Goal: Task Accomplishment & Management: Manage account settings

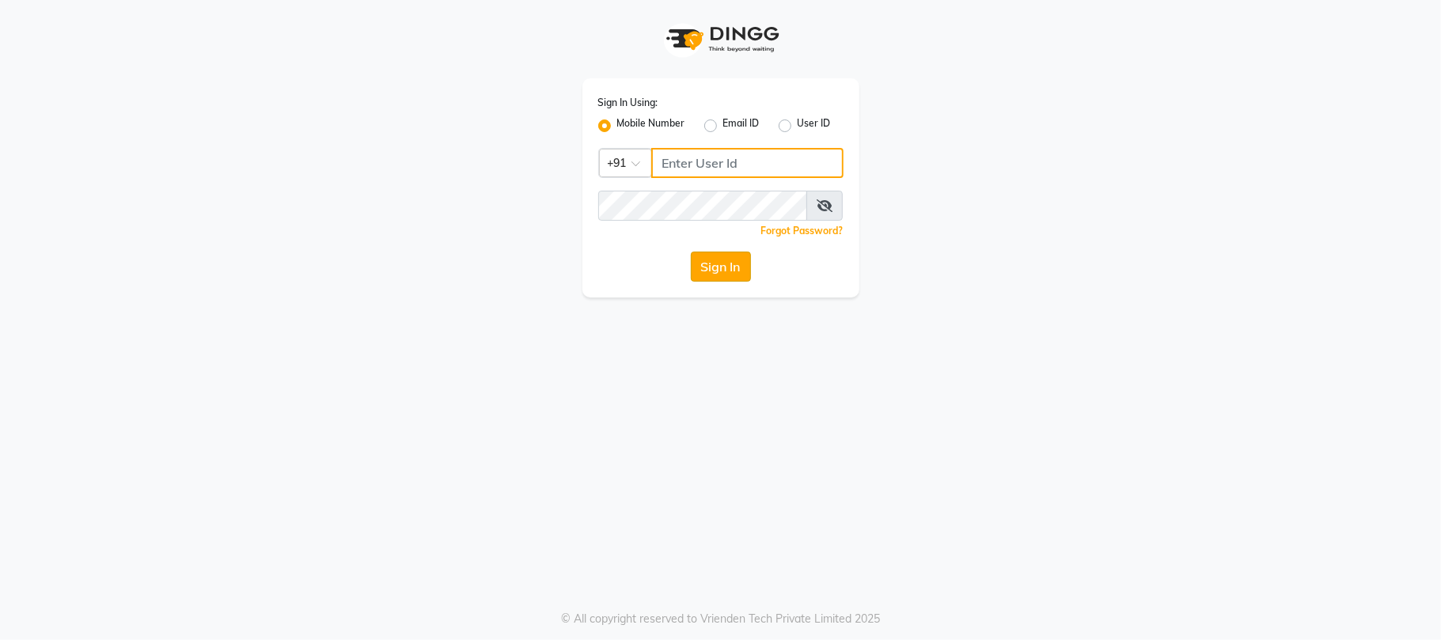
type input "1234500000"
click at [721, 263] on button "Sign In" at bounding box center [721, 267] width 60 height 30
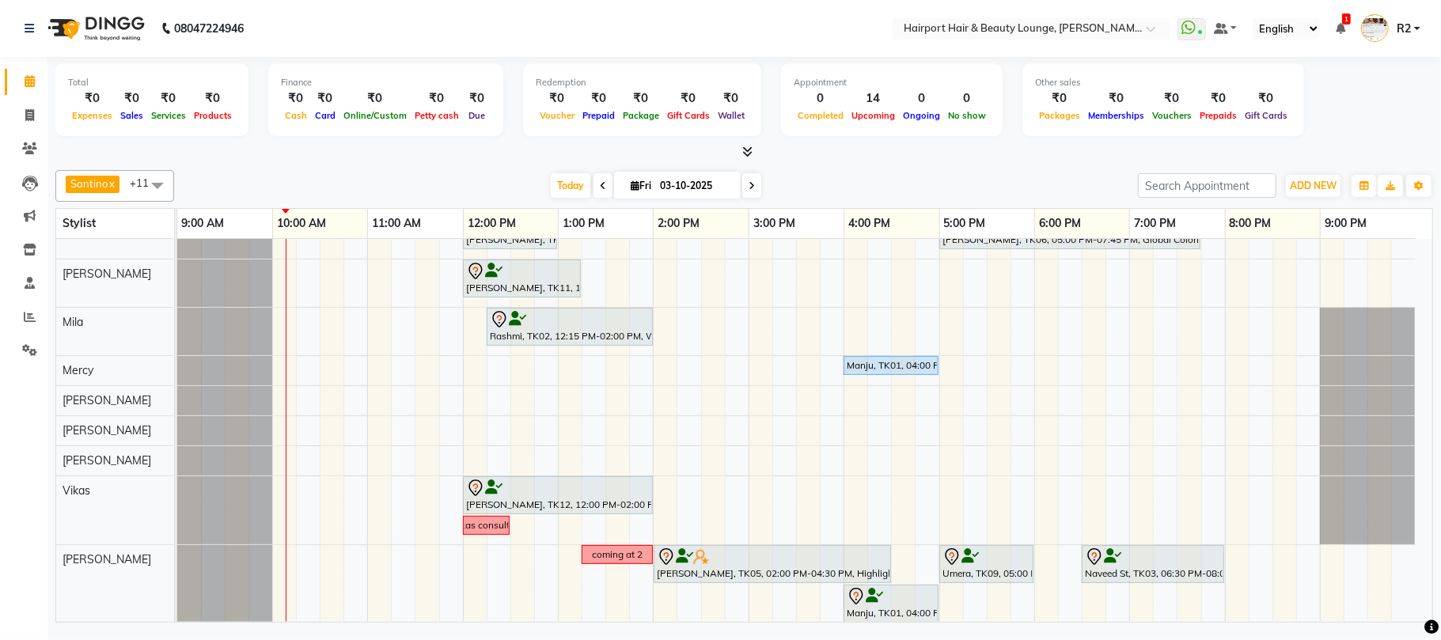
scroll to position [210, 0]
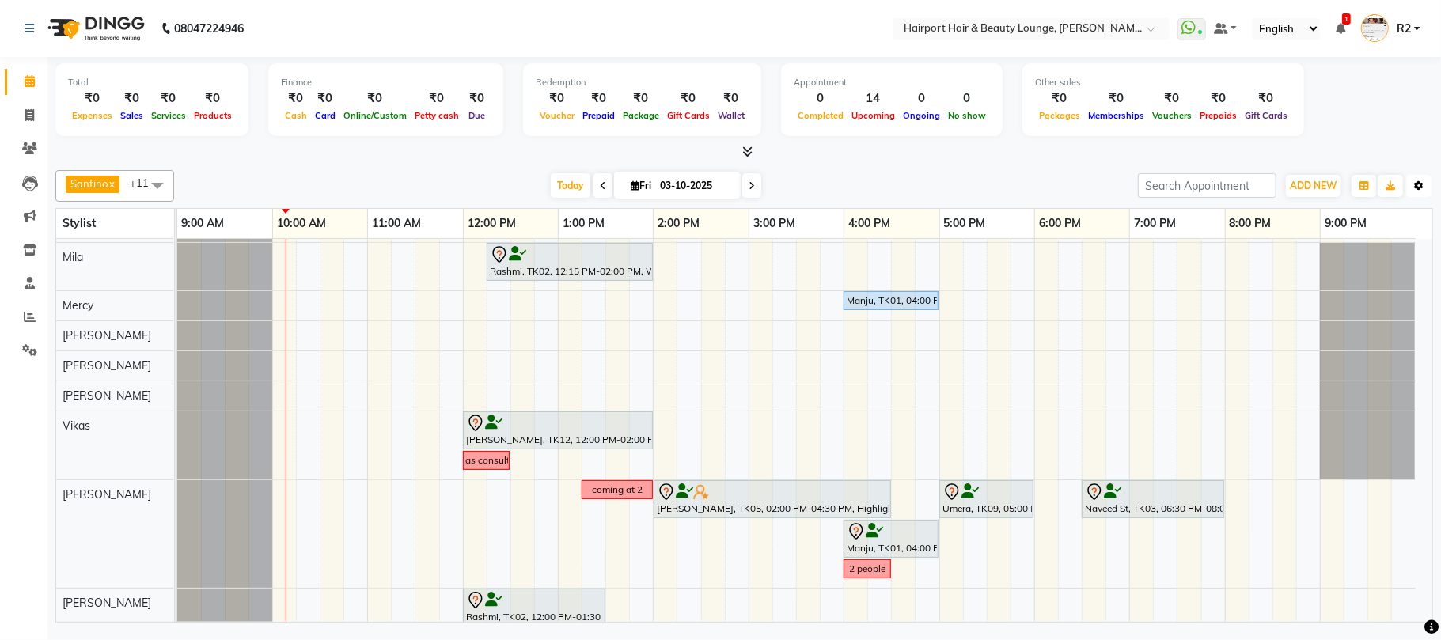
click at [1419, 184] on icon "button" at bounding box center [1418, 185] width 9 height 9
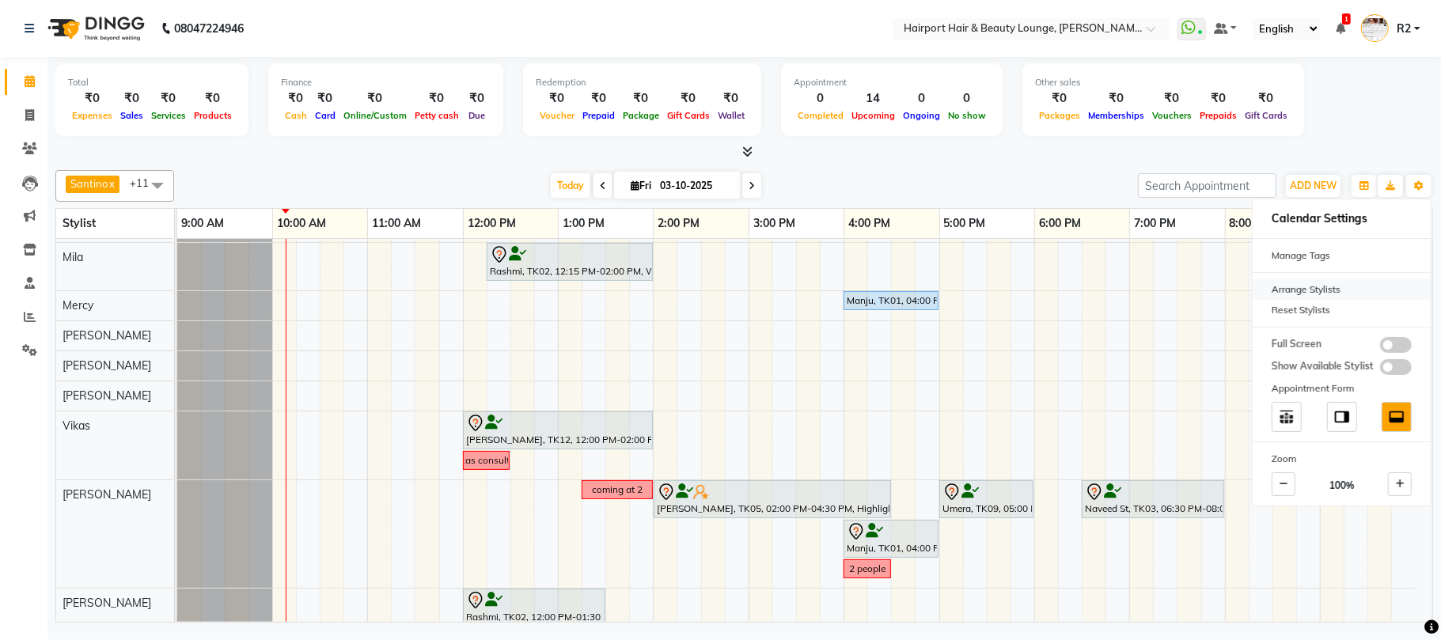
click at [1292, 290] on div "Arrange Stylists" at bounding box center [1341, 289] width 178 height 21
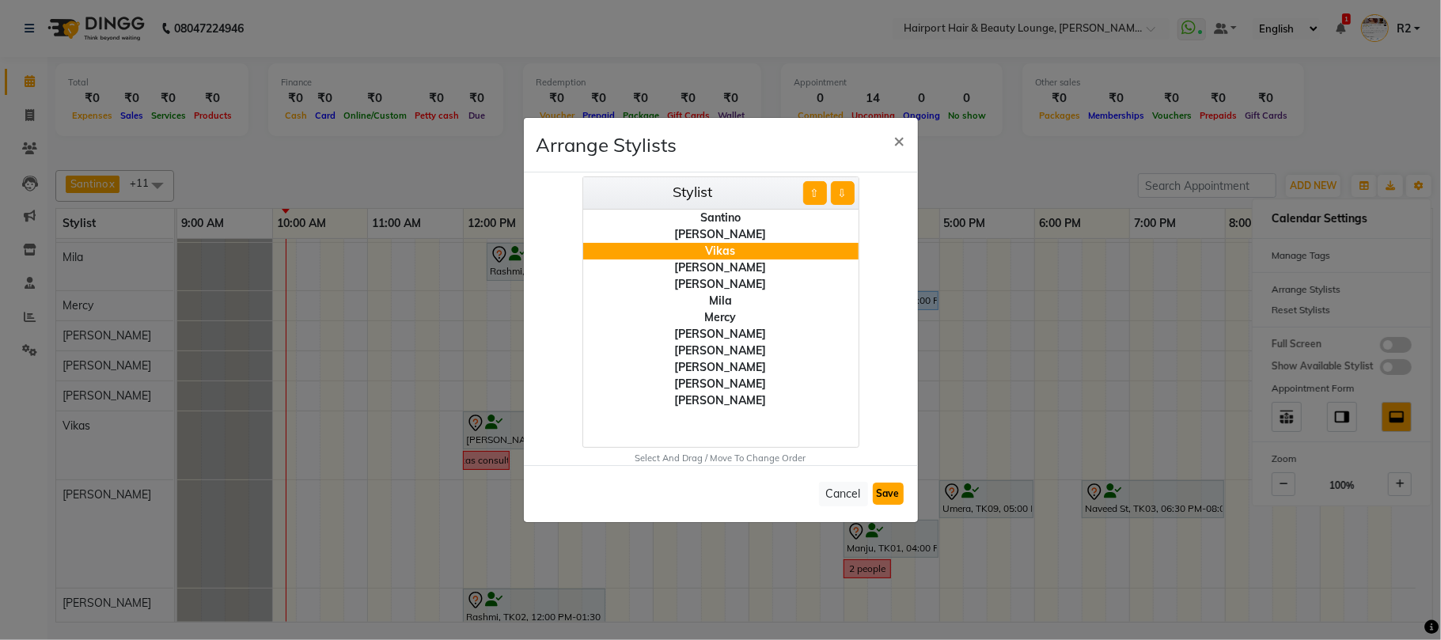
click at [894, 490] on button "Save" at bounding box center [888, 494] width 31 height 22
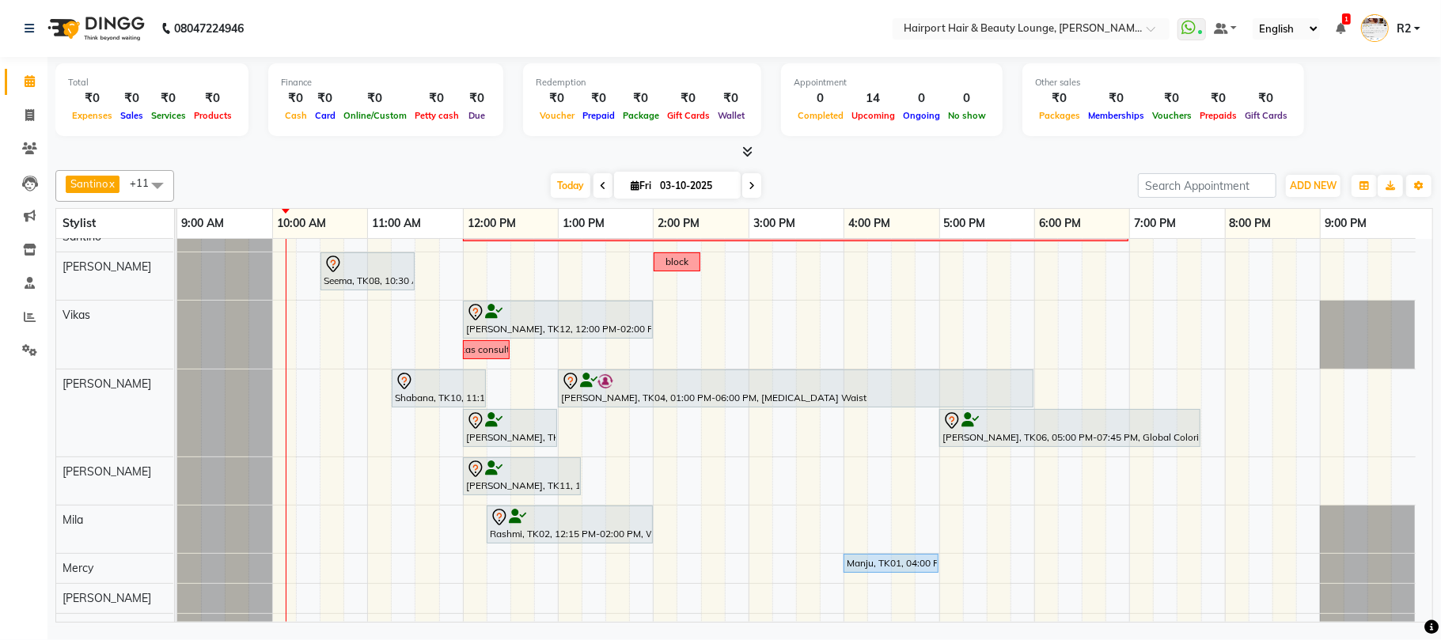
scroll to position [0, 0]
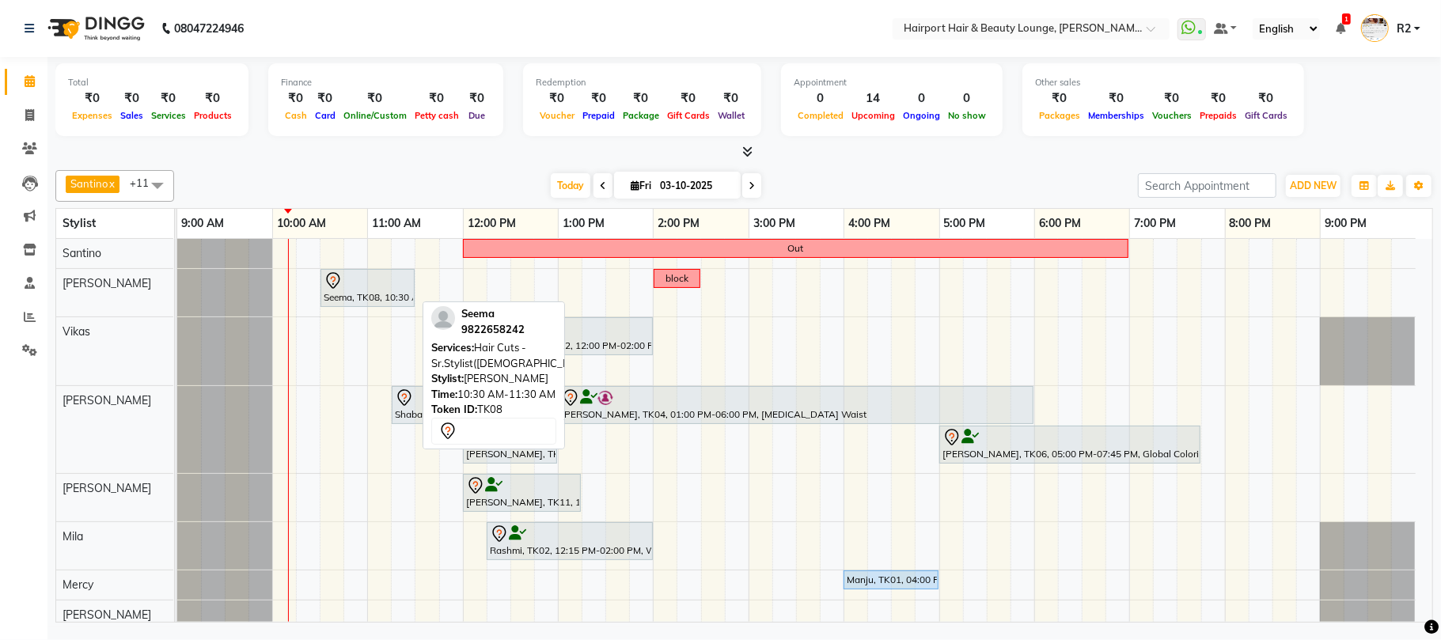
click at [358, 290] on div at bounding box center [368, 280] width 88 height 19
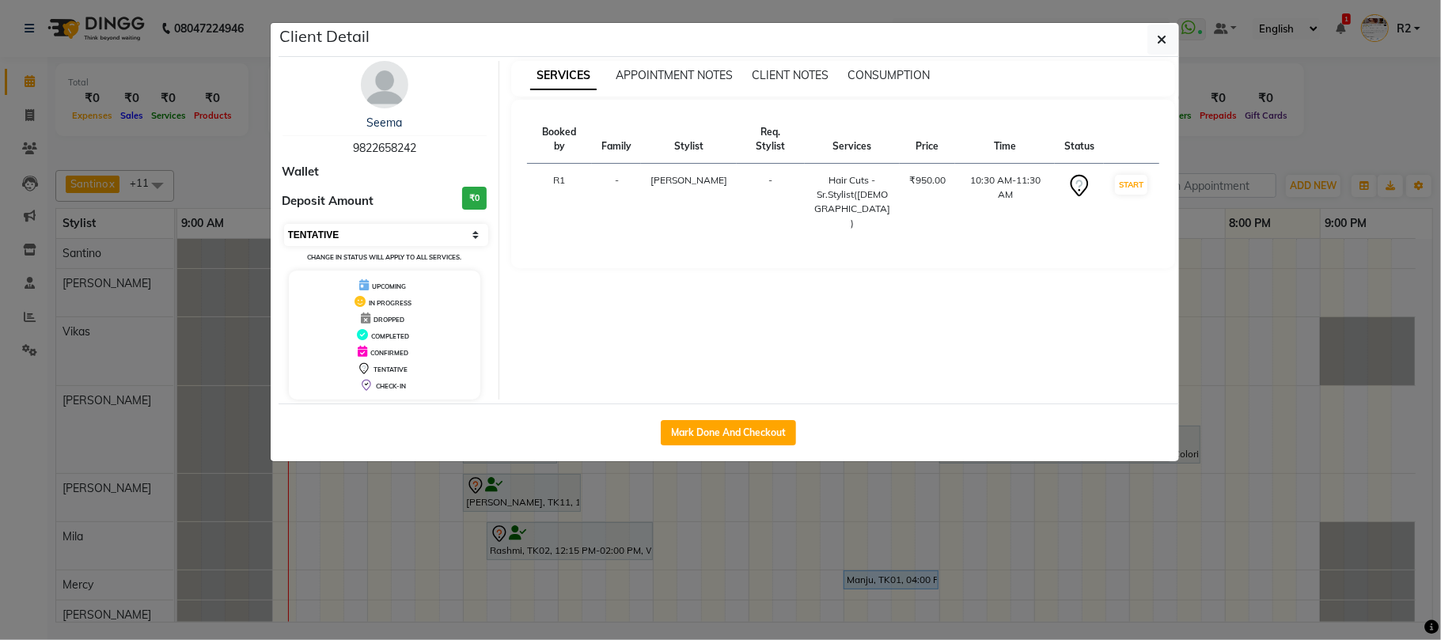
click at [413, 231] on select "Select IN SERVICE CONFIRMED TENTATIVE CHECK IN MARK DONE DROPPED UPCOMING" at bounding box center [386, 235] width 205 height 22
select select "6"
click at [284, 225] on select "Select IN SERVICE CONFIRMED TENTATIVE CHECK IN MARK DONE DROPPED UPCOMING" at bounding box center [386, 235] width 205 height 22
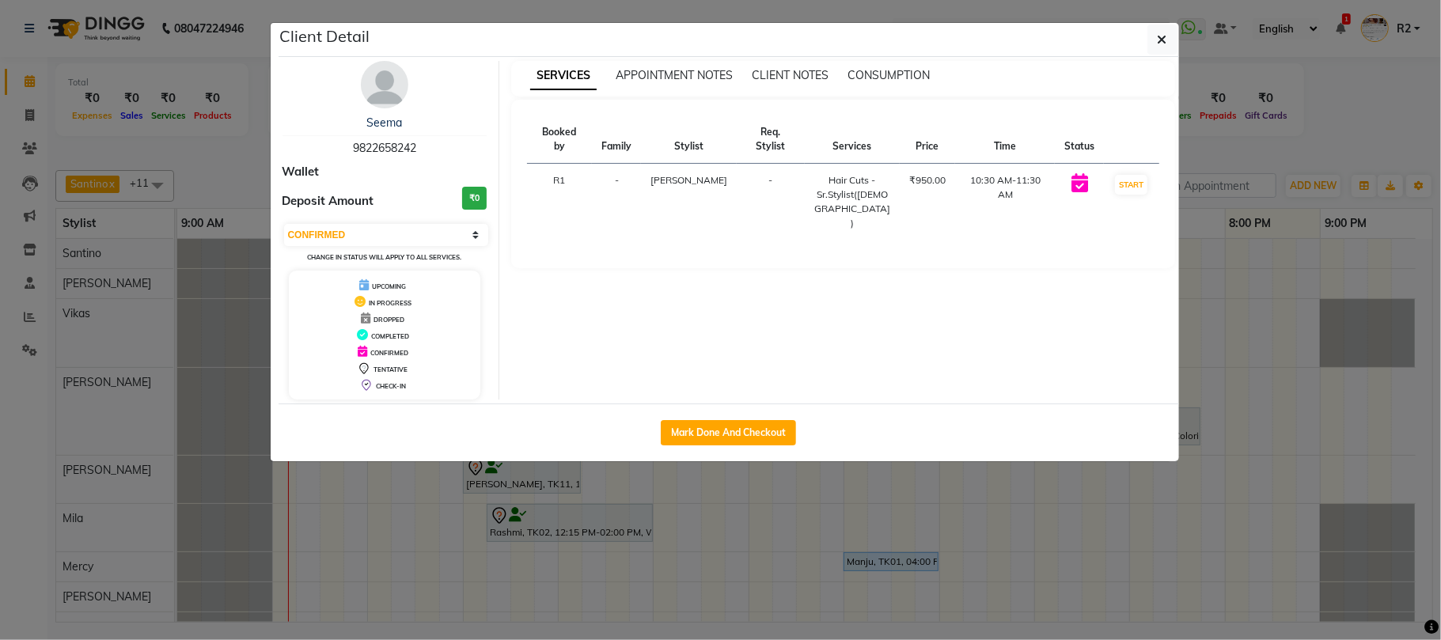
click at [1263, 134] on ngb-modal-window "Client Detail Seema 9822658242 Wallet Deposit Amount ₹0 Select IN SERVICE CONFI…" at bounding box center [720, 320] width 1441 height 640
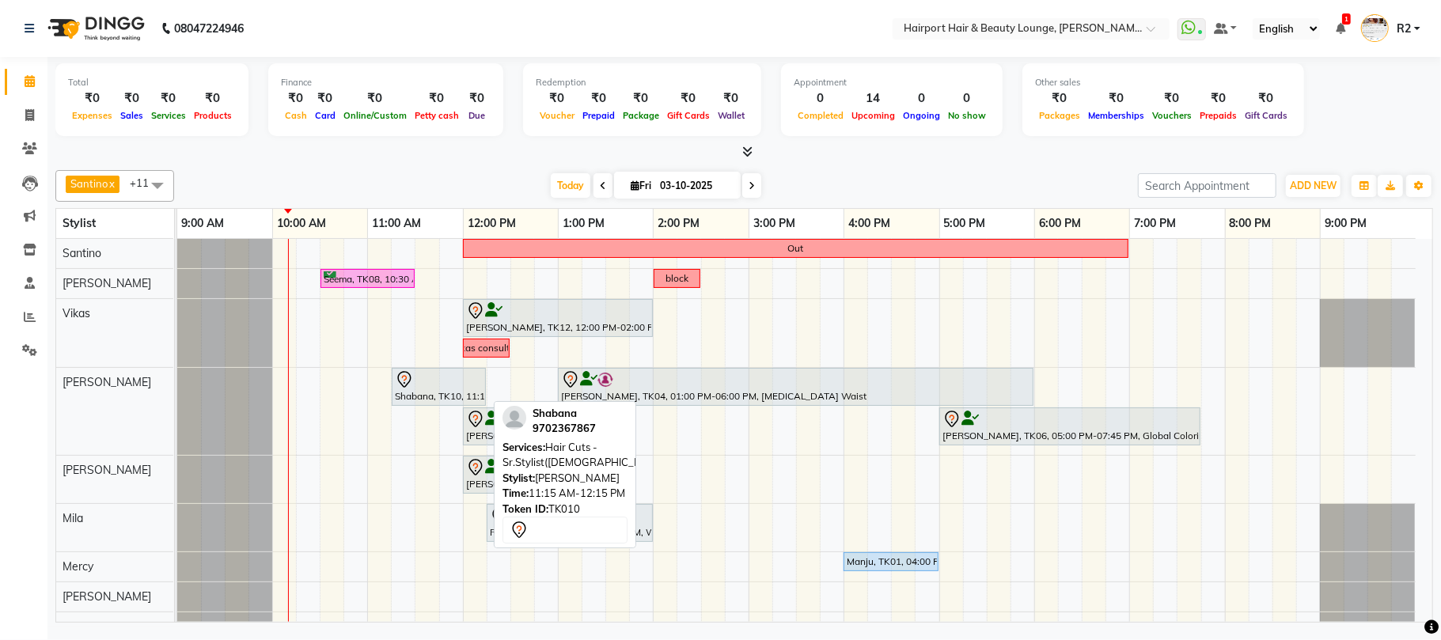
click at [422, 386] on div at bounding box center [439, 379] width 88 height 19
select select "7"
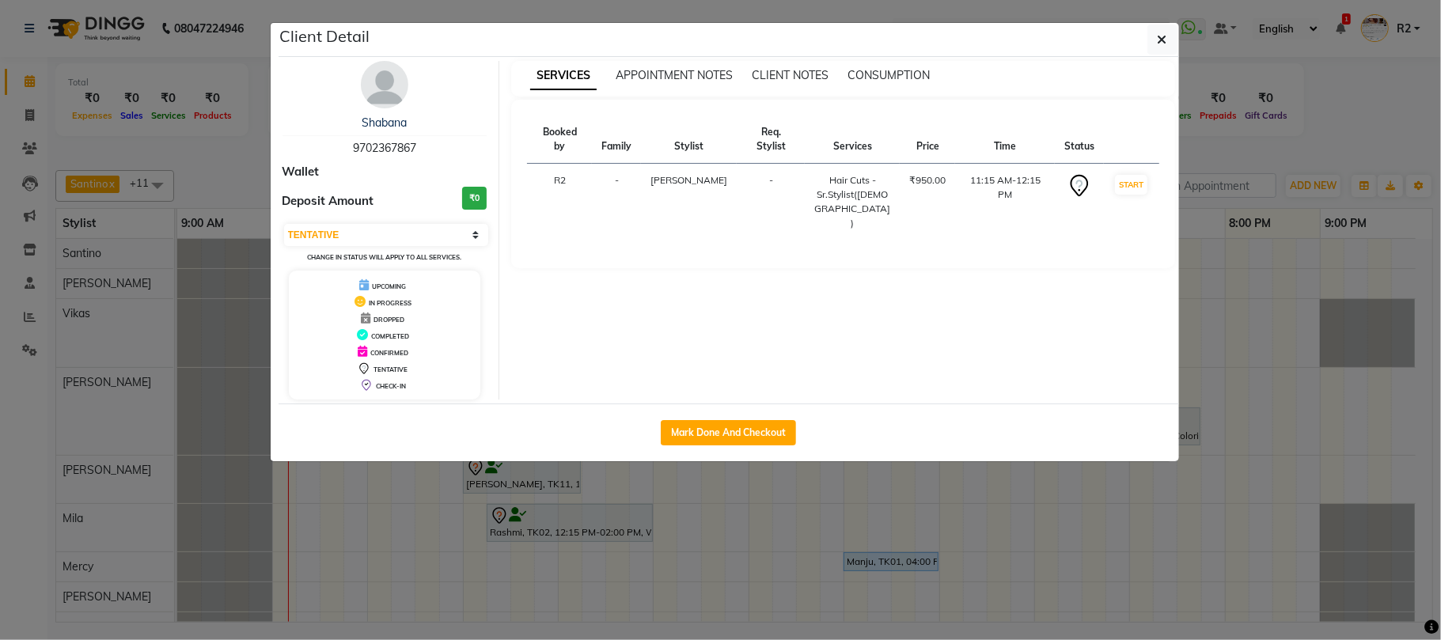
click at [1292, 138] on ngb-modal-window "Client Detail Shabana 9702367867 Wallet Deposit Amount ₹0 Select IN SERVICE CON…" at bounding box center [720, 320] width 1441 height 640
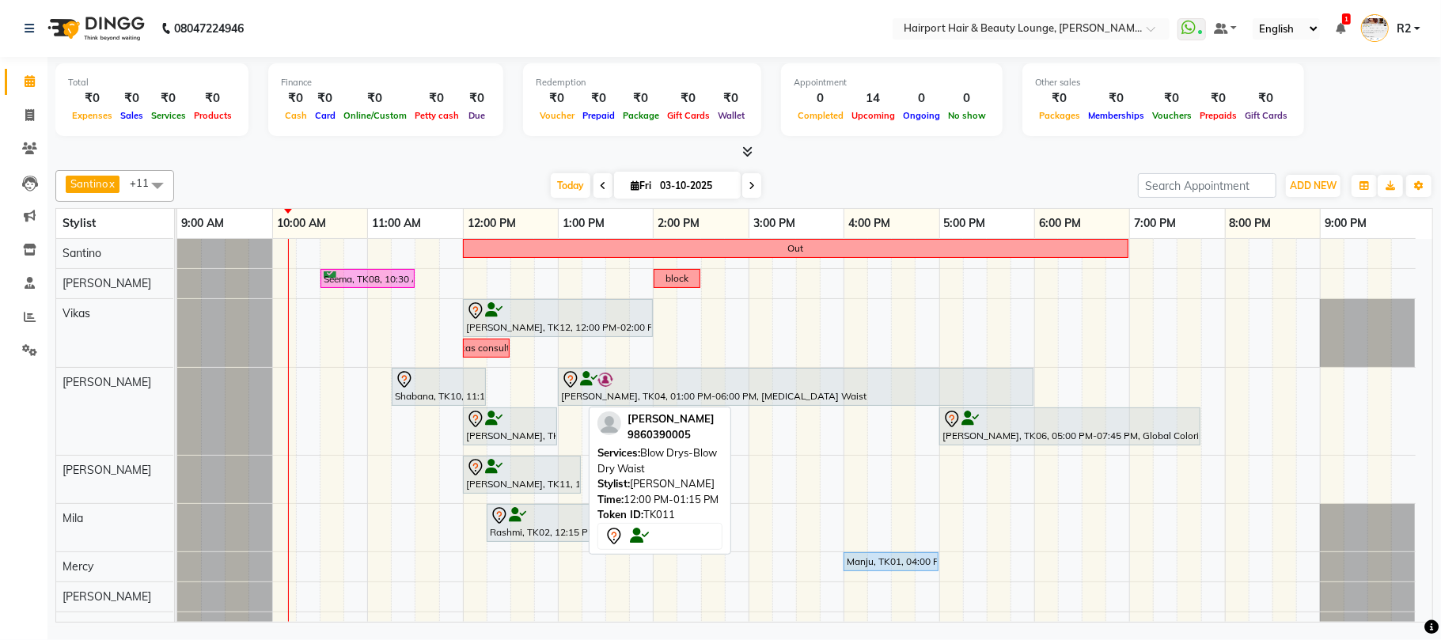
click at [501, 468] on icon at bounding box center [493, 467] width 17 height 1
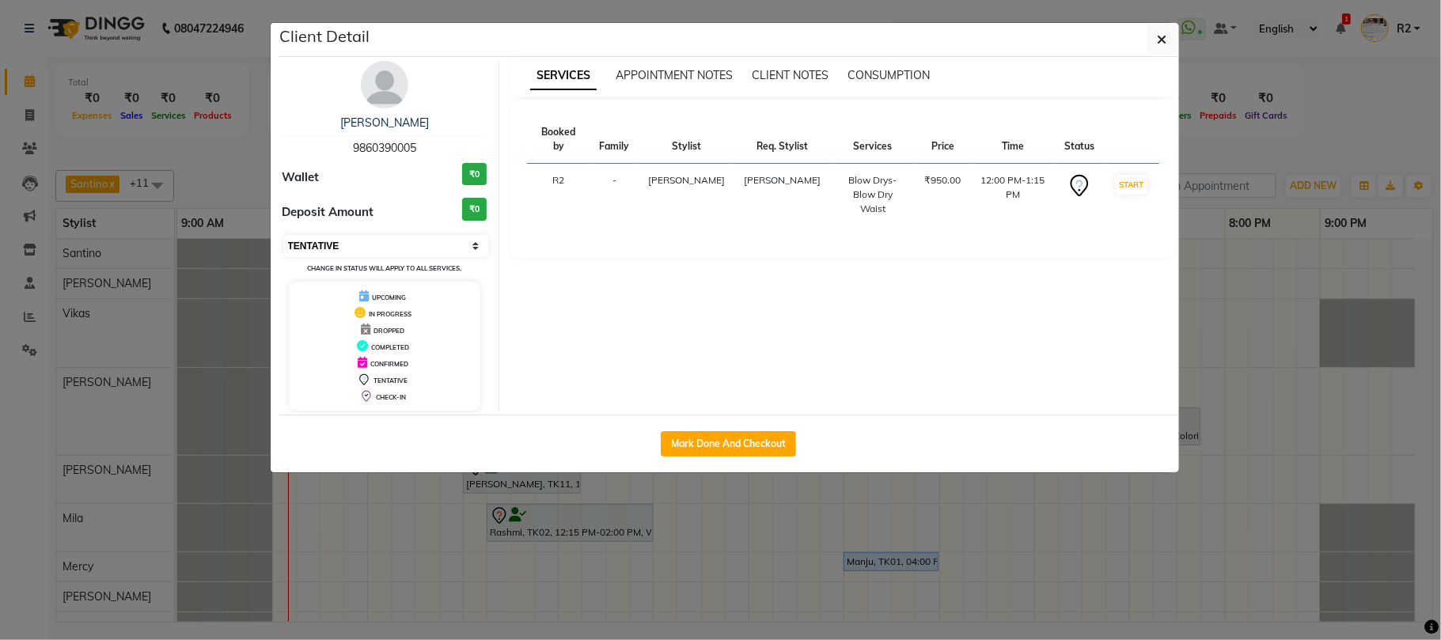
click at [403, 248] on select "Select IN SERVICE CONFIRMED TENTATIVE CHECK IN MARK DONE DROPPED UPCOMING" at bounding box center [386, 246] width 205 height 22
select select "6"
click at [284, 236] on select "Select IN SERVICE CONFIRMED TENTATIVE CHECK IN MARK DONE DROPPED UPCOMING" at bounding box center [386, 246] width 205 height 22
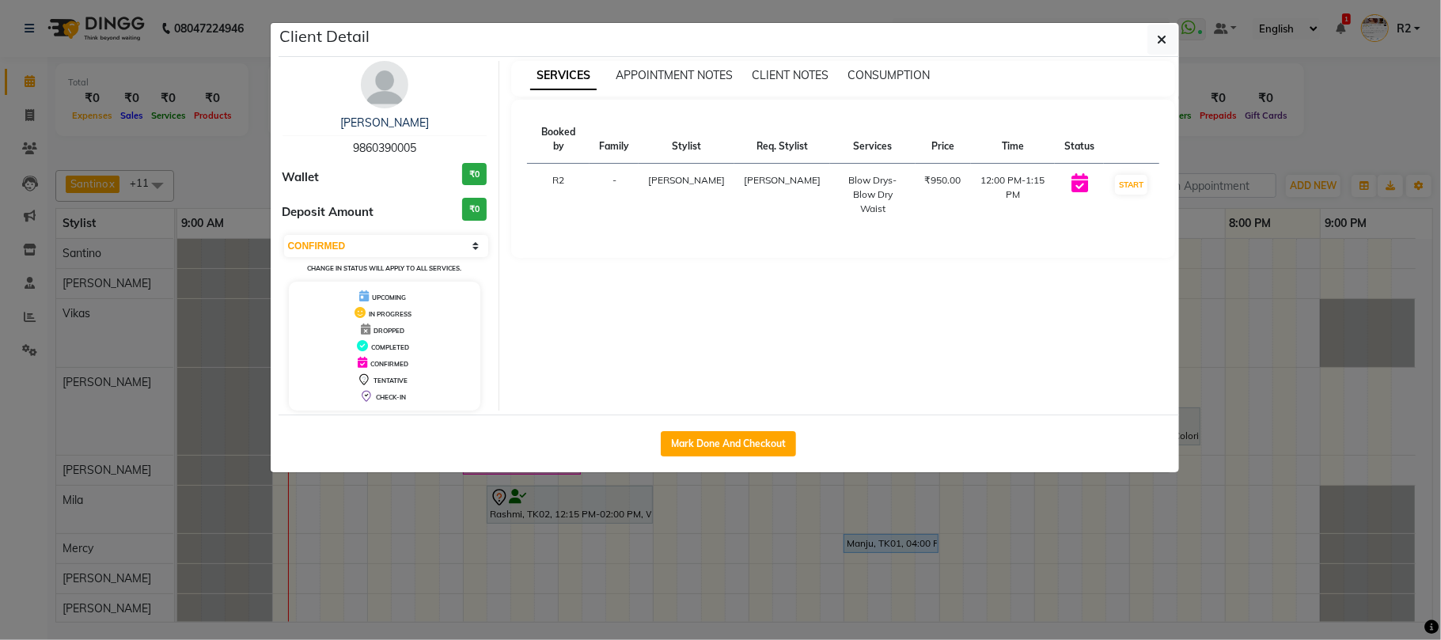
click at [1315, 115] on ngb-modal-window "Client Detail PREETI DEVNANI 9860390005 Wallet ₹0 Deposit Amount ₹0 Select IN S…" at bounding box center [720, 320] width 1441 height 640
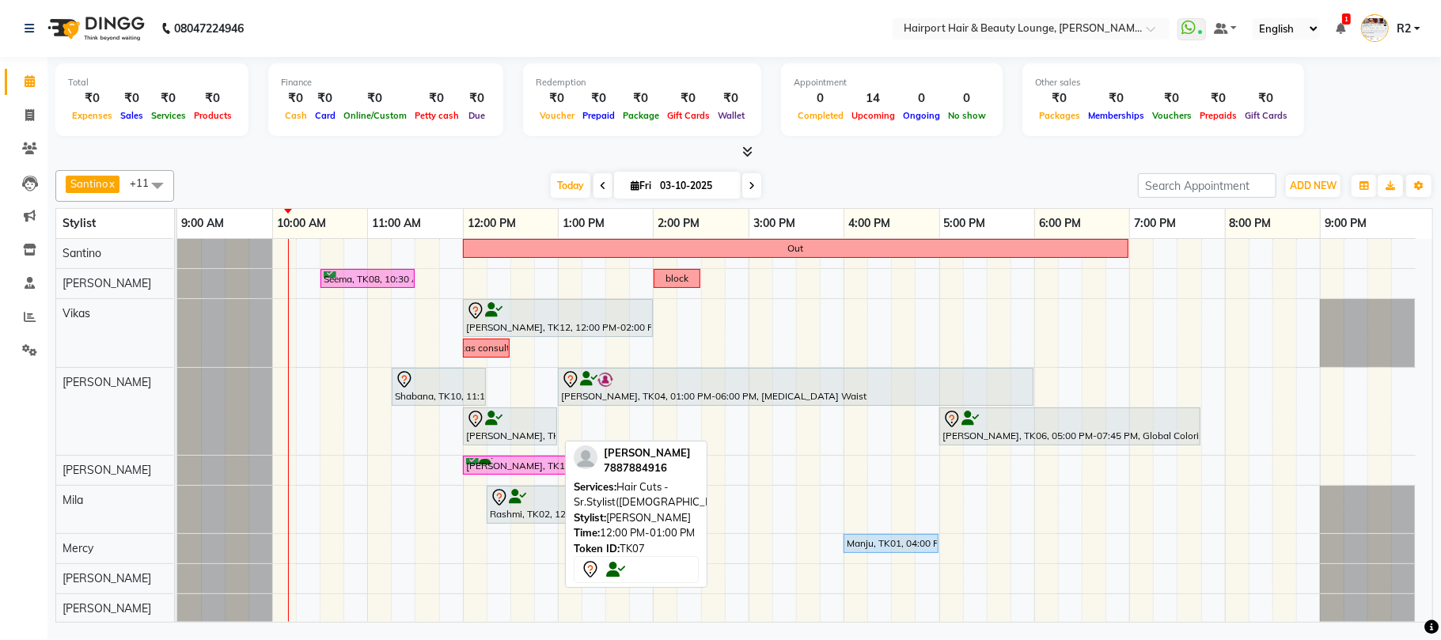
click at [514, 424] on div at bounding box center [510, 419] width 88 height 19
select select "7"
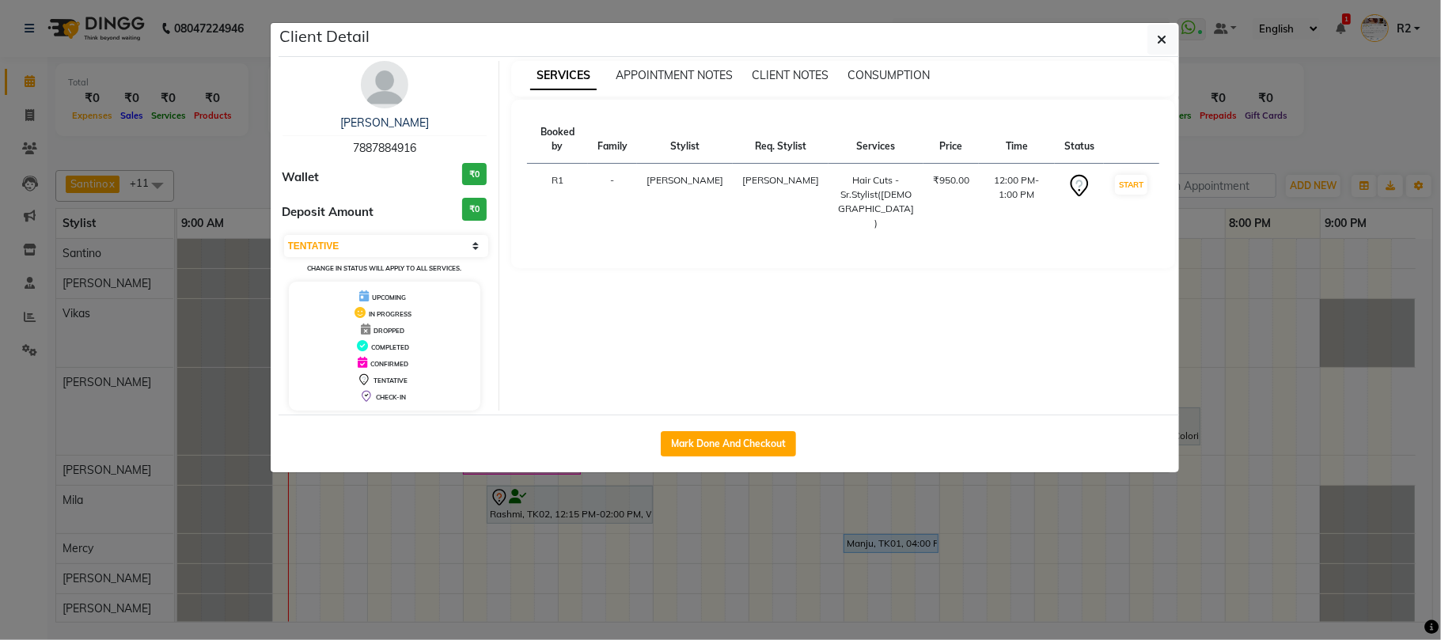
click at [1240, 97] on ngb-modal-window "Client Detail Krupali 7887884916 Wallet ₹0 Deposit Amount ₹0 Select IN SERVICE …" at bounding box center [720, 320] width 1441 height 640
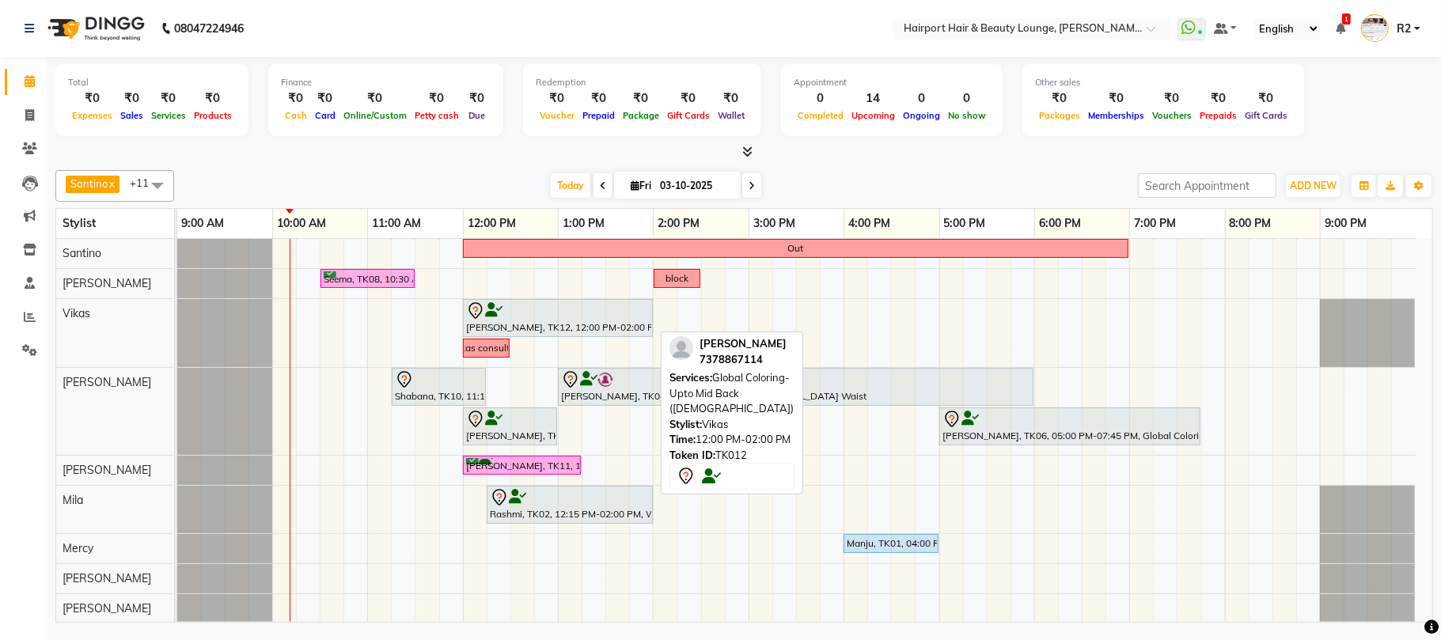
click at [482, 326] on div "Naazish Khan, TK12, 12:00 PM-02:00 PM, Global Coloring- Upto Mid Back (Female)" at bounding box center [557, 317] width 187 height 33
select select "7"
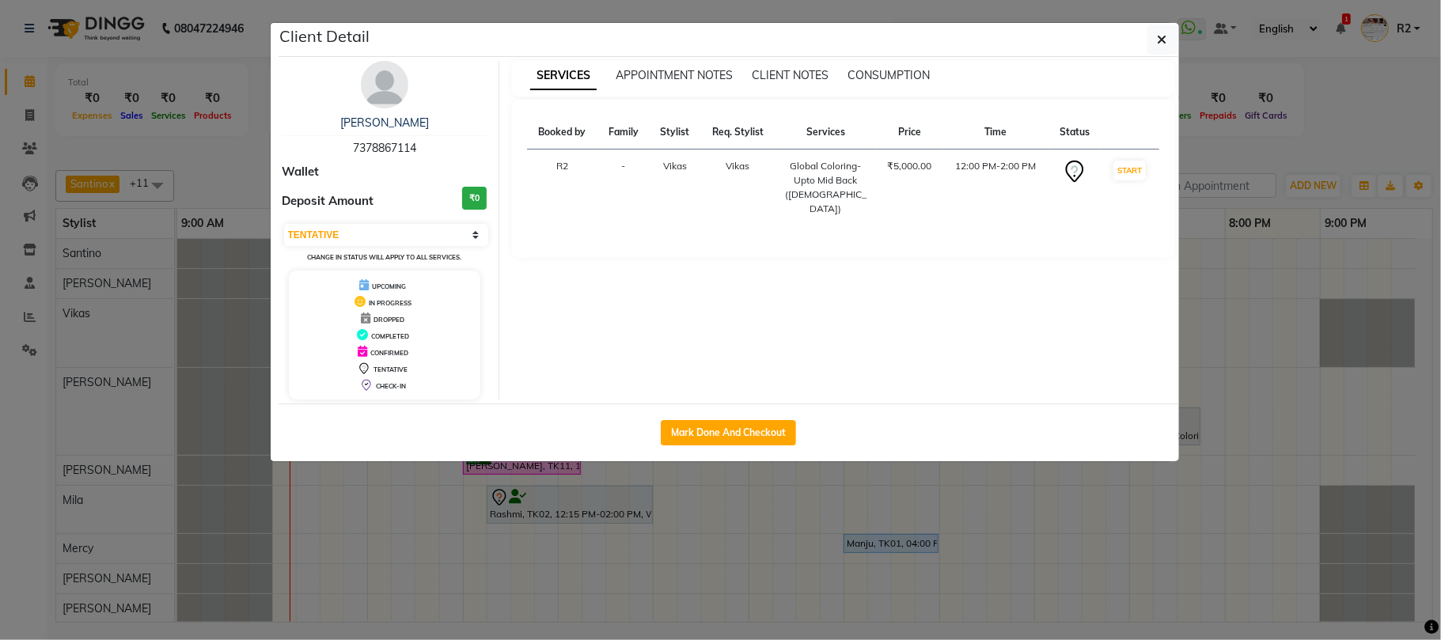
click at [1296, 134] on ngb-modal-window "Client Detail Naazish Khan 7378867114 Wallet Deposit Amount ₹0 Select IN SERVIC…" at bounding box center [720, 320] width 1441 height 640
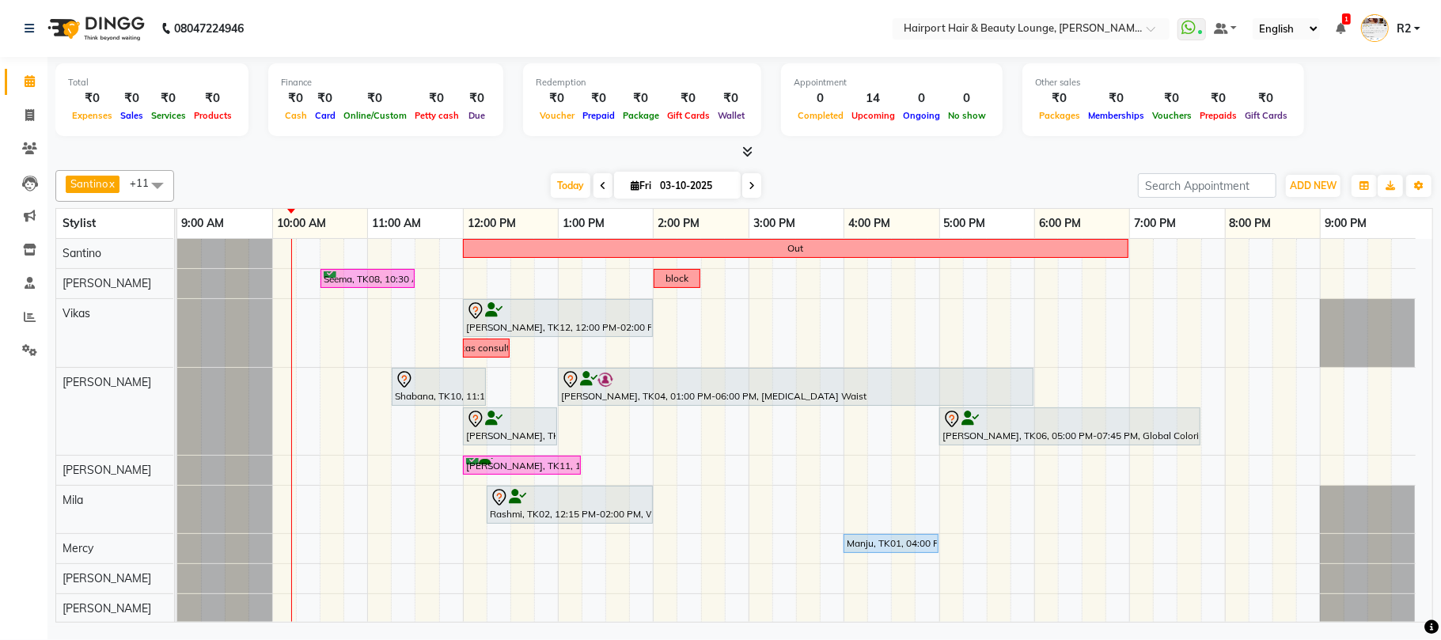
scroll to position [191, 0]
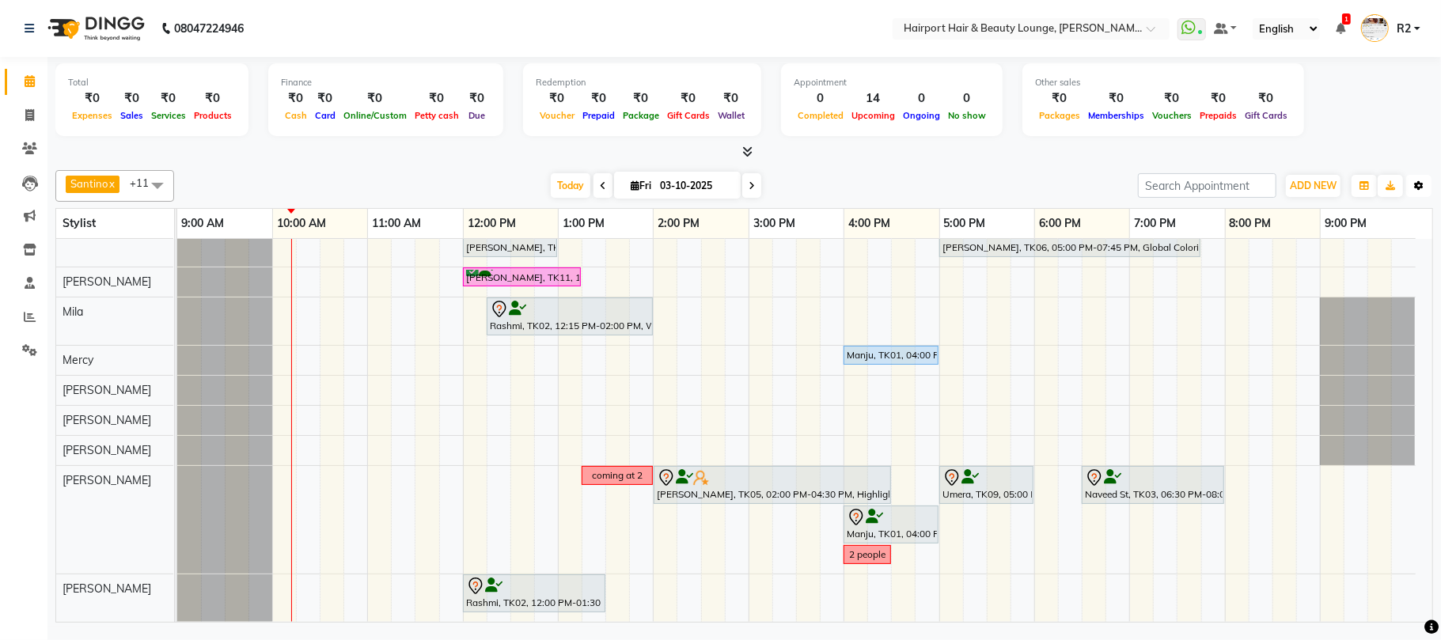
click at [1422, 184] on icon "button" at bounding box center [1418, 185] width 9 height 9
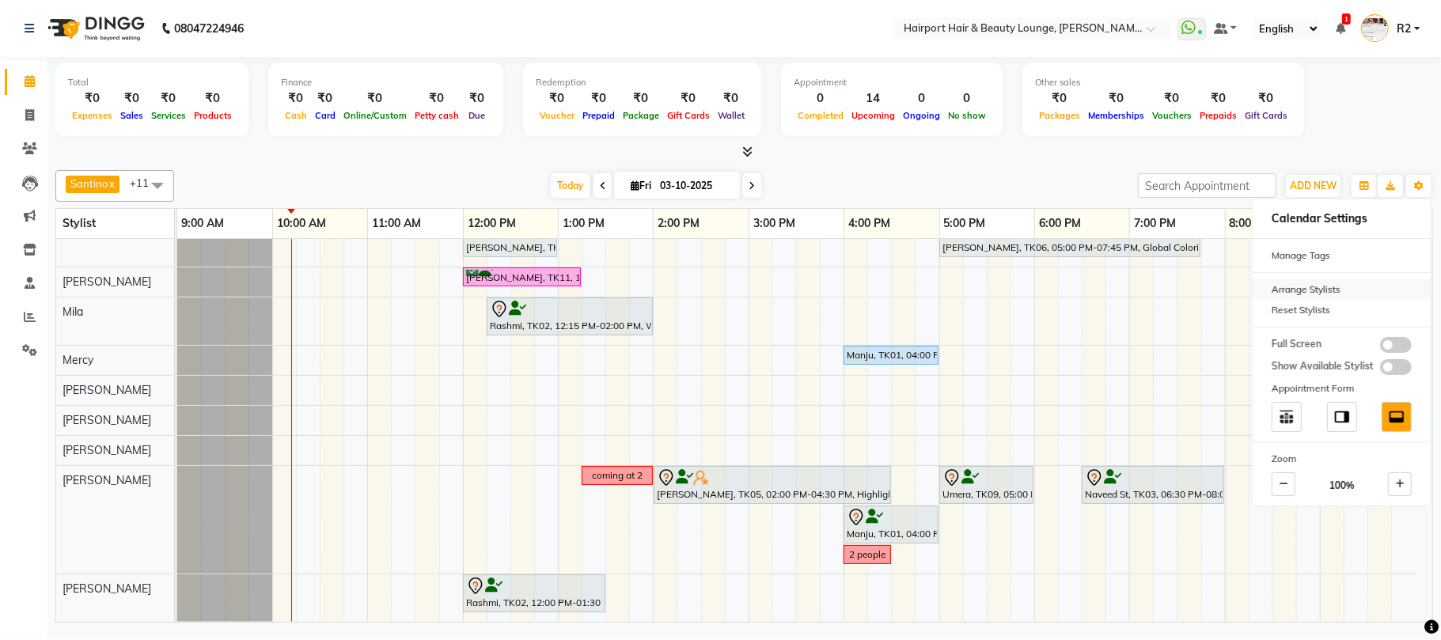
click at [1304, 292] on div "Arrange Stylists" at bounding box center [1341, 289] width 178 height 21
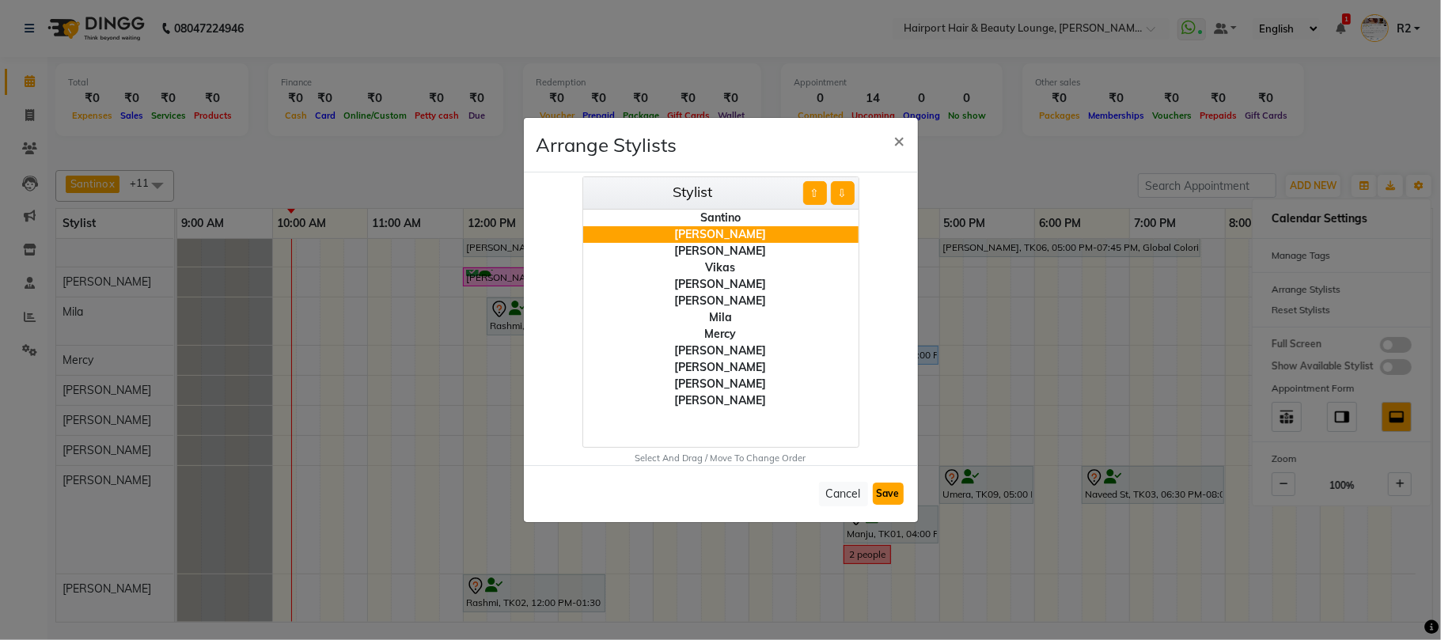
click at [890, 487] on button "Save" at bounding box center [888, 494] width 31 height 22
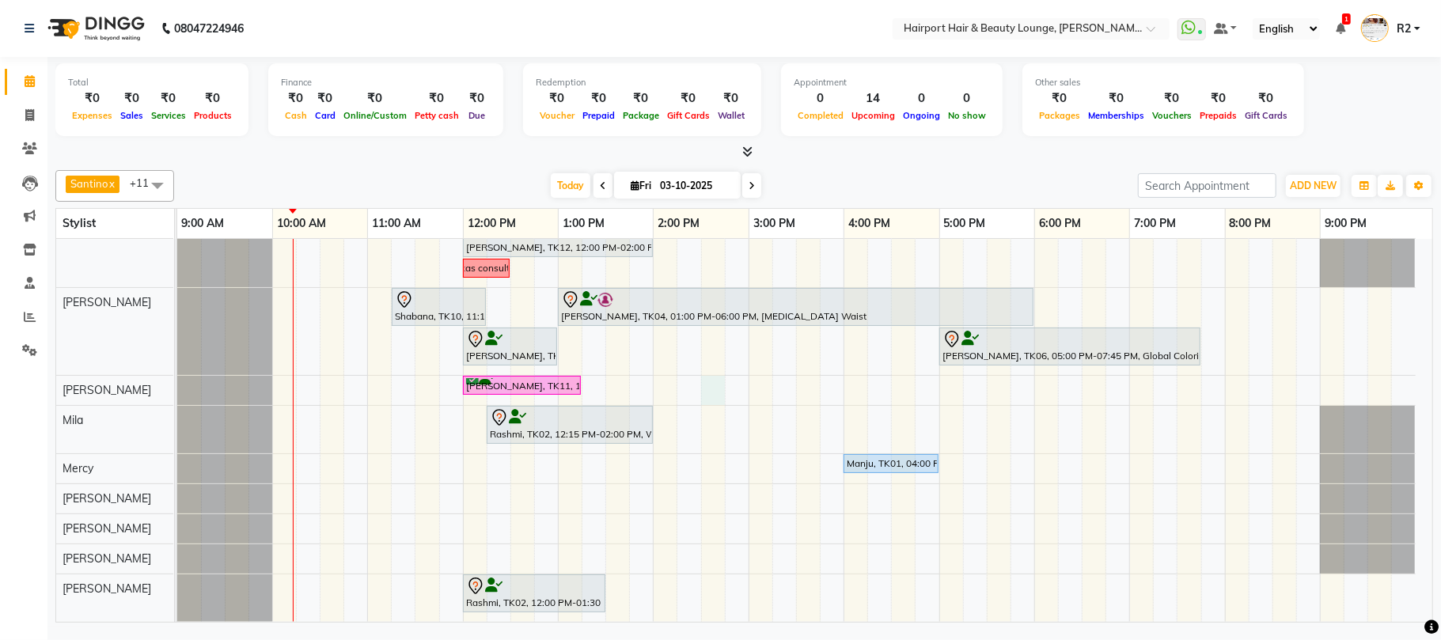
click at [710, 383] on div "Out coming at 2 ekta, TK05, 02:00 PM-04:30 PM, Highlights- Upto Mid Back Umera,…" at bounding box center [804, 336] width 1255 height 571
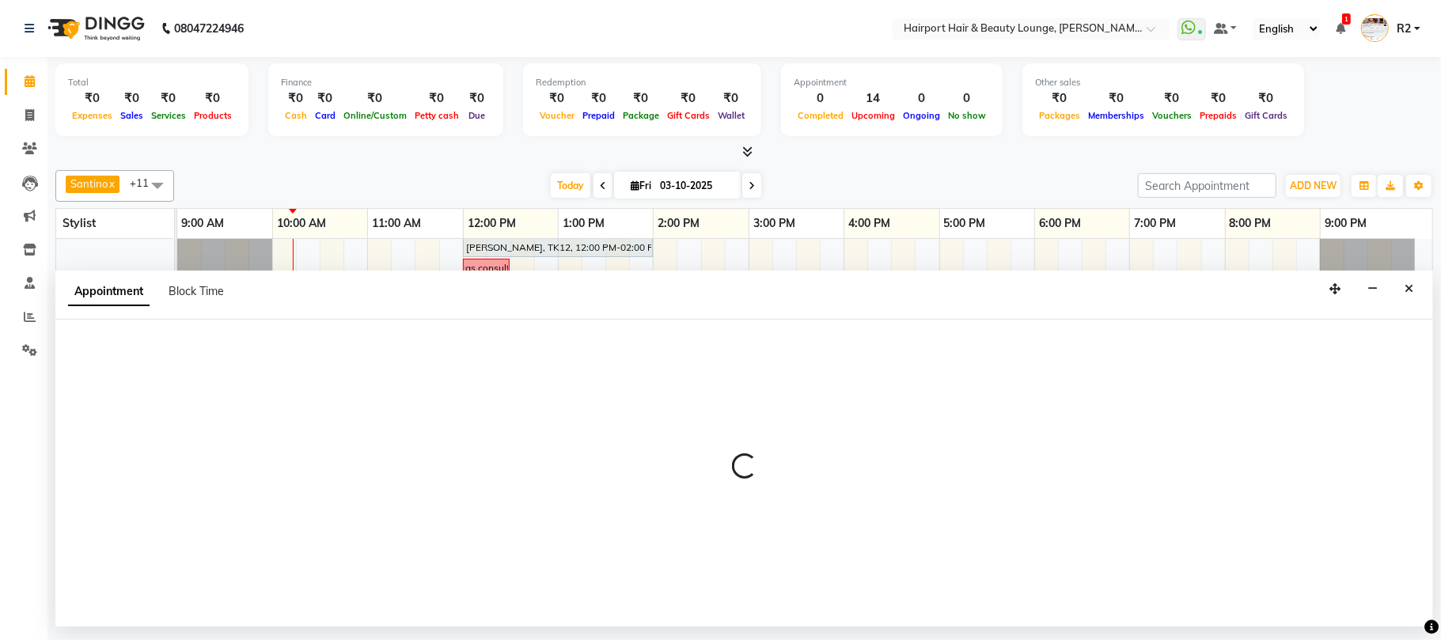
select select "22631"
select select "tentative"
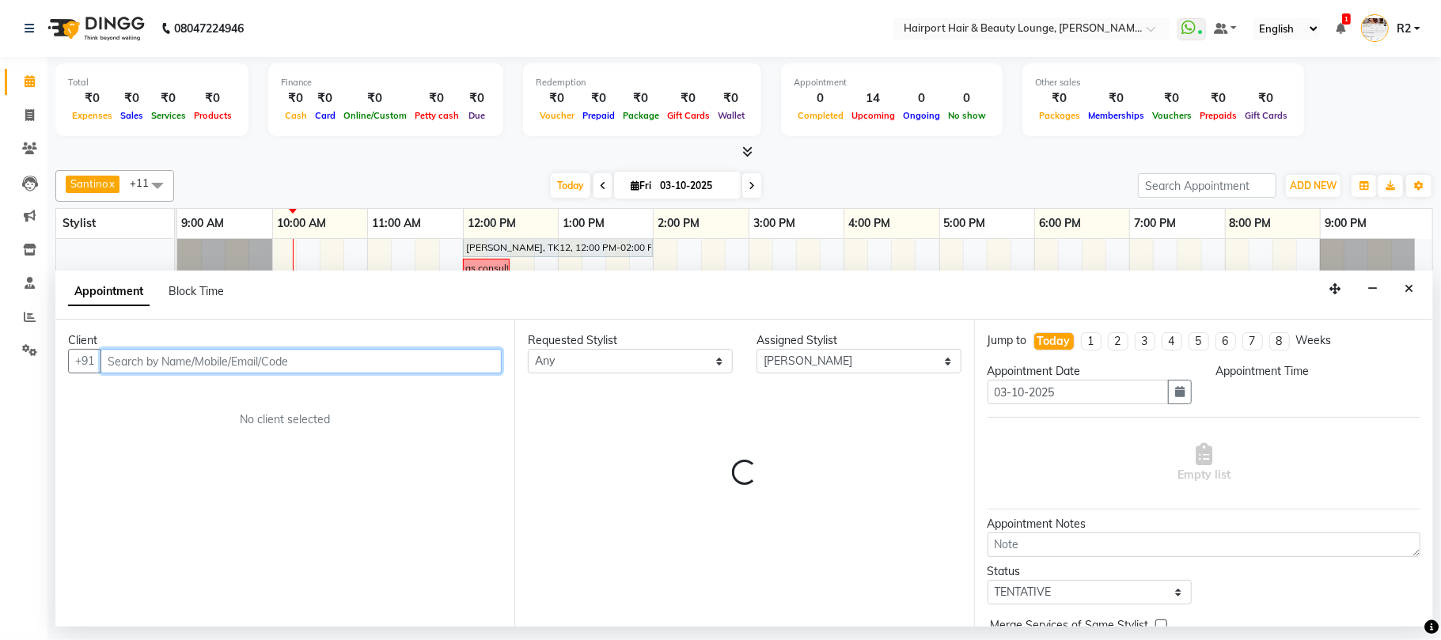
select select "870"
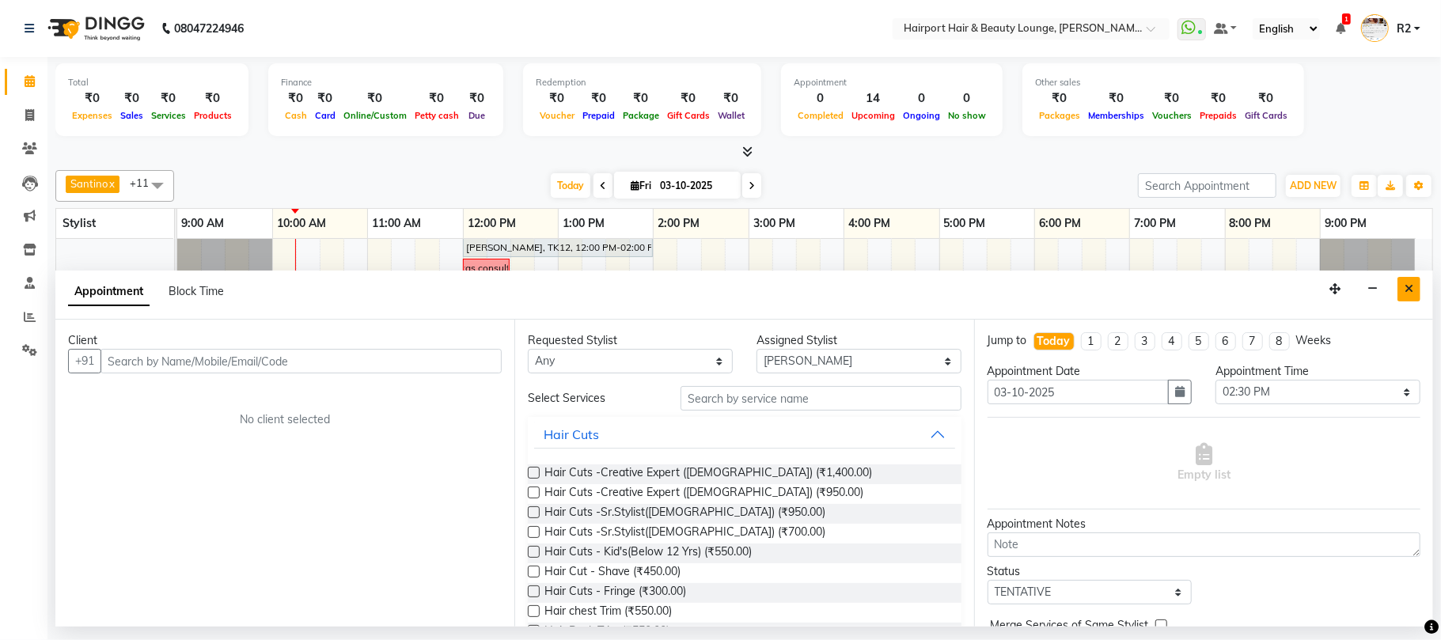
click at [1418, 286] on button "Close" at bounding box center [1408, 289] width 23 height 25
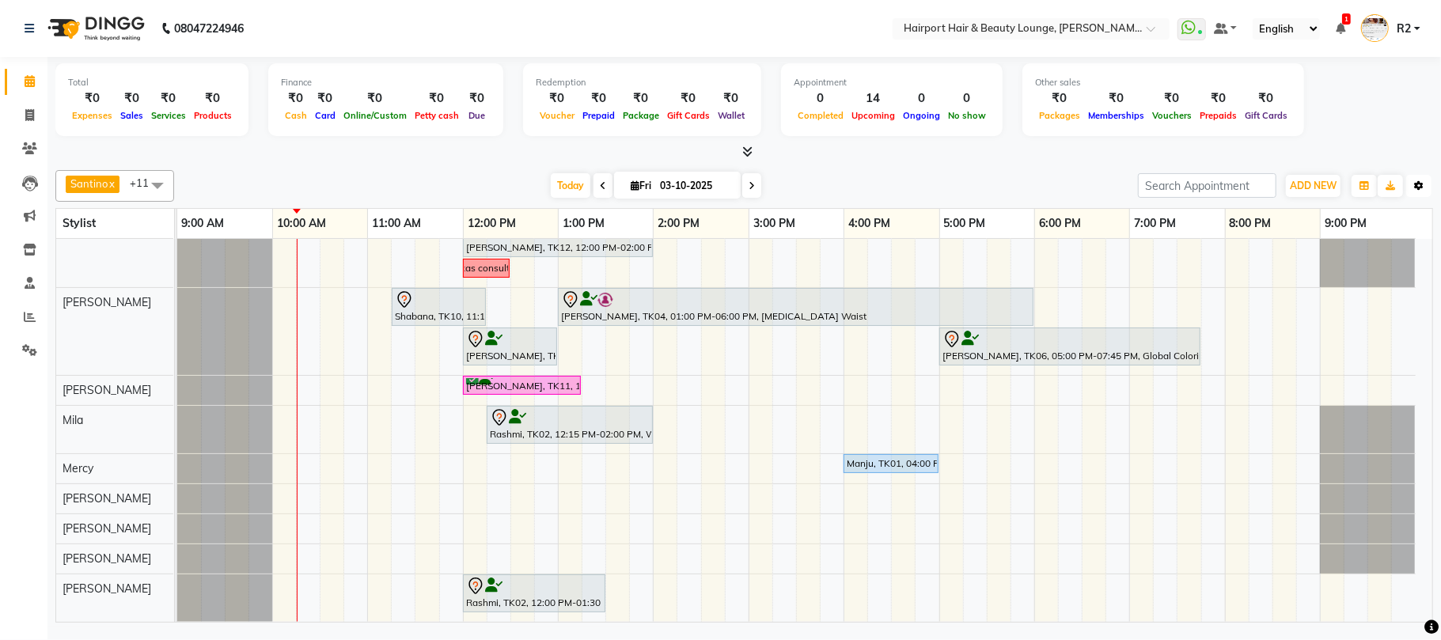
click at [1425, 184] on button "Toggle Dropdown" at bounding box center [1418, 186] width 25 height 22
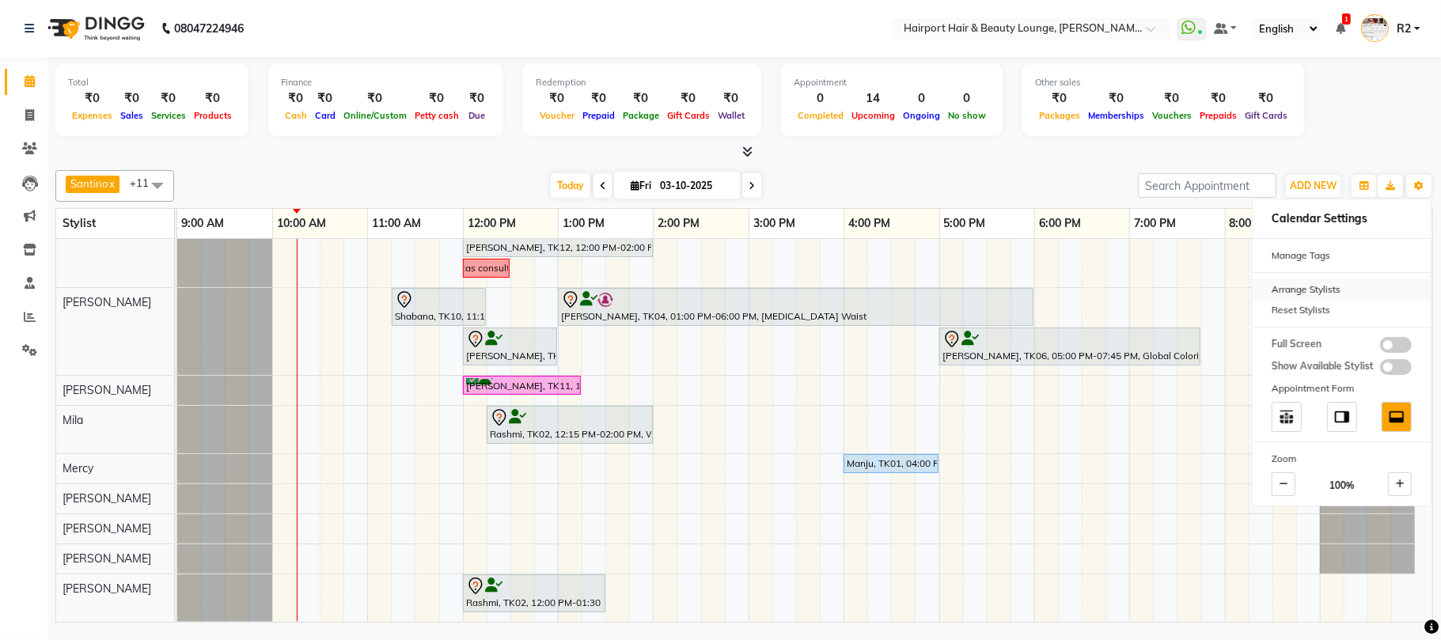
click at [1310, 286] on div "Arrange Stylists" at bounding box center [1341, 289] width 178 height 21
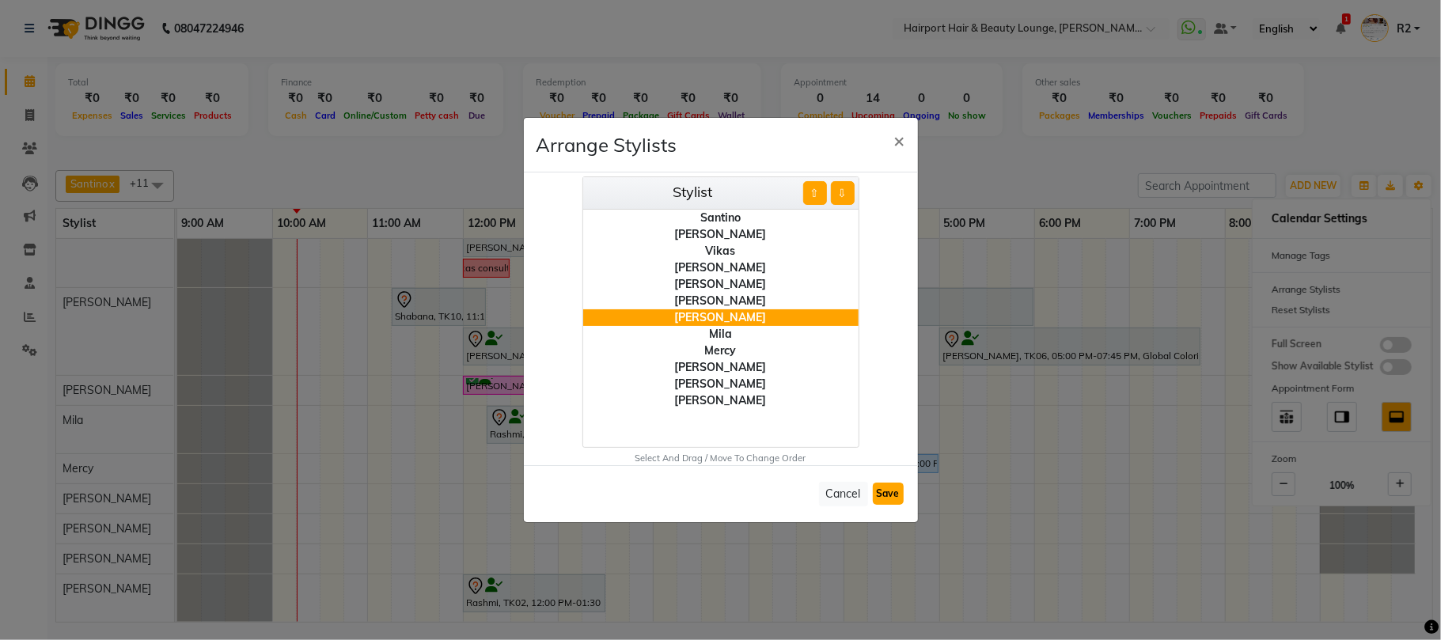
click at [887, 488] on button "Save" at bounding box center [888, 494] width 31 height 22
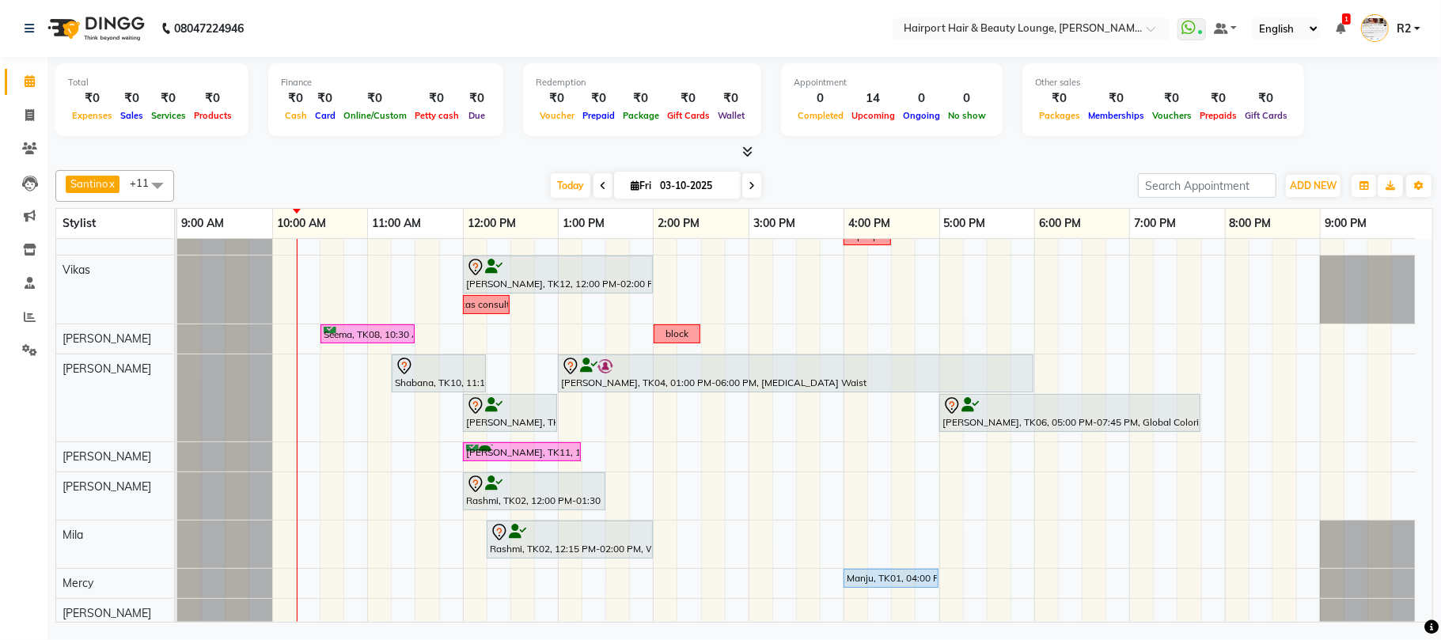
scroll to position [17, 0]
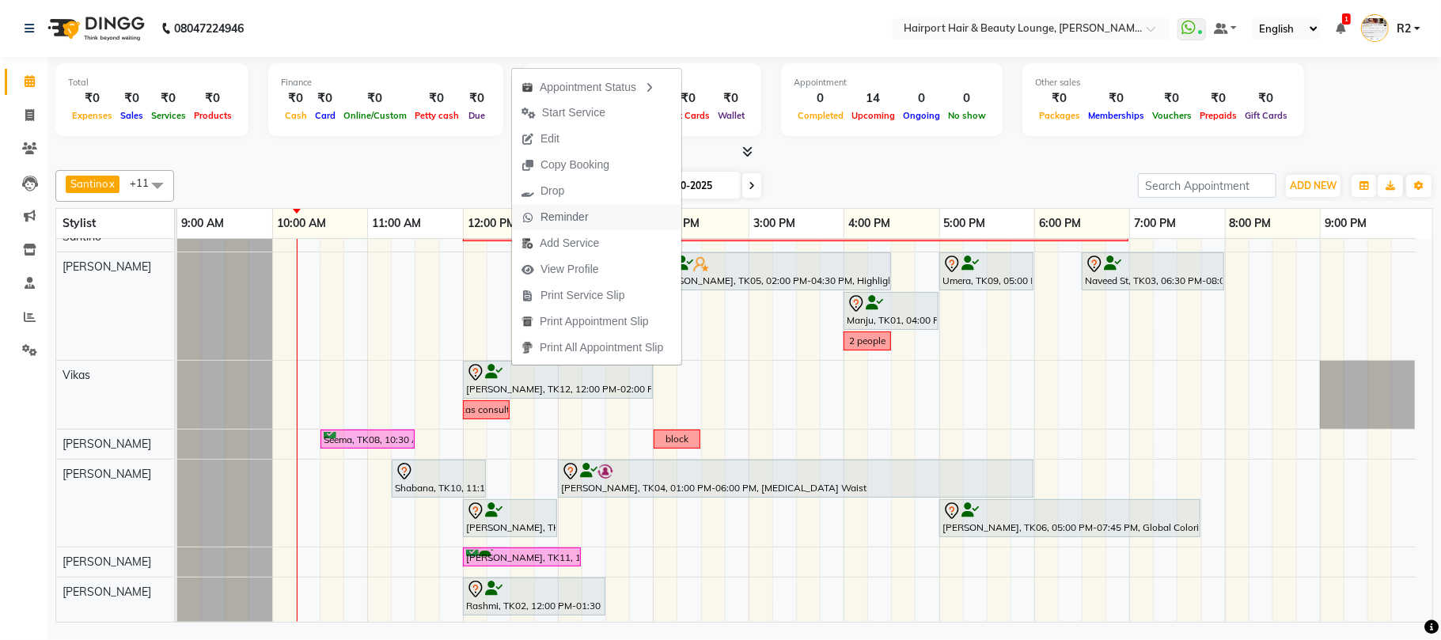
click at [557, 219] on span "Reminder" at bounding box center [564, 217] width 48 height 17
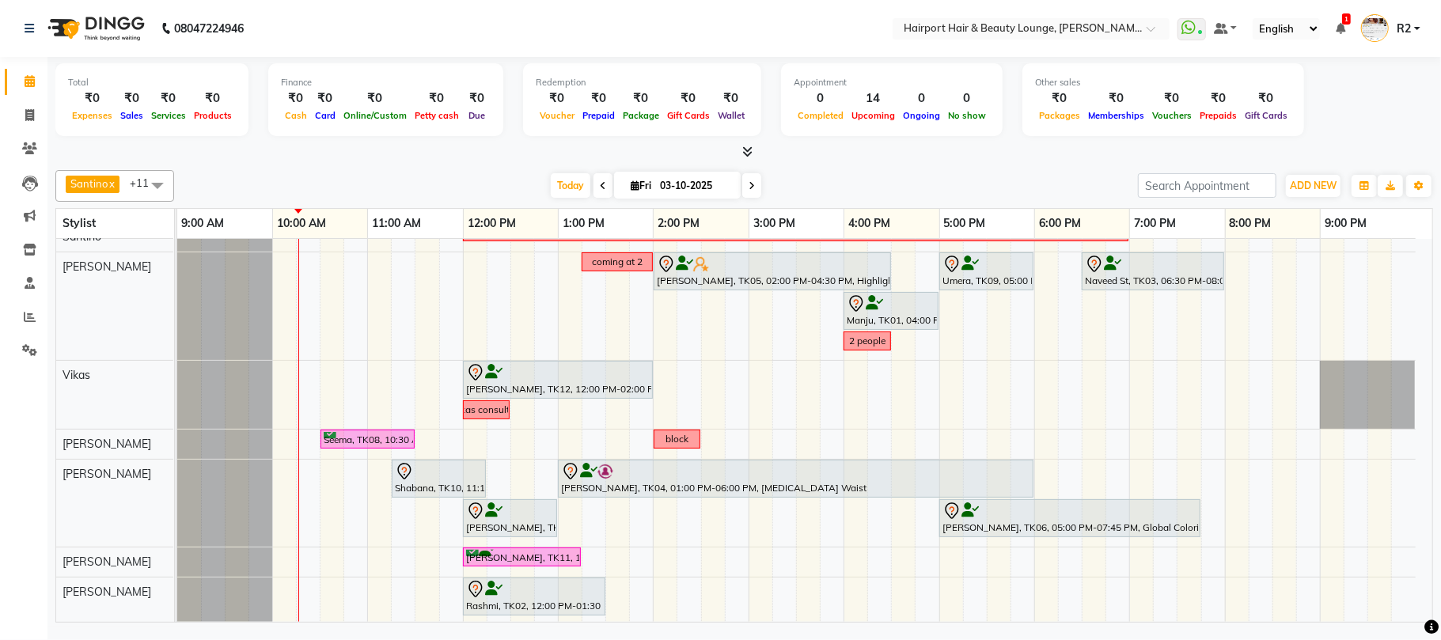
click at [365, 158] on div at bounding box center [743, 152] width 1377 height 17
click at [389, 157] on div at bounding box center [743, 152] width 1377 height 17
click at [748, 187] on icon at bounding box center [751, 185] width 6 height 9
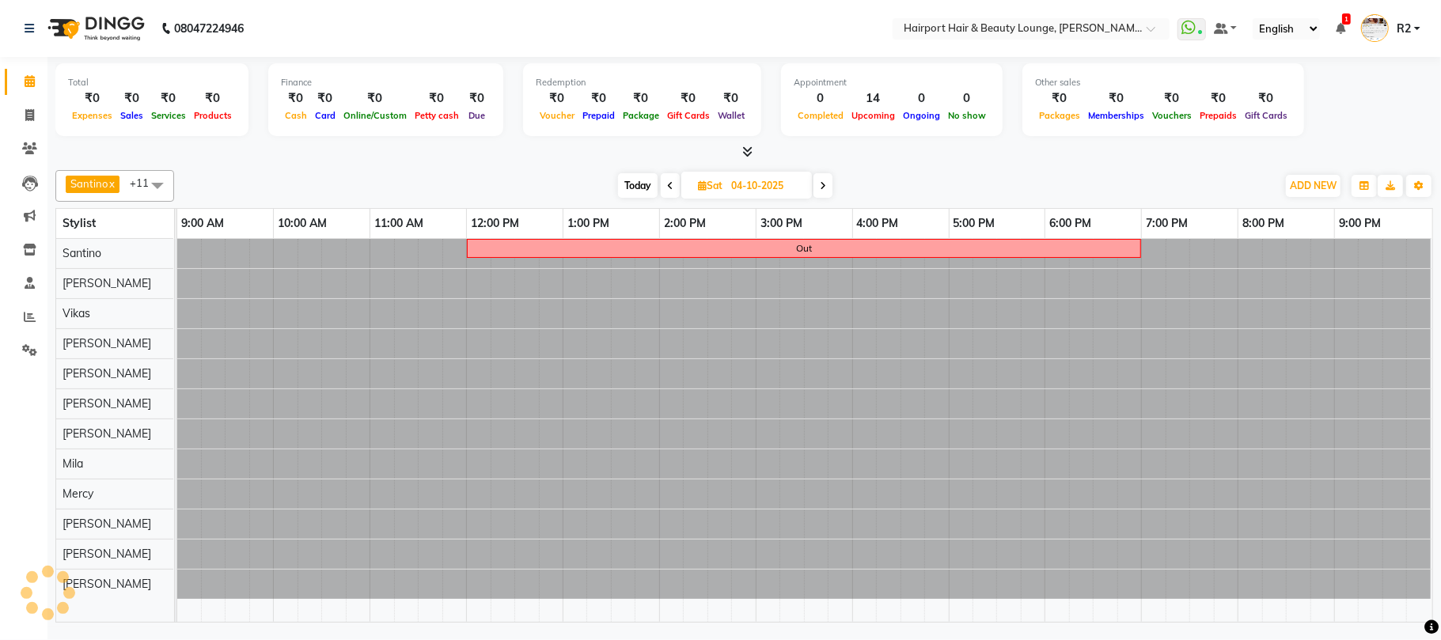
scroll to position [0, 0]
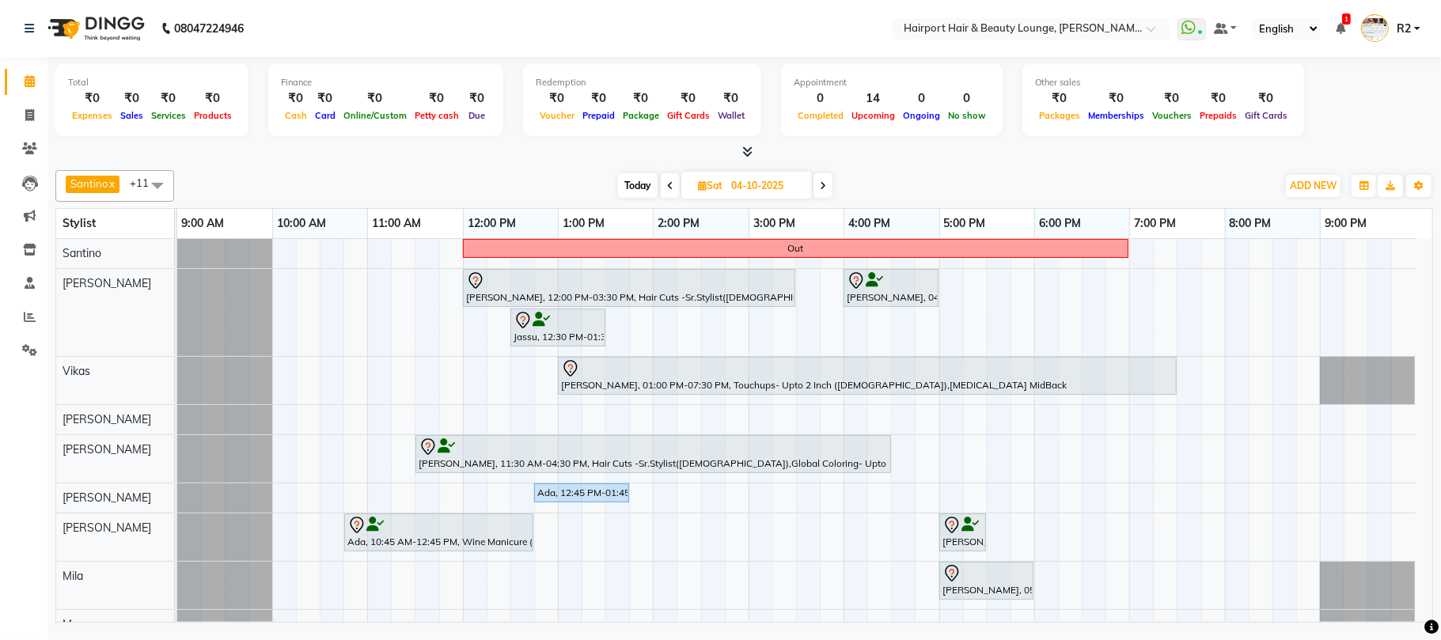
click at [820, 182] on icon at bounding box center [823, 185] width 6 height 9
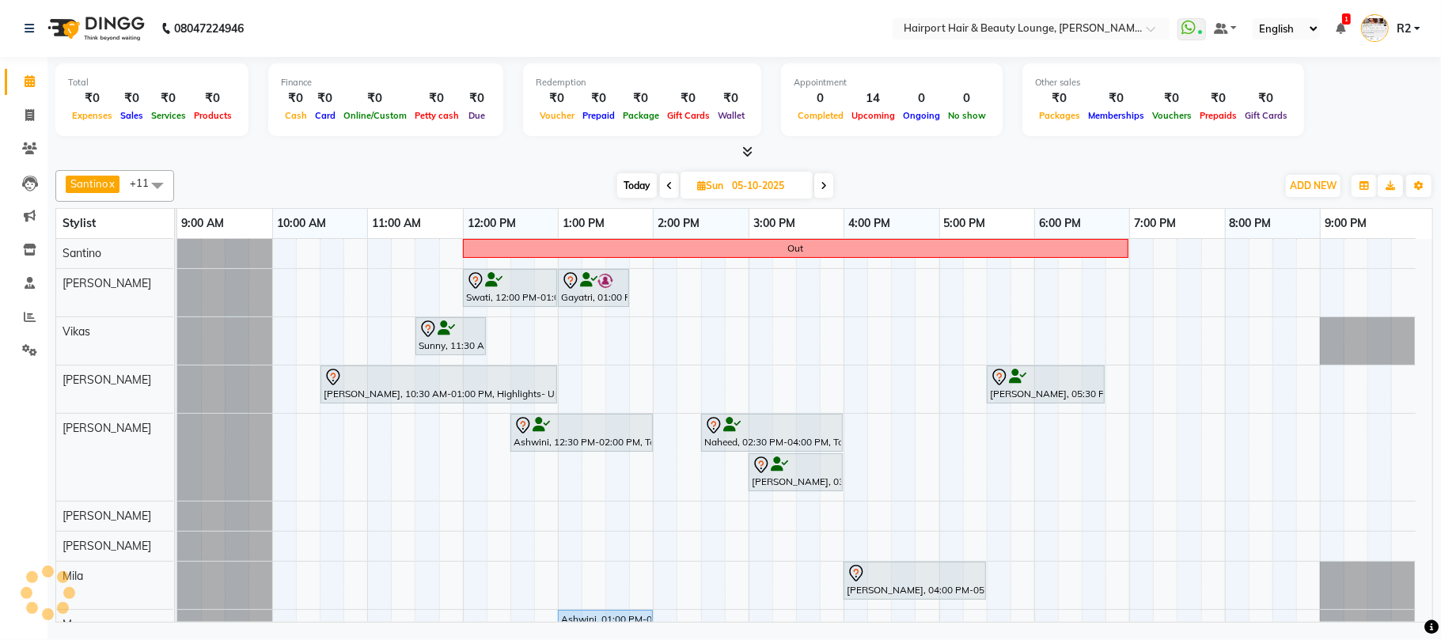
click at [631, 181] on span "Today" at bounding box center [637, 185] width 40 height 25
type input "03-10-2025"
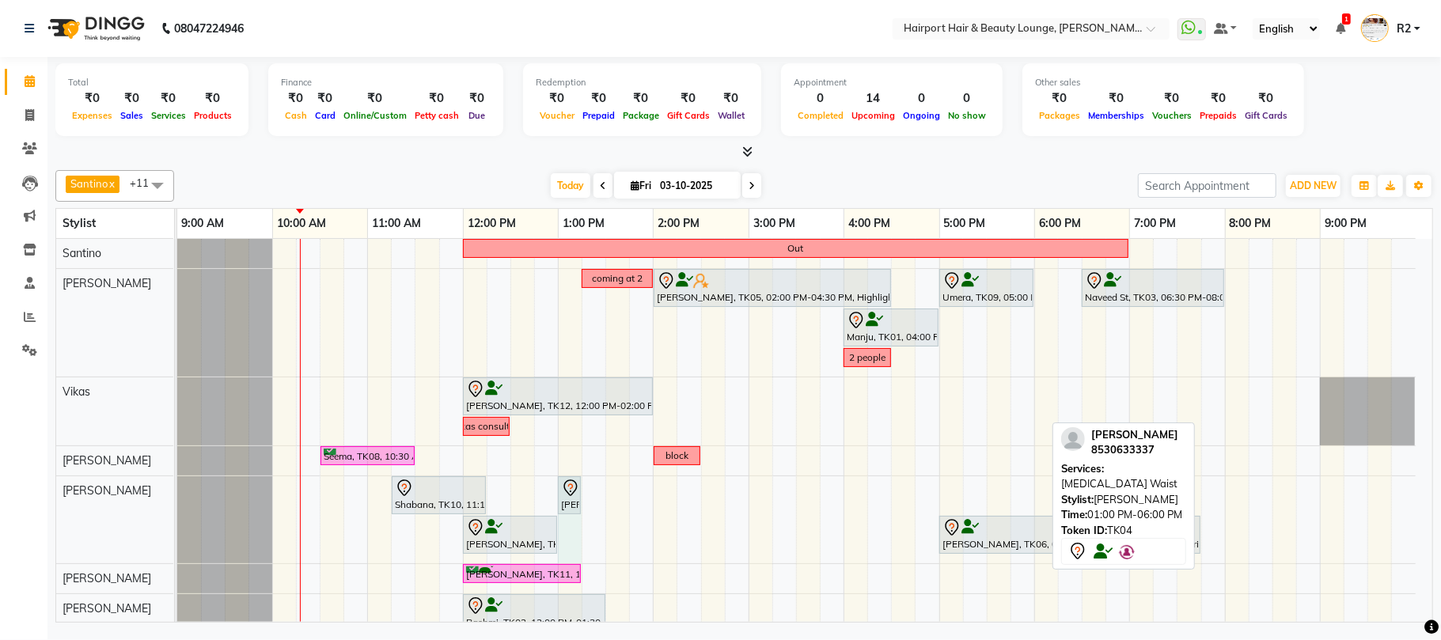
drag, startPoint x: 1046, startPoint y: 491, endPoint x: 585, endPoint y: 517, distance: 461.2
click at [585, 517] on div "Out coming at 2 ekta, TK05, 02:00 PM-04:30 PM, Highlights- Upto Mid Back Umera,…" at bounding box center [804, 524] width 1255 height 571
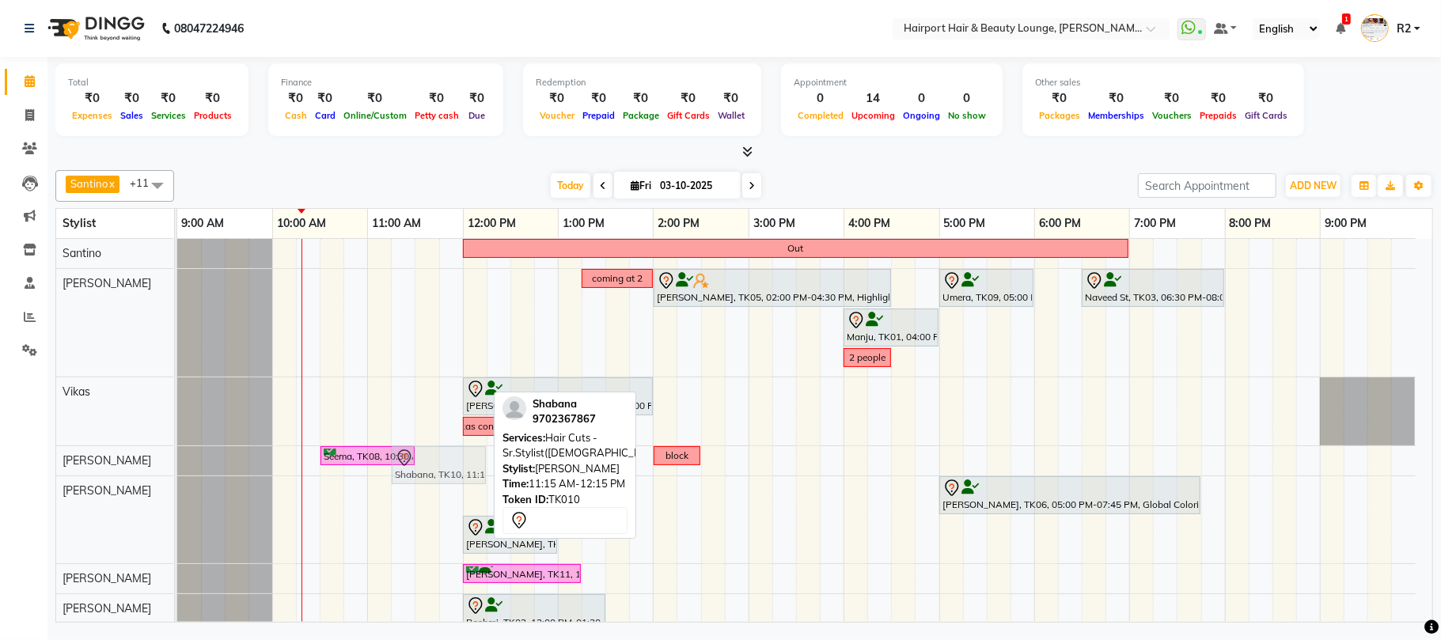
drag, startPoint x: 426, startPoint y: 500, endPoint x: 427, endPoint y: 472, distance: 27.7
click at [427, 472] on tbody "Out coming at 2 ekta, TK05, 02:00 PM-04:30 PM, Highlights- Upto Mid Back Umera,…" at bounding box center [796, 524] width 1238 height 571
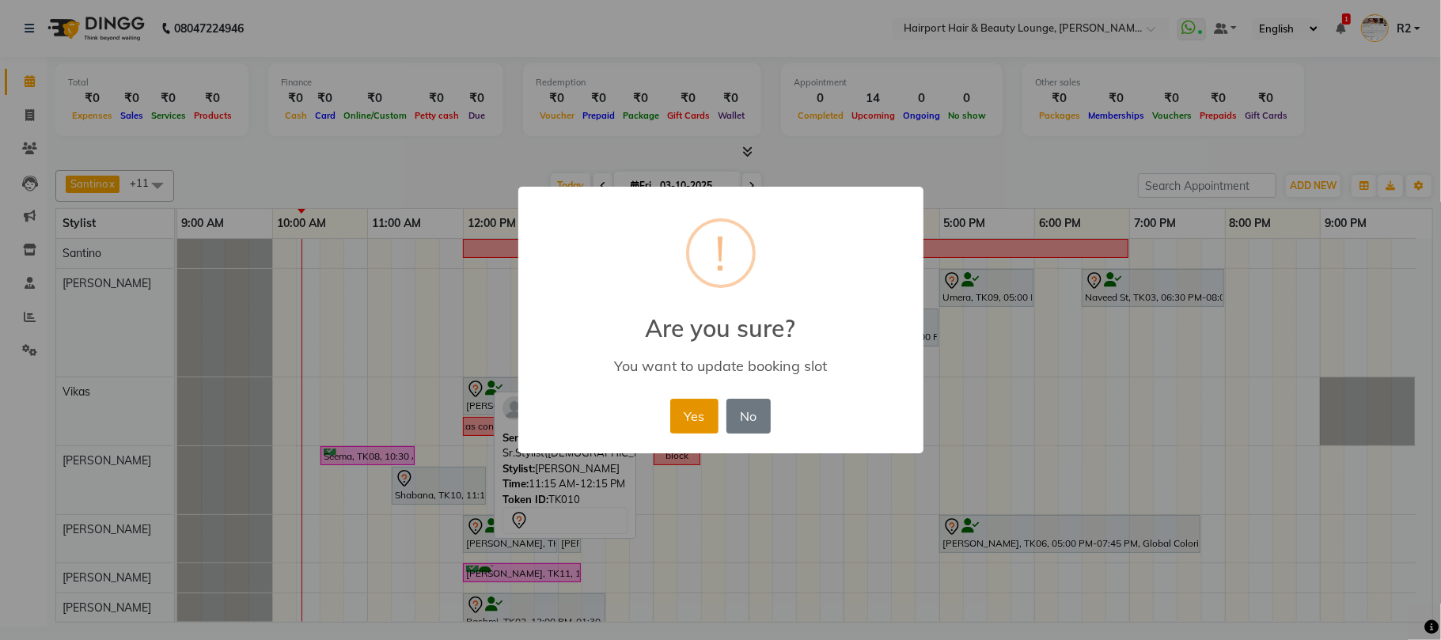
click at [683, 415] on button "Yes" at bounding box center [694, 416] width 48 height 35
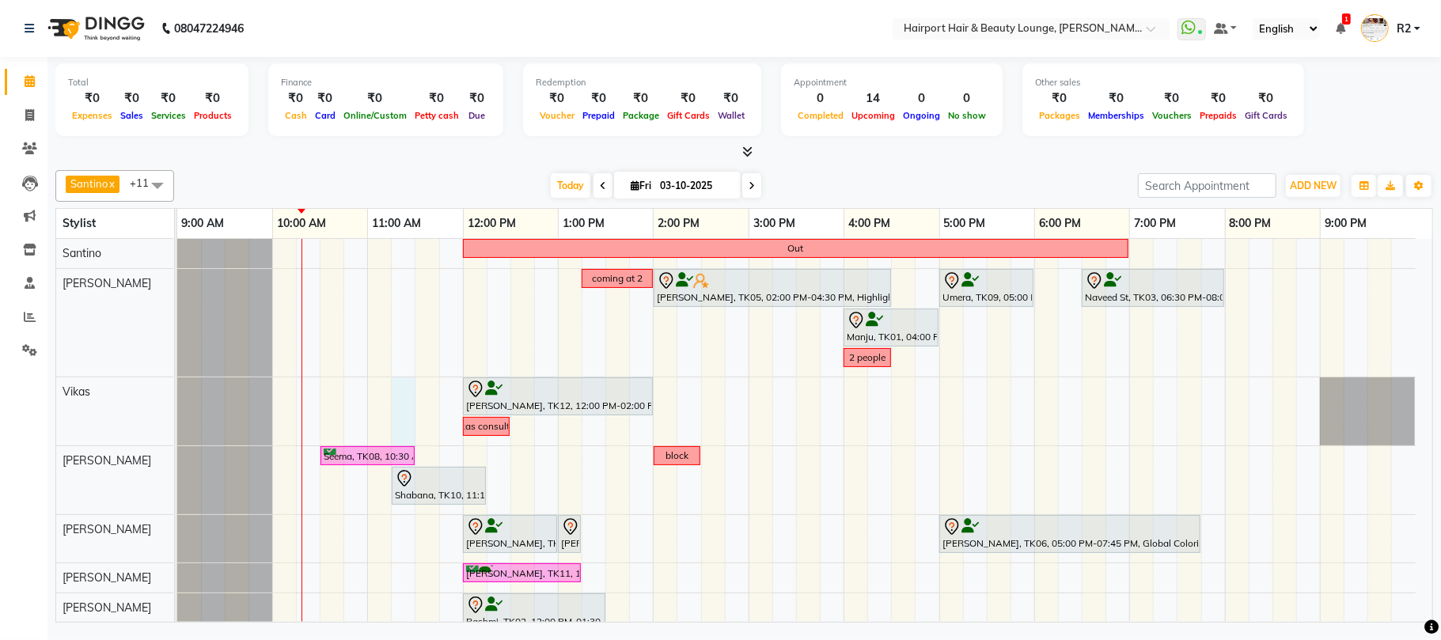
click at [402, 396] on div "Out coming at 2 ekta, TK05, 02:00 PM-04:30 PM, Highlights- Upto Mid Back Umera,…" at bounding box center [804, 524] width 1255 height 570
select select "70550"
select select "tentative"
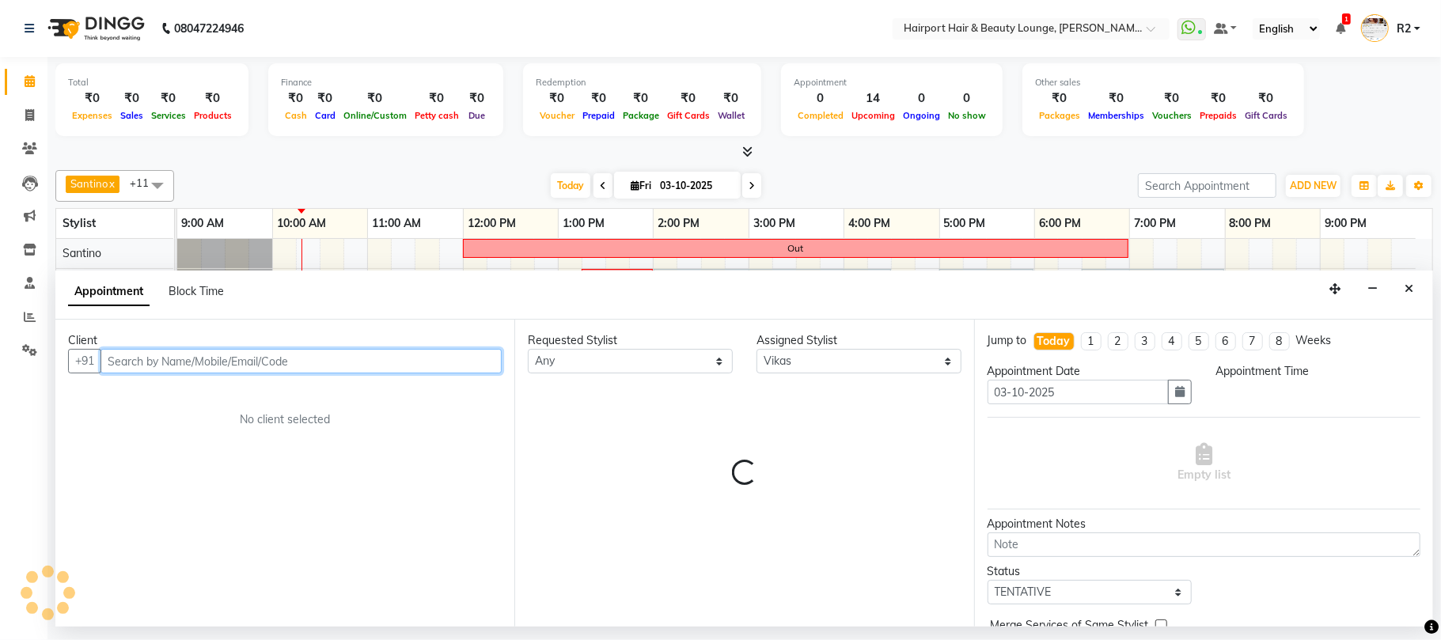
select select "675"
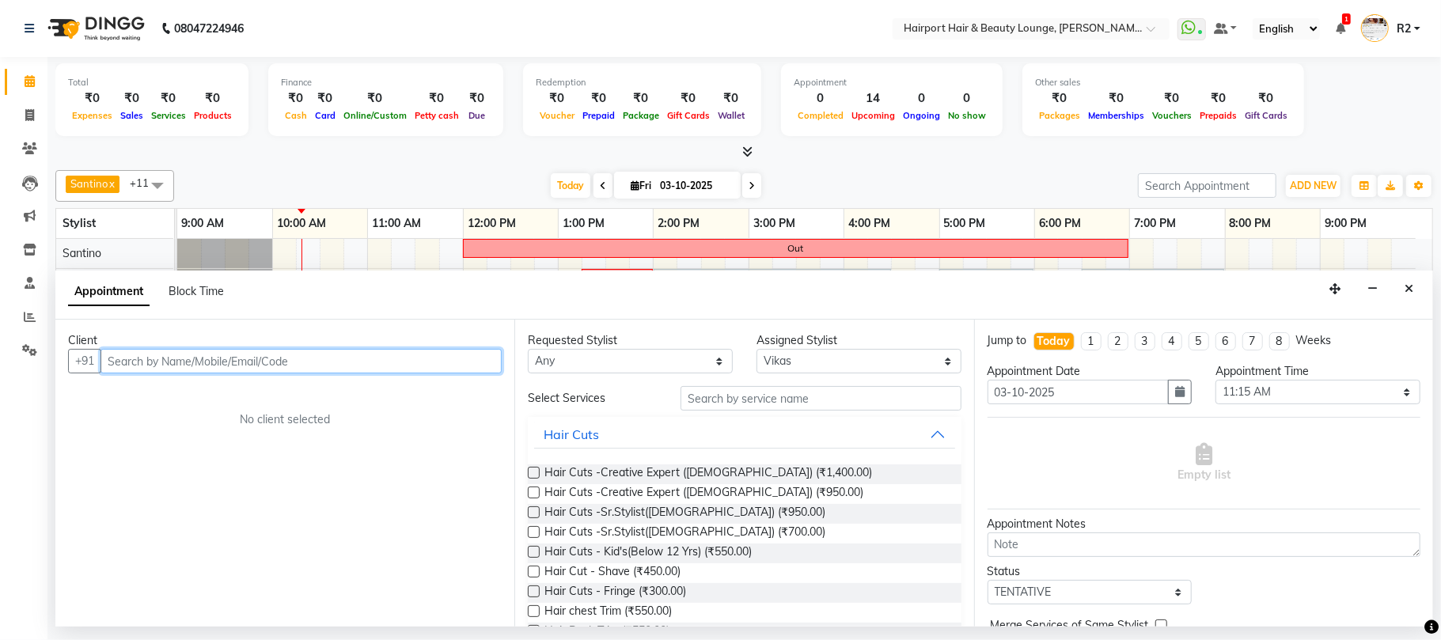
click at [187, 361] on input "text" at bounding box center [300, 361] width 401 height 25
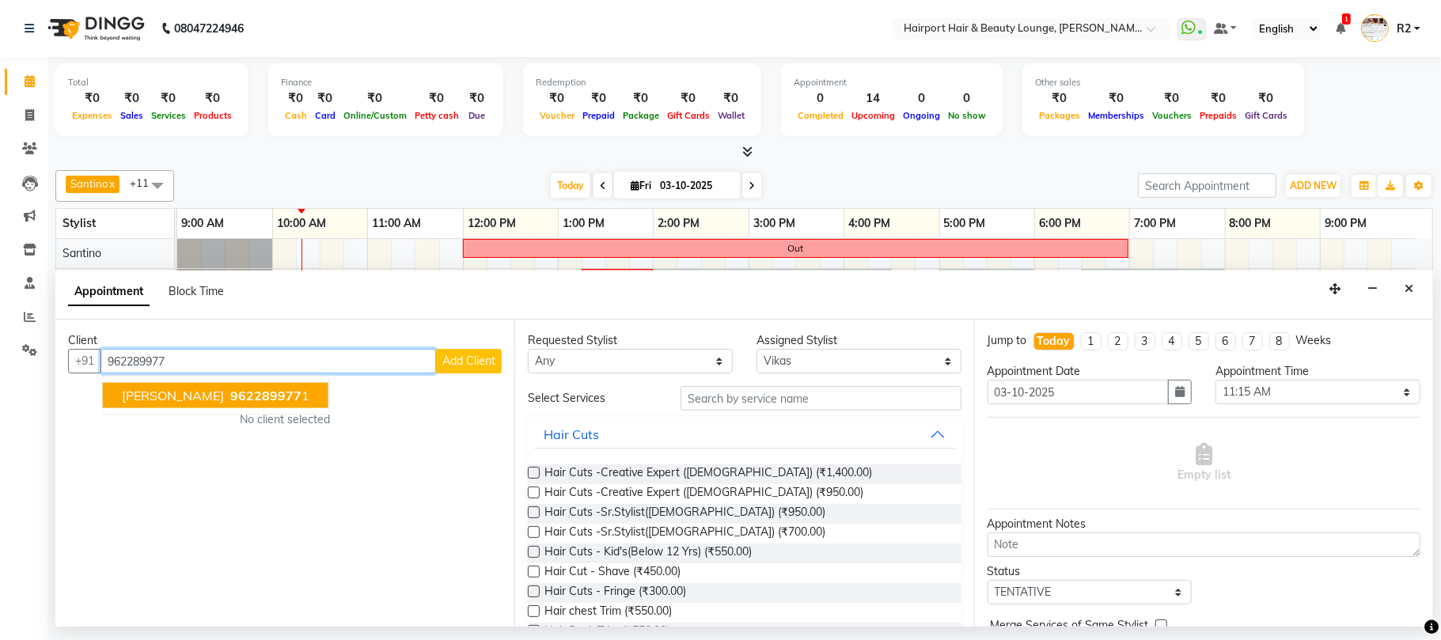
click at [230, 396] on span "962289977" at bounding box center [265, 396] width 71 height 16
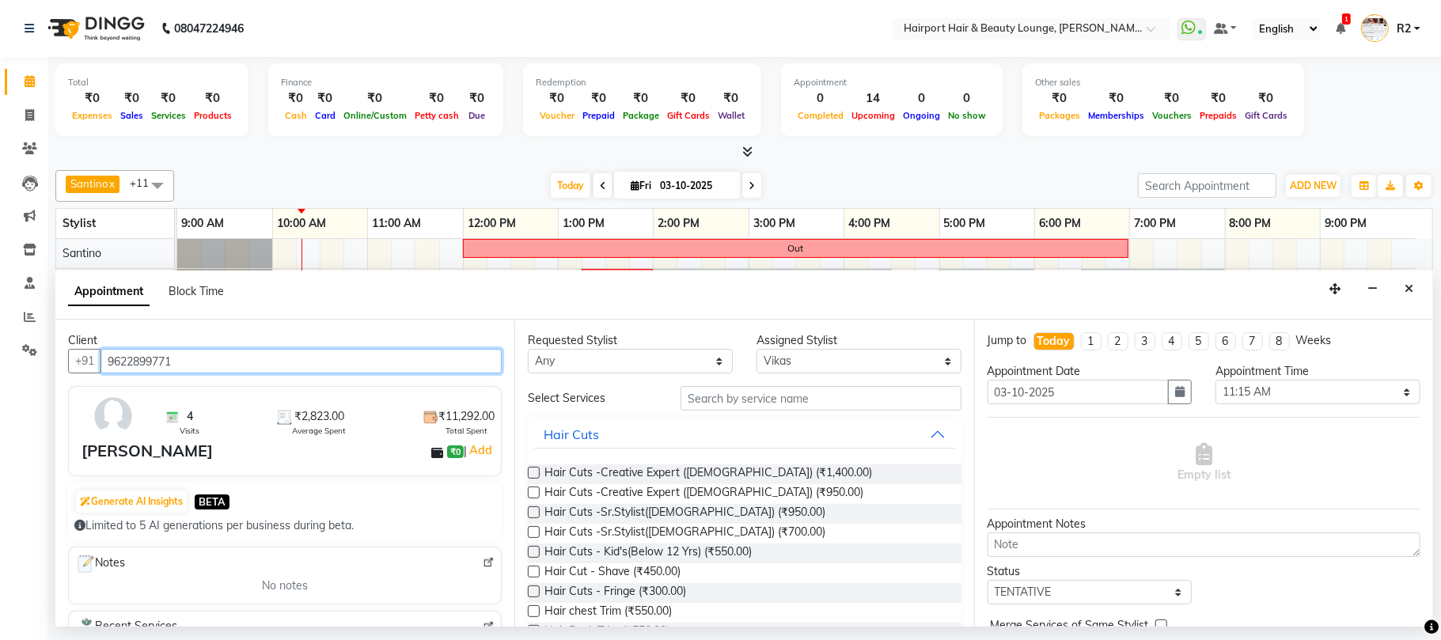
type input "9622899771"
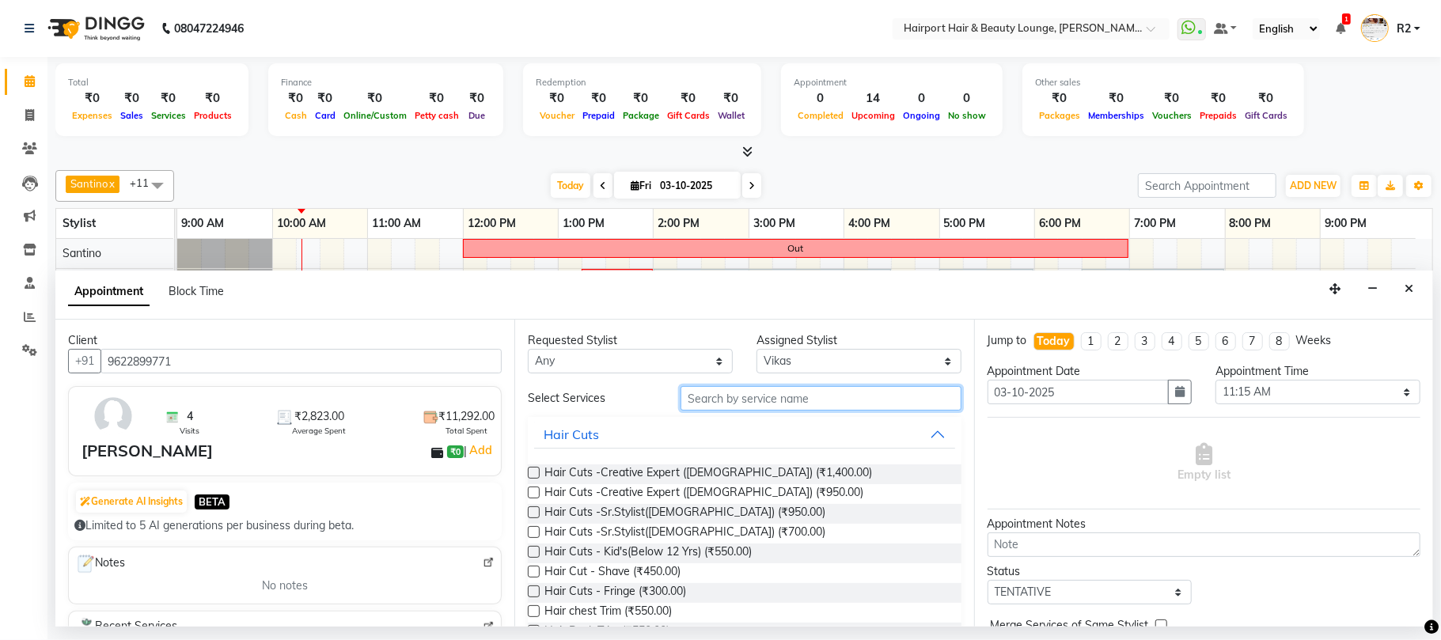
click at [718, 396] on input "text" at bounding box center [820, 398] width 281 height 25
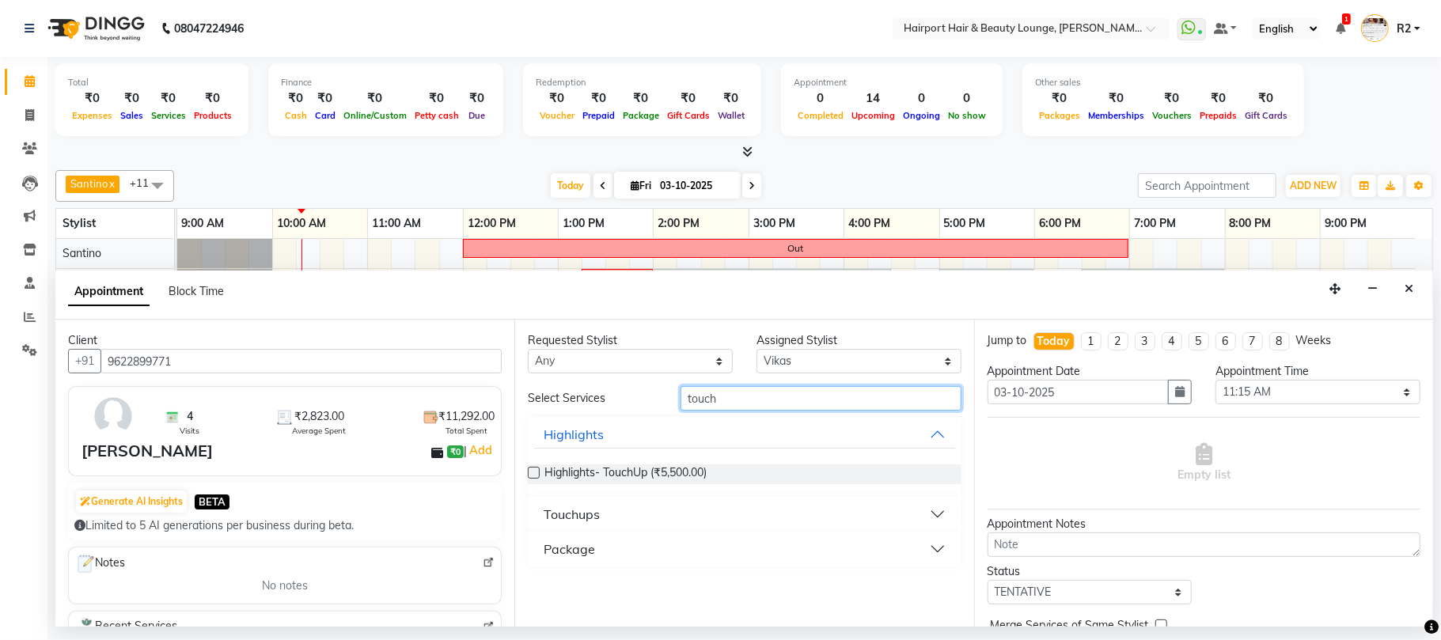
type input "touch"
click at [601, 507] on button "Touchups" at bounding box center [744, 514] width 420 height 28
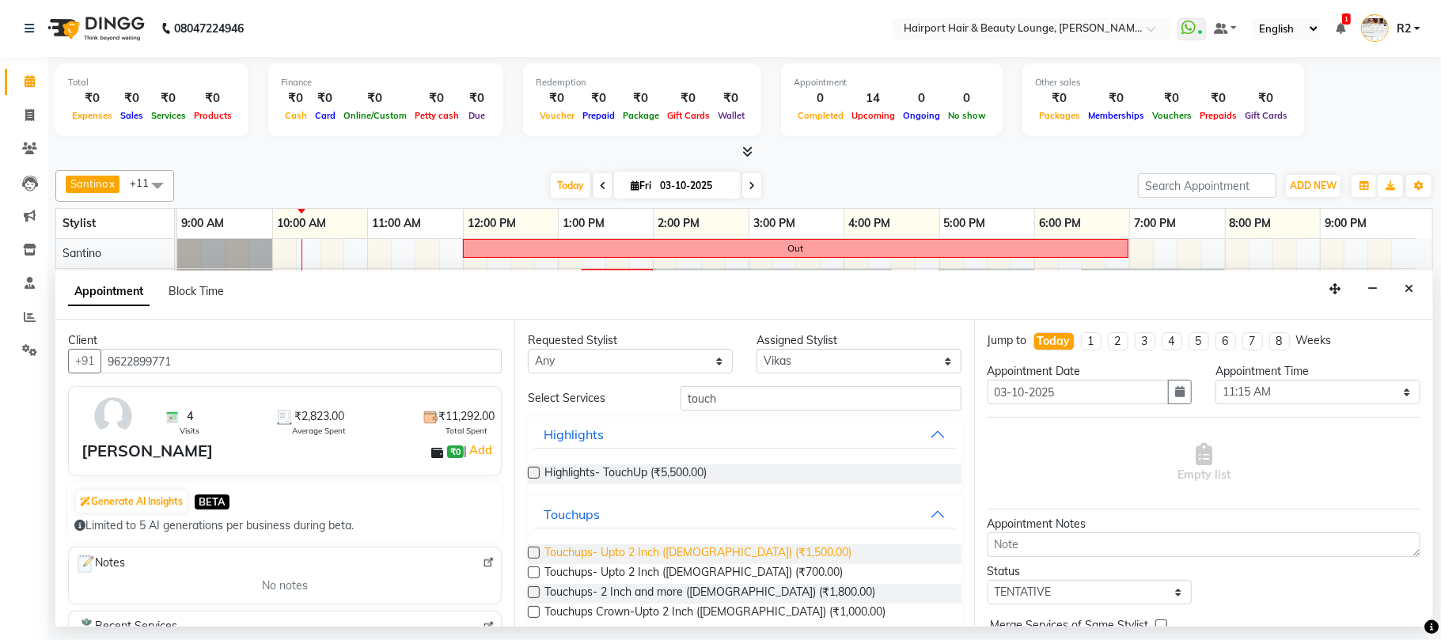
click at [744, 551] on span "Touchups- Upto 2 Inch (Female) (₹1,500.00)" at bounding box center [697, 554] width 307 height 20
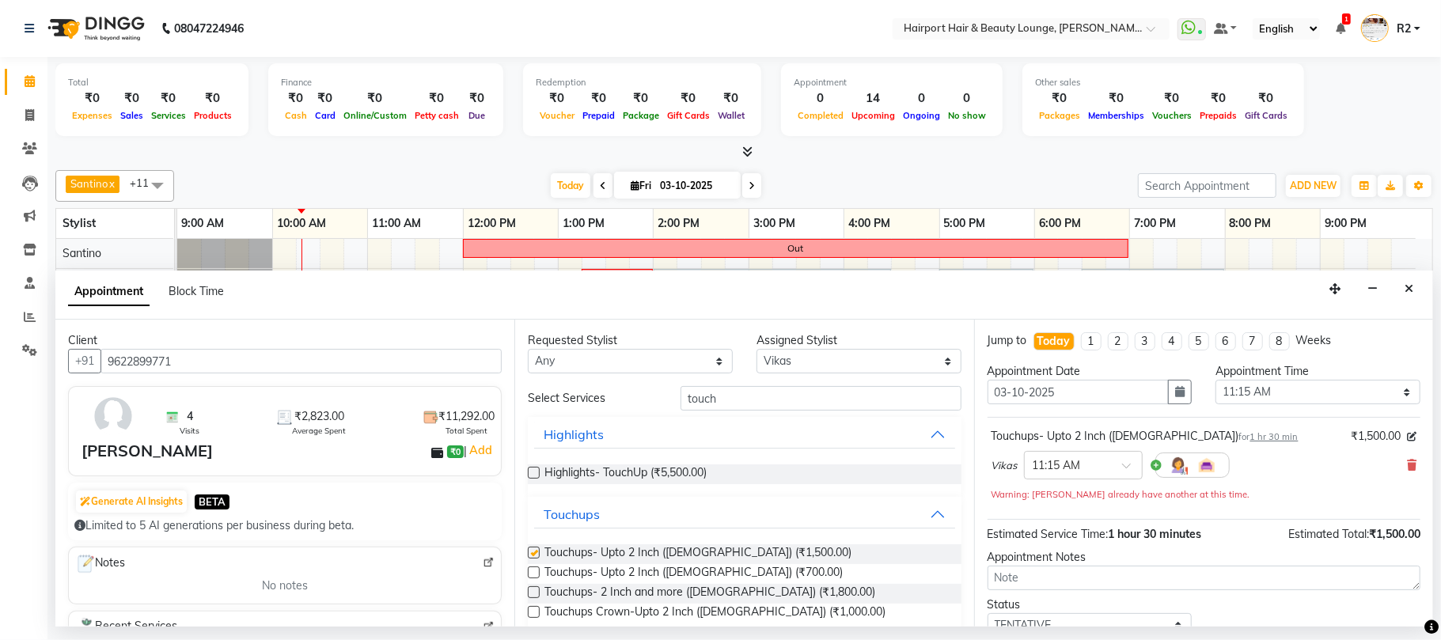
checkbox input "false"
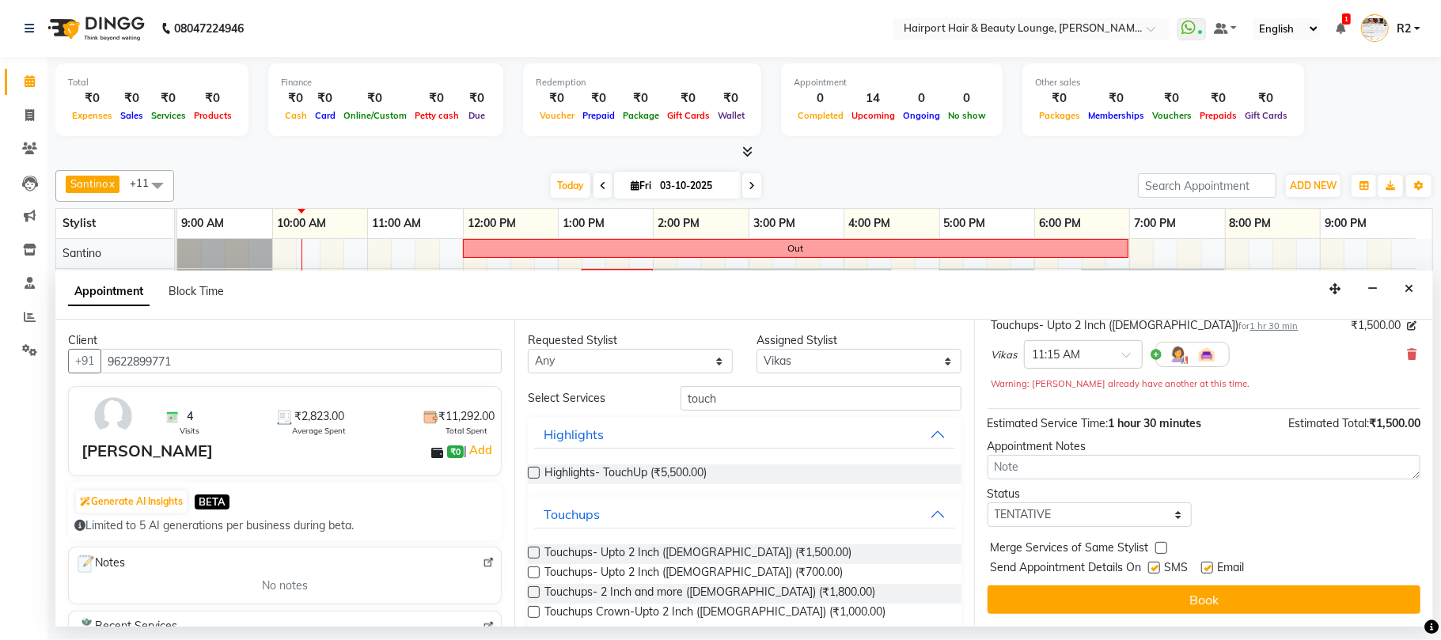
scroll to position [112, 0]
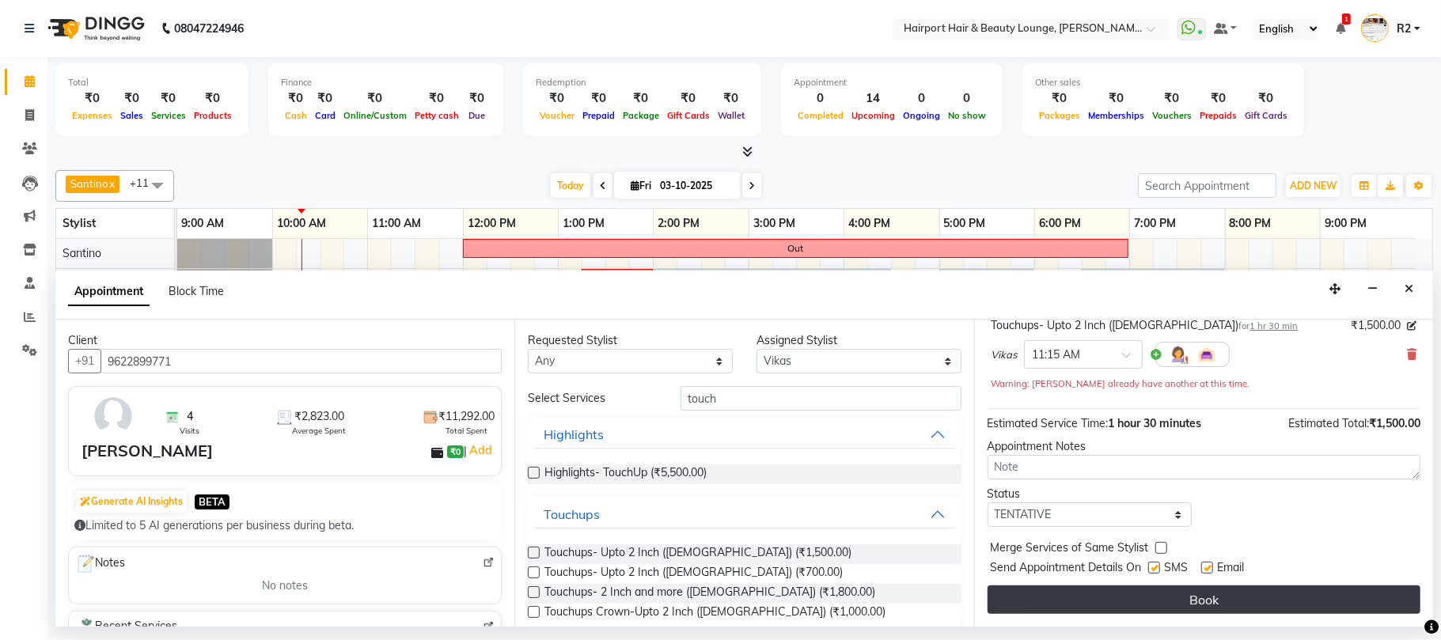
click at [1174, 605] on button "Book" at bounding box center [1203, 599] width 433 height 28
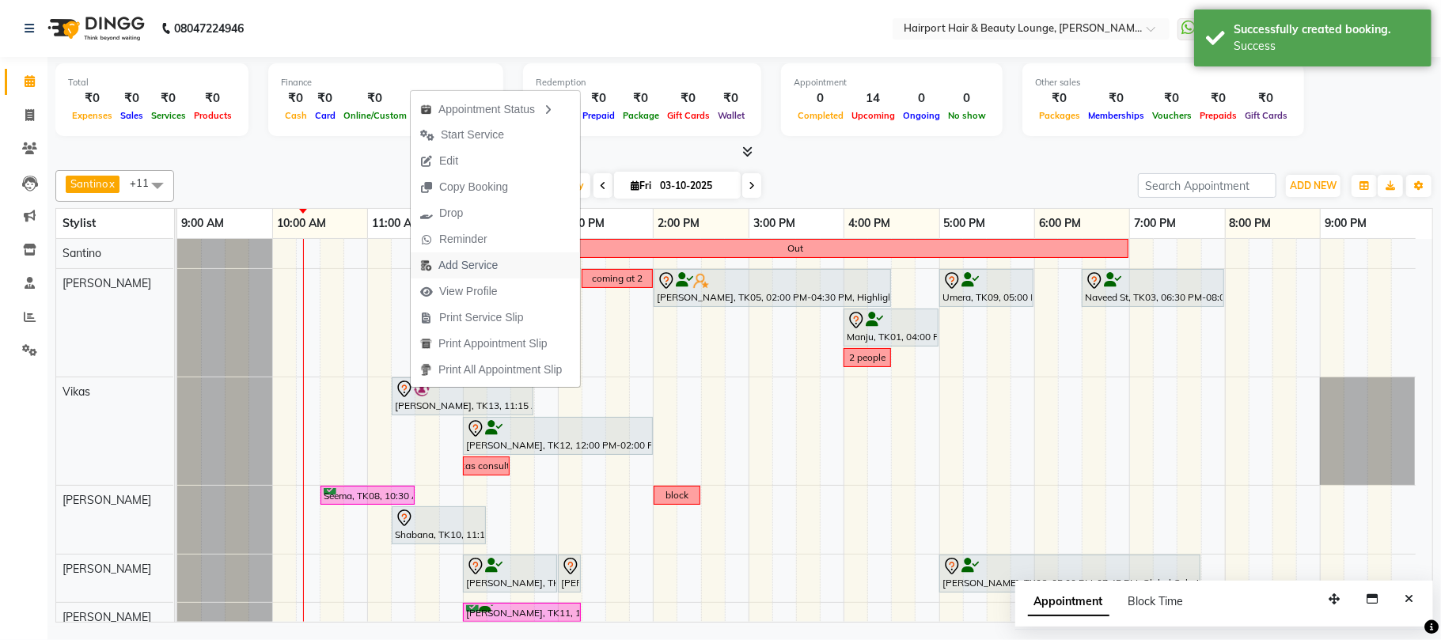
click at [459, 255] on span "Add Service" at bounding box center [459, 265] width 97 height 26
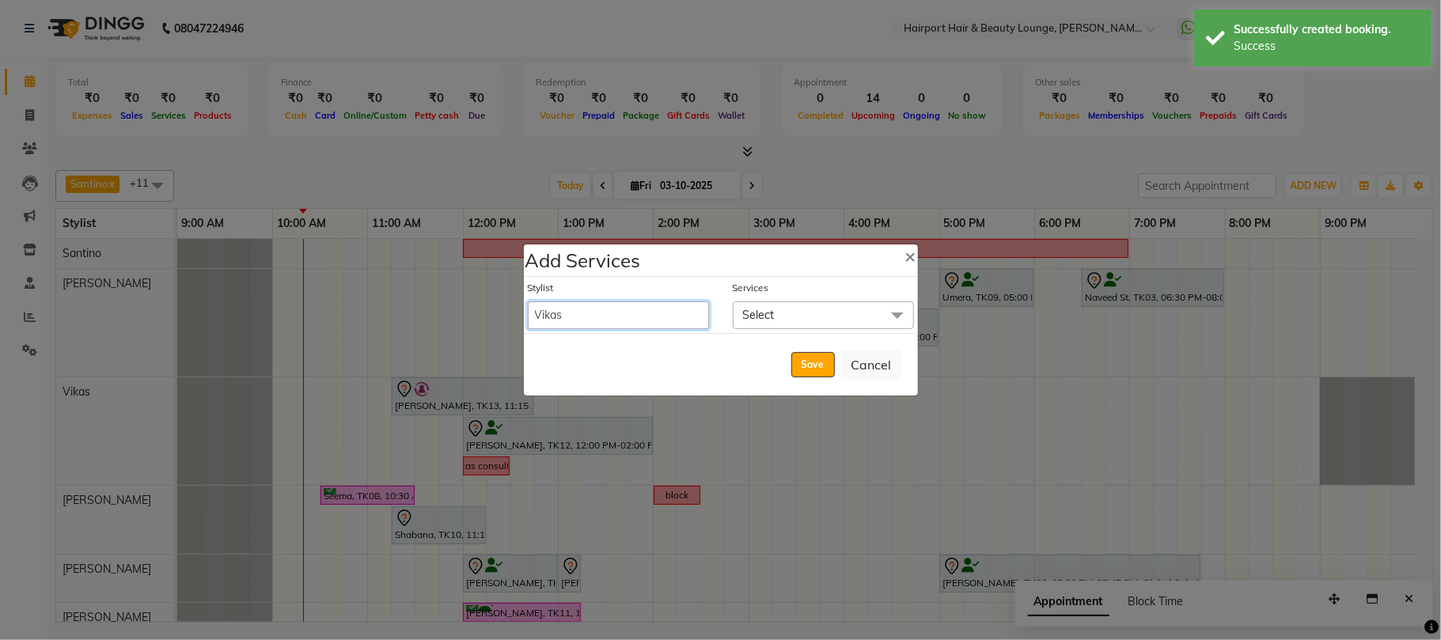
click at [638, 310] on select "8806278622 9822054562 Accounts IV Camp Adnan Alc 3 Alc Camp Office Anandita Ani…" at bounding box center [618, 315] width 181 height 28
select select "12656"
click at [528, 301] on select "8806278622 9822054562 Accounts IV Camp Adnan Alc 3 Alc Camp Office Anandita Ani…" at bounding box center [618, 315] width 181 height 28
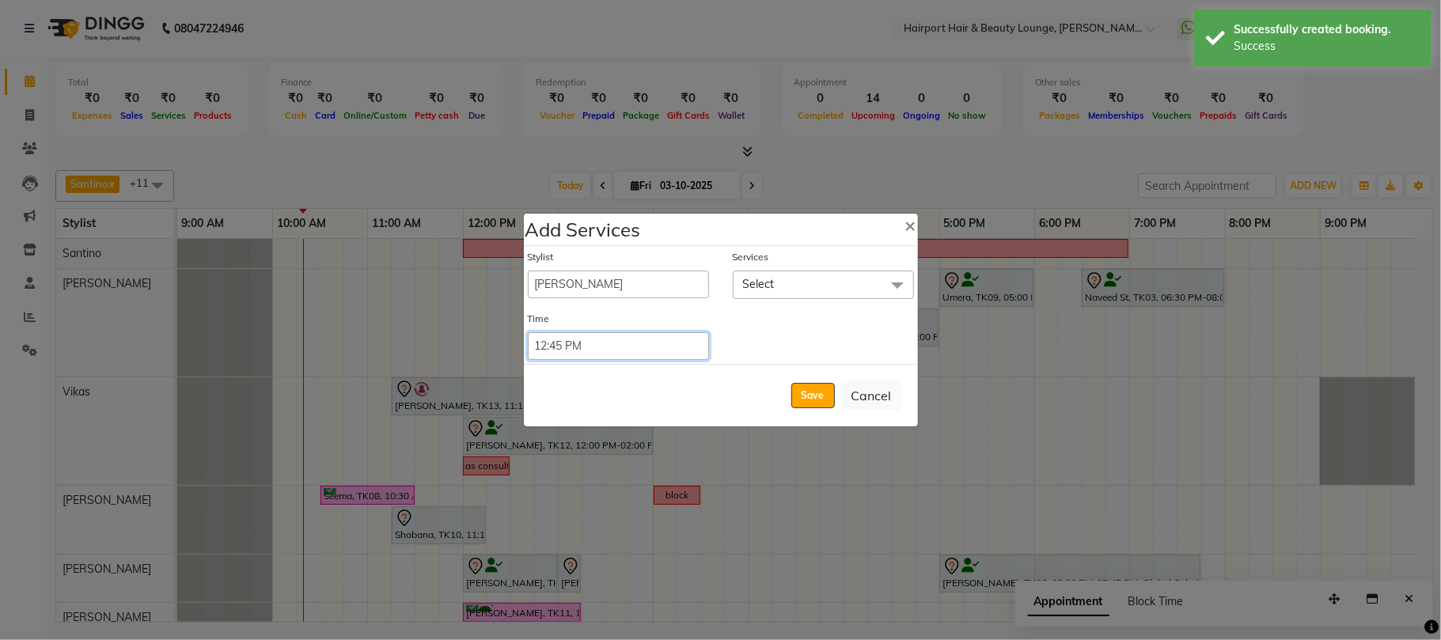
click at [634, 354] on select "Select 09:00 AM 09:15 AM 09:30 AM 09:45 AM 10:00 AM 10:15 AM 10:30 AM 10:45 AM …" at bounding box center [618, 346] width 181 height 28
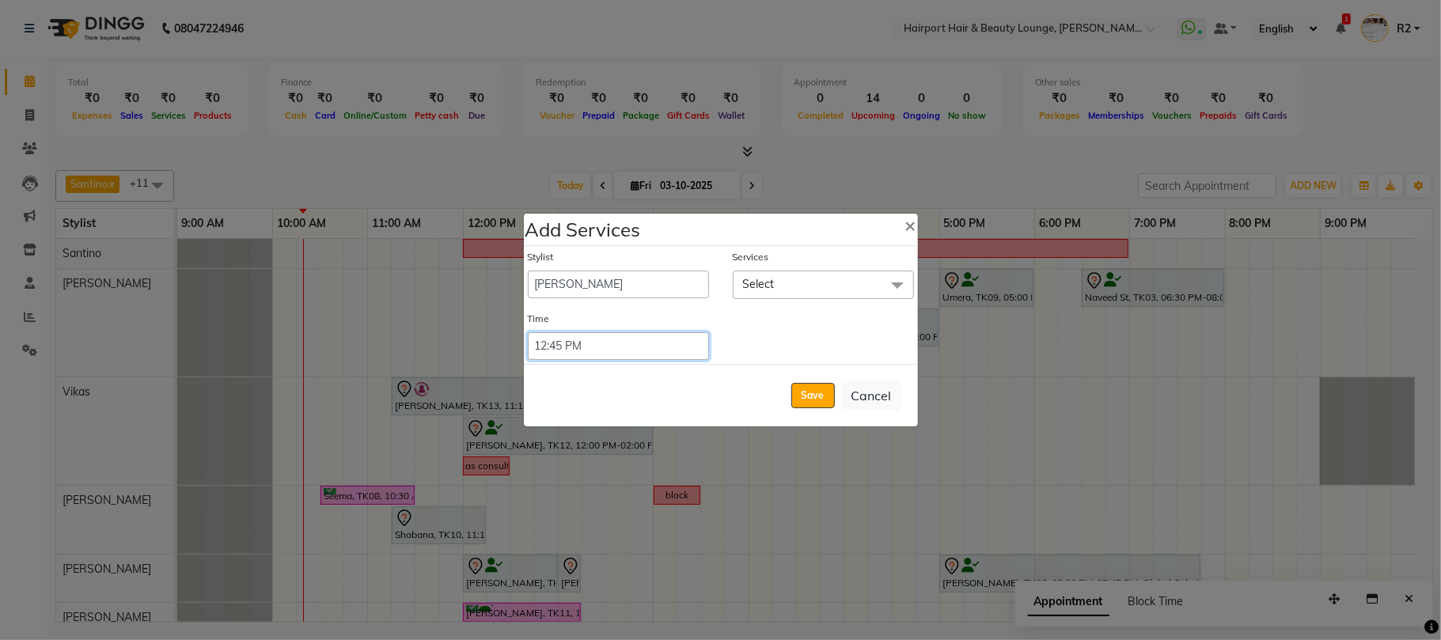
select select "675"
click at [528, 332] on select "Select 09:00 AM 09:15 AM 09:30 AM 09:45 AM 10:00 AM 10:15 AM 10:30 AM 10:45 AM …" at bounding box center [618, 346] width 181 height 28
click at [763, 278] on span "Select" at bounding box center [759, 284] width 32 height 14
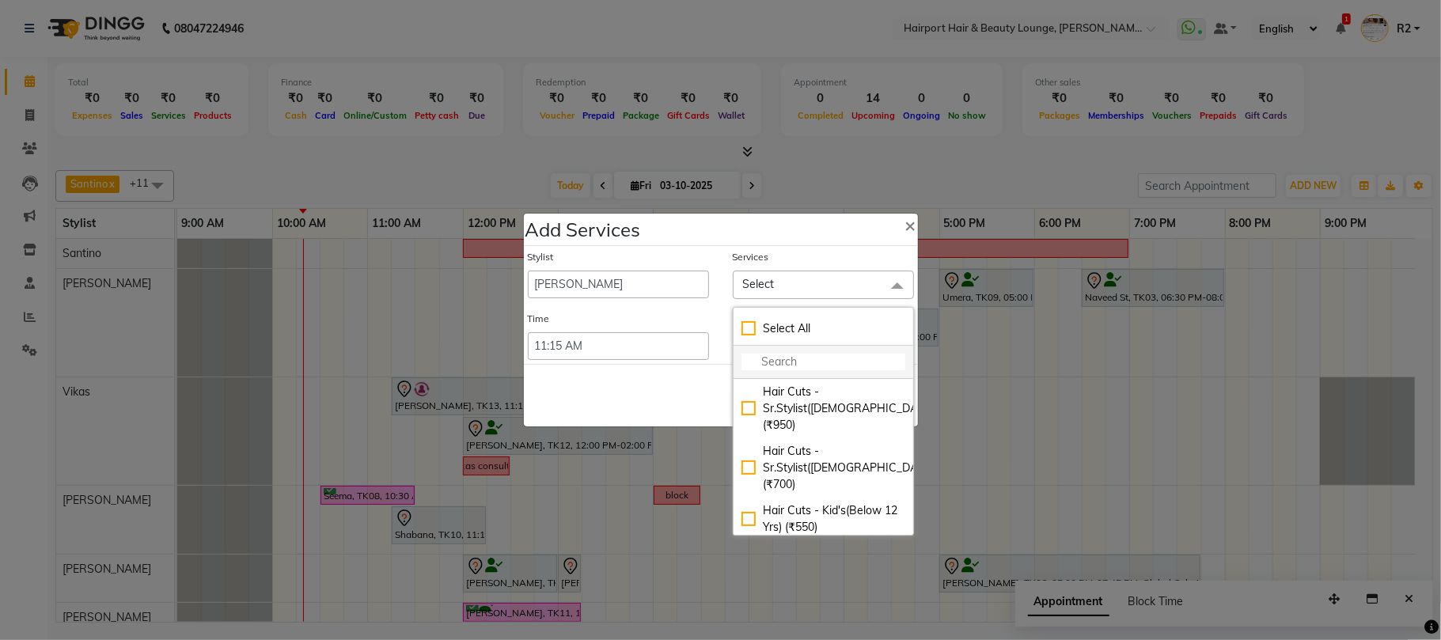
click at [780, 361] on input "multiselect-search" at bounding box center [823, 362] width 164 height 17
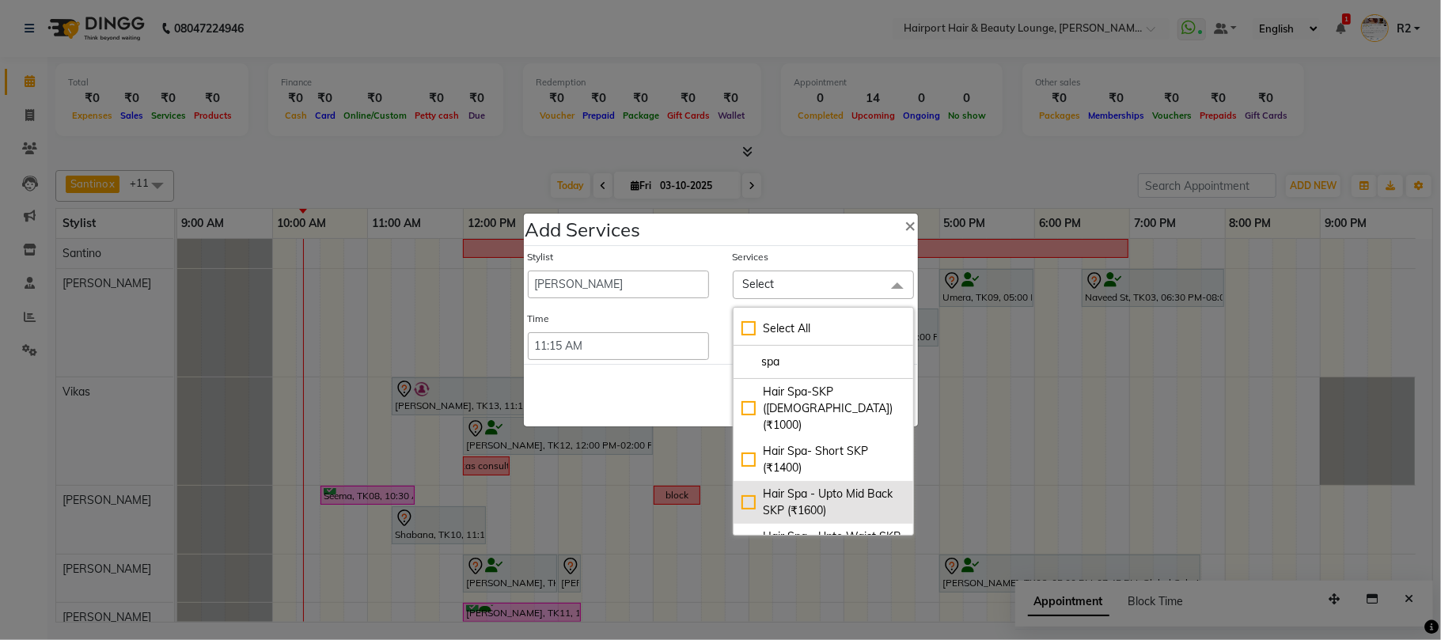
type input "spa"
click at [821, 486] on div "Hair Spa - Upto Mid Back SKP (₹1600)" at bounding box center [823, 502] width 164 height 33
checkbox input "true"
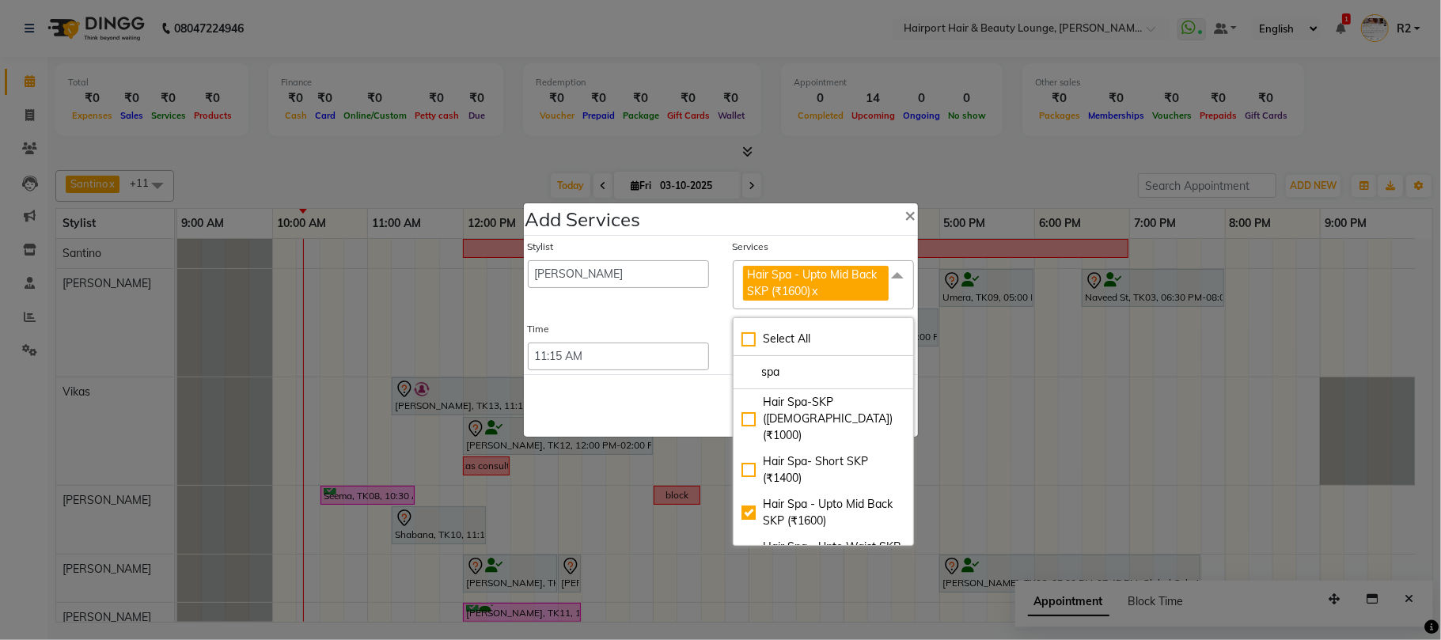
click at [706, 392] on div "Save Cancel" at bounding box center [721, 405] width 394 height 62
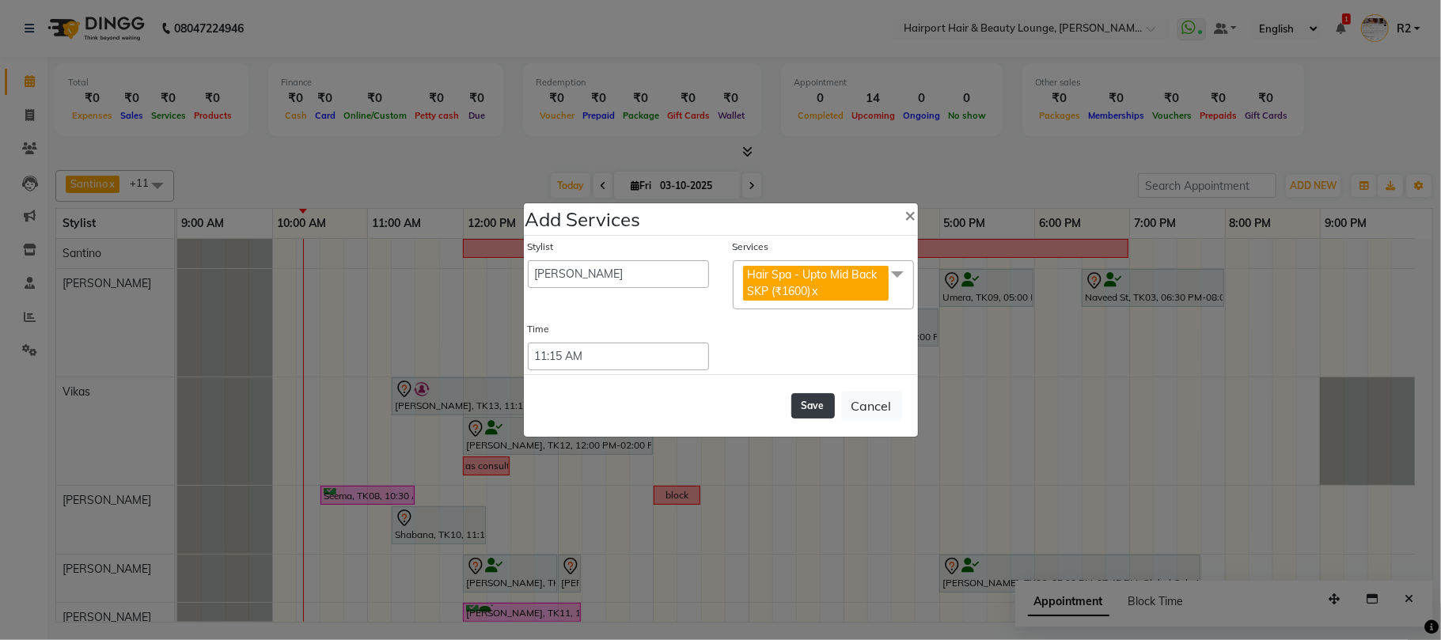
click at [808, 405] on button "Save" at bounding box center [813, 405] width 44 height 25
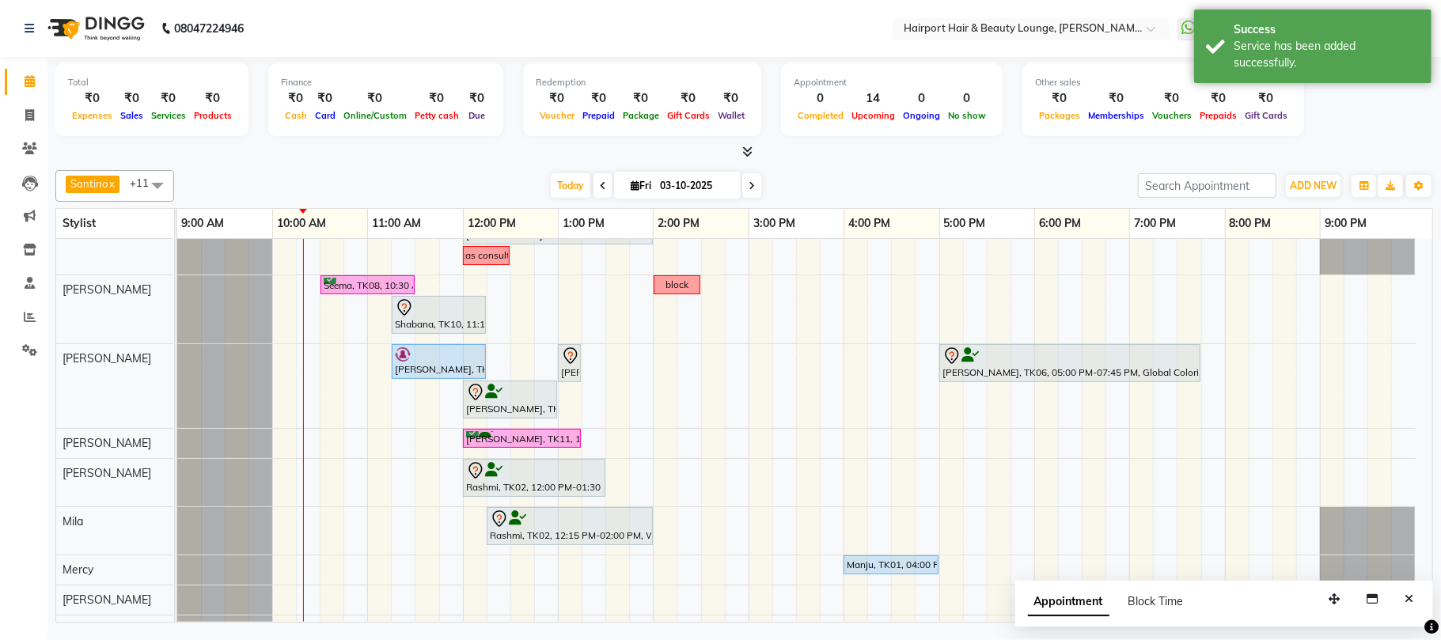
scroll to position [105, 0]
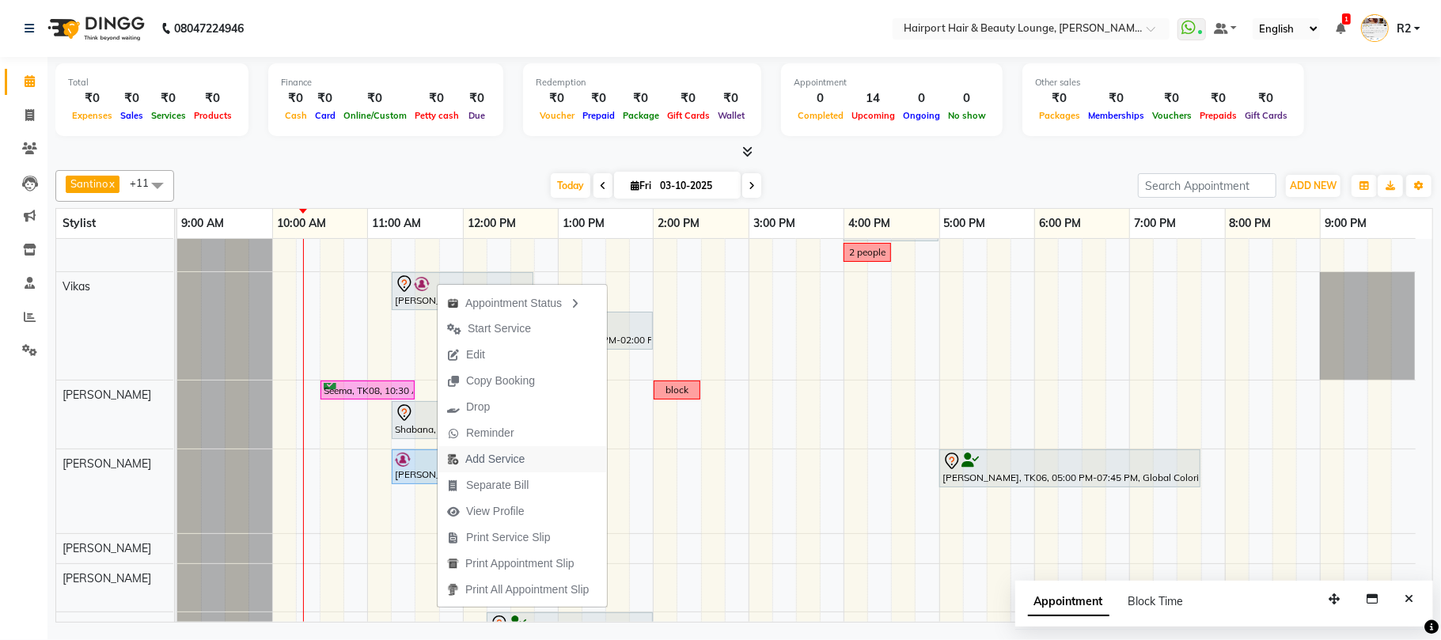
click at [517, 454] on span "Add Service" at bounding box center [494, 459] width 59 height 17
select select "70550"
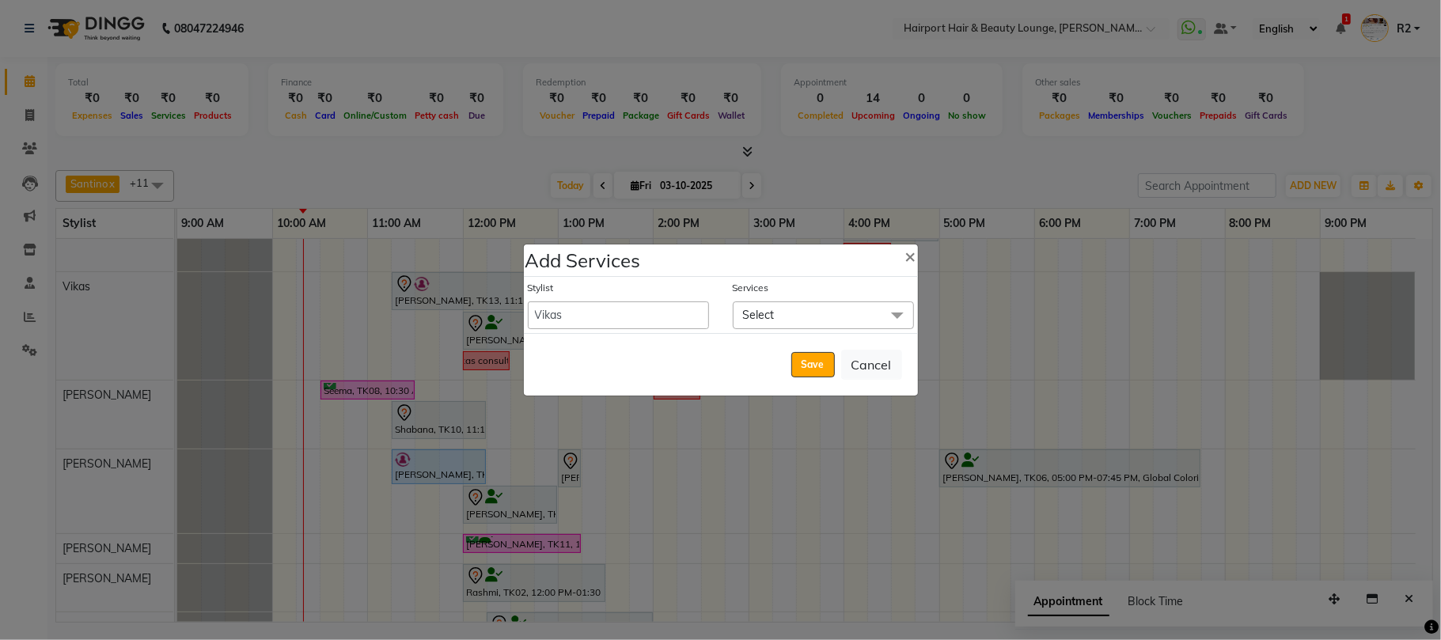
click at [776, 318] on span "Select" at bounding box center [823, 315] width 181 height 28
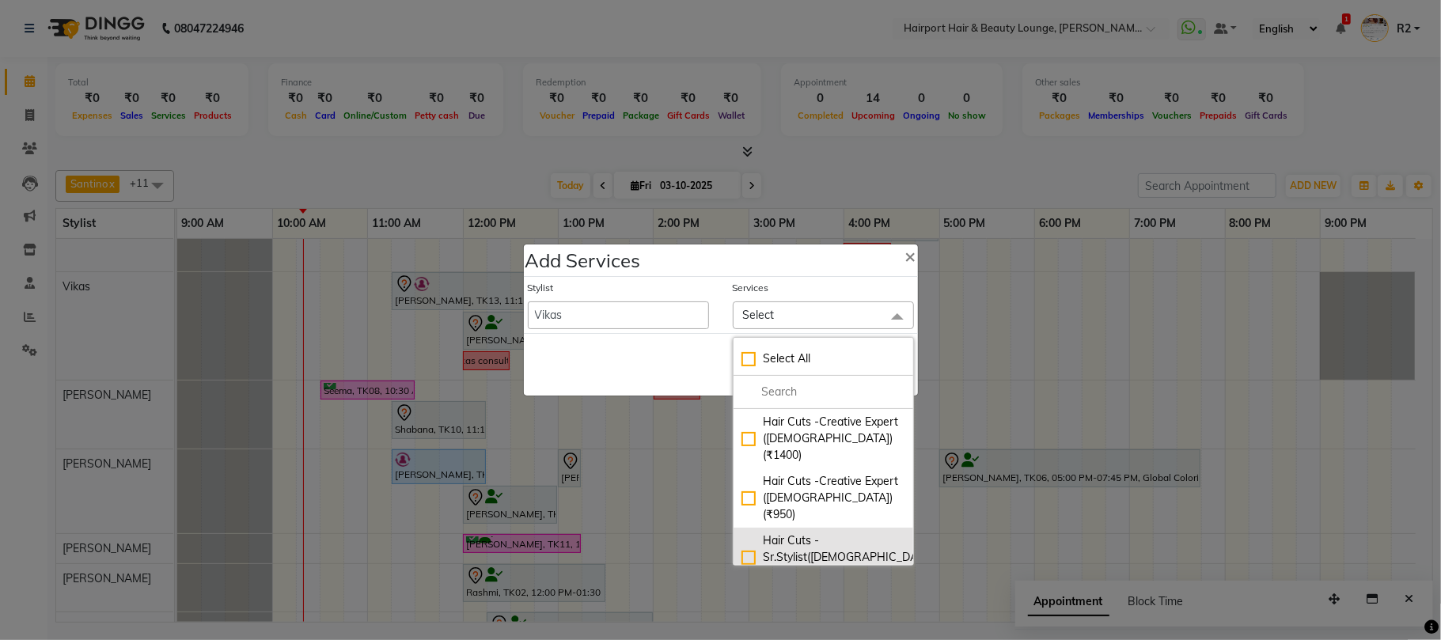
click at [818, 532] on div "Hair Cuts -Sr.Stylist(Female) (₹950)" at bounding box center [823, 557] width 164 height 50
checkbox input "true"
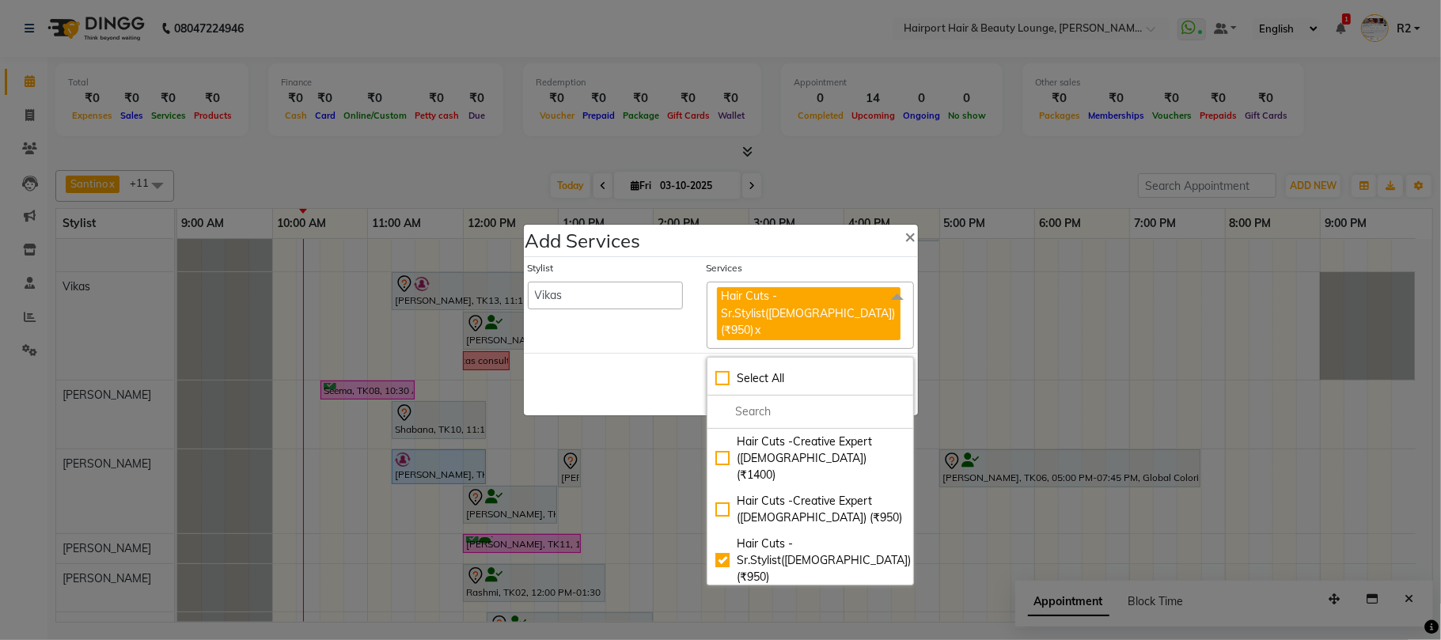
click at [665, 369] on div "Save Cancel" at bounding box center [721, 384] width 394 height 62
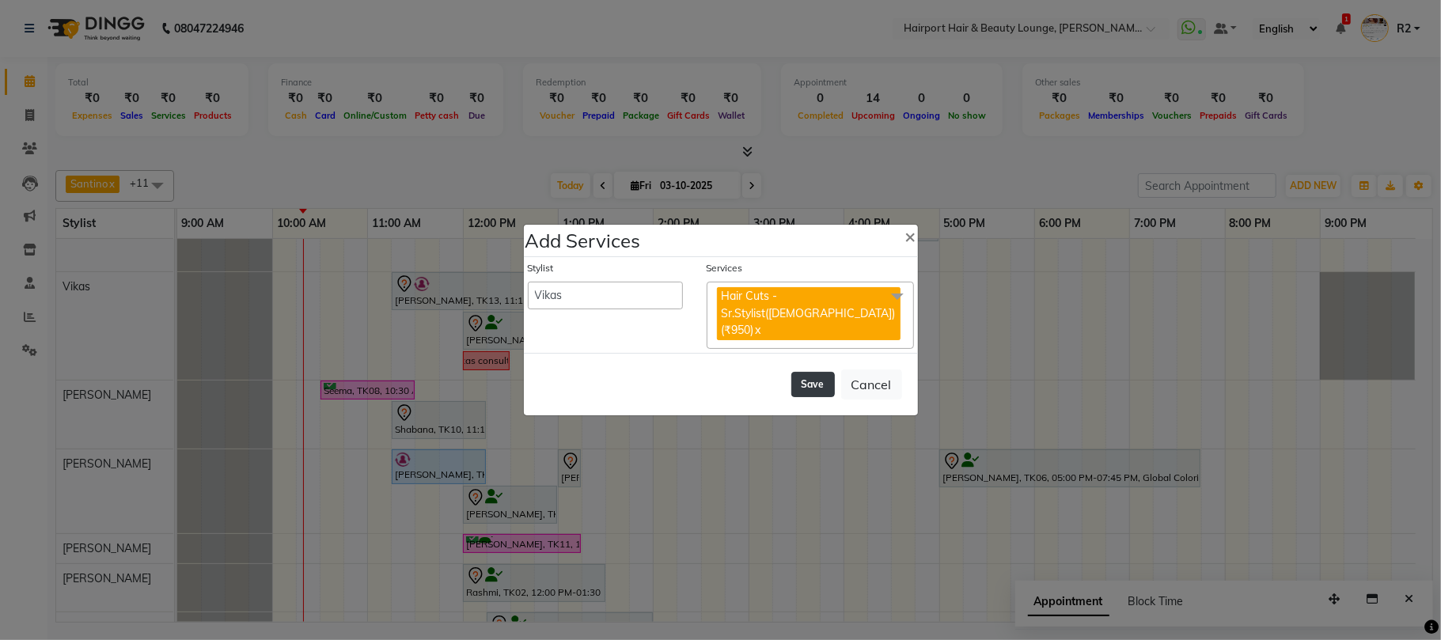
click at [805, 388] on button "Save" at bounding box center [813, 384] width 44 height 25
select select "7127"
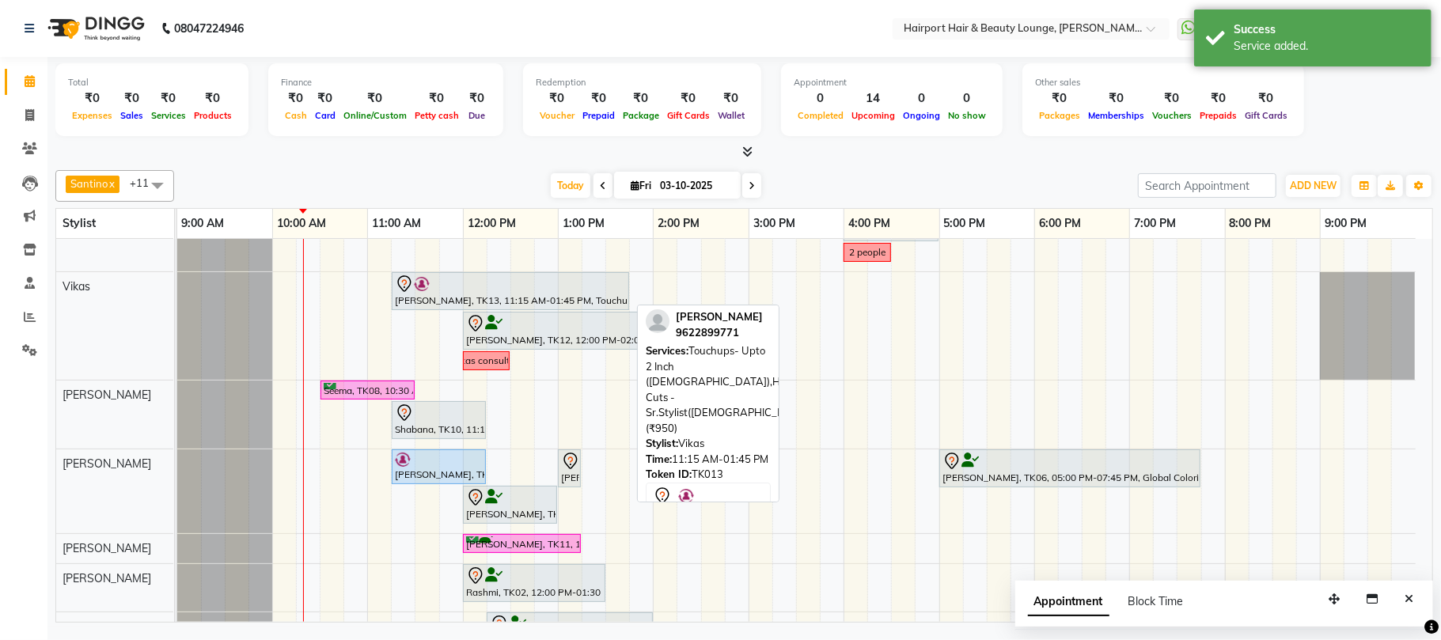
click at [468, 276] on div at bounding box center [510, 284] width 231 height 19
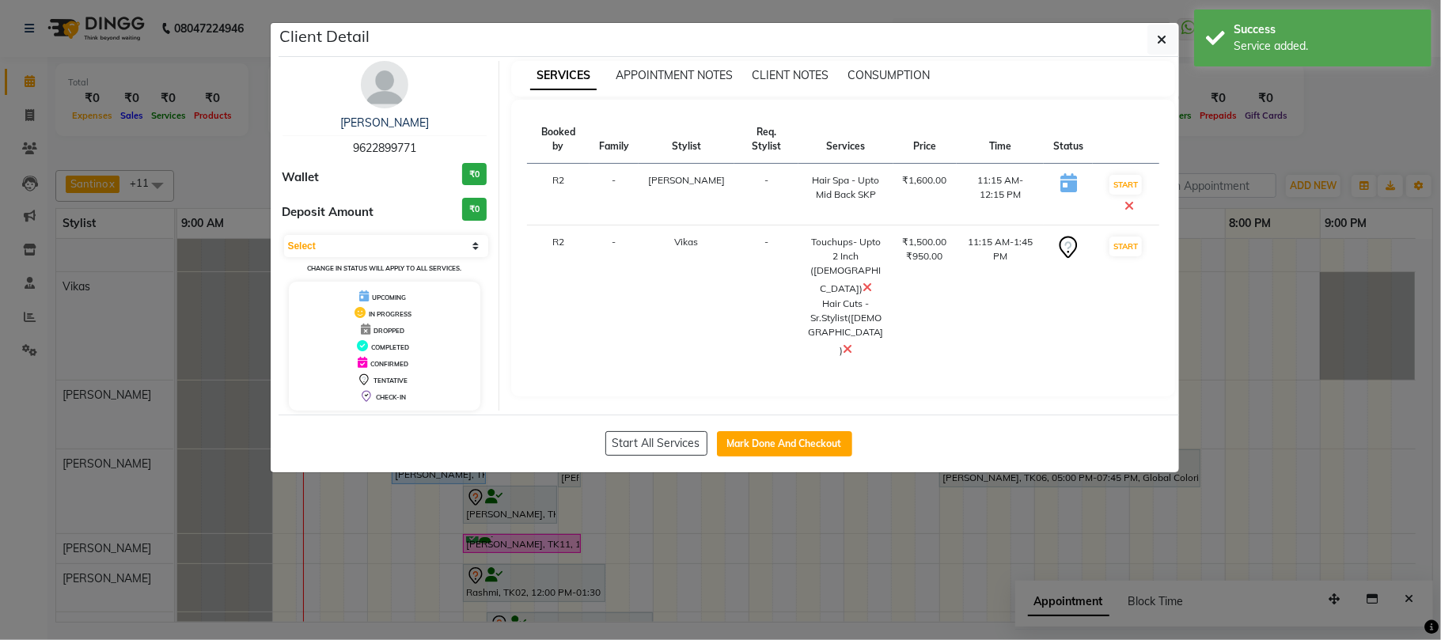
click at [410, 233] on div "Asmita 9622899771 Wallet ₹0 Deposit Amount ₹0 Select IN SERVICE CONFIRMED TENTA…" at bounding box center [385, 236] width 229 height 350
click at [406, 242] on select "Select IN SERVICE CONFIRMED TENTATIVE CHECK IN MARK DONE DROPPED UPCOMING" at bounding box center [386, 246] width 205 height 22
select select "6"
click at [284, 236] on select "Select IN SERVICE CONFIRMED TENTATIVE CHECK IN MARK DONE DROPPED UPCOMING" at bounding box center [386, 246] width 205 height 22
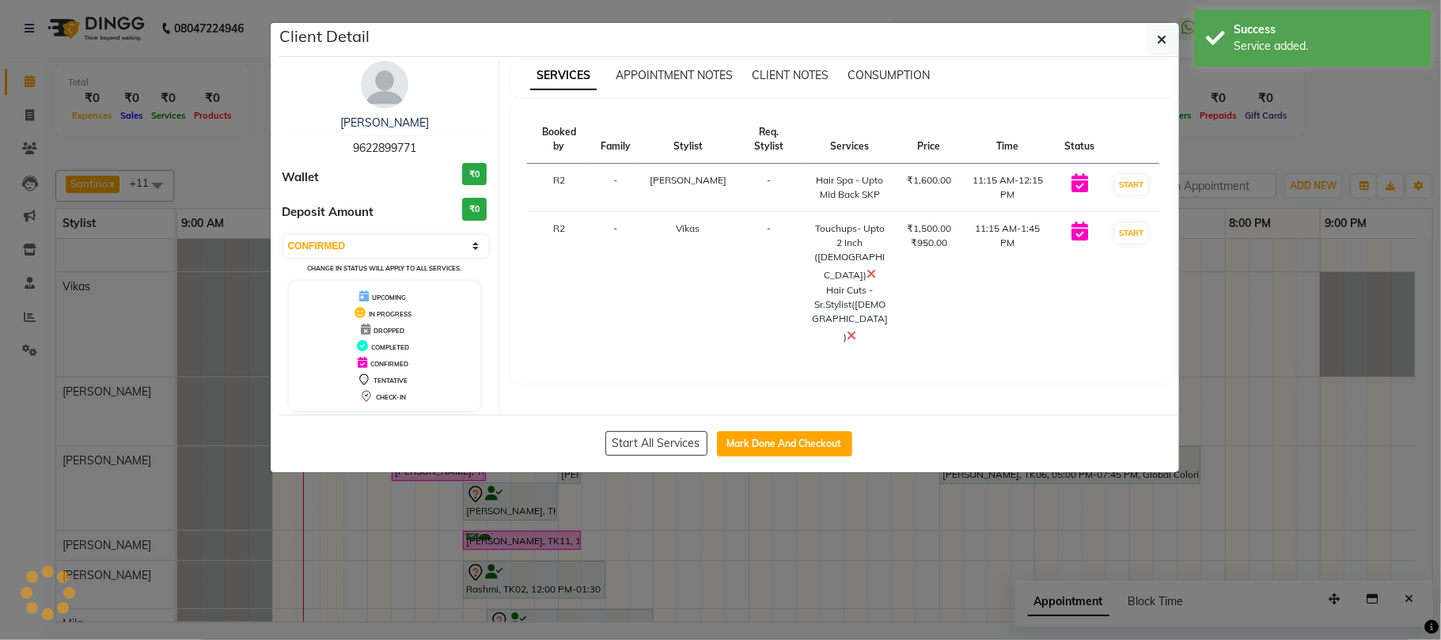
click at [1248, 159] on ngb-modal-window "Client Detail Asmita 9622899771 Wallet ₹0 Deposit Amount ₹0 Select IN SERVICE C…" at bounding box center [720, 320] width 1441 height 640
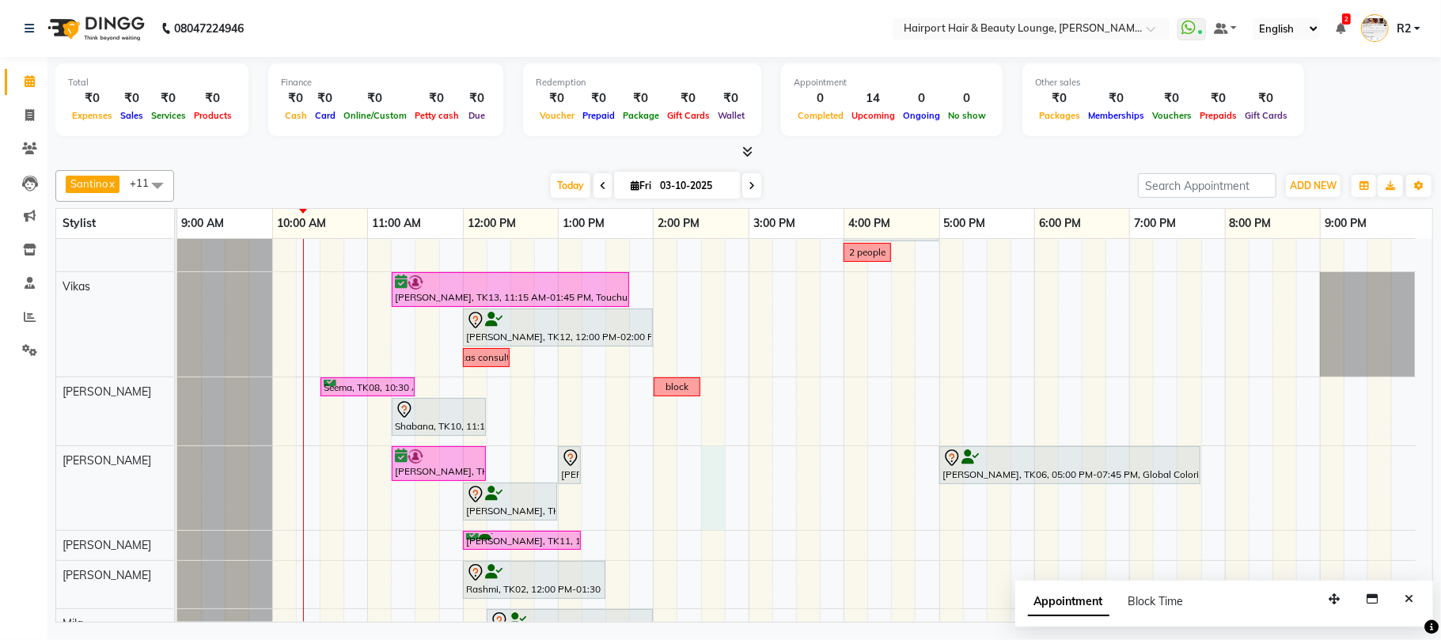
click at [713, 463] on div "Out coming at 2 ekta, TK05, 02:00 PM-04:30 PM, Highlights- Upto Mid Back Umera,…" at bounding box center [804, 455] width 1255 height 643
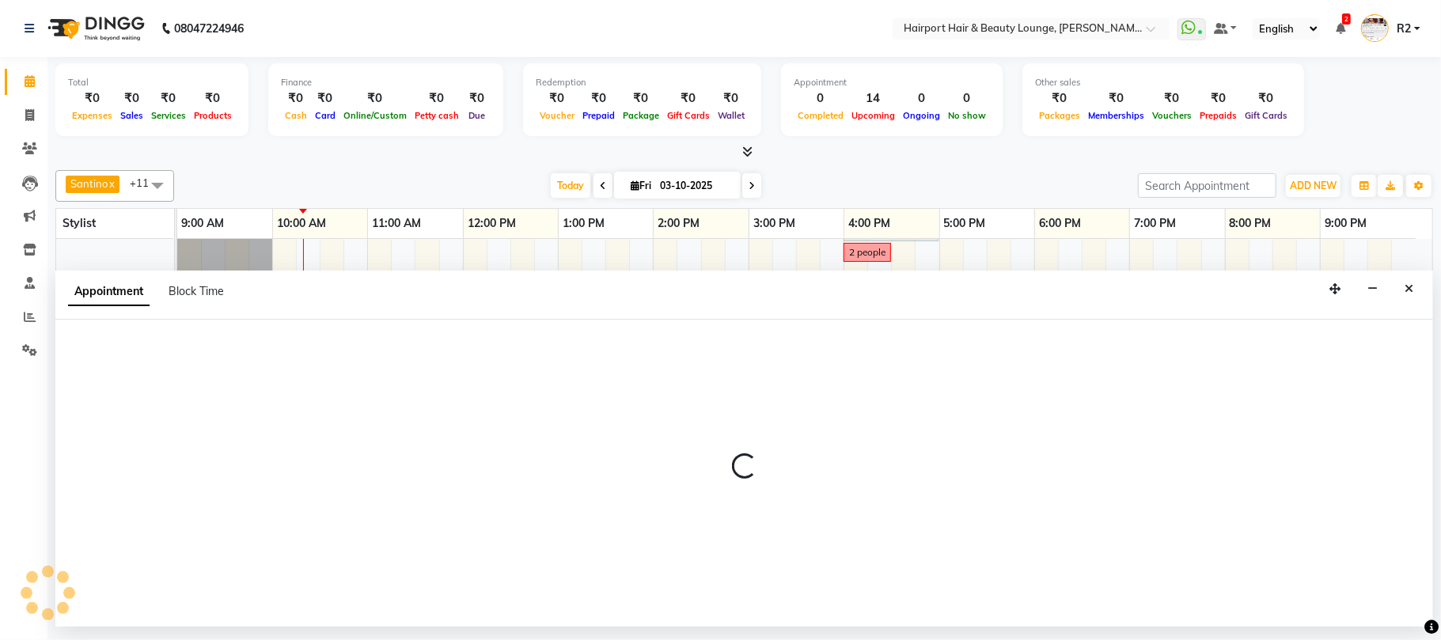
select select "12656"
select select "870"
select select "tentative"
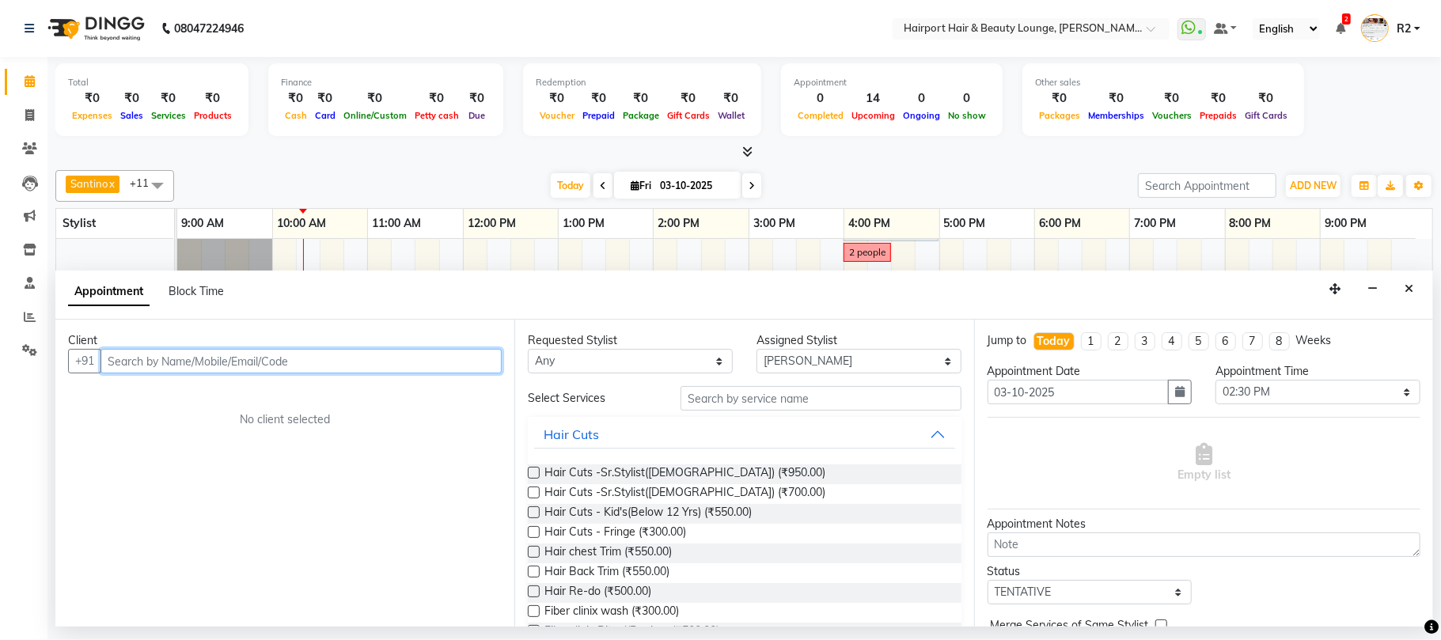
click at [210, 362] on input "text" at bounding box center [300, 361] width 401 height 25
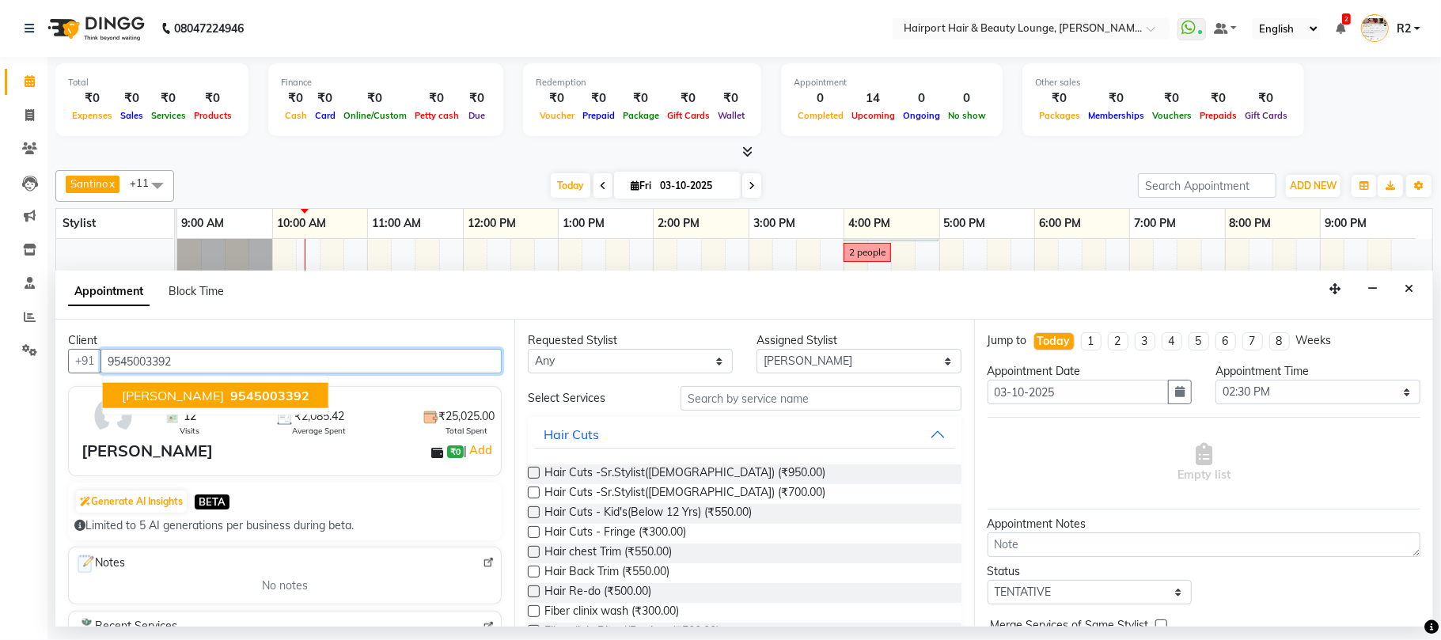
click at [248, 403] on span "9545003392" at bounding box center [269, 396] width 79 height 16
type input "9545003392"
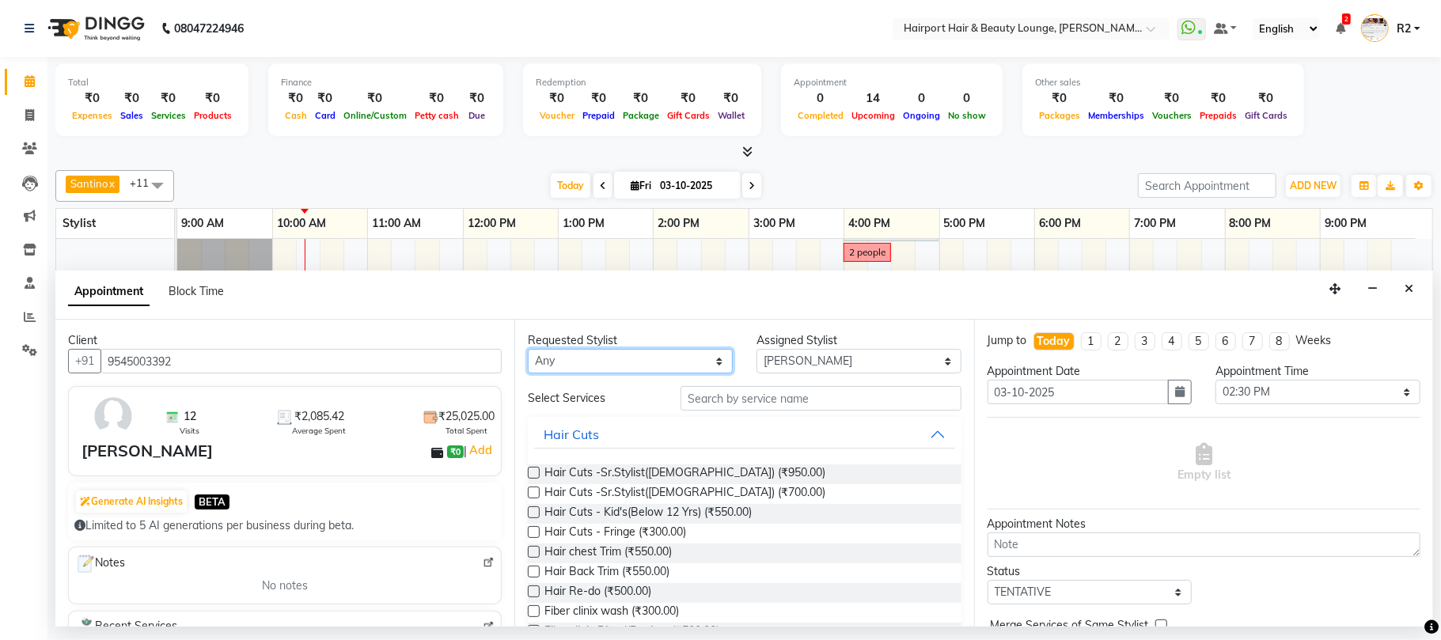
click at [646, 365] on select "Any Adnan Anandita Anita Atish Binita Elizabeth Maggie Mercy Mila Santino Tina …" at bounding box center [630, 361] width 205 height 25
select select "12656"
click at [528, 350] on select "Any Adnan Anandita Anita Atish Binita Elizabeth Maggie Mercy Mila Santino Tina …" at bounding box center [630, 361] width 205 height 25
click at [691, 473] on span "Hair Cuts -Sr.Stylist([DEMOGRAPHIC_DATA]) (₹950.00)" at bounding box center [684, 474] width 281 height 20
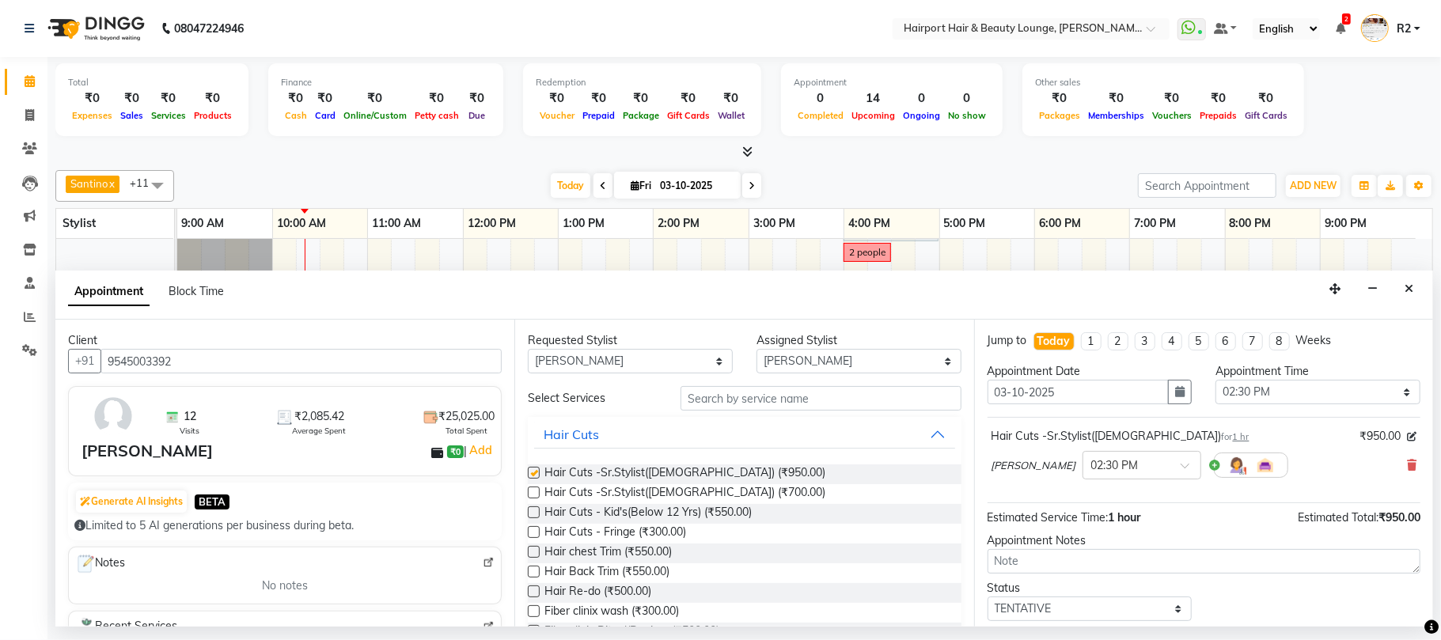
checkbox input "false"
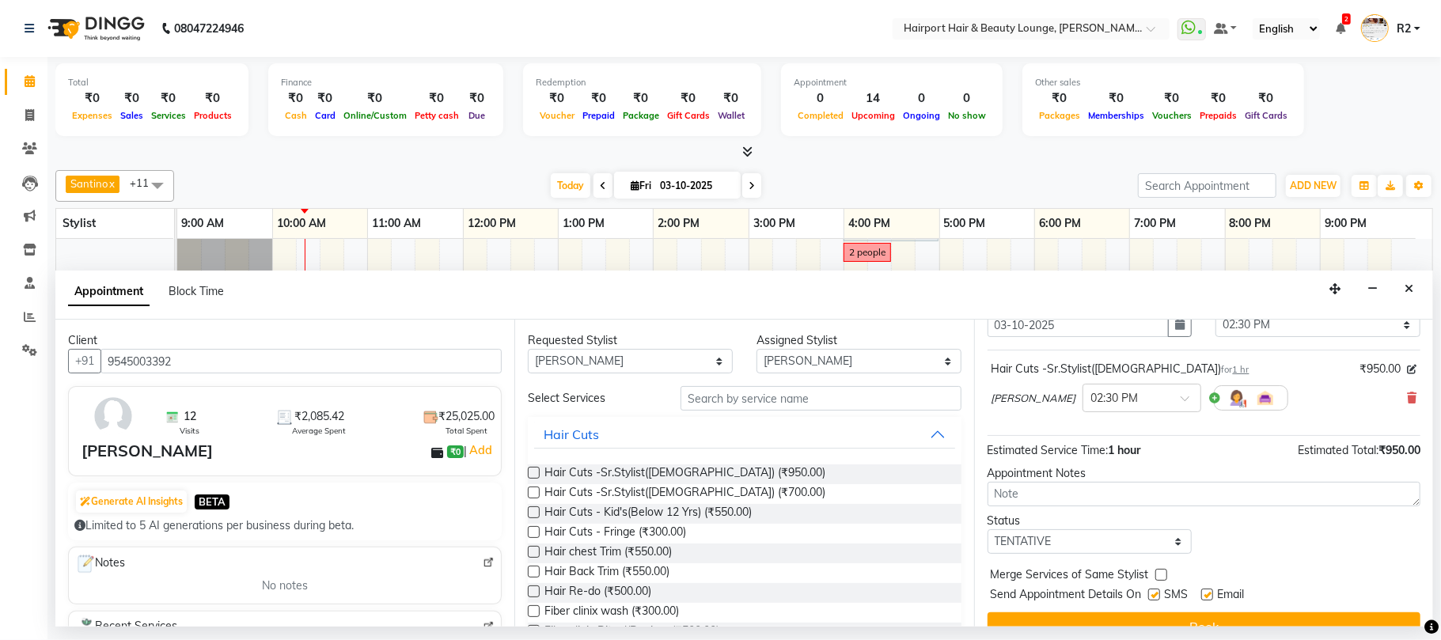
scroll to position [96, 0]
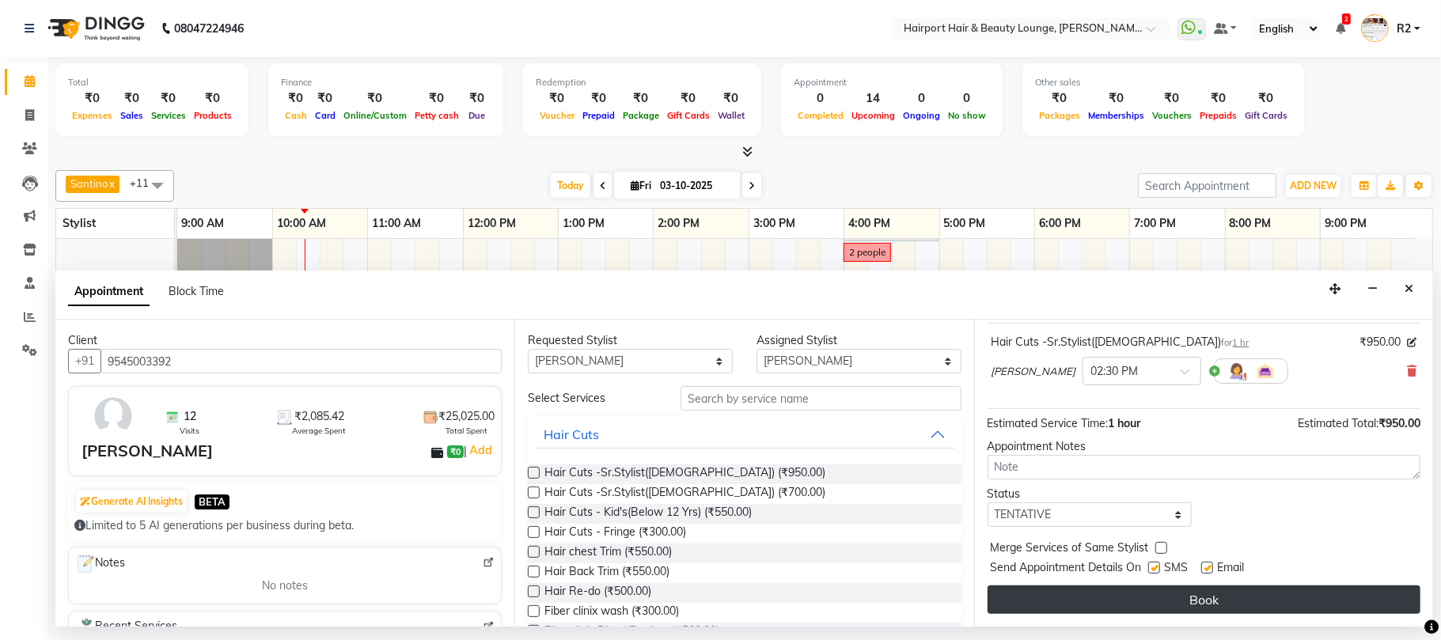
click at [1166, 608] on button "Book" at bounding box center [1203, 599] width 433 height 28
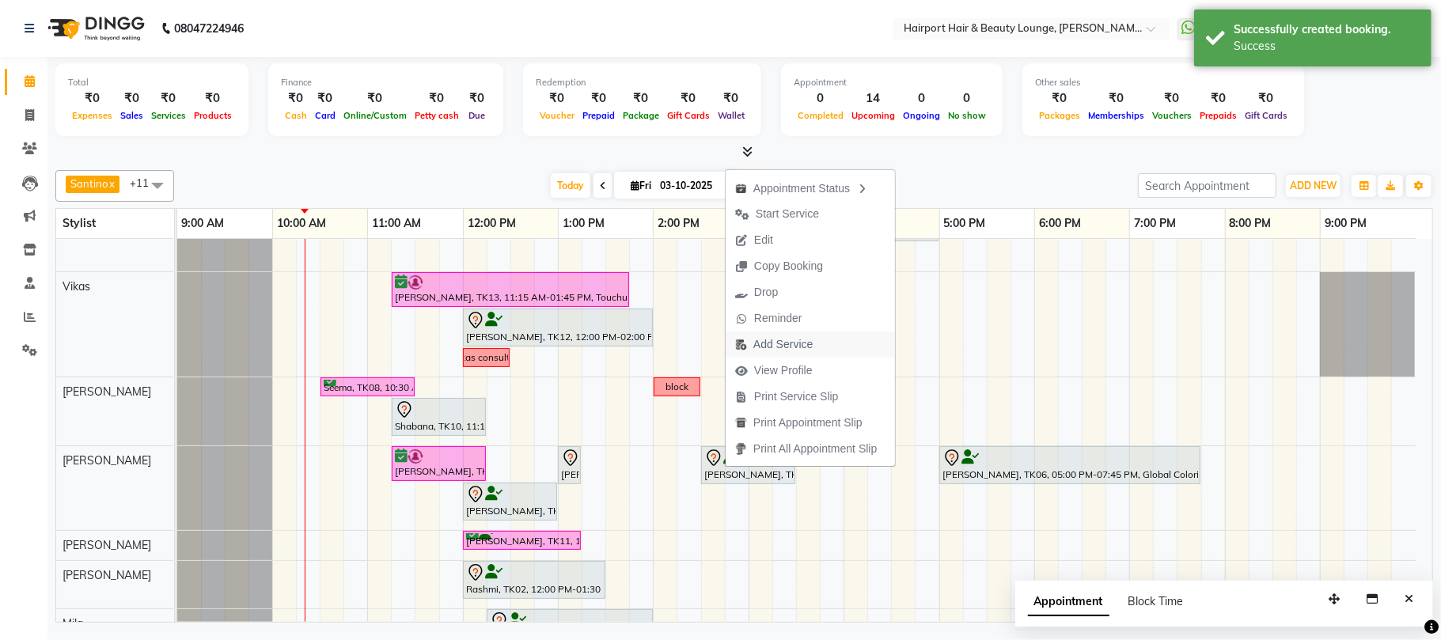
click at [797, 340] on span "Add Service" at bounding box center [782, 344] width 59 height 17
select select "12656"
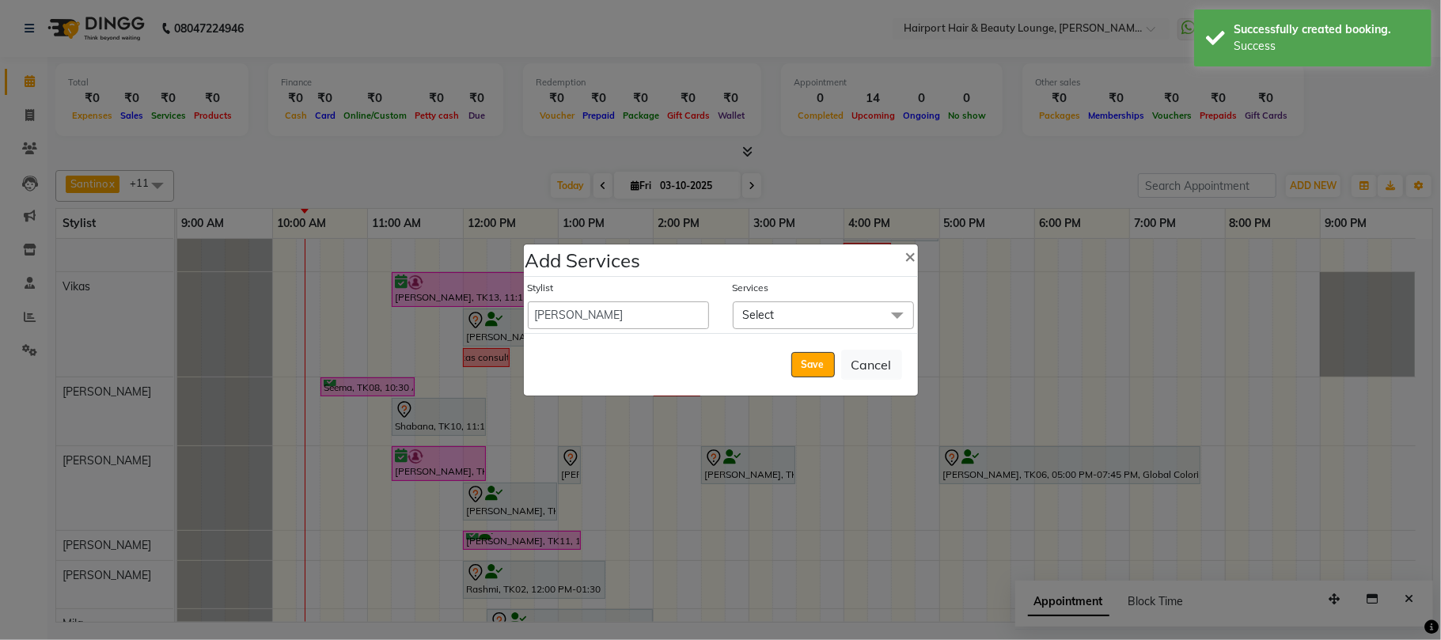
click at [778, 312] on span "Select" at bounding box center [823, 315] width 181 height 28
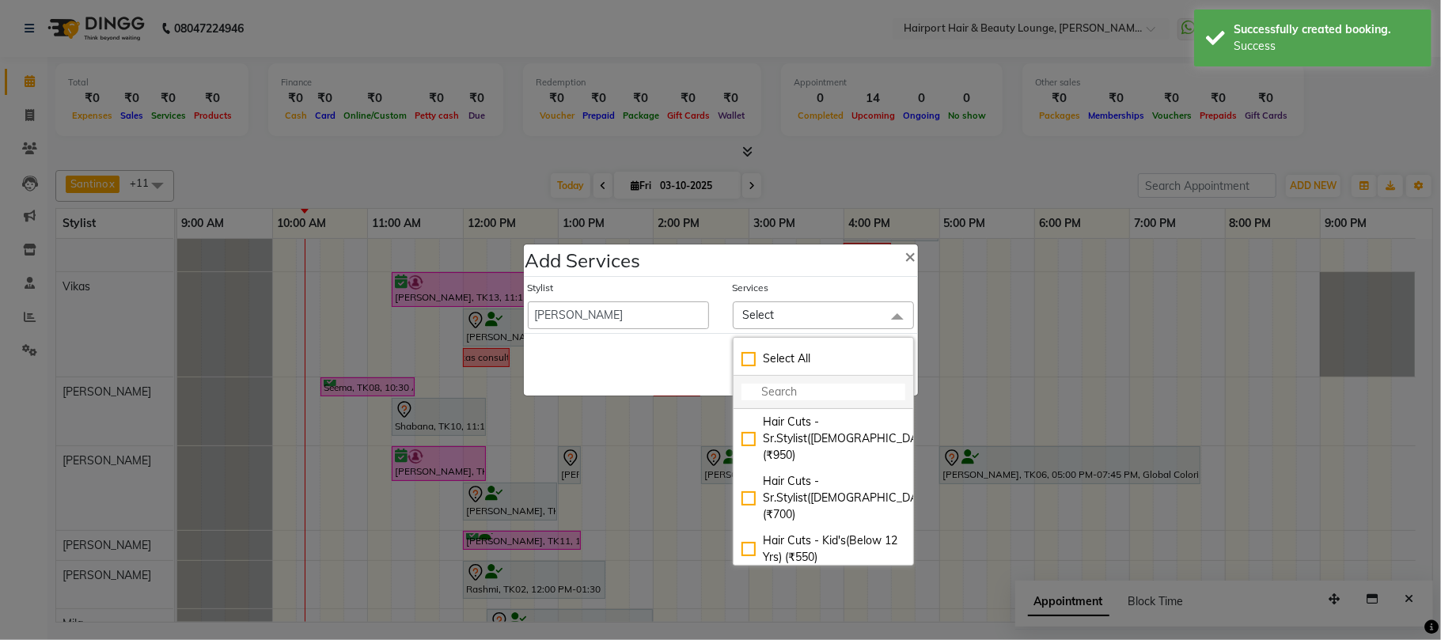
click at [798, 386] on input "multiselect-search" at bounding box center [823, 392] width 164 height 17
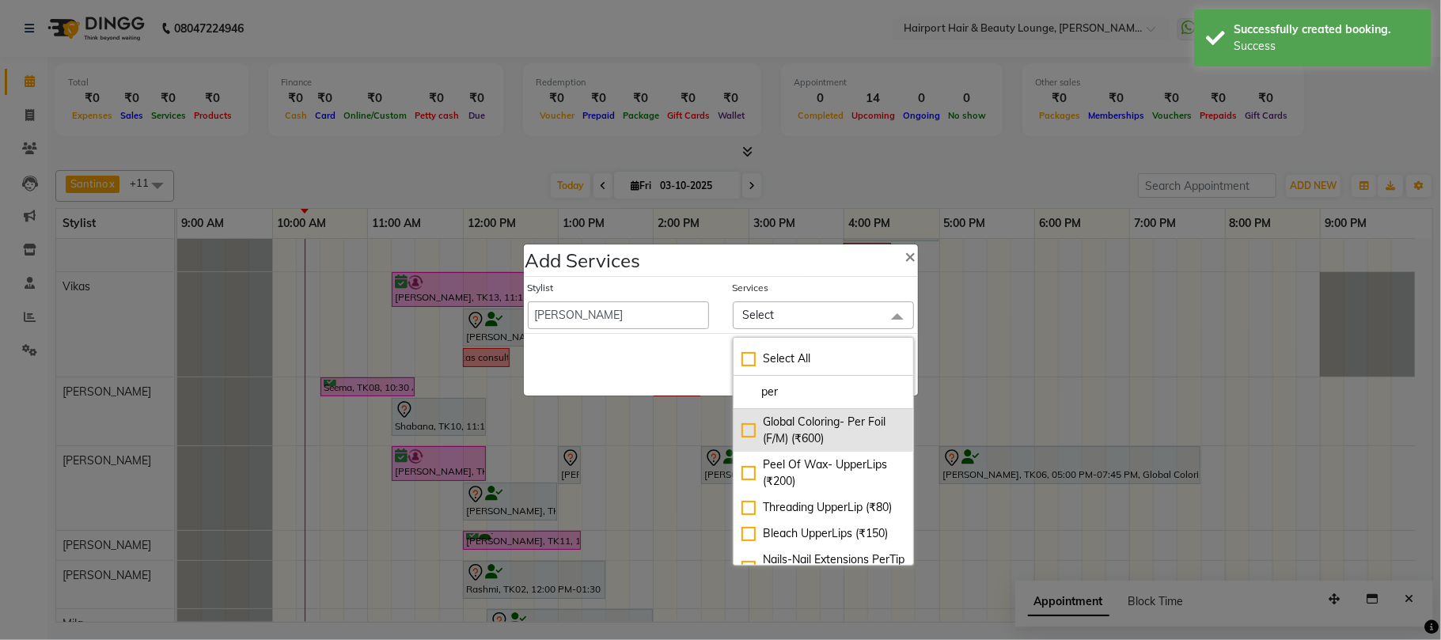
type input "per"
click at [817, 431] on div "Global Coloring- Per Foil (F/M) (₹600)" at bounding box center [823, 430] width 164 height 33
checkbox input "true"
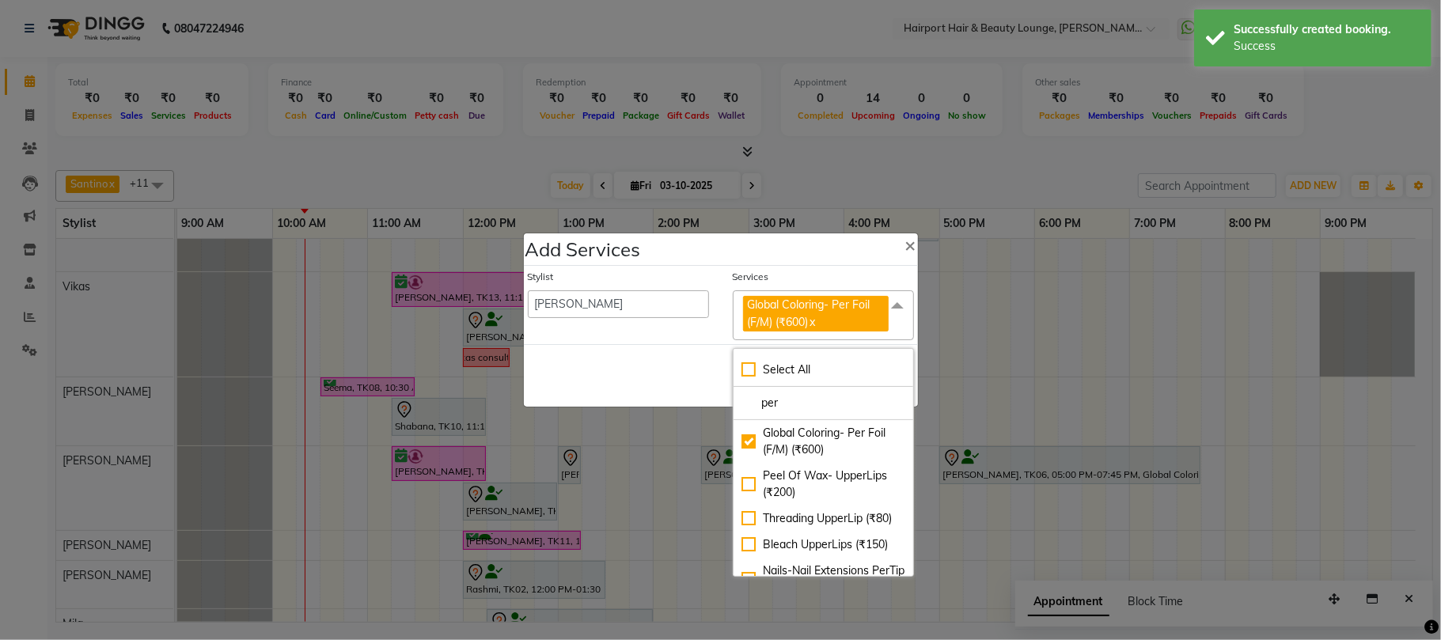
click at [691, 365] on div "Save Cancel" at bounding box center [721, 375] width 394 height 62
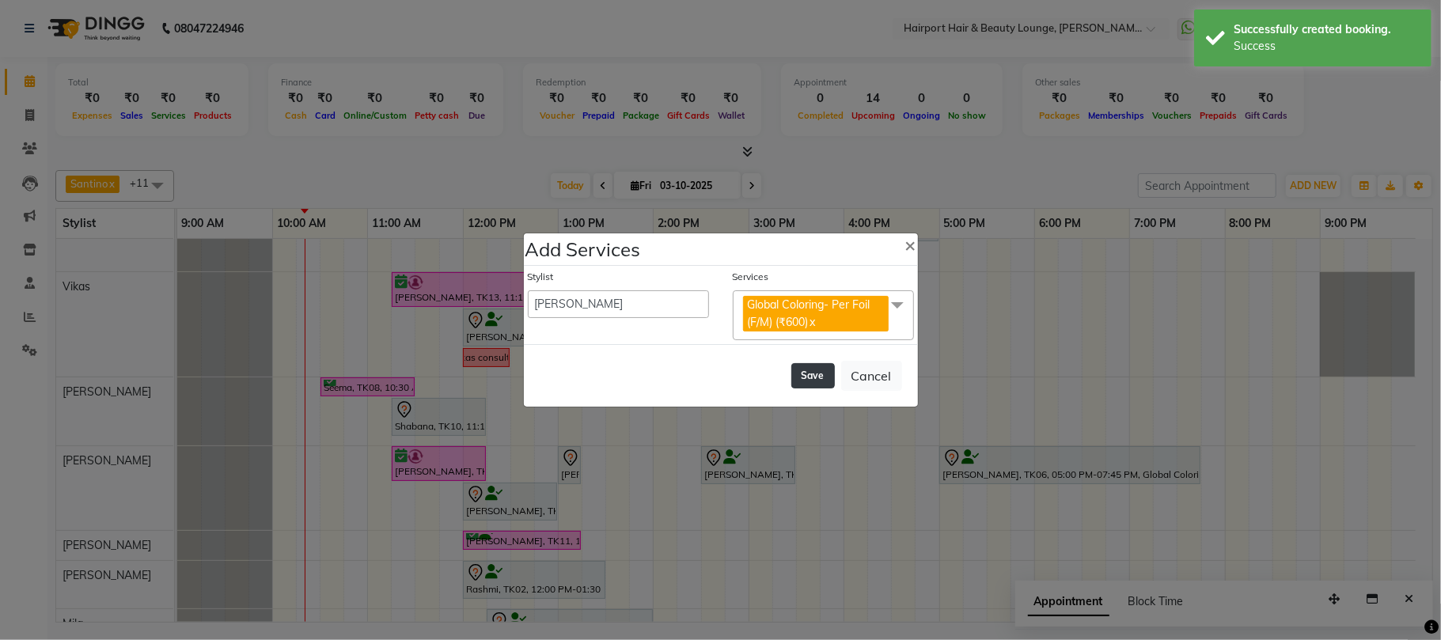
click at [799, 375] on button "Save" at bounding box center [813, 375] width 44 height 25
select select "7127"
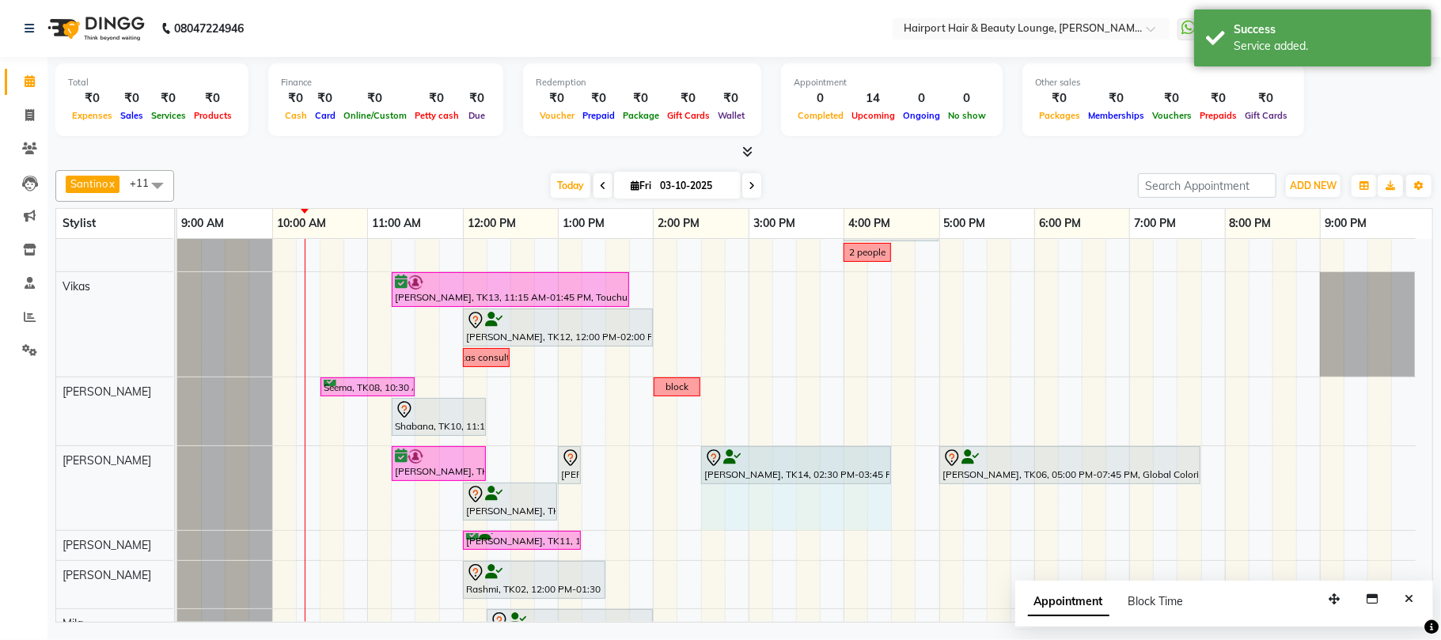
drag, startPoint x: 815, startPoint y: 456, endPoint x: 883, endPoint y: 460, distance: 68.1
click at [177, 460] on div "Asmita, TK13, 11:15 AM-12:15 PM, Hair Spa - Upto Mid Back SKP (₹1600) Sheetal S…" at bounding box center [177, 488] width 0 height 84
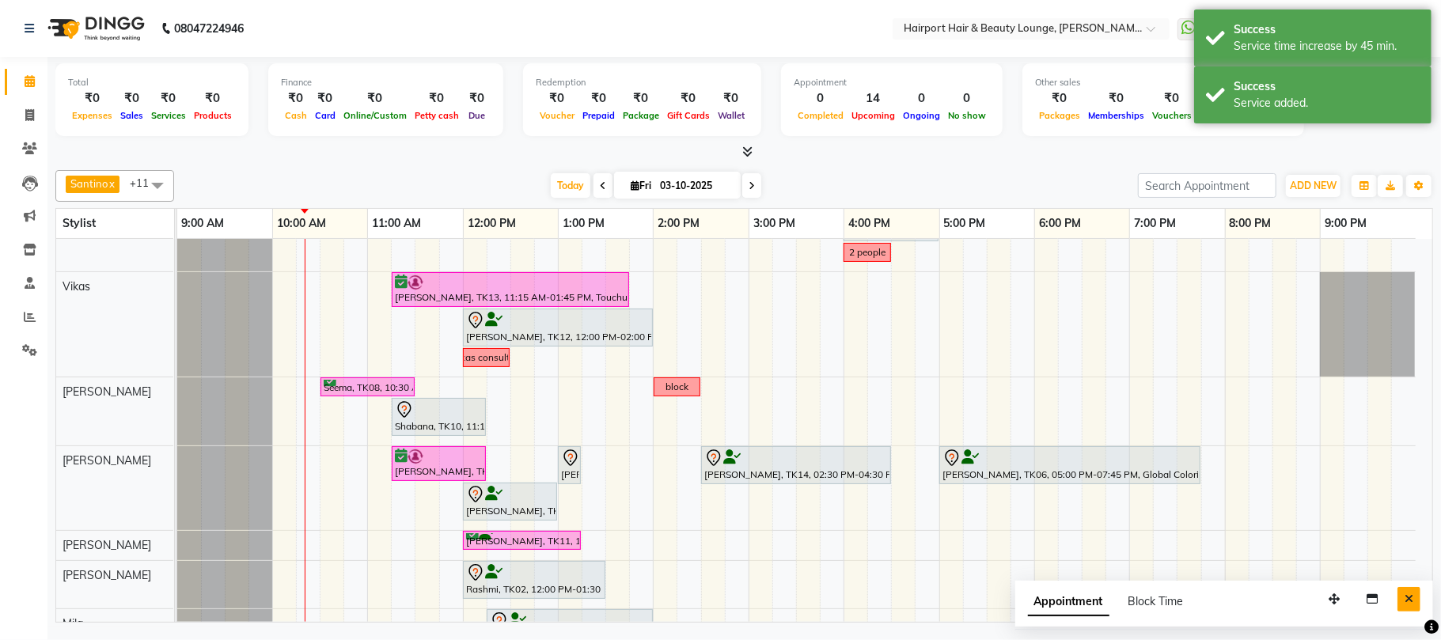
click at [1407, 593] on button "Close" at bounding box center [1408, 599] width 23 height 25
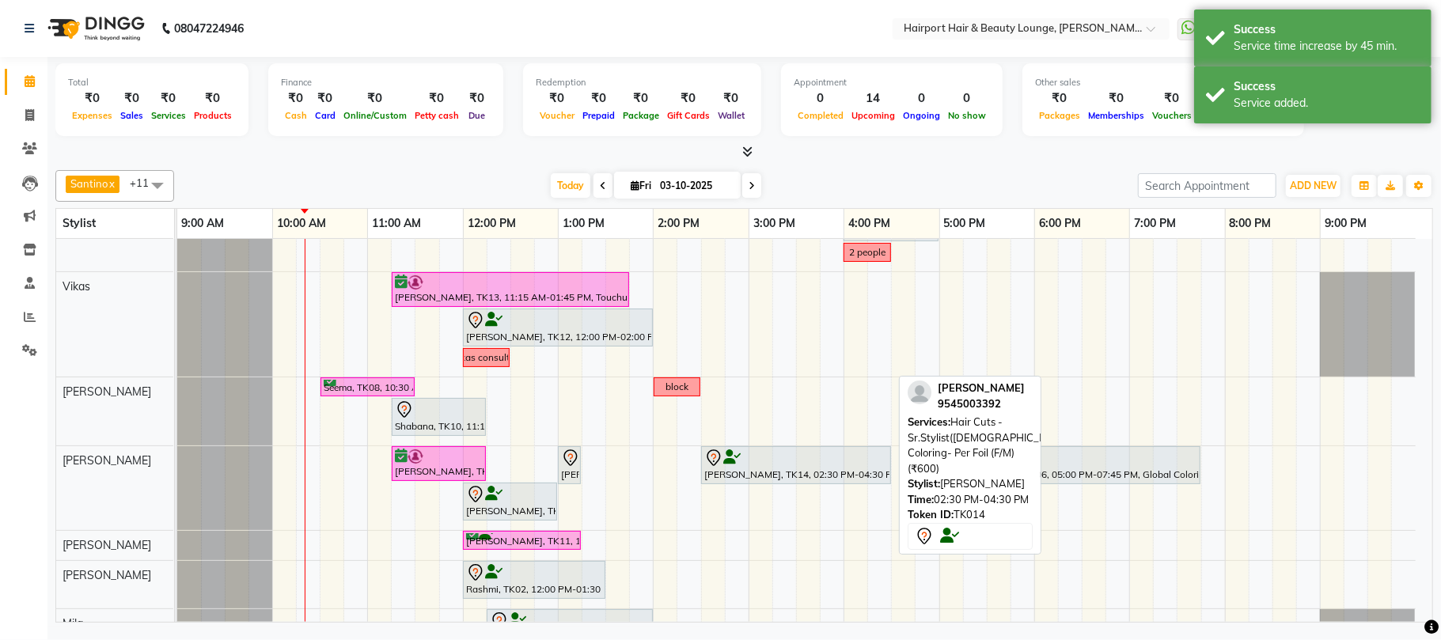
click at [751, 472] on div "[PERSON_NAME], TK14, 02:30 PM-04:30 PM, Hair Cuts -Sr.Stylist([DEMOGRAPHIC_DATA…" at bounding box center [795, 465] width 187 height 33
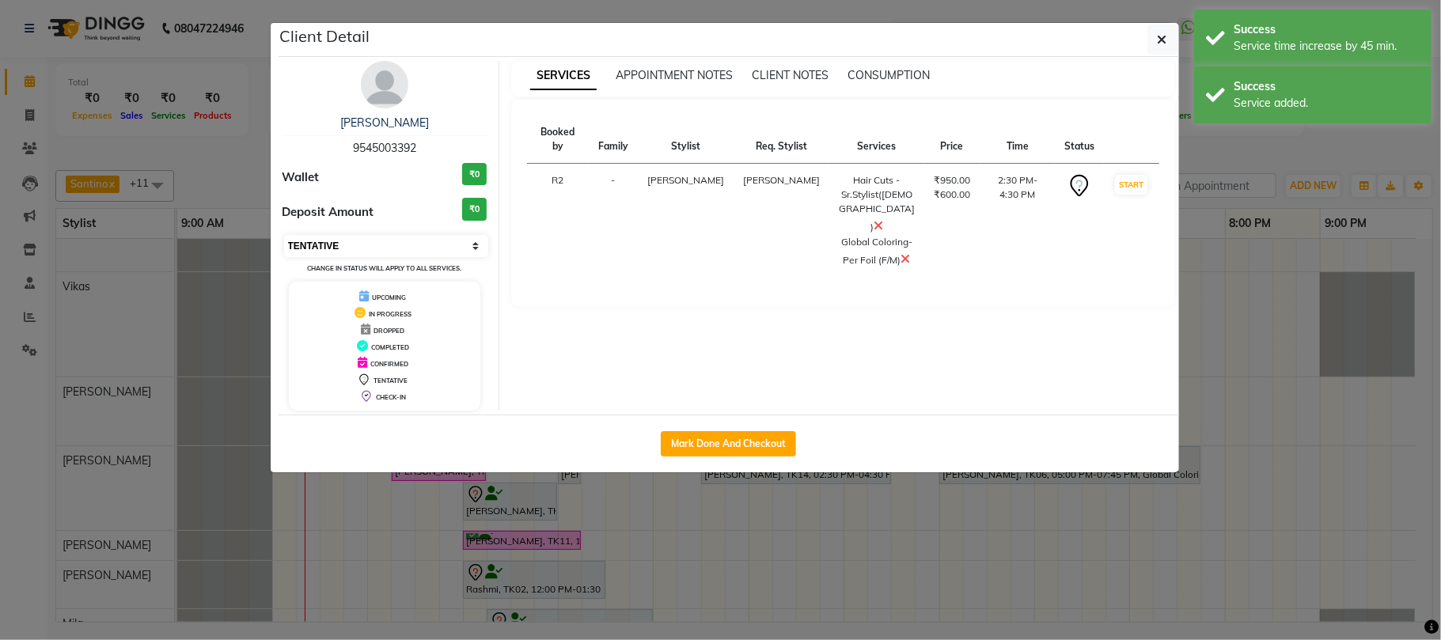
click at [380, 248] on select "Select IN SERVICE CONFIRMED TENTATIVE CHECK IN MARK DONE DROPPED UPCOMING" at bounding box center [386, 246] width 205 height 22
select select "6"
click at [284, 236] on select "Select IN SERVICE CONFIRMED TENTATIVE CHECK IN MARK DONE DROPPED UPCOMING" at bounding box center [386, 246] width 205 height 22
click at [1229, 141] on ngb-modal-window "Client Detail Neha Jha 9545003392 Wallet ₹0 Deposit Amount ₹0 Select IN SERVICE…" at bounding box center [720, 320] width 1441 height 640
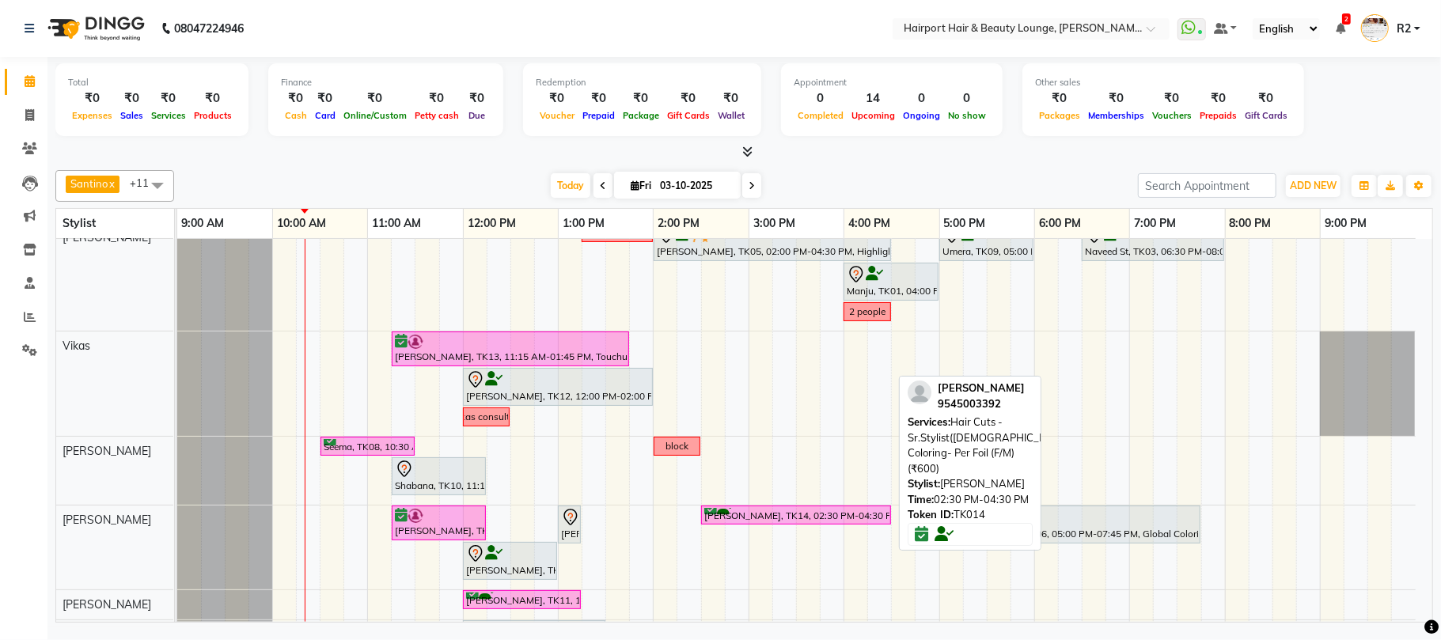
scroll to position [0, 0]
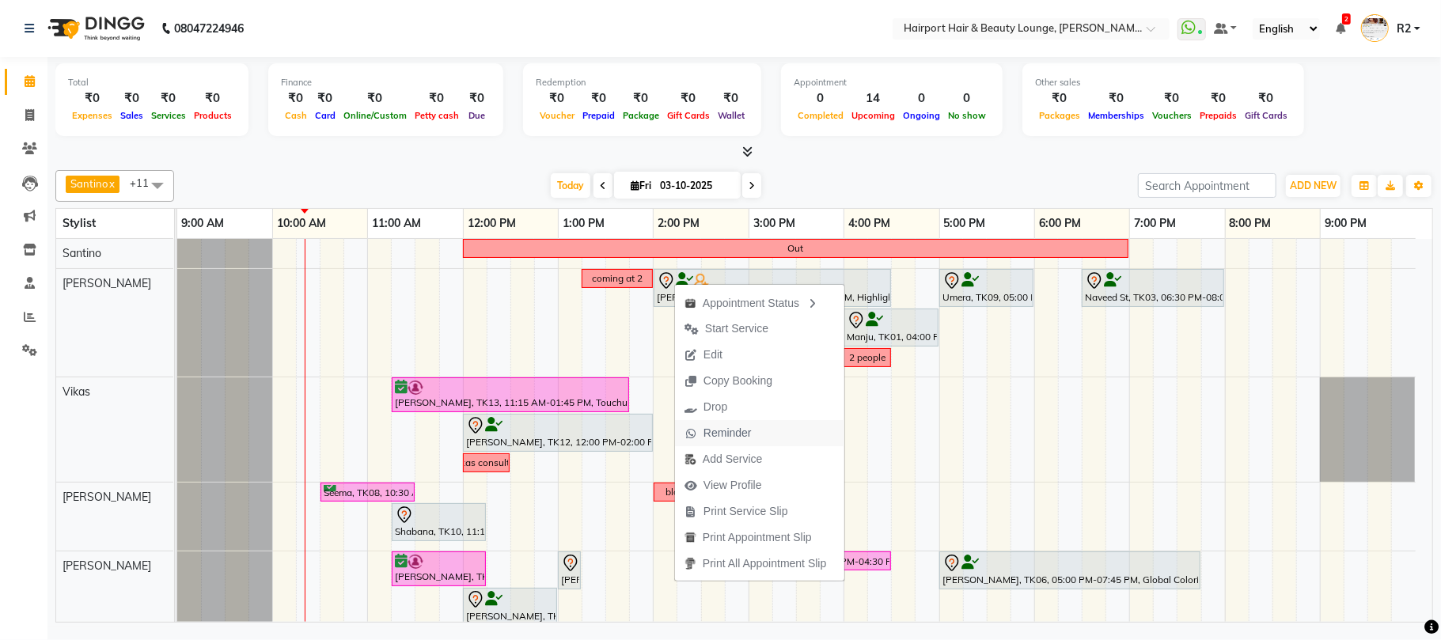
click at [742, 441] on span "Reminder" at bounding box center [727, 433] width 48 height 17
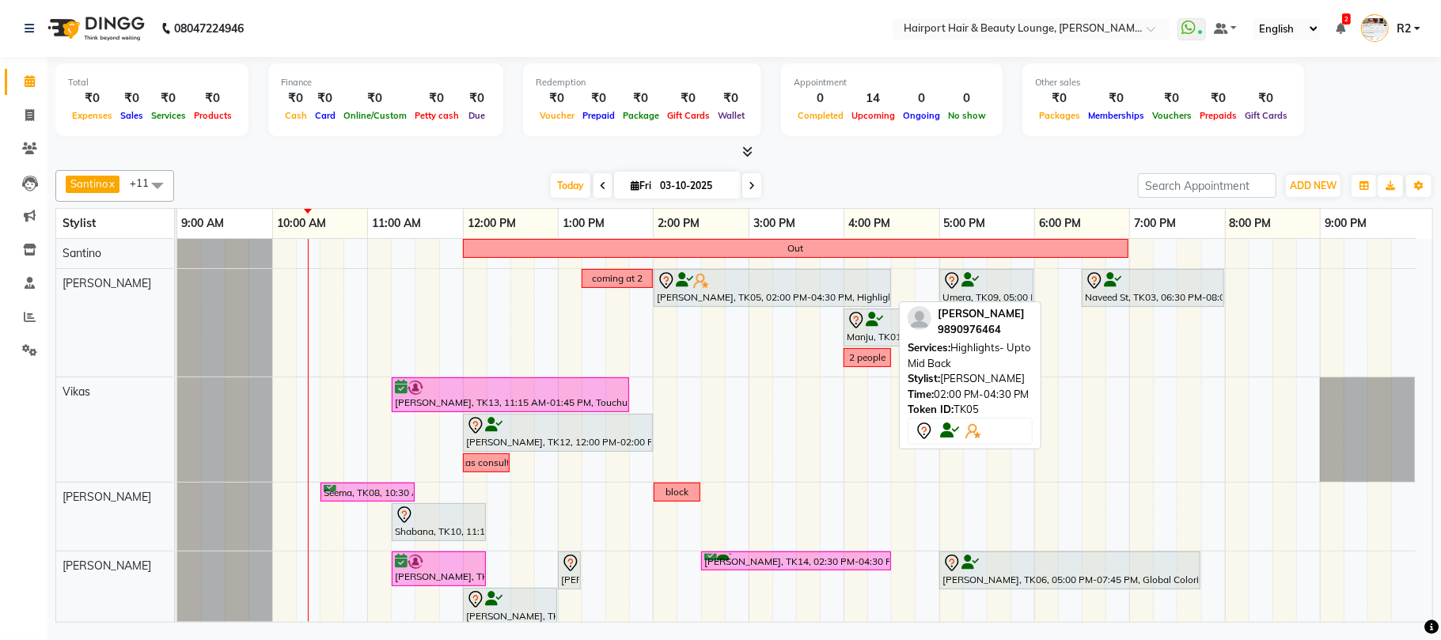
click at [706, 290] on div at bounding box center [772, 280] width 231 height 19
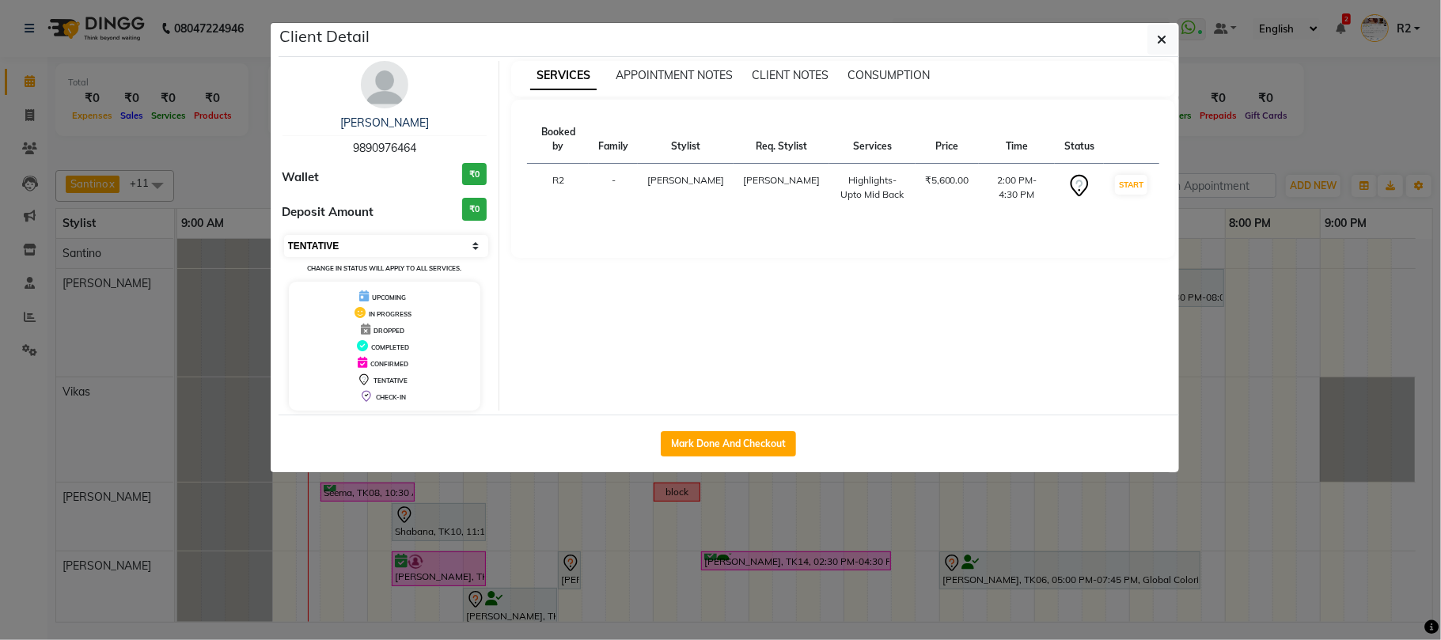
click at [387, 244] on select "Select IN SERVICE CONFIRMED TENTATIVE CHECK IN MARK DONE DROPPED UPCOMING" at bounding box center [386, 246] width 205 height 22
click at [284, 236] on select "Select IN SERVICE CONFIRMED TENTATIVE CHECK IN MARK DONE DROPPED UPCOMING" at bounding box center [386, 246] width 205 height 22
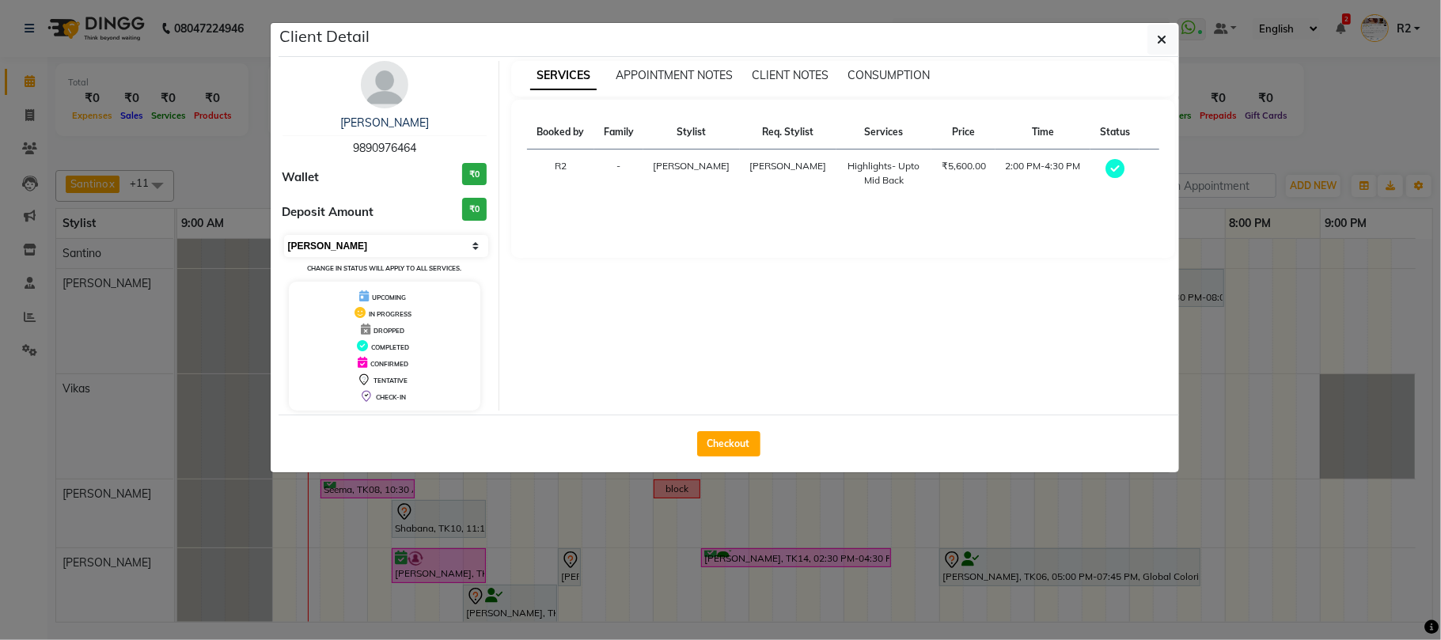
click at [350, 251] on select "Select MARK DONE UPCOMING" at bounding box center [386, 246] width 205 height 22
select select "5"
click at [284, 236] on select "Select MARK DONE UPCOMING" at bounding box center [386, 246] width 205 height 22
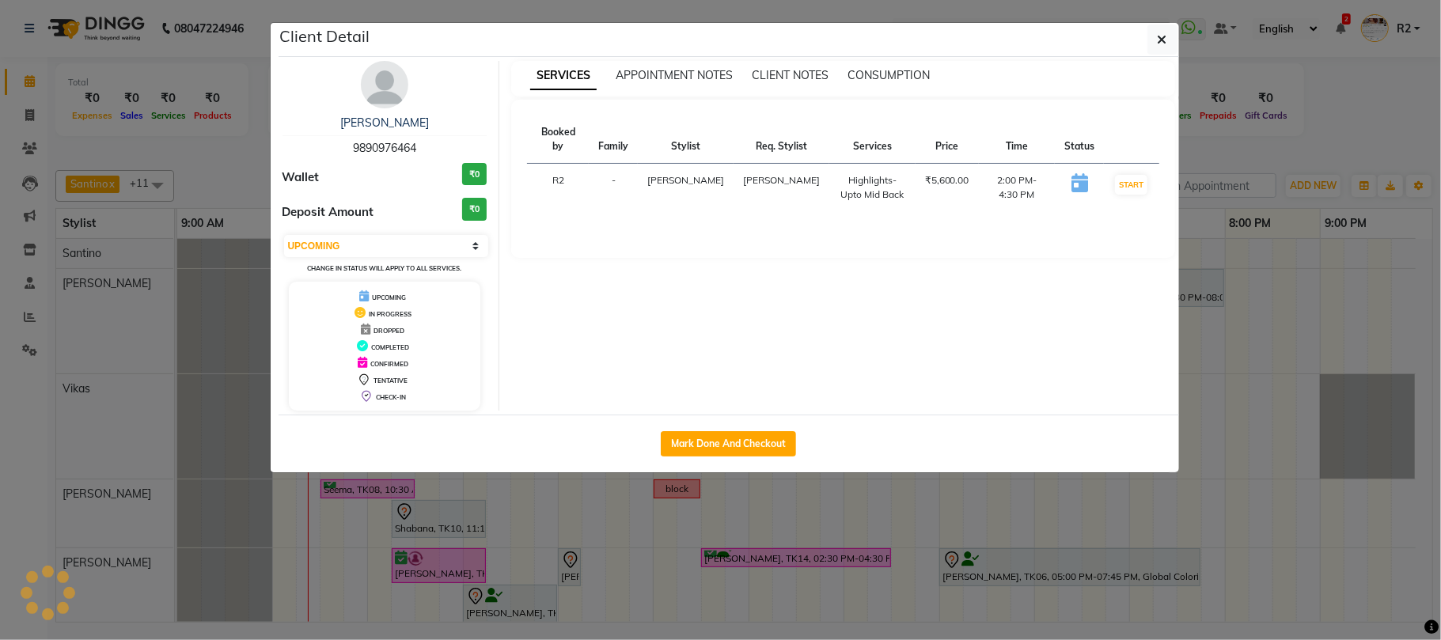
click at [1245, 141] on ngb-modal-window "Client Detail ekta 9890976464 Wallet ₹0 Deposit Amount ₹0 Select IN SERVICE CON…" at bounding box center [720, 320] width 1441 height 640
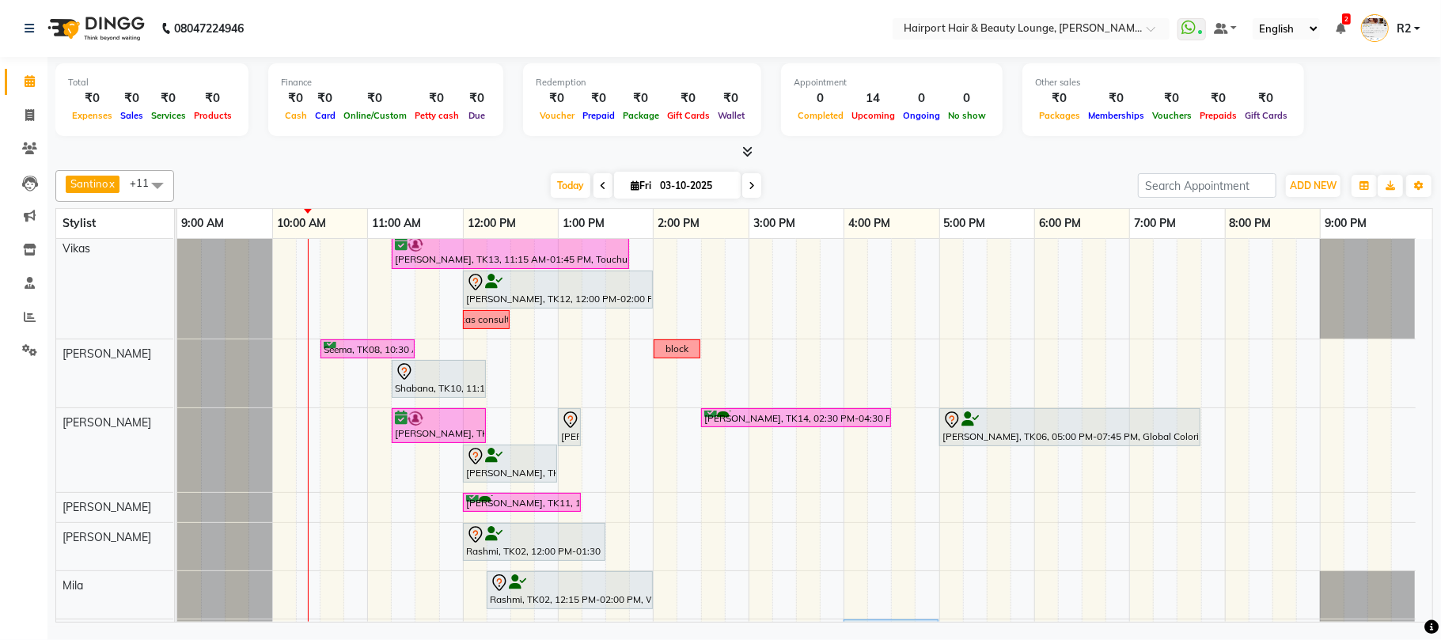
scroll to position [210, 0]
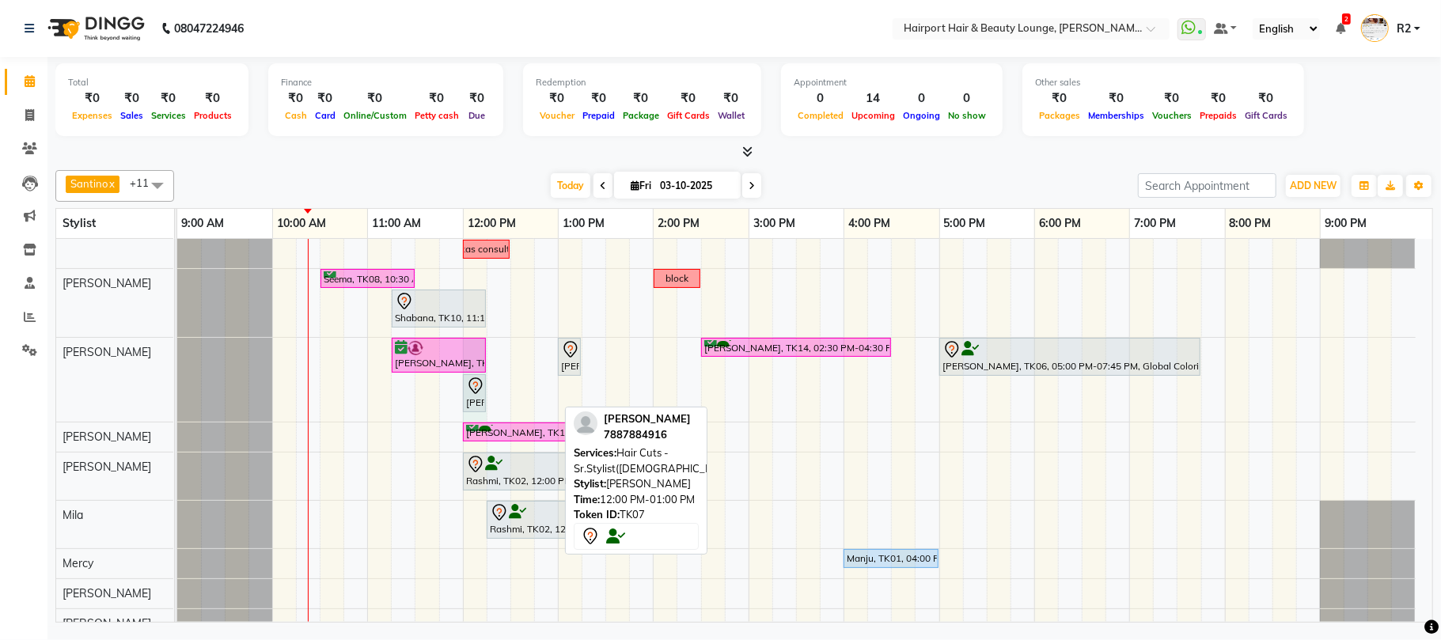
drag, startPoint x: 554, startPoint y: 384, endPoint x: 470, endPoint y: 386, distance: 83.9
click at [177, 386] on div "Asmita, TK13, 11:15 AM-12:15 PM, Hair Spa - Upto Mid Back SKP (₹1600) Sheetal S…" at bounding box center [177, 380] width 0 height 84
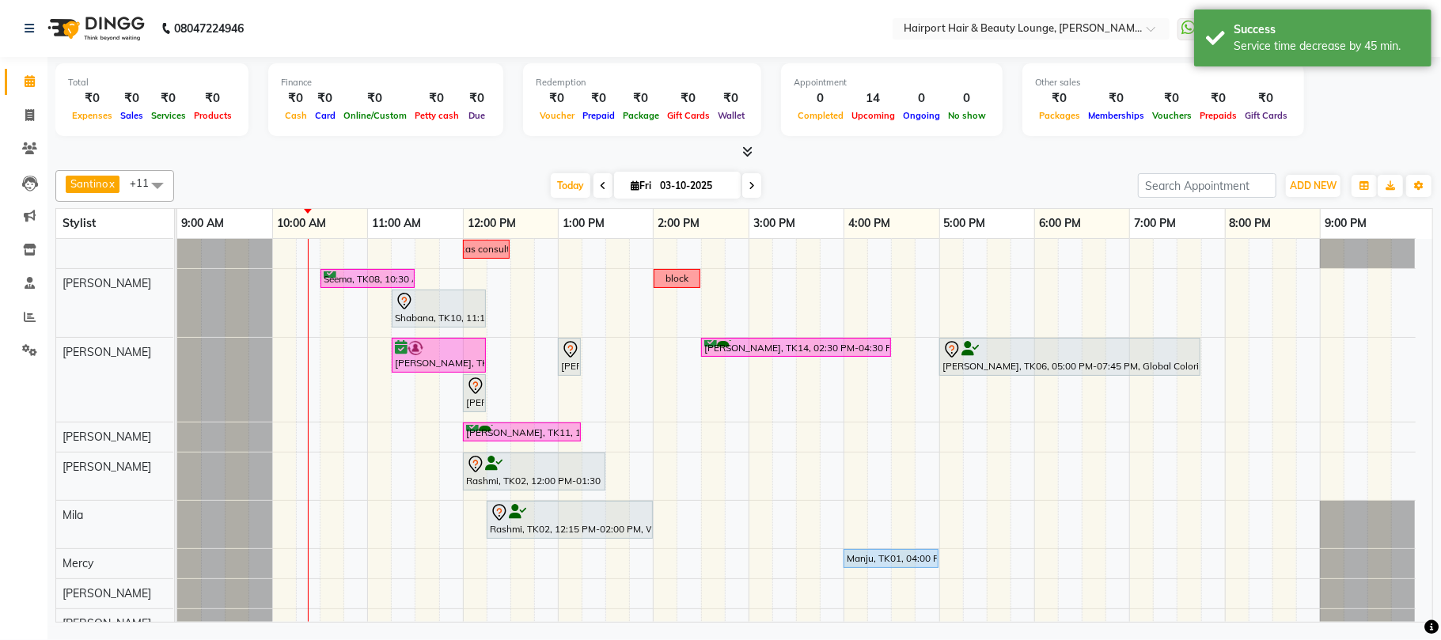
click at [630, 184] on icon at bounding box center [634, 185] width 9 height 10
select select "10"
select select "2025"
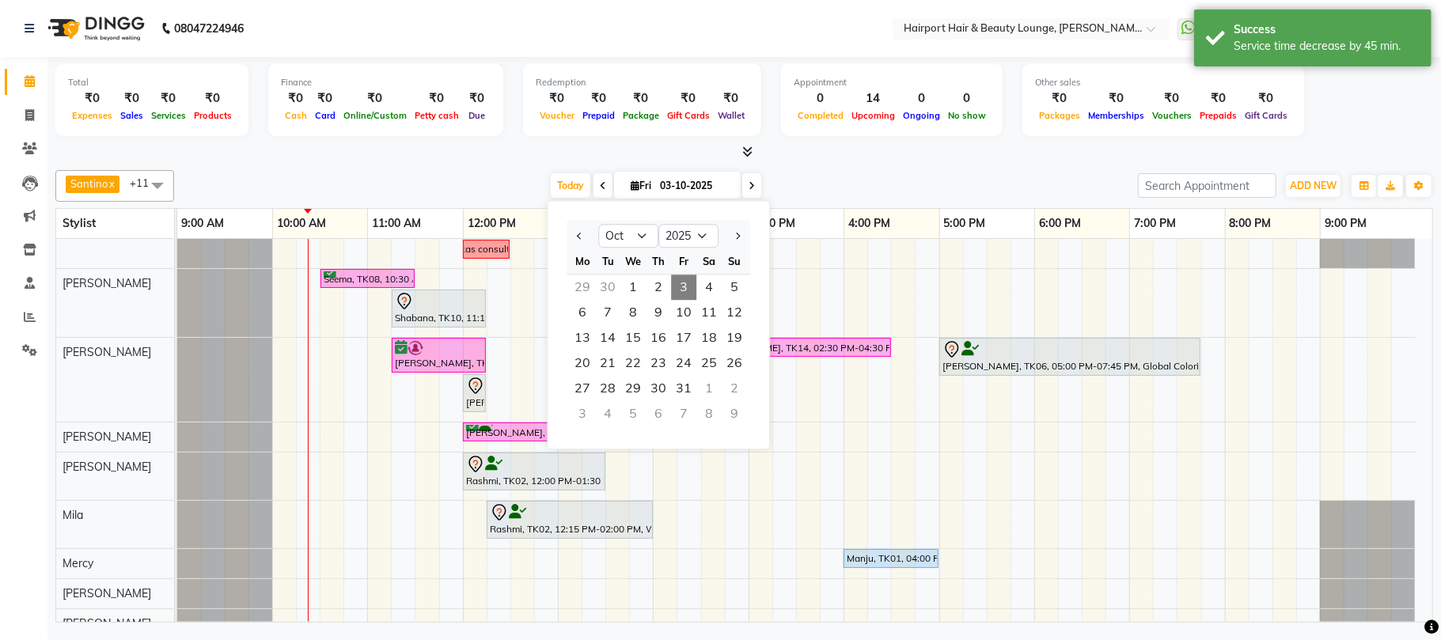
click at [862, 171] on div "Santino x Adnan x Elizabeth x Atish x Mila x Mercy x Anita x Maggie x Vikas x A…" at bounding box center [743, 186] width 1377 height 32
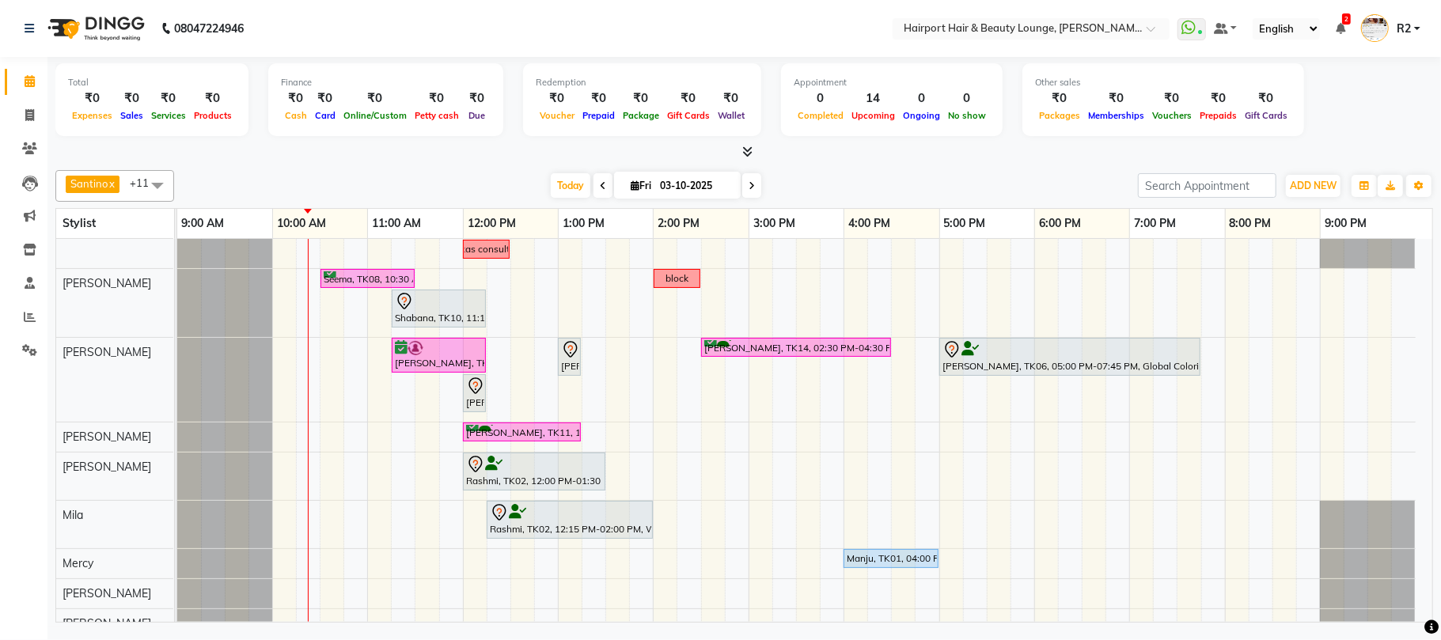
click at [892, 150] on div at bounding box center [743, 152] width 1377 height 17
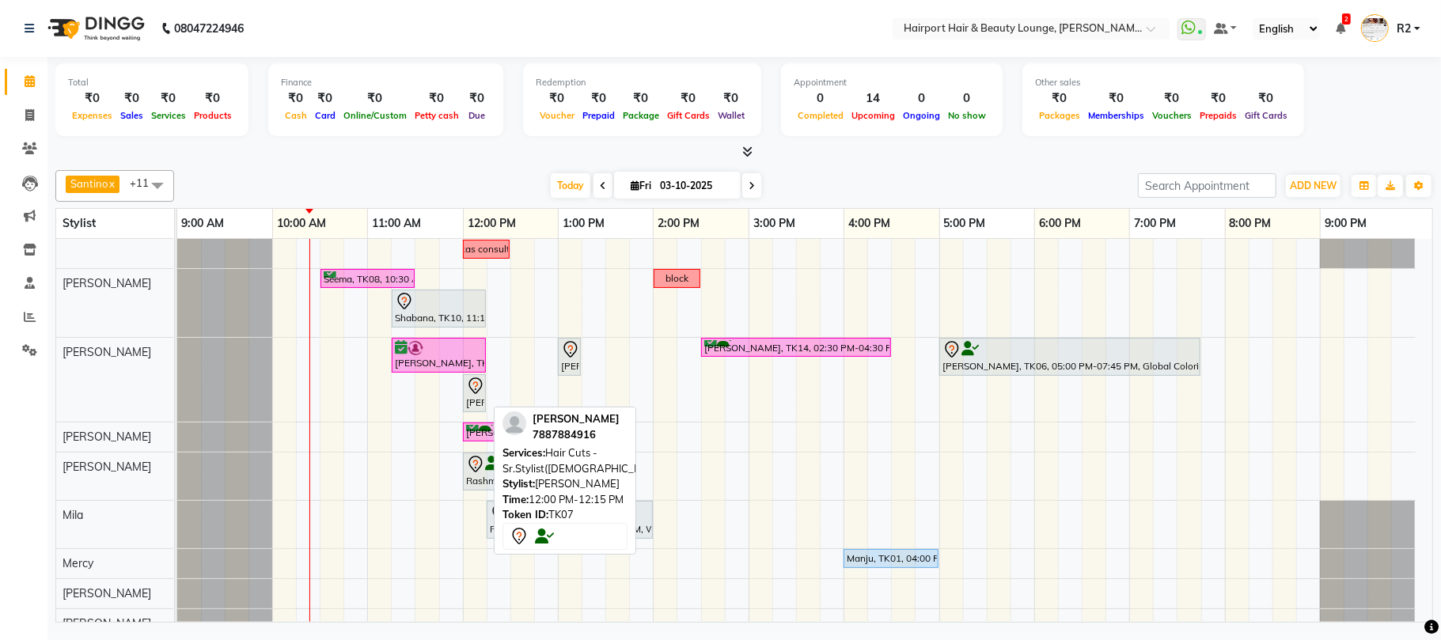
click at [471, 397] on div "[PERSON_NAME], TK07, 12:00 PM-12:15 PM, Hair Cuts -Sr.Stylist([DEMOGRAPHIC_DATA…" at bounding box center [474, 393] width 20 height 33
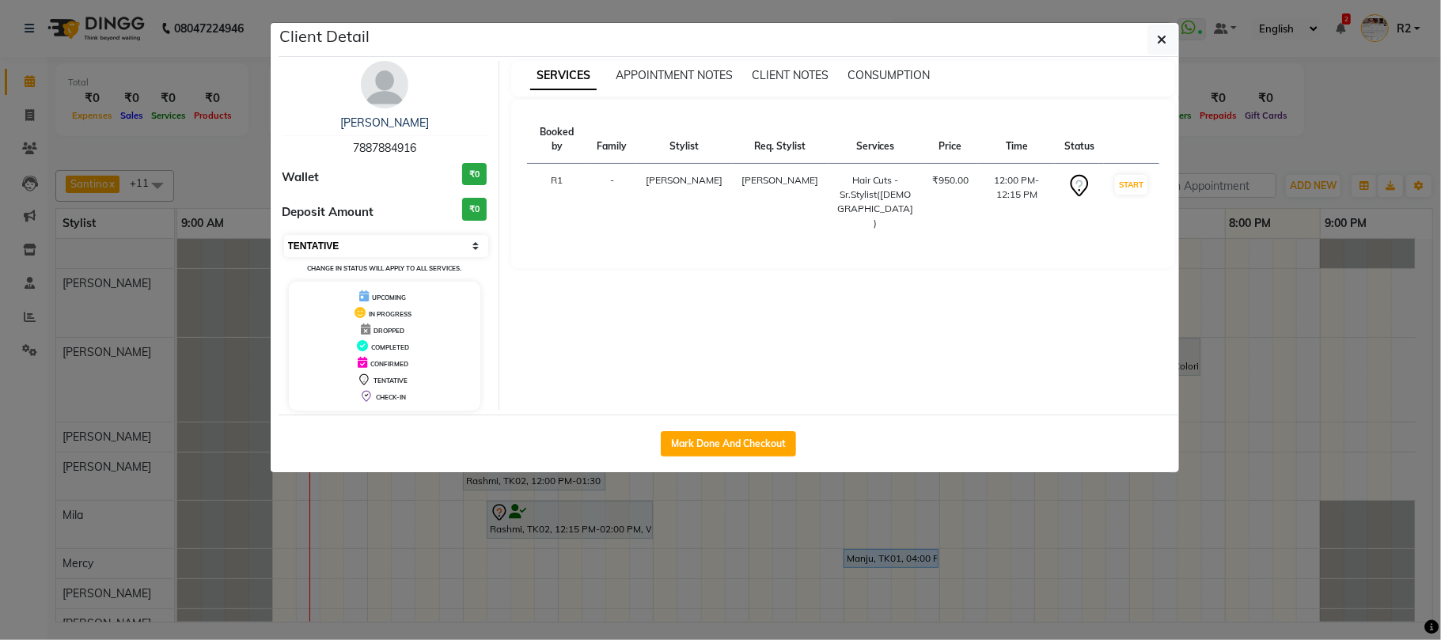
click at [375, 244] on select "Select IN SERVICE CONFIRMED TENTATIVE CHECK IN MARK DONE DROPPED UPCOMING" at bounding box center [386, 246] width 205 height 22
select select "2"
click at [284, 236] on select "Select IN SERVICE CONFIRMED TENTATIVE CHECK IN MARK DONE DROPPED UPCOMING" at bounding box center [386, 246] width 205 height 22
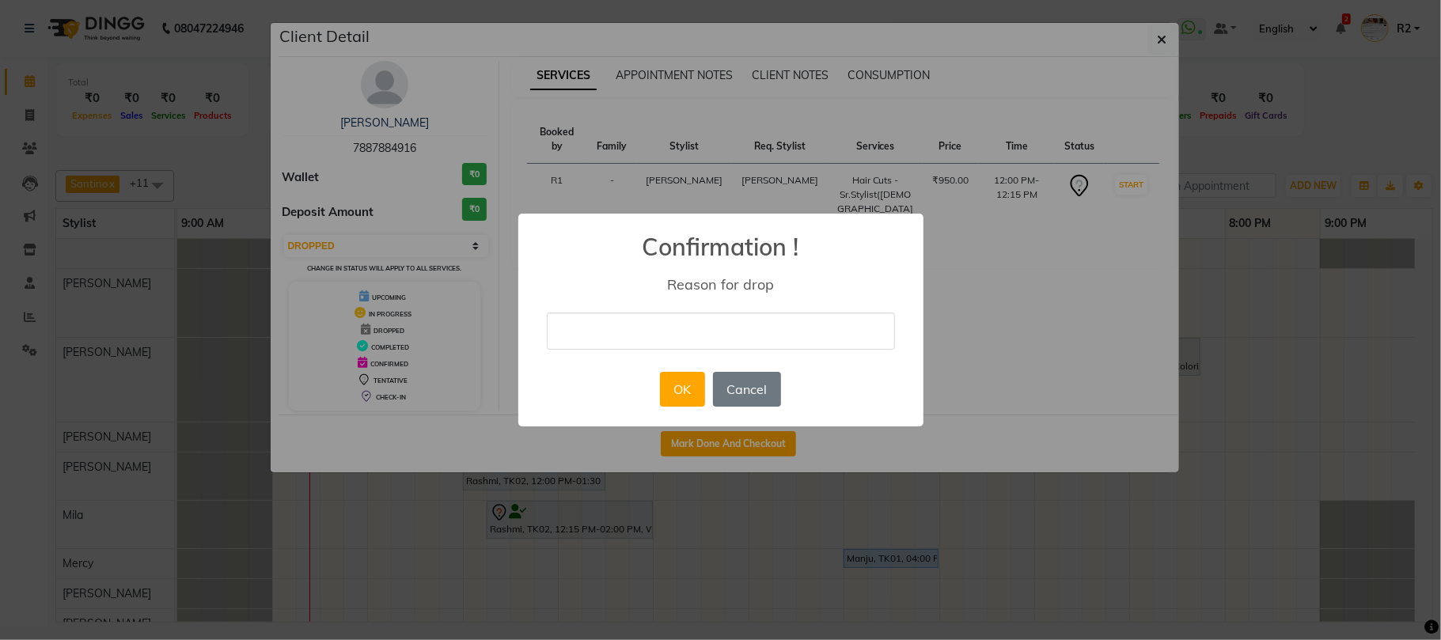
click at [615, 327] on input "text" at bounding box center [721, 330] width 348 height 37
type input "no show"
click at [663, 383] on button "OK" at bounding box center [682, 389] width 45 height 35
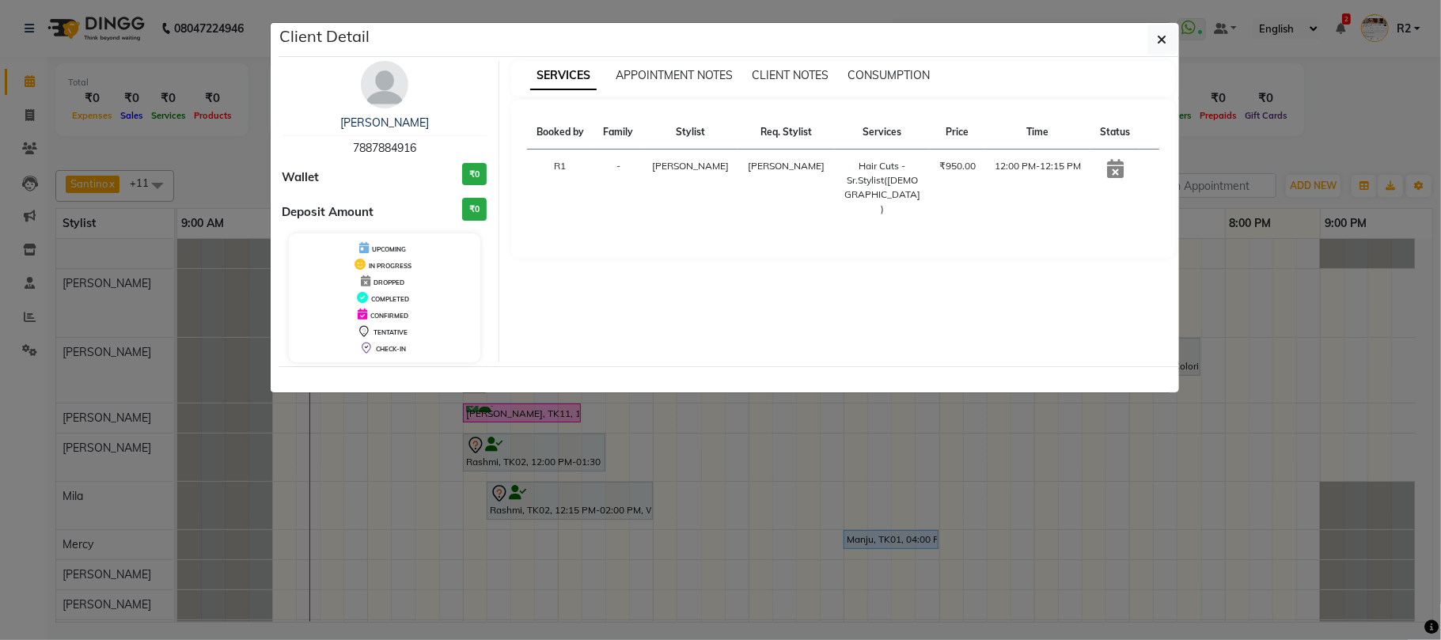
click at [1270, 102] on ngb-modal-window "Client Detail Krupali 7887884916 Wallet ₹0 Deposit Amount ₹0 UPCOMING IN PROGRE…" at bounding box center [720, 320] width 1441 height 640
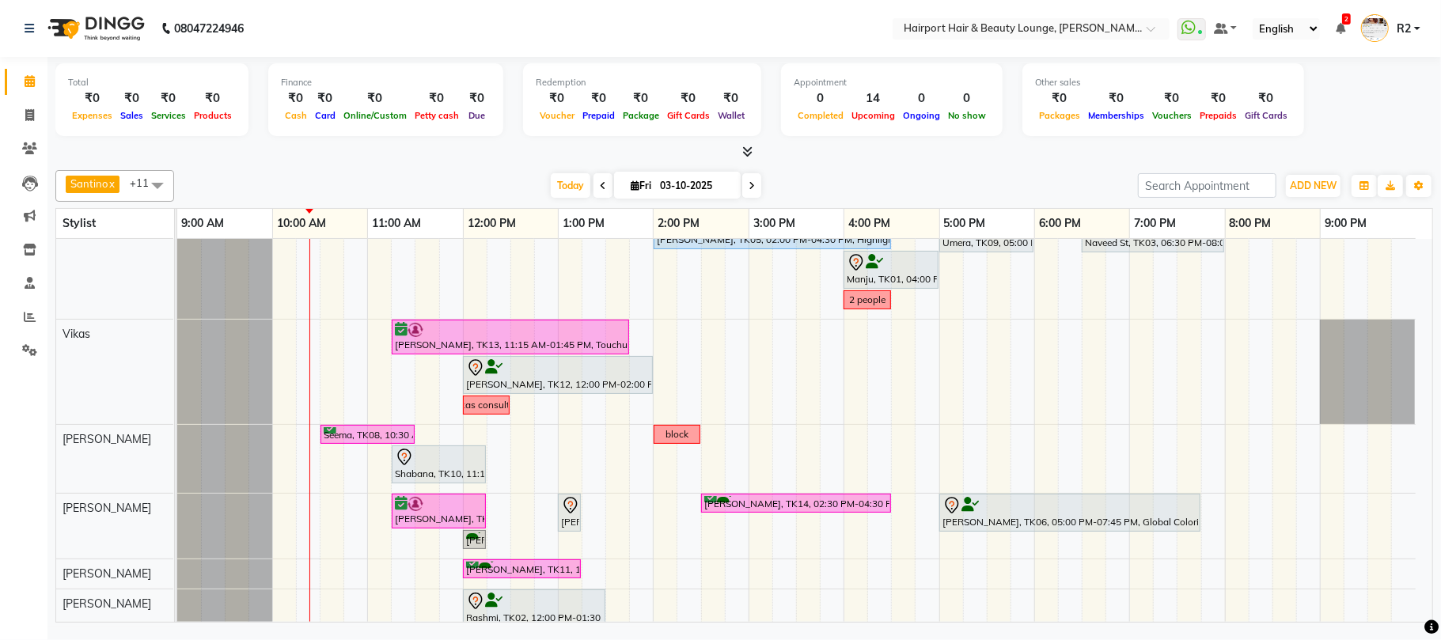
scroll to position [0, 0]
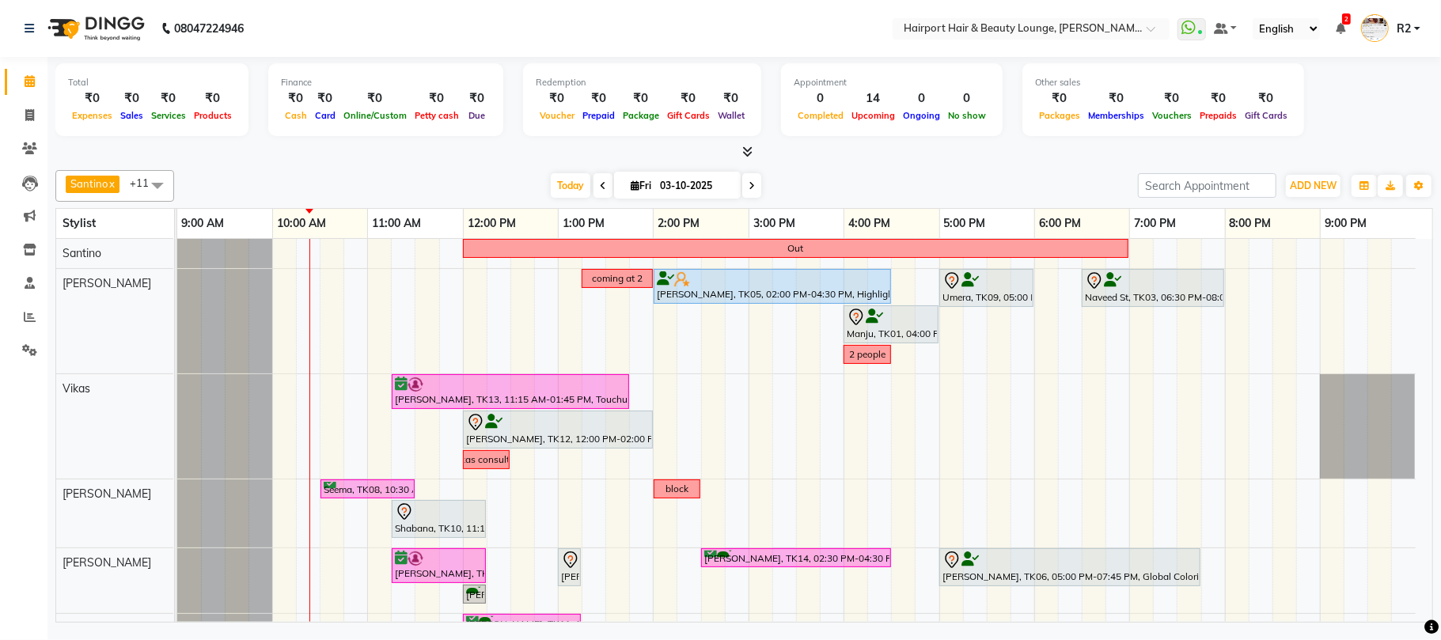
click at [953, 139] on div "Total ₹0 Expenses ₹0 Sales ₹0 Services ₹0 Products Finance ₹0 Cash ₹0 Card ₹0 O…" at bounding box center [743, 102] width 1377 height 78
click at [630, 184] on span "Fri" at bounding box center [641, 186] width 28 height 12
select select "10"
select select "2025"
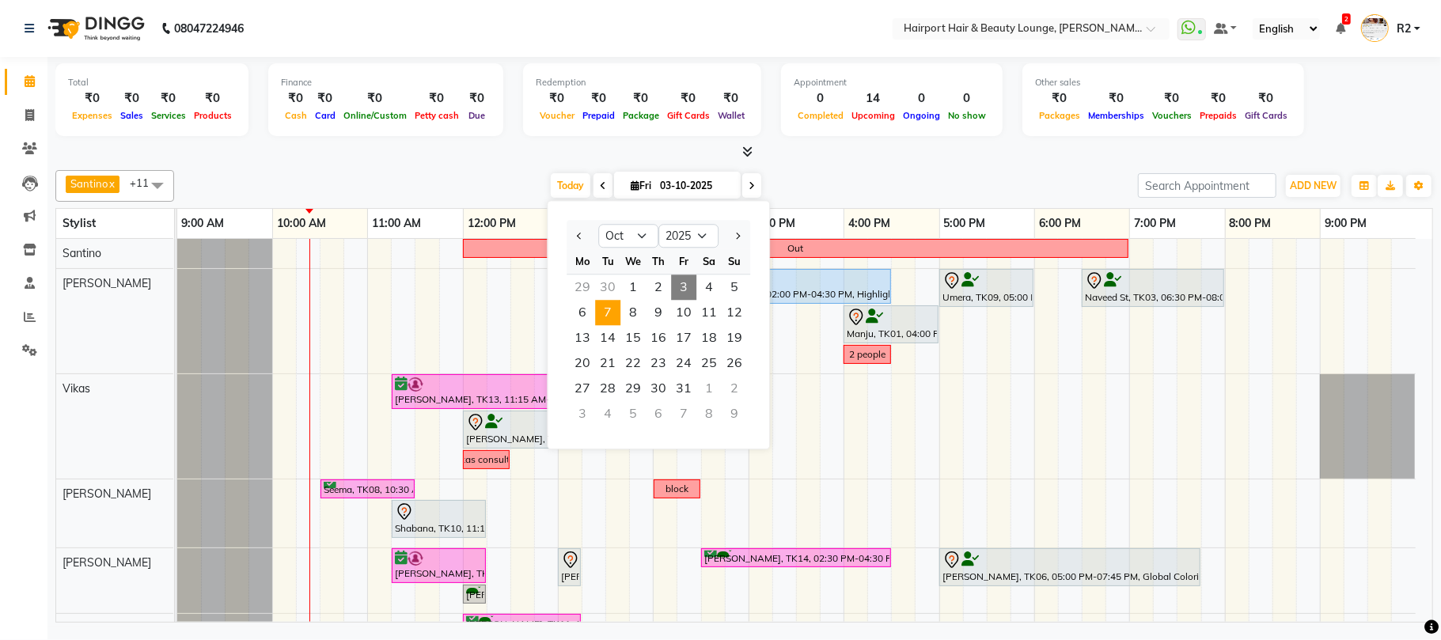
click at [606, 320] on span "7" at bounding box center [607, 312] width 25 height 25
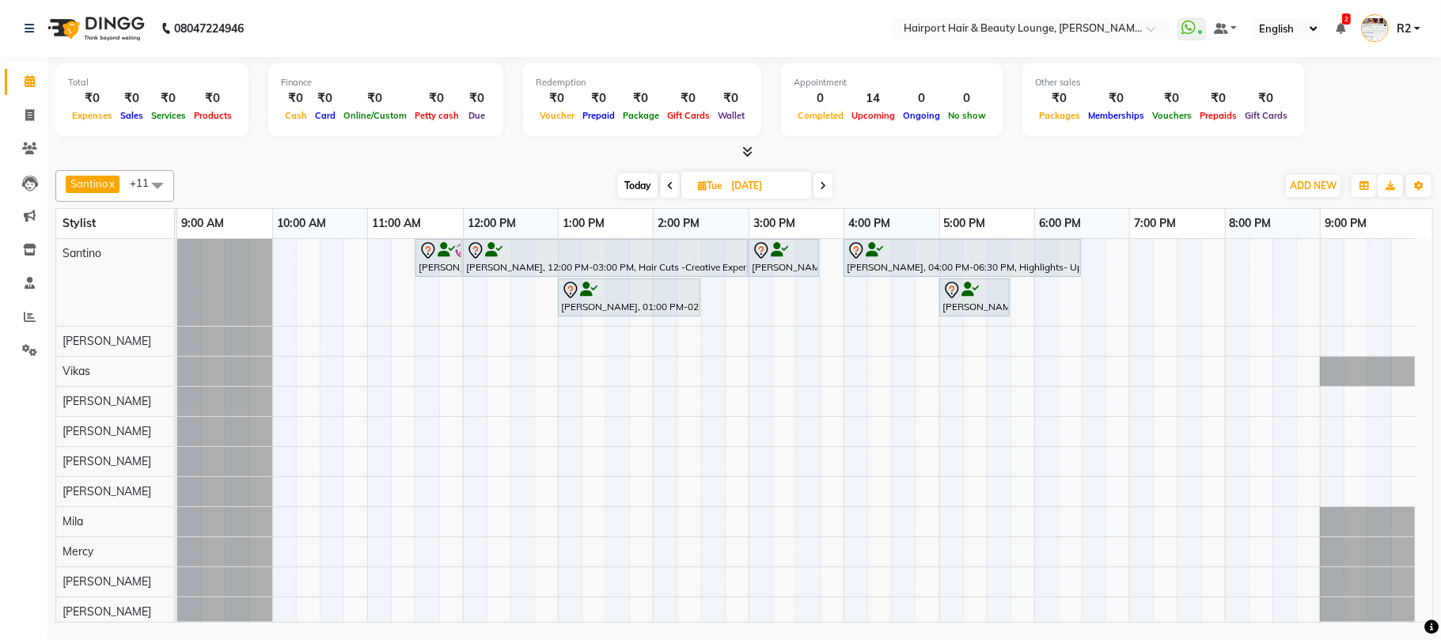
click at [824, 179] on span at bounding box center [822, 185] width 19 height 25
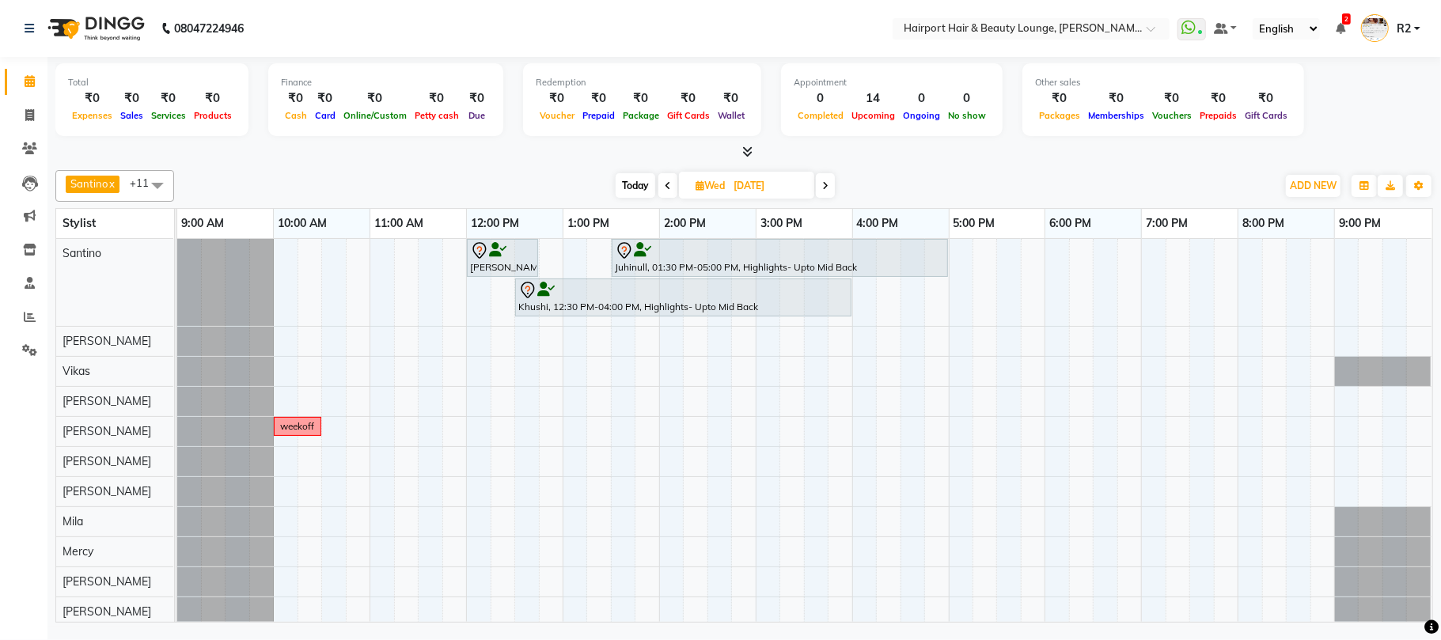
click at [622, 187] on span "Today" at bounding box center [635, 185] width 40 height 25
type input "03-10-2025"
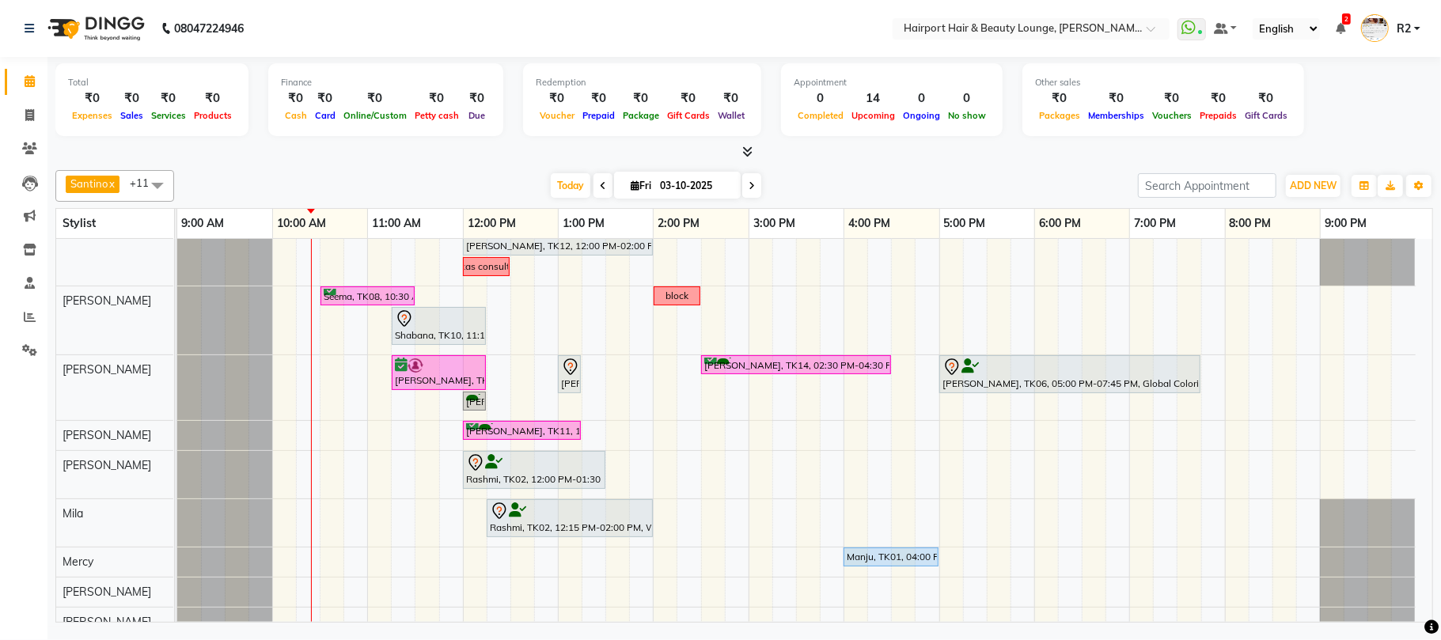
scroll to position [210, 0]
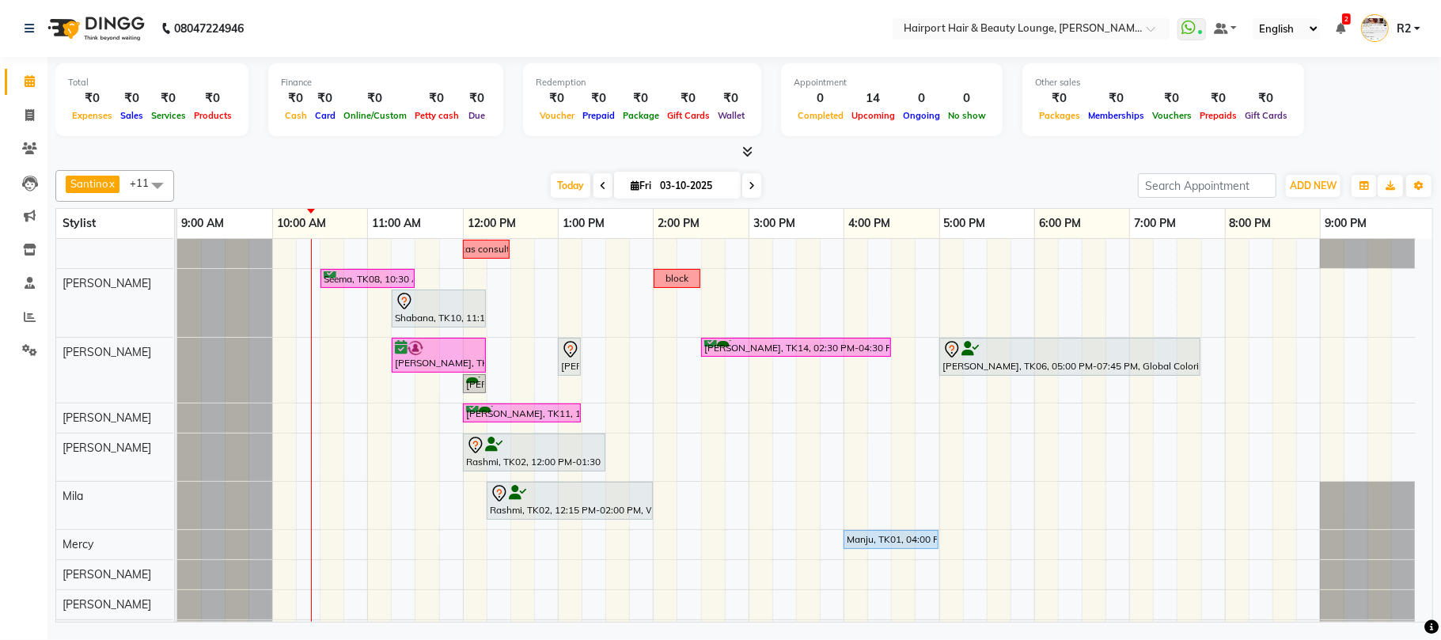
click at [630, 188] on icon at bounding box center [634, 185] width 9 height 10
select select "10"
select select "2025"
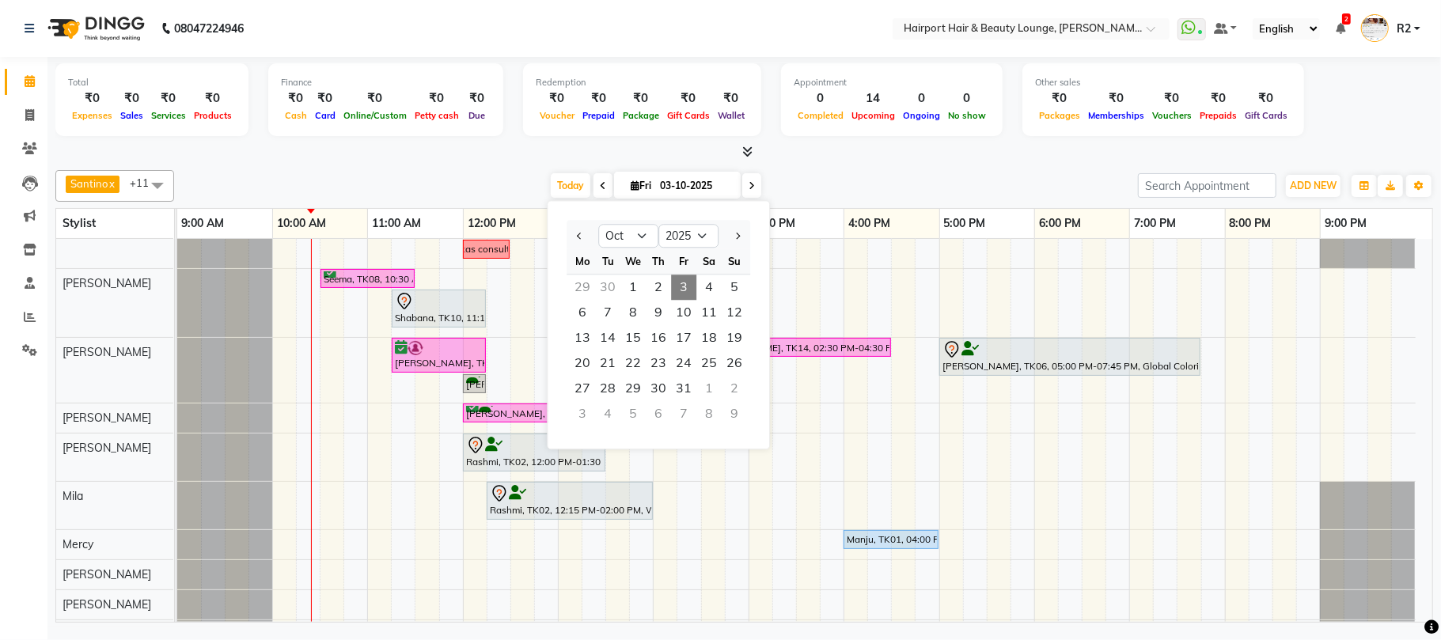
click at [886, 150] on div at bounding box center [743, 152] width 1377 height 17
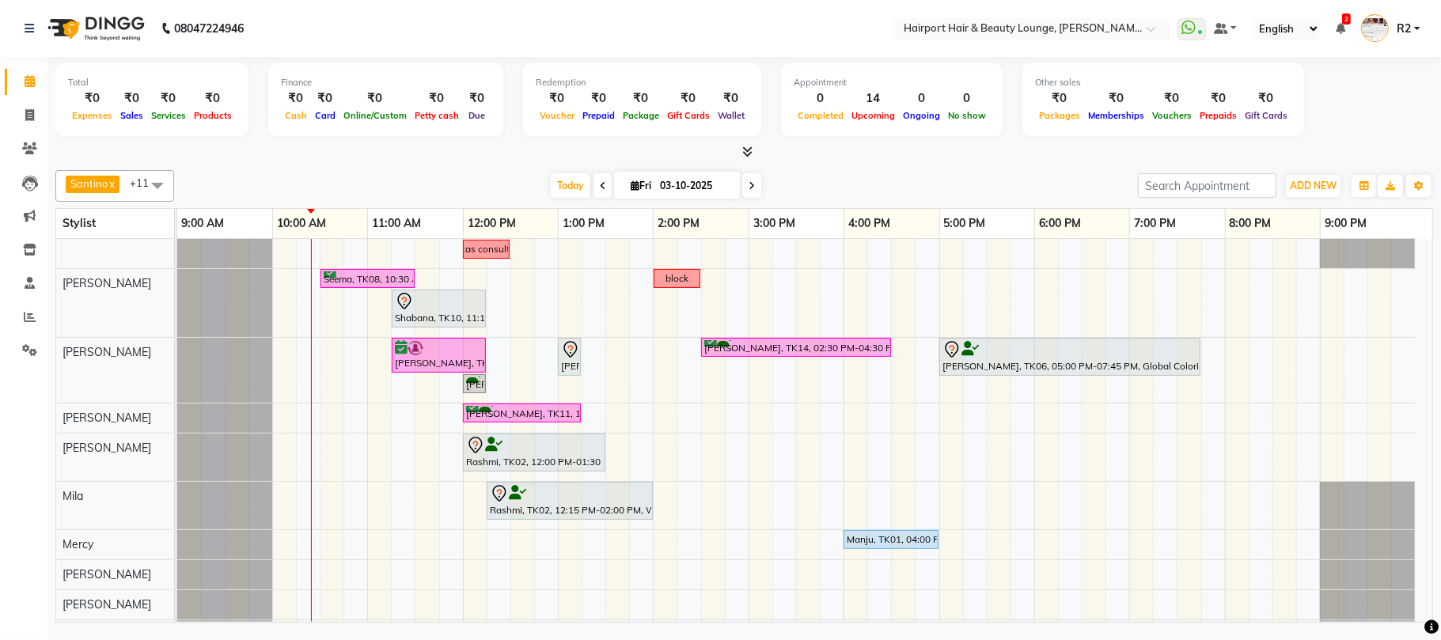
click at [396, 180] on div "[DATE] [DATE]" at bounding box center [656, 186] width 948 height 24
click at [630, 184] on icon at bounding box center [634, 185] width 9 height 10
select select "10"
select select "2025"
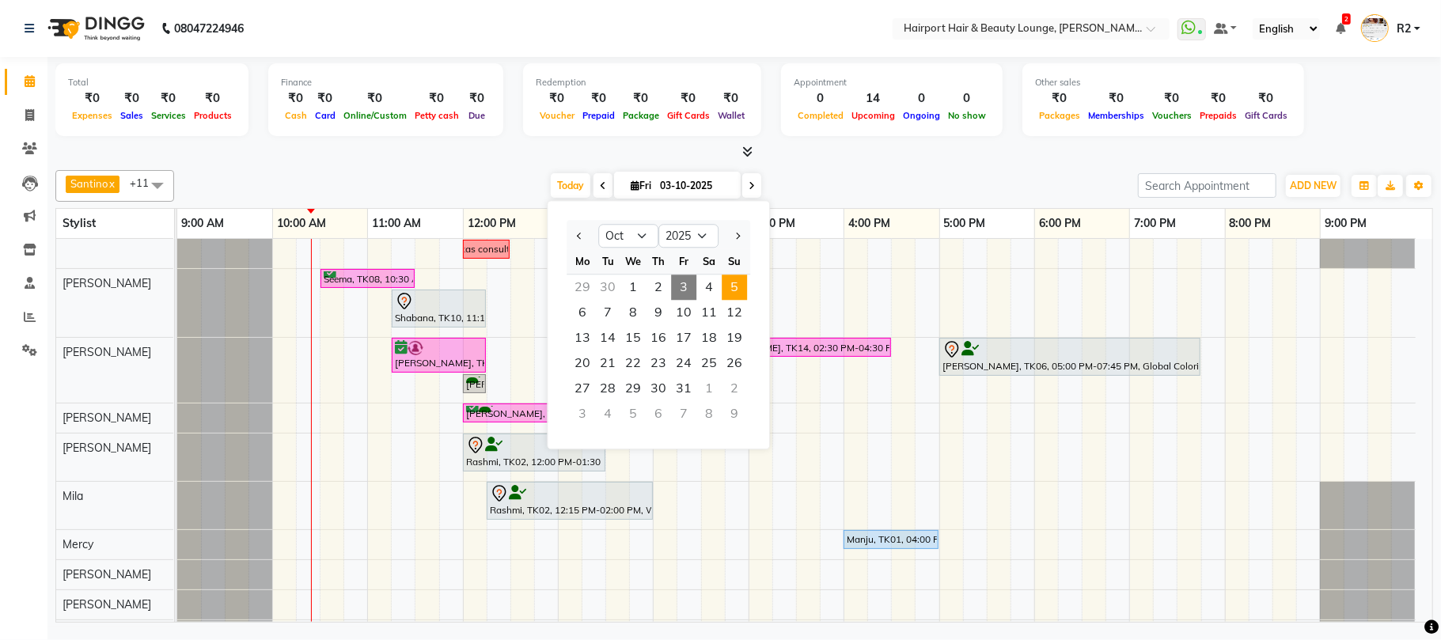
click at [733, 286] on span "5" at bounding box center [733, 287] width 25 height 25
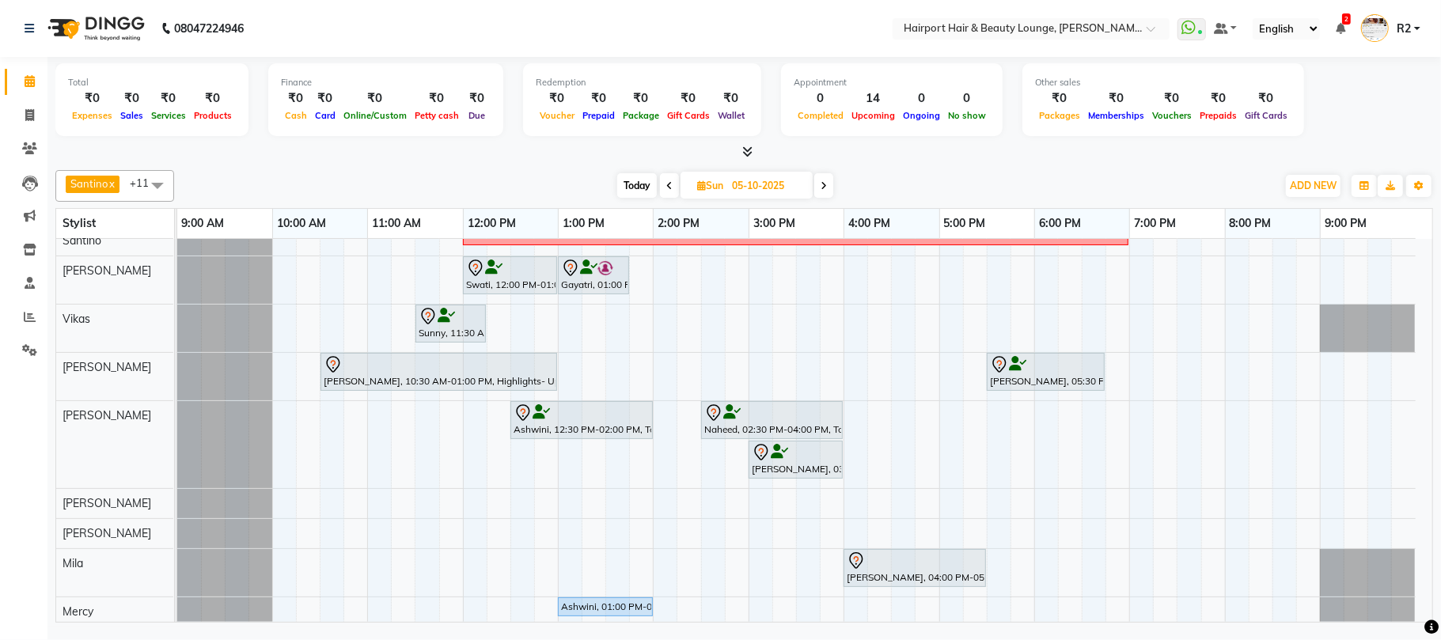
scroll to position [0, 0]
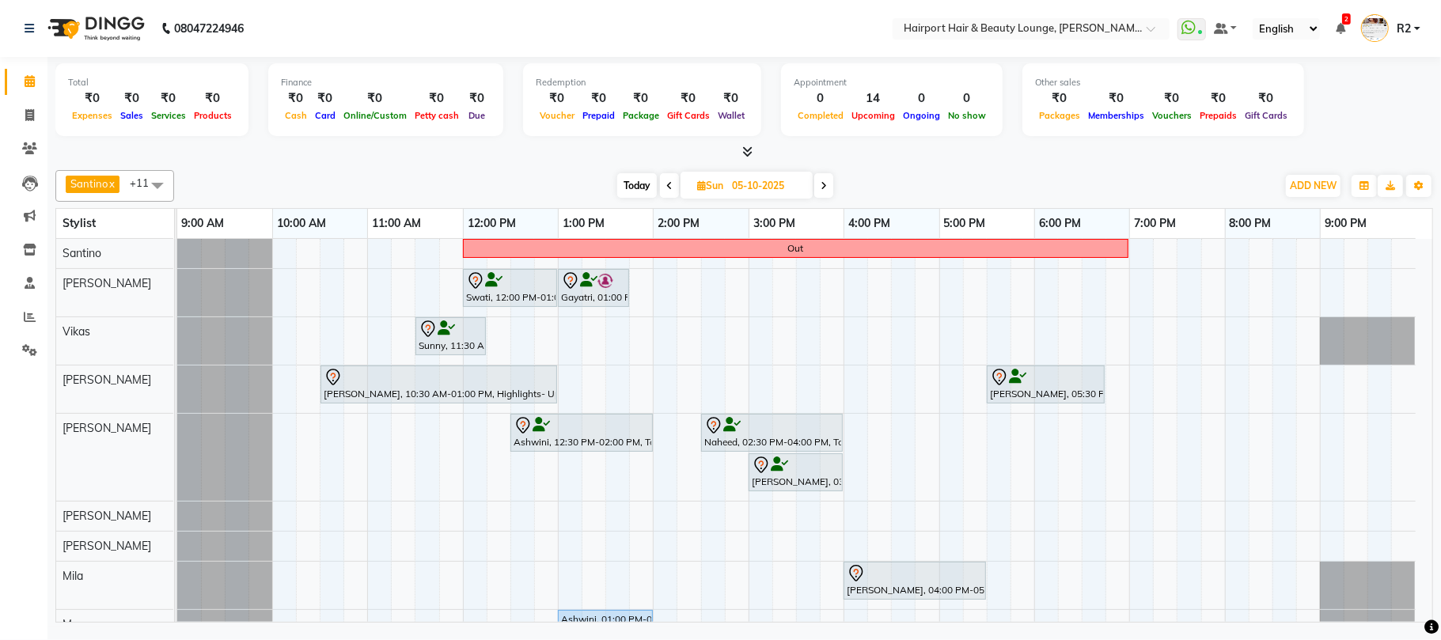
click at [641, 193] on span "Today" at bounding box center [637, 185] width 40 height 25
type input "03-10-2025"
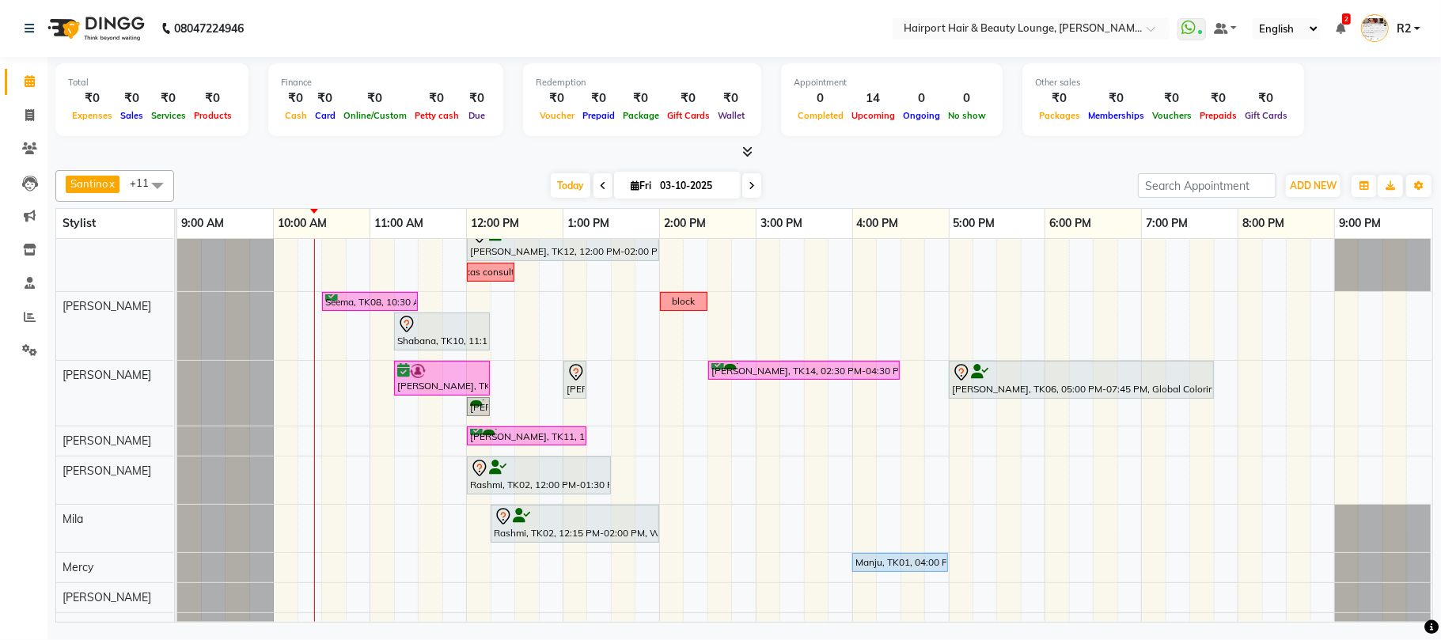
scroll to position [210, 0]
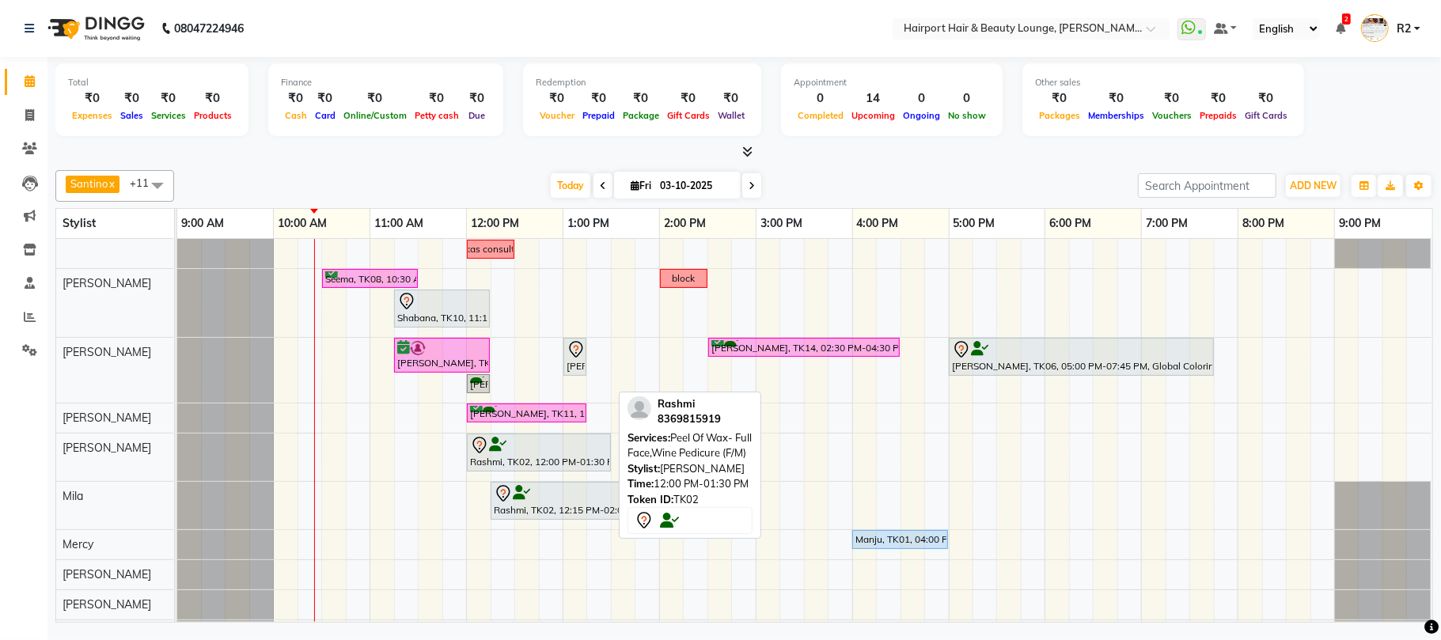
click at [560, 443] on div at bounding box center [539, 445] width 138 height 19
select select "7"
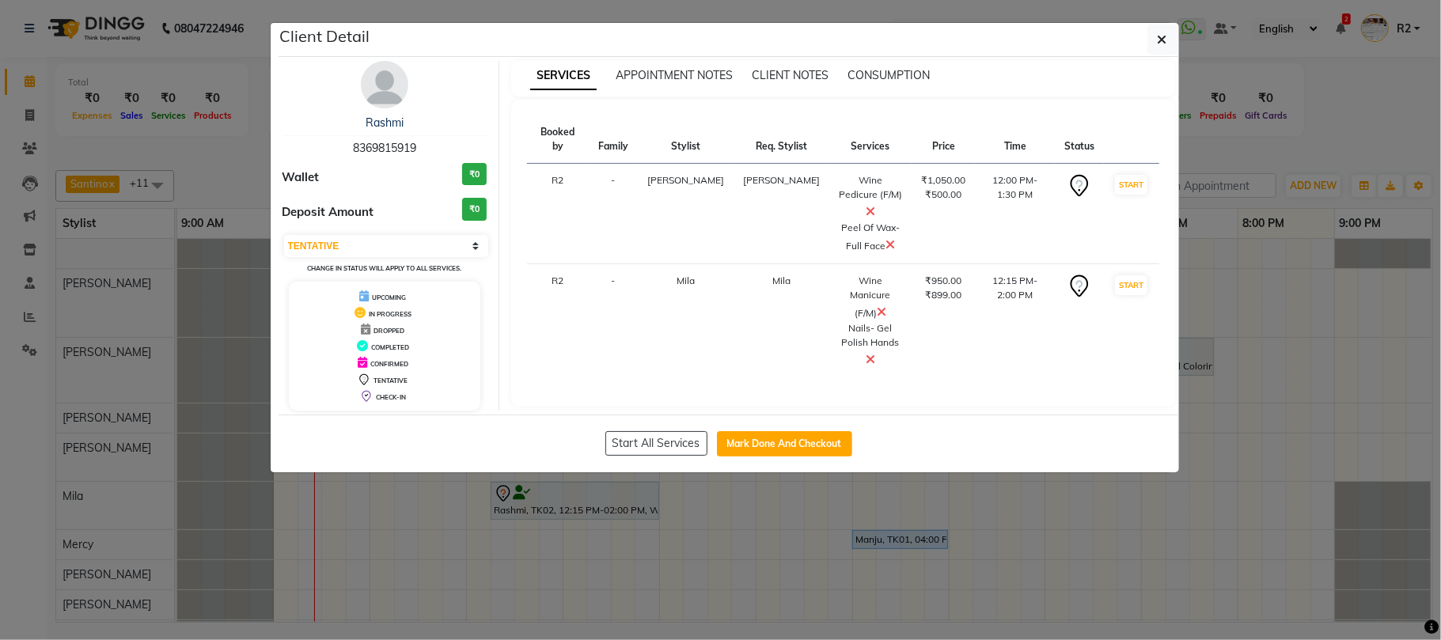
click at [1323, 146] on ngb-modal-window "Client Detail Rashmi 8369815919 Wallet ₹0 Deposit Amount ₹0 Select IN SERVICE C…" at bounding box center [720, 320] width 1441 height 640
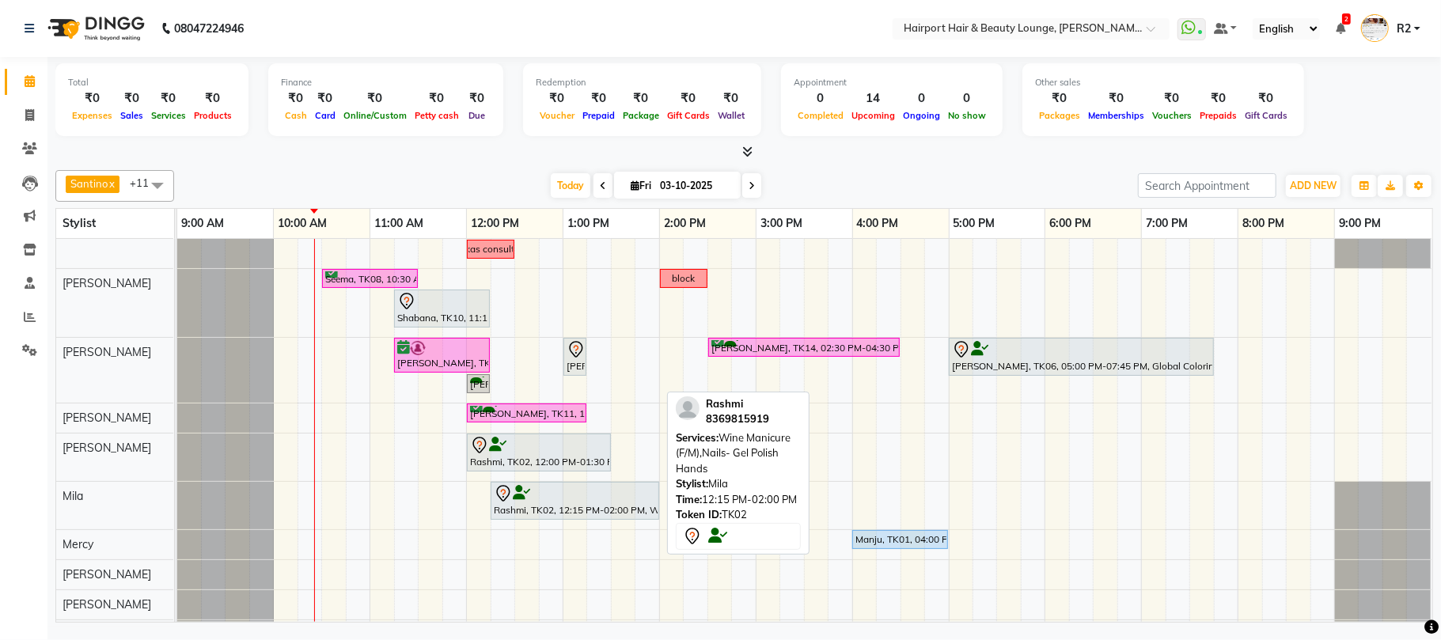
click at [563, 510] on div "Rashmi, TK02, 12:15 PM-02:00 PM, Wine Manicure (F/M),Nails- Gel Polish Hands" at bounding box center [574, 500] width 165 height 33
select select "7"
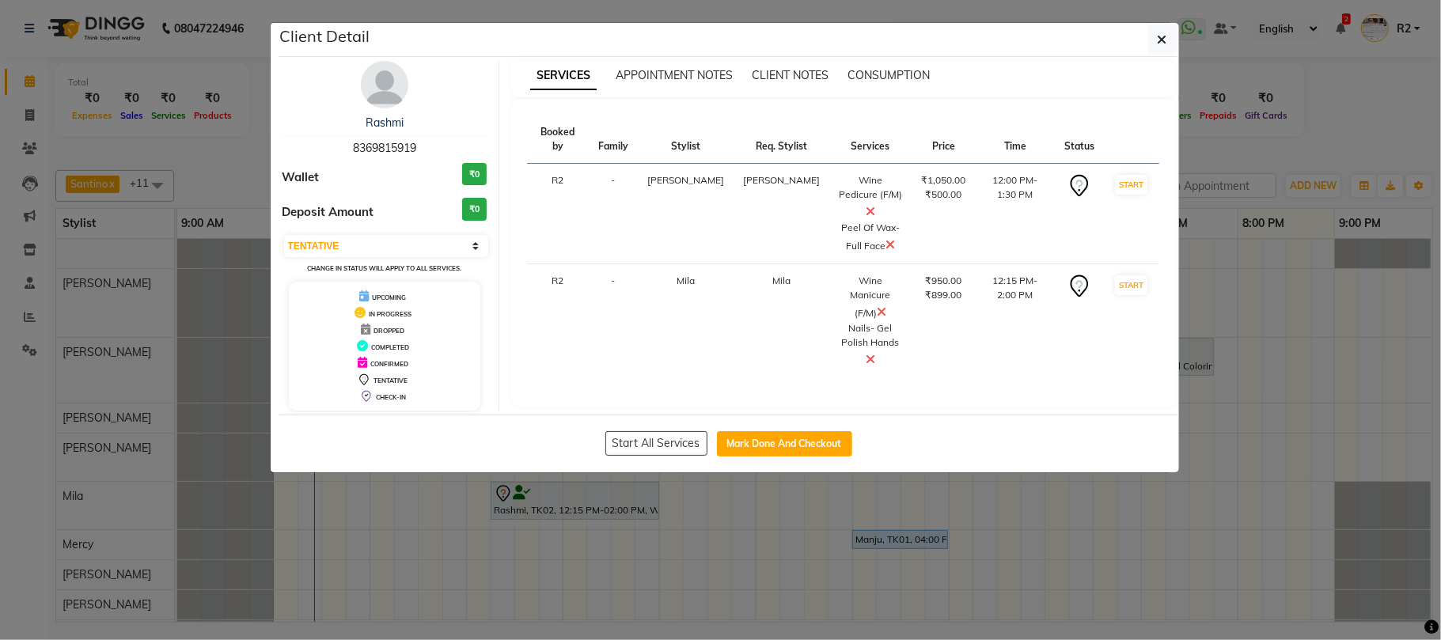
click at [865, 353] on icon at bounding box center [869, 359] width 9 height 13
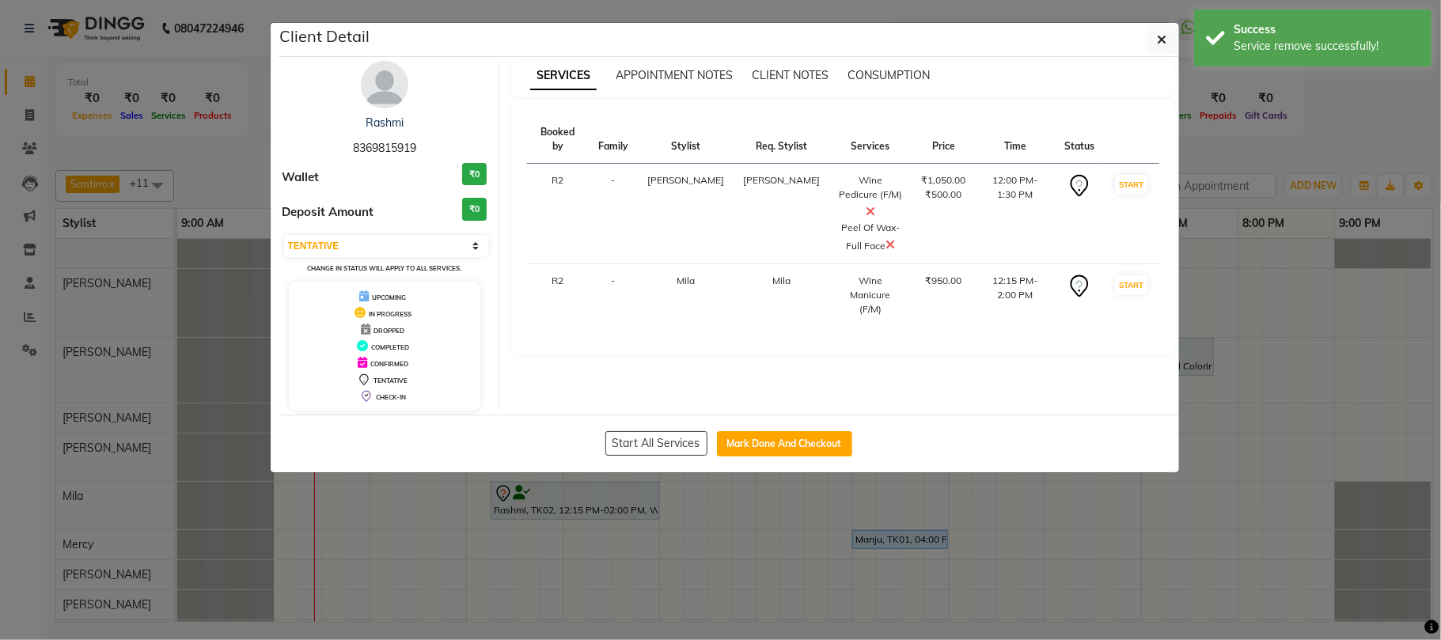
click at [1270, 163] on ngb-modal-window "Client Detail Rashmi 8369815919 Wallet ₹0 Deposit Amount ₹0 Select IN SERVICE C…" at bounding box center [720, 320] width 1441 height 640
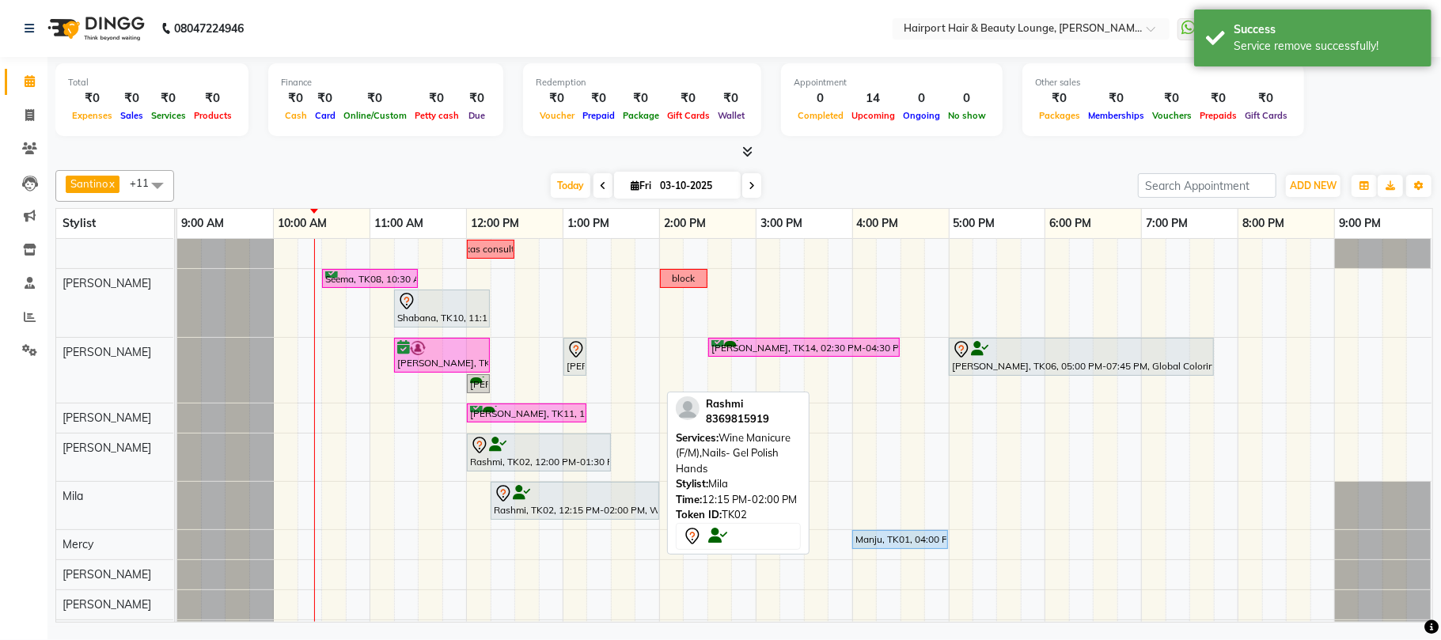
click at [538, 509] on div "Rashmi, TK02, 12:15 PM-02:00 PM, Wine Manicure (F/M),Nails- Gel Polish Hands" at bounding box center [574, 500] width 165 height 33
select select "7"
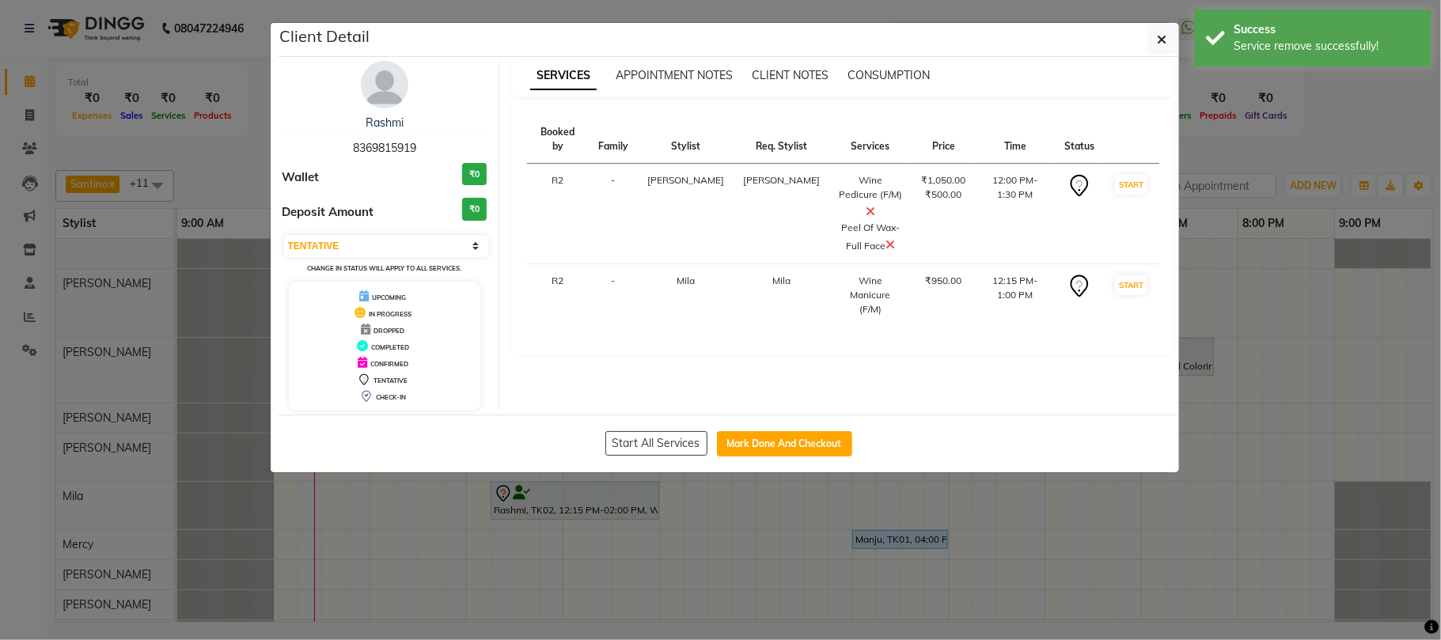
click at [1267, 142] on ngb-modal-window "Client Detail Rashmi 8369815919 Wallet ₹0 Deposit Amount ₹0 Select IN SERVICE C…" at bounding box center [720, 320] width 1441 height 640
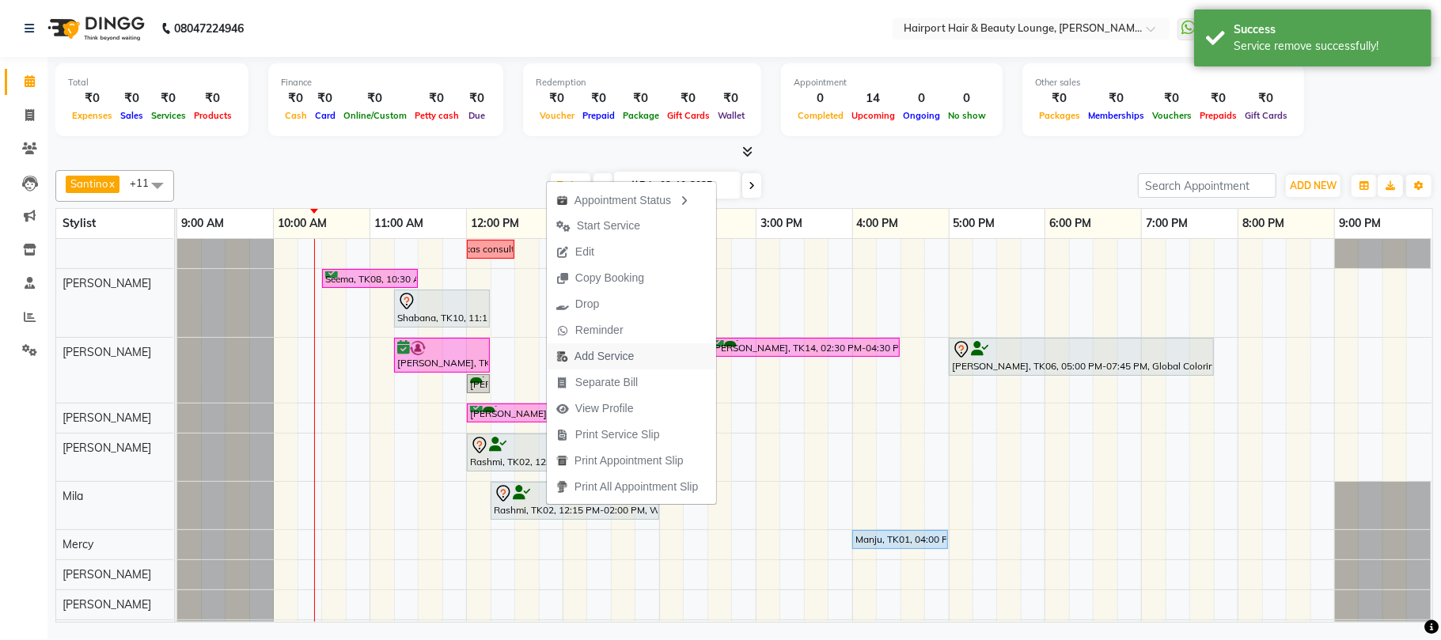
click at [604, 352] on span "Add Service" at bounding box center [603, 356] width 59 height 17
select select "87307"
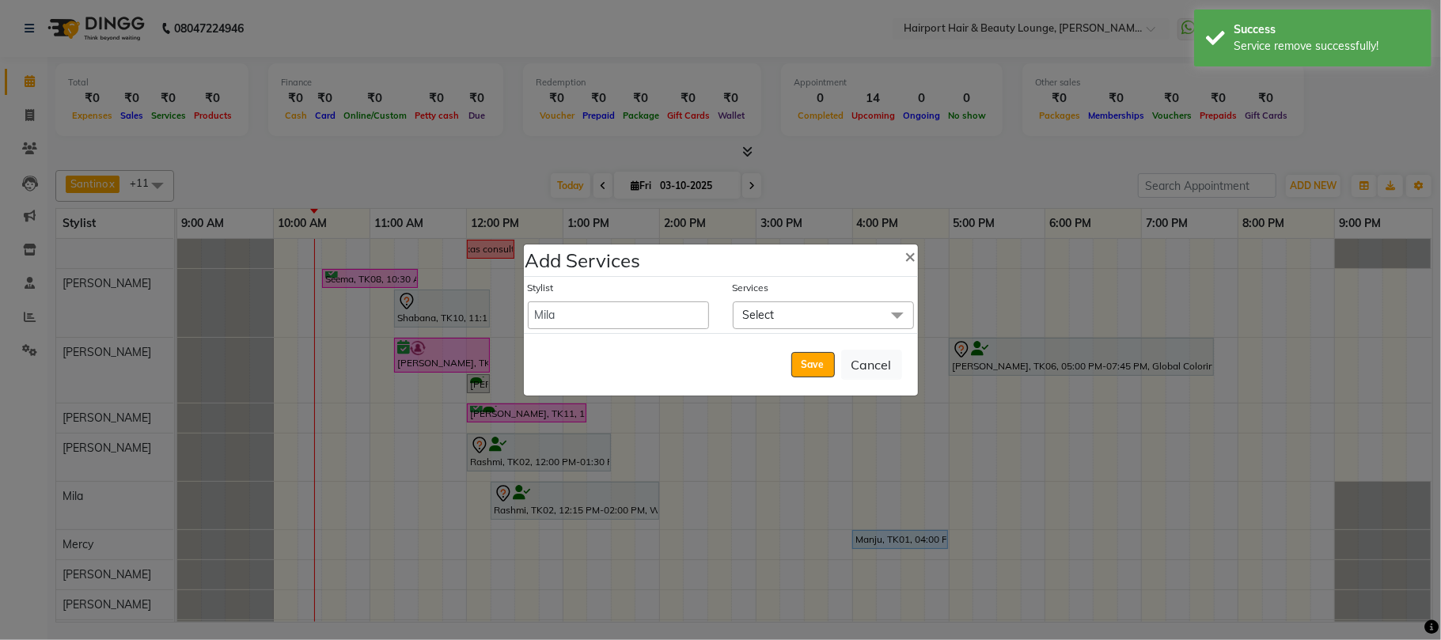
click at [759, 310] on span "Select" at bounding box center [759, 315] width 32 height 14
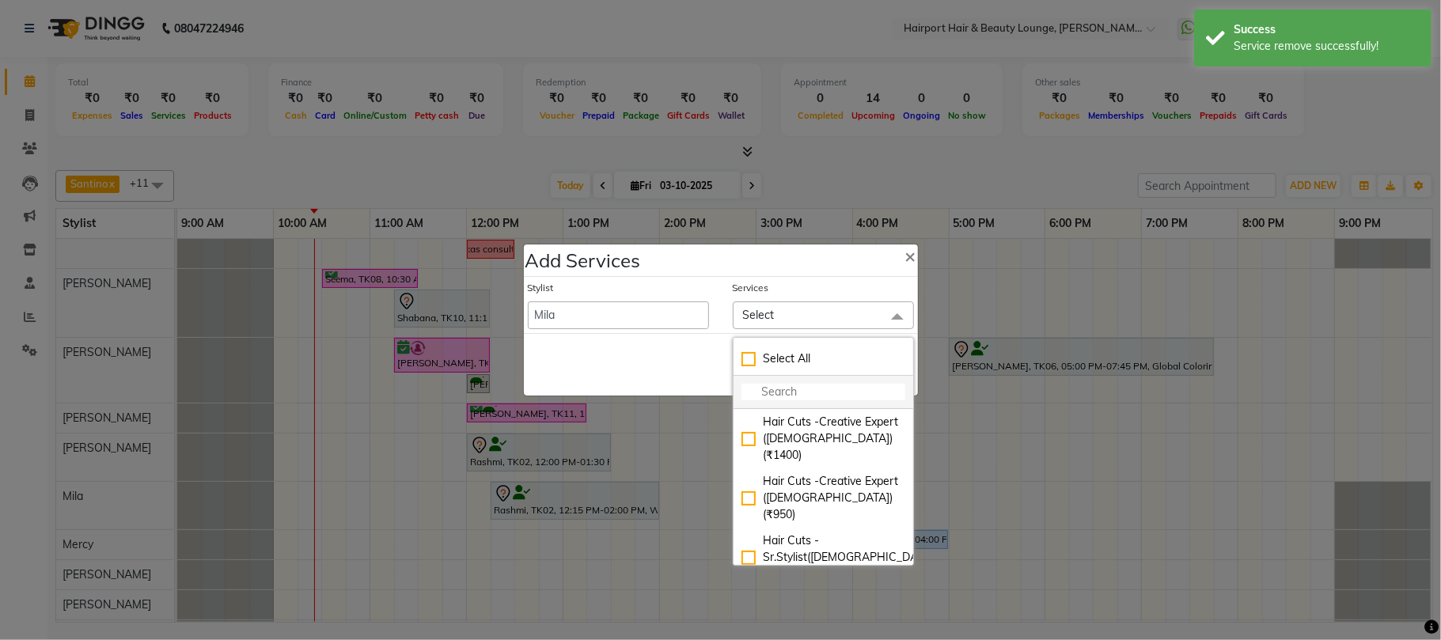
click at [782, 388] on input "multiselect-search" at bounding box center [823, 392] width 164 height 17
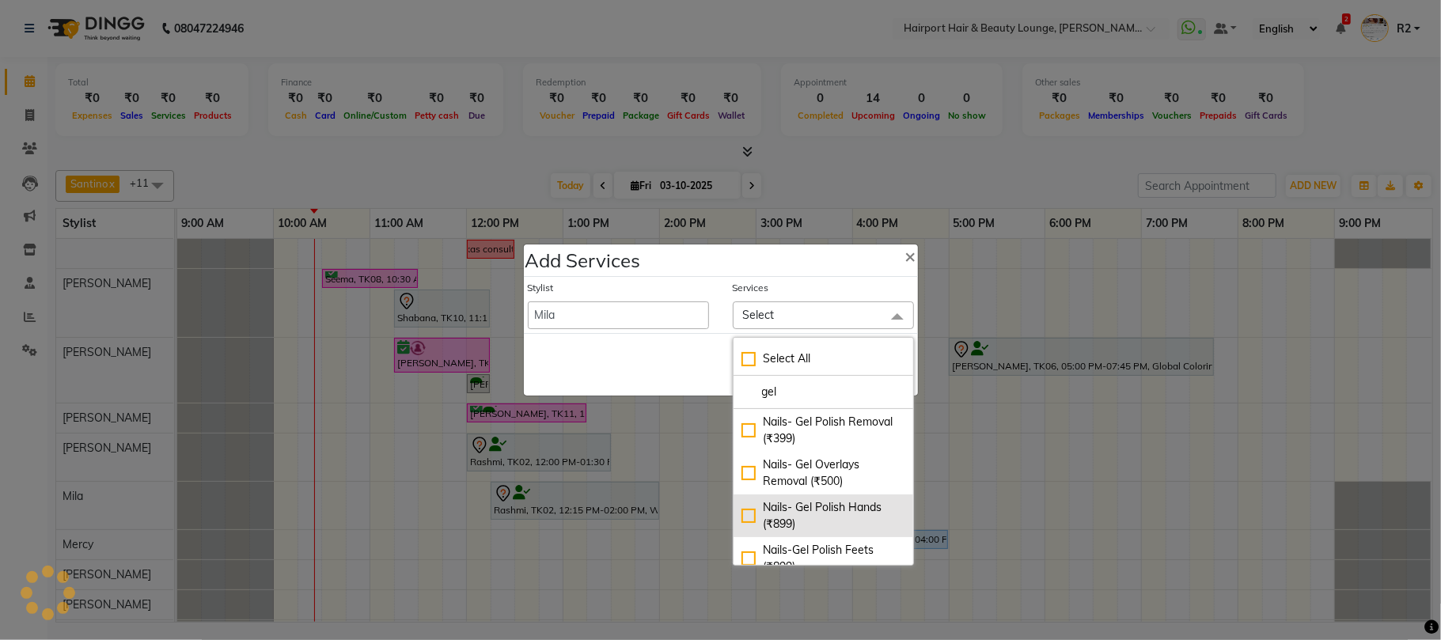
type input "gel"
click at [836, 509] on div "Nails- Gel Polish Hands (₹899)" at bounding box center [823, 515] width 164 height 33
checkbox input "true"
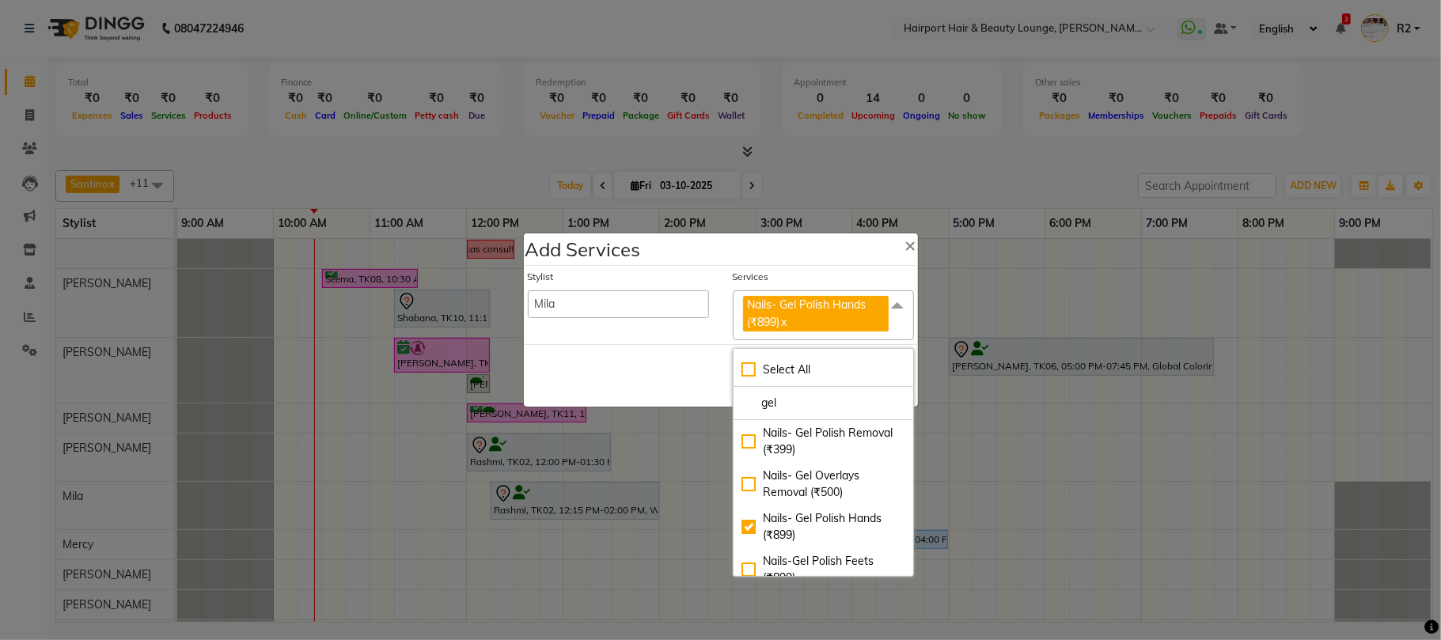
click at [691, 372] on div "Save Cancel" at bounding box center [721, 375] width 394 height 62
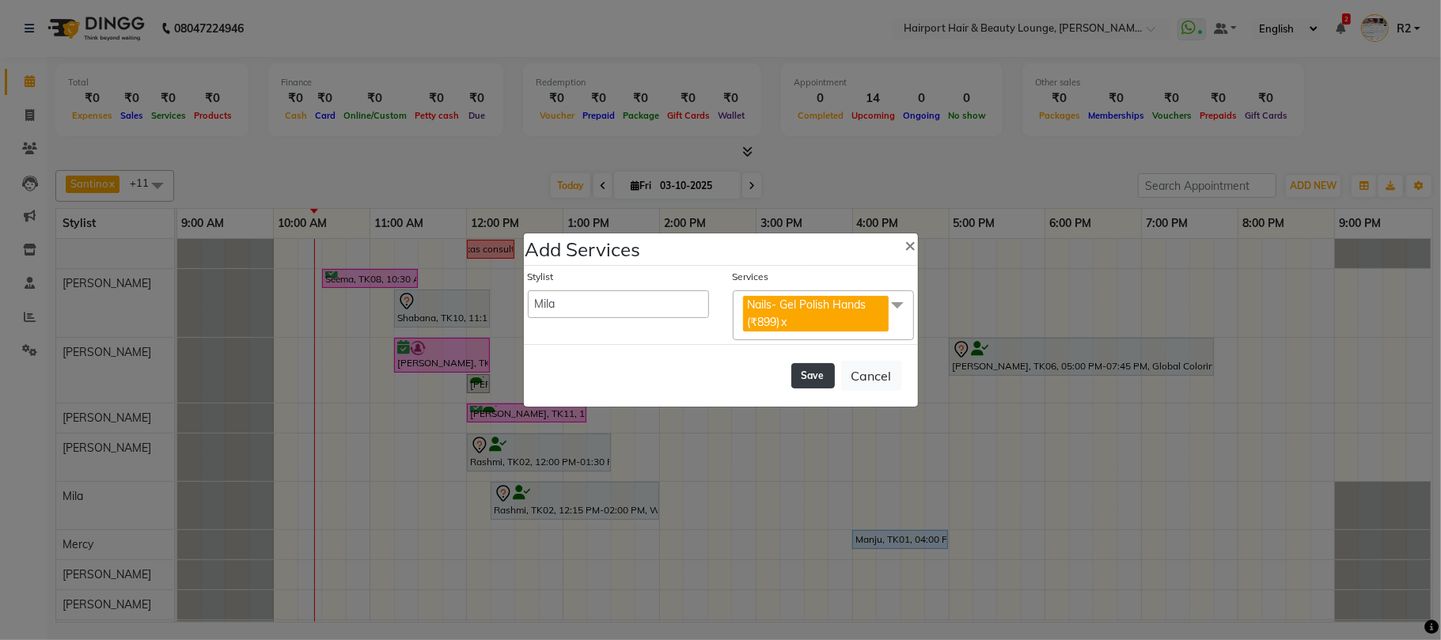
click at [808, 377] on button "Save" at bounding box center [813, 375] width 44 height 25
select select "7127"
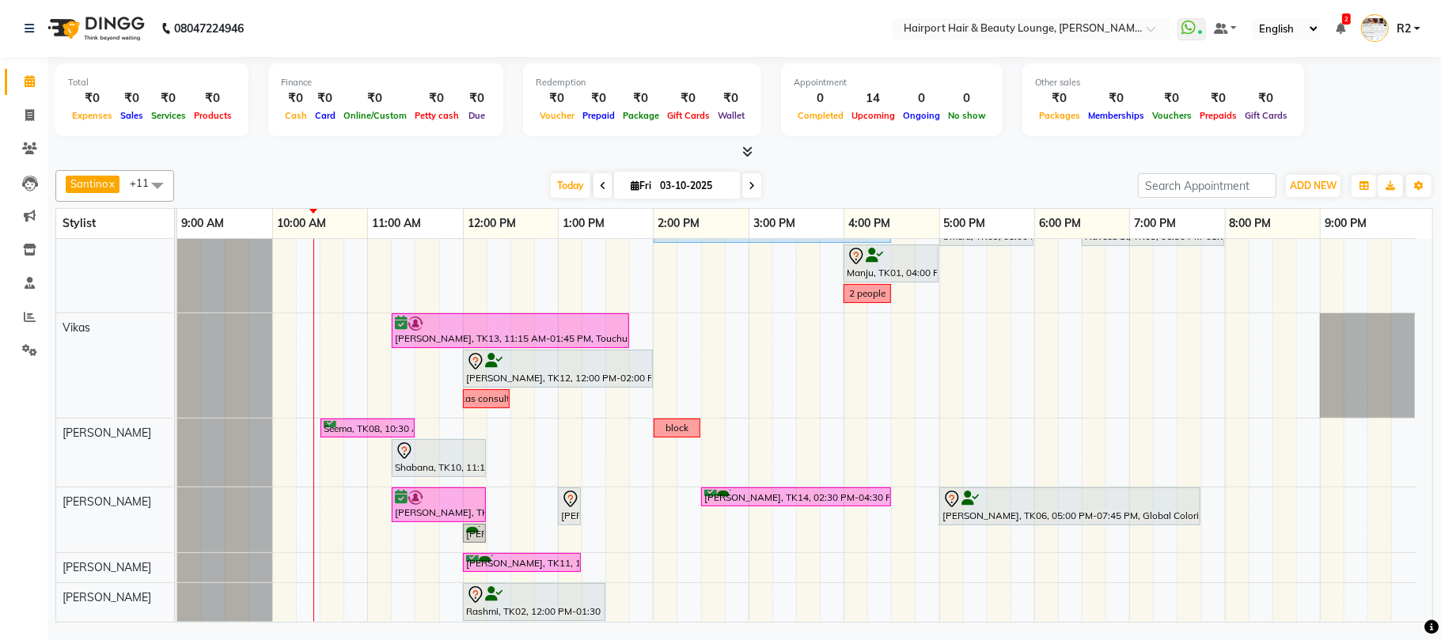
scroll to position [0, 0]
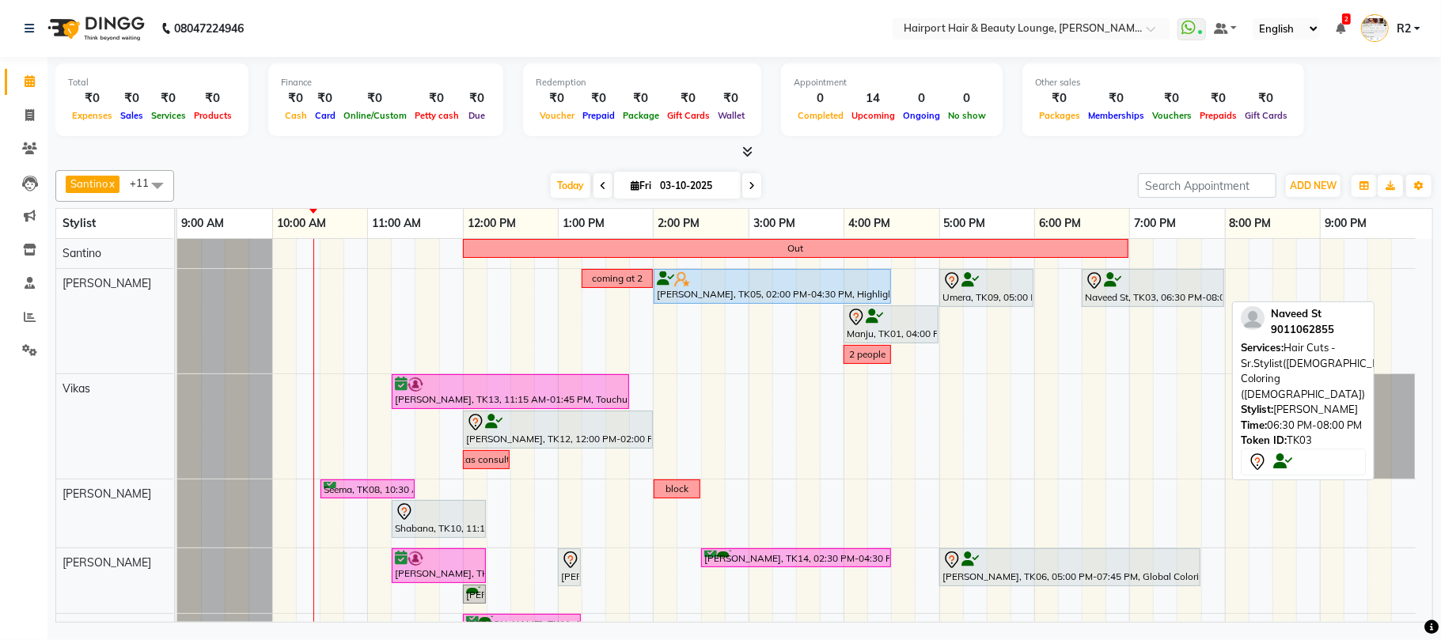
click at [1127, 285] on div at bounding box center [1153, 280] width 136 height 19
select select "7"
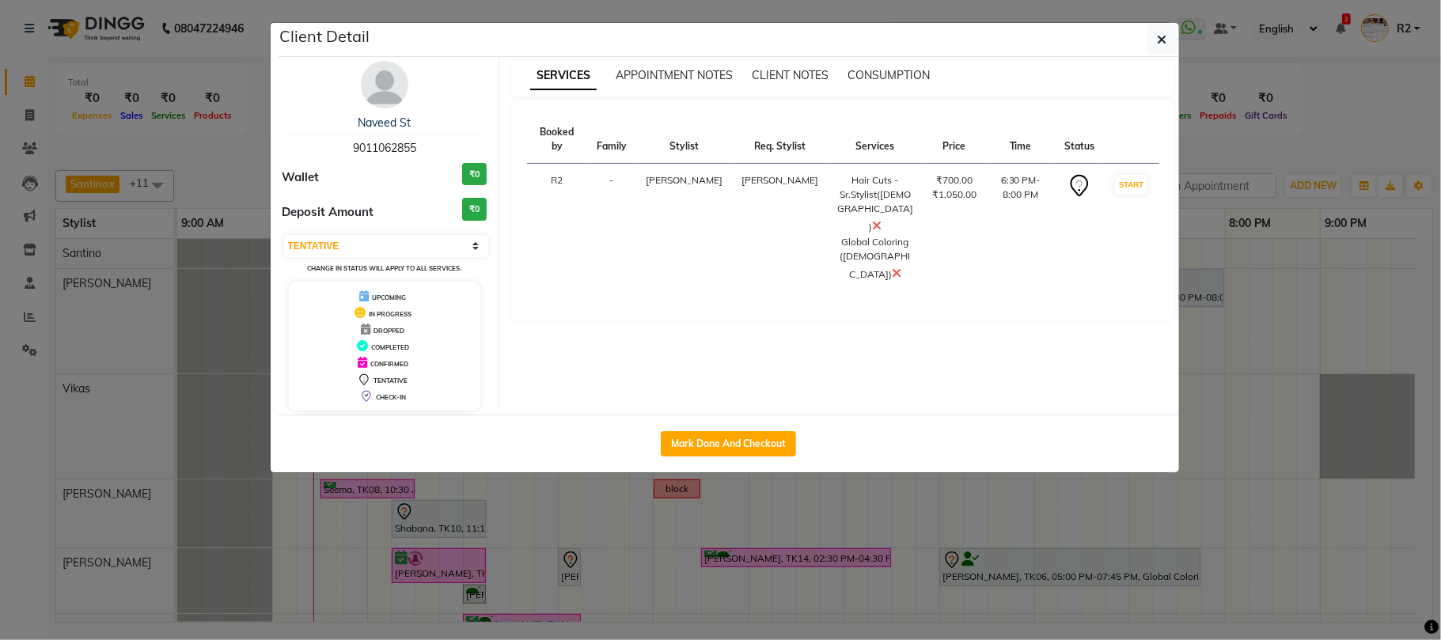
click at [1343, 133] on ngb-modal-window "Client Detail Naveed St 9011062855 Wallet ₹0 Deposit Amount ₹0 Select IN SERVIC…" at bounding box center [720, 320] width 1441 height 640
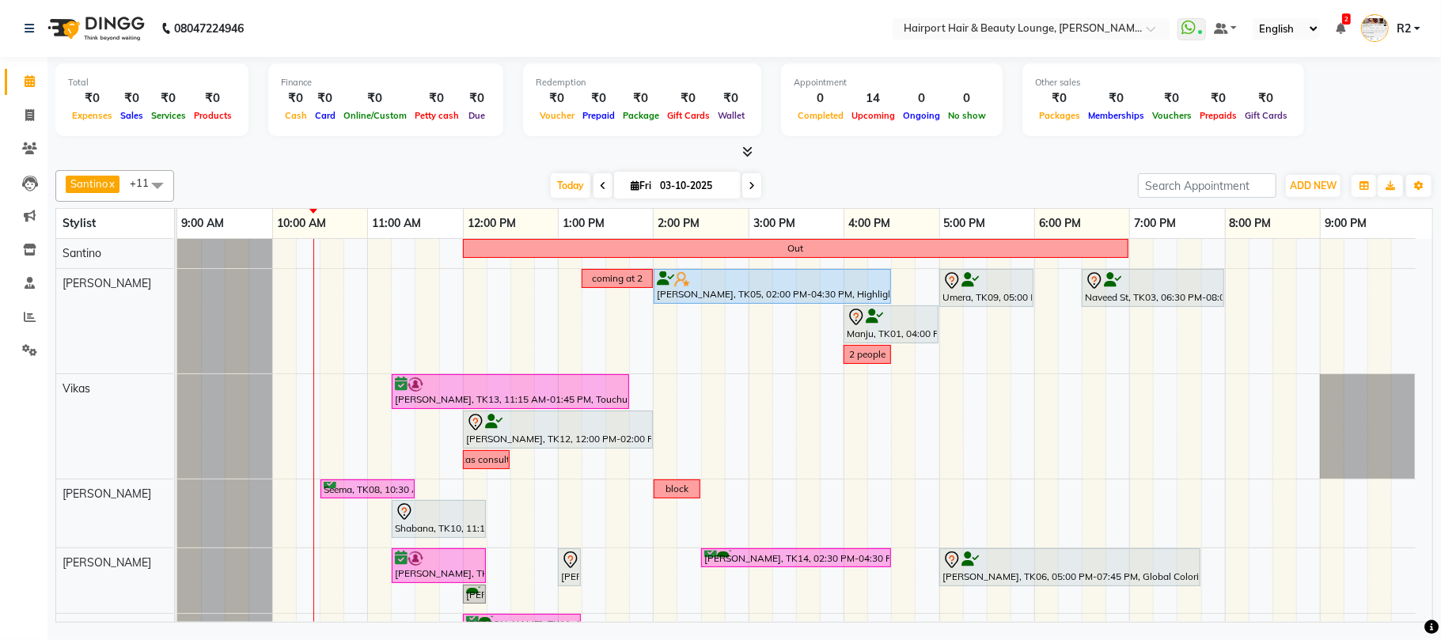
scroll to position [210, 0]
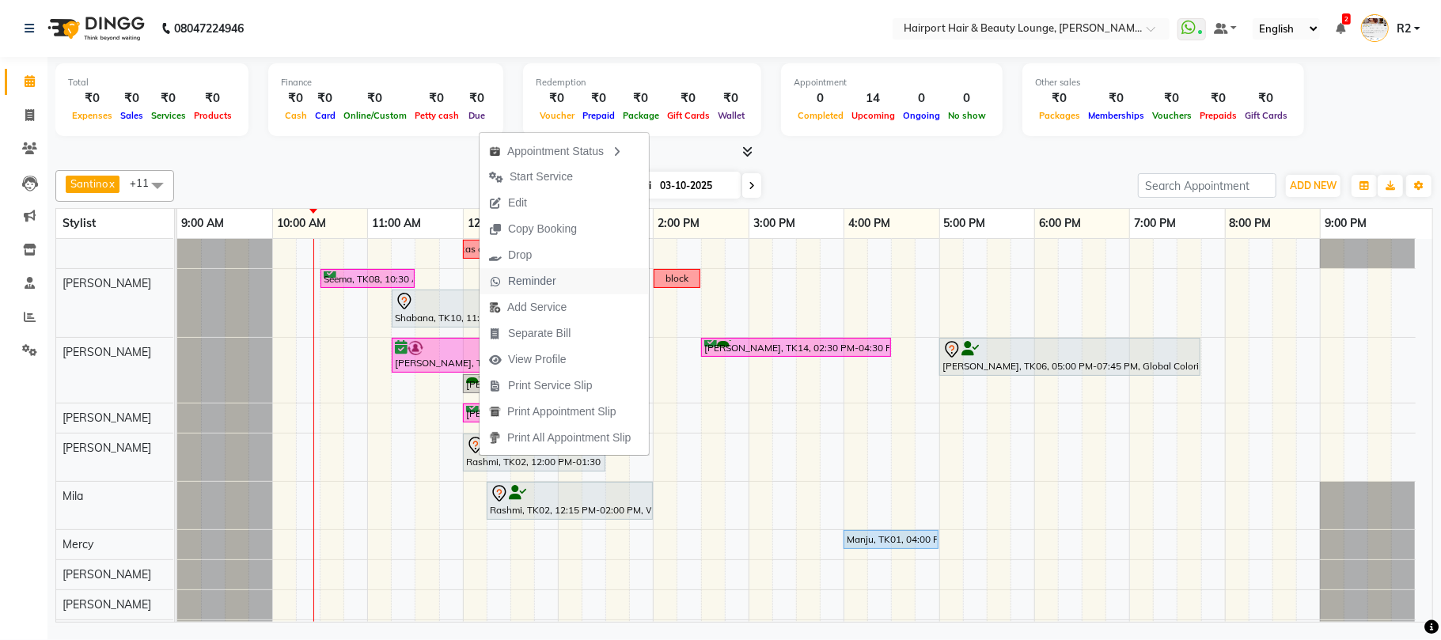
click at [529, 282] on span "Reminder" at bounding box center [532, 281] width 48 height 17
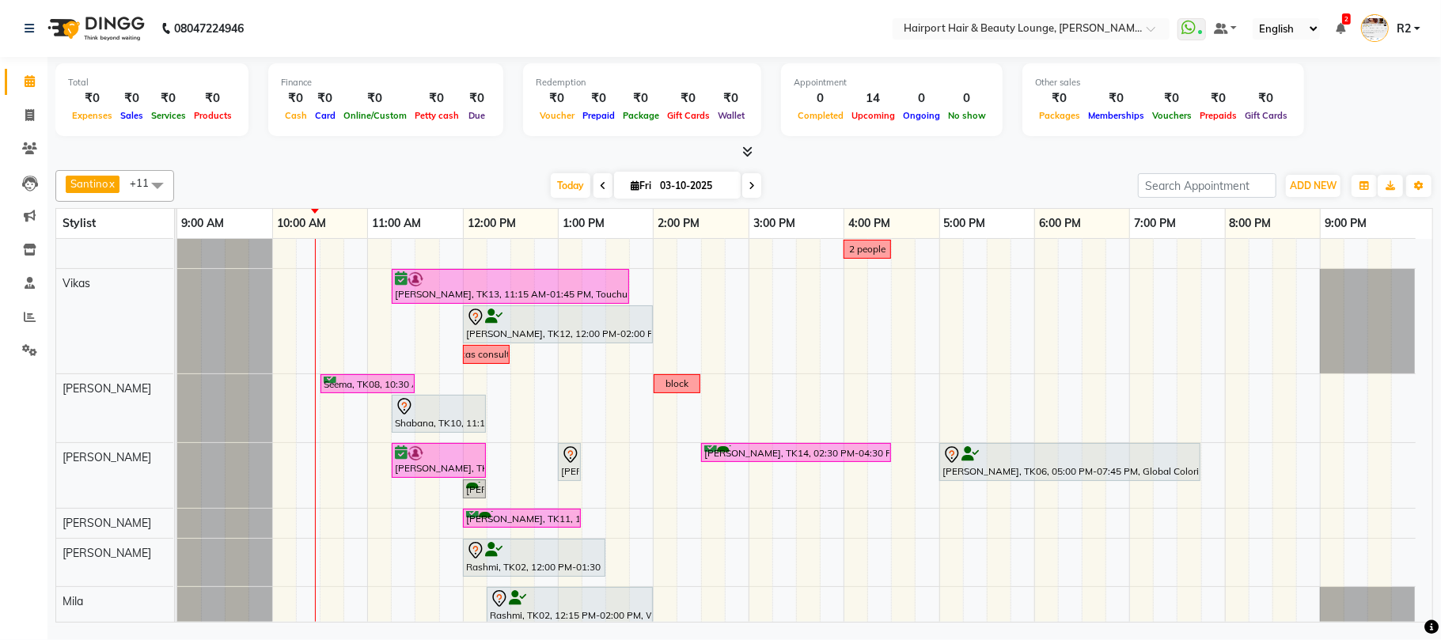
scroll to position [0, 0]
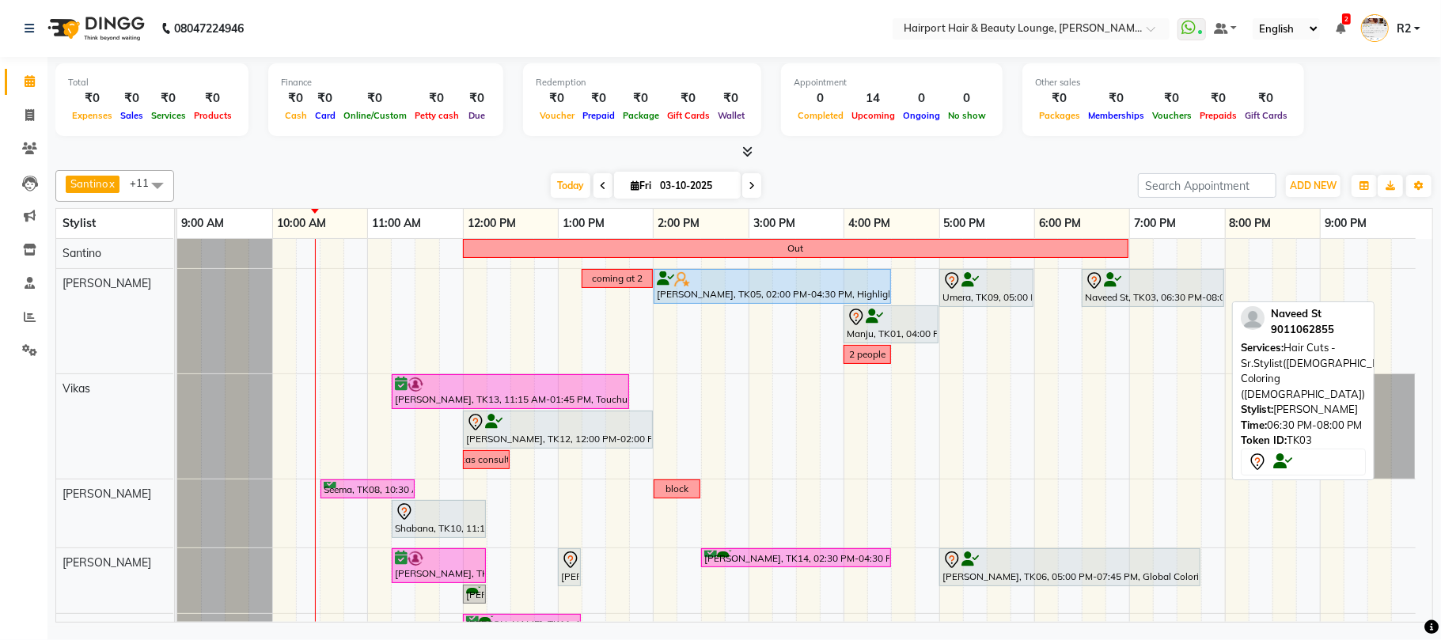
click at [1109, 296] on div "Naveed St, TK03, 06:30 PM-08:00 PM, Hair Cuts -Sr.Stylist(Male),Global Coloring…" at bounding box center [1152, 287] width 139 height 33
select select "7"
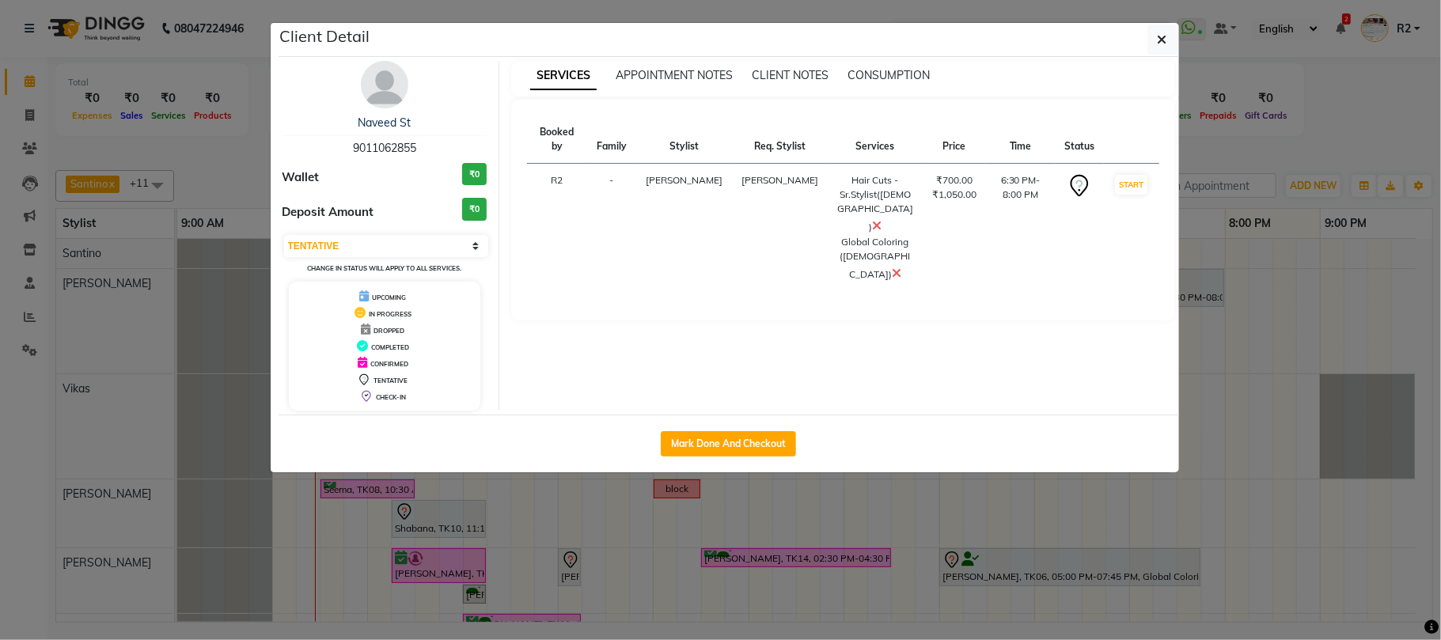
click at [1253, 142] on ngb-modal-window "Client Detail Naveed St 9011062855 Wallet ₹0 Deposit Amount ₹0 Select IN SERVIC…" at bounding box center [720, 320] width 1441 height 640
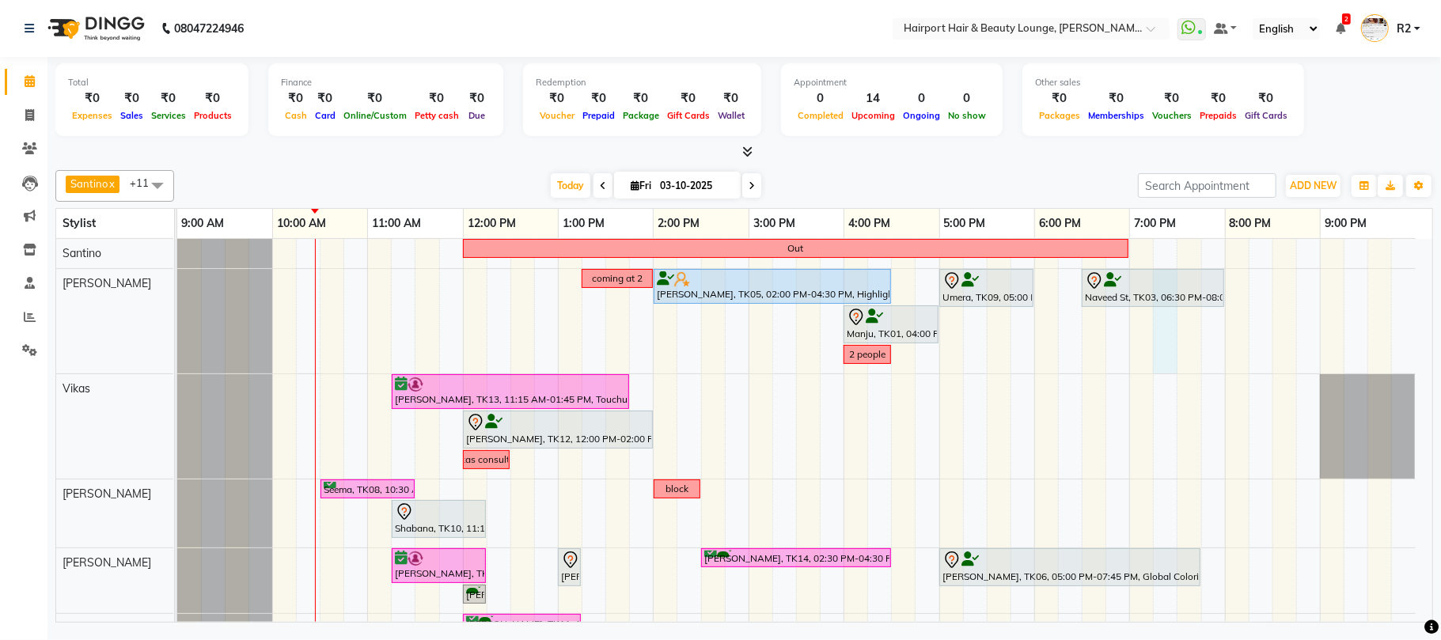
click at [1159, 324] on div "Out coming at 2 ekta, TK05, 02:00 PM-04:30 PM, Highlights- Upto Mid Back Umera,…" at bounding box center [804, 549] width 1255 height 621
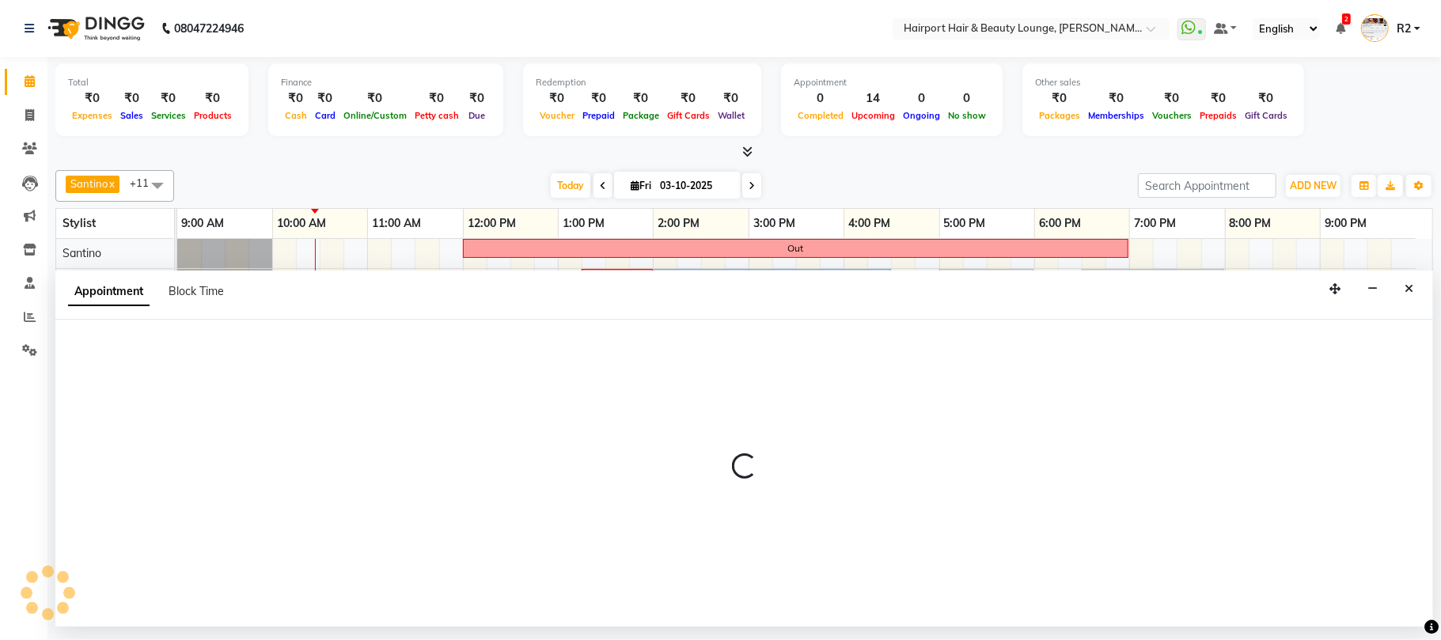
select select "9138"
select select "1155"
select select "tentative"
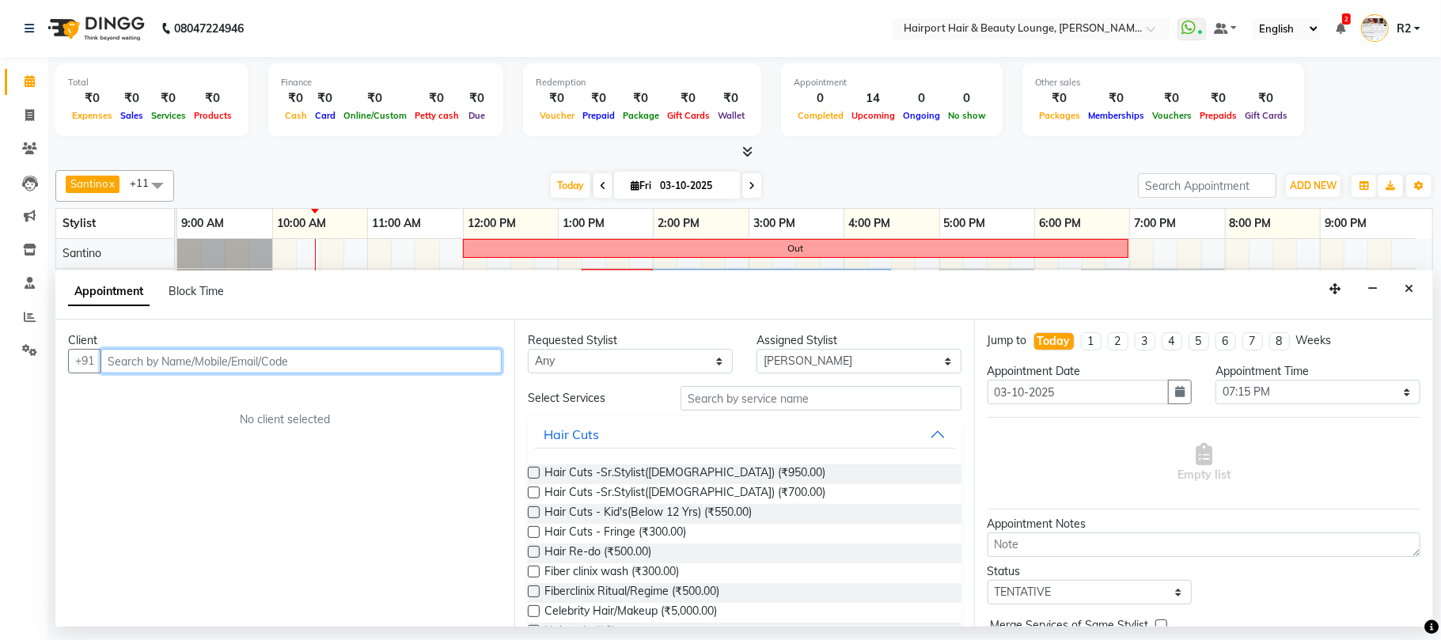
click at [201, 362] on input "text" at bounding box center [300, 361] width 401 height 25
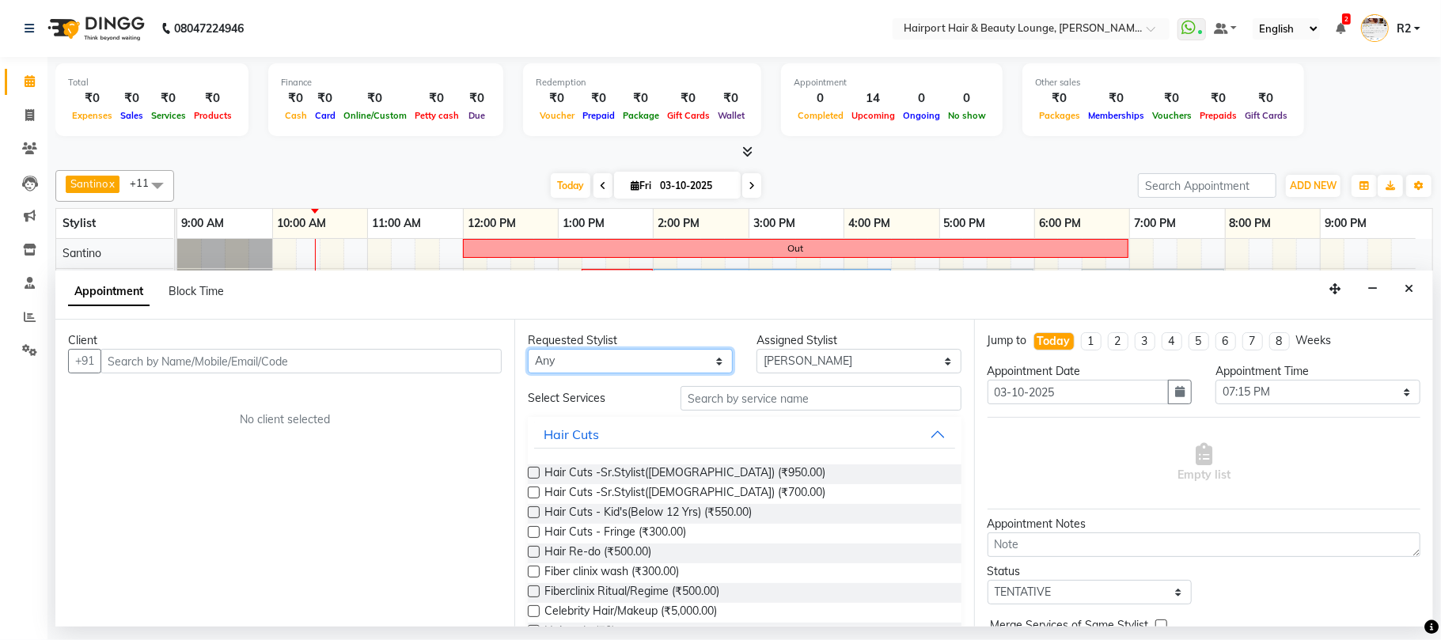
click at [622, 361] on select "Any Adnan Anandita Anita Atish Binita Elizabeth Maggie Mercy Mila Santino Tina …" at bounding box center [630, 361] width 205 height 25
select select "9138"
click at [528, 350] on select "Any Adnan Anandita Anita Atish Binita Elizabeth Maggie Mercy Mila Santino Tina …" at bounding box center [630, 361] width 205 height 25
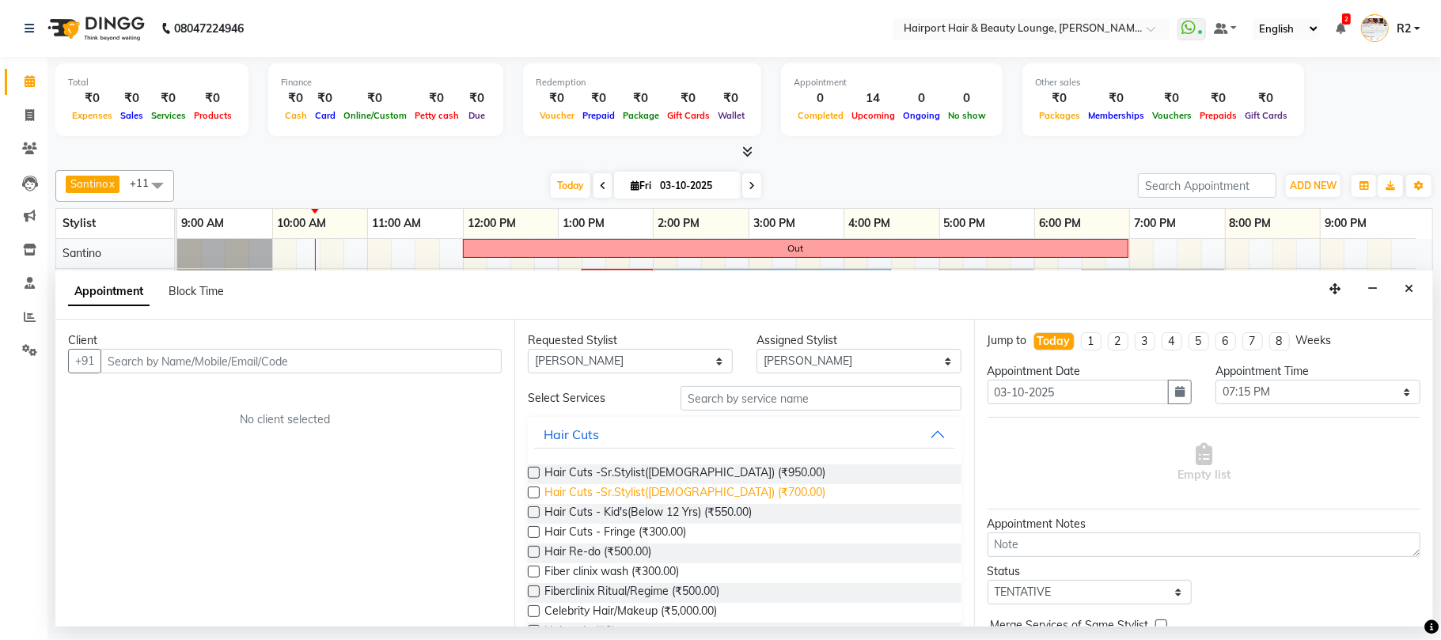
click at [672, 487] on span "Hair Cuts -Sr.Stylist([DEMOGRAPHIC_DATA]) (₹700.00)" at bounding box center [684, 494] width 281 height 20
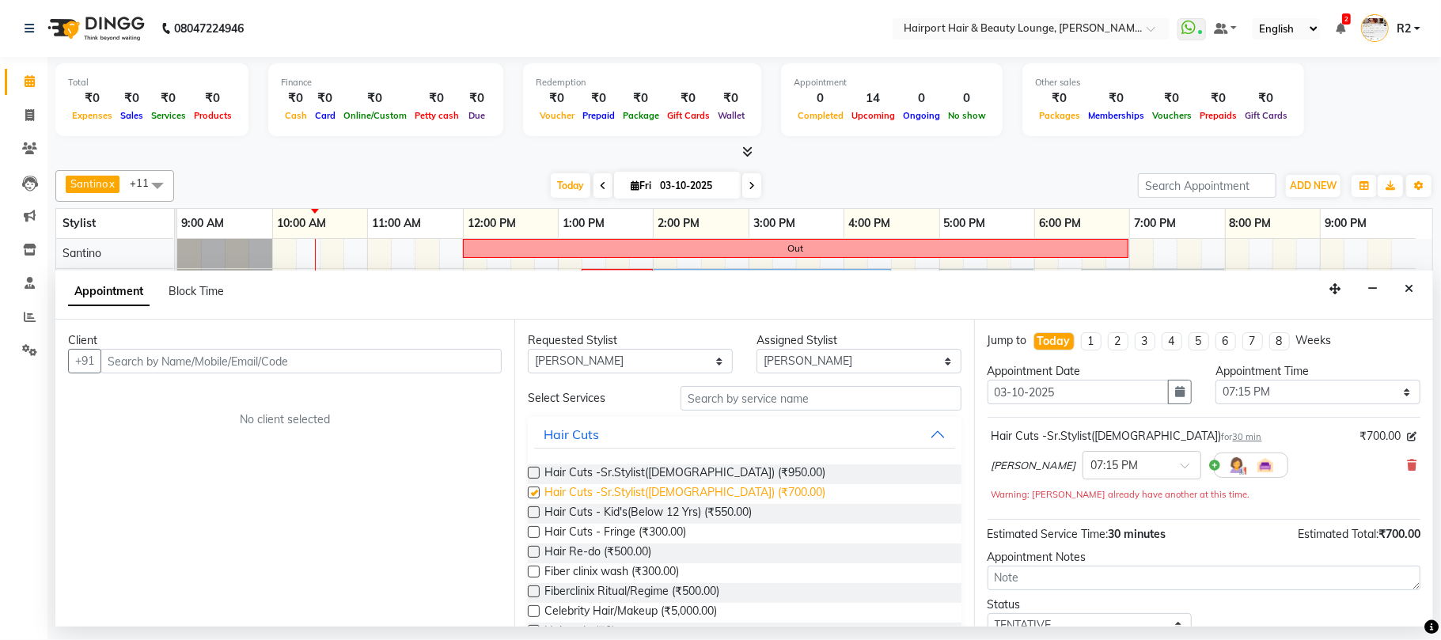
checkbox input "false"
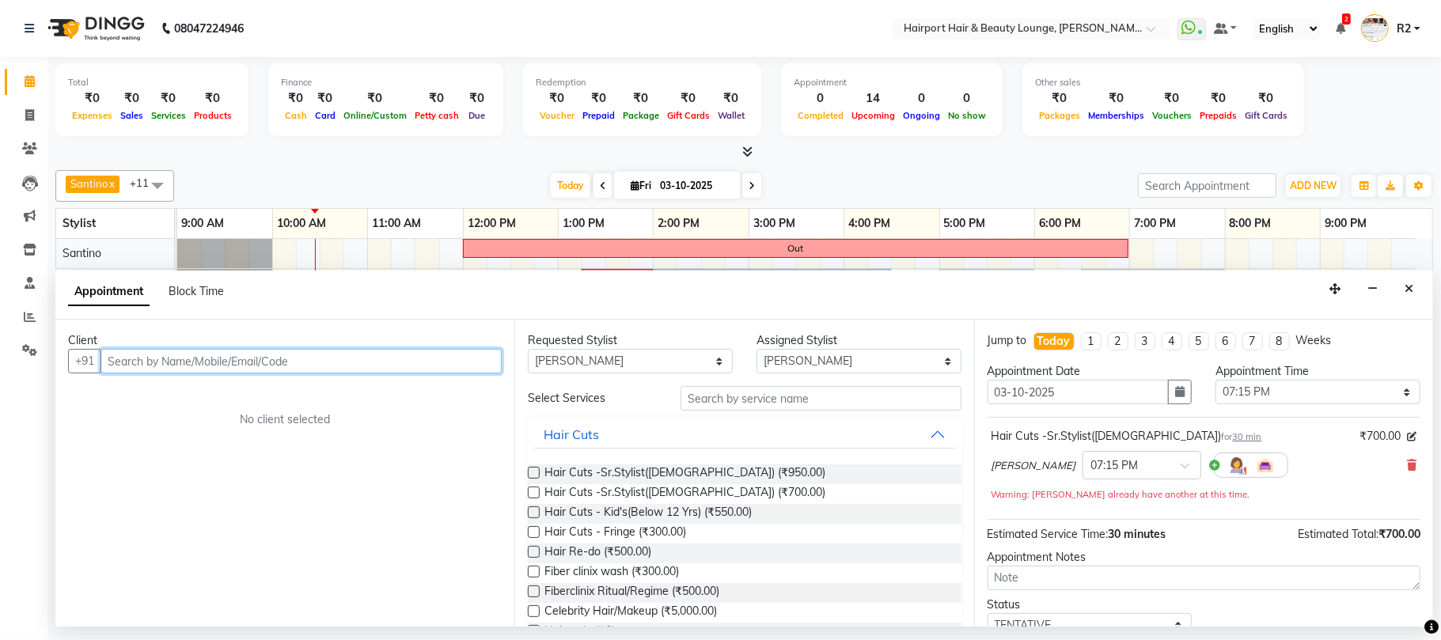
click at [206, 361] on input "text" at bounding box center [300, 361] width 401 height 25
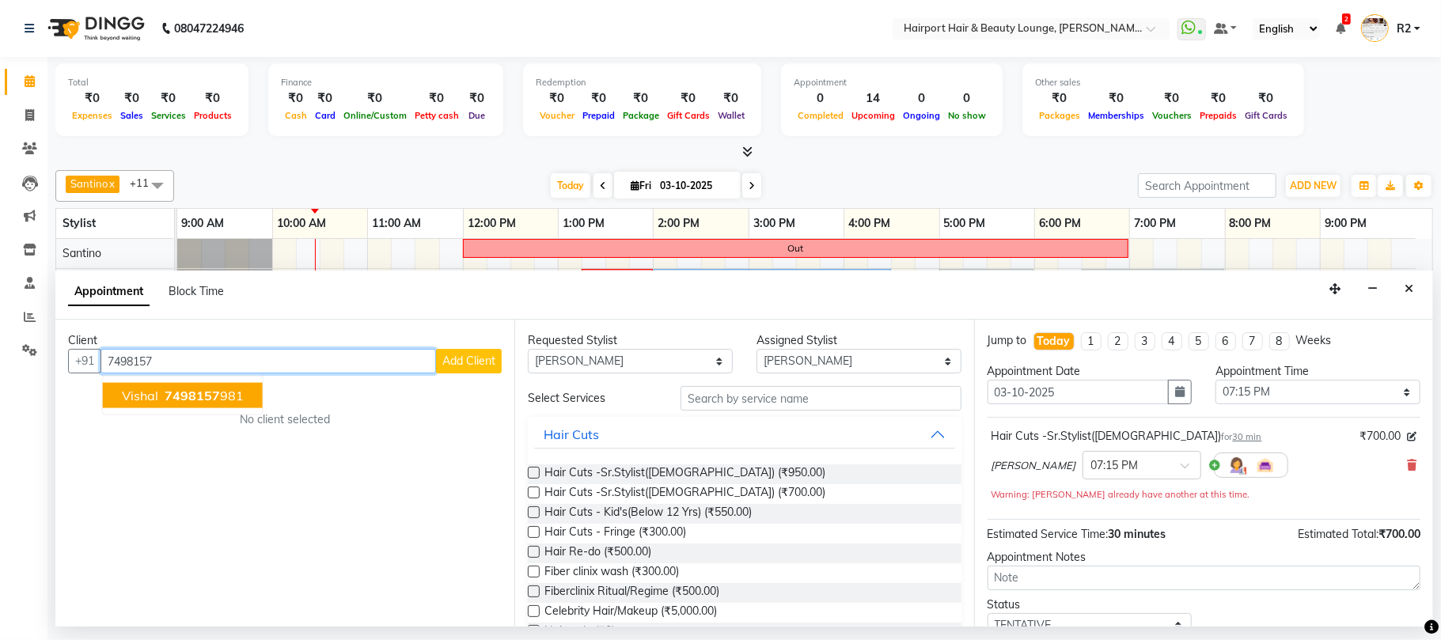
click at [218, 392] on ngb-highlight "7498157 981" at bounding box center [202, 396] width 82 height 16
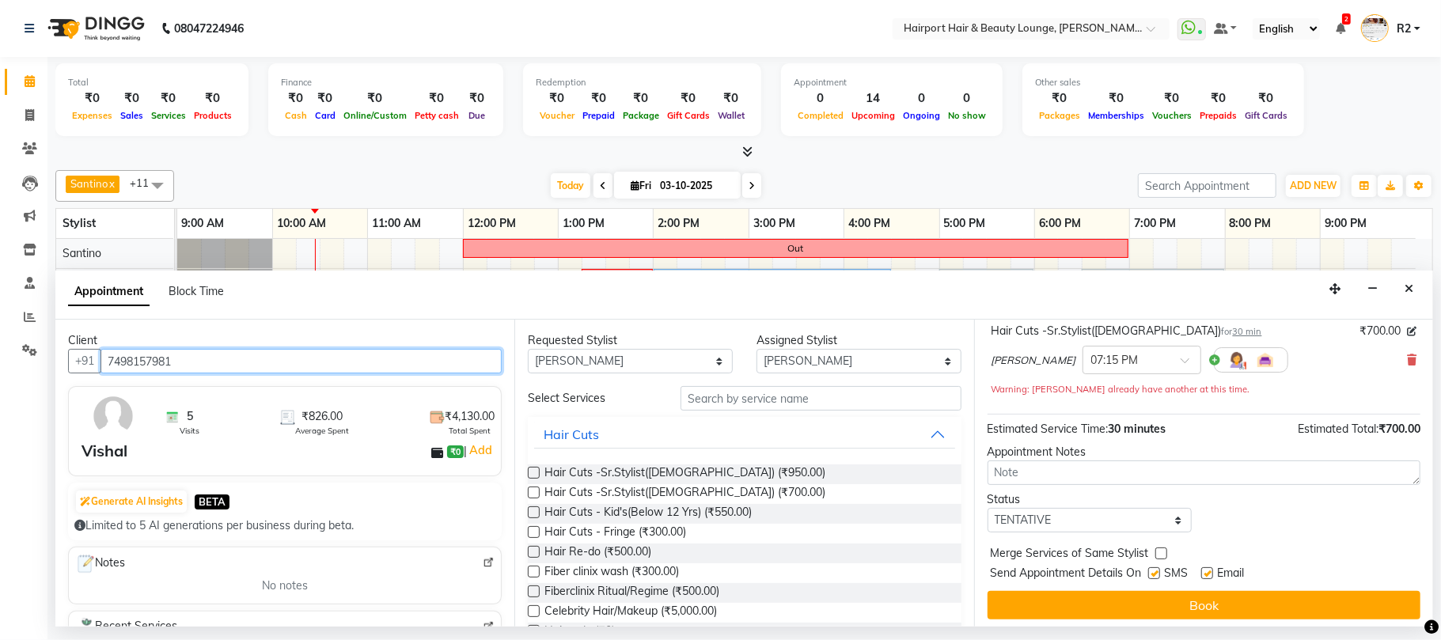
scroll to position [112, 0]
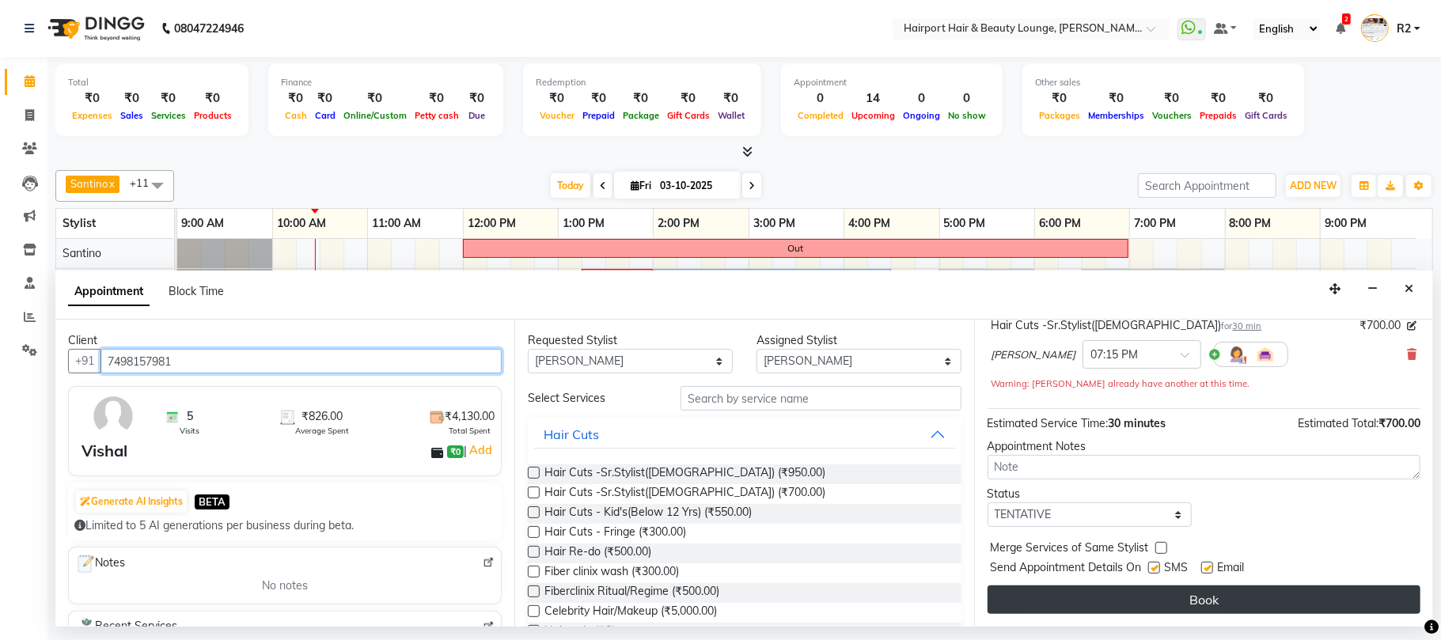
type input "7498157981"
click at [1236, 600] on button "Book" at bounding box center [1203, 599] width 433 height 28
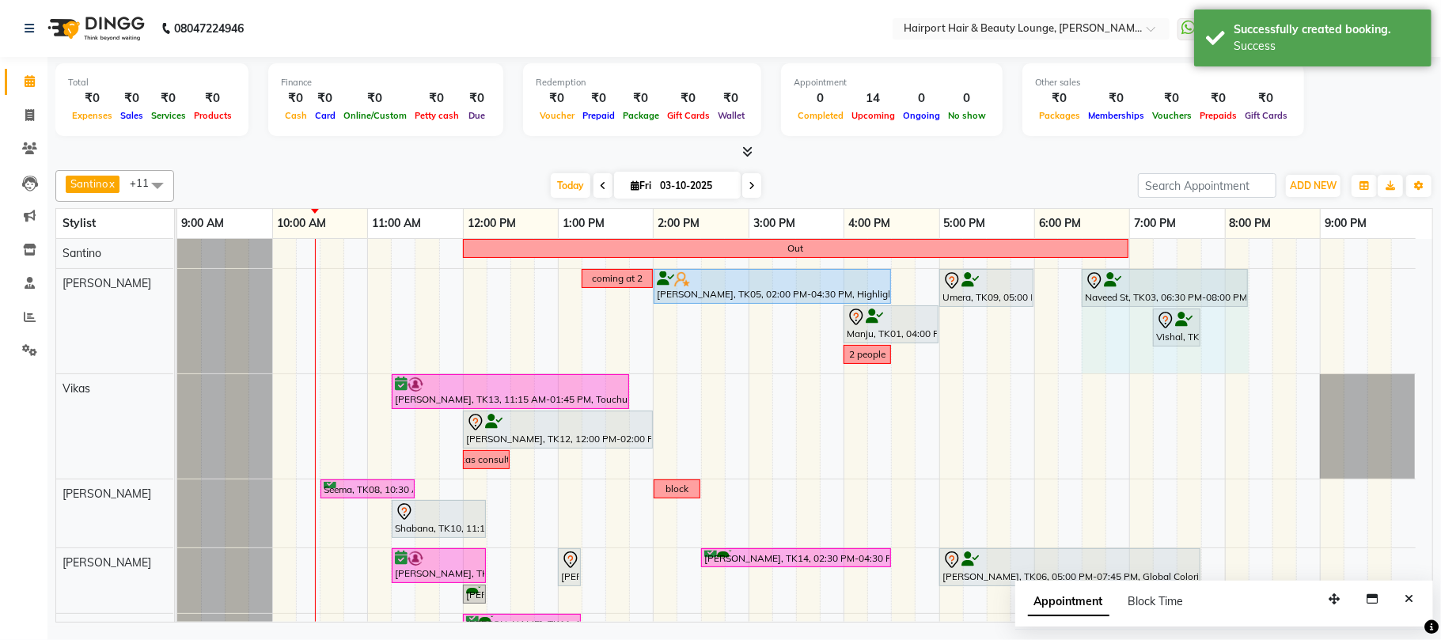
click at [177, 275] on div "coming at 2 ekta, TK05, 02:00 PM-04:30 PM, Highlights- Upto Mid Back Umera, TK0…" at bounding box center [177, 321] width 0 height 104
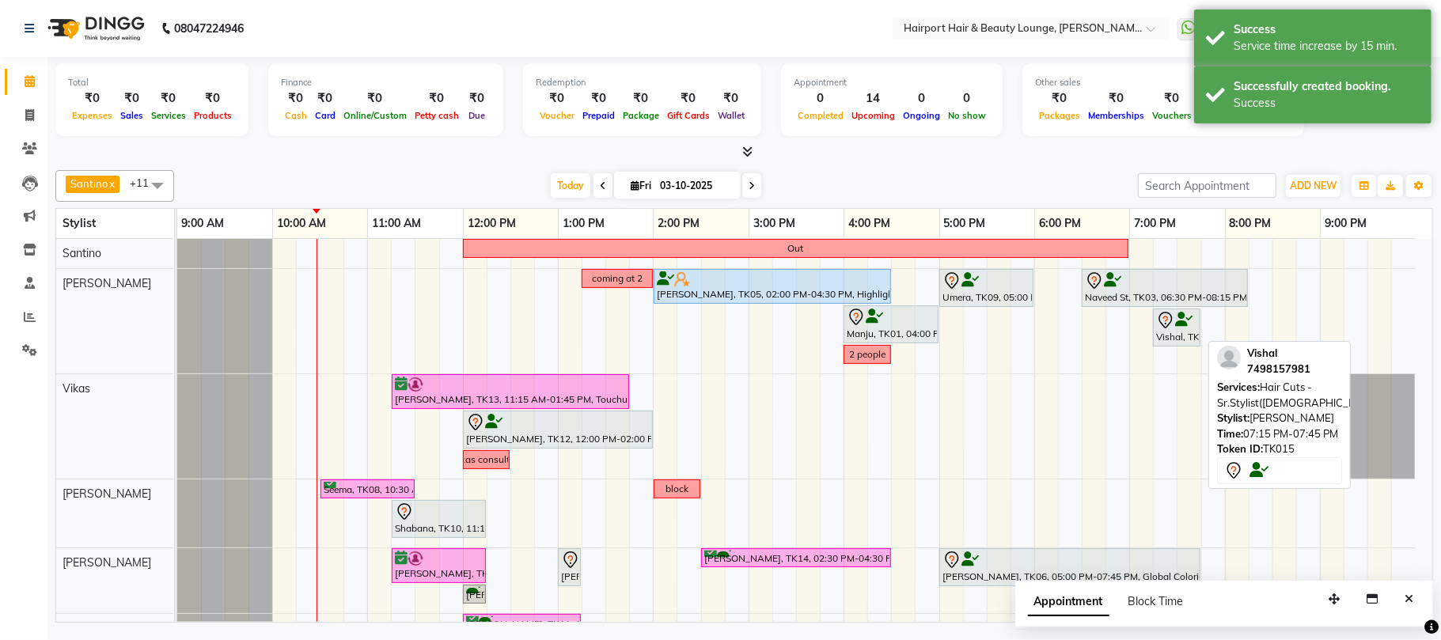
click at [1171, 335] on div "Vishal, TK15, 07:15 PM-07:45 PM, Hair Cuts -Sr.Stylist([DEMOGRAPHIC_DATA])" at bounding box center [1176, 327] width 44 height 33
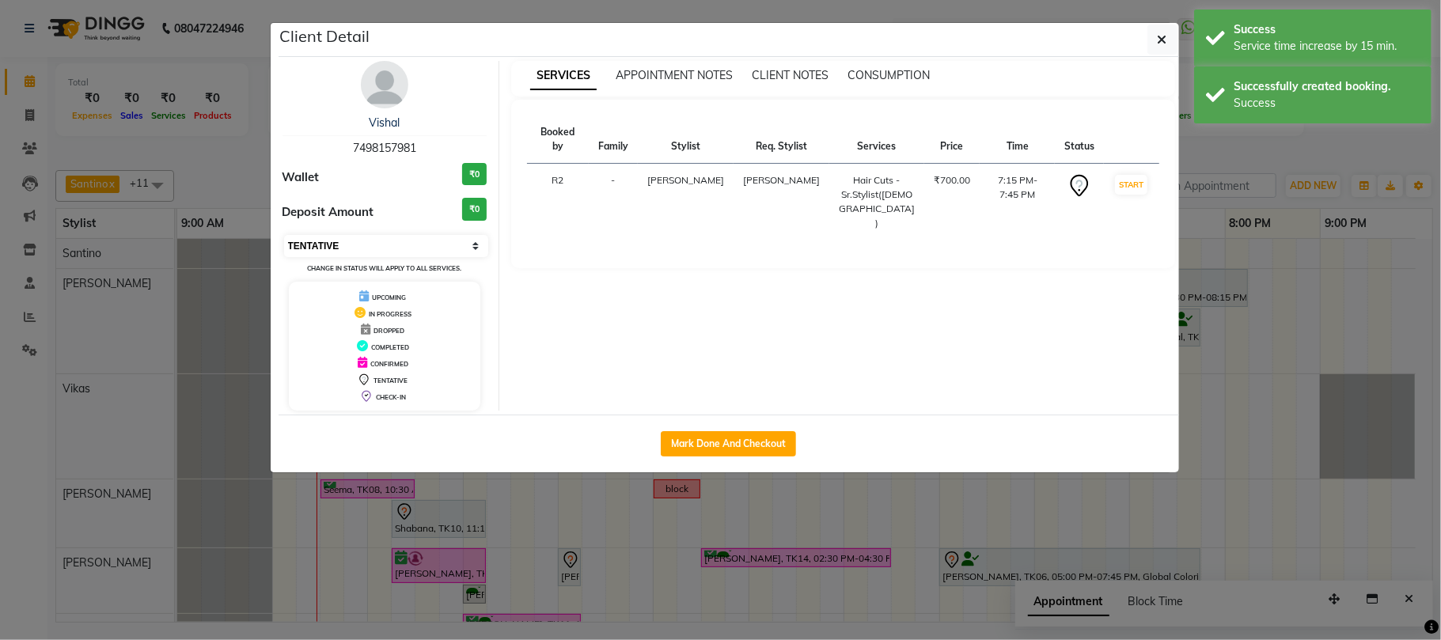
click at [391, 248] on select "Select IN SERVICE CONFIRMED TENTATIVE CHECK IN MARK DONE DROPPED UPCOMING" at bounding box center [386, 246] width 205 height 22
select select "6"
click at [284, 236] on select "Select IN SERVICE CONFIRMED TENTATIVE CHECK IN MARK DONE DROPPED UPCOMING" at bounding box center [386, 246] width 205 height 22
drag, startPoint x: 1295, startPoint y: 130, endPoint x: 1248, endPoint y: 200, distance: 84.5
click at [1295, 128] on ngb-modal-window "Client Detail Vishal 7498157981 Wallet ₹0 Deposit Amount ₹0 Select IN SERVICE C…" at bounding box center [720, 320] width 1441 height 640
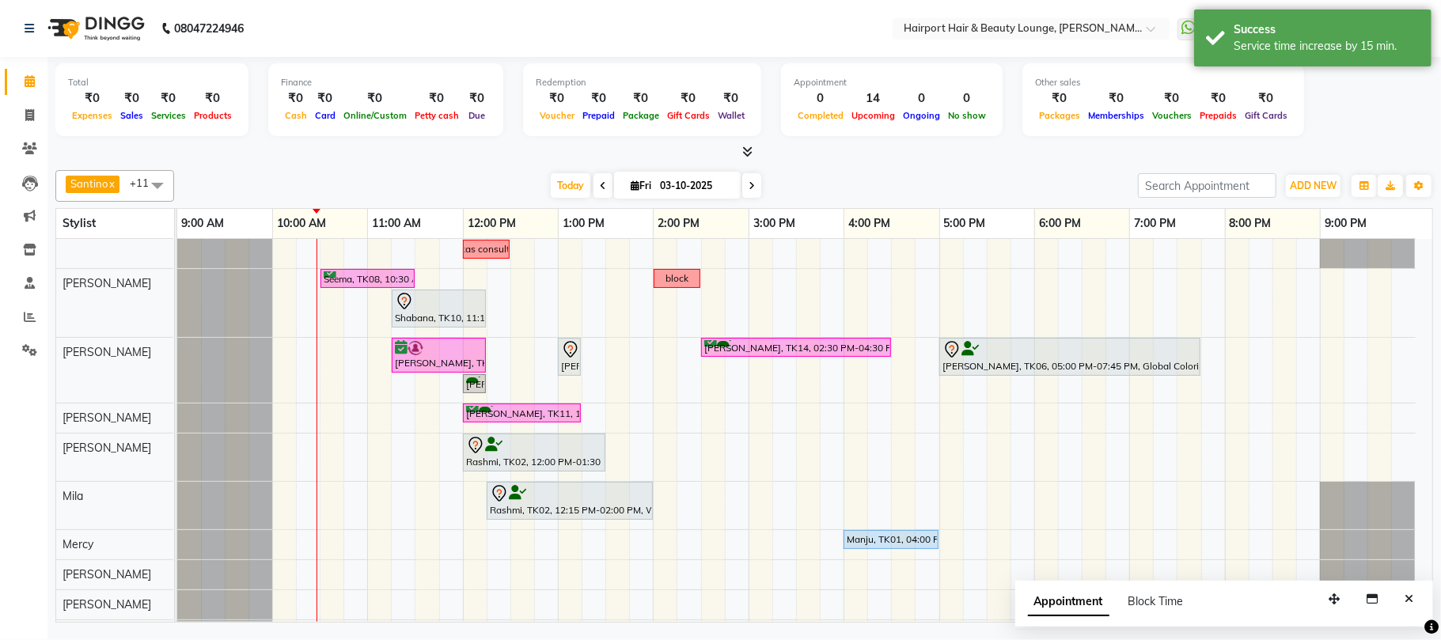
scroll to position [0, 0]
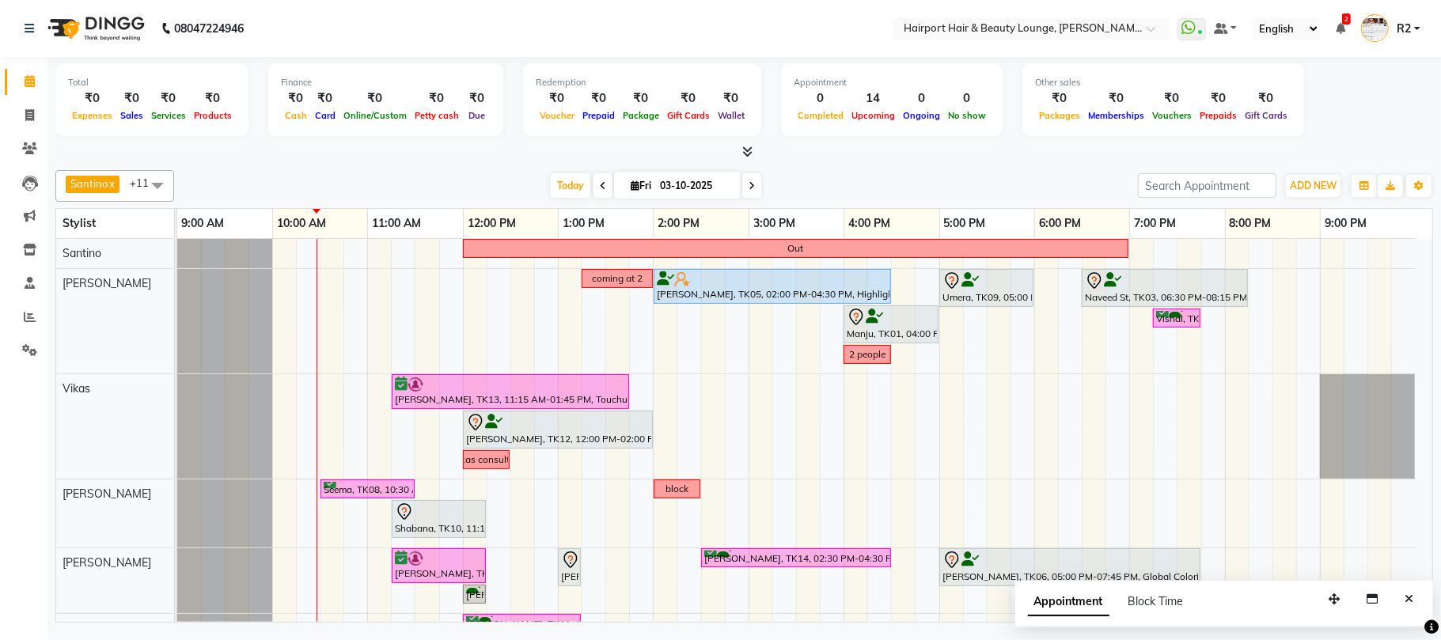
click at [454, 182] on div "[DATE] [DATE]" at bounding box center [656, 186] width 948 height 24
click at [833, 324] on div "Out coming at 2 ekta, TK05, 02:00 PM-04:30 PM, Highlights- Upto Mid Back Umera,…" at bounding box center [804, 549] width 1255 height 621
select select "9138"
select select "945"
select select "tentative"
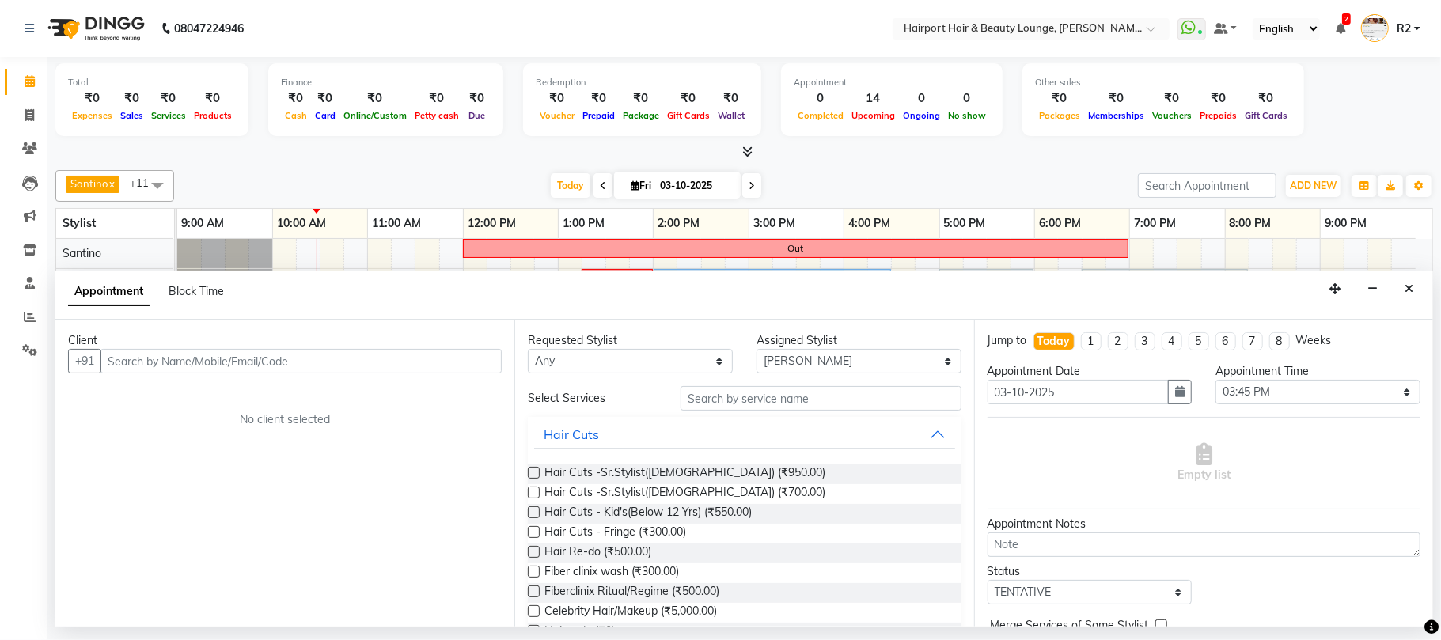
click at [1416, 274] on div "Appointment Block Time" at bounding box center [743, 295] width 1377 height 49
click at [1415, 282] on button "Close" at bounding box center [1408, 289] width 23 height 25
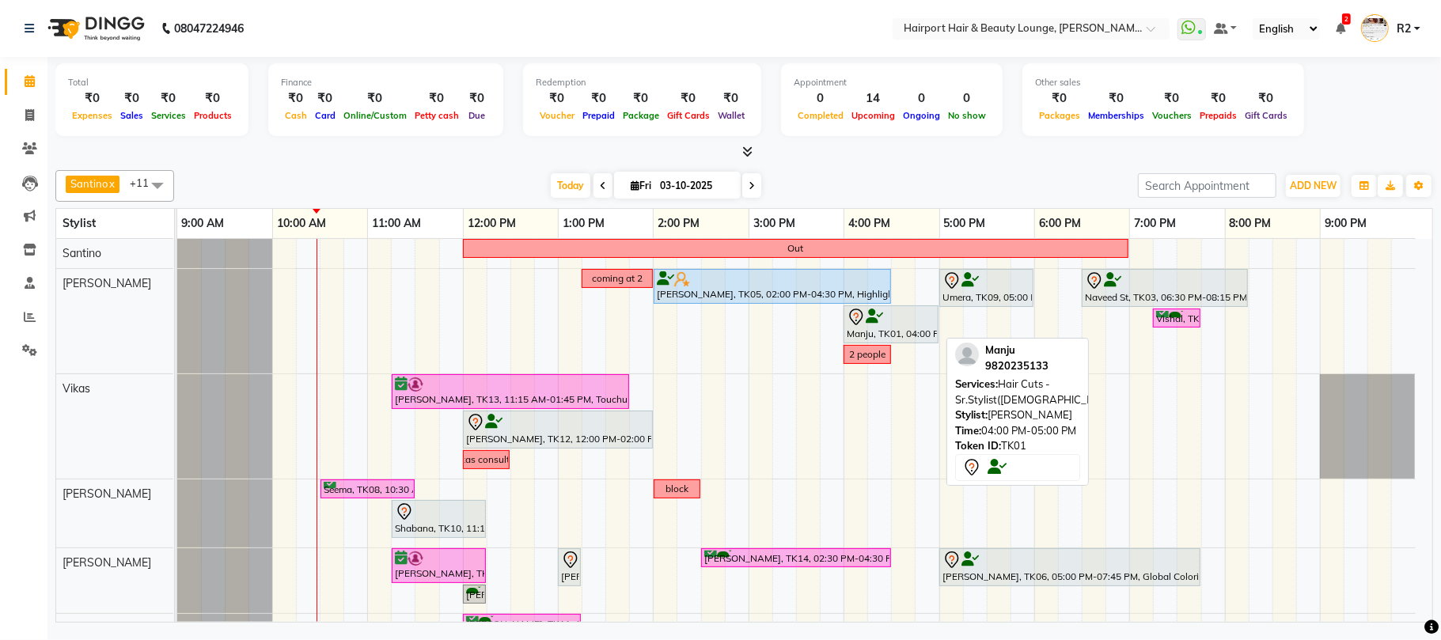
click at [888, 331] on div "Manju, TK01, 04:00 PM-05:00 PM, Hair Cuts -Sr.Stylist([DEMOGRAPHIC_DATA])" at bounding box center [891, 324] width 92 height 33
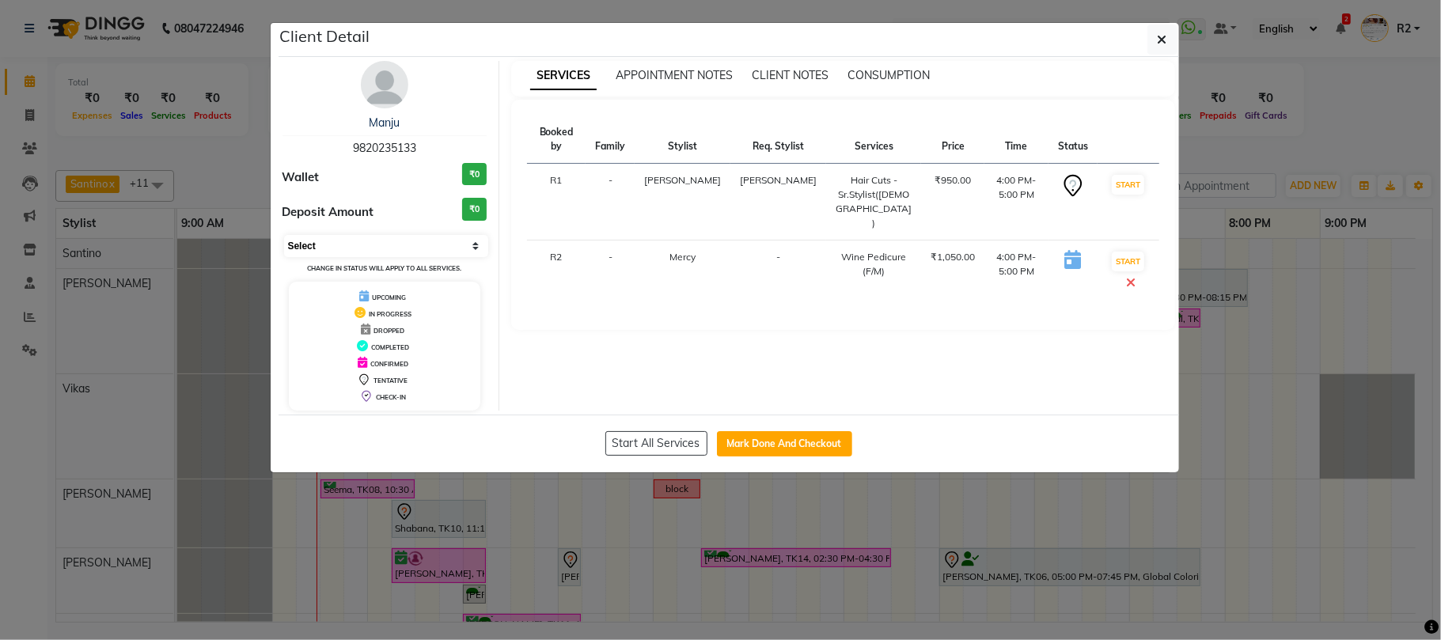
click at [419, 254] on select "Select IN SERVICE CONFIRMED TENTATIVE CHECK IN MARK DONE DROPPED UPCOMING" at bounding box center [386, 246] width 205 height 22
select select "6"
click at [284, 236] on select "Select IN SERVICE CONFIRMED TENTATIVE CHECK IN MARK DONE DROPPED UPCOMING" at bounding box center [386, 246] width 205 height 22
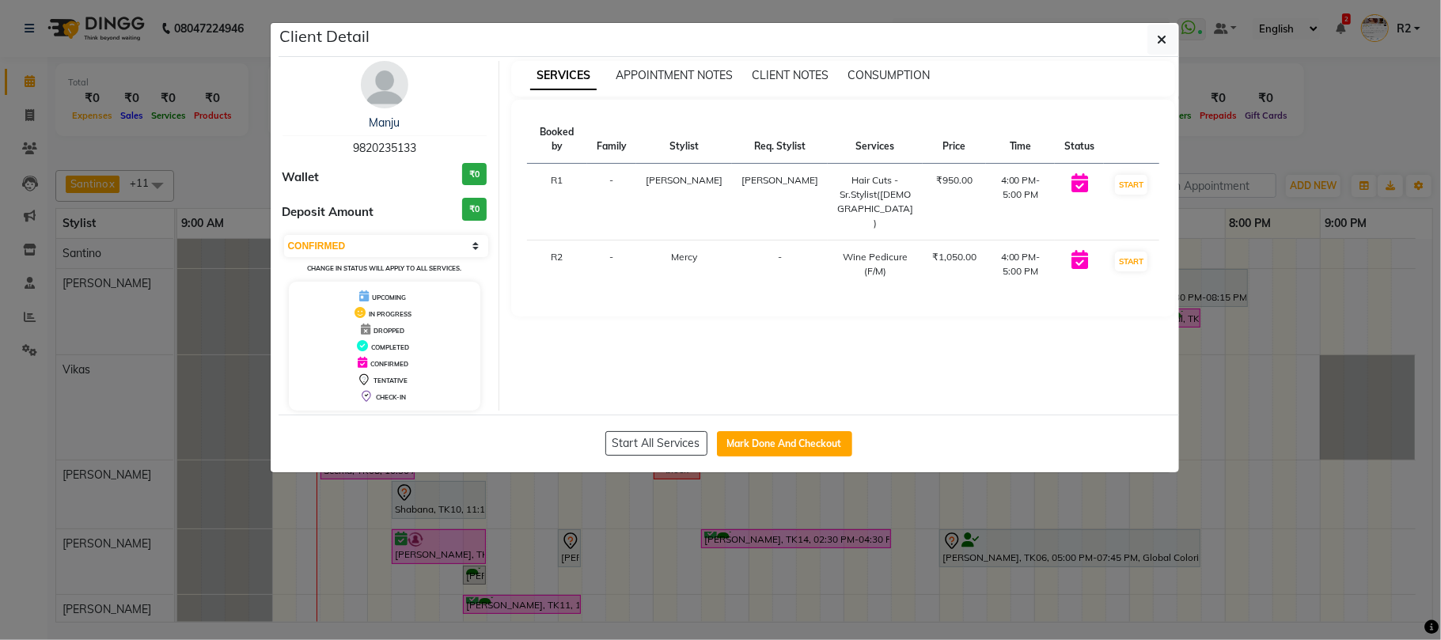
click at [1329, 153] on ngb-modal-window "Client Detail Manju 9820235133 Wallet ₹0 Deposit Amount ₹0 Select IN SERVICE CO…" at bounding box center [720, 320] width 1441 height 640
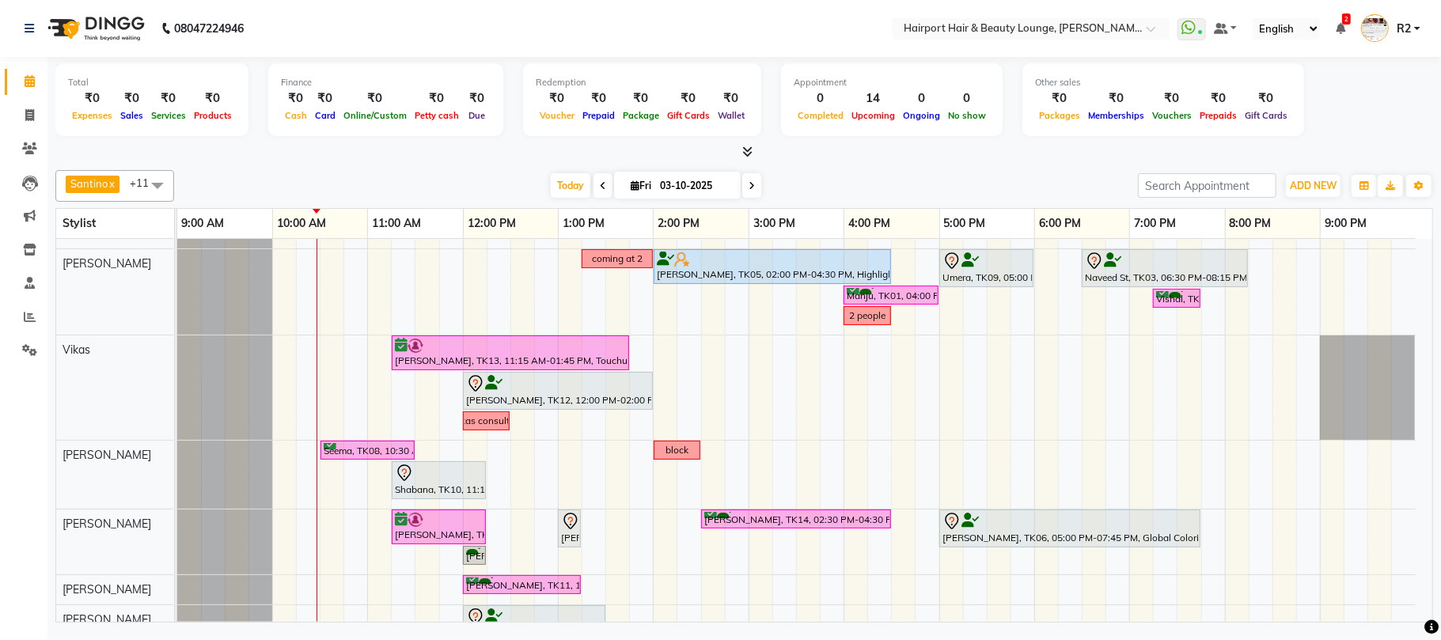
scroll to position [11, 0]
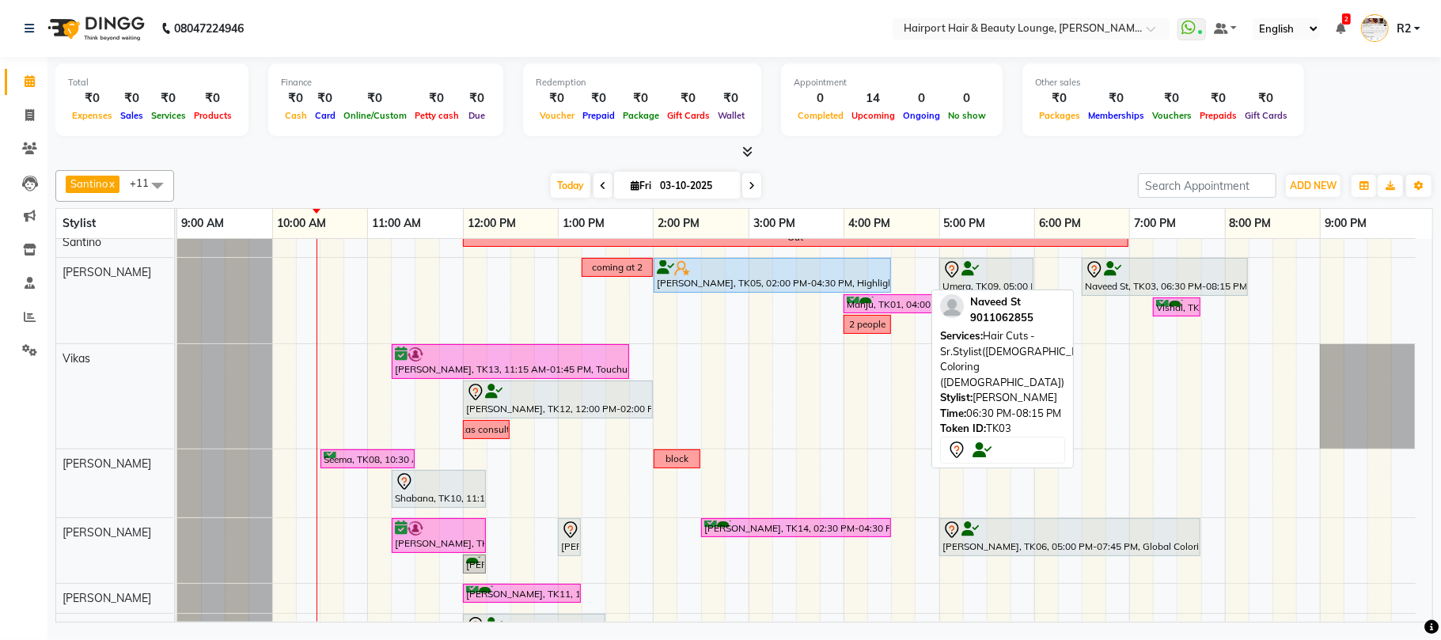
click at [1105, 280] on div "Naveed St, TK03, 06:30 PM-08:15 PM, Hair Cuts -Sr.Stylist([DEMOGRAPHIC_DATA]),G…" at bounding box center [1164, 276] width 163 height 33
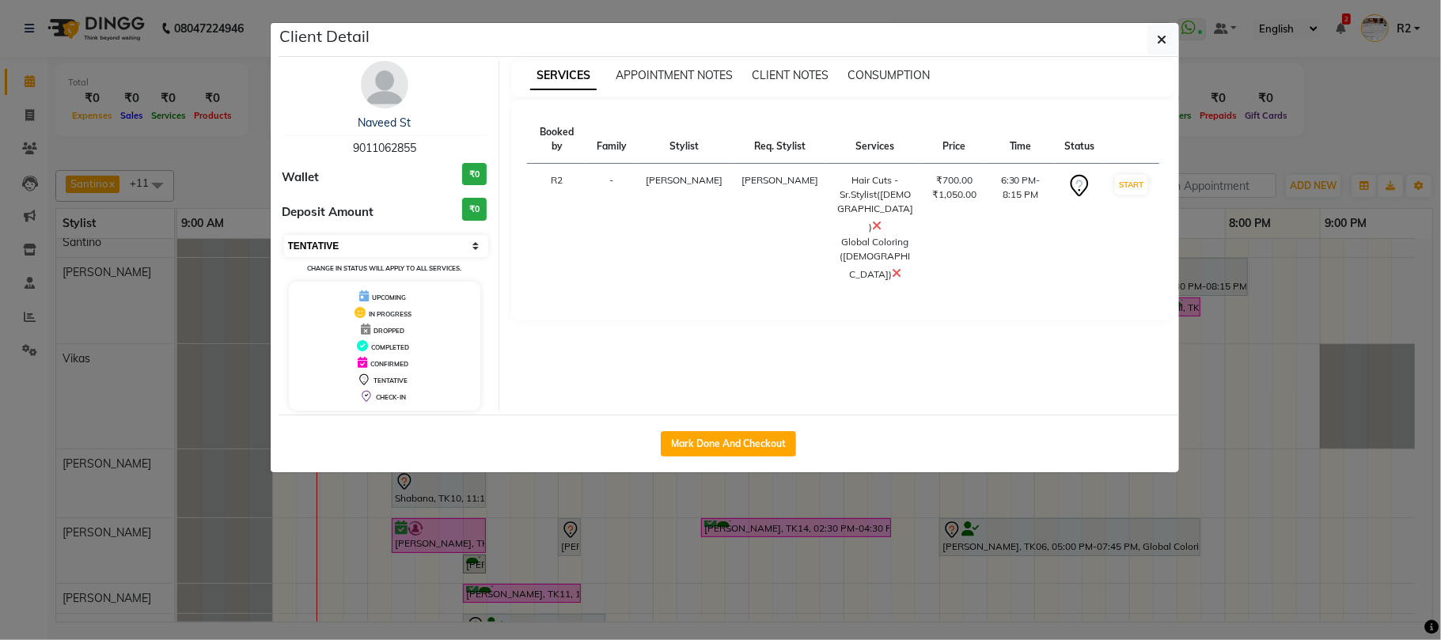
drag, startPoint x: 387, startPoint y: 244, endPoint x: 387, endPoint y: 254, distance: 10.3
click at [387, 244] on select "Select IN SERVICE CONFIRMED TENTATIVE CHECK IN MARK DONE DROPPED UPCOMING" at bounding box center [386, 246] width 205 height 22
select select "6"
click at [284, 236] on select "Select IN SERVICE CONFIRMED TENTATIVE CHECK IN MARK DONE DROPPED UPCOMING" at bounding box center [386, 246] width 205 height 22
click at [1391, 142] on ngb-modal-window "Client Detail Naveed St 9011062855 Wallet ₹0 Deposit Amount ₹0 Select IN SERVIC…" at bounding box center [720, 320] width 1441 height 640
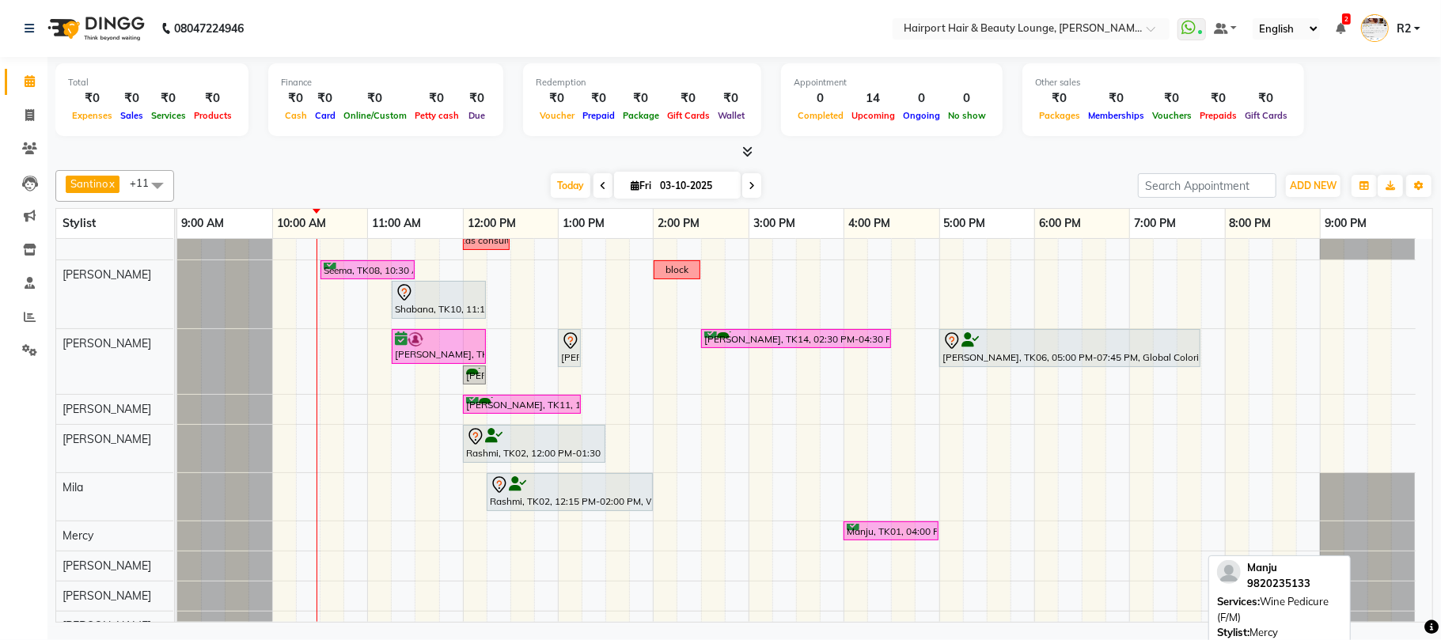
scroll to position [222, 0]
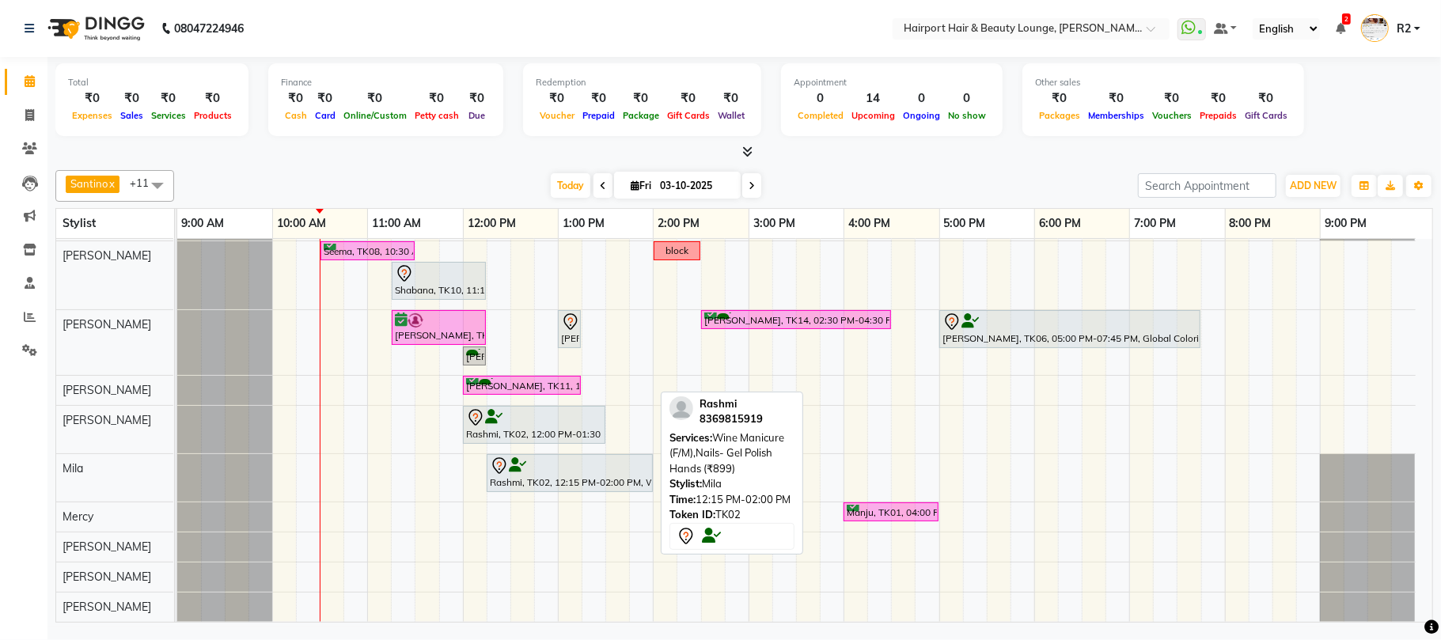
click at [552, 475] on div "Rashmi, TK02, 12:15 PM-02:00 PM, Wine Manicure (F/M),Nails- Gel Polish Hands (₹…" at bounding box center [569, 472] width 163 height 33
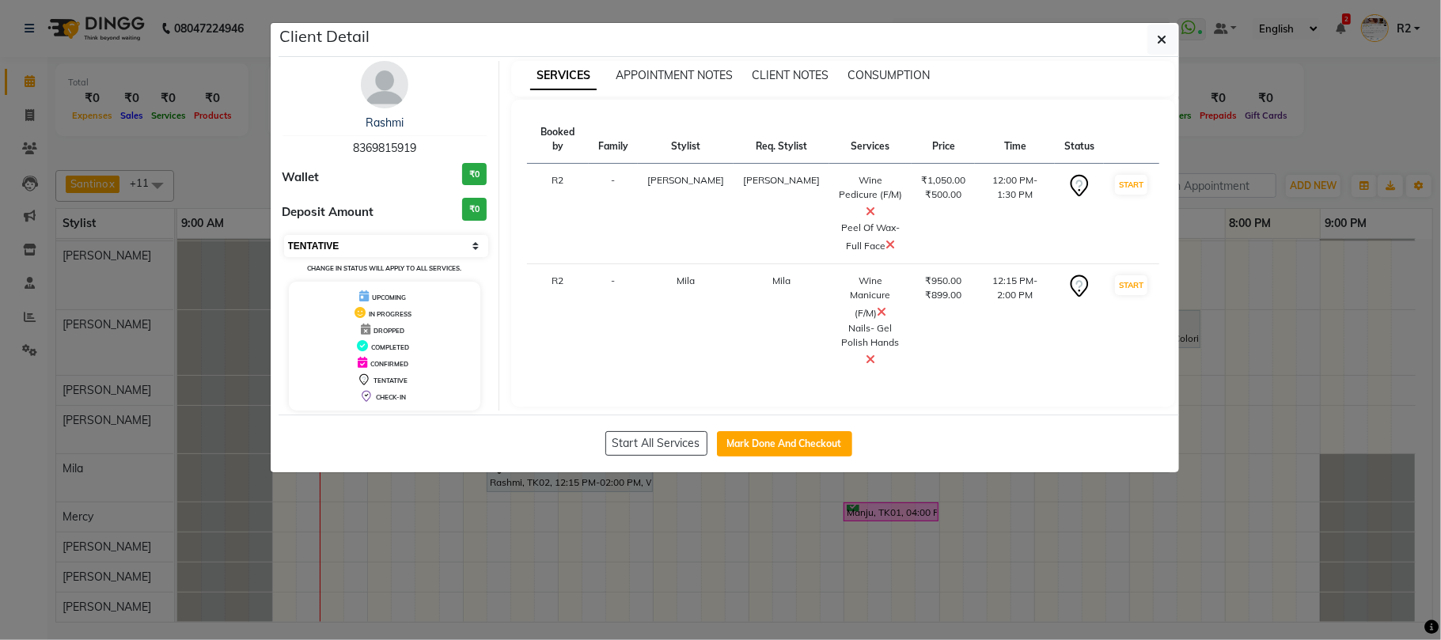
click at [407, 236] on select "Select IN SERVICE CONFIRMED TENTATIVE CHECK IN MARK DONE DROPPED UPCOMING" at bounding box center [386, 246] width 205 height 22
click at [284, 236] on select "Select IN SERVICE CONFIRMED TENTATIVE CHECK IN MARK DONE DROPPED UPCOMING" at bounding box center [386, 246] width 205 height 22
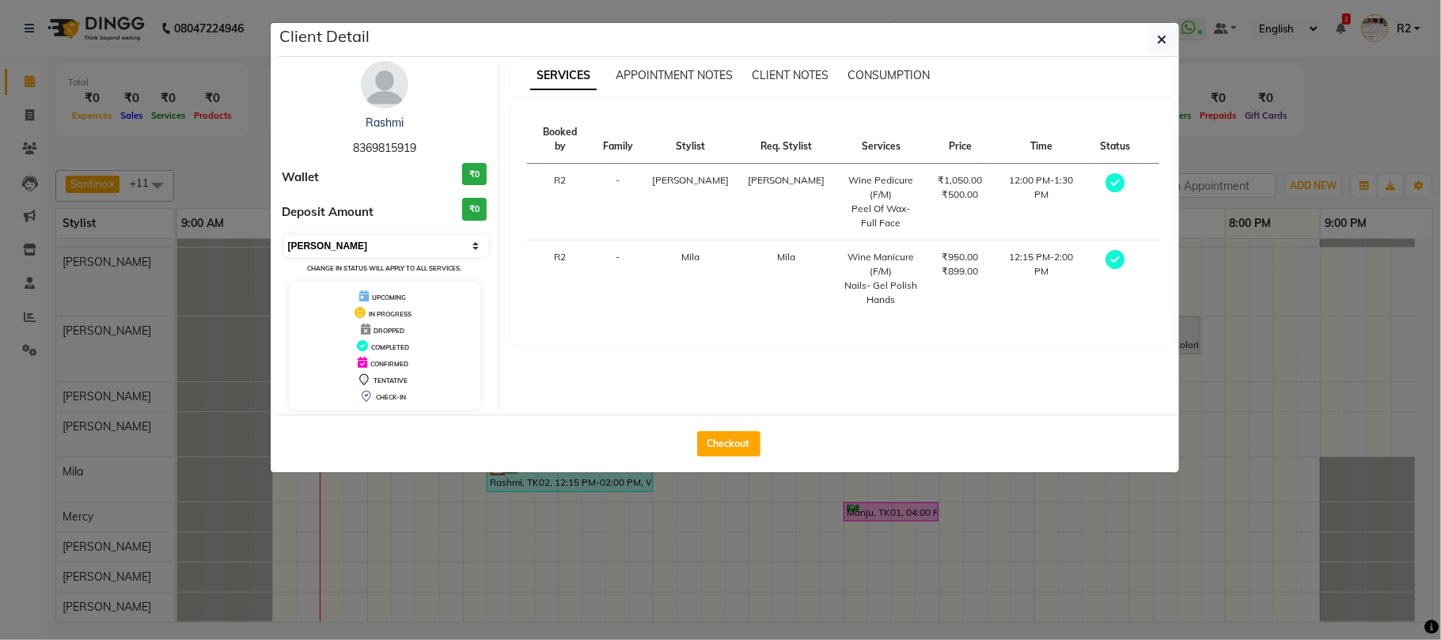
click at [353, 248] on select "Select MARK DONE UPCOMING" at bounding box center [386, 246] width 205 height 22
select select "5"
click at [284, 236] on select "Select MARK DONE UPCOMING" at bounding box center [386, 246] width 205 height 22
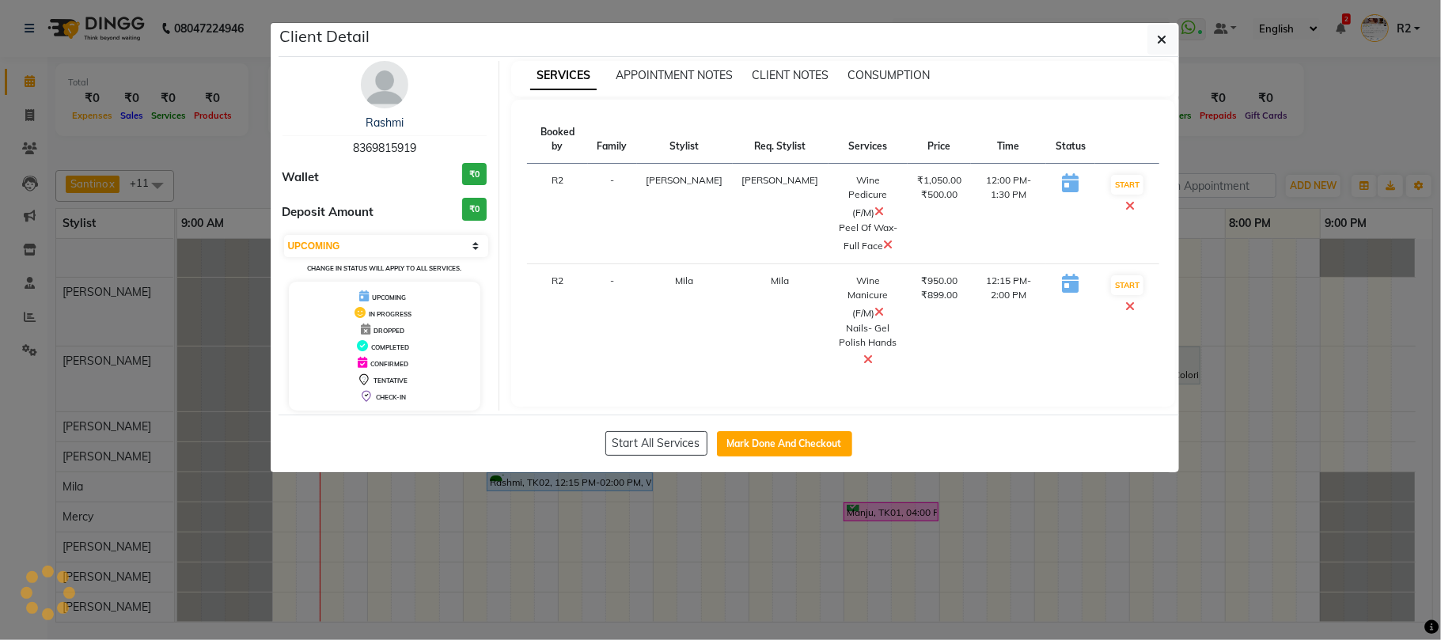
scroll to position [185, 0]
click at [1282, 153] on ngb-modal-window "Client Detail Rashmi 8369815919 Wallet ₹0 Deposit Amount ₹0 Select IN SERVICE C…" at bounding box center [720, 320] width 1441 height 640
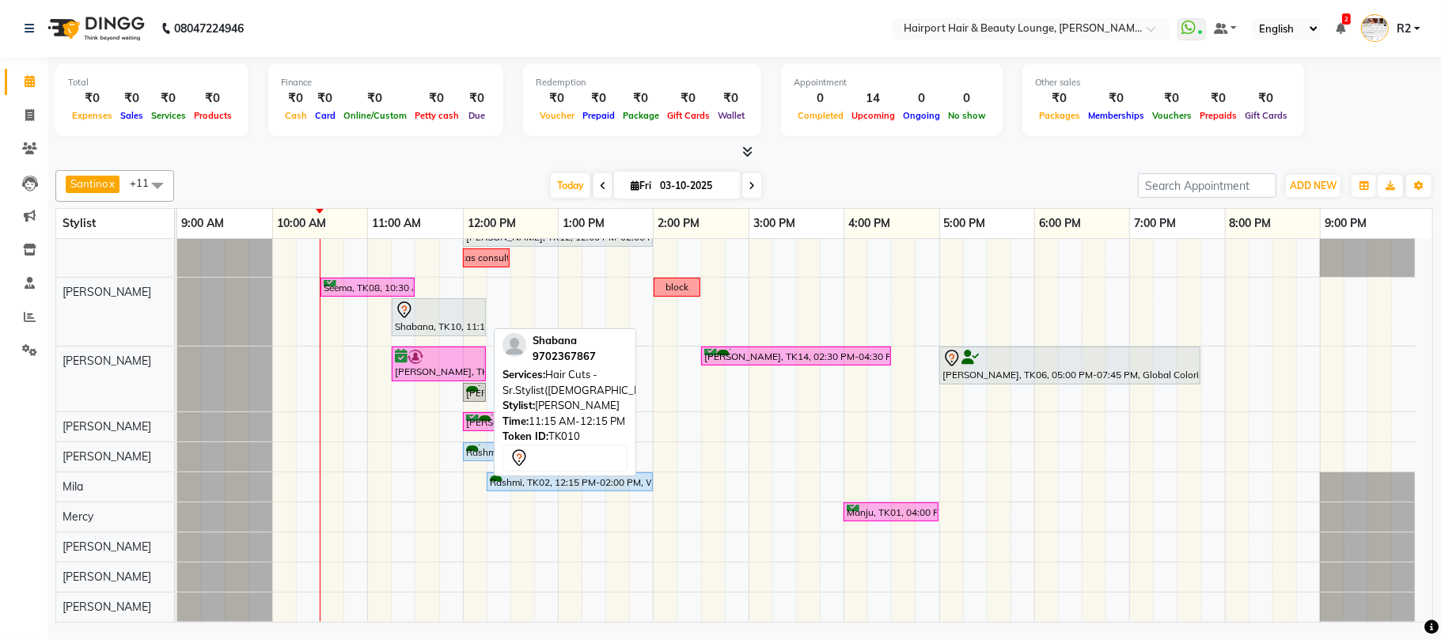
click at [453, 313] on div at bounding box center [439, 310] width 88 height 19
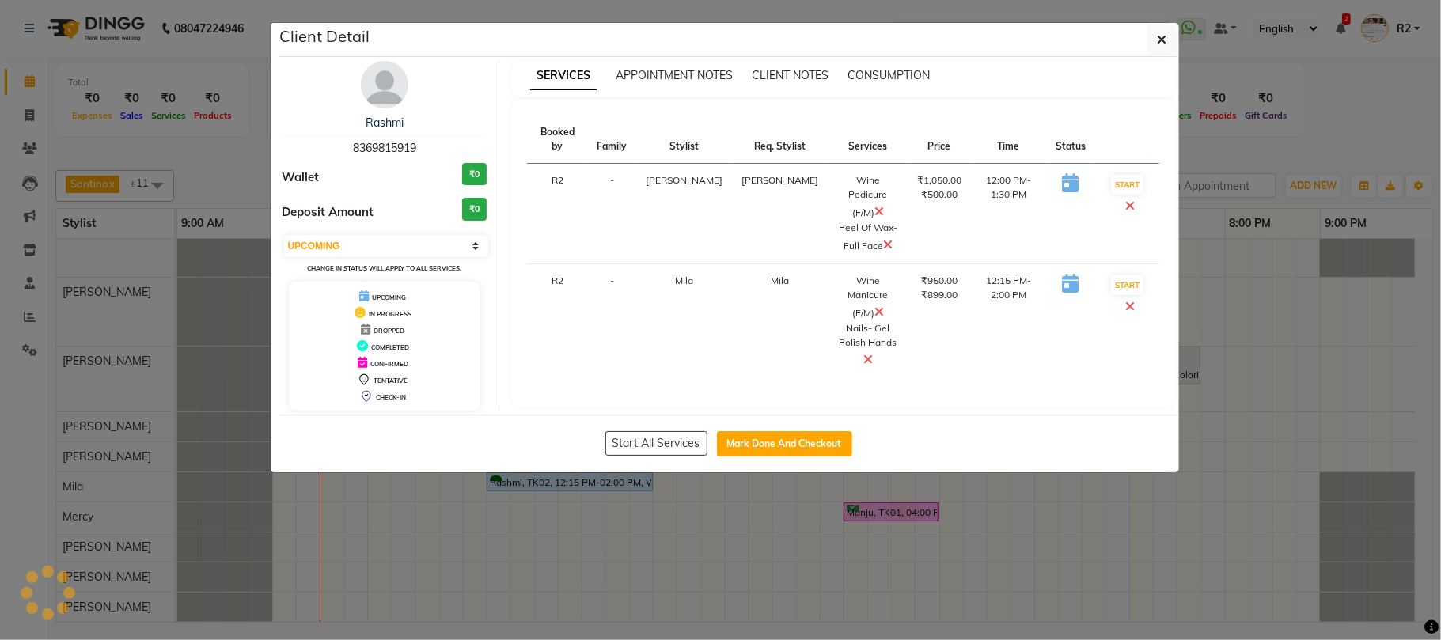
select select "7"
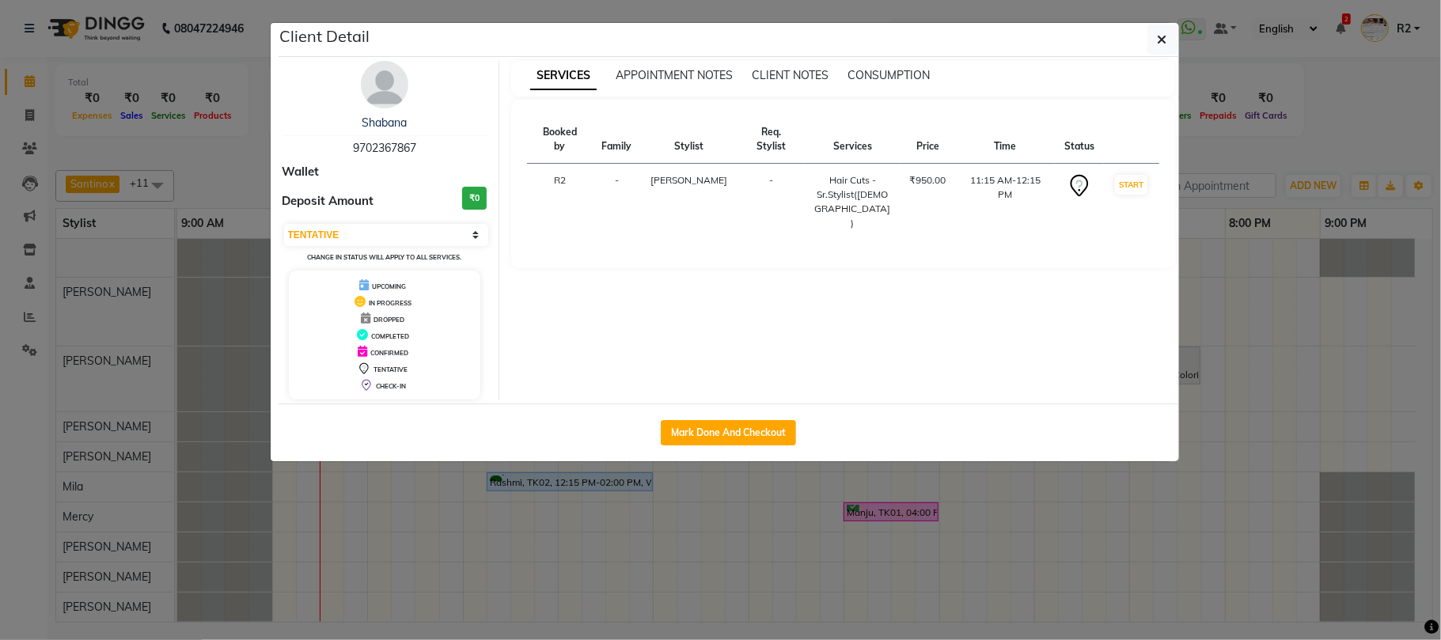
click at [1323, 142] on ngb-modal-window "Client Detail Shabana 9702367867 Wallet Deposit Amount ₹0 Select IN SERVICE CON…" at bounding box center [720, 320] width 1441 height 640
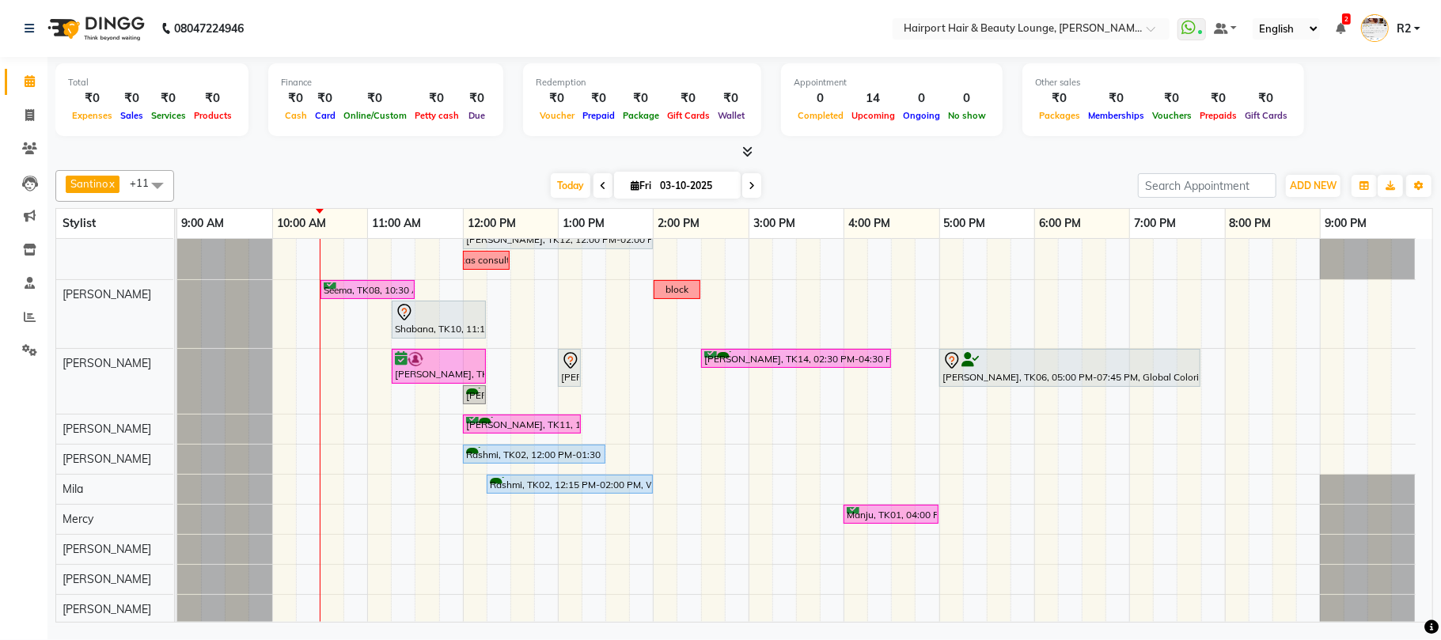
scroll to position [0, 0]
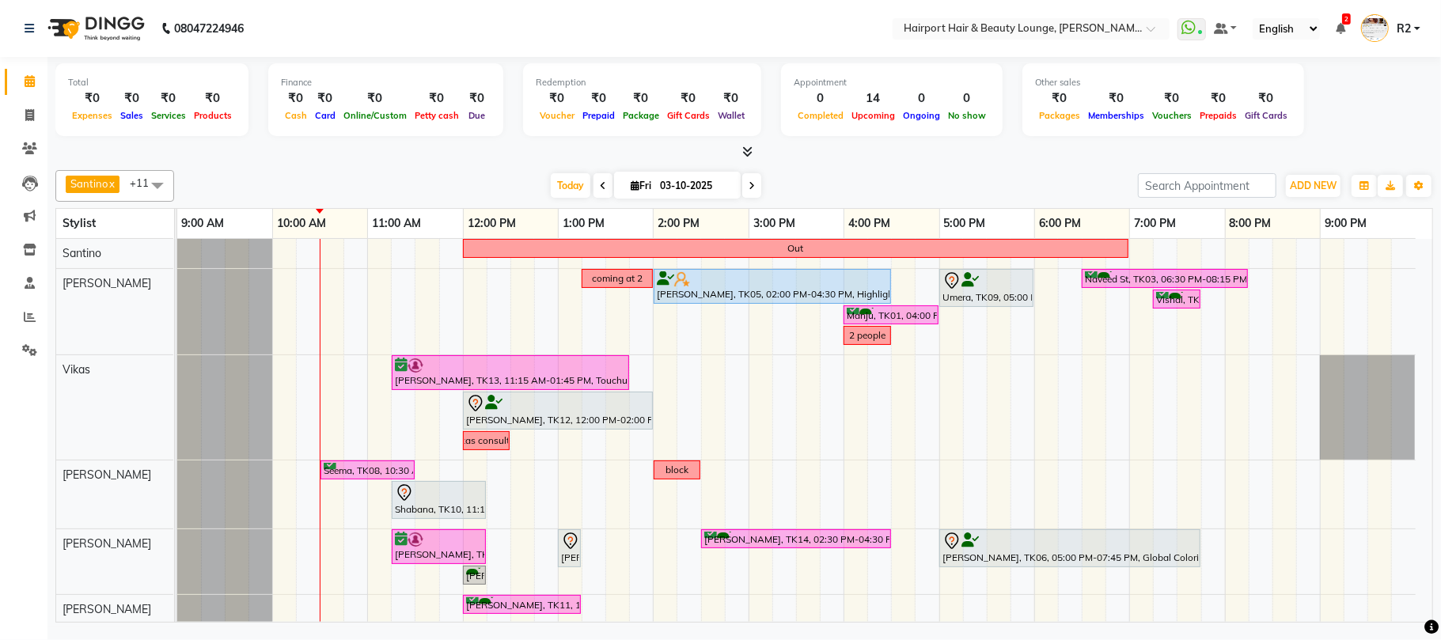
click at [937, 176] on div "[DATE] [DATE]" at bounding box center [656, 186] width 948 height 24
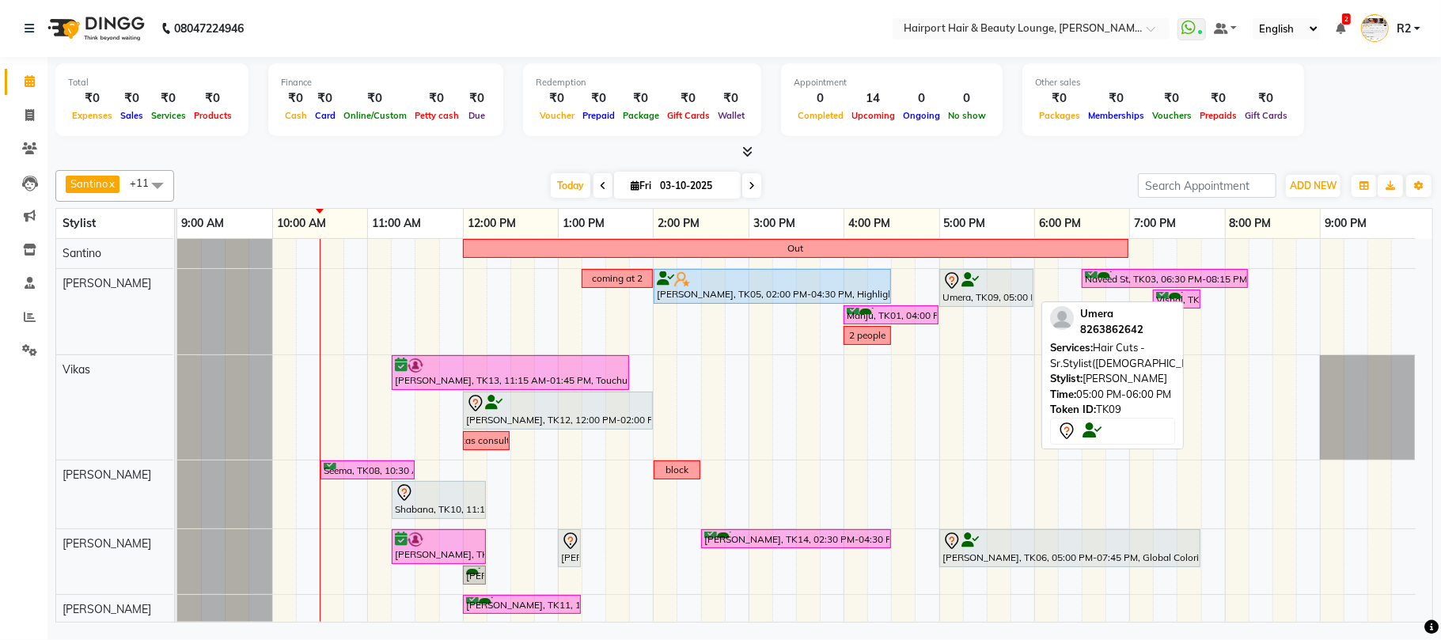
click at [981, 289] on div at bounding box center [986, 280] width 88 height 19
select select "7"
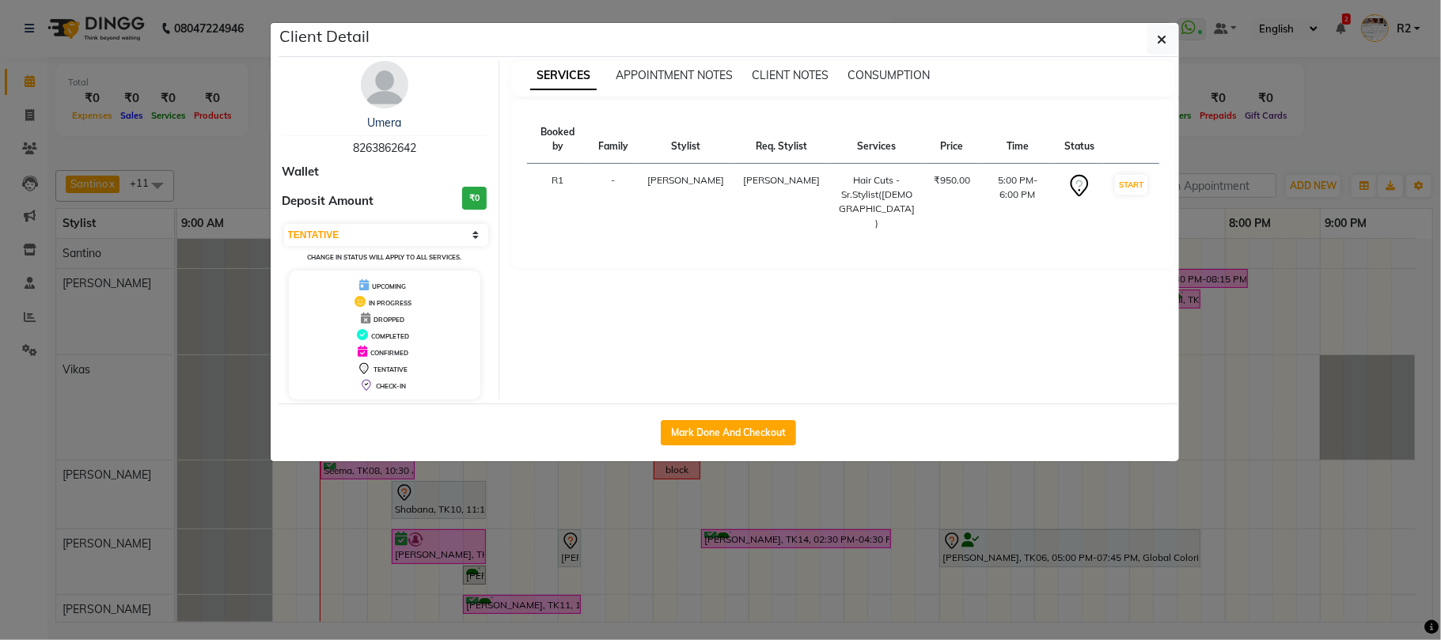
click at [1305, 153] on ngb-modal-window "Client Detail Umera 8263862642 Wallet Deposit Amount ₹0 Select IN SERVICE CONFI…" at bounding box center [720, 320] width 1441 height 640
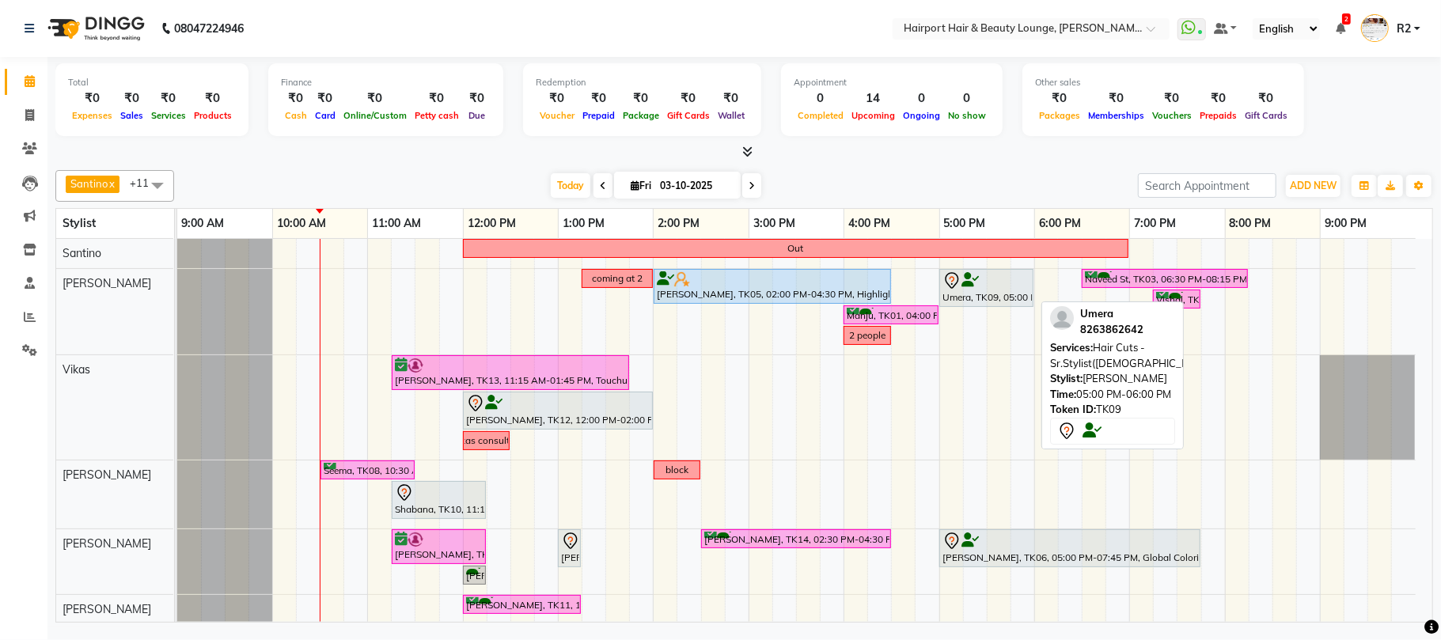
click at [971, 281] on icon at bounding box center [969, 280] width 17 height 1
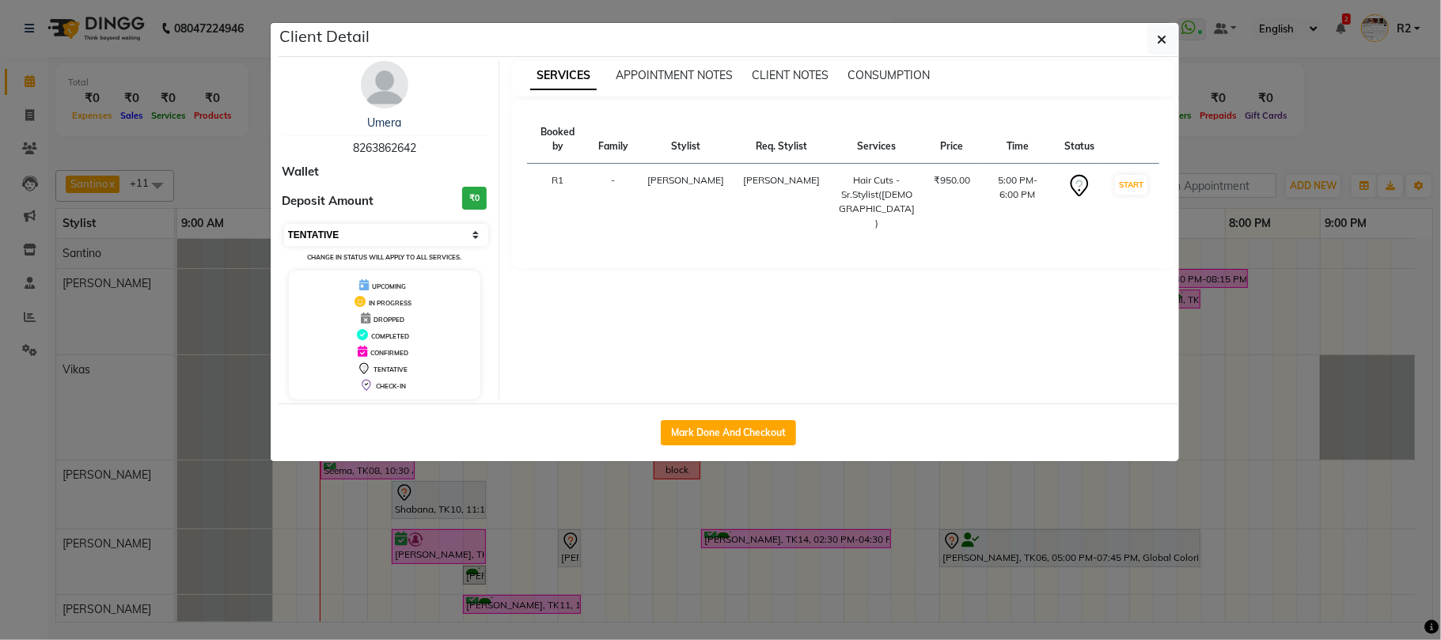
click at [422, 232] on select "Select IN SERVICE CONFIRMED TENTATIVE CHECK IN MARK DONE DROPPED UPCOMING" at bounding box center [386, 235] width 205 height 22
select select "6"
click at [284, 225] on select "Select IN SERVICE CONFIRMED TENTATIVE CHECK IN MARK DONE DROPPED UPCOMING" at bounding box center [386, 235] width 205 height 22
click at [1312, 127] on ngb-modal-window "Client Detail Umera 8263862642 Wallet Deposit Amount ₹0 Select IN SERVICE CONFI…" at bounding box center [720, 320] width 1441 height 640
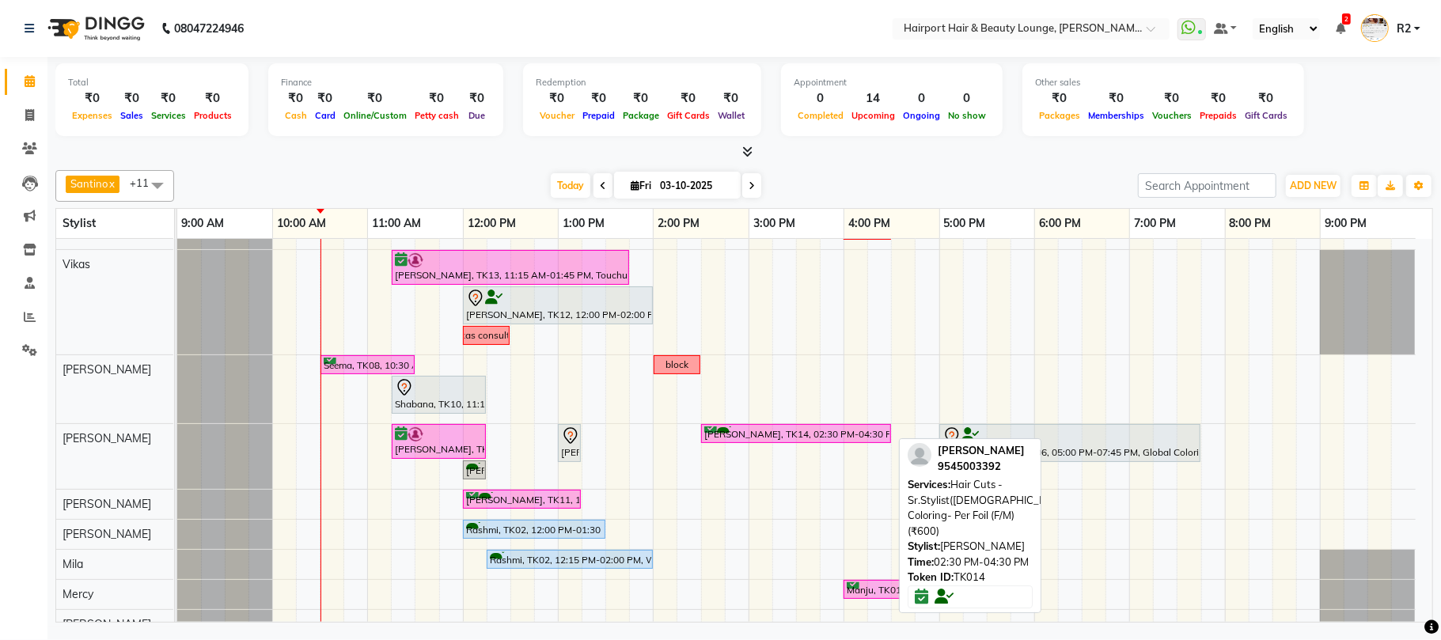
click at [852, 437] on div "[PERSON_NAME], TK14, 02:30 PM-04:30 PM, Hair Cuts -Sr.Stylist([DEMOGRAPHIC_DATA…" at bounding box center [795, 433] width 187 height 15
select select "6"
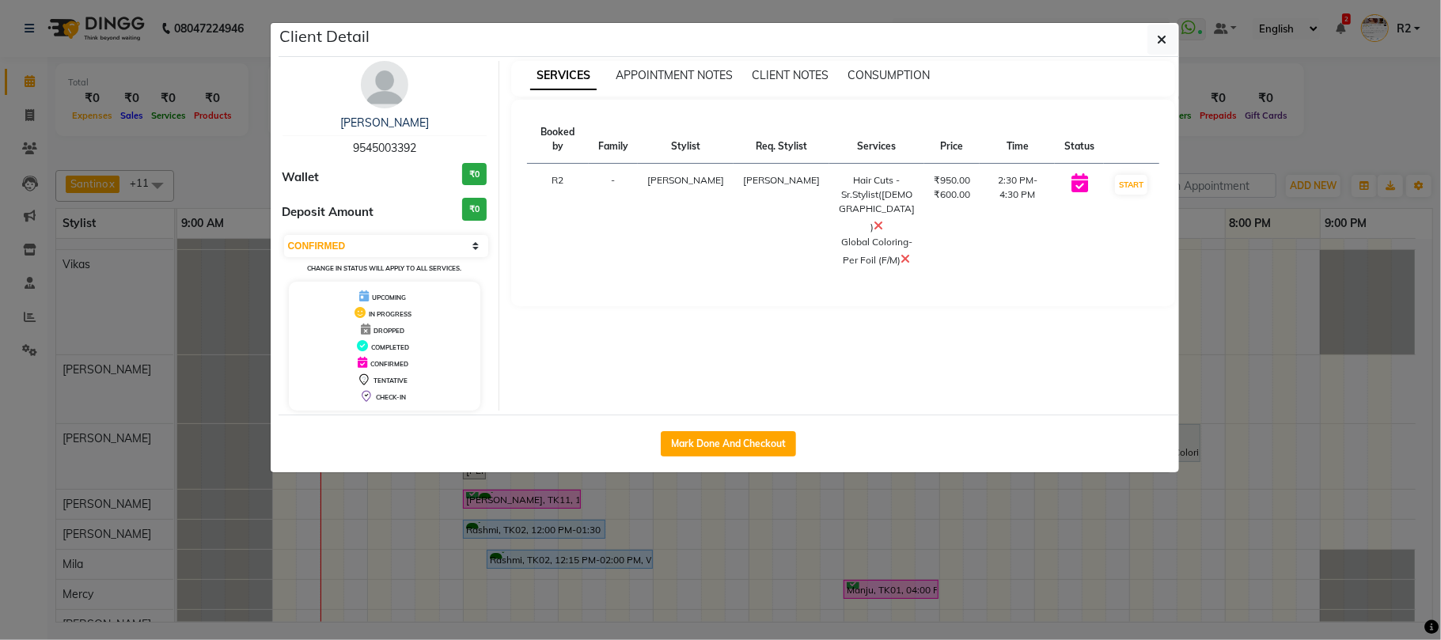
click at [1327, 138] on ngb-modal-window "Client Detail Neha Jha 9545003392 Wallet ₹0 Deposit Amount ₹0 Select IN SERVICE…" at bounding box center [720, 320] width 1441 height 640
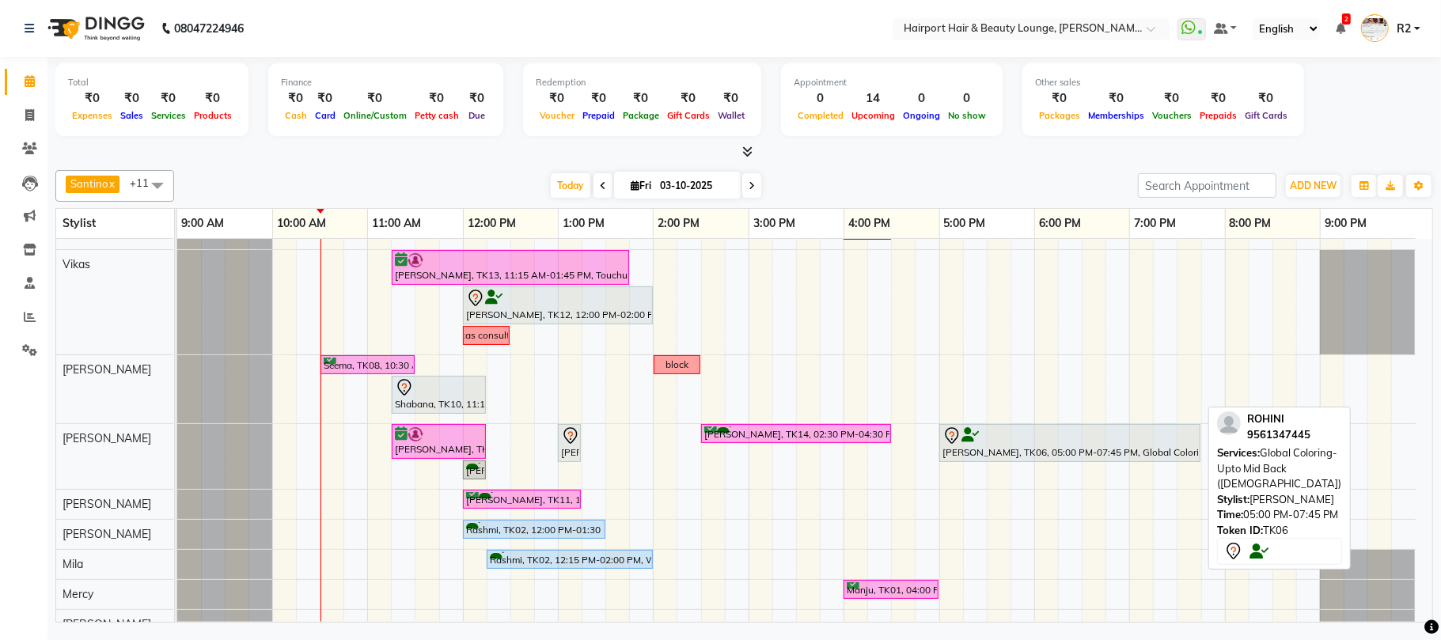
click at [971, 436] on icon at bounding box center [969, 435] width 17 height 1
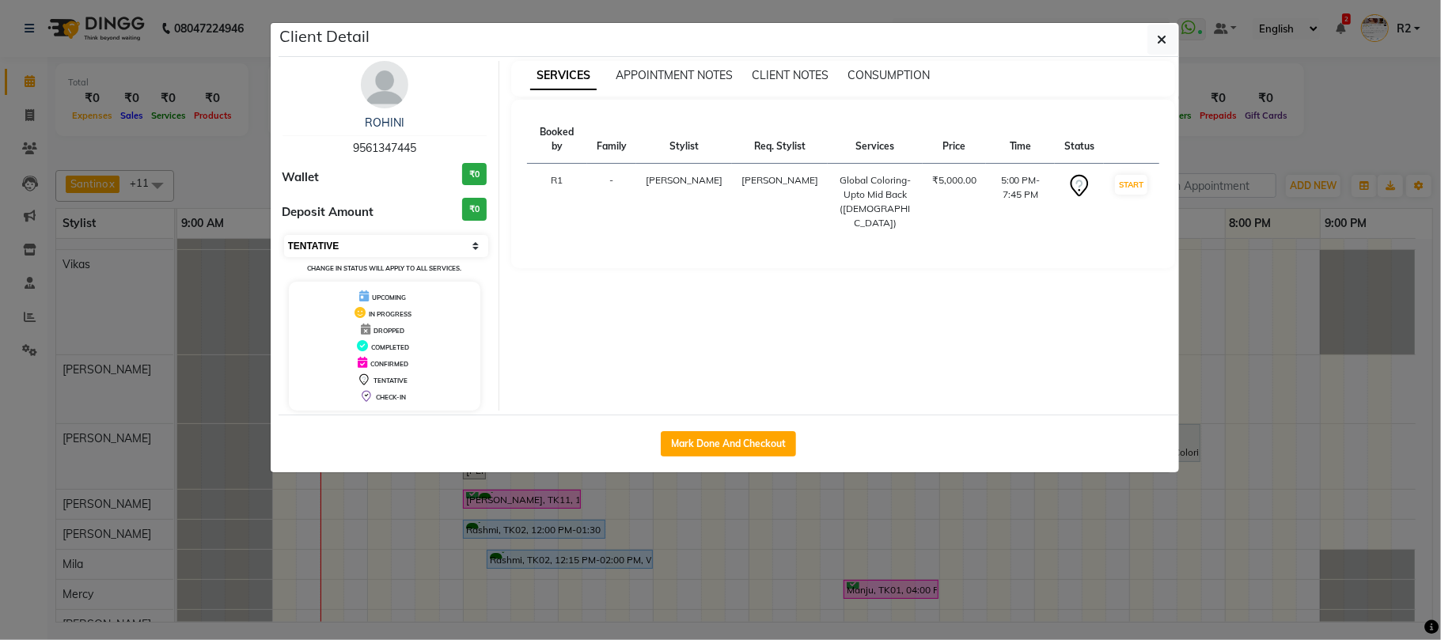
click at [424, 244] on select "Select IN SERVICE CONFIRMED TENTATIVE CHECK IN MARK DONE DROPPED UPCOMING" at bounding box center [386, 246] width 205 height 22
select select "6"
click at [284, 236] on select "Select IN SERVICE CONFIRMED TENTATIVE CHECK IN MARK DONE DROPPED UPCOMING" at bounding box center [386, 246] width 205 height 22
click at [1248, 144] on ngb-modal-window "Client Detail ROHINI 9561347445 Wallet ₹0 Deposit Amount ₹0 Select IN SERVICE C…" at bounding box center [720, 320] width 1441 height 640
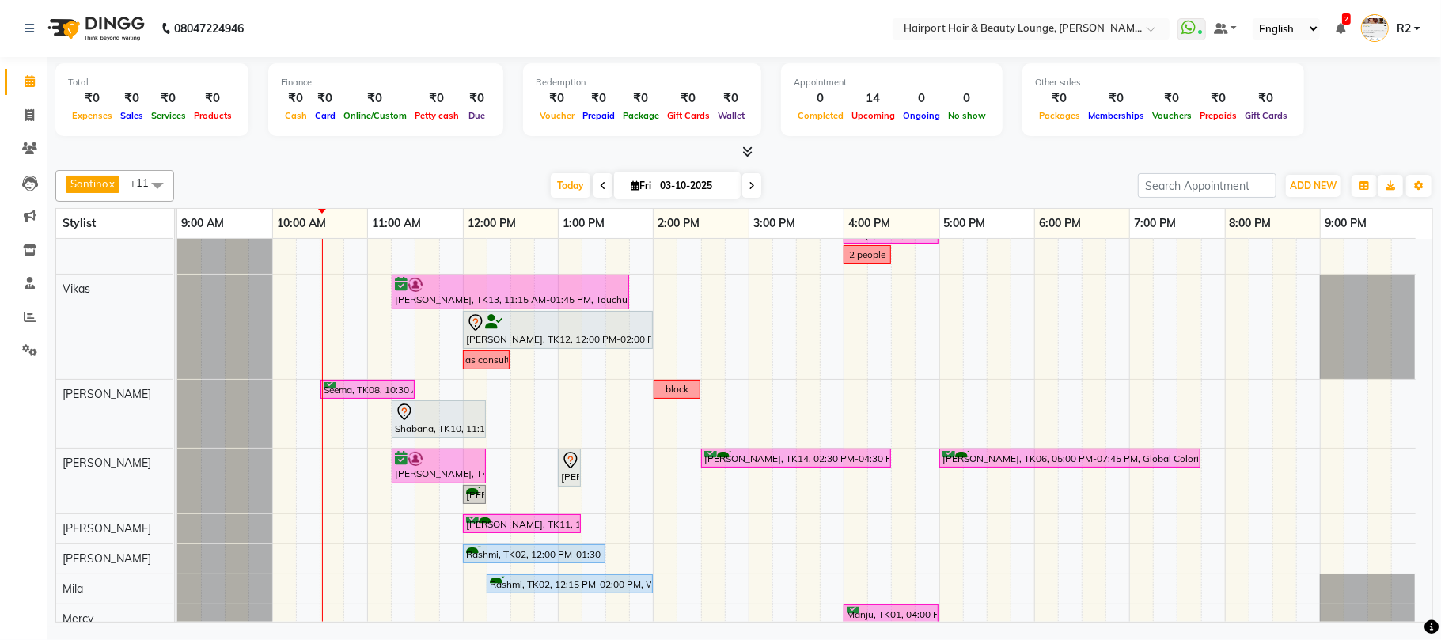
scroll to position [80, 0]
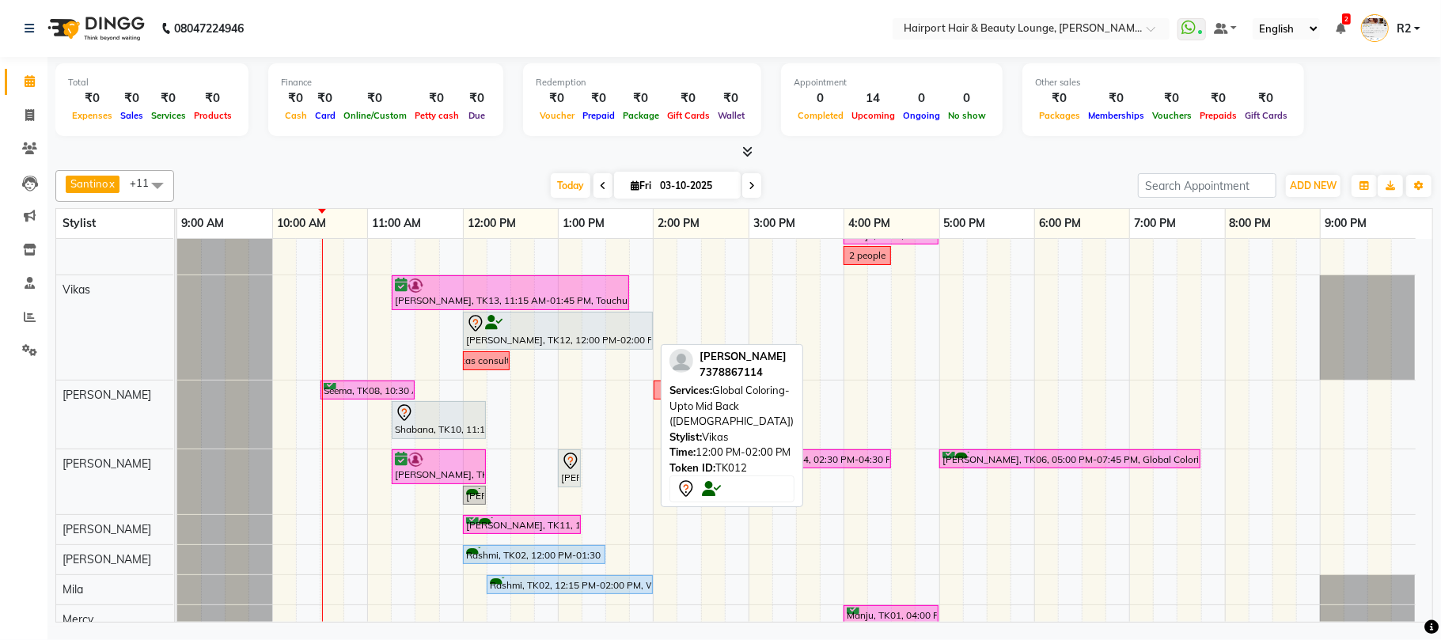
click at [495, 324] on icon at bounding box center [493, 323] width 17 height 1
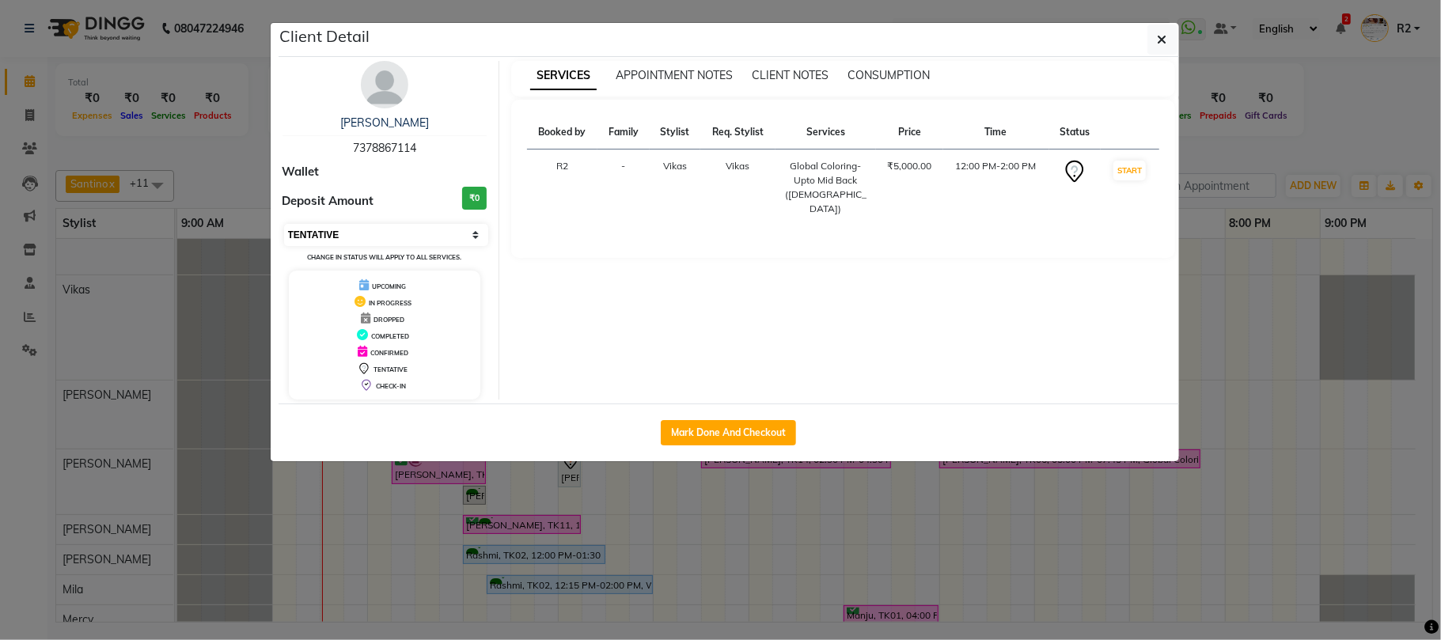
click at [381, 232] on select "Select IN SERVICE CONFIRMED TENTATIVE CHECK IN MARK DONE DROPPED UPCOMING" at bounding box center [386, 235] width 205 height 22
click at [284, 225] on select "Select IN SERVICE CONFIRMED TENTATIVE CHECK IN MARK DONE DROPPED UPCOMING" at bounding box center [386, 235] width 205 height 22
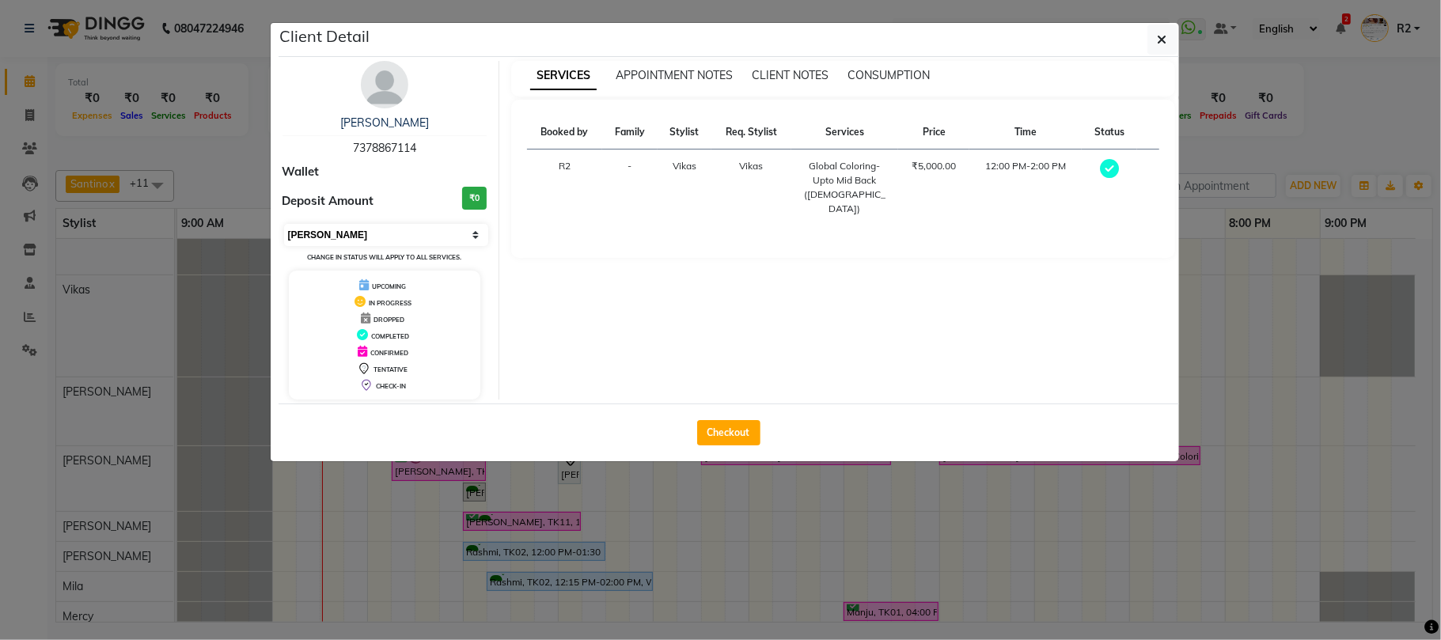
click at [349, 236] on select "Select MARK DONE UPCOMING" at bounding box center [386, 235] width 205 height 22
select select "5"
click at [284, 225] on select "Select MARK DONE UPCOMING" at bounding box center [386, 235] width 205 height 22
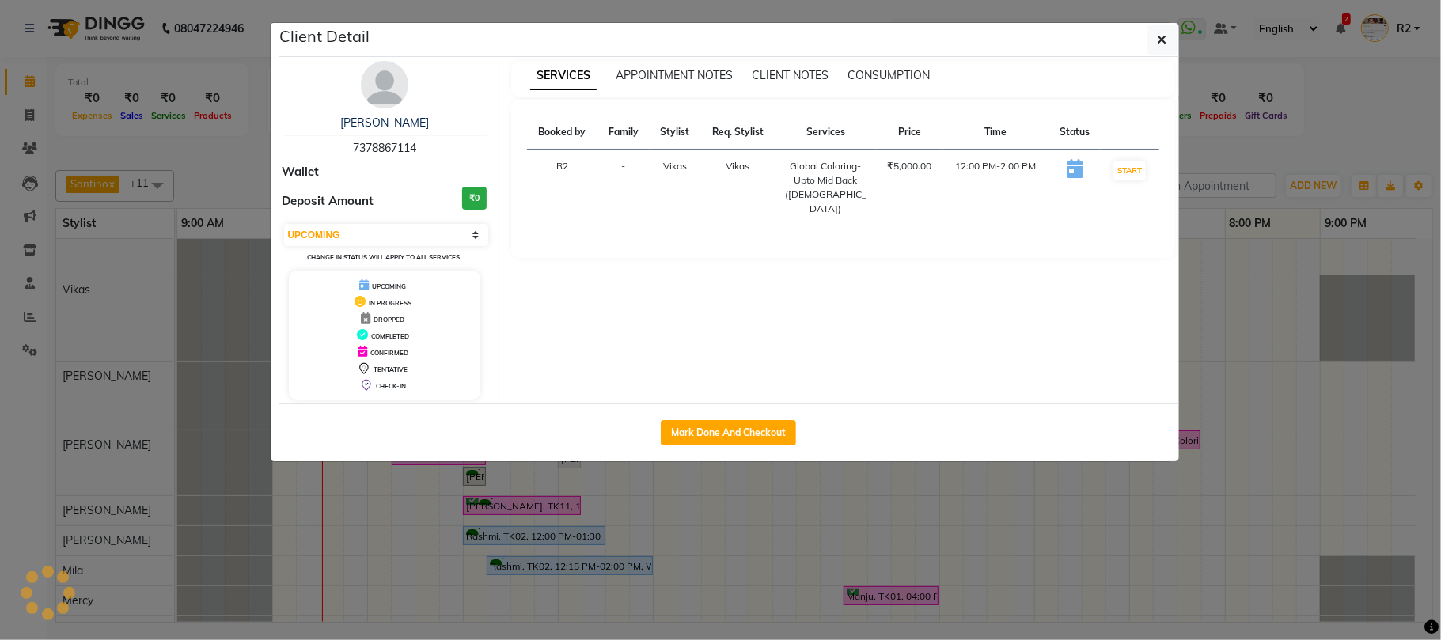
click at [1251, 122] on ngb-modal-window "Client Detail Naazish Khan 7378867114 Wallet Deposit Amount ₹0 Select IN SERVIC…" at bounding box center [720, 320] width 1441 height 640
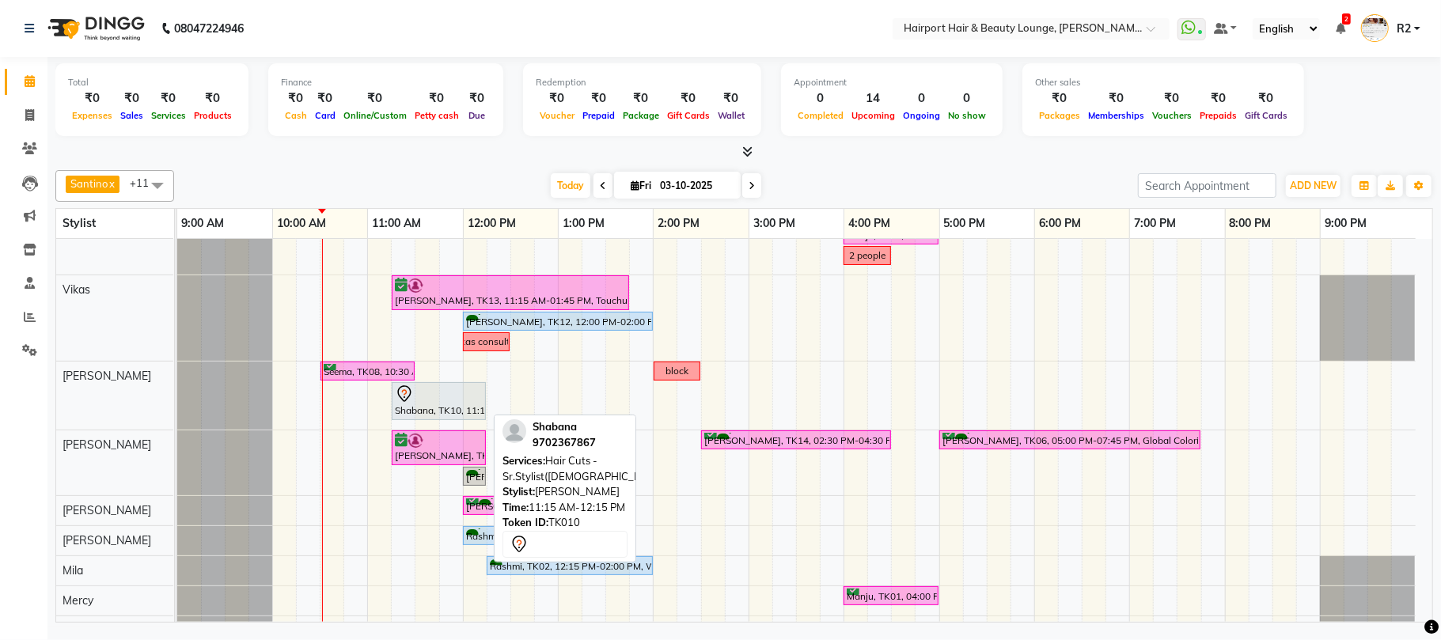
click at [441, 406] on div "Shabana, TK10, 11:15 AM-12:15 PM, Hair Cuts -Sr.Stylist(Female)" at bounding box center [438, 400] width 91 height 33
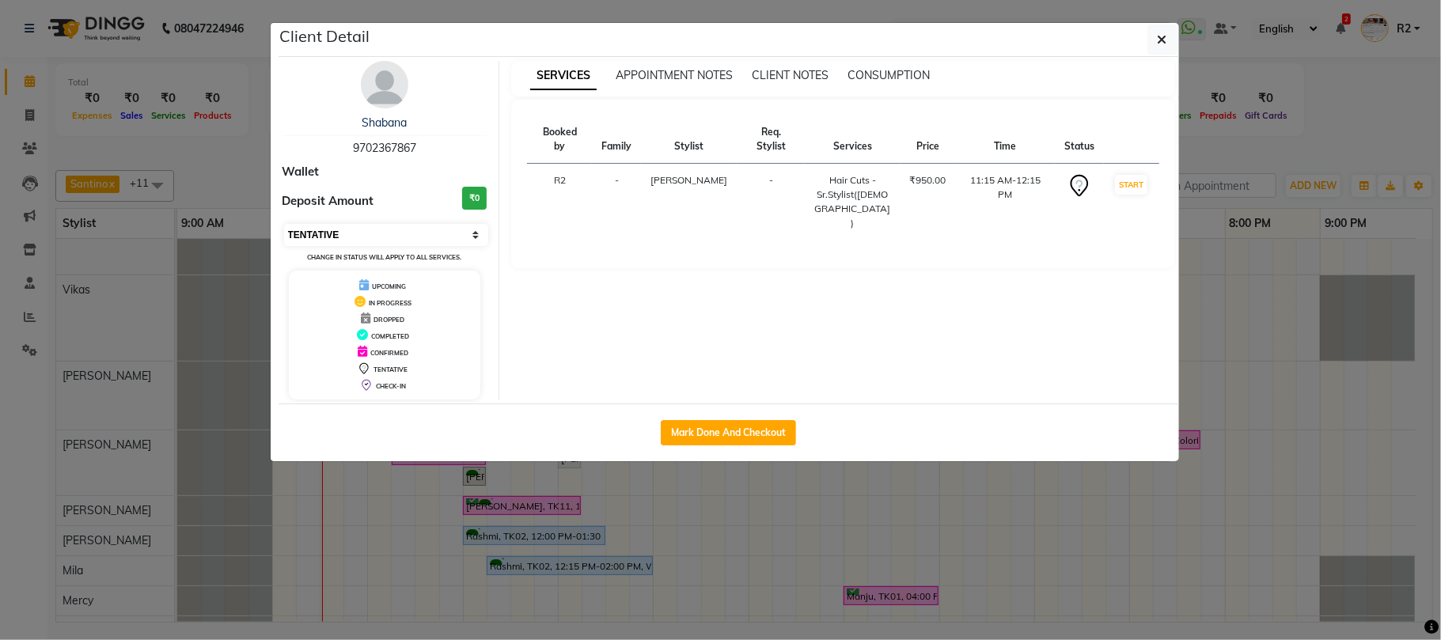
click at [374, 233] on select "Select IN SERVICE CONFIRMED TENTATIVE CHECK IN MARK DONE DROPPED UPCOMING" at bounding box center [386, 235] width 205 height 22
click at [284, 225] on select "Select IN SERVICE CONFIRMED TENTATIVE CHECK IN MARK DONE DROPPED UPCOMING" at bounding box center [386, 235] width 205 height 22
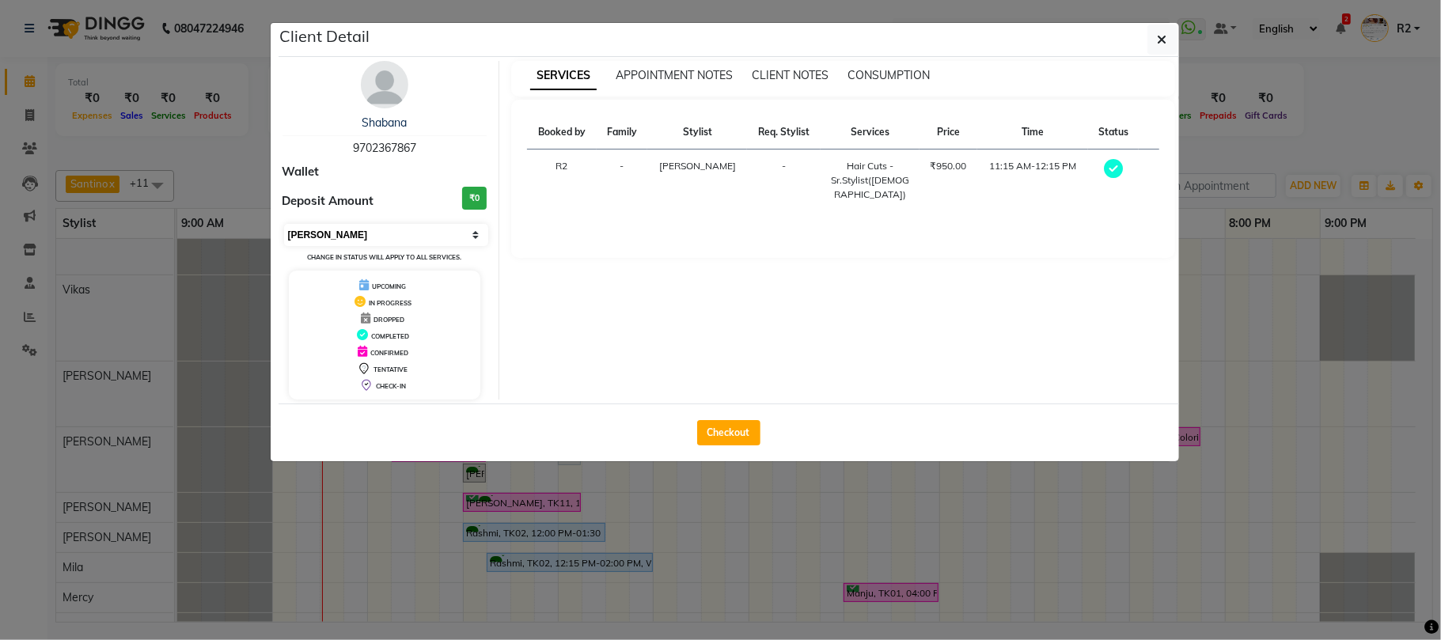
click at [346, 233] on select "Select MARK DONE UPCOMING" at bounding box center [386, 235] width 205 height 22
select select "5"
click at [284, 225] on select "Select MARK DONE UPCOMING" at bounding box center [386, 235] width 205 height 22
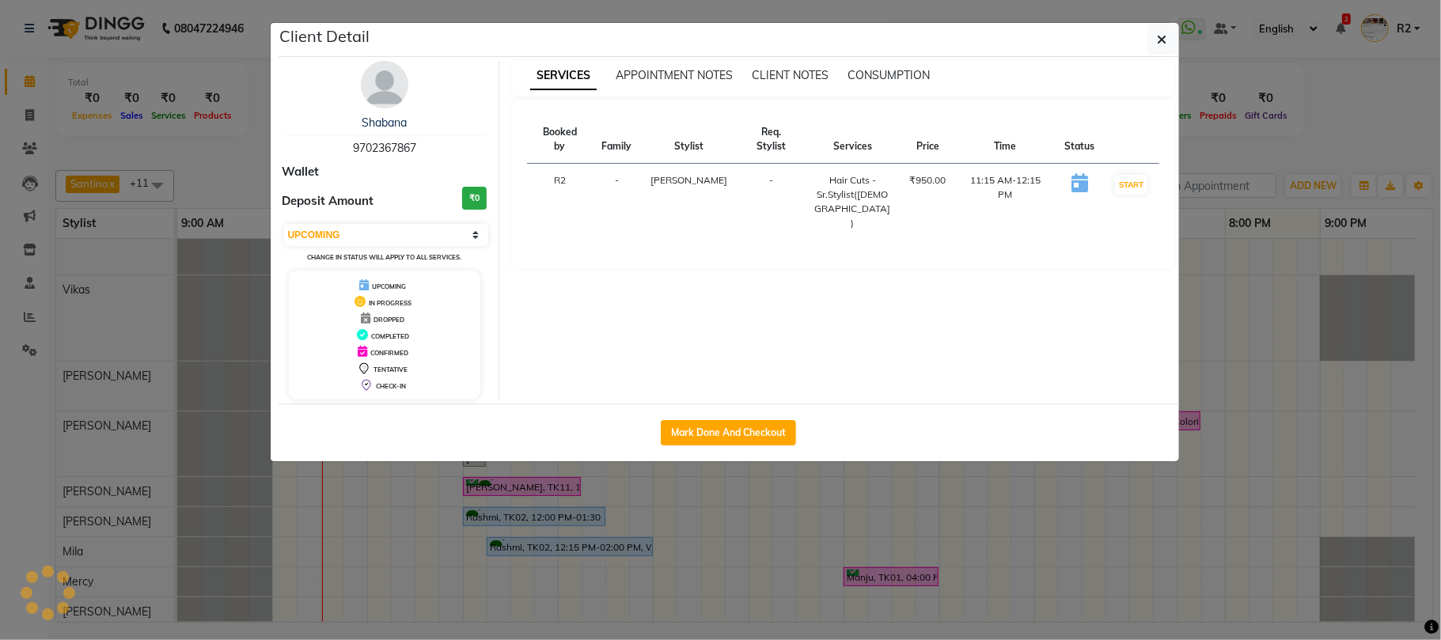
click at [1351, 127] on ngb-modal-window "Client Detail Shabana 9702367867 Wallet Deposit Amount ₹0 Select IN SERVICE CON…" at bounding box center [720, 320] width 1441 height 640
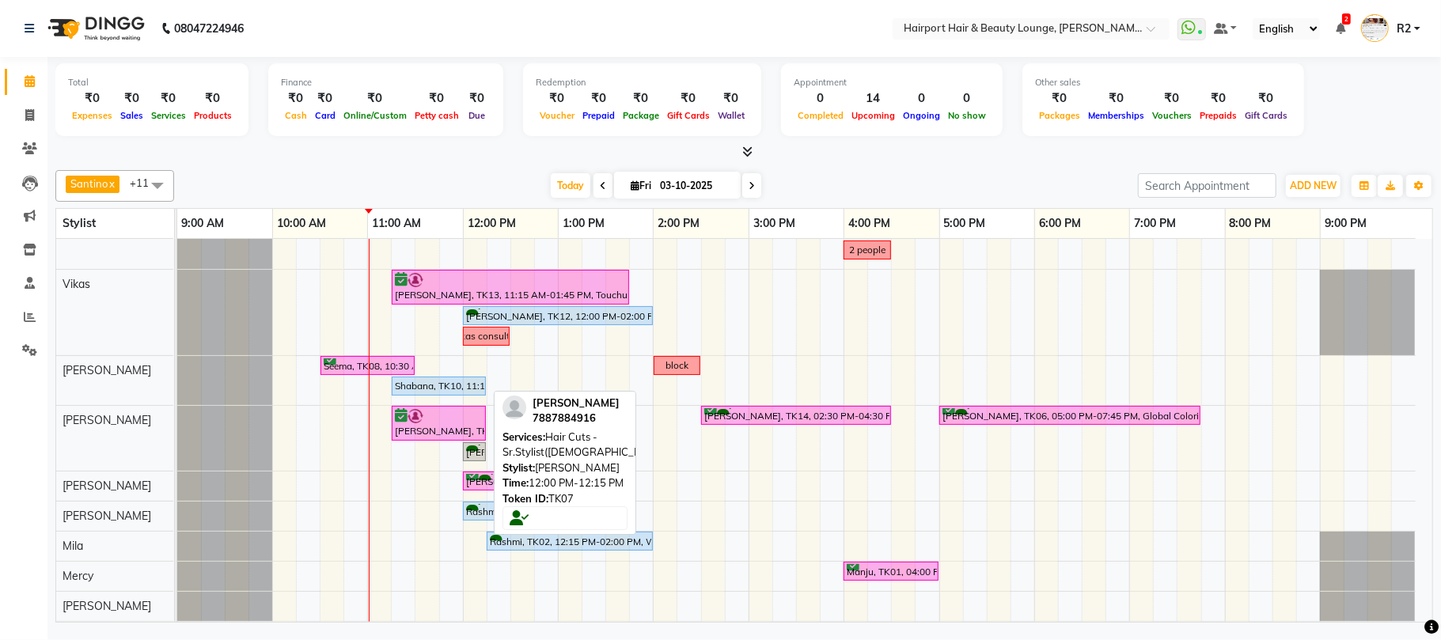
scroll to position [105, 0]
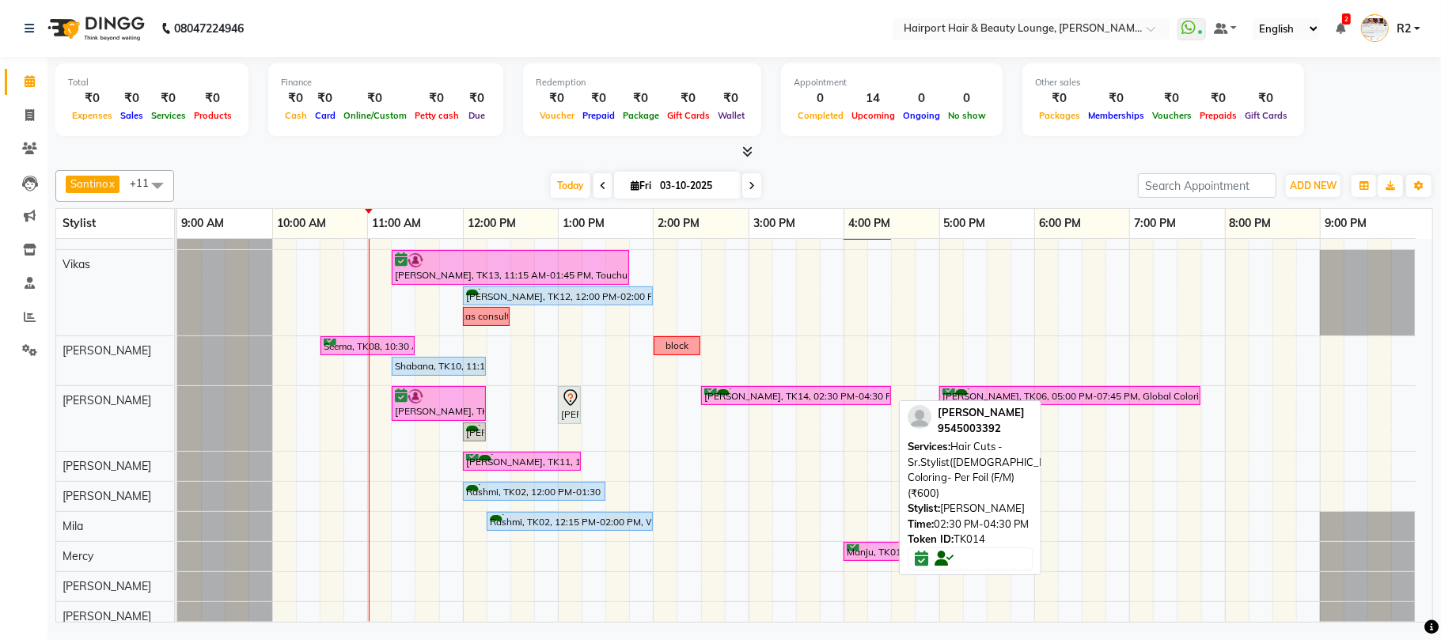
click at [794, 397] on div "[PERSON_NAME], TK14, 02:30 PM-04:30 PM, Hair Cuts -Sr.Stylist([DEMOGRAPHIC_DATA…" at bounding box center [795, 395] width 187 height 15
select select "6"
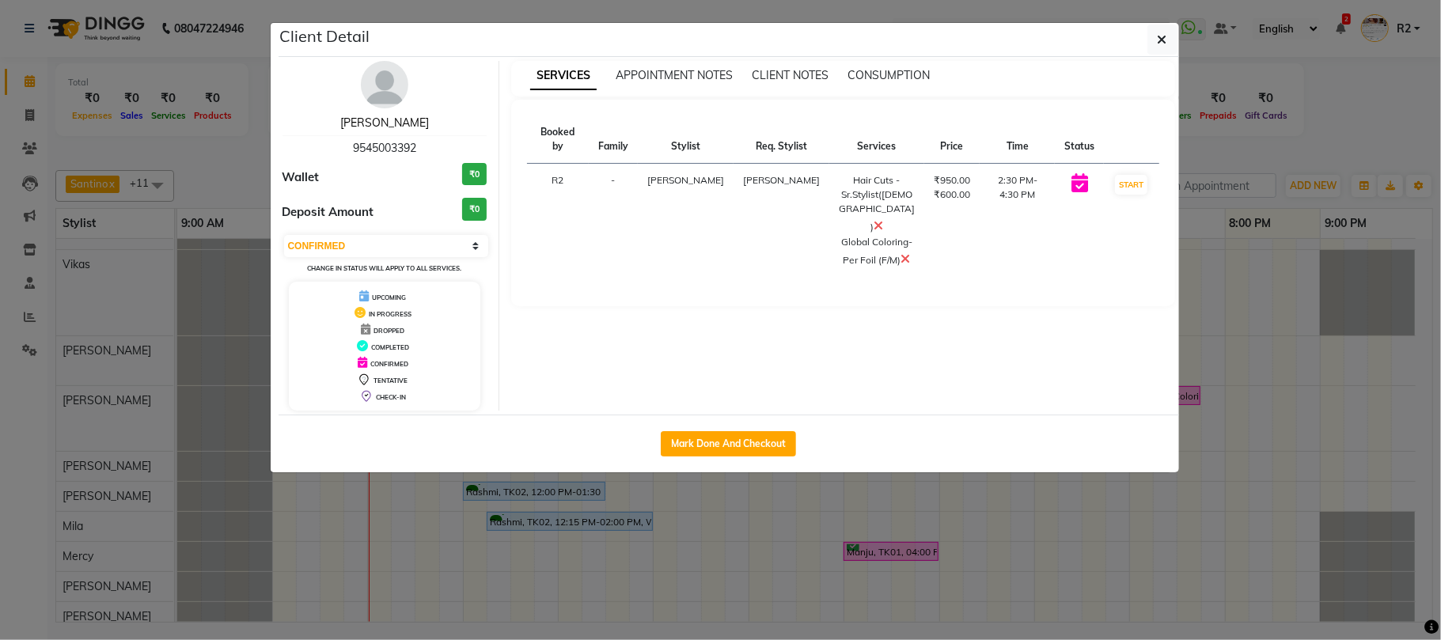
click at [374, 123] on link "[PERSON_NAME]" at bounding box center [384, 122] width 89 height 14
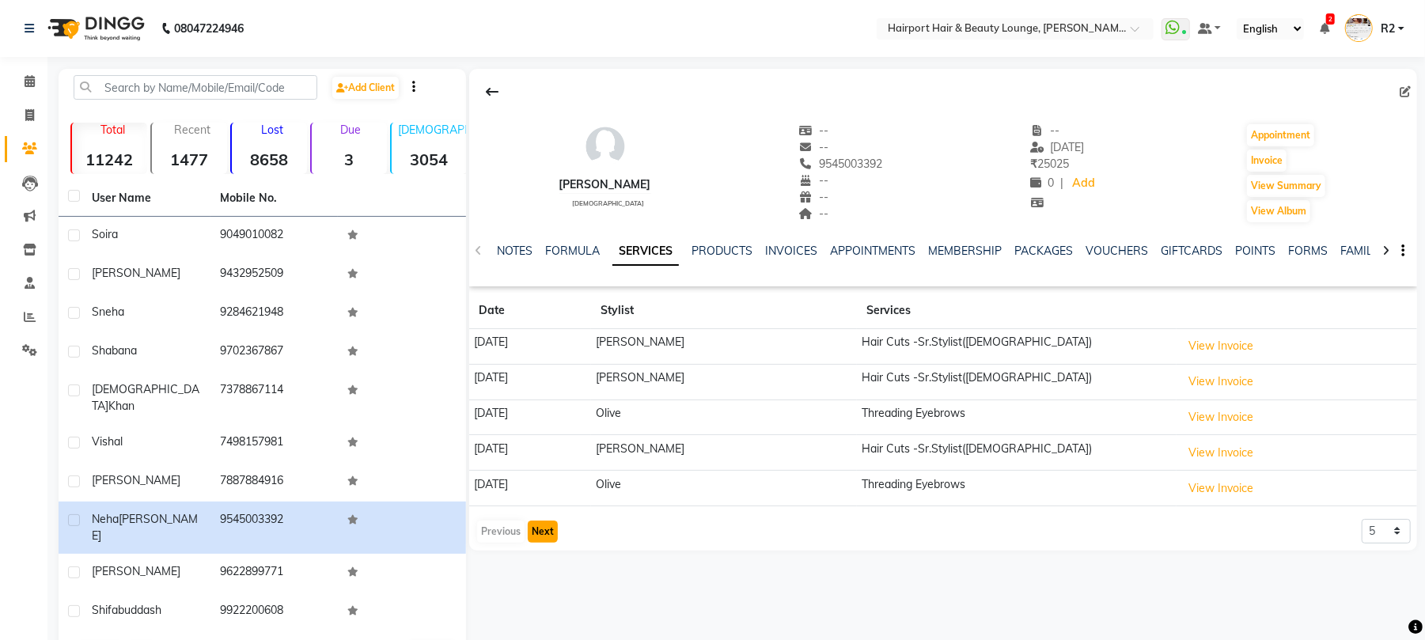
click at [551, 538] on button "Next" at bounding box center [543, 532] width 30 height 22
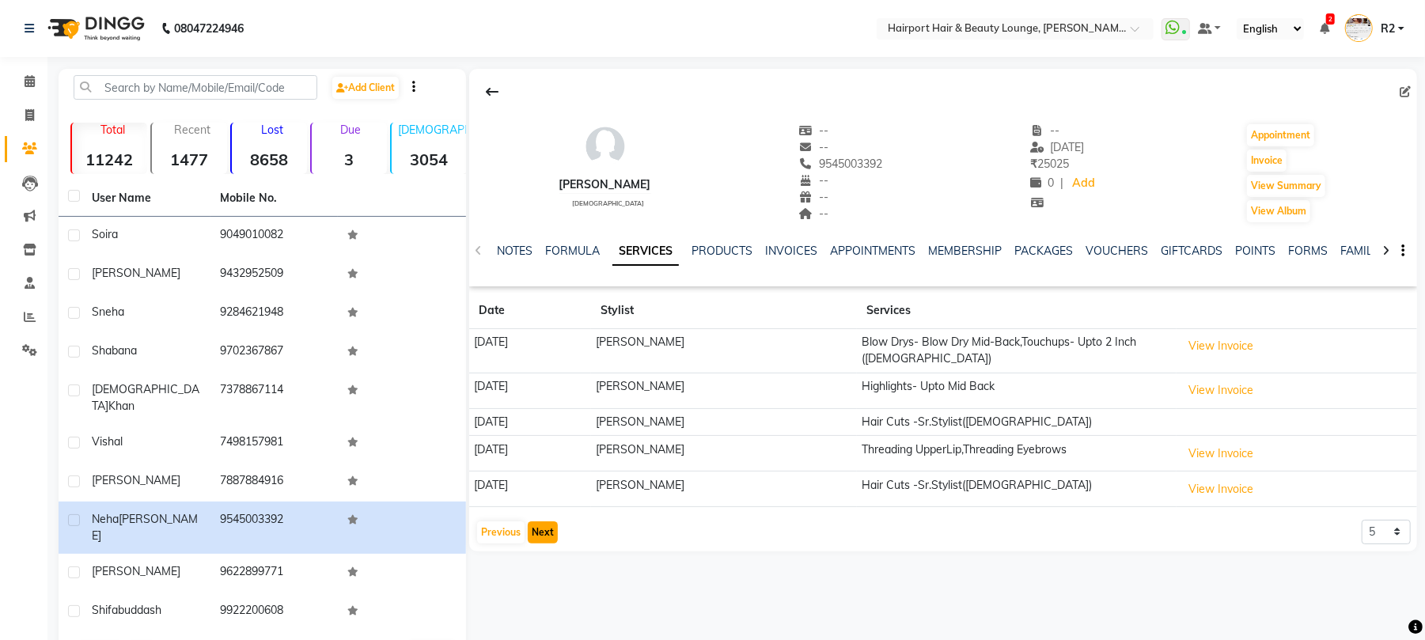
click at [551, 538] on button "Next" at bounding box center [543, 532] width 30 height 22
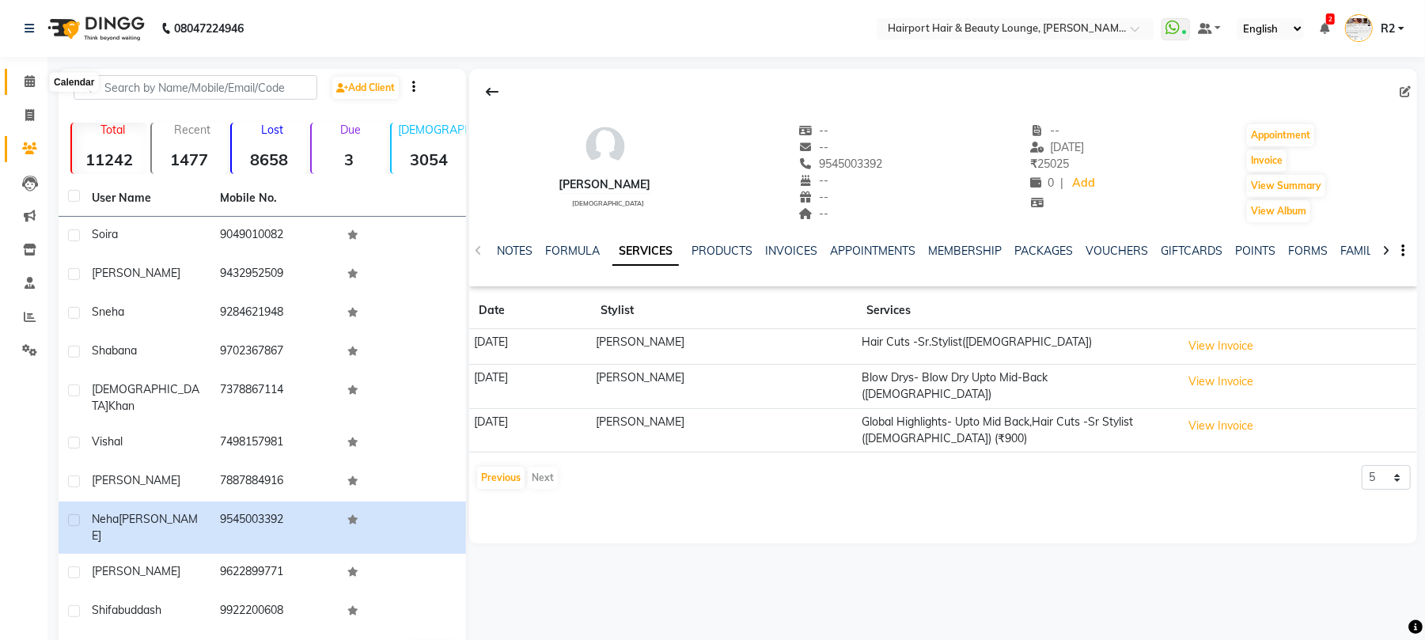
click at [36, 74] on span at bounding box center [30, 82] width 28 height 18
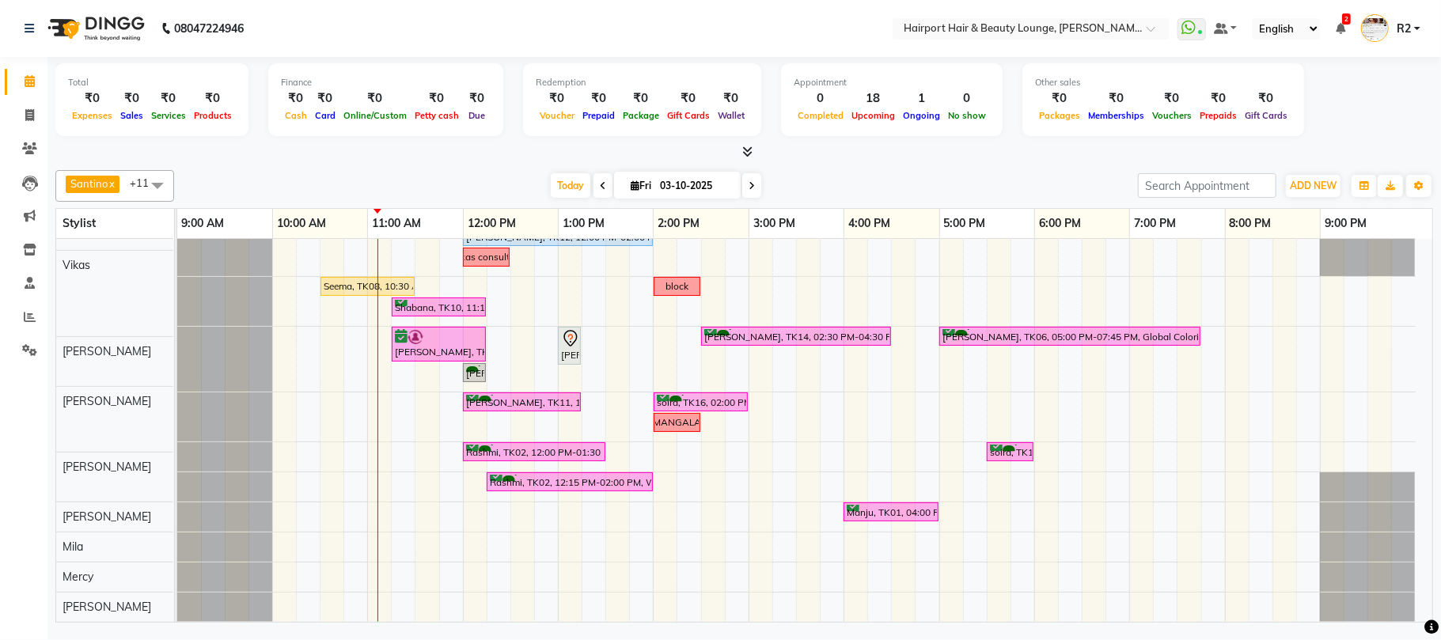
scroll to position [168, 0]
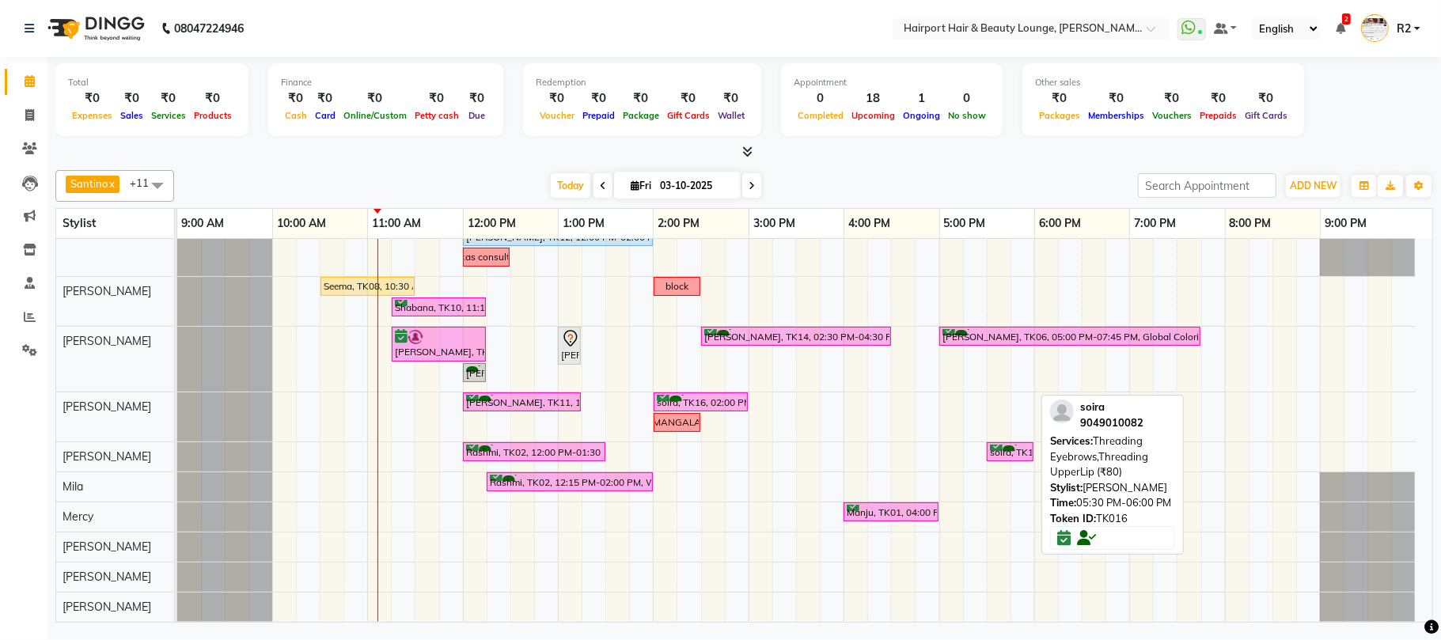
click at [1021, 442] on link "soira, TK16, 05:30 PM-06:00 PM, Threading Eyebrows,Threading UpperLip (₹80)" at bounding box center [1009, 452] width 47 height 20
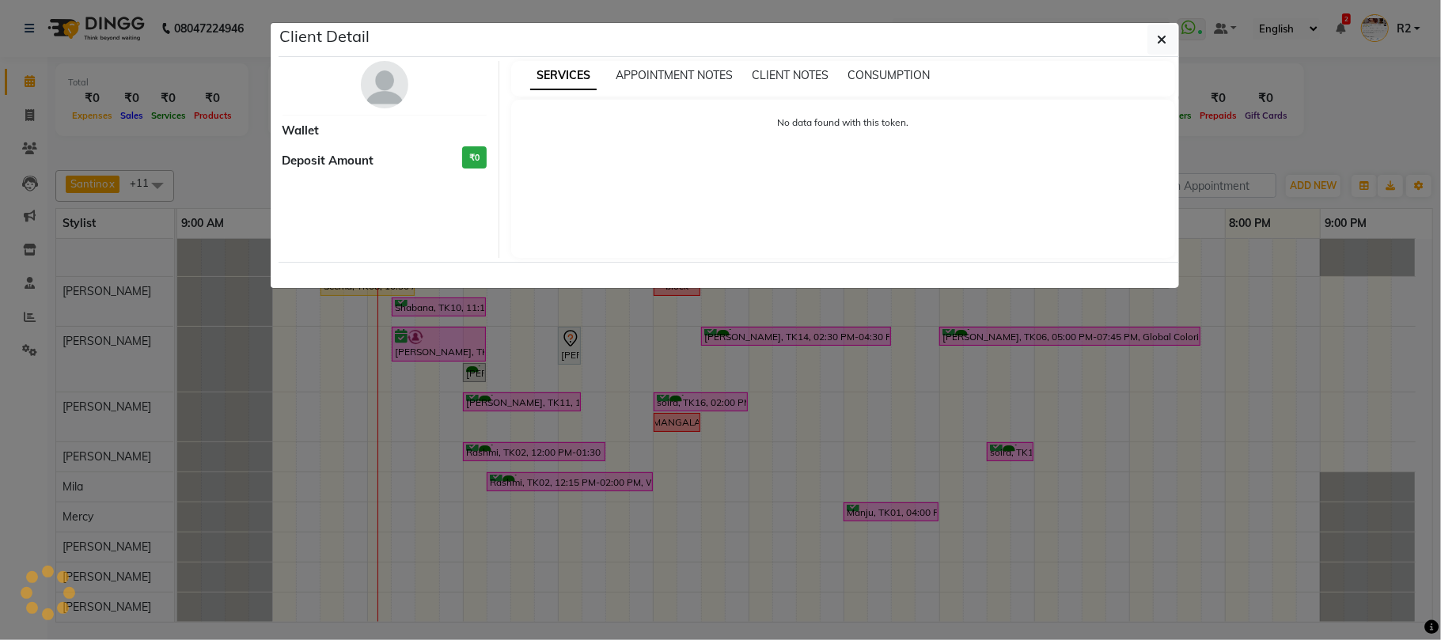
select select "6"
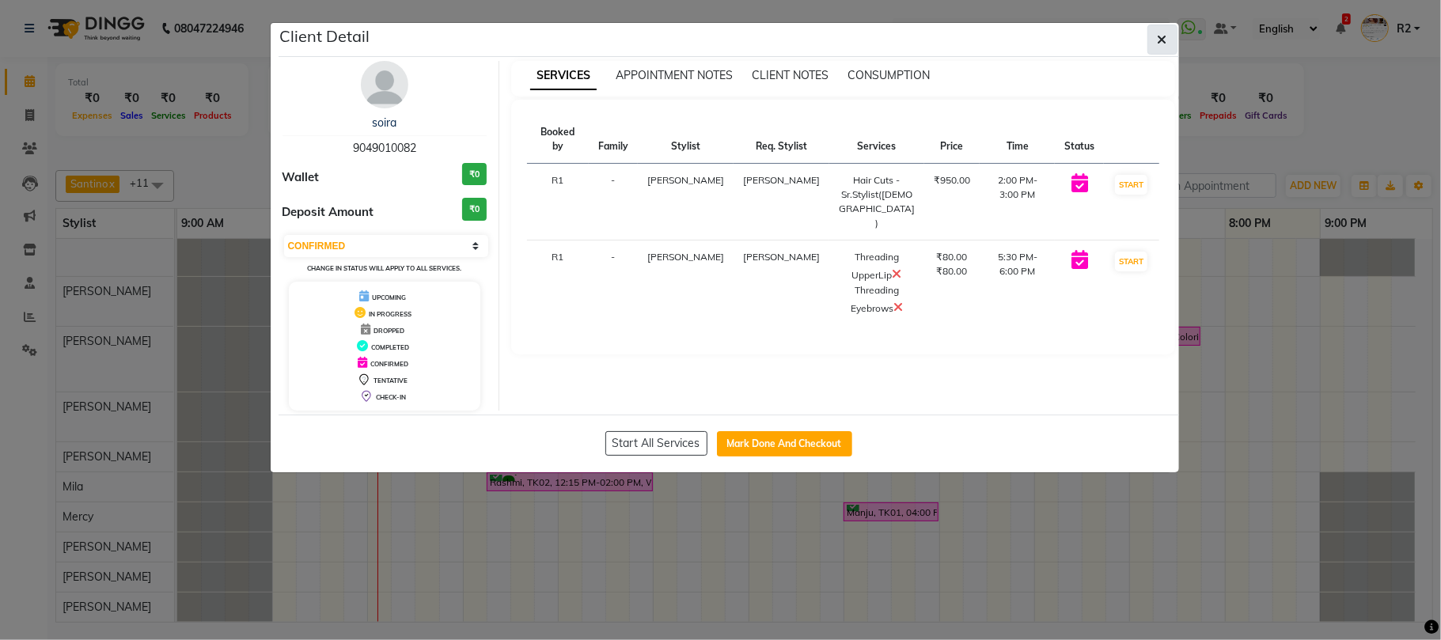
click at [1162, 42] on icon "button" at bounding box center [1161, 39] width 9 height 13
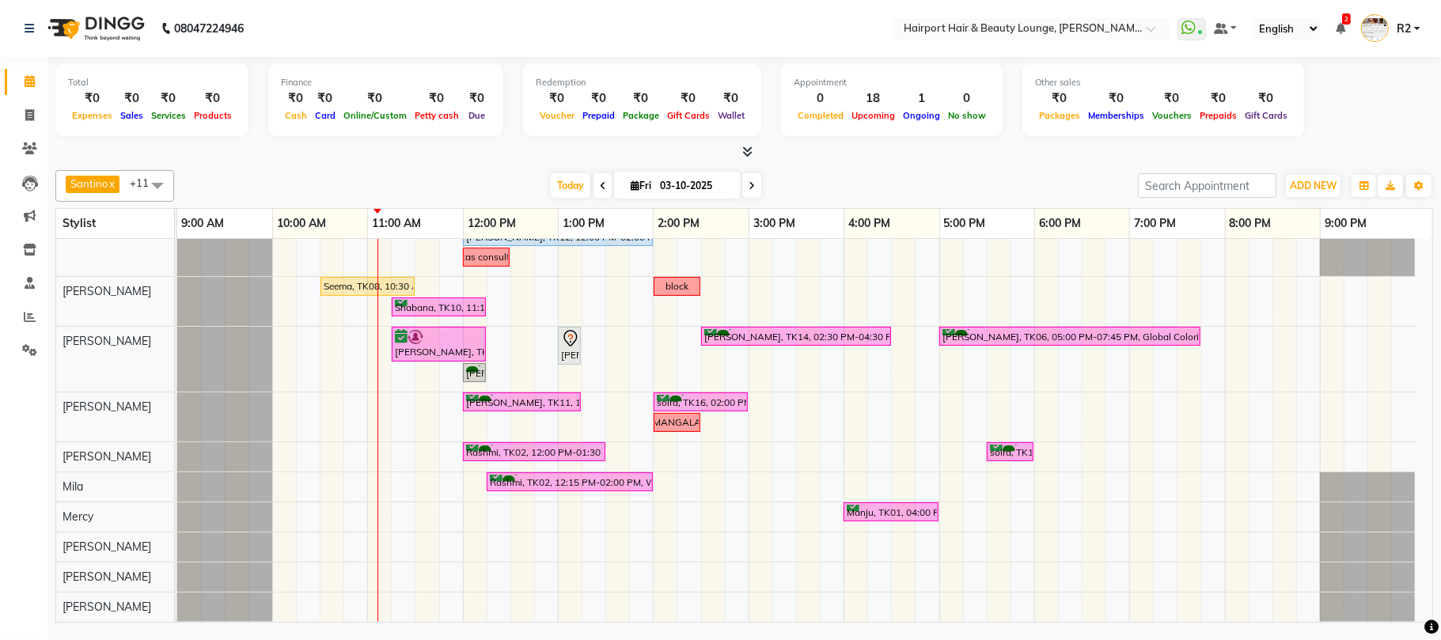
click at [593, 179] on span at bounding box center [602, 185] width 19 height 25
type input "02-10-2025"
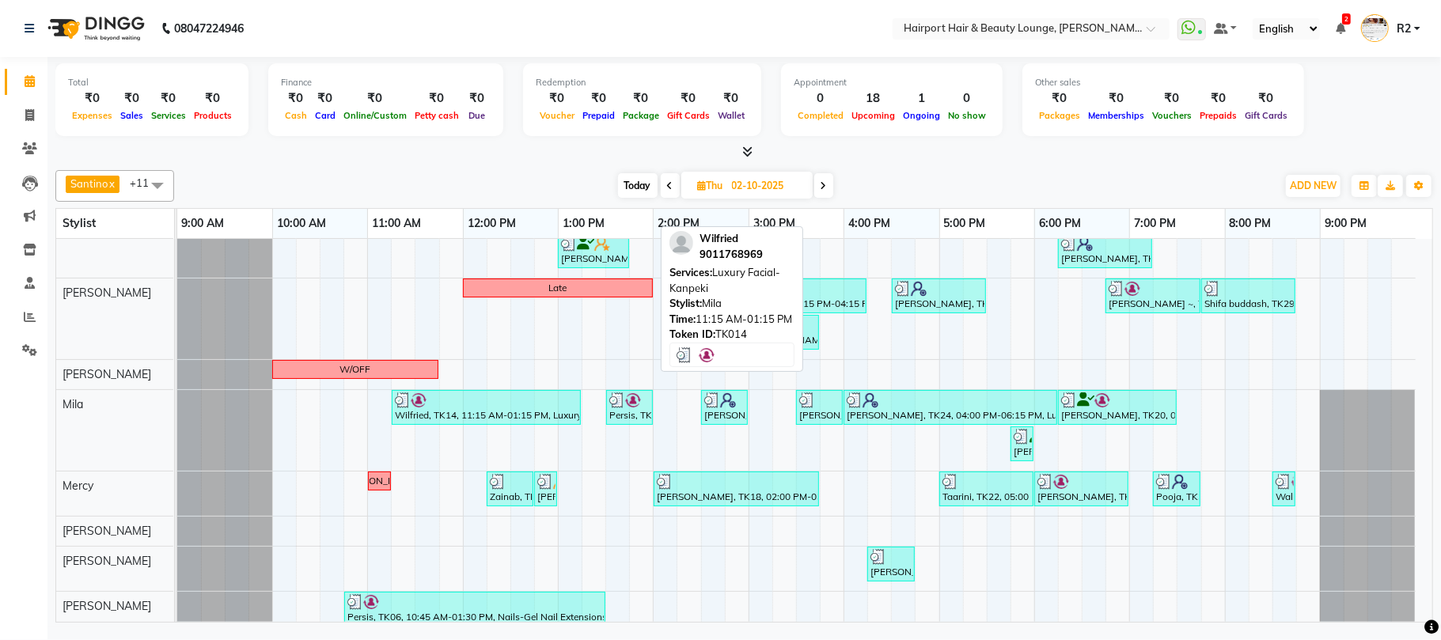
scroll to position [231, 0]
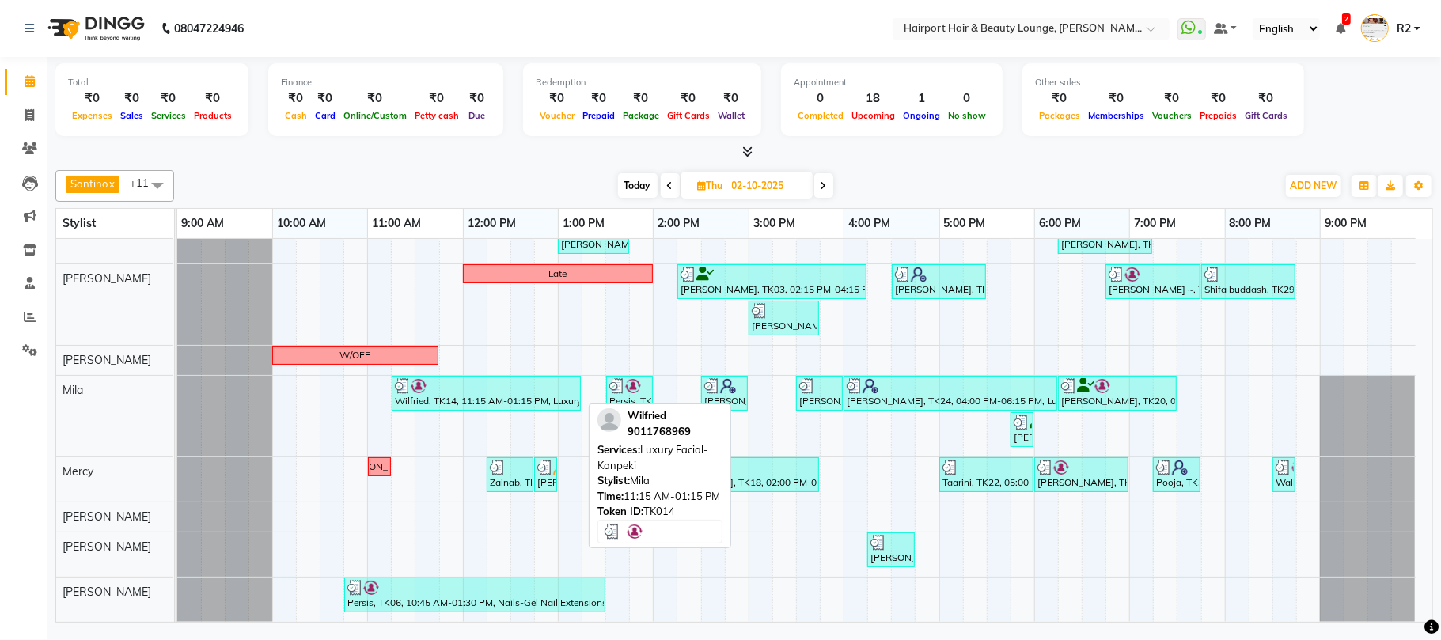
click at [507, 402] on div "Wilfried, TK14, 11:15 AM-01:15 PM, Luxury Facial- Kanpeki" at bounding box center [486, 393] width 186 height 30
select select "3"
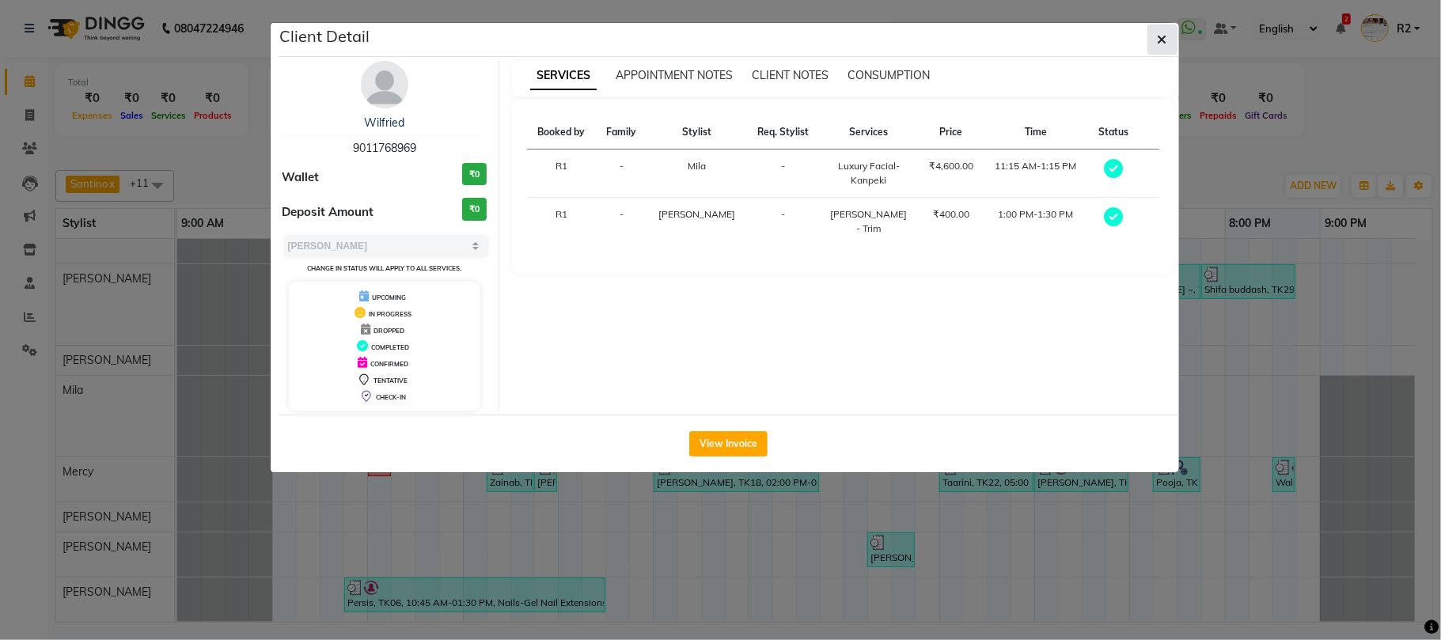
click at [1158, 43] on icon "button" at bounding box center [1161, 39] width 9 height 13
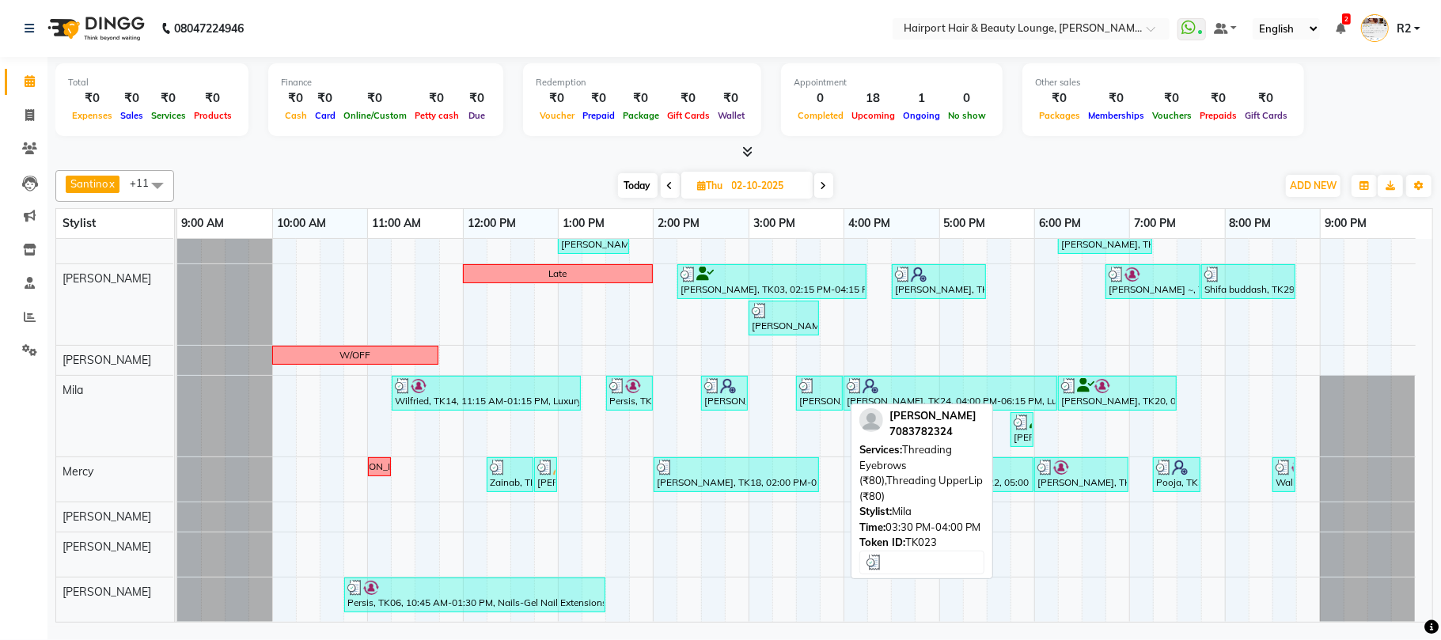
click at [805, 396] on div "Devyani, TK23, 03:30 PM-04:00 PM, Threading Eyebrows (₹80),Threading UpperLip (…" at bounding box center [819, 393] width 44 height 30
select select "3"
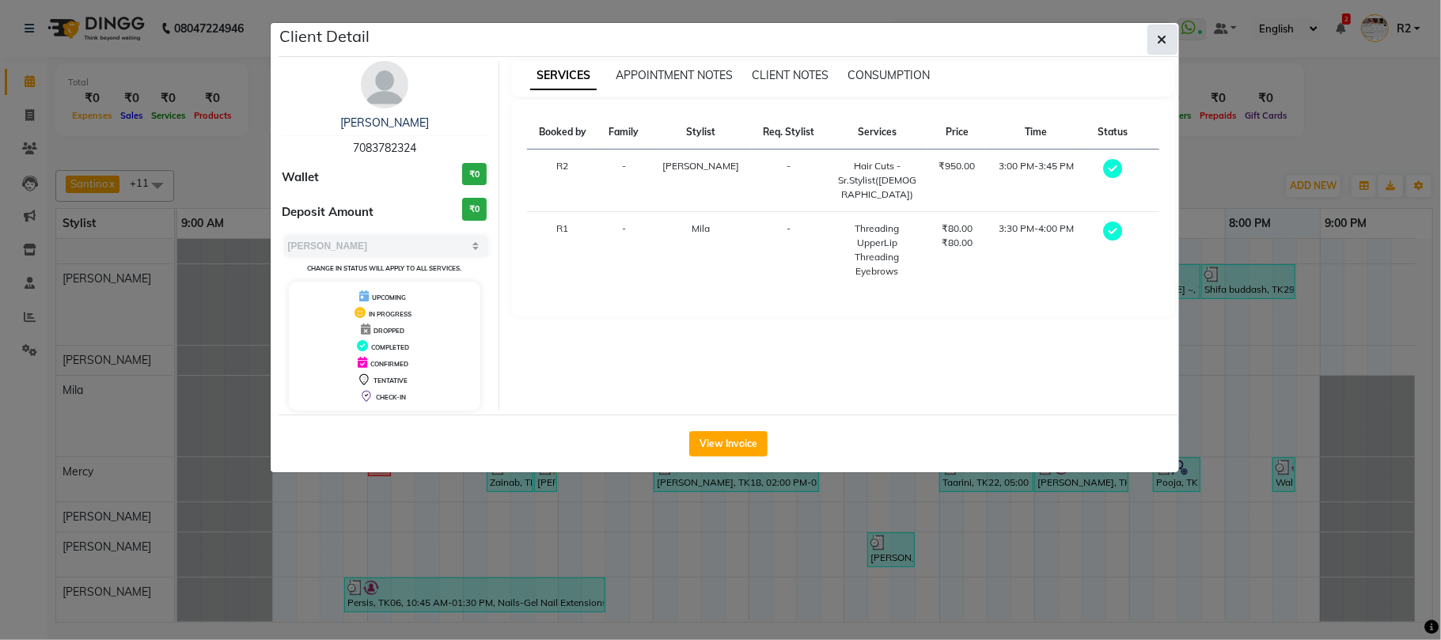
click at [1157, 41] on icon "button" at bounding box center [1161, 39] width 9 height 13
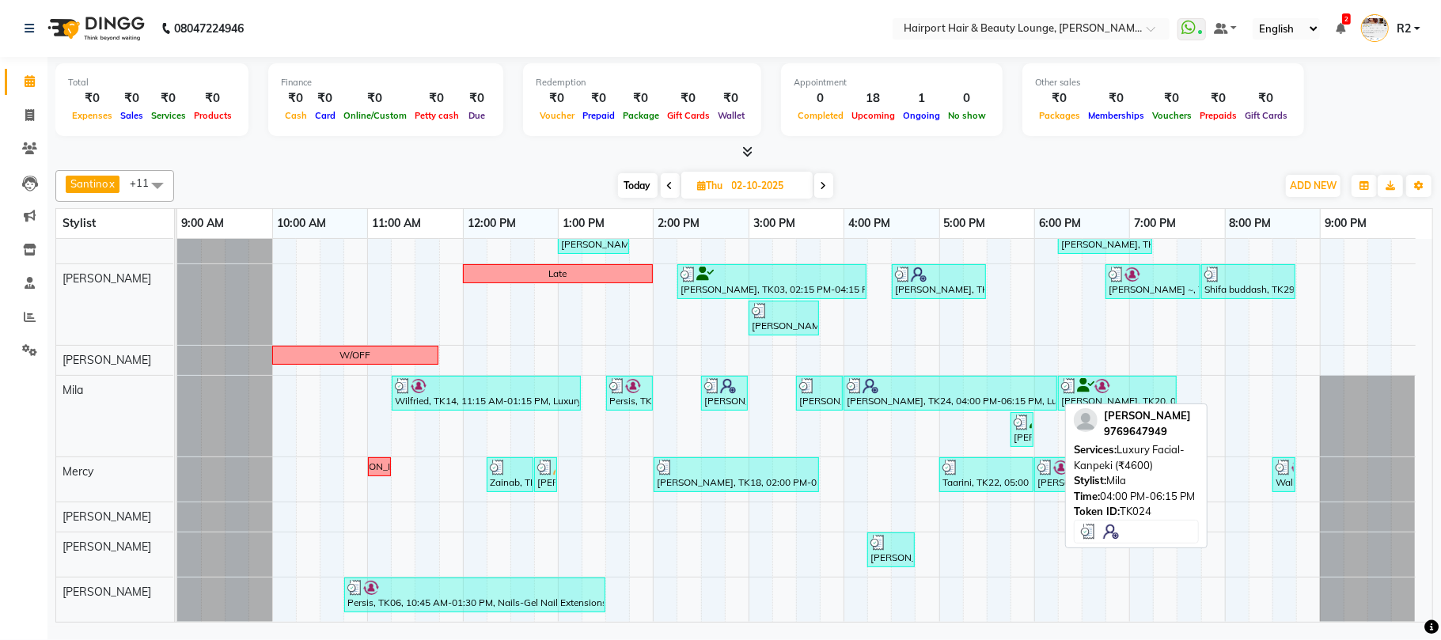
click at [908, 391] on div at bounding box center [949, 386] width 207 height 16
select select "3"
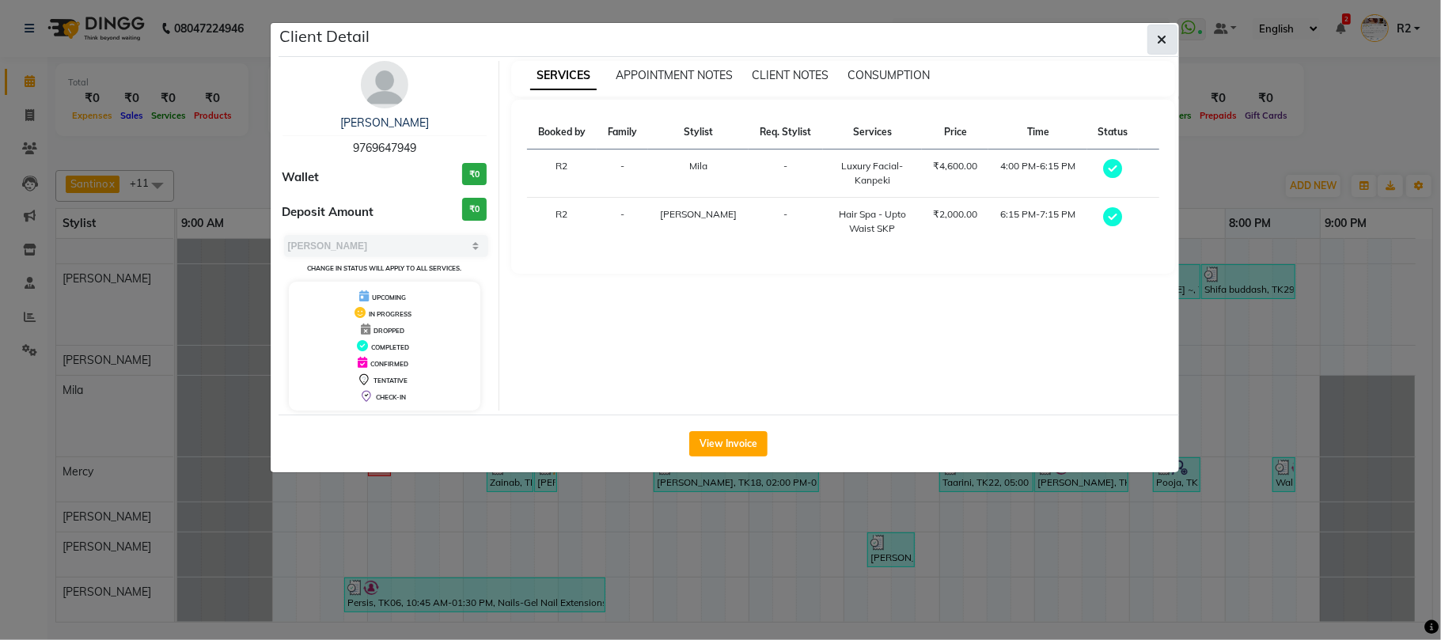
click at [1163, 46] on span "button" at bounding box center [1161, 40] width 9 height 16
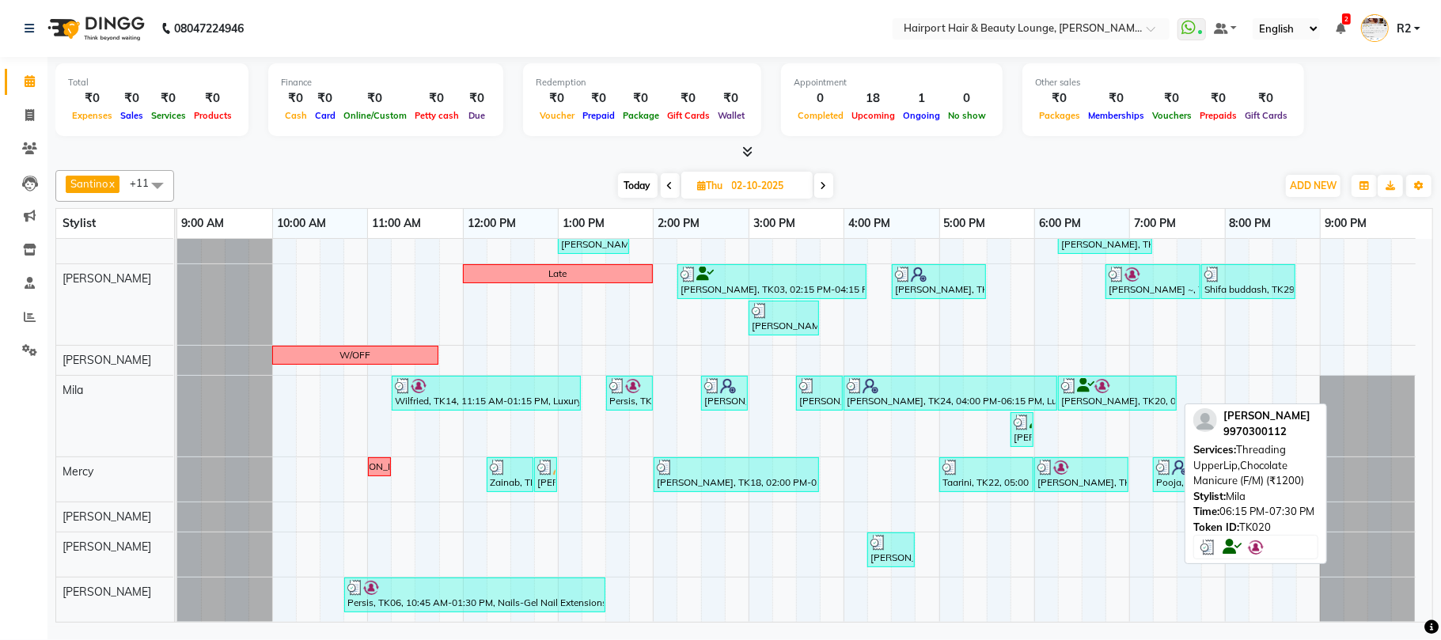
click at [1092, 394] on div "Ridhi, TK20, 06:15 PM-07:30 PM, Threading UpperLip,Chocolate Manicure (F/M) (₹1…" at bounding box center [1116, 393] width 115 height 30
select select "3"
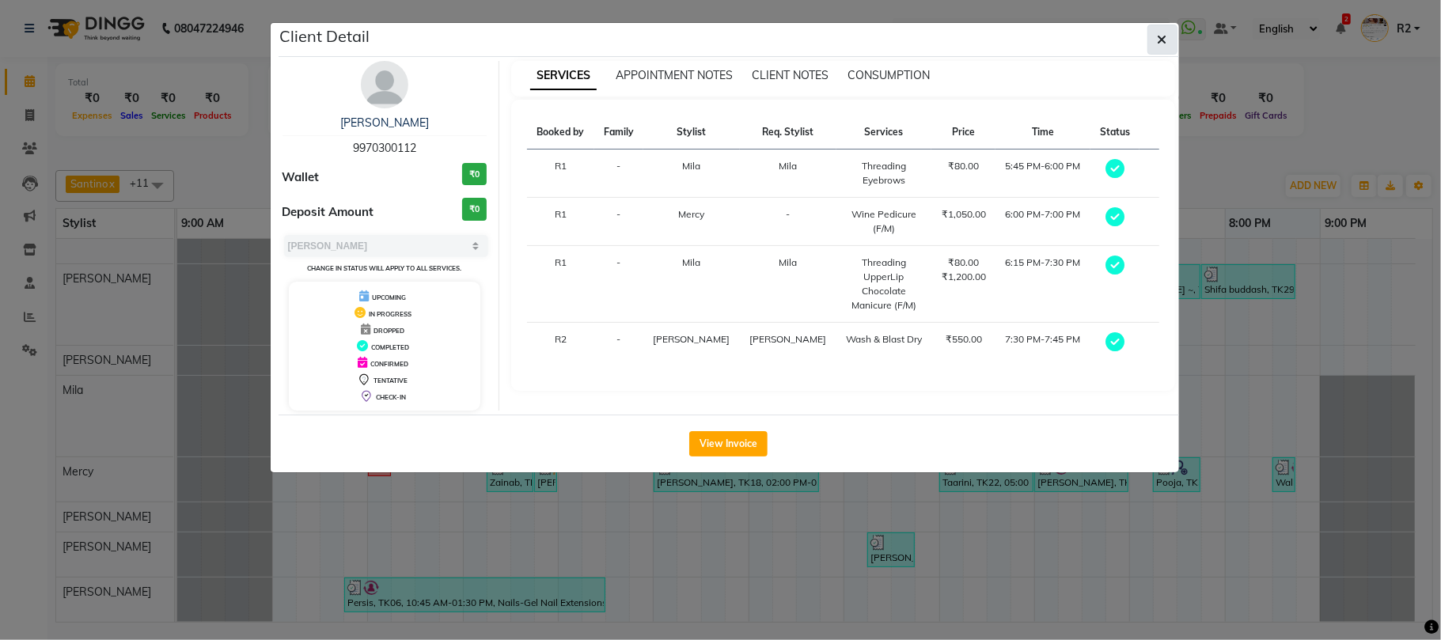
click at [1164, 47] on button "button" at bounding box center [1162, 40] width 30 height 30
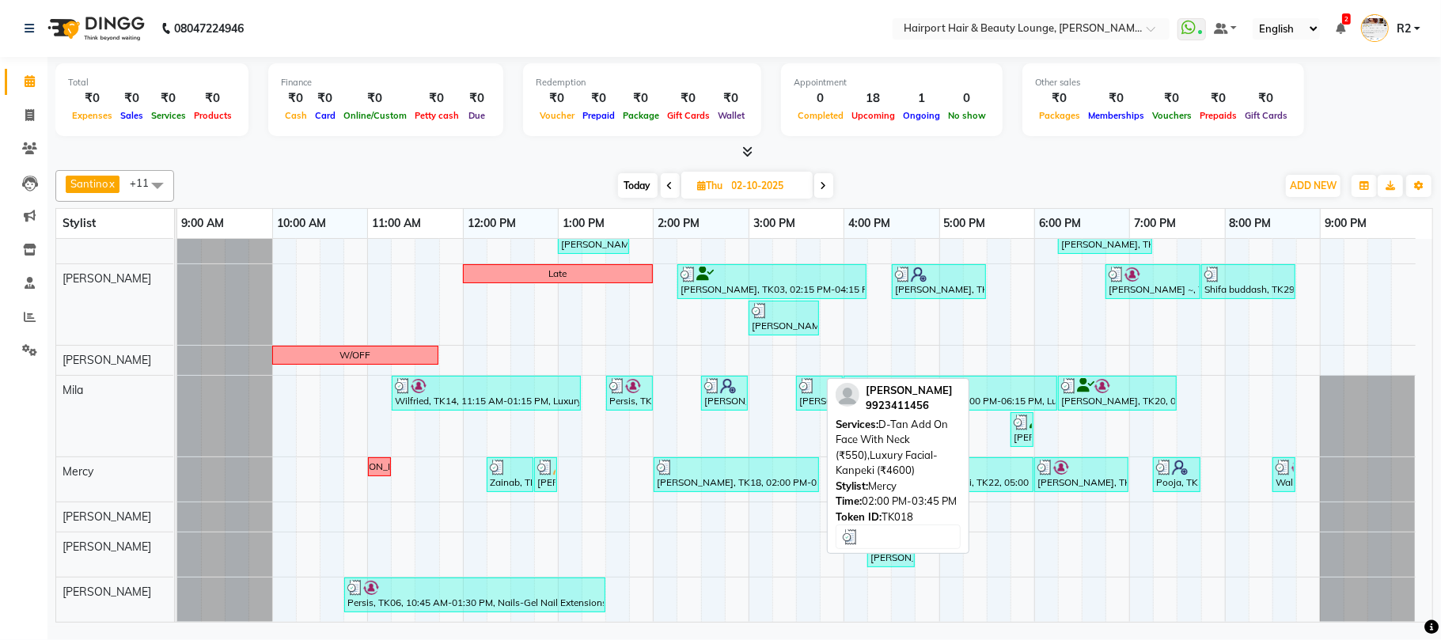
click at [710, 475] on div "Mrinal Menon, TK18, 02:00 PM-03:45 PM, D-Tan Add On Face With Neck (₹550),Luxur…" at bounding box center [736, 475] width 162 height 30
select select "3"
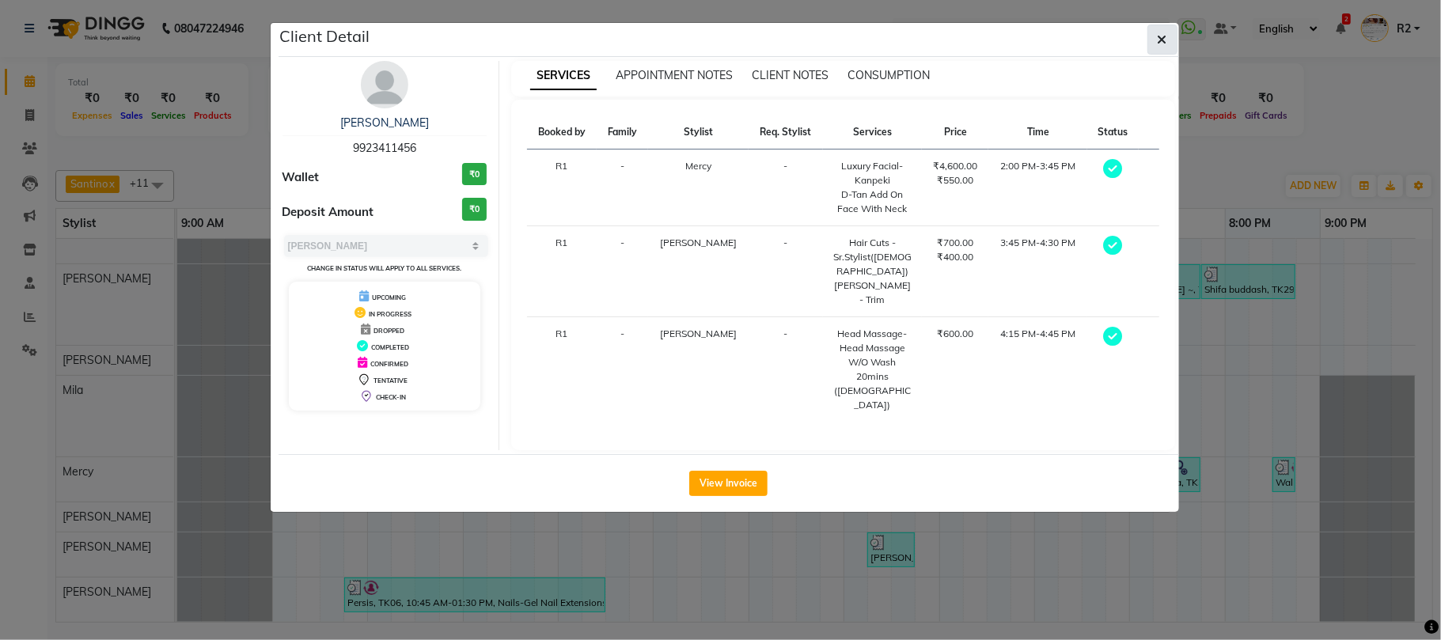
click at [1166, 46] on button "button" at bounding box center [1162, 40] width 30 height 30
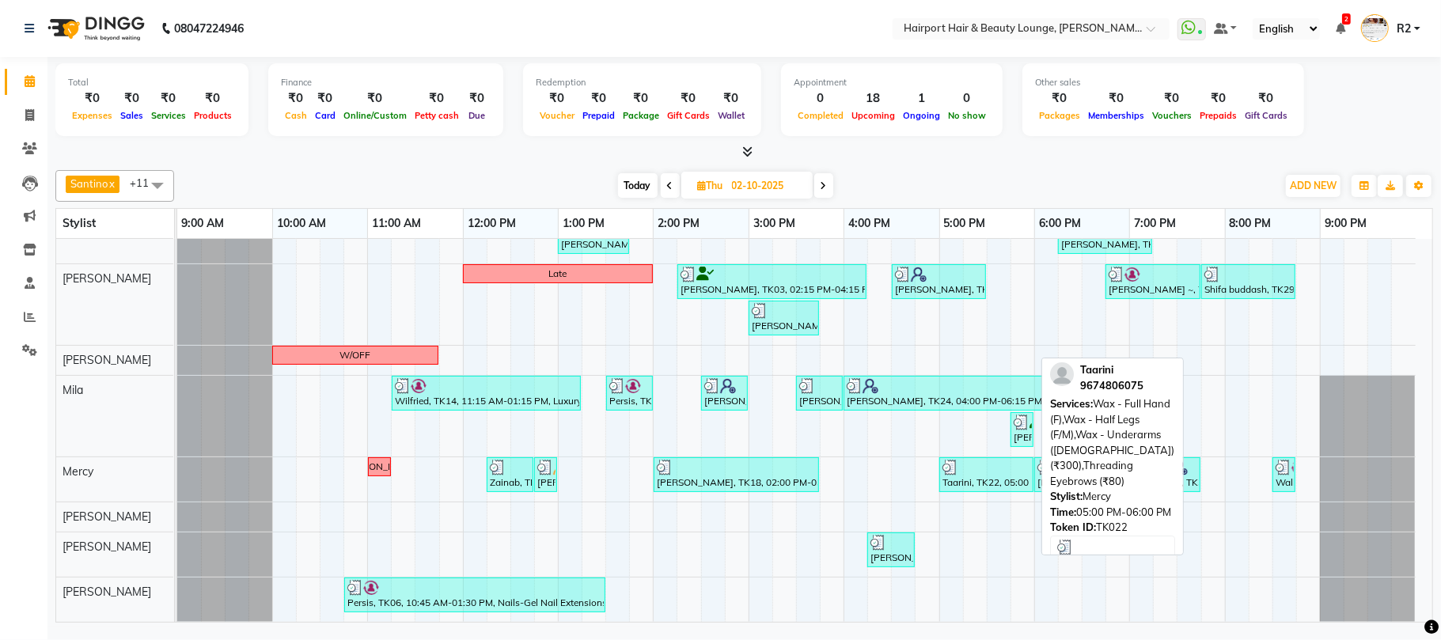
click at [1019, 475] on div "Taarini, TK22, 05:00 PM-06:00 PM, Wax - Full Hand (F),Wax - Half Legs (F/M),Wax…" at bounding box center [986, 475] width 91 height 30
select select "3"
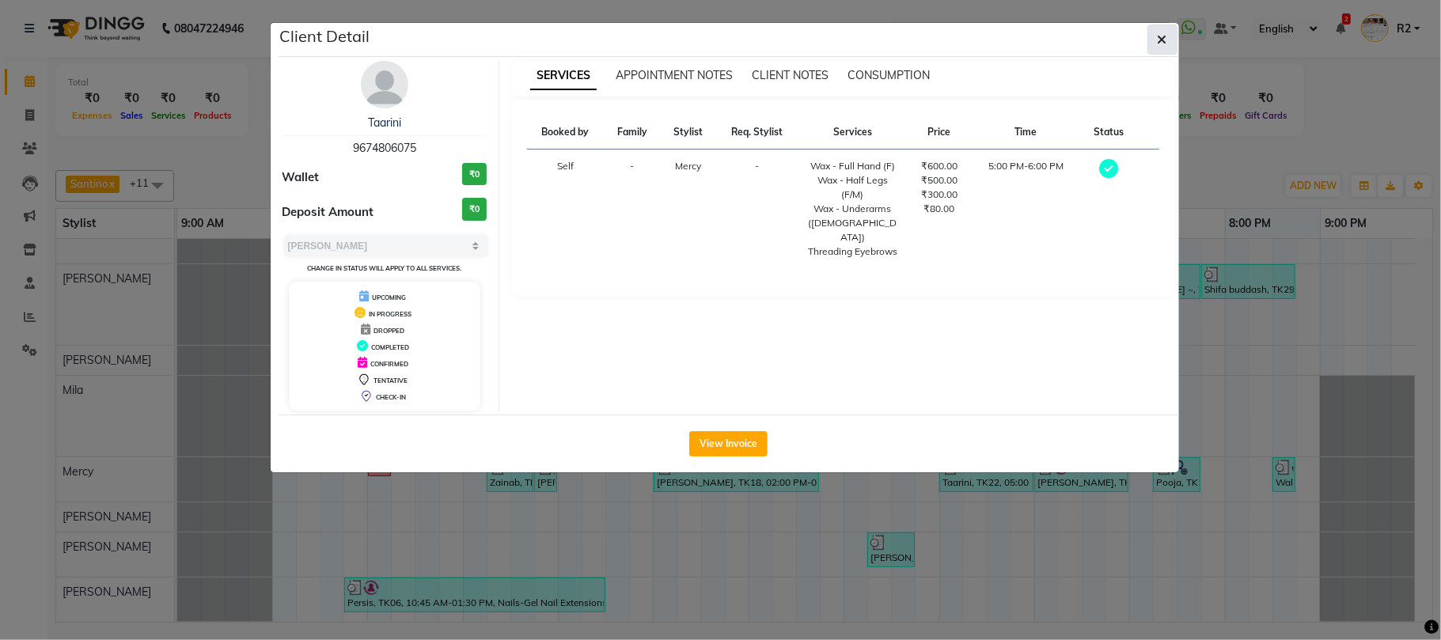
click at [1168, 46] on button "button" at bounding box center [1162, 40] width 30 height 30
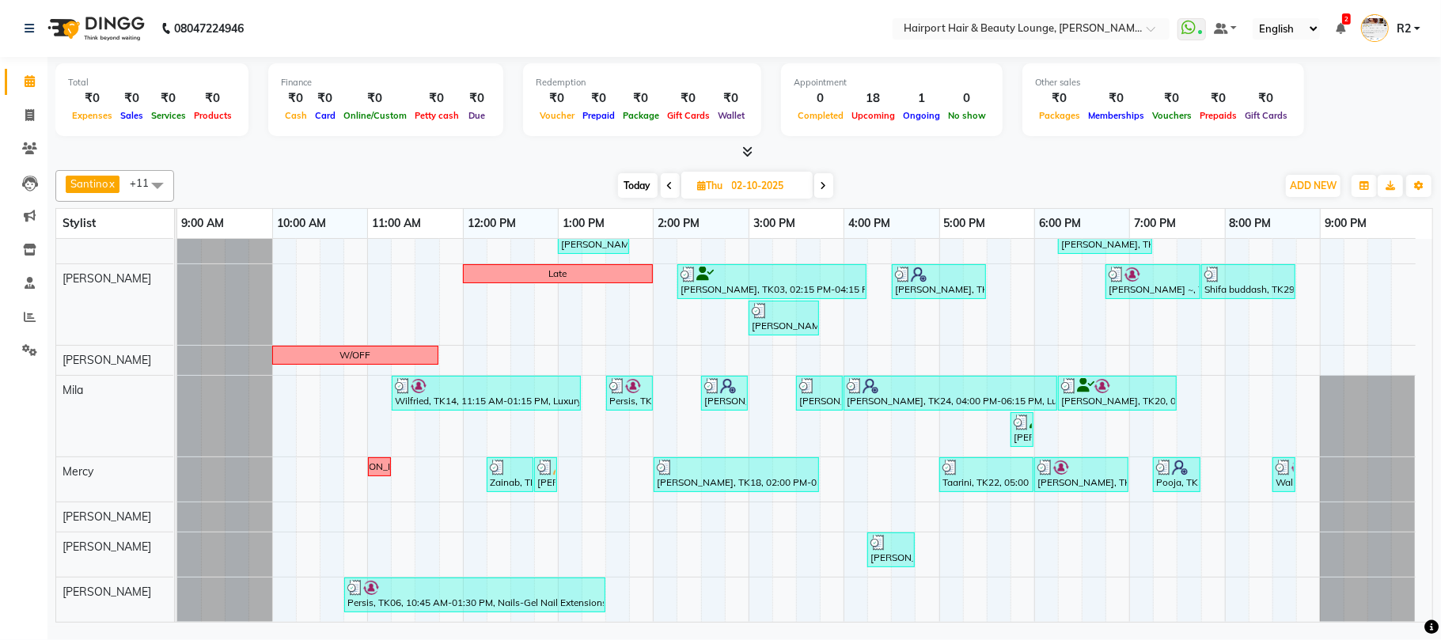
click at [827, 179] on span at bounding box center [823, 185] width 19 height 25
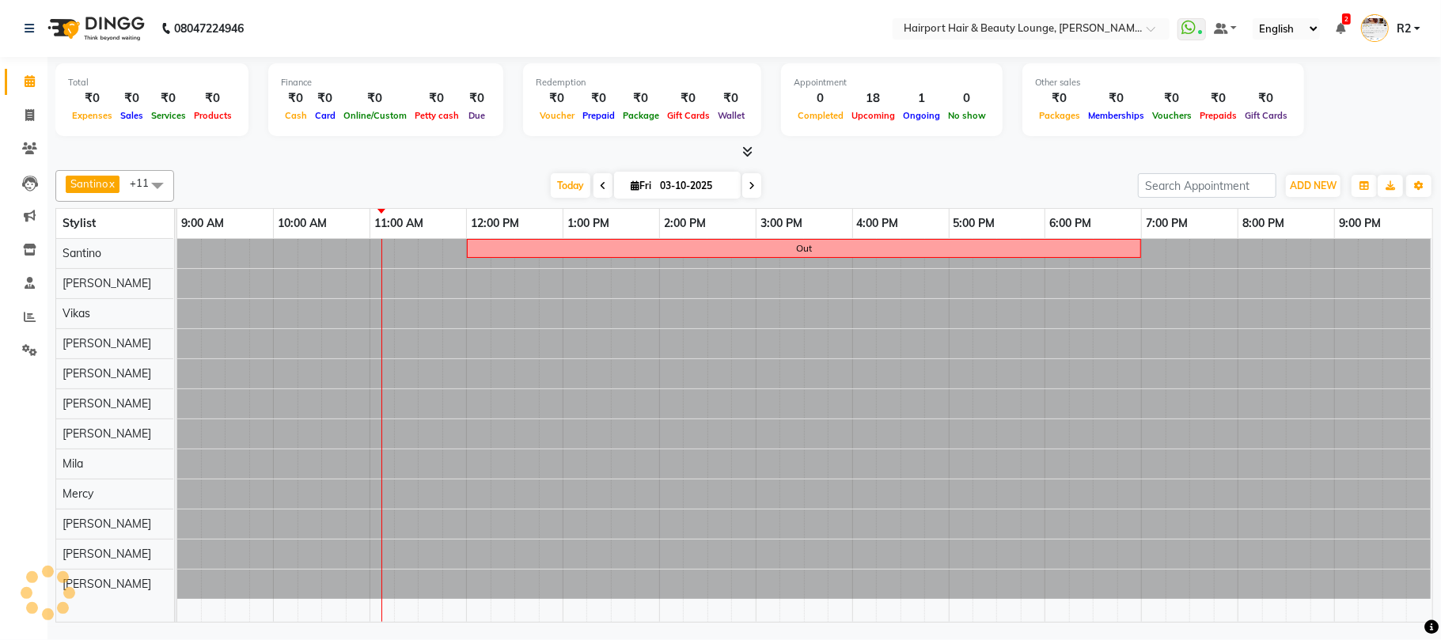
scroll to position [0, 0]
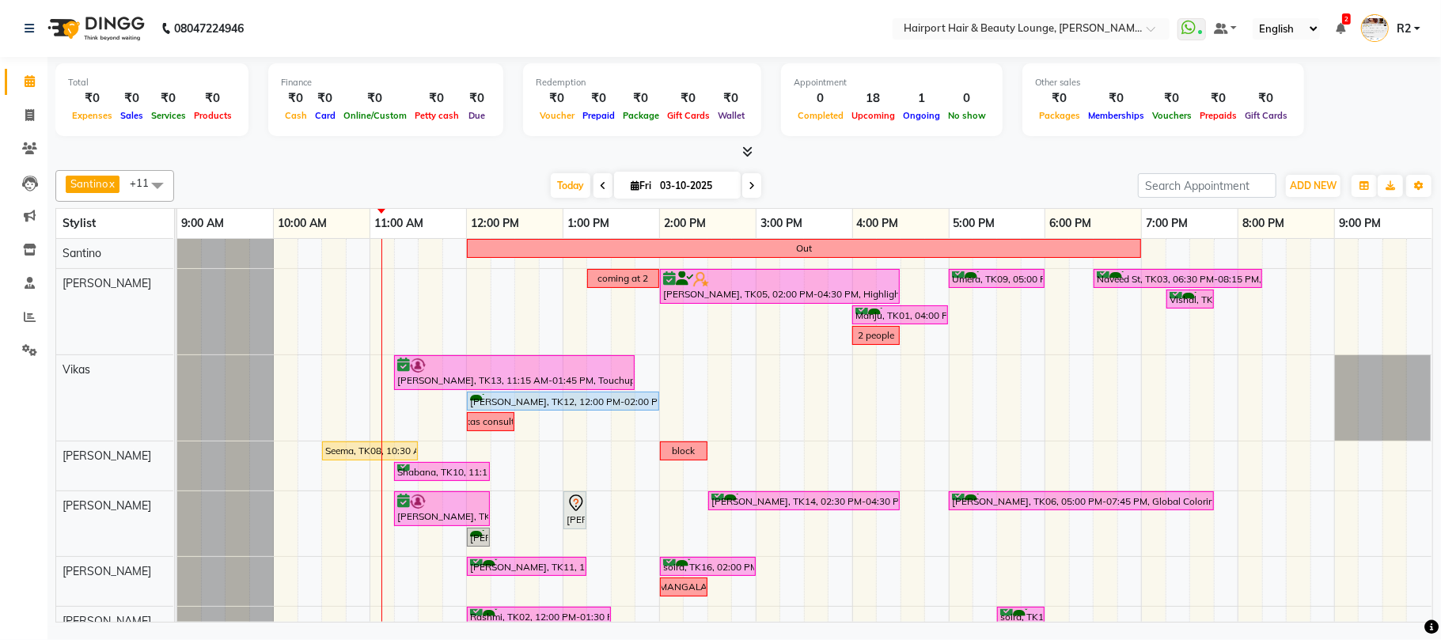
click at [742, 182] on span at bounding box center [751, 185] width 19 height 25
type input "04-10-2025"
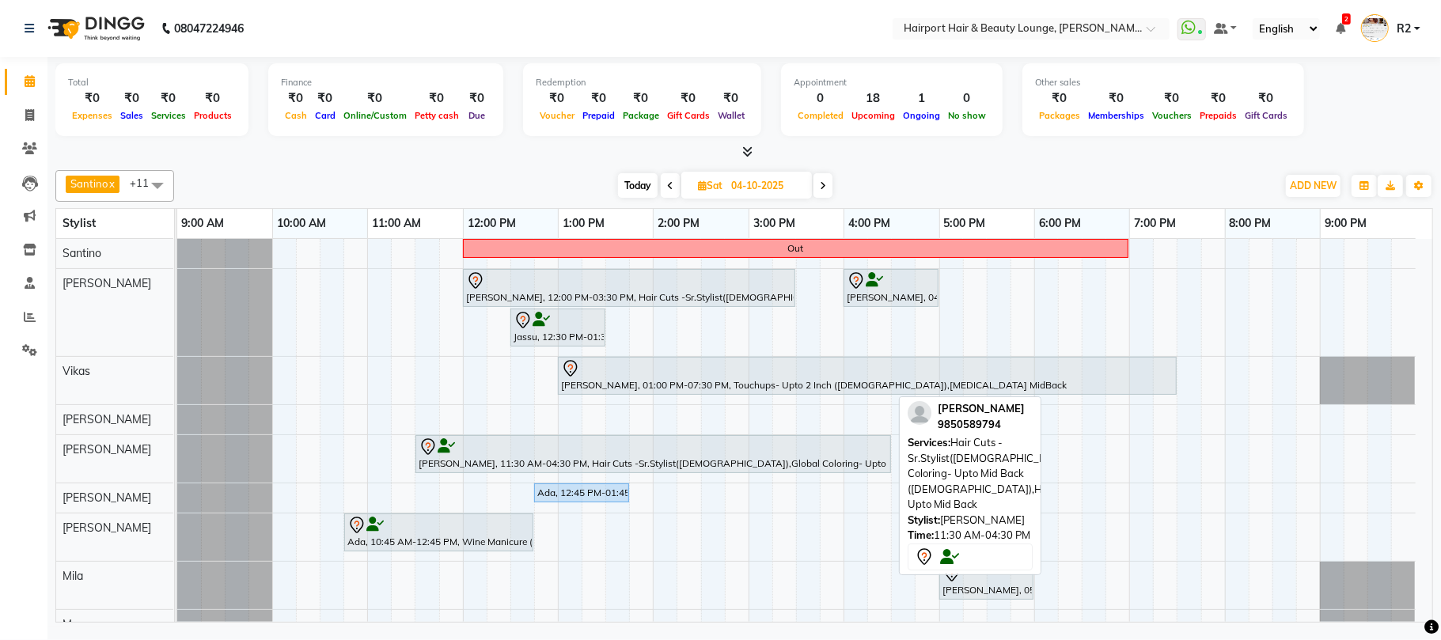
scroll to position [111, 0]
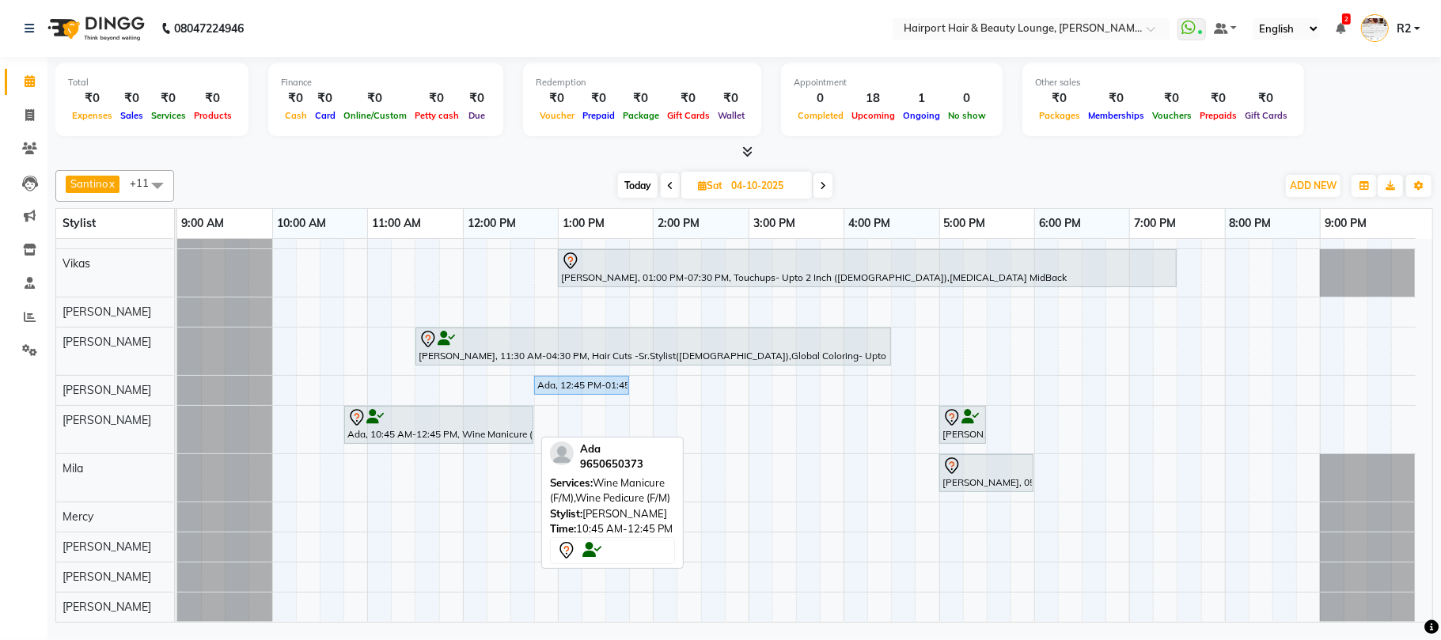
click at [476, 422] on div at bounding box center [438, 417] width 183 height 19
select select "7"
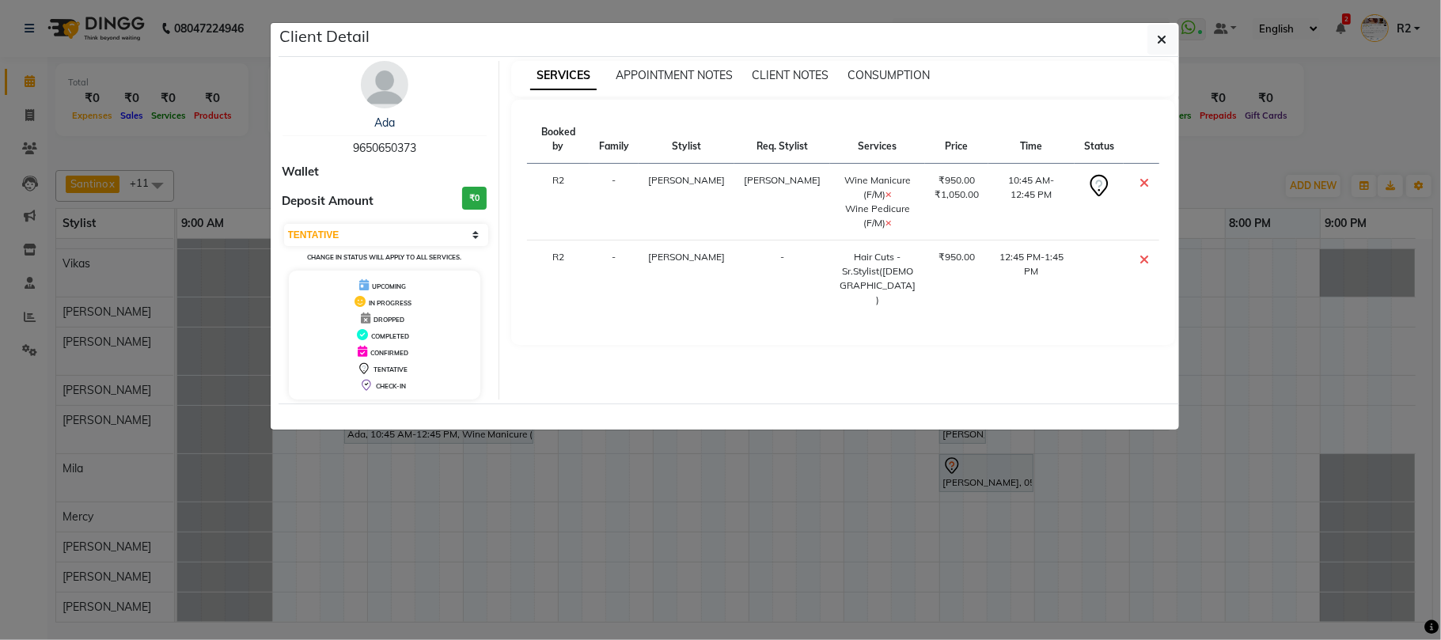
click at [386, 90] on img at bounding box center [384, 84] width 47 height 47
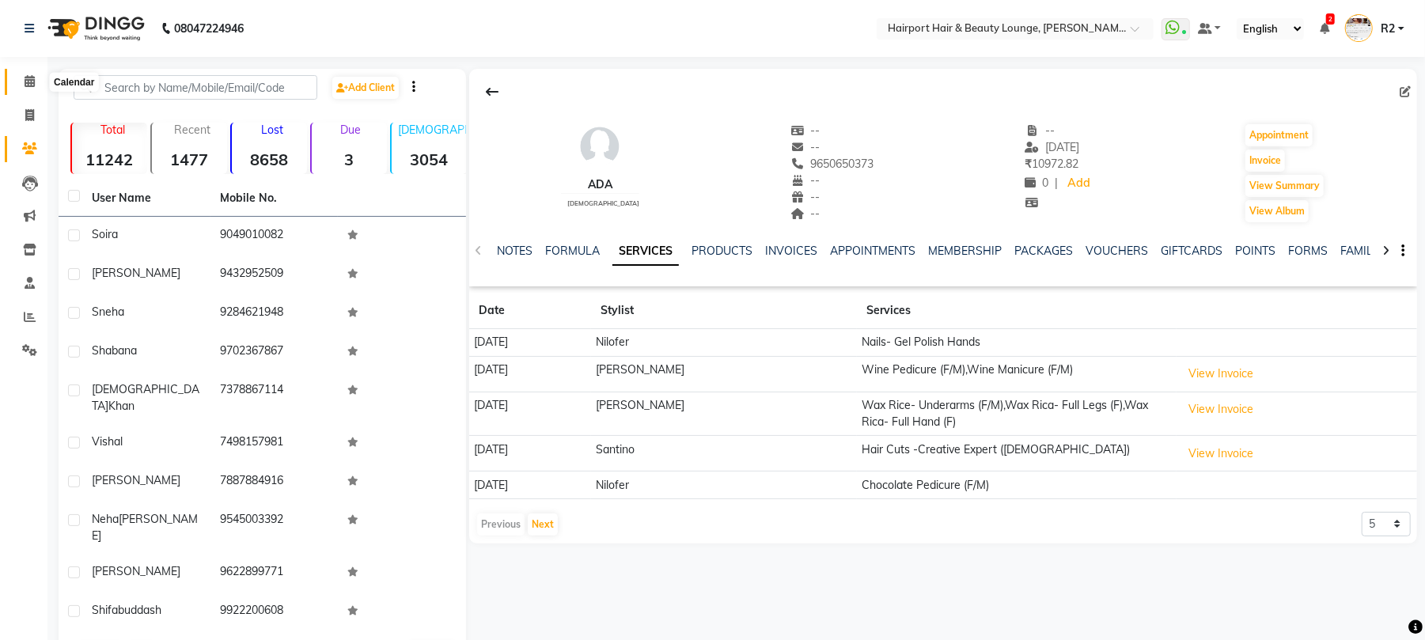
click at [36, 73] on span at bounding box center [30, 82] width 28 height 18
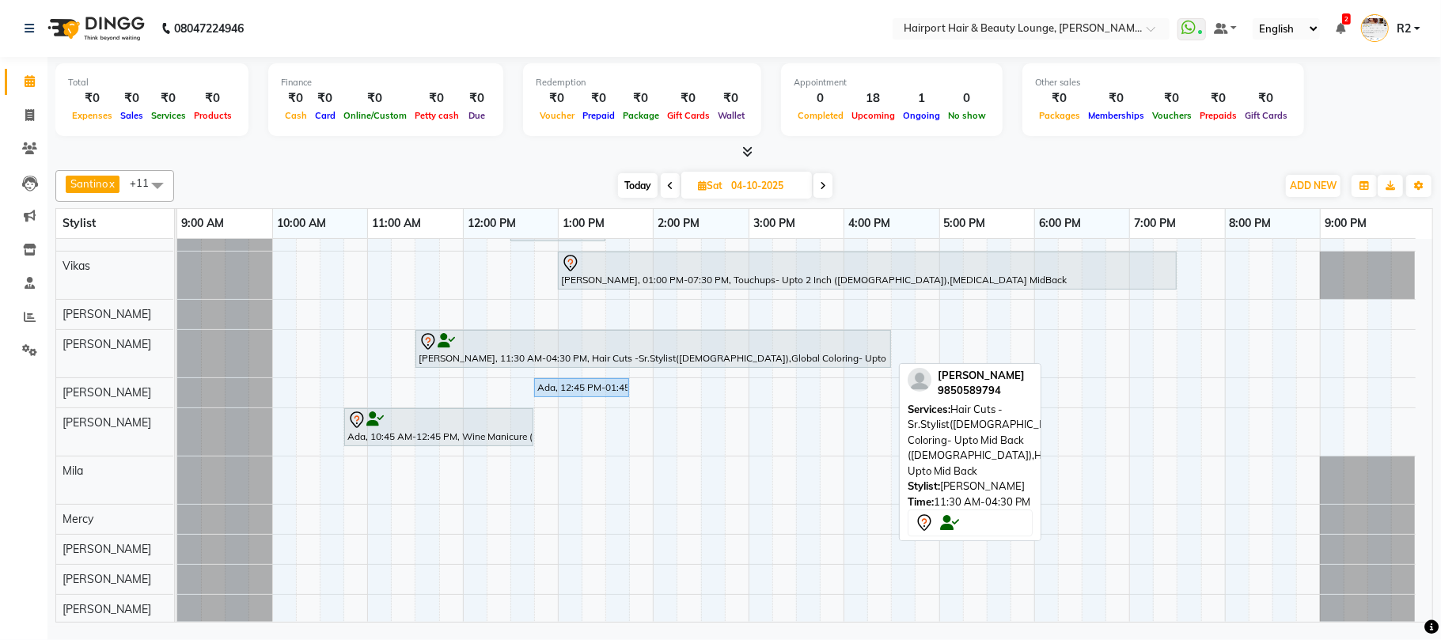
scroll to position [111, 0]
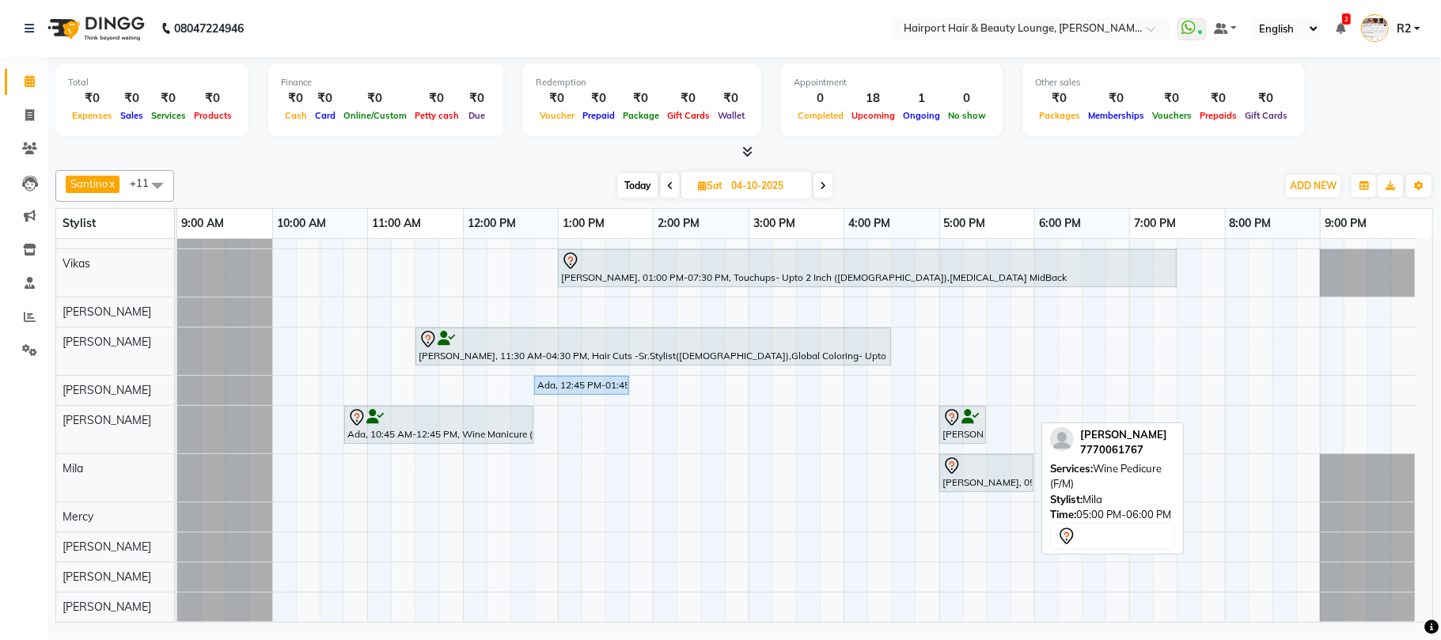
click at [976, 485] on div "[PERSON_NAME], 05:00 PM-06:00 PM, Wine Pedicure (F/M)" at bounding box center [986, 472] width 91 height 33
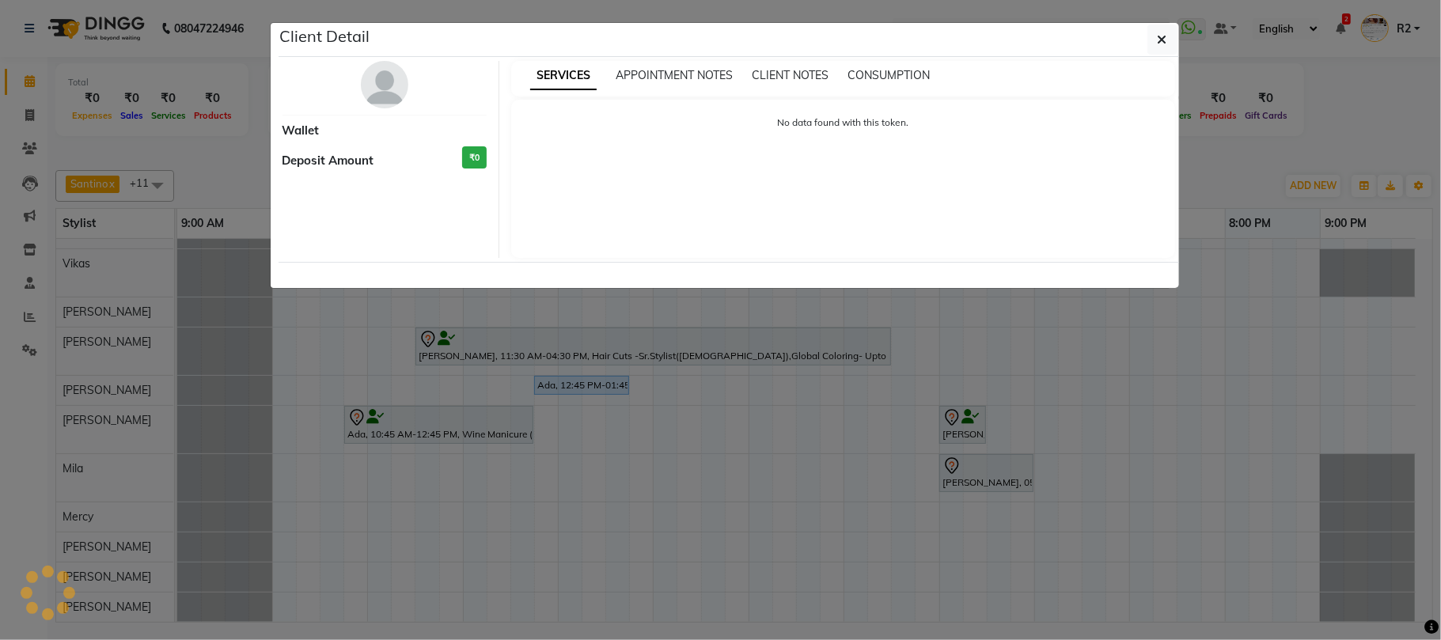
select select "7"
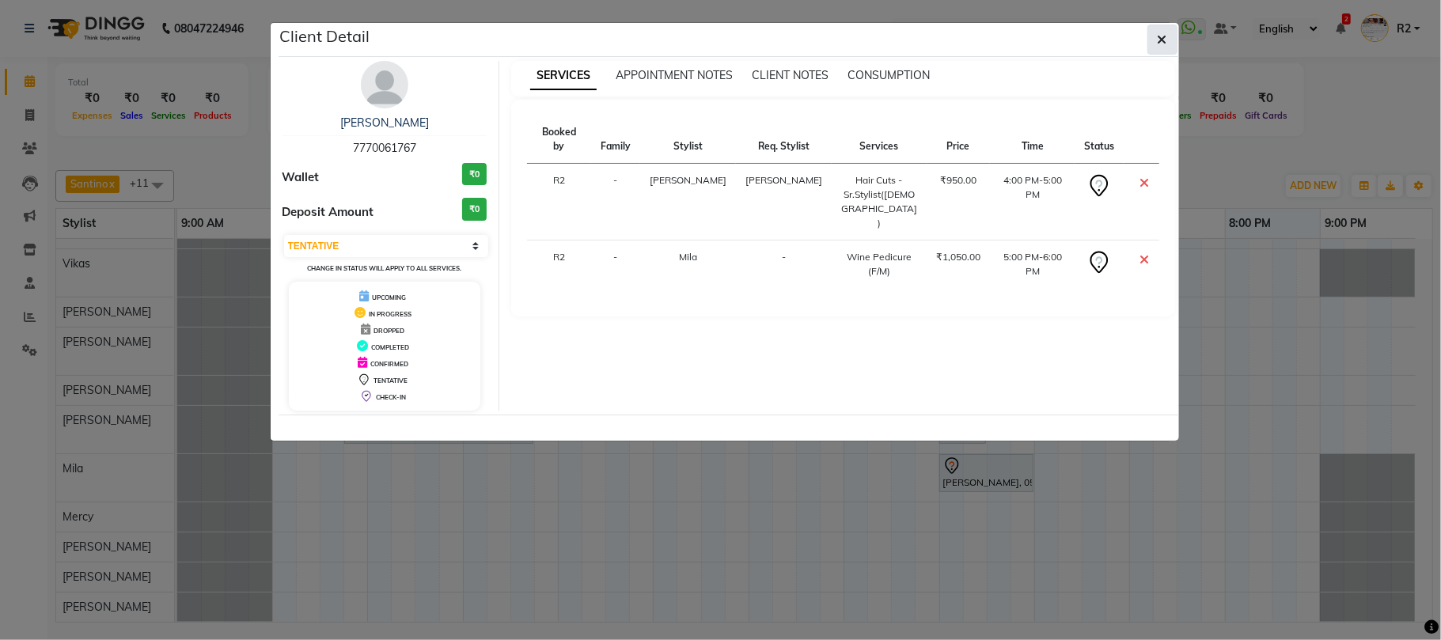
click at [1165, 33] on icon "button" at bounding box center [1161, 39] width 9 height 13
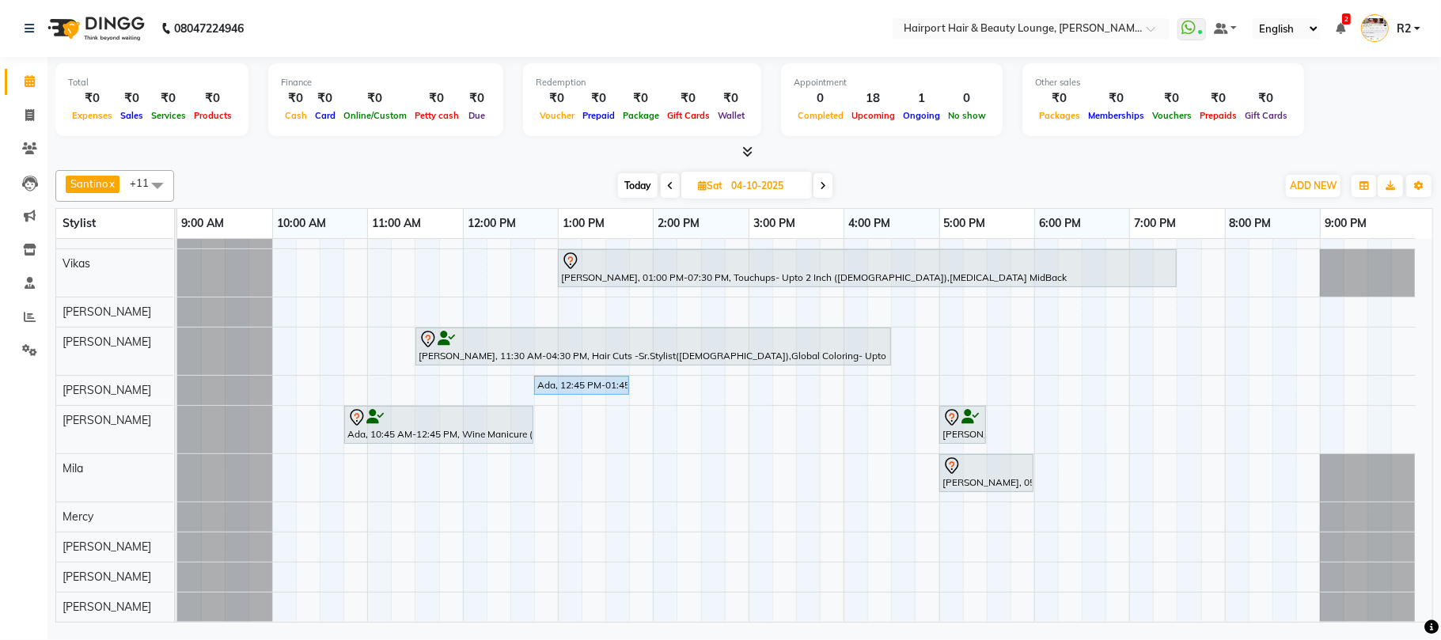
click at [631, 185] on span "Today" at bounding box center [638, 185] width 40 height 25
type input "03-10-2025"
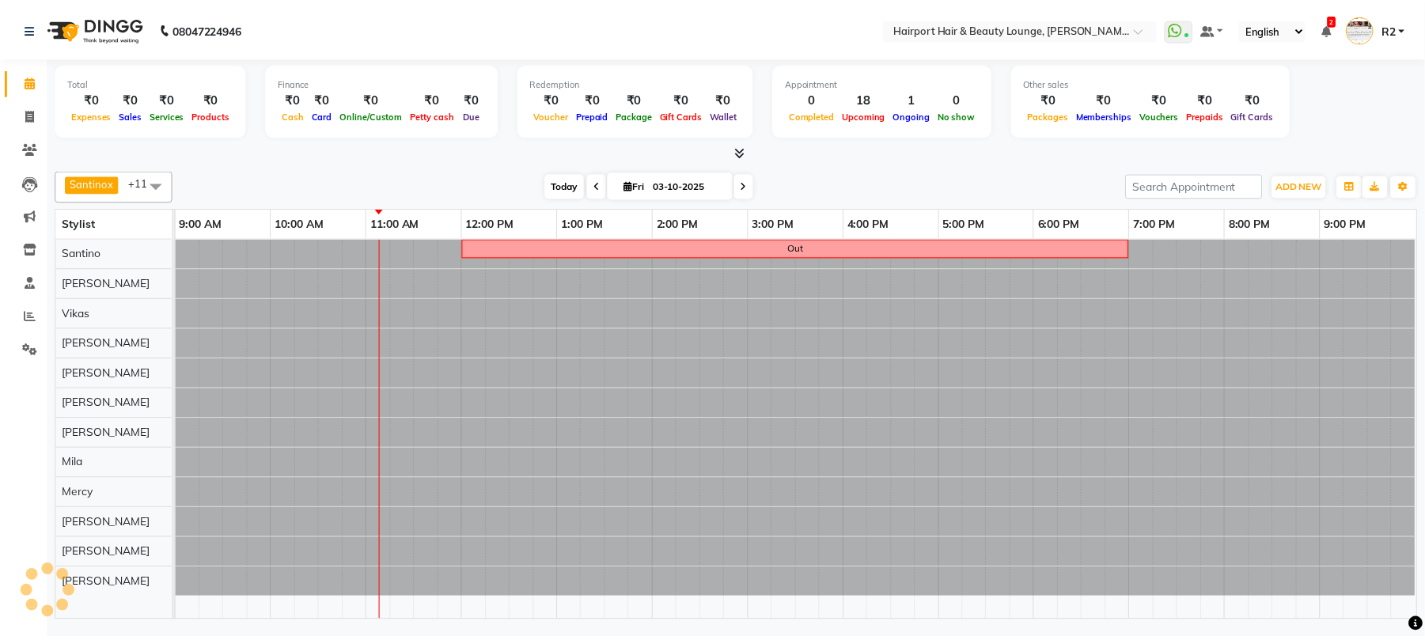
scroll to position [0, 0]
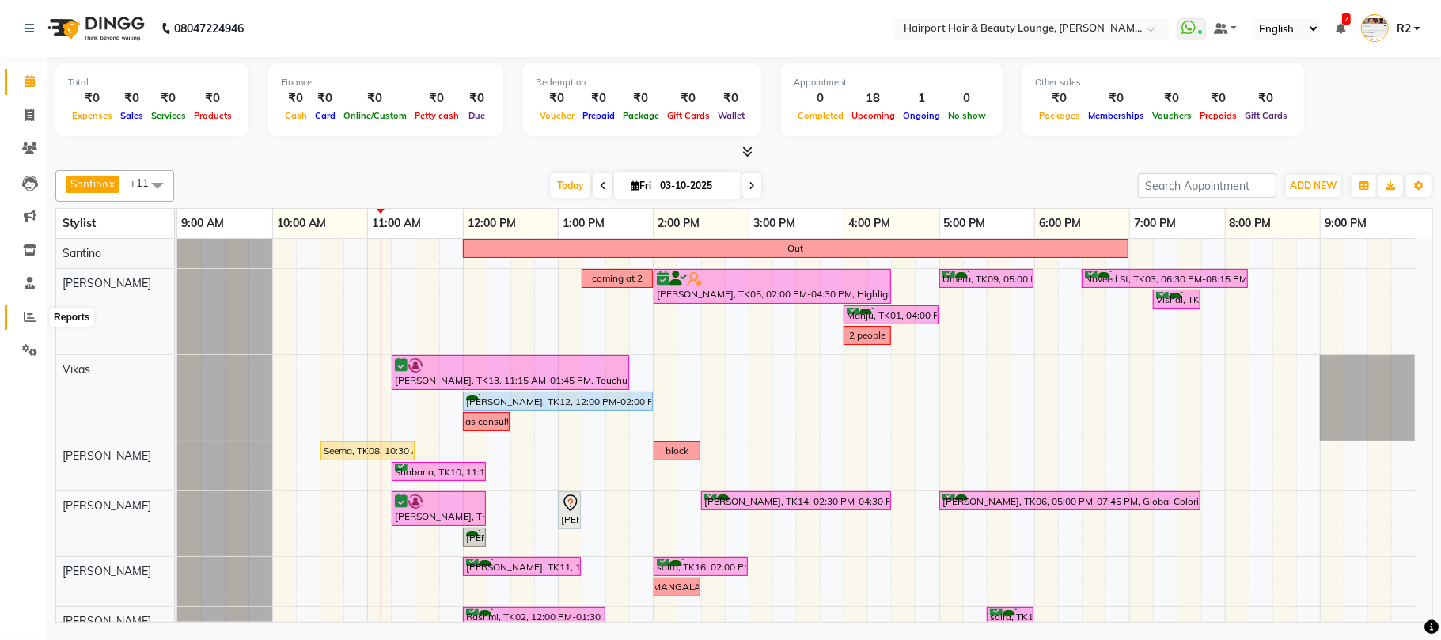
click at [30, 312] on icon at bounding box center [30, 317] width 12 height 12
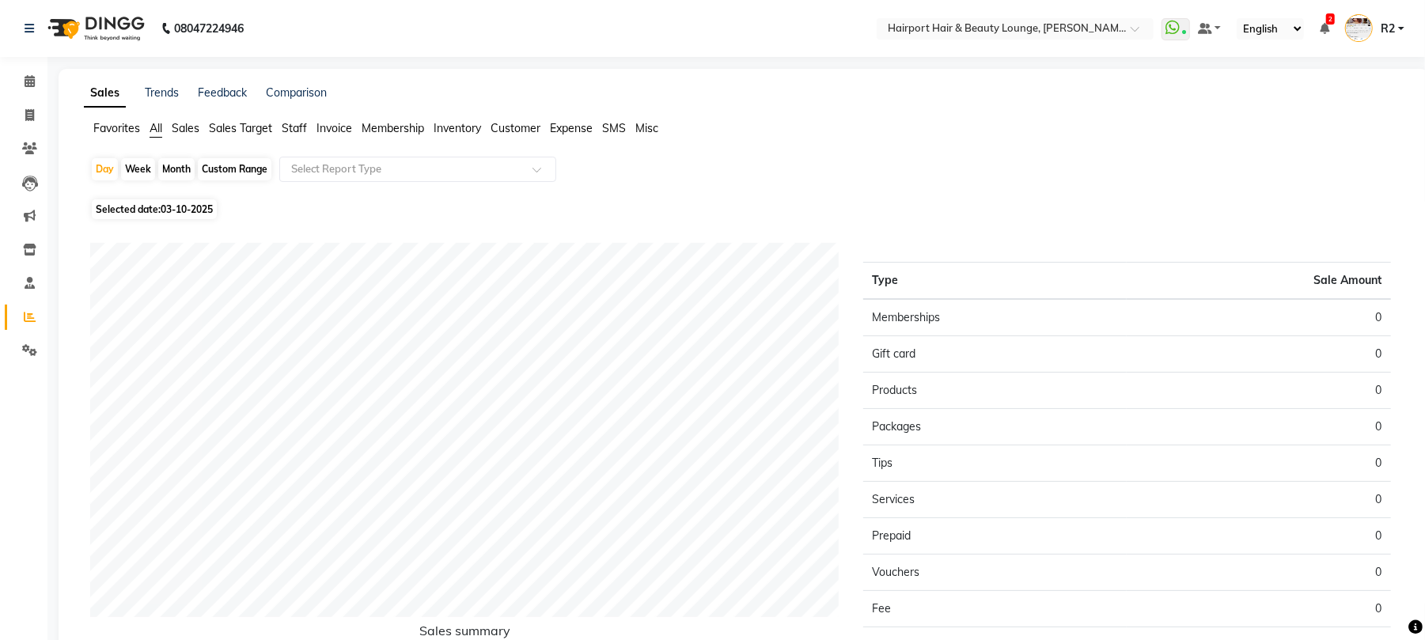
click at [297, 125] on span "Staff" at bounding box center [294, 128] width 25 height 14
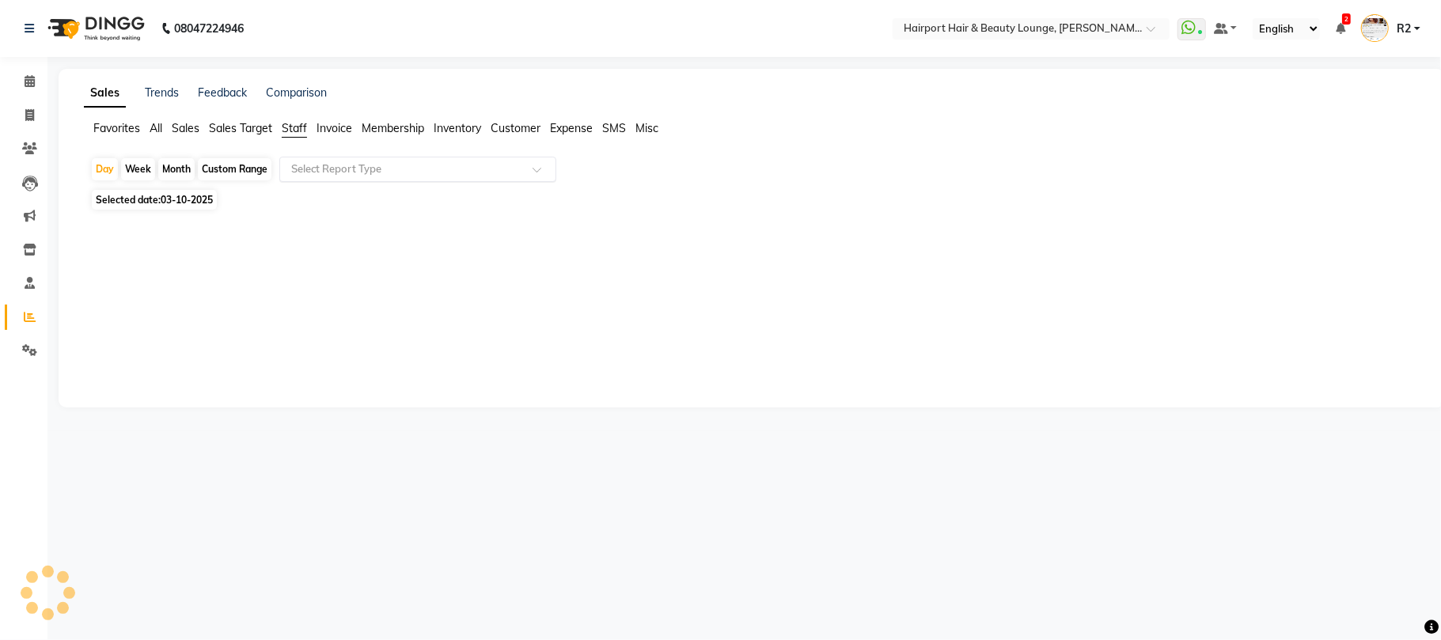
click at [365, 172] on input "text" at bounding box center [402, 169] width 228 height 16
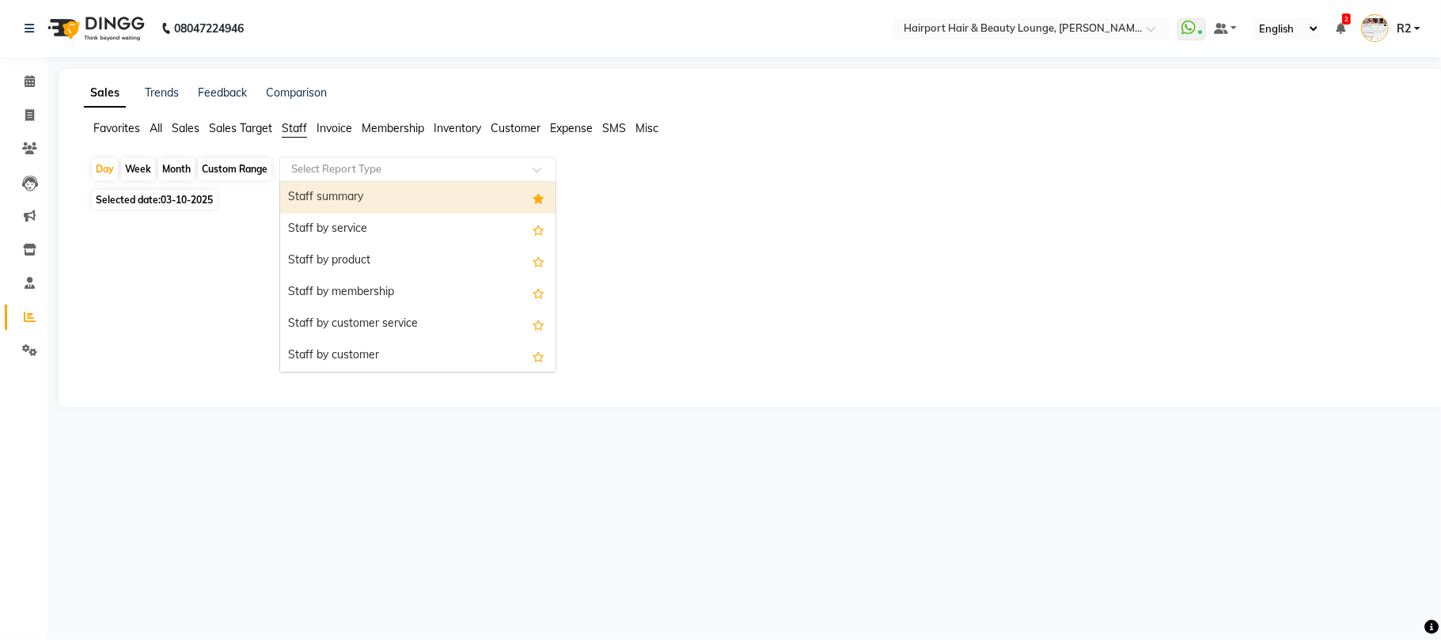
click at [355, 193] on div "Staff summary" at bounding box center [417, 198] width 275 height 32
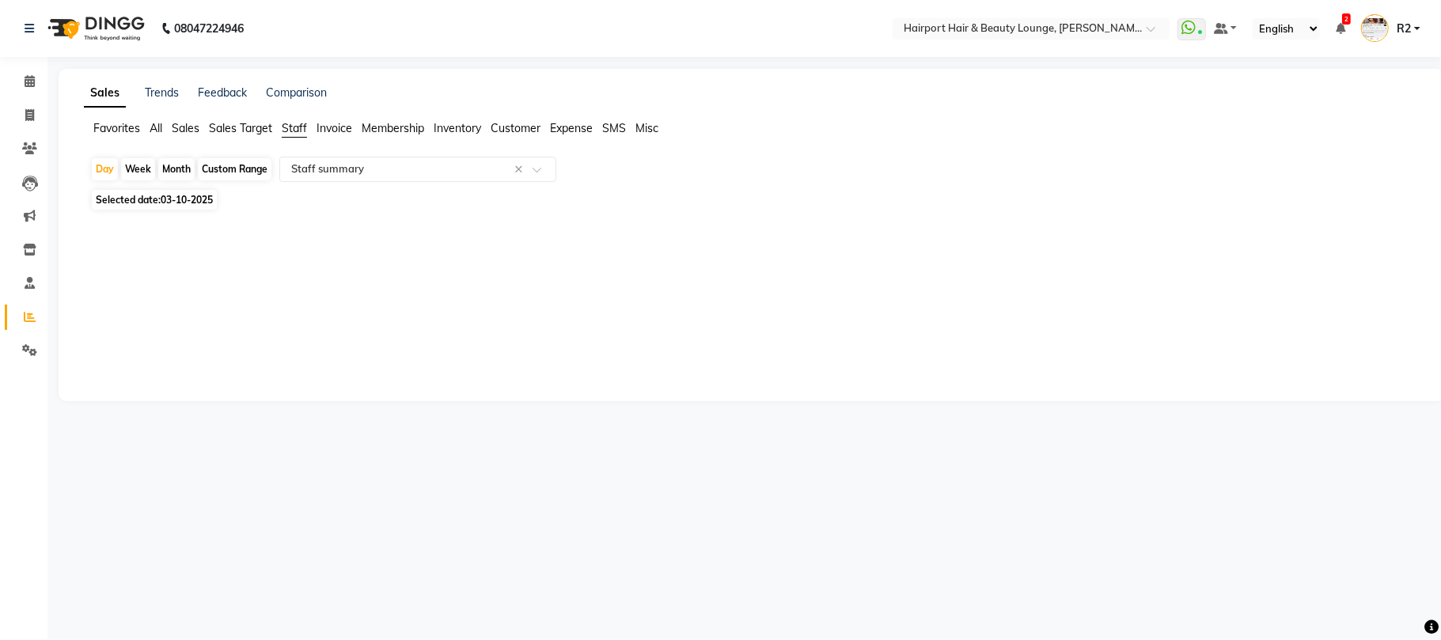
click at [178, 165] on div "Month" at bounding box center [176, 169] width 36 height 22
select select "10"
select select "2025"
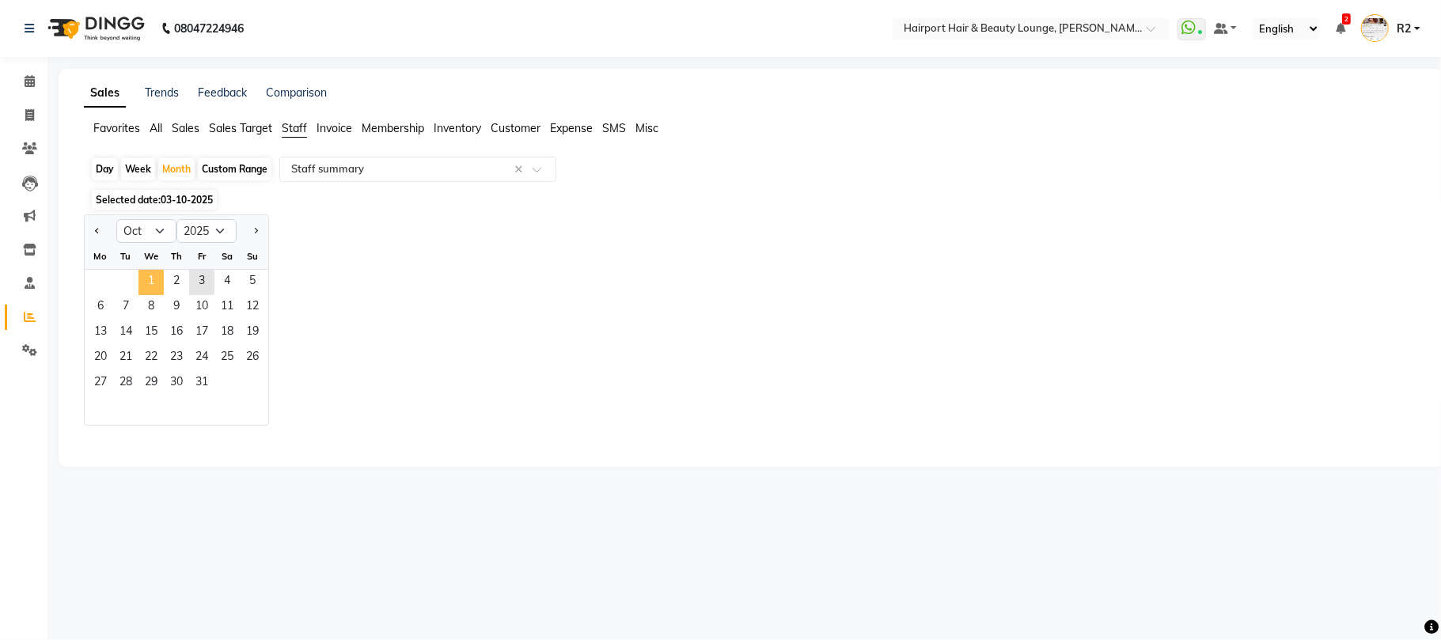
click at [150, 280] on span "1" at bounding box center [150, 282] width 25 height 25
select select "csv"
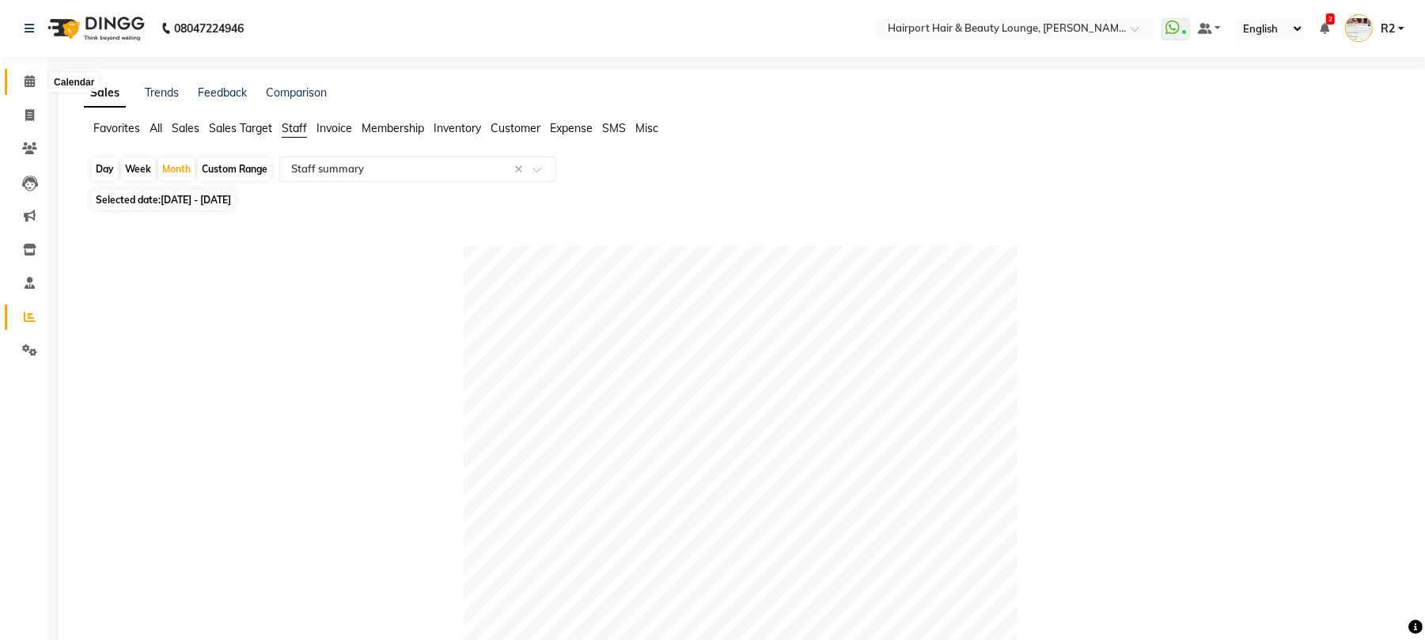
click at [30, 78] on icon at bounding box center [30, 81] width 10 height 12
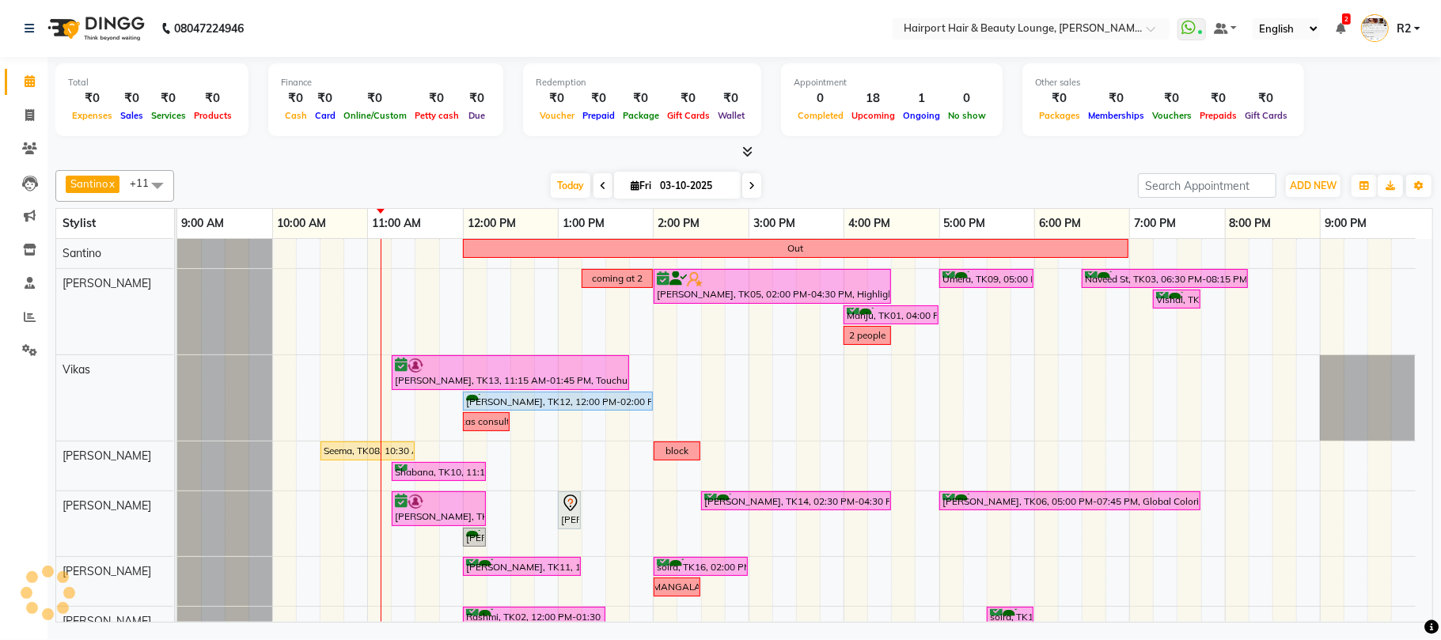
scroll to position [168, 0]
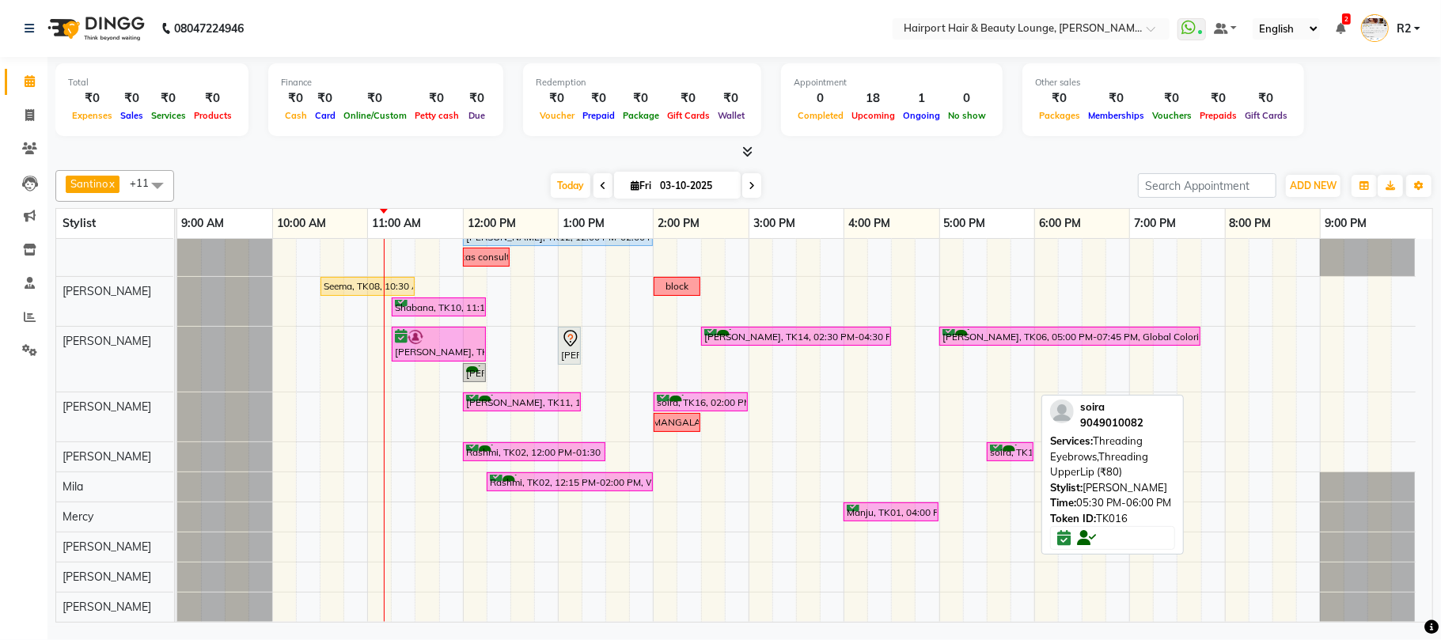
click at [1013, 450] on div "soira, TK16, 05:30 PM-06:00 PM, Threading Eyebrows,Threading UpperLip (₹80)" at bounding box center [1010, 452] width 44 height 15
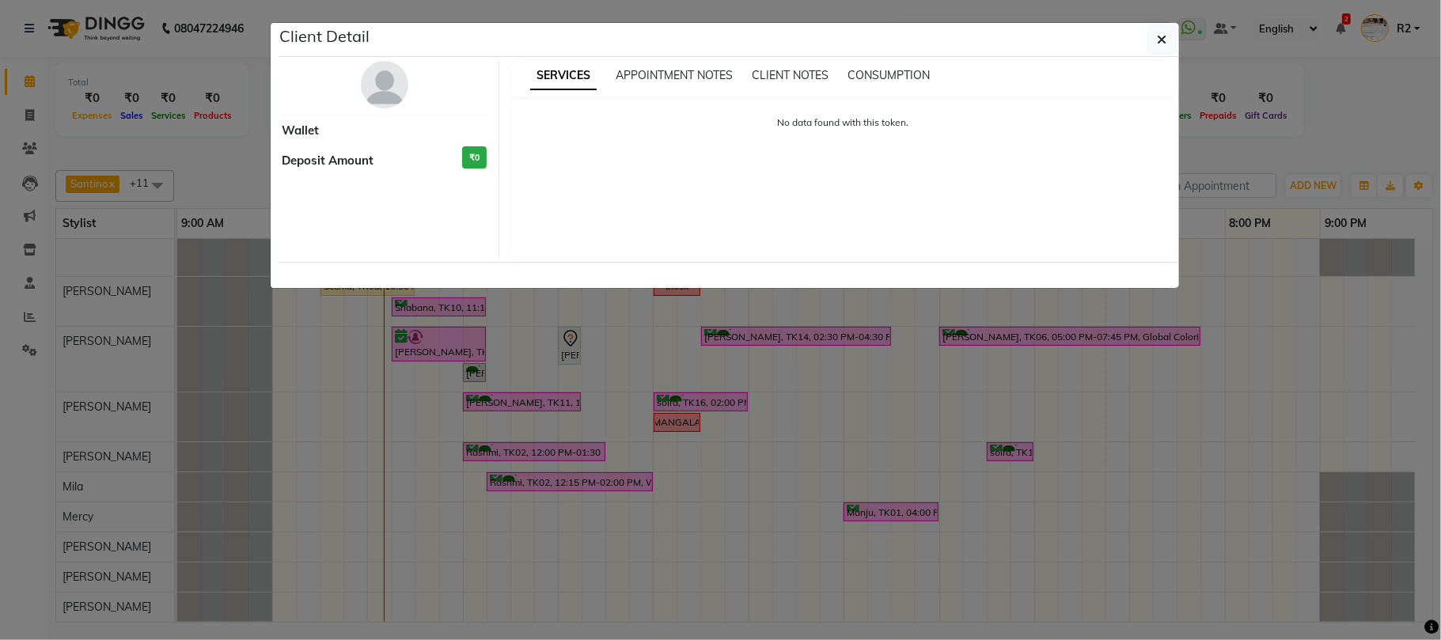
select select "6"
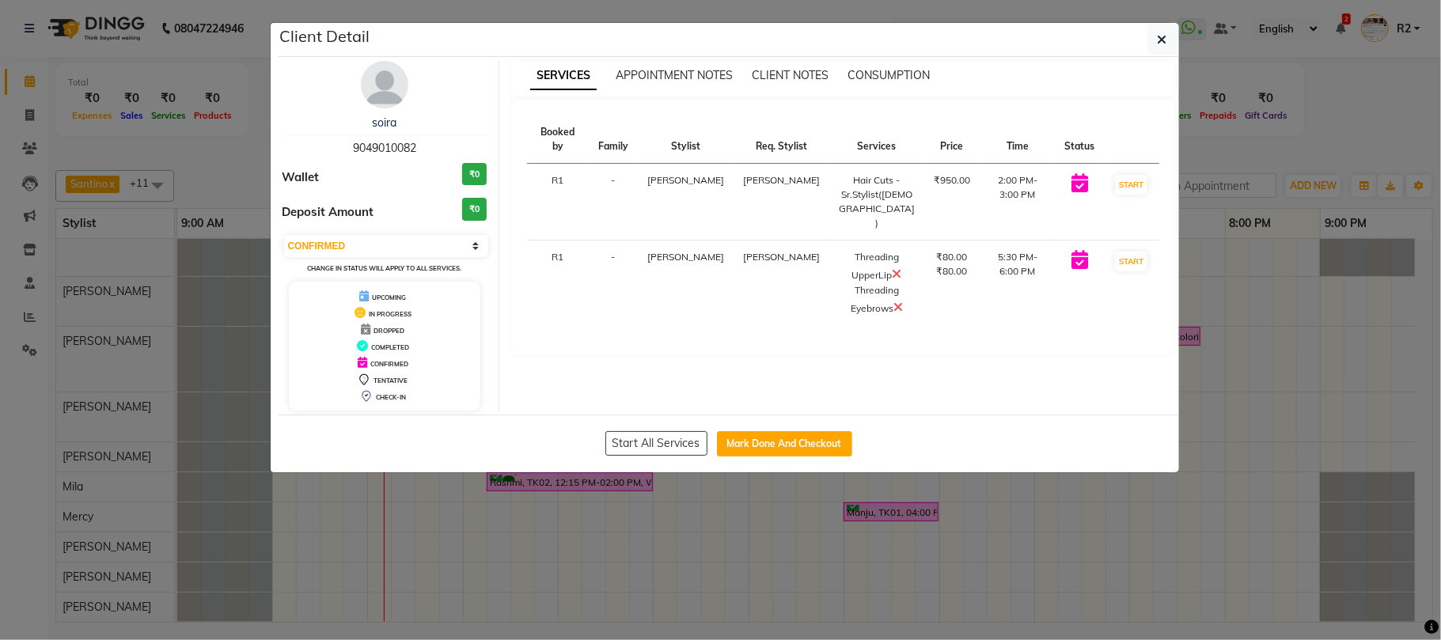
click at [372, 74] on img at bounding box center [384, 84] width 47 height 47
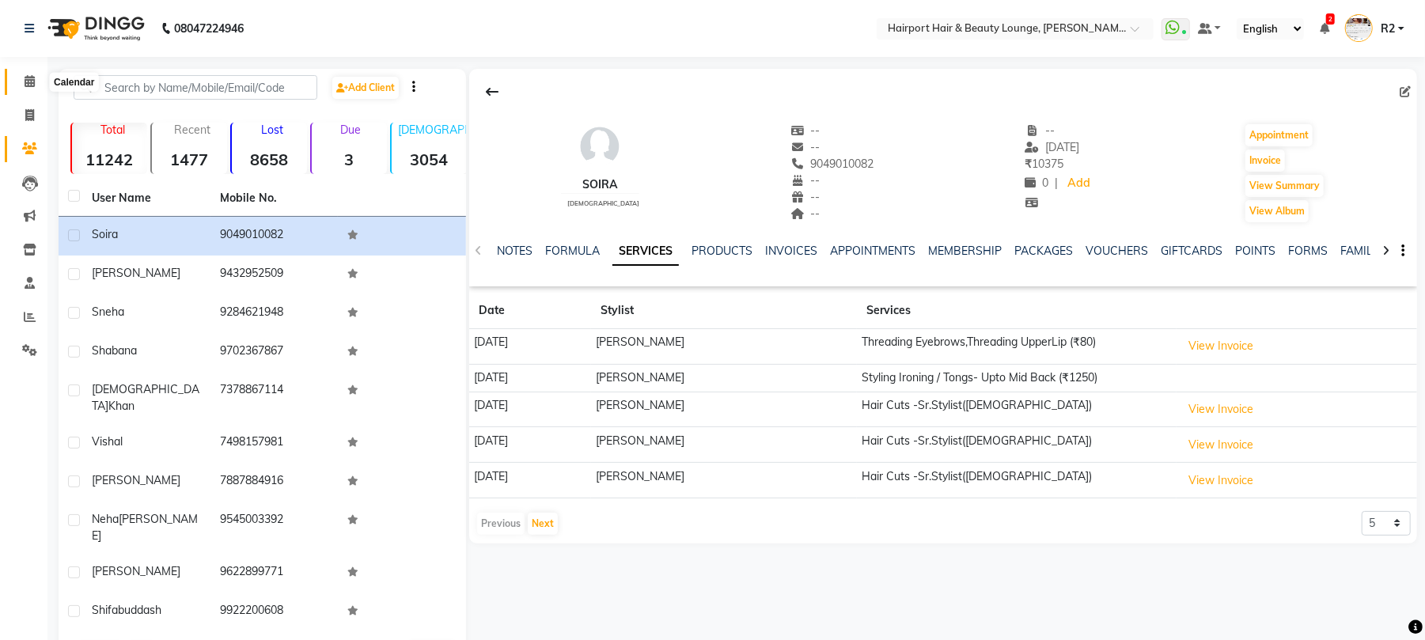
click at [26, 77] on icon at bounding box center [30, 81] width 10 height 12
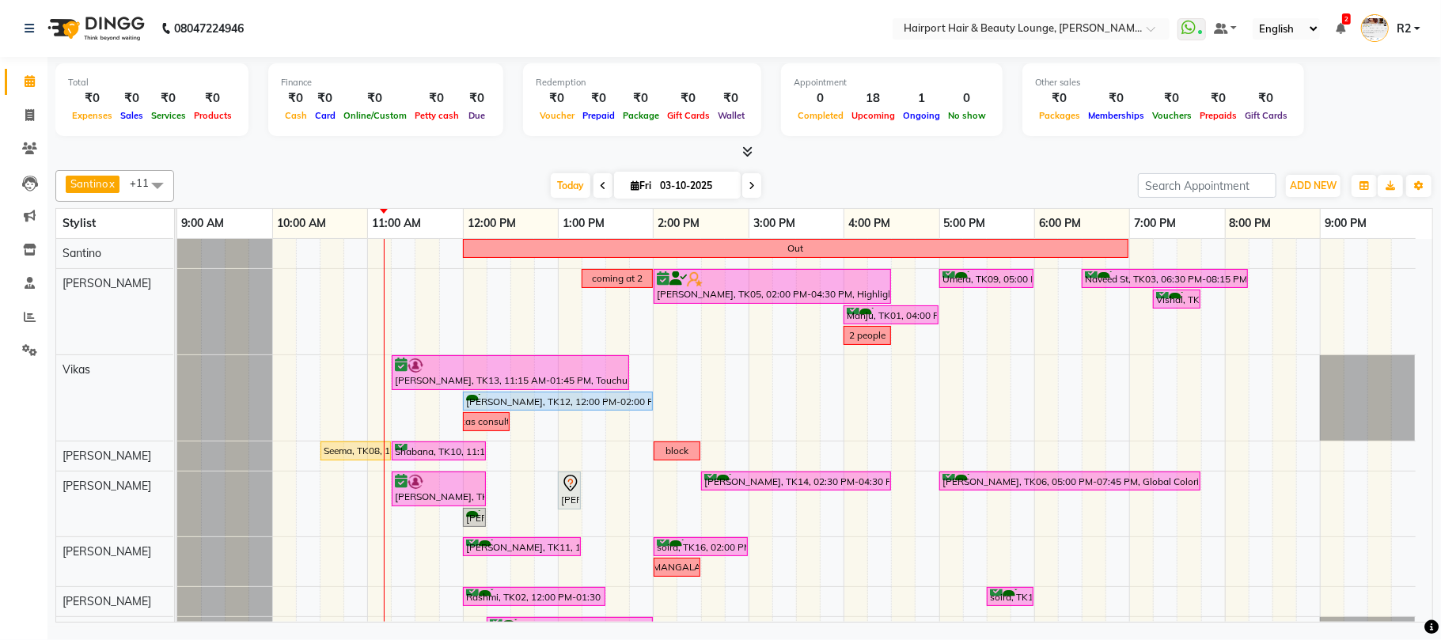
click at [600, 181] on icon at bounding box center [603, 185] width 6 height 9
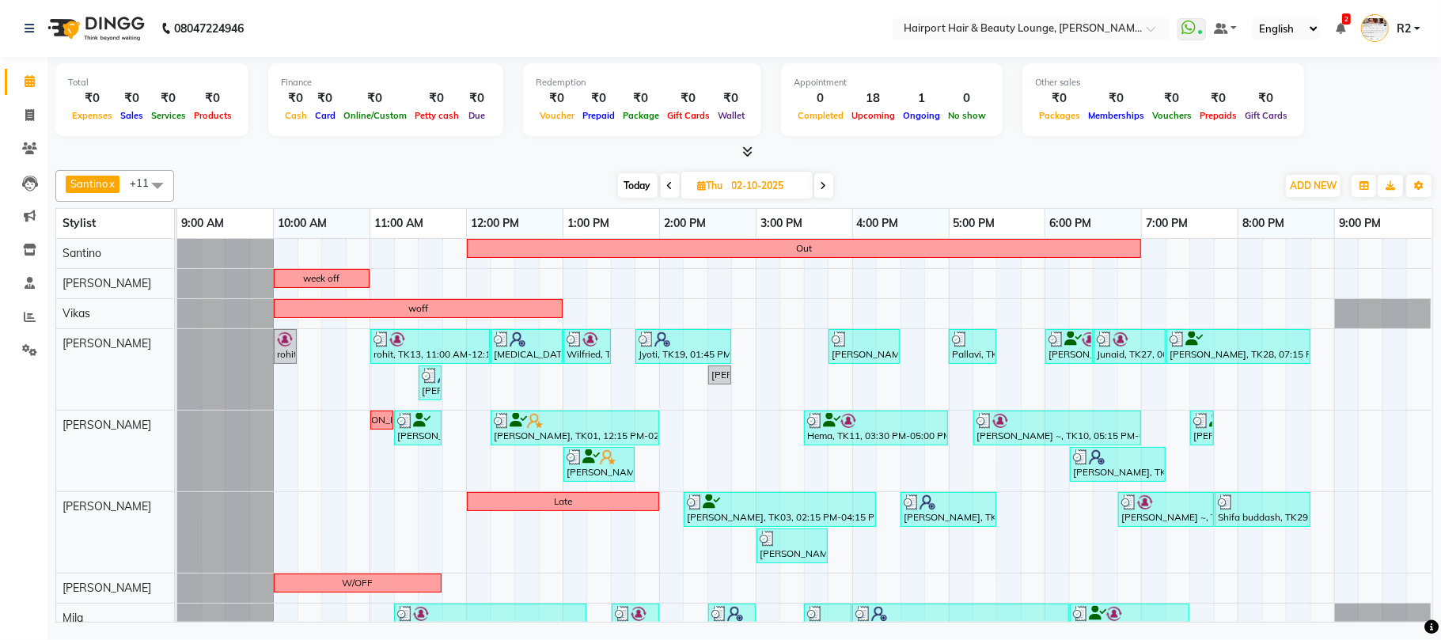
click at [667, 185] on icon at bounding box center [670, 185] width 6 height 9
type input "01-10-2025"
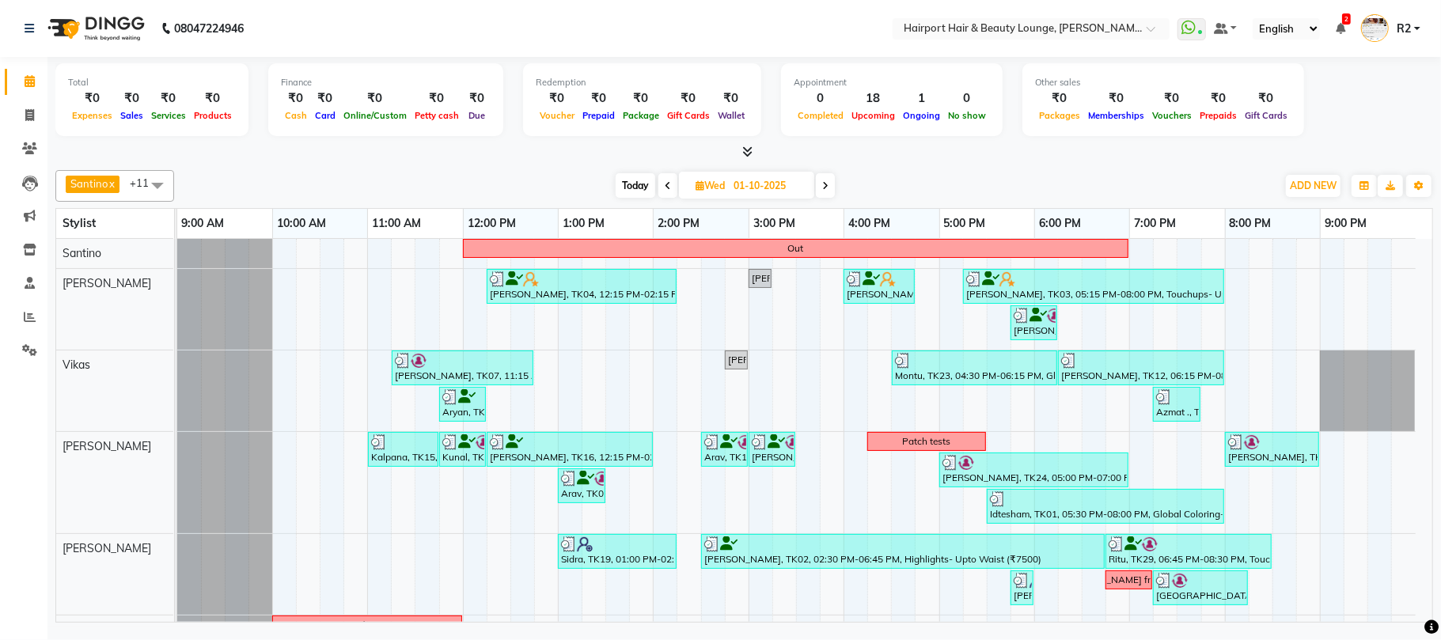
scroll to position [251, 0]
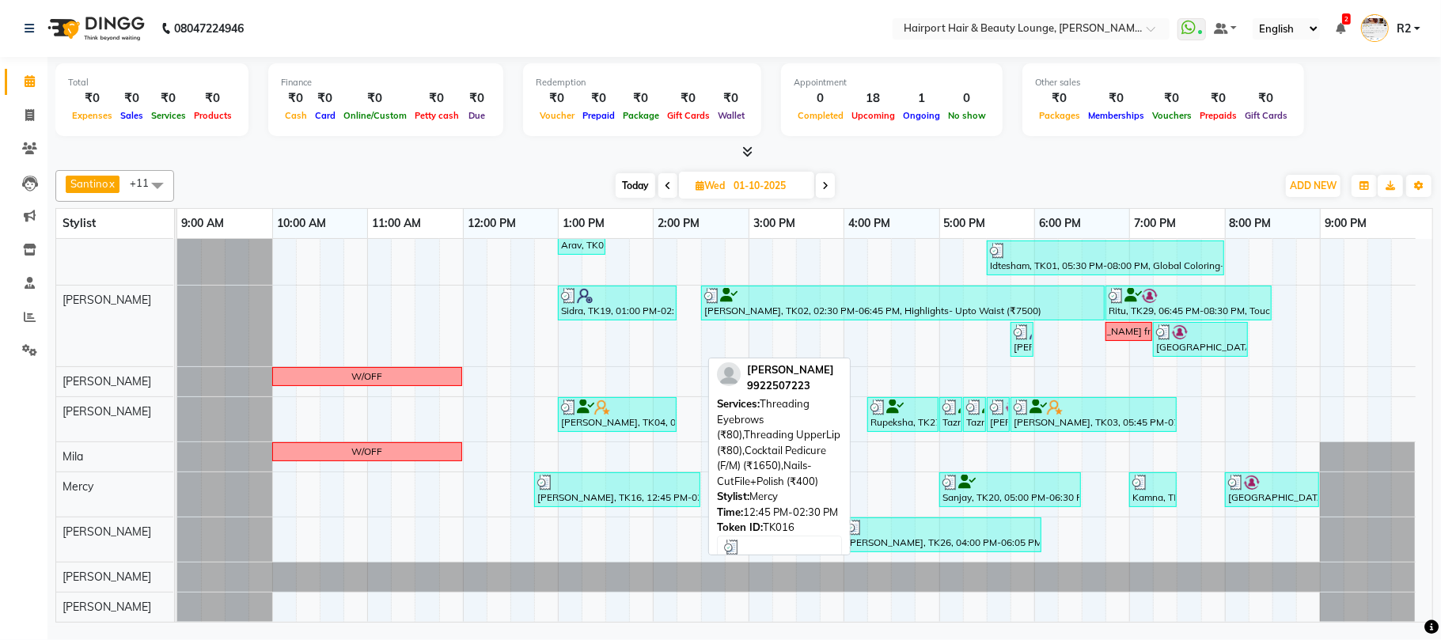
click at [601, 491] on div "Sheela Prakash, TK16, 12:45 PM-02:30 PM, Threading Eyebrows (₹80),Threading Upp…" at bounding box center [617, 490] width 163 height 30
select select "3"
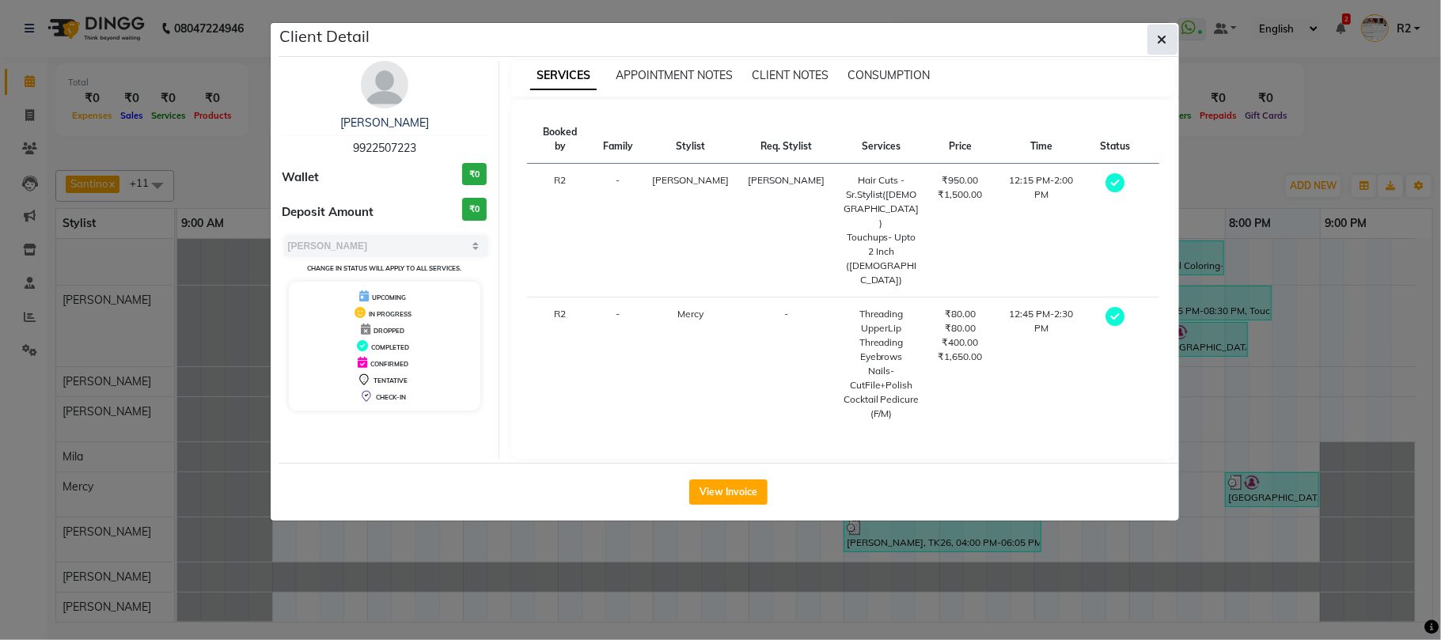
click at [1157, 40] on icon "button" at bounding box center [1161, 39] width 9 height 13
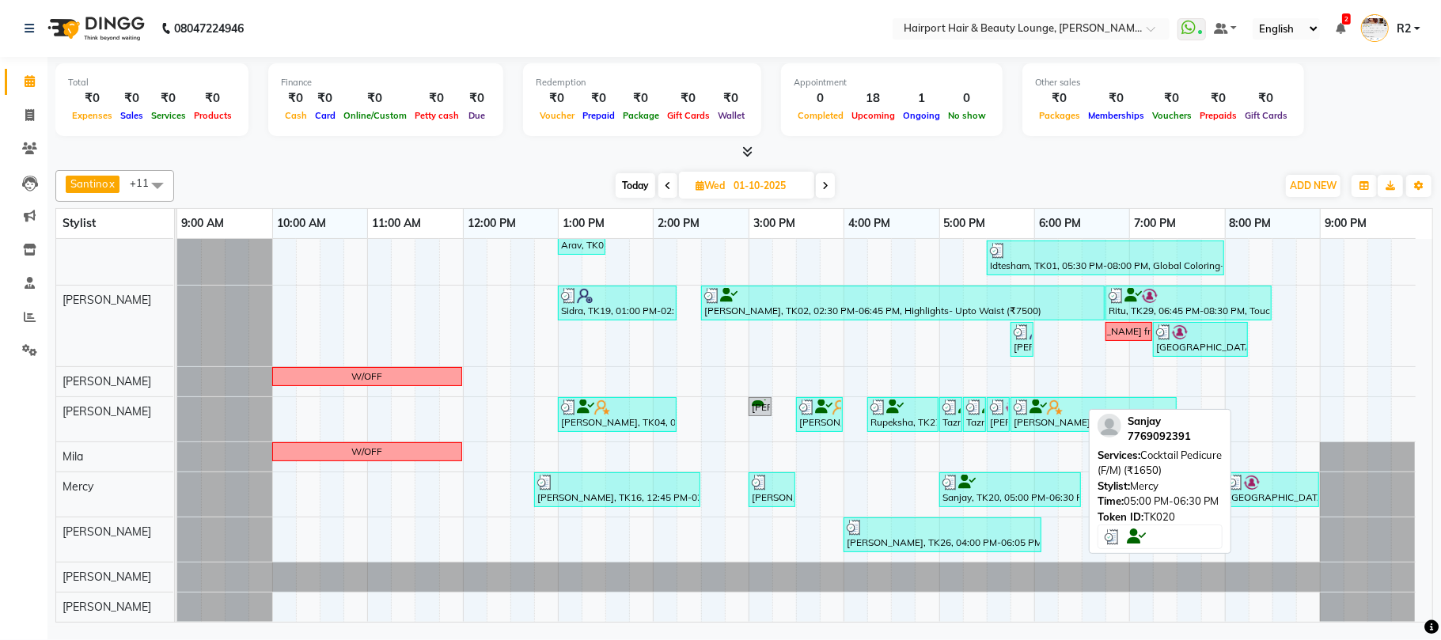
click at [1004, 485] on div at bounding box center [1009, 483] width 135 height 16
select select "3"
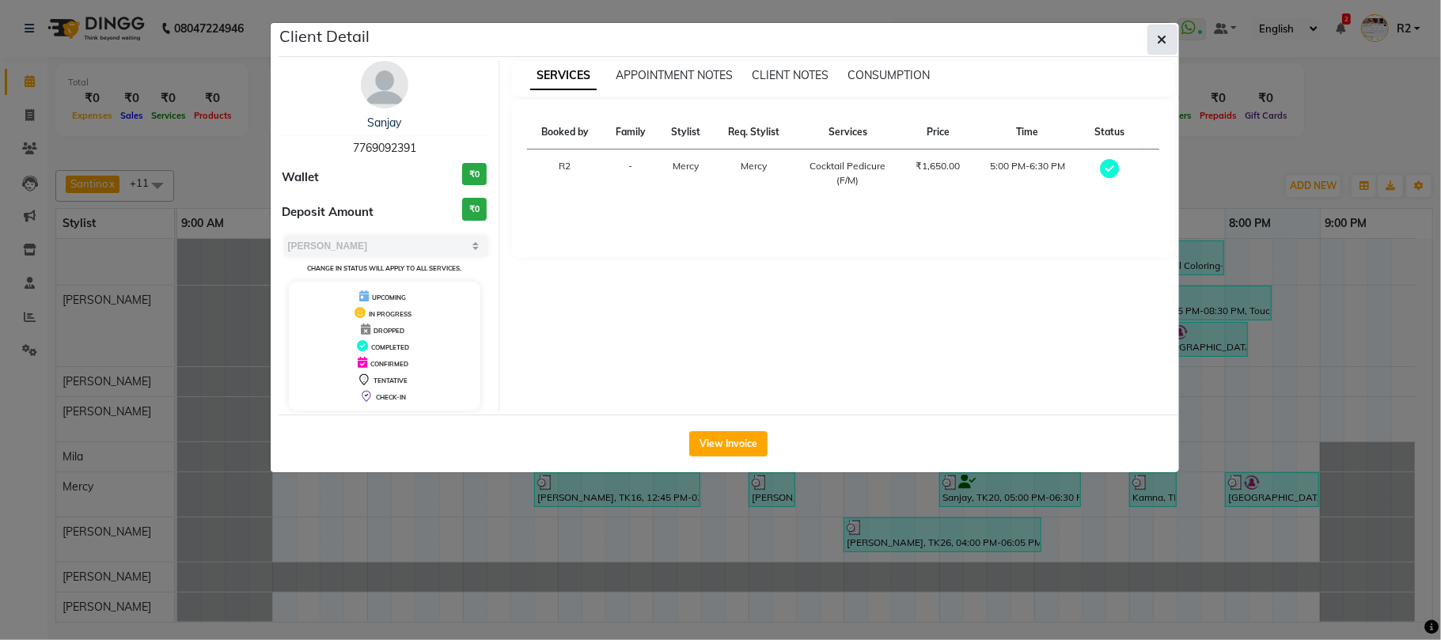
click at [1164, 43] on icon "button" at bounding box center [1161, 39] width 9 height 13
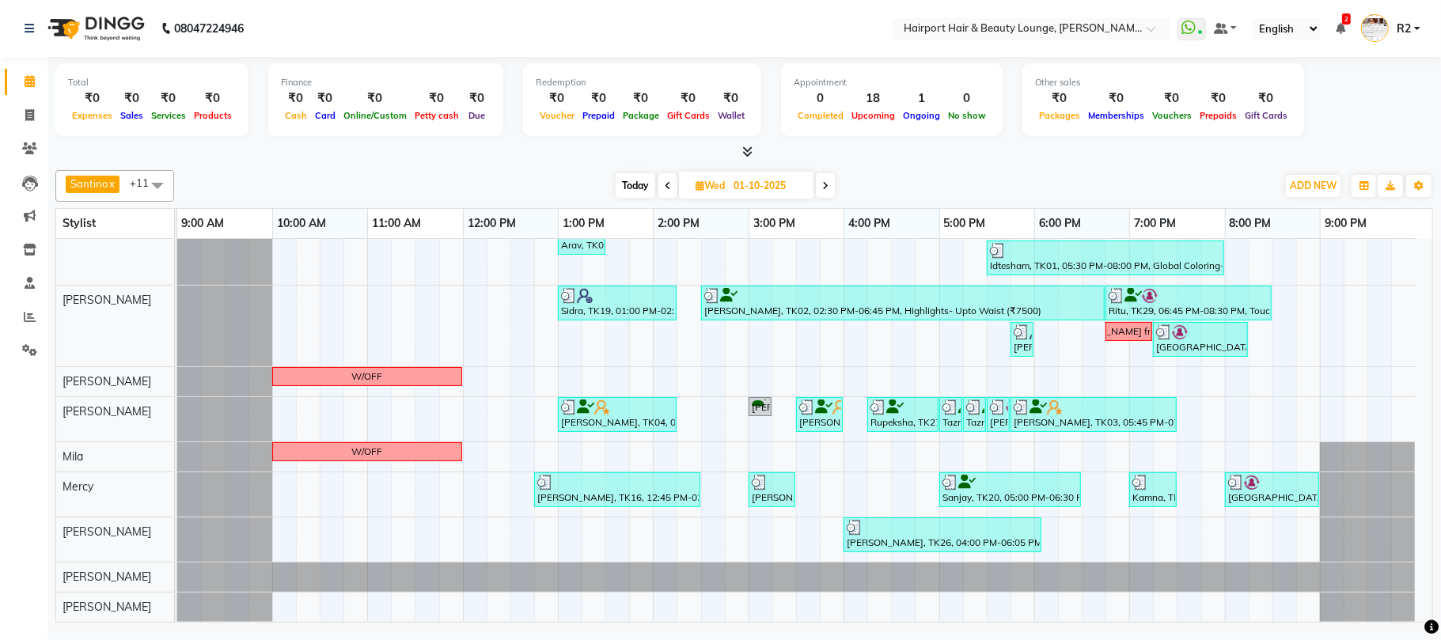
click at [625, 187] on span "Today" at bounding box center [635, 185] width 40 height 25
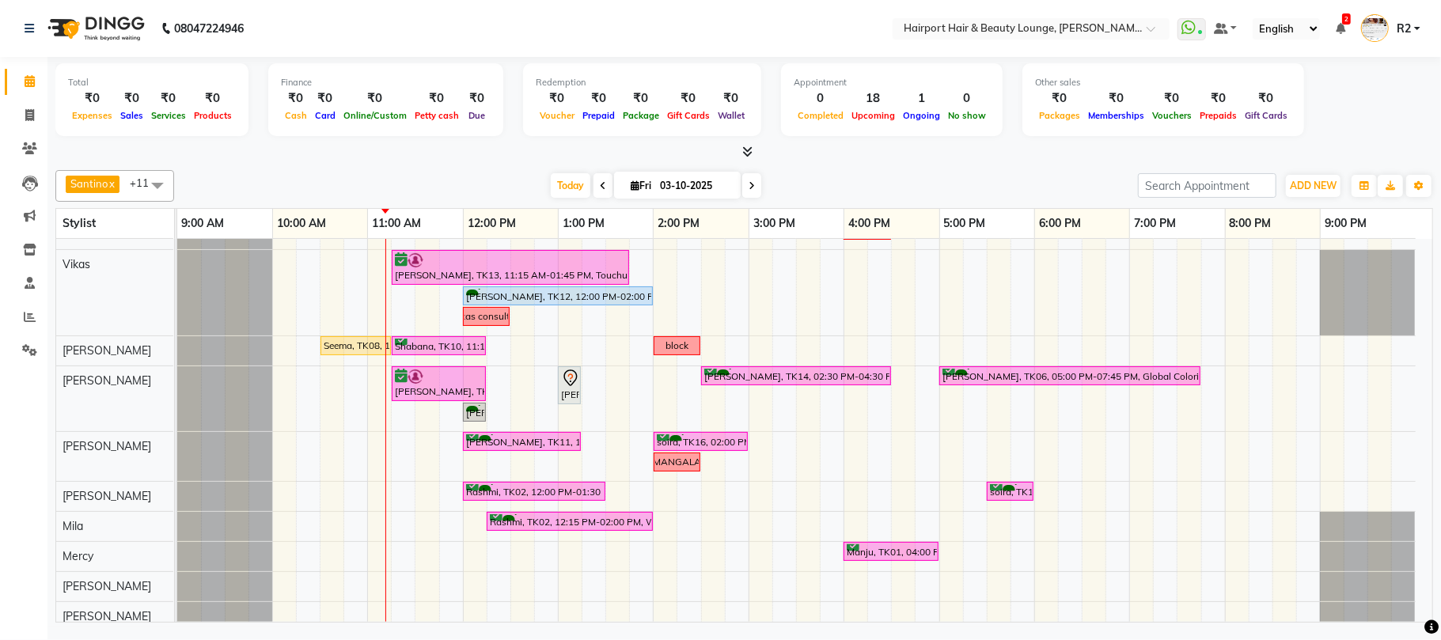
scroll to position [147, 0]
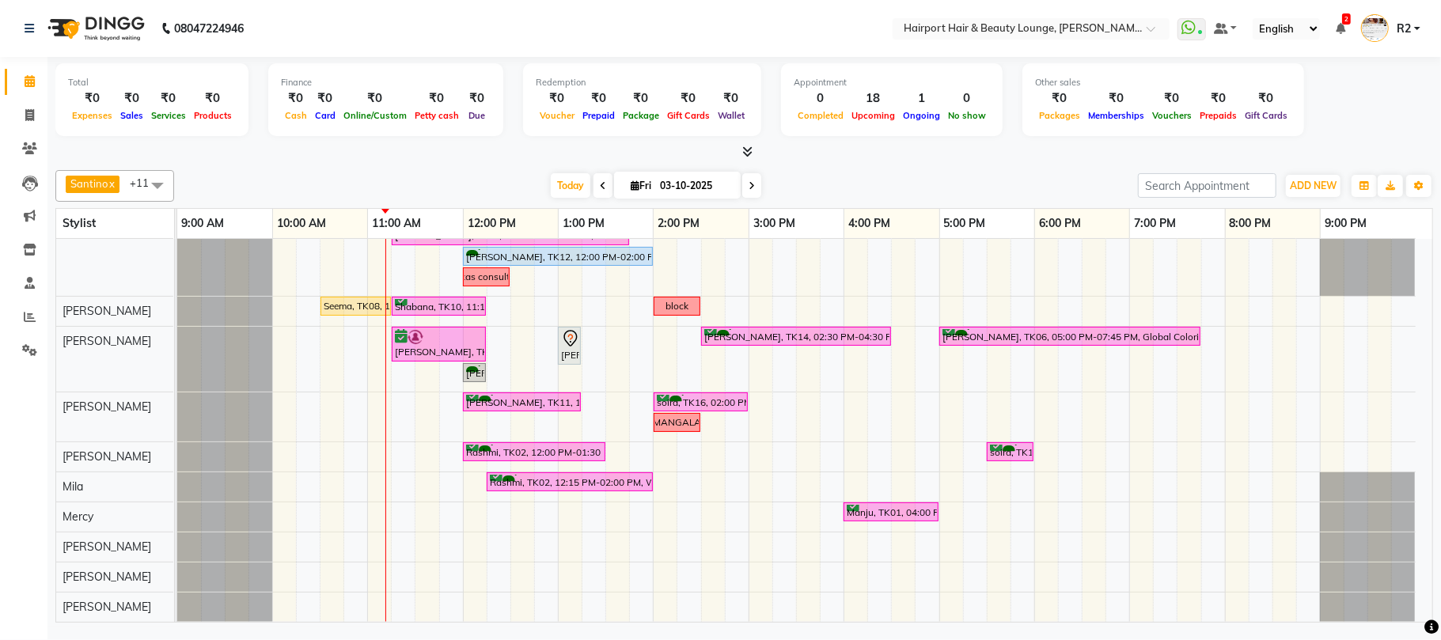
click at [742, 180] on span at bounding box center [751, 185] width 19 height 25
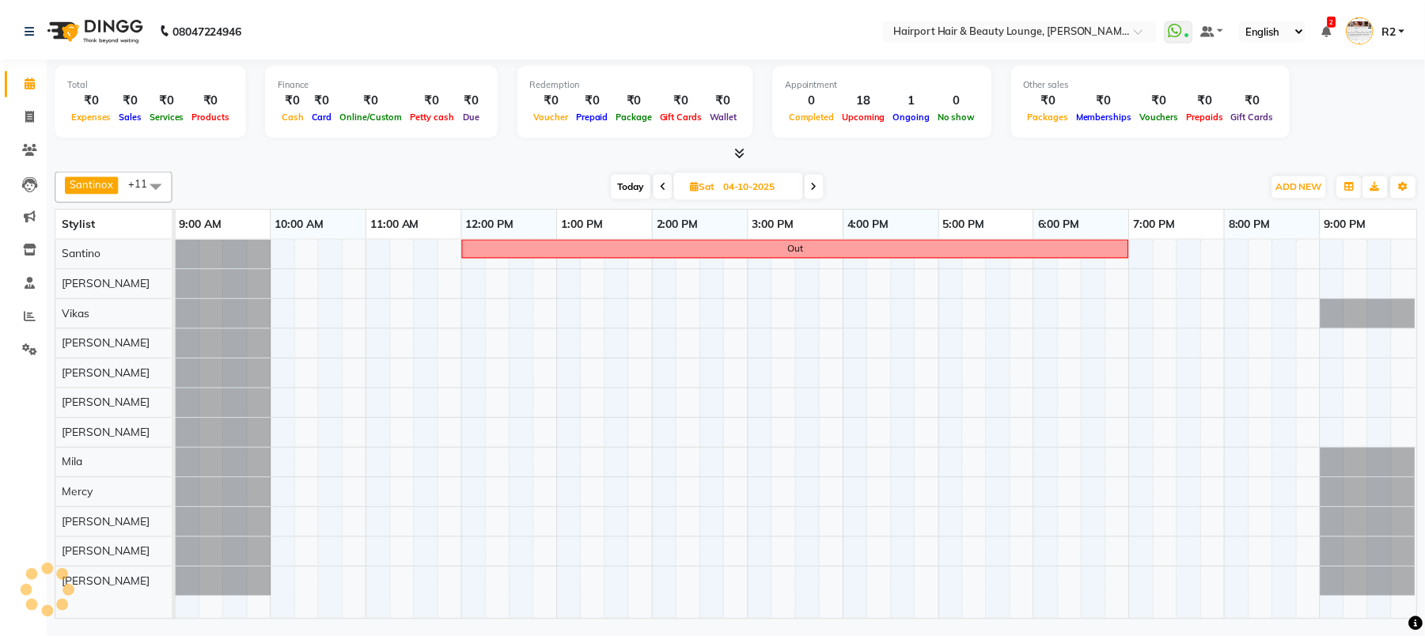
scroll to position [0, 0]
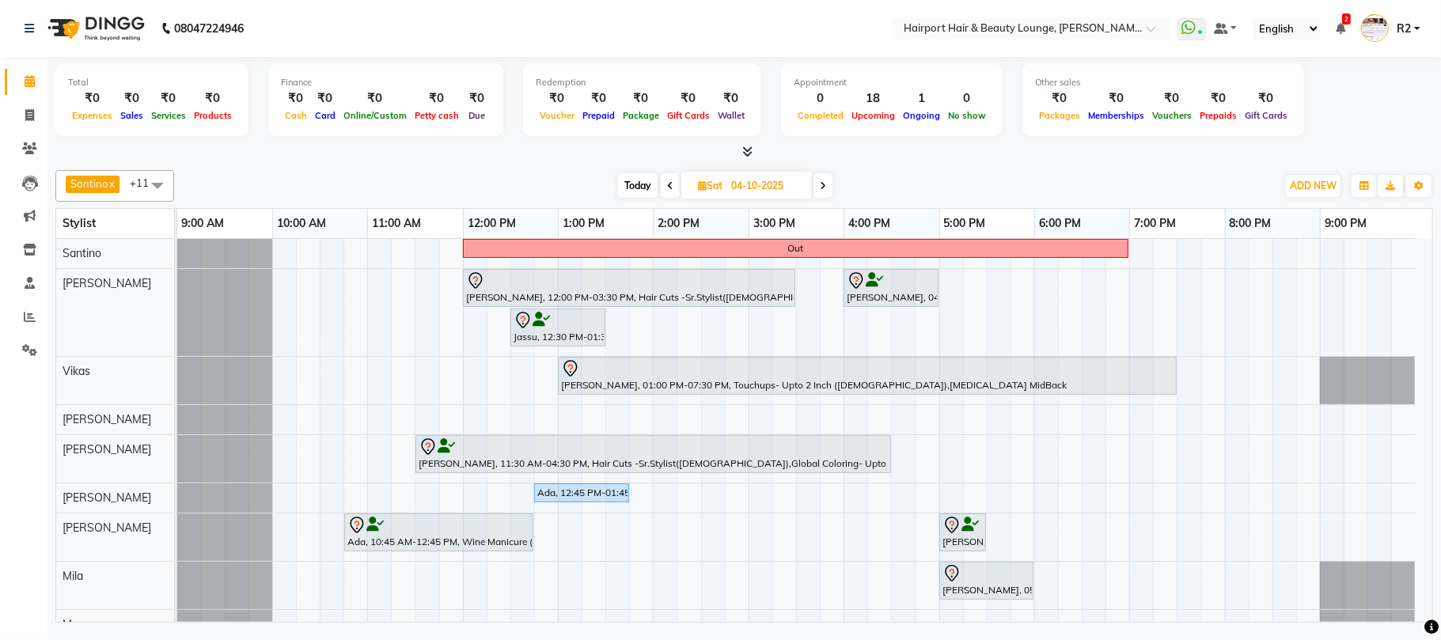
click at [823, 184] on icon at bounding box center [823, 185] width 6 height 9
type input "05-10-2025"
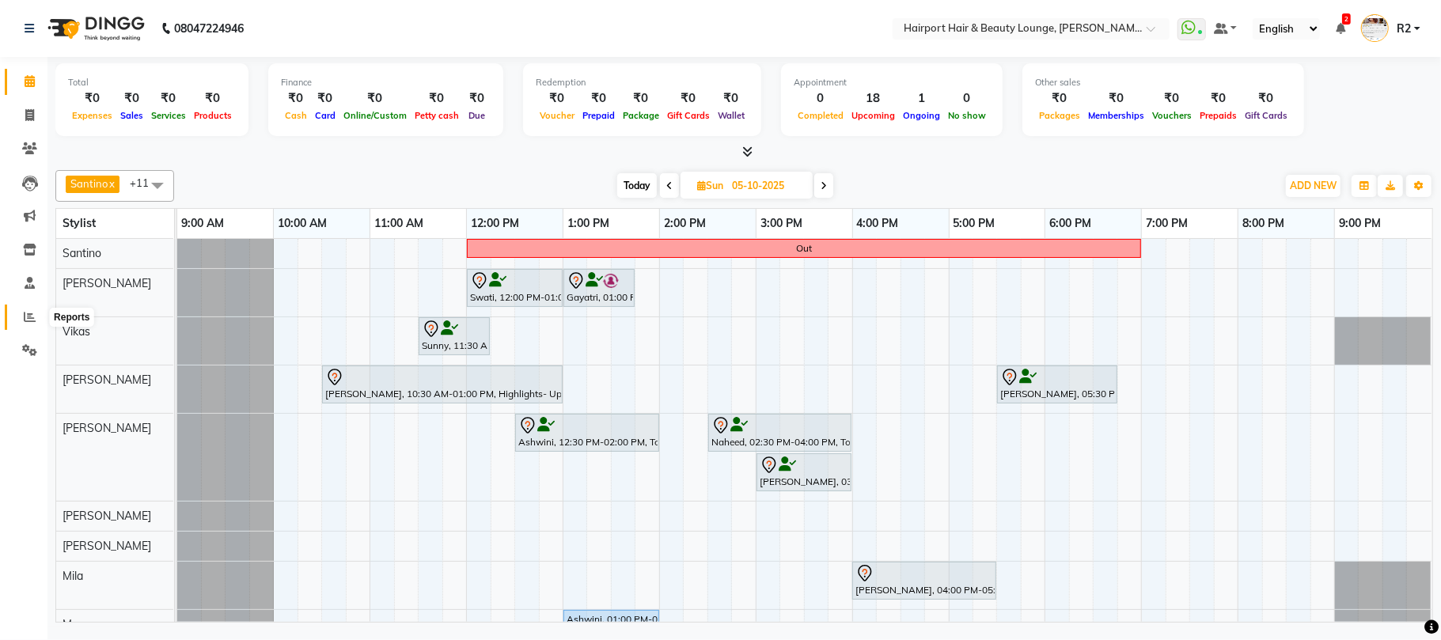
click at [29, 316] on icon at bounding box center [30, 317] width 12 height 12
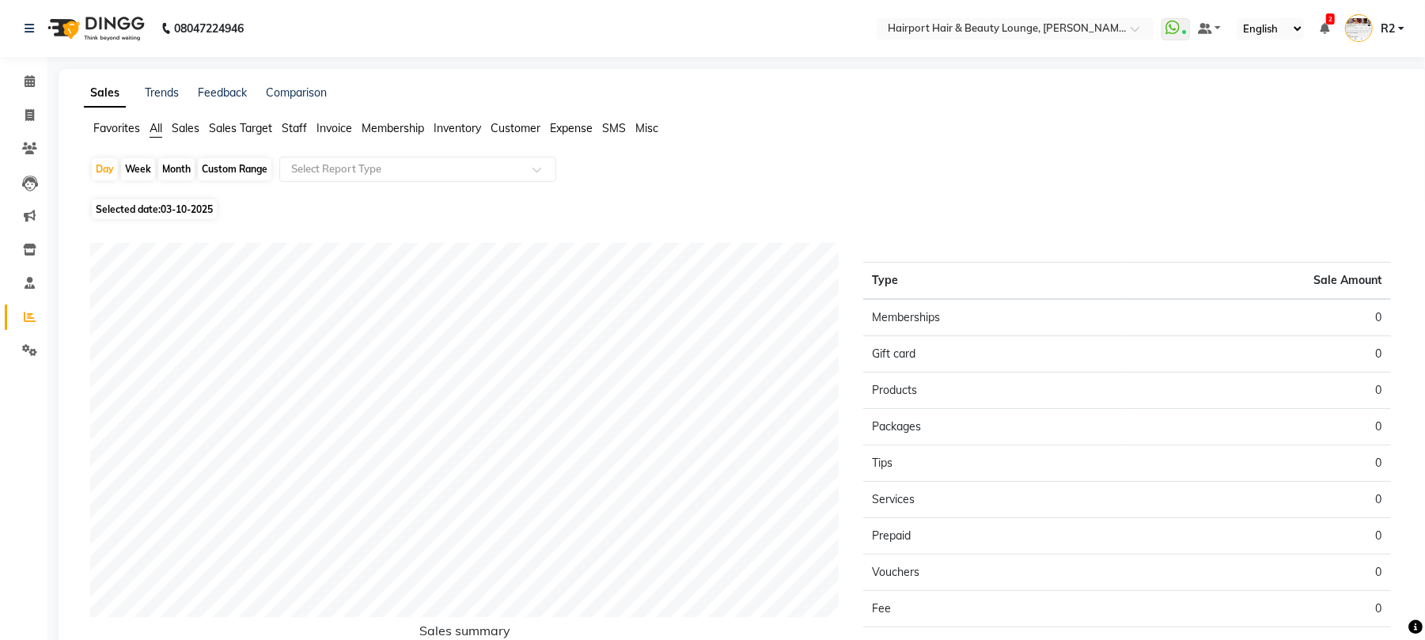
click at [289, 123] on span "Staff" at bounding box center [294, 128] width 25 height 14
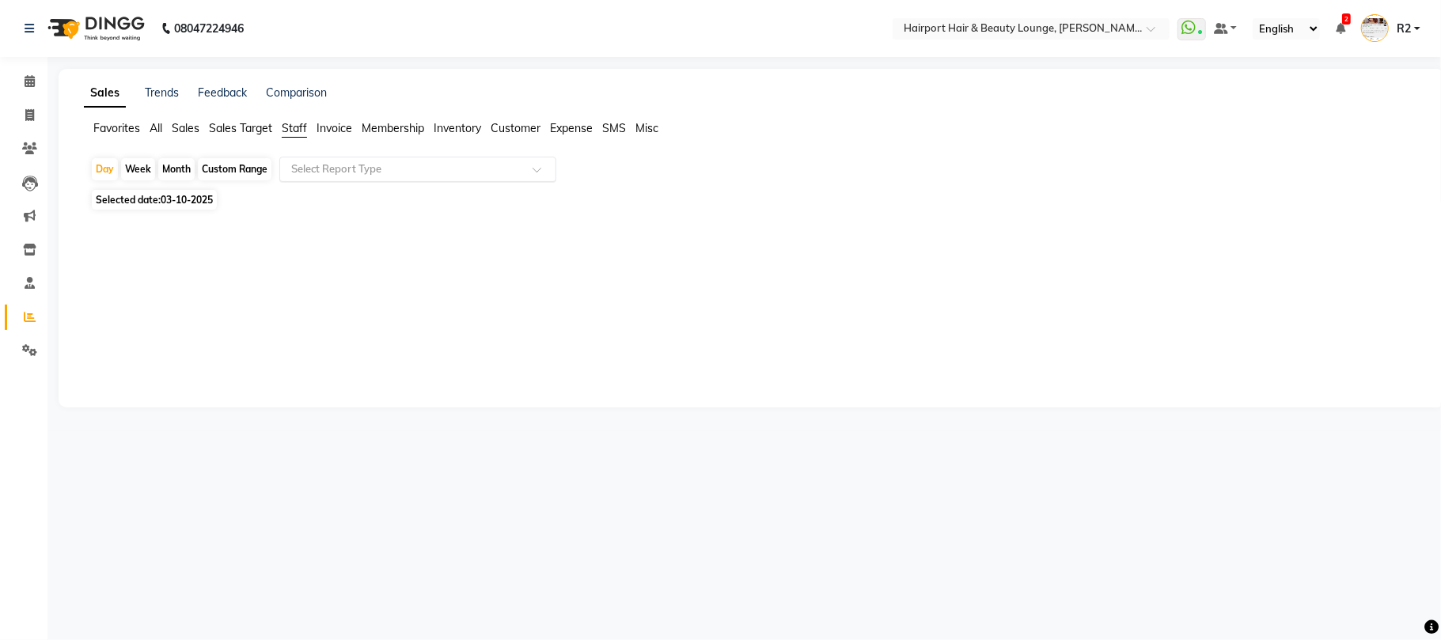
click at [409, 169] on input "text" at bounding box center [402, 169] width 228 height 16
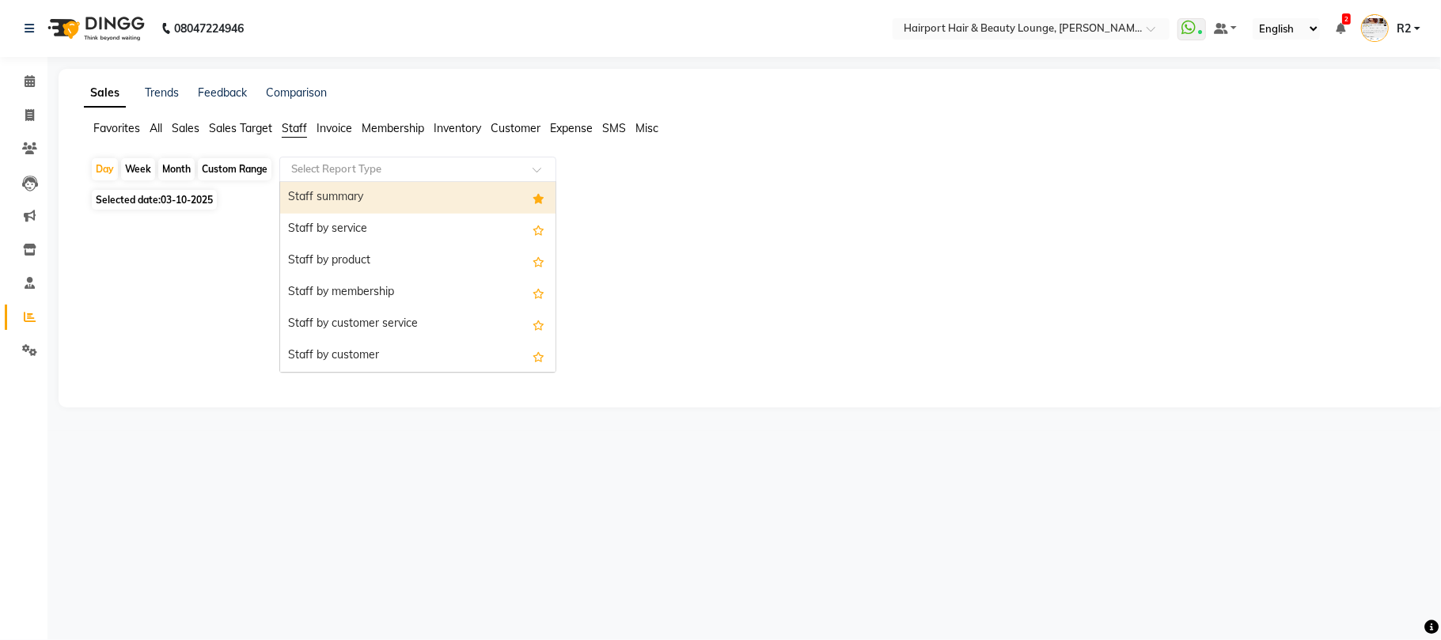
click at [365, 187] on div "Staff summary" at bounding box center [417, 198] width 275 height 32
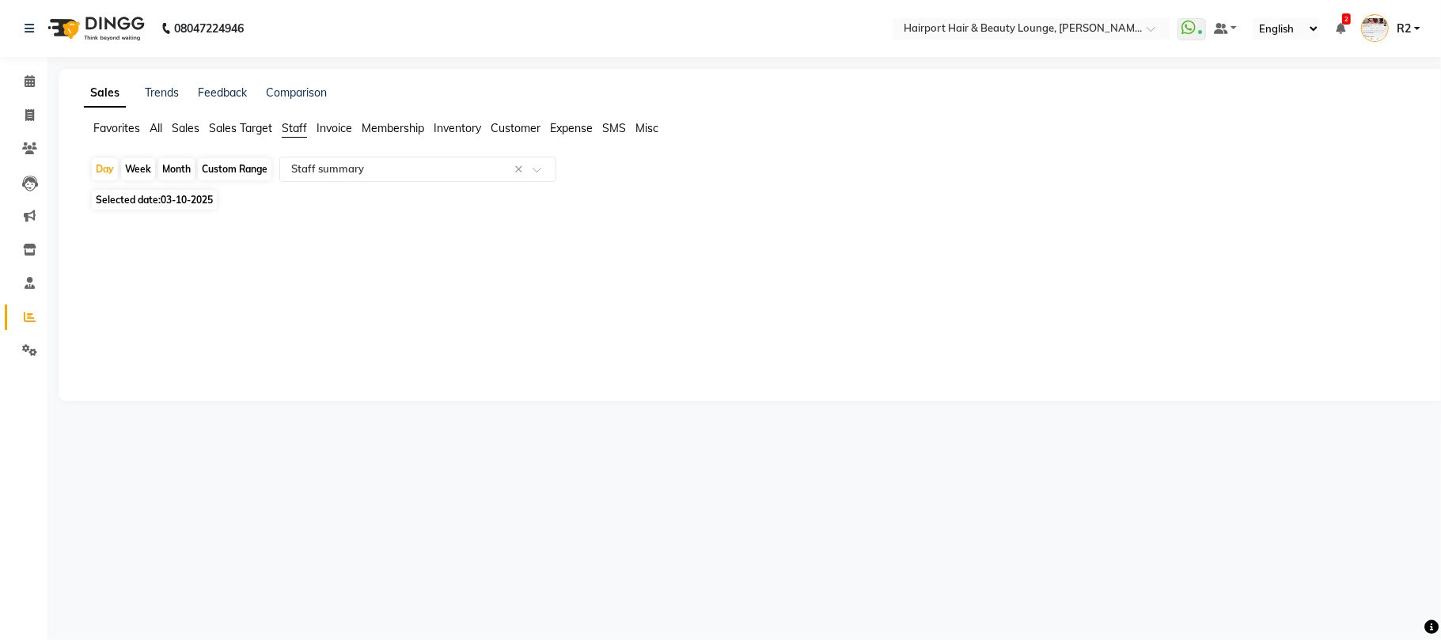
click at [182, 166] on div "Month" at bounding box center [176, 169] width 36 height 22
select select "10"
select select "2025"
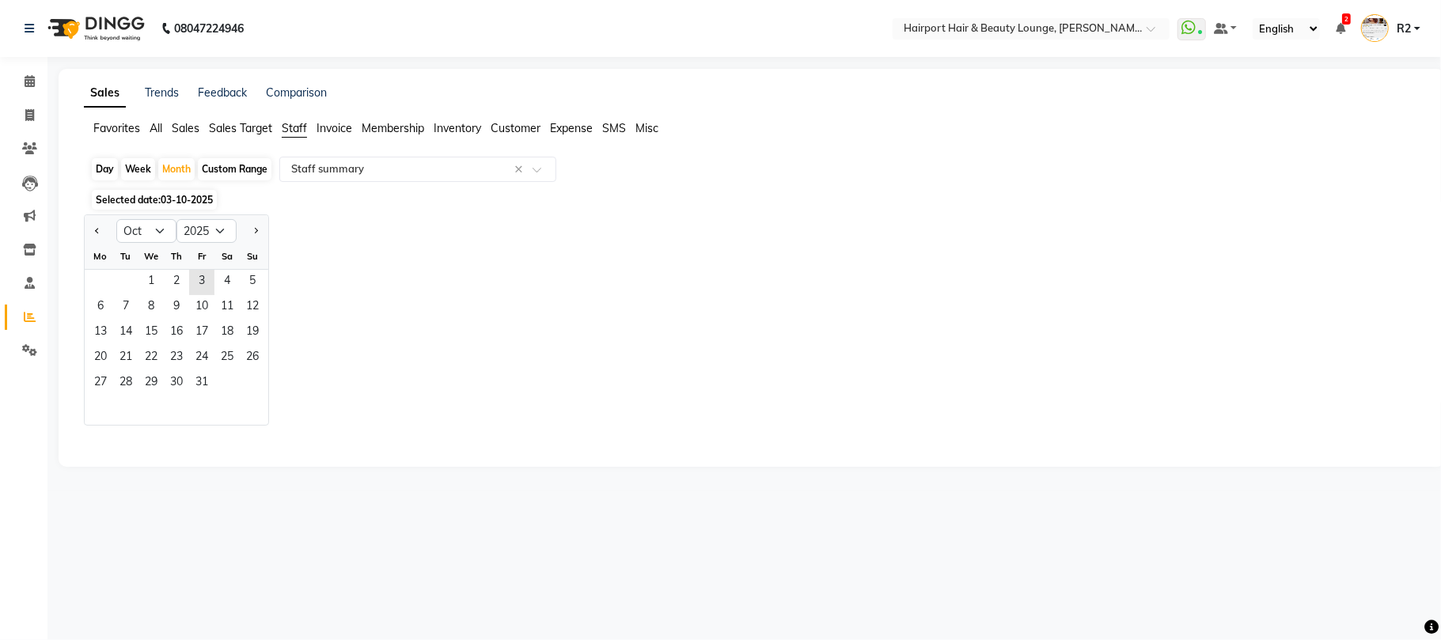
click at [137, 278] on div "1 2 3 4 5" at bounding box center [177, 282] width 184 height 25
click at [160, 283] on span "1" at bounding box center [150, 282] width 25 height 25
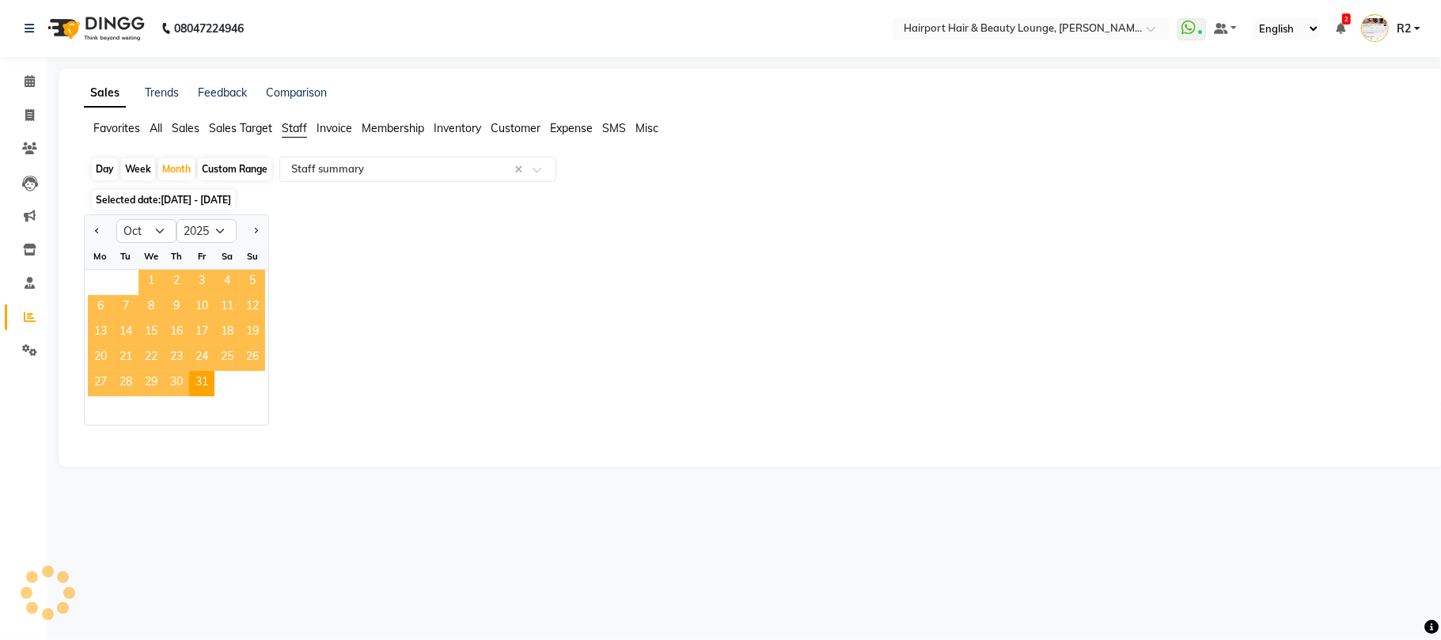
select select "csv"
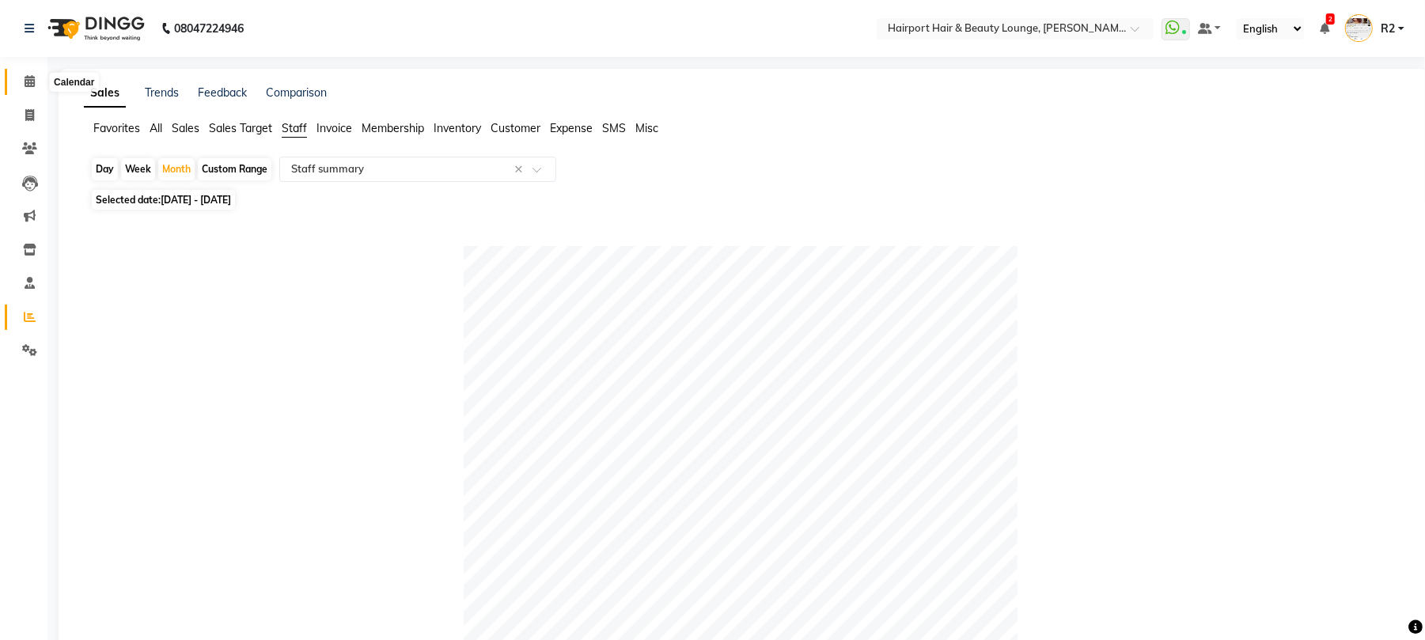
click at [27, 83] on icon at bounding box center [30, 81] width 10 height 12
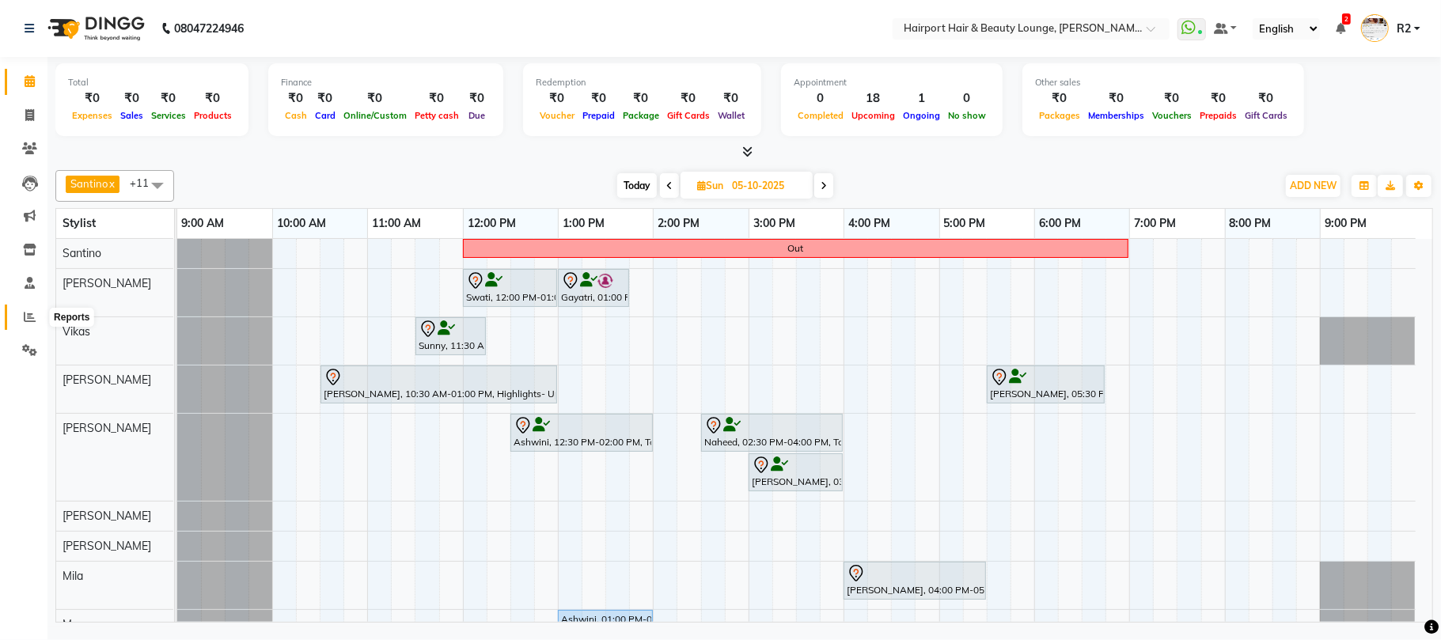
click at [27, 311] on icon at bounding box center [30, 317] width 12 height 12
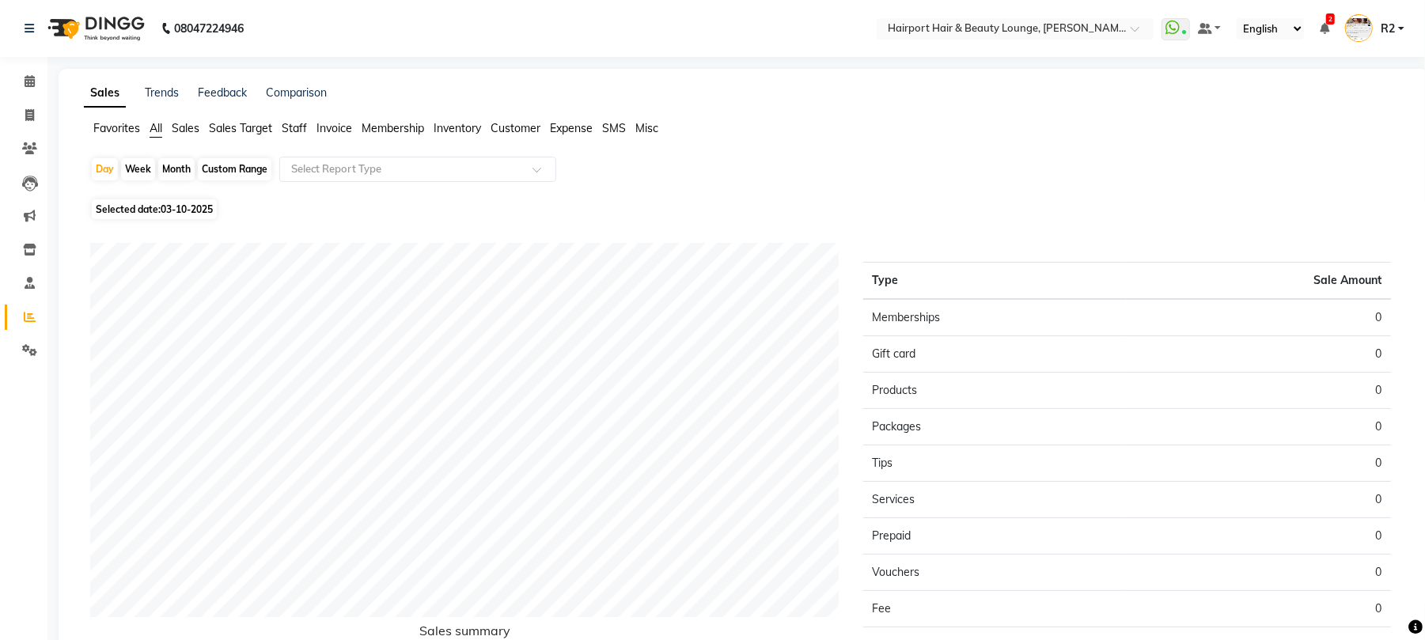
click at [291, 121] on span "Staff" at bounding box center [294, 128] width 25 height 14
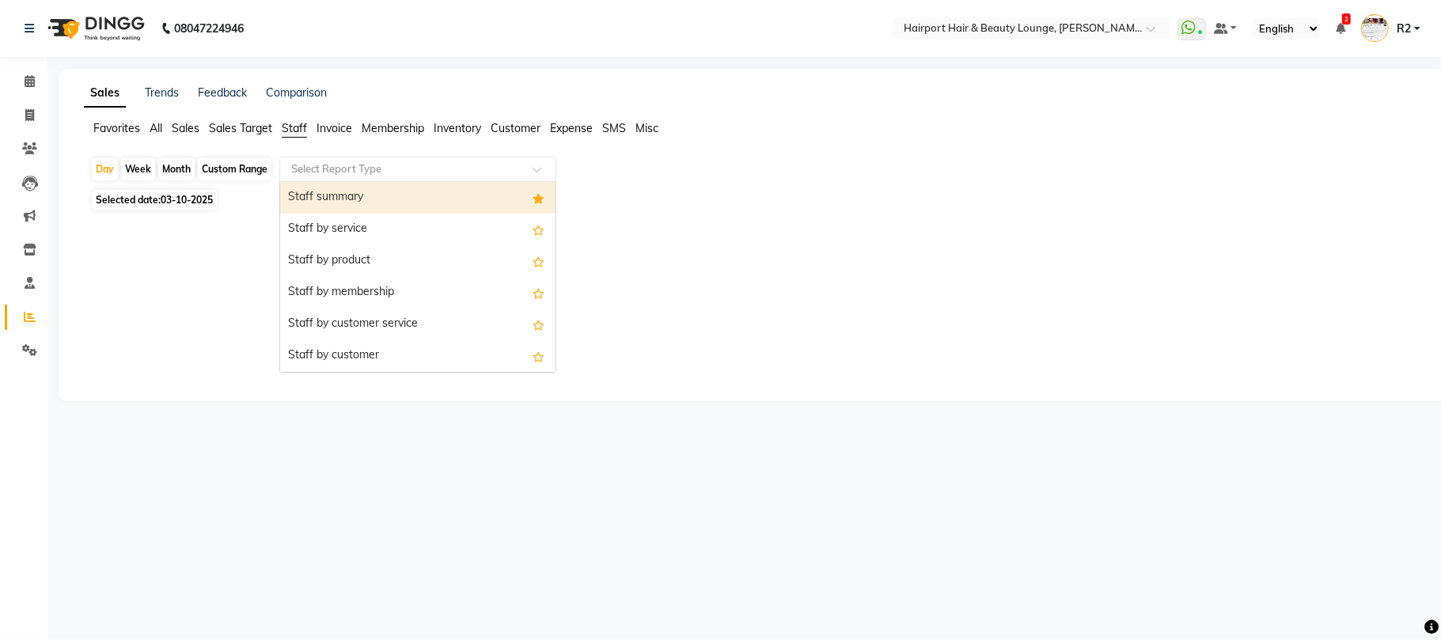
click at [396, 169] on input "text" at bounding box center [402, 169] width 228 height 16
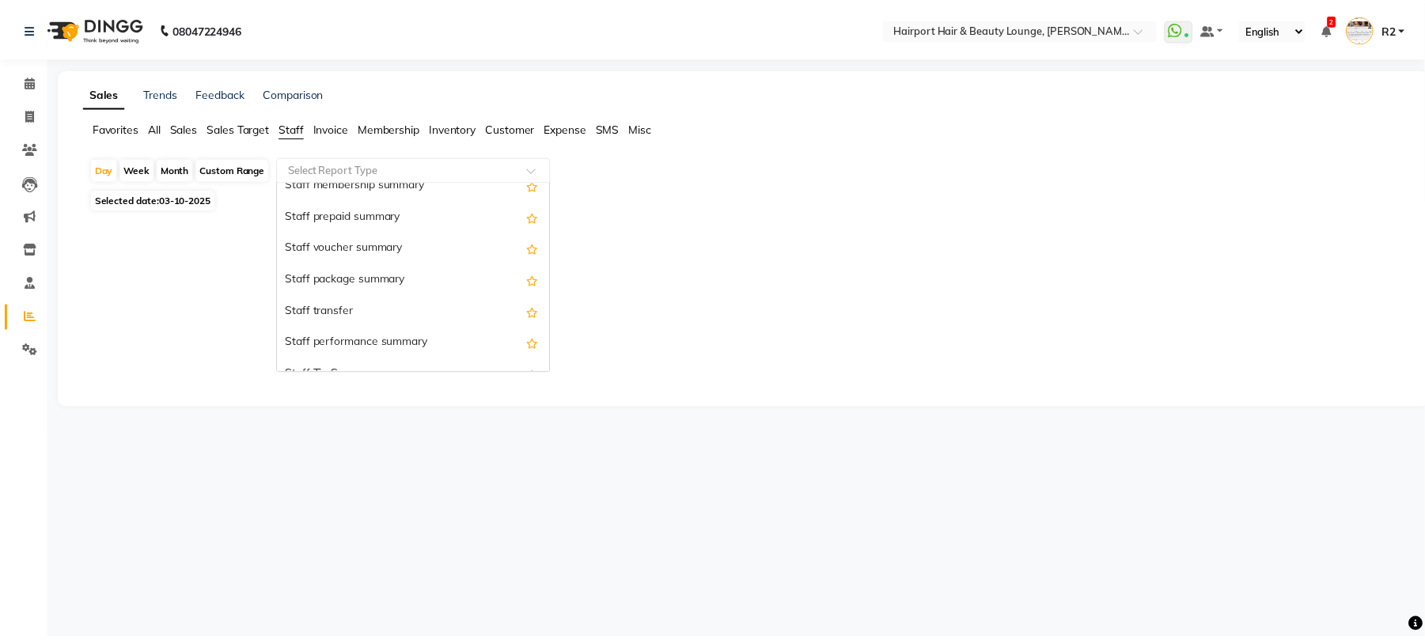
scroll to position [475, 0]
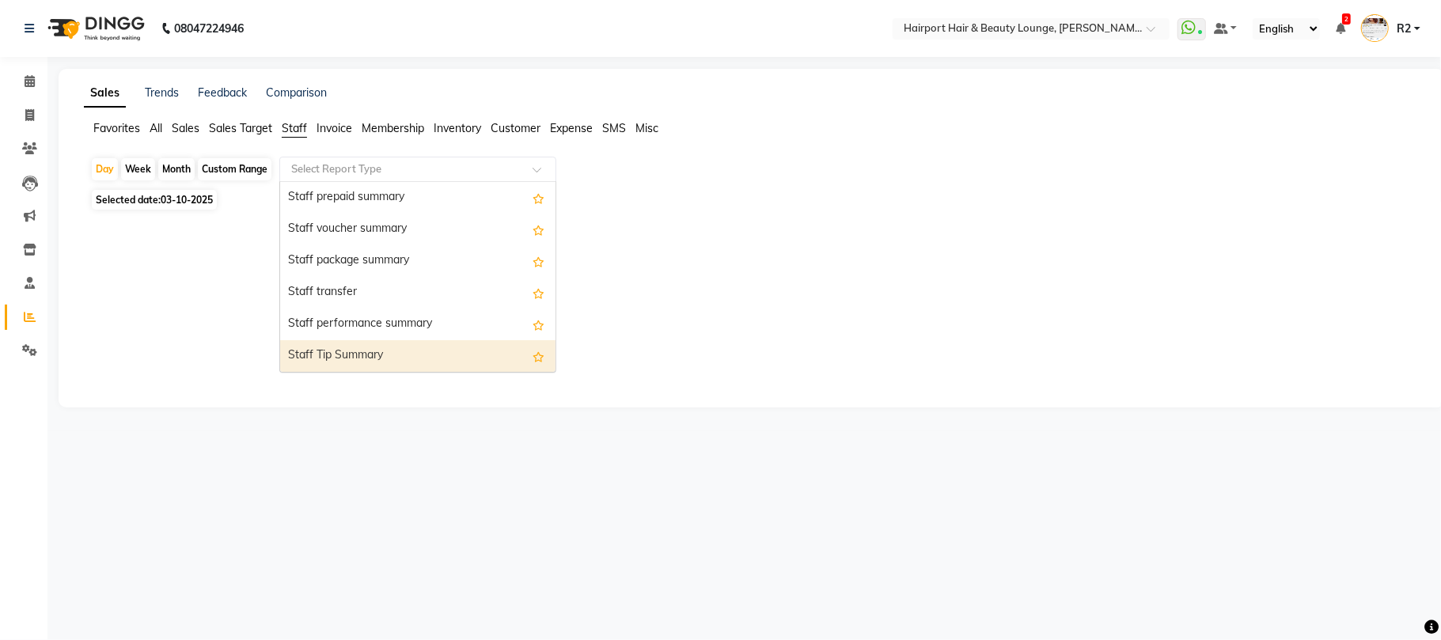
click at [368, 354] on div "Staff Tip Summary" at bounding box center [417, 356] width 275 height 32
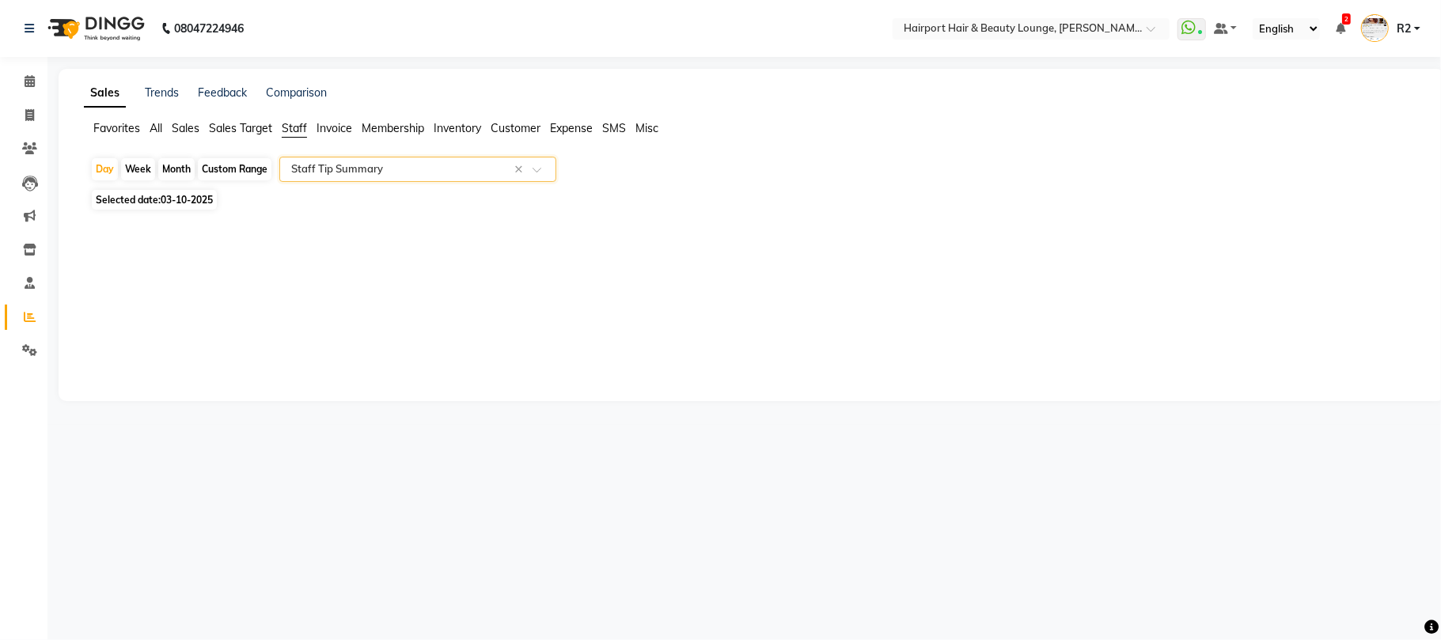
click at [169, 165] on div "Month" at bounding box center [176, 169] width 36 height 22
select select "10"
select select "2025"
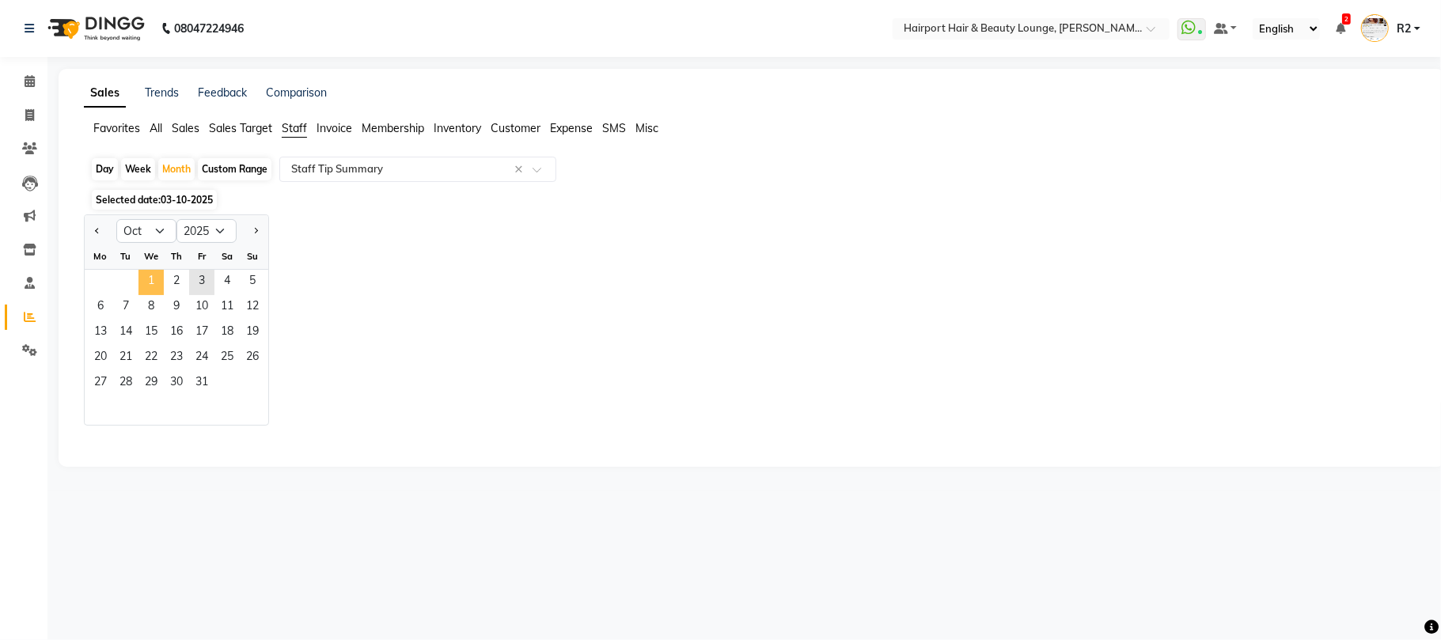
click at [158, 282] on span "1" at bounding box center [150, 282] width 25 height 25
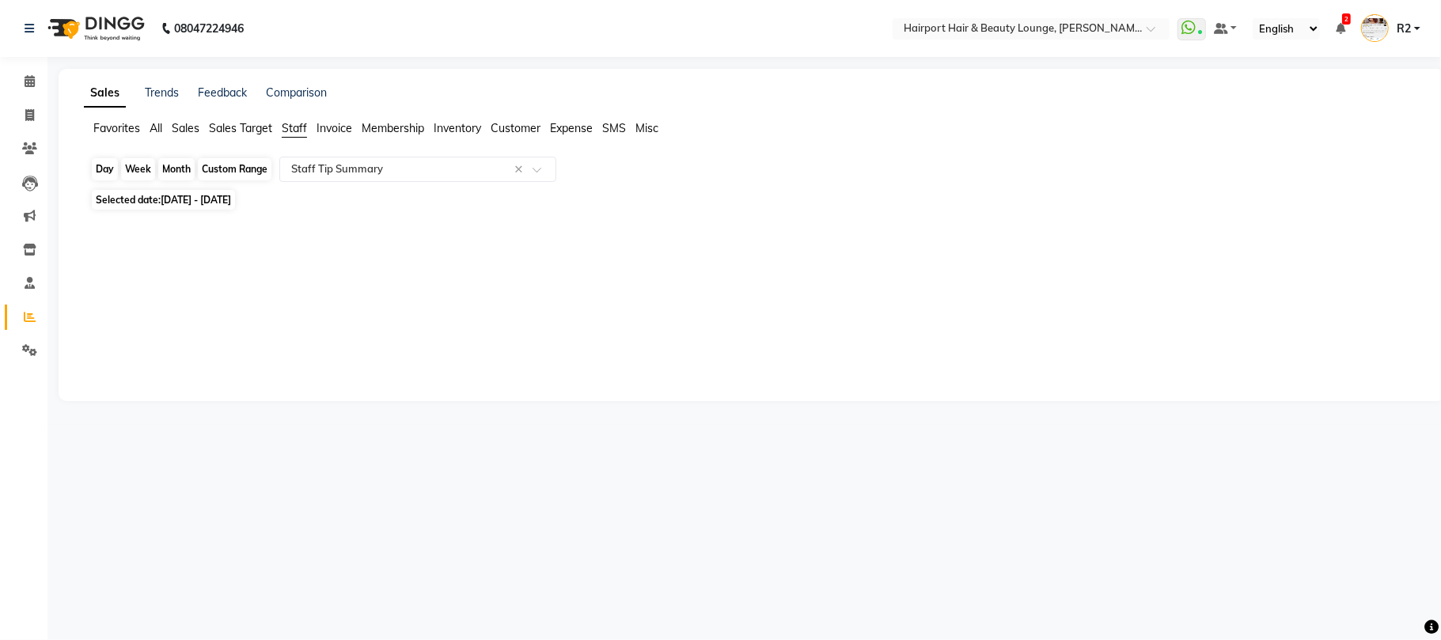
click at [178, 169] on div "Month" at bounding box center [176, 169] width 36 height 22
select select "10"
select select "2025"
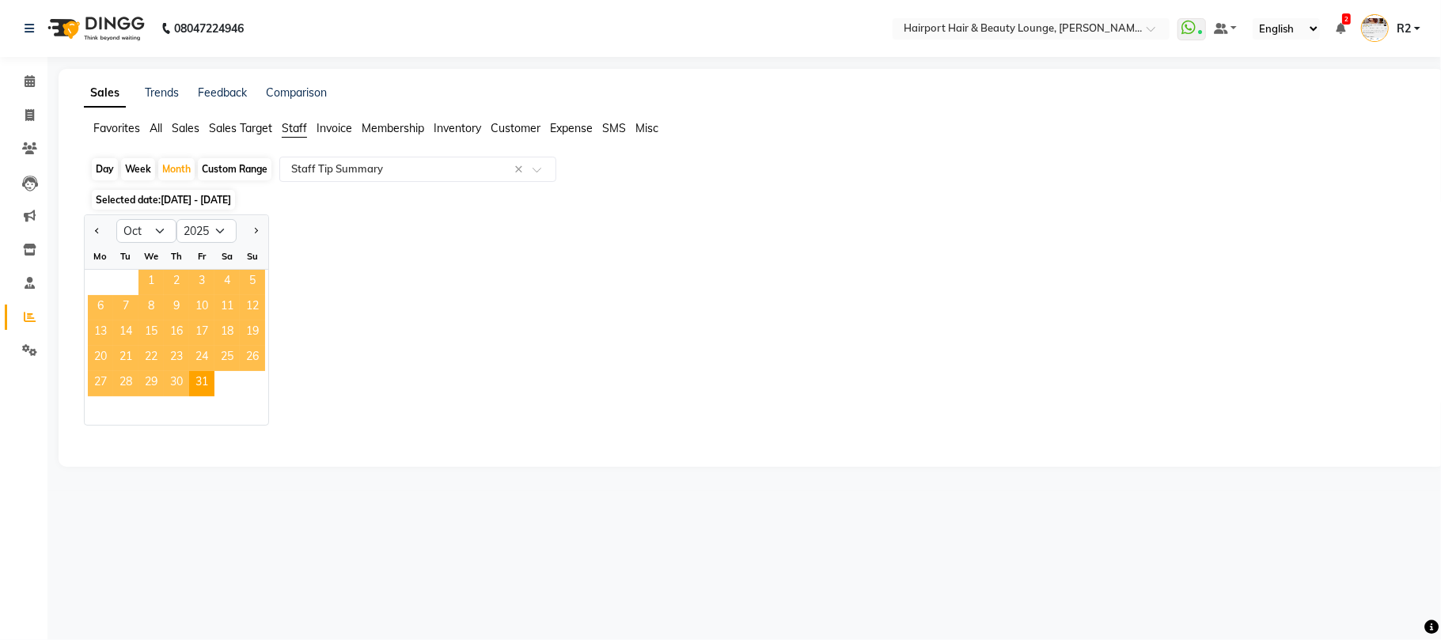
click at [150, 280] on span "1" at bounding box center [150, 282] width 25 height 25
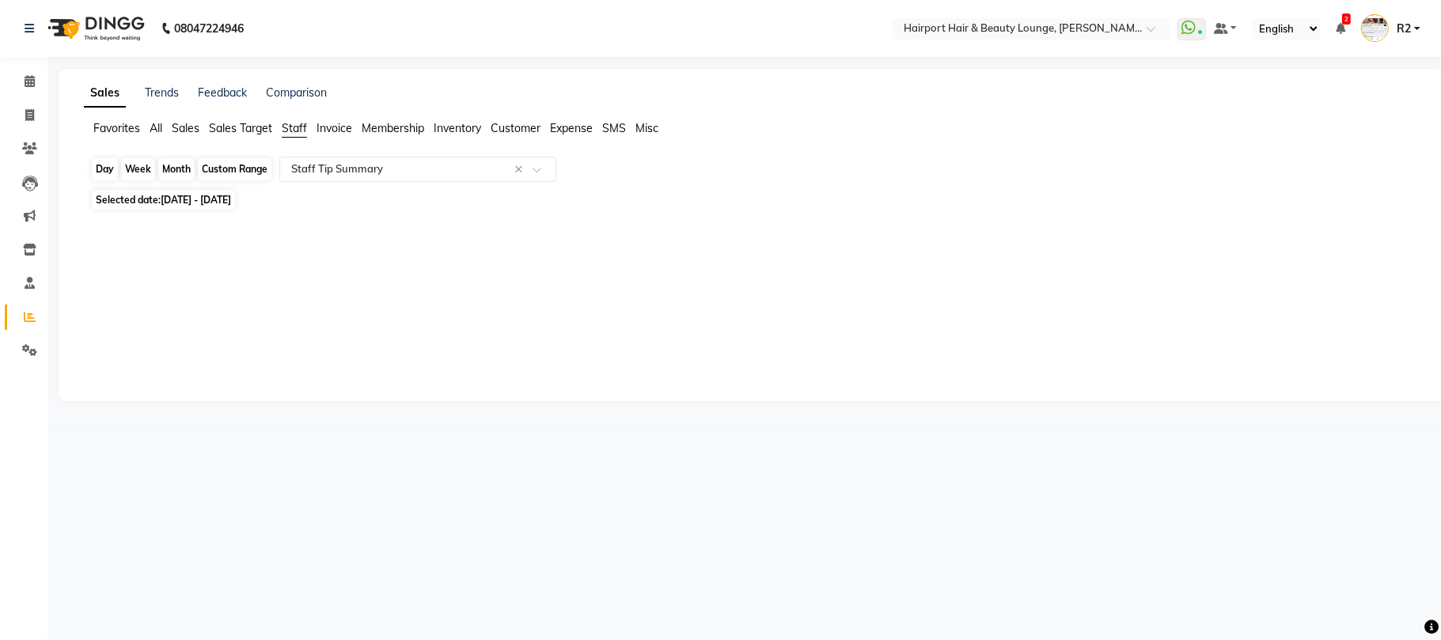
click at [165, 169] on div "Month" at bounding box center [176, 169] width 36 height 22
select select "10"
select select "2025"
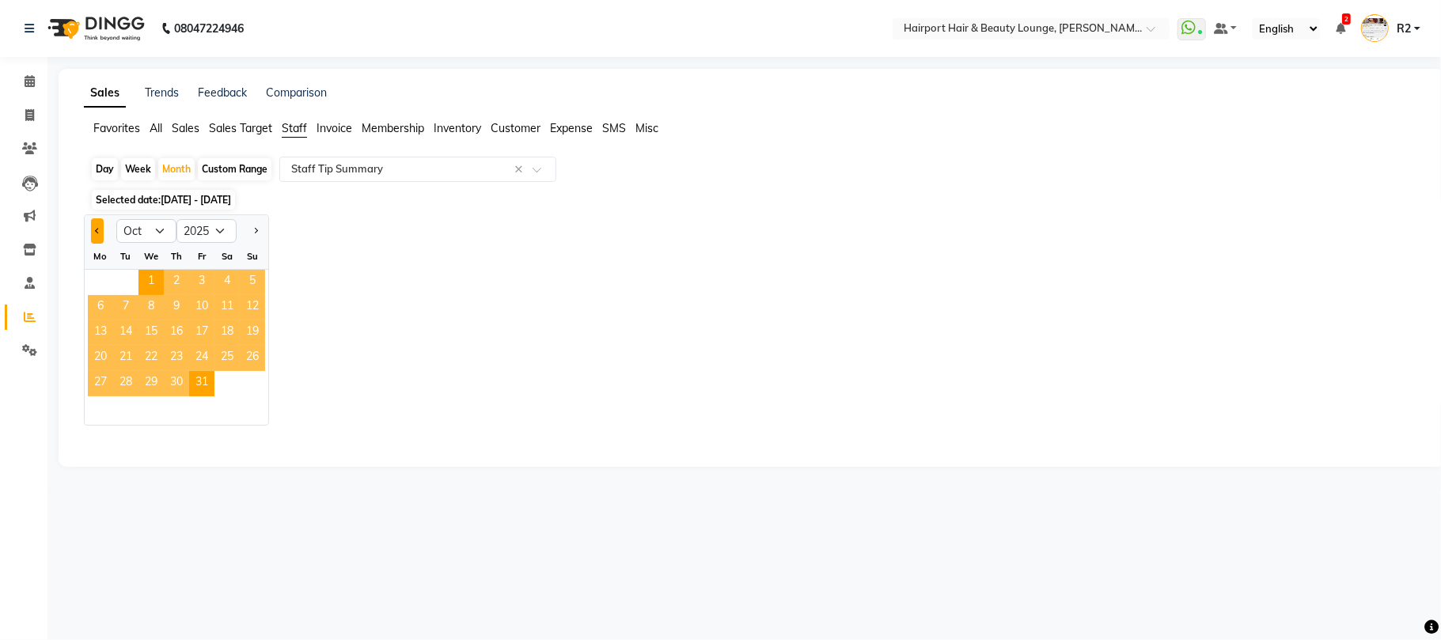
click at [95, 233] on button "Previous month" at bounding box center [97, 230] width 13 height 25
select select "9"
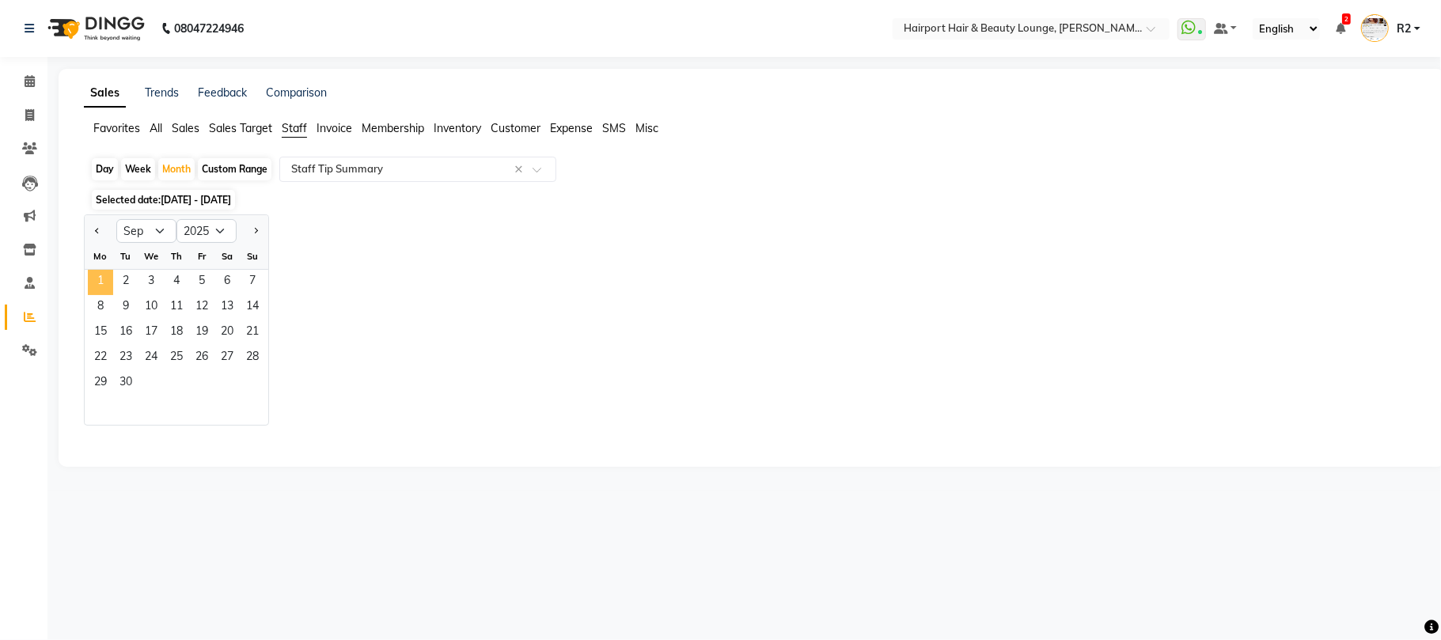
click at [102, 290] on span "1" at bounding box center [100, 282] width 25 height 25
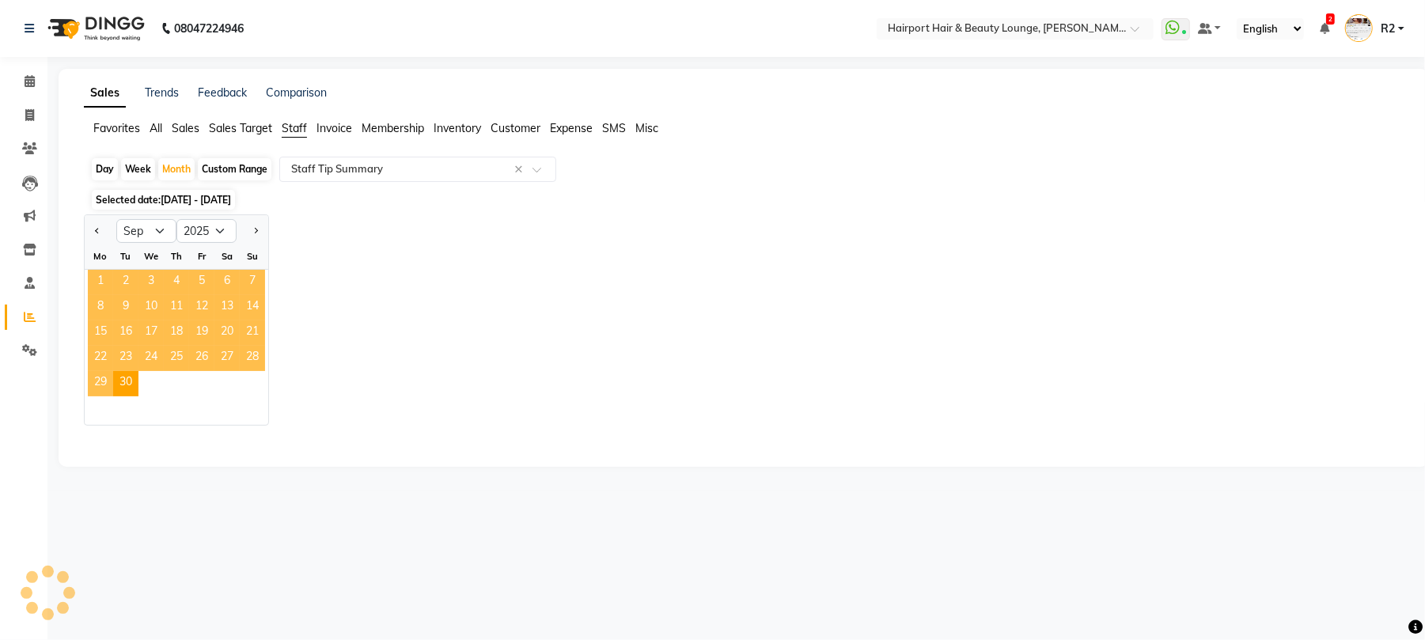
select select "csv"
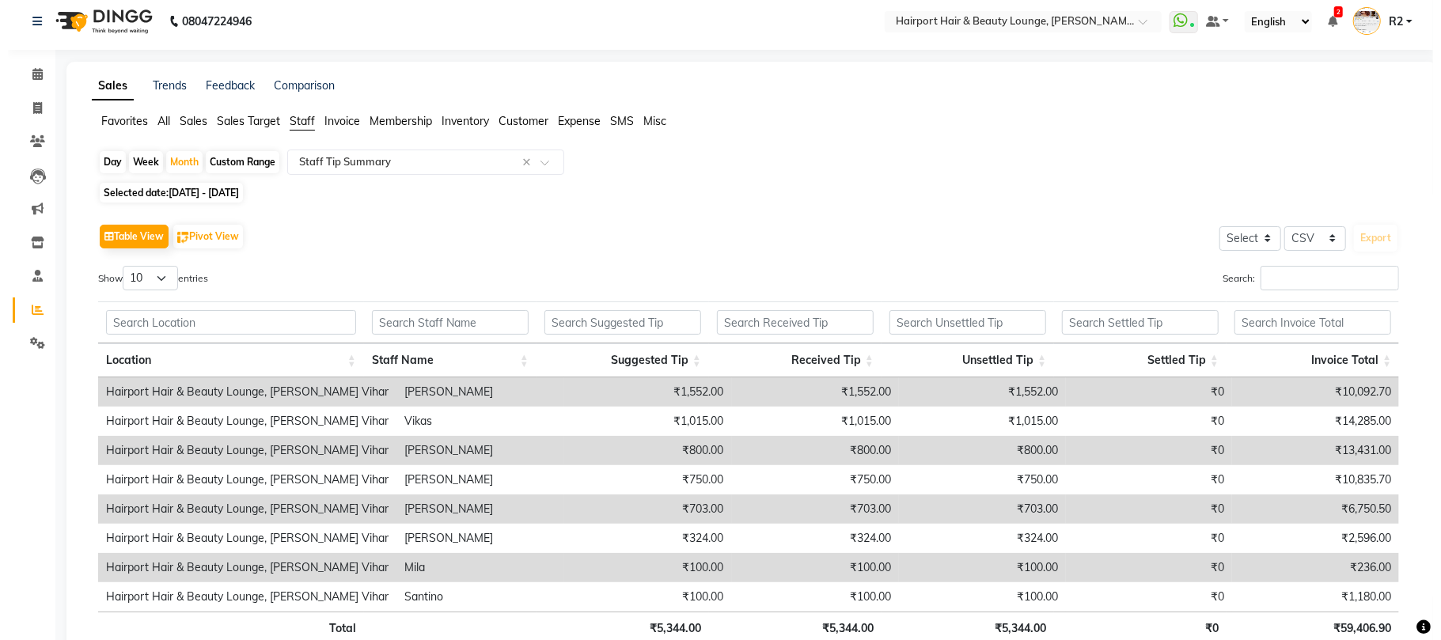
scroll to position [0, 0]
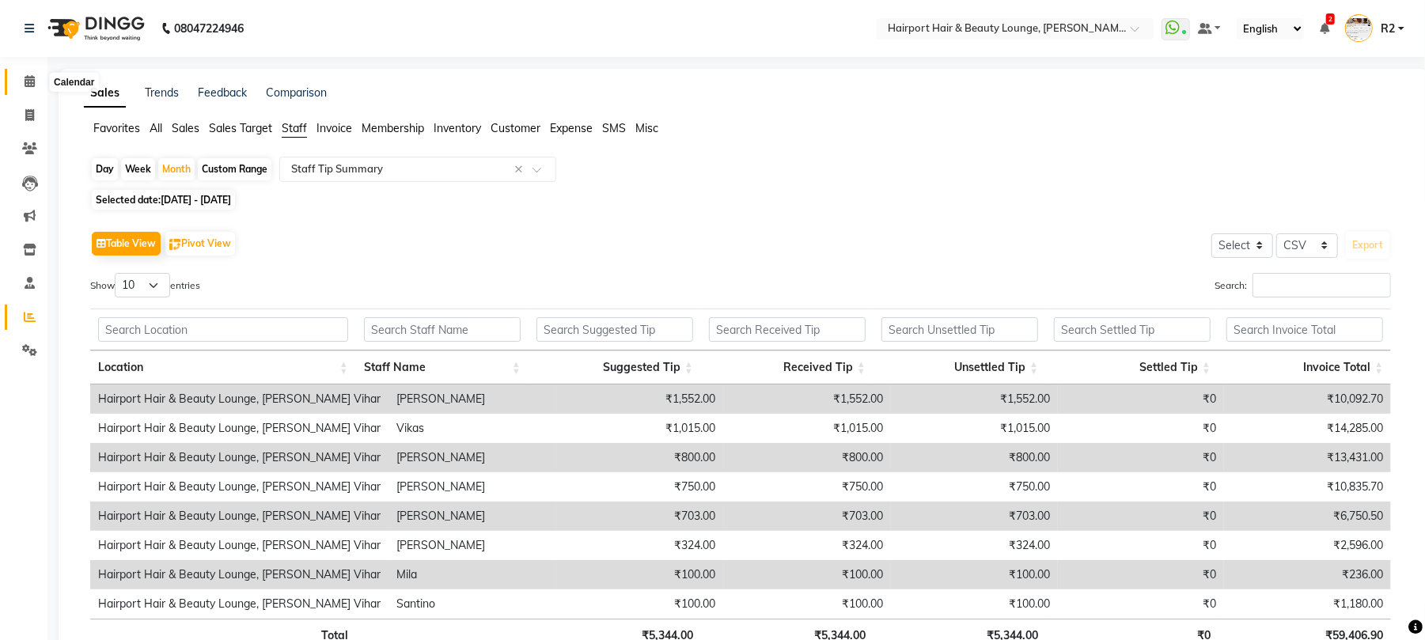
click at [35, 81] on span at bounding box center [30, 82] width 28 height 18
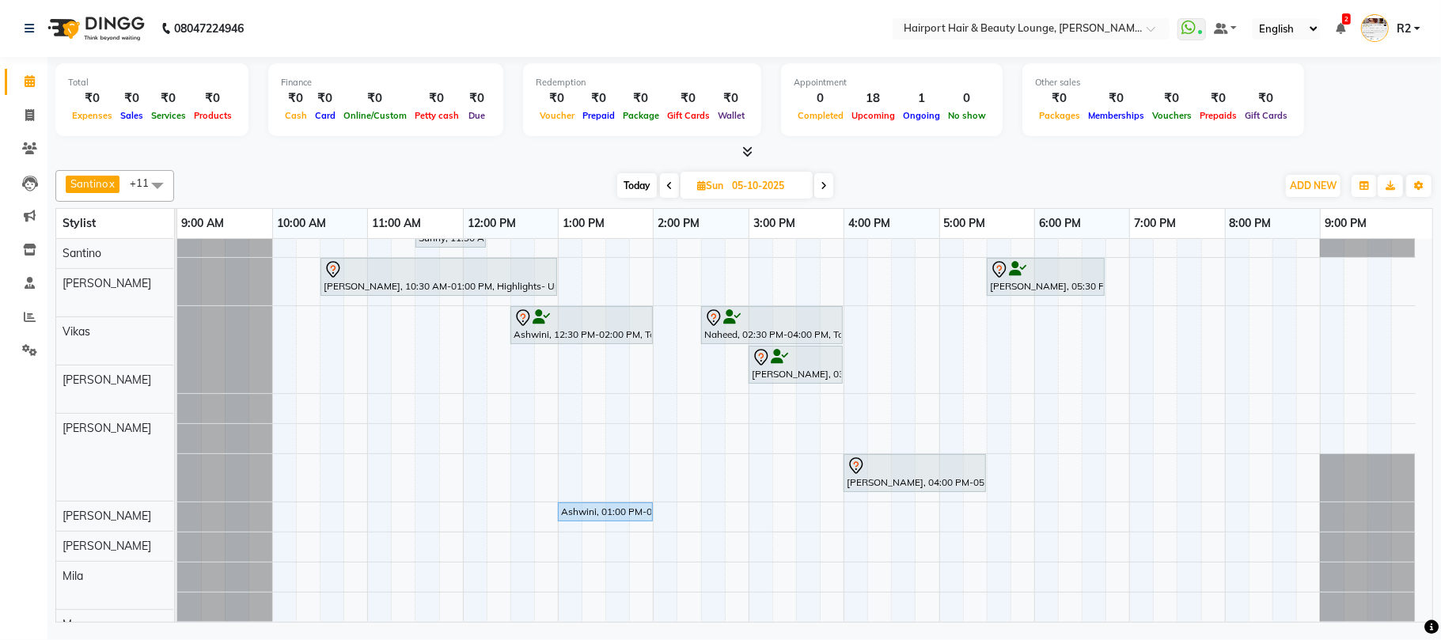
scroll to position [111, 0]
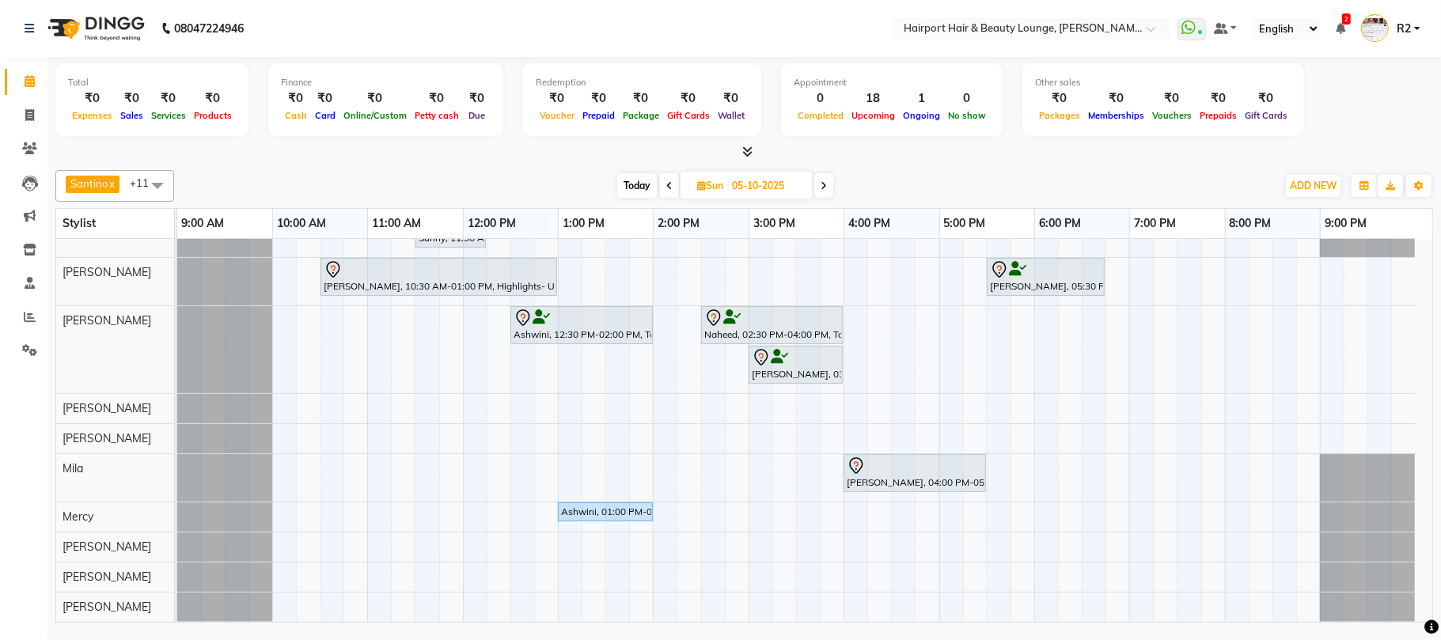
click at [639, 185] on span "Today" at bounding box center [637, 185] width 40 height 25
type input "03-10-2025"
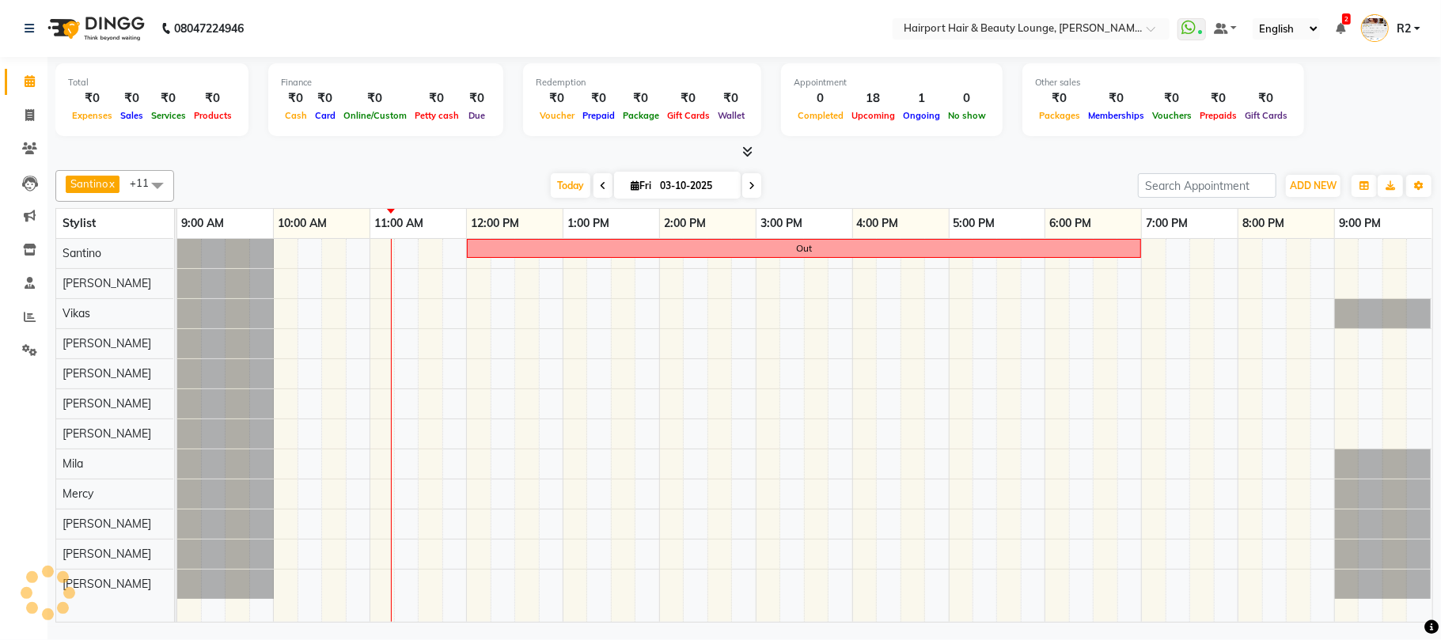
scroll to position [0, 0]
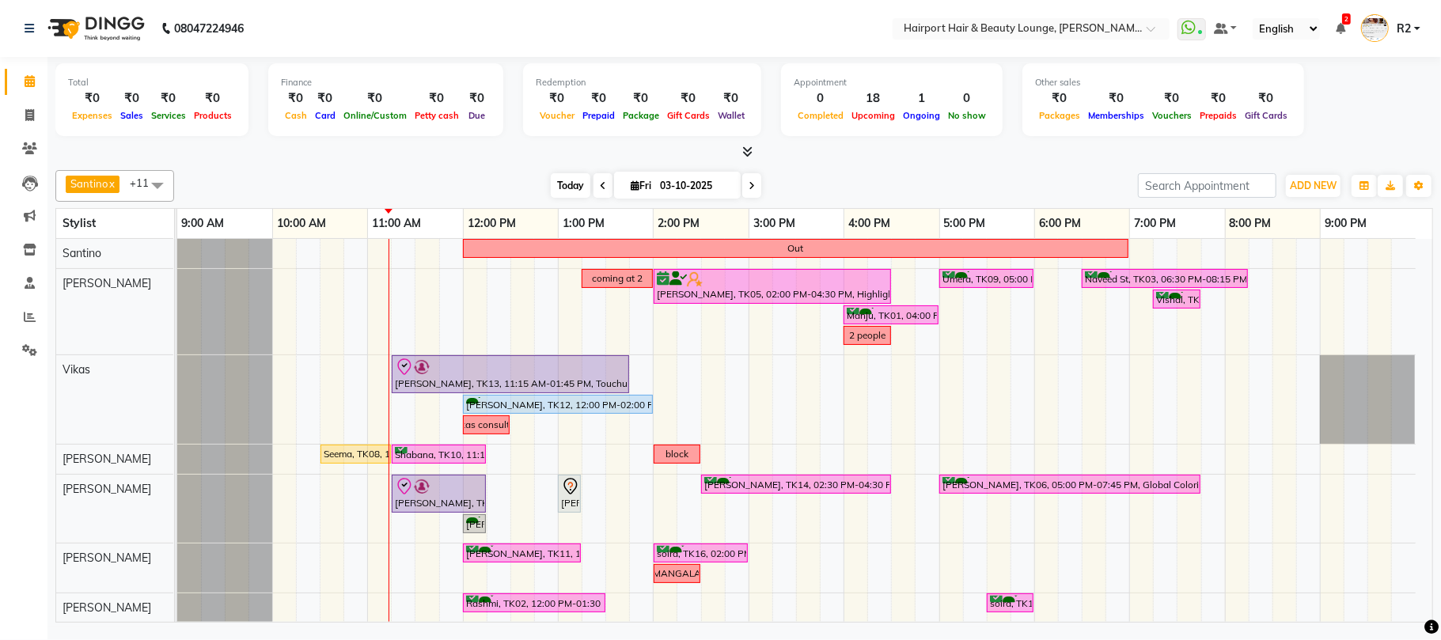
click at [559, 188] on span "Today" at bounding box center [571, 185] width 40 height 25
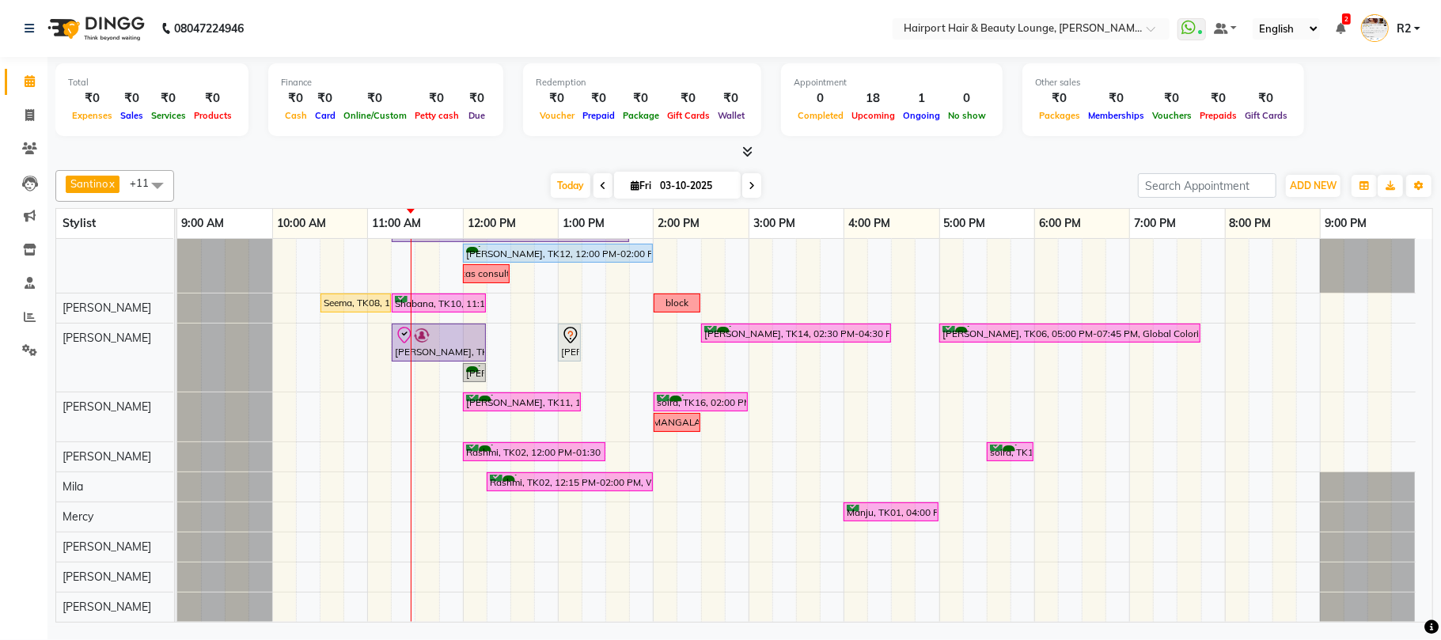
scroll to position [48, 0]
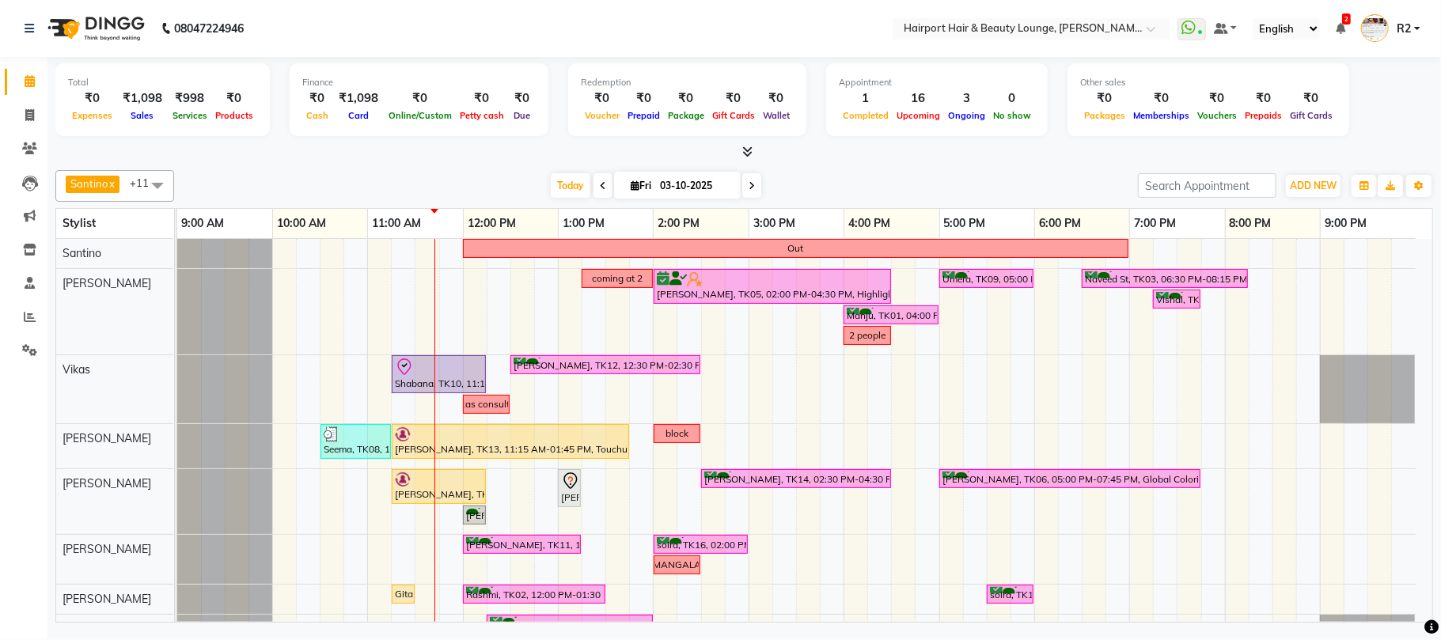
scroll to position [146, 0]
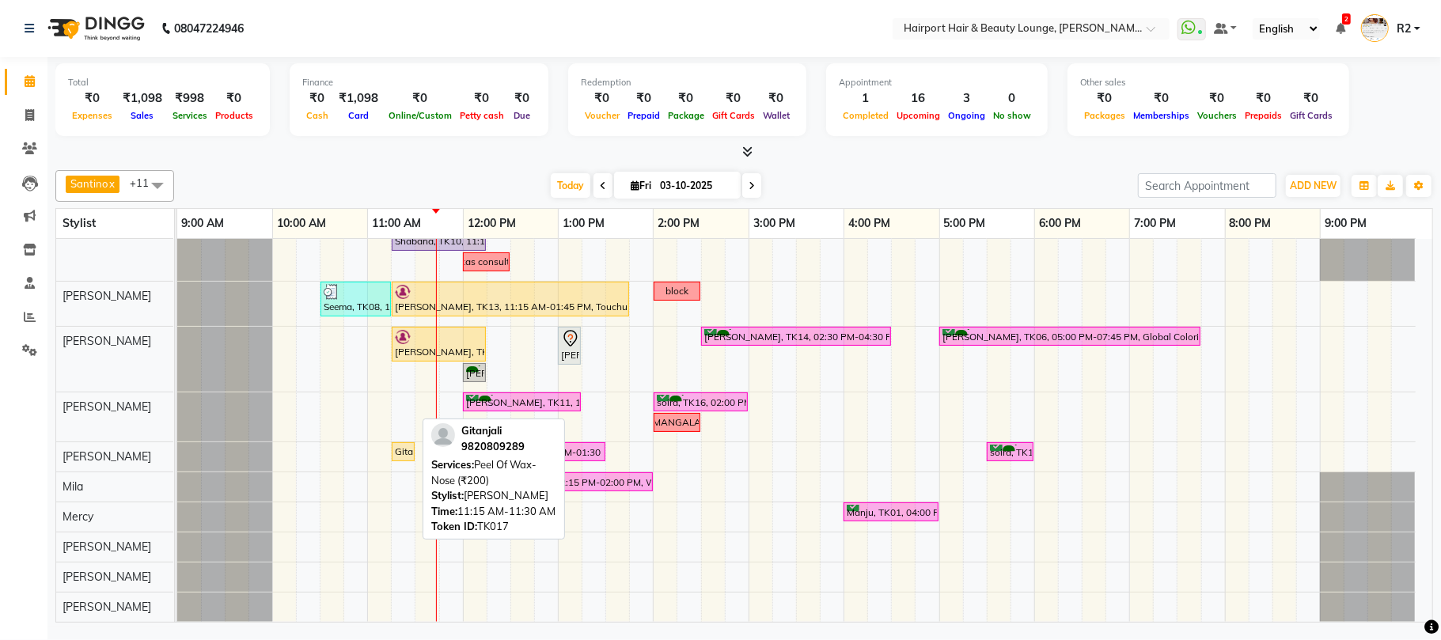
click at [400, 450] on div "Gitanjali, TK17, 11:15 AM-11:30 AM, Peel Of Wax- Nose (₹200)" at bounding box center [403, 452] width 20 height 14
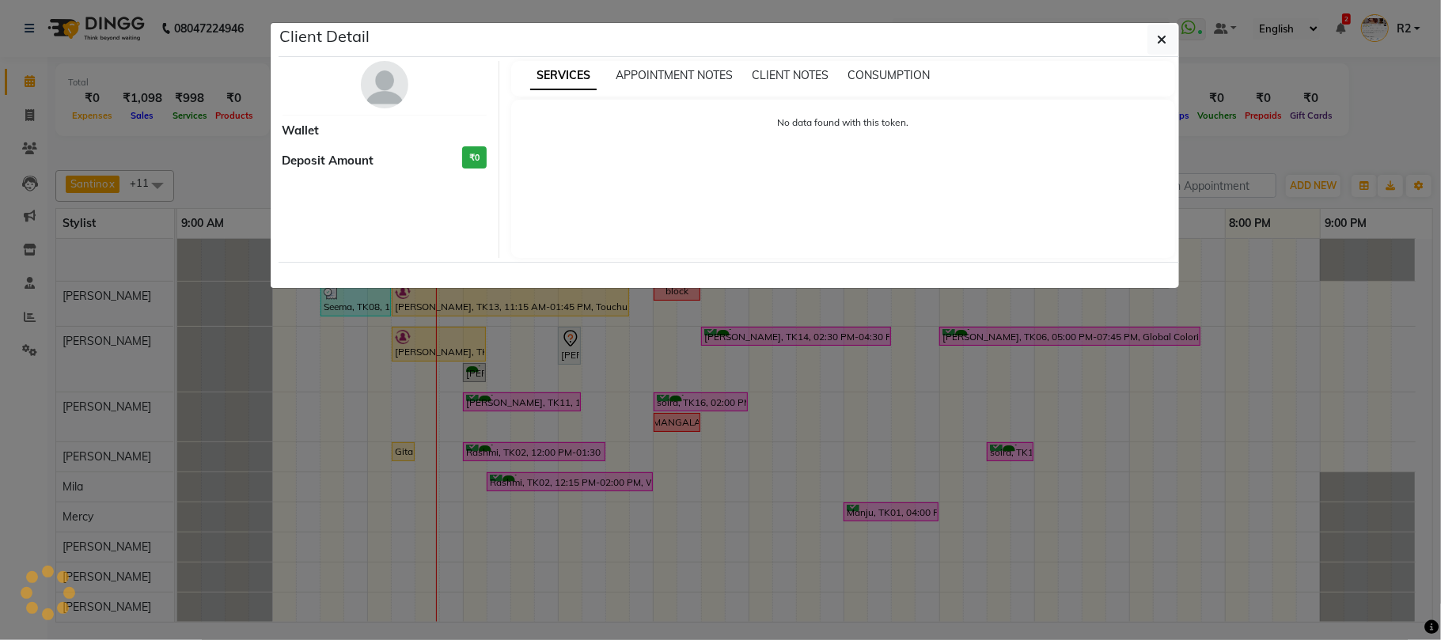
select select "1"
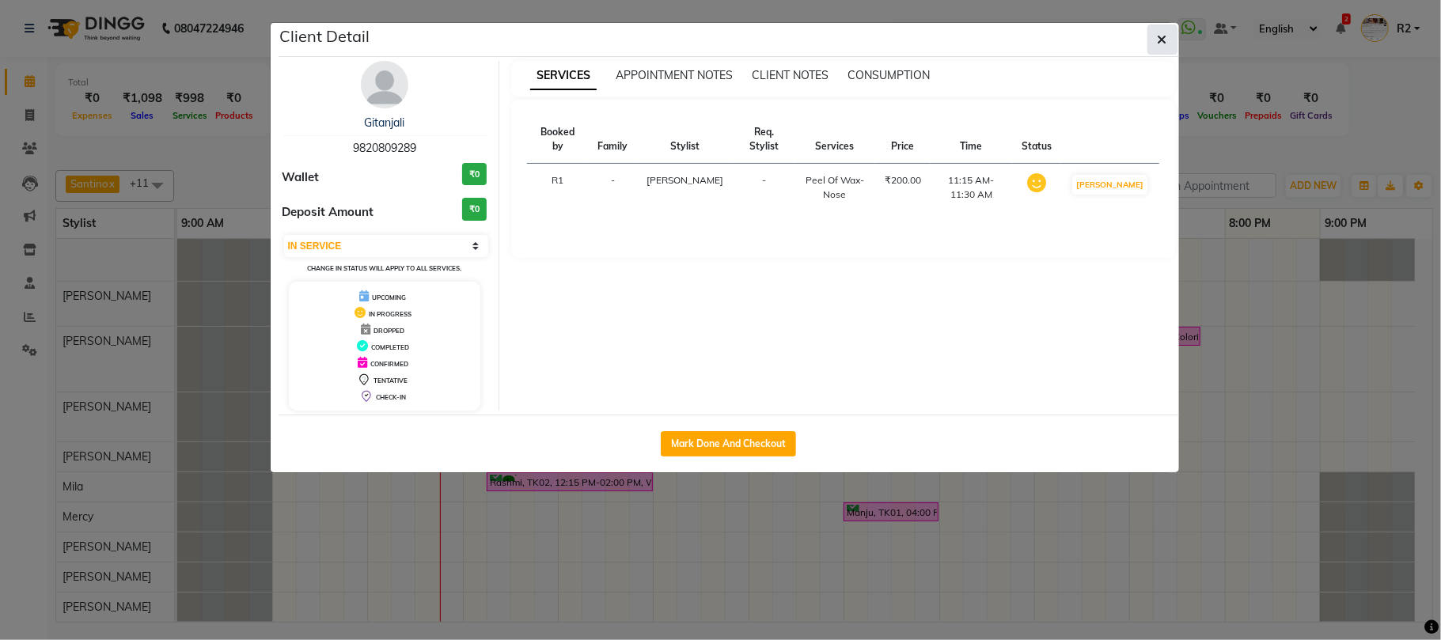
click at [1161, 29] on button "button" at bounding box center [1162, 40] width 30 height 30
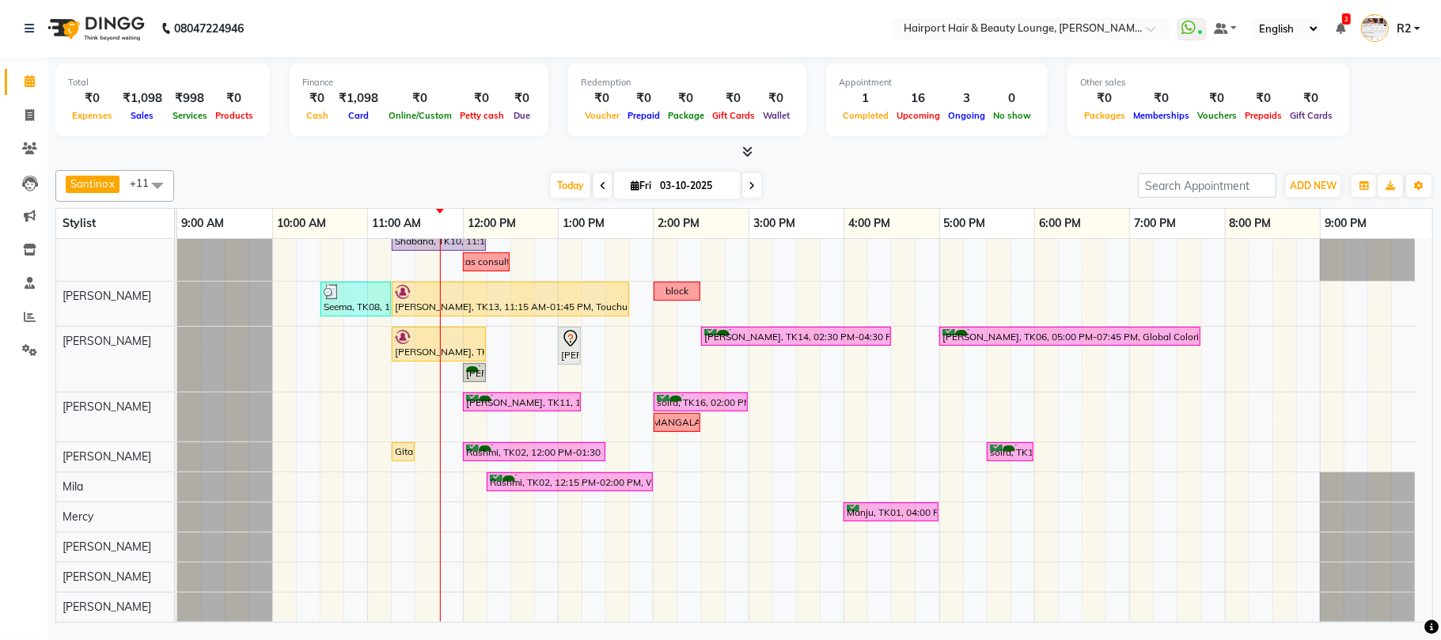
click at [748, 181] on icon at bounding box center [751, 185] width 6 height 9
type input "04-10-2025"
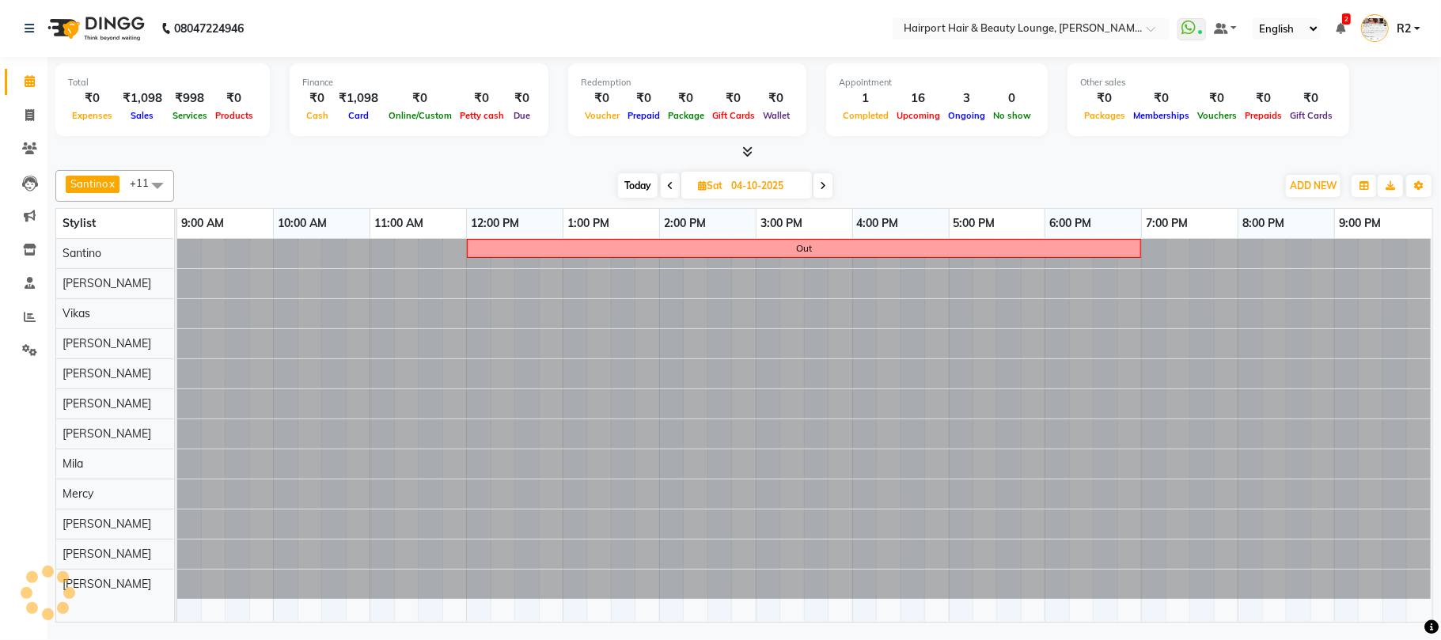
scroll to position [0, 0]
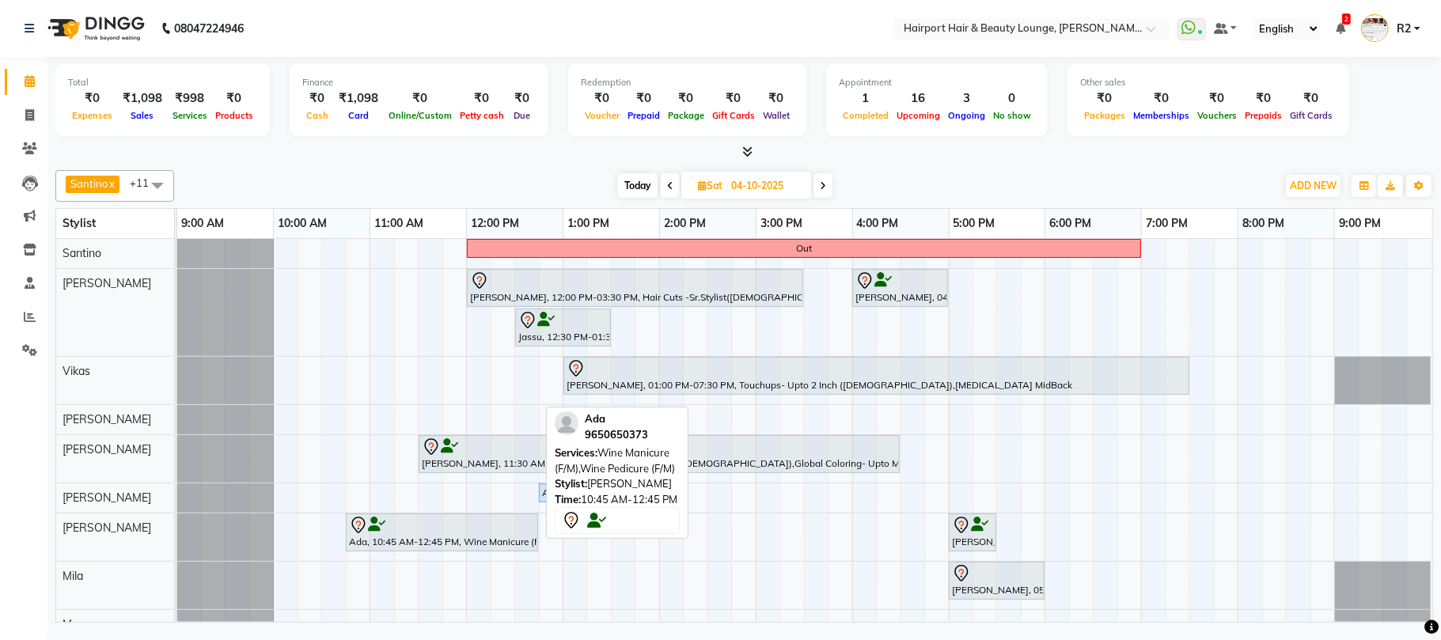
click at [469, 533] on div at bounding box center [442, 525] width 186 height 19
select select "7"
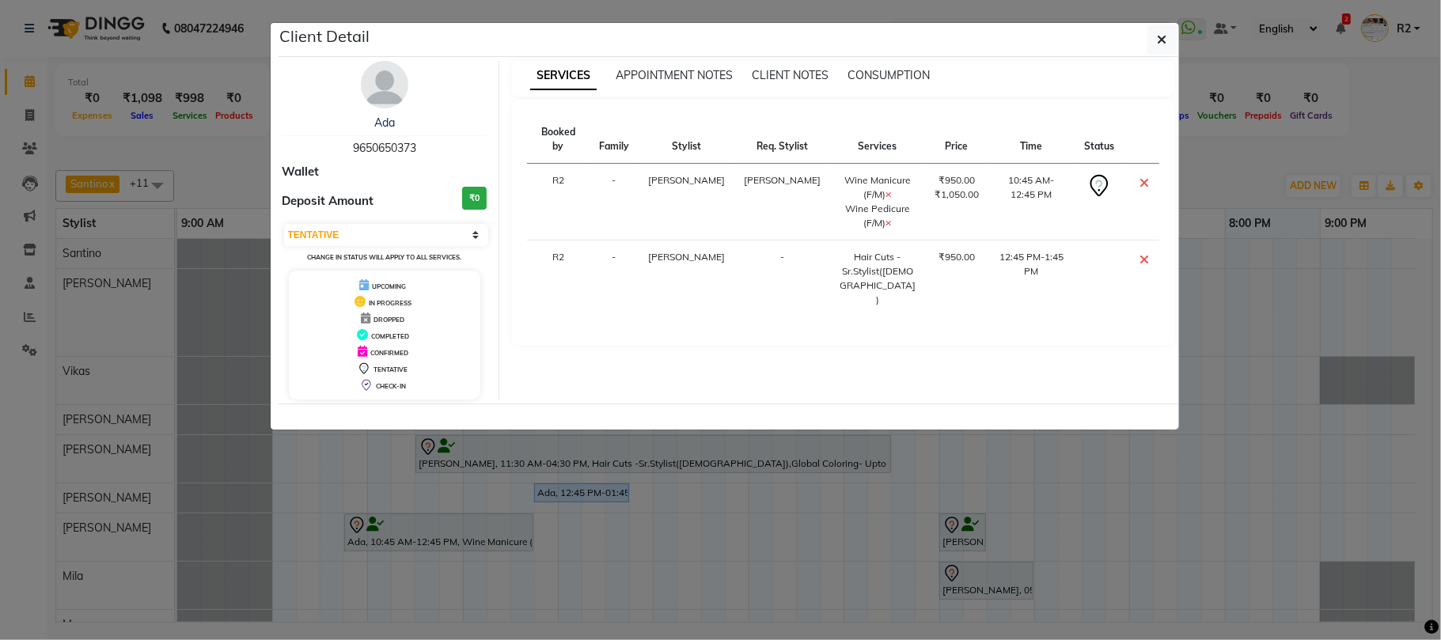
click at [380, 92] on img at bounding box center [384, 84] width 47 height 47
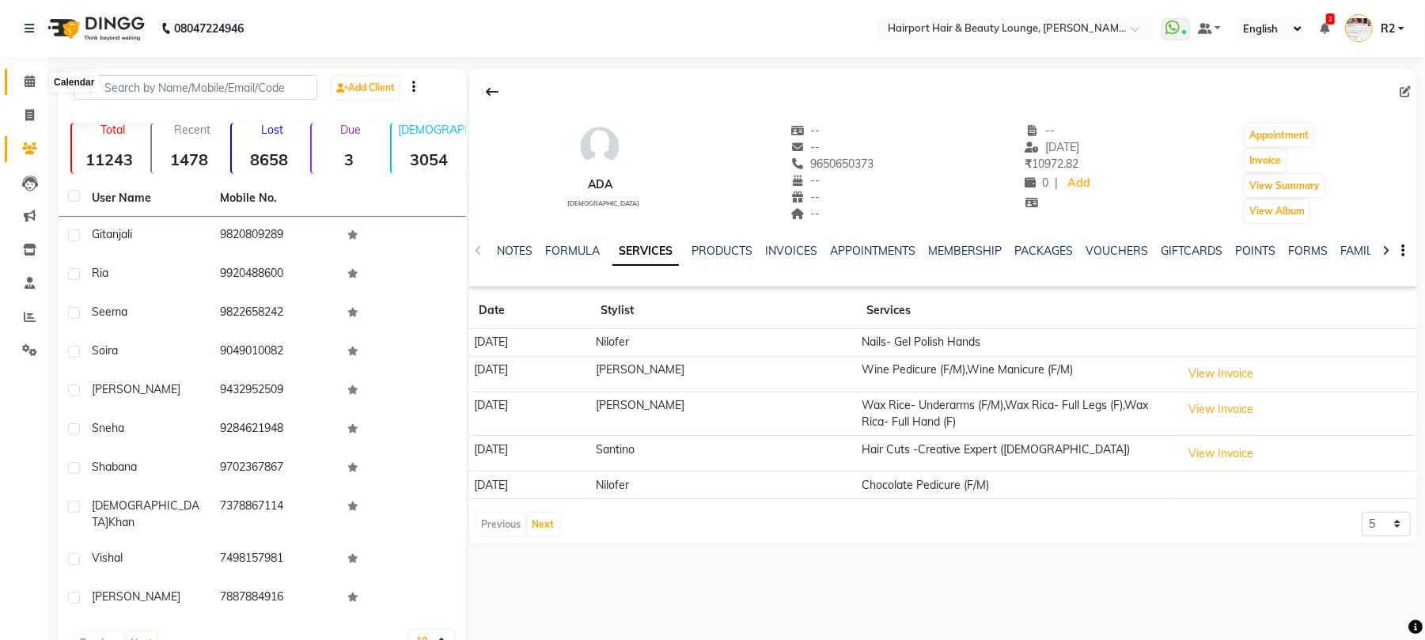
click at [32, 79] on icon at bounding box center [30, 81] width 10 height 12
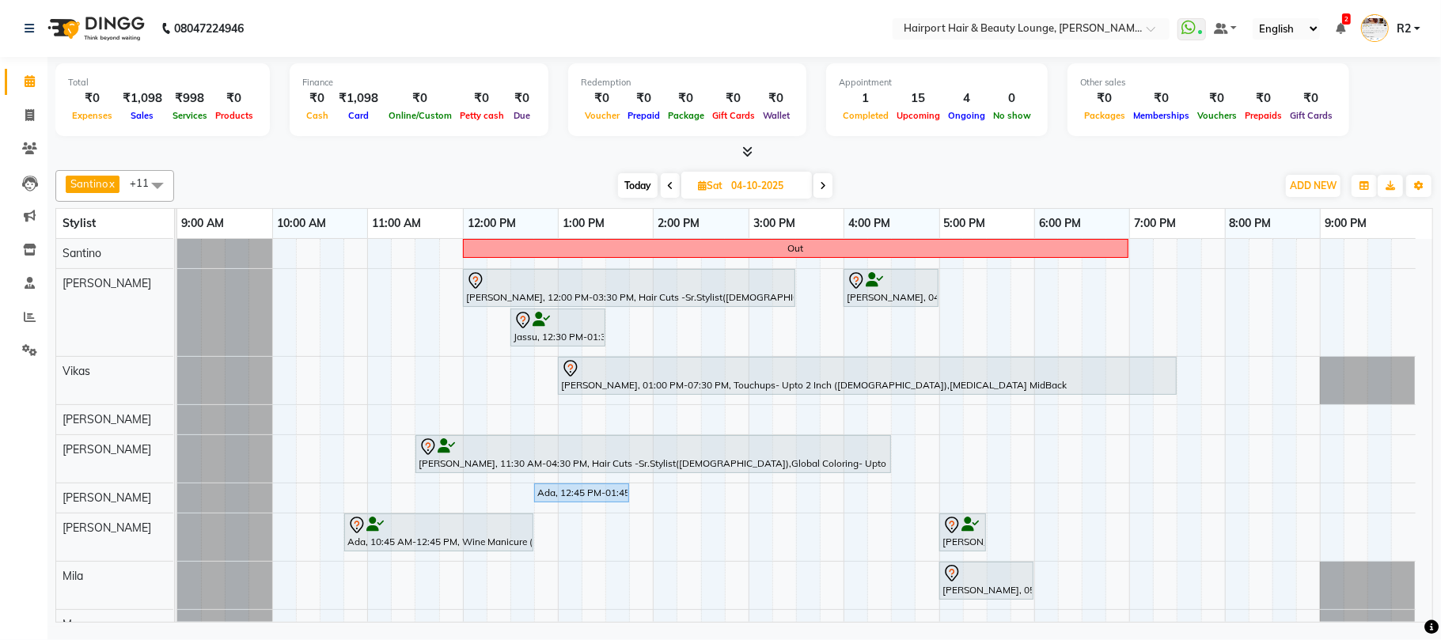
click at [636, 187] on span "Today" at bounding box center [638, 185] width 40 height 25
type input "03-10-2025"
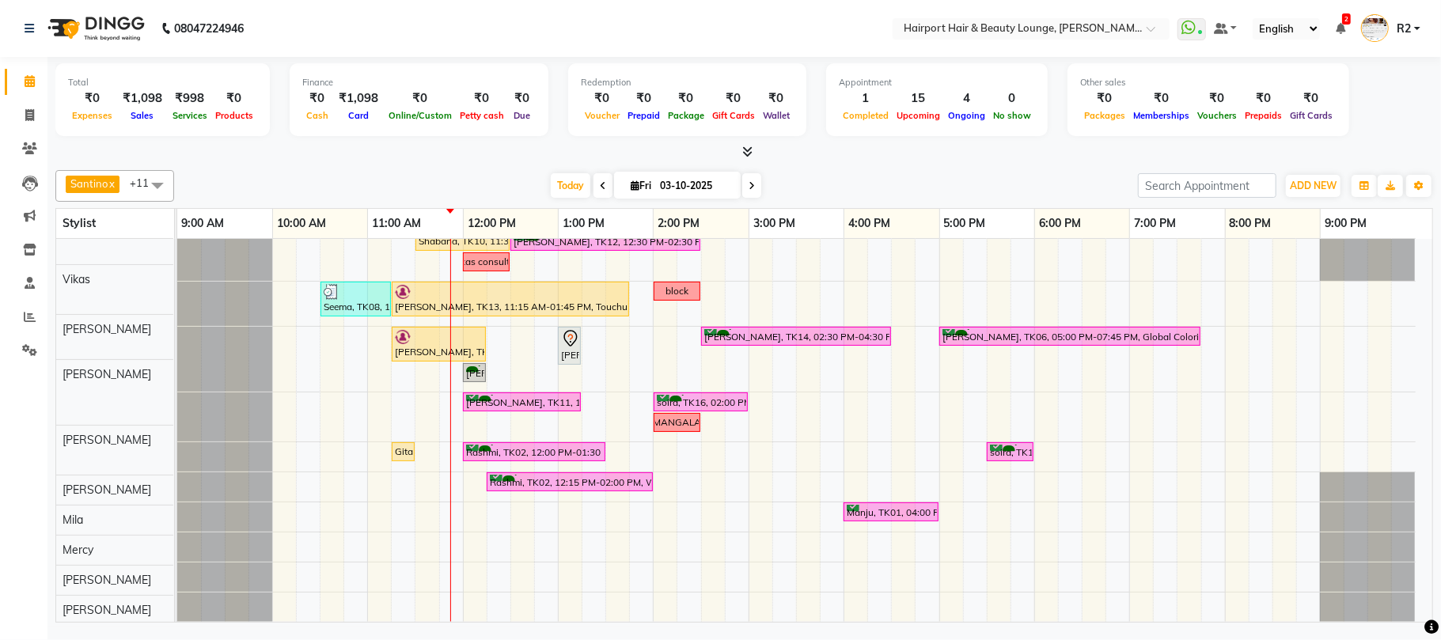
scroll to position [127, 0]
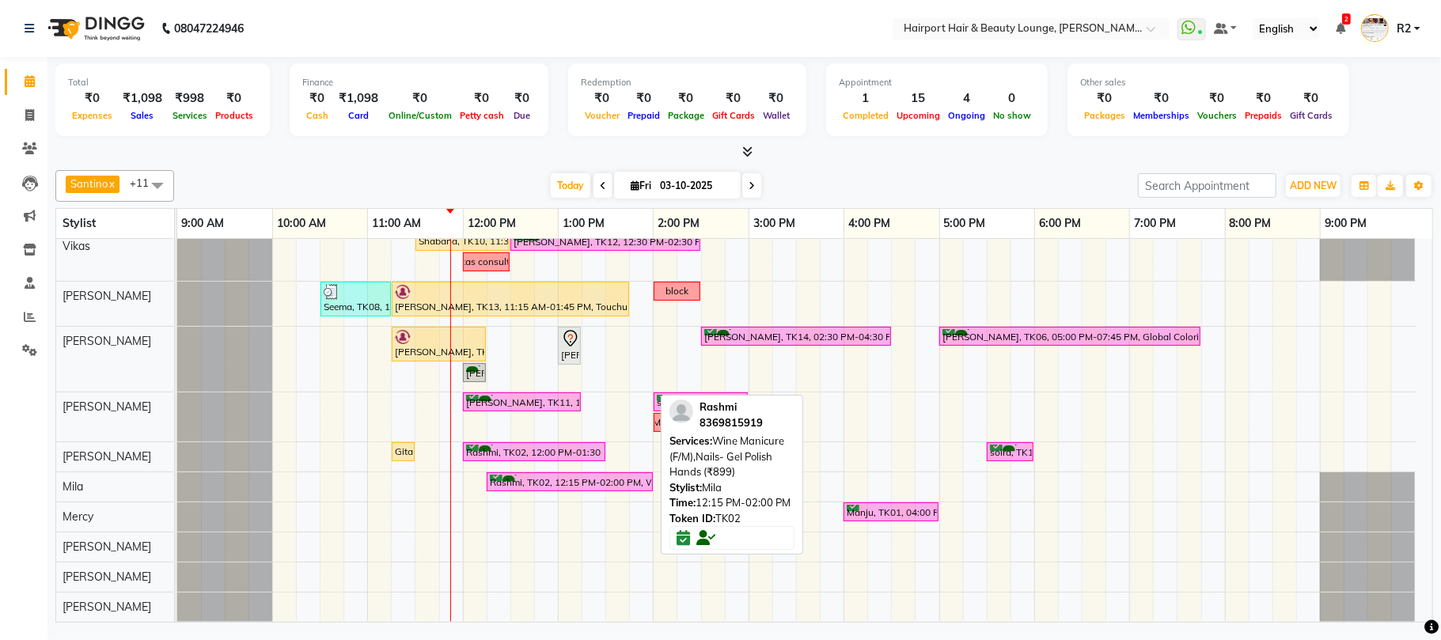
click at [583, 483] on div "Rashmi, TK02, 12:15 PM-02:00 PM, Wine Manicure (F/M),Nails- Gel Polish Hands (₹…" at bounding box center [569, 482] width 163 height 15
select select "6"
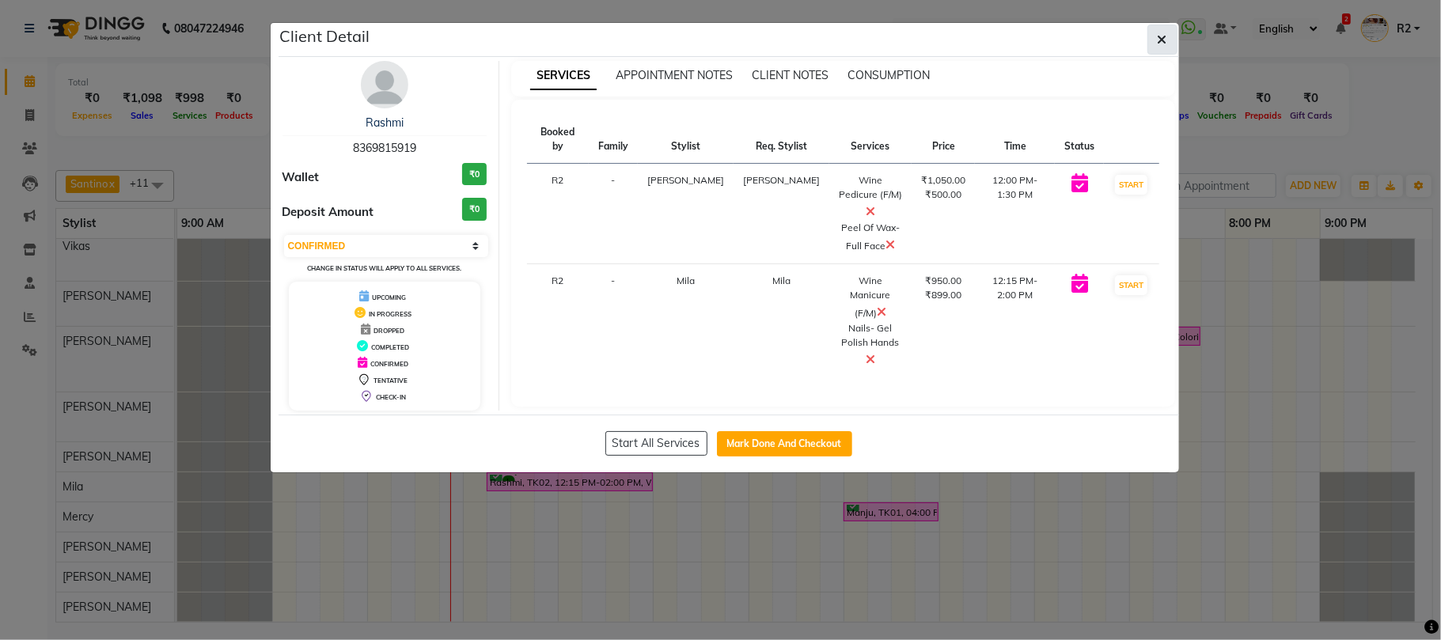
click at [1165, 38] on icon "button" at bounding box center [1161, 39] width 9 height 13
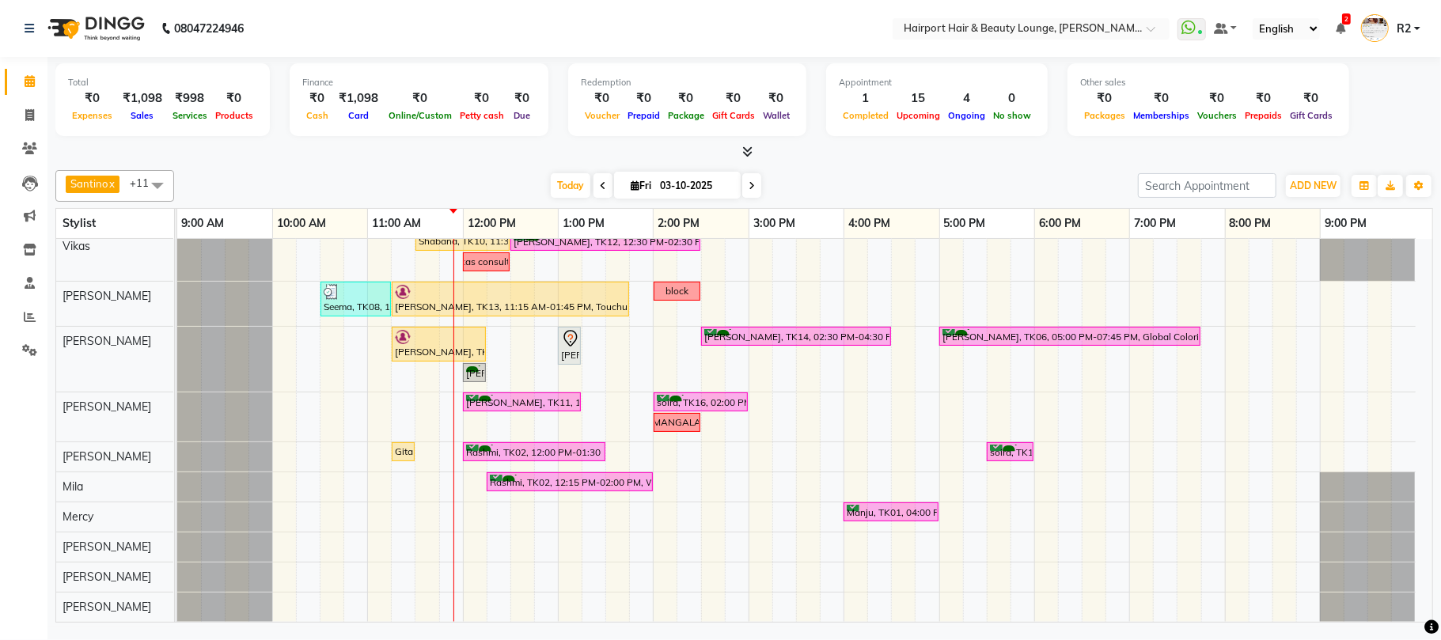
click at [593, 180] on span at bounding box center [602, 185] width 19 height 25
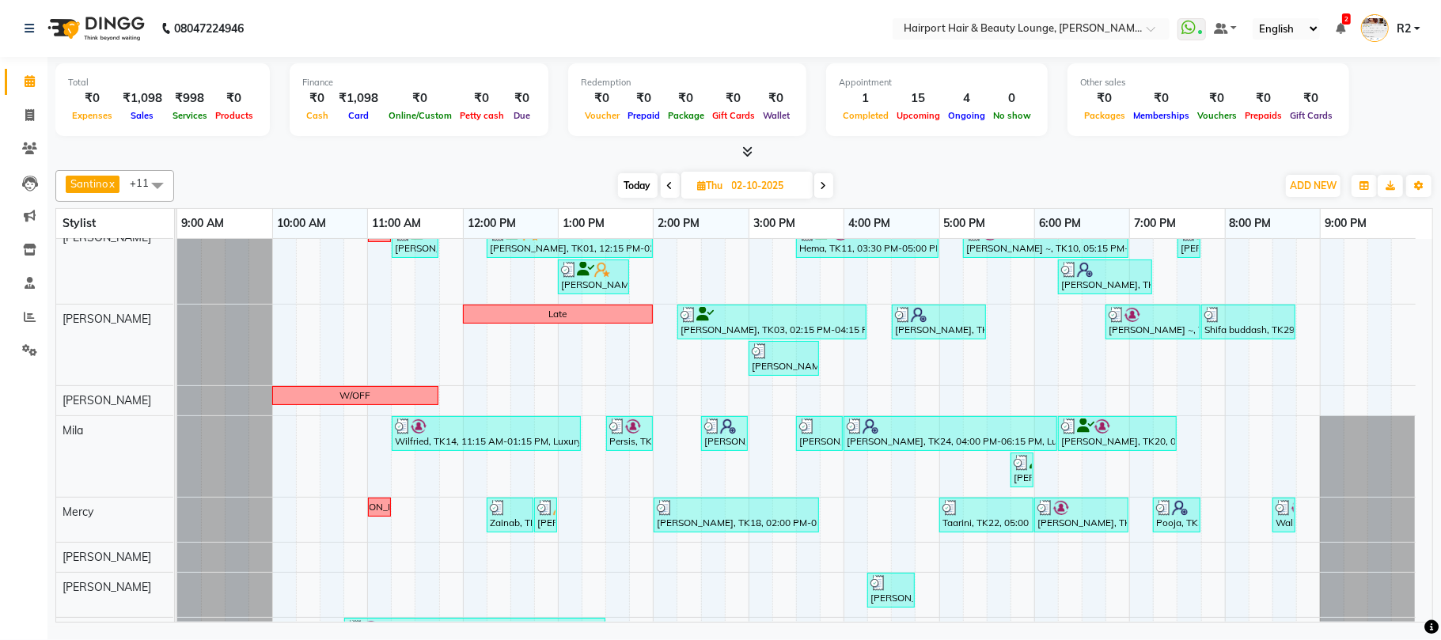
scroll to position [231, 0]
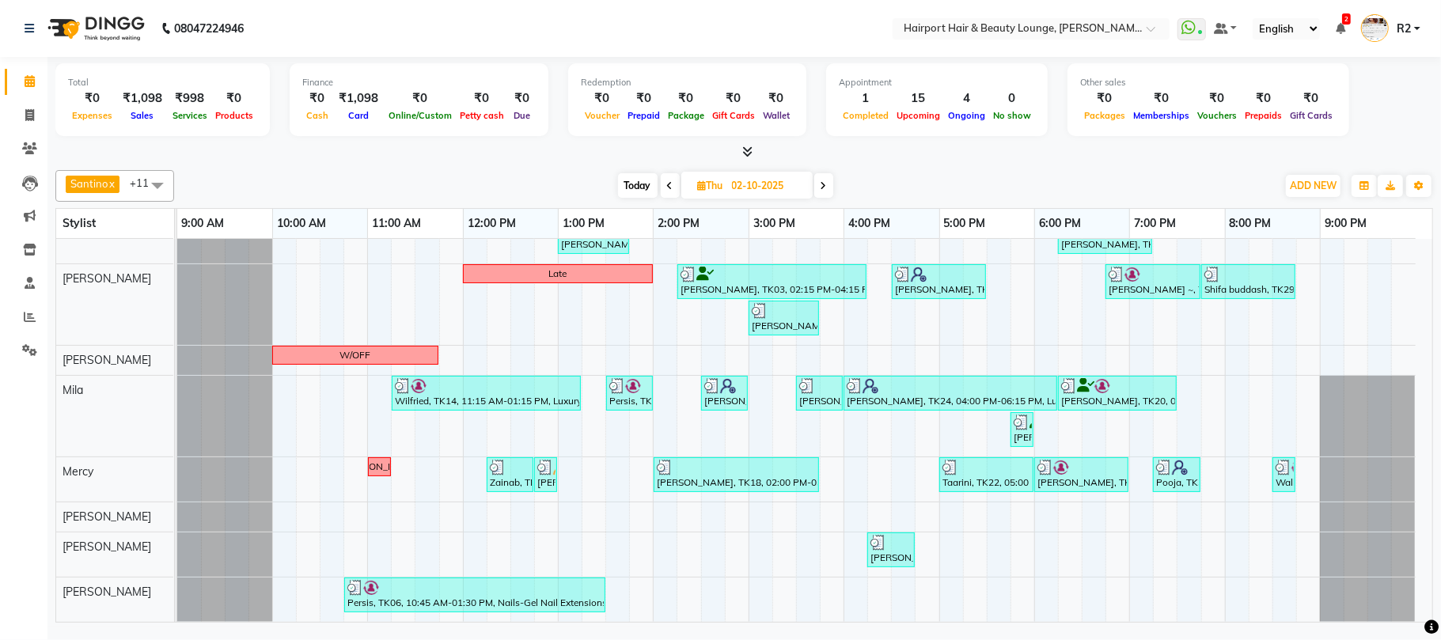
click at [634, 190] on span "Today" at bounding box center [638, 185] width 40 height 25
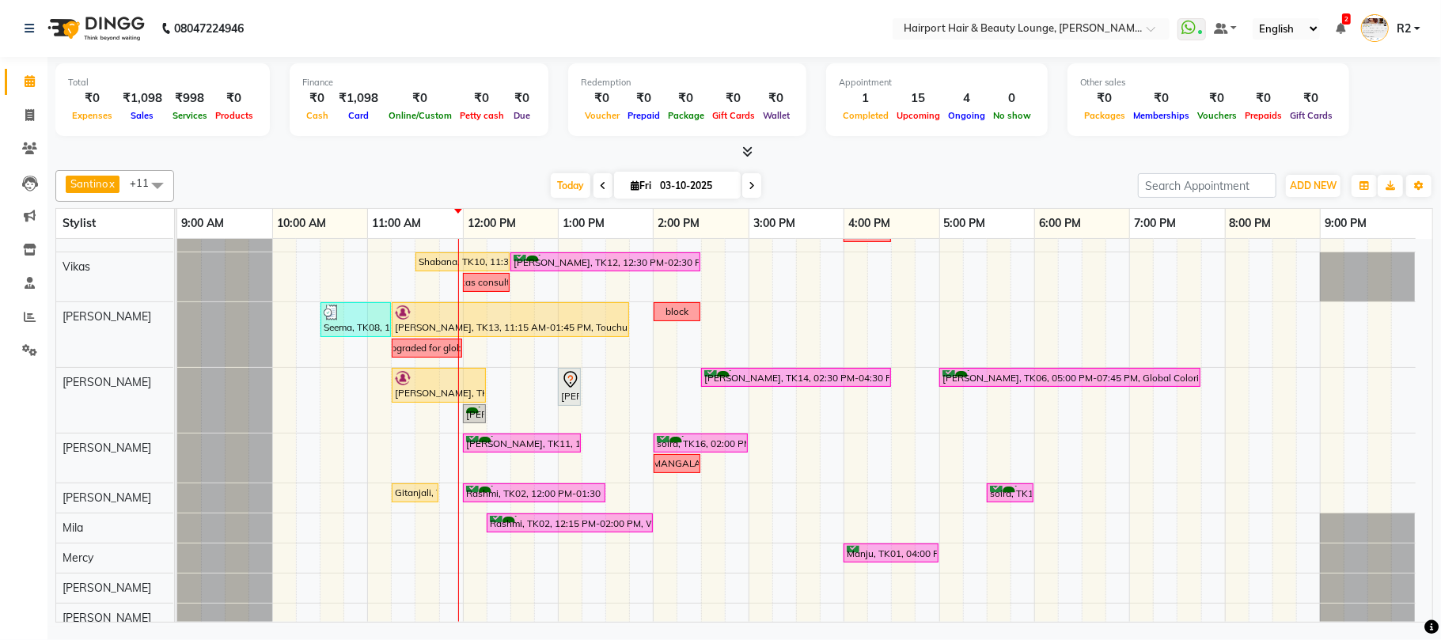
scroll to position [146, 0]
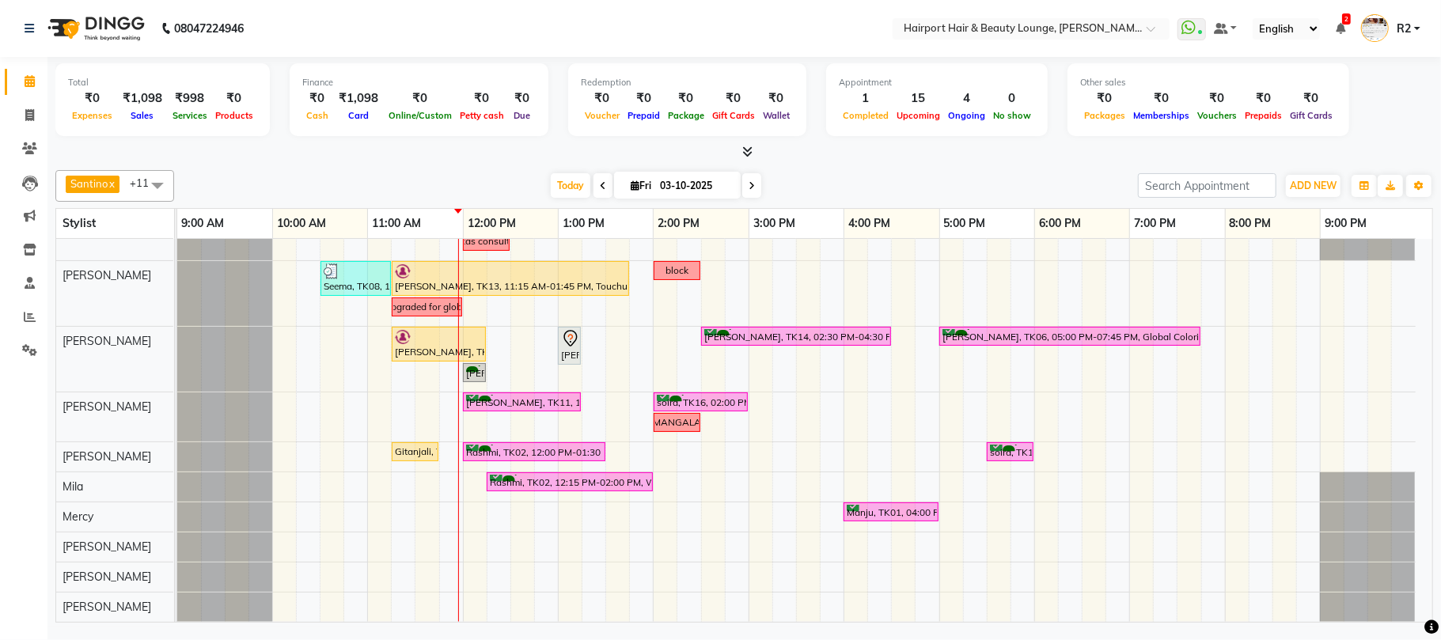
click at [600, 181] on icon at bounding box center [603, 185] width 6 height 9
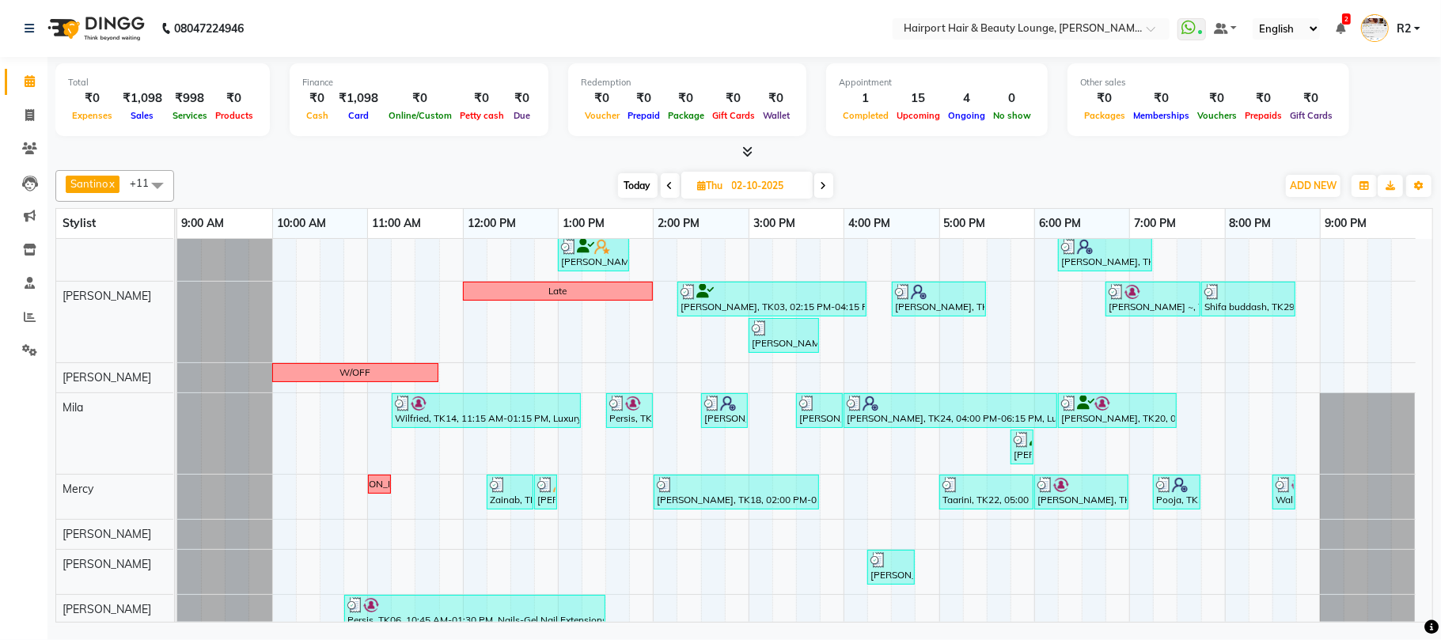
scroll to position [231, 0]
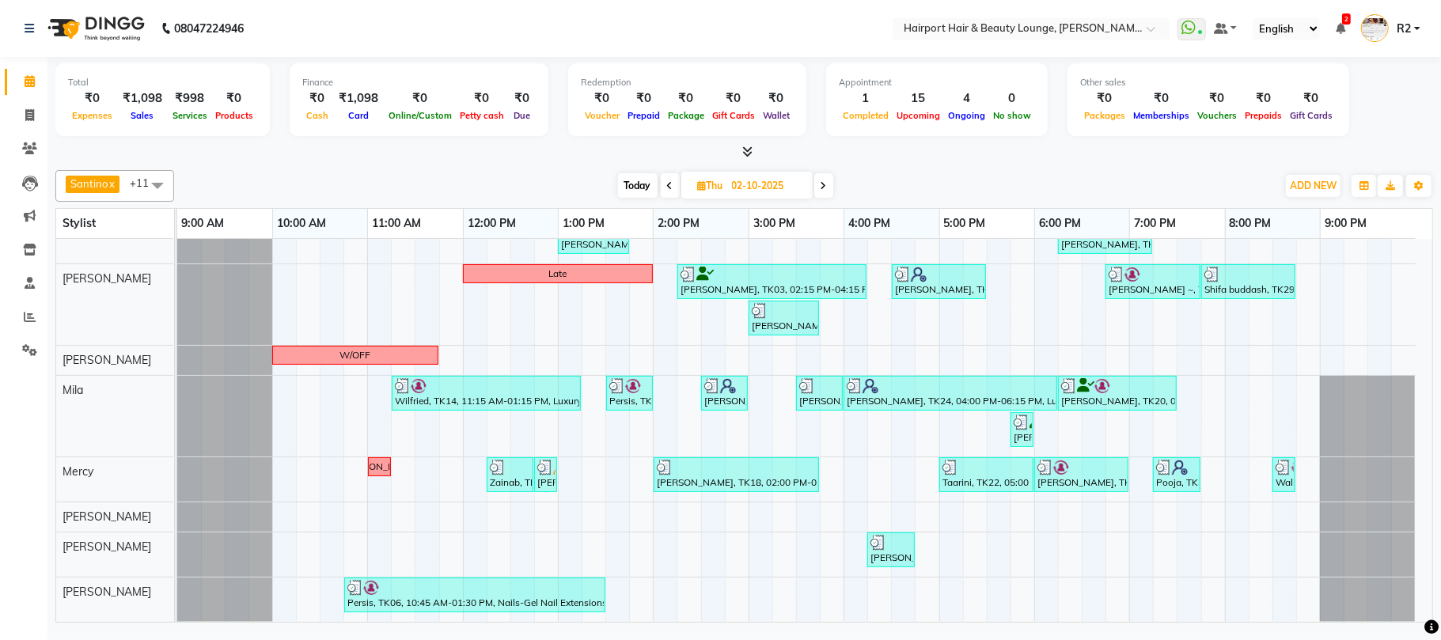
click at [642, 180] on span "Today" at bounding box center [638, 185] width 40 height 25
type input "03-10-2025"
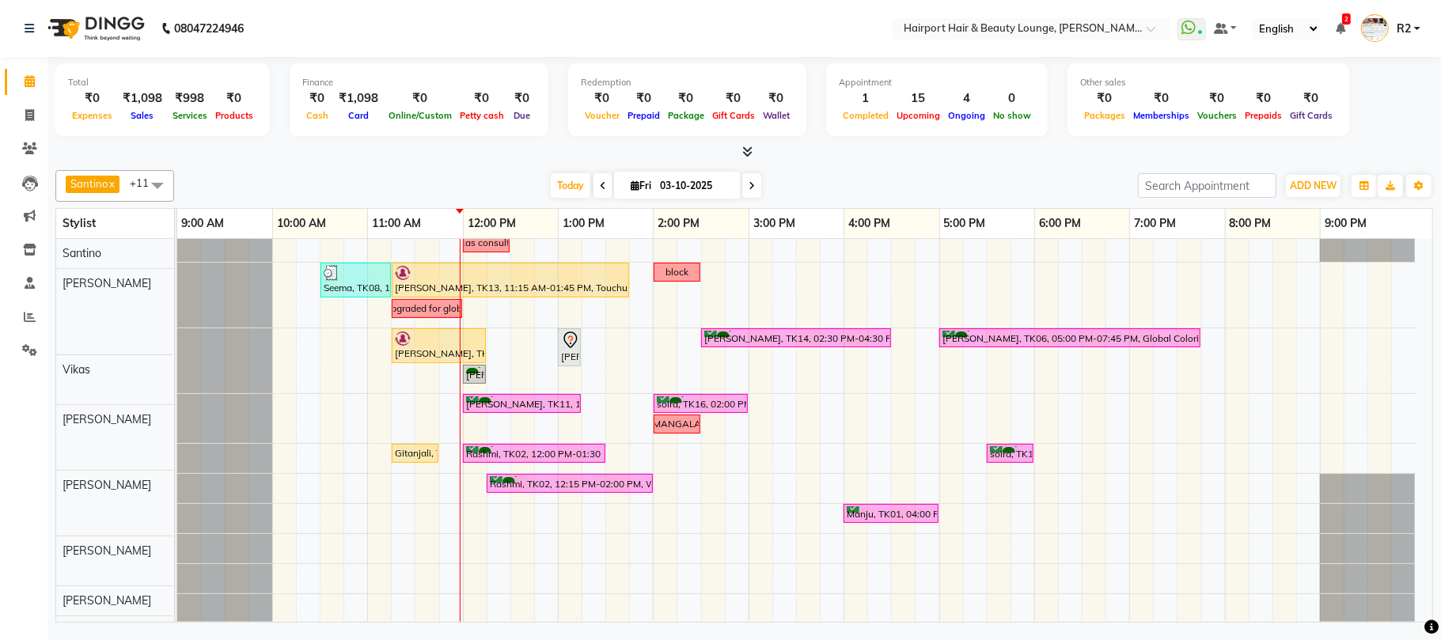
scroll to position [146, 0]
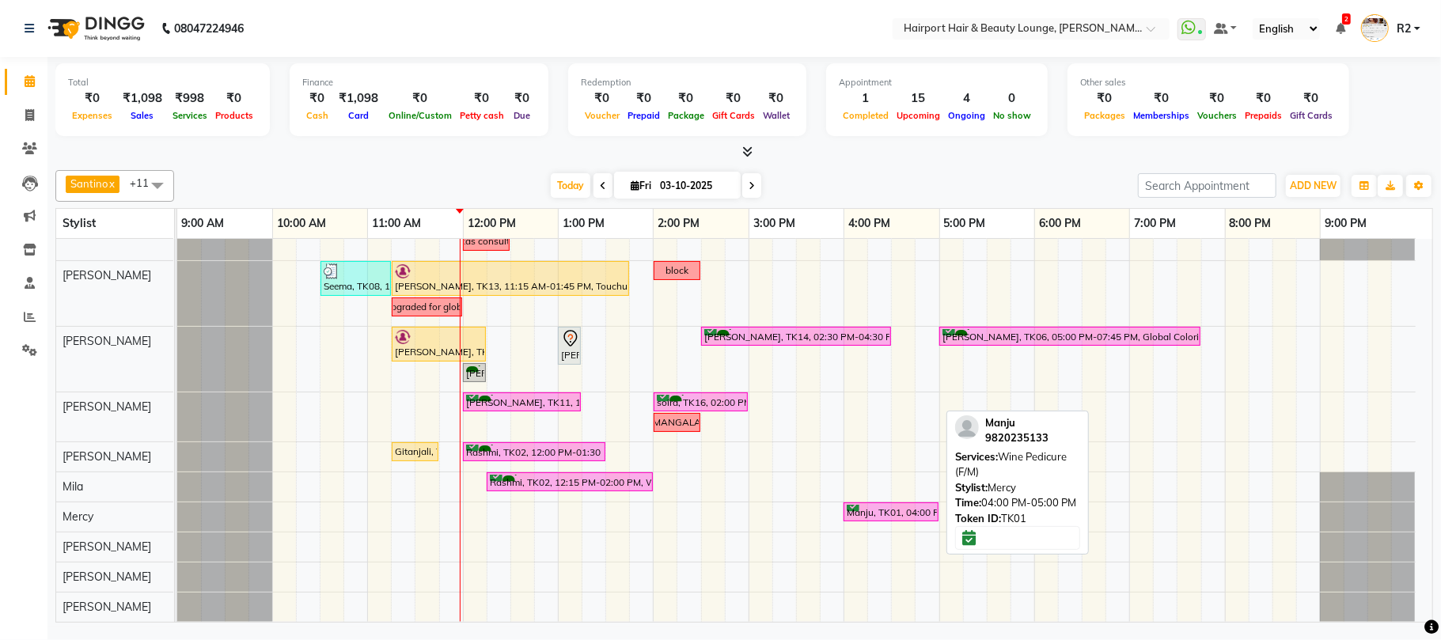
click at [858, 509] on div "Manju, TK01, 04:00 PM-05:00 PM, Wine Pedicure (F/M)" at bounding box center [891, 512] width 92 height 15
select select "6"
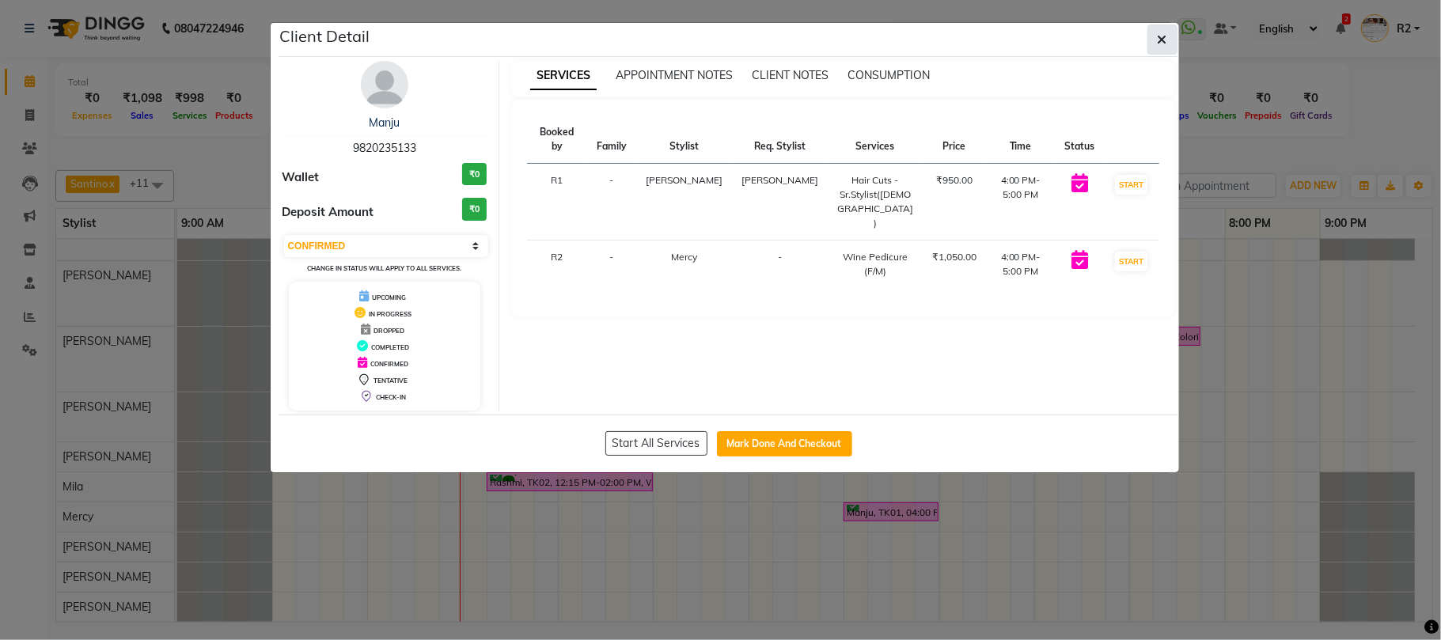
click at [1172, 44] on button "button" at bounding box center [1162, 40] width 30 height 30
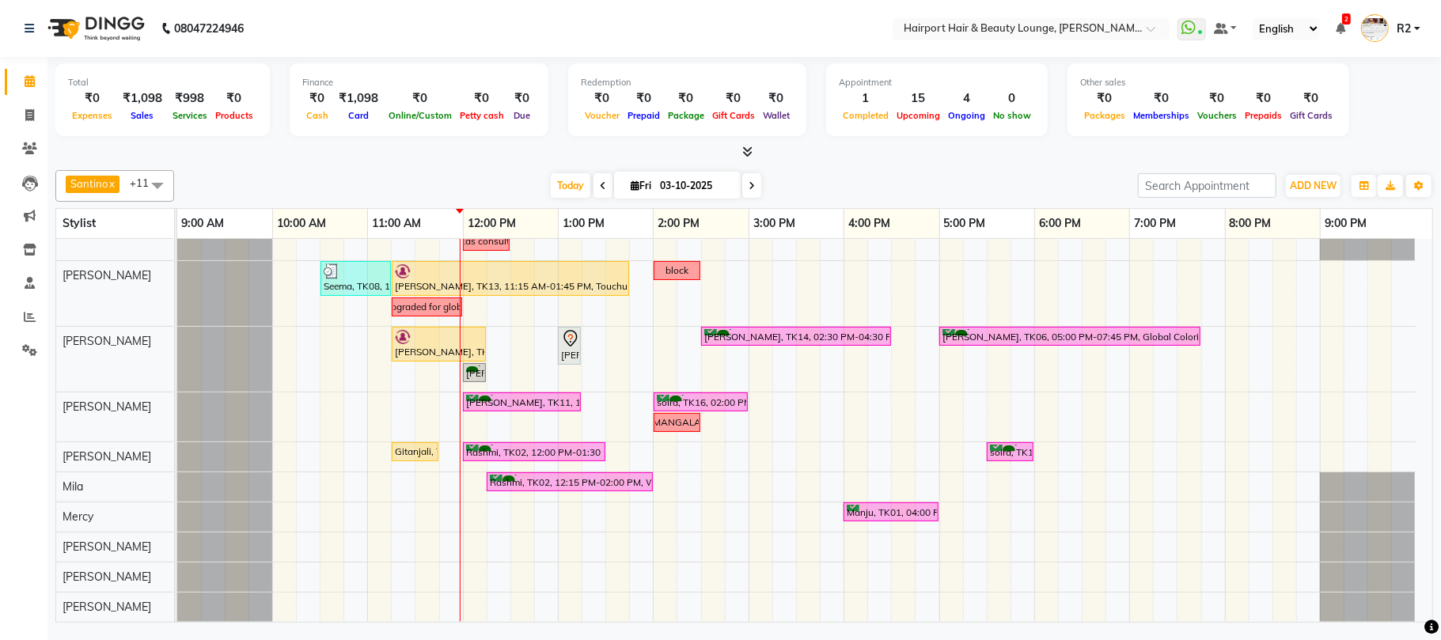
click at [748, 184] on icon at bounding box center [751, 185] width 6 height 9
type input "04-10-2025"
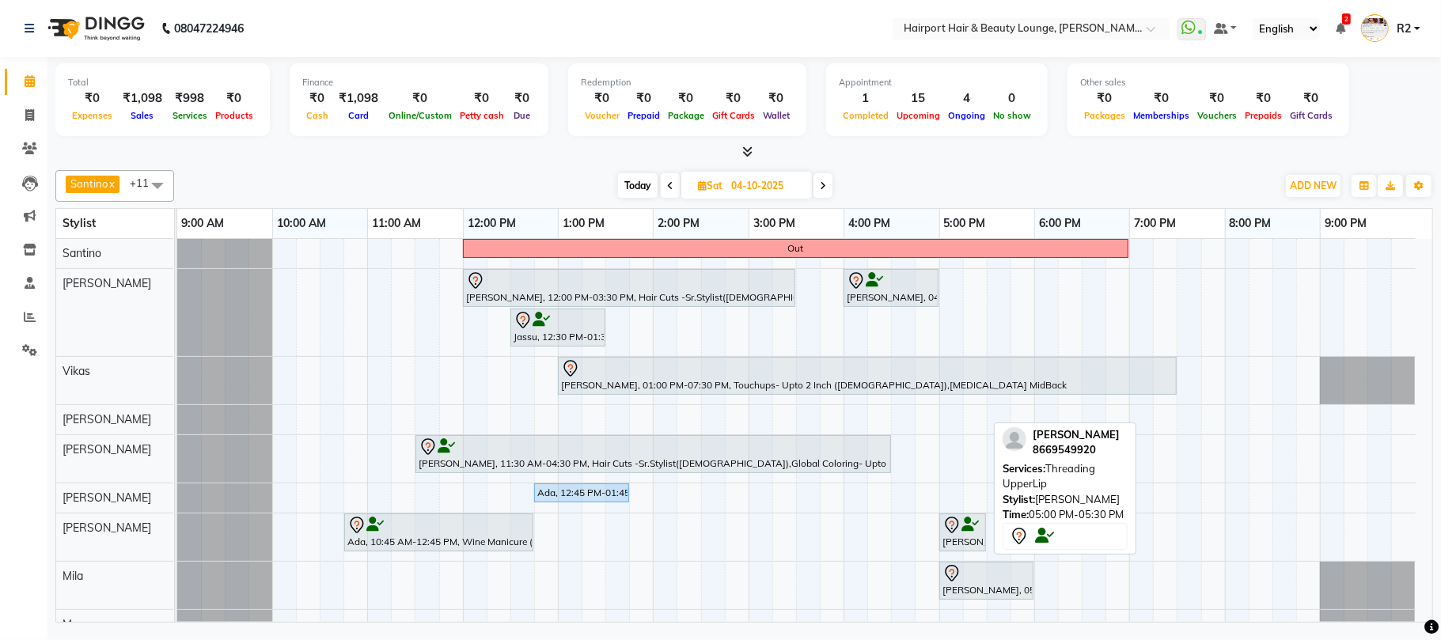
click at [962, 525] on icon at bounding box center [969, 524] width 17 height 1
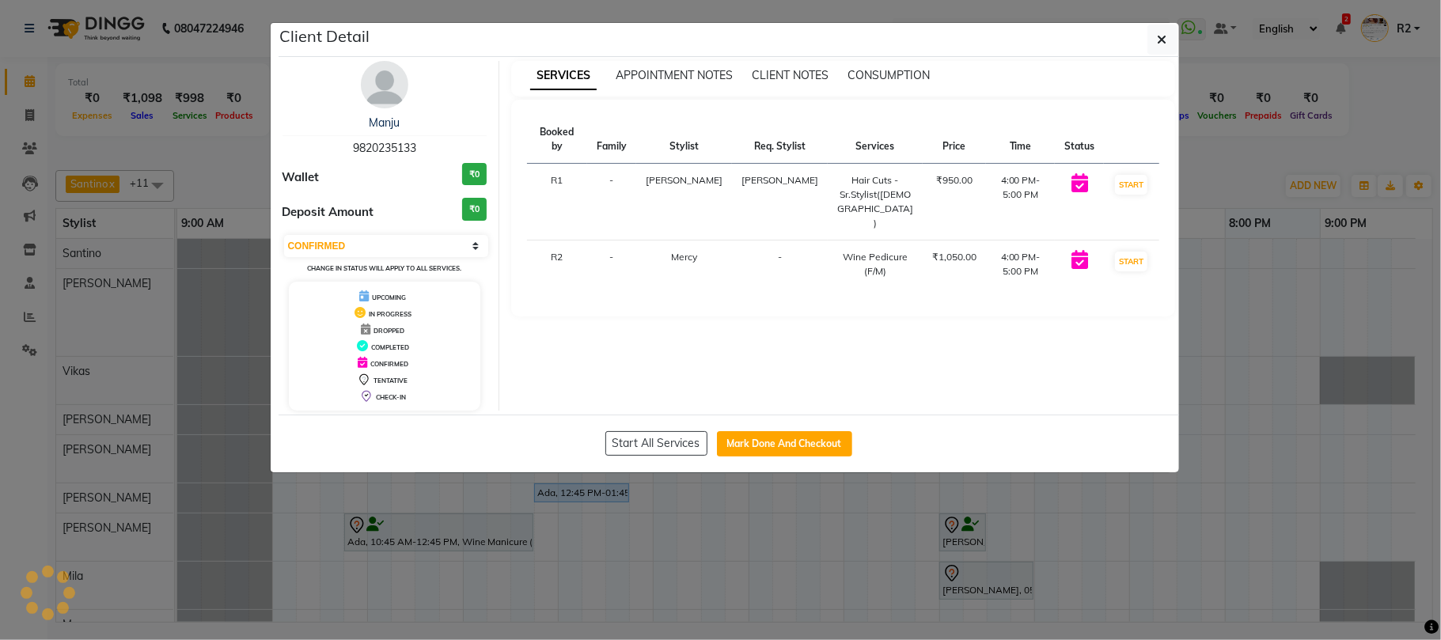
select select "7"
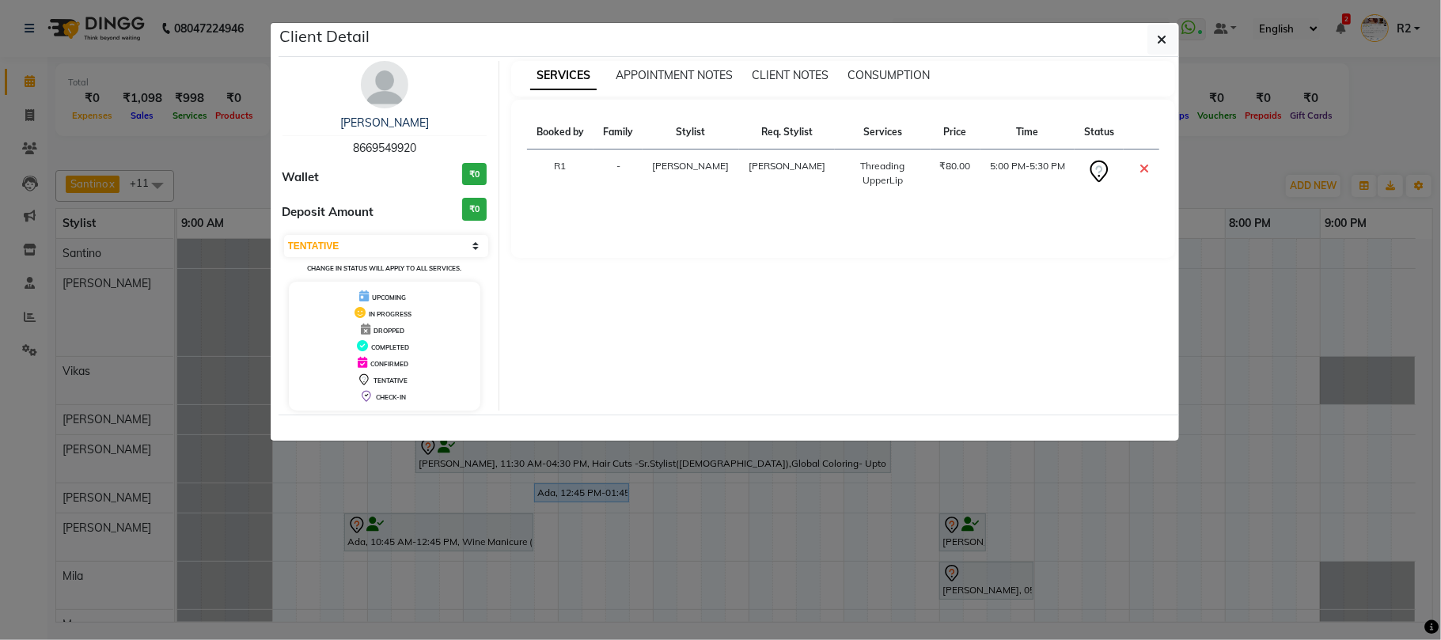
click at [377, 87] on img at bounding box center [384, 84] width 47 height 47
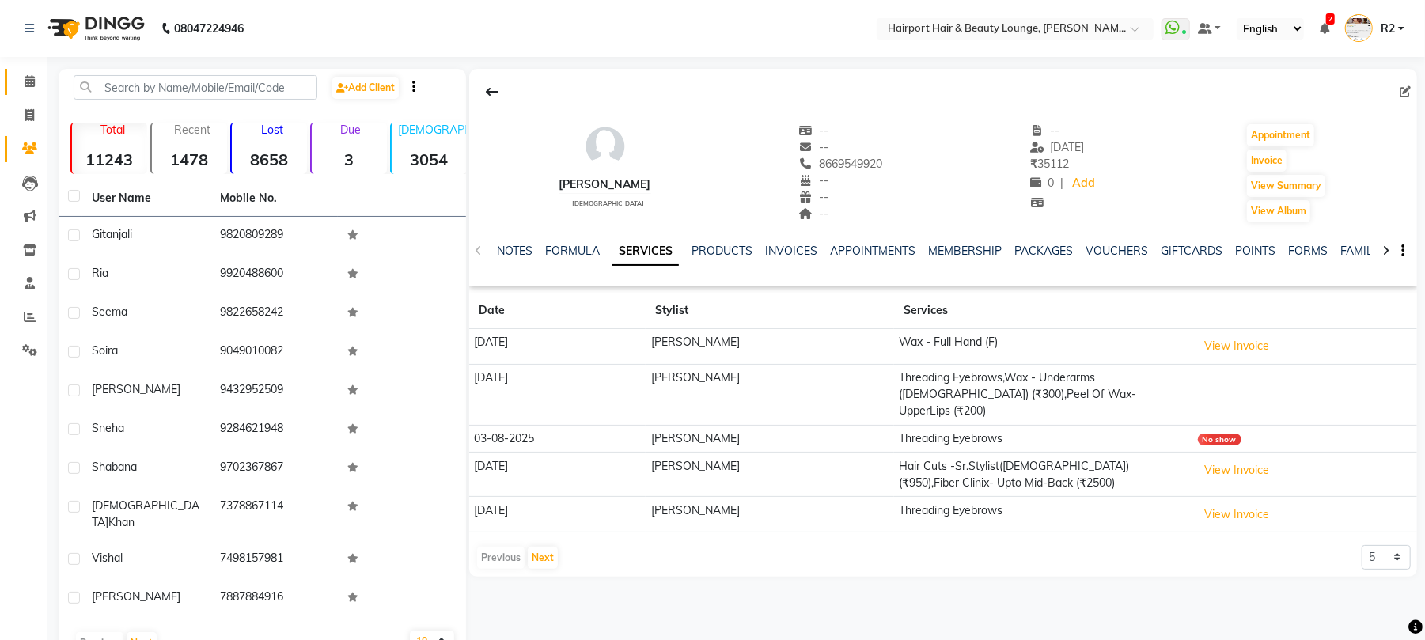
click at [27, 93] on link "Calendar" at bounding box center [24, 82] width 38 height 26
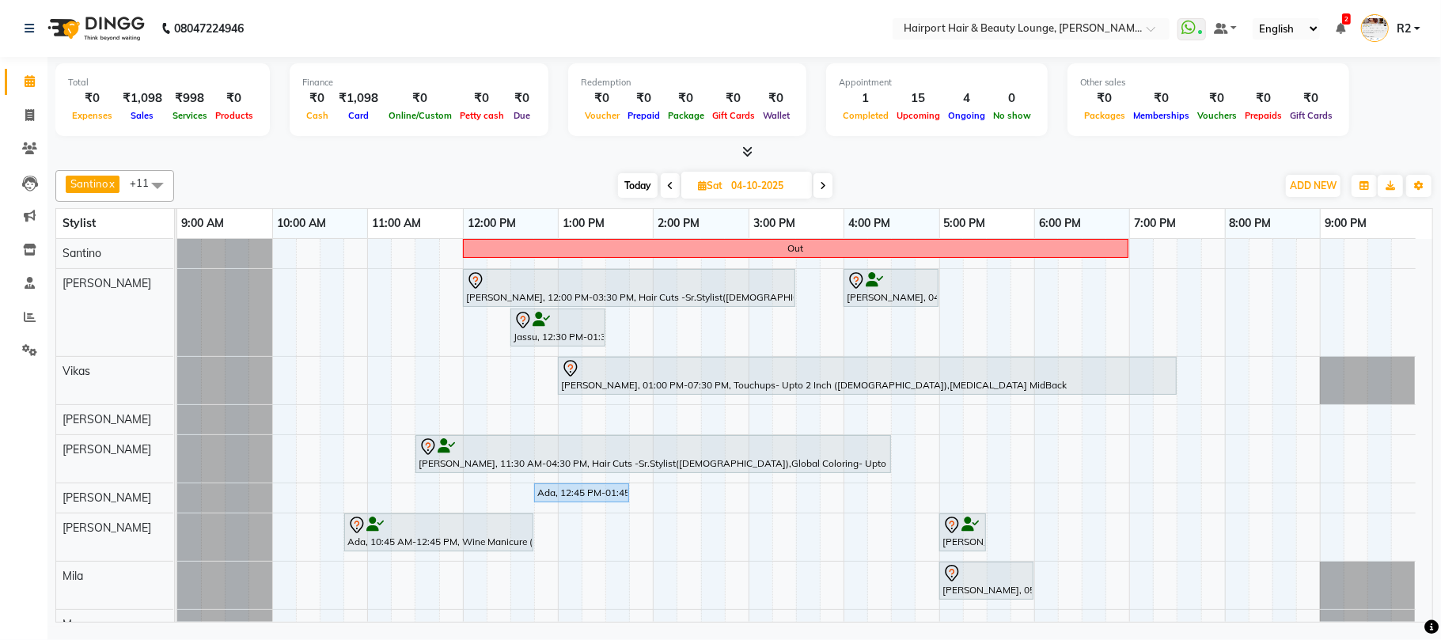
click at [818, 187] on span at bounding box center [822, 185] width 19 height 25
type input "05-10-2025"
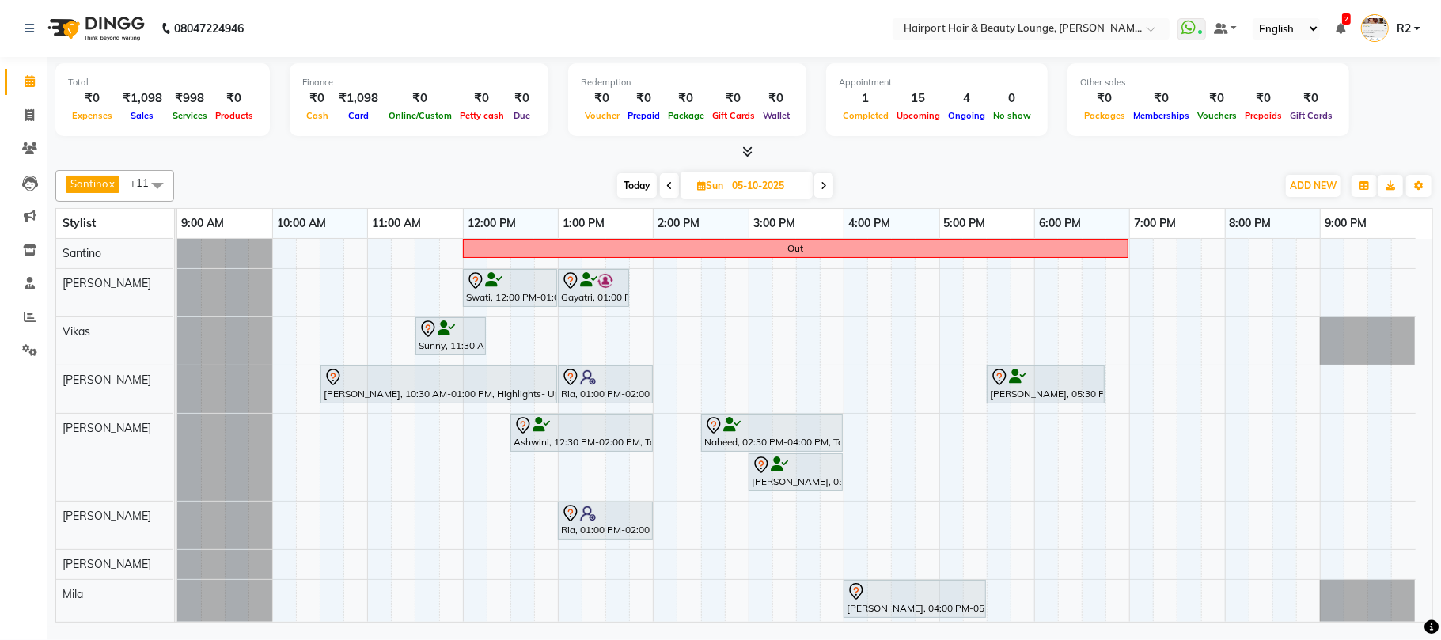
scroll to position [128, 0]
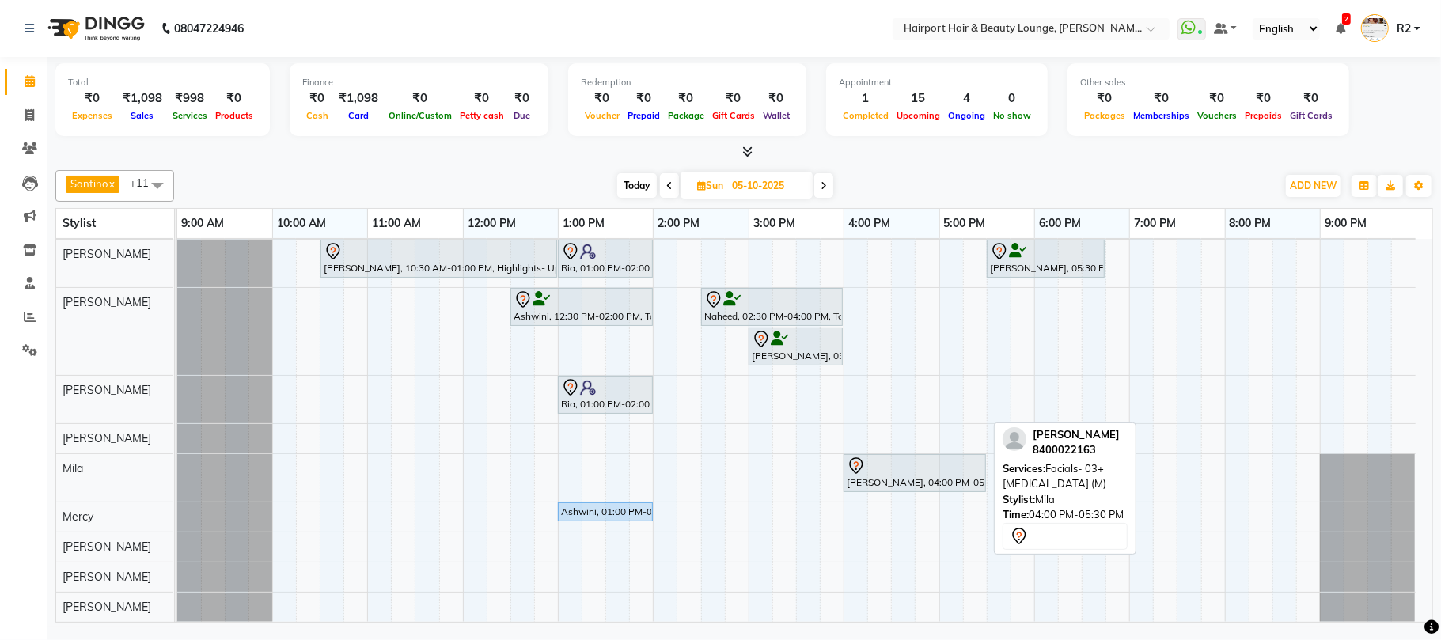
click at [910, 473] on div at bounding box center [914, 465] width 136 height 19
select select "7"
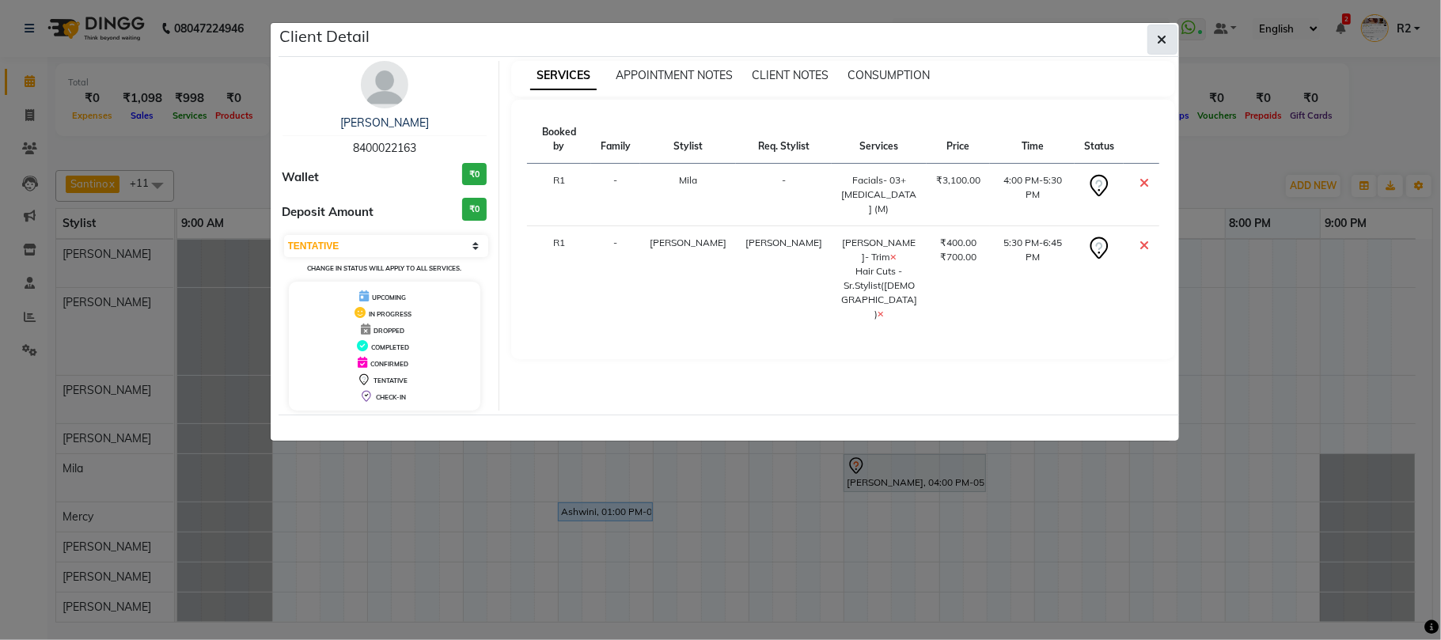
click at [1171, 36] on button "button" at bounding box center [1162, 40] width 30 height 30
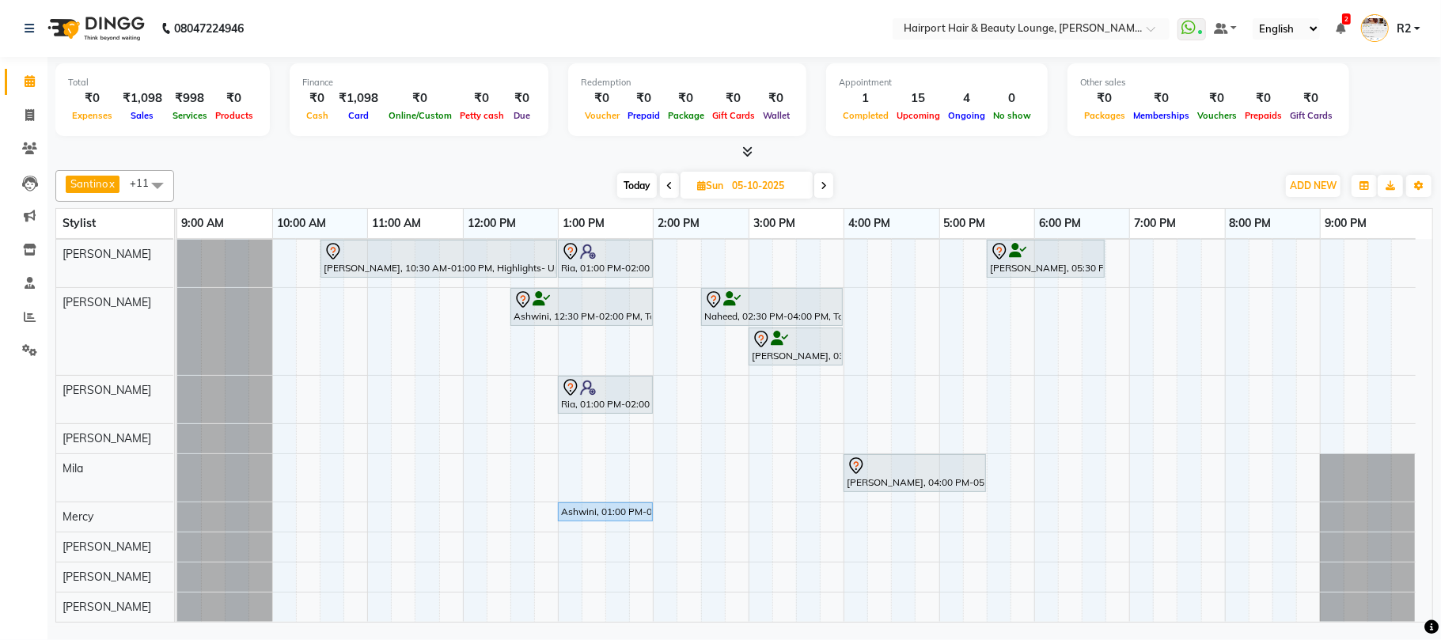
click at [627, 184] on span "Today" at bounding box center [637, 185] width 40 height 25
type input "03-10-2025"
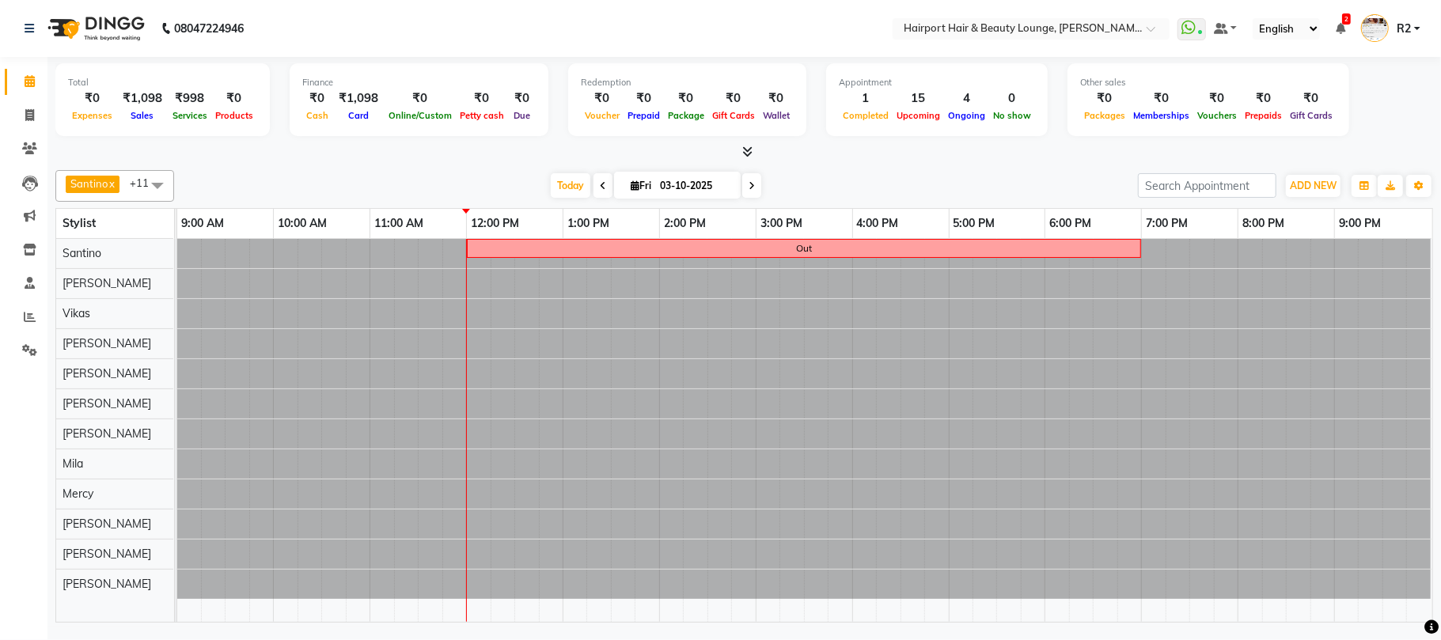
scroll to position [0, 0]
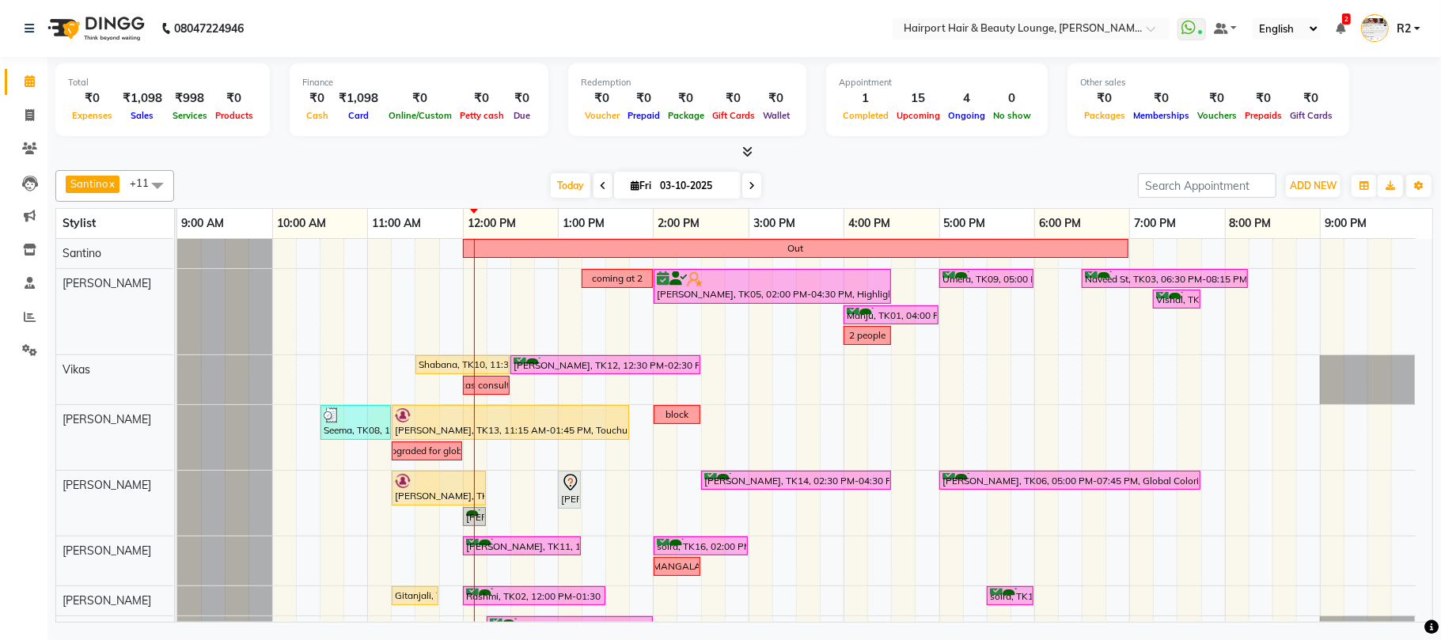
click at [734, 194] on span "Fri 03-10-2025" at bounding box center [677, 185] width 127 height 27
click at [721, 199] on div "Santino x Adnan x Elizabeth x Atish x Mila x Mercy x Anita x Maggie x Vikas x A…" at bounding box center [743, 186] width 1377 height 32
click at [720, 190] on input "03-10-2025" at bounding box center [694, 186] width 79 height 24
select select "10"
select select "2025"
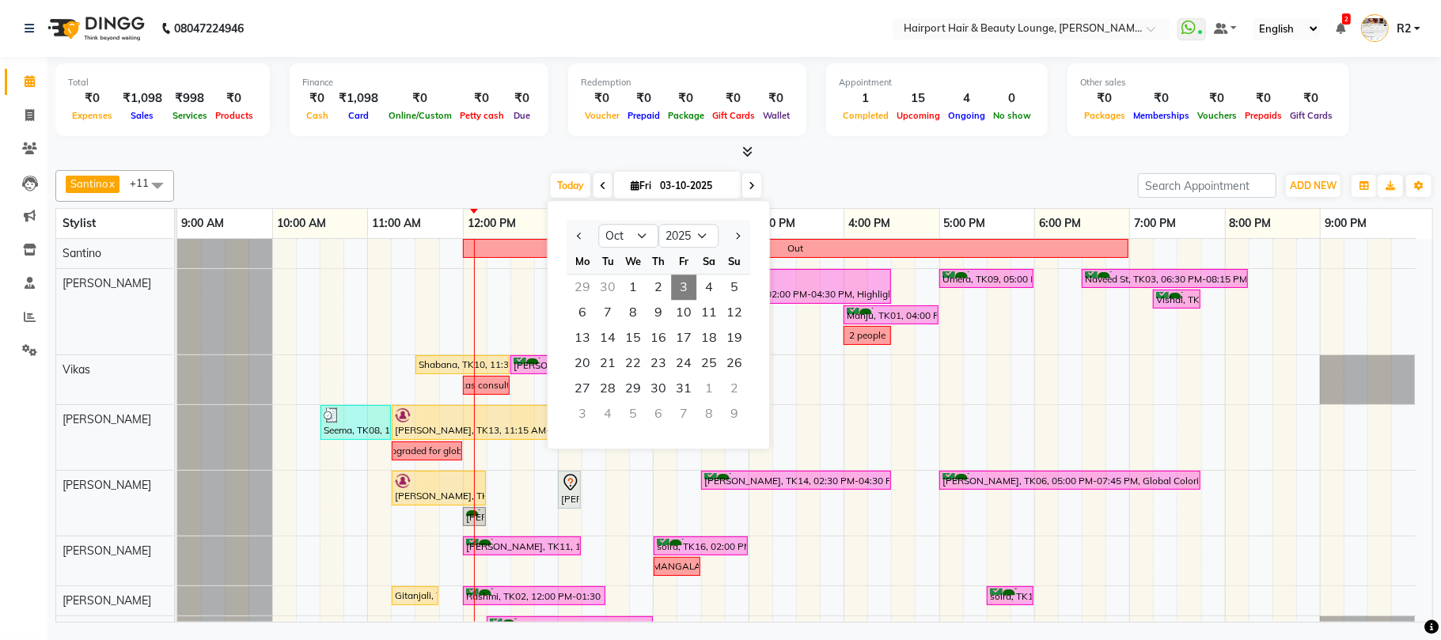
click at [849, 196] on div "Today Fri 03-10-2025 Jan Feb Mar Apr May Jun Jul Aug Sep Oct Nov Dec 2015 2016 …" at bounding box center [656, 186] width 948 height 24
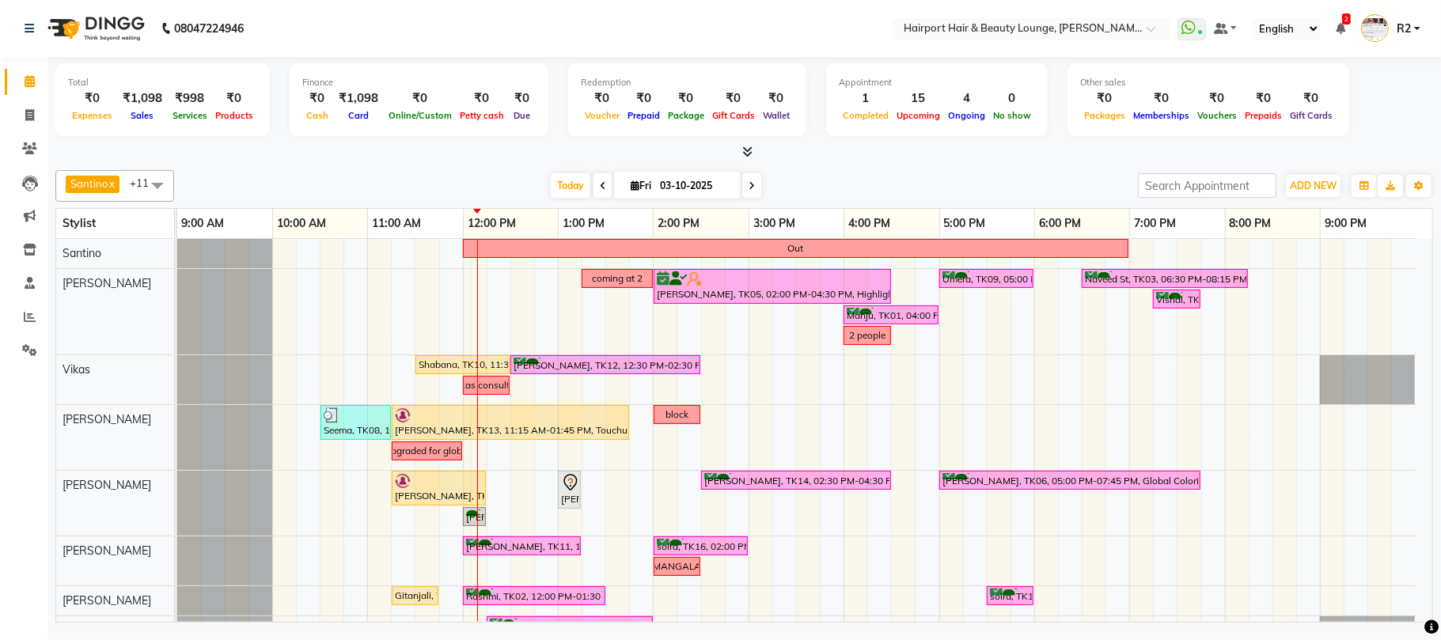
click at [630, 176] on span "Fri 03-10-2025" at bounding box center [677, 185] width 127 height 27
click at [630, 184] on icon at bounding box center [634, 185] width 9 height 10
select select "10"
select select "2025"
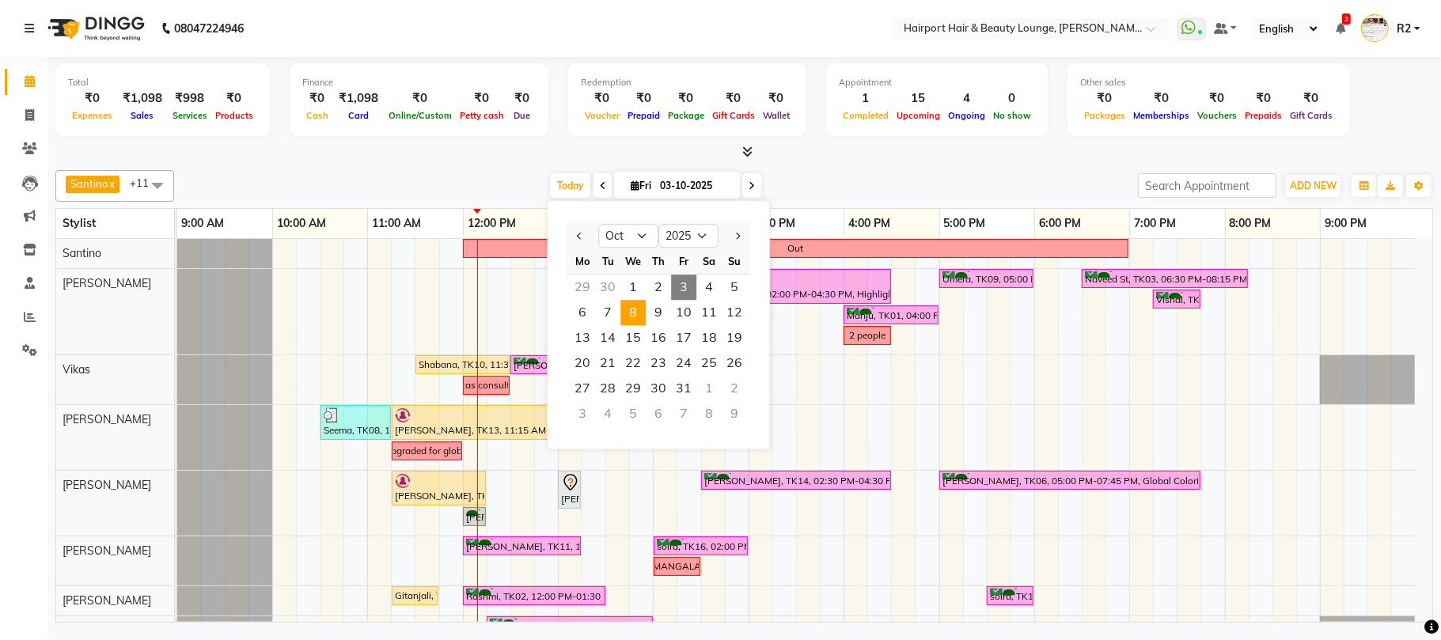
click at [638, 318] on span "8" at bounding box center [632, 312] width 25 height 25
type input "08-10-2025"
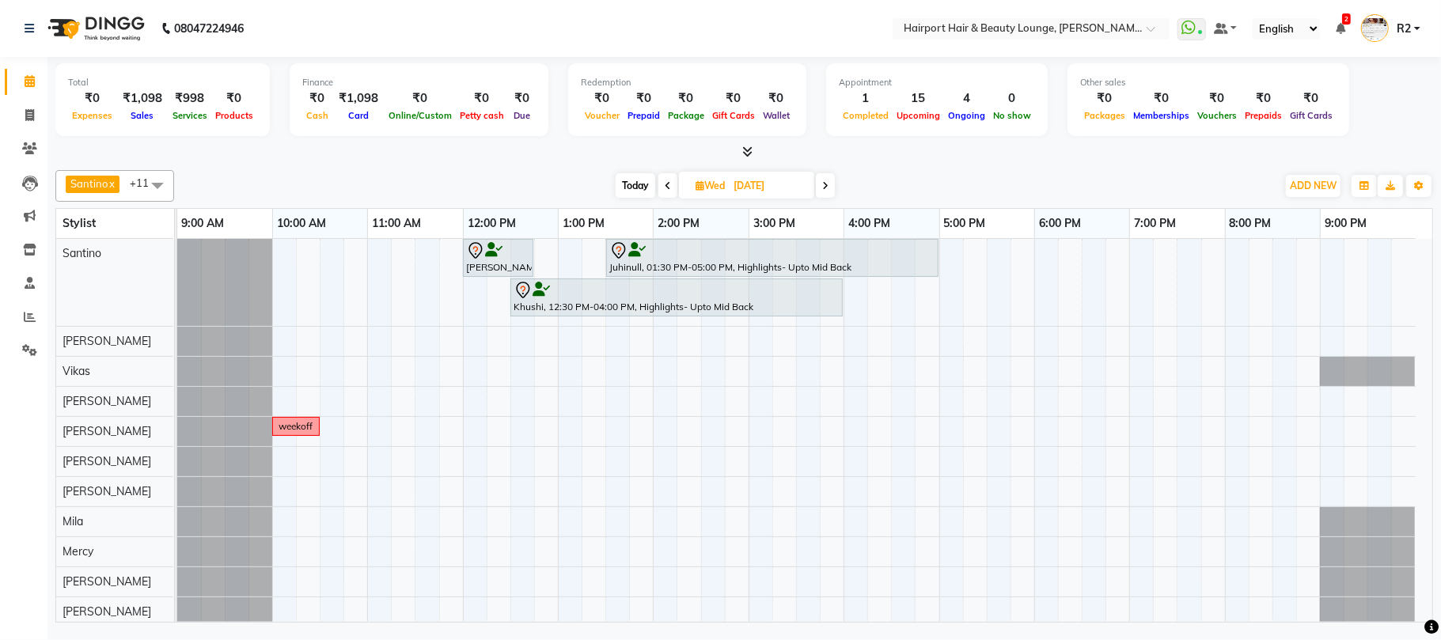
click at [701, 187] on icon at bounding box center [699, 185] width 9 height 10
select select "10"
select select "2025"
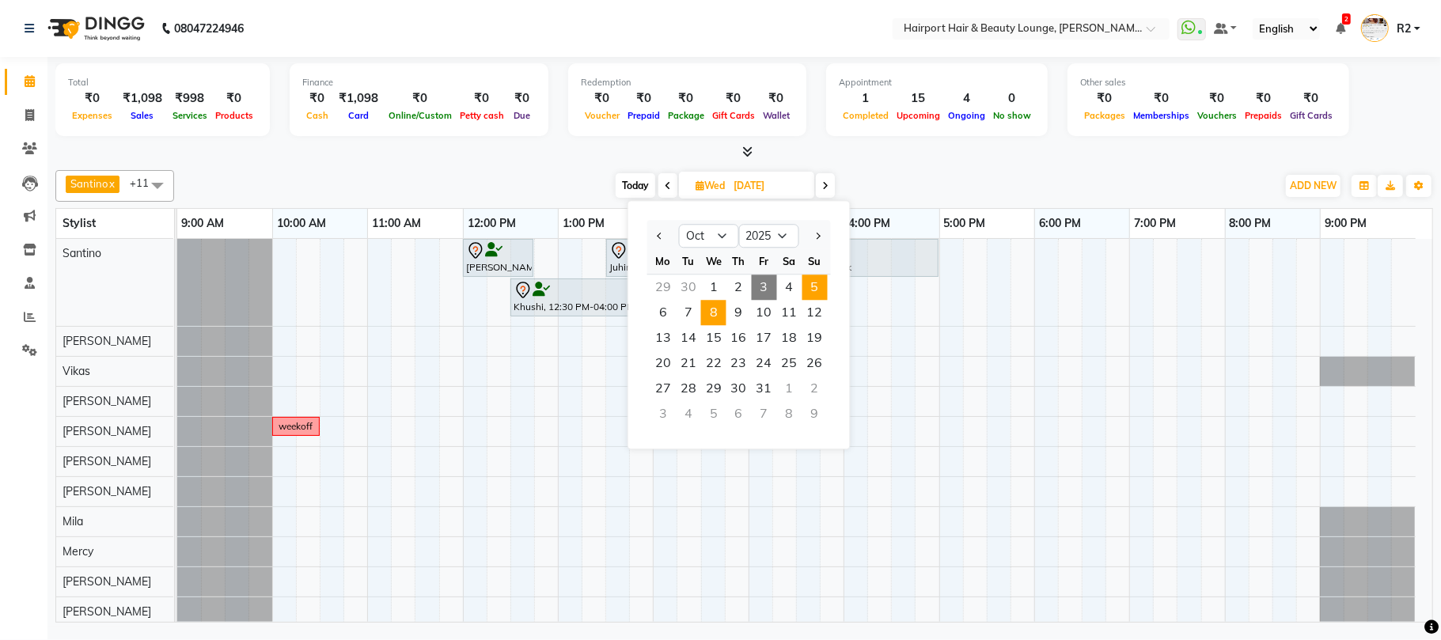
click at [823, 293] on span "5" at bounding box center [814, 287] width 25 height 25
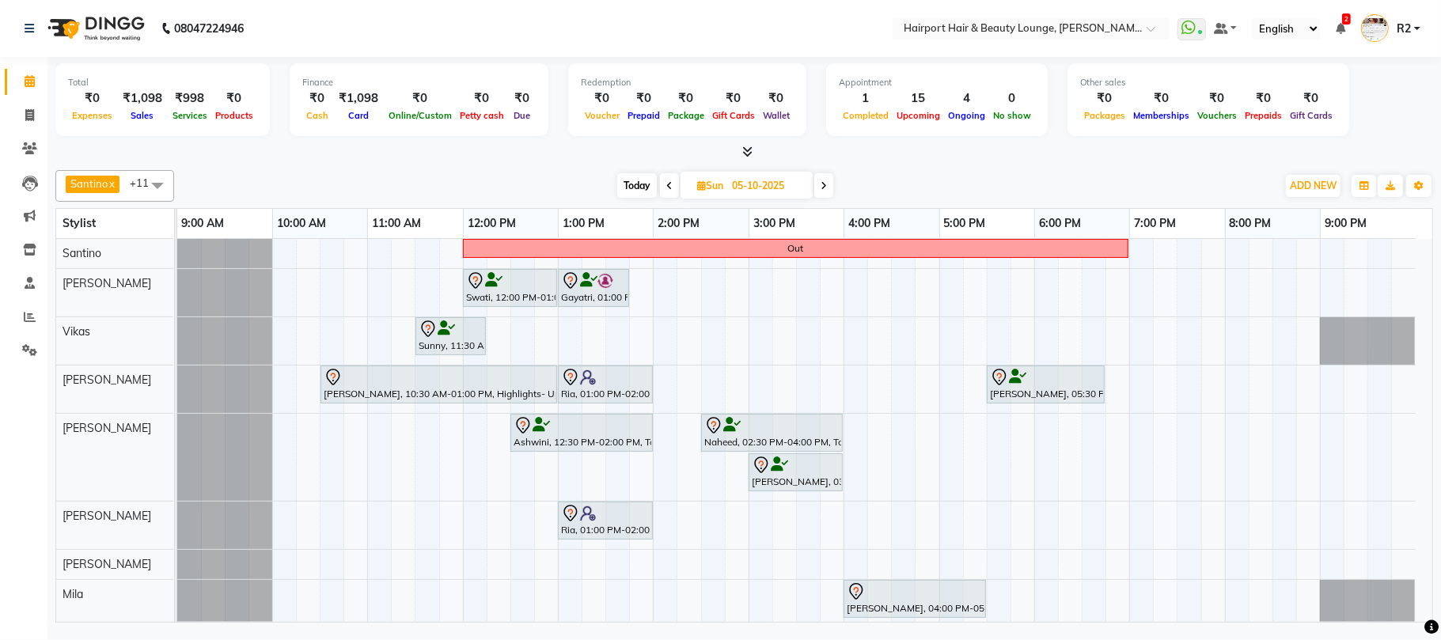
click at [640, 188] on span "Today" at bounding box center [637, 185] width 40 height 25
type input "03-10-2025"
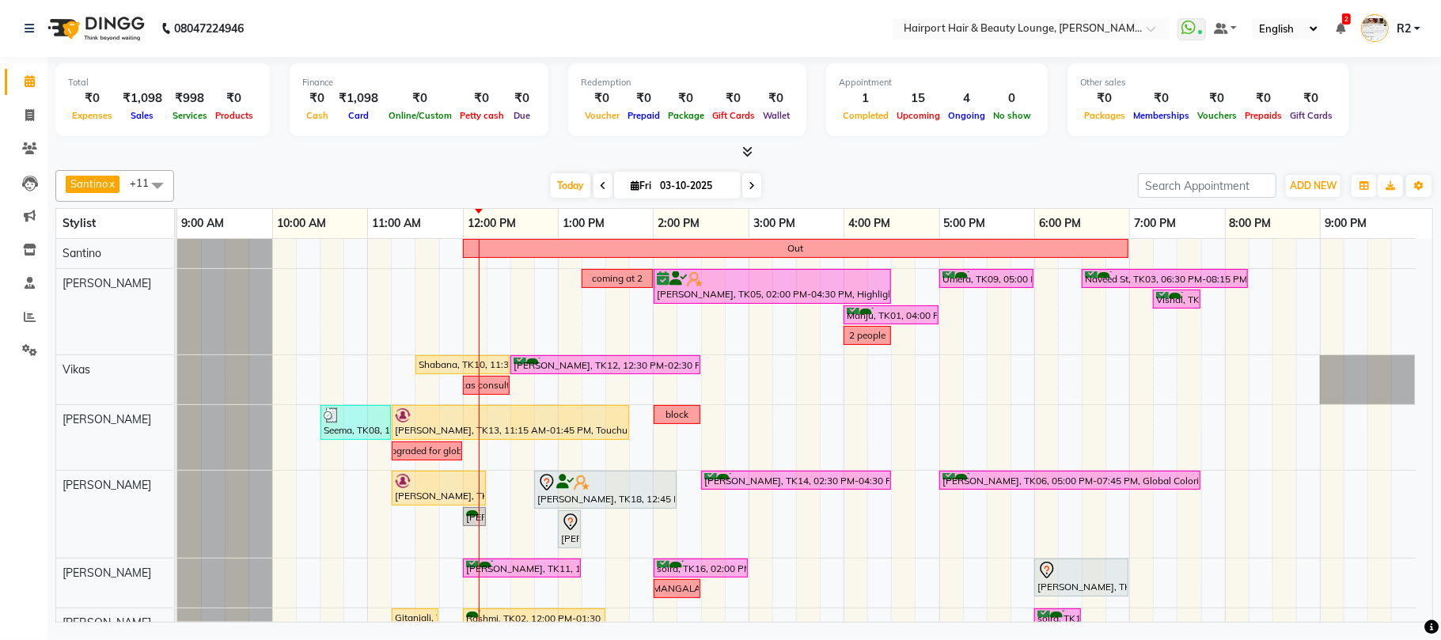
click at [418, 160] on div at bounding box center [743, 152] width 1377 height 17
click at [630, 185] on icon at bounding box center [634, 185] width 9 height 10
select select "10"
select select "2025"
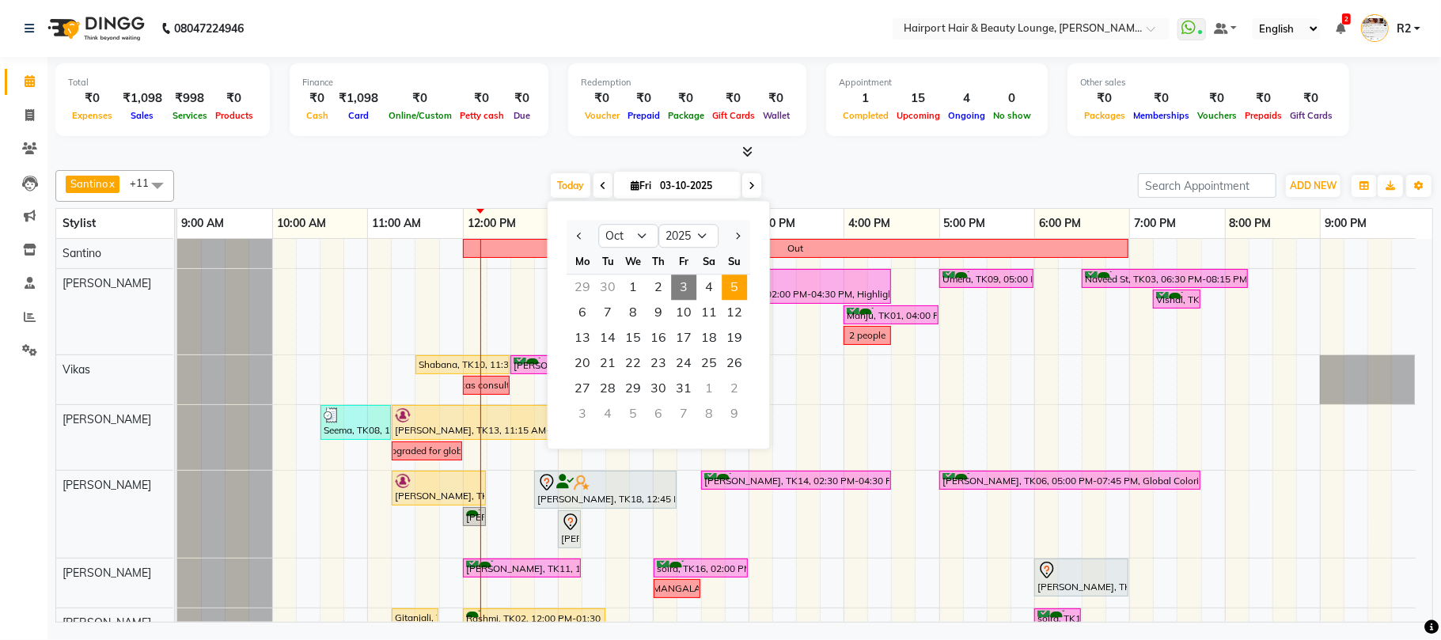
click at [729, 290] on span "5" at bounding box center [733, 287] width 25 height 25
type input "05-10-2025"
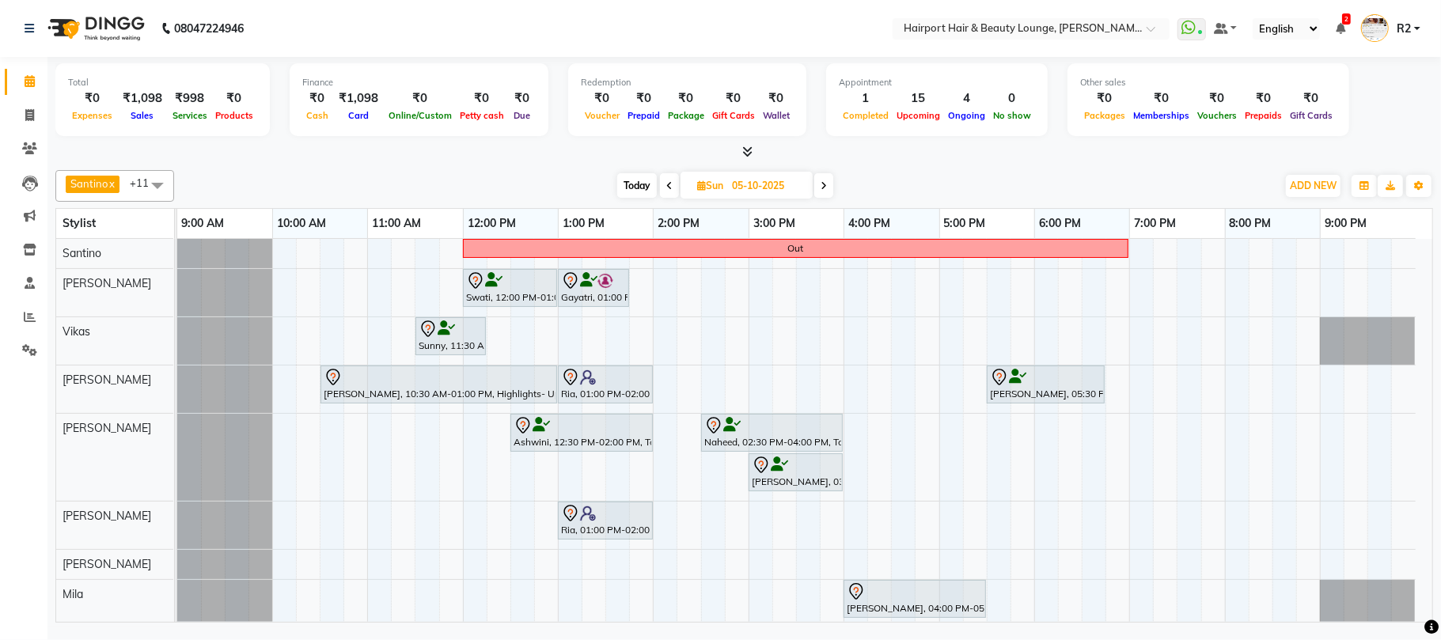
click at [706, 185] on span "Sun" at bounding box center [710, 186] width 34 height 12
select select "10"
select select "2025"
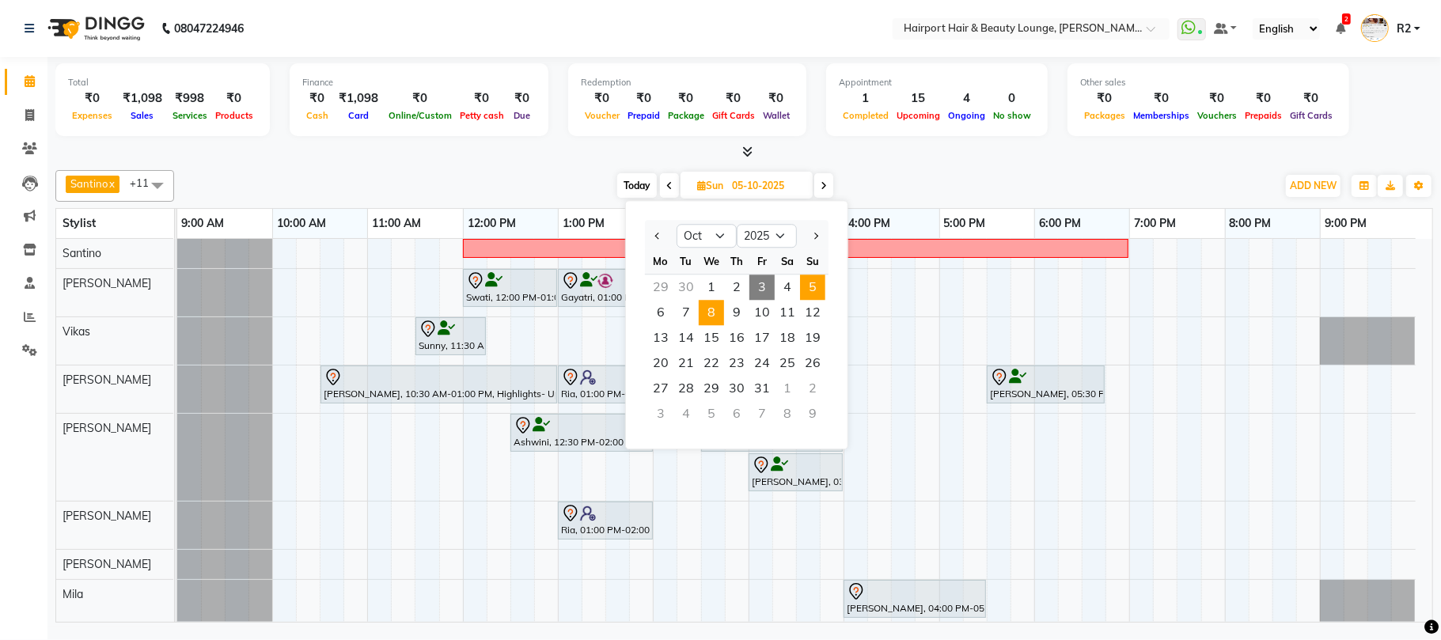
click at [715, 317] on span "8" at bounding box center [711, 312] width 25 height 25
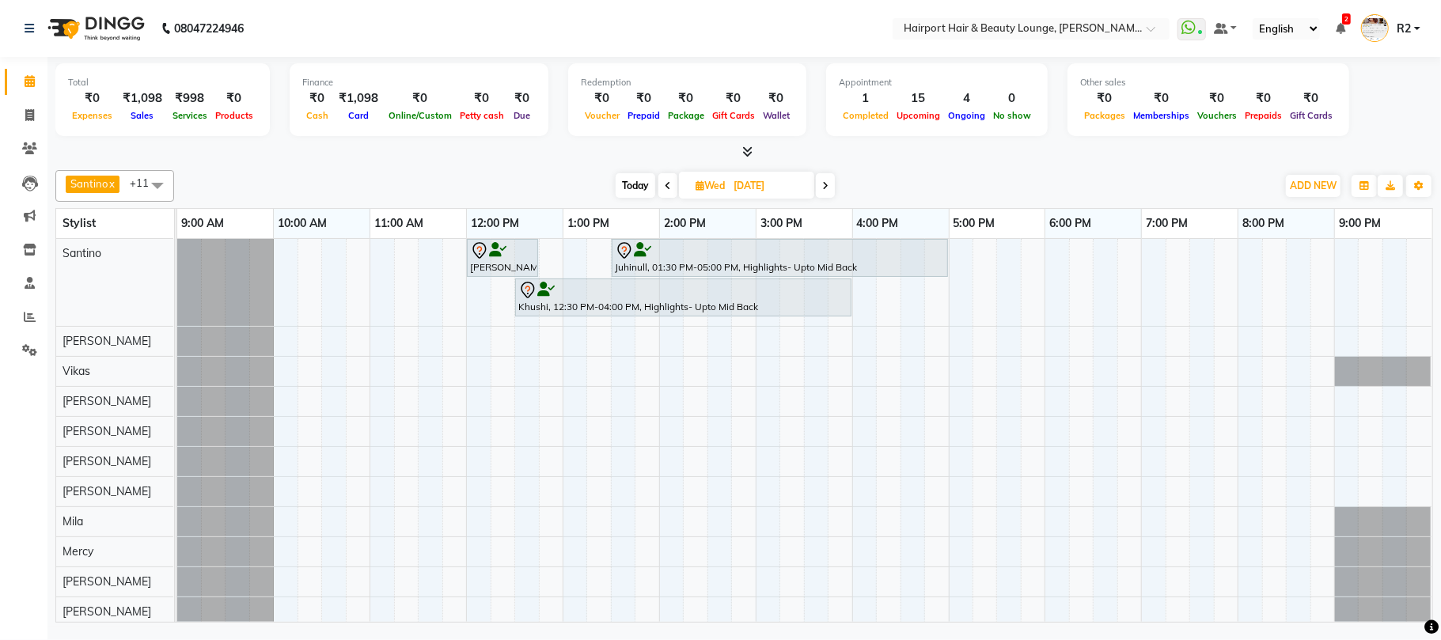
click at [641, 187] on span "Today" at bounding box center [635, 185] width 40 height 25
type input "03-10-2025"
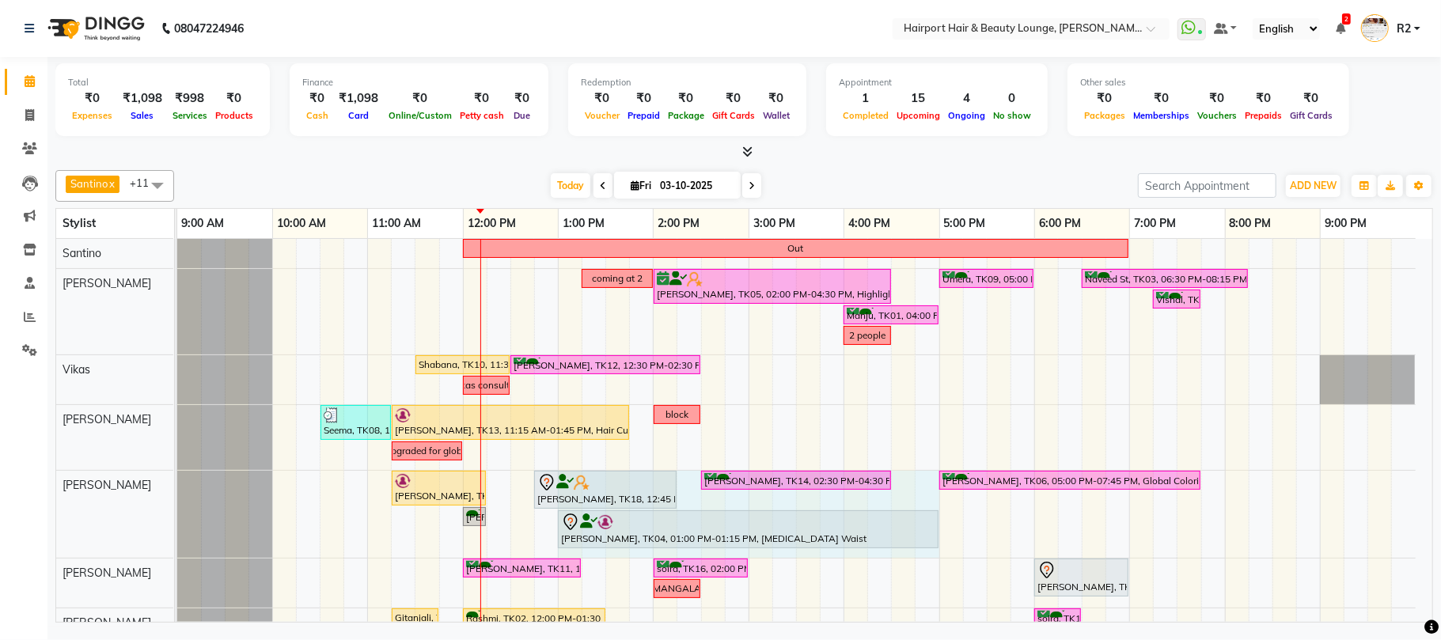
drag, startPoint x: 577, startPoint y: 527, endPoint x: 924, endPoint y: 542, distance: 346.8
click at [177, 542] on div "Asmita, TK13, 11:15 AM-12:15 PM, Hair Spa - Upto Mid Back SKP (₹1600) Sampada, …" at bounding box center [177, 514] width 0 height 87
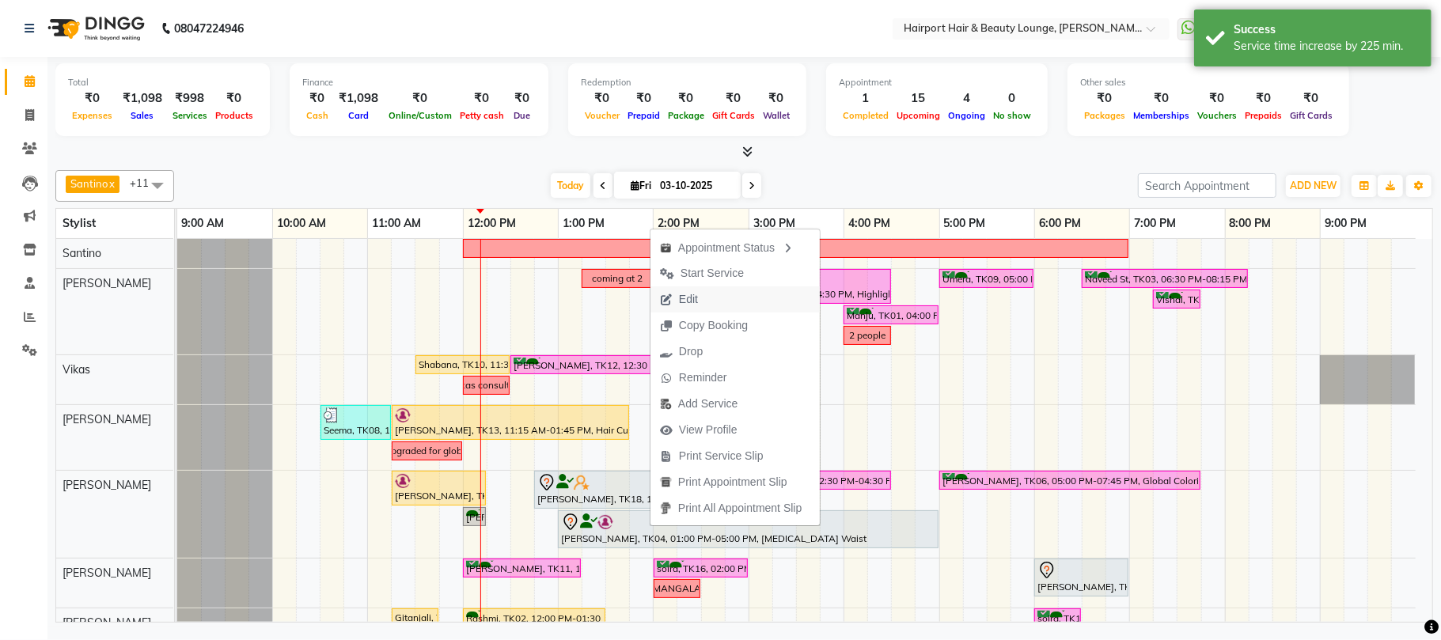
click at [699, 302] on span "Edit" at bounding box center [678, 299] width 57 height 26
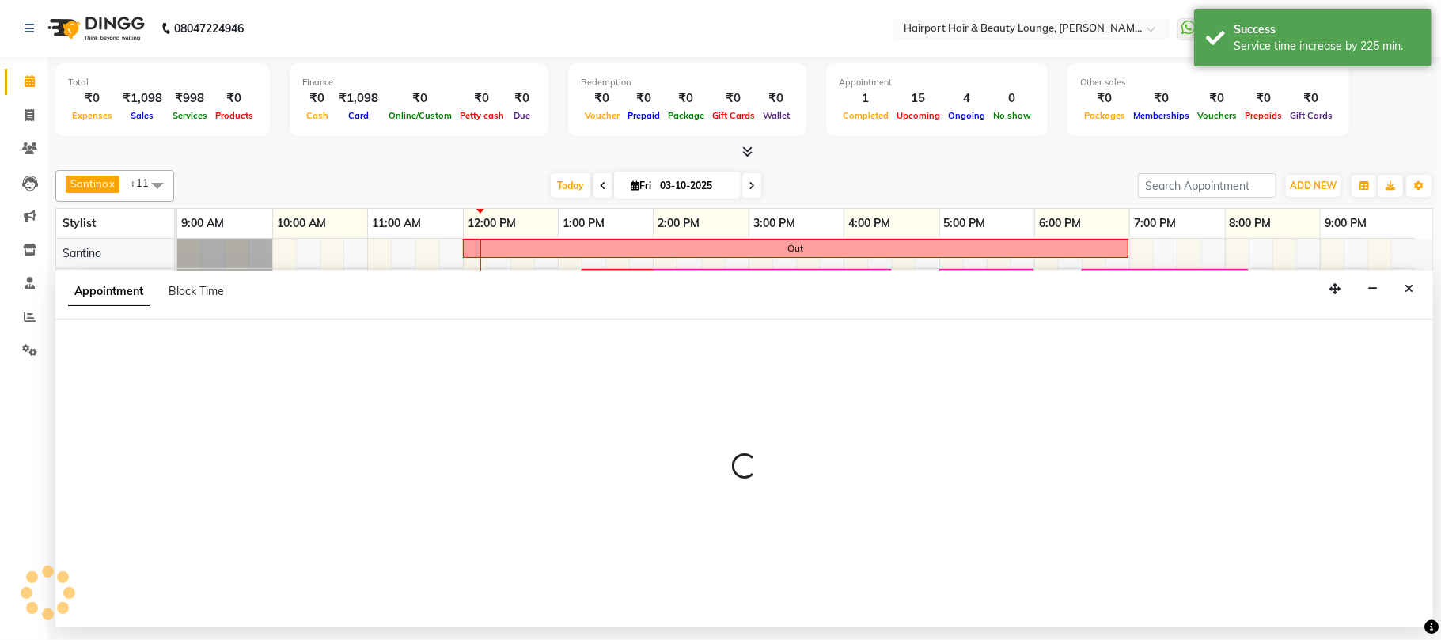
select select "tentative"
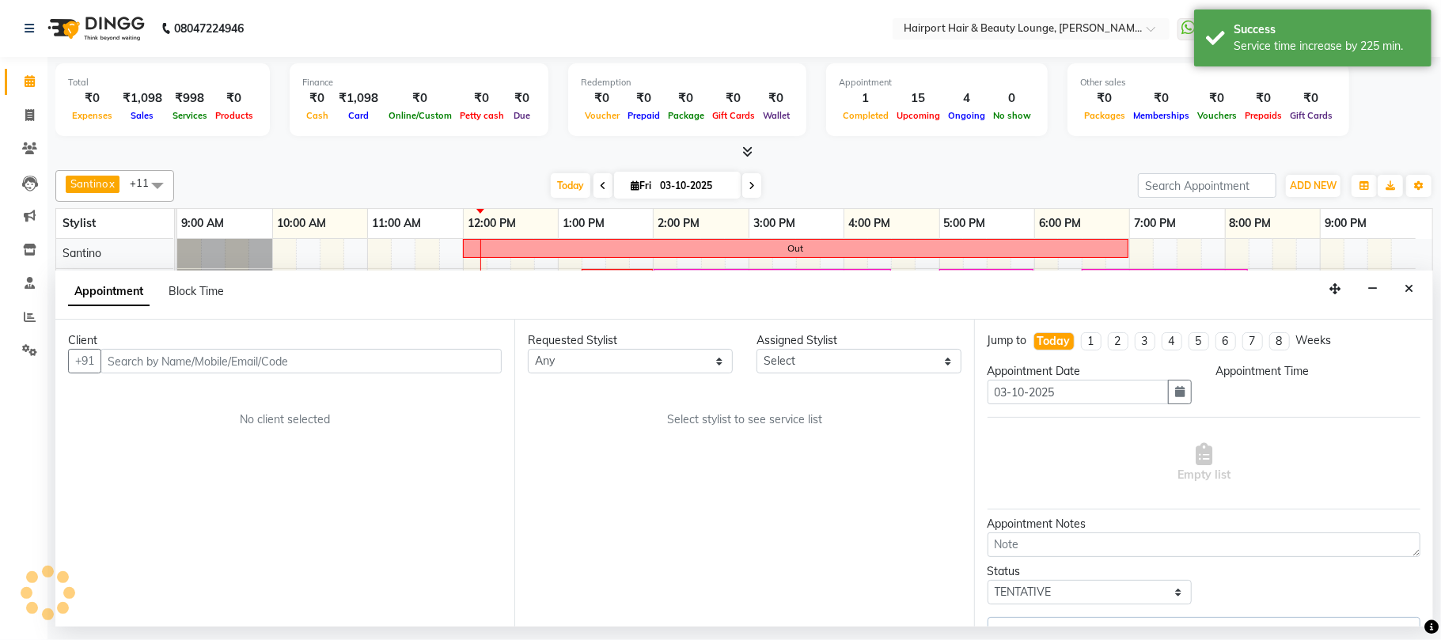
select select "780"
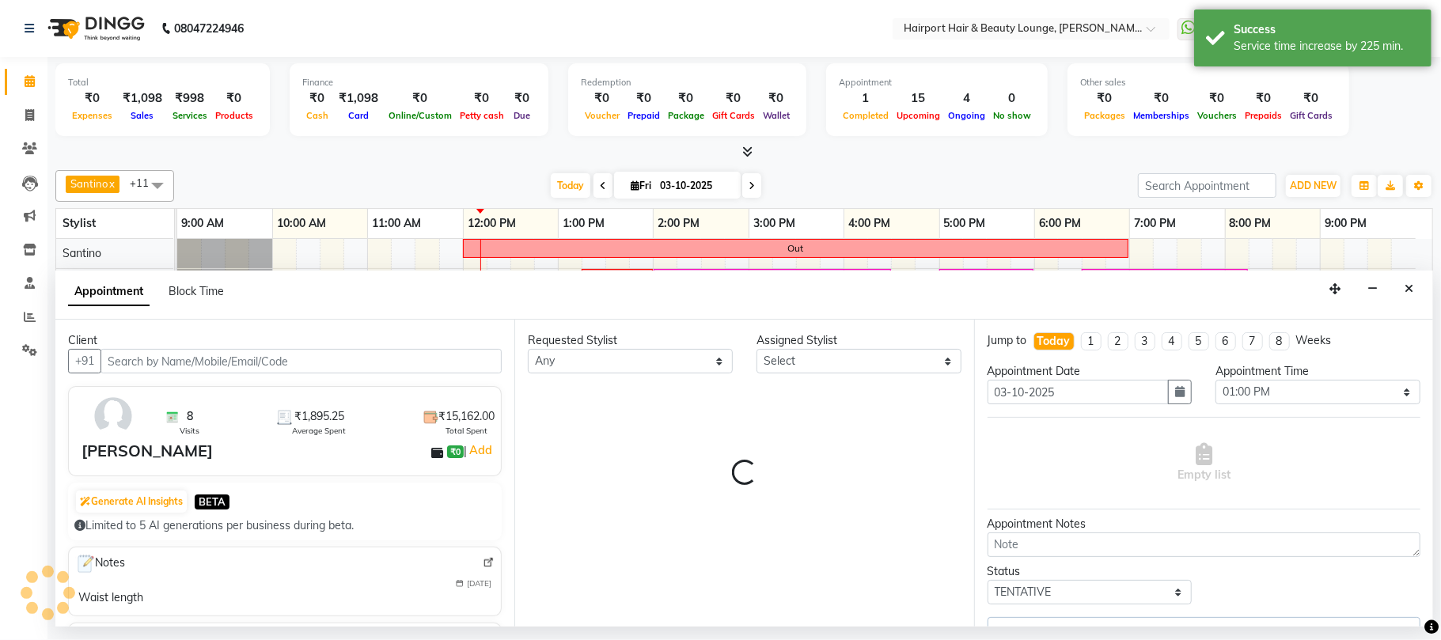
select select "12656"
select select "682"
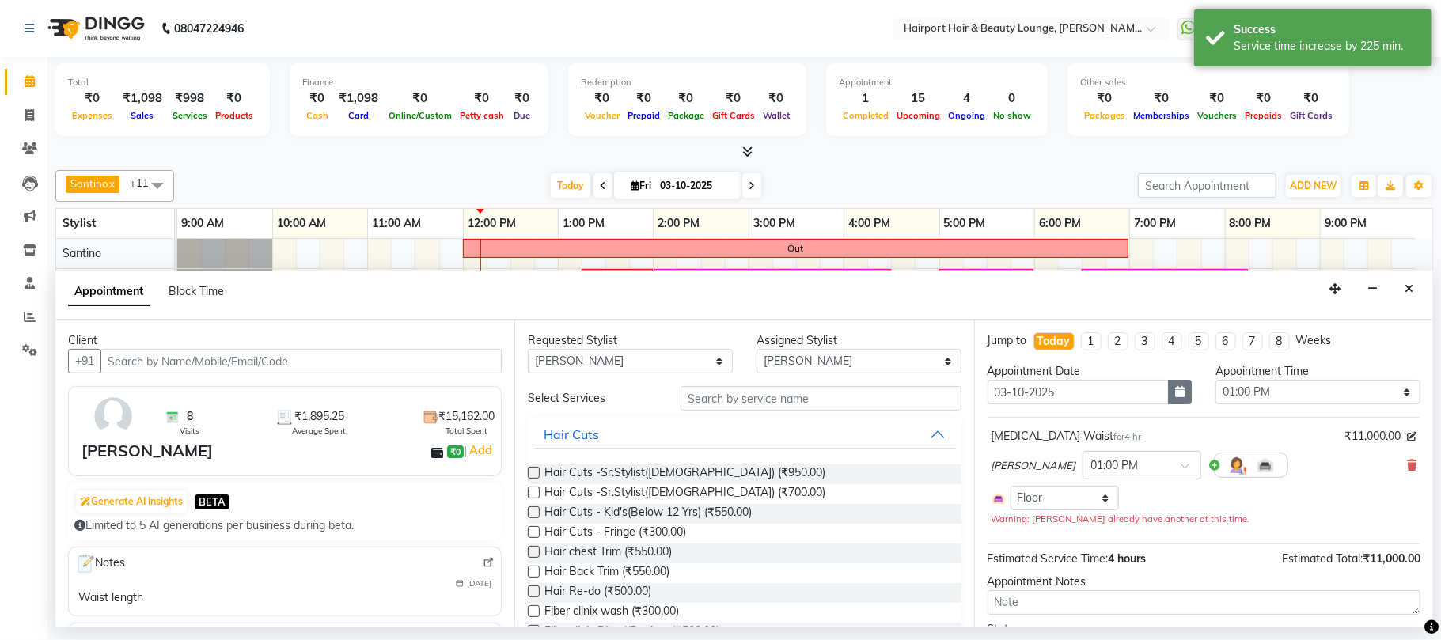
click at [1175, 390] on icon "button" at bounding box center [1179, 391] width 9 height 11
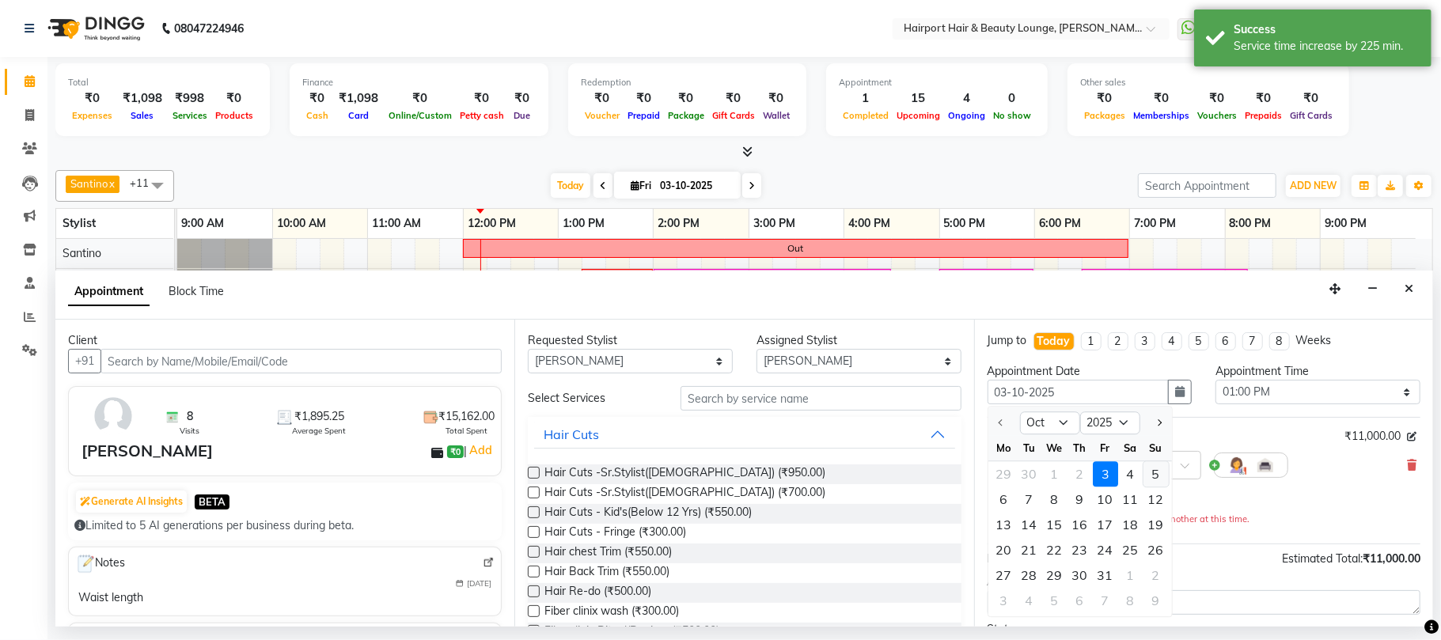
click at [1155, 470] on div "5" at bounding box center [1155, 474] width 25 height 25
type input "05-10-2025"
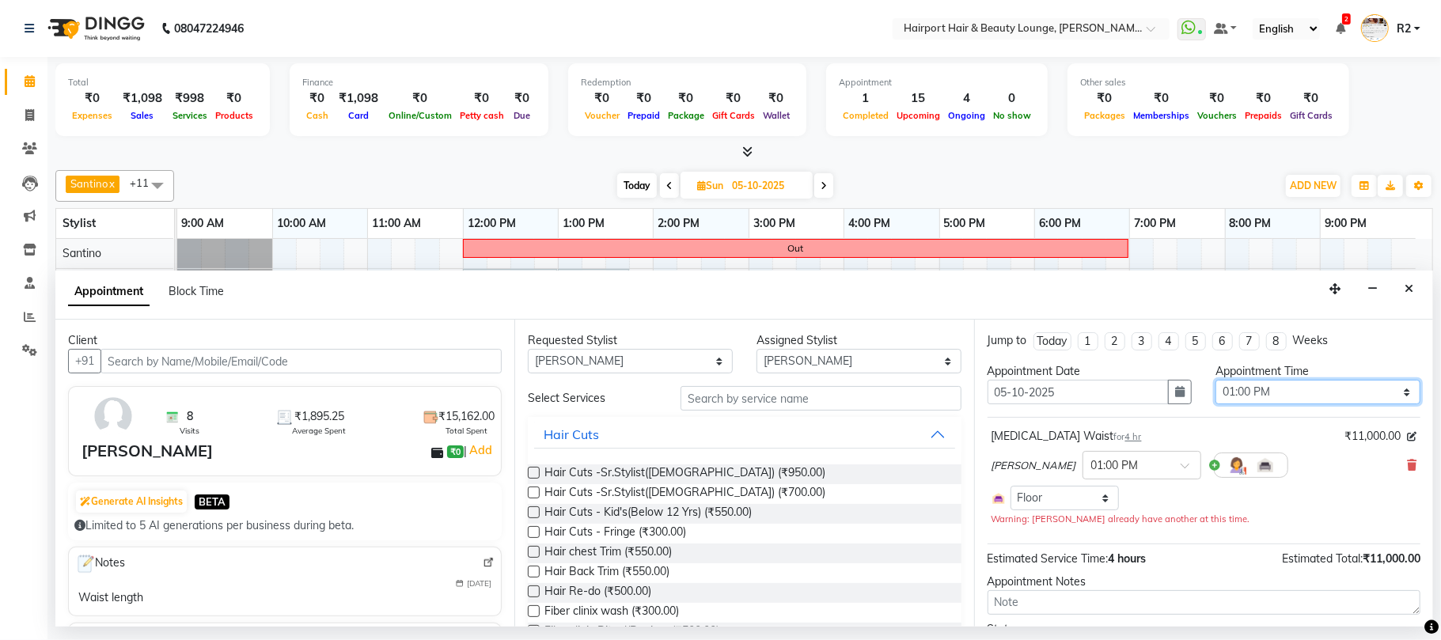
click at [1301, 396] on select "Select 10:00 AM 10:15 AM 10:30 AM 10:45 AM 11:00 AM 11:15 AM 11:30 AM 11:45 AM …" at bounding box center [1317, 392] width 205 height 25
select select "960"
click at [1215, 382] on select "Select 10:00 AM 10:15 AM 10:30 AM 10:45 AM 11:00 AM 11:15 AM 11:30 AM 11:45 AM …" at bounding box center [1317, 392] width 205 height 25
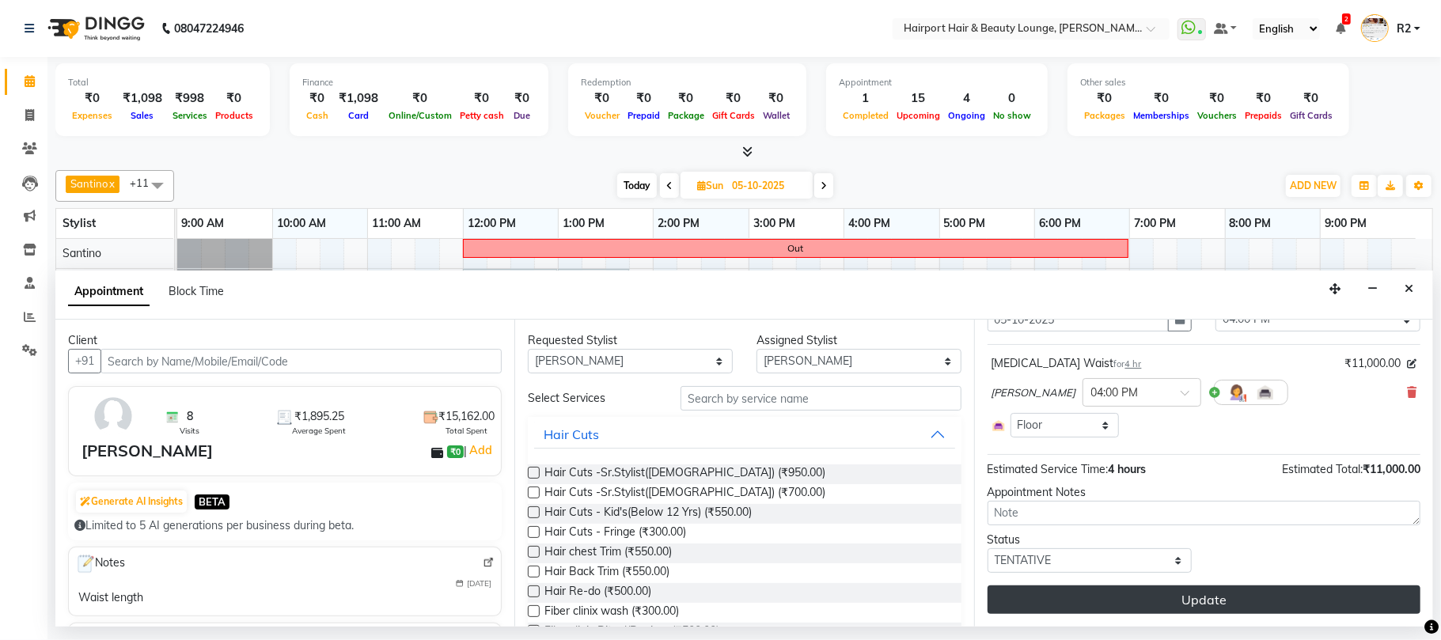
click at [1166, 601] on button "Update" at bounding box center [1203, 599] width 433 height 28
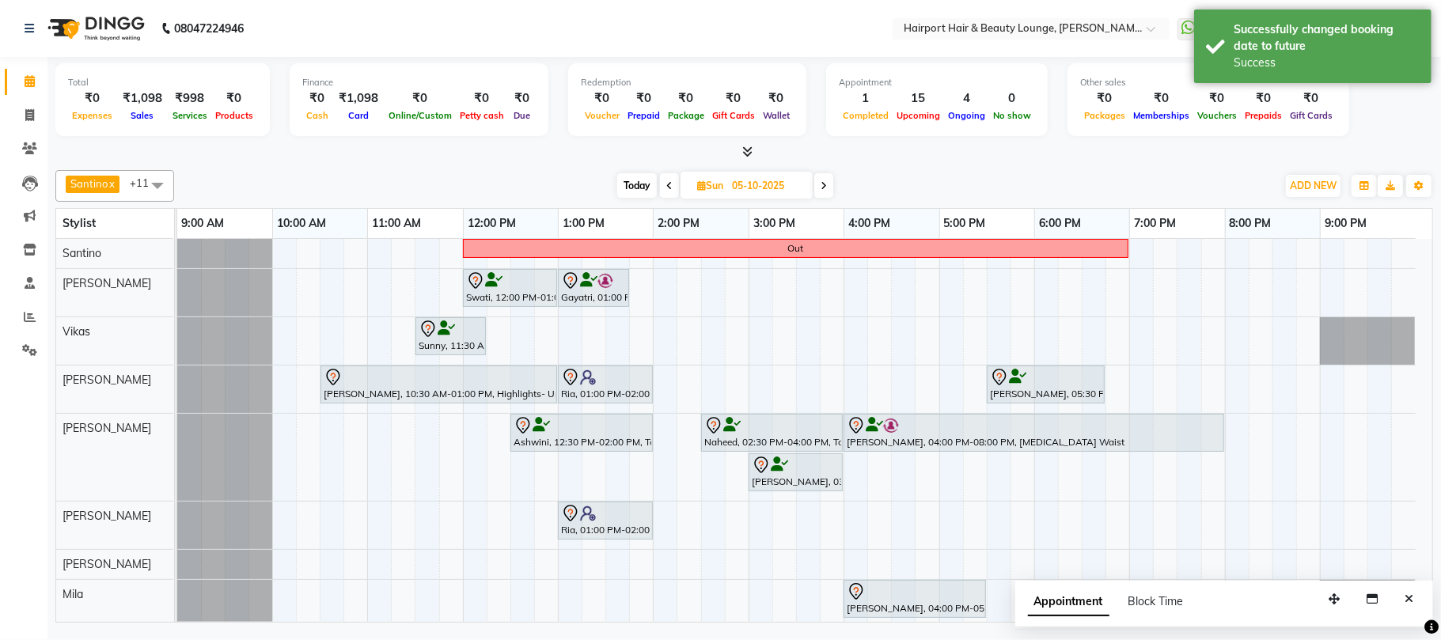
click at [697, 187] on icon at bounding box center [701, 185] width 9 height 10
select select "10"
select select "2025"
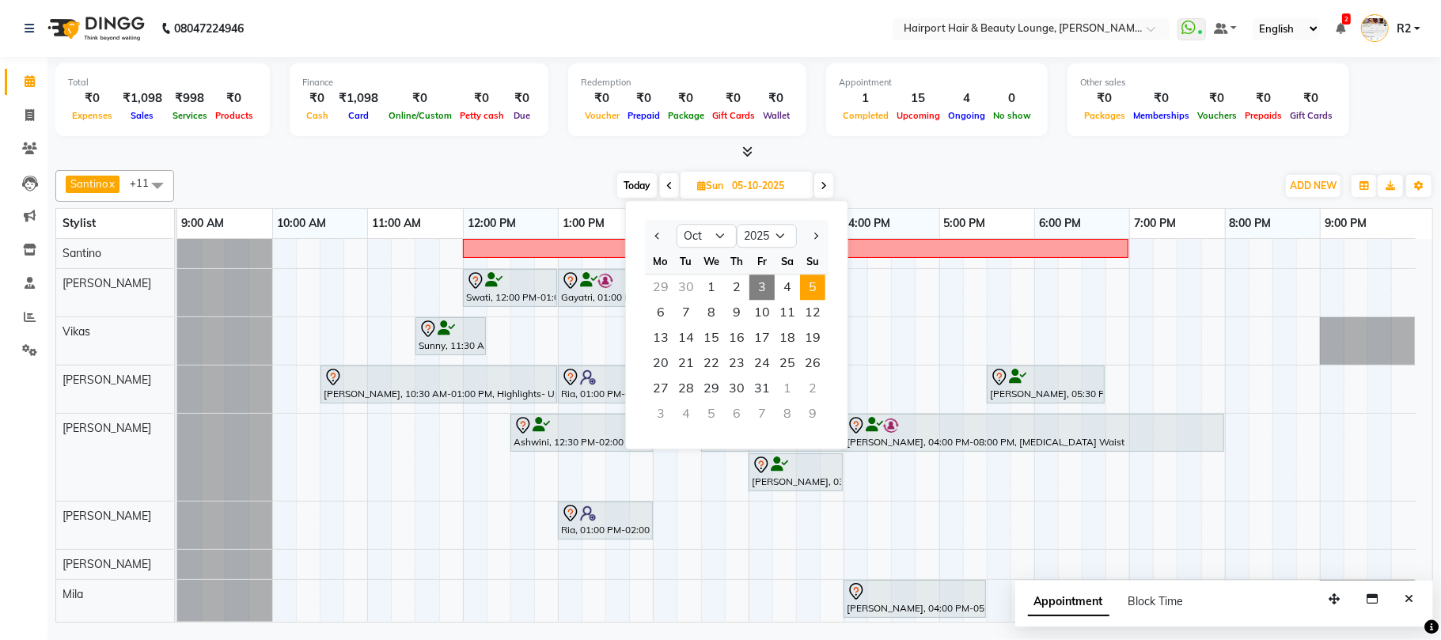
click at [510, 174] on div "Today Sun 05-10-2025 Jan Feb Mar Apr May Jun Jul Aug Sep Oct Nov Dec 2015 2016 …" at bounding box center [725, 186] width 1086 height 24
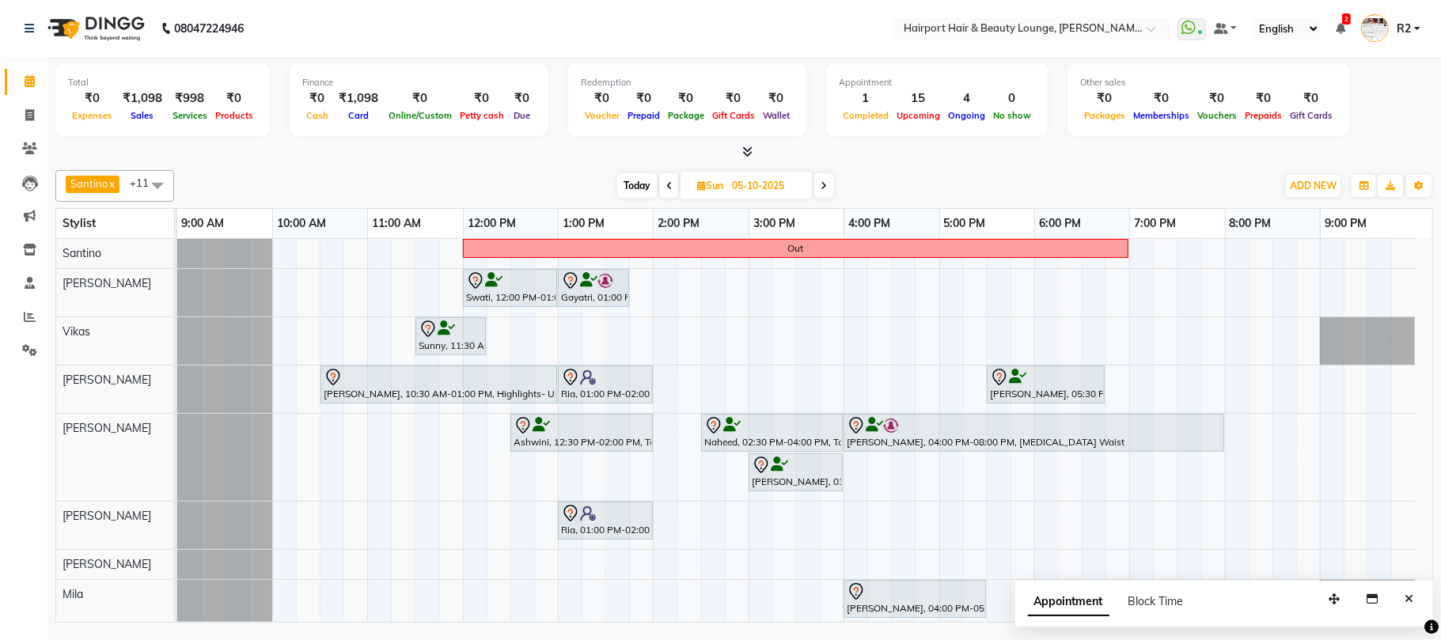
click at [706, 188] on span "Sun" at bounding box center [710, 186] width 34 height 12
select select "10"
select select "2025"
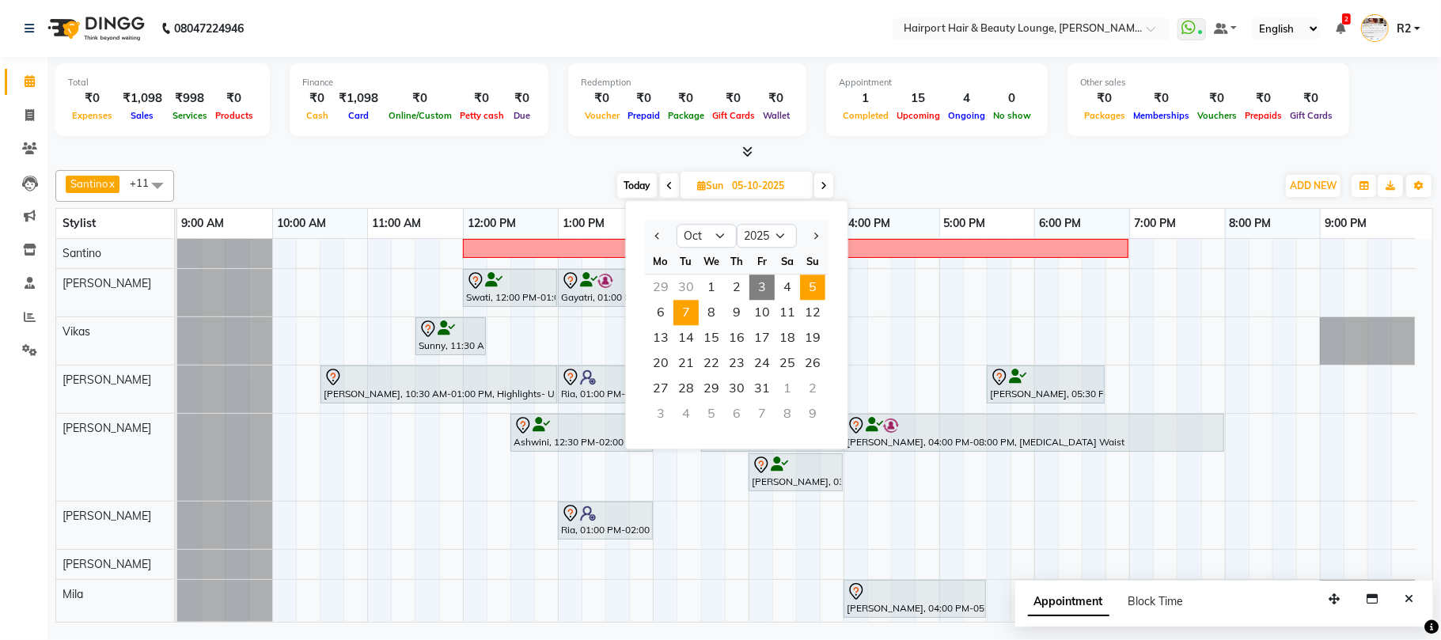
click at [685, 316] on span "7" at bounding box center [685, 312] width 25 height 25
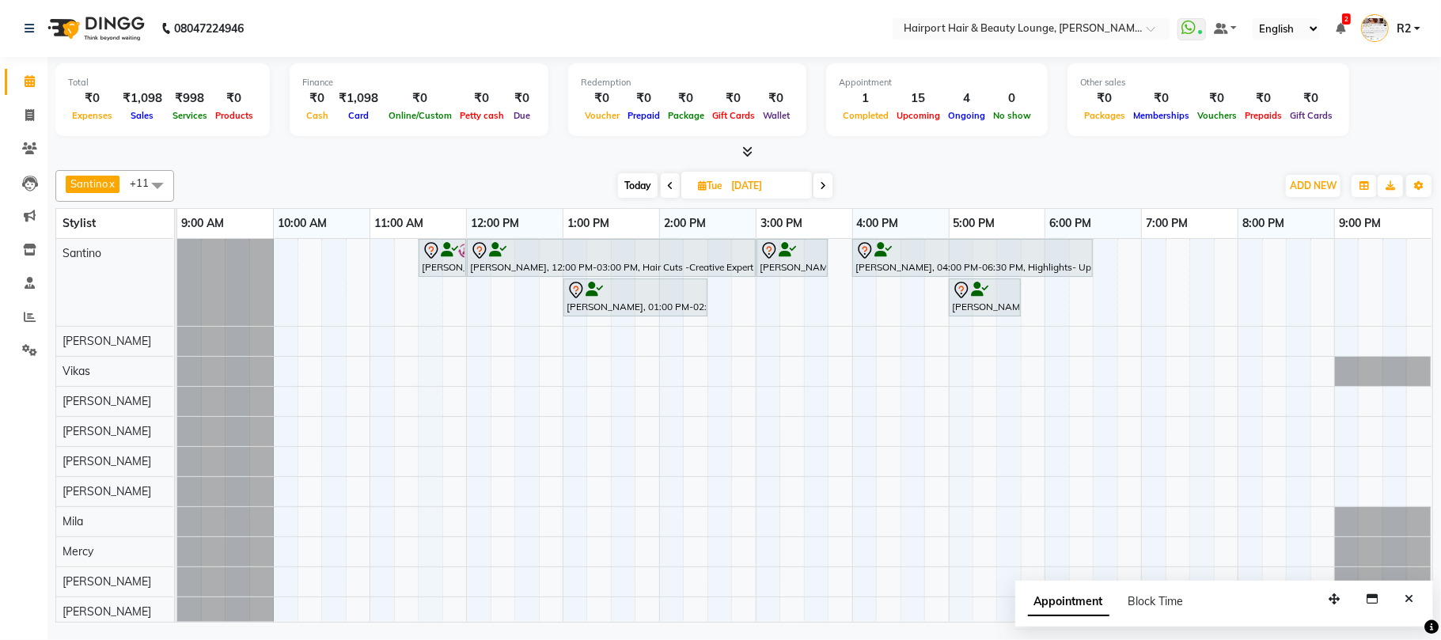
click at [818, 187] on span at bounding box center [822, 185] width 19 height 25
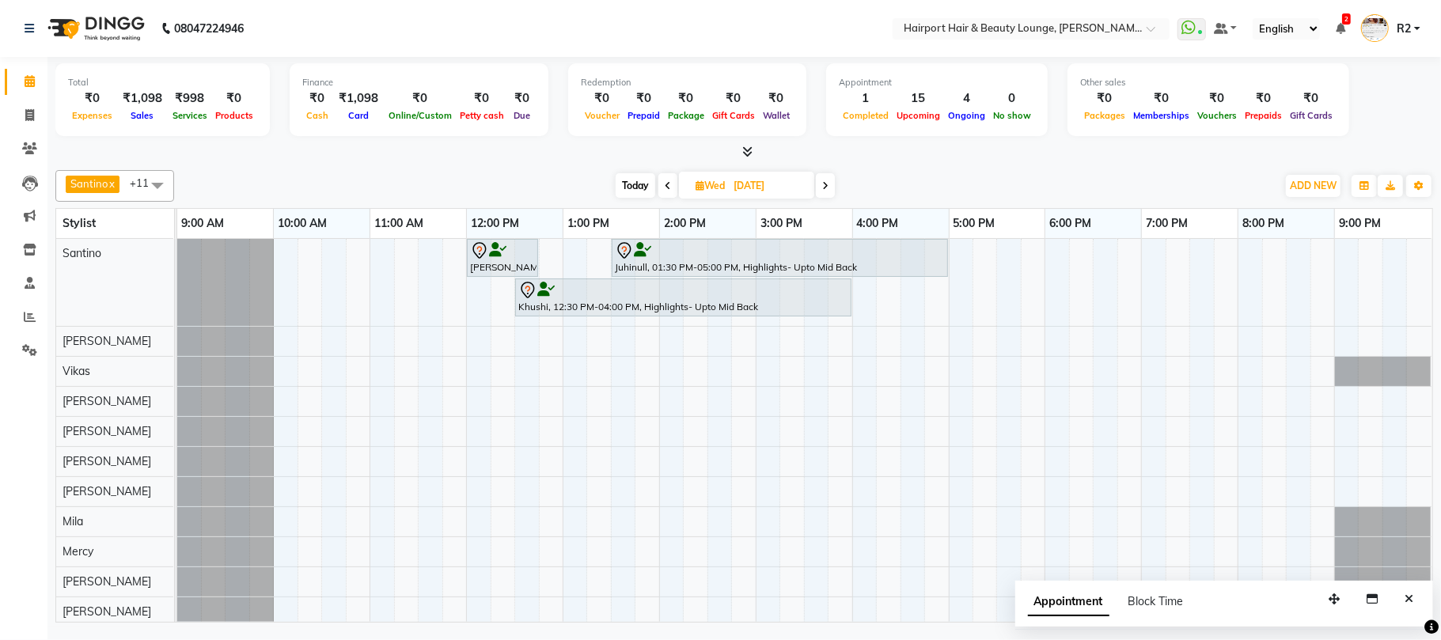
click at [830, 184] on span at bounding box center [825, 185] width 19 height 25
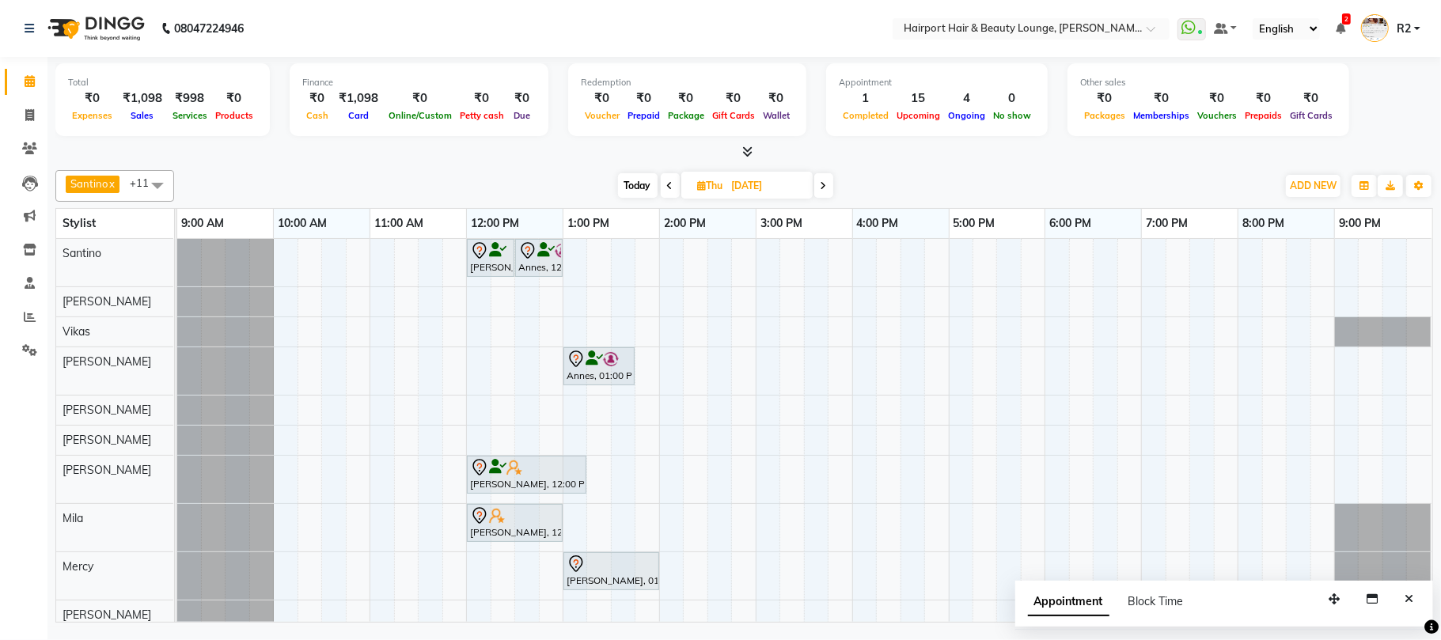
click at [636, 187] on span "Today" at bounding box center [638, 185] width 40 height 25
type input "03-10-2025"
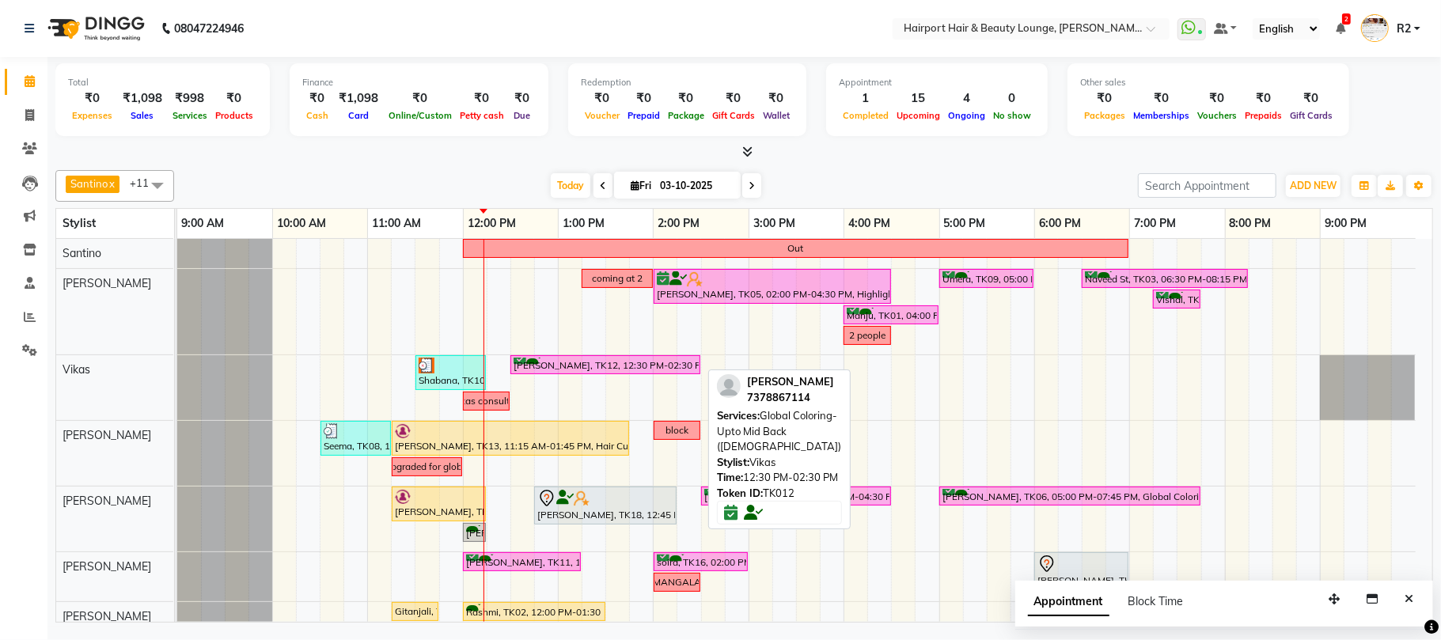
click at [548, 369] on div "Naazish Khan, TK12, 12:30 PM-02:30 PM, Global Coloring- Upto Mid Back (Female)" at bounding box center [605, 365] width 187 height 15
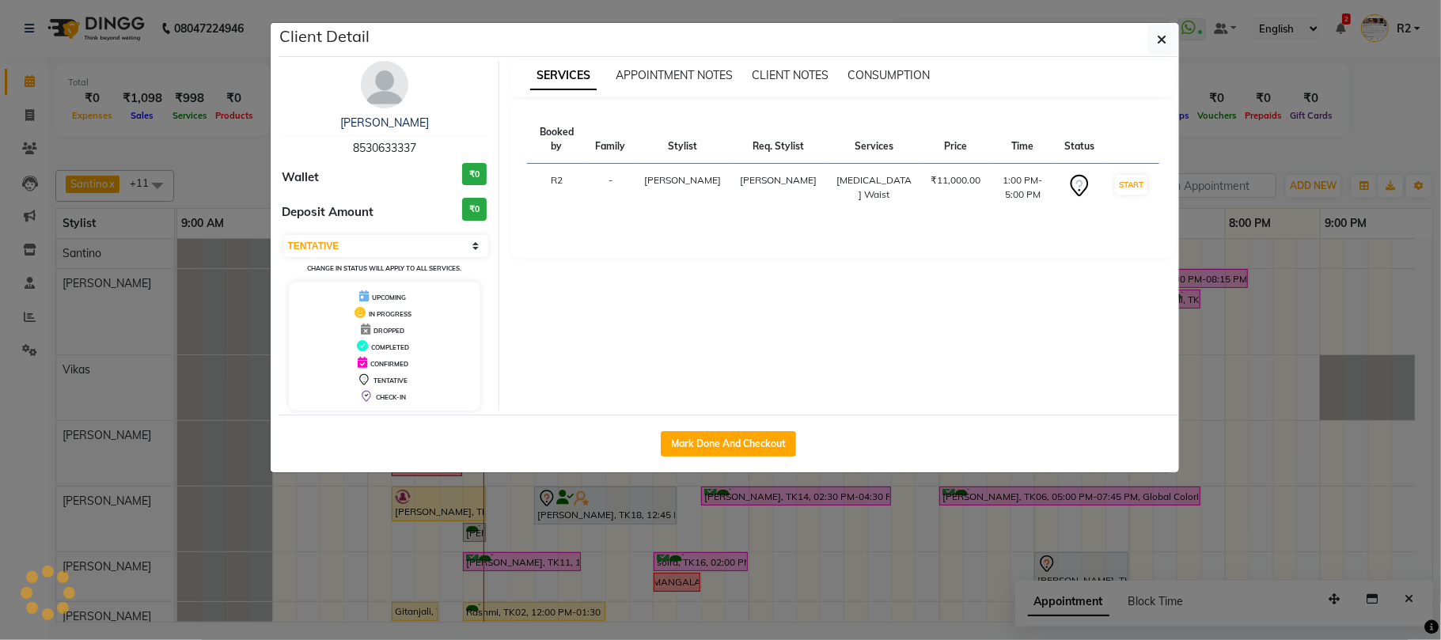
select select "6"
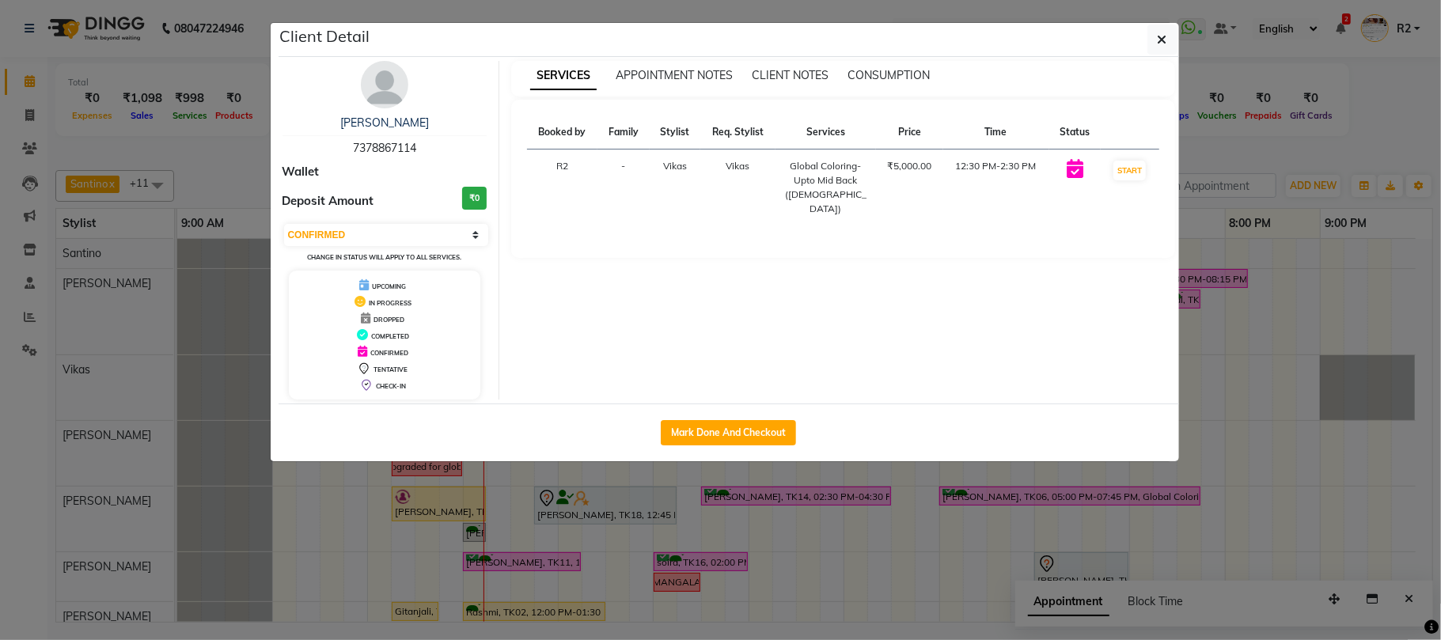
click at [602, 536] on ngb-modal-window "Client Detail Naazish Khan 7378867114 Wallet Deposit Amount ₹0 Select IN SERVIC…" at bounding box center [720, 320] width 1441 height 640
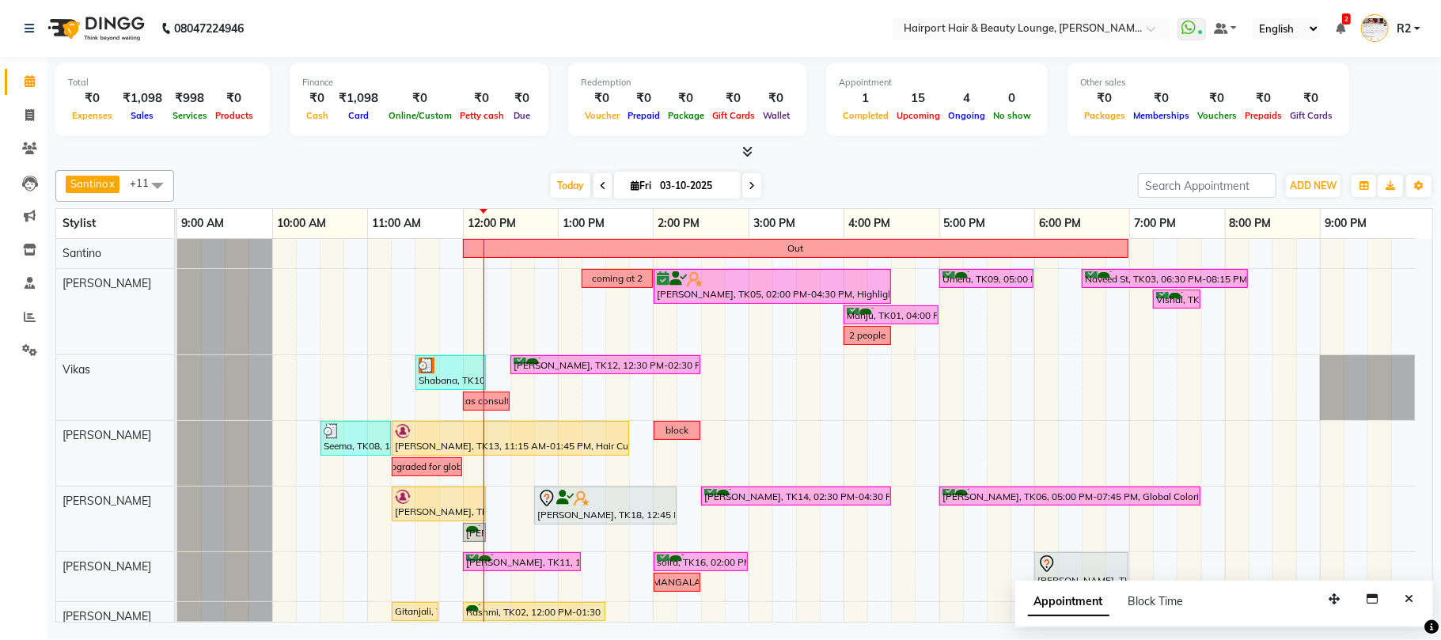
click at [630, 187] on icon at bounding box center [634, 185] width 9 height 10
select select "10"
select select "2025"
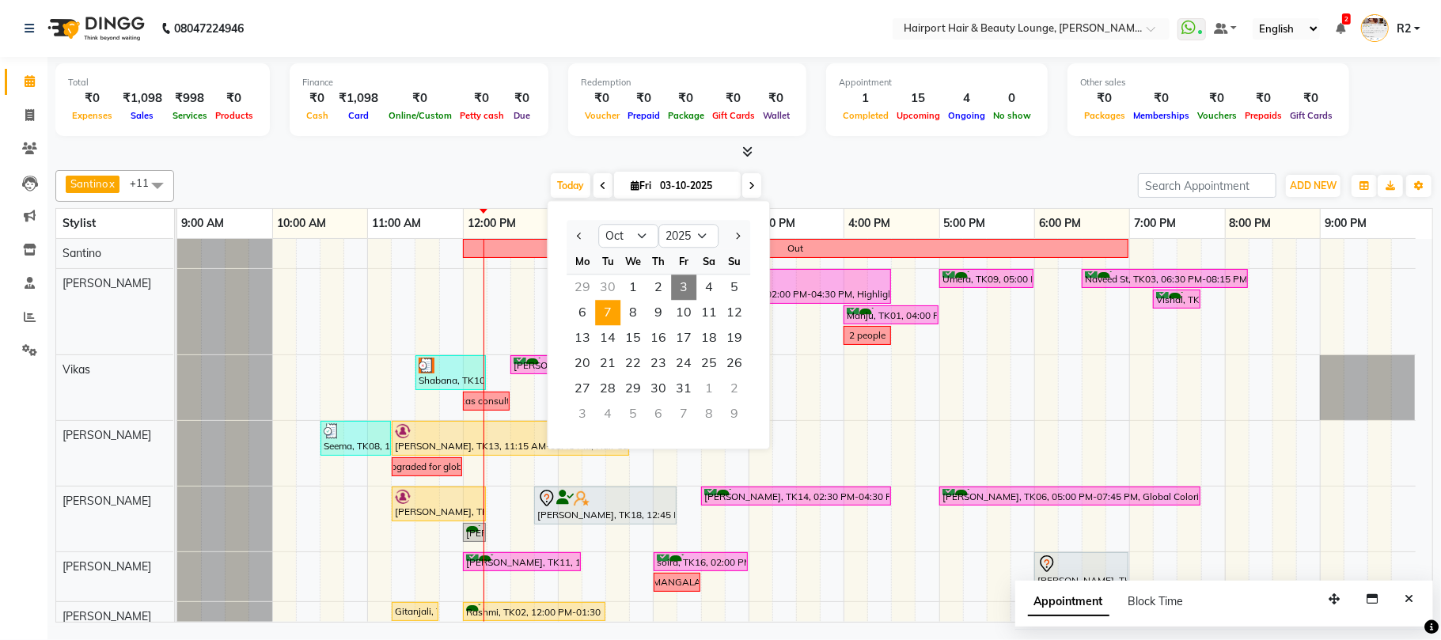
click at [612, 318] on span "7" at bounding box center [607, 312] width 25 height 25
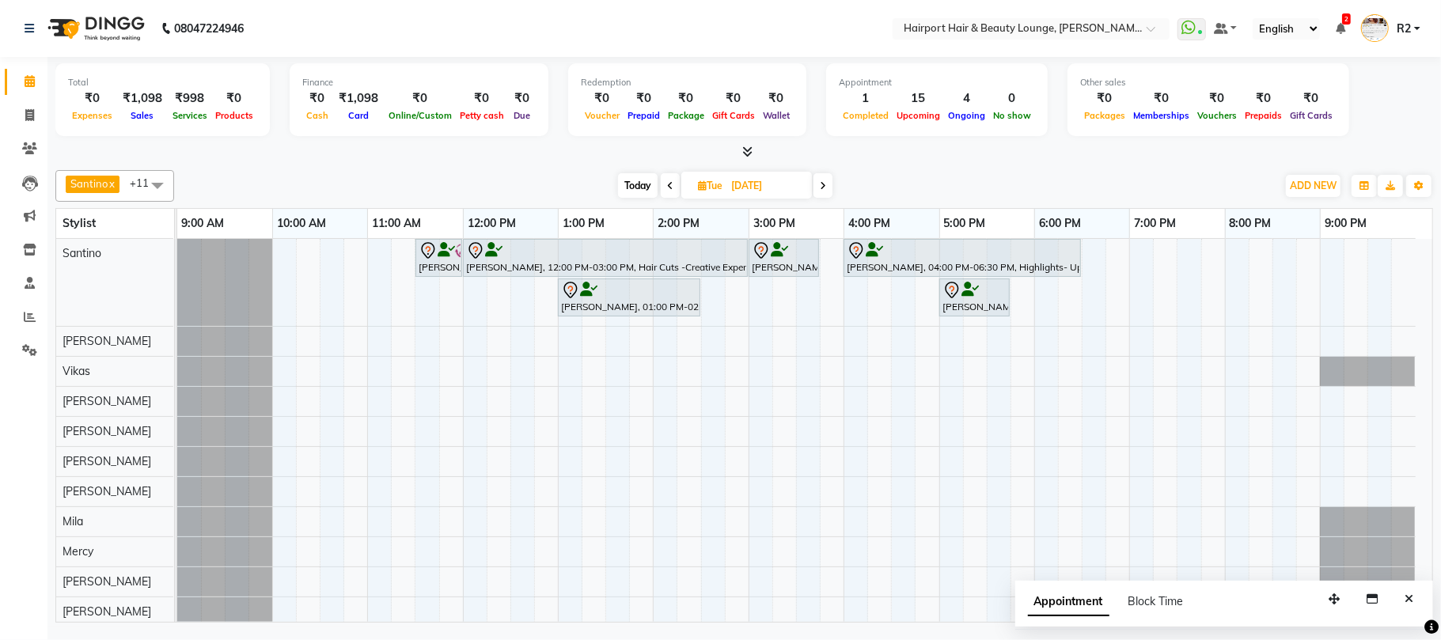
click at [823, 181] on icon at bounding box center [823, 185] width 6 height 9
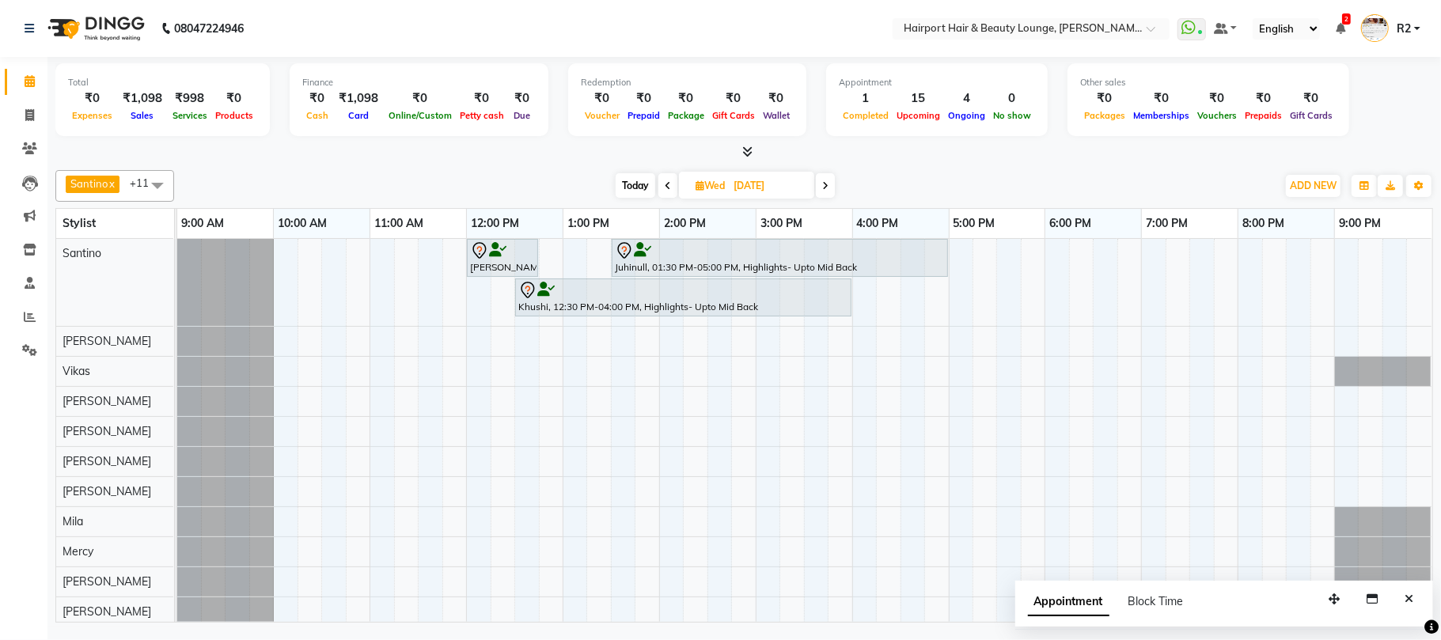
click at [823, 181] on icon at bounding box center [825, 185] width 6 height 9
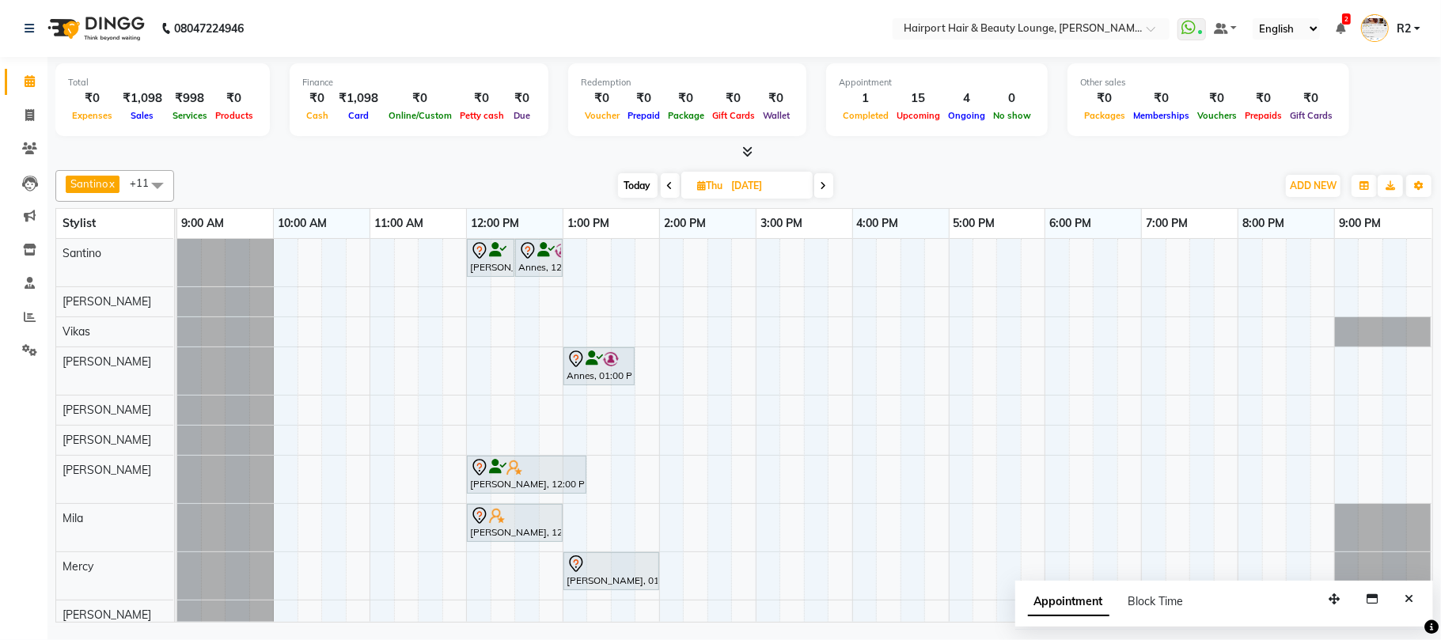
click at [823, 181] on icon at bounding box center [823, 185] width 6 height 9
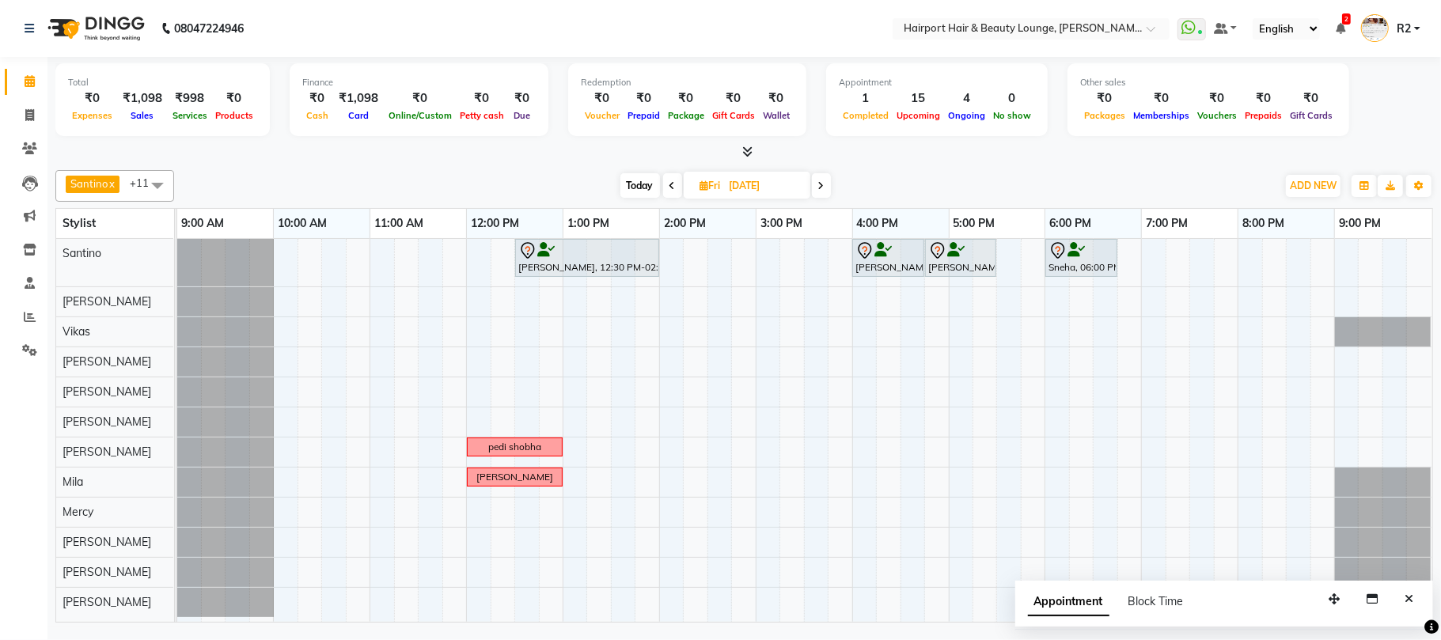
click at [823, 181] on icon at bounding box center [821, 185] width 6 height 9
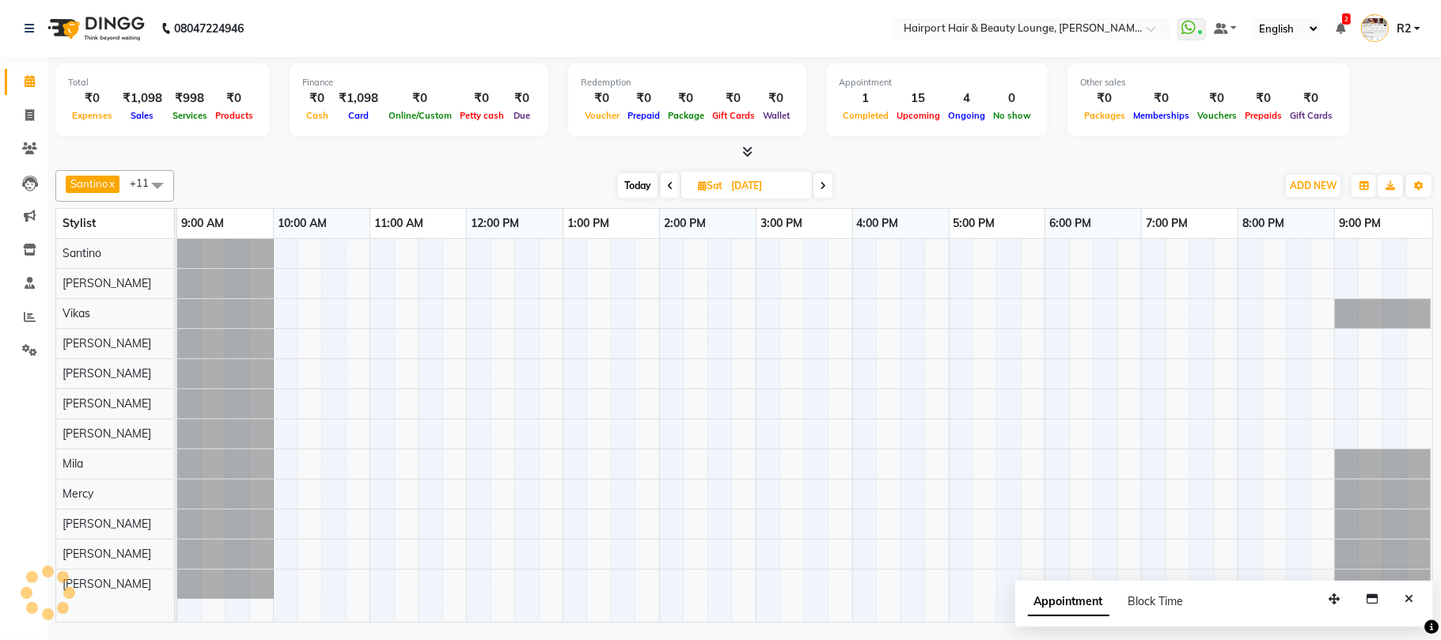
click at [823, 181] on icon at bounding box center [823, 185] width 6 height 9
click at [259, 178] on div "Today Sun 12-10-2025" at bounding box center [725, 186] width 1086 height 24
click at [668, 184] on icon at bounding box center [669, 185] width 6 height 9
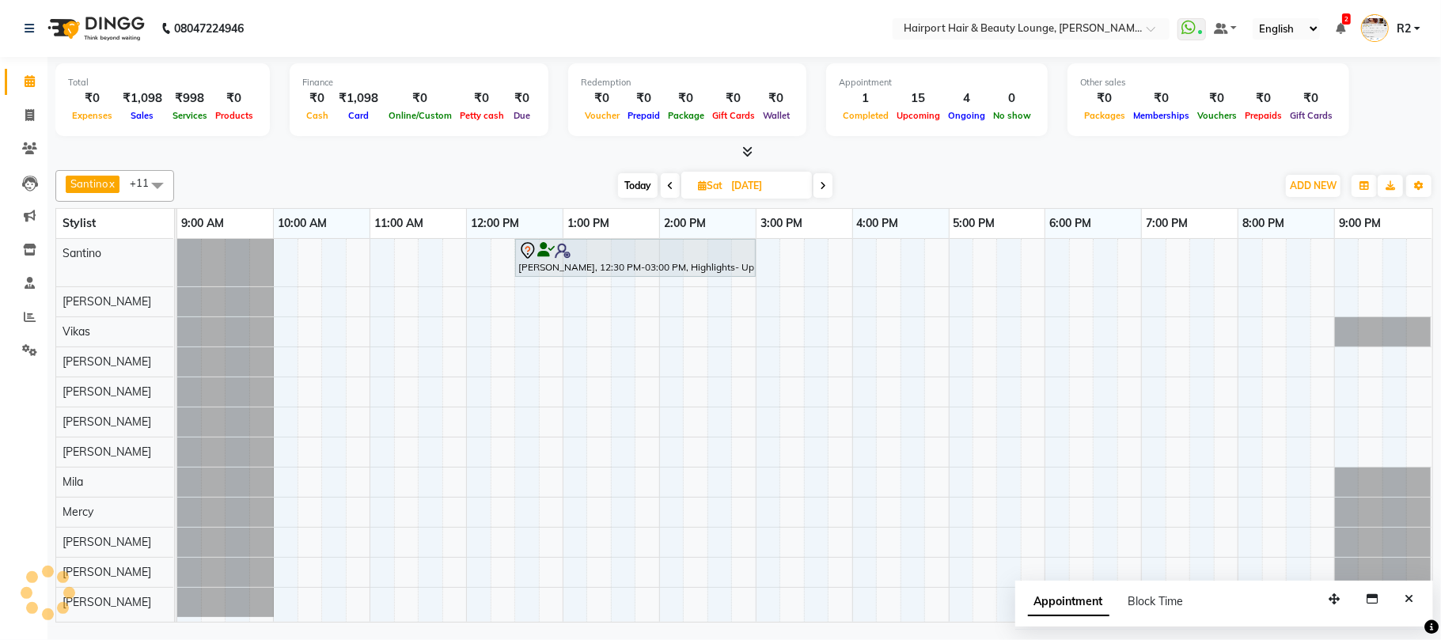
click at [418, 169] on div "Santino x Adnan x Elizabeth x Atish x Mila x Mercy x Anita x Maggie x Vikas x A…" at bounding box center [743, 393] width 1377 height 459
click at [644, 188] on span "Today" at bounding box center [638, 185] width 40 height 25
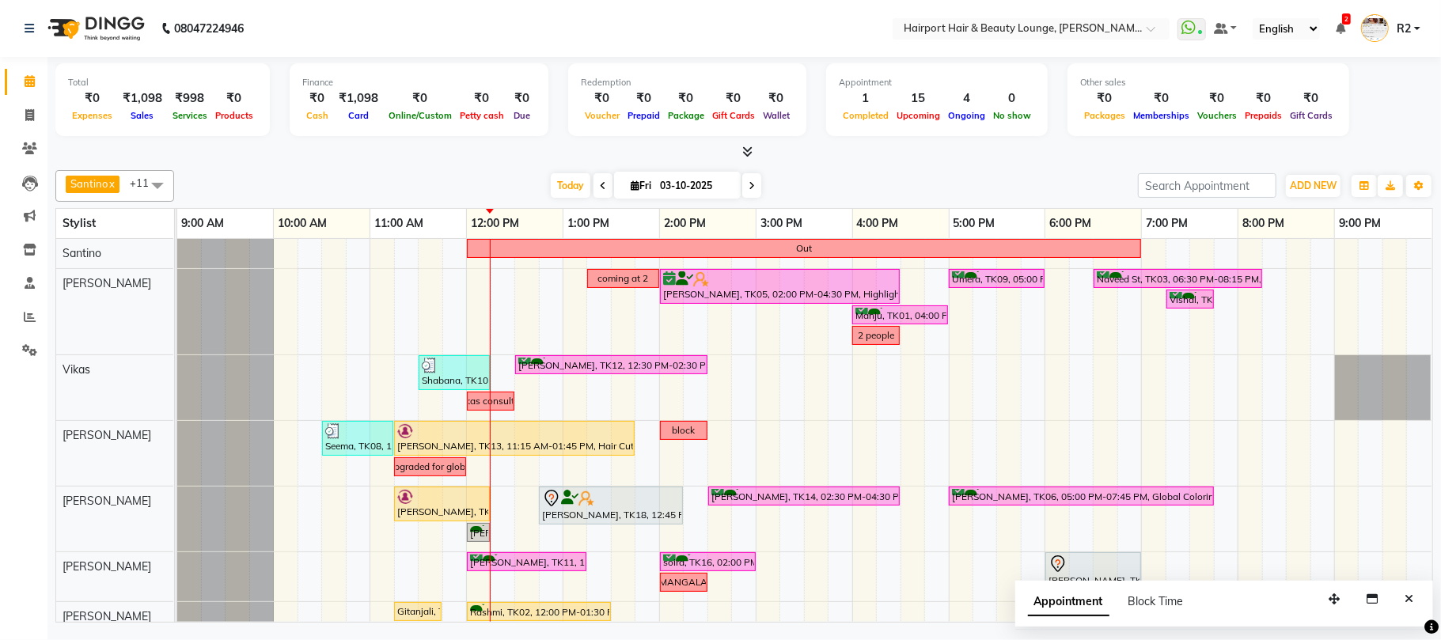
click at [742, 184] on span at bounding box center [751, 185] width 19 height 25
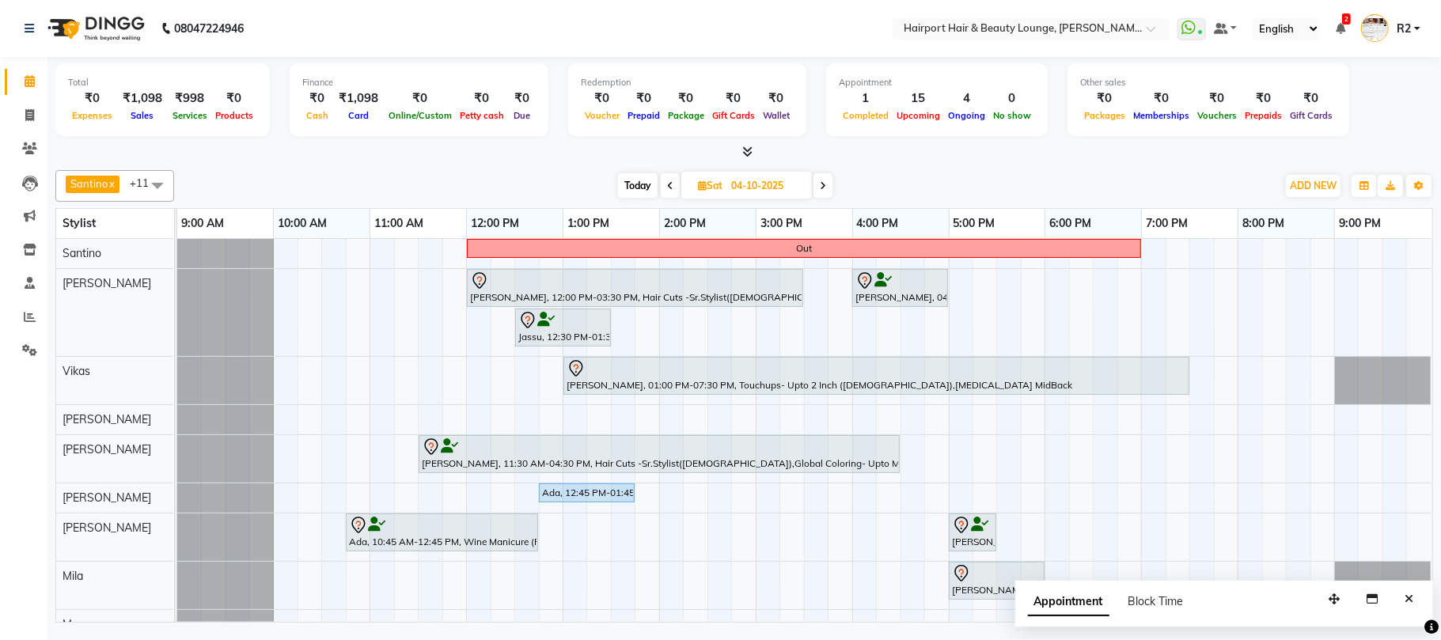
click at [829, 184] on span at bounding box center [822, 185] width 19 height 25
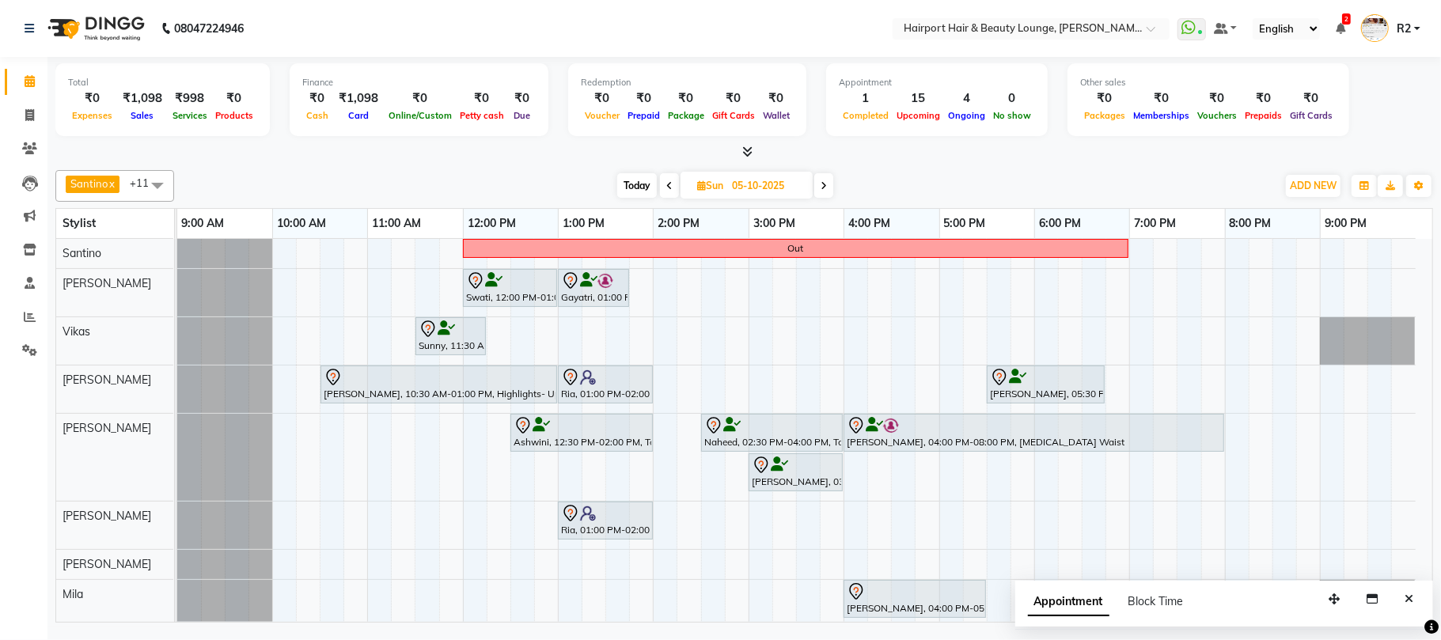
click at [634, 187] on span "Today" at bounding box center [637, 185] width 40 height 25
type input "03-10-2025"
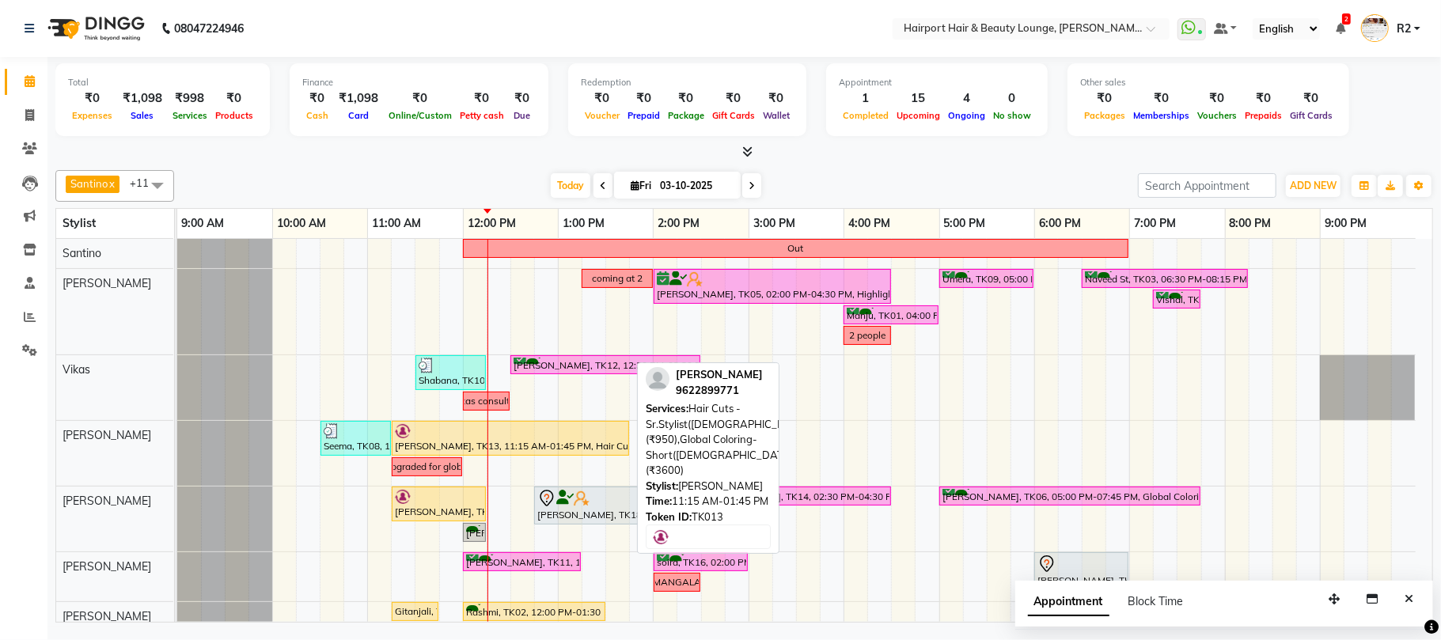
click at [432, 441] on div "Asmita, TK13, 11:15 AM-01:45 PM, Hair Cuts -Sr.Stylist(Female) (₹950),Global Co…" at bounding box center [510, 438] width 234 height 30
select select "1"
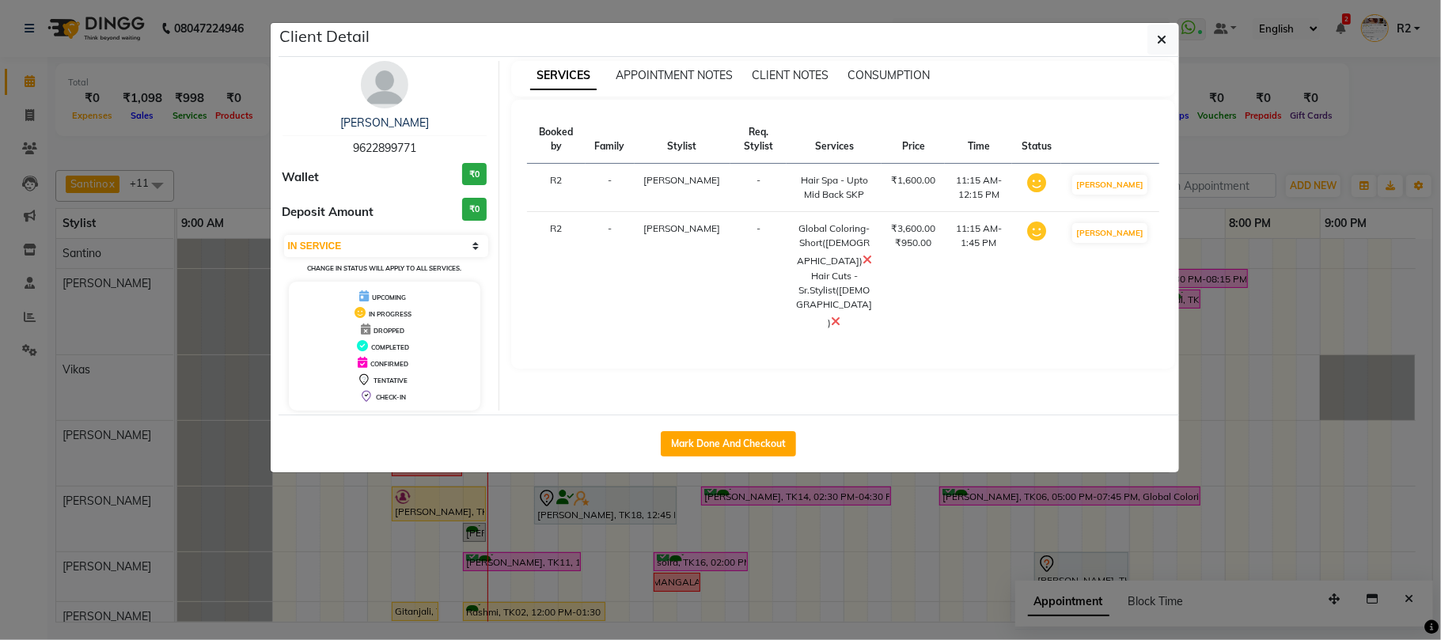
click at [456, 517] on ngb-modal-window "Client Detail Asmita 9622899771 Wallet ₹0 Deposit Amount ₹0 Select IN SERVICE C…" at bounding box center [720, 320] width 1441 height 640
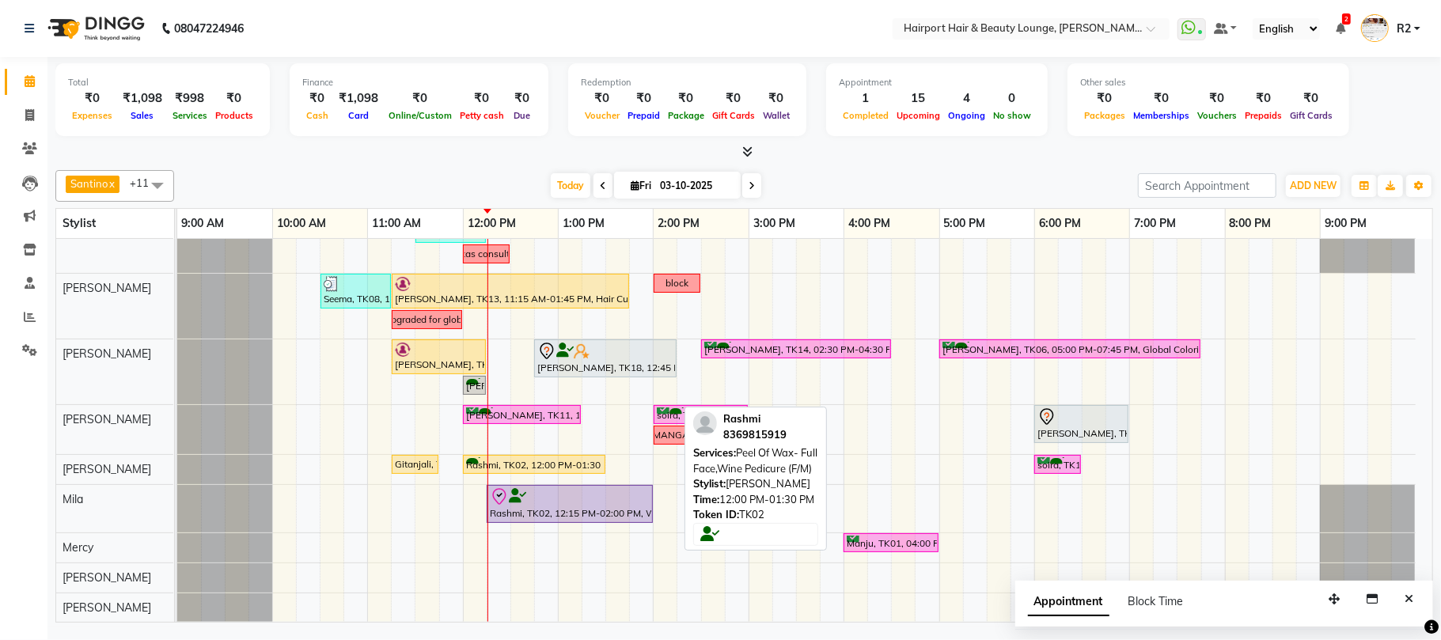
scroll to position [181, 0]
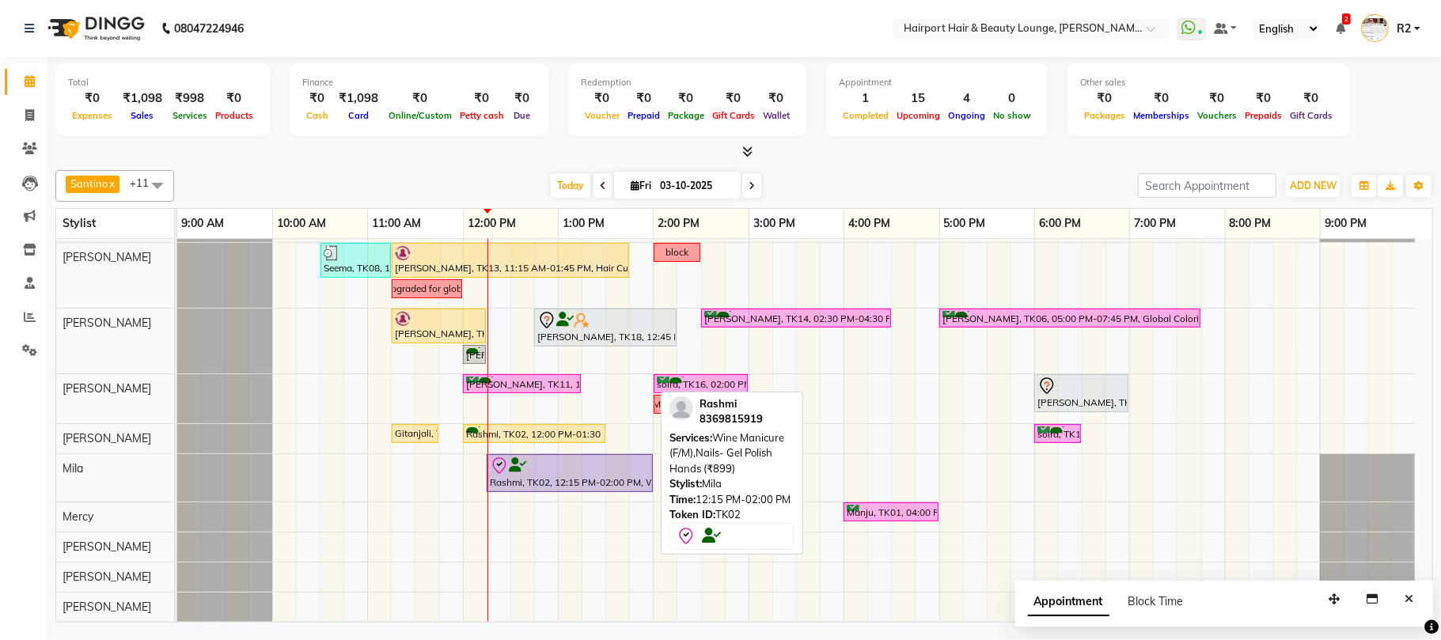
click at [568, 475] on div "Rashmi, TK02, 12:15 PM-02:00 PM, Wine Manicure (F/M),Nails- Gel Polish Hands (₹…" at bounding box center [569, 472] width 163 height 33
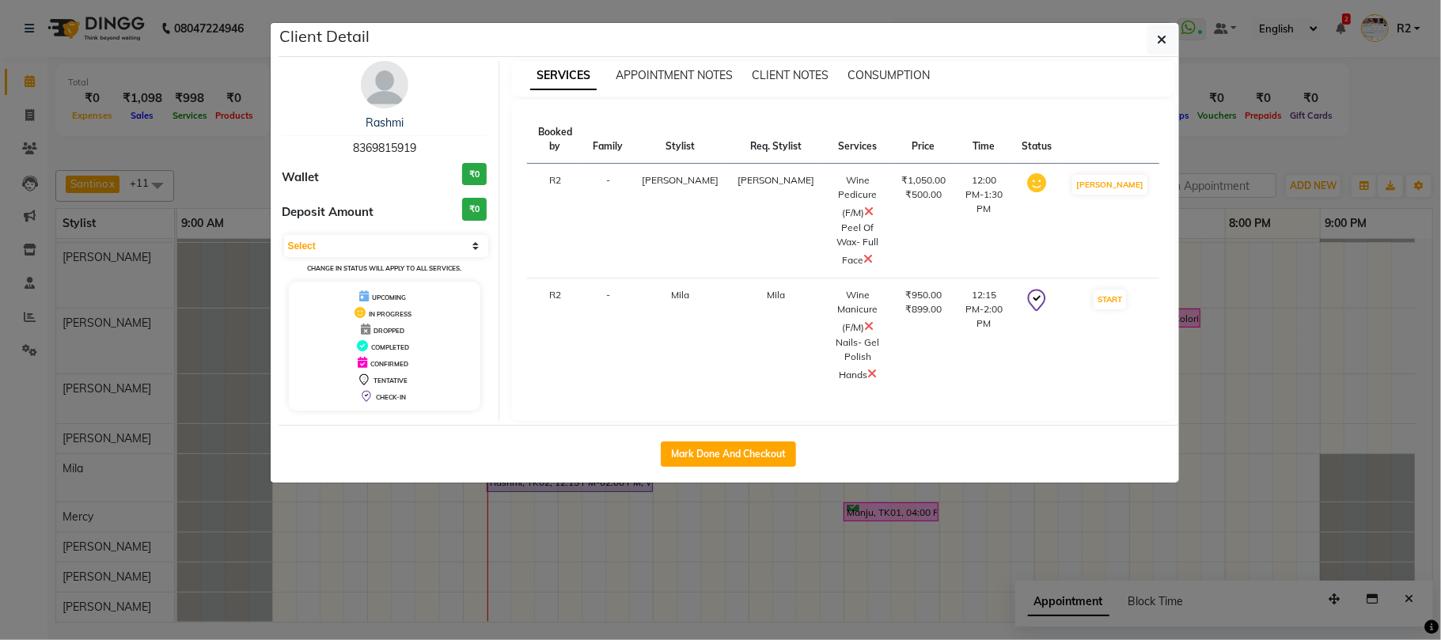
click at [576, 503] on ngb-modal-window "Client Detail Rashmi 8369815919 Wallet ₹0 Deposit Amount ₹0 Select IN SERVICE C…" at bounding box center [720, 320] width 1441 height 640
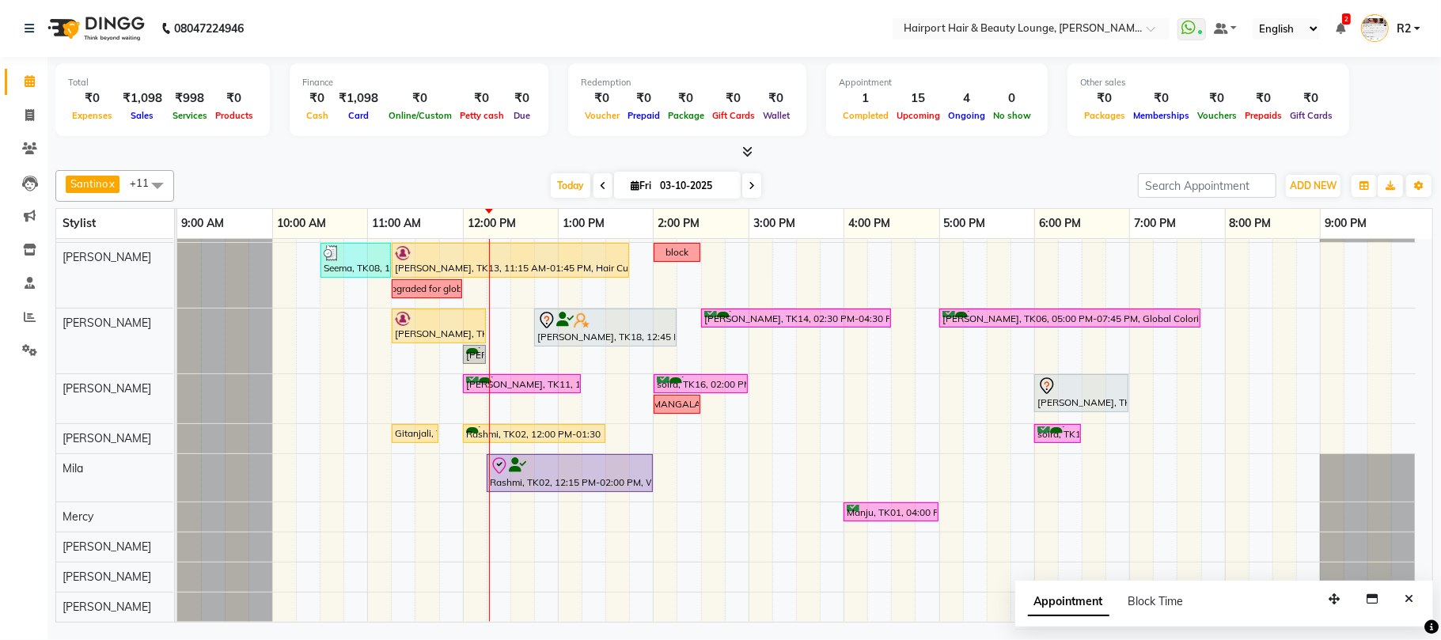
click at [310, 158] on div at bounding box center [743, 152] width 1377 height 17
click at [373, 146] on div at bounding box center [743, 152] width 1377 height 17
click at [343, 150] on div at bounding box center [743, 152] width 1377 height 17
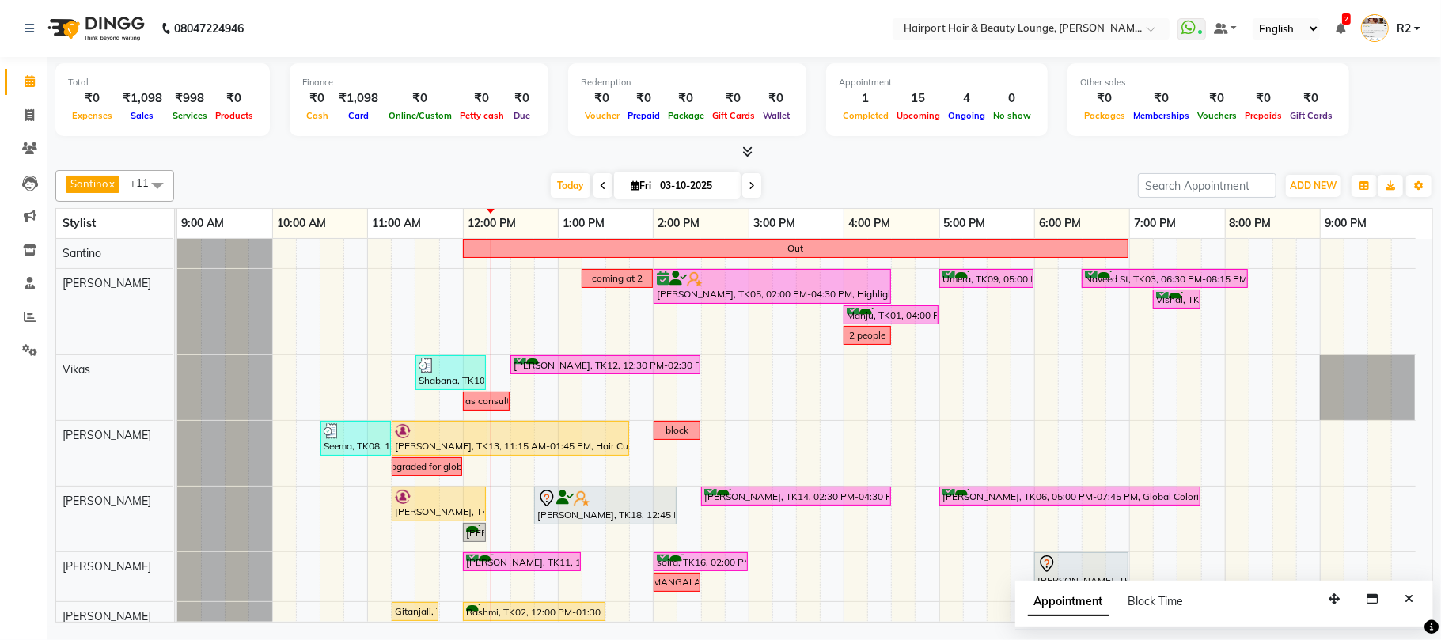
click at [276, 146] on div at bounding box center [743, 152] width 1377 height 17
click at [288, 136] on div "Total ₹0 Expenses ₹1,098 Sales ₹998 Services ₹0 Products Finance ₹0 Cash ₹1,098…" at bounding box center [743, 102] width 1377 height 78
click at [600, 182] on icon at bounding box center [603, 185] width 6 height 9
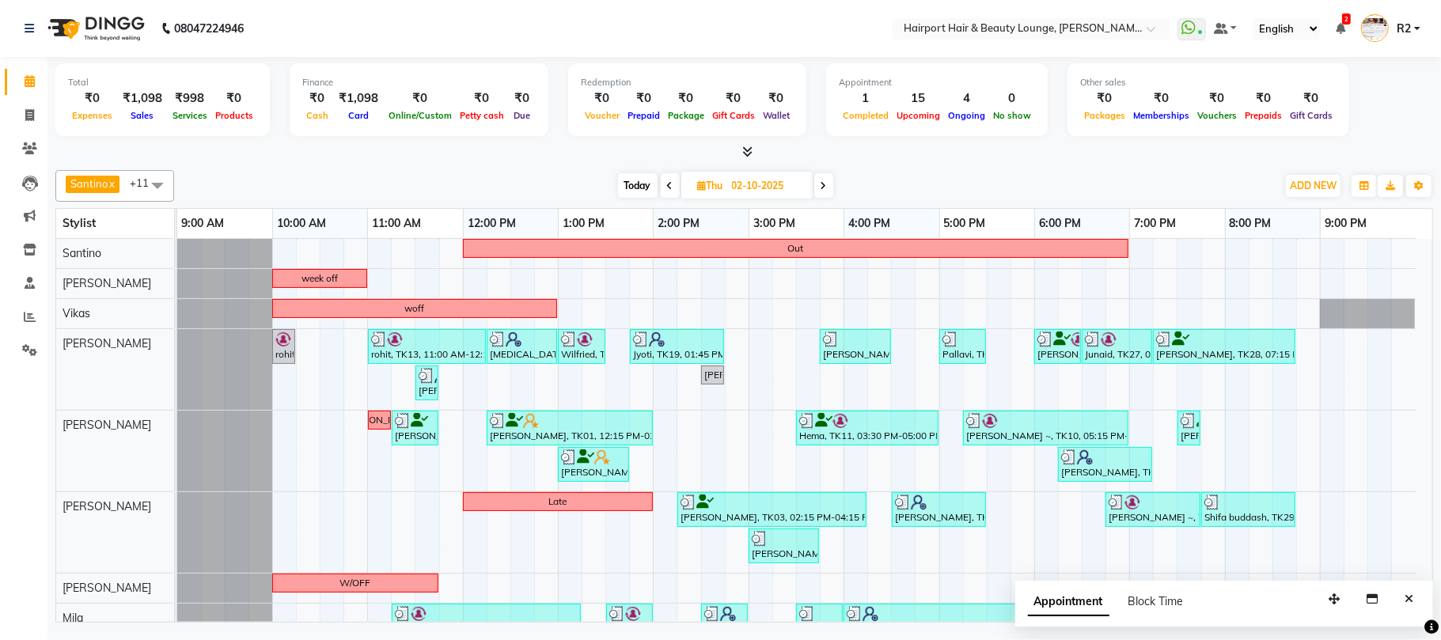
scroll to position [210, 0]
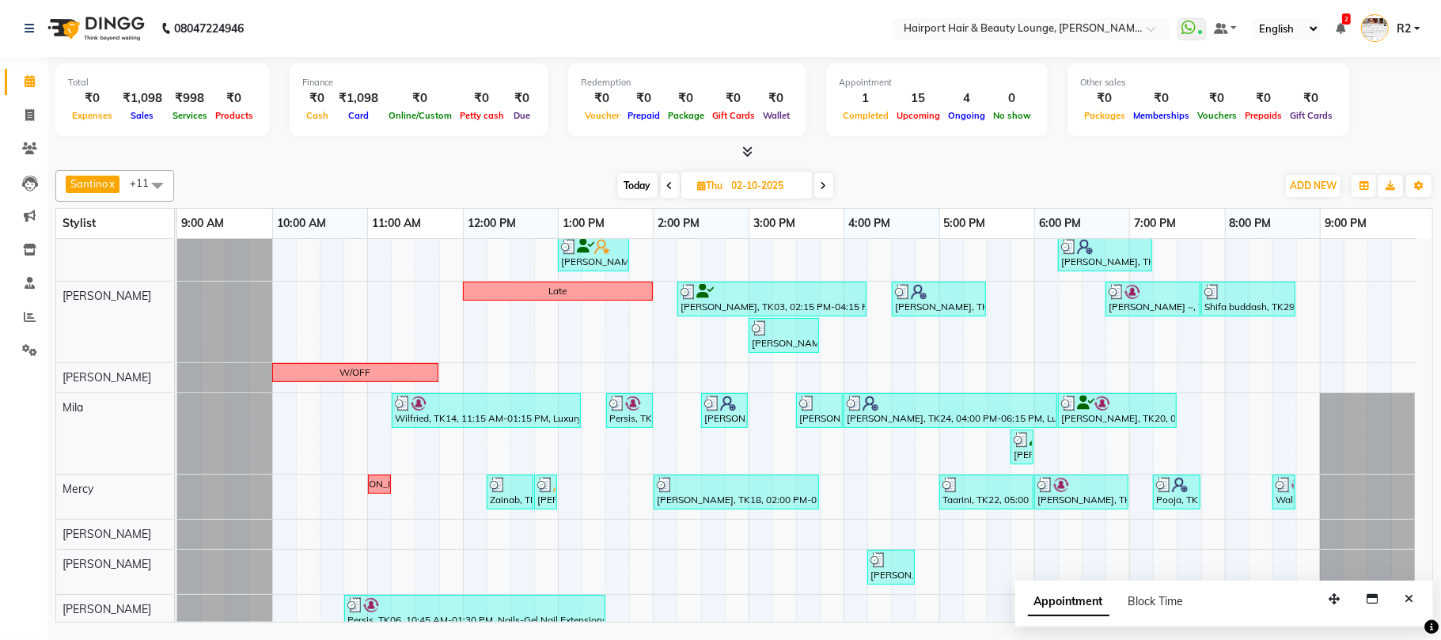
click at [643, 184] on span "Today" at bounding box center [638, 185] width 40 height 25
type input "03-10-2025"
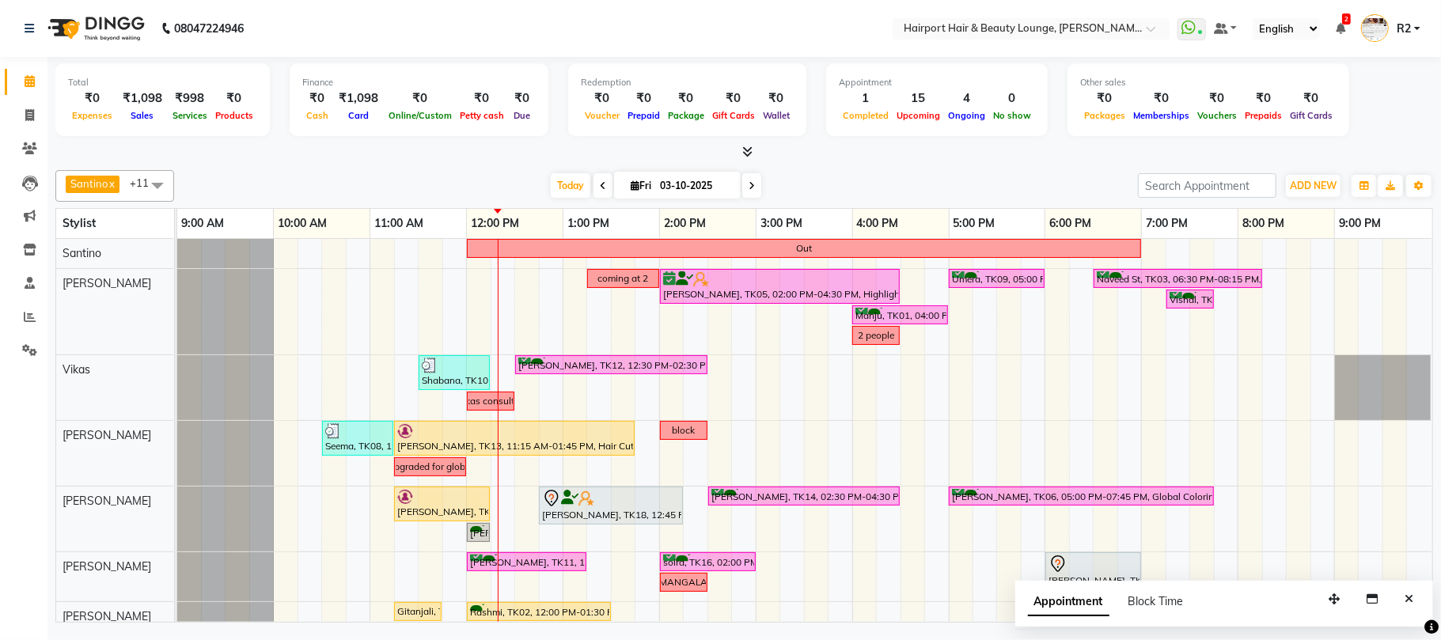
scroll to position [181, 0]
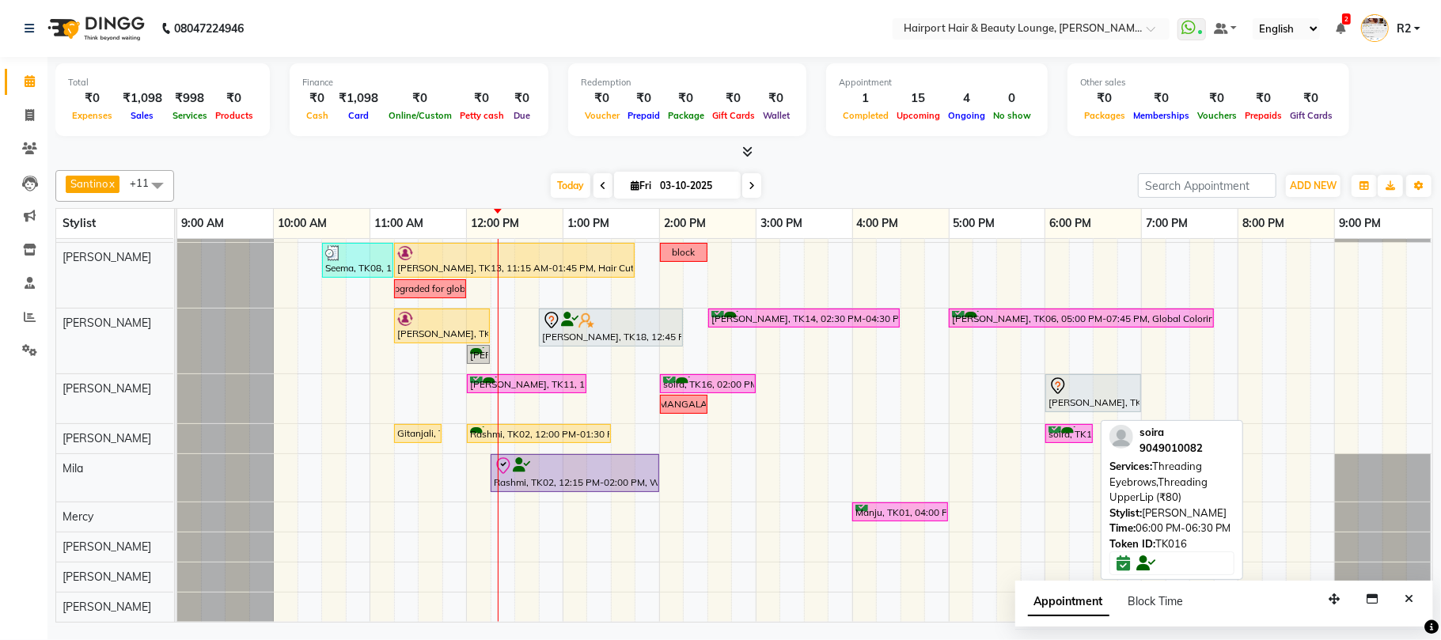
click at [1076, 426] on div "soira, TK16, 06:00 PM-06:30 PM, Threading Eyebrows,Threading UpperLip (₹80)" at bounding box center [1069, 433] width 44 height 15
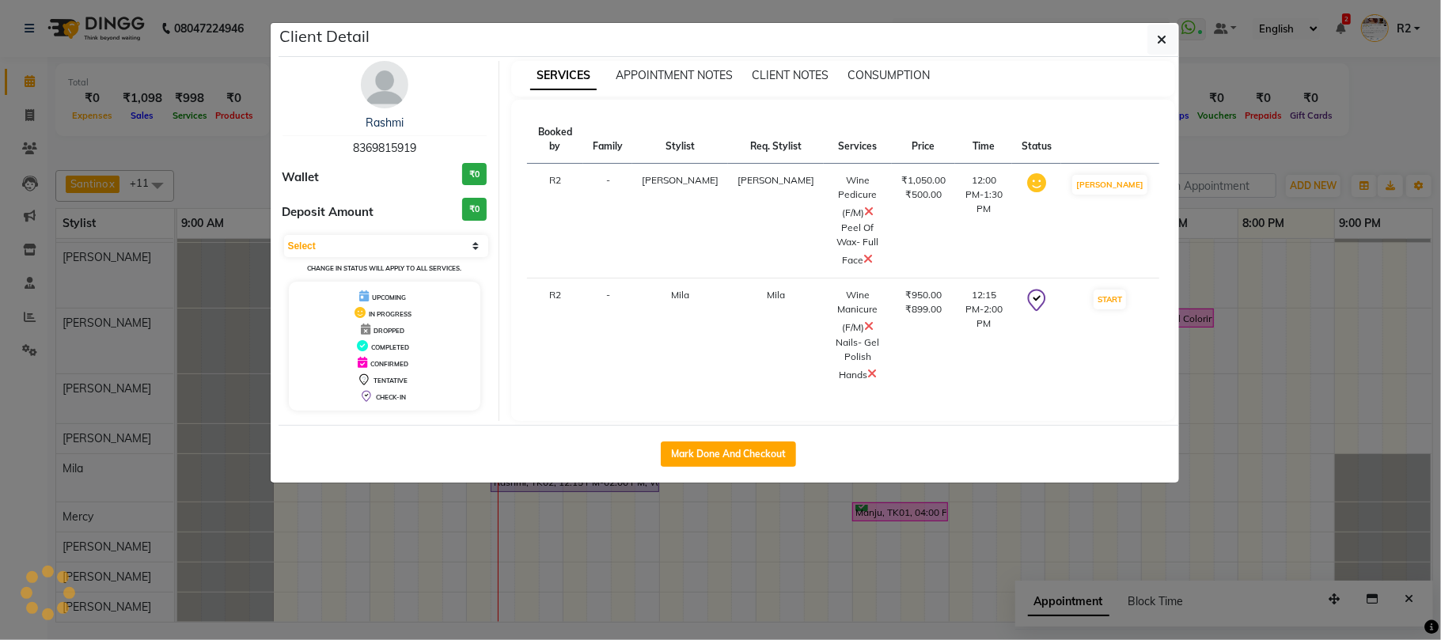
select select "6"
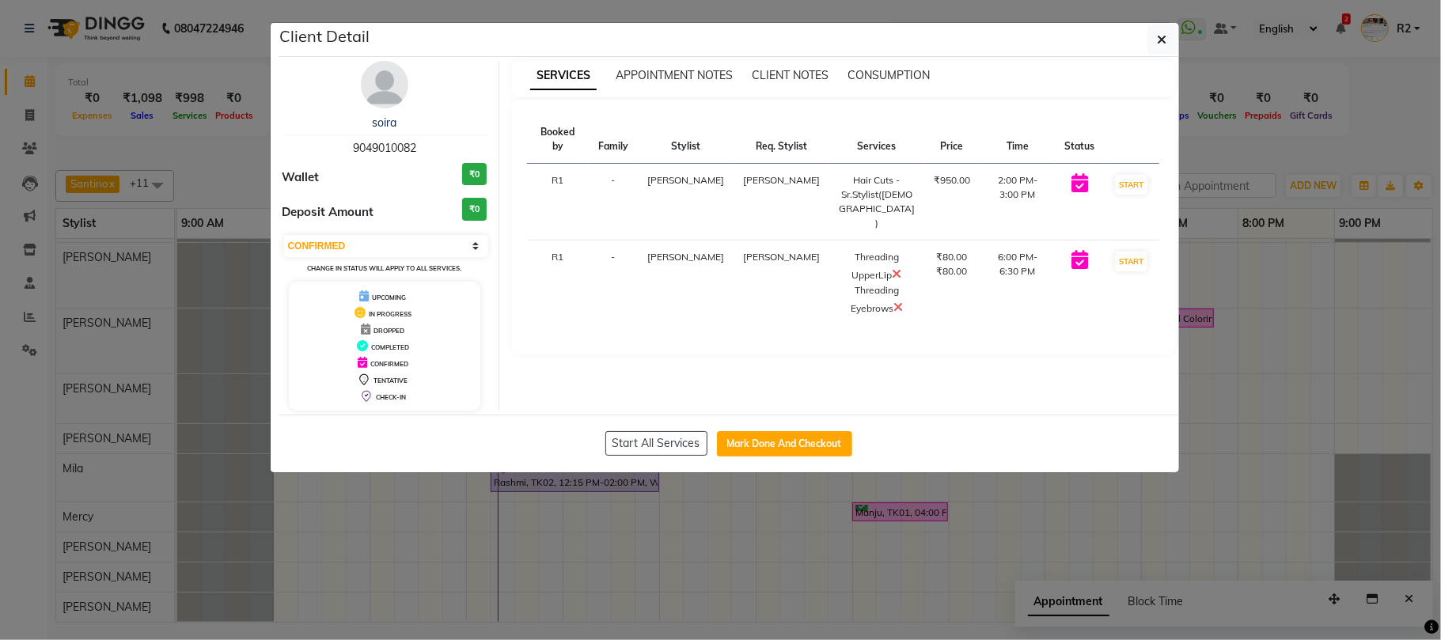
click at [1051, 525] on ngb-modal-window "Client Detail soira 9049010082 Wallet ₹0 Deposit Amount ₹0 Select IN SERVICE CO…" at bounding box center [720, 320] width 1441 height 640
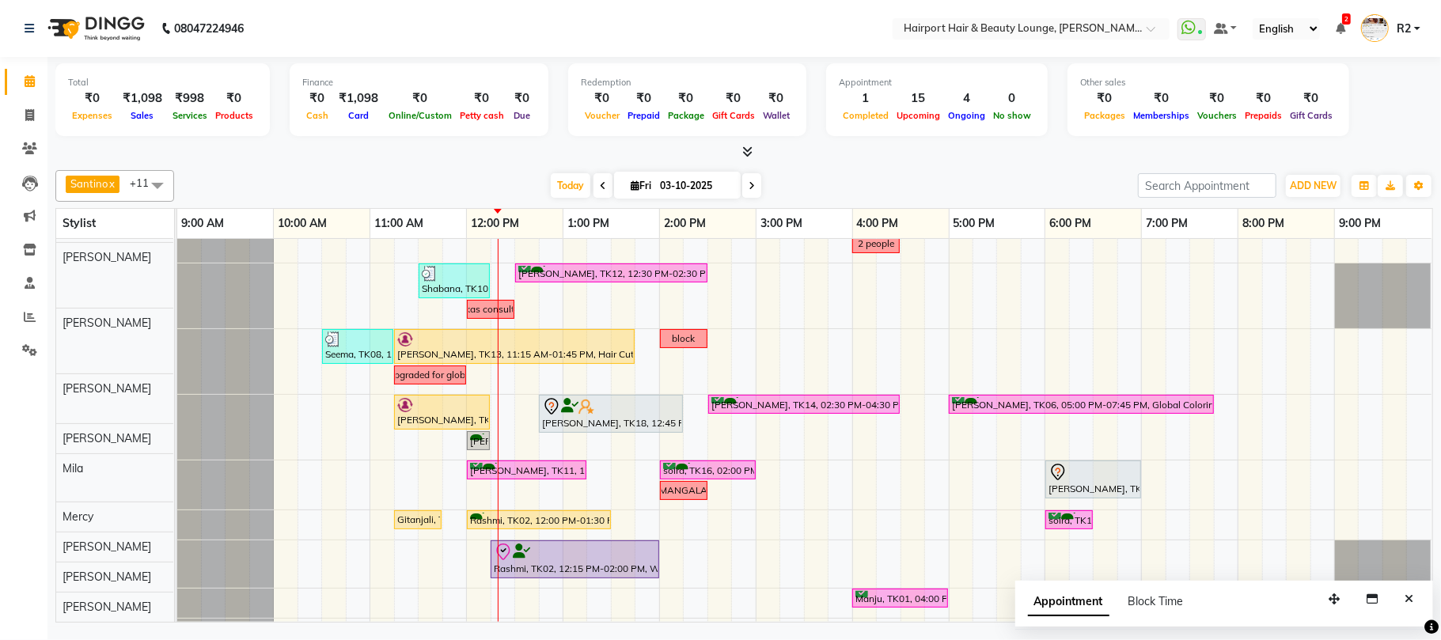
scroll to position [92, 0]
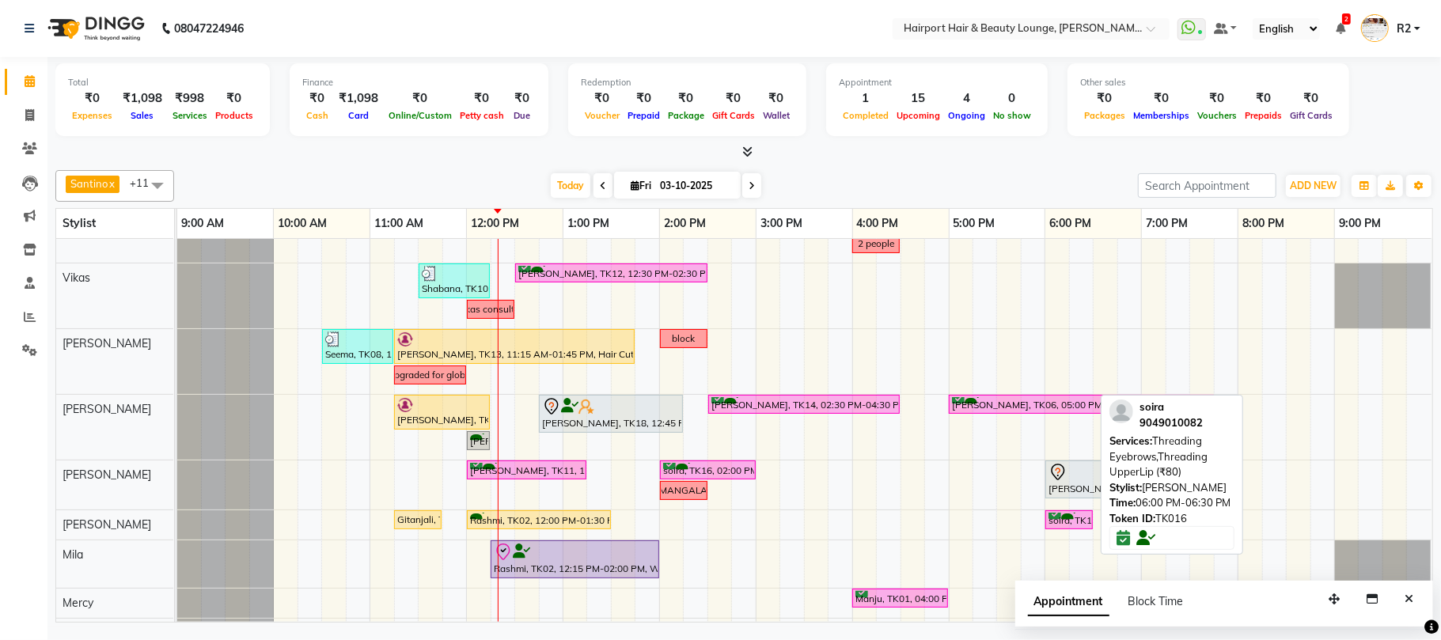
click at [1073, 521] on div "soira, TK16, 06:00 PM-06:30 PM, Threading Eyebrows,Threading UpperLip (₹80)" at bounding box center [1069, 520] width 44 height 15
select select "6"
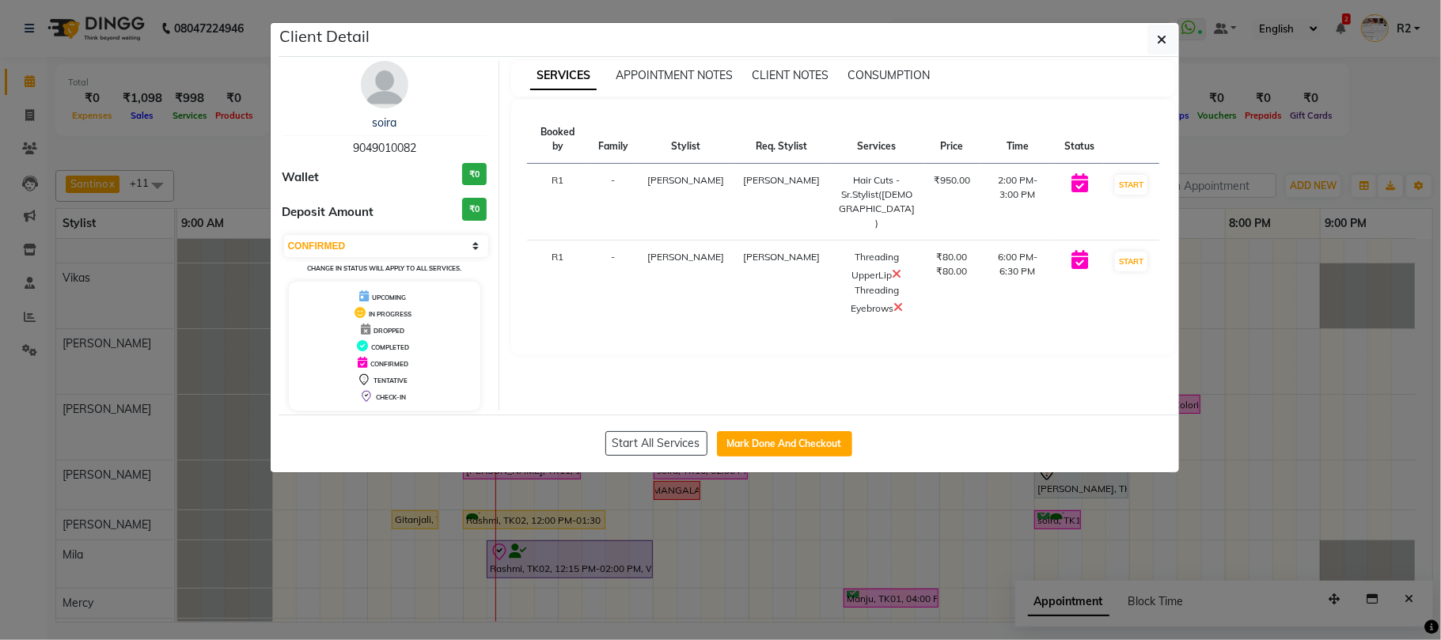
click at [1073, 521] on ngb-modal-window "Client Detail soira 9049010082 Wallet ₹0 Deposit Amount ₹0 Select IN SERVICE CO…" at bounding box center [720, 320] width 1441 height 640
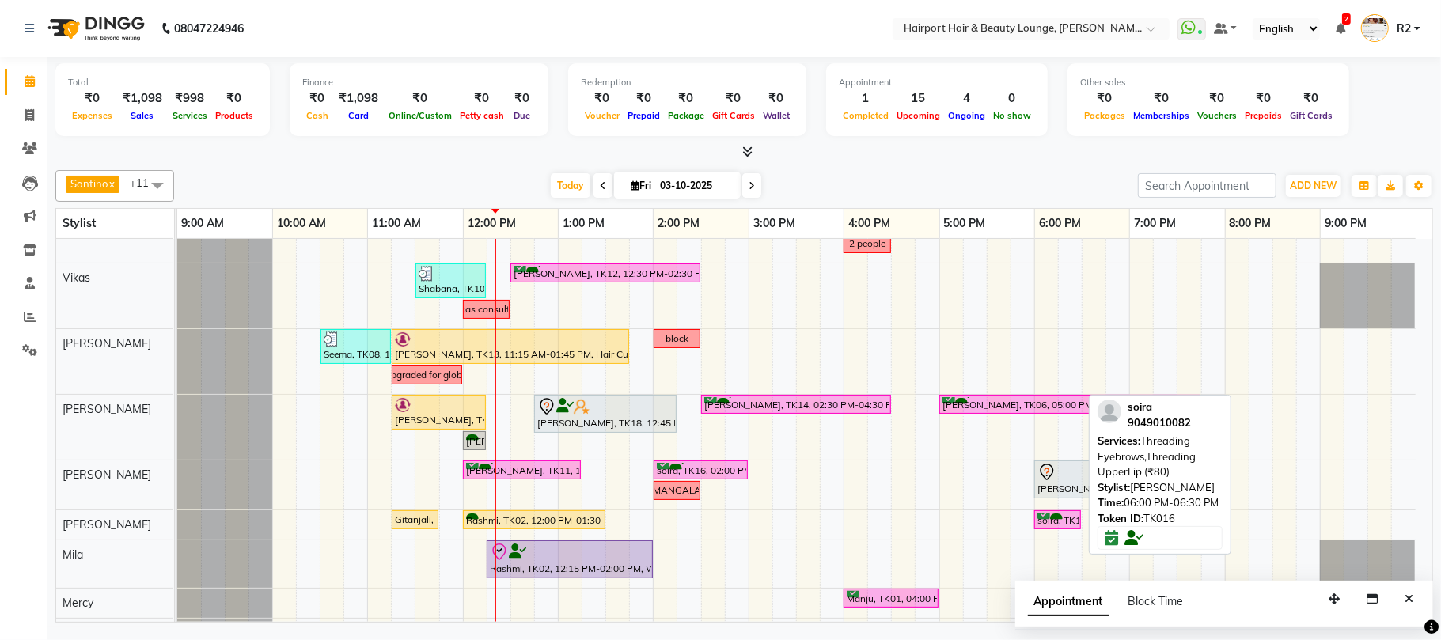
click at [1073, 521] on div "soira, TK16, 06:00 PM-06:30 PM, Threading Eyebrows,Threading UpperLip (₹80)" at bounding box center [1058, 520] width 44 height 15
select select "6"
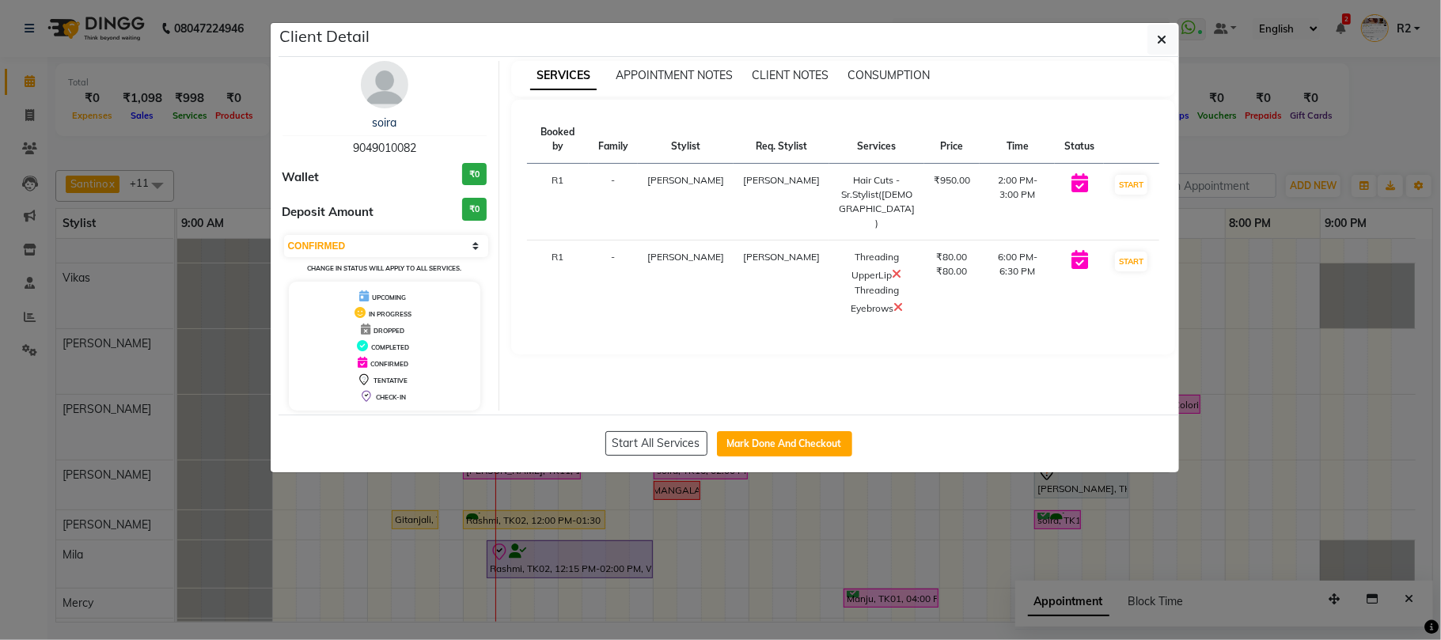
click at [1073, 521] on ngb-modal-window "Client Detail soira 9049010082 Wallet ₹0 Deposit Amount ₹0 Select IN SERVICE CO…" at bounding box center [720, 320] width 1441 height 640
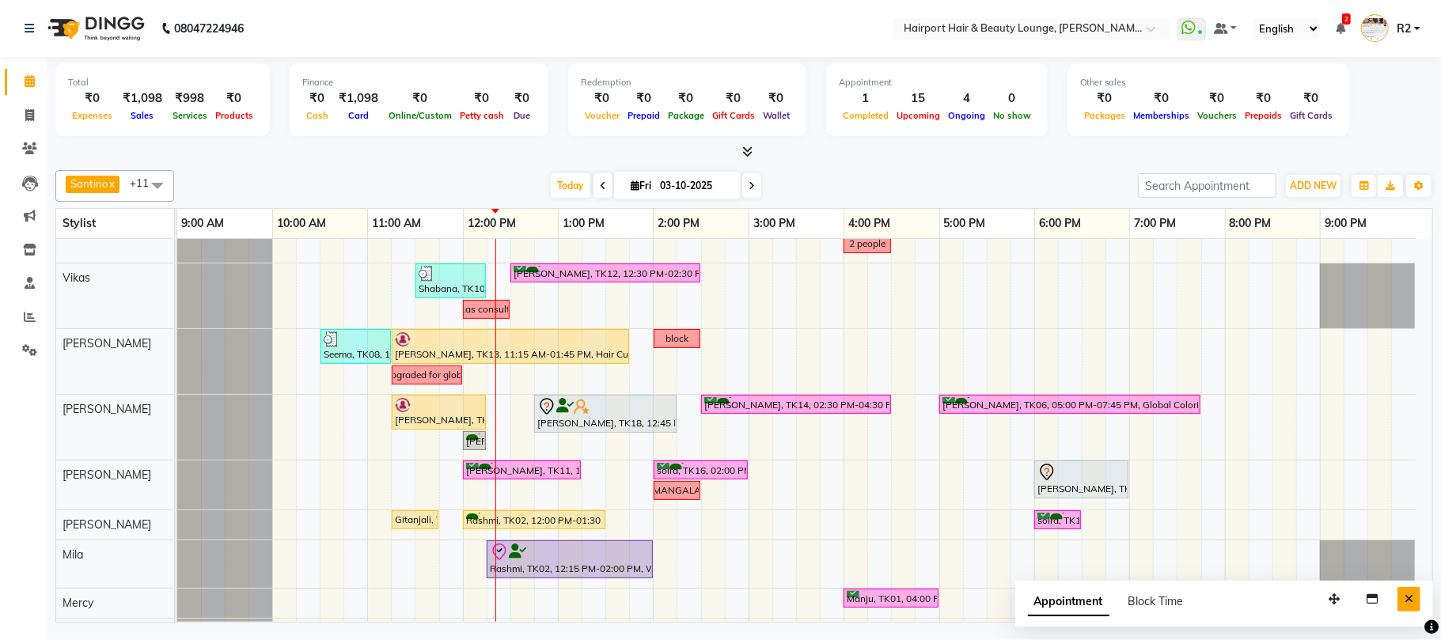
click at [1406, 602] on icon "Close" at bounding box center [1408, 598] width 9 height 11
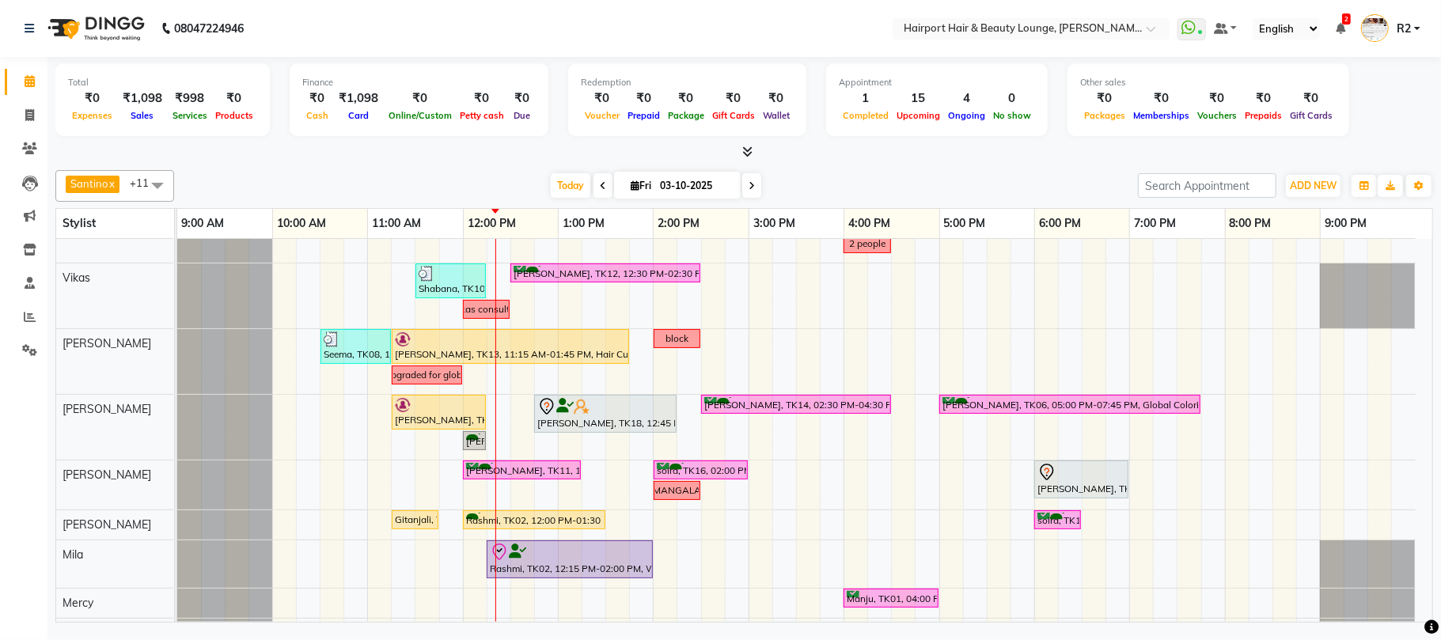
scroll to position [0, 0]
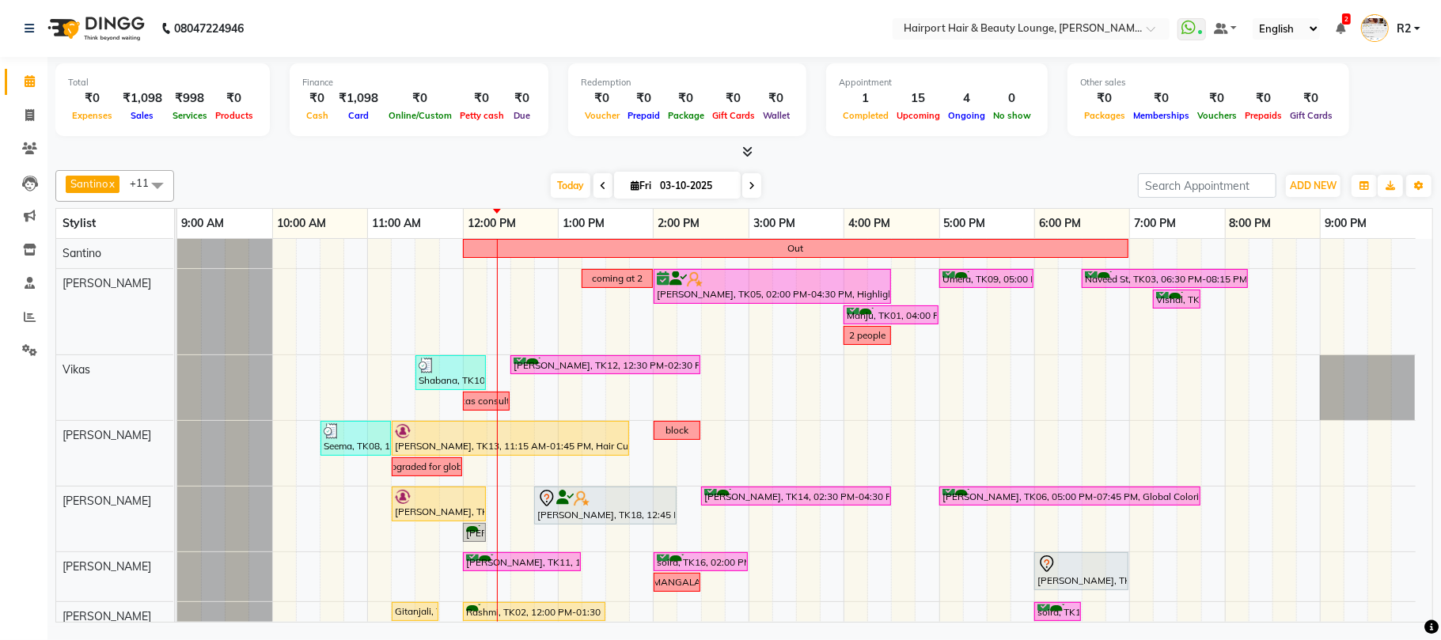
click at [315, 150] on div at bounding box center [743, 152] width 1377 height 17
click at [177, 506] on div "Asmita, TK13, 11:15 AM-12:15 PM, Hair Spa - Upto Mid Back SKP (₹1600) Sampada, …" at bounding box center [177, 519] width 0 height 65
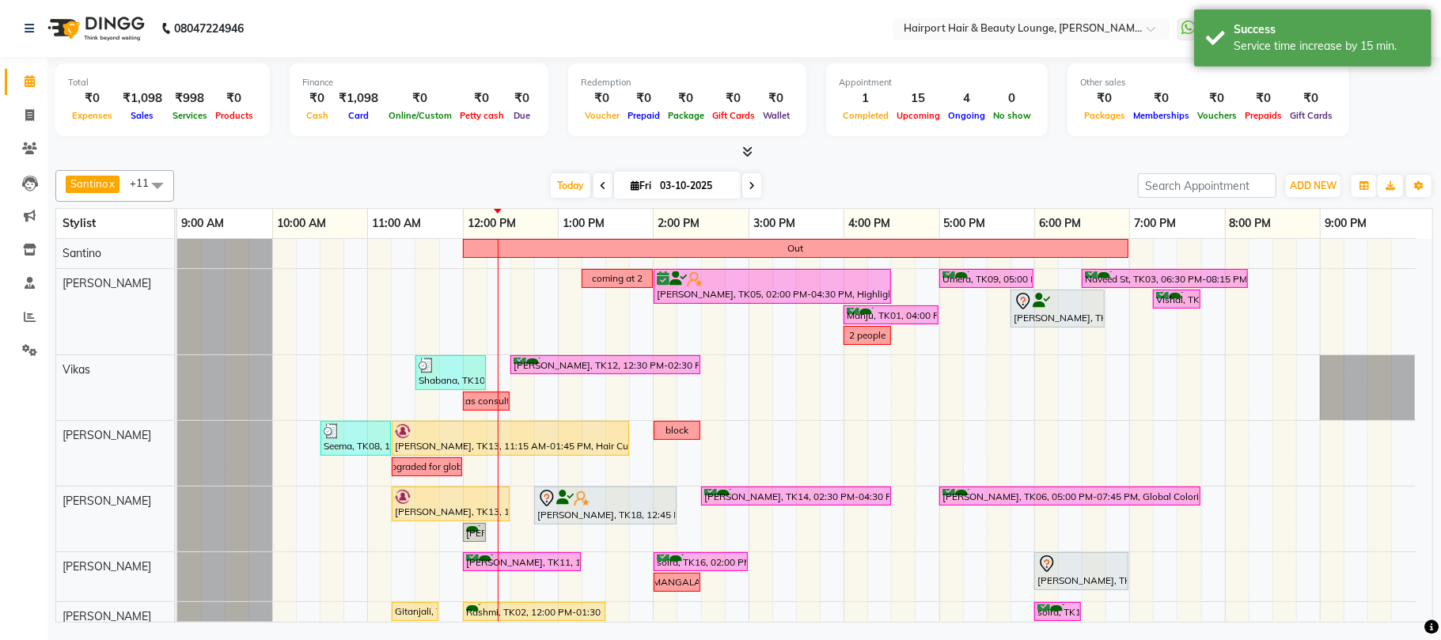
click at [407, 535] on div "Out coming at 2 ekta, TK05, 02:00 PM-04:30 PM, Highlights- Upto Mid Back Umera,…" at bounding box center [804, 519] width 1255 height 561
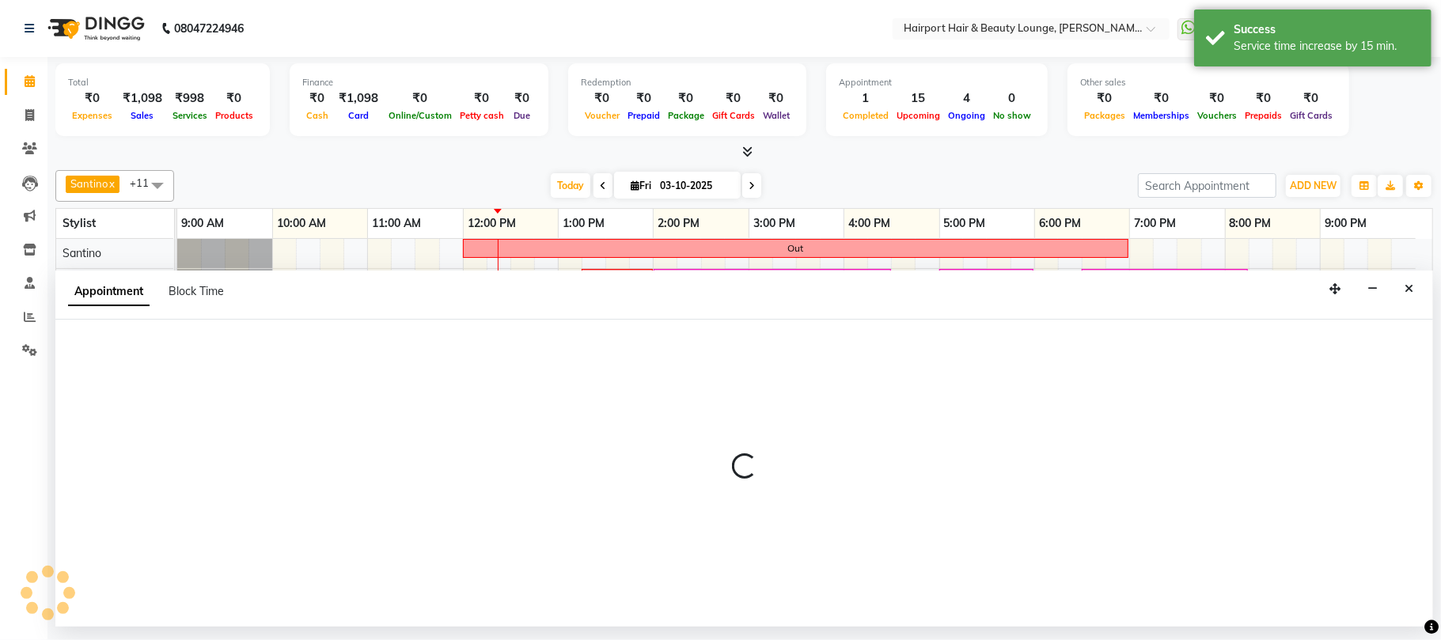
select select "12656"
select select "tentative"
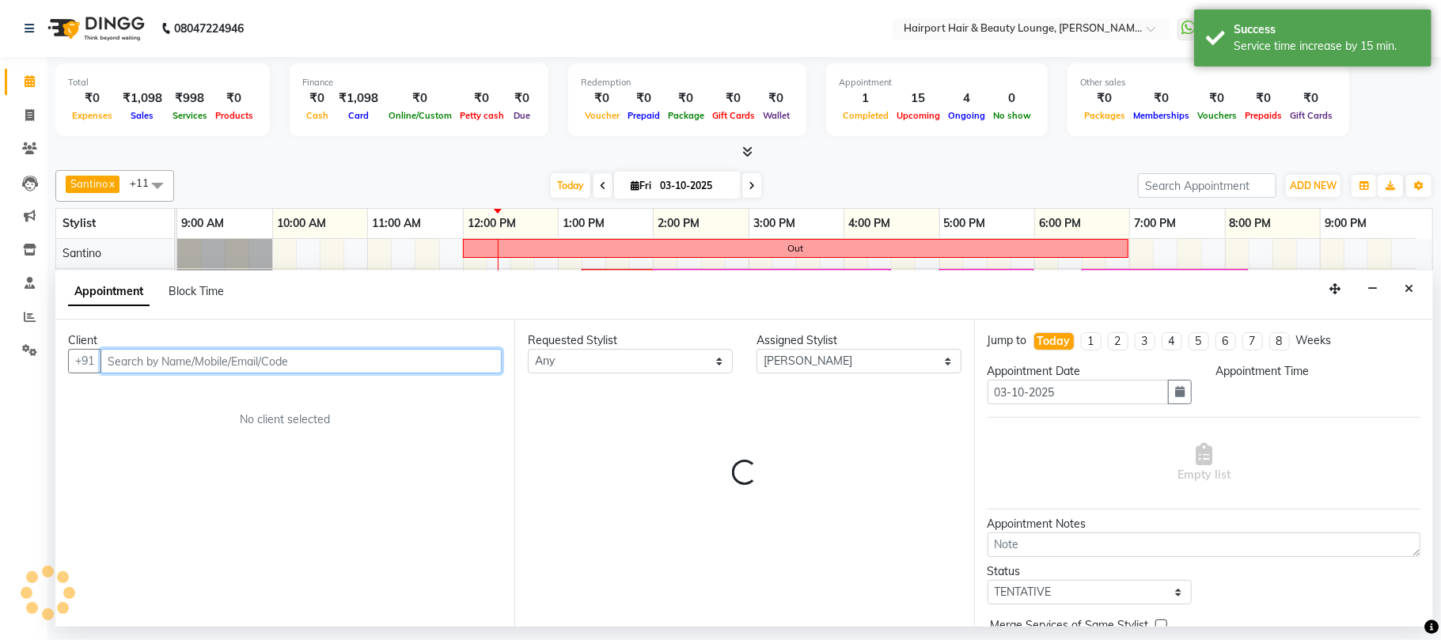
select select "675"
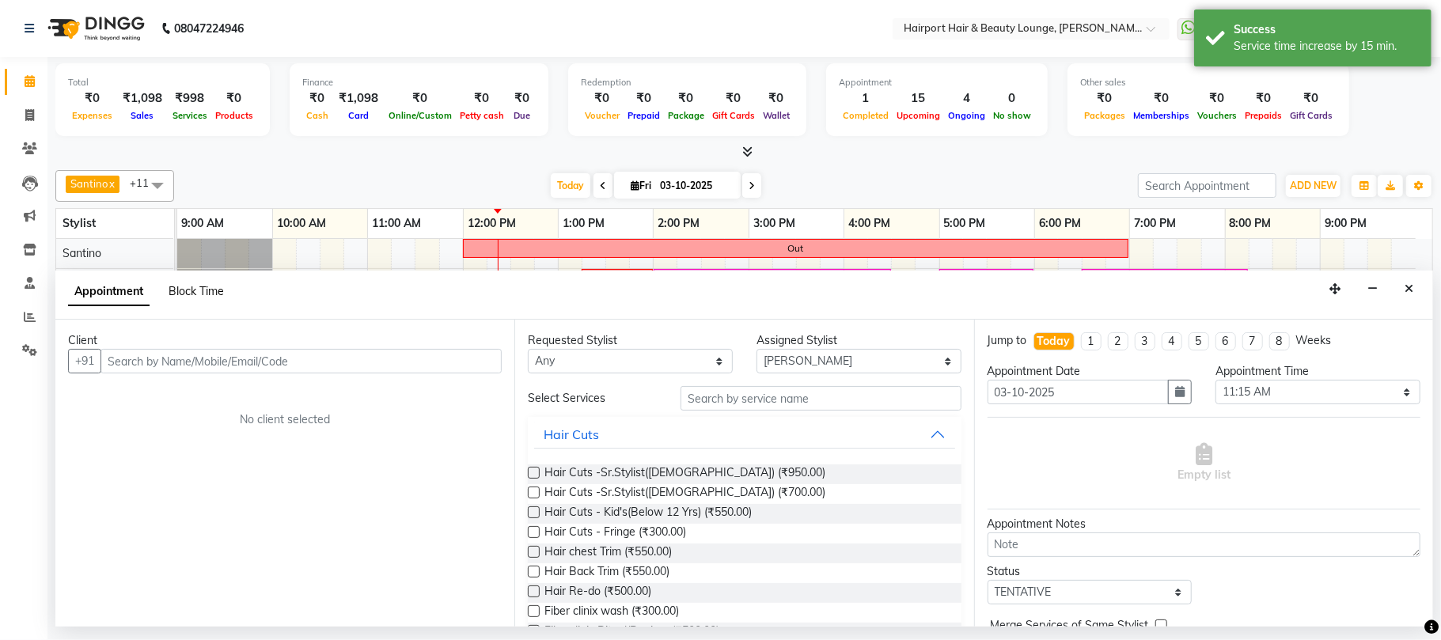
click at [194, 291] on span "Block Time" at bounding box center [196, 291] width 55 height 14
select select "12656"
select select "675"
select select "690"
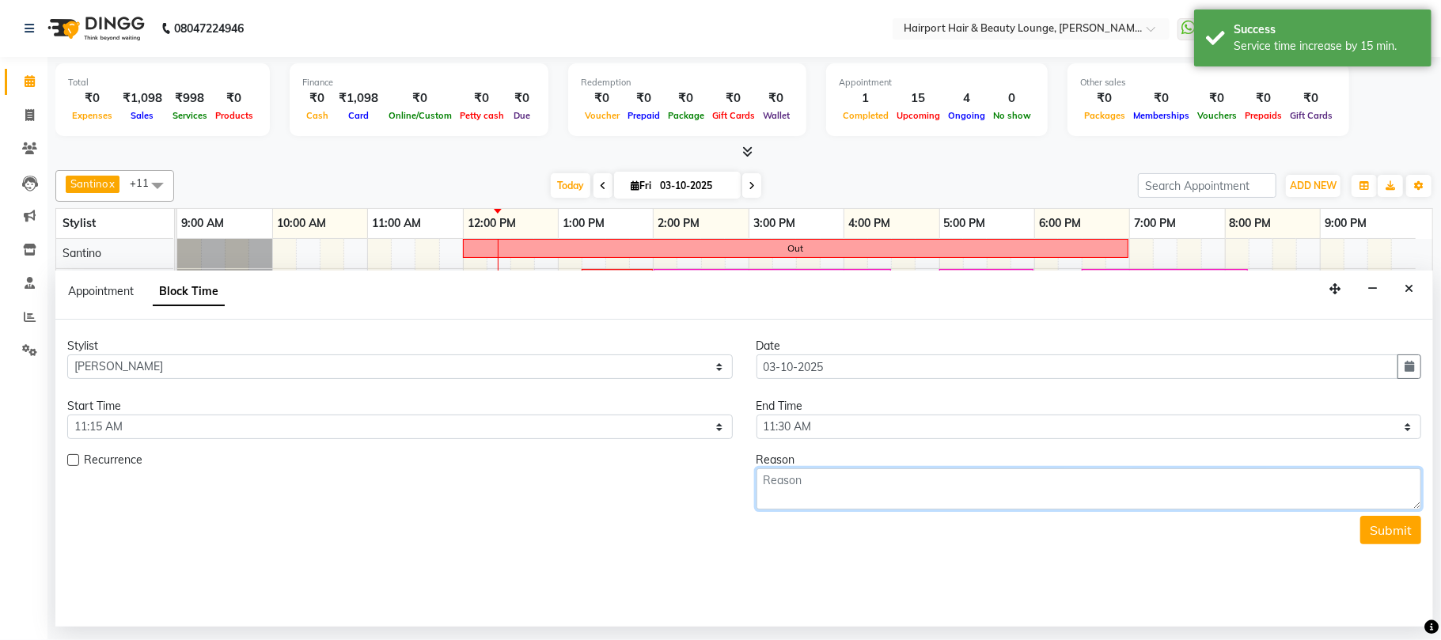
click at [859, 490] on textarea at bounding box center [1088, 488] width 665 height 41
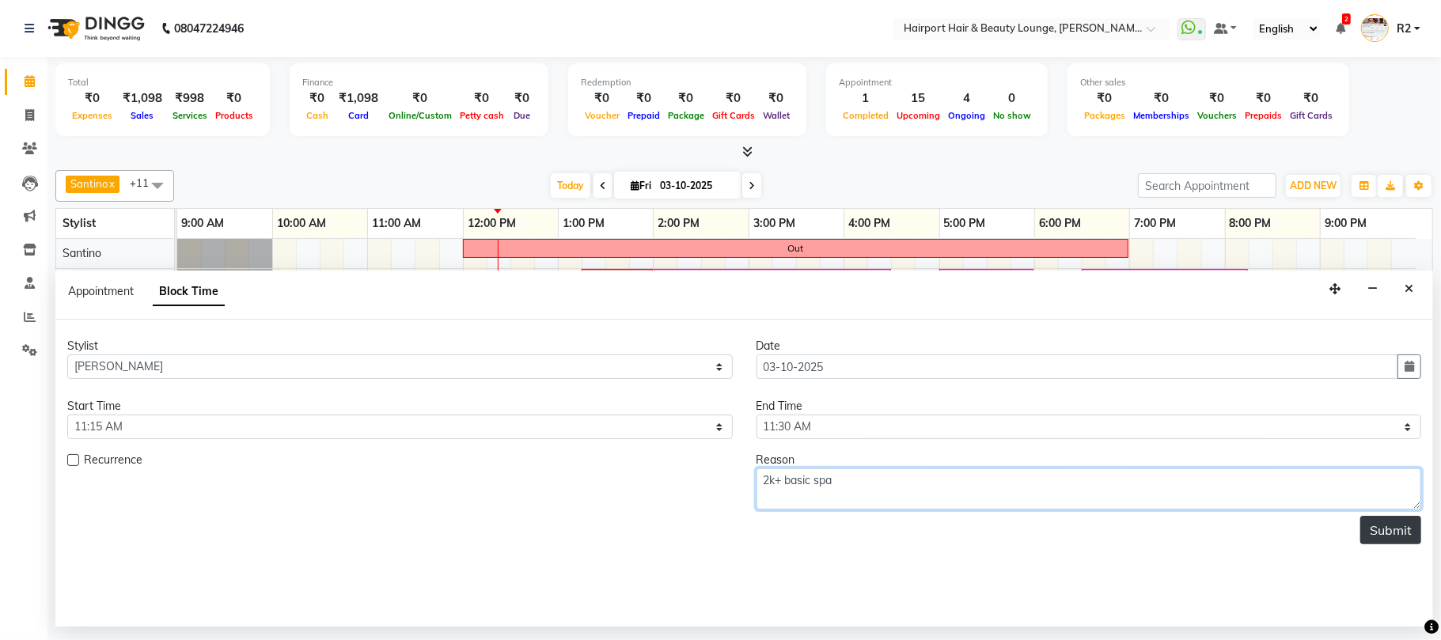
type textarea "2k+ basic spa"
click at [1406, 538] on button "Submit" at bounding box center [1390, 530] width 61 height 28
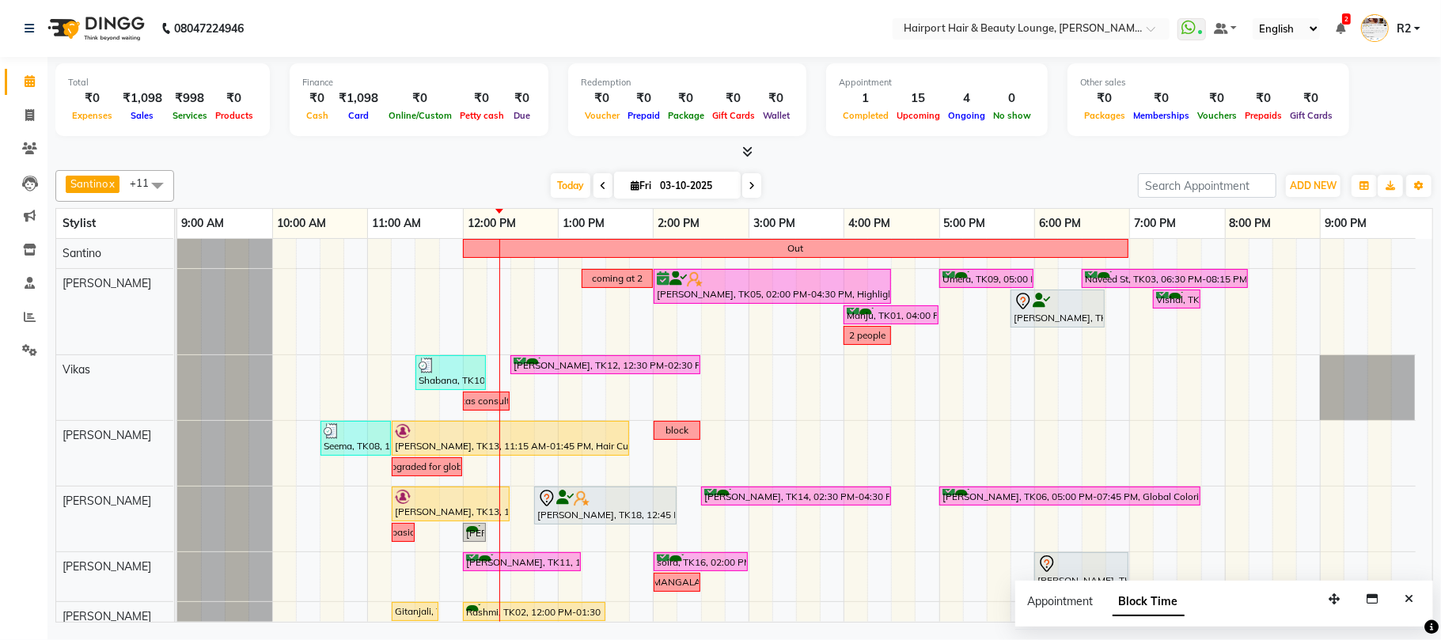
click at [756, 381] on div "Out coming at 2 ekta, TK05, 02:00 PM-04:30 PM, Highlights- Upto Mid Back Umera,…" at bounding box center [804, 519] width 1255 height 561
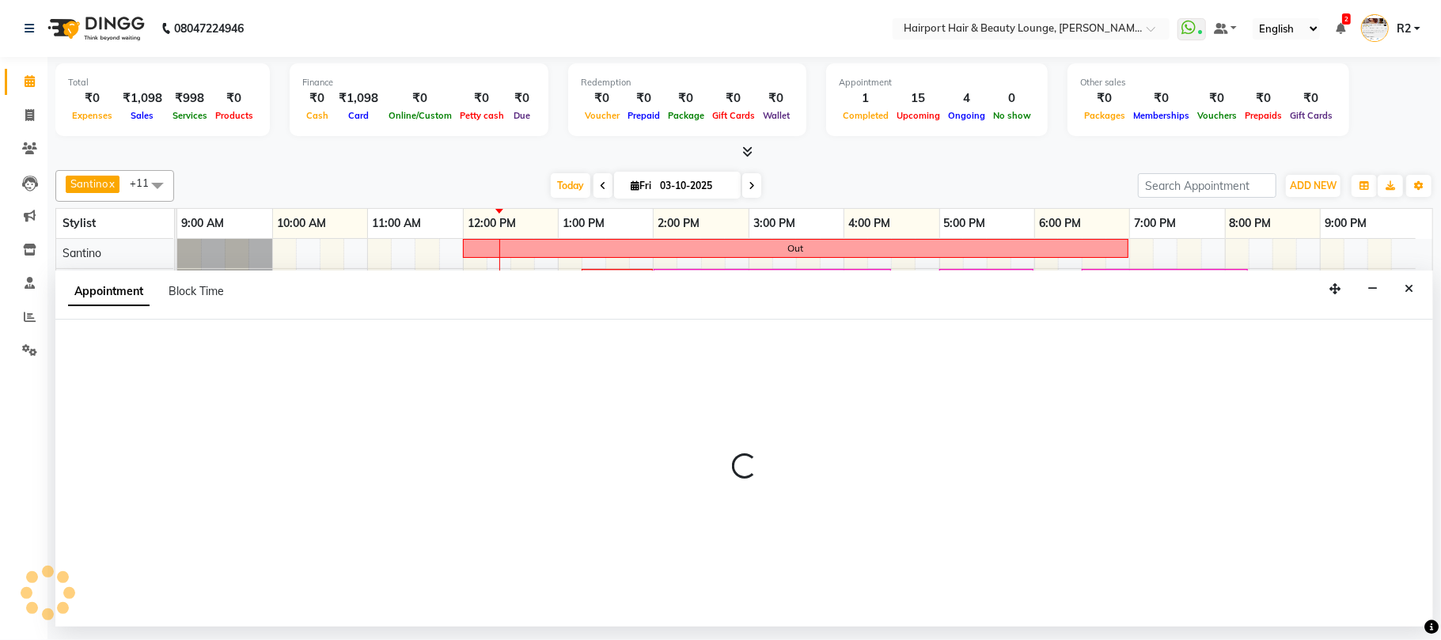
select select "70550"
select select "900"
select select "tentative"
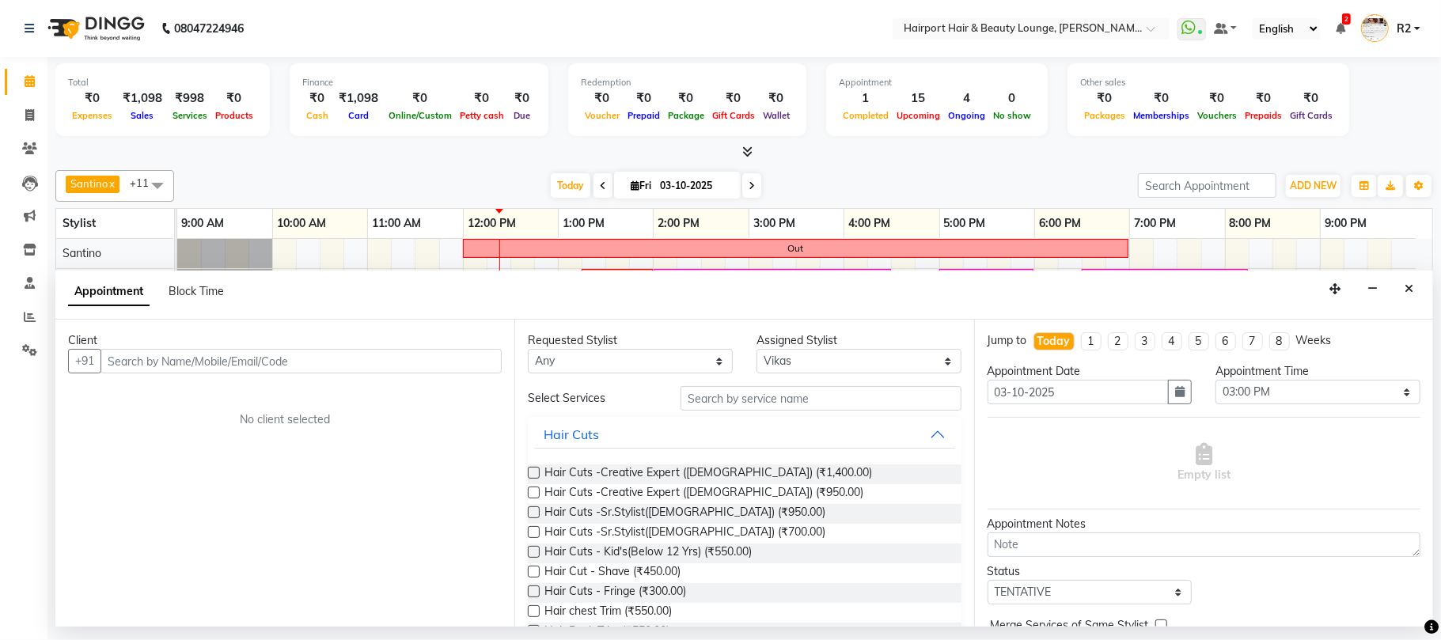
click at [271, 359] on input "text" at bounding box center [300, 361] width 401 height 25
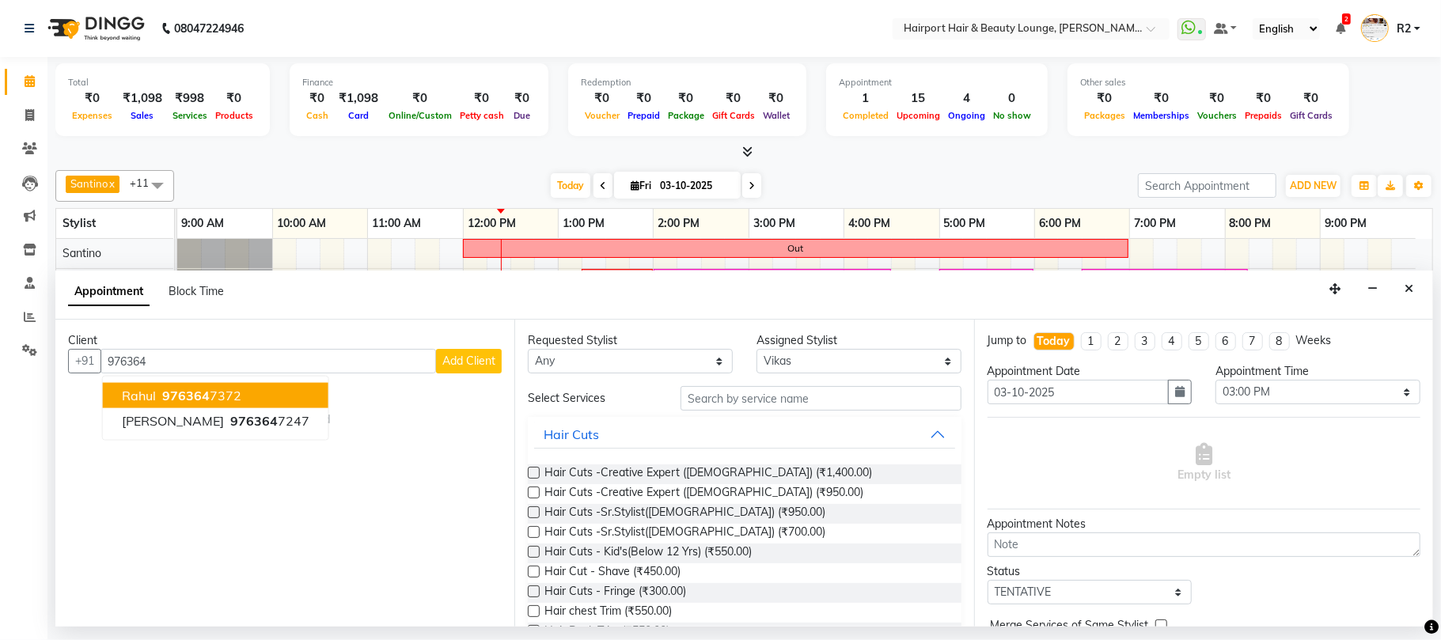
click at [238, 403] on button "rahul 976364 7372" at bounding box center [215, 395] width 225 height 25
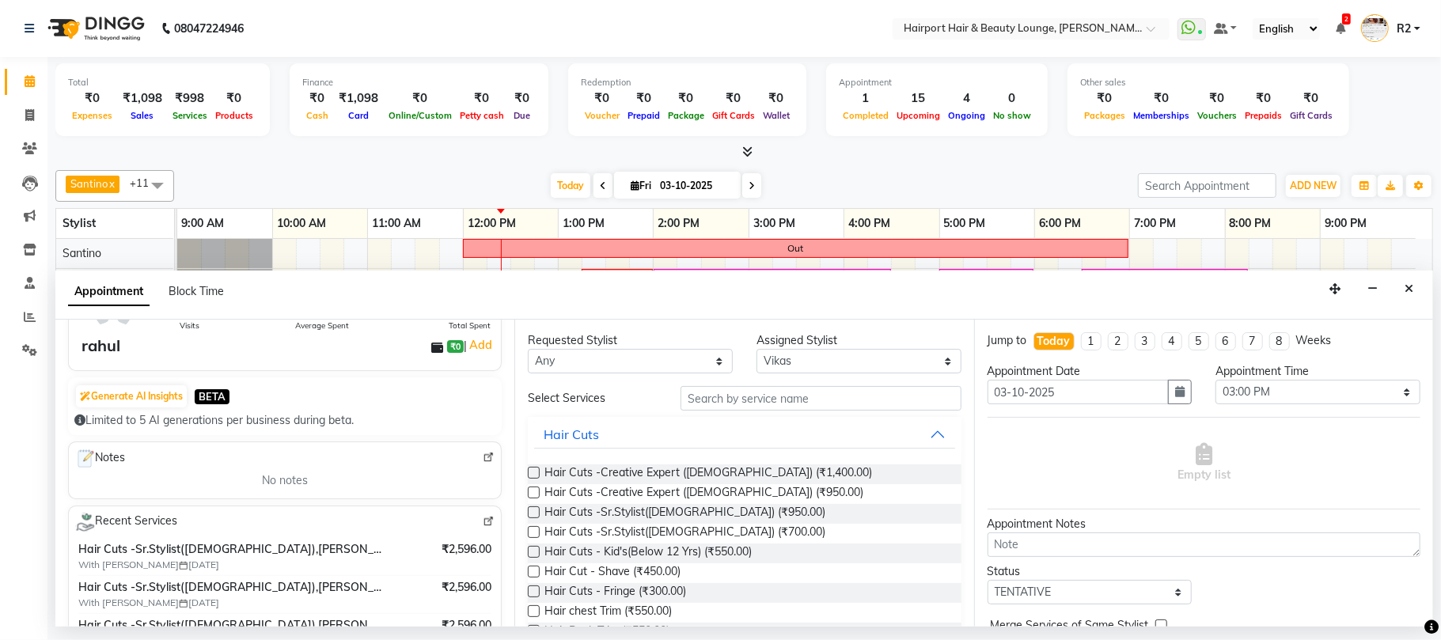
scroll to position [210, 0]
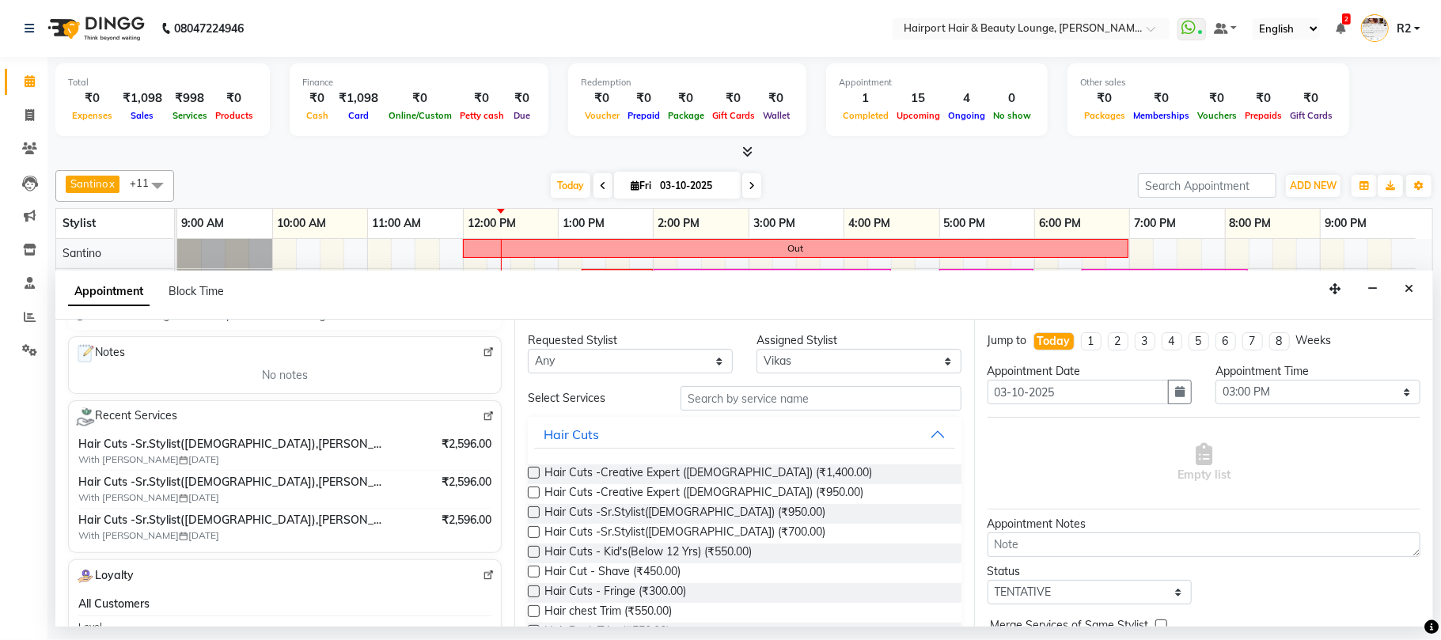
type input "9763647372"
click at [657, 370] on select "Any Adnan Anandita Anita Atish Binita Elizabeth Maggie Mercy Mila Santino Tina …" at bounding box center [630, 361] width 205 height 25
select select "70550"
click at [528, 350] on select "Any Adnan Anandita Anita Atish Binita Elizabeth Maggie Mercy Mila Santino Tina …" at bounding box center [630, 361] width 205 height 25
click at [652, 536] on span "Hair Cuts -Sr.Stylist([DEMOGRAPHIC_DATA]) (₹700.00)" at bounding box center [684, 534] width 281 height 20
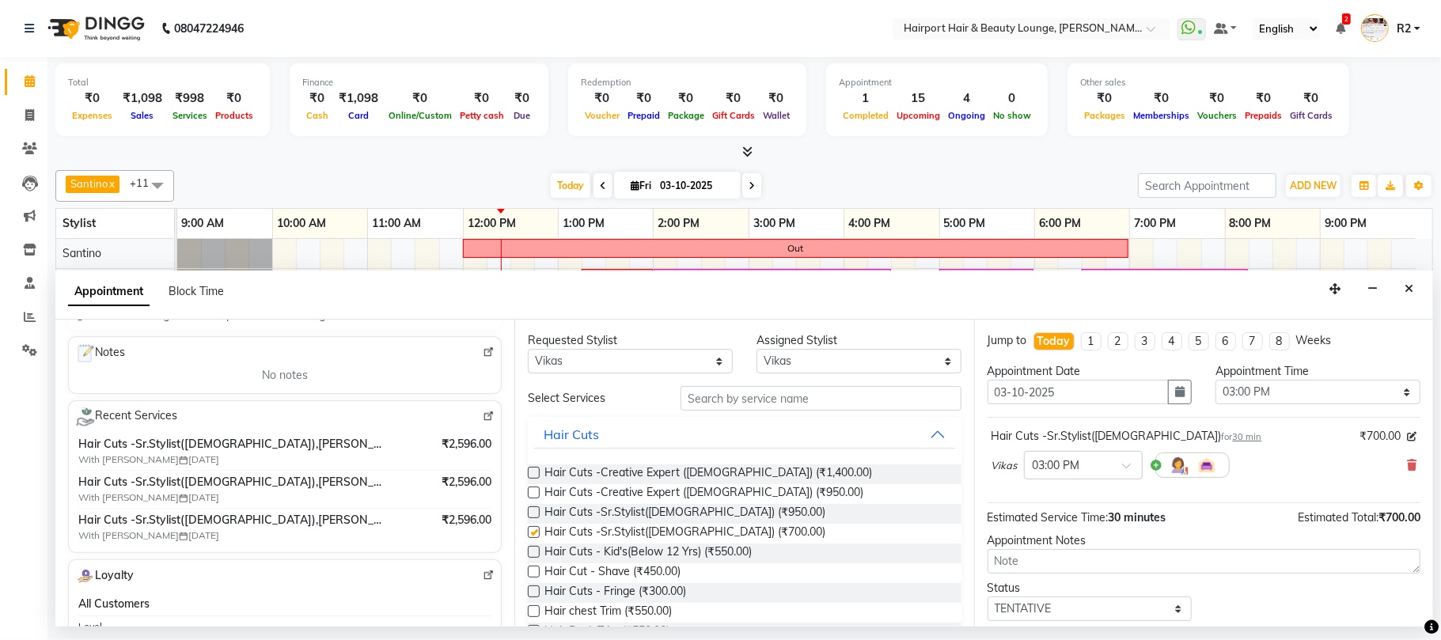
checkbox input "false"
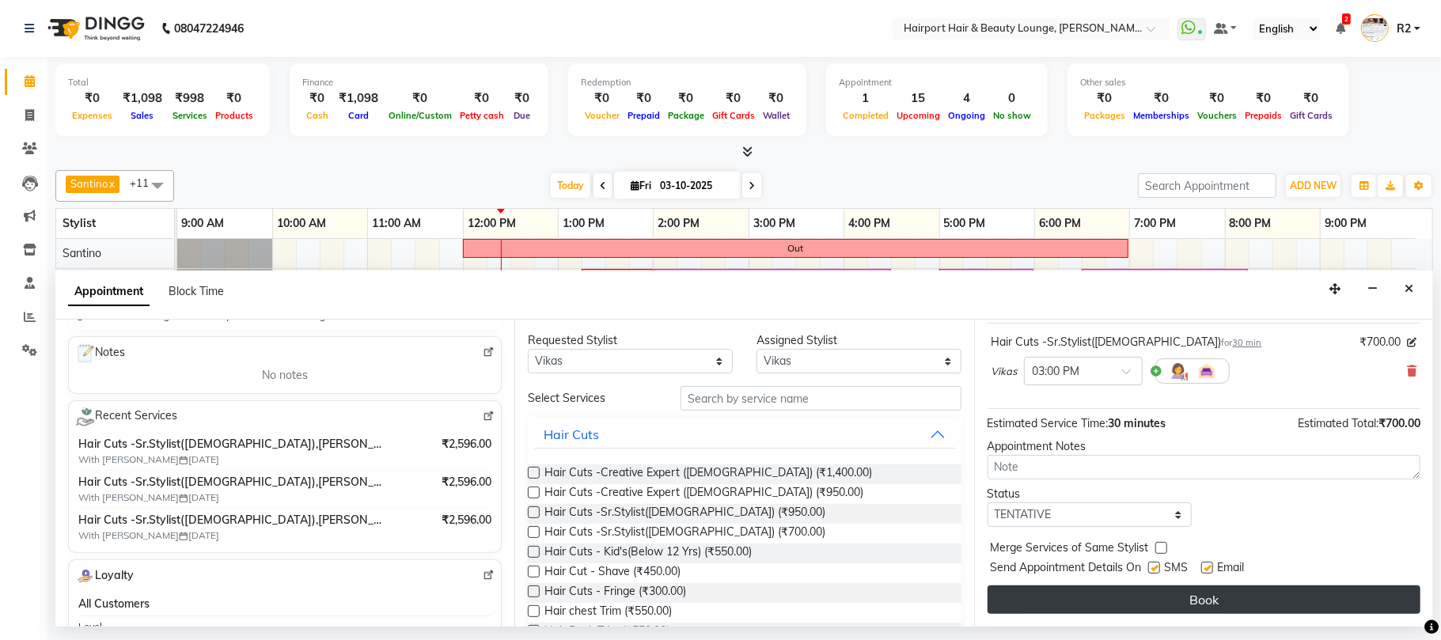
click at [1210, 604] on button "Book" at bounding box center [1203, 599] width 433 height 28
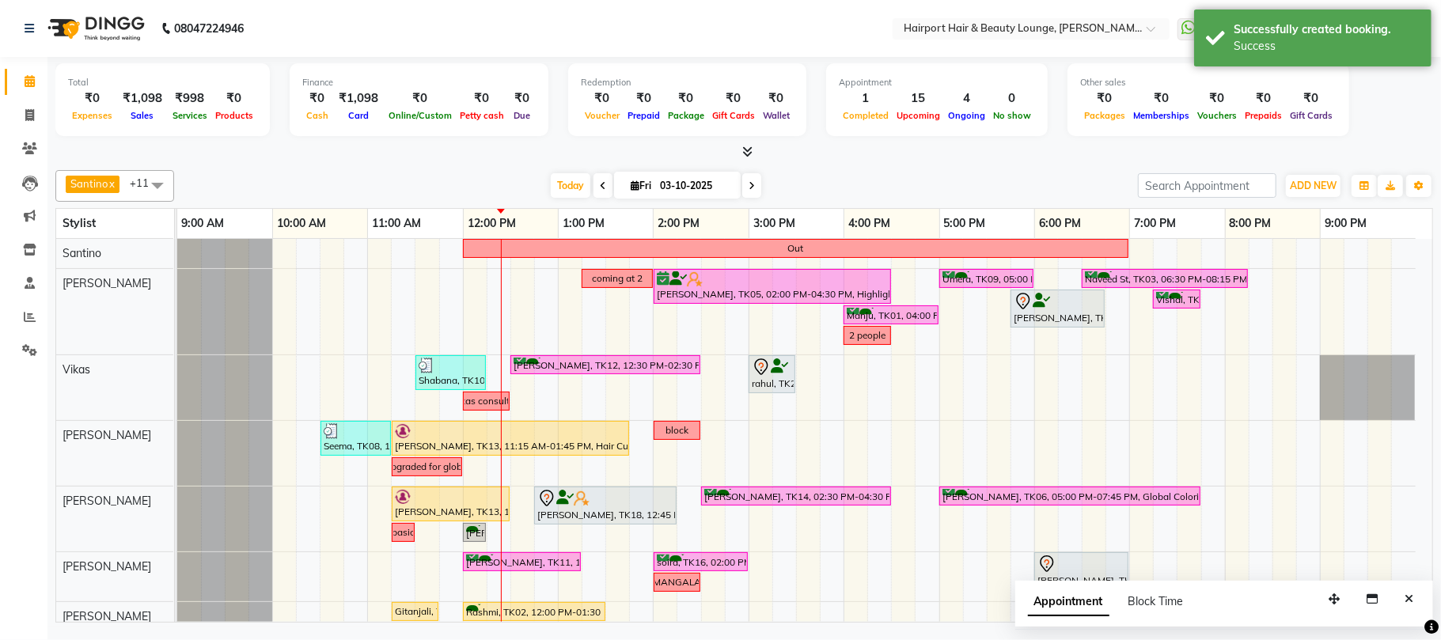
drag, startPoint x: 763, startPoint y: 354, endPoint x: 682, endPoint y: 165, distance: 206.6
click at [682, 165] on div "Santino x Adnan x Elizabeth x Atish x Mila x Mercy x Anita x Maggie x Vikas x A…" at bounding box center [743, 393] width 1377 height 459
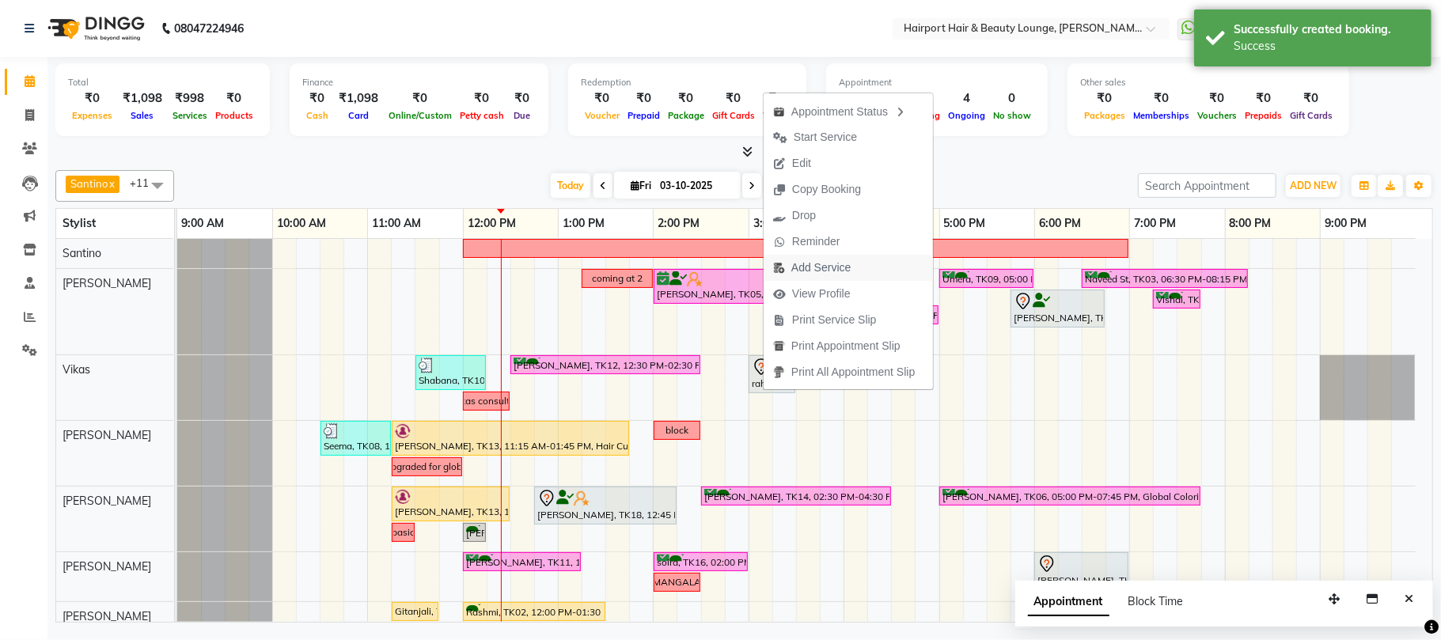
click at [815, 263] on span "Add Service" at bounding box center [820, 267] width 59 height 17
select select "70550"
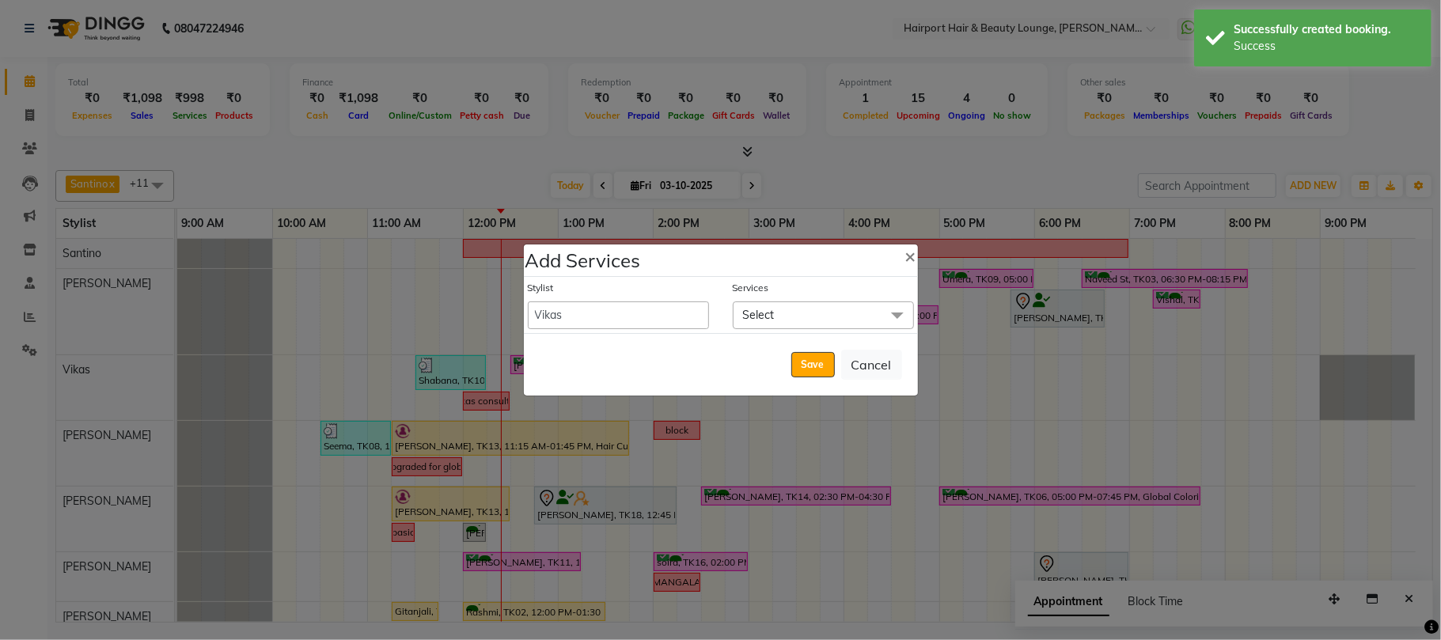
click at [778, 312] on span "Select" at bounding box center [823, 315] width 181 height 28
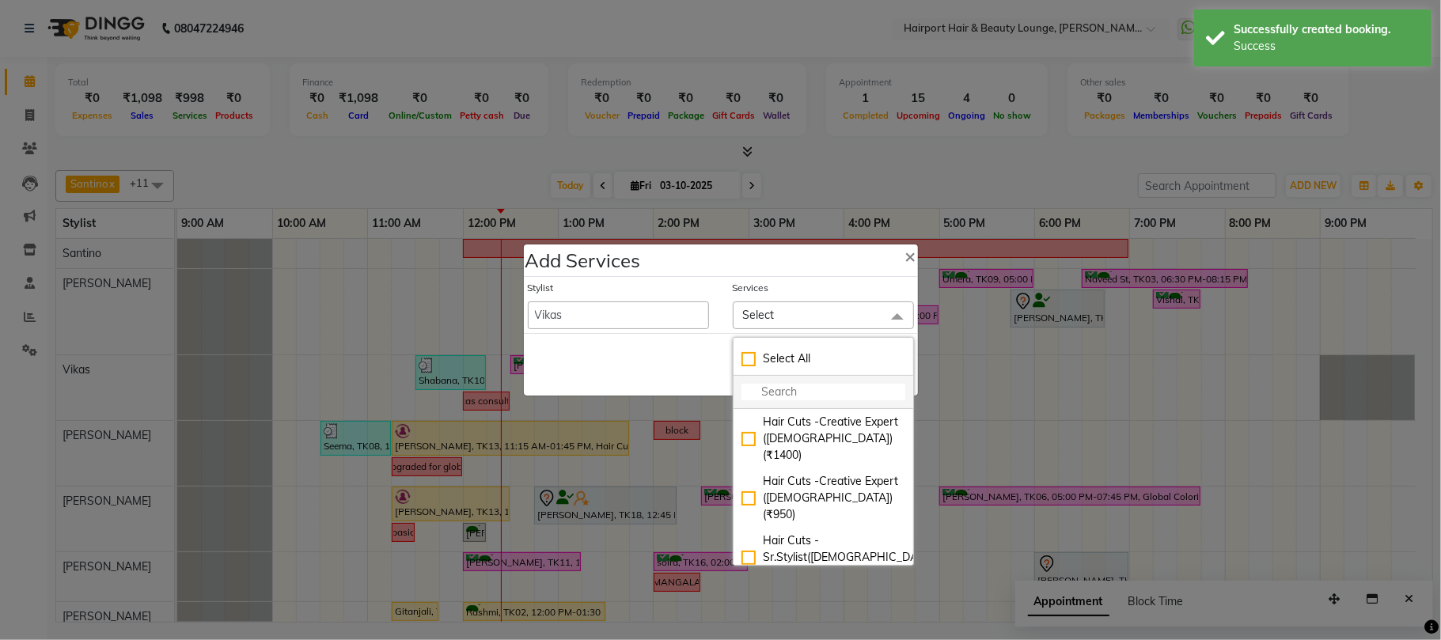
click at [789, 400] on input "multiselect-search" at bounding box center [823, 392] width 164 height 17
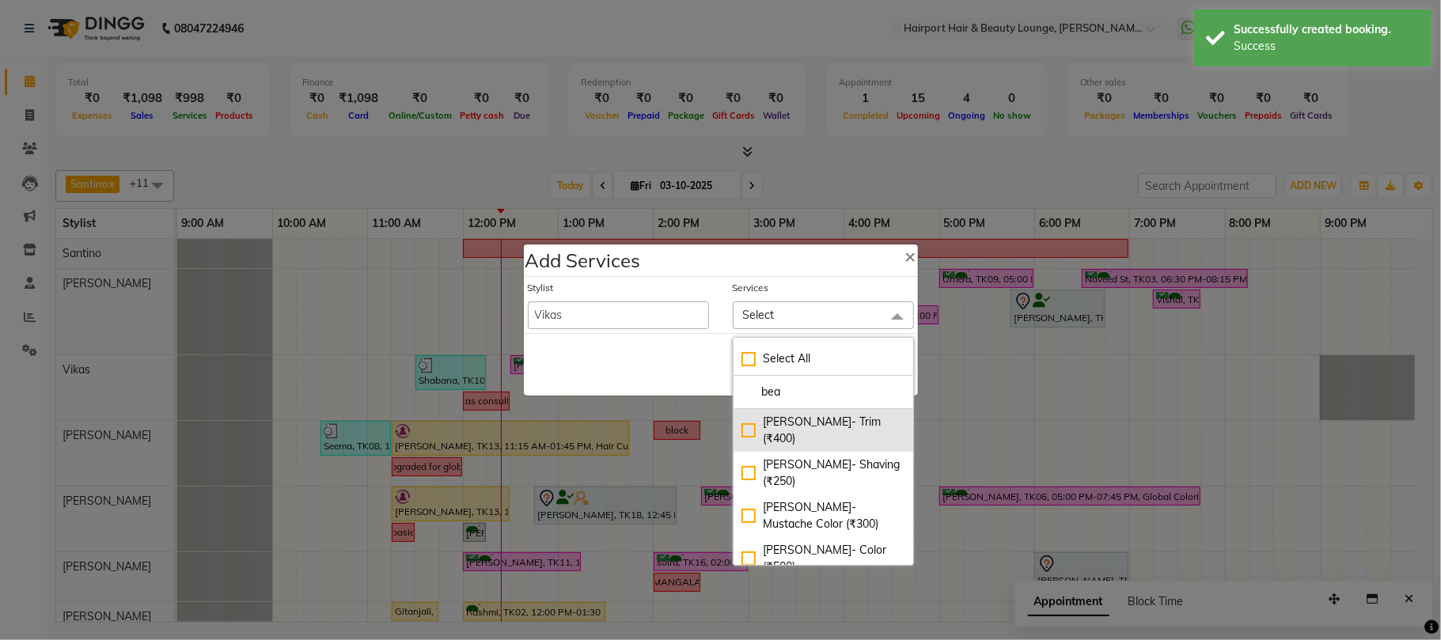
type input "bea"
click at [794, 421] on div "[PERSON_NAME]- Trim (₹400)" at bounding box center [823, 430] width 164 height 33
checkbox input "true"
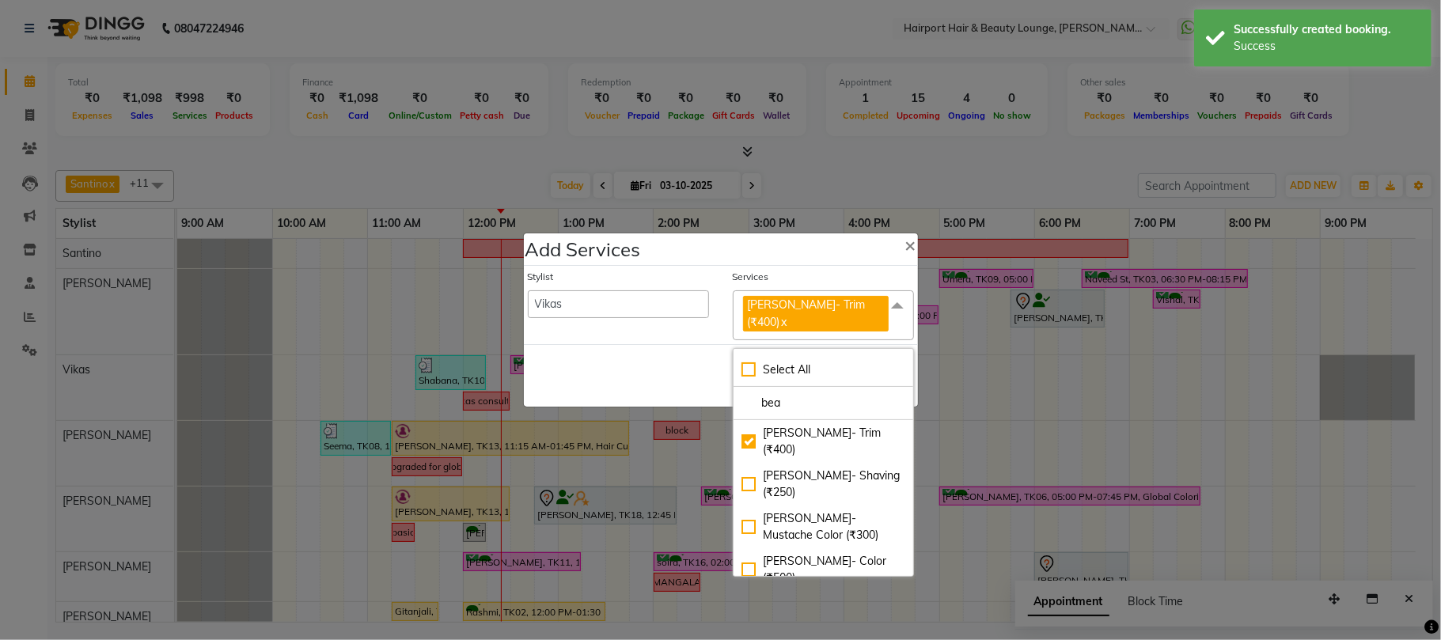
click at [700, 369] on div "Save Cancel" at bounding box center [721, 375] width 394 height 62
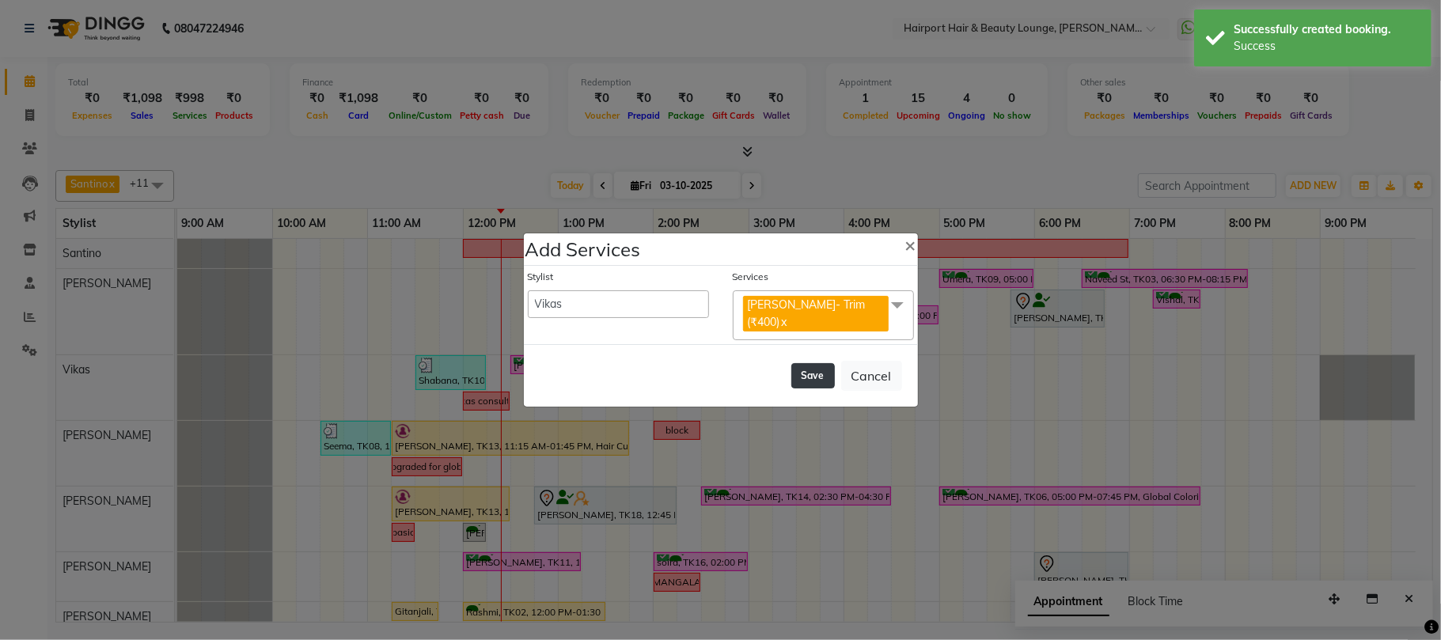
click at [795, 371] on button "Save" at bounding box center [813, 375] width 44 height 25
select select "7127"
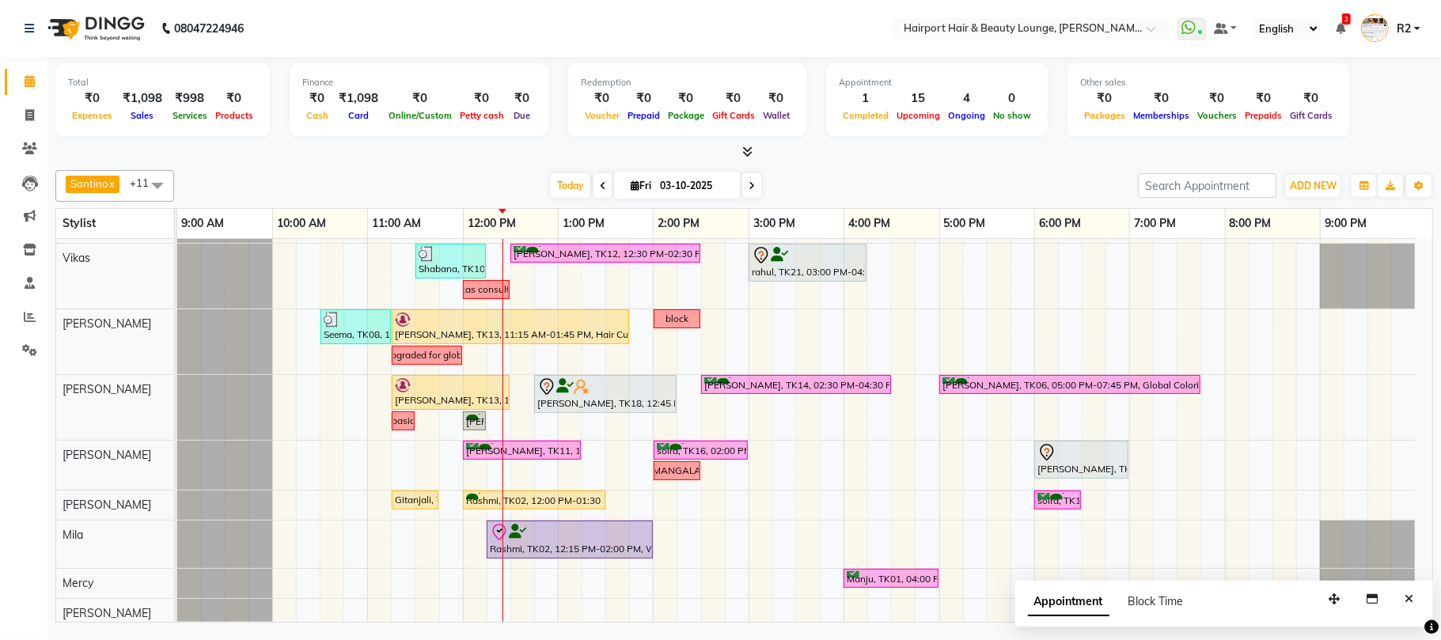
scroll to position [181, 0]
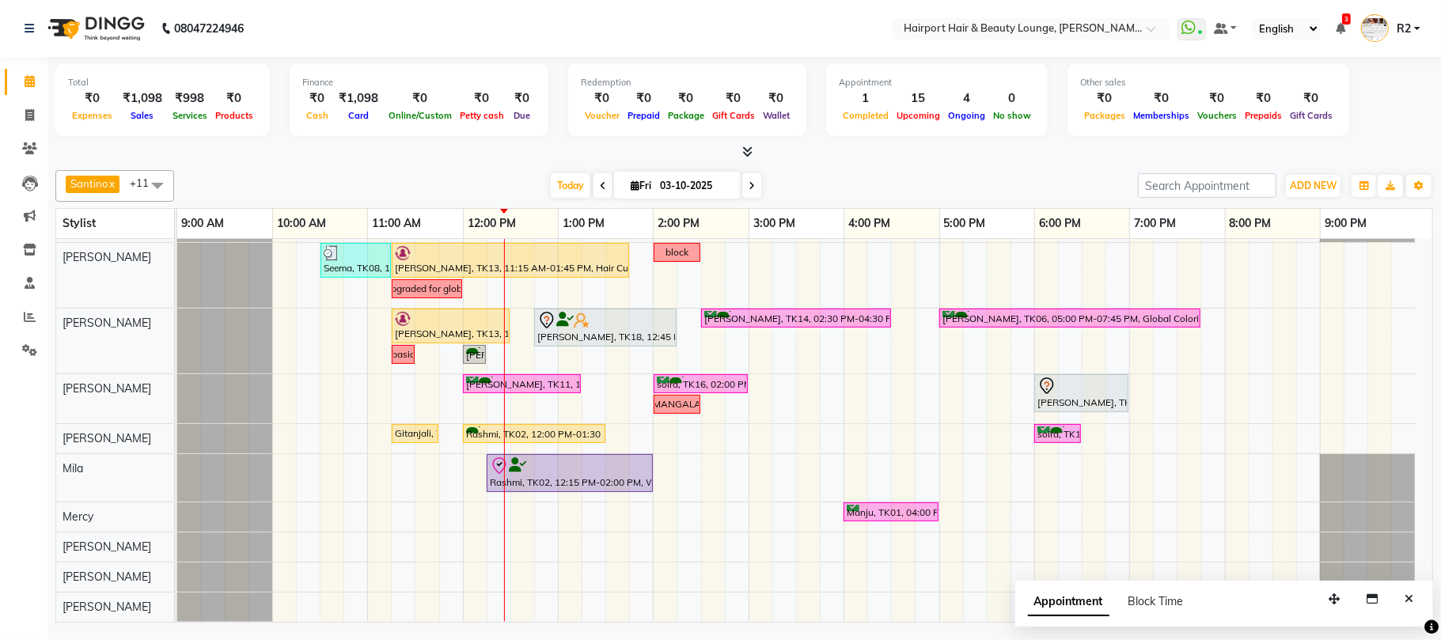
click at [362, 168] on div "Santino x Adnan x Elizabeth x Atish x Mila x Mercy x Anita x Maggie x Vikas x A…" at bounding box center [743, 393] width 1377 height 459
click at [1413, 605] on button "Close" at bounding box center [1408, 599] width 23 height 25
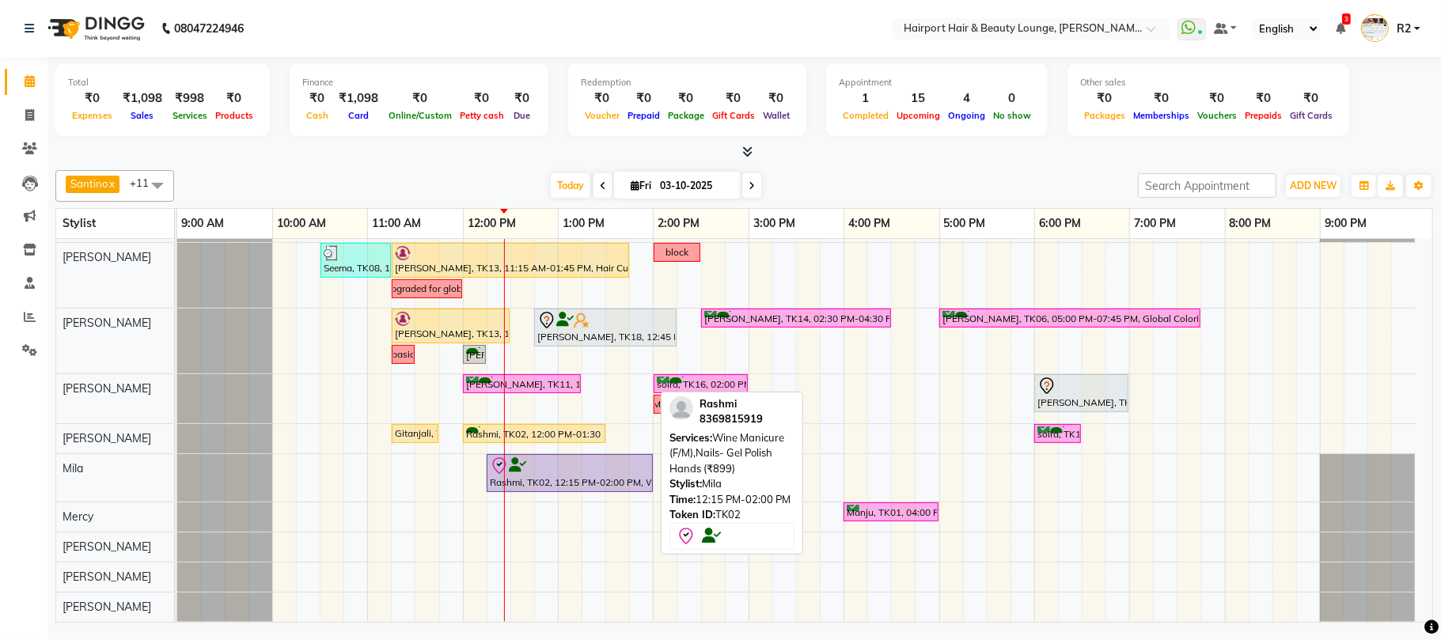
click at [593, 467] on div at bounding box center [570, 465] width 160 height 19
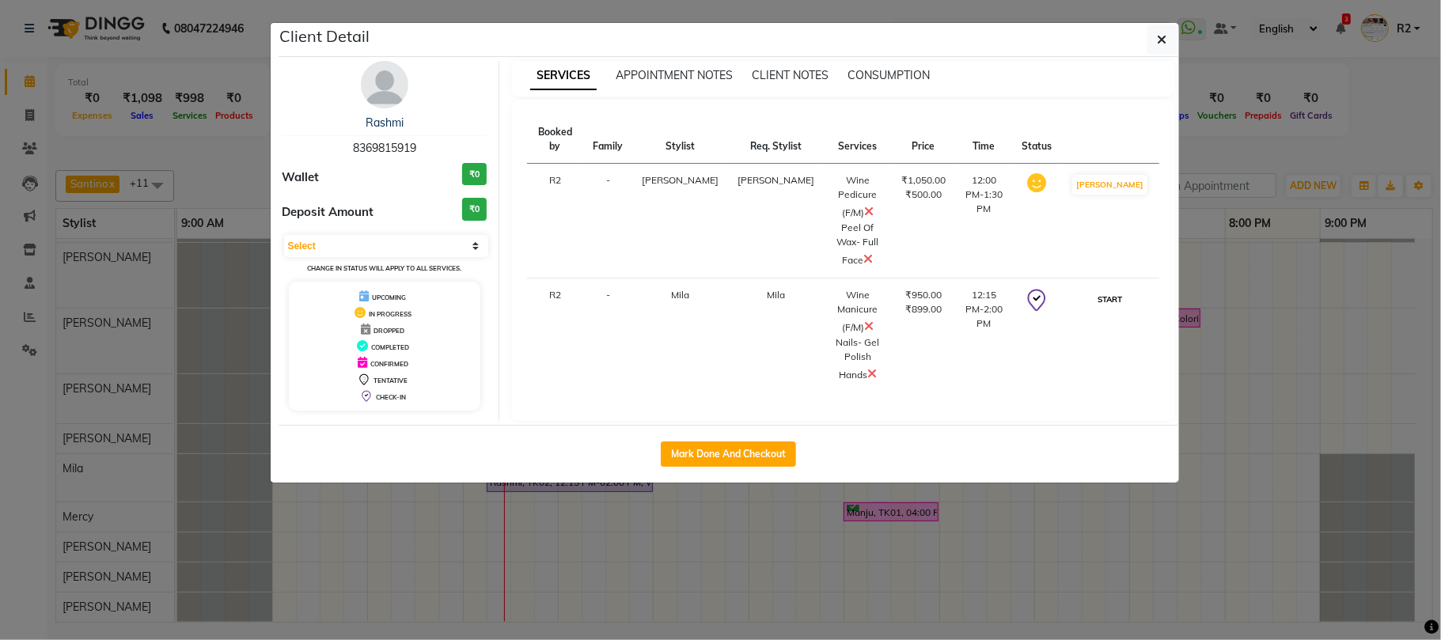
click at [1126, 290] on button "START" at bounding box center [1109, 300] width 32 height 20
select select "1"
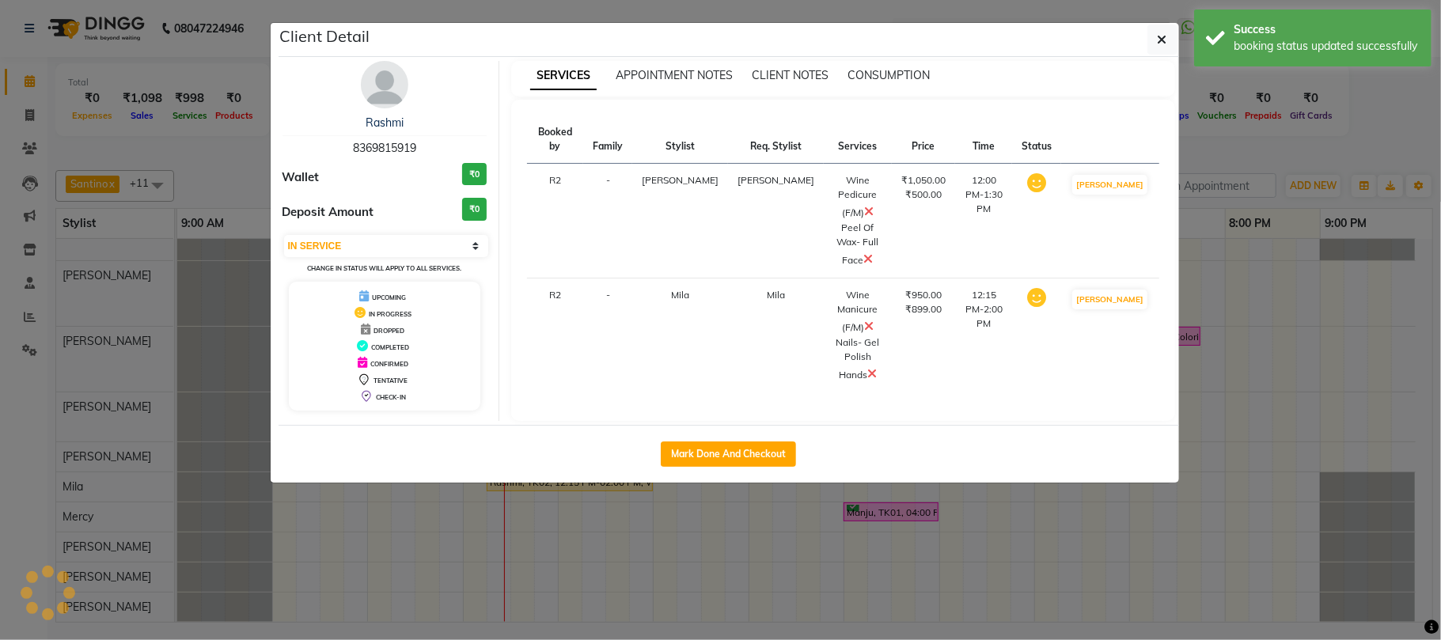
scroll to position [162, 0]
click at [1292, 153] on ngb-modal-window "Client Detail Rashmi 8369815919 Wallet ₹0 Deposit Amount ₹0 Select IN SERVICE C…" at bounding box center [720, 320] width 1441 height 640
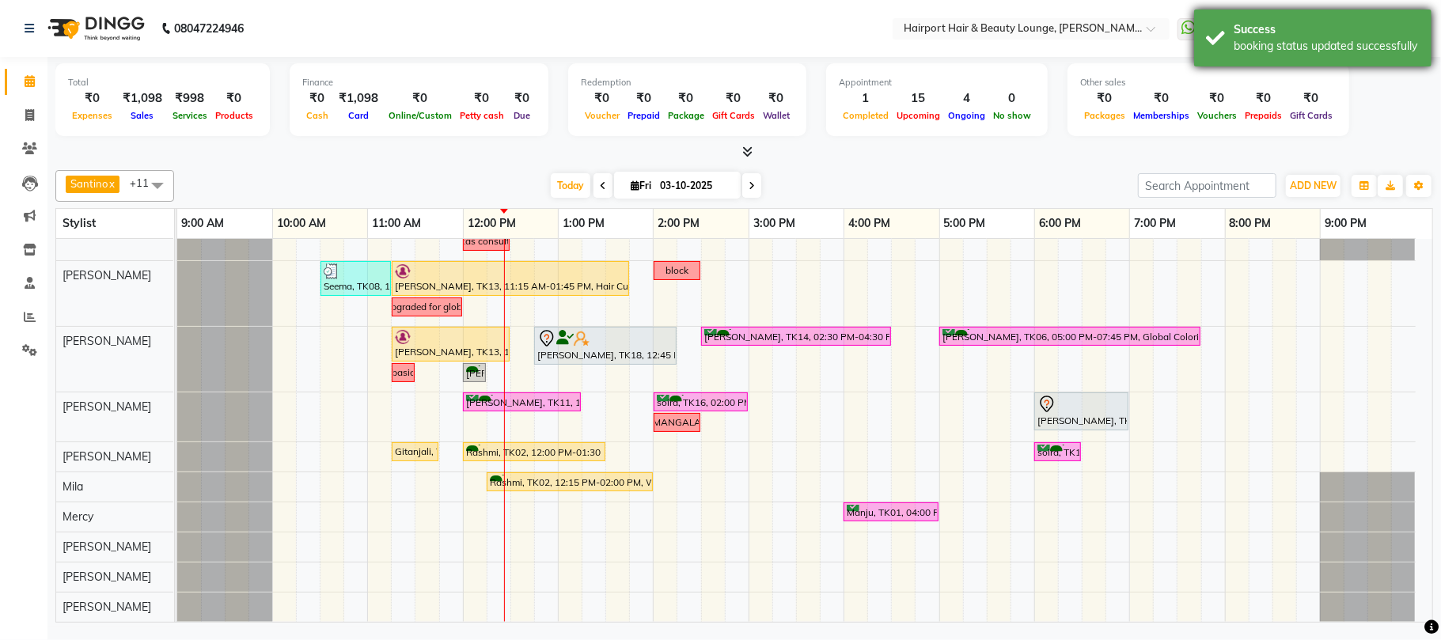
click at [1332, 36] on div "Success" at bounding box center [1326, 29] width 186 height 17
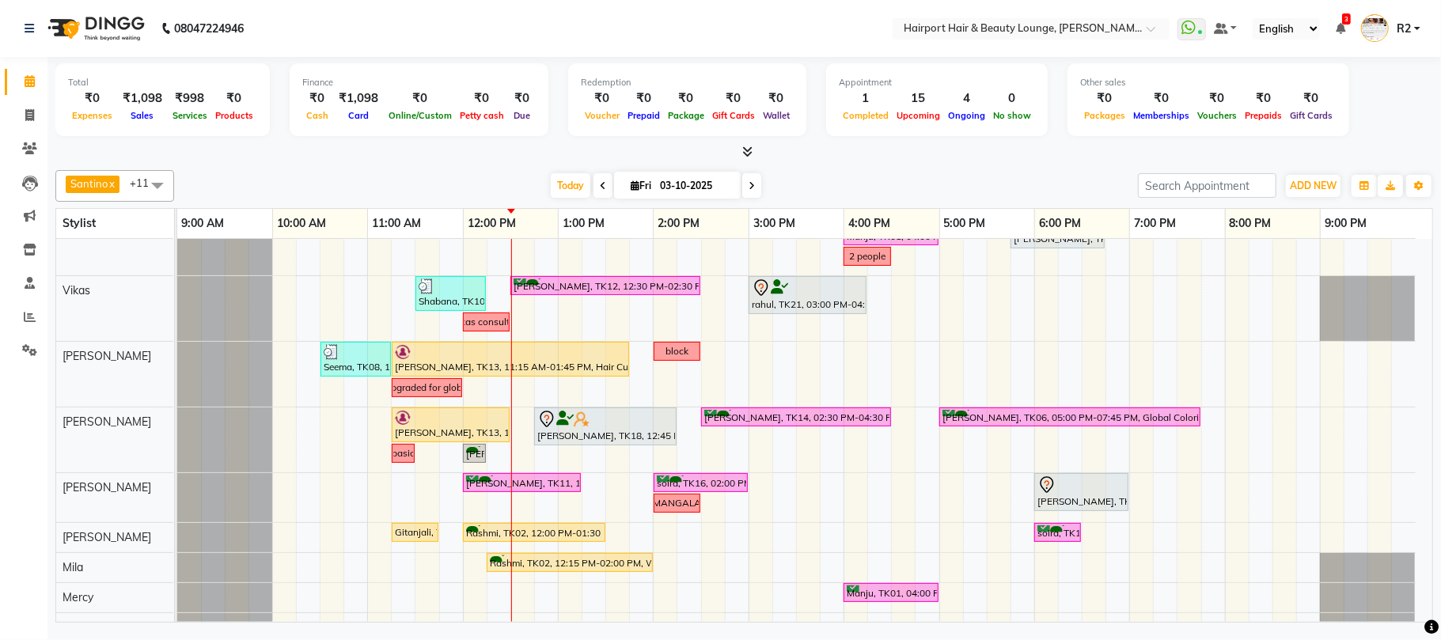
scroll to position [0, 0]
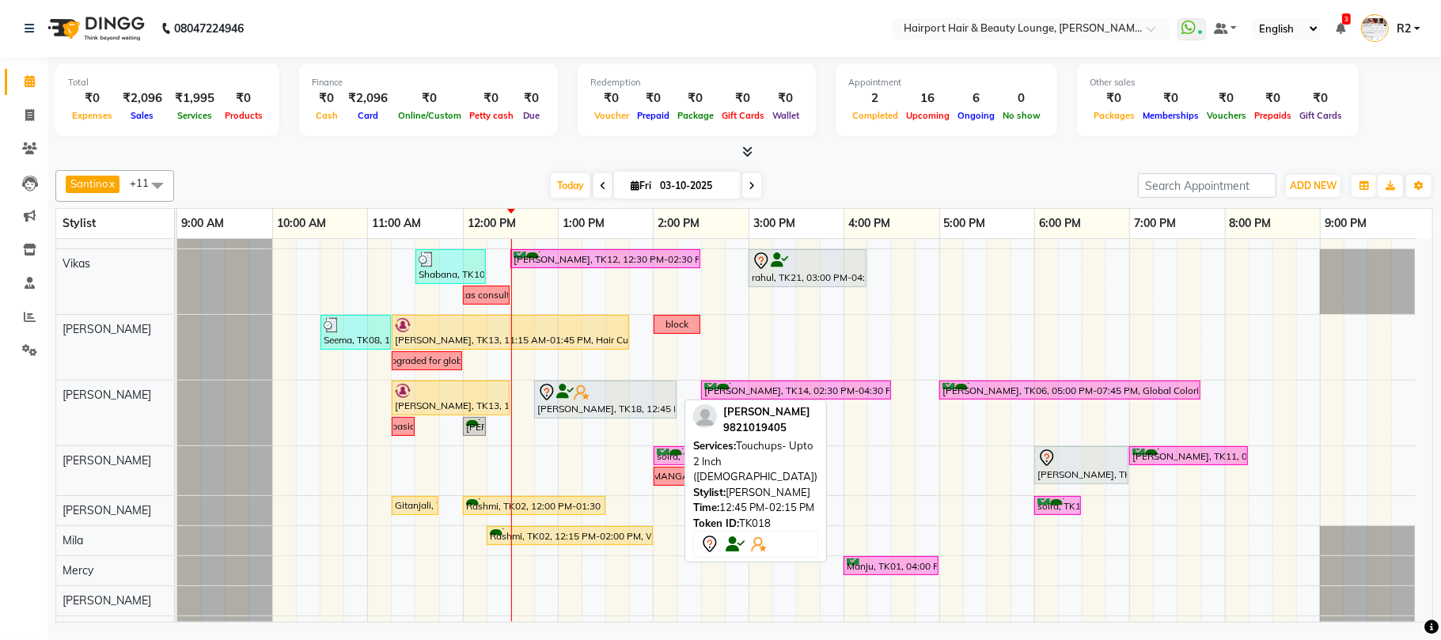
scroll to position [162, 0]
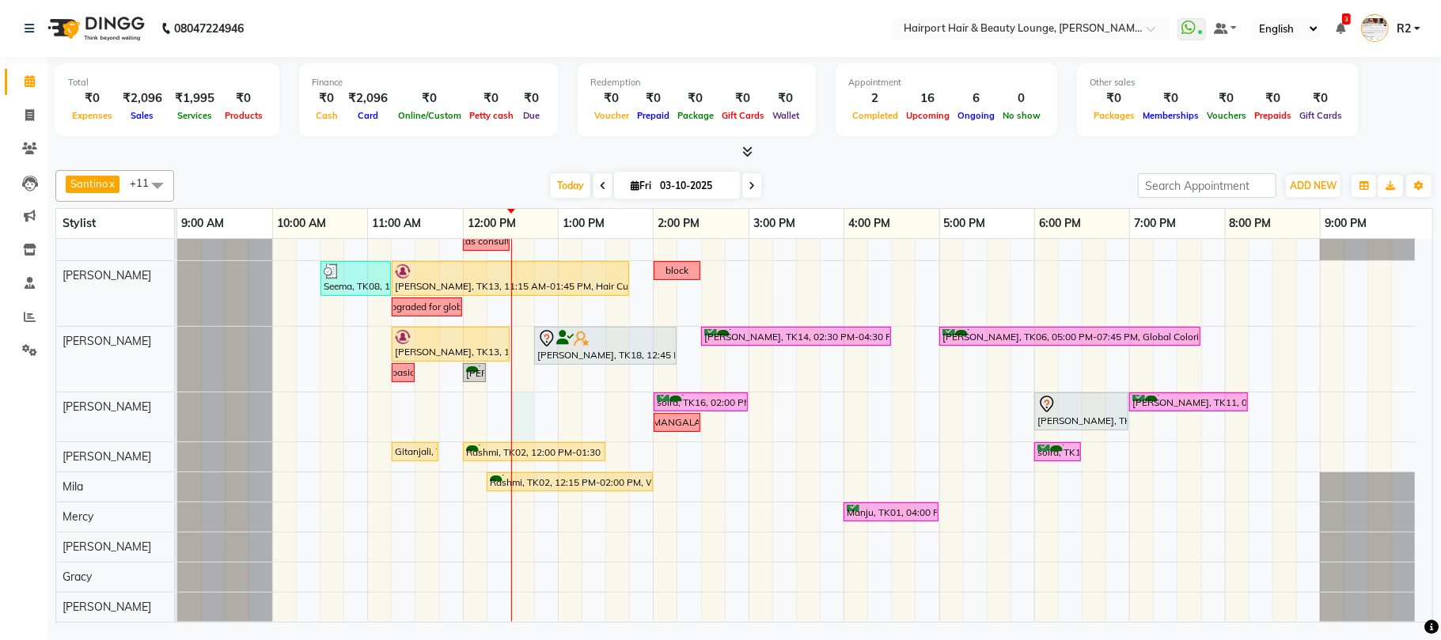
click at [519, 415] on div "Out coming at 2 [PERSON_NAME], TK05, 02:00 PM-04:30 PM, Highlights- Upto Mid Ba…" at bounding box center [804, 350] width 1255 height 543
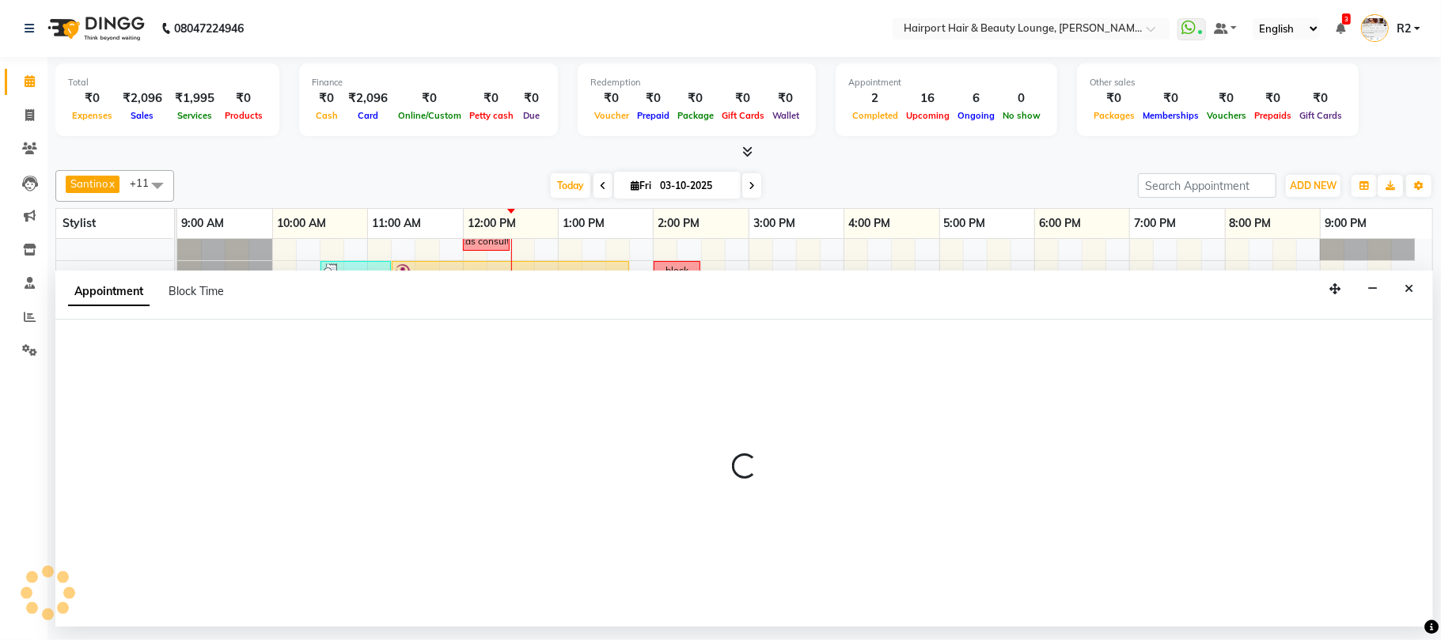
select select "22631"
select select "tentative"
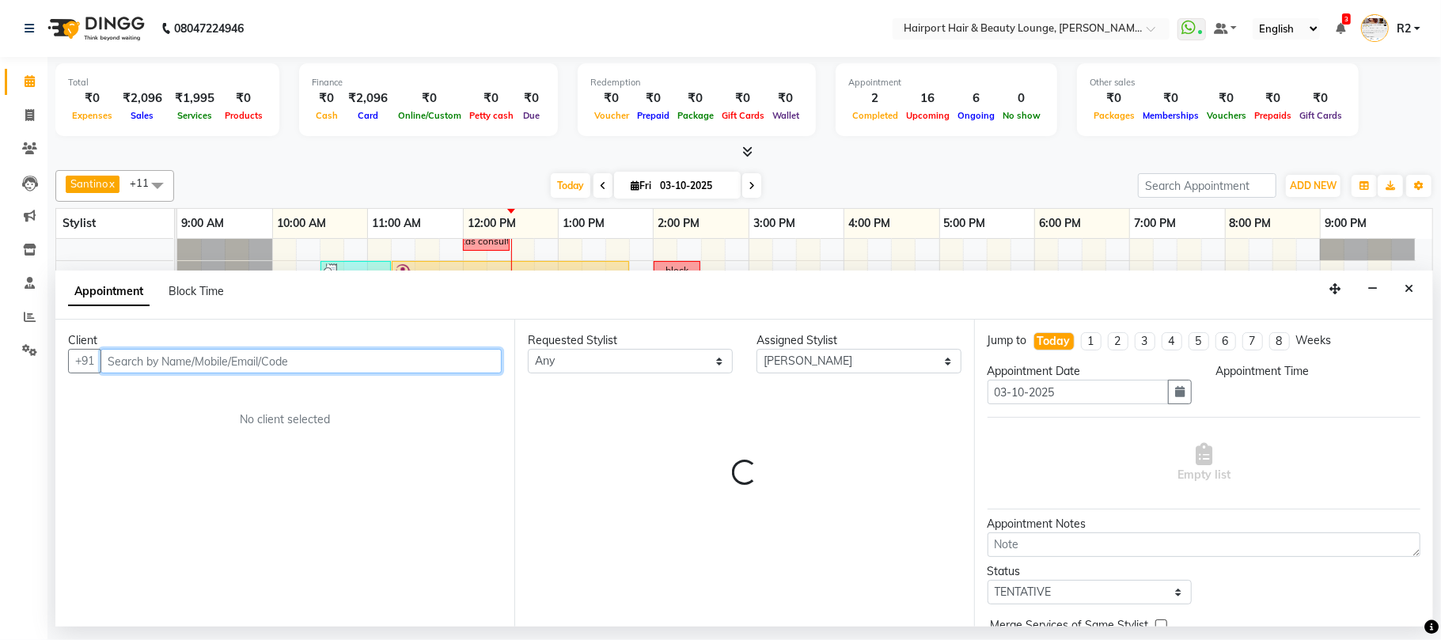
select select "750"
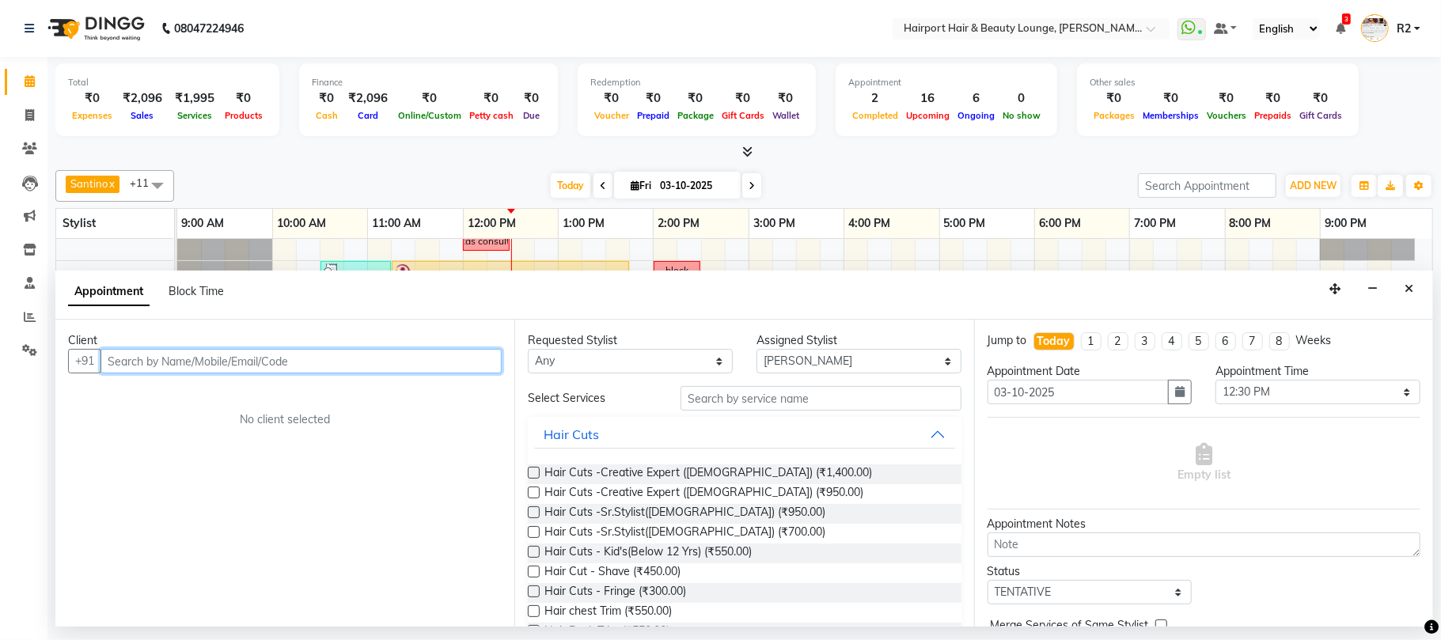
click at [150, 354] on input "text" at bounding box center [300, 361] width 401 height 25
type input "9"
type input "8850466491"
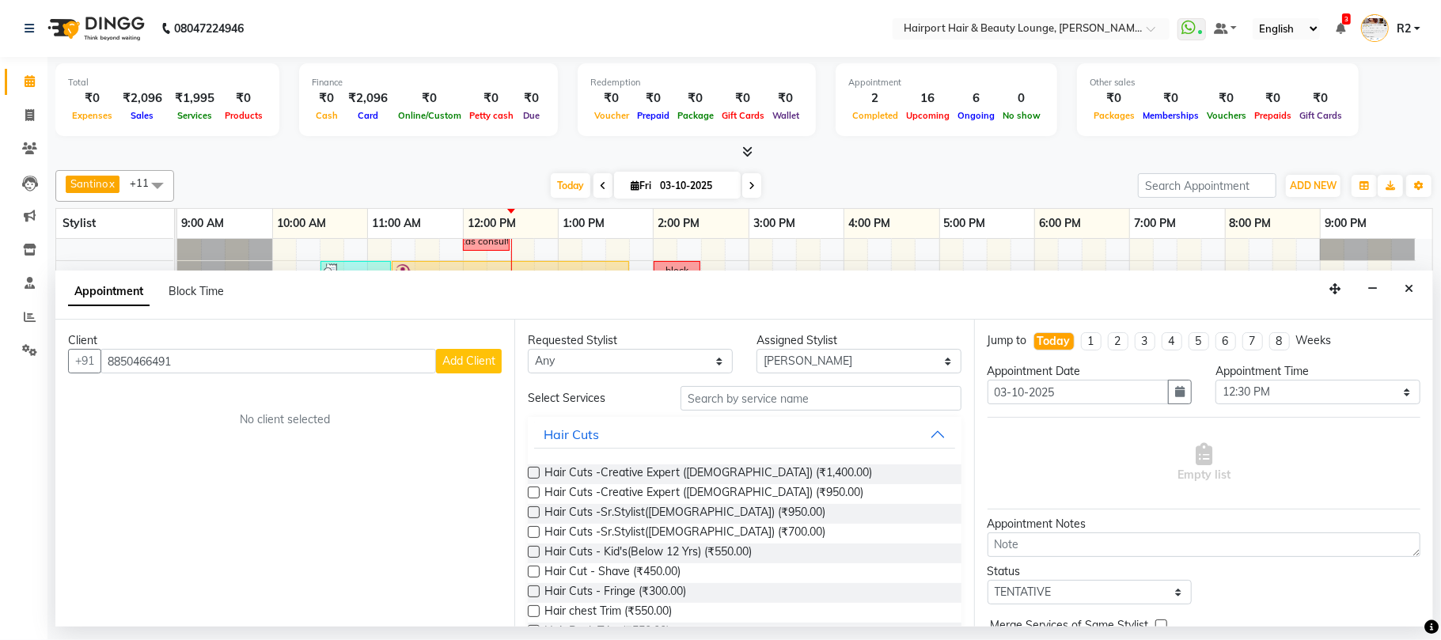
click at [481, 358] on span "Add Client" at bounding box center [468, 361] width 53 height 14
select select "22"
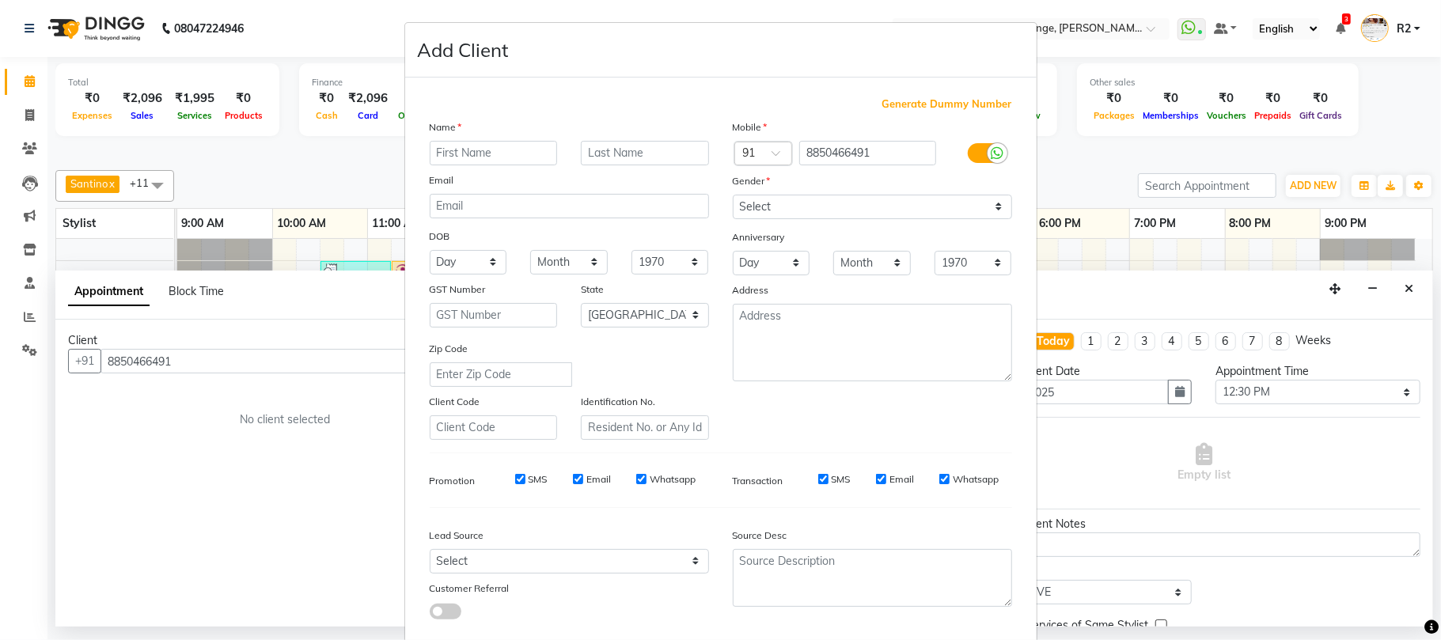
click at [465, 155] on input "text" at bounding box center [494, 153] width 128 height 25
type input "Kabir"
click at [608, 160] on input "text" at bounding box center [645, 153] width 128 height 25
click at [792, 210] on select "Select Male Female Other Prefer Not To Say" at bounding box center [872, 207] width 279 height 25
select select "male"
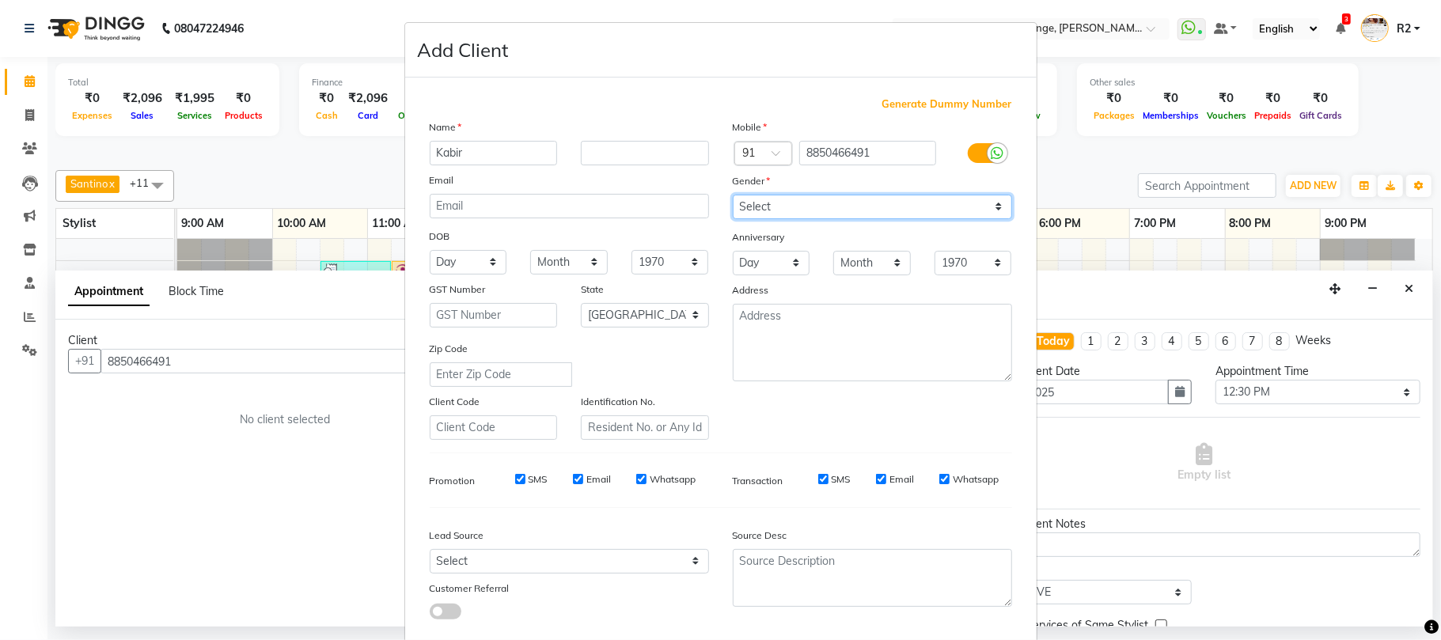
click at [733, 195] on select "Select Male Female Other Prefer Not To Say" at bounding box center [872, 207] width 279 height 25
click at [672, 538] on div "Lead Source" at bounding box center [569, 538] width 303 height 22
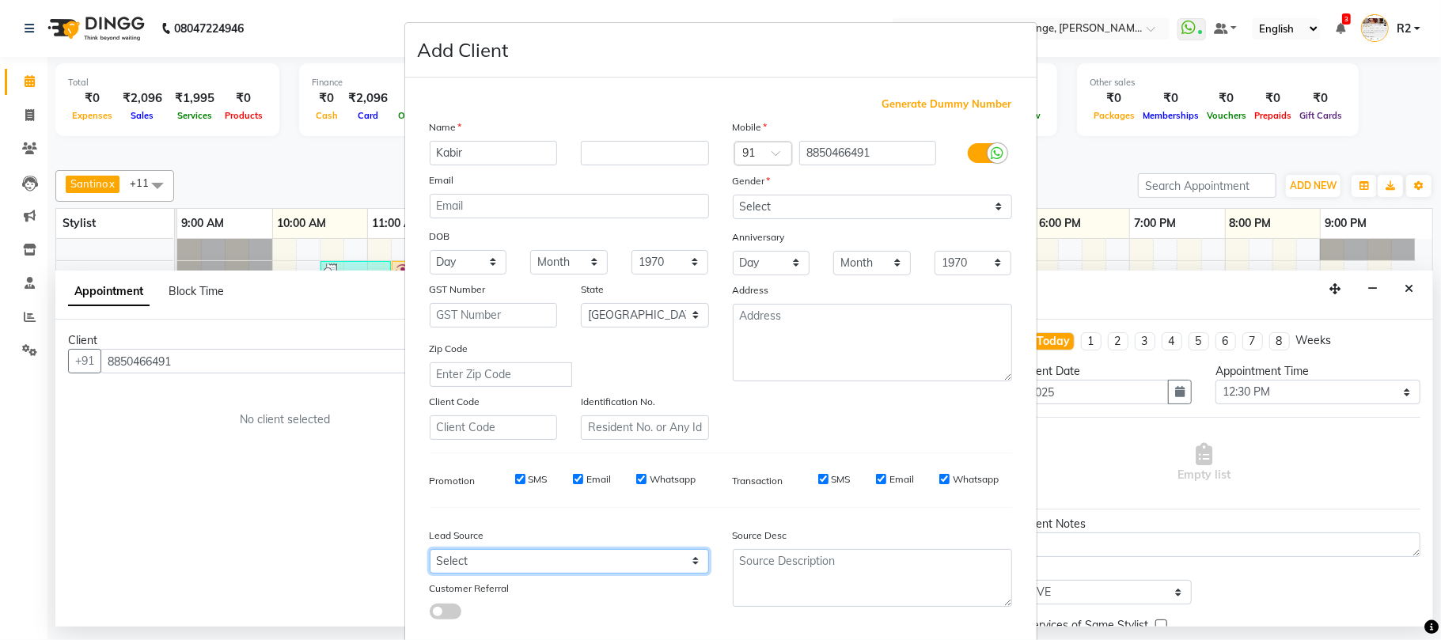
click at [647, 563] on select "Select Walk-in Referral Internet Friend Word of Mouth Advertisement Facebook Ju…" at bounding box center [569, 561] width 279 height 25
select select "10261"
click at [430, 549] on select "Select Walk-in Referral Internet Friend Word of Mouth Advertisement Facebook Ju…" at bounding box center [569, 561] width 279 height 25
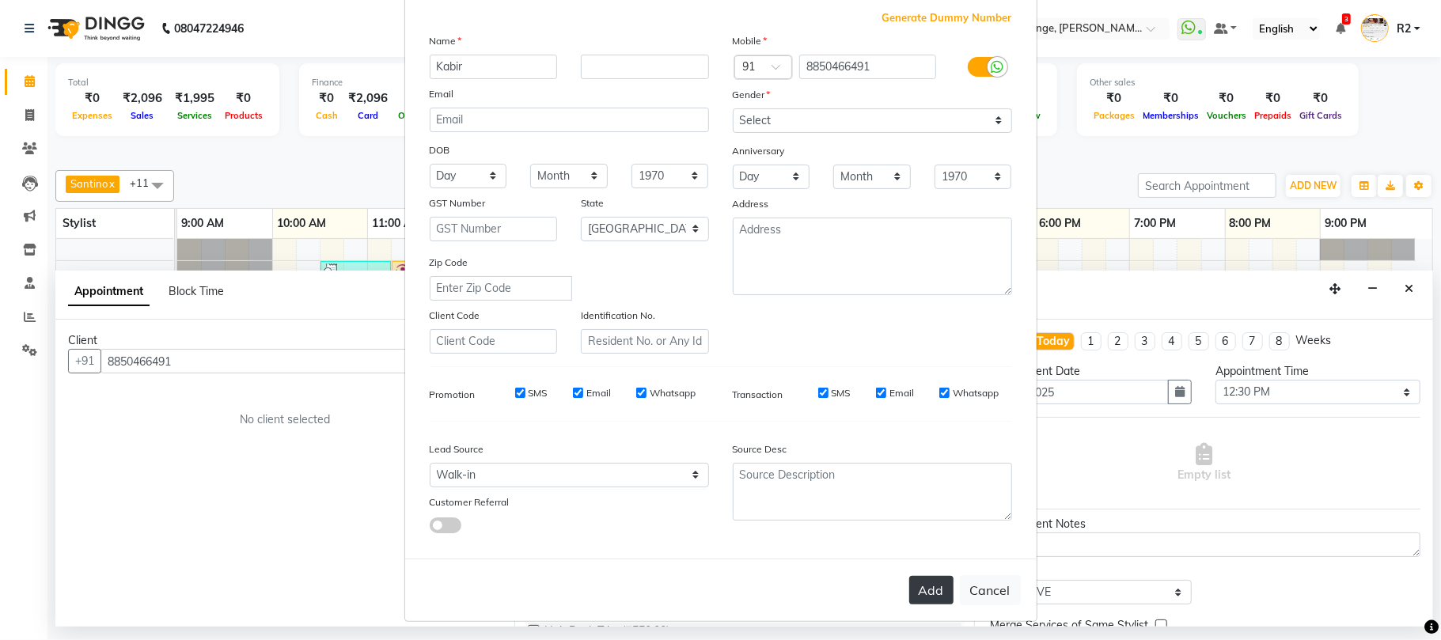
click at [926, 584] on button "Add" at bounding box center [931, 590] width 44 height 28
select select
select select "null"
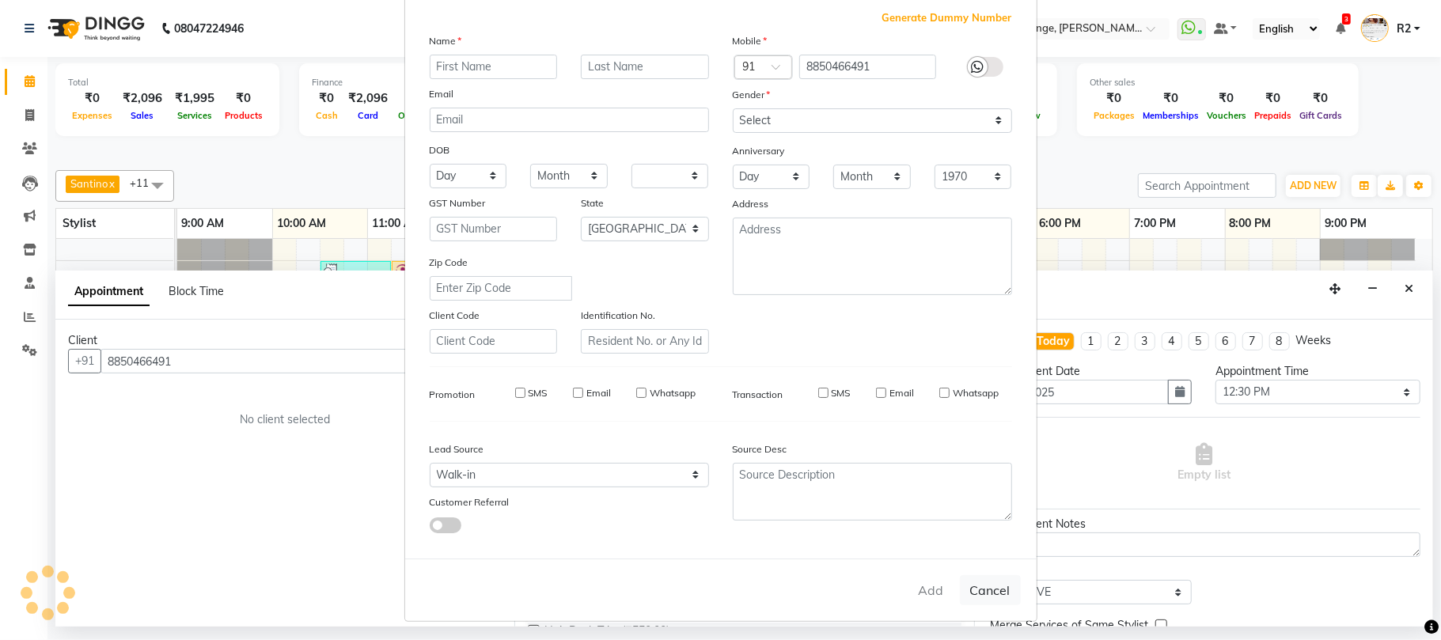
select select
checkbox input "false"
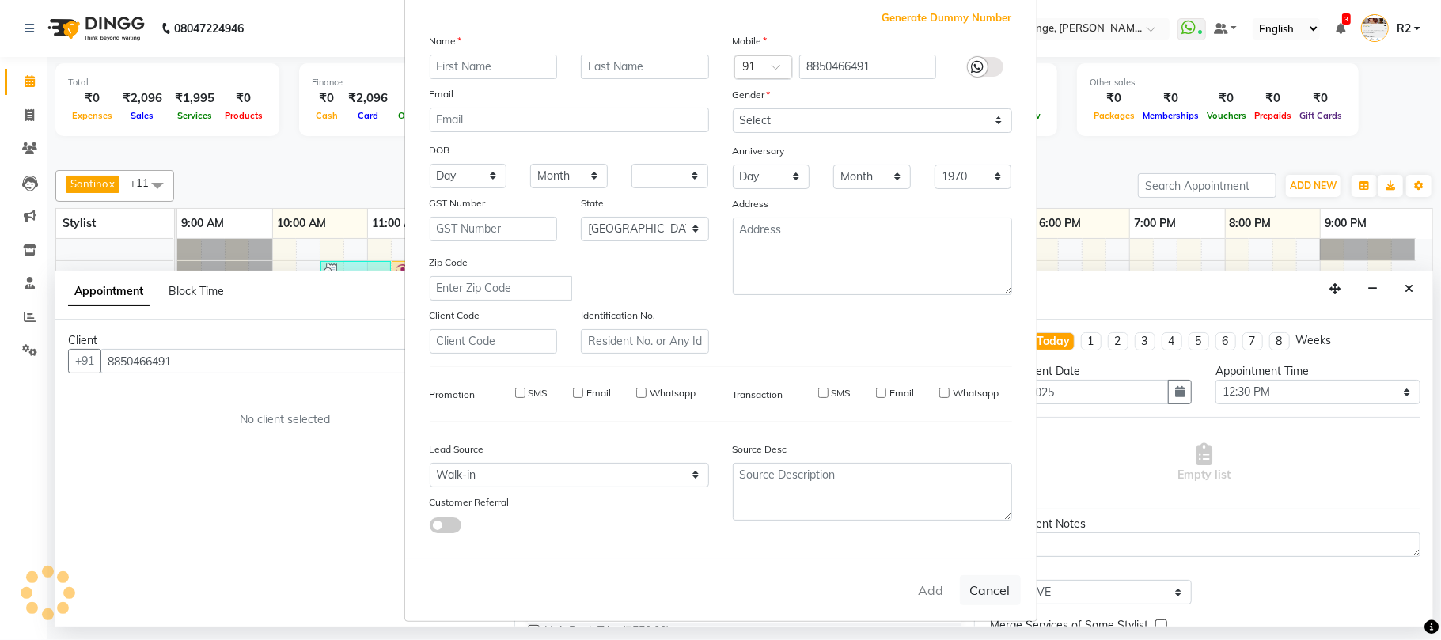
checkbox input "false"
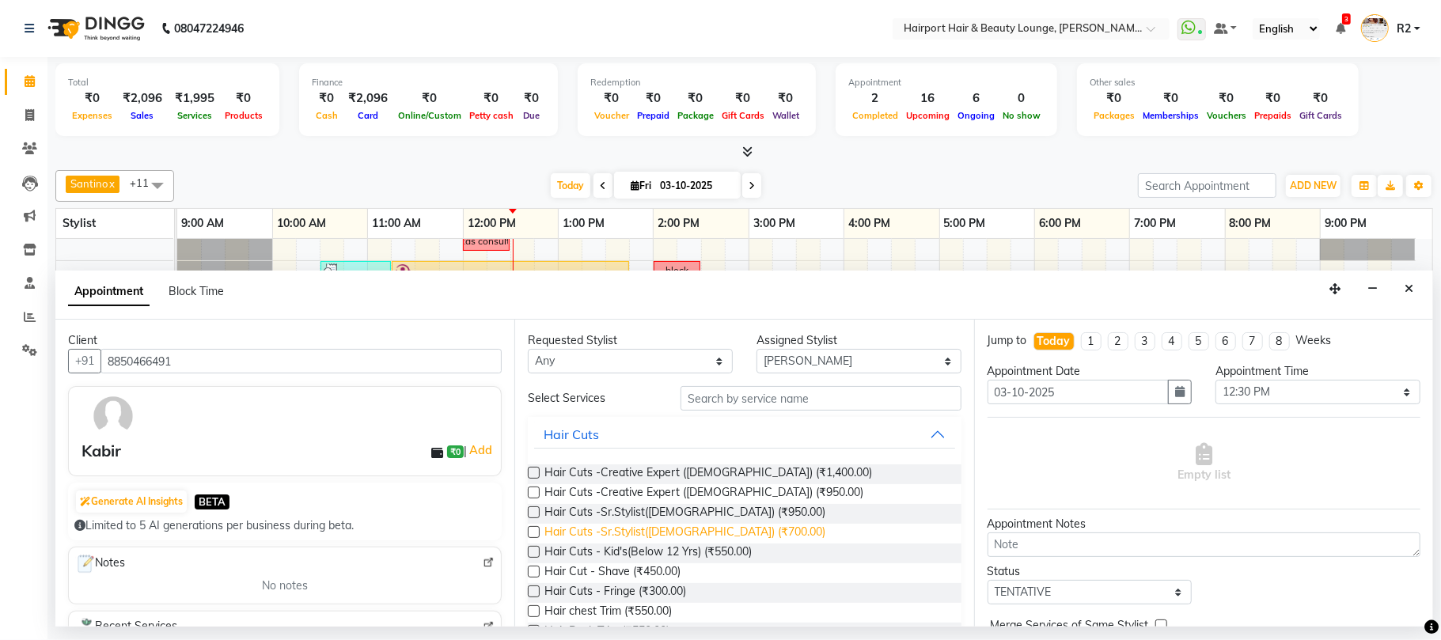
click at [649, 539] on span "Hair Cuts -Sr.Stylist(Male) (₹700.00)" at bounding box center [684, 534] width 281 height 20
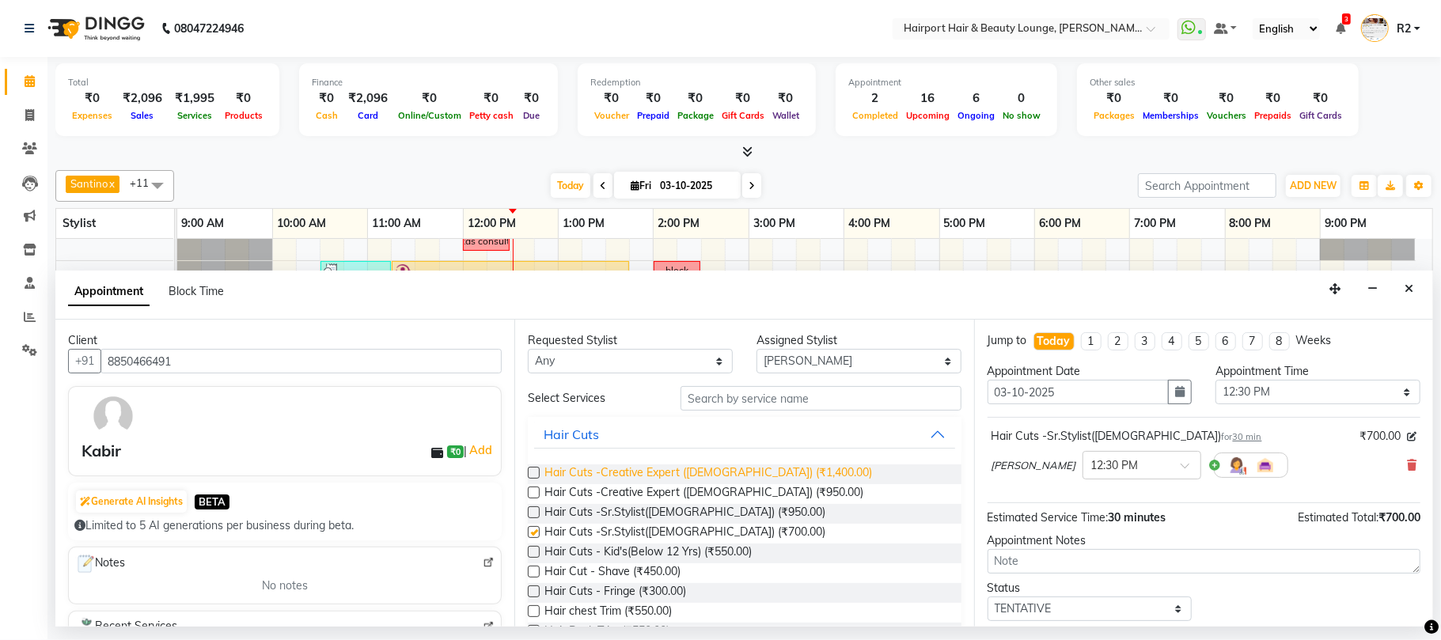
checkbox input "false"
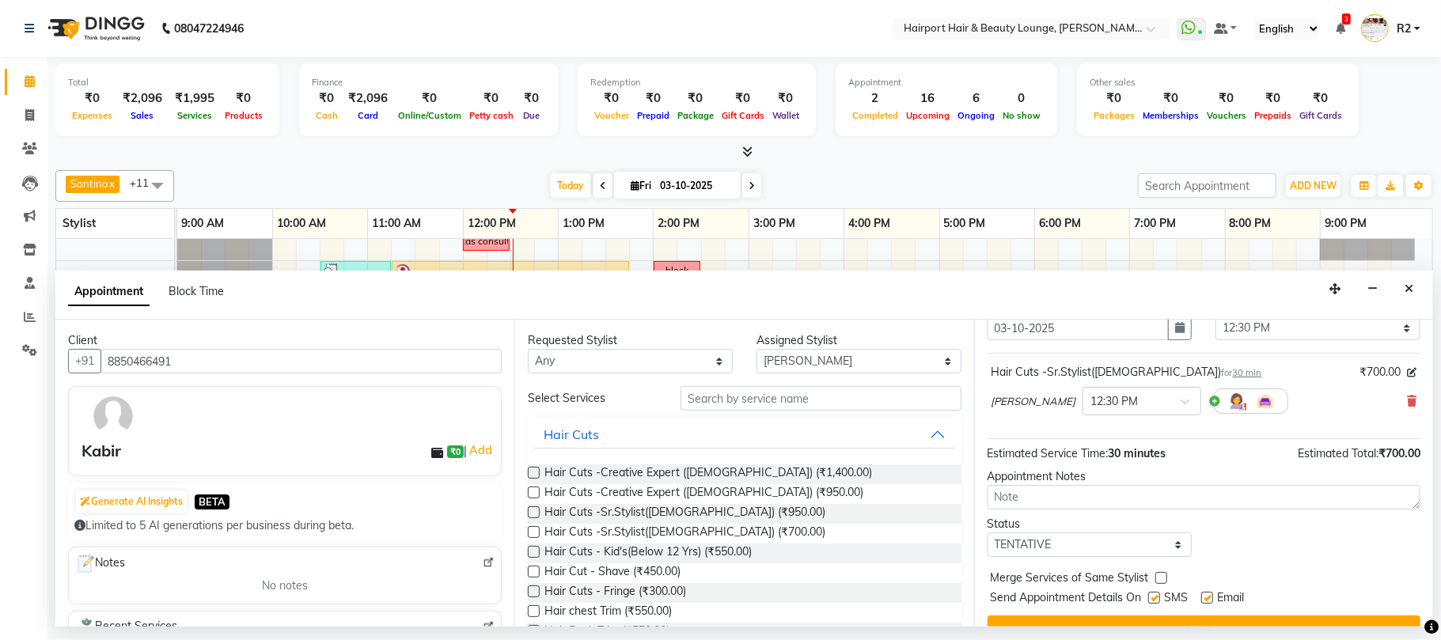
scroll to position [96, 0]
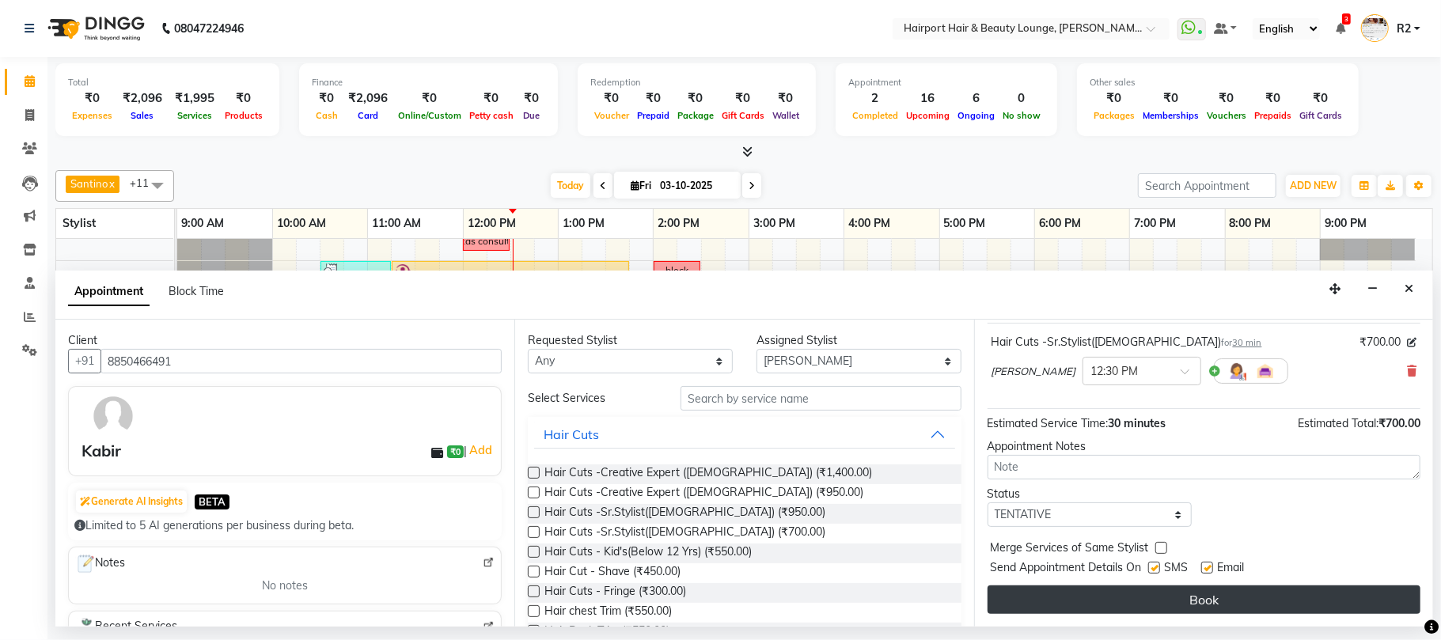
click at [1187, 596] on button "Book" at bounding box center [1203, 599] width 433 height 28
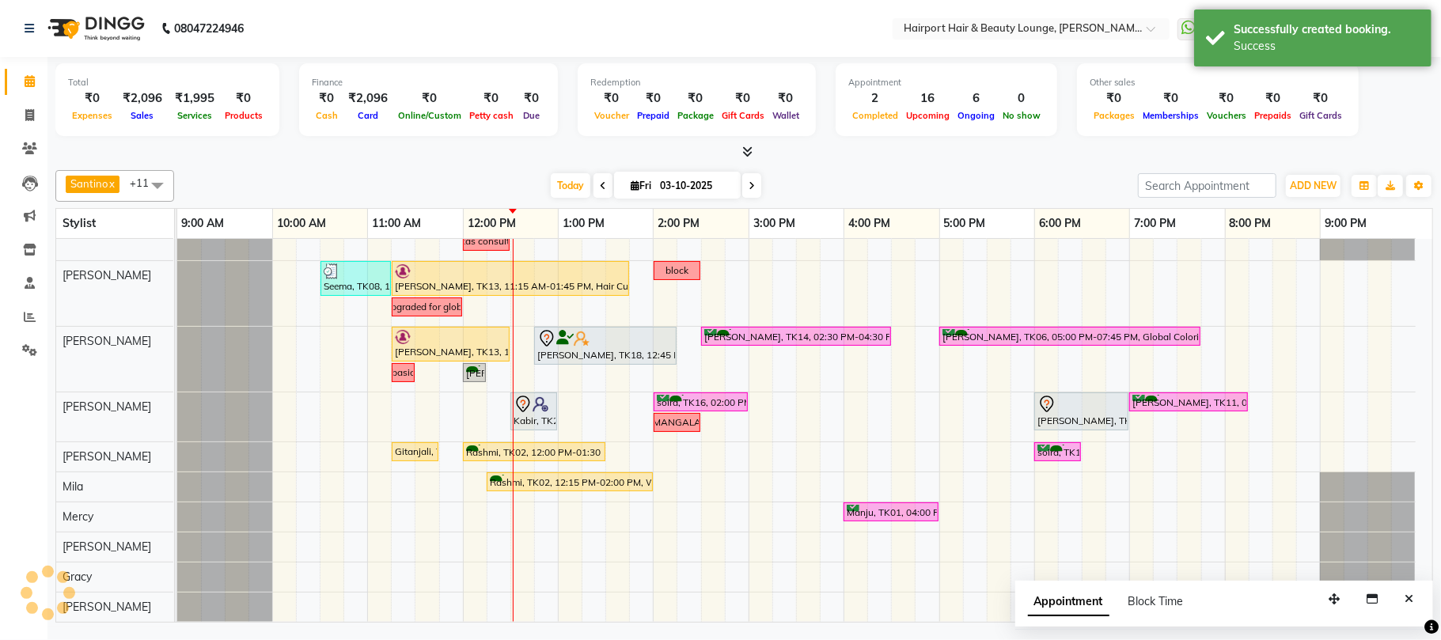
scroll to position [162, 0]
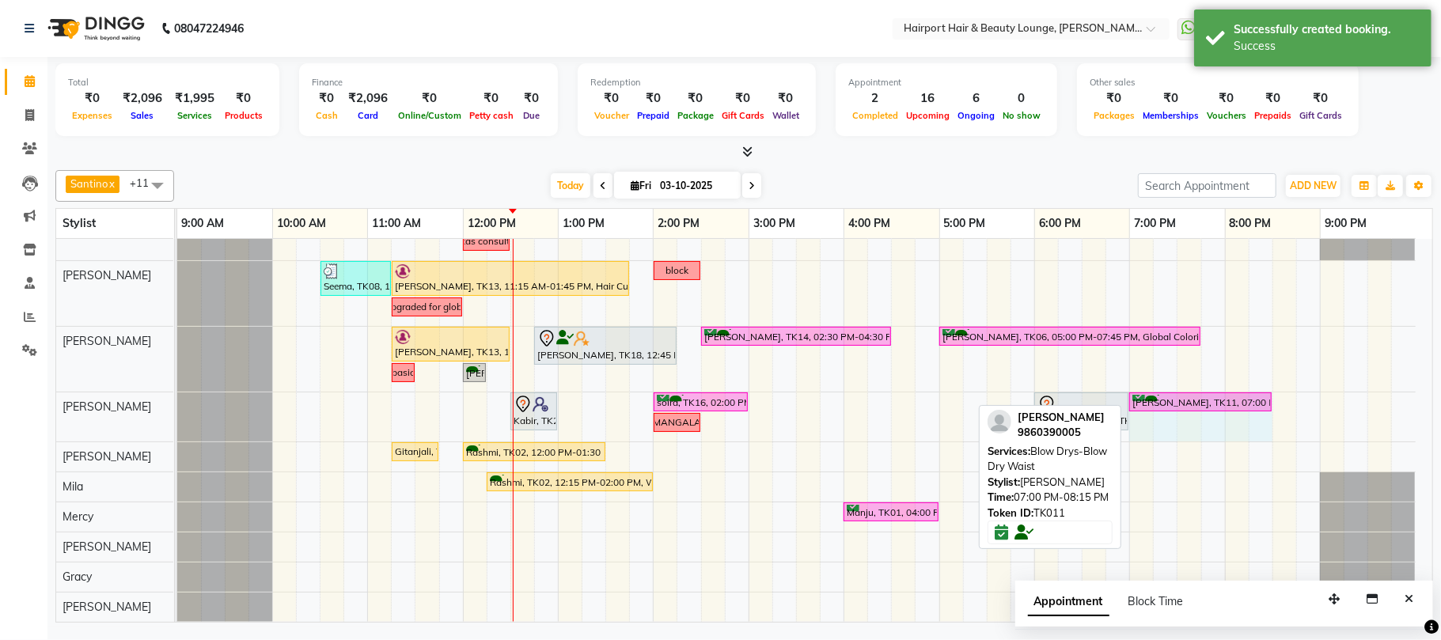
drag, startPoint x: 1244, startPoint y: 399, endPoint x: 1253, endPoint y: 399, distance: 9.5
click at [177, 399] on div "Kabir, TK22, 12:30 PM-01:00 PM, Hair Cuts -Sr.Stylist(Male) soira, TK16, 02:00 …" at bounding box center [177, 416] width 0 height 49
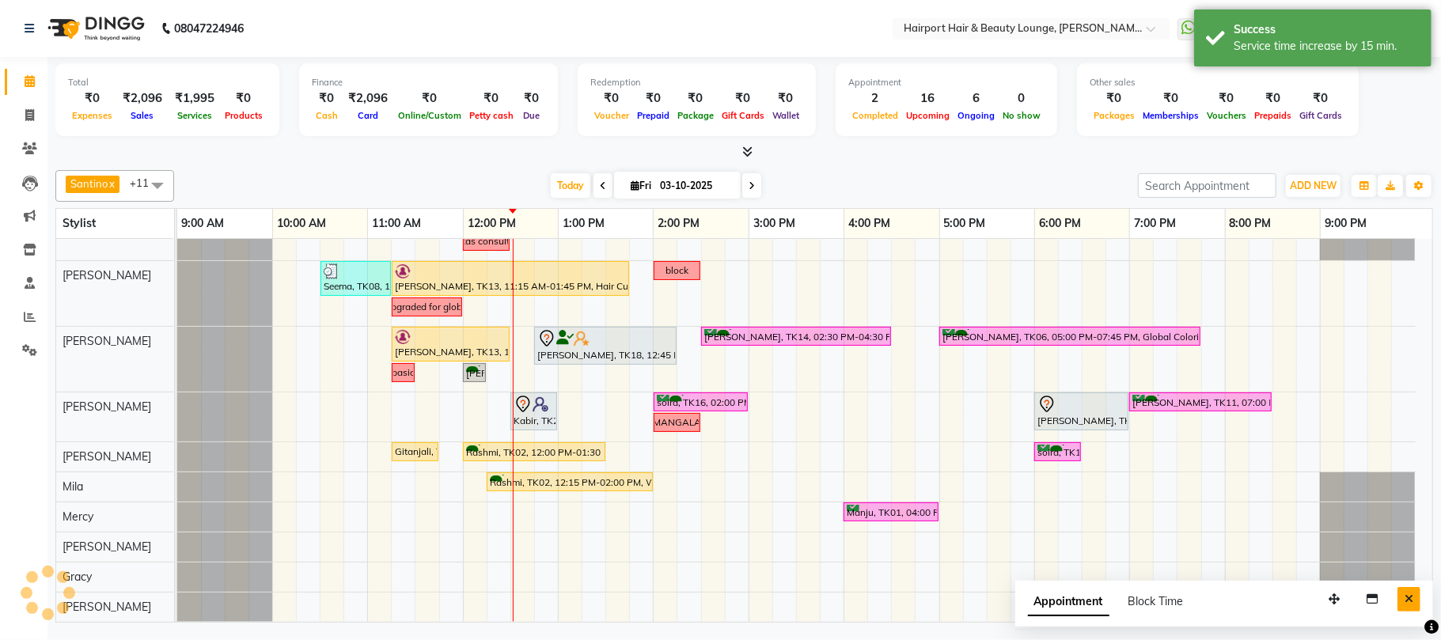
click at [1413, 599] on button "Close" at bounding box center [1408, 599] width 23 height 25
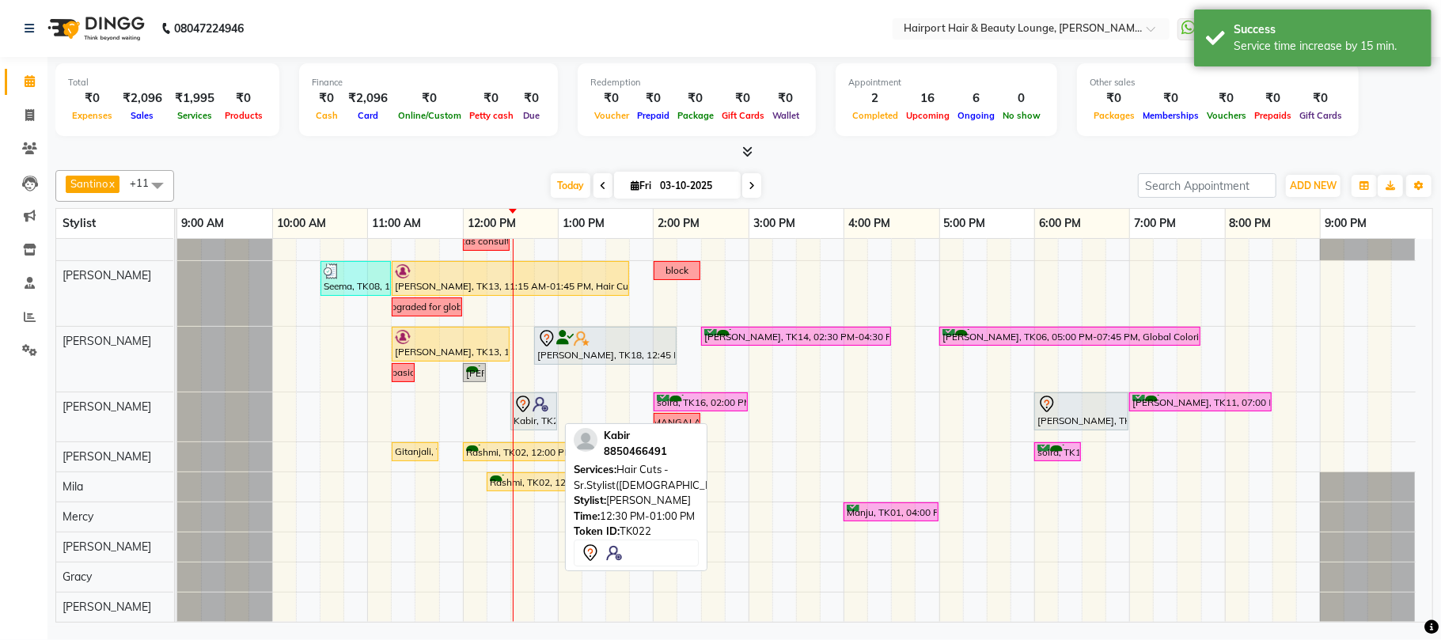
click at [527, 403] on icon at bounding box center [522, 404] width 19 height 19
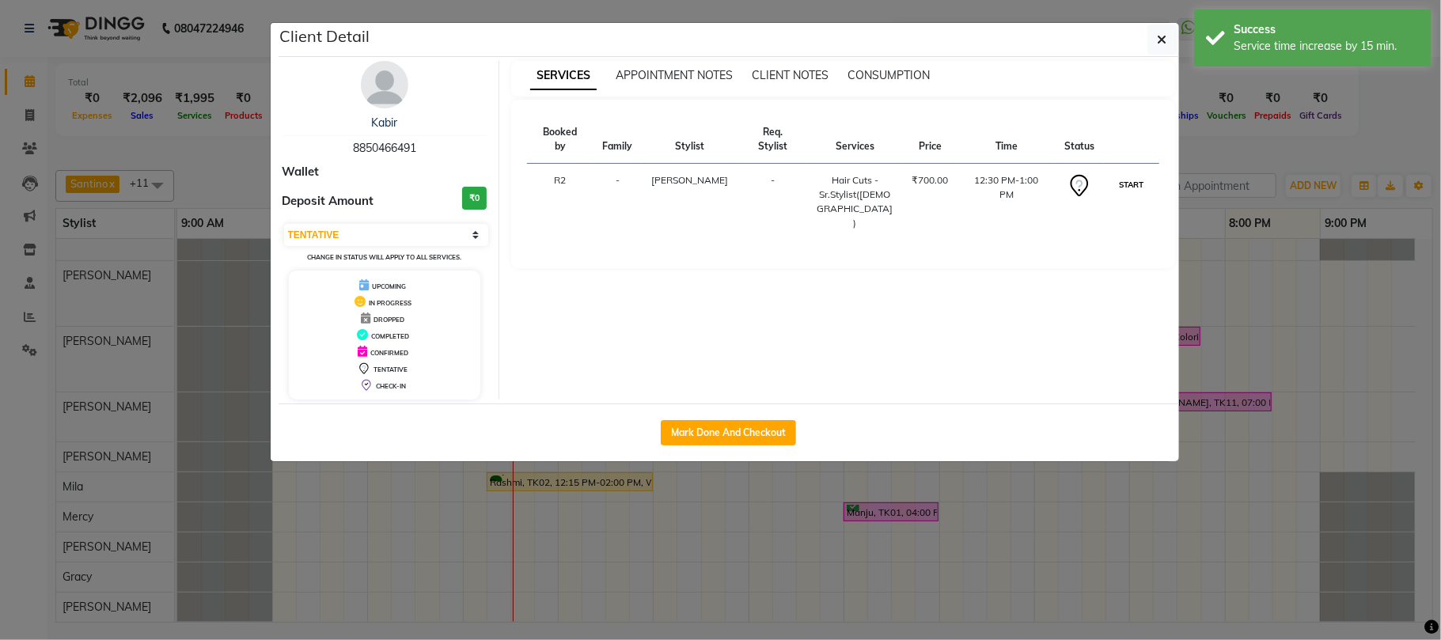
click at [1127, 175] on button "START" at bounding box center [1131, 185] width 32 height 20
select select "1"
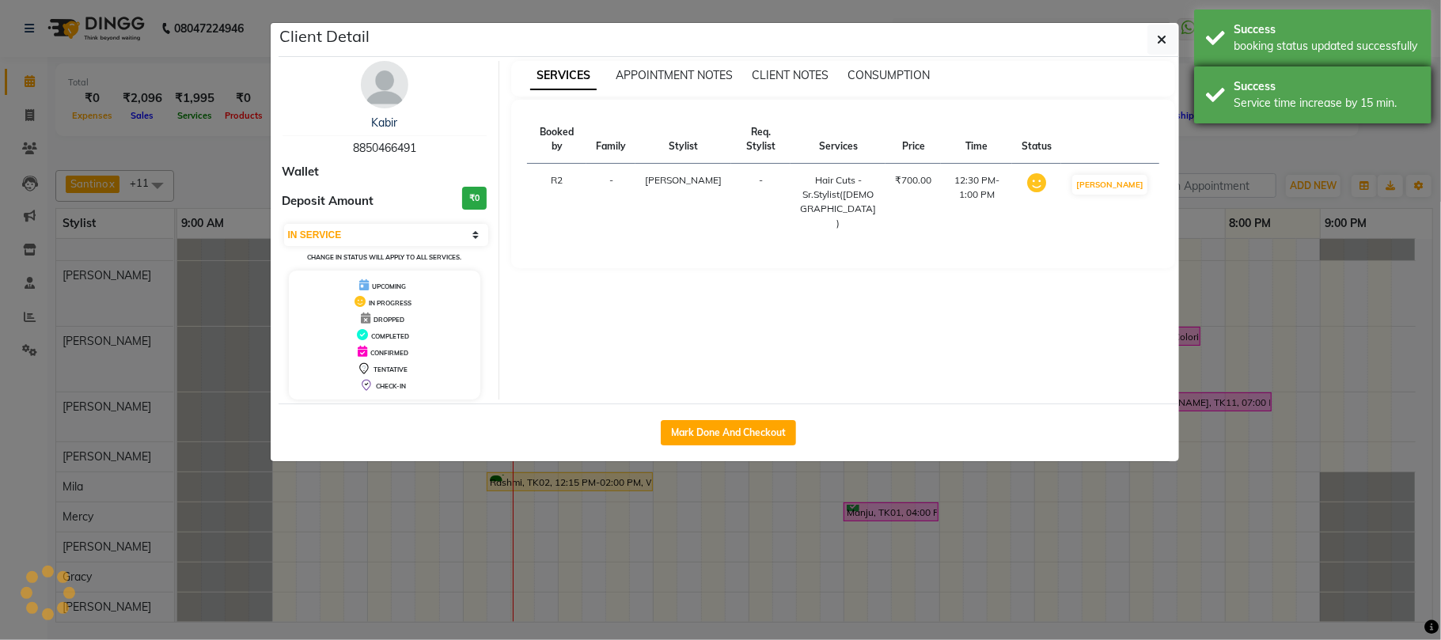
click at [1296, 153] on ngb-modal-window "Client Detail Kabir 8850466491 Wallet Deposit Amount ₹0 Select IN SERVICE CONFI…" at bounding box center [720, 320] width 1441 height 640
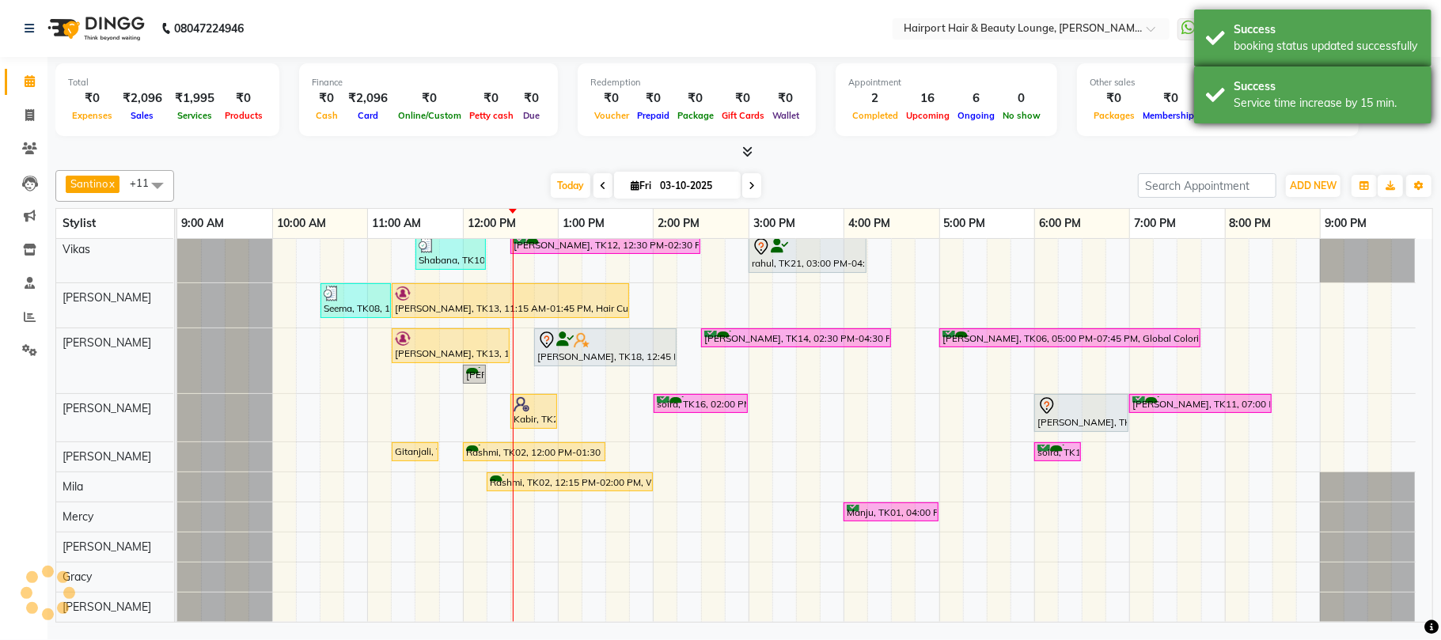
scroll to position [105, 0]
click at [1257, 79] on div "Success" at bounding box center [1326, 86] width 186 height 17
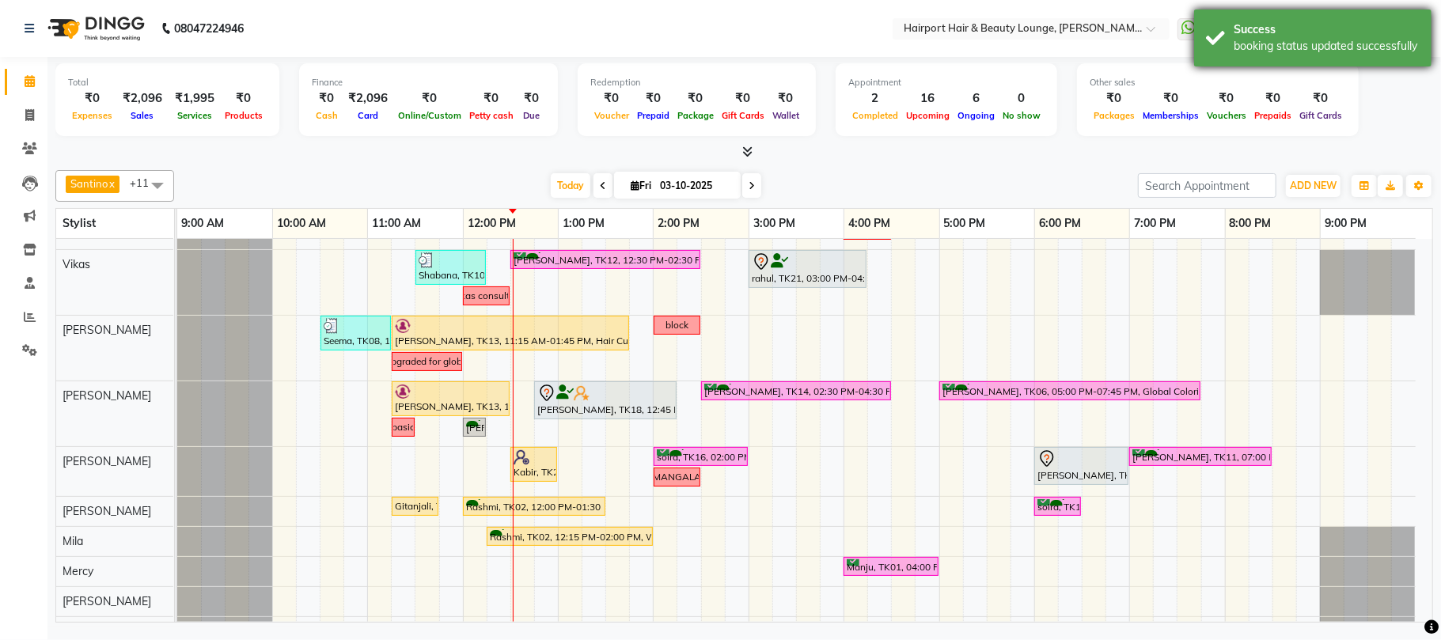
scroll to position [162, 0]
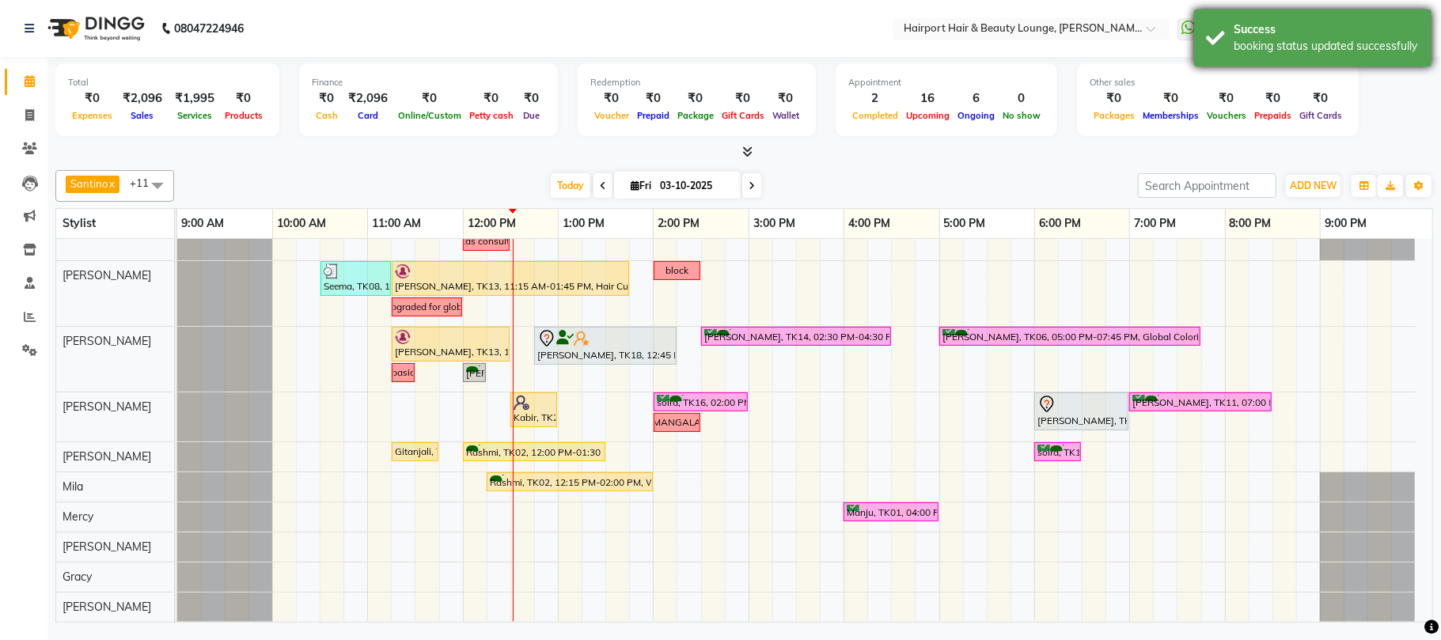
click at [1247, 32] on div "Success" at bounding box center [1326, 29] width 186 height 17
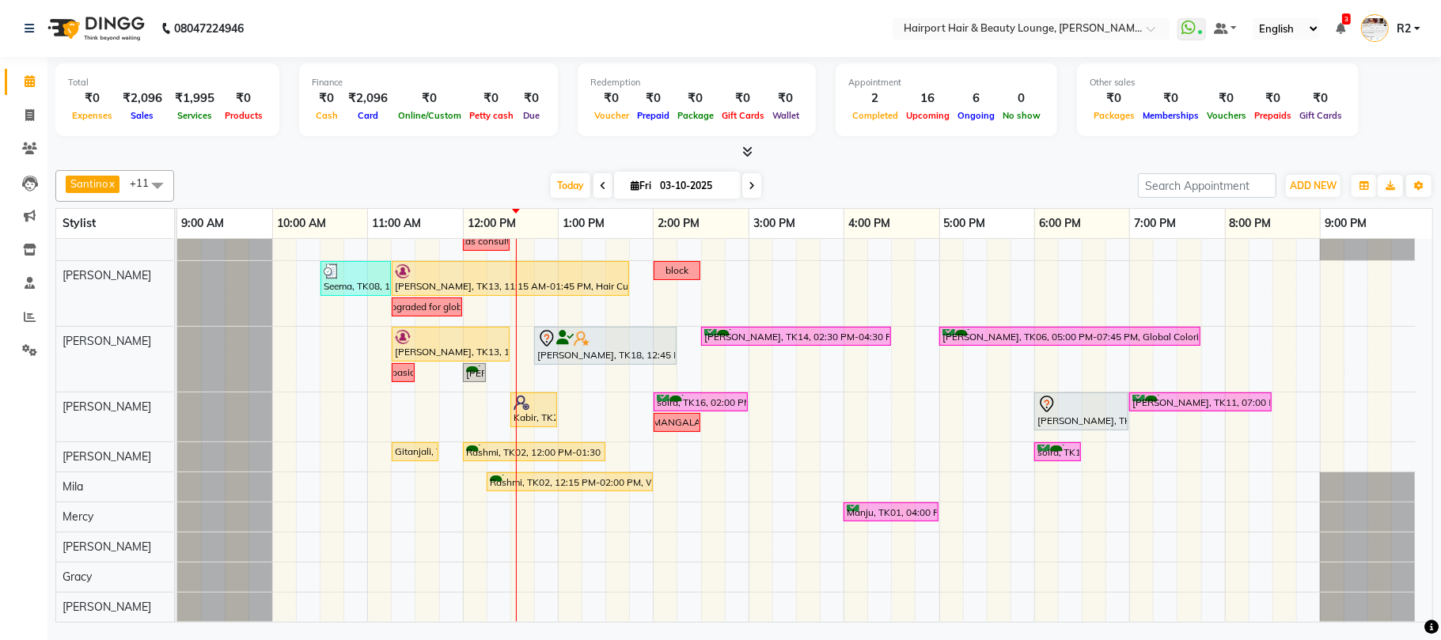
click at [397, 157] on div at bounding box center [743, 152] width 1377 height 17
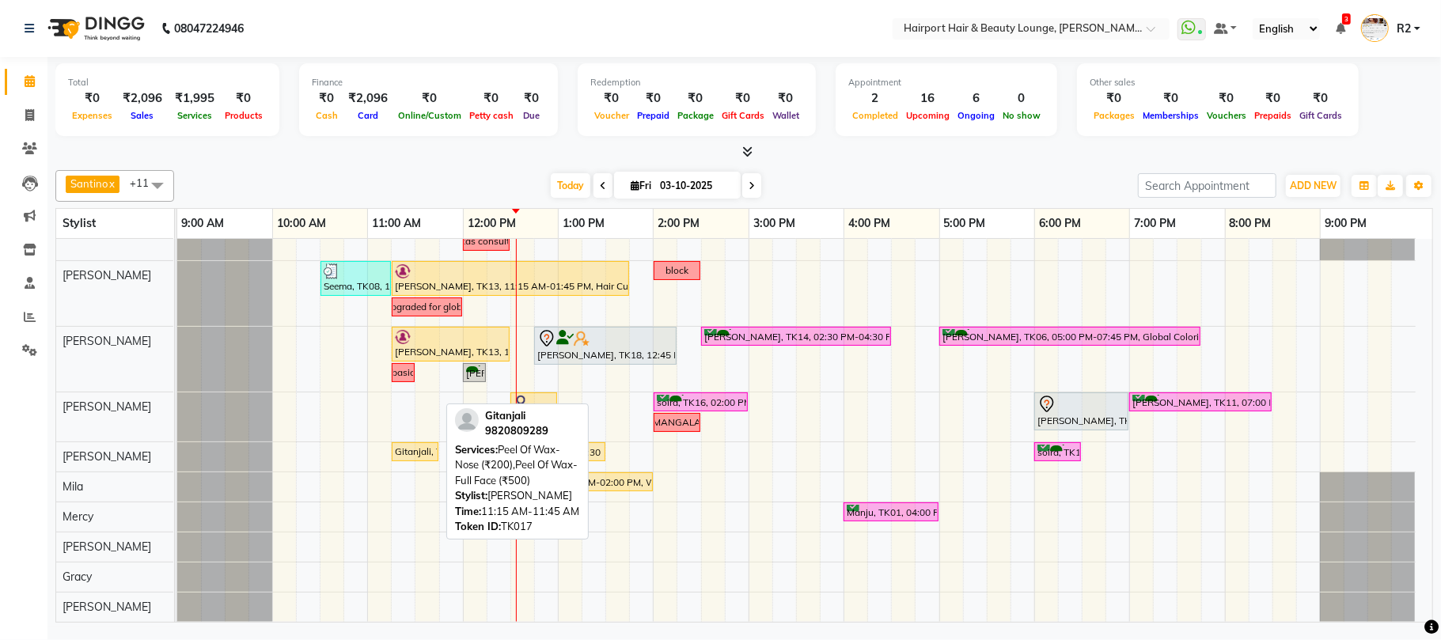
click at [406, 453] on div "Gitanjali, TK17, 11:15 AM-11:45 AM, Peel Of Wax- Nose (₹200),Peel Of Wax- Full …" at bounding box center [415, 452] width 44 height 14
select select "1"
click at [411, 450] on div "Gitanjali, TK17, 11:15 AM-11:45 AM, Peel Of Wax- Nose (₹200),Peel Of Wax- Full …" at bounding box center [415, 452] width 44 height 14
select select "1"
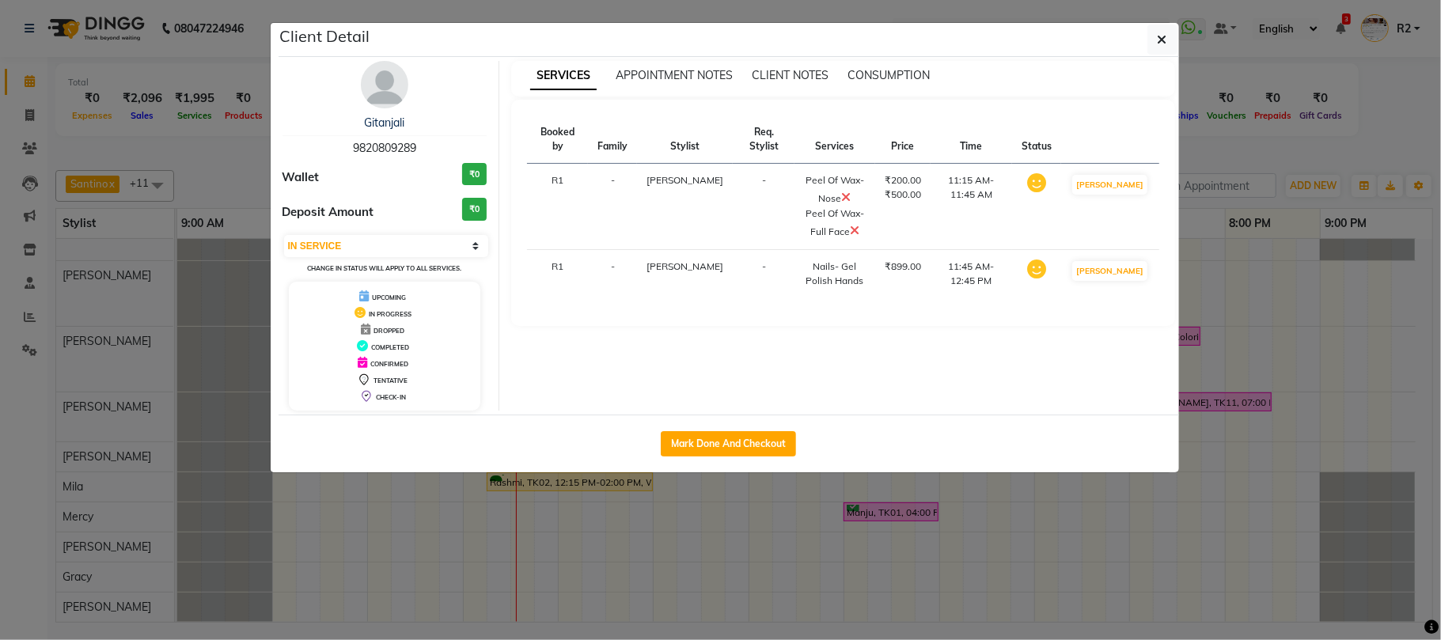
drag, startPoint x: 758, startPoint y: 448, endPoint x: 776, endPoint y: 460, distance: 21.7
click at [758, 447] on button "Mark Done And Checkout" at bounding box center [728, 443] width 135 height 25
select select "622"
select select "service"
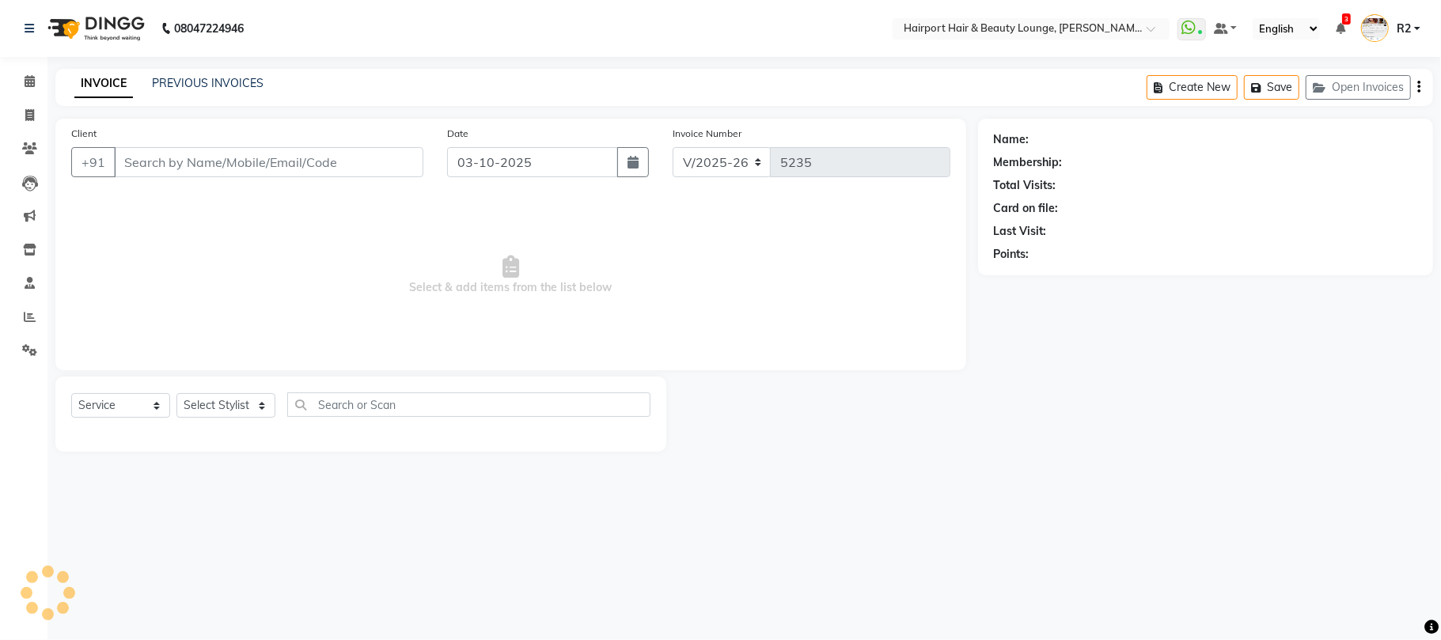
type input "9820809289"
select select "93624"
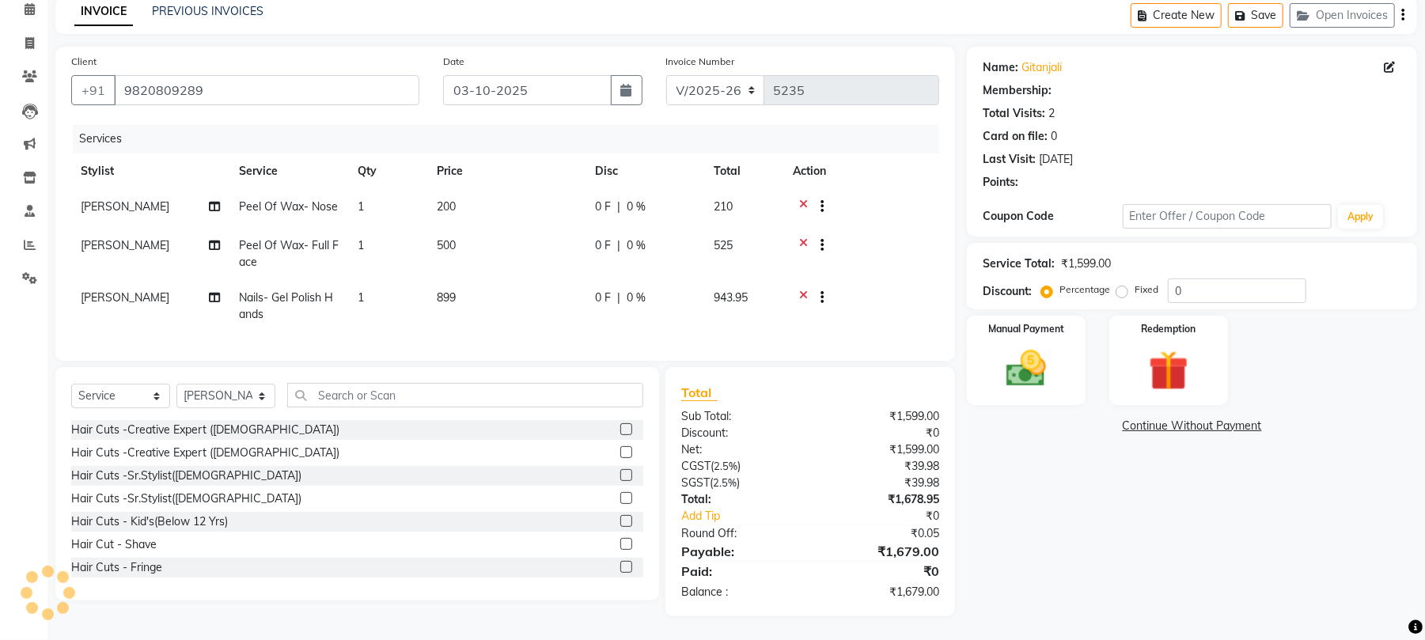
select select "1: Object"
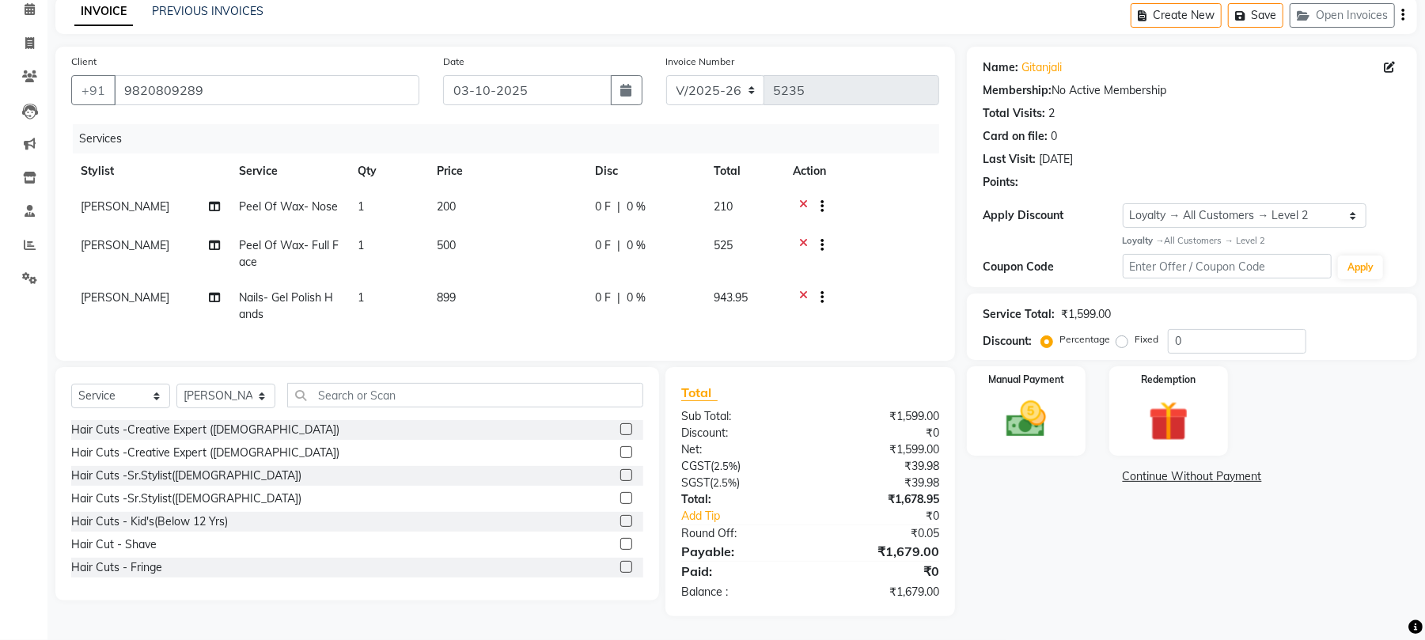
scroll to position [89, 0]
click at [1016, 396] on img at bounding box center [1026, 420] width 68 height 48
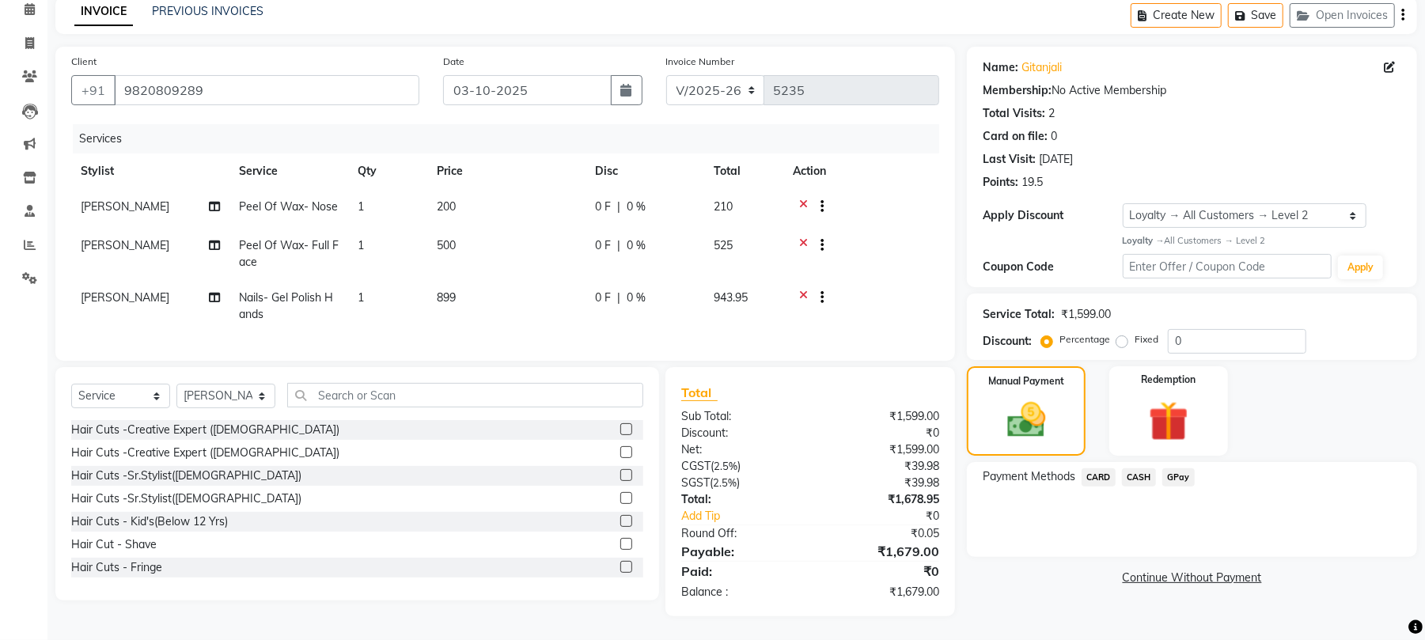
click at [1105, 468] on span "CARD" at bounding box center [1098, 477] width 34 height 18
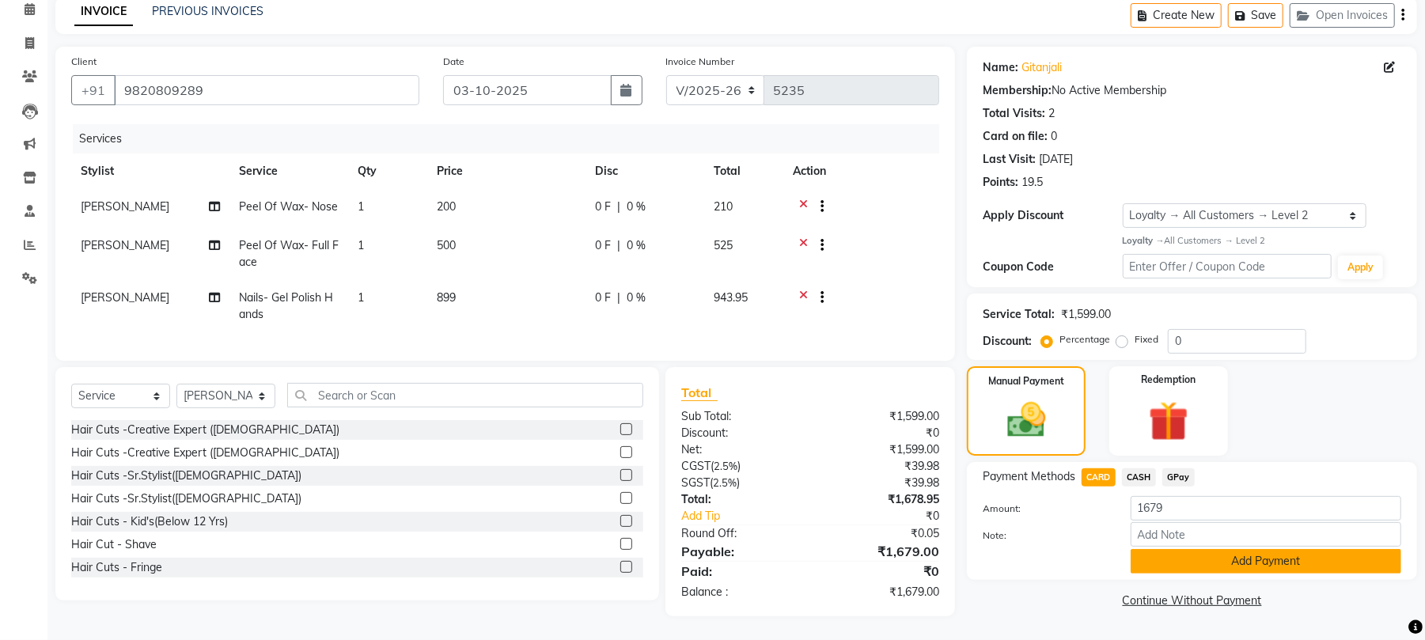
click at [1183, 549] on button "Add Payment" at bounding box center [1265, 561] width 271 height 25
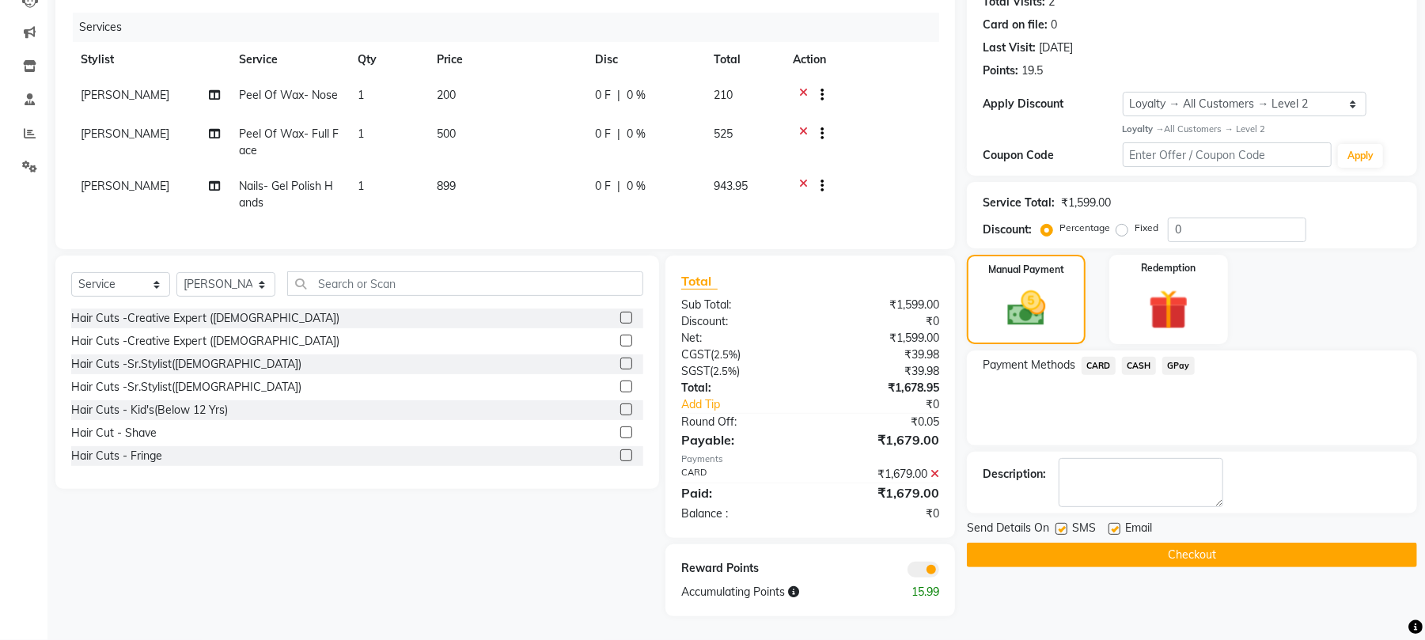
scroll to position [199, 0]
click at [1182, 543] on button "Checkout" at bounding box center [1192, 555] width 450 height 25
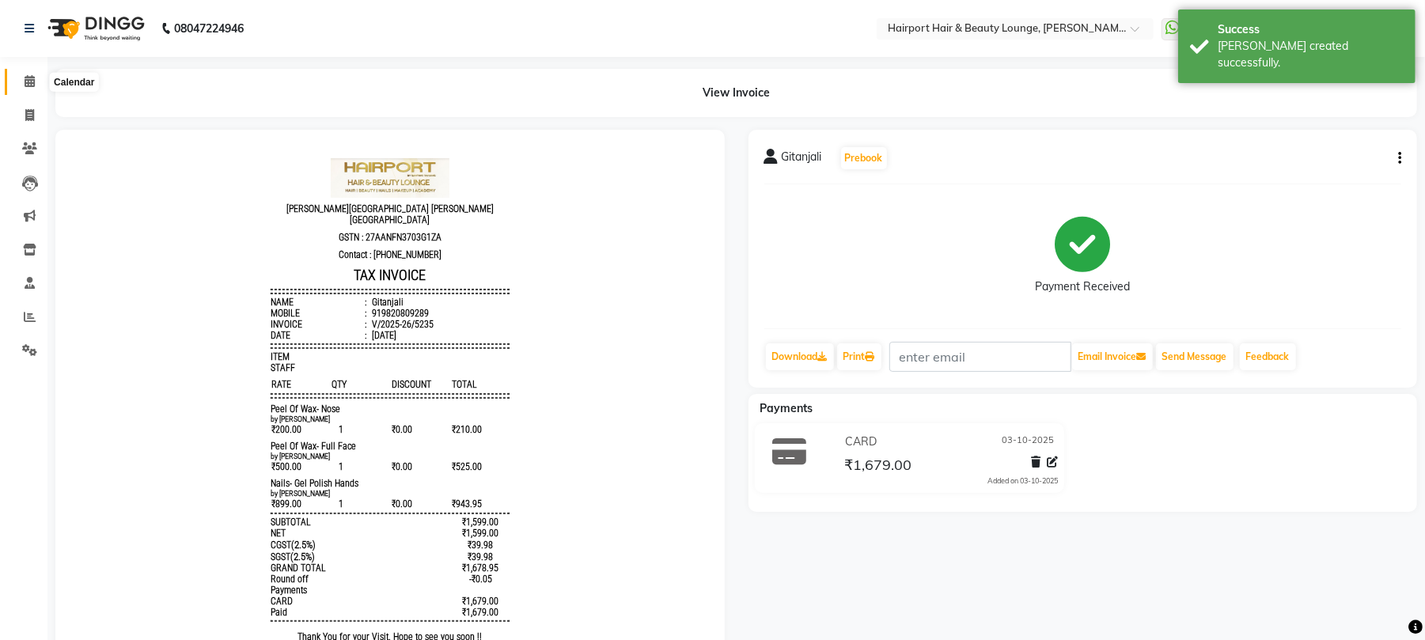
click at [25, 78] on icon at bounding box center [30, 81] width 10 height 12
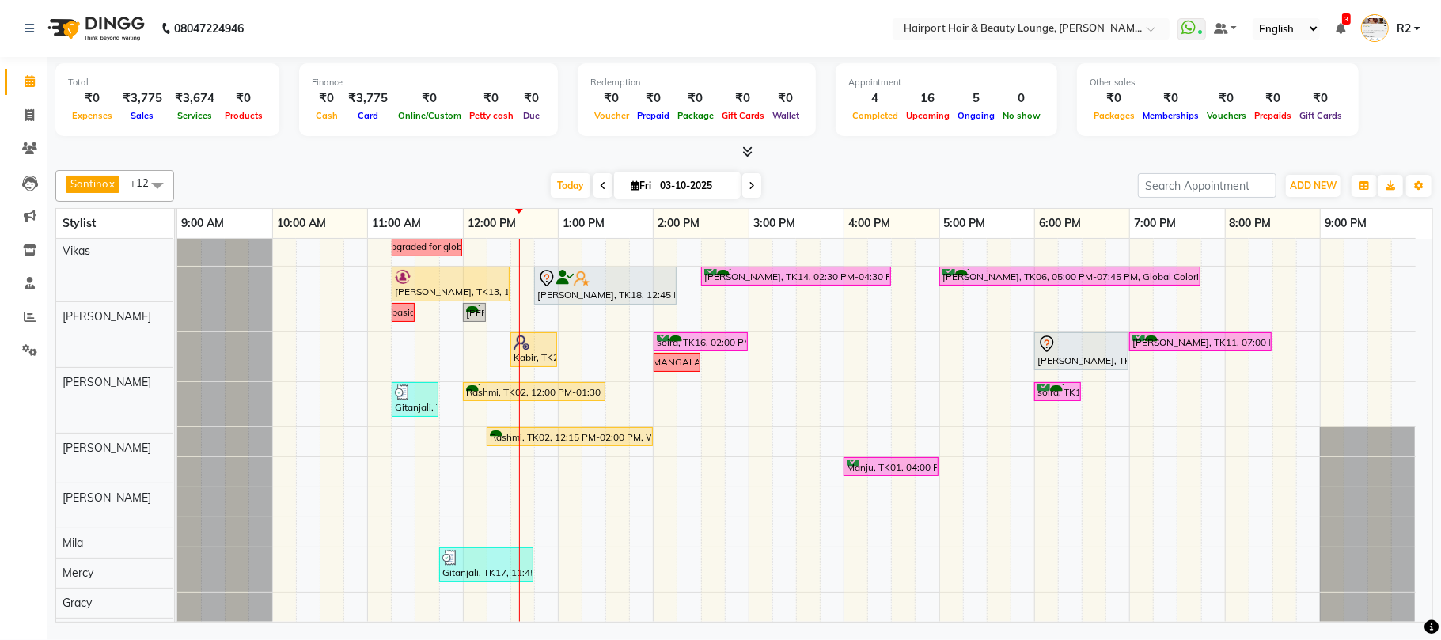
scroll to position [223, 0]
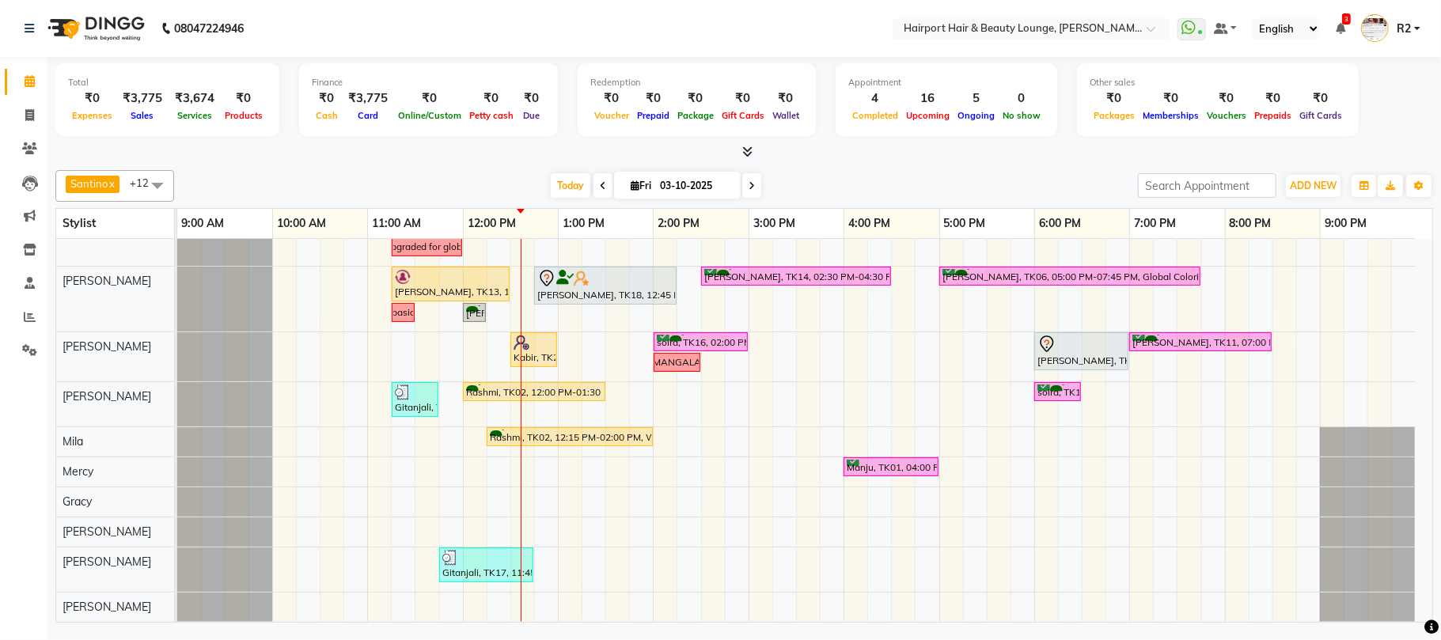
click at [358, 196] on div "[DATE] [DATE]" at bounding box center [656, 186] width 948 height 24
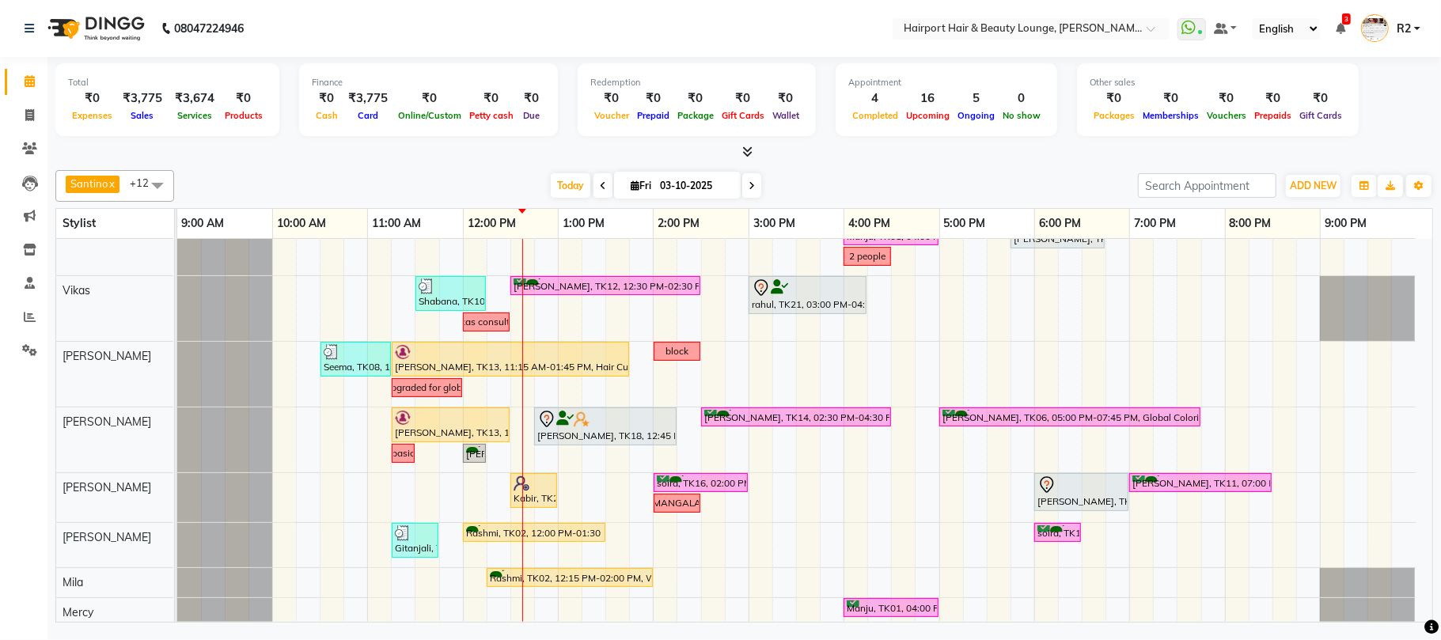
scroll to position [0, 0]
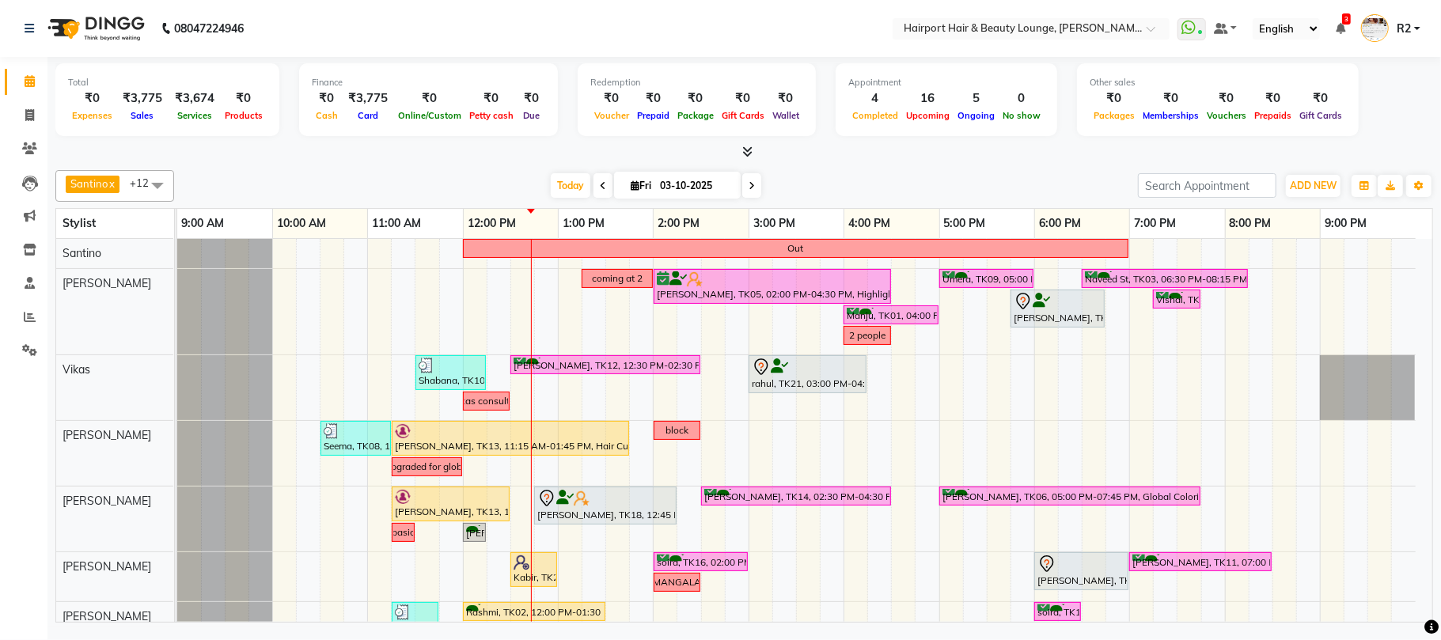
click at [314, 162] on div "Total ₹0 Expenses ₹3,775 Sales ₹3,674 Services ₹0 Products Finance ₹0 Cash ₹3,7…" at bounding box center [743, 342] width 1393 height 570
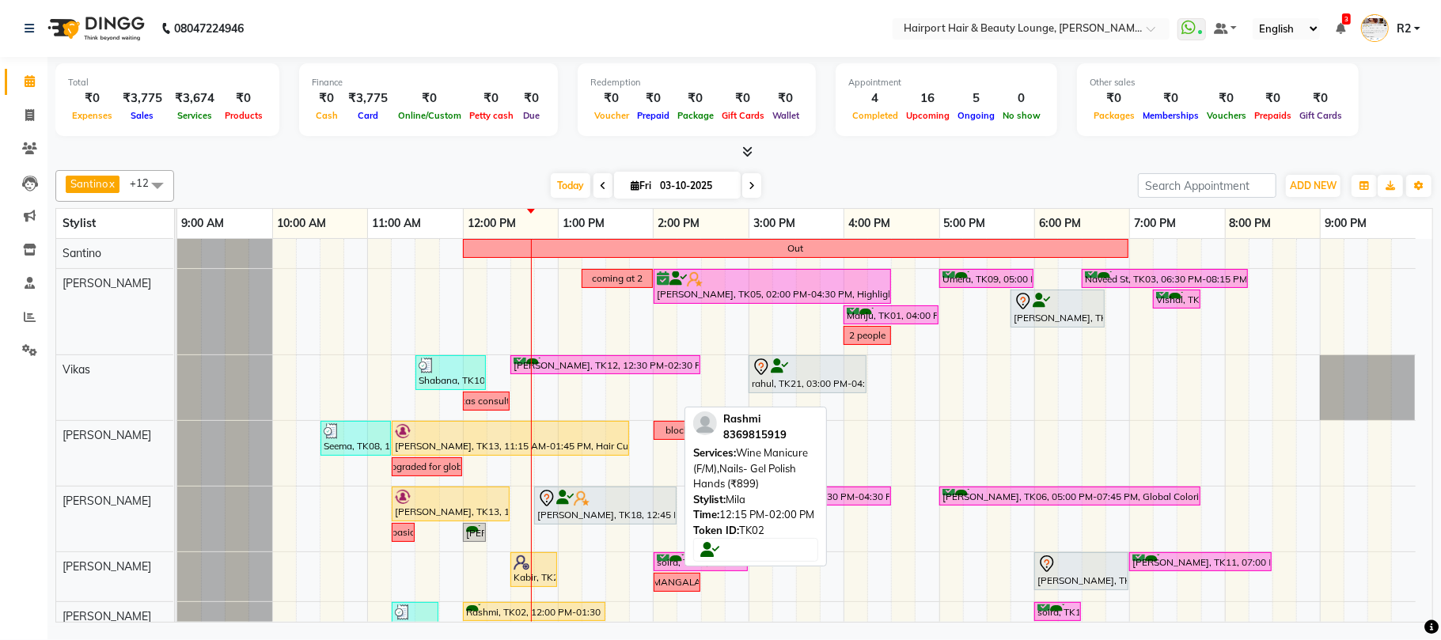
scroll to position [223, 0]
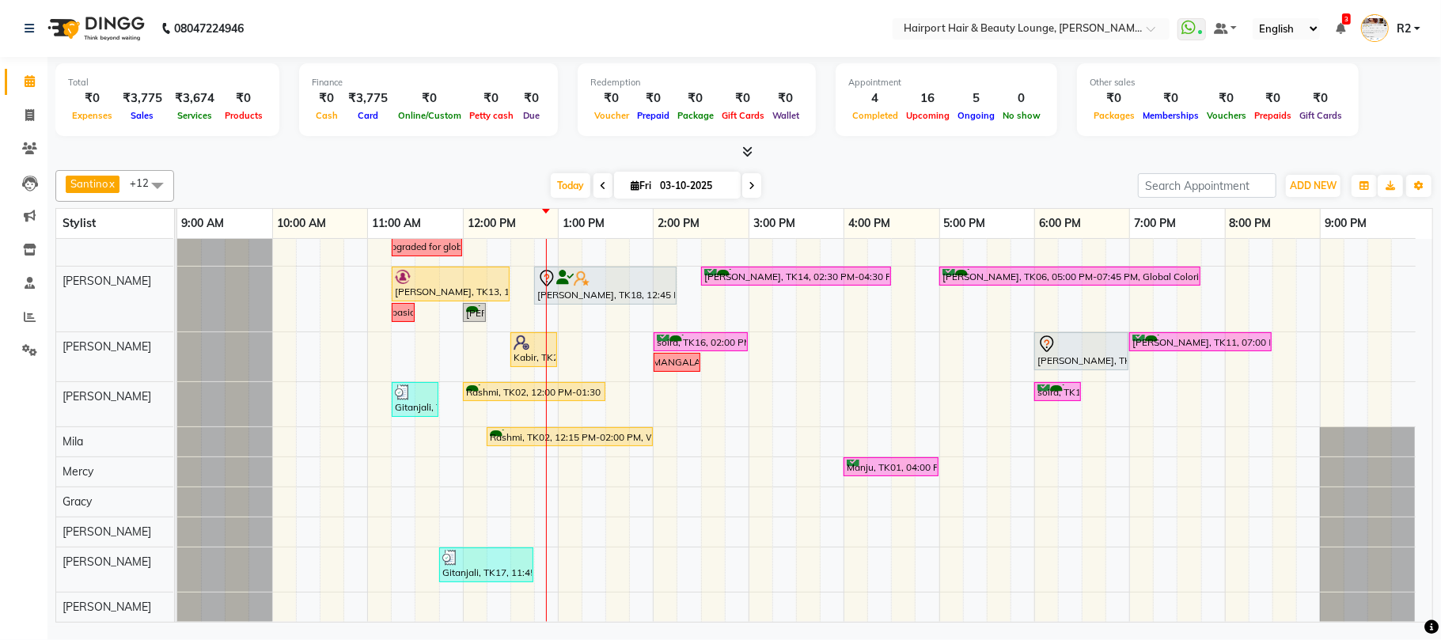
click at [367, 185] on div "[DATE] [DATE]" at bounding box center [656, 186] width 948 height 24
click at [1041, 416] on div "Out coming at 2 ekta, TK05, 02:00 PM-04:30 PM, Highlights- Upto Mid Back Umera,…" at bounding box center [804, 320] width 1255 height 603
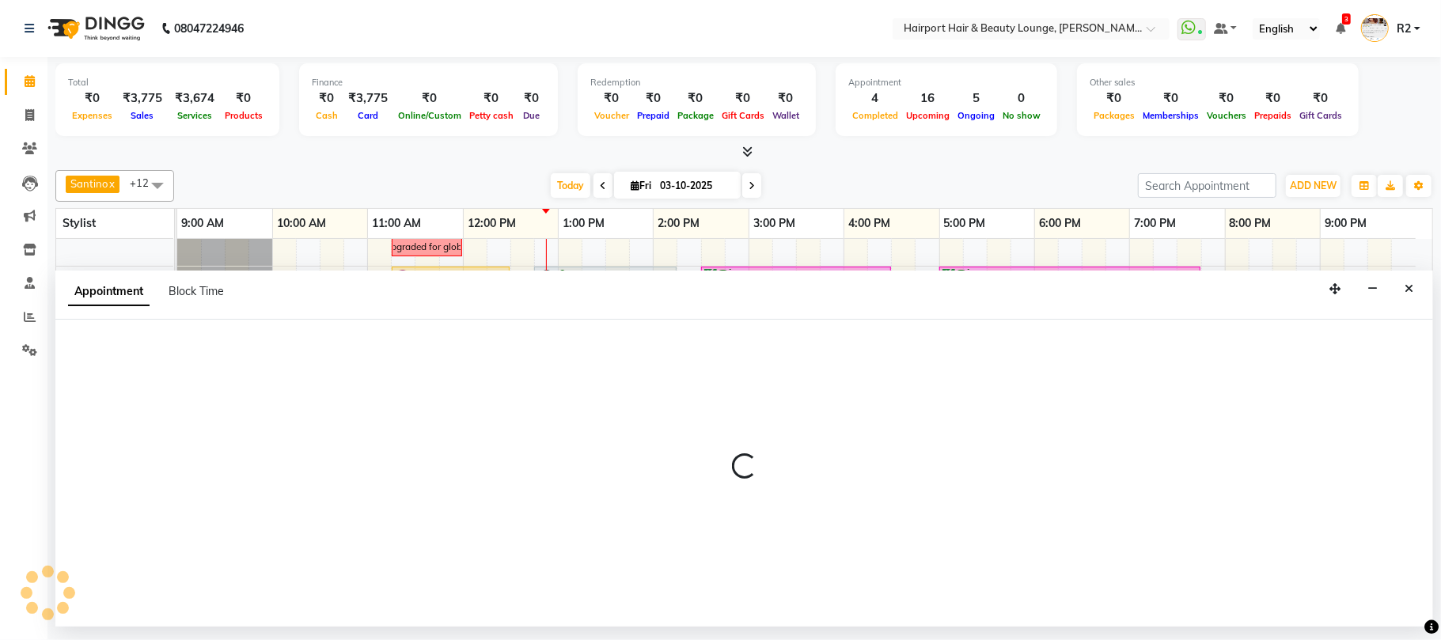
select select "14044"
select select "1080"
select select "tentative"
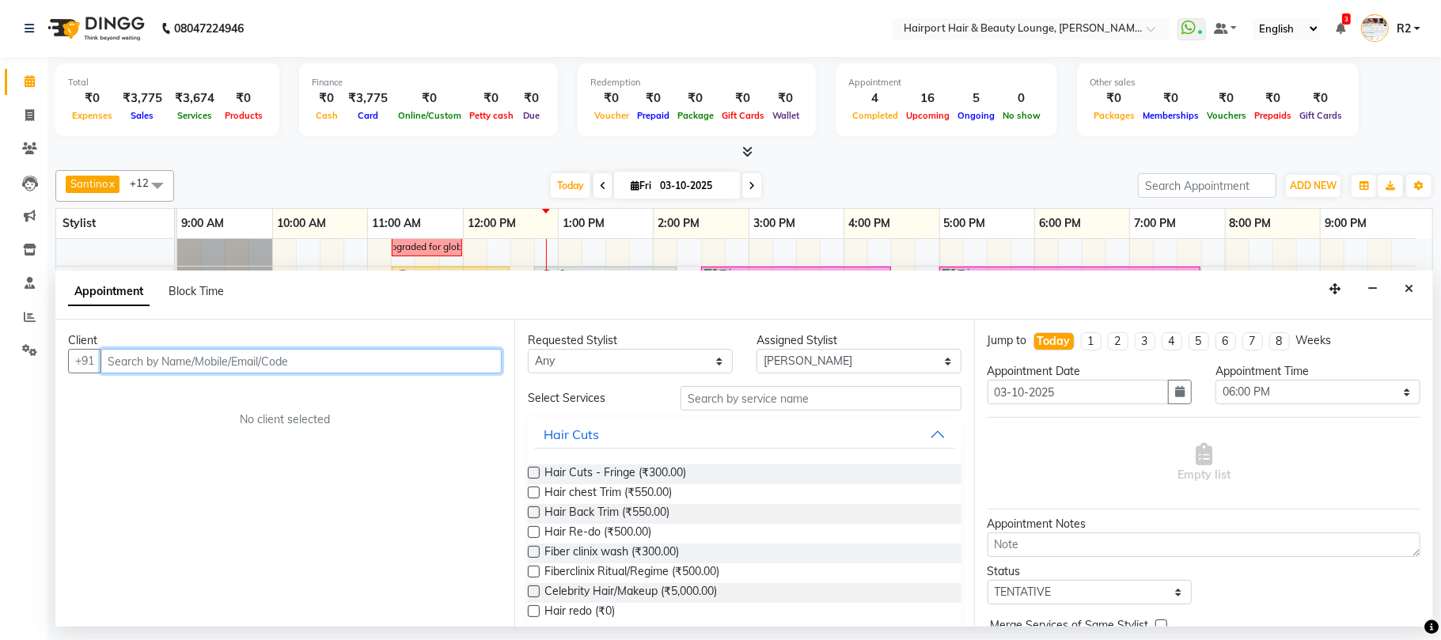
paste input "+91 88888 87242"
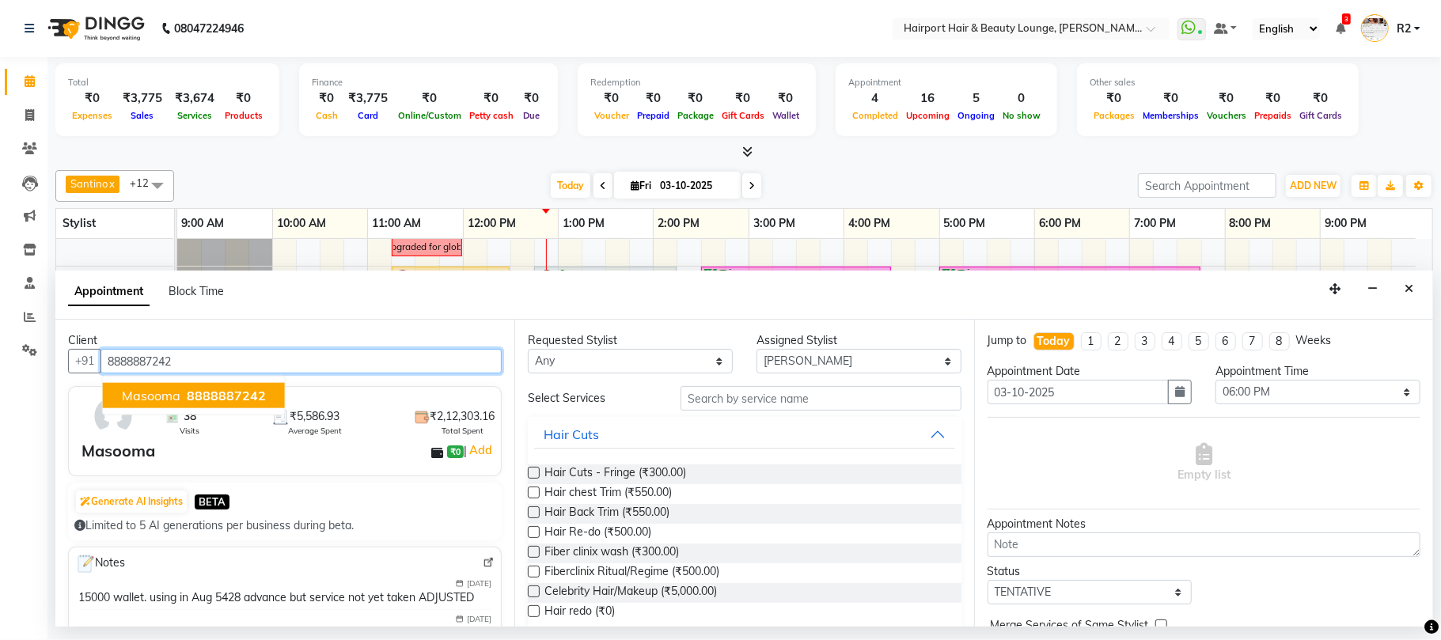
click at [216, 391] on span "8888887242" at bounding box center [226, 396] width 79 height 16
type input "8888887242"
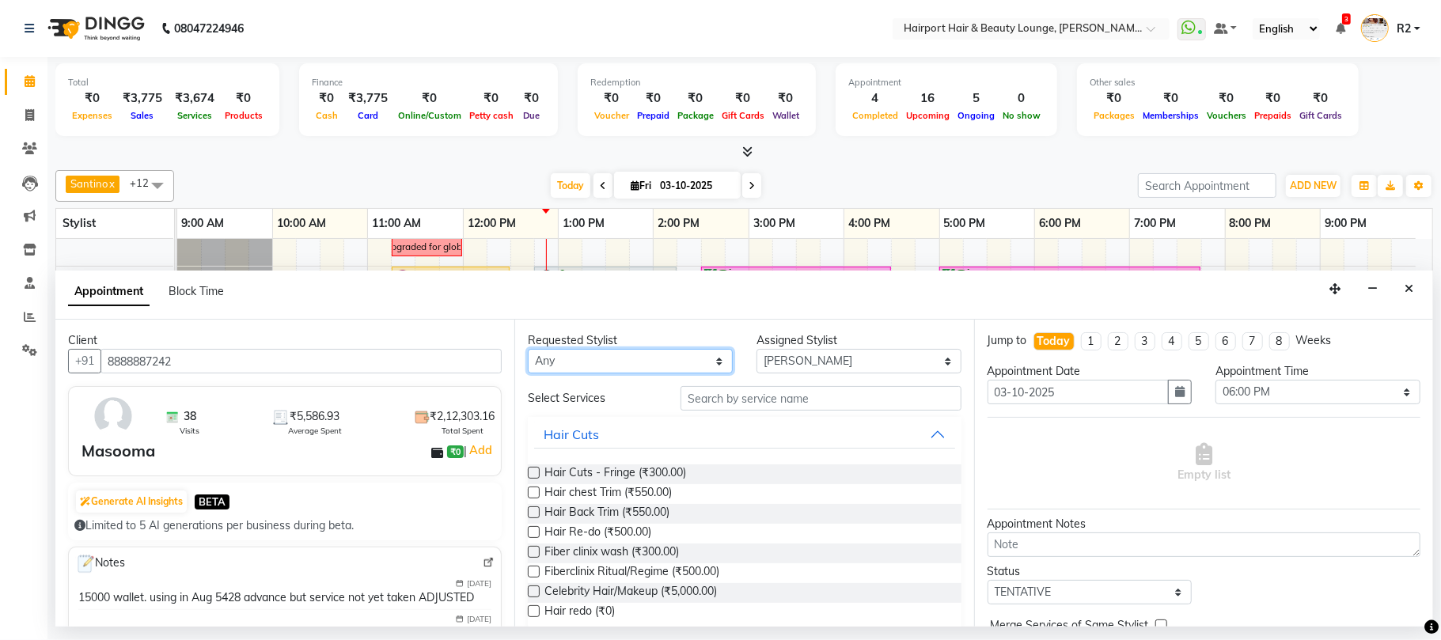
click at [605, 370] on select "Any [PERSON_NAME] [PERSON_NAME] [PERSON_NAME] [PERSON_NAME] [PERSON_NAME] Mercy…" at bounding box center [630, 361] width 205 height 25
select select "14044"
click at [528, 350] on select "Any [PERSON_NAME] [PERSON_NAME] [PERSON_NAME] [PERSON_NAME] [PERSON_NAME] Mercy…" at bounding box center [630, 361] width 205 height 25
click at [798, 396] on input "text" at bounding box center [820, 398] width 281 height 25
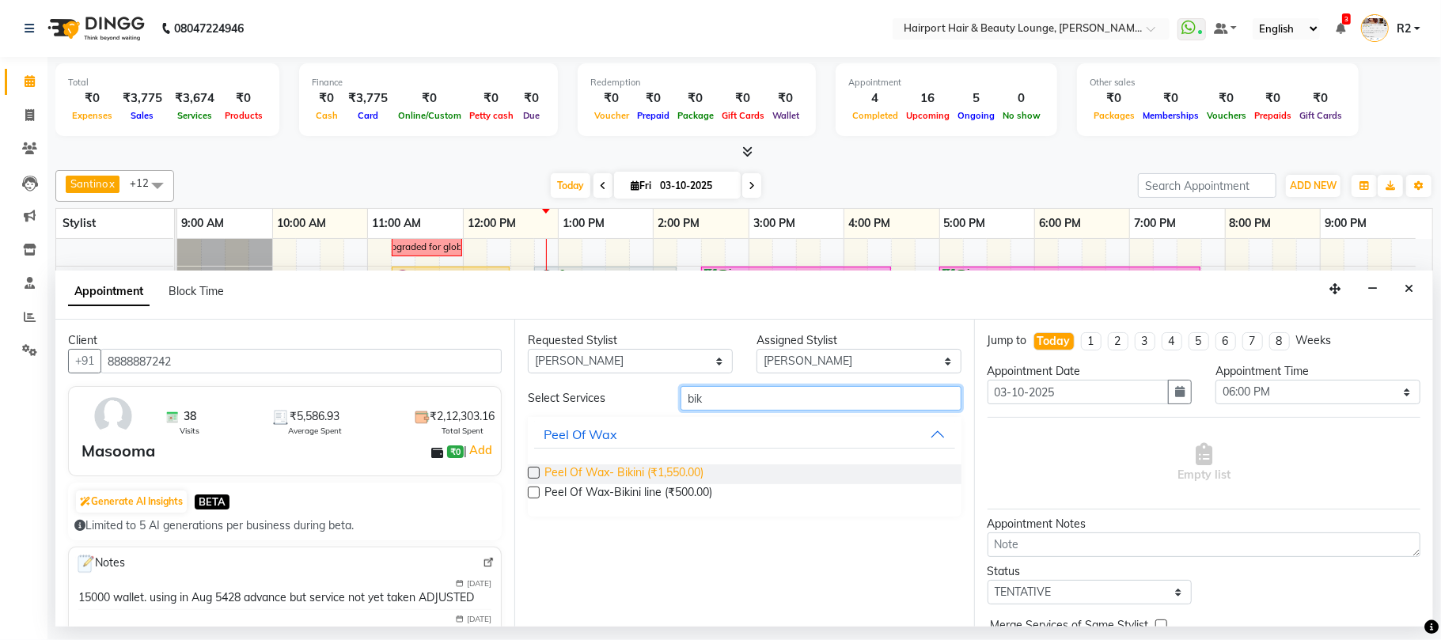
type input "bik"
click at [634, 479] on span "Peel Of Wax- Bikini (₹1,550.00)" at bounding box center [623, 474] width 159 height 20
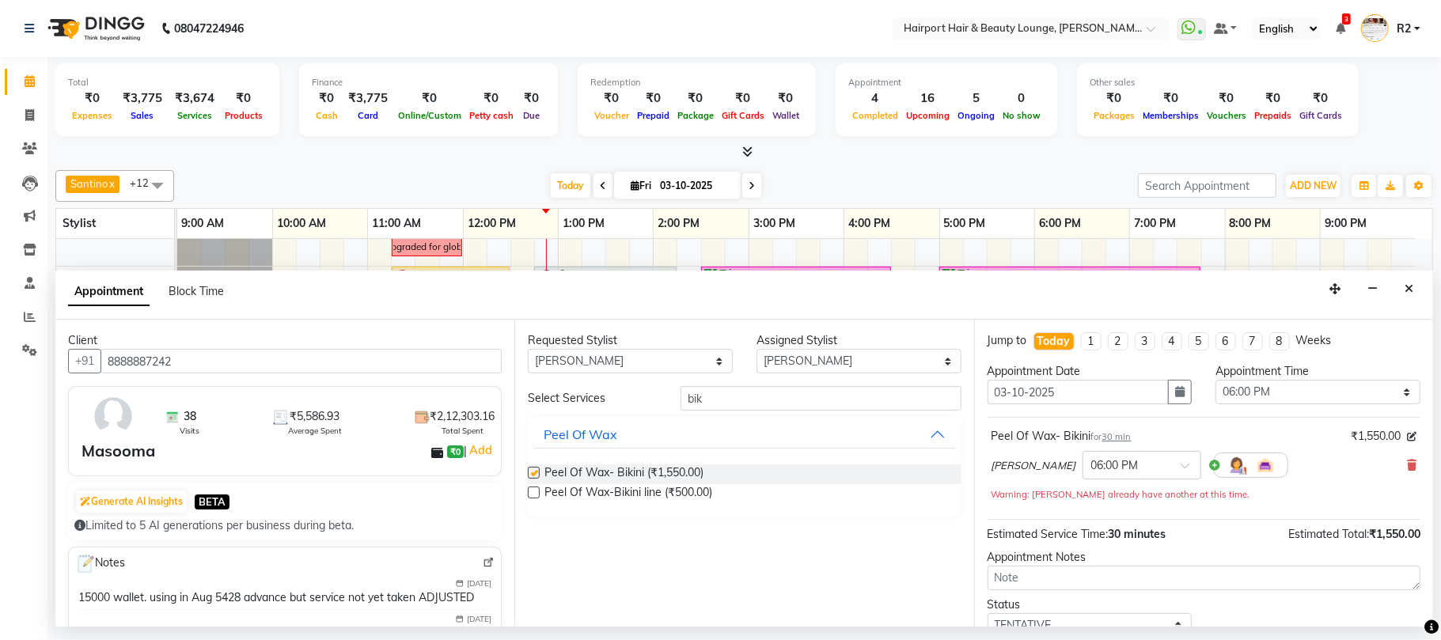
checkbox input "false"
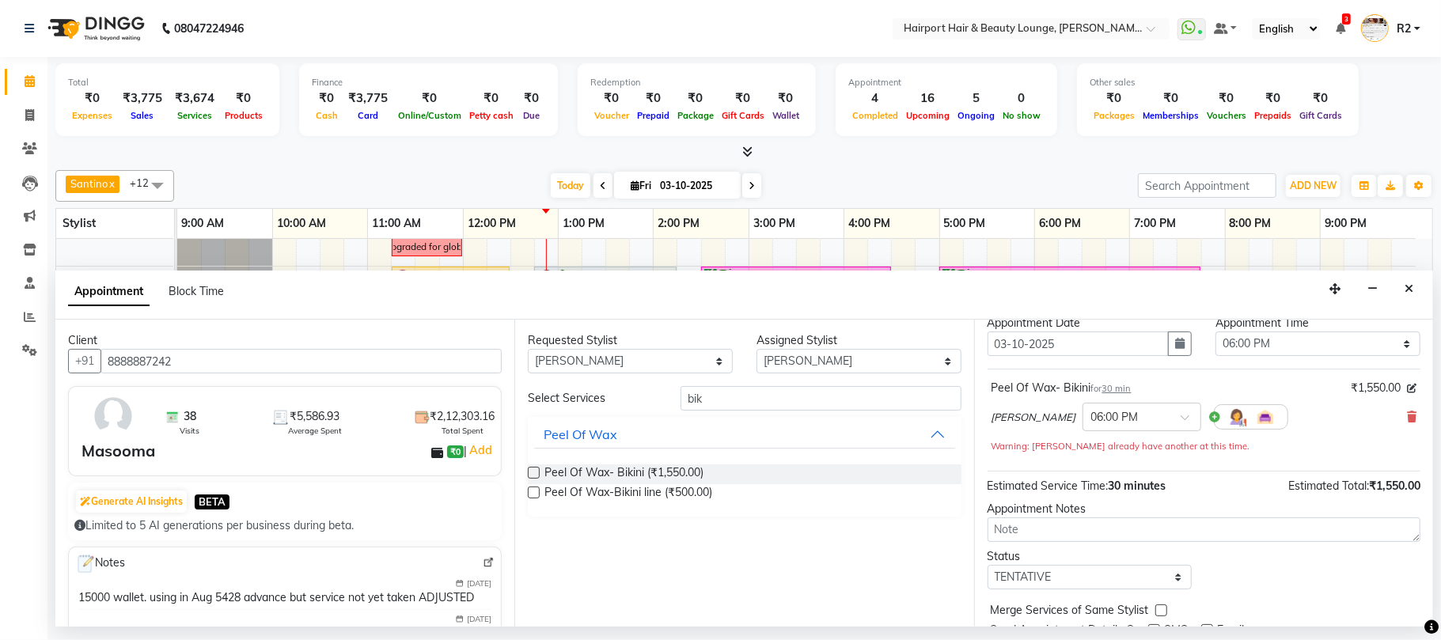
scroll to position [112, 0]
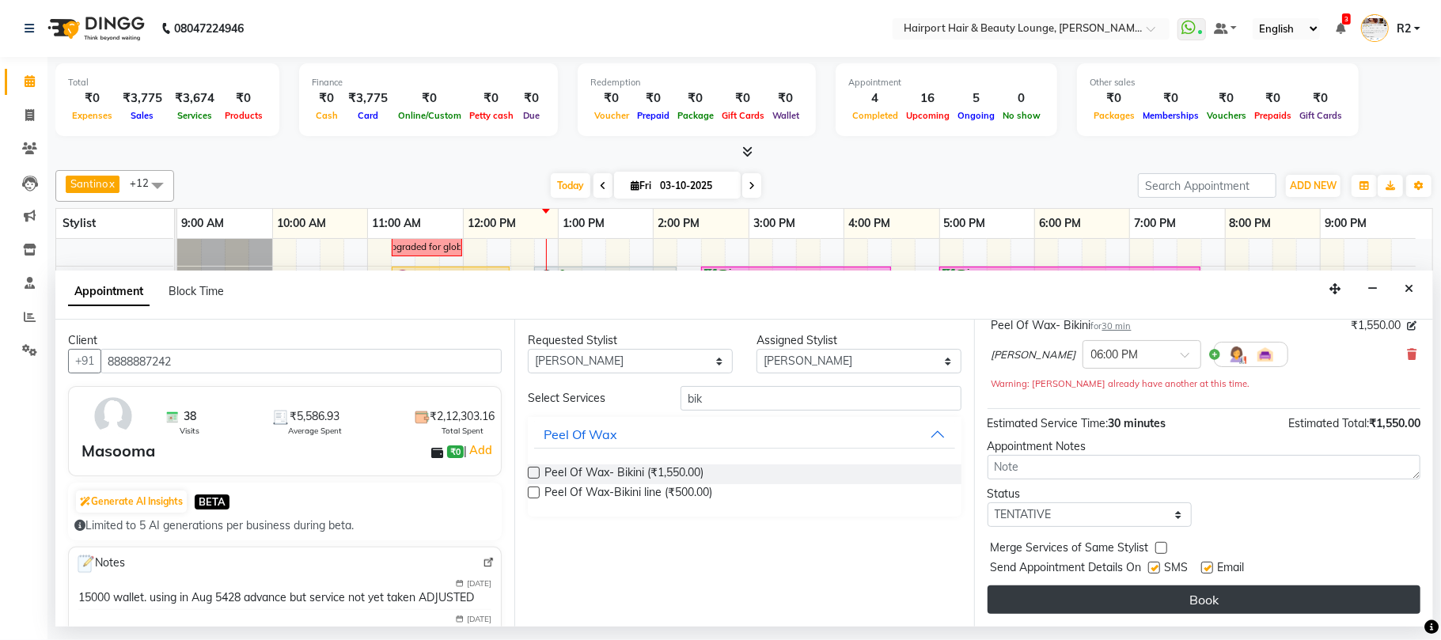
click at [1104, 603] on button "Book" at bounding box center [1203, 599] width 433 height 28
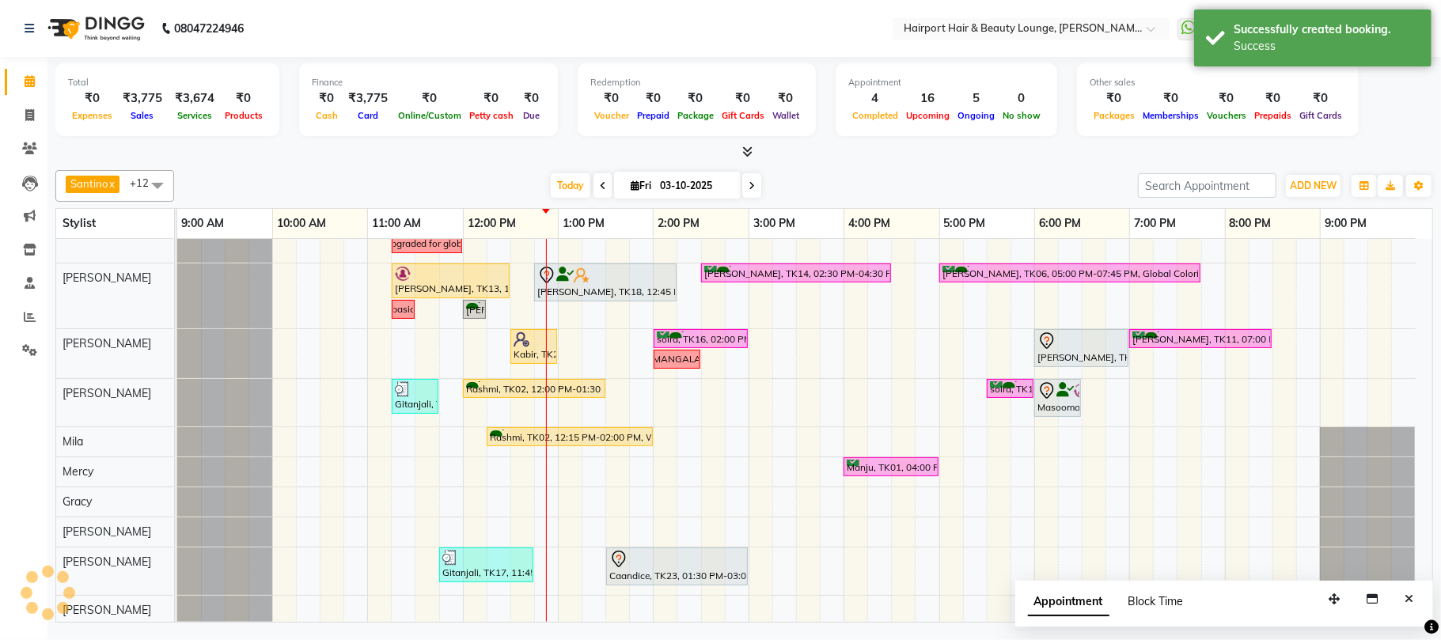
scroll to position [223, 0]
click at [1416, 596] on button "Close" at bounding box center [1408, 599] width 23 height 25
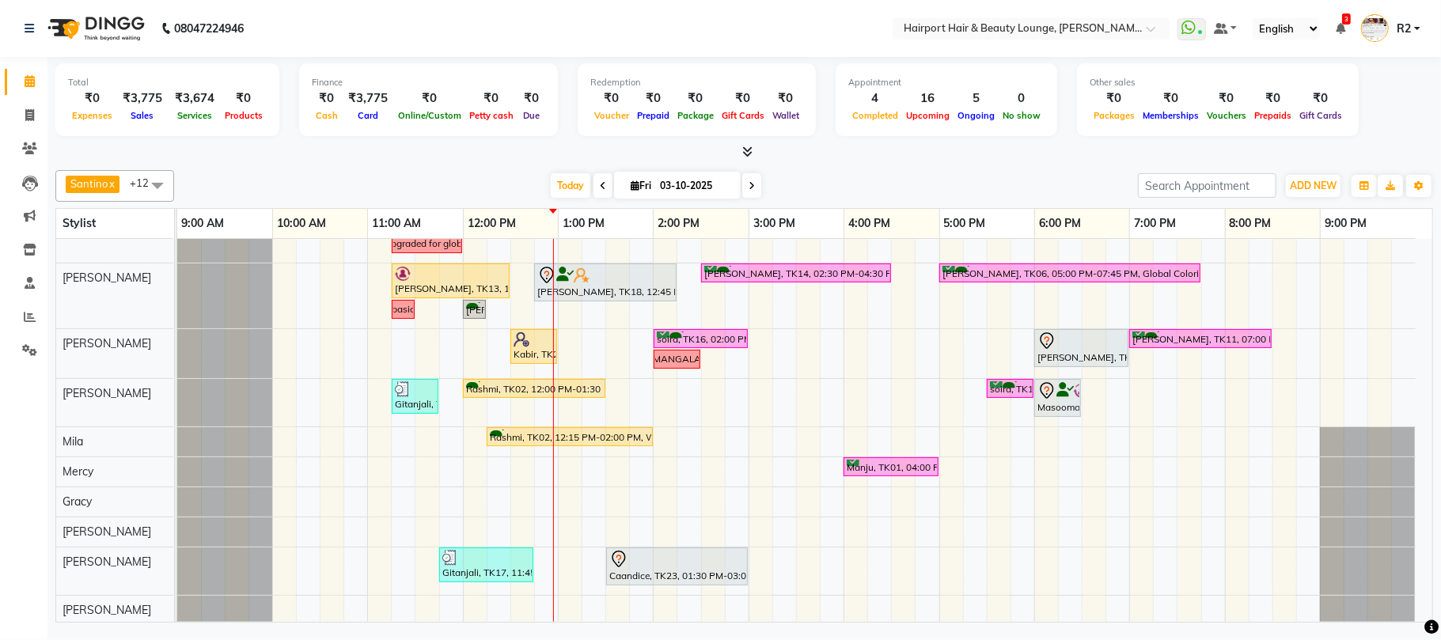
click at [850, 172] on div "[PERSON_NAME] x Vikas x [PERSON_NAME] x [PERSON_NAME] [PERSON_NAME] x Mila x Me…" at bounding box center [743, 186] width 1377 height 32
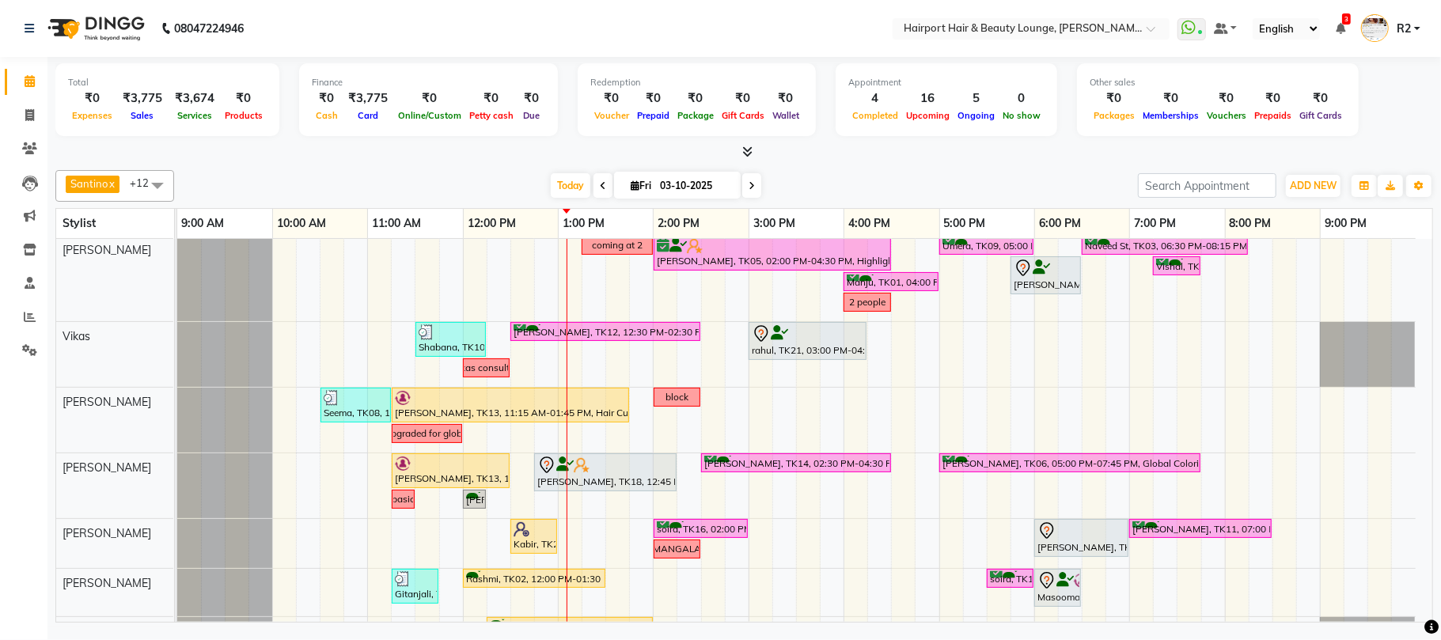
scroll to position [0, 0]
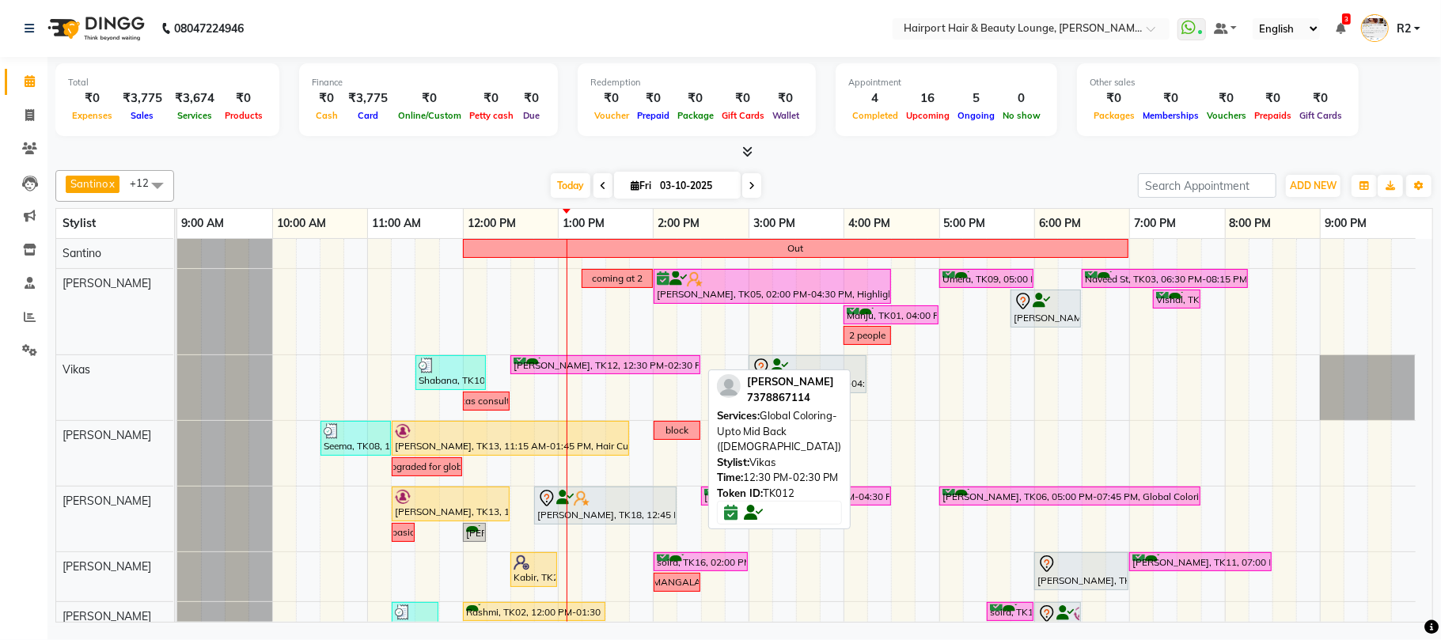
click at [602, 367] on div "Naazish Khan, TK12, 12:30 PM-02:30 PM, Global Coloring- Upto Mid Back (Female)" at bounding box center [605, 365] width 187 height 15
select select "6"
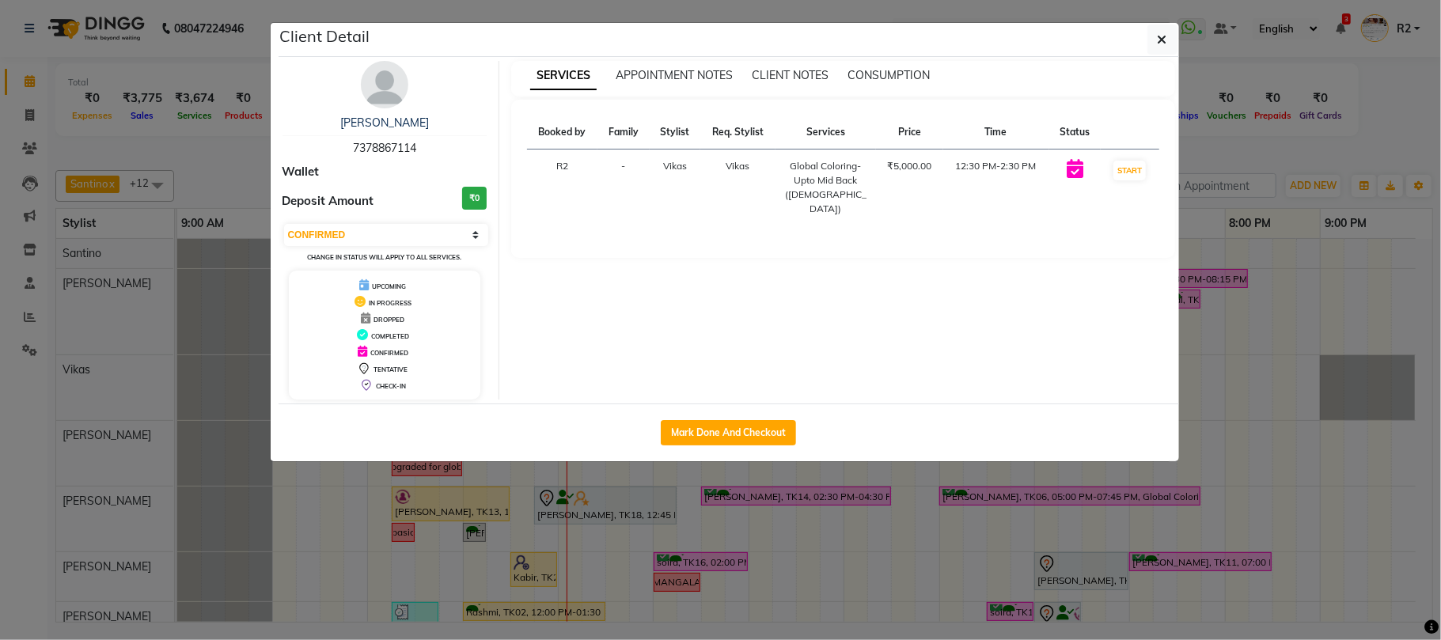
click at [1217, 166] on ngb-modal-window "Client Detail Naazish Khan 7378867114 Wallet Deposit Amount ₹0 Select IN SERVIC…" at bounding box center [720, 320] width 1441 height 640
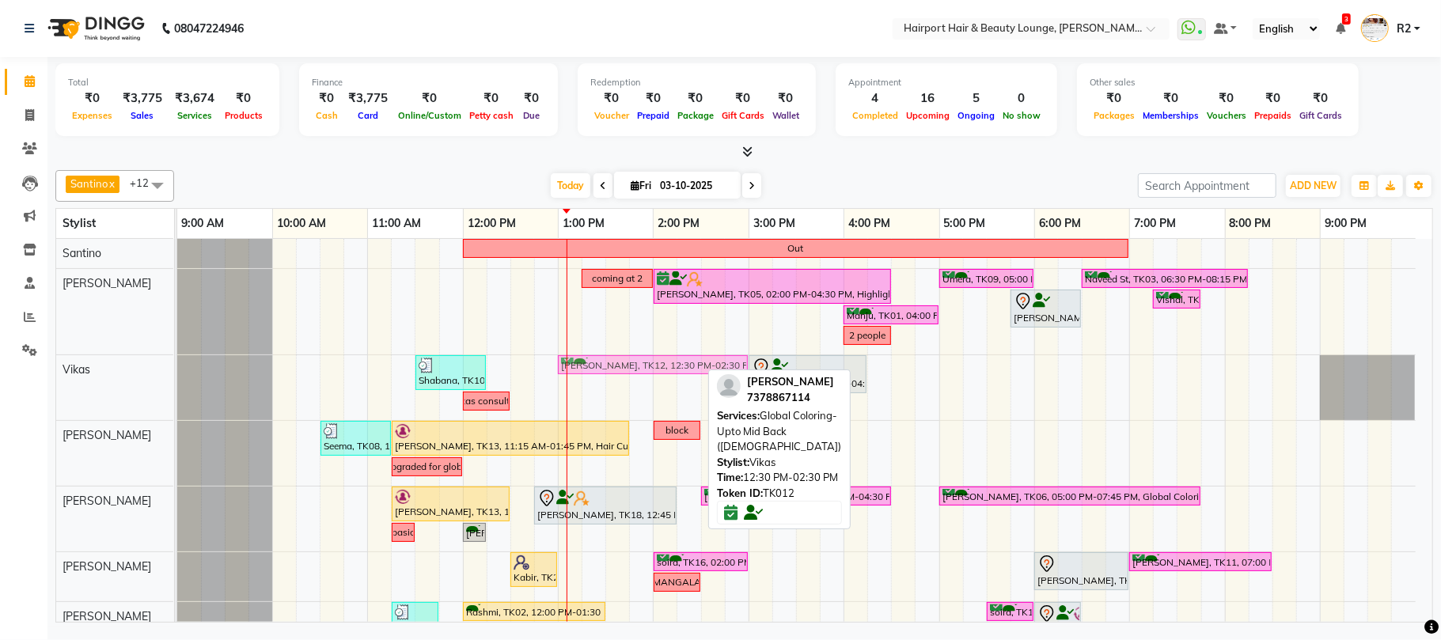
drag, startPoint x: 612, startPoint y: 364, endPoint x: 659, endPoint y: 373, distance: 47.6
click at [177, 373] on div "Shabana, TK10, 11:30 AM-12:15 PM, Hair Cuts -Sr.Stylist(Female) Naazish Khan, T…" at bounding box center [177, 387] width 0 height 65
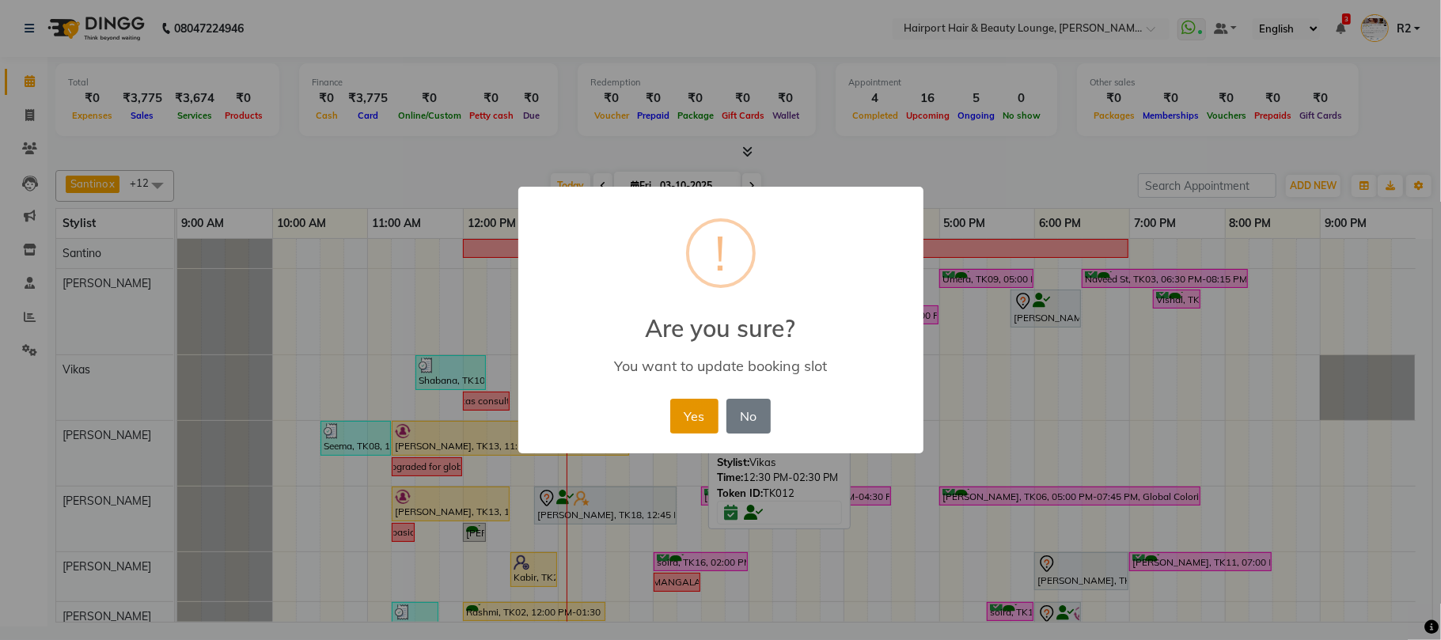
click at [704, 413] on button "Yes" at bounding box center [694, 416] width 48 height 35
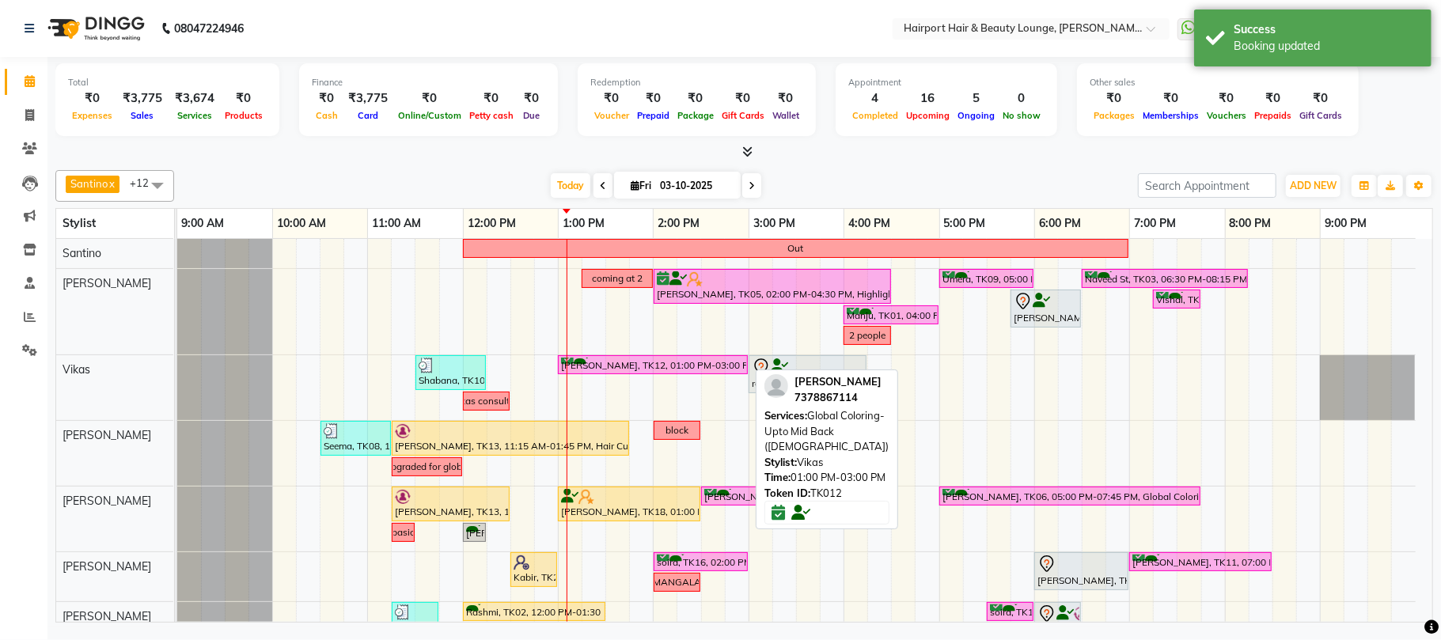
click at [609, 368] on div "[PERSON_NAME], TK12, 01:00 PM-03:00 PM, Global Coloring- Upto Mid Back ([DEMOGR…" at bounding box center [652, 365] width 187 height 15
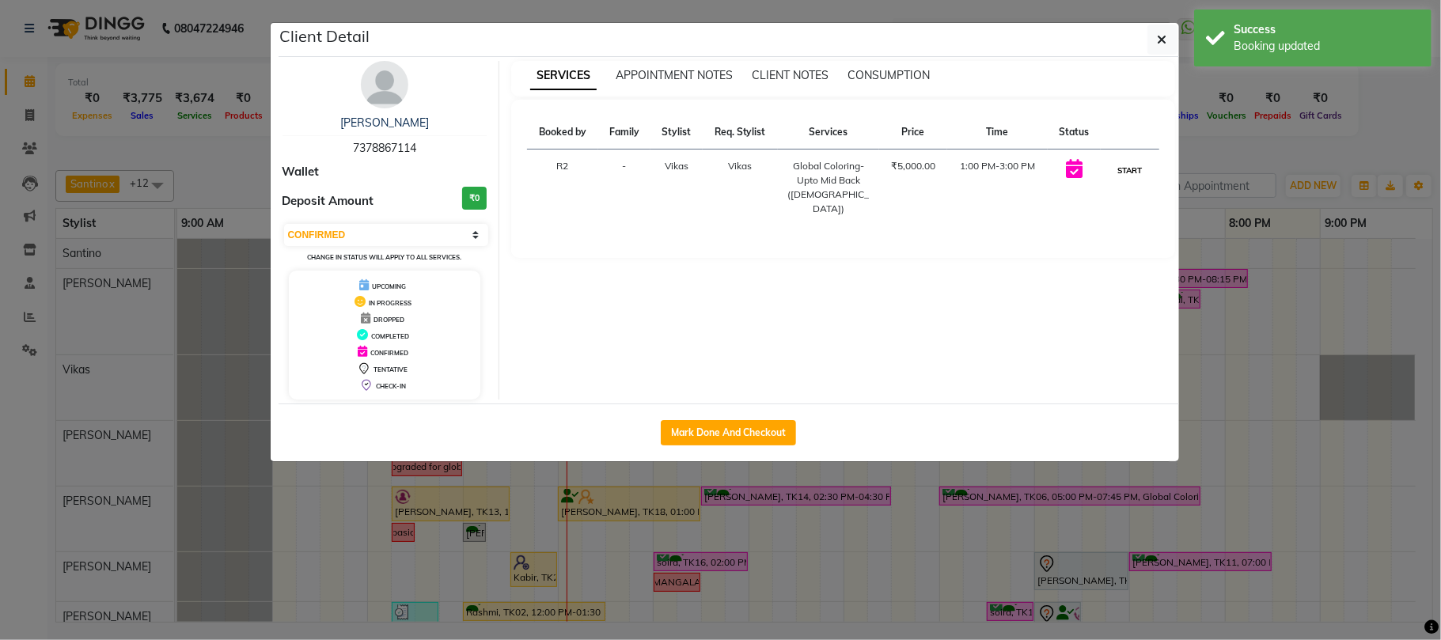
click at [1137, 172] on button "START" at bounding box center [1129, 171] width 32 height 20
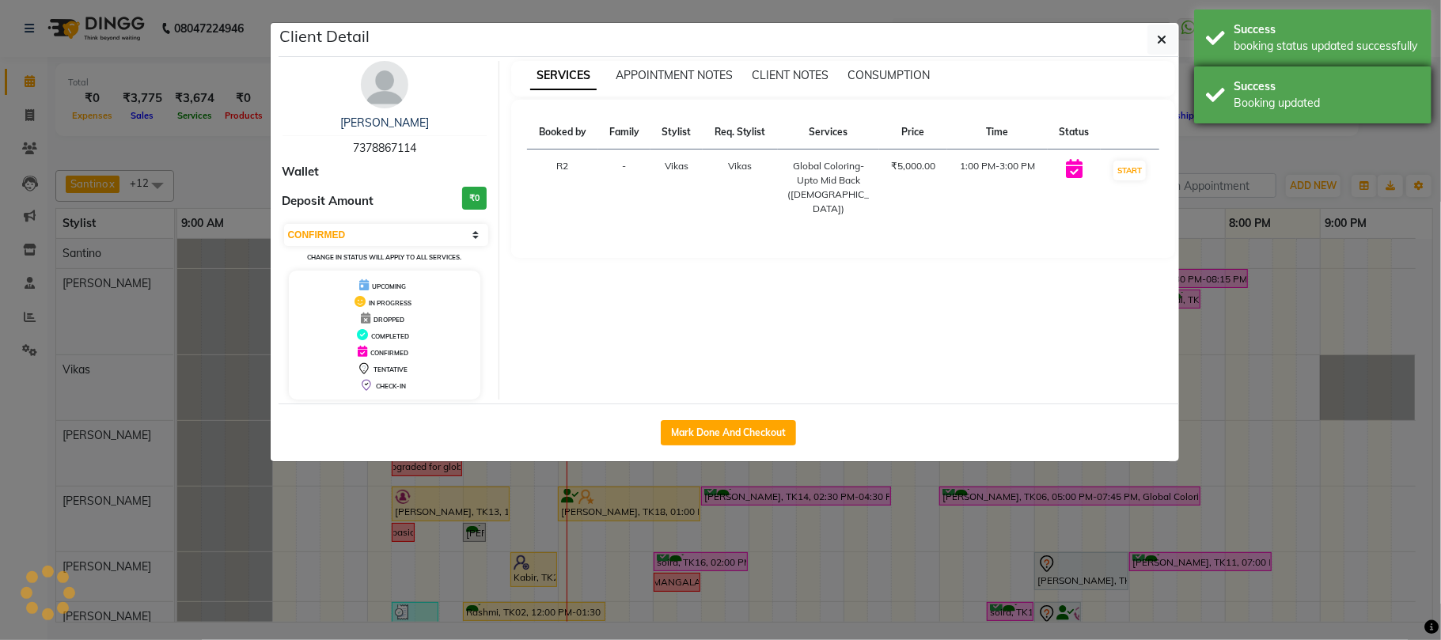
select select "1"
drag, startPoint x: 1317, startPoint y: 144, endPoint x: 1298, endPoint y: 101, distance: 46.7
click at [1320, 146] on ngb-modal-window "Client Detail Naazish Khan 7378867114 Wallet Deposit Amount ₹0 Select IN SERVIC…" at bounding box center [720, 320] width 1441 height 640
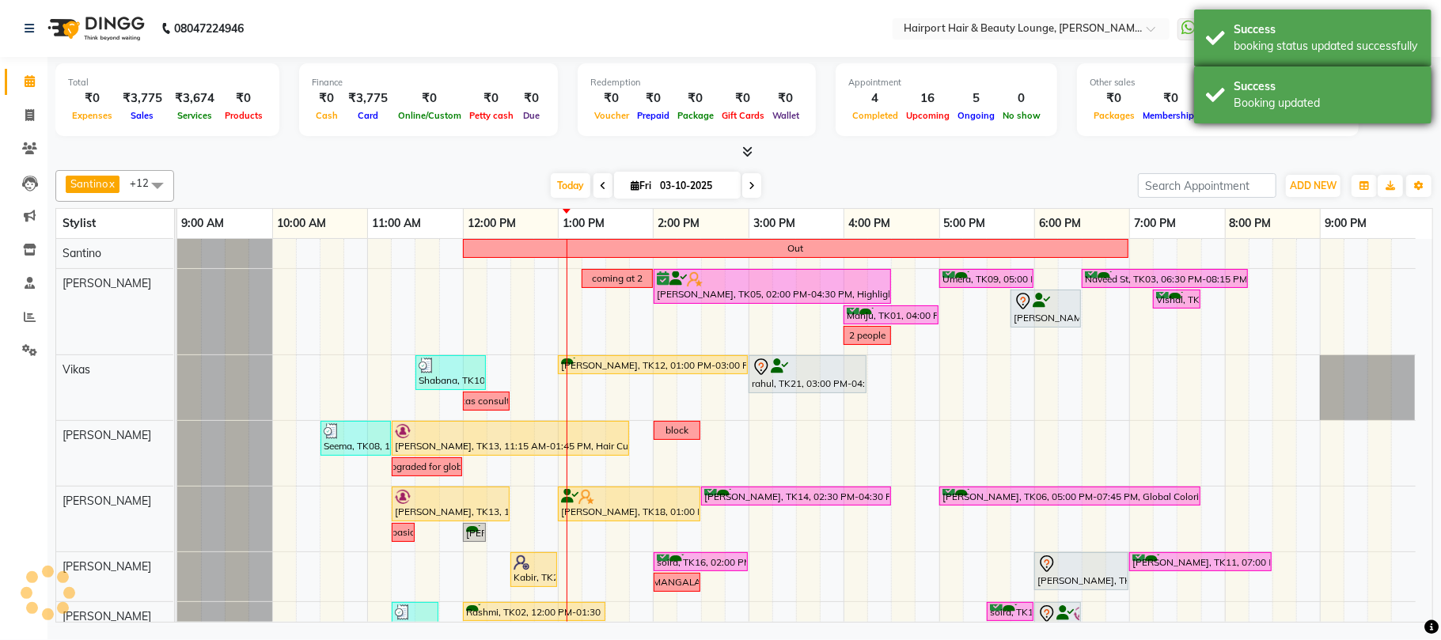
click at [1298, 99] on div "Booking updated" at bounding box center [1326, 103] width 186 height 17
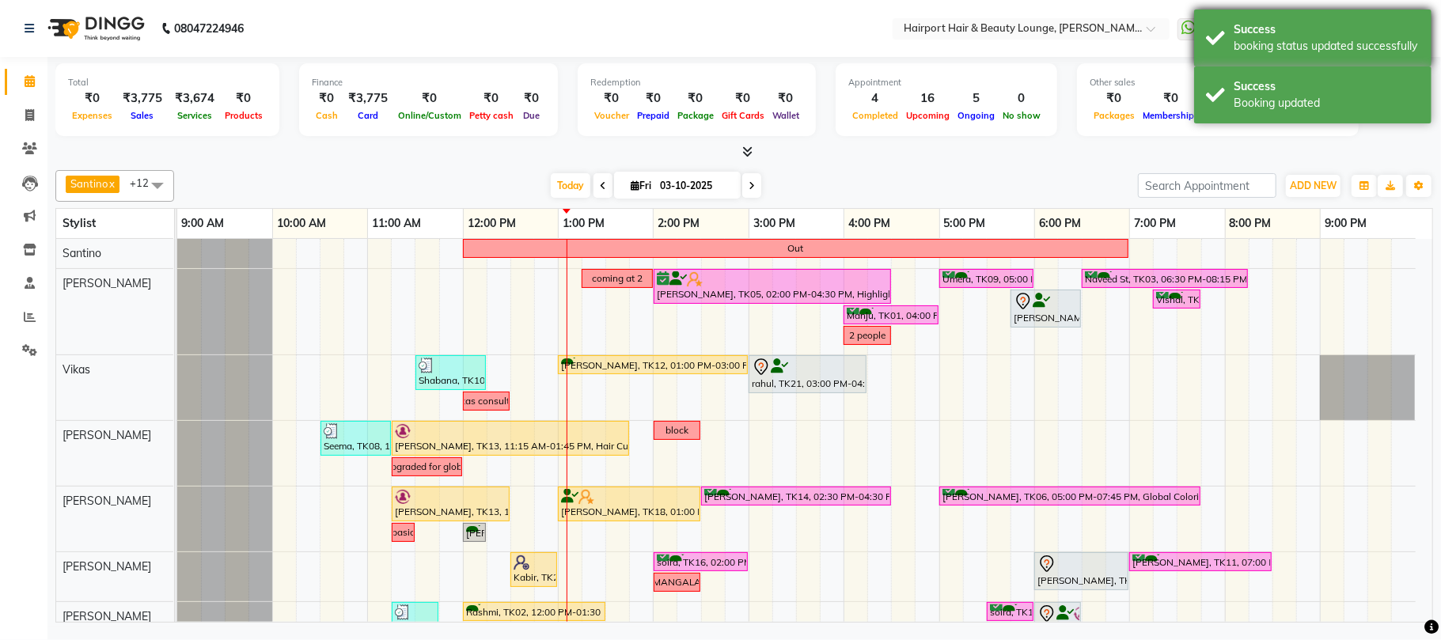
click at [1283, 46] on div "booking status updated successfully" at bounding box center [1326, 46] width 186 height 17
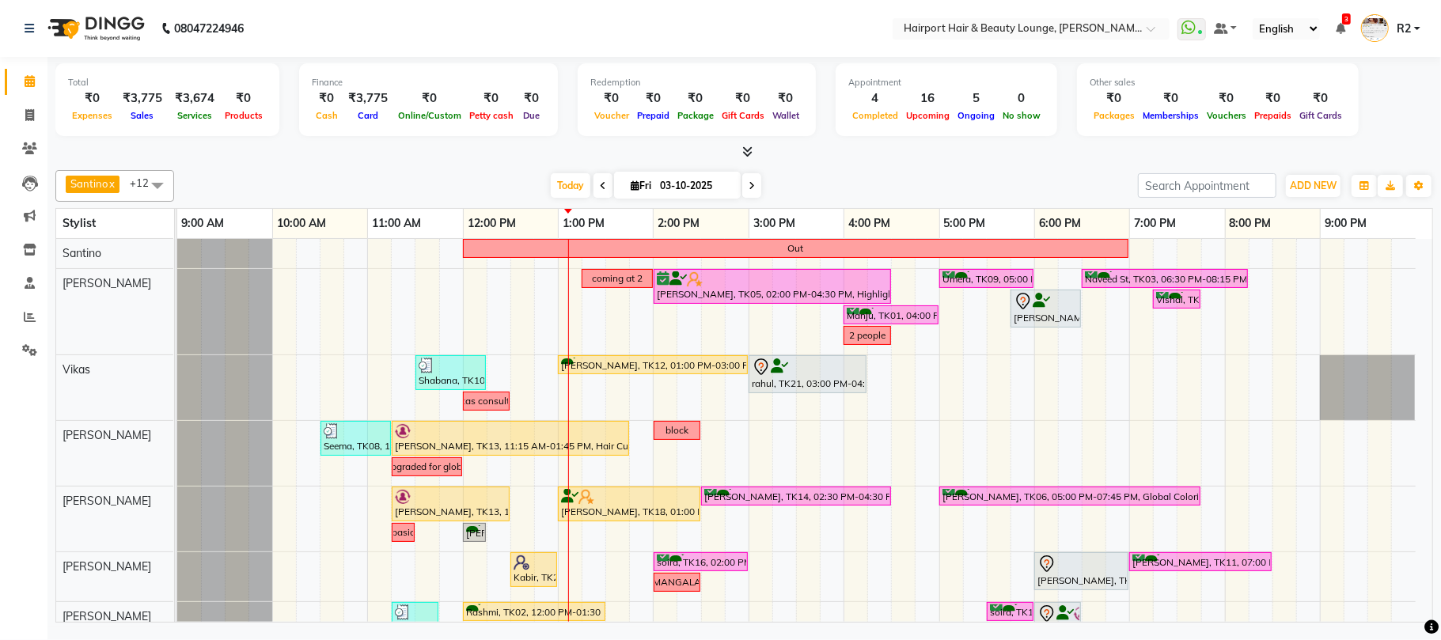
scroll to position [229, 0]
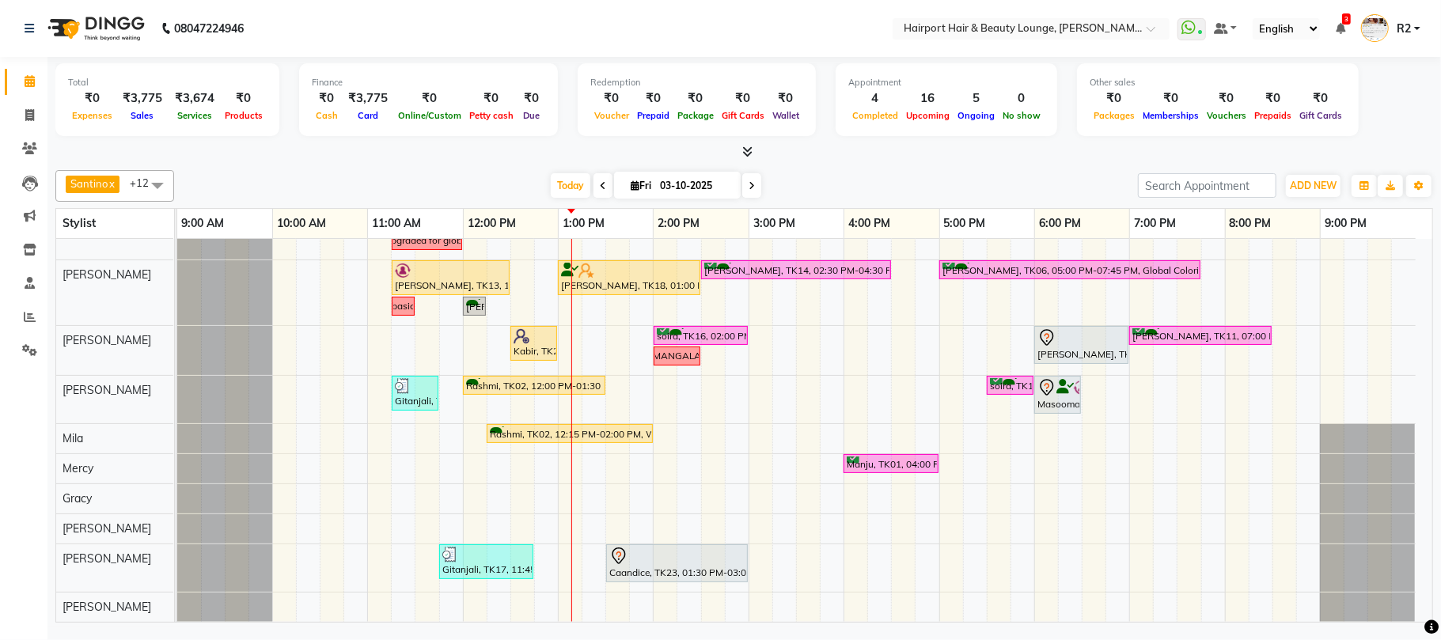
click at [288, 161] on div "Total ₹0 Expenses ₹3,775 Sales ₹3,674 Services ₹0 Products Finance ₹0 Cash ₹3,7…" at bounding box center [743, 342] width 1393 height 570
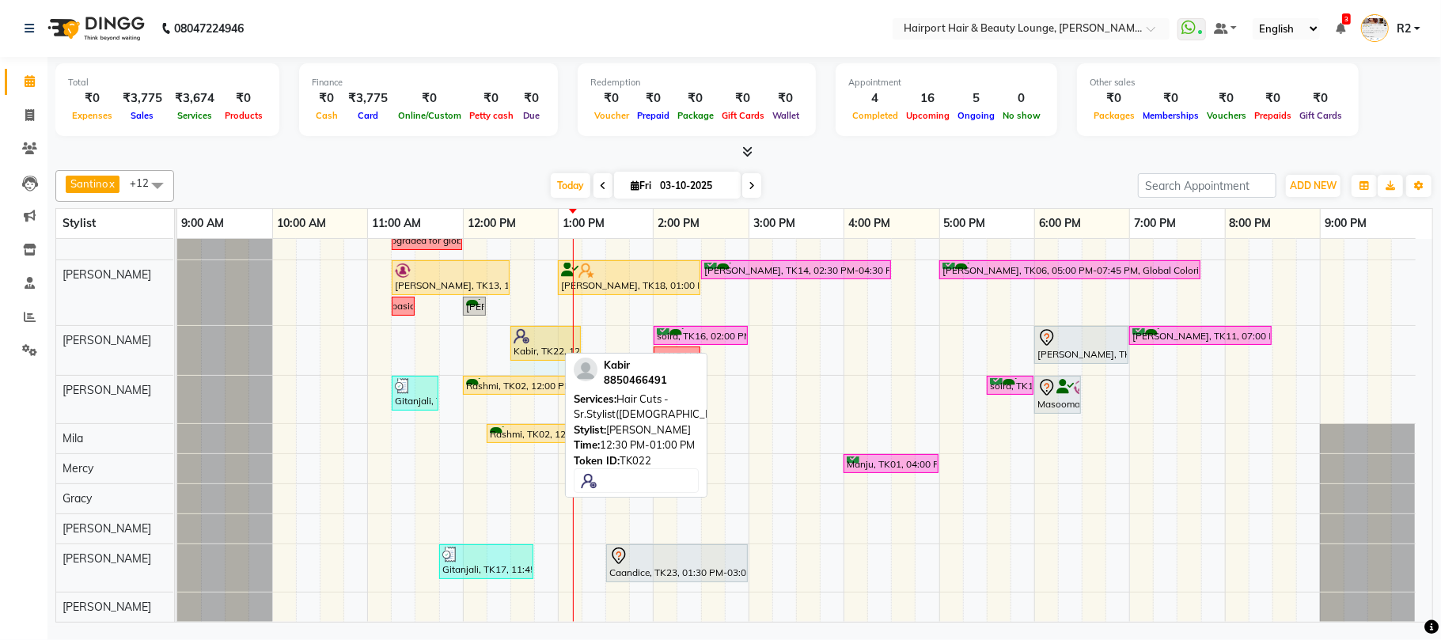
drag, startPoint x: 555, startPoint y: 333, endPoint x: 561, endPoint y: 340, distance: 9.5
click at [177, 346] on div "Kabir, TK22, 12:30 PM-01:00 PM, Hair Cuts -Sr.Stylist(Male) soira, TK16, 02:00 …" at bounding box center [177, 350] width 0 height 49
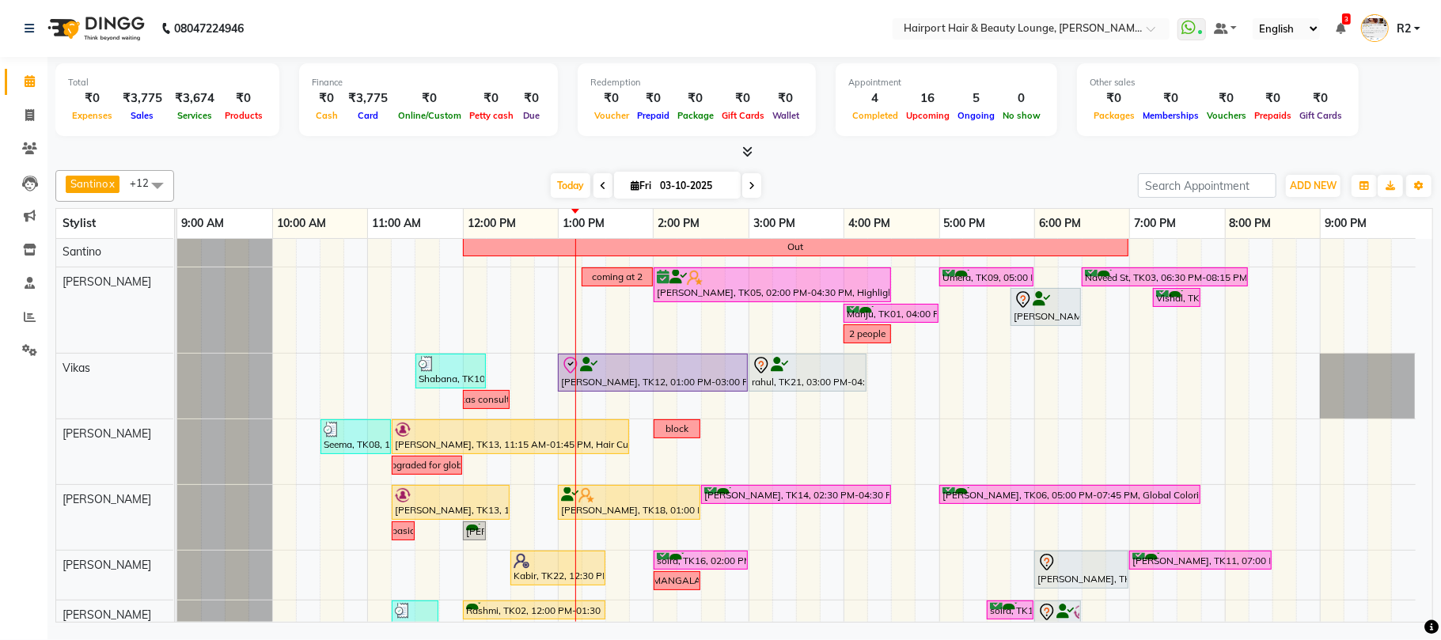
scroll to position [0, 0]
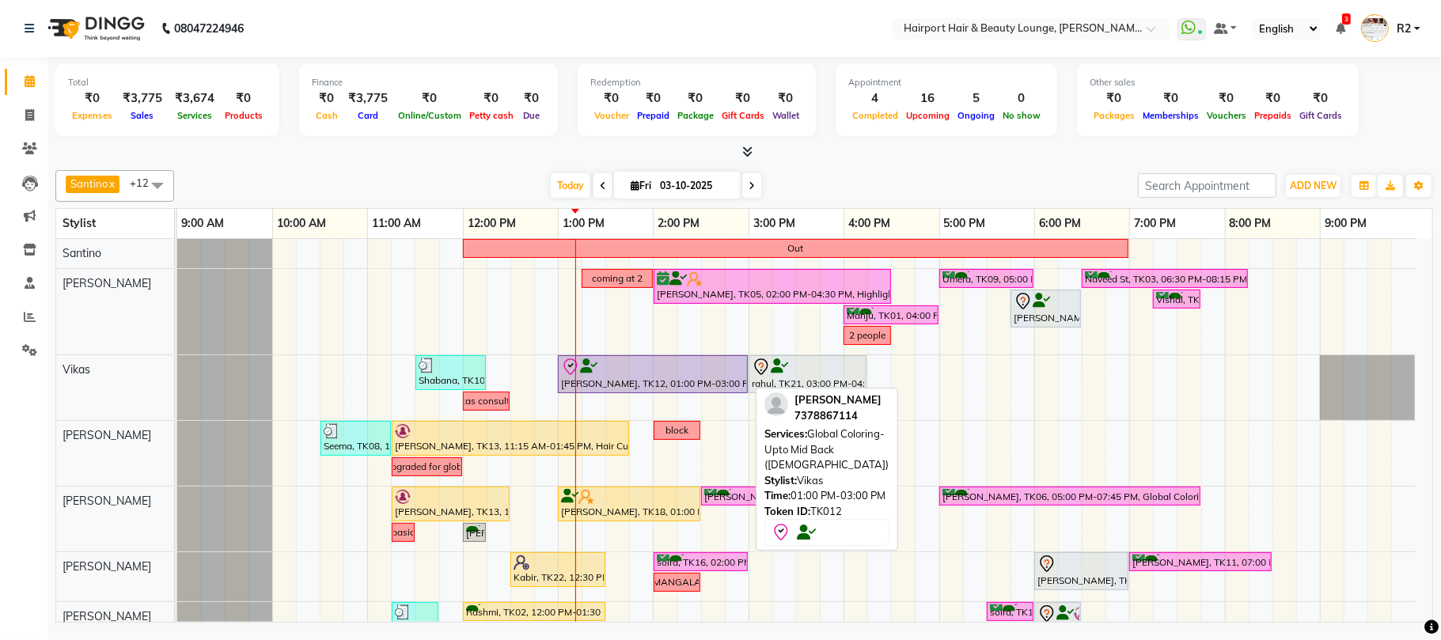
click at [638, 380] on div "Naazish Khan, TK12, 01:00 PM-03:00 PM, Global Coloring- Upto Mid Back (Female)" at bounding box center [652, 374] width 187 height 33
select select "8"
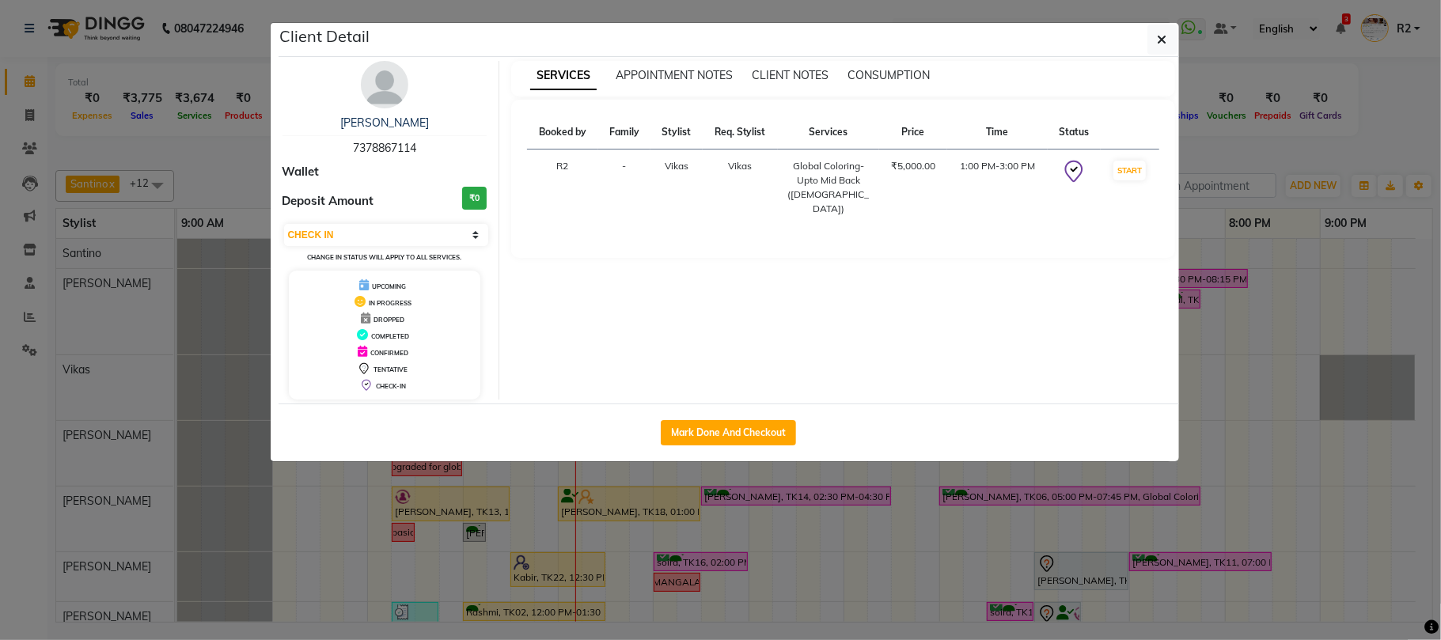
drag, startPoint x: 391, startPoint y: 81, endPoint x: 520, endPoint y: 308, distance: 261.1
click at [390, 80] on img at bounding box center [384, 84] width 47 height 47
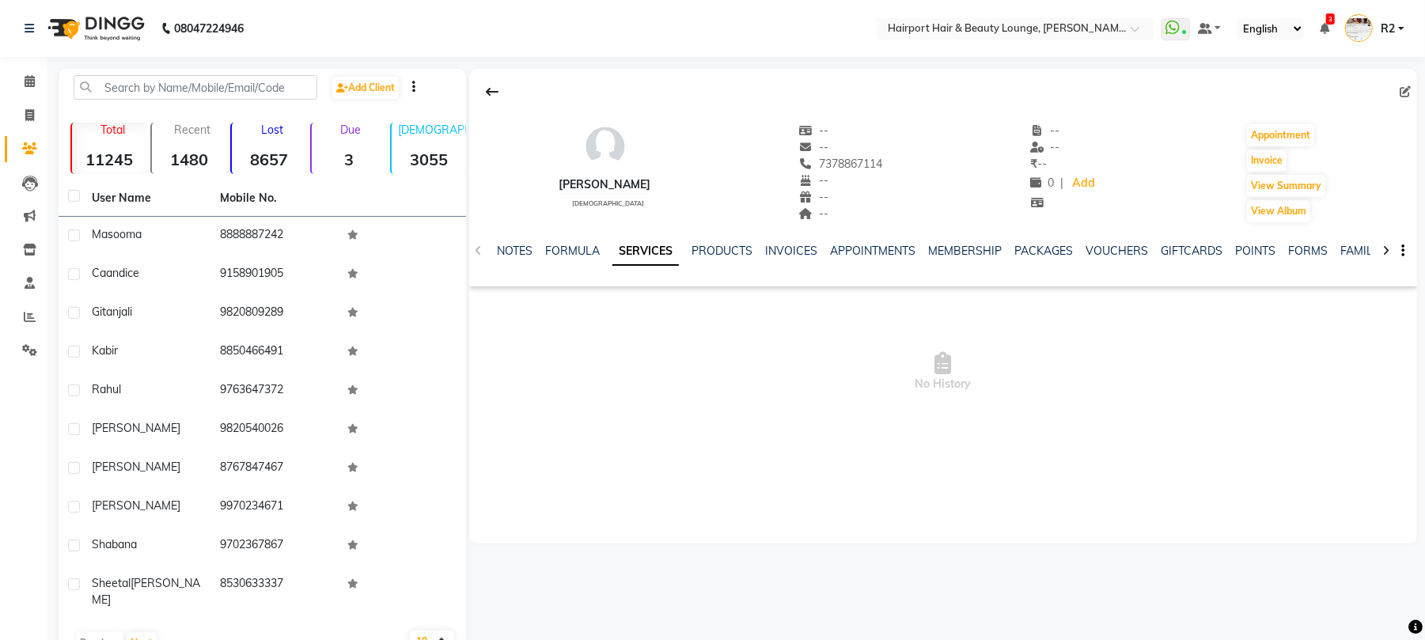
click at [1408, 96] on icon at bounding box center [1404, 91] width 11 height 11
select select "22"
select select "[DEMOGRAPHIC_DATA]"
select select "10261"
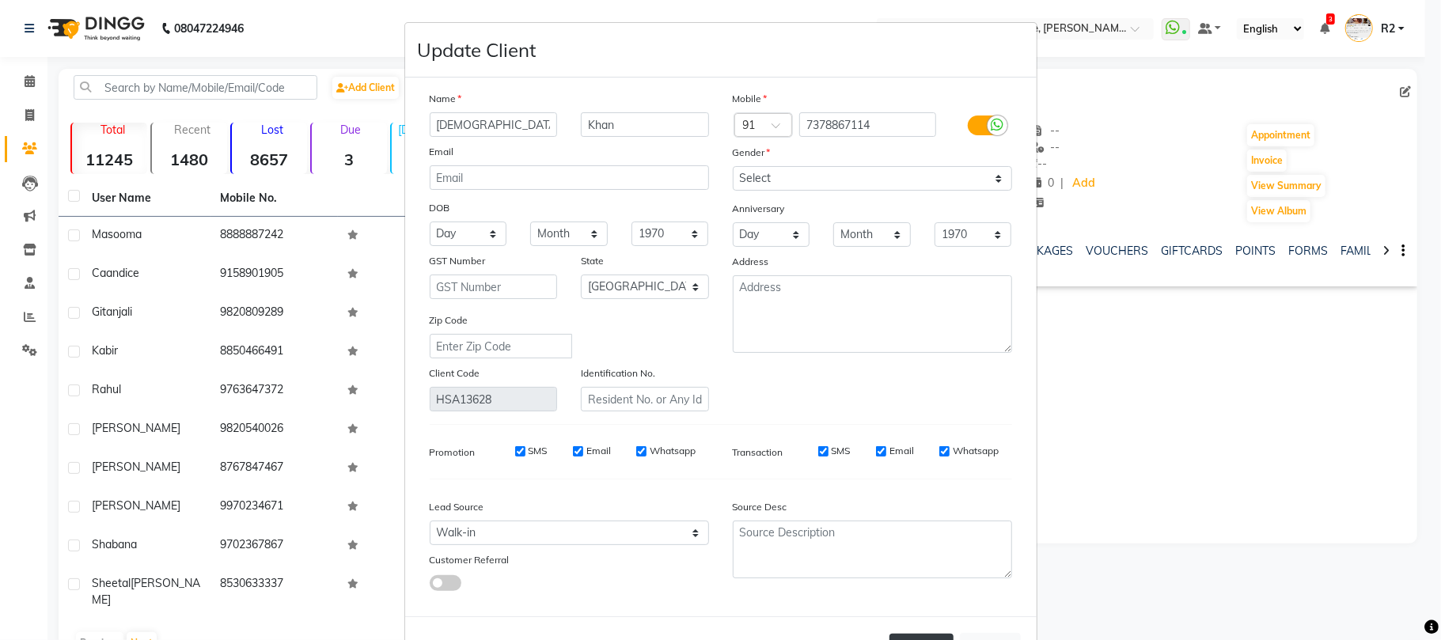
scroll to position [58, 0]
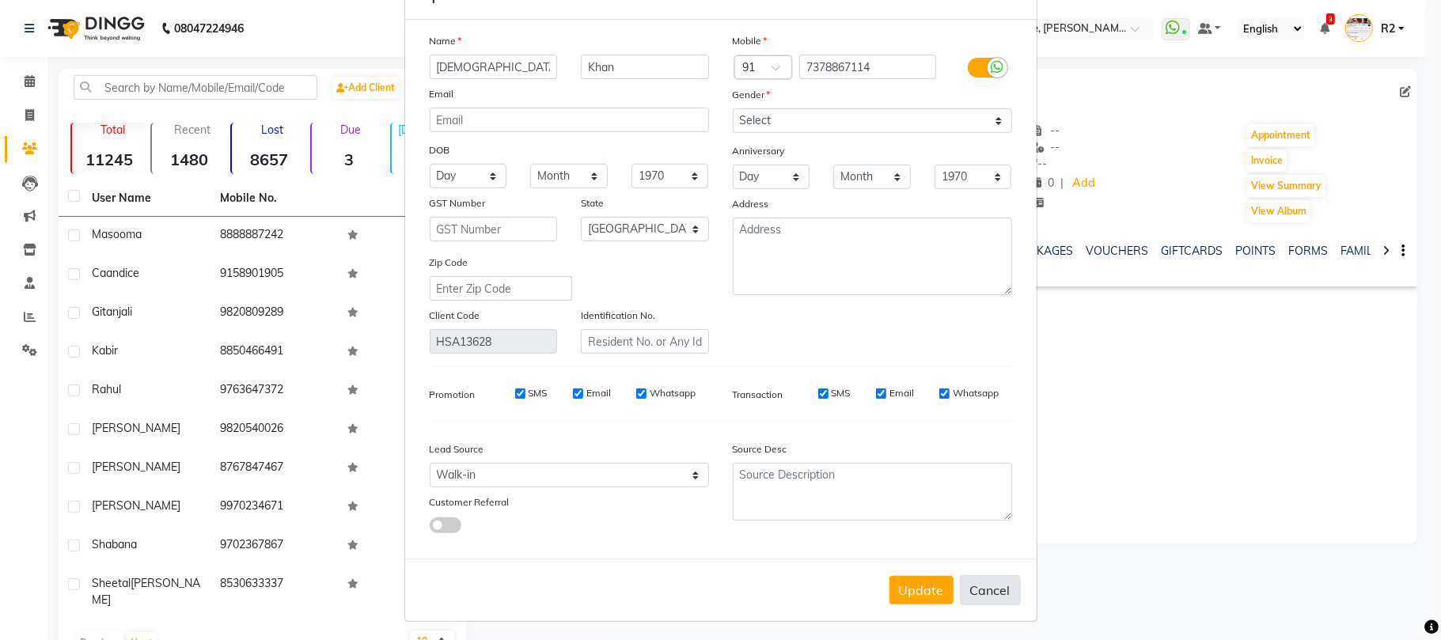
click at [988, 587] on button "Cancel" at bounding box center [990, 590] width 61 height 30
select select
select select "null"
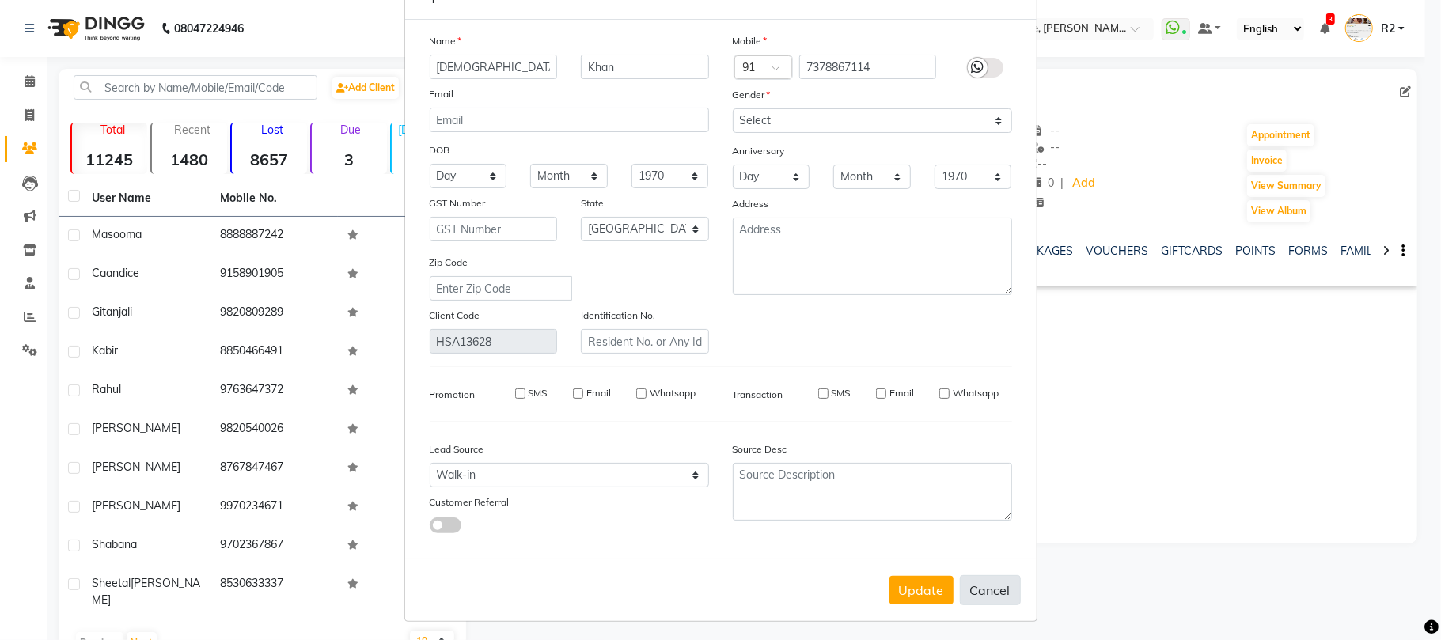
select select
checkbox input "false"
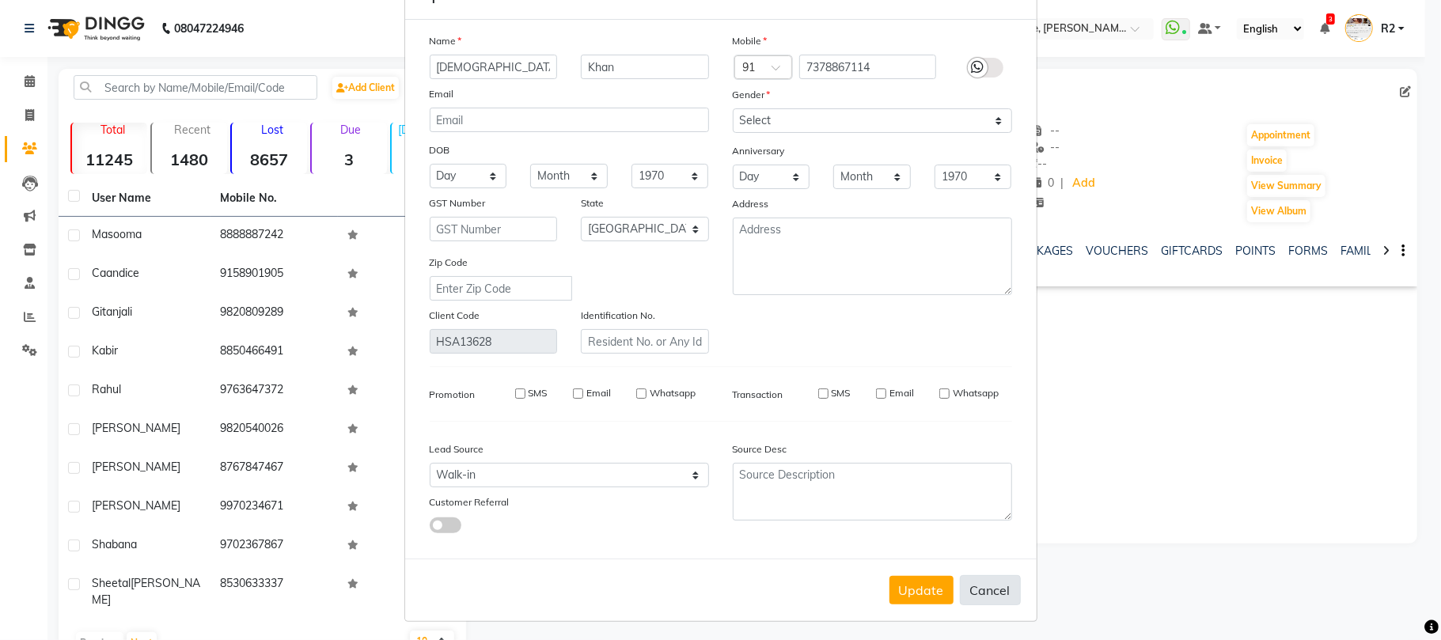
checkbox input "false"
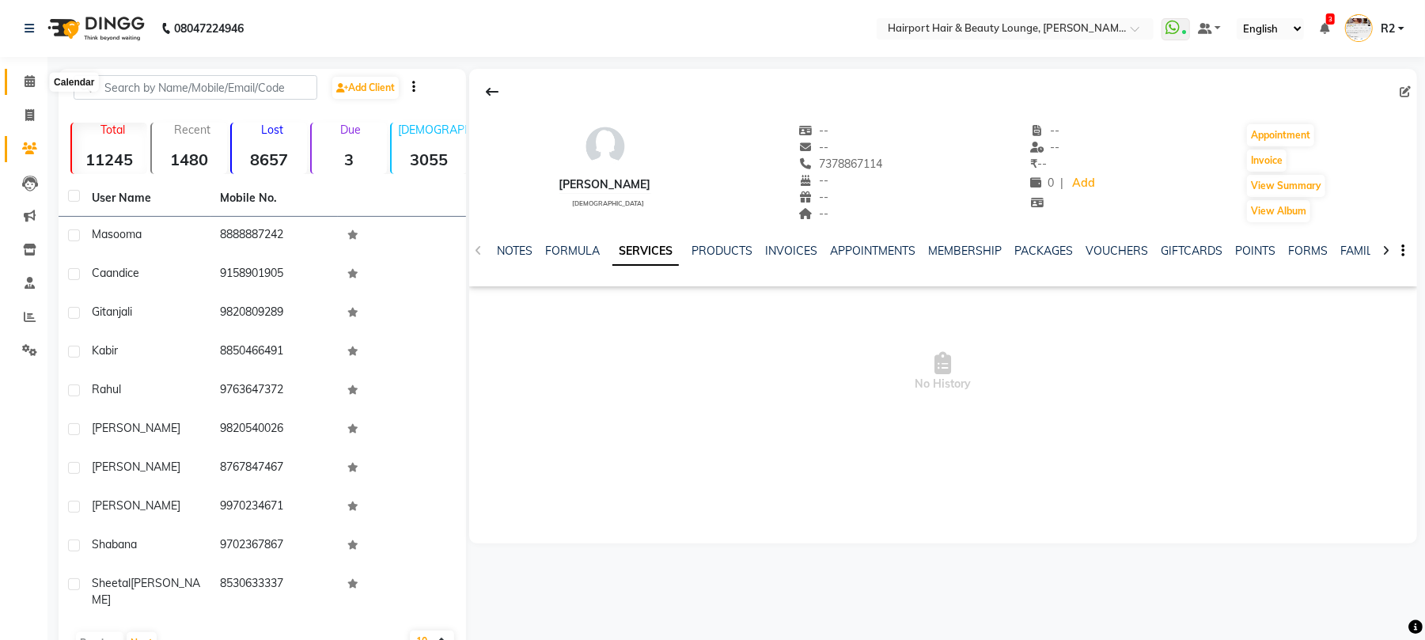
click at [33, 74] on span at bounding box center [30, 82] width 28 height 18
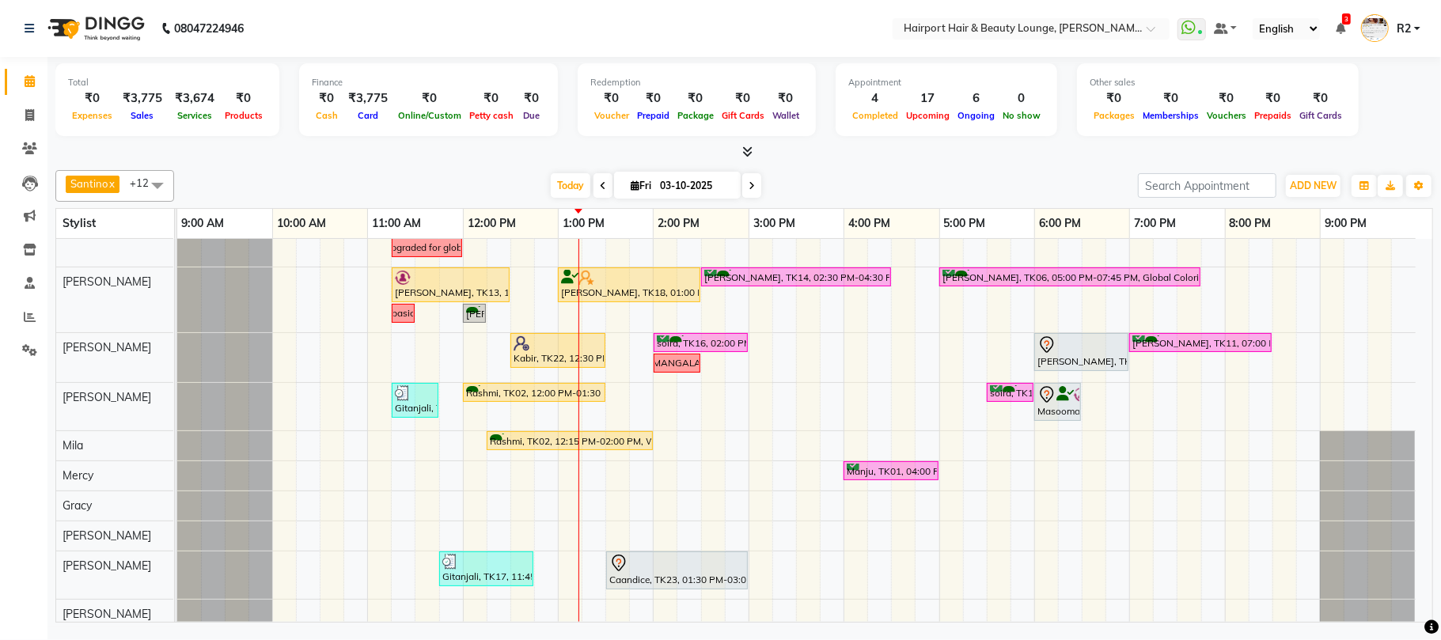
scroll to position [229, 0]
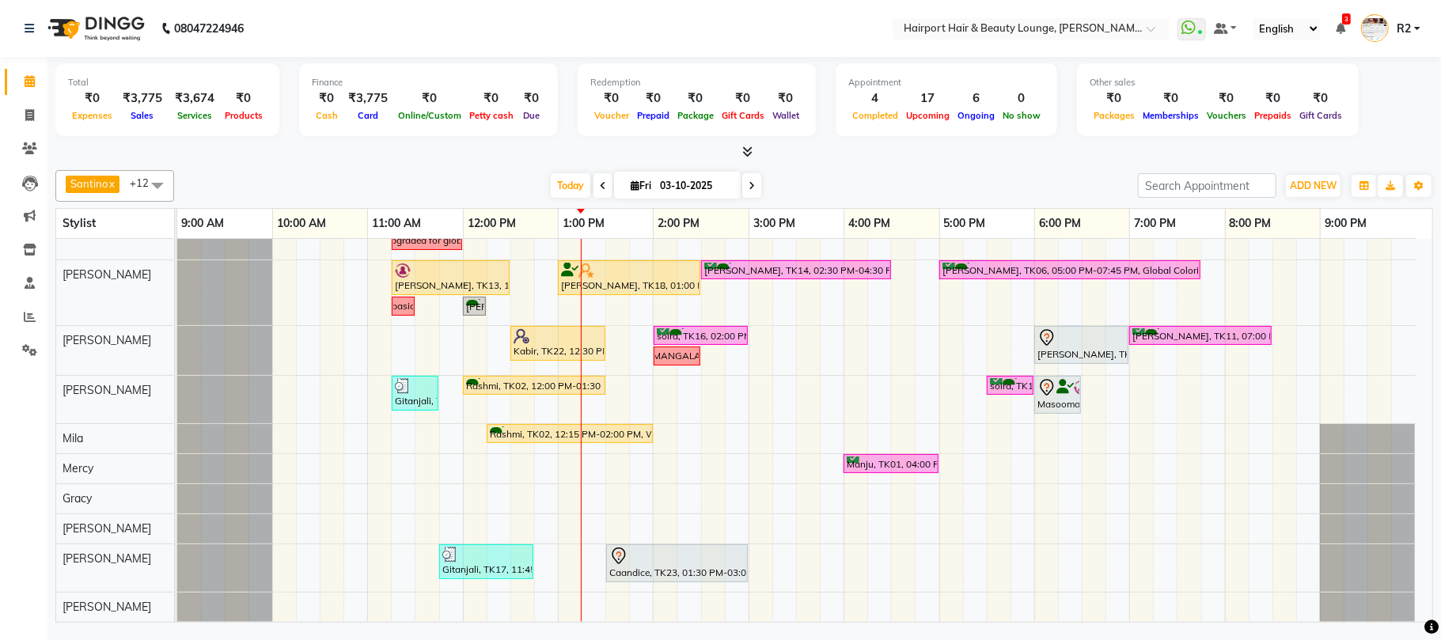
click at [321, 172] on div "Santino x Anandita x Vikas x Adnan x Elizabeth x Atish x Binita x Mila x Mercy …" at bounding box center [743, 186] width 1377 height 32
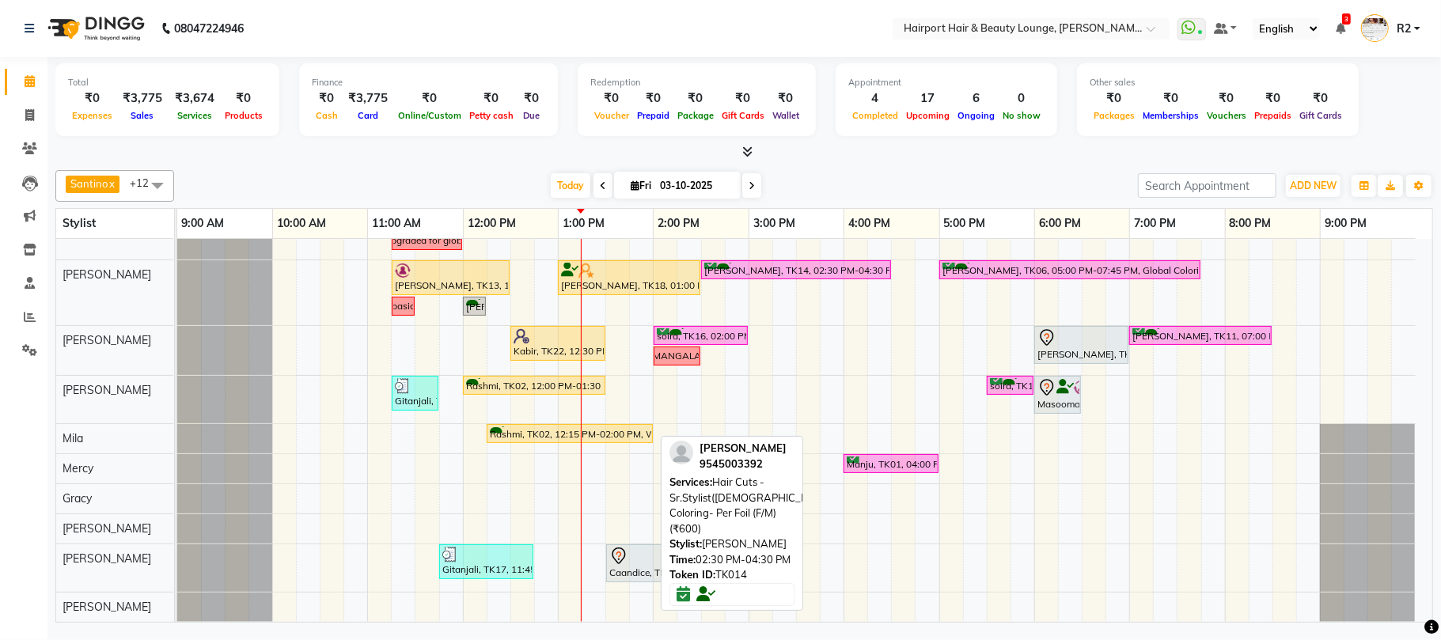
scroll to position [0, 0]
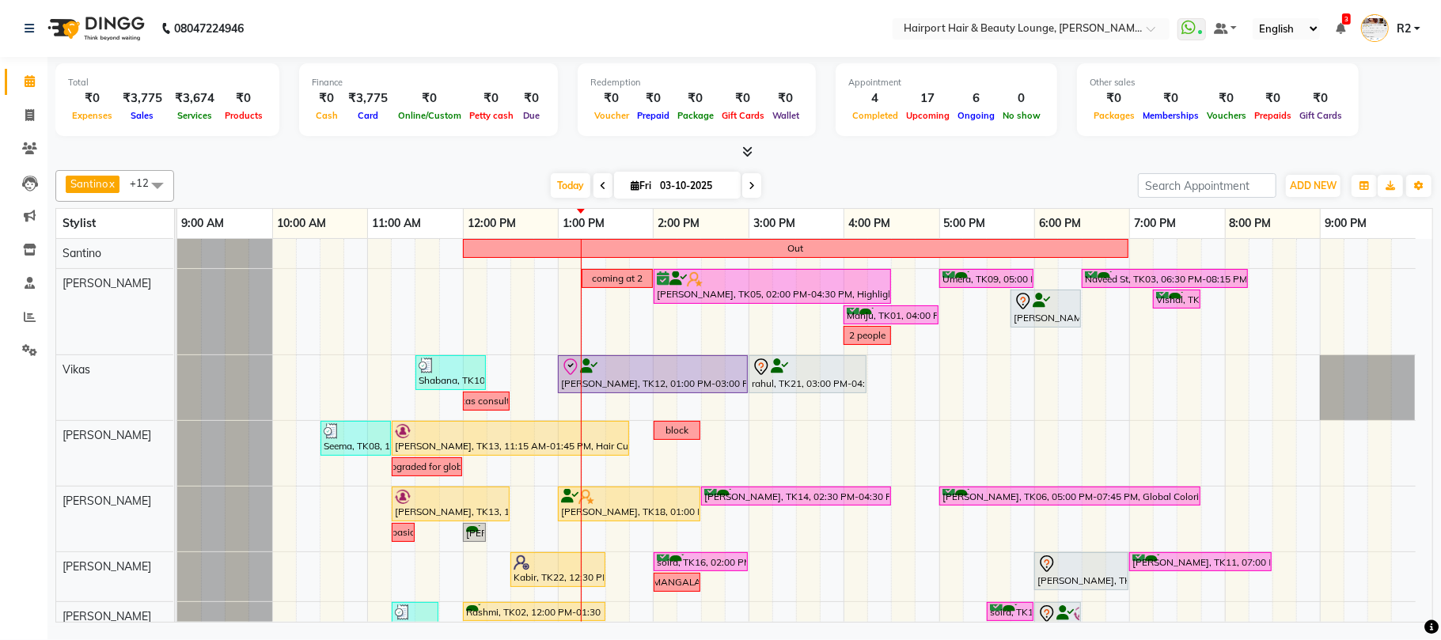
click at [748, 184] on icon at bounding box center [751, 185] width 6 height 9
type input "04-10-2025"
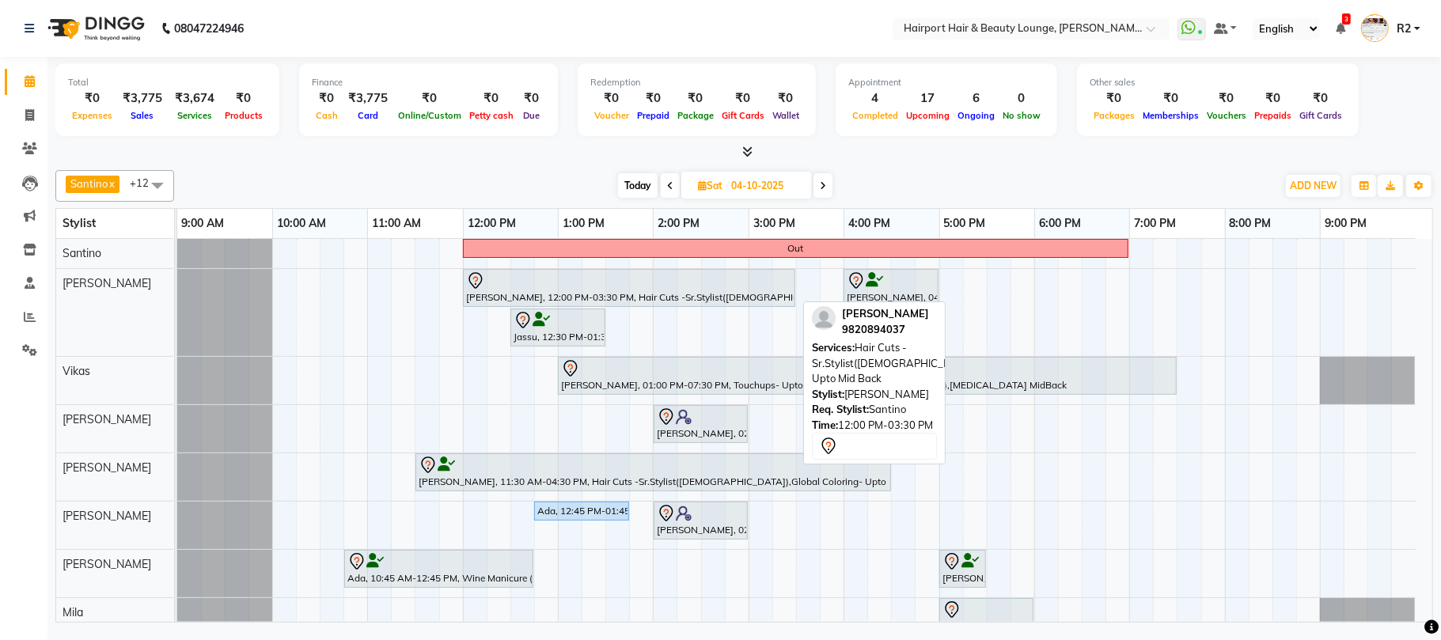
click at [662, 290] on div at bounding box center [629, 280] width 326 height 19
select select "7"
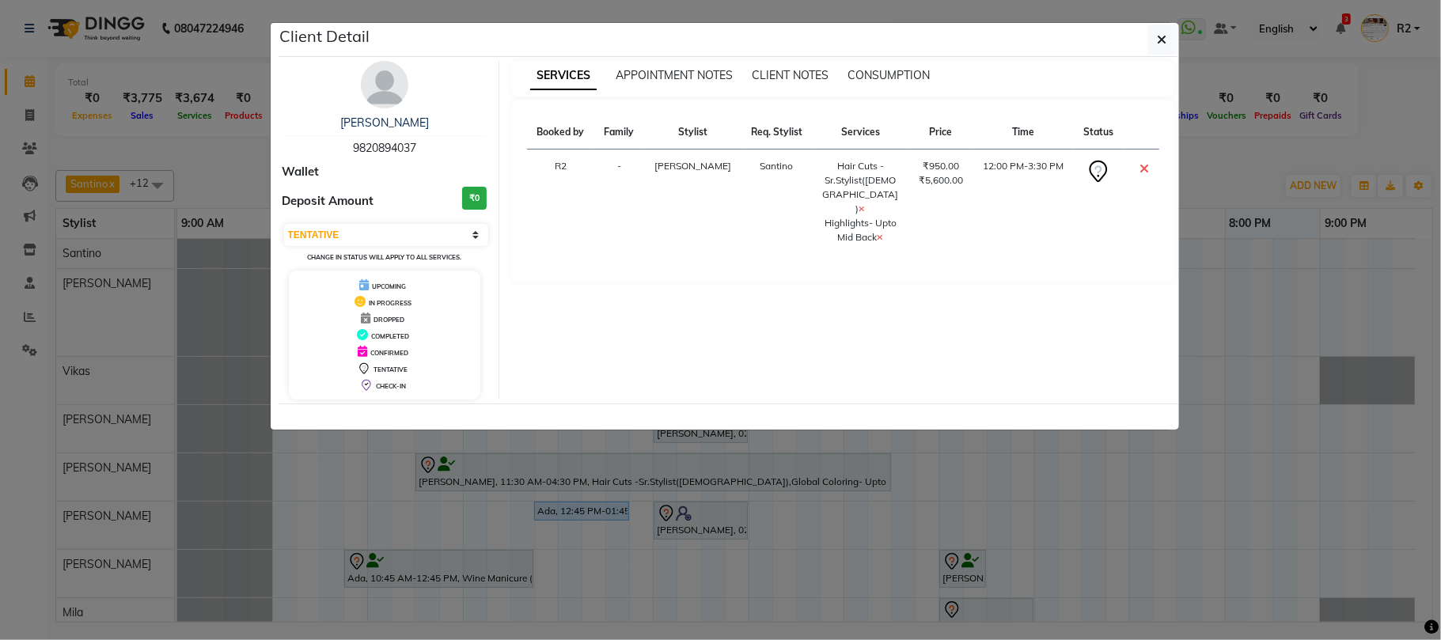
click at [378, 84] on img at bounding box center [384, 84] width 47 height 47
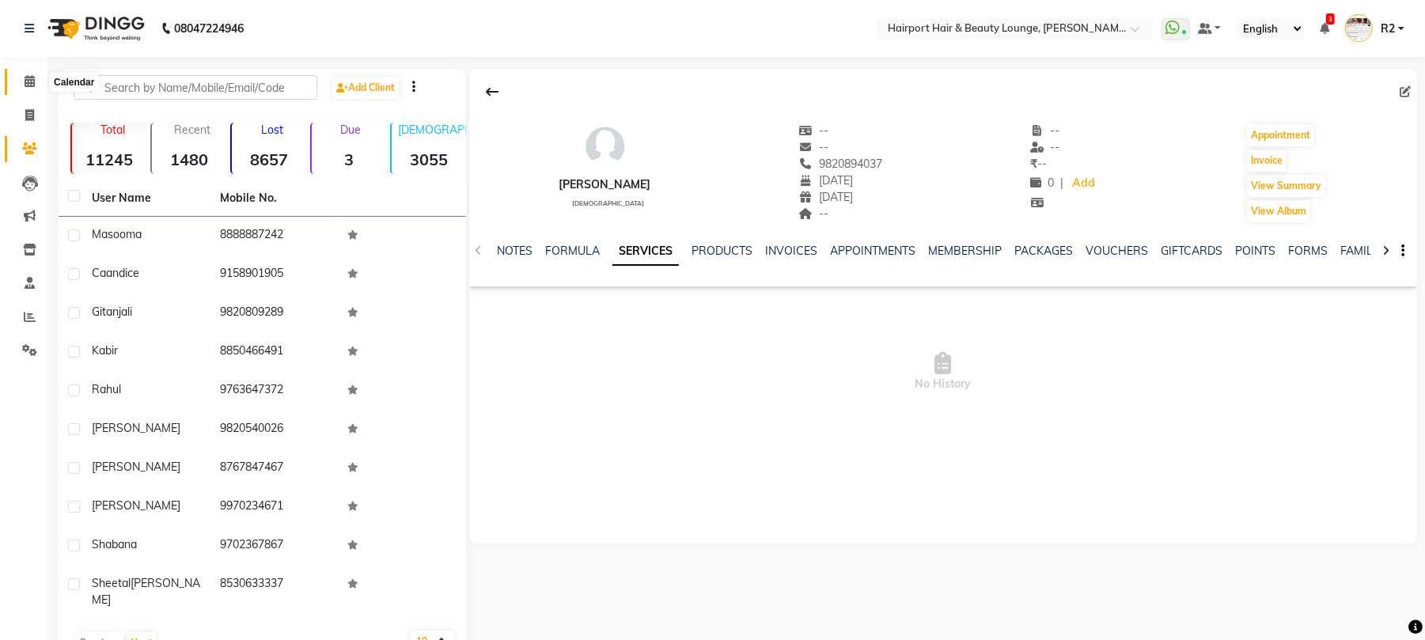
click at [26, 83] on icon at bounding box center [30, 81] width 10 height 12
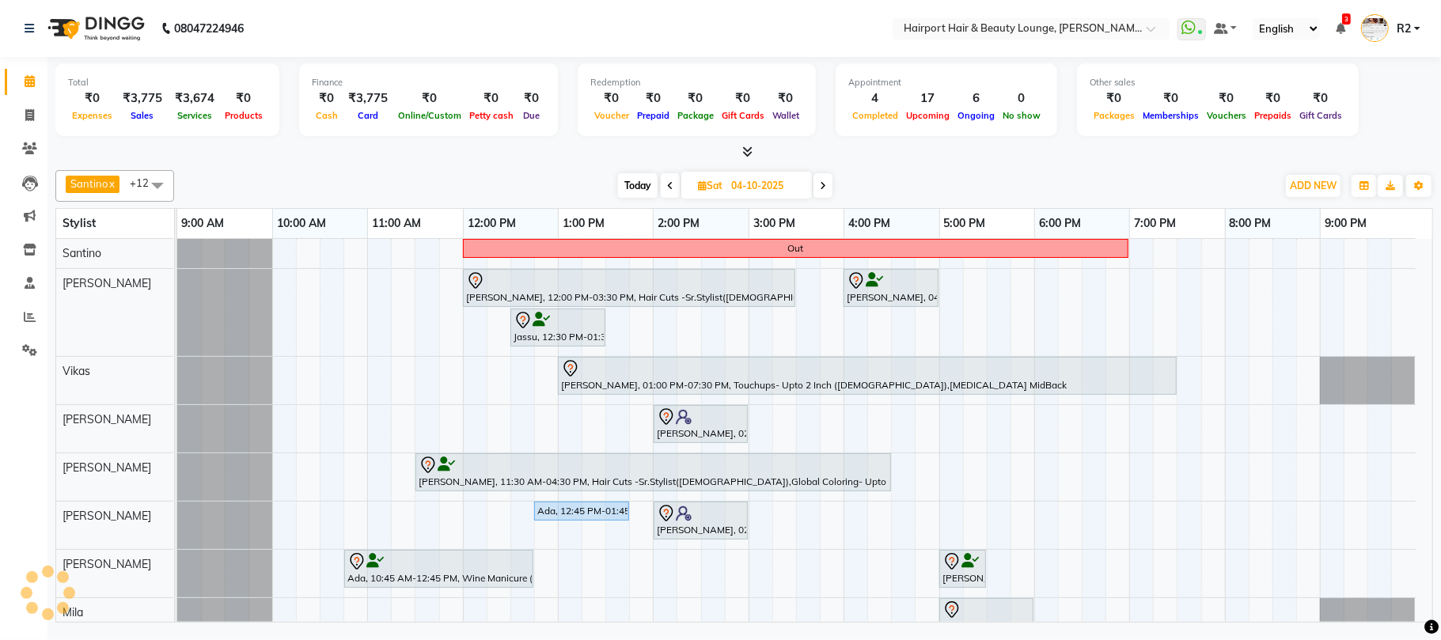
click at [643, 177] on span "Today" at bounding box center [638, 185] width 40 height 25
type input "03-10-2025"
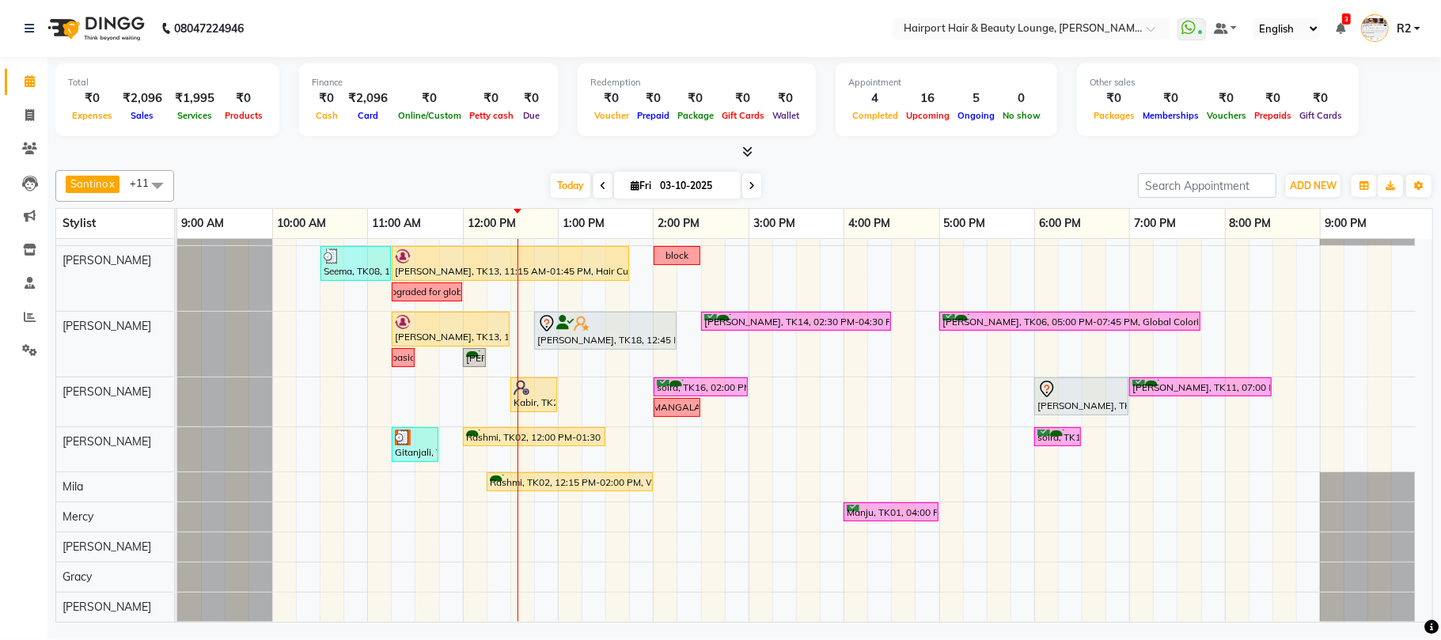
click at [138, 175] on span "[PERSON_NAME] x [PERSON_NAME] x [PERSON_NAME] [PERSON_NAME] x Mila x Mercy x [P…" at bounding box center [114, 186] width 119 height 32
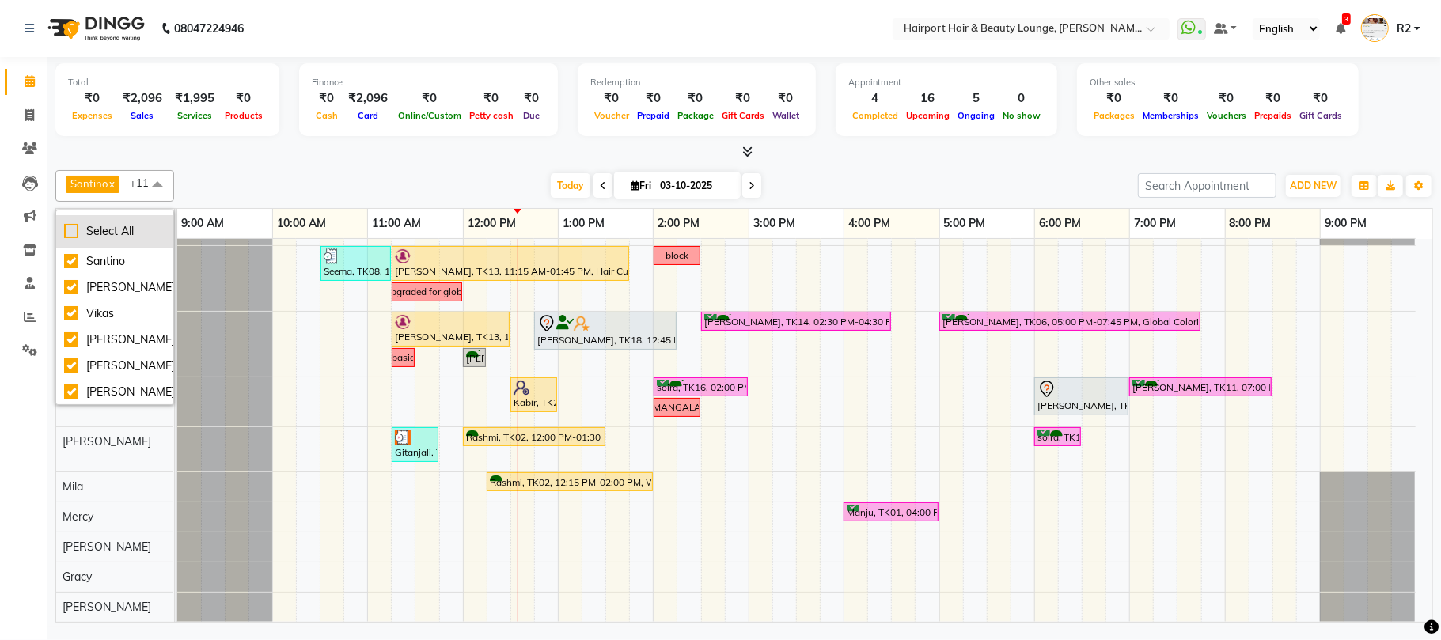
click at [106, 223] on div "Select All" at bounding box center [114, 231] width 101 height 17
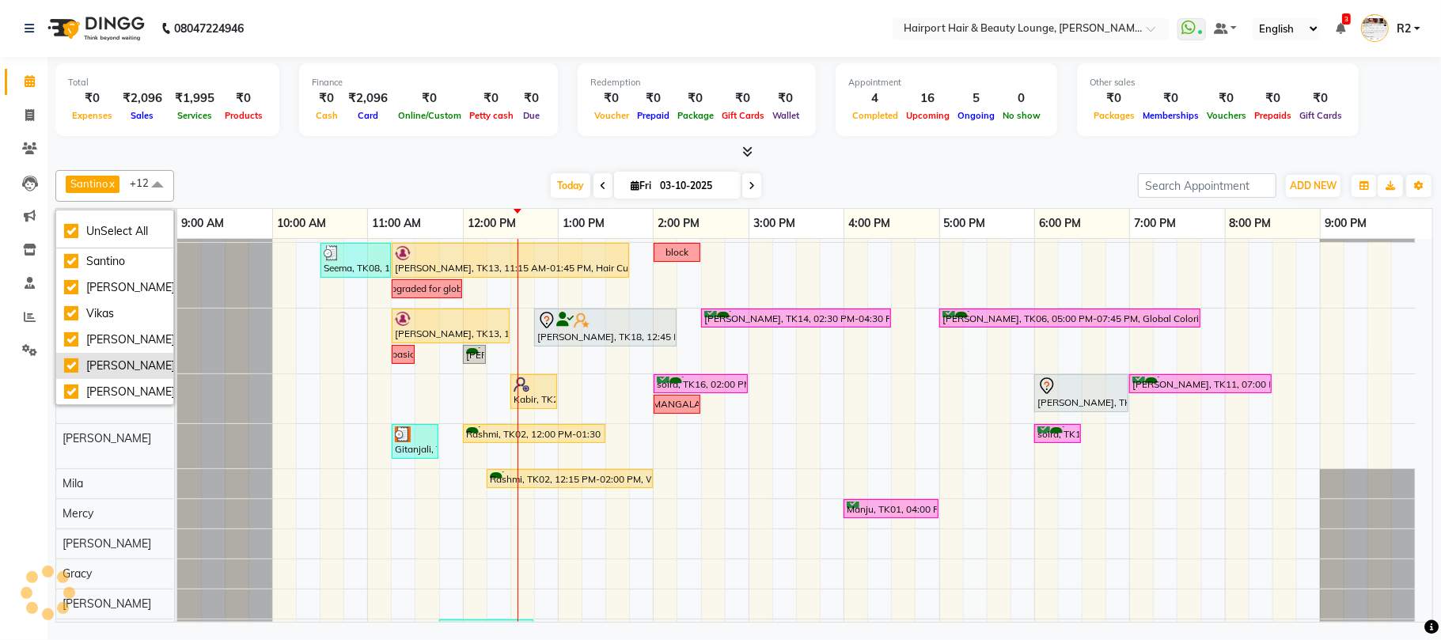
checkbox input "true"
click at [229, 153] on div at bounding box center [743, 152] width 1377 height 17
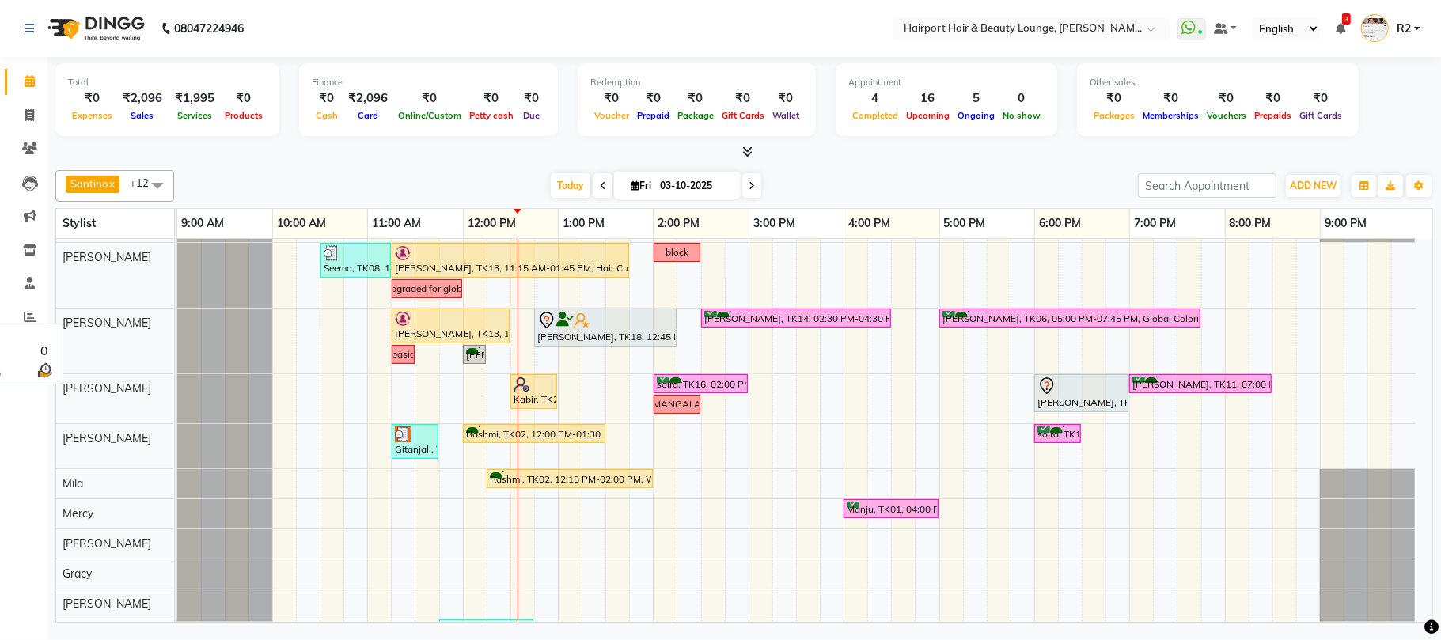
scroll to position [223, 0]
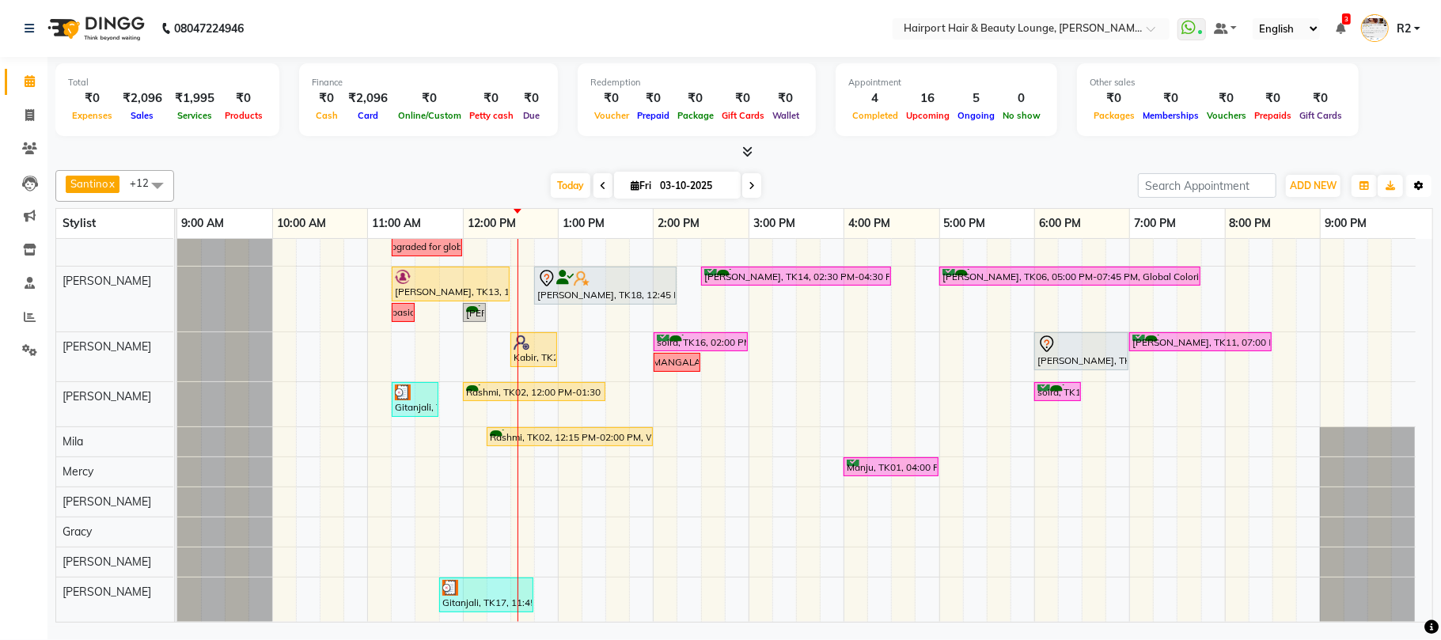
click at [1421, 191] on button "Toggle Dropdown" at bounding box center [1418, 186] width 25 height 22
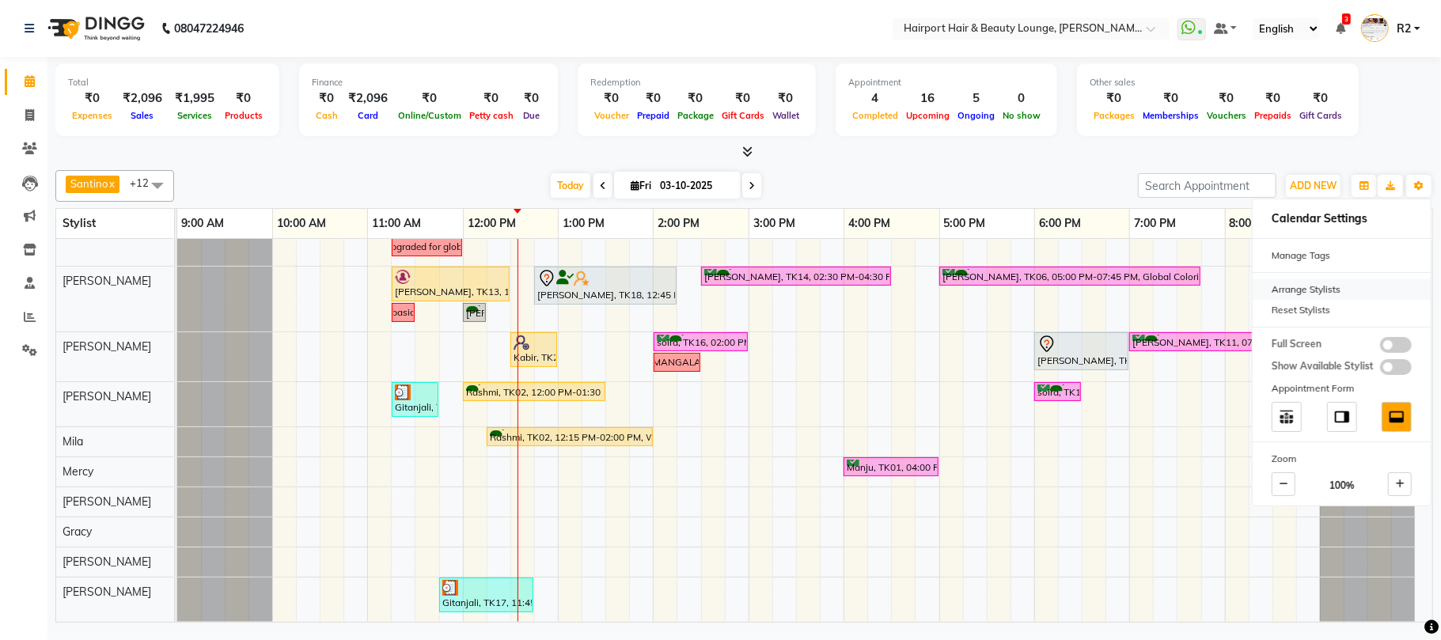
click at [1301, 285] on div "Arrange Stylists" at bounding box center [1341, 289] width 178 height 21
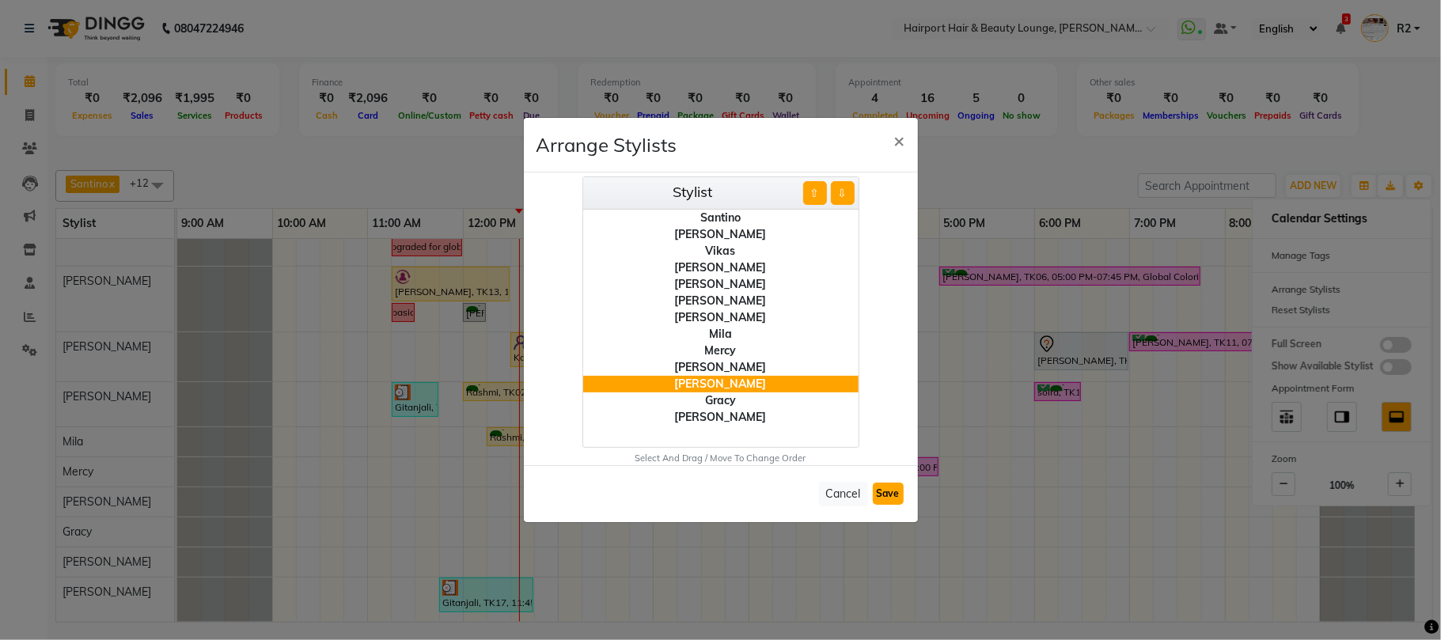
click at [889, 488] on button "Save" at bounding box center [888, 494] width 31 height 22
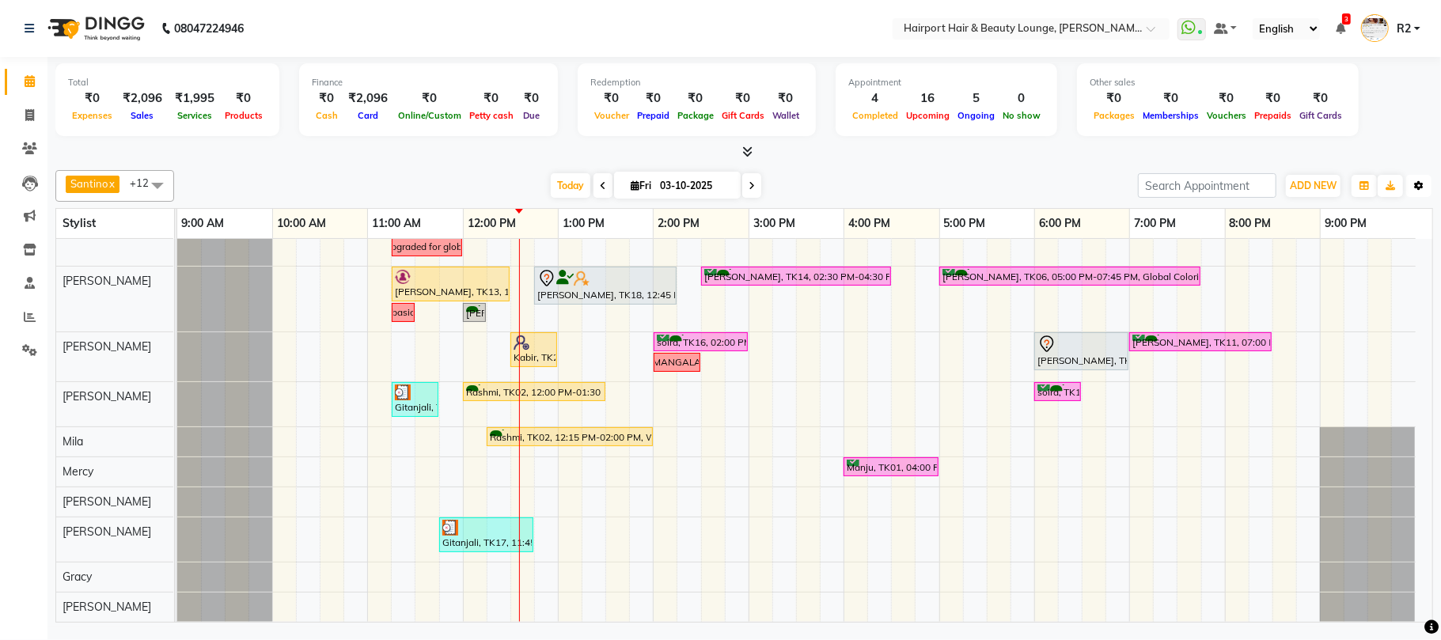
click at [1422, 188] on icon "button" at bounding box center [1418, 185] width 9 height 9
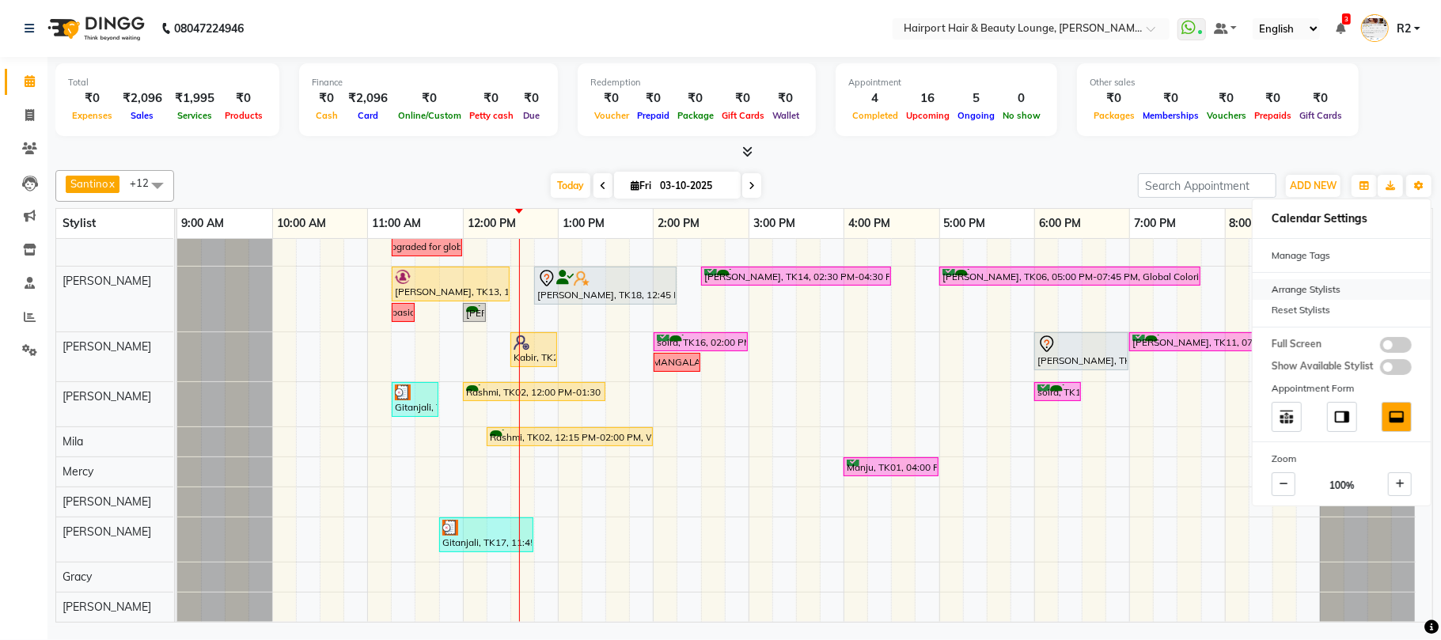
click at [1289, 286] on div "Arrange Stylists" at bounding box center [1341, 289] width 178 height 21
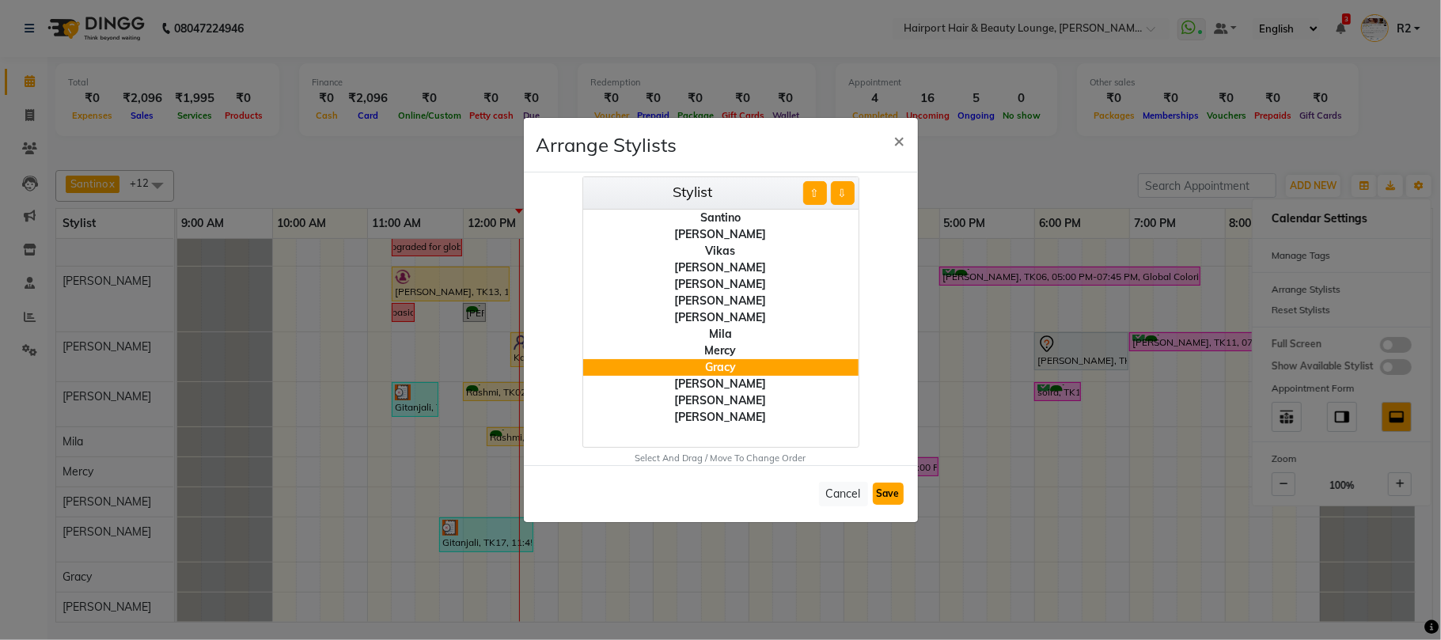
click at [891, 492] on button "Save" at bounding box center [888, 494] width 31 height 22
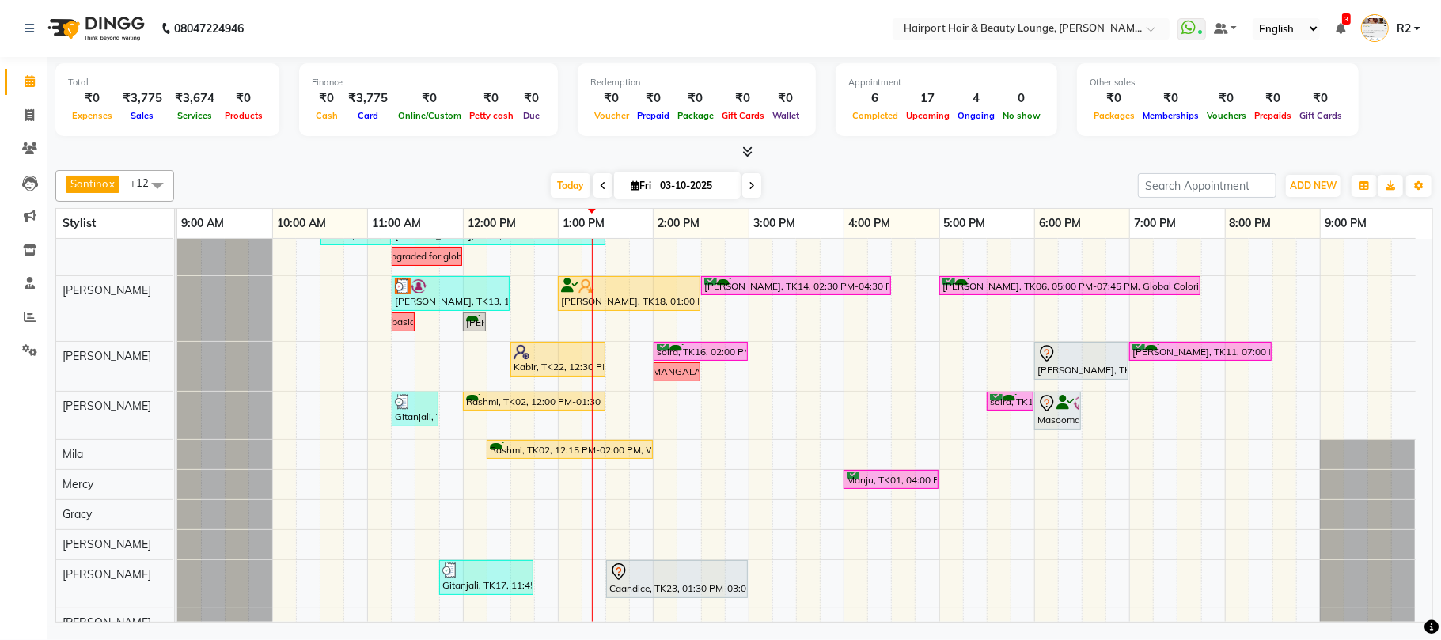
scroll to position [229, 0]
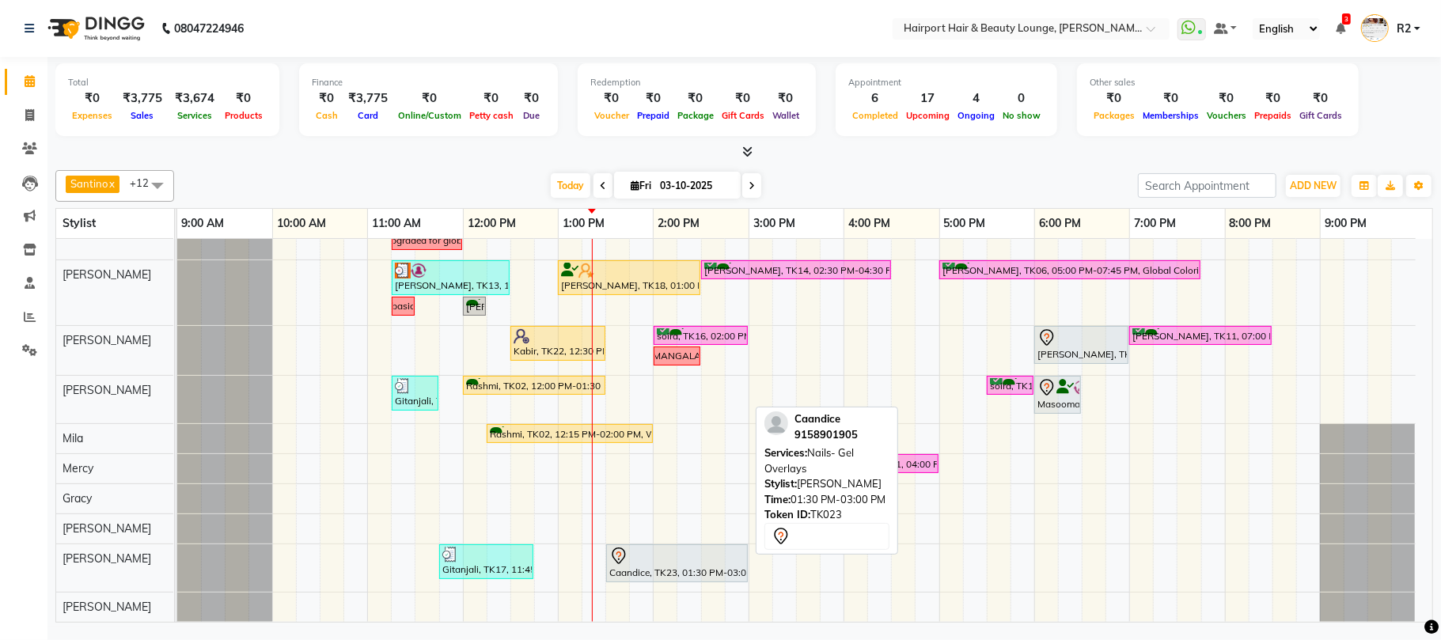
click at [683, 568] on div "Caandice, TK23, 01:30 PM-03:00 PM, Nails- Gel Overlays" at bounding box center [677, 563] width 138 height 33
select select "7"
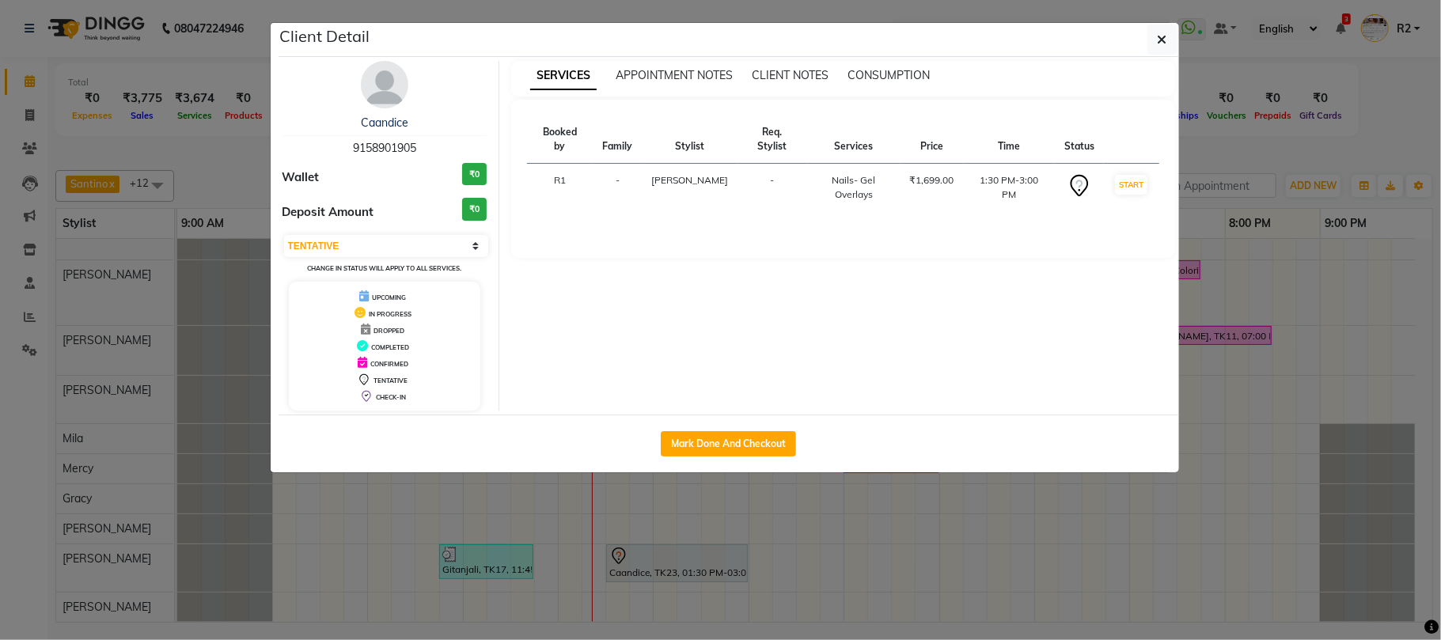
click at [380, 81] on img at bounding box center [384, 84] width 47 height 47
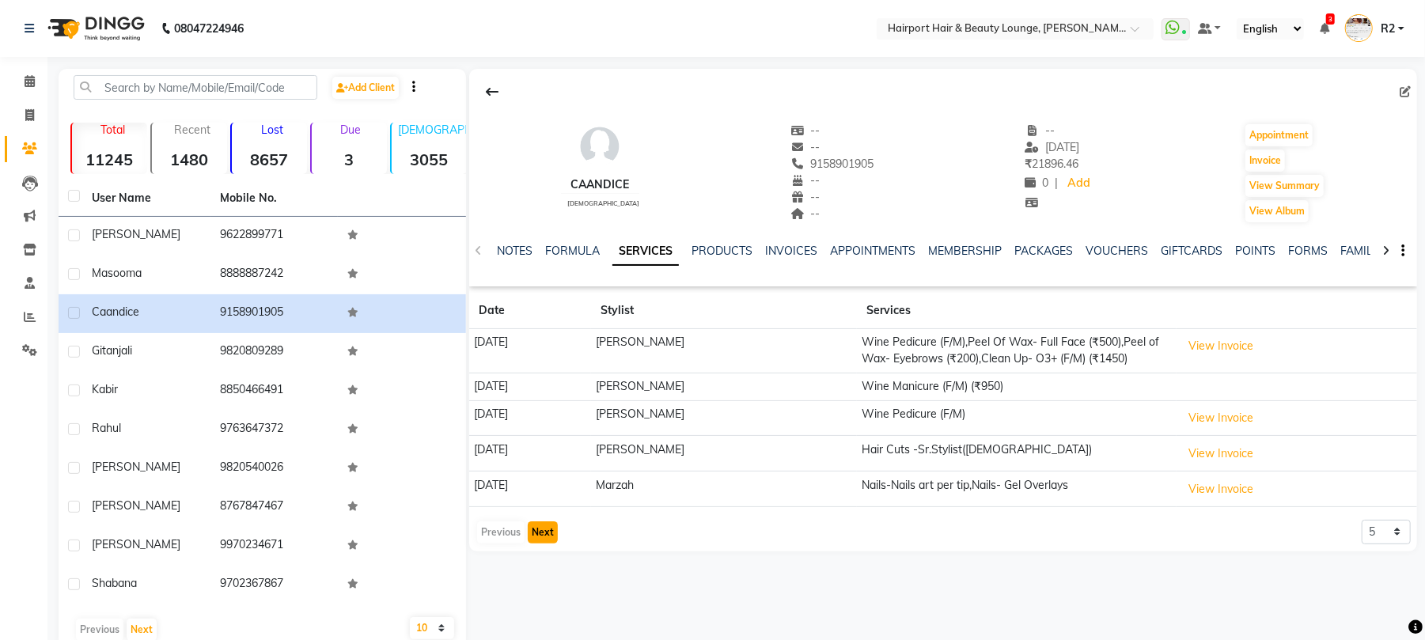
click at [547, 543] on button "Next" at bounding box center [543, 532] width 30 height 22
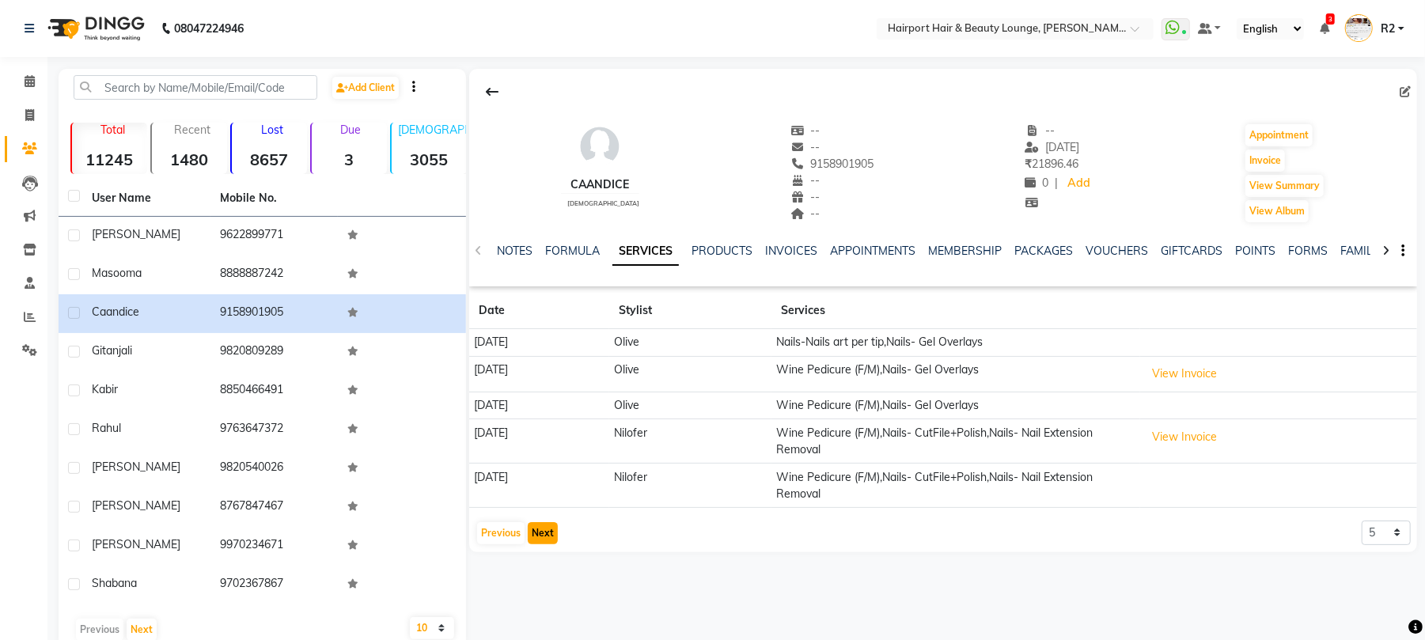
click at [546, 538] on button "Next" at bounding box center [543, 533] width 30 height 22
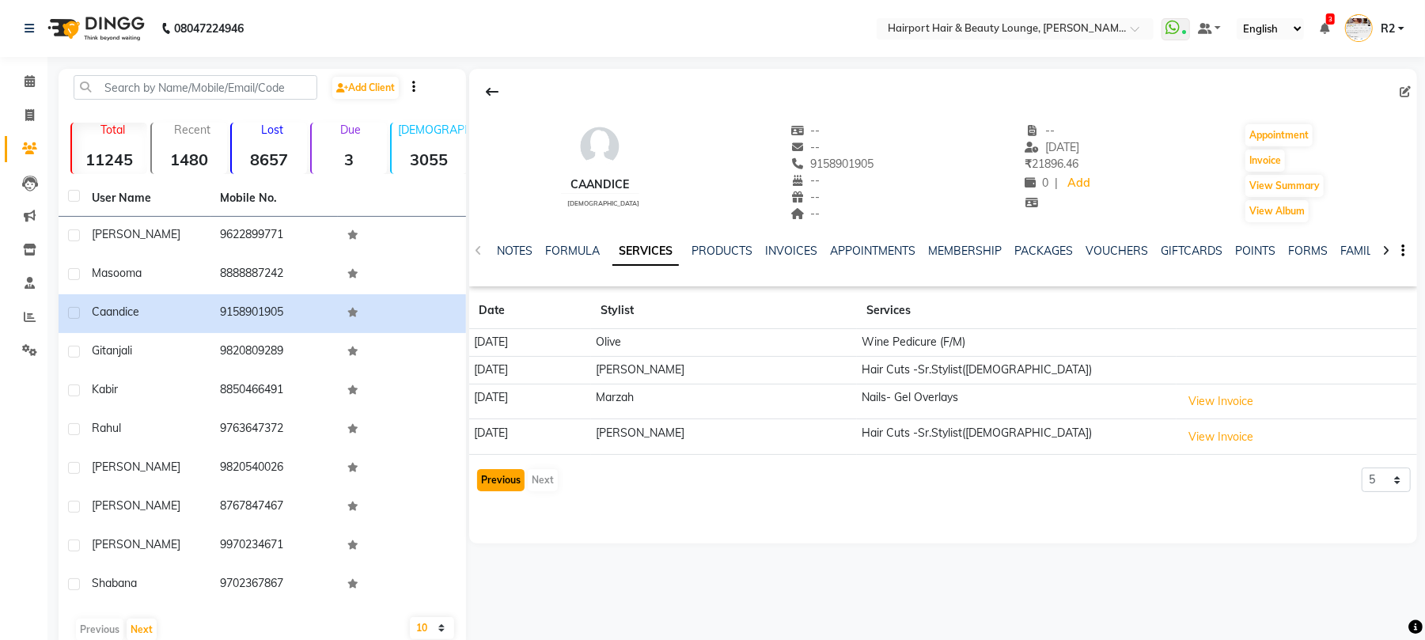
click at [492, 479] on button "Previous" at bounding box center [500, 480] width 47 height 22
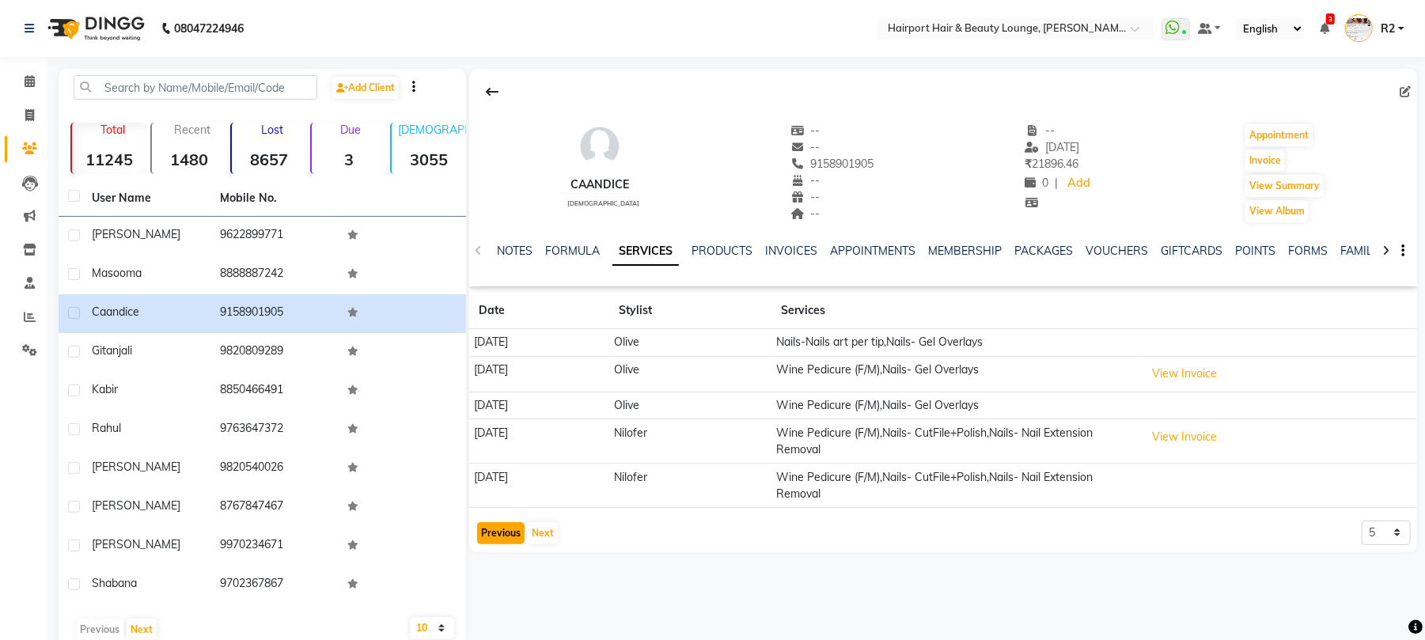
click at [494, 541] on button "Previous" at bounding box center [500, 533] width 47 height 22
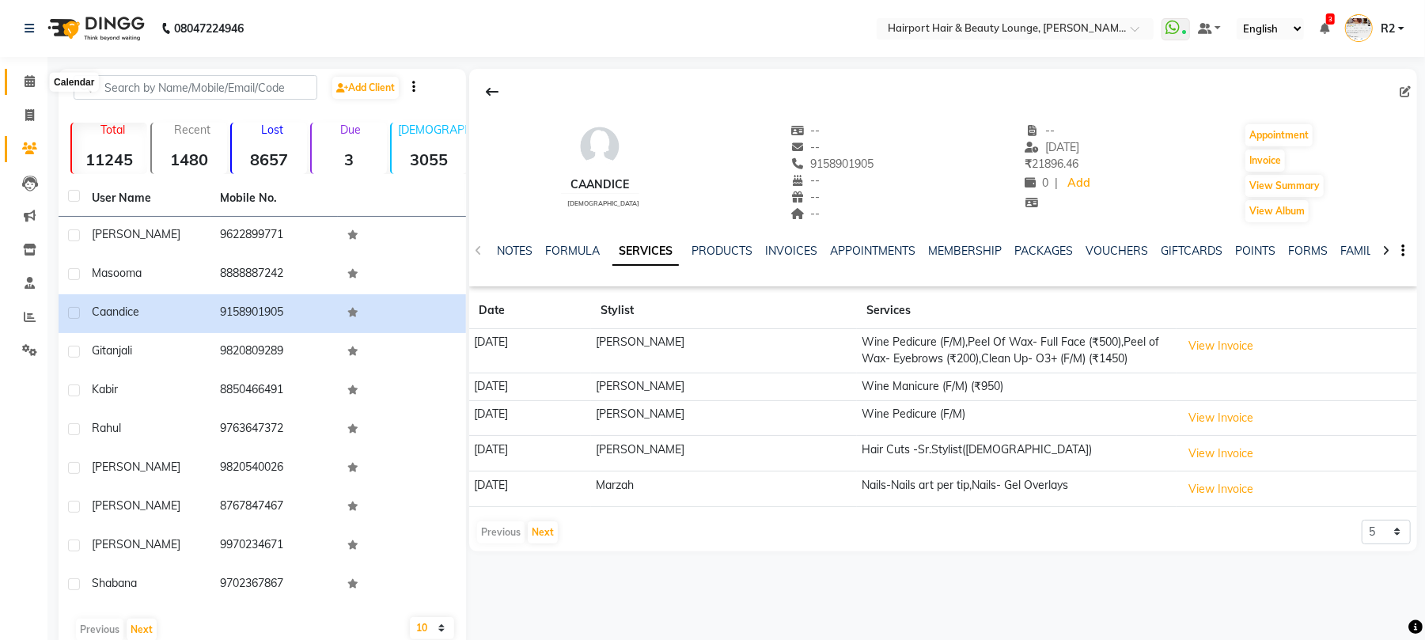
click at [36, 79] on span at bounding box center [30, 82] width 28 height 18
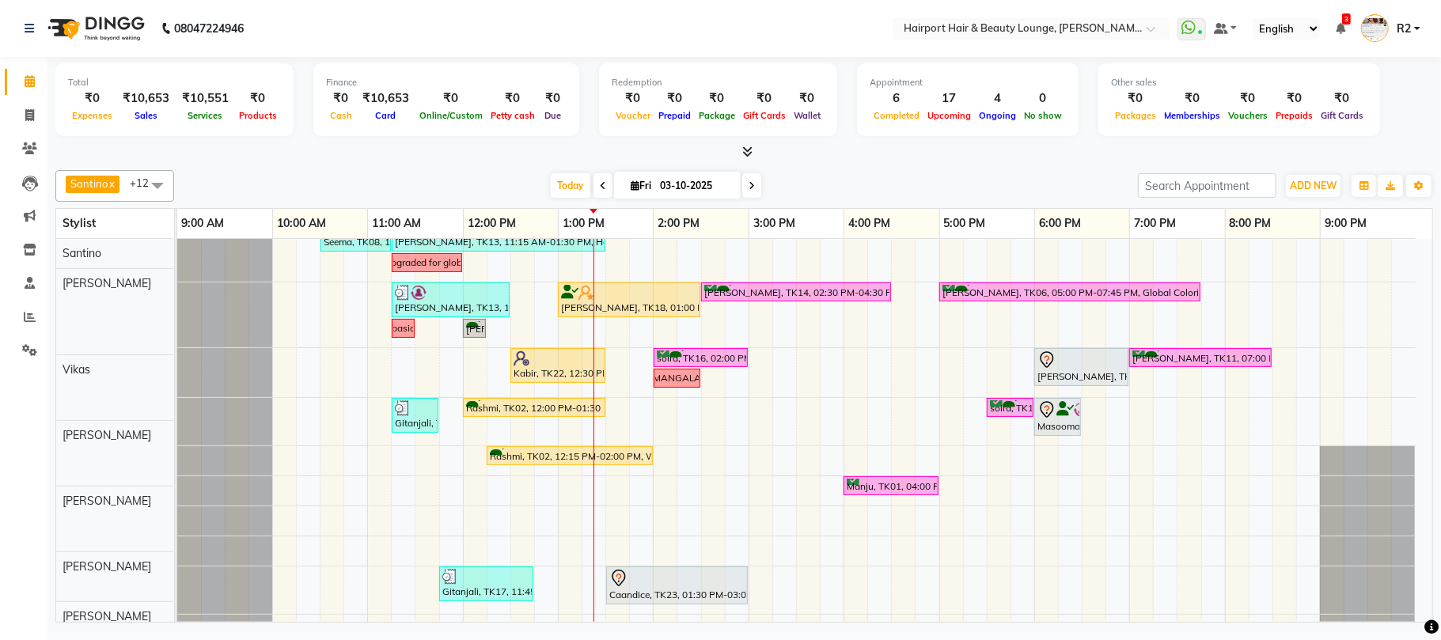
scroll to position [229, 0]
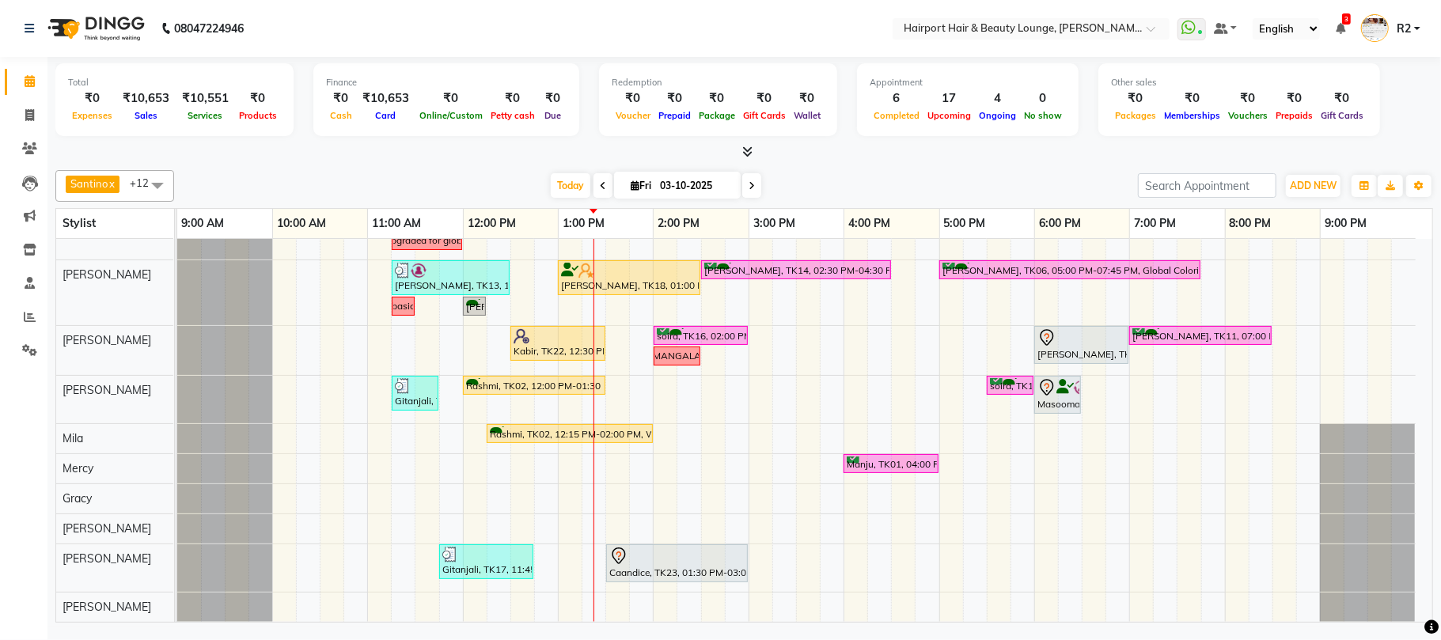
click at [356, 170] on div "[PERSON_NAME] x Vikas x [PERSON_NAME] x [PERSON_NAME] [PERSON_NAME] x Mila x Me…" at bounding box center [743, 186] width 1377 height 32
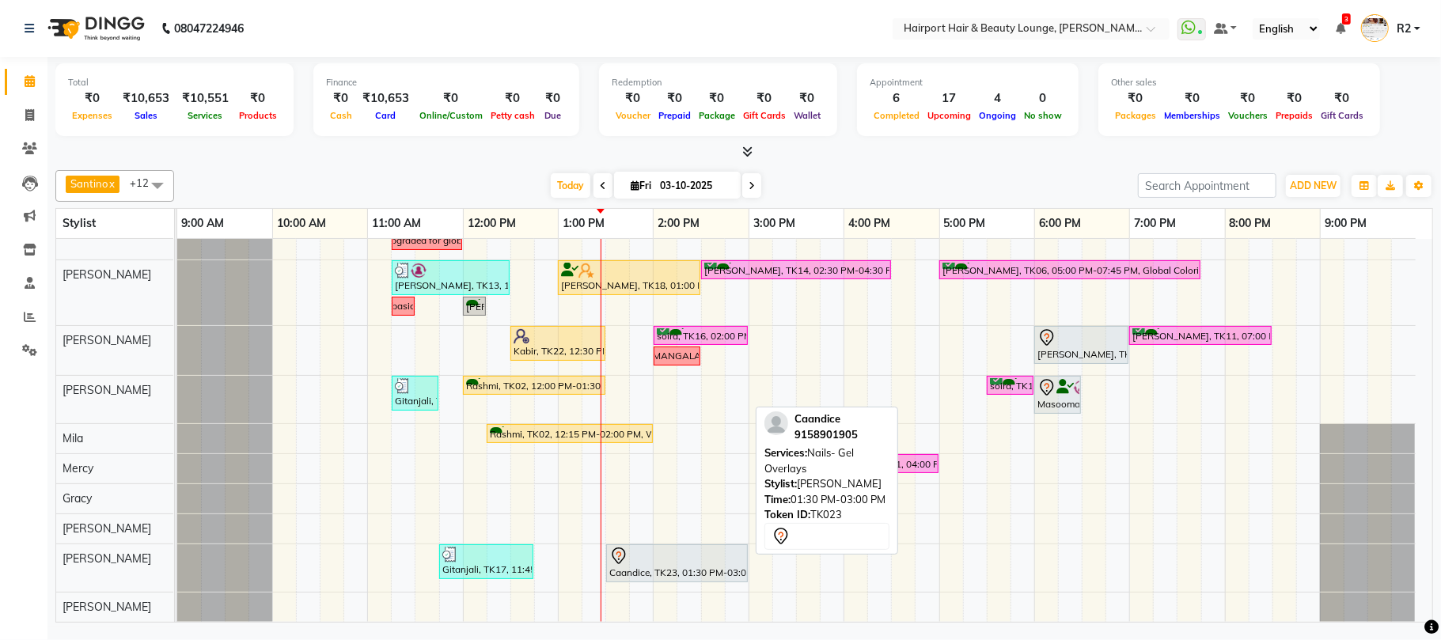
click at [685, 555] on div at bounding box center [676, 556] width 135 height 19
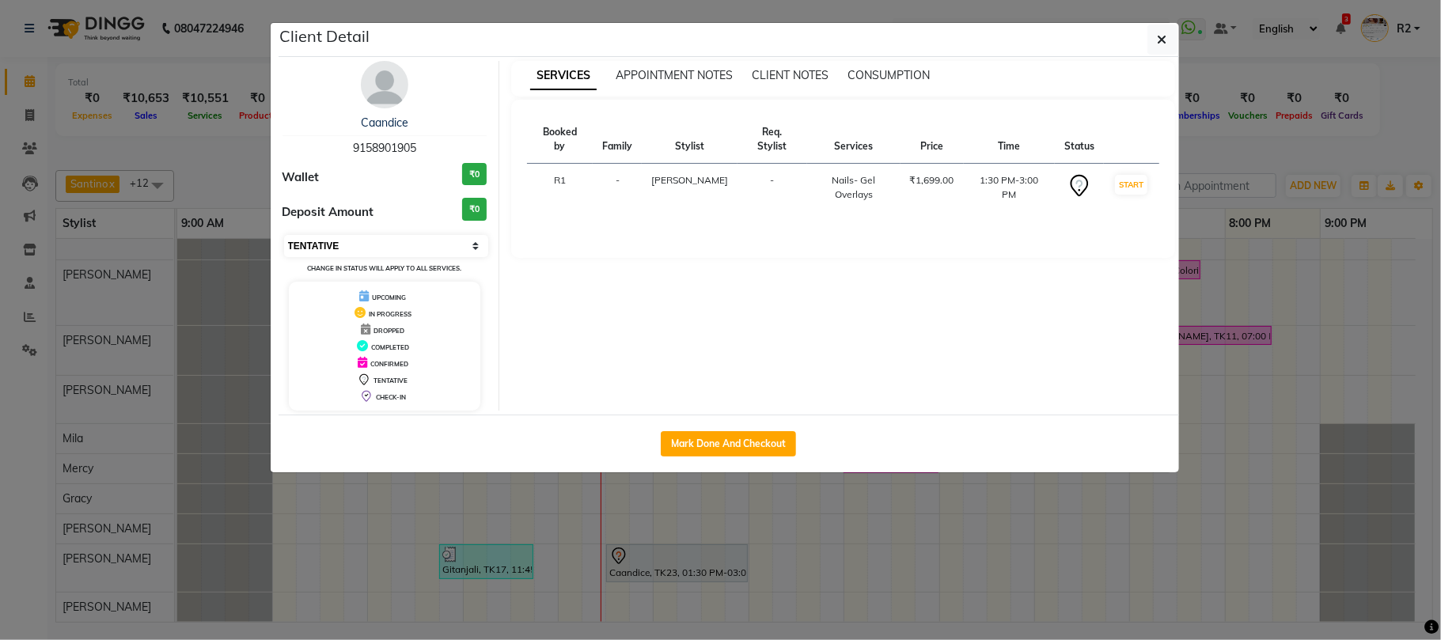
click at [407, 242] on select "Select IN SERVICE CONFIRMED TENTATIVE CHECK IN MARK DONE DROPPED UPCOMING" at bounding box center [386, 246] width 205 height 22
select select "8"
click at [284, 236] on select "Select IN SERVICE CONFIRMED TENTATIVE CHECK IN MARK DONE DROPPED UPCOMING" at bounding box center [386, 246] width 205 height 22
click at [204, 172] on ngb-modal-window "Client Detail Caandice 9158901905 Wallet ₹0 Deposit Amount ₹0 Select IN SERVICE…" at bounding box center [720, 320] width 1441 height 640
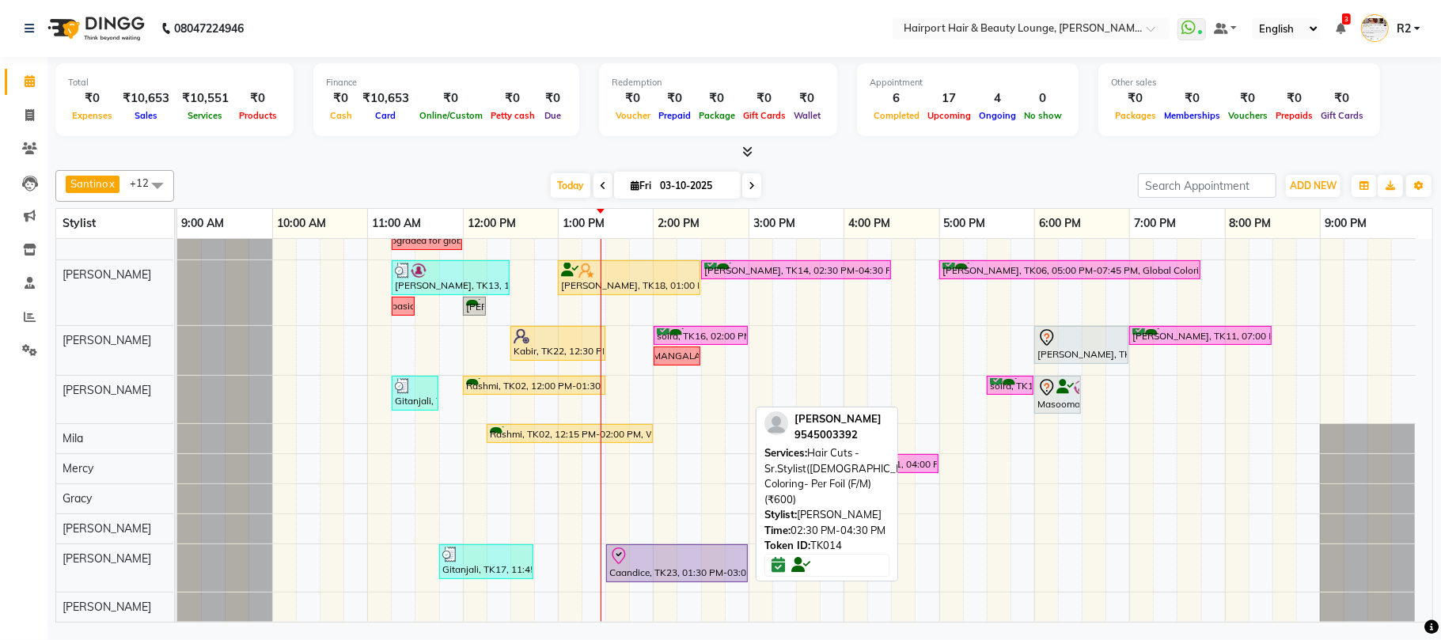
scroll to position [0, 0]
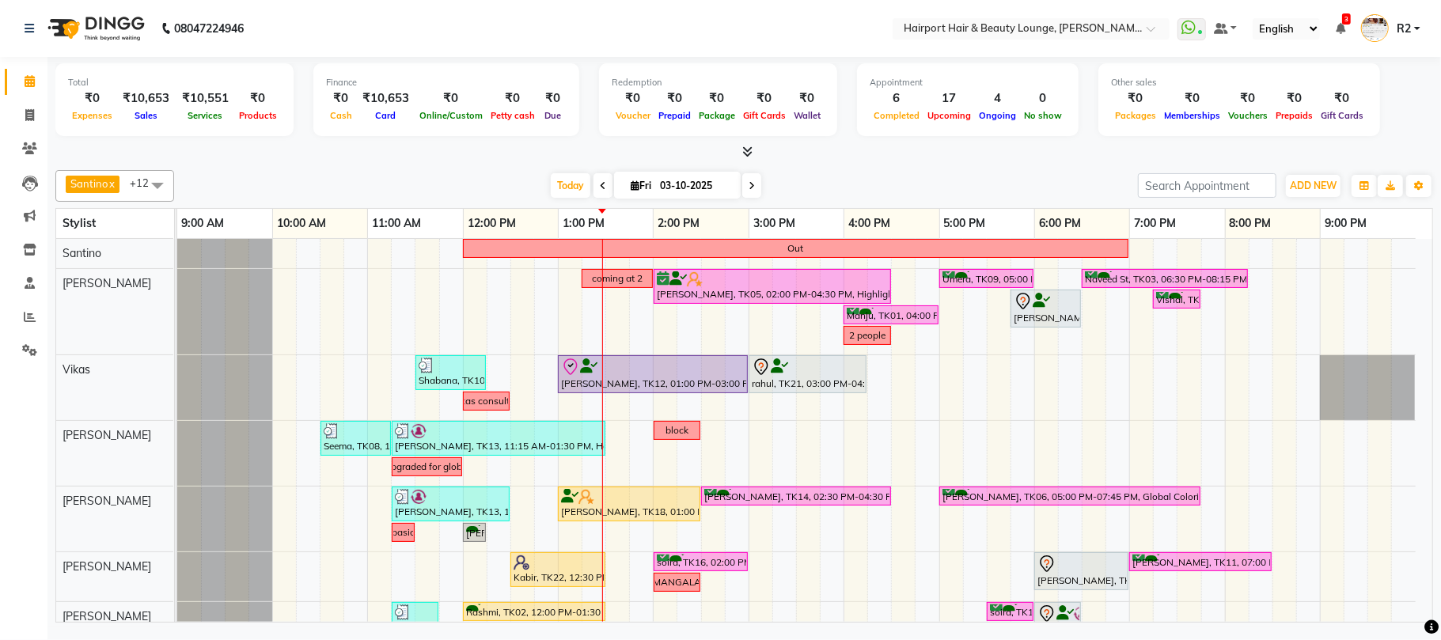
click at [637, 639] on html "08047224946 Select Location × Hairport Hair & Beauty Lounge, [PERSON_NAME] Viha…" at bounding box center [720, 320] width 1441 height 640
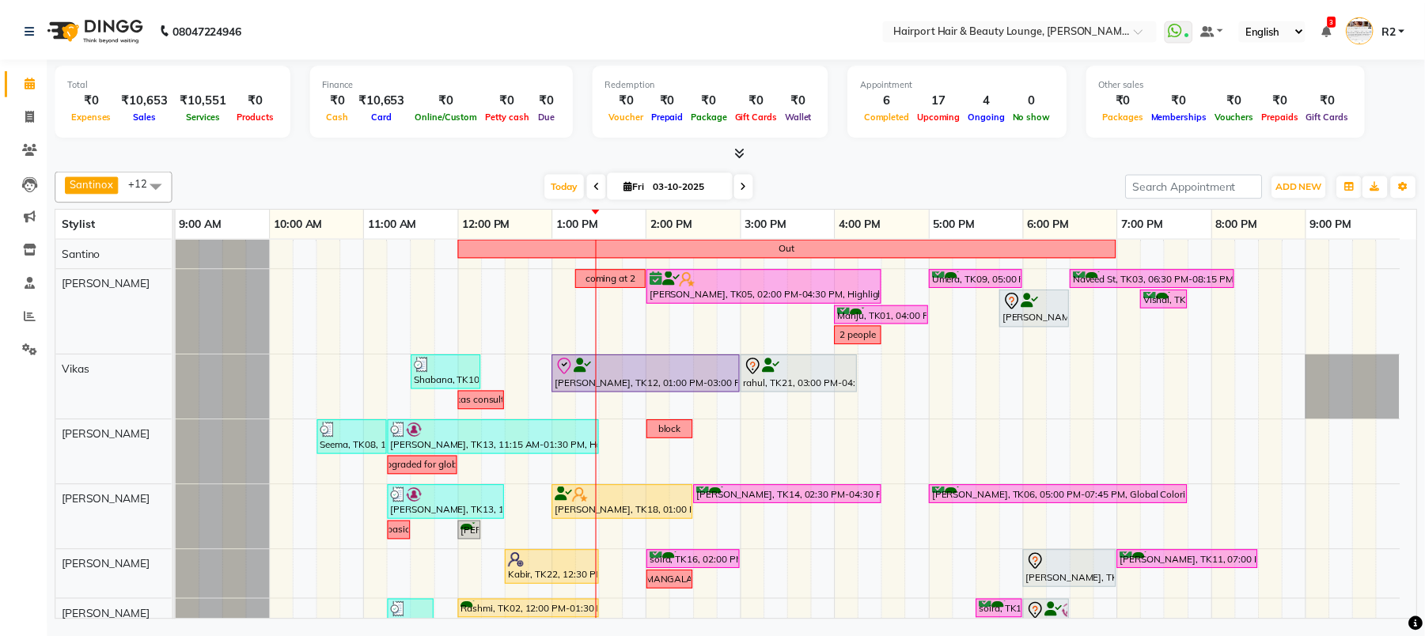
scroll to position [210, 0]
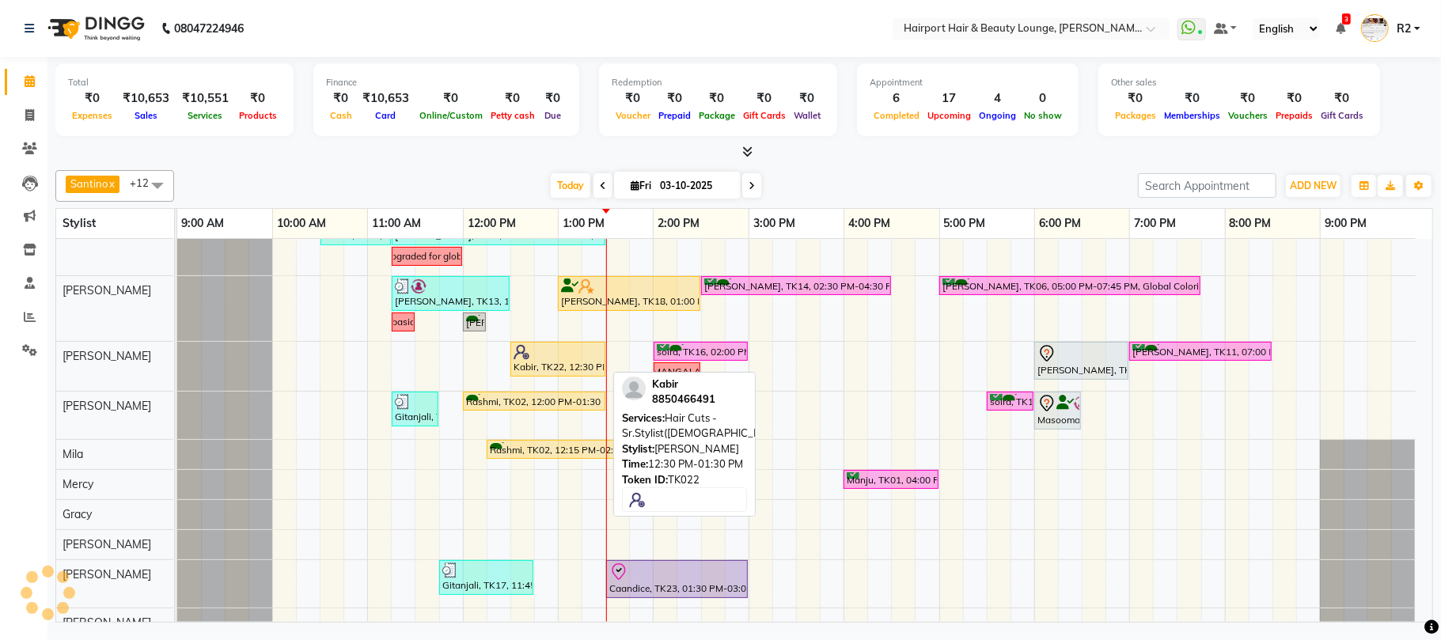
click at [555, 364] on div "Kabir, TK22, 12:30 PM-01:30 PM, Hair Cuts -Sr.Stylist([DEMOGRAPHIC_DATA])" at bounding box center [558, 359] width 92 height 30
select select "1"
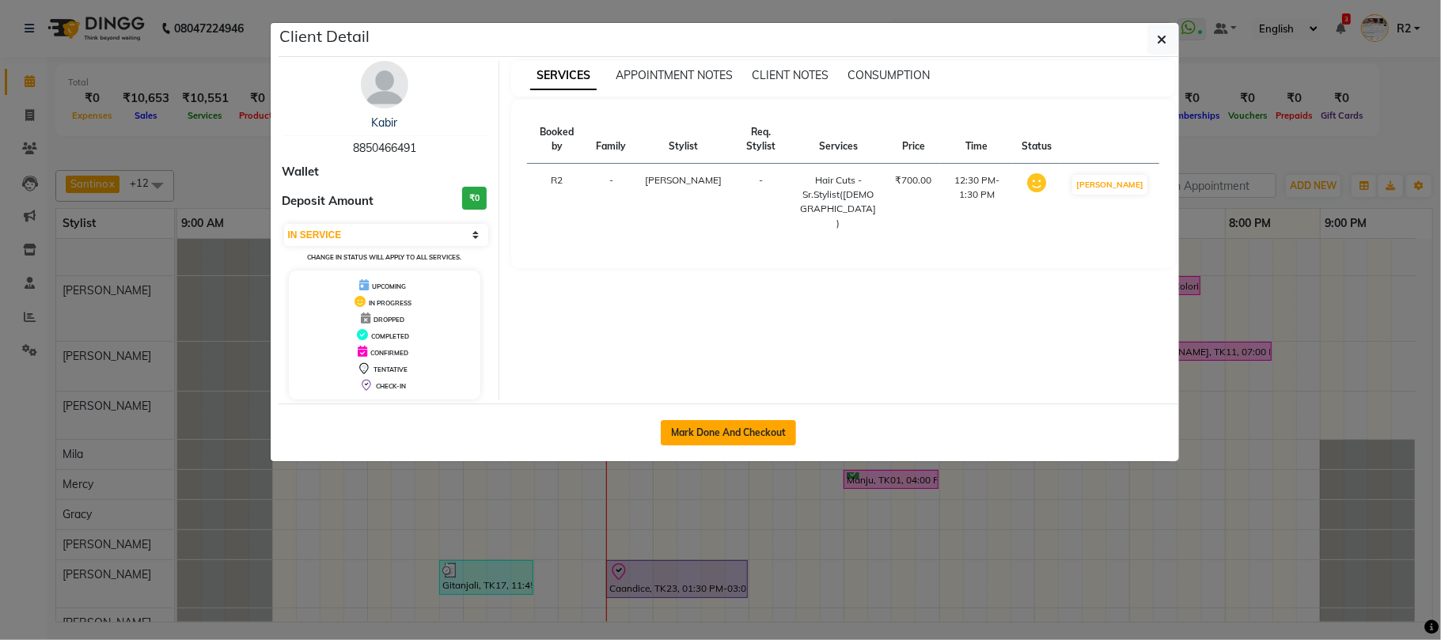
click at [773, 432] on button "Mark Done And Checkout" at bounding box center [728, 432] width 135 height 25
select select "622"
select select "service"
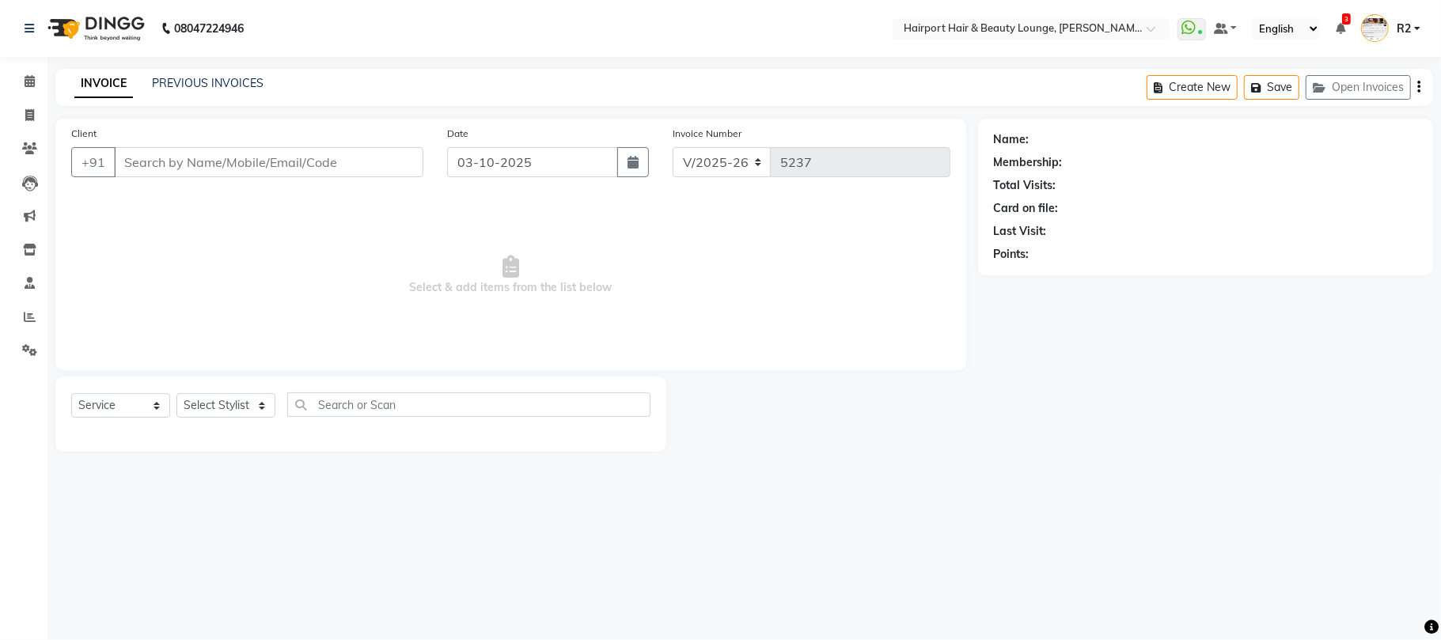
type input "8850466491"
select select "22631"
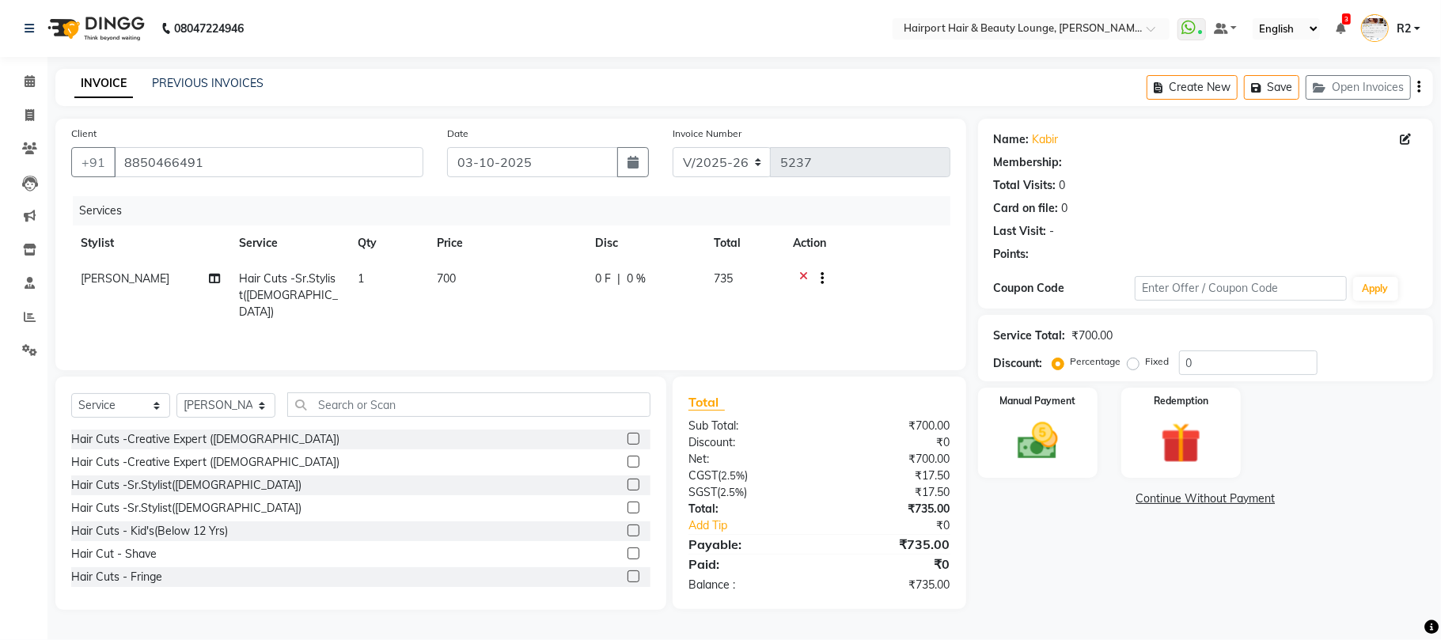
select select "1: Object"
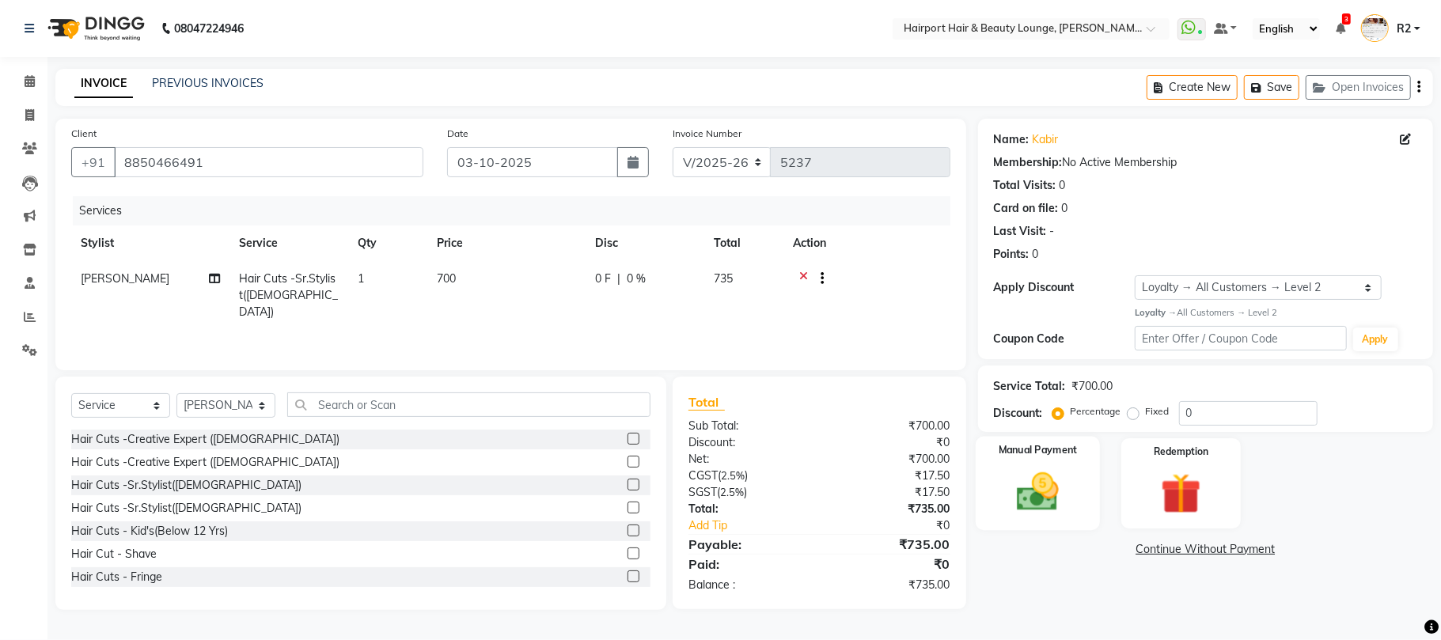
click at [1044, 492] on img at bounding box center [1037, 492] width 69 height 49
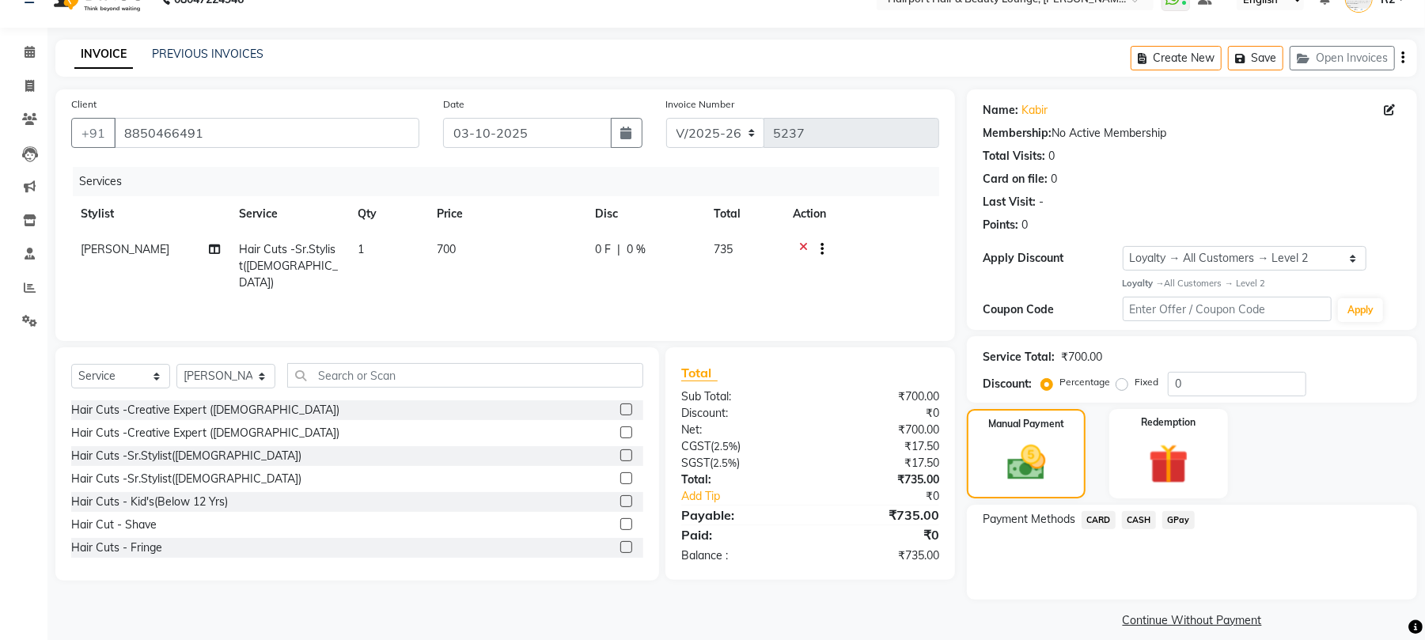
scroll to position [45, 0]
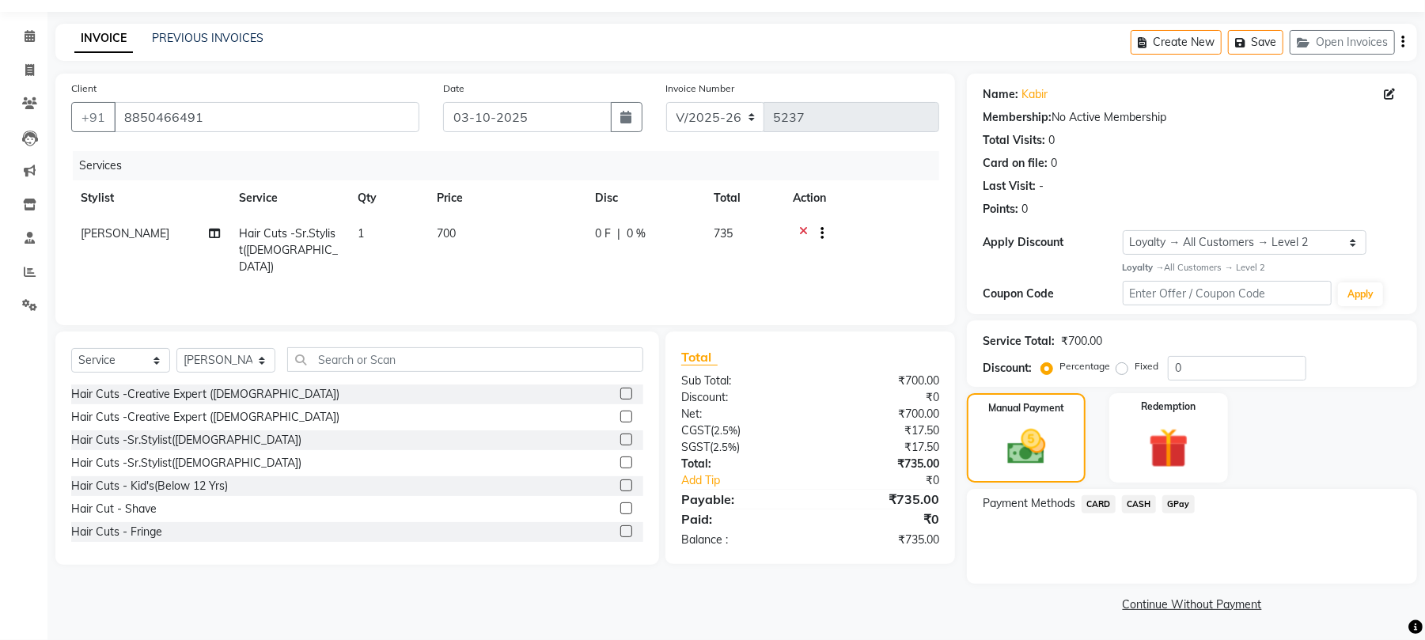
click at [1082, 504] on span "CARD" at bounding box center [1098, 504] width 34 height 18
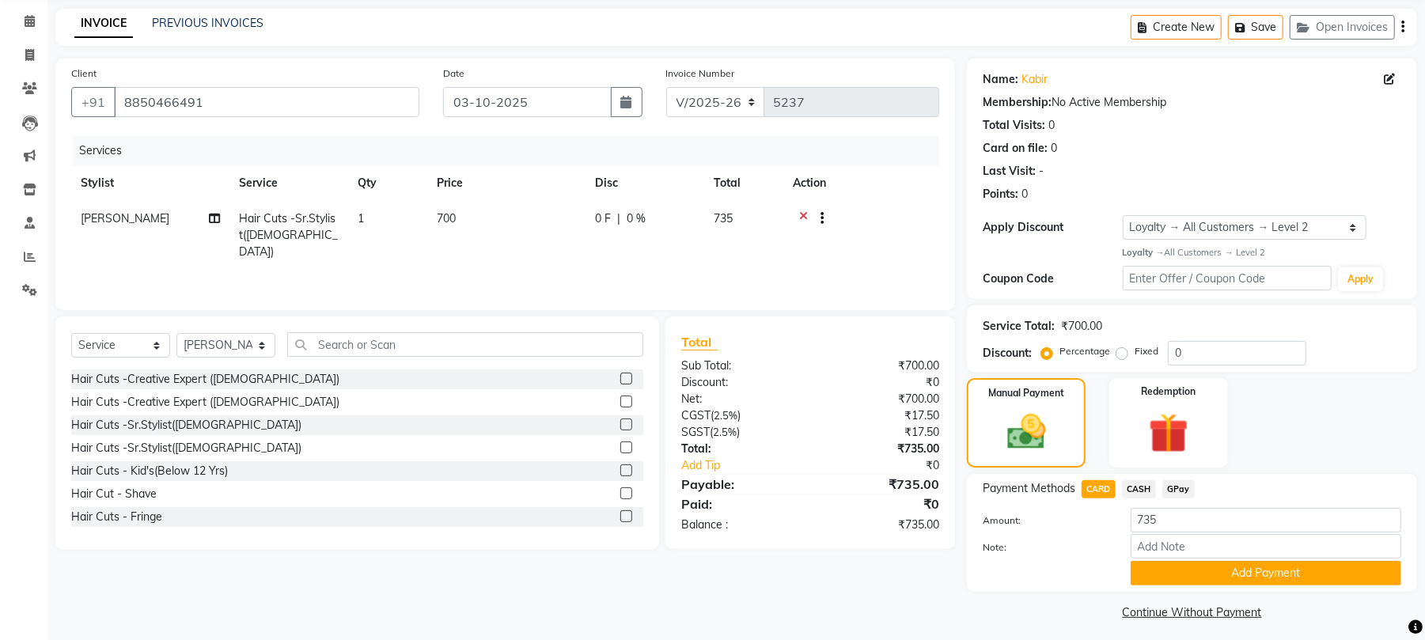
scroll to position [68, 0]
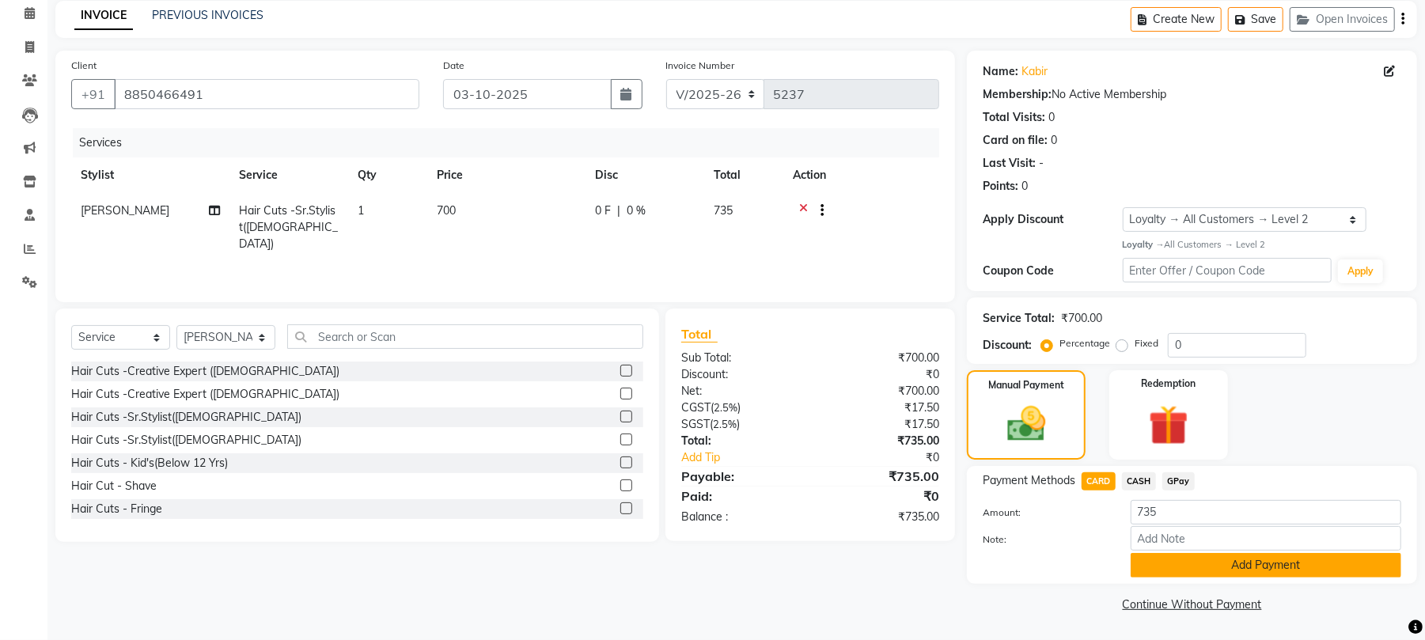
click at [1193, 555] on button "Add Payment" at bounding box center [1265, 565] width 271 height 25
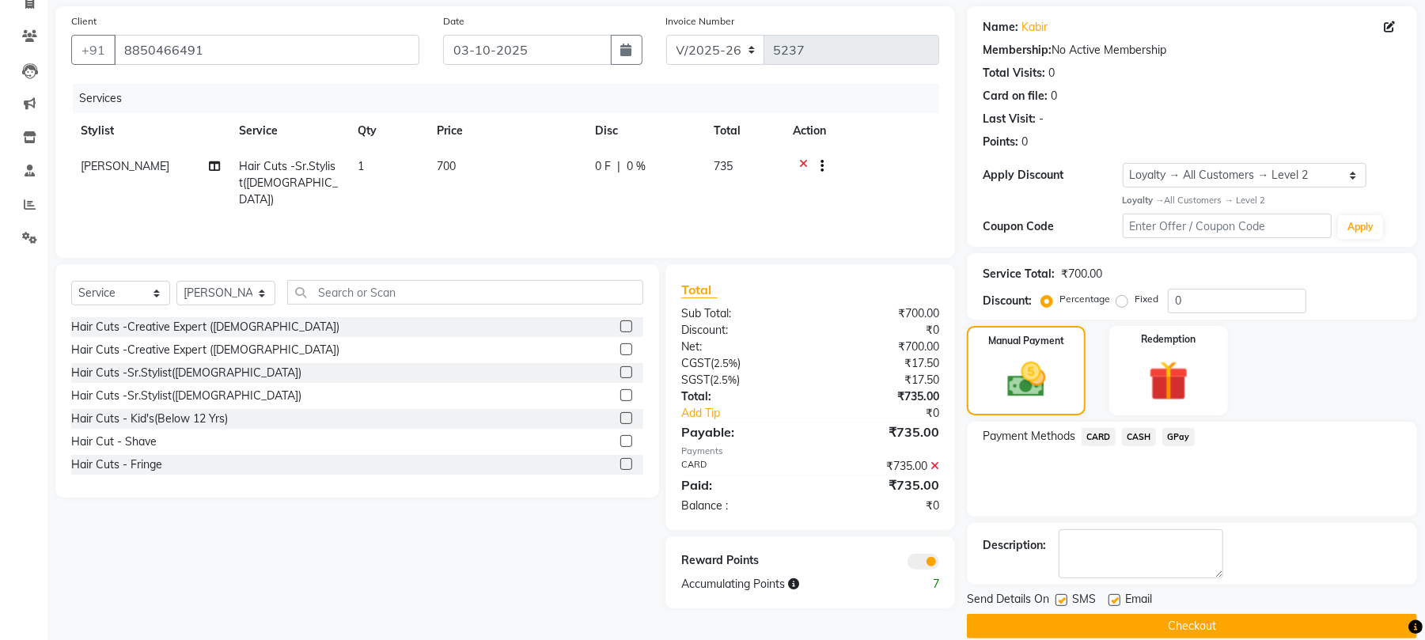
scroll to position [136, 0]
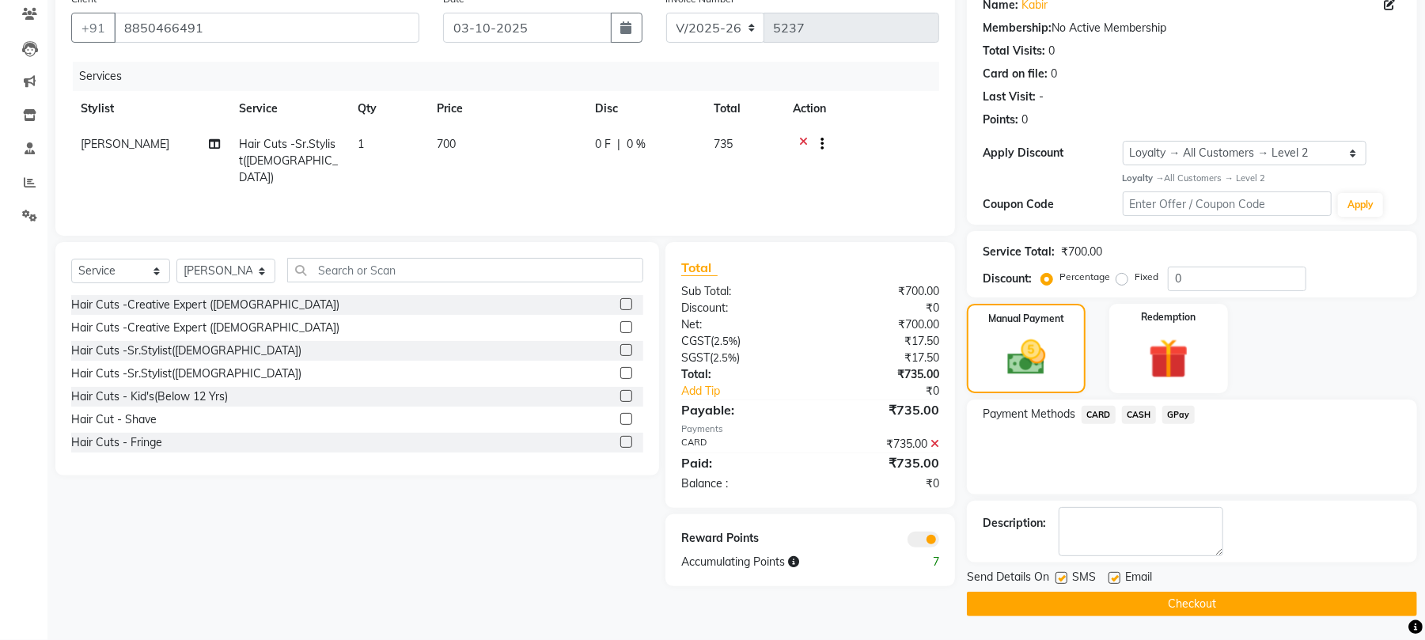
click at [1164, 599] on button "Checkout" at bounding box center [1192, 604] width 450 height 25
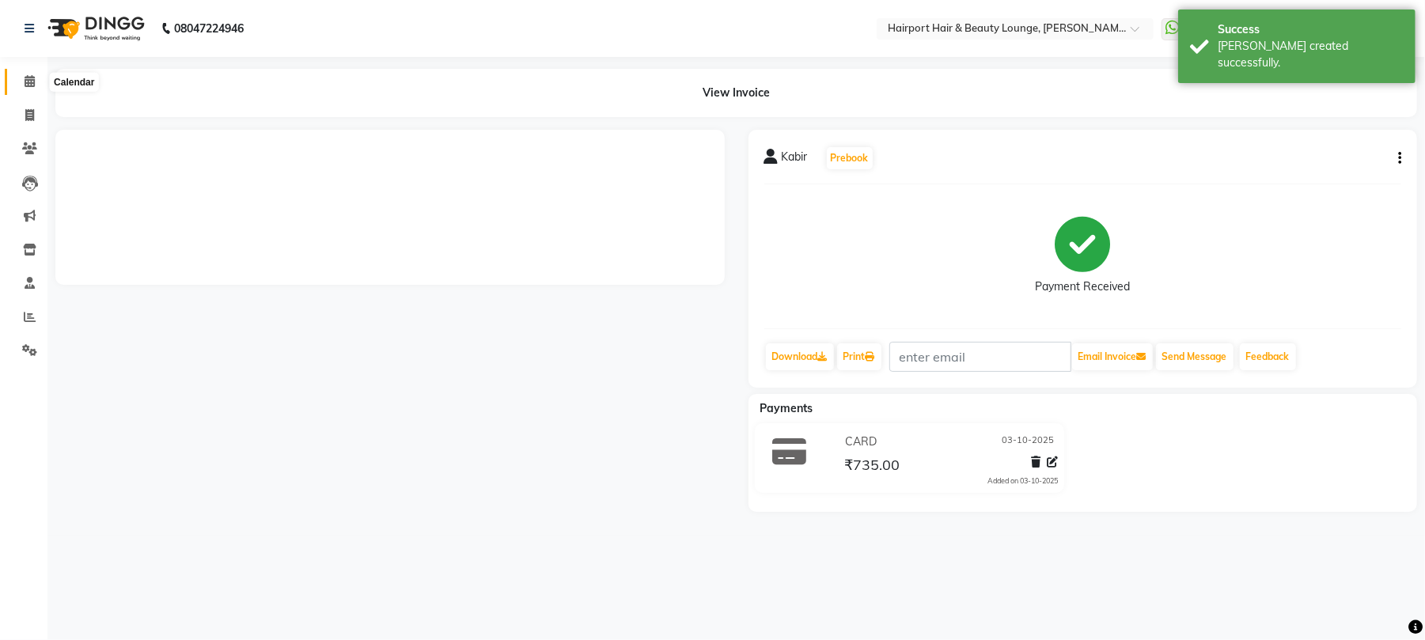
click at [32, 76] on icon at bounding box center [30, 81] width 10 height 12
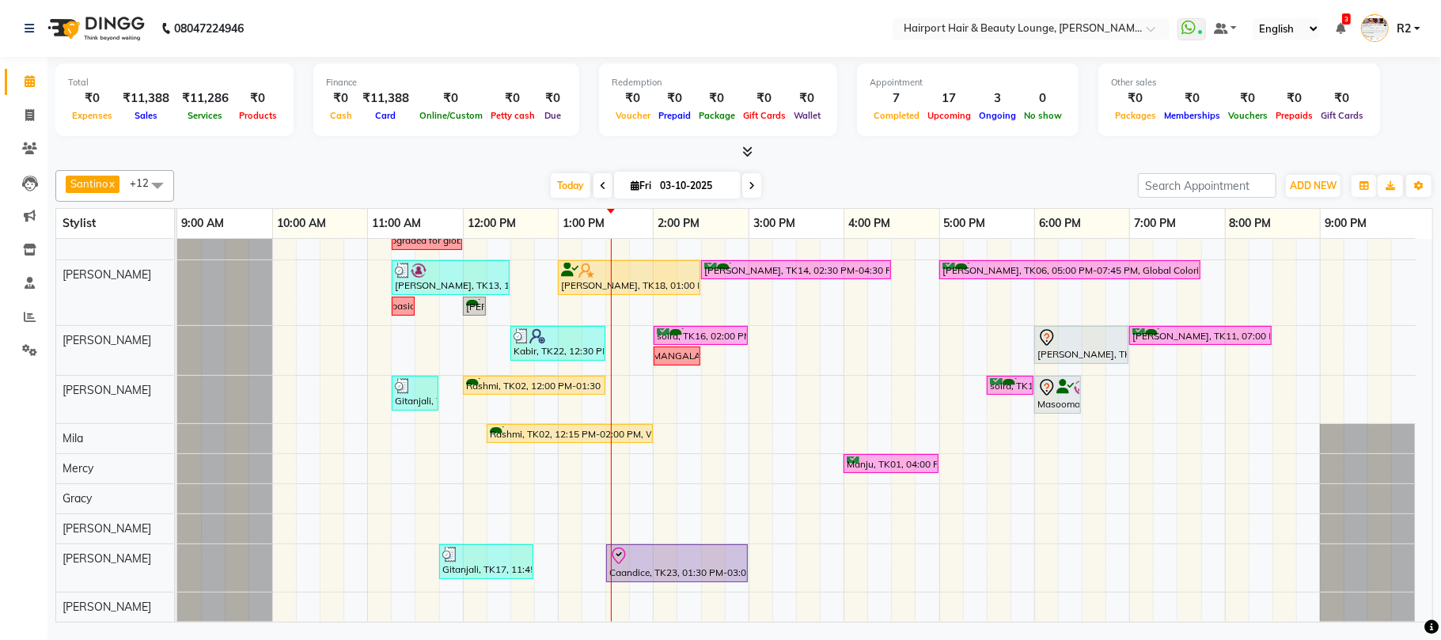
scroll to position [229, 0]
click at [696, 577] on div "Caandice, TK23, 01:30 PM-03:00 PM, Nails- Gel Overlays" at bounding box center [677, 563] width 138 height 33
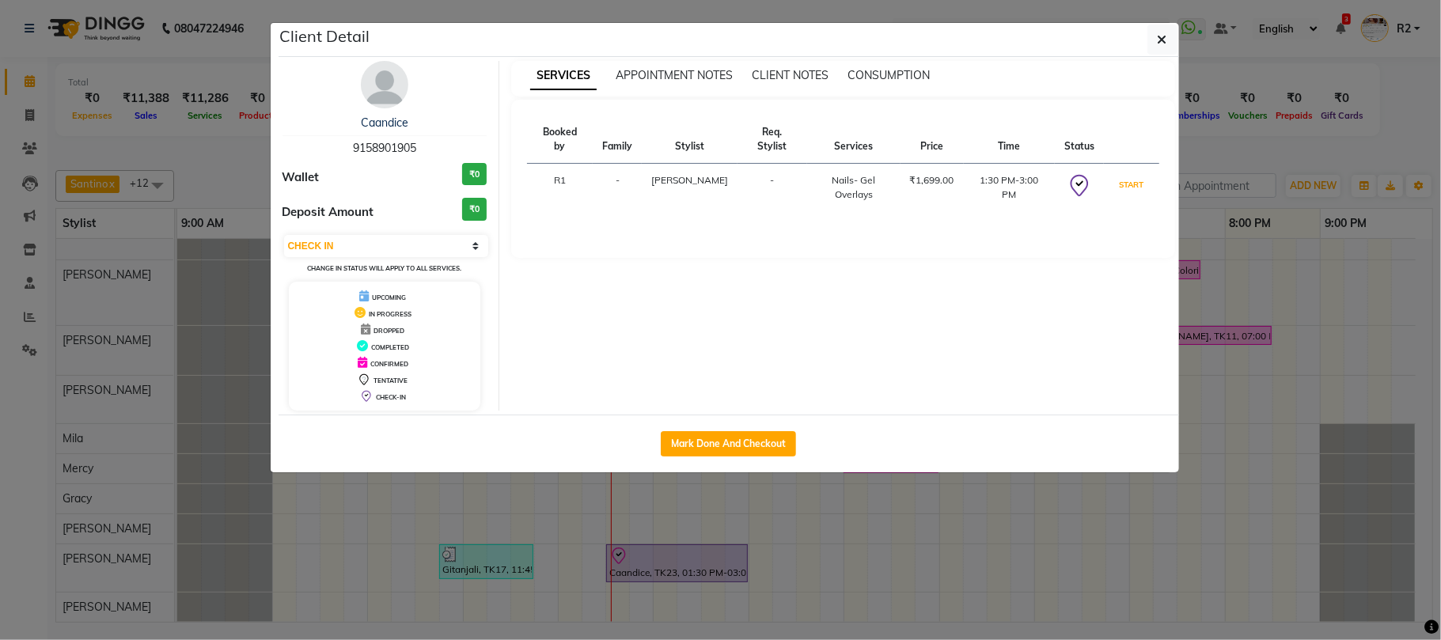
drag, startPoint x: 1136, startPoint y: 169, endPoint x: 1163, endPoint y: 157, distance: 29.4
click at [1136, 175] on button "START" at bounding box center [1131, 185] width 32 height 20
select select "1"
click at [1270, 140] on ngb-modal-window "Client Detail Caandice 9158901905 Wallet ₹0 Deposit Amount ₹0 Select IN SERVICE…" at bounding box center [720, 320] width 1441 height 640
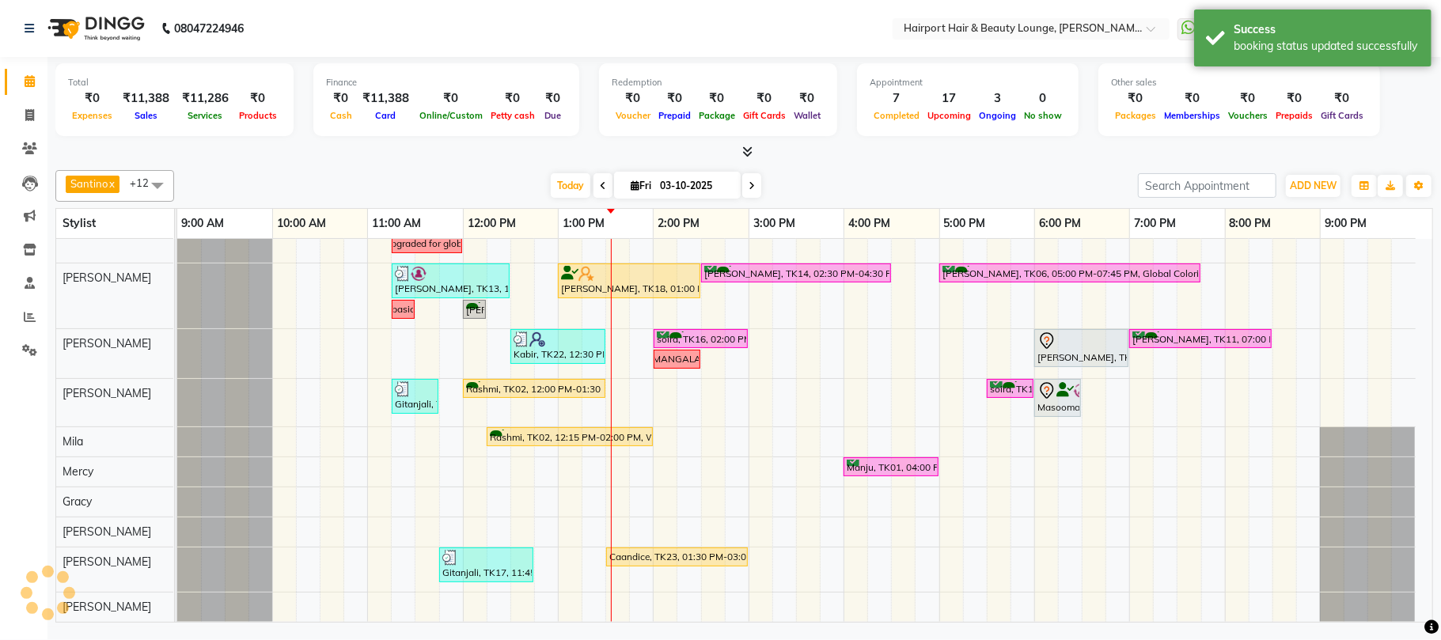
scroll to position [226, 0]
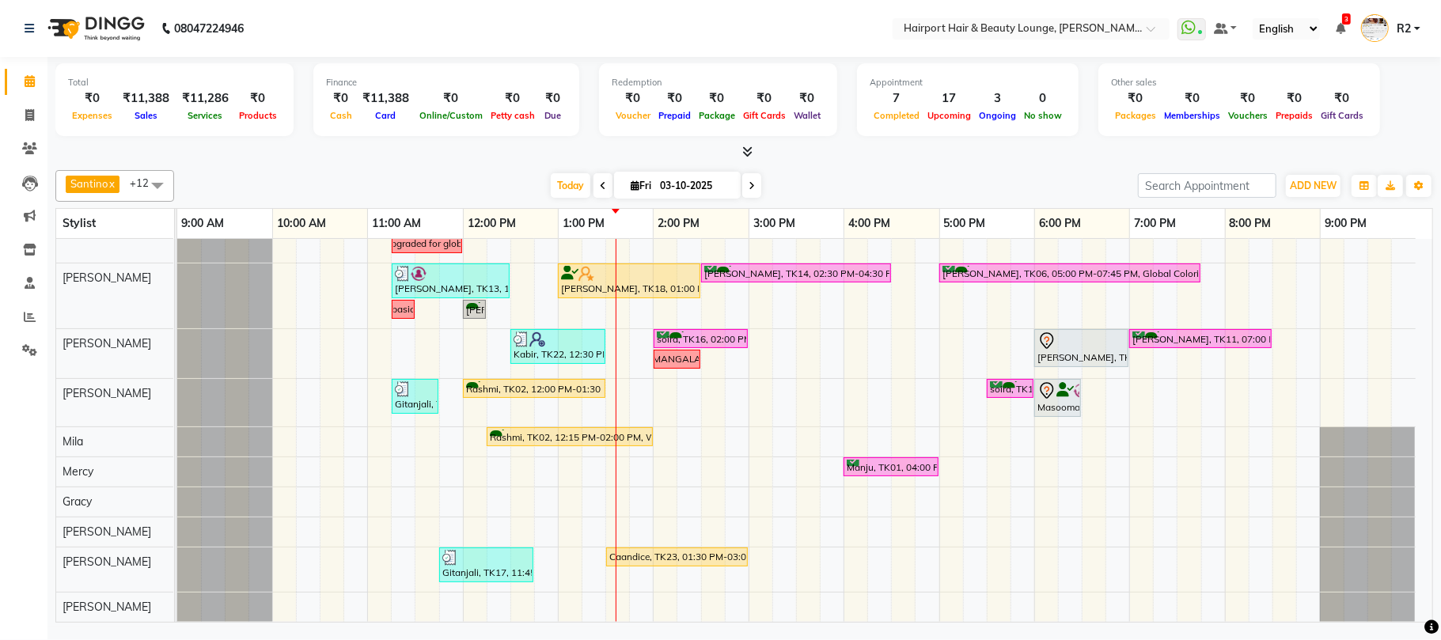
click at [345, 165] on div "[PERSON_NAME] x Vikas x [PERSON_NAME] x [PERSON_NAME] [PERSON_NAME] x Mila x Me…" at bounding box center [743, 393] width 1377 height 459
click at [641, 184] on span "Fri" at bounding box center [641, 186] width 28 height 12
select select "10"
select select "2025"
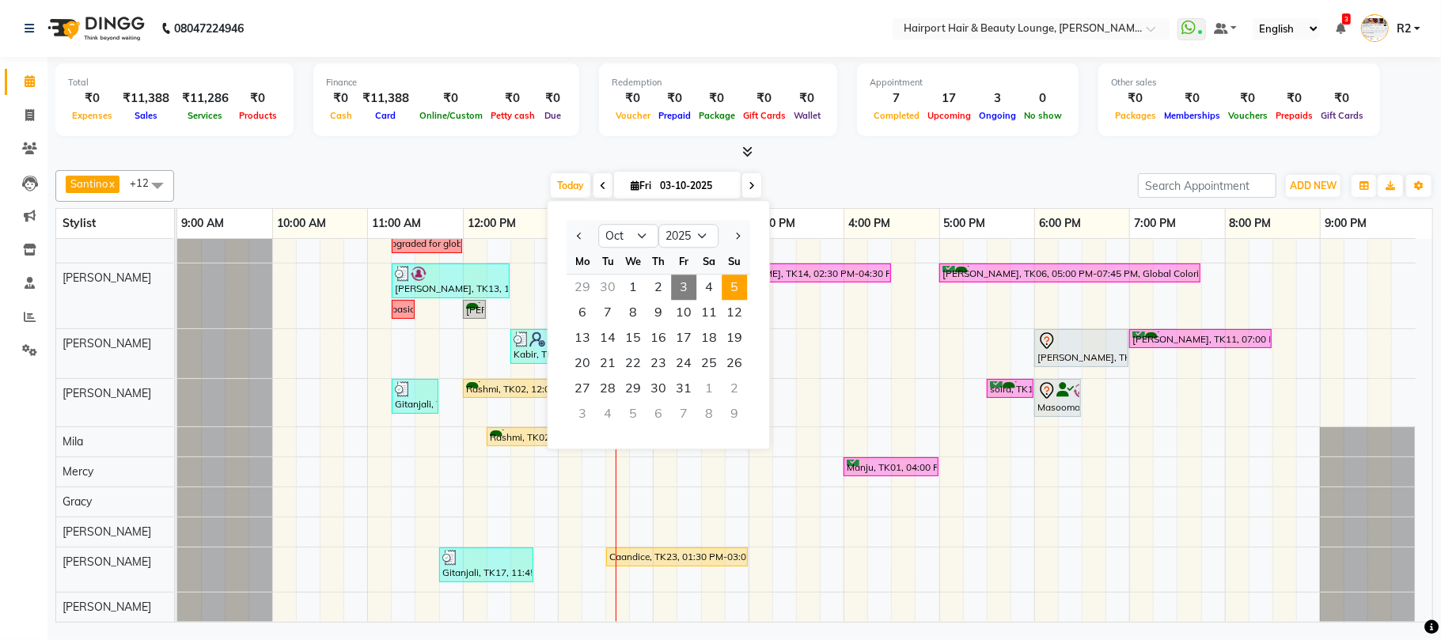
click at [722, 291] on span "5" at bounding box center [733, 287] width 25 height 25
type input "05-10-2025"
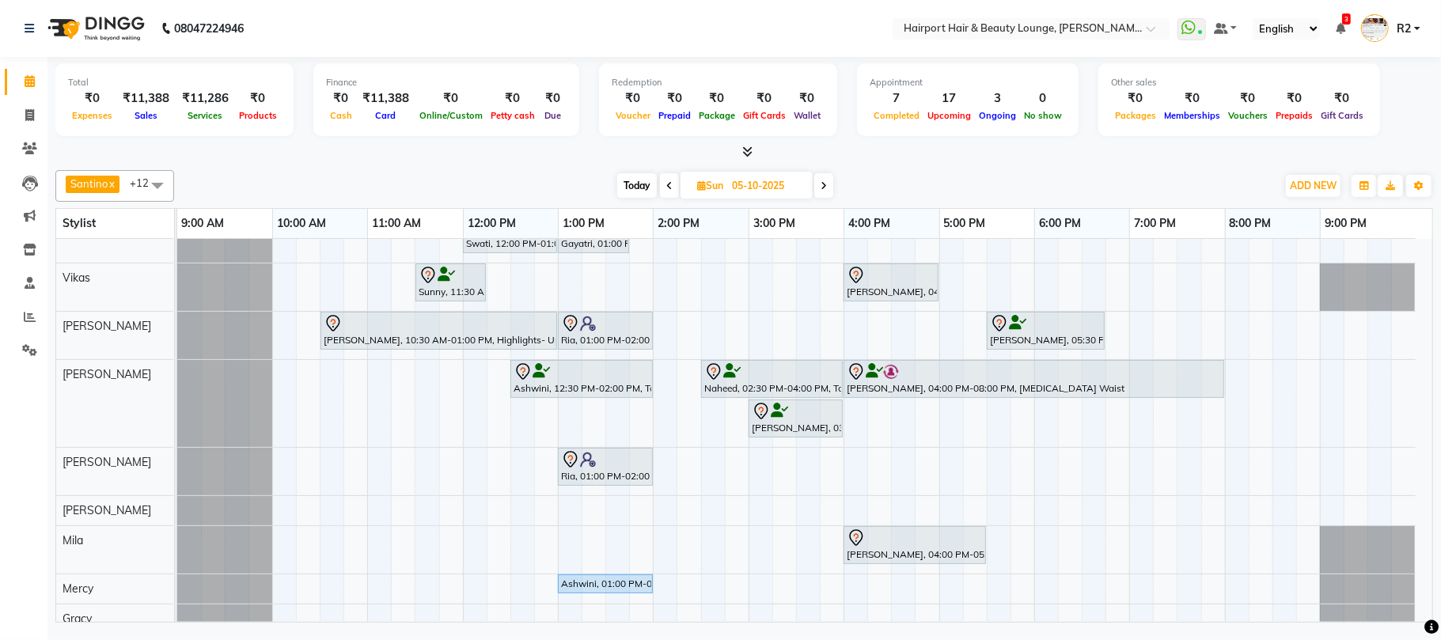
scroll to position [0, 0]
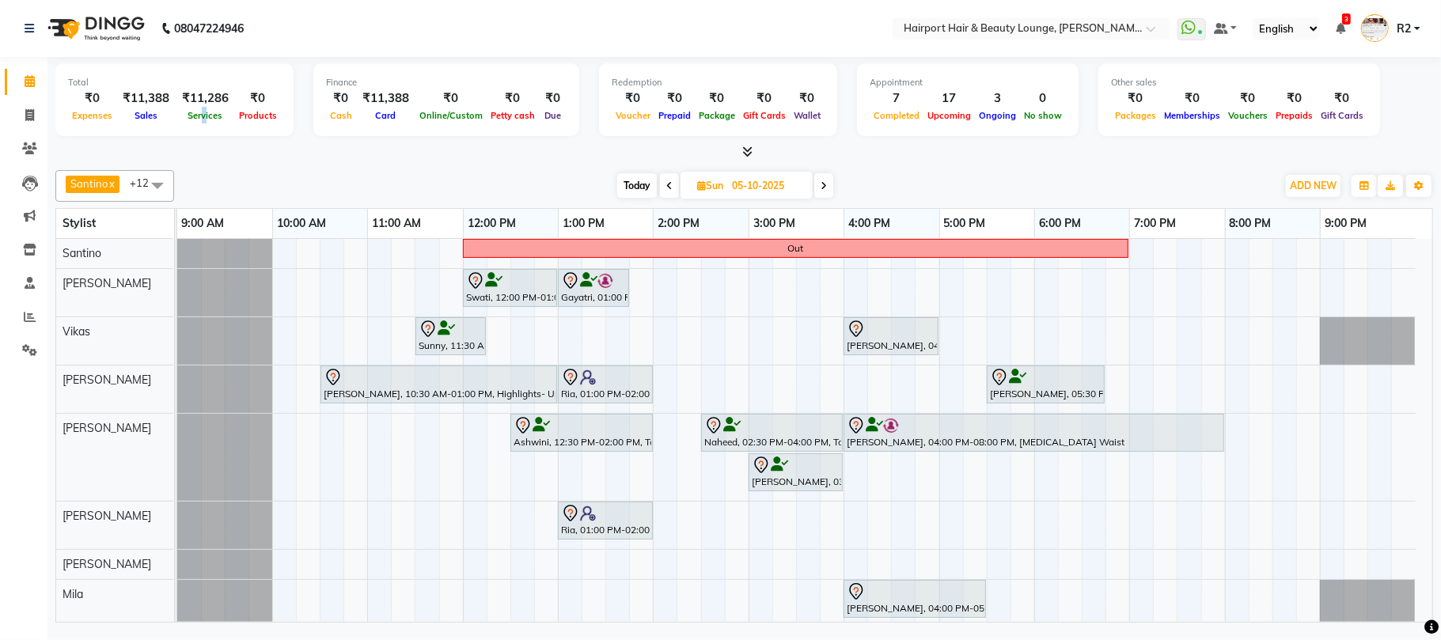
click at [206, 131] on div "Total ₹0 Expenses ₹11,388 Sales ₹11,286 Services ₹0 Products" at bounding box center [174, 99] width 238 height 73
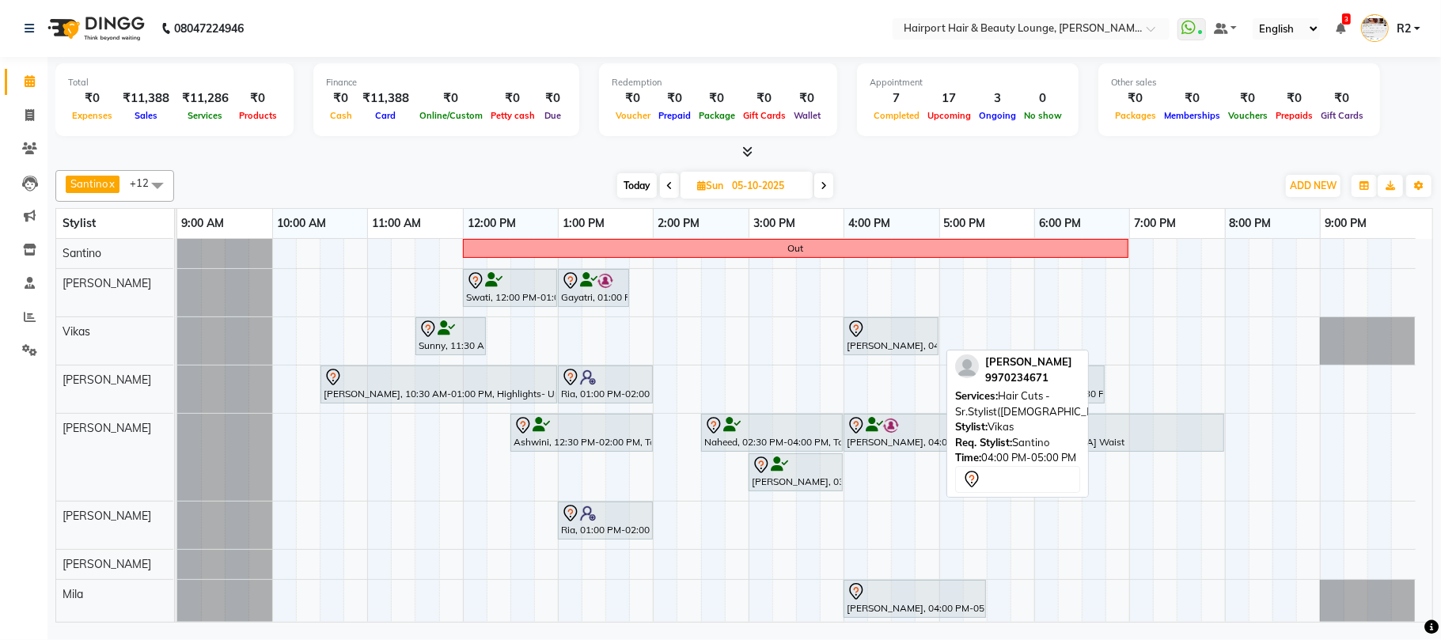
click at [905, 342] on div "[PERSON_NAME], 04:00 PM-05:00 PM, Hair Cuts -Sr.Stylist([DEMOGRAPHIC_DATA])" at bounding box center [891, 336] width 92 height 33
select select "7"
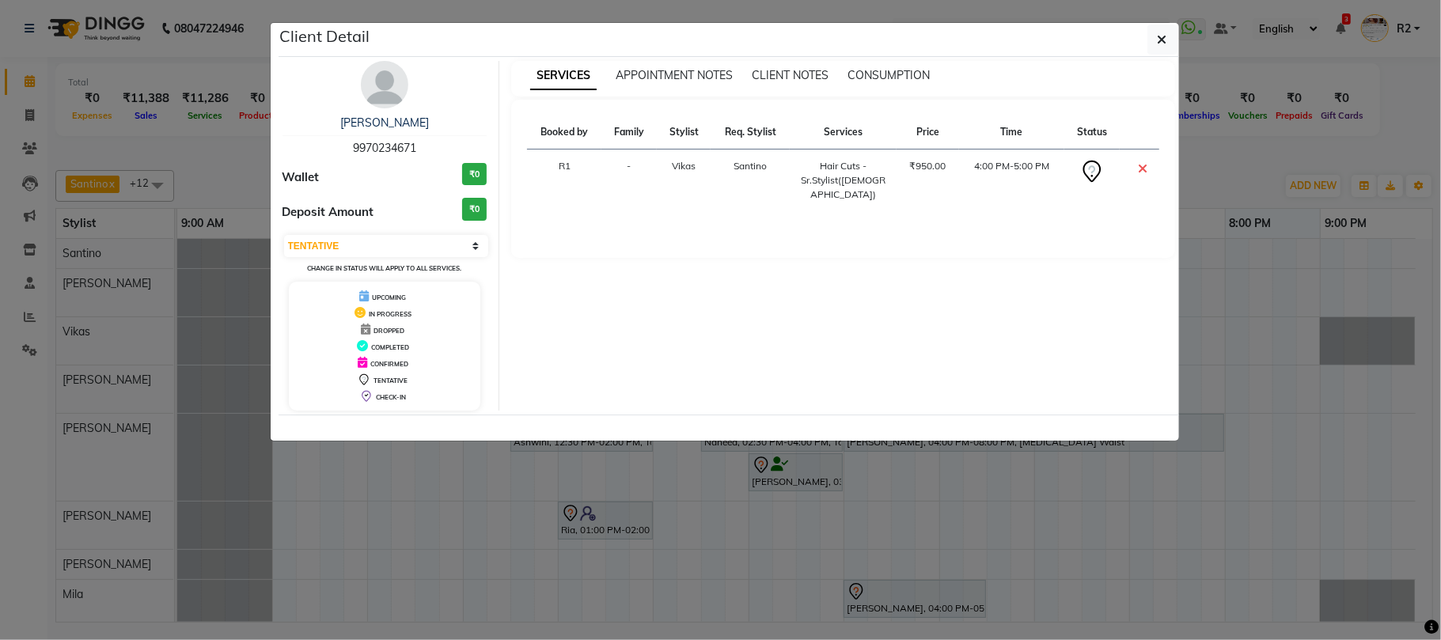
click at [903, 441] on div "Client Detail [PERSON_NAME] 9970234671 Wallet ₹0 Deposit Amount ₹0 Select CONFI…" at bounding box center [721, 231] width 902 height 419
click at [899, 490] on ngb-modal-window "Client Detail [PERSON_NAME] 9970234671 Wallet ₹0 Deposit Amount ₹0 Select CONFI…" at bounding box center [720, 320] width 1441 height 640
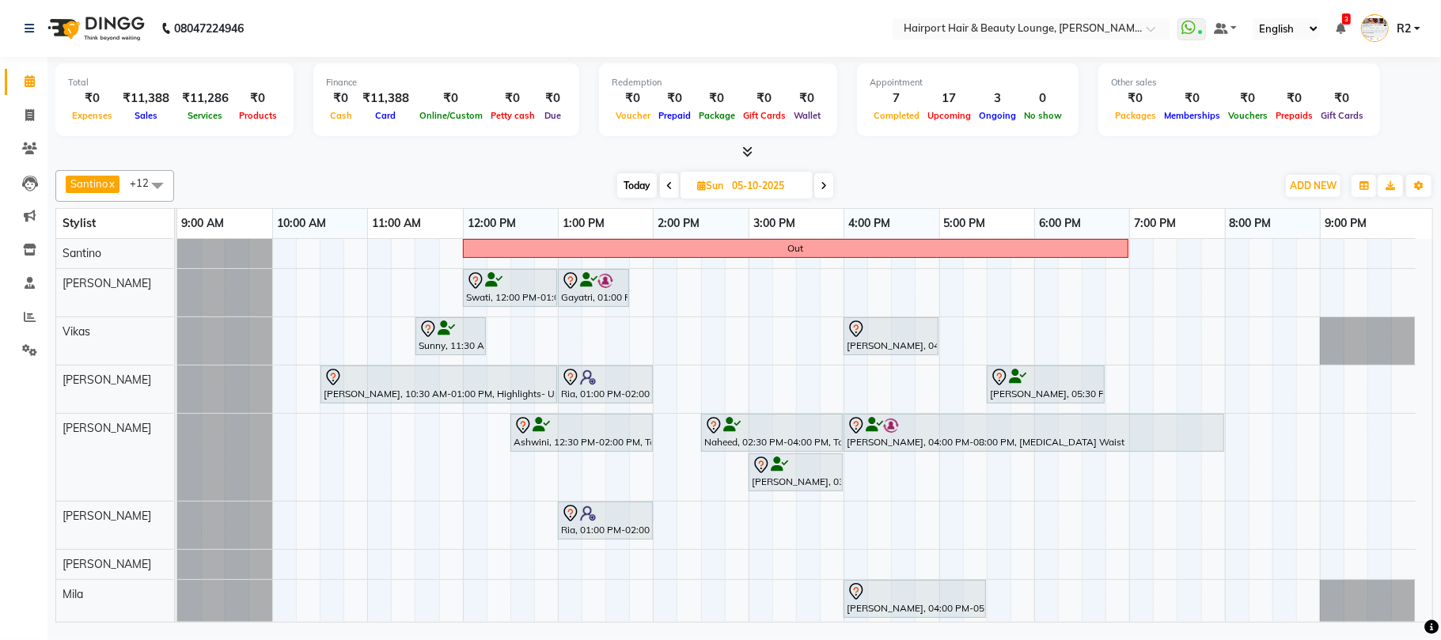
click at [640, 174] on span "Today" at bounding box center [637, 185] width 40 height 25
type input "03-10-2025"
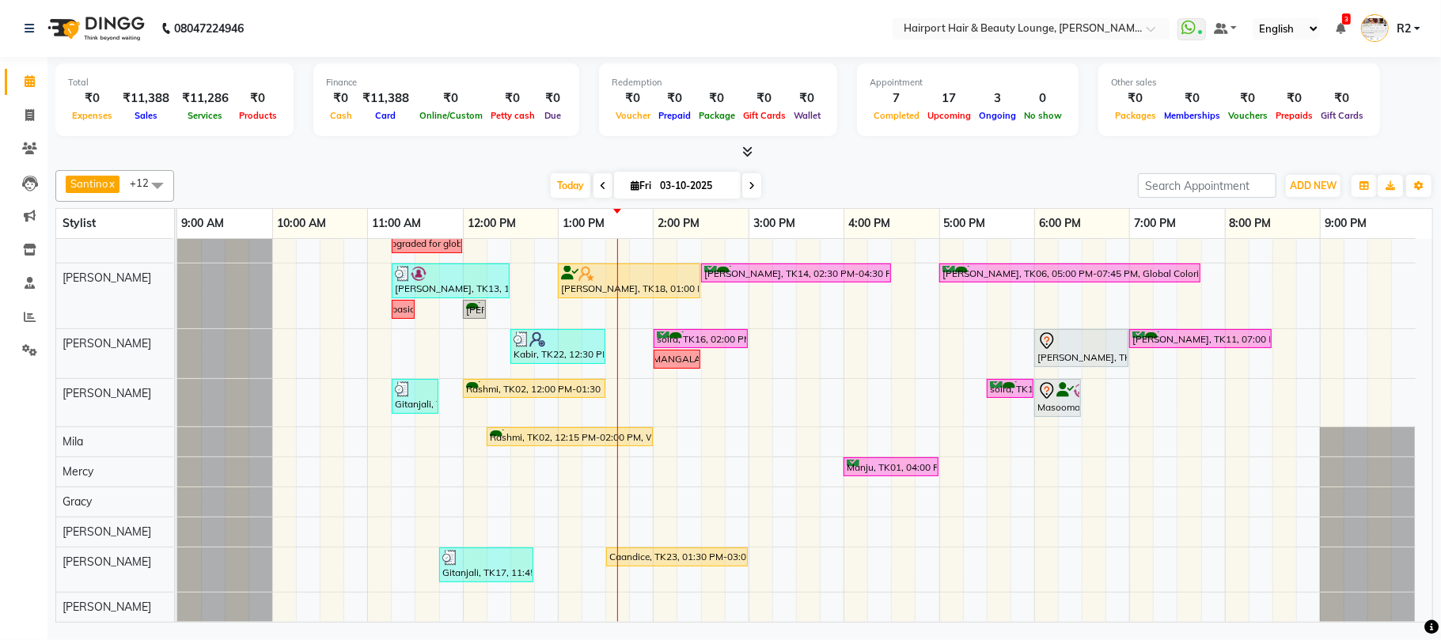
scroll to position [121, 0]
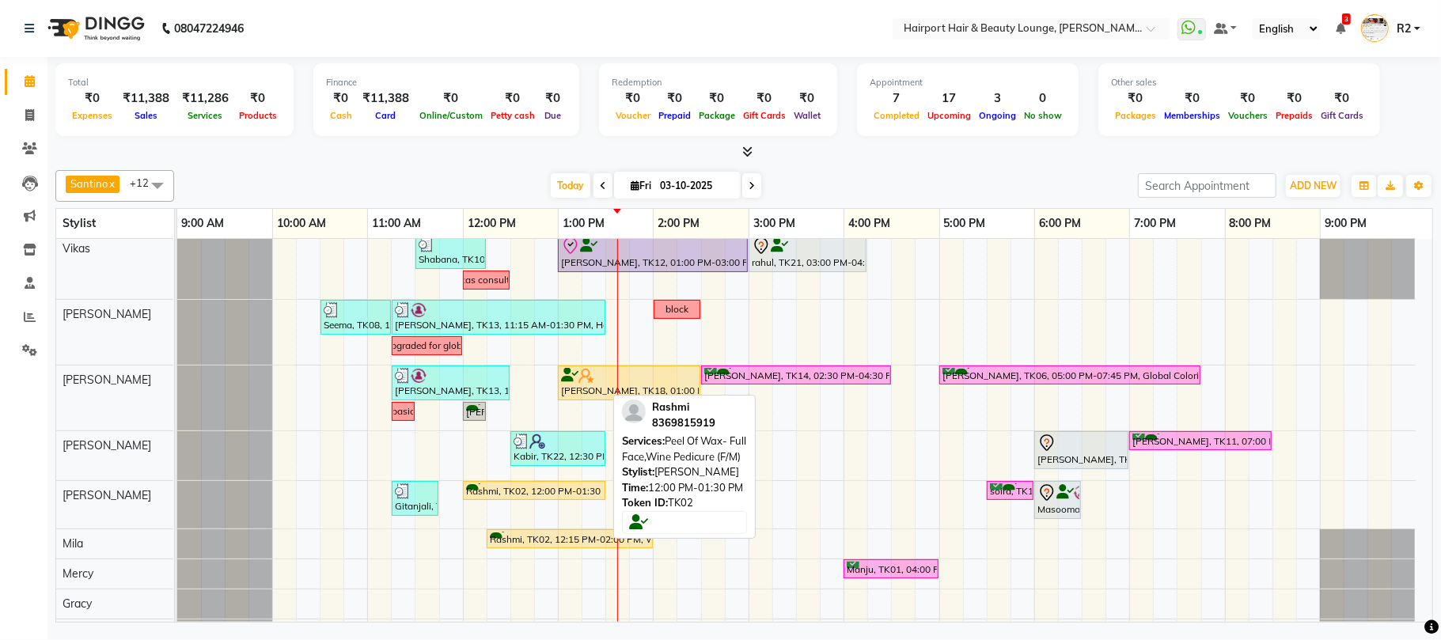
click at [511, 487] on div "Rashmi, TK02, 12:00 PM-01:30 PM, Peel Of Wax- Full Face,Wine Pedicure (F/M)" at bounding box center [533, 490] width 139 height 15
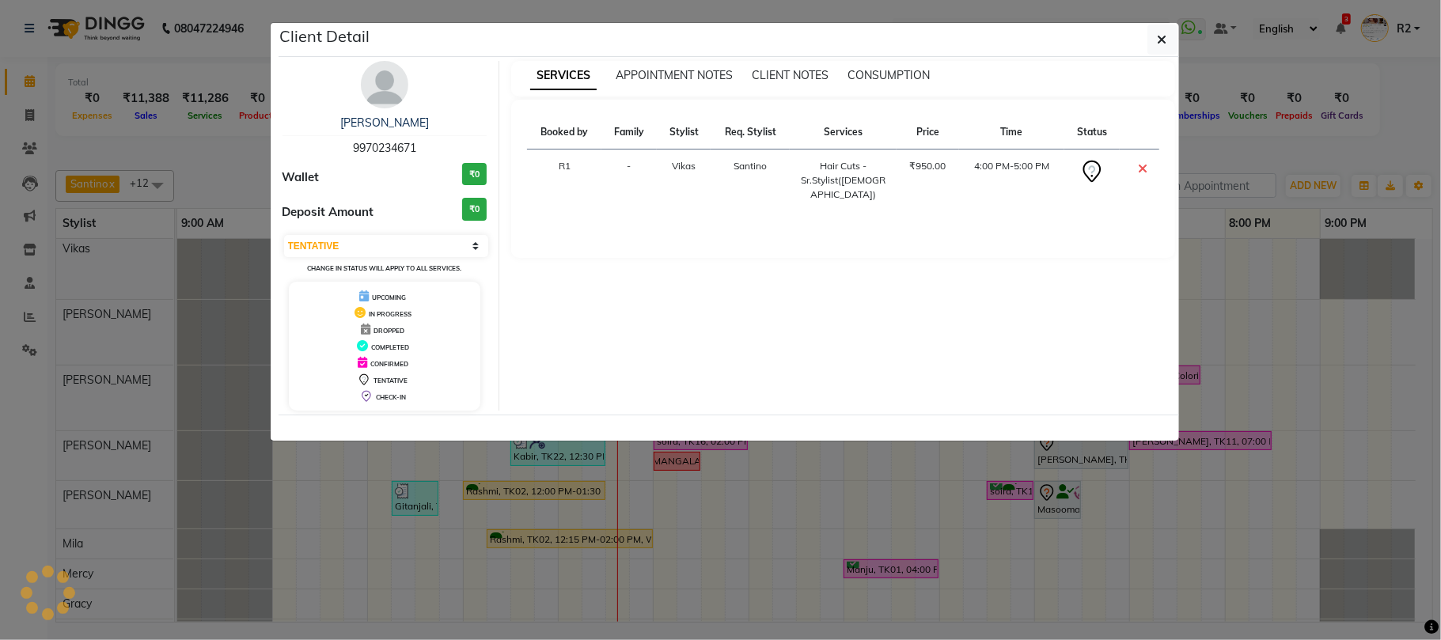
select select "1"
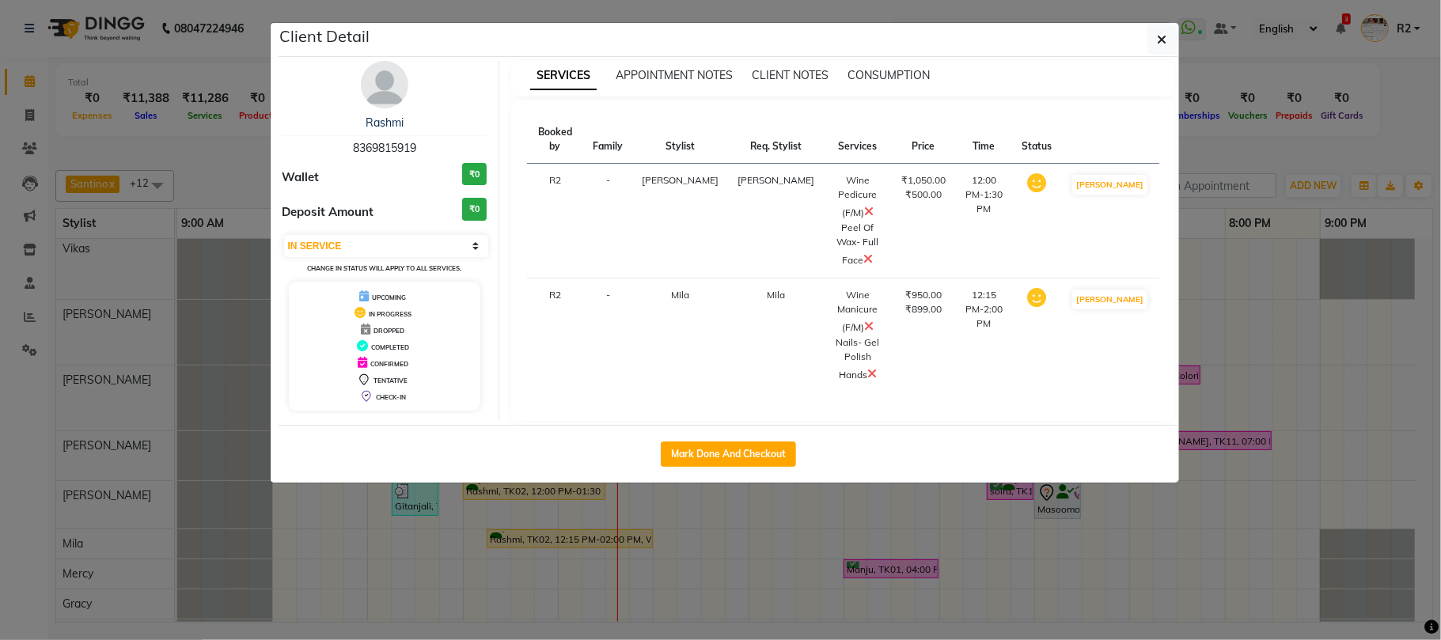
click at [393, 76] on img at bounding box center [384, 84] width 47 height 47
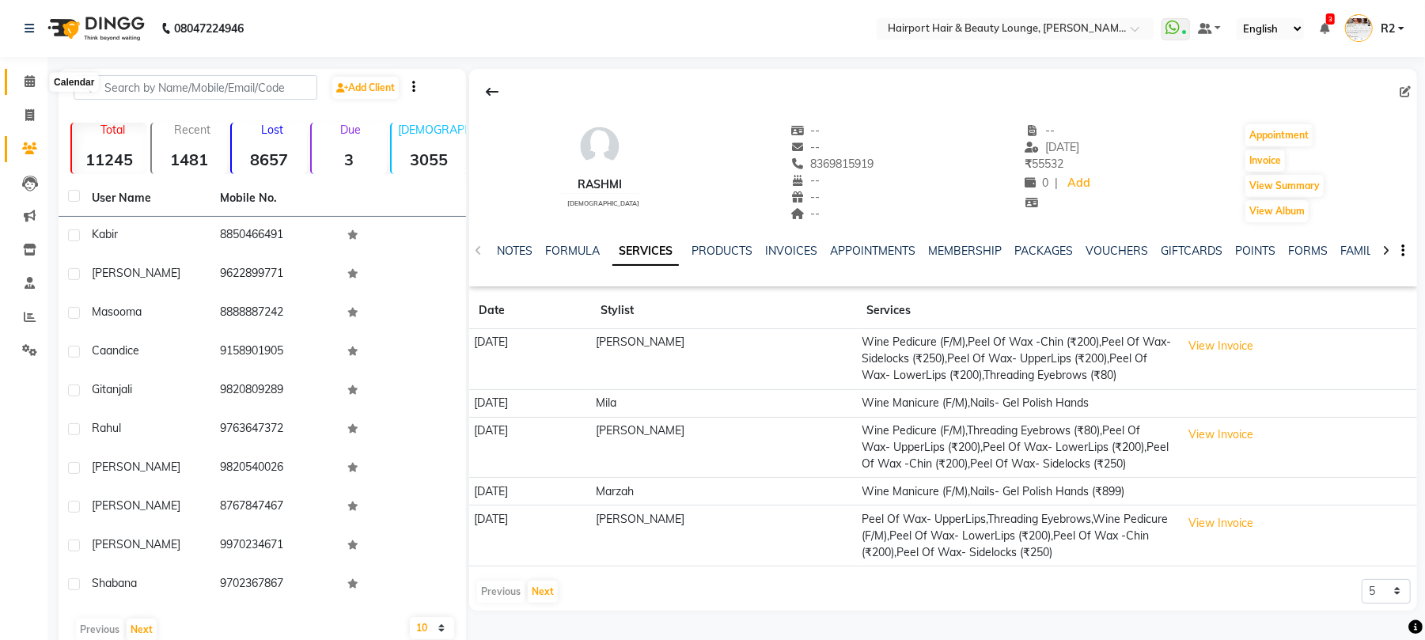
click at [21, 85] on span at bounding box center [30, 82] width 28 height 18
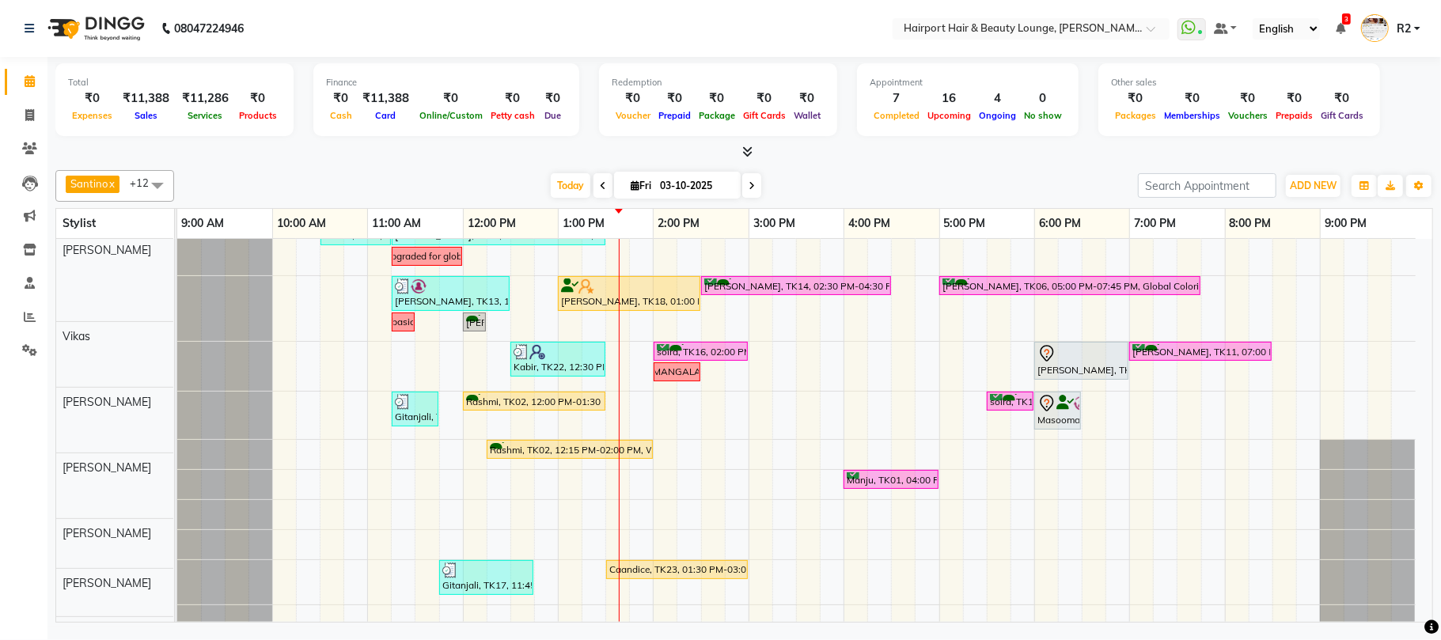
scroll to position [210, 0]
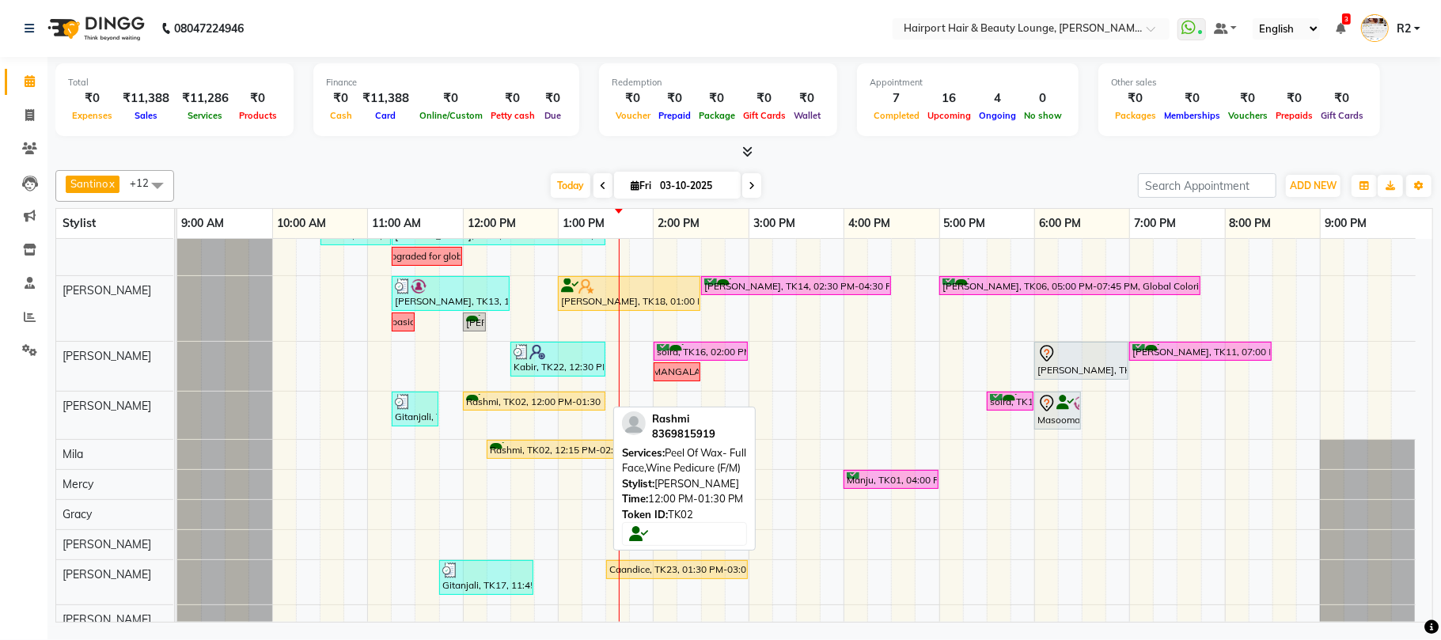
click at [548, 405] on div "Rashmi, TK02, 12:00 PM-01:30 PM, Peel Of Wax- Full Face,Wine Pedicure (F/M)" at bounding box center [533, 401] width 139 height 15
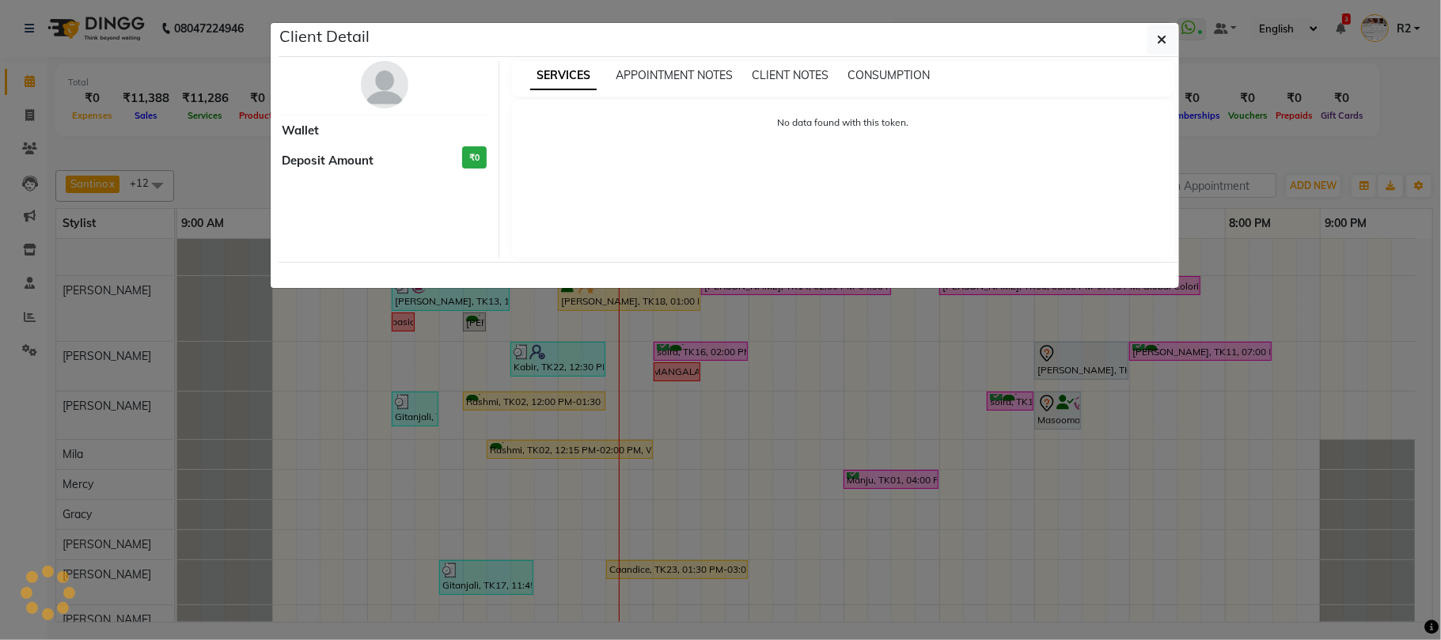
select select "1"
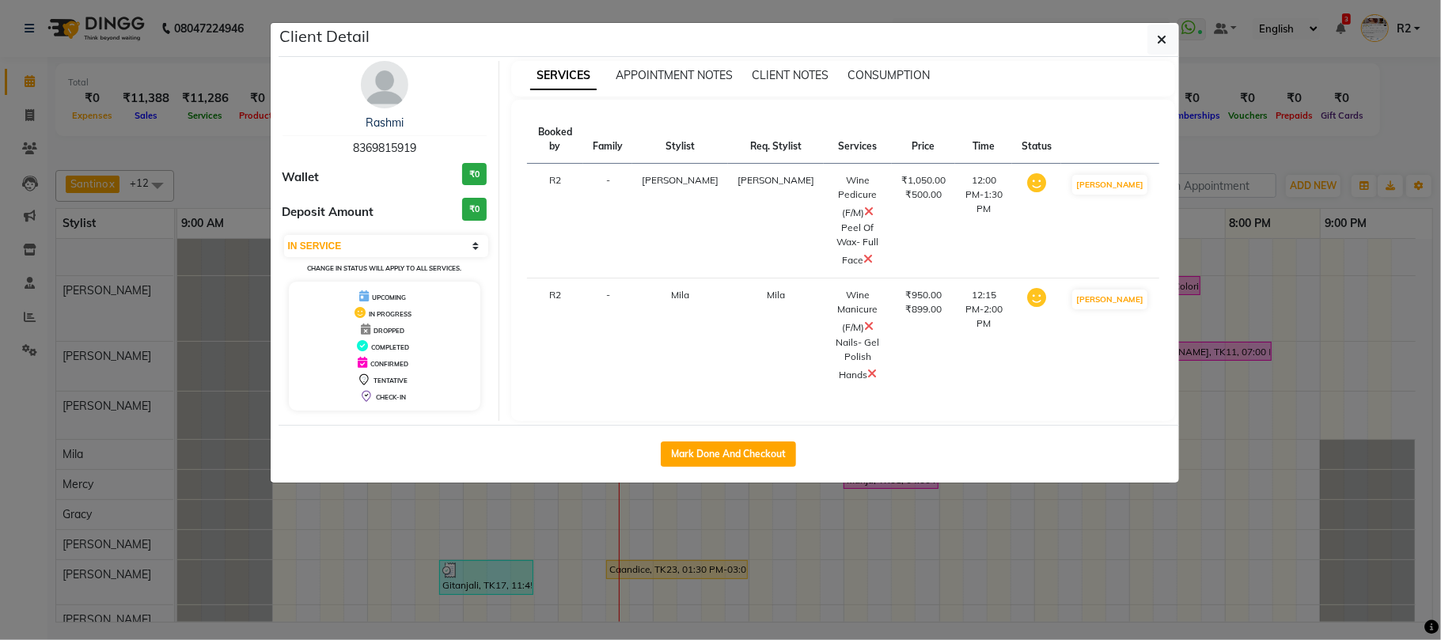
click at [864, 252] on icon at bounding box center [868, 258] width 9 height 13
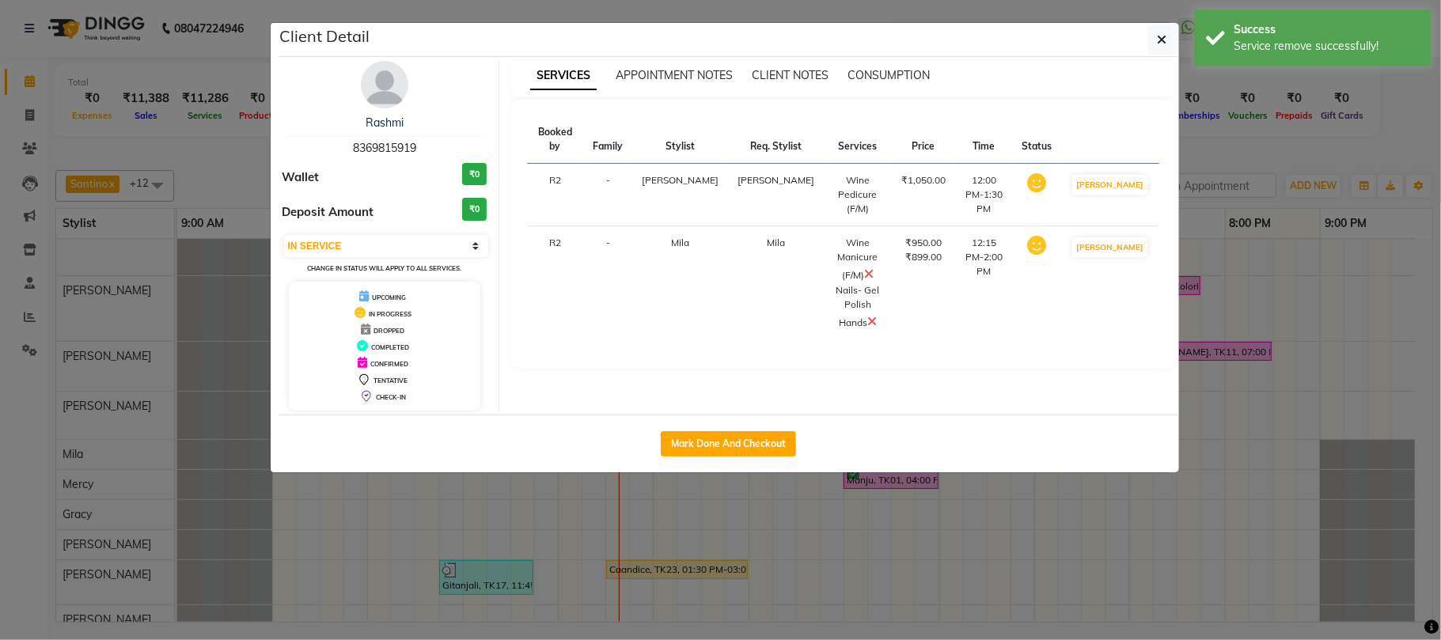
click at [1247, 146] on ngb-modal-window "Client Detail Rashmi 8369815919 Wallet ₹0 Deposit Amount ₹0 Select IN SERVICE C…" at bounding box center [720, 320] width 1441 height 640
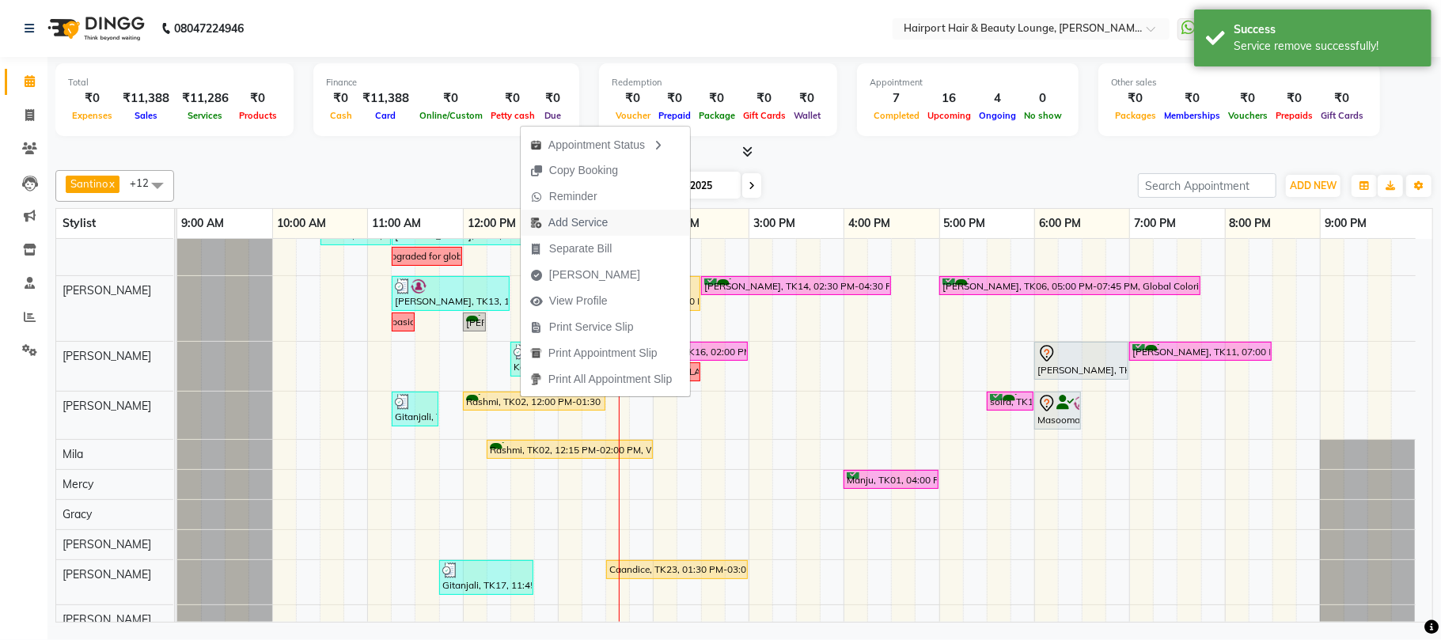
click at [574, 220] on span "Add Service" at bounding box center [577, 222] width 59 height 17
select select "14044"
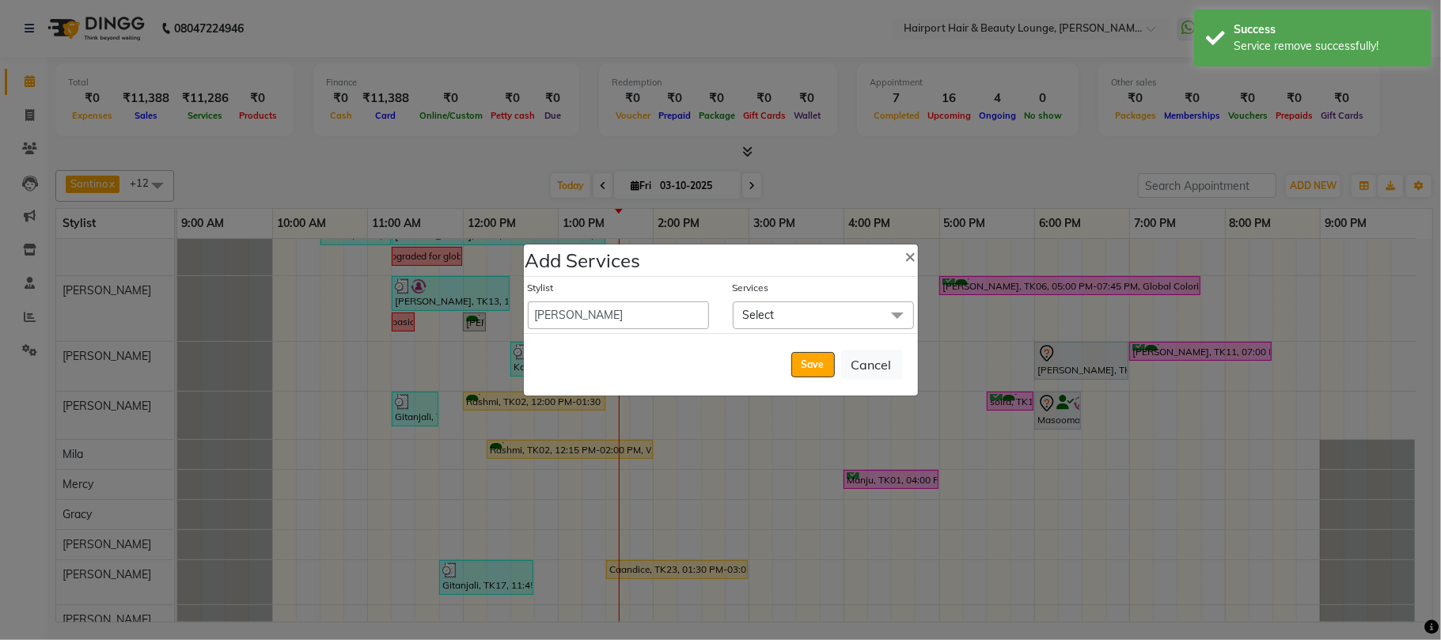
click at [767, 317] on span "Select" at bounding box center [759, 315] width 32 height 14
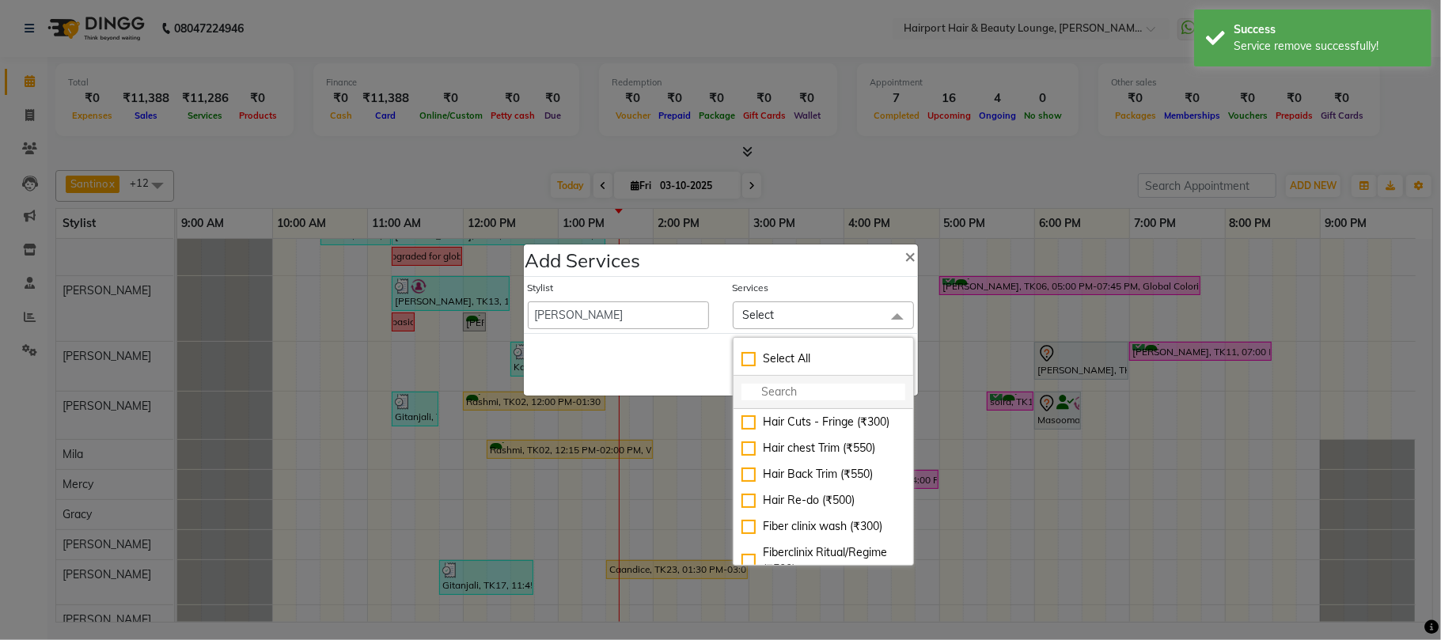
click at [764, 388] on input "multiselect-search" at bounding box center [823, 392] width 164 height 17
type input "thre"
click at [789, 429] on div "Threading Eyebrows (₹80)" at bounding box center [823, 422] width 164 height 17
checkbox input "true"
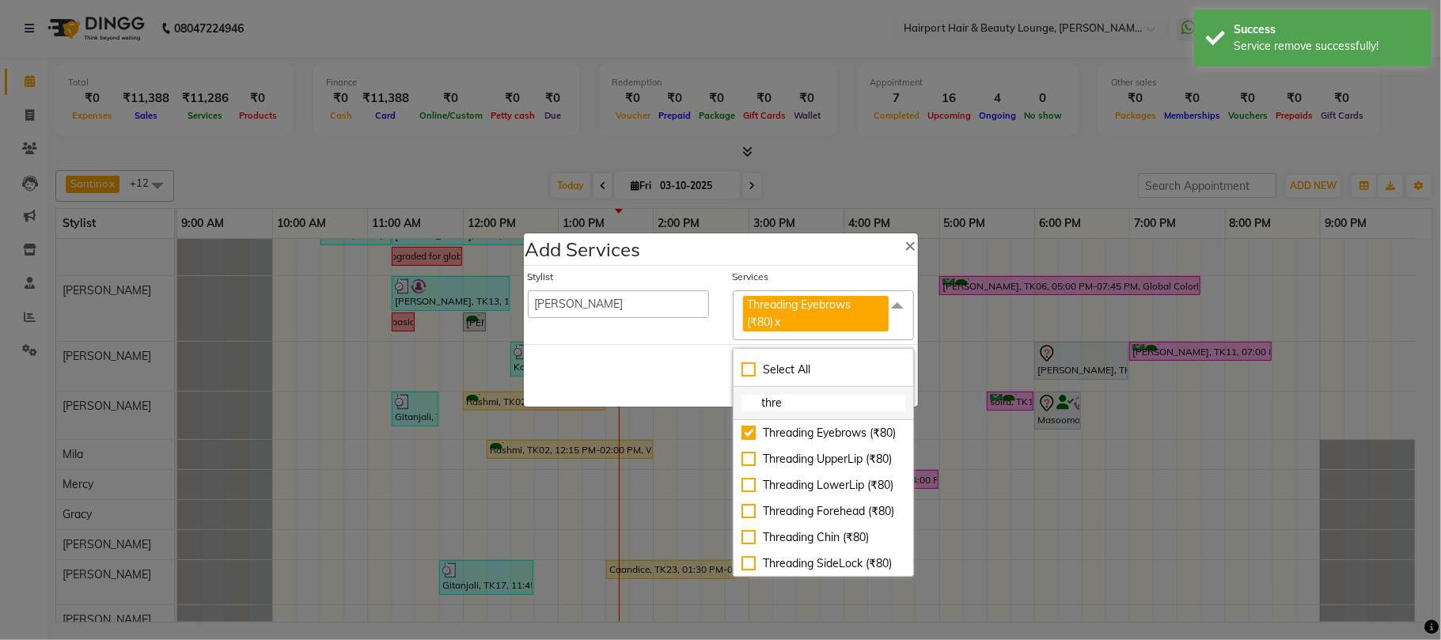
click at [789, 410] on input "thre" at bounding box center [823, 403] width 164 height 17
type input "o"
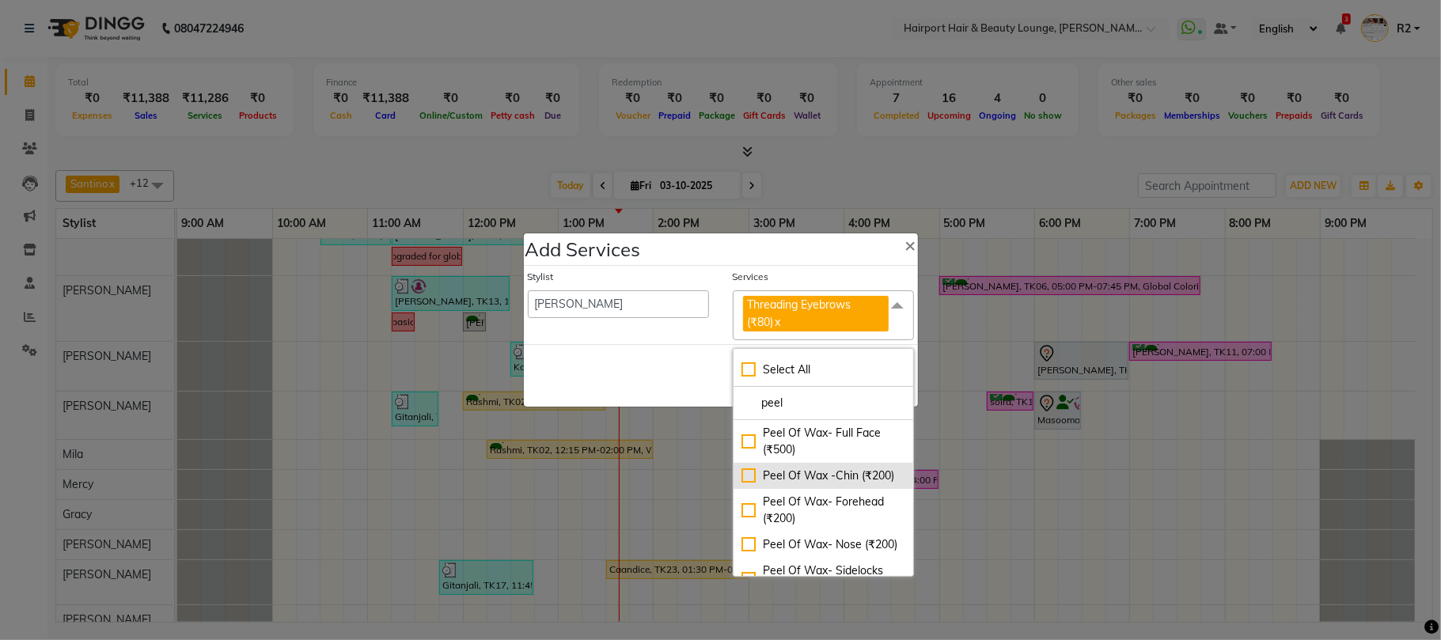
type input "peel"
click at [827, 484] on div "Peel Of Wax -Chin (₹200)" at bounding box center [823, 476] width 164 height 17
checkbox input "true"
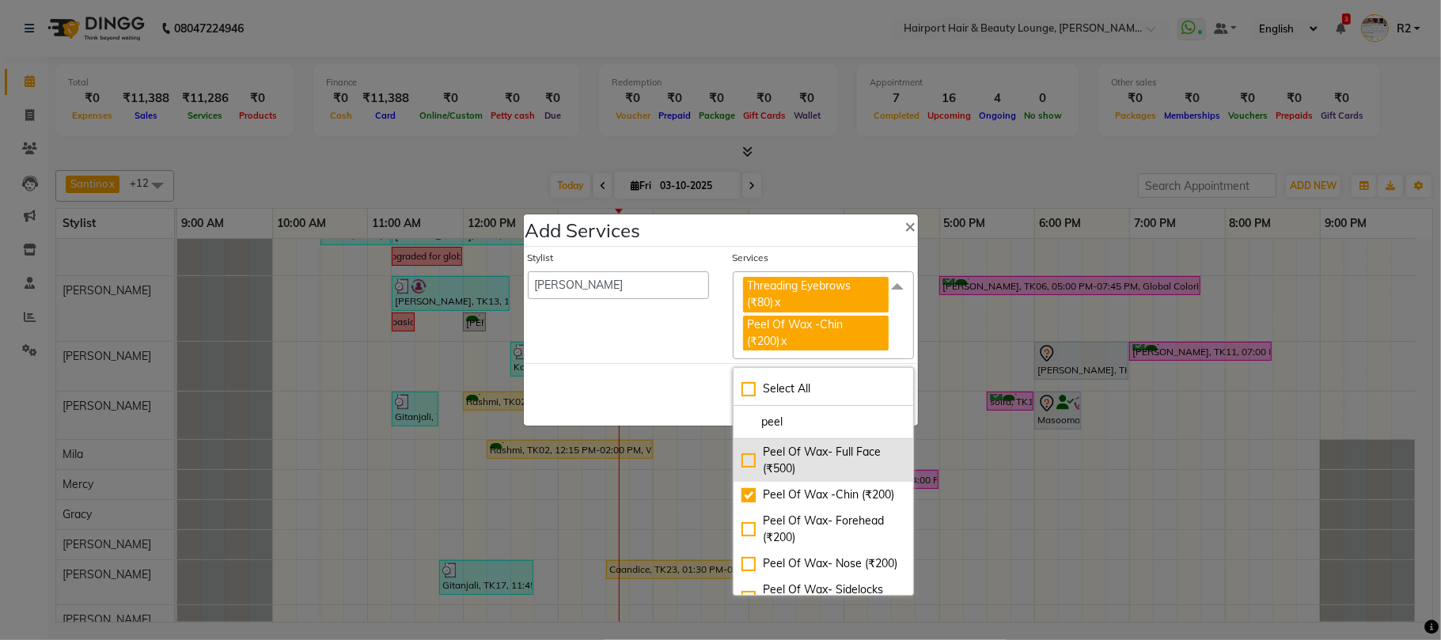
scroll to position [105, 0]
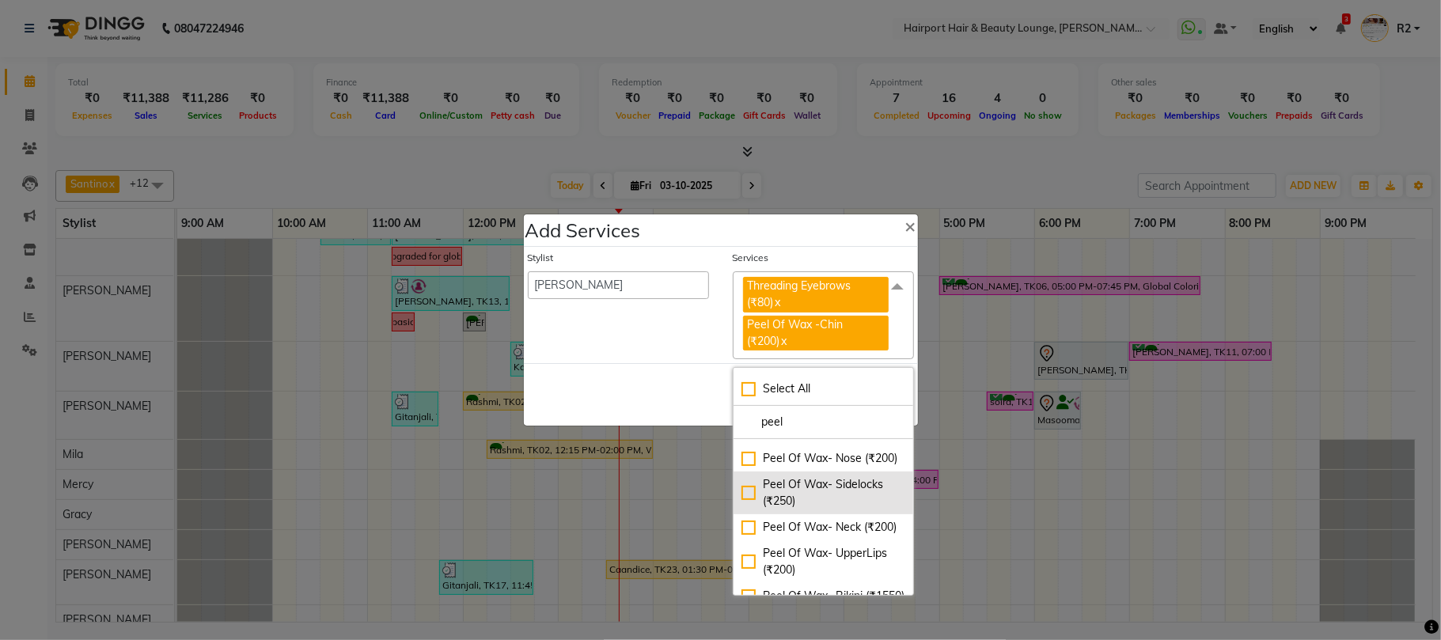
click at [824, 509] on div "Peel Of Wax- Sidelocks (₹250)" at bounding box center [823, 492] width 164 height 33
checkbox input "true"
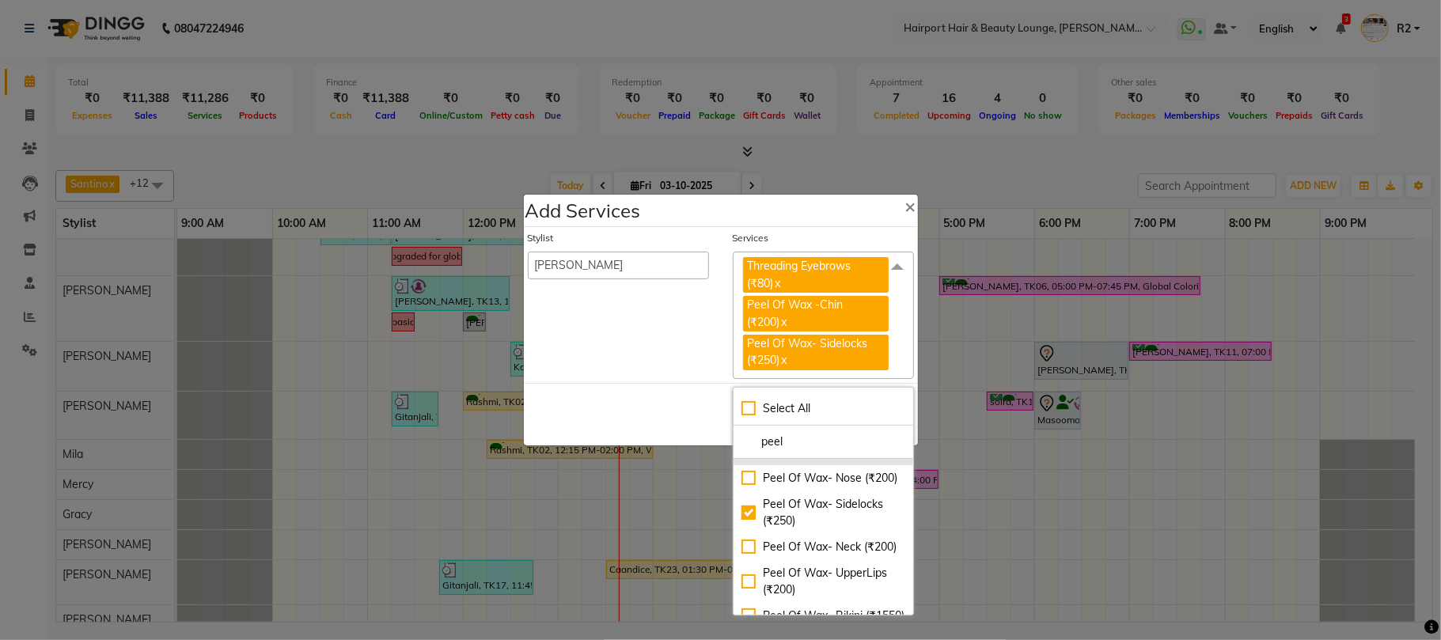
scroll to position [210, 0]
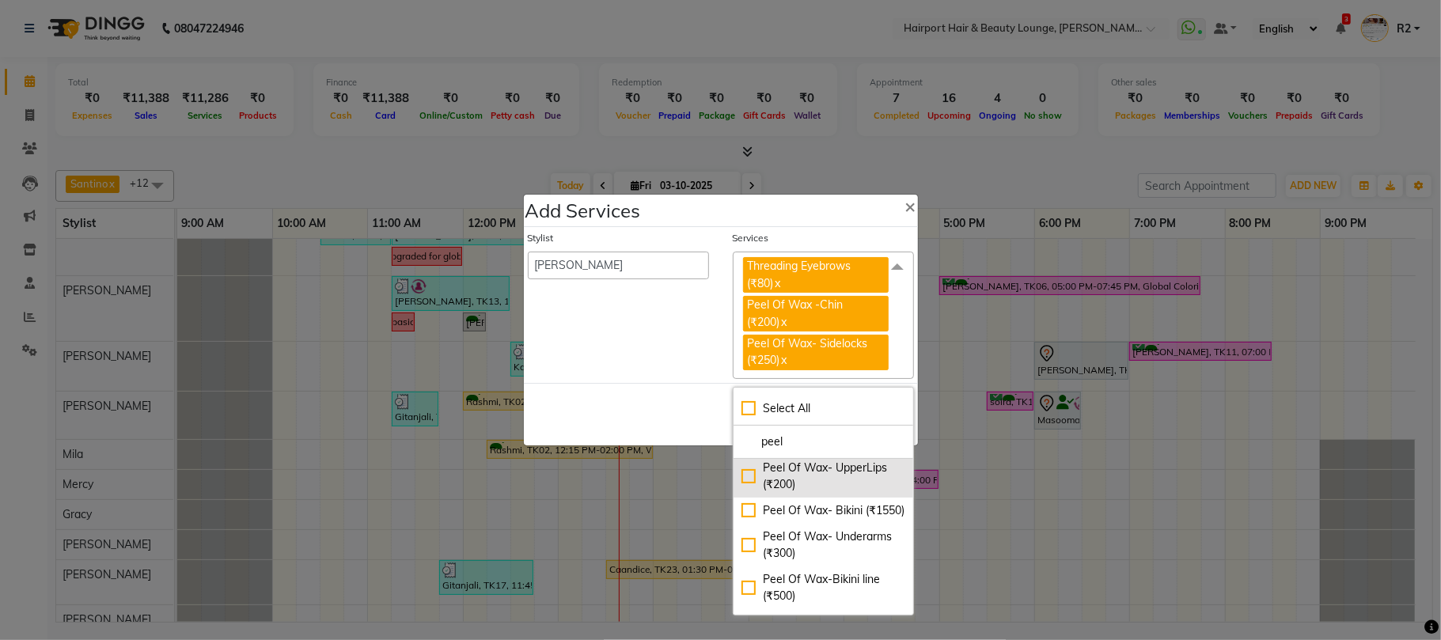
click at [823, 493] on div "Peel Of Wax- UpperLips (₹200)" at bounding box center [823, 476] width 164 height 33
checkbox input "true"
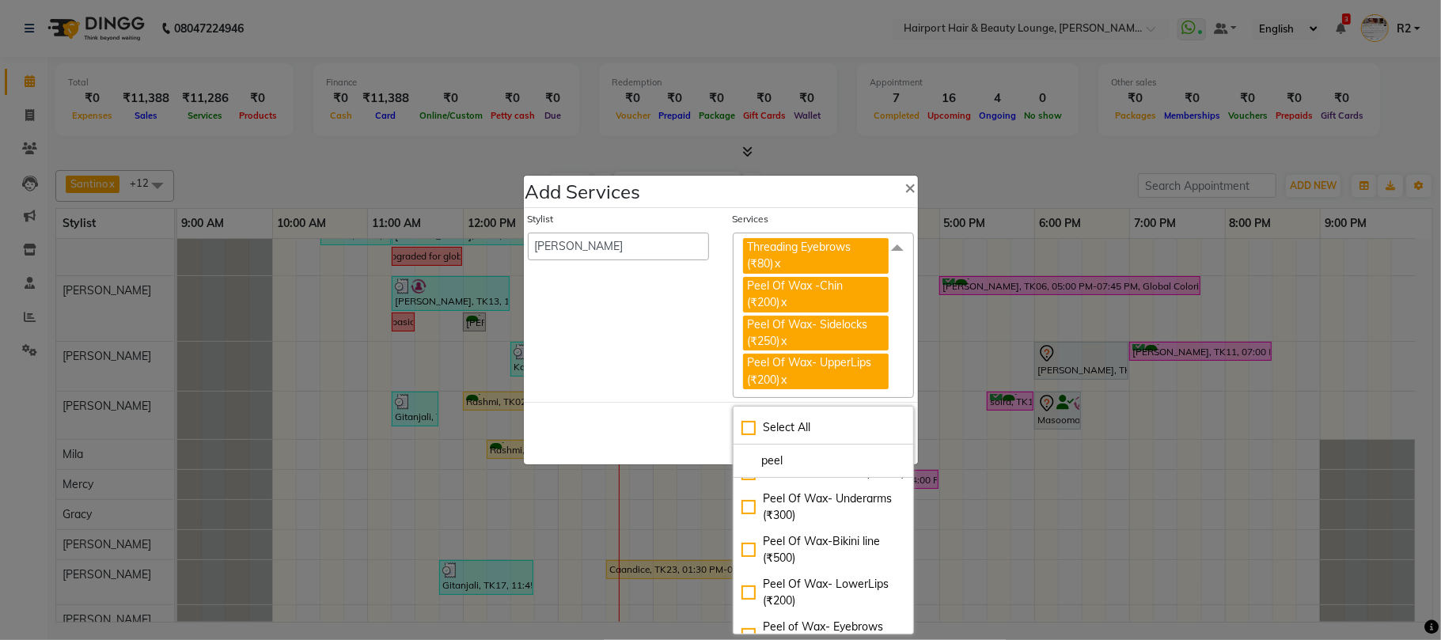
scroll to position [316, 0]
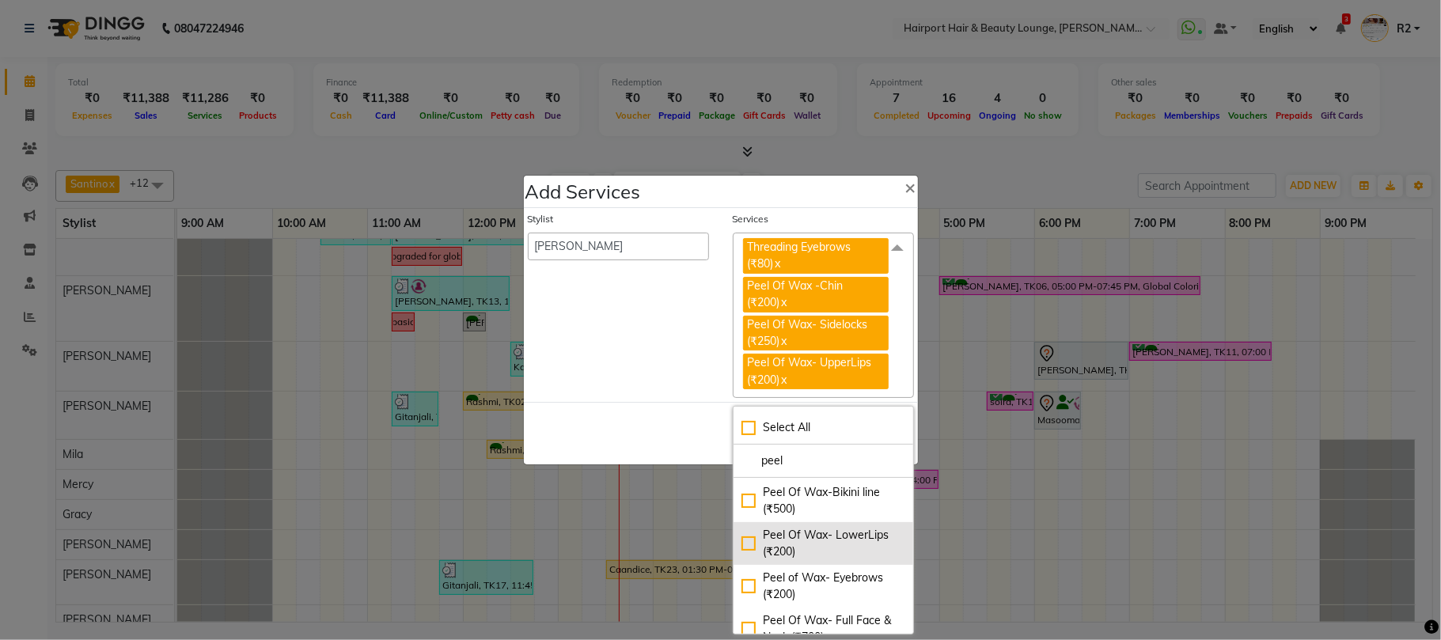
click at [815, 560] on div "Peel Of Wax- LowerLips (₹200)" at bounding box center [823, 543] width 164 height 33
checkbox input "true"
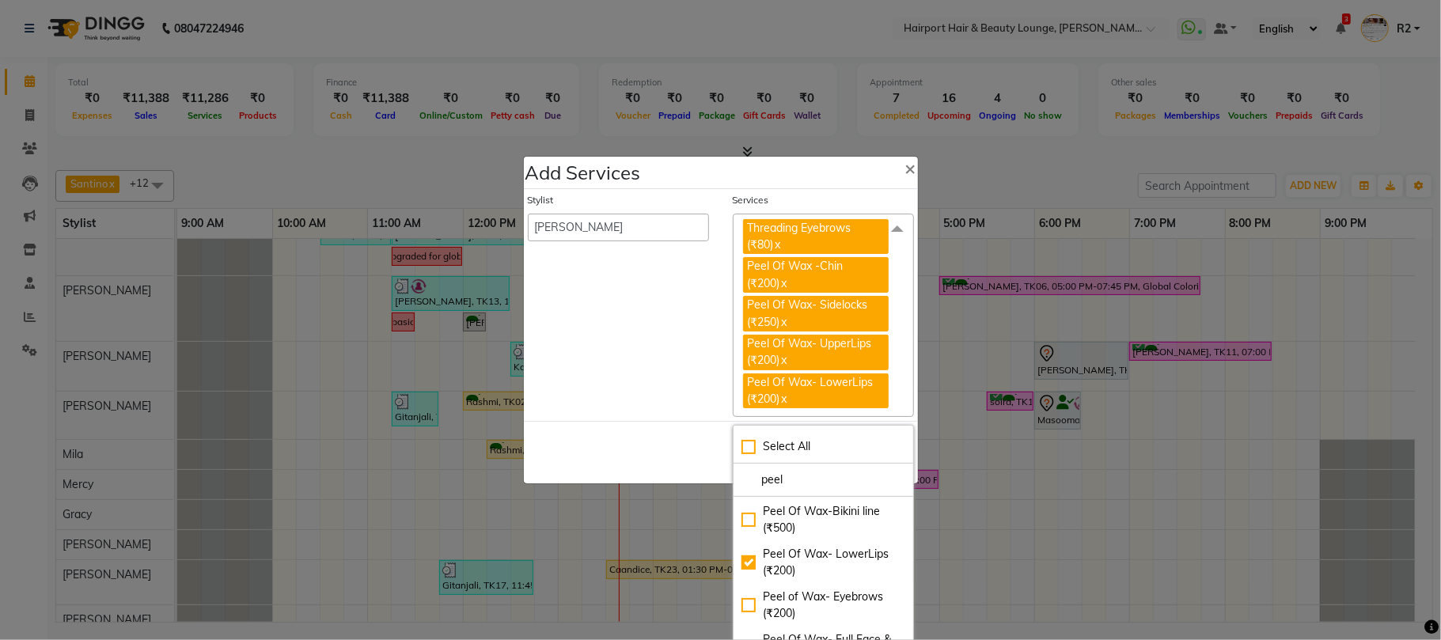
drag, startPoint x: 681, startPoint y: 447, endPoint x: 698, endPoint y: 449, distance: 16.8
click at [685, 446] on div "Save Cancel" at bounding box center [721, 452] width 394 height 62
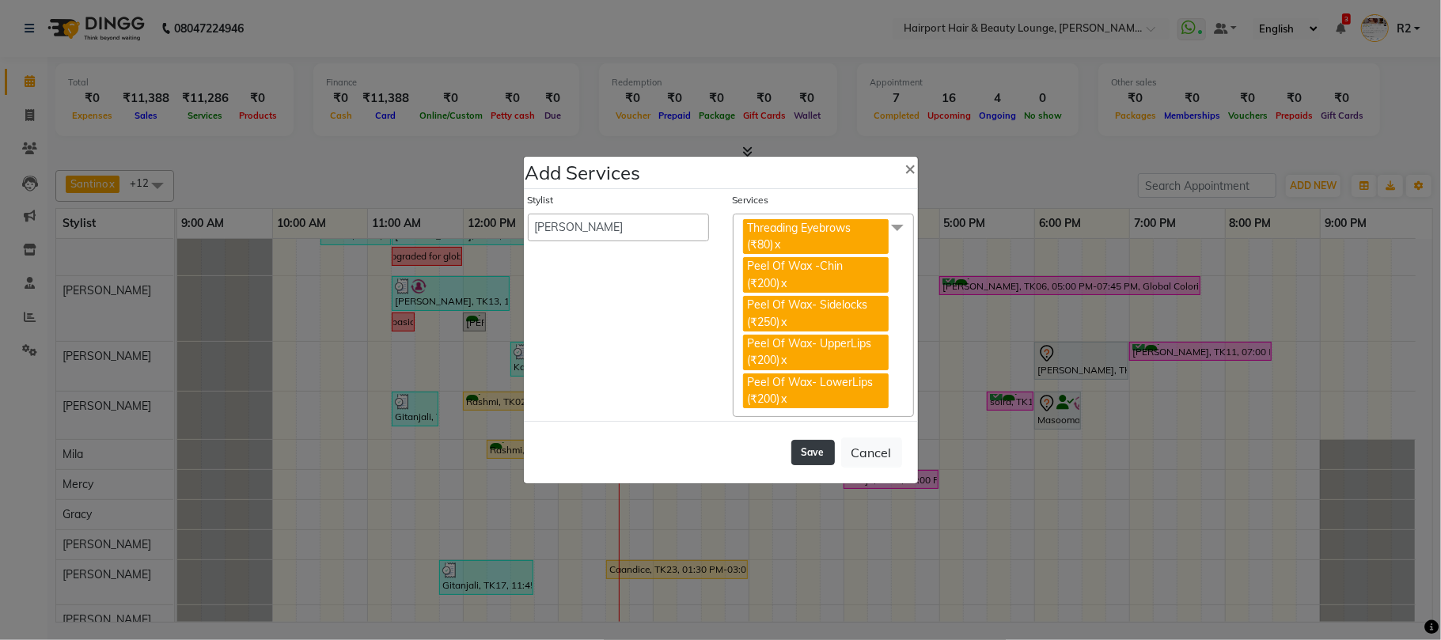
click at [812, 449] on button "Save" at bounding box center [813, 452] width 44 height 25
select select "7127"
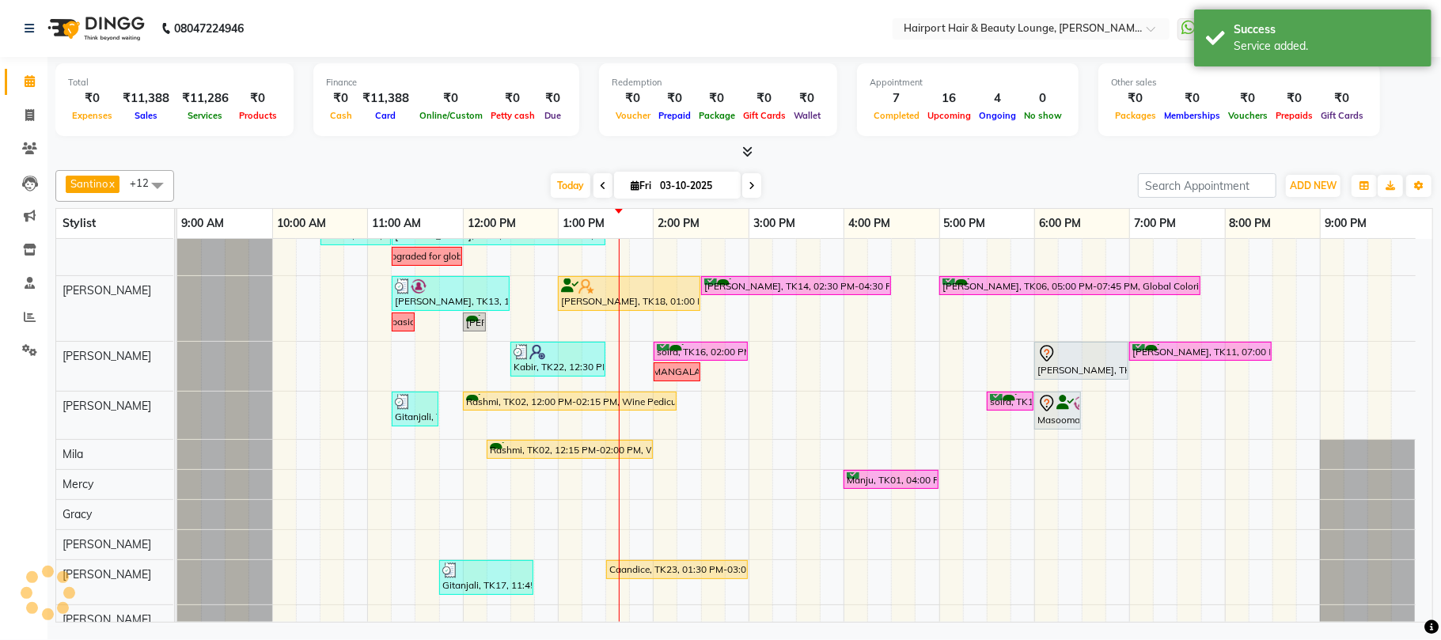
scroll to position [210, 0]
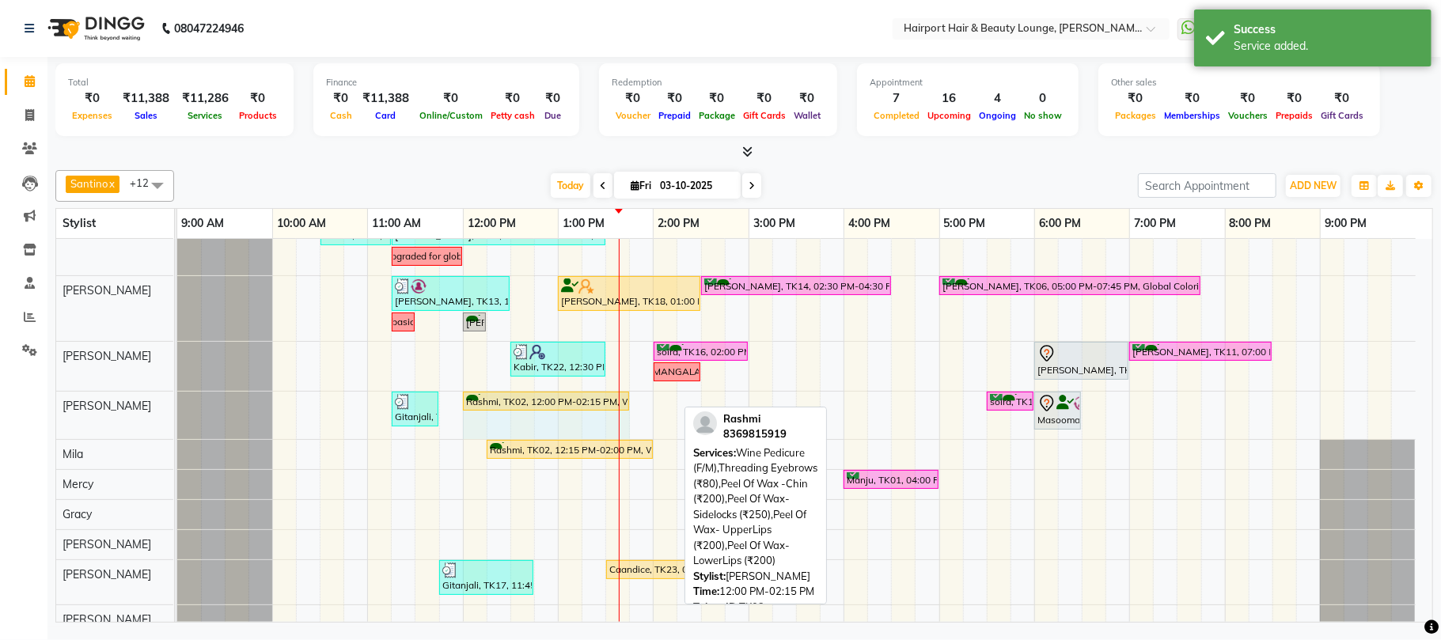
drag, startPoint x: 674, startPoint y: 399, endPoint x: 622, endPoint y: 418, distance: 55.3
click at [622, 418] on div "Gitanjali, TK17, 11:15 AM-11:45 AM, Peel Of Wax- Nose (₹200),Peel Of Wax- Full …" at bounding box center [796, 415] width 1238 height 47
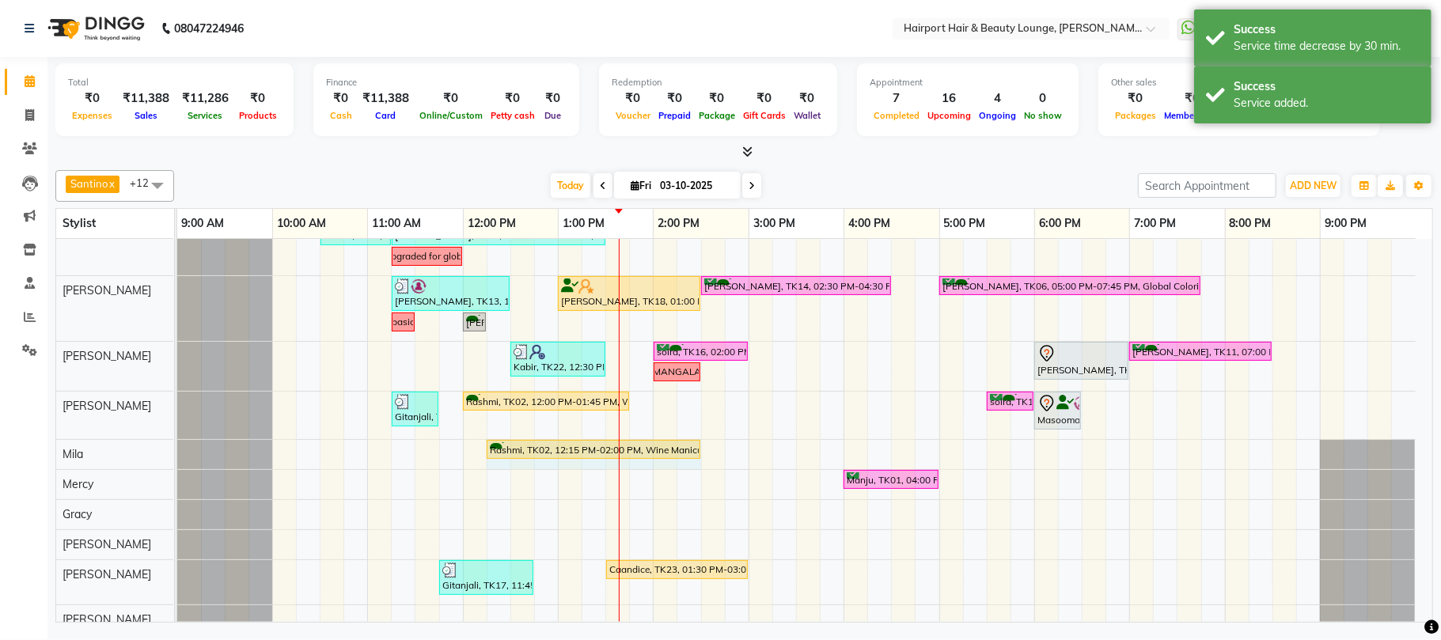
drag, startPoint x: 650, startPoint y: 449, endPoint x: 695, endPoint y: 457, distance: 45.0
click at [177, 457] on div "Rashmi, TK02, 12:15 PM-02:00 PM, Wine Manicure (F/M),Nails- Gel Polish Hands (₹…" at bounding box center [177, 454] width 0 height 28
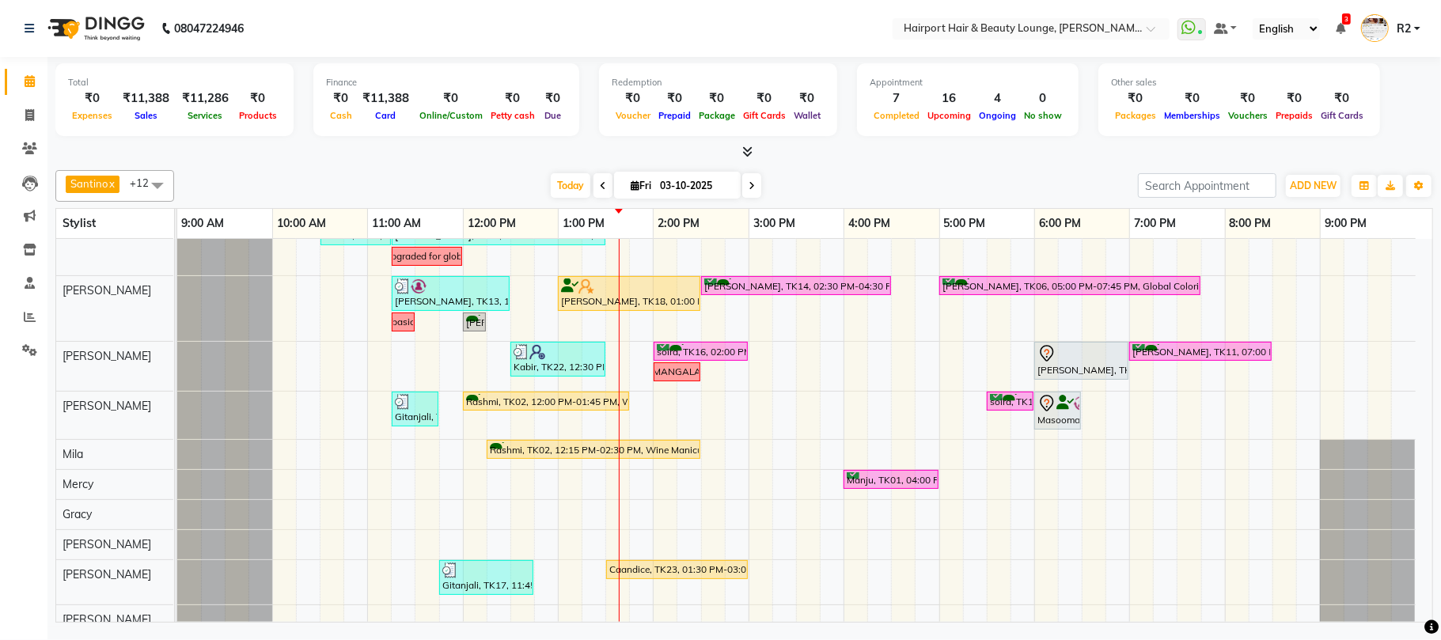
scroll to position [226, 0]
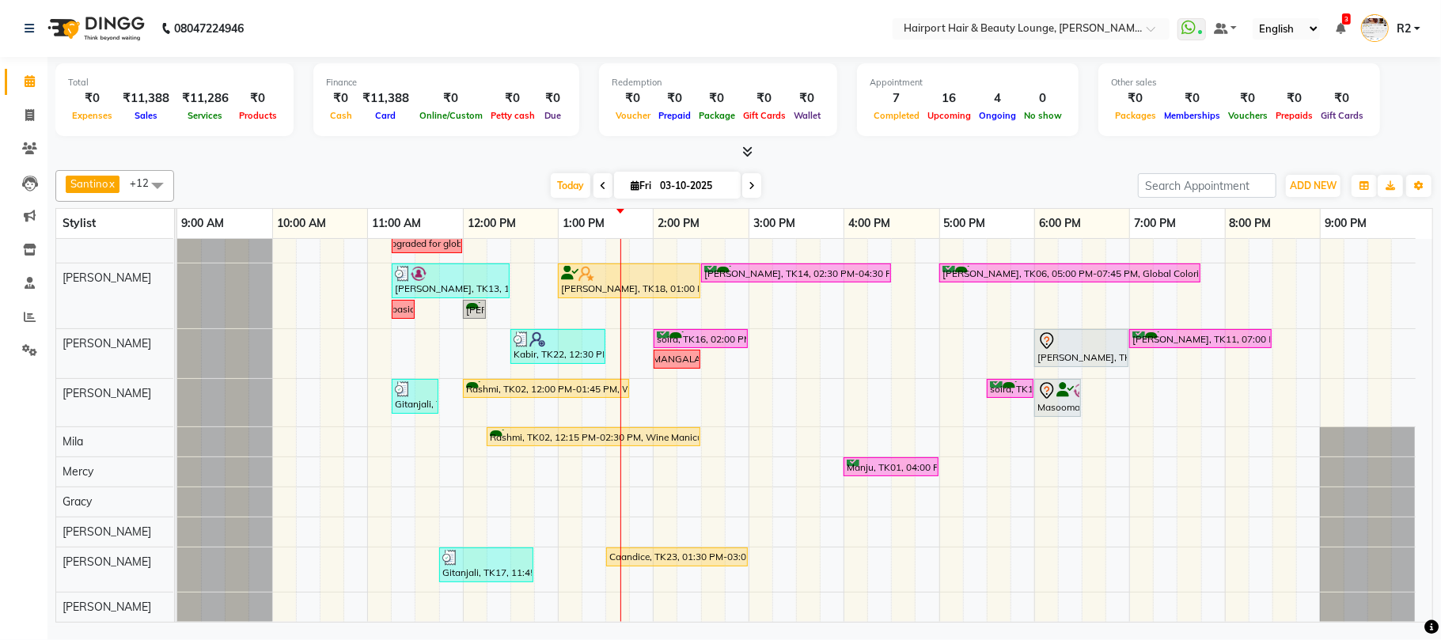
click at [748, 182] on icon at bounding box center [751, 185] width 6 height 9
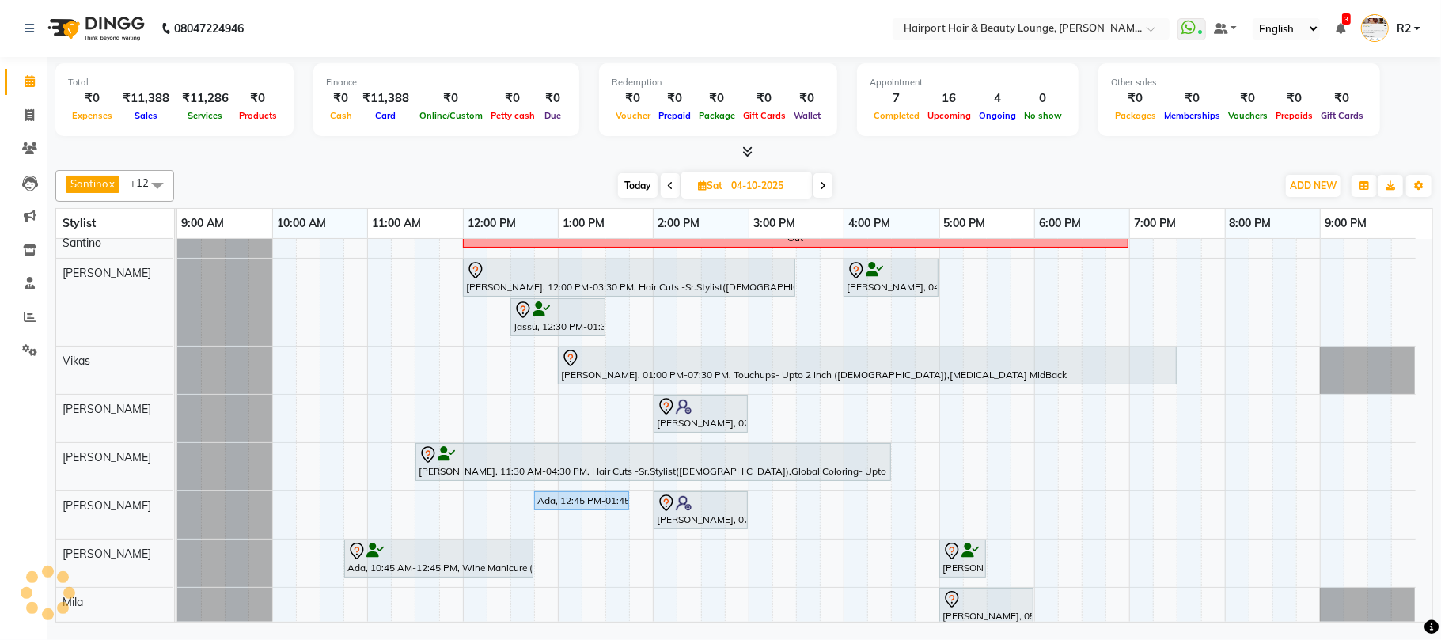
scroll to position [177, 0]
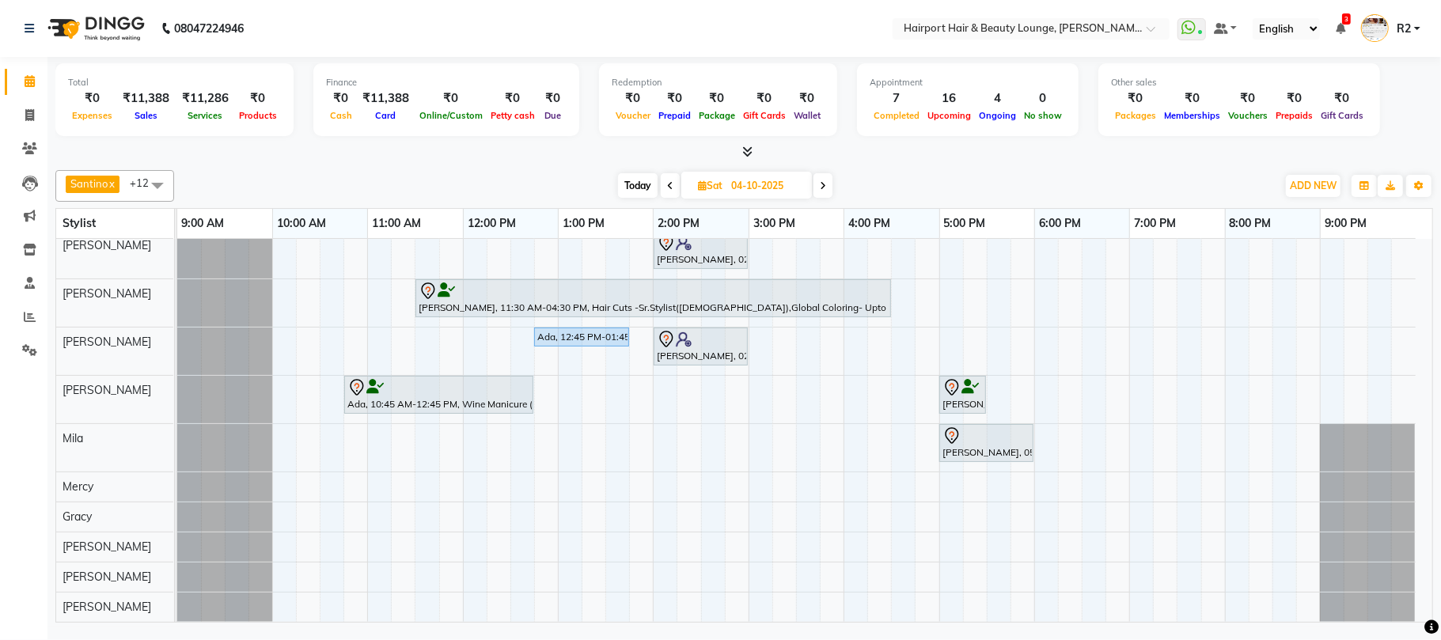
click at [627, 190] on span "Today" at bounding box center [638, 185] width 40 height 25
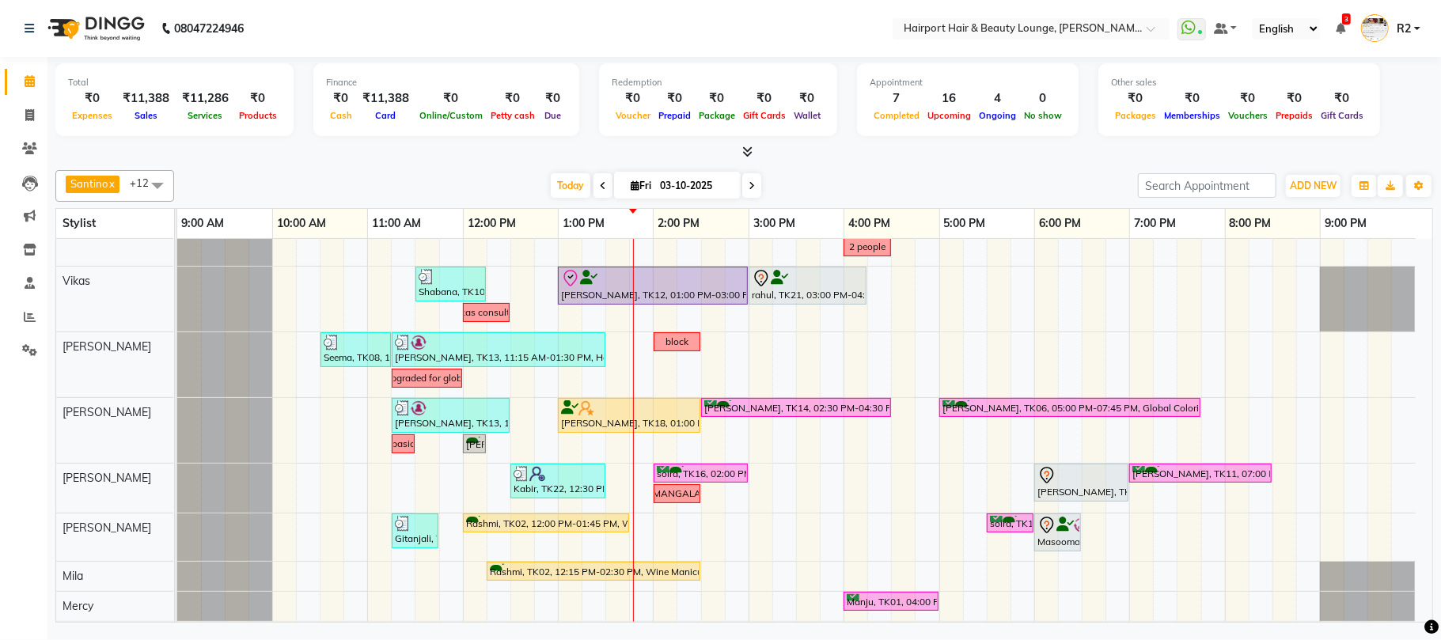
scroll to position [0, 0]
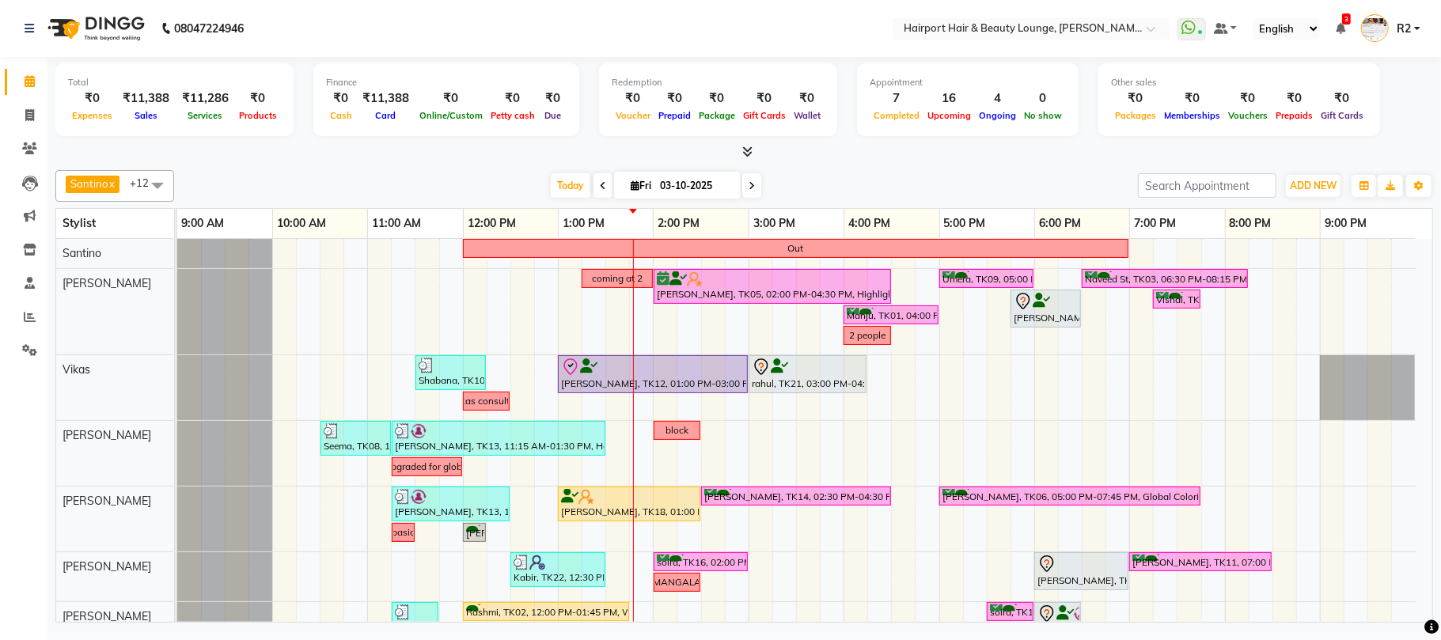
click at [748, 185] on icon at bounding box center [751, 185] width 6 height 9
type input "04-10-2025"
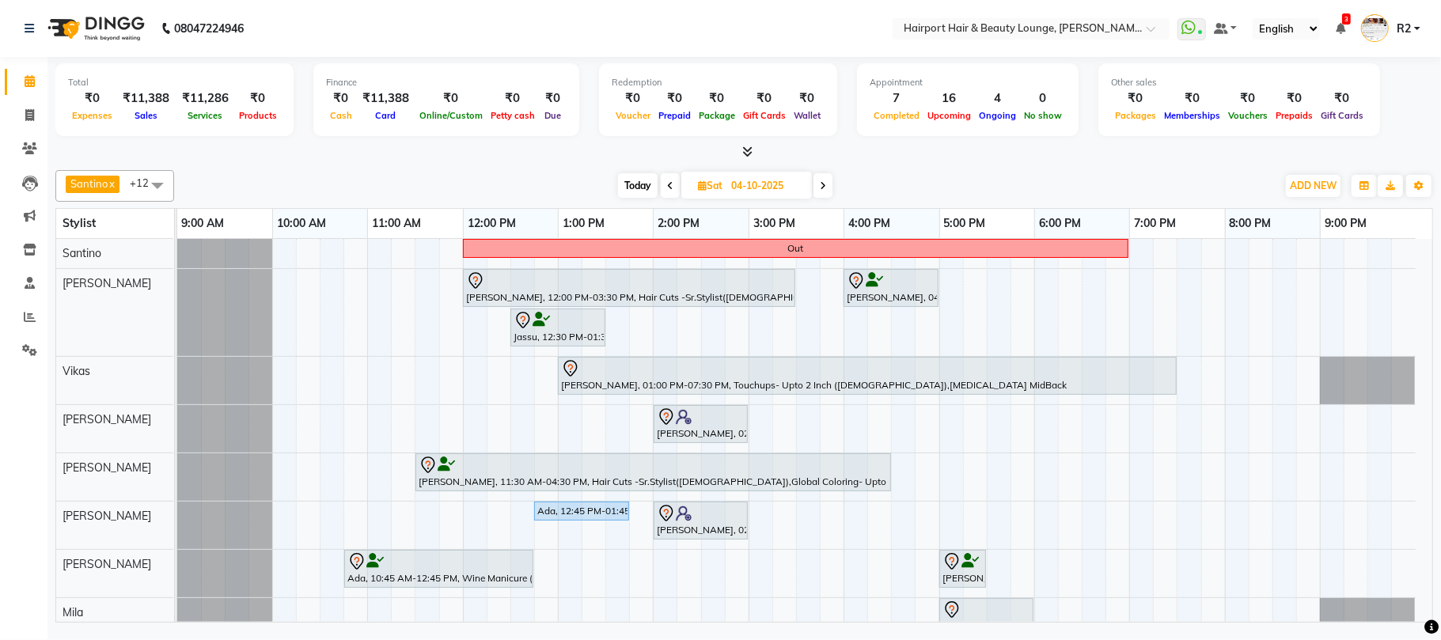
click at [951, 485] on div "Out [PERSON_NAME], 12:00 PM-03:30 PM, Hair Cuts -Sr.Stylist([DEMOGRAPHIC_DATA])…" at bounding box center [804, 517] width 1255 height 557
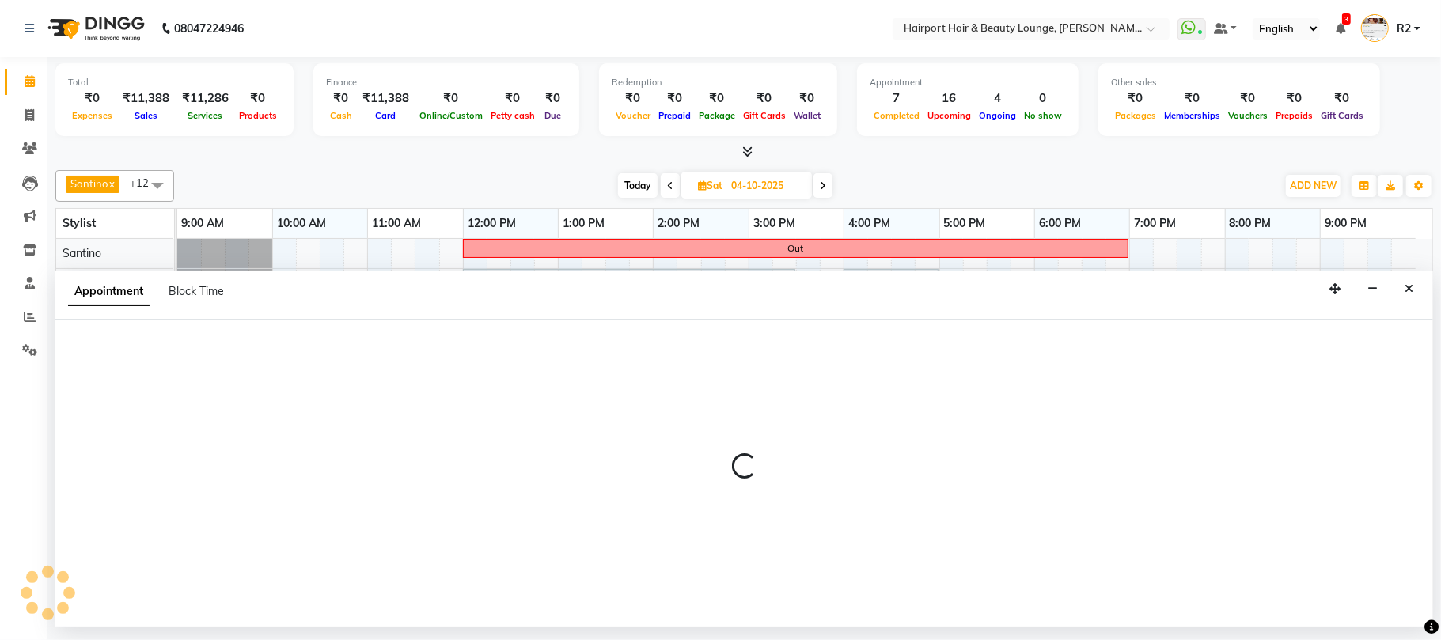
select select "12656"
select select "tentative"
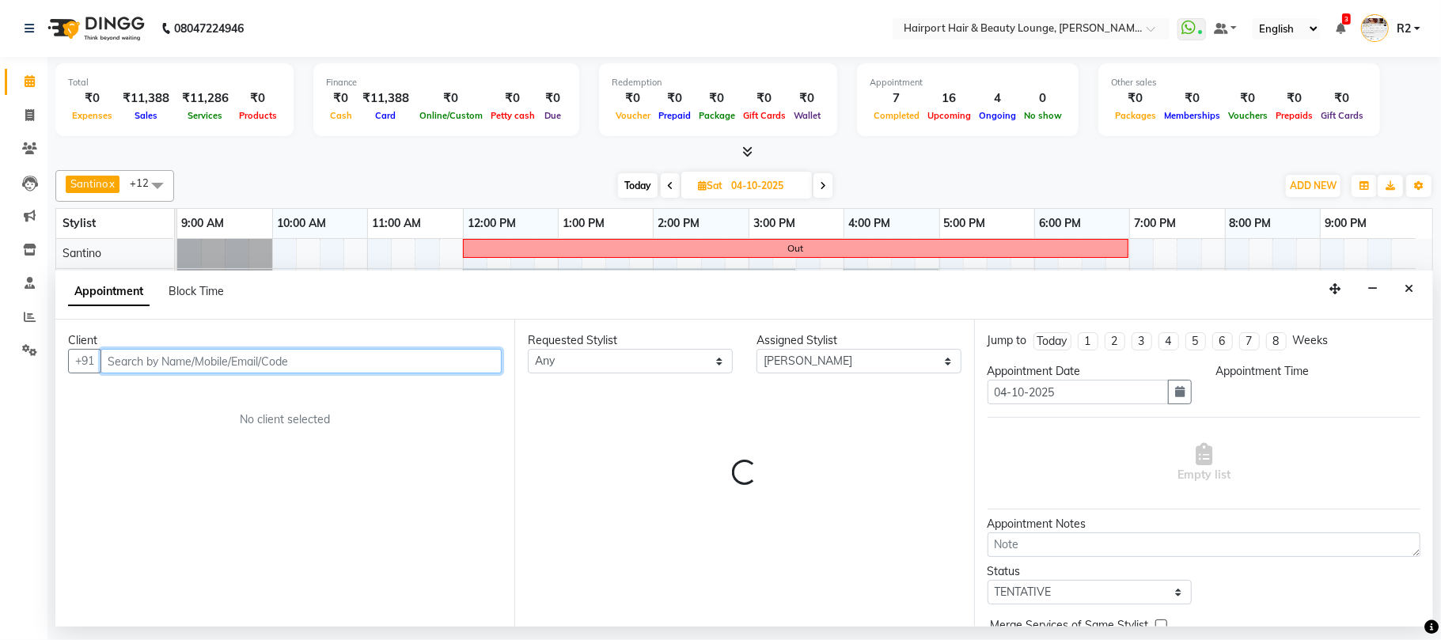
select select "1020"
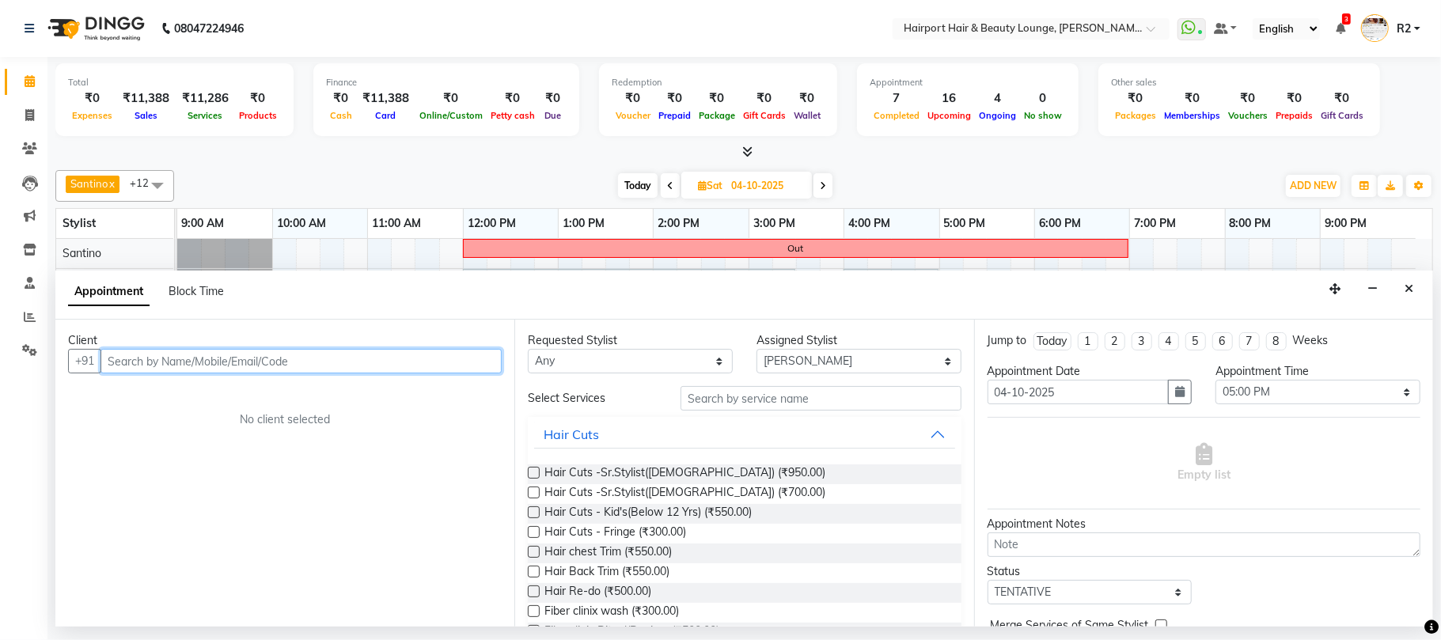
click at [200, 361] on input "text" at bounding box center [300, 361] width 401 height 25
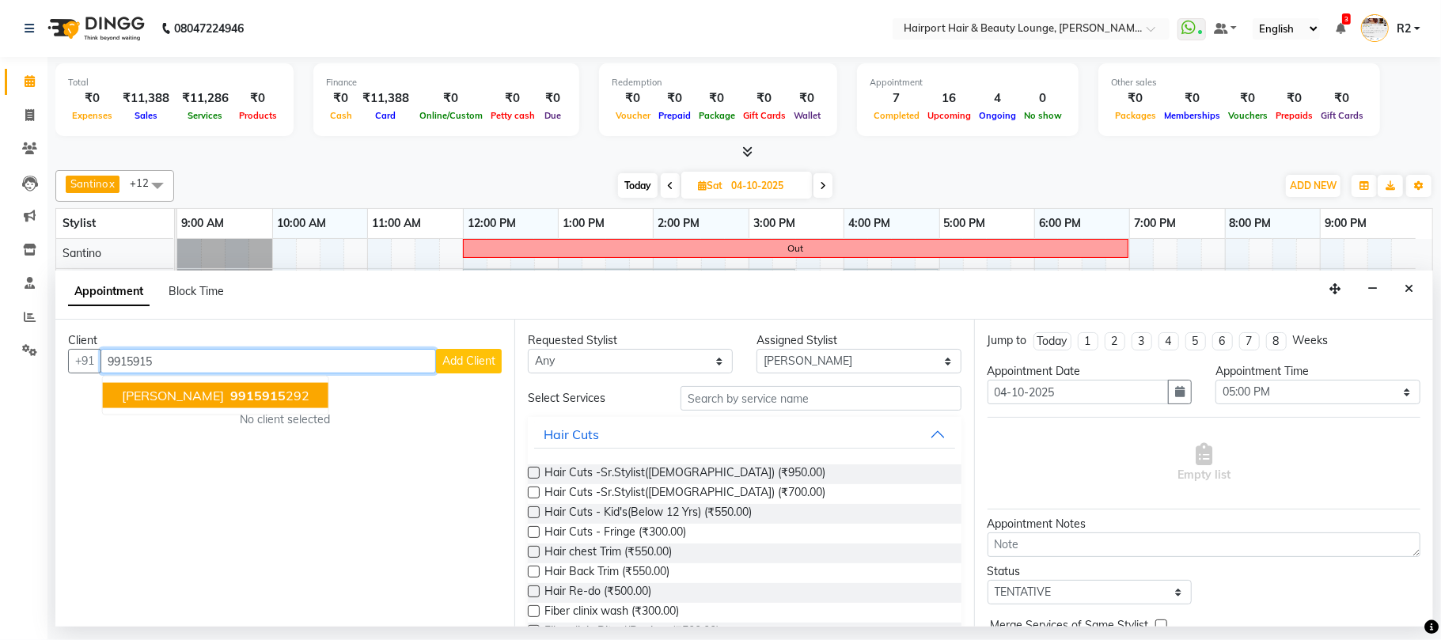
click at [206, 405] on button "[PERSON_NAME] 9915915 292" at bounding box center [215, 395] width 225 height 25
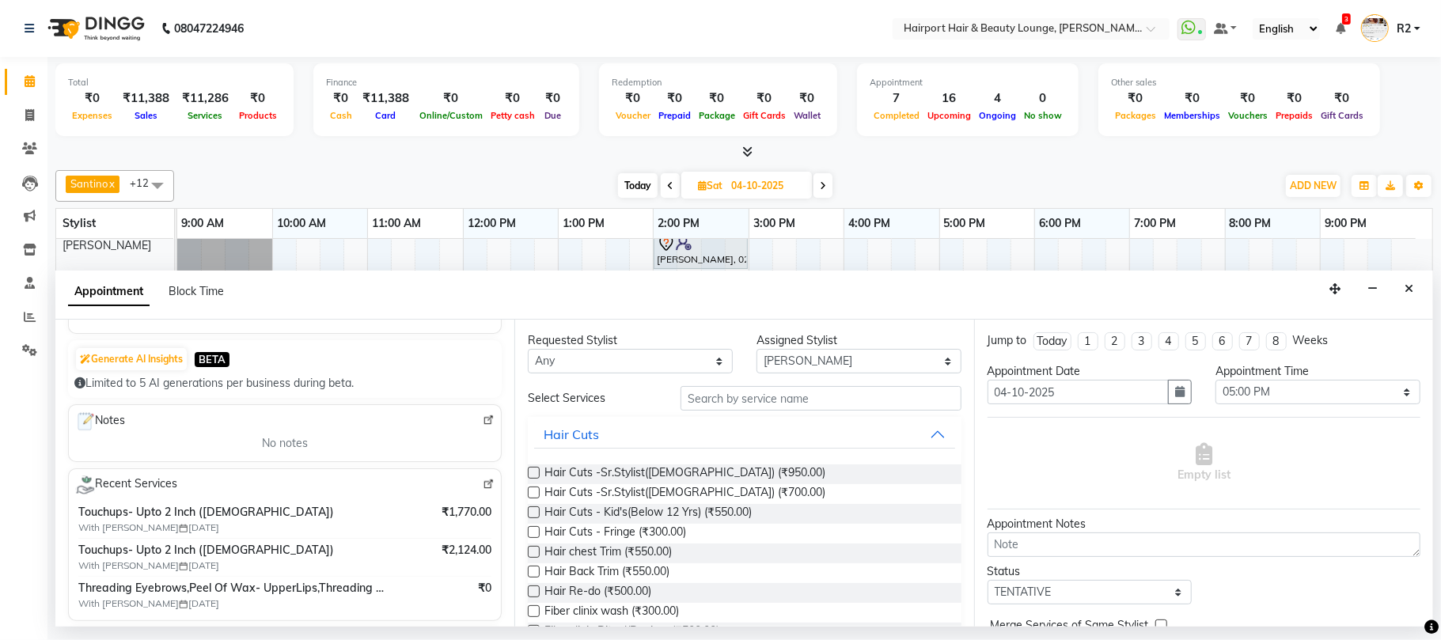
scroll to position [105, 0]
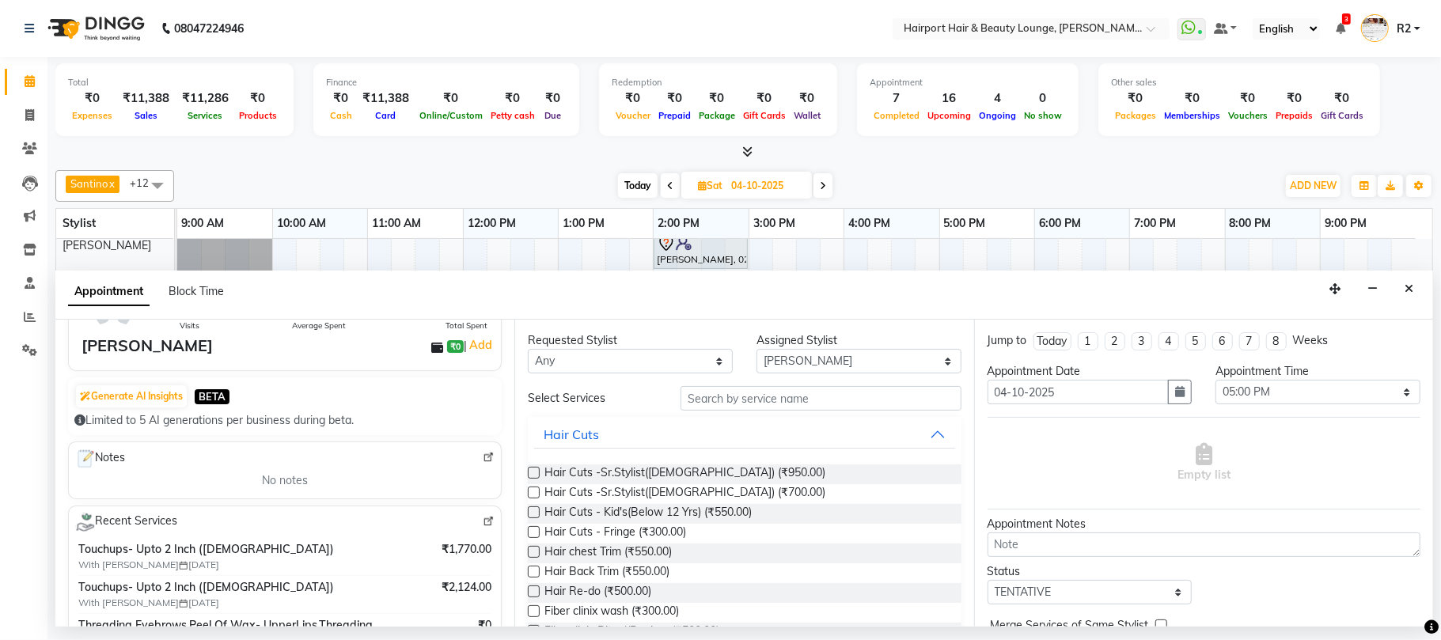
type input "9915915292"
click at [690, 354] on select "Any [PERSON_NAME] [PERSON_NAME] [PERSON_NAME] [PERSON_NAME] [PERSON_NAME] Mercy…" at bounding box center [630, 361] width 205 height 25
select select "12656"
click at [528, 350] on select "Any [PERSON_NAME] [PERSON_NAME] [PERSON_NAME] [PERSON_NAME] [PERSON_NAME] Mercy…" at bounding box center [630, 361] width 205 height 25
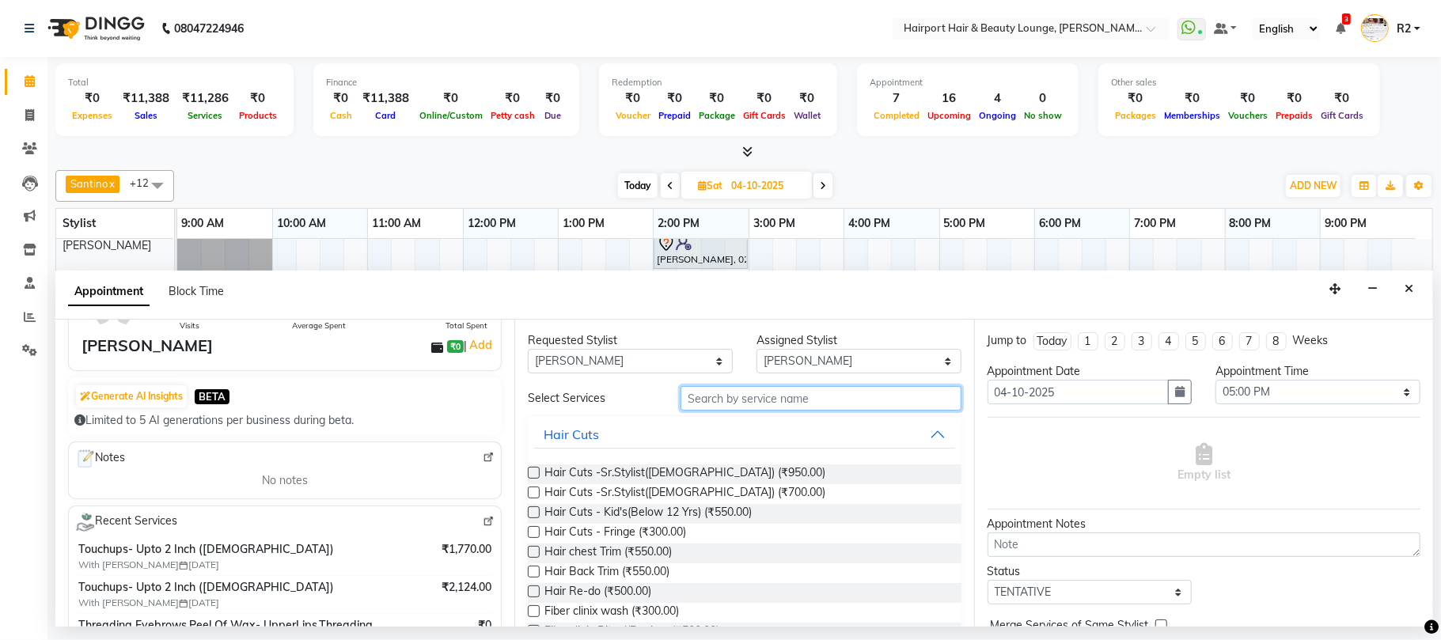
click at [731, 400] on input "text" at bounding box center [820, 398] width 281 height 25
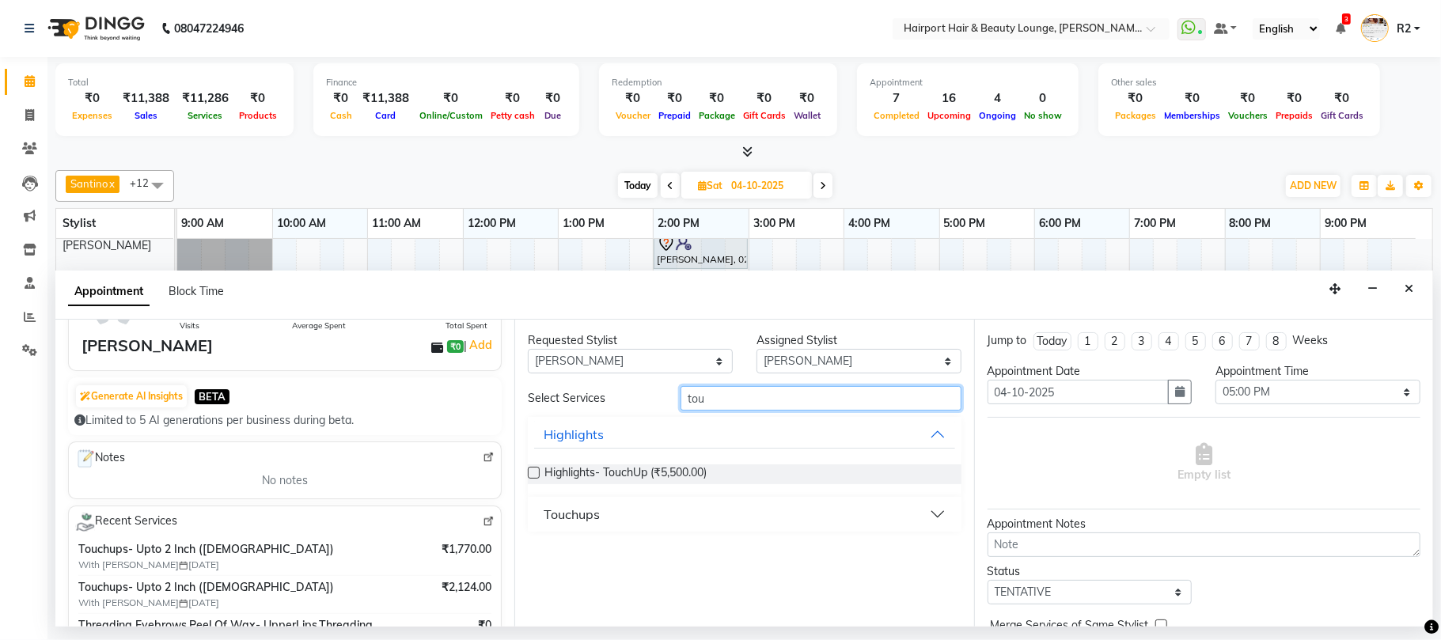
type input "tou"
click at [602, 516] on button "Touchups" at bounding box center [744, 514] width 420 height 28
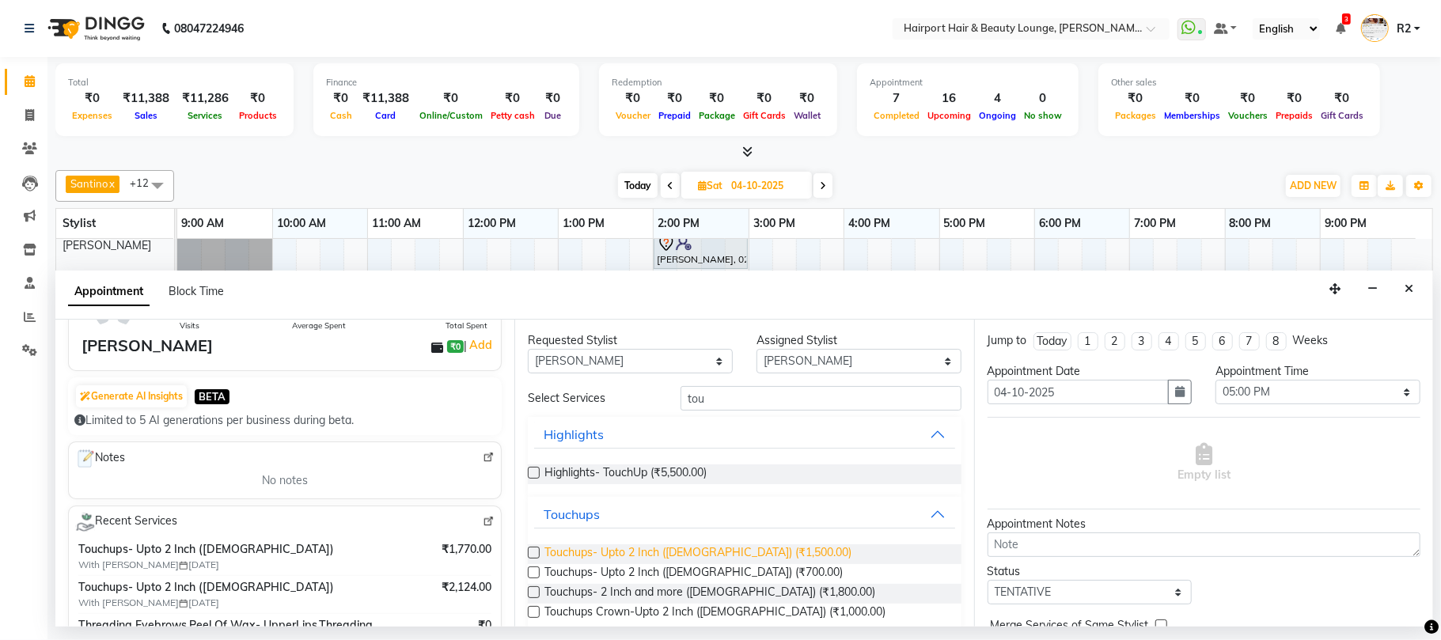
drag, startPoint x: 608, startPoint y: 549, endPoint x: 659, endPoint y: 552, distance: 50.7
click at [608, 551] on span "Touchups- Upto 2 Inch ([DEMOGRAPHIC_DATA]) (₹1,500.00)" at bounding box center [697, 554] width 307 height 20
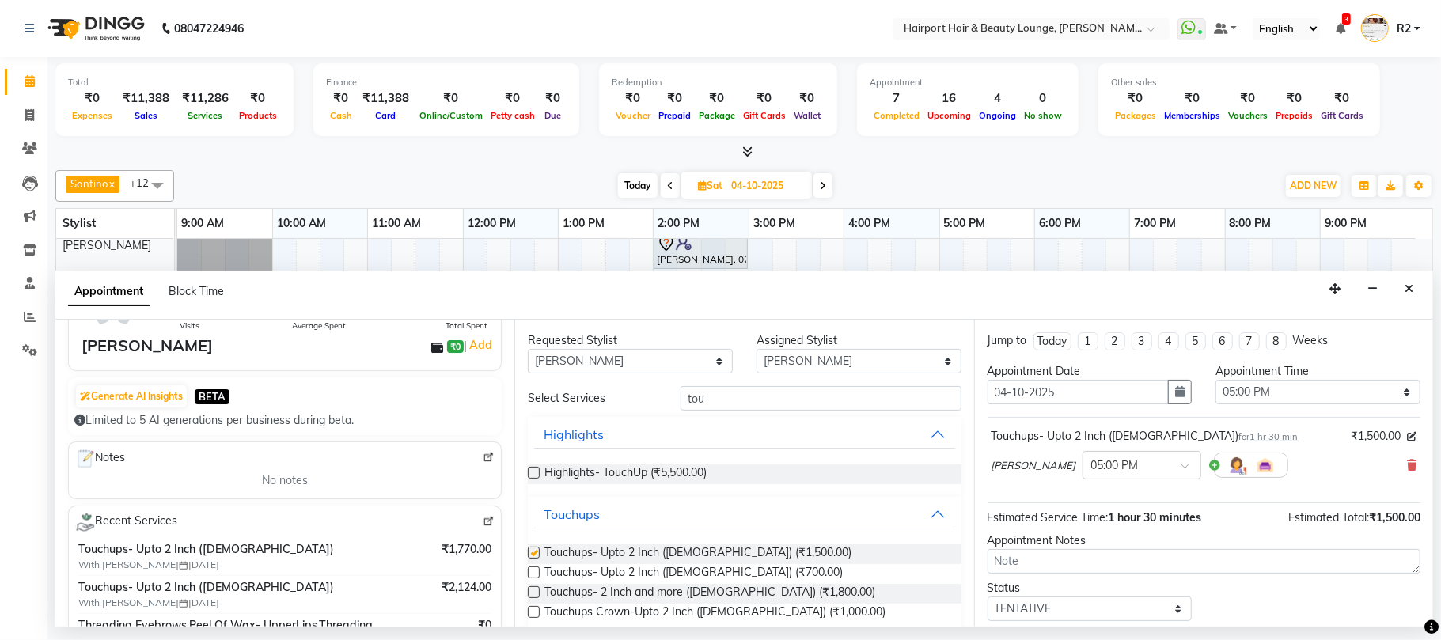
checkbox input "false"
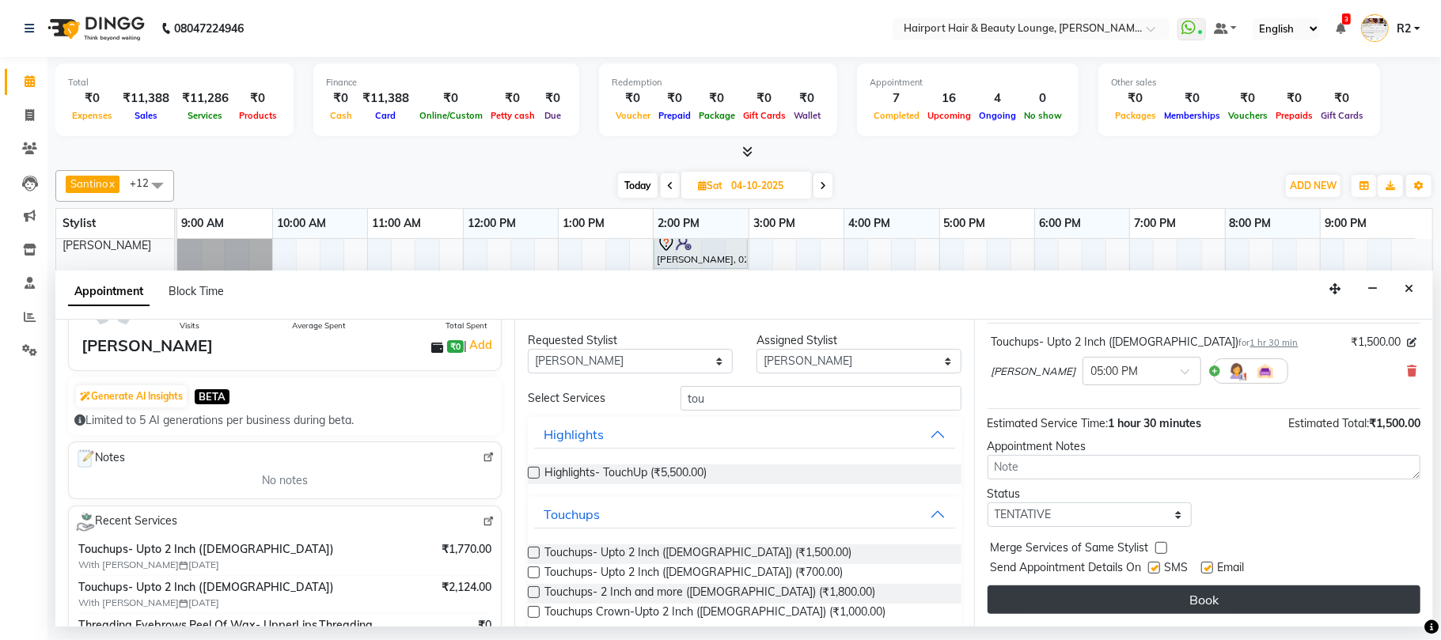
click at [1202, 593] on button "Book" at bounding box center [1203, 599] width 433 height 28
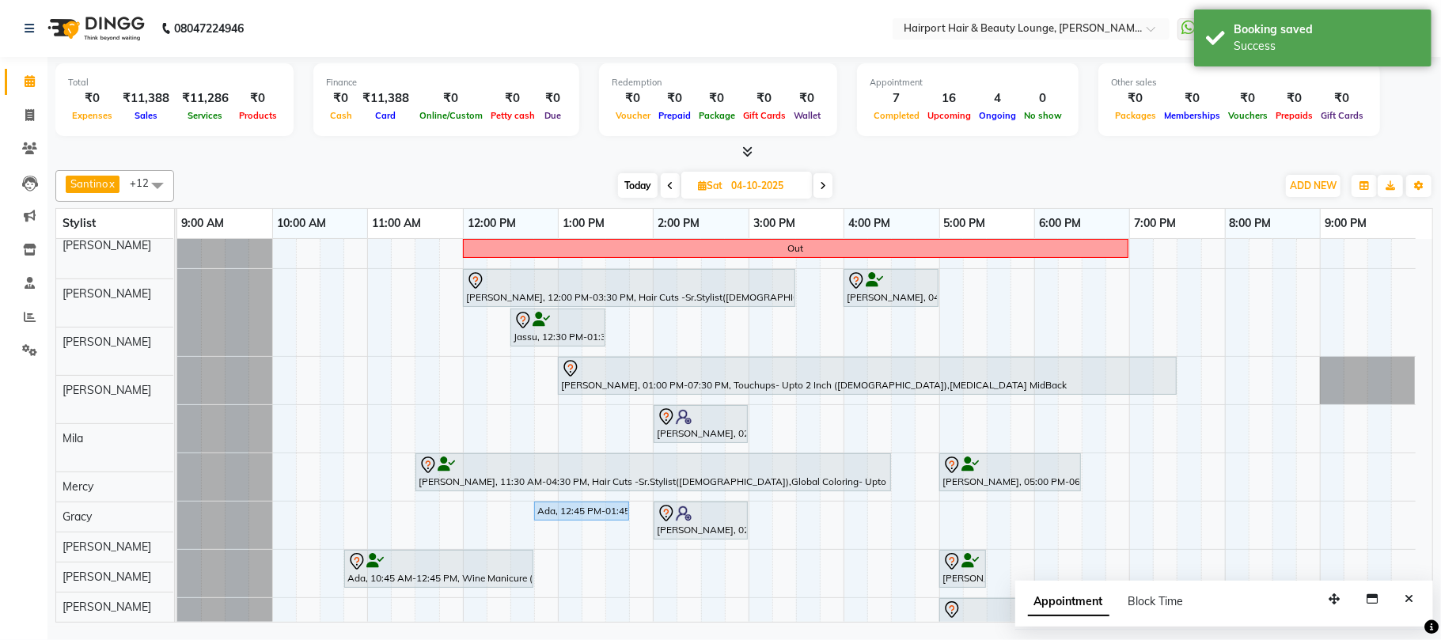
scroll to position [0, 0]
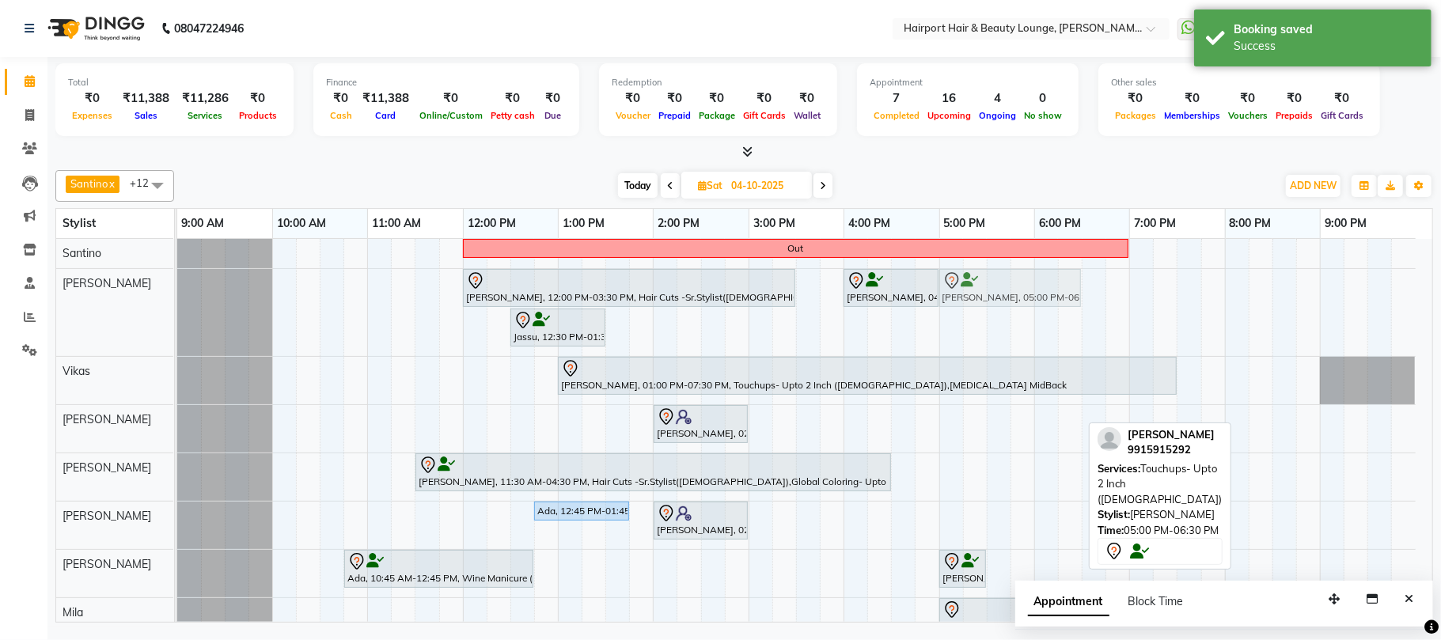
drag, startPoint x: 995, startPoint y: 467, endPoint x: 994, endPoint y: 312, distance: 155.1
click at [994, 312] on div "Out [PERSON_NAME], 12:00 PM-03:30 PM, Hair Cuts -Sr.Stylist([DEMOGRAPHIC_DATA])…" at bounding box center [804, 517] width 1255 height 557
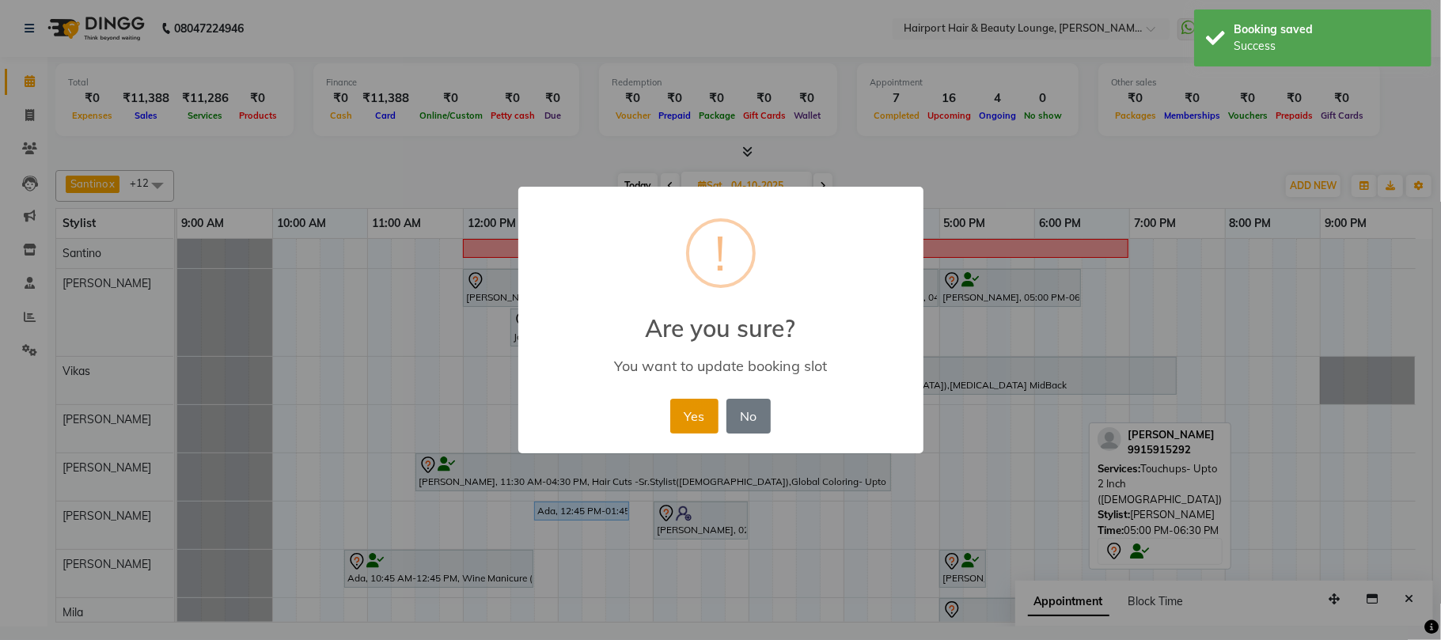
click at [699, 411] on button "Yes" at bounding box center [694, 416] width 48 height 35
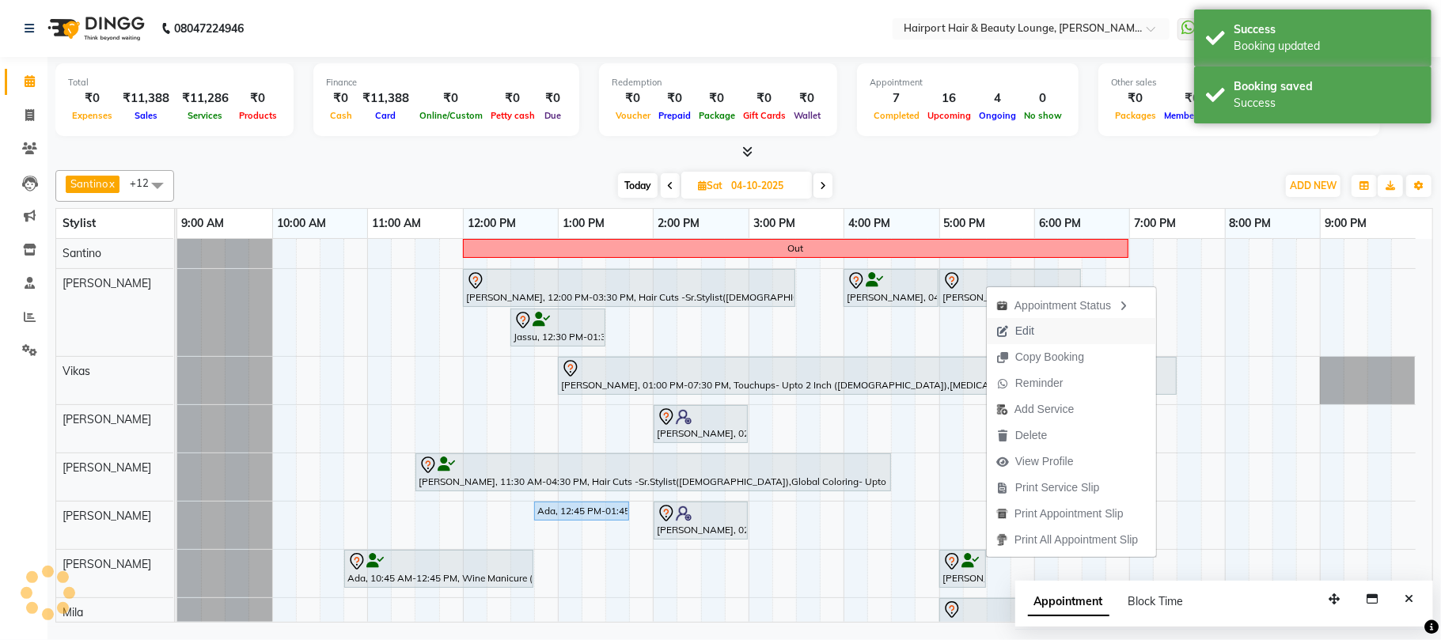
click at [1038, 336] on span "Edit" at bounding box center [1014, 331] width 57 height 26
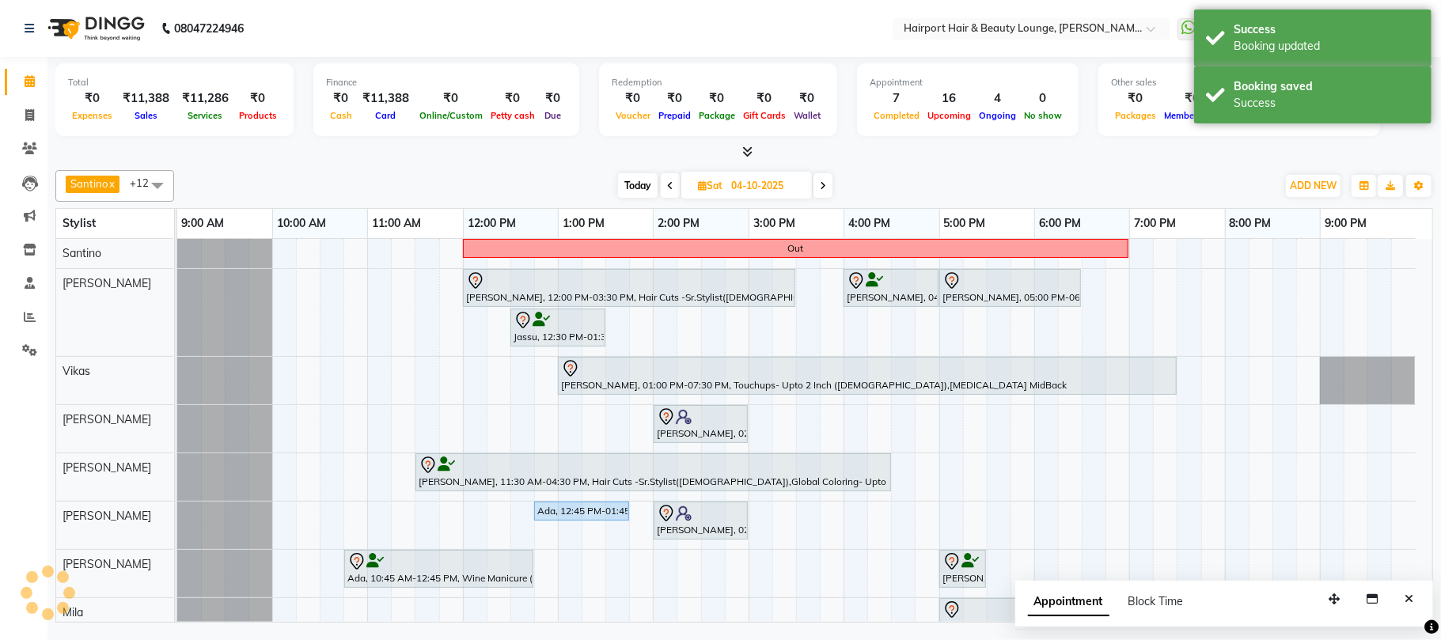
select select "tentative"
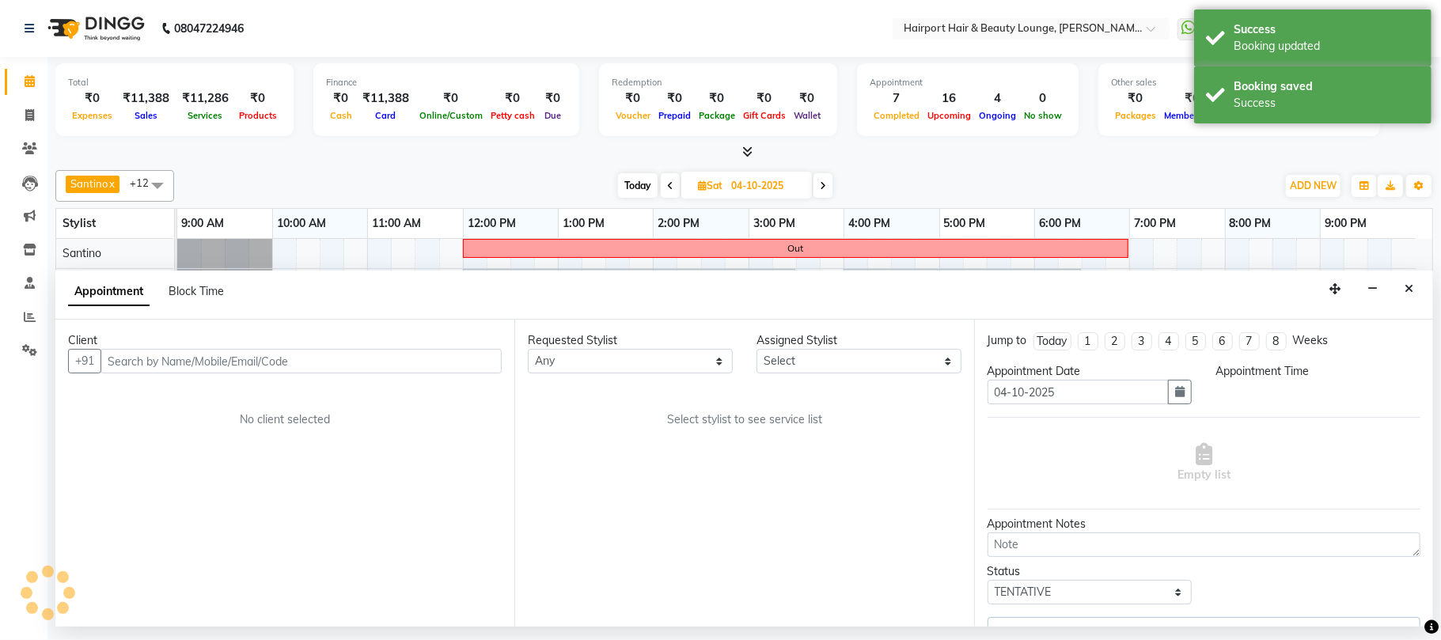
select select "1020"
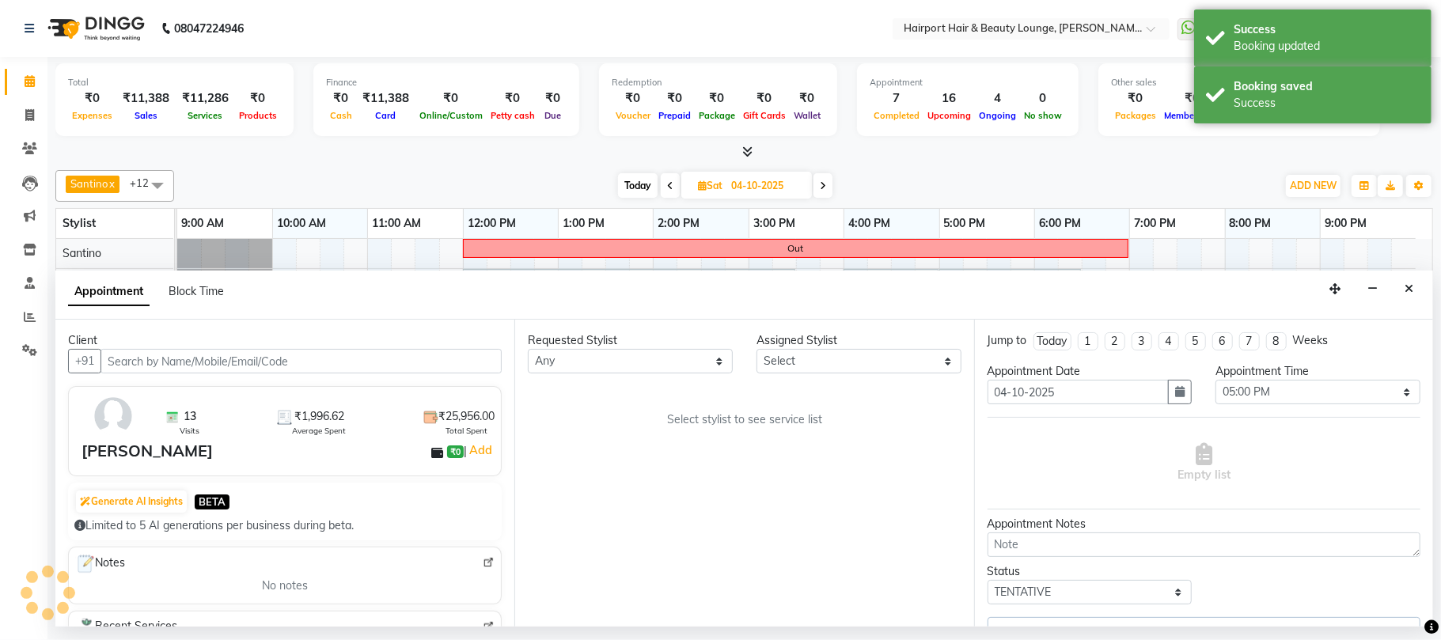
select select "12656"
select select "9138"
select select "682"
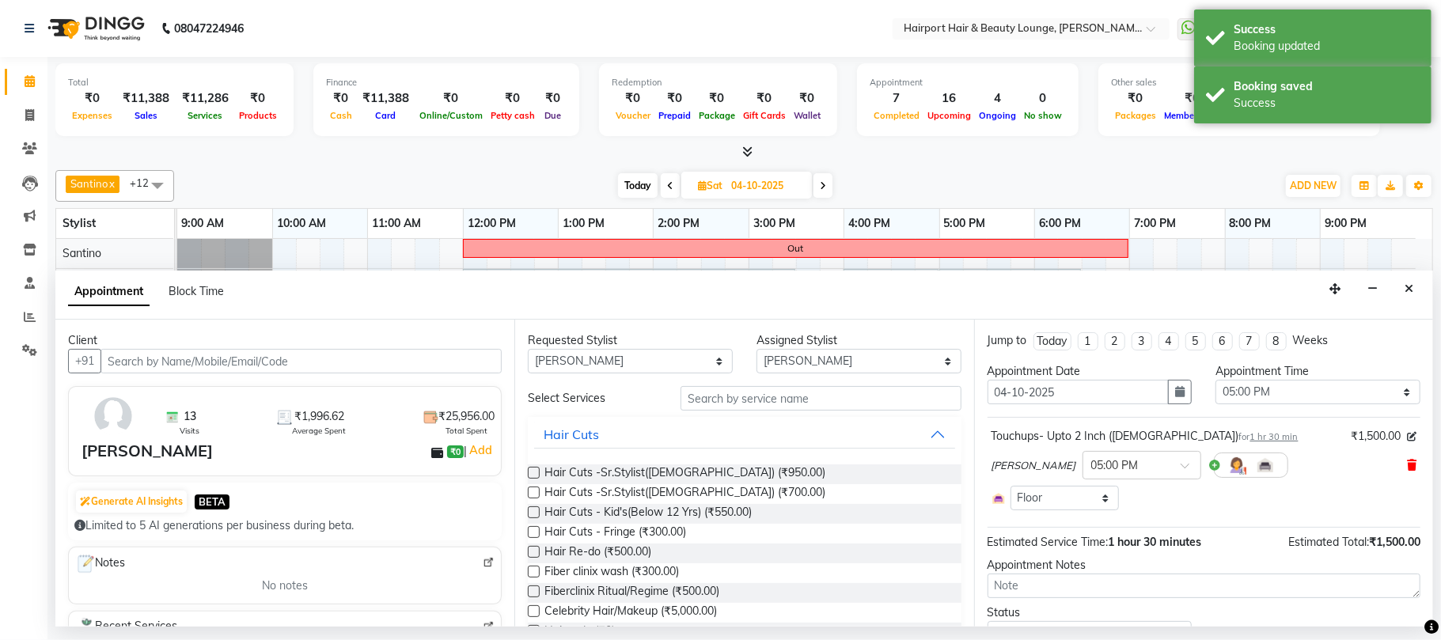
click at [1407, 469] on icon at bounding box center [1411, 465] width 9 height 11
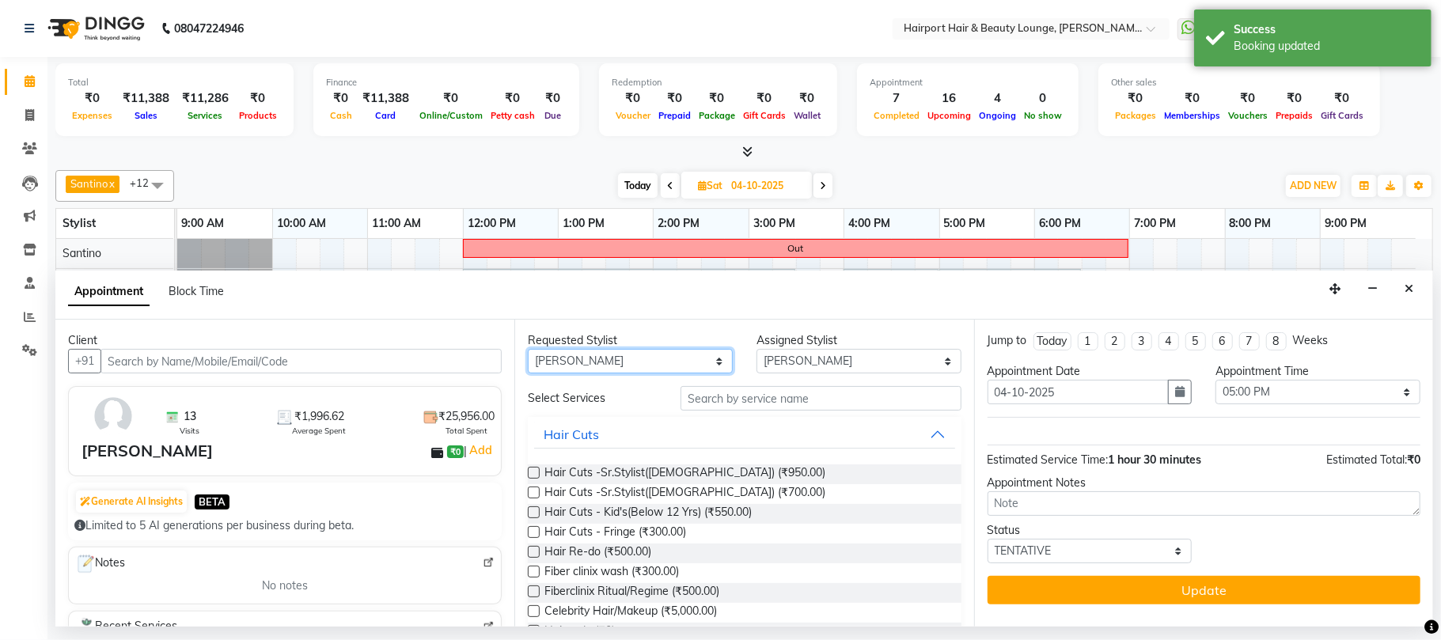
click at [698, 365] on select "Any [PERSON_NAME] [PERSON_NAME] [PERSON_NAME] [PERSON_NAME] [PERSON_NAME] Mercy…" at bounding box center [630, 361] width 205 height 25
select select "9138"
click at [528, 350] on select "Any [PERSON_NAME] [PERSON_NAME] [PERSON_NAME] [PERSON_NAME] [PERSON_NAME] Mercy…" at bounding box center [630, 361] width 205 height 25
click at [715, 399] on input "text" at bounding box center [820, 398] width 281 height 25
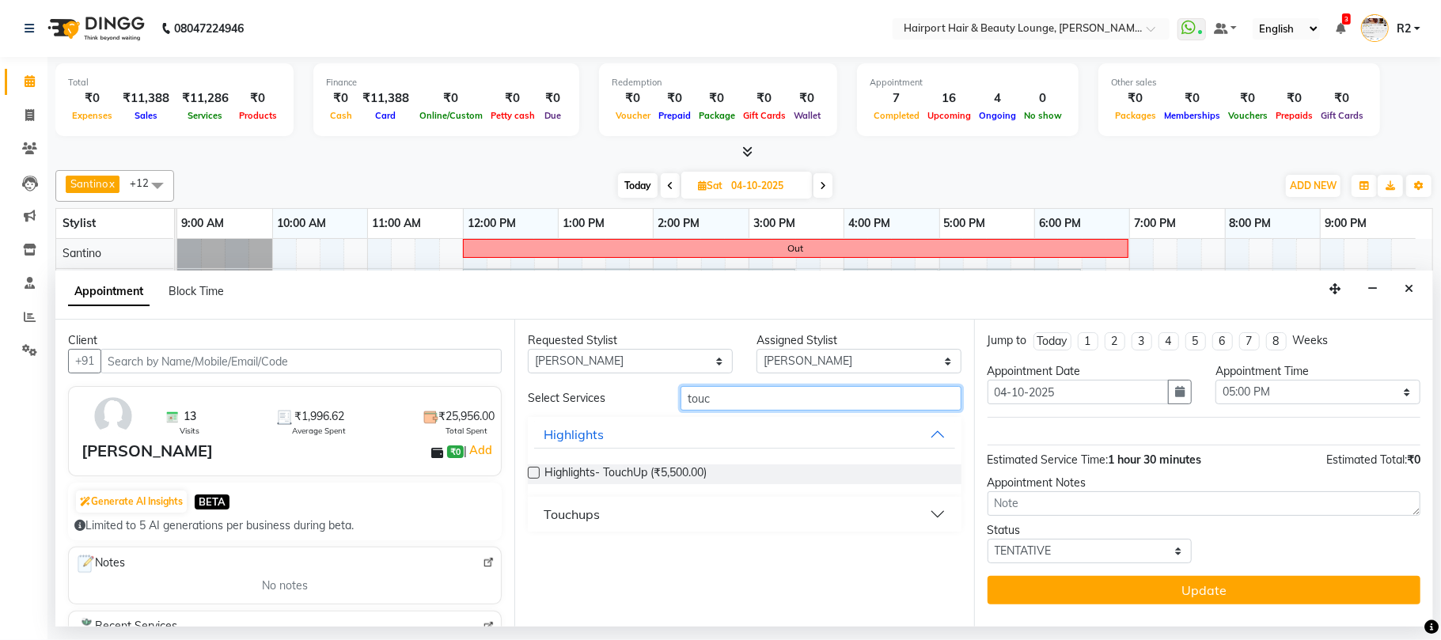
type input "touc"
click at [590, 510] on div "Touchups" at bounding box center [571, 514] width 56 height 19
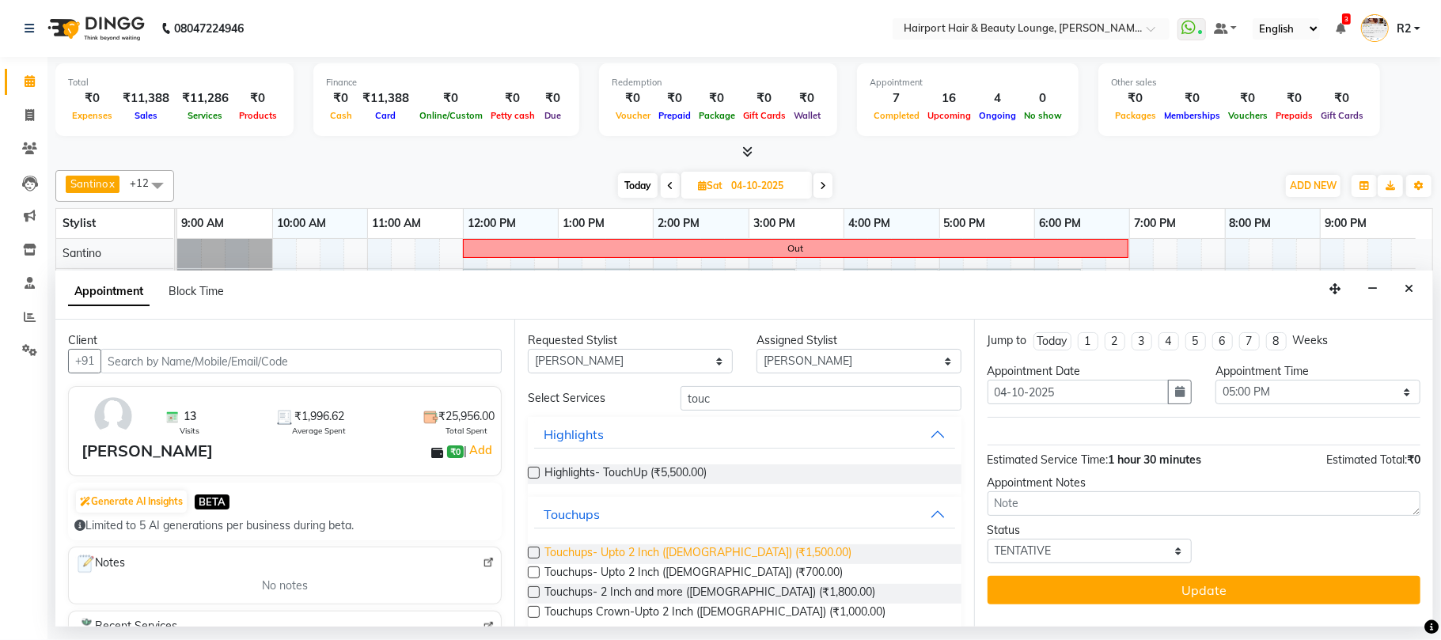
click at [619, 561] on span "Touchups- Upto 2 Inch ([DEMOGRAPHIC_DATA]) (₹1,500.00)" at bounding box center [697, 554] width 307 height 20
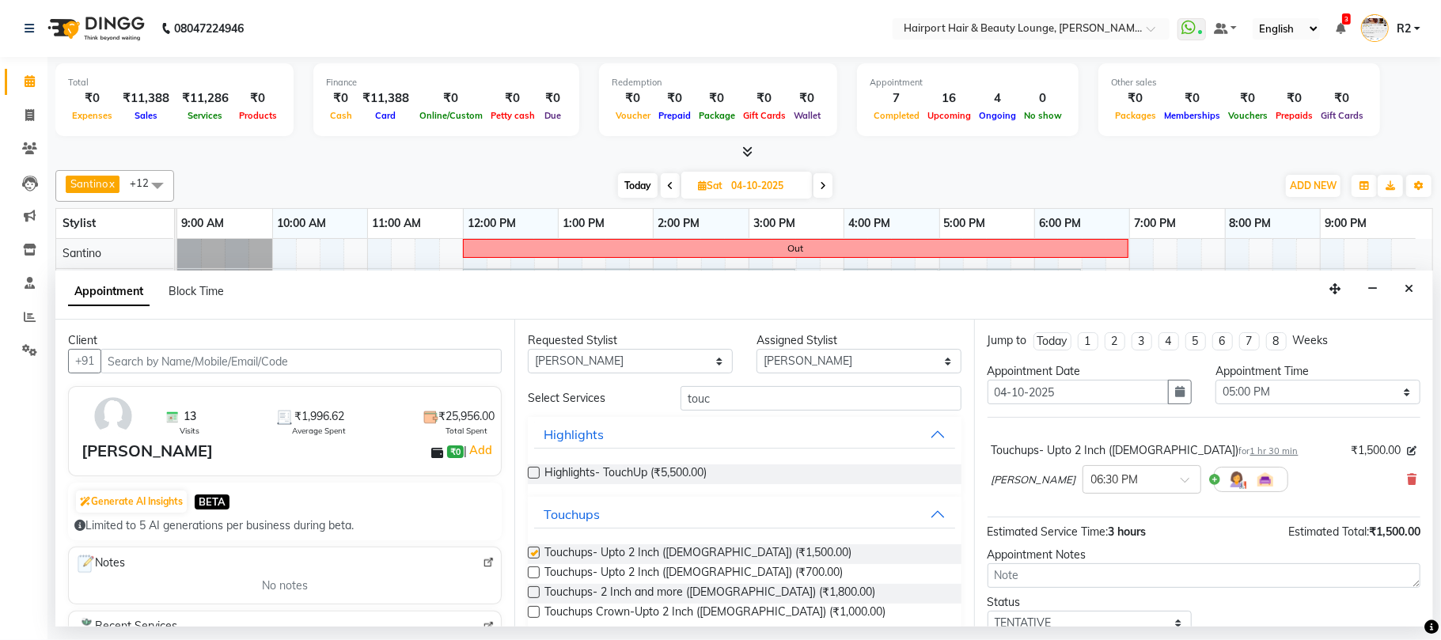
checkbox input "false"
click at [1180, 491] on span at bounding box center [1190, 484] width 20 height 17
click at [1083, 548] on div "05:00 PM" at bounding box center [1141, 533] width 117 height 29
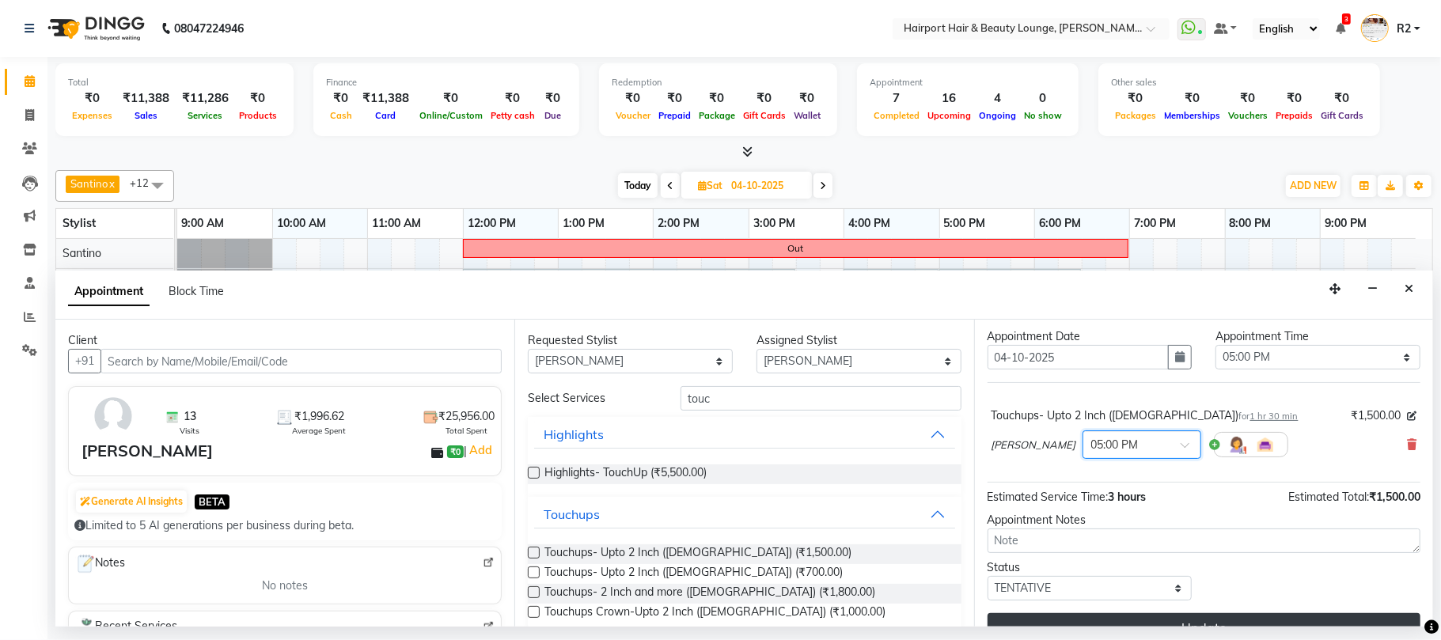
scroll to position [64, 0]
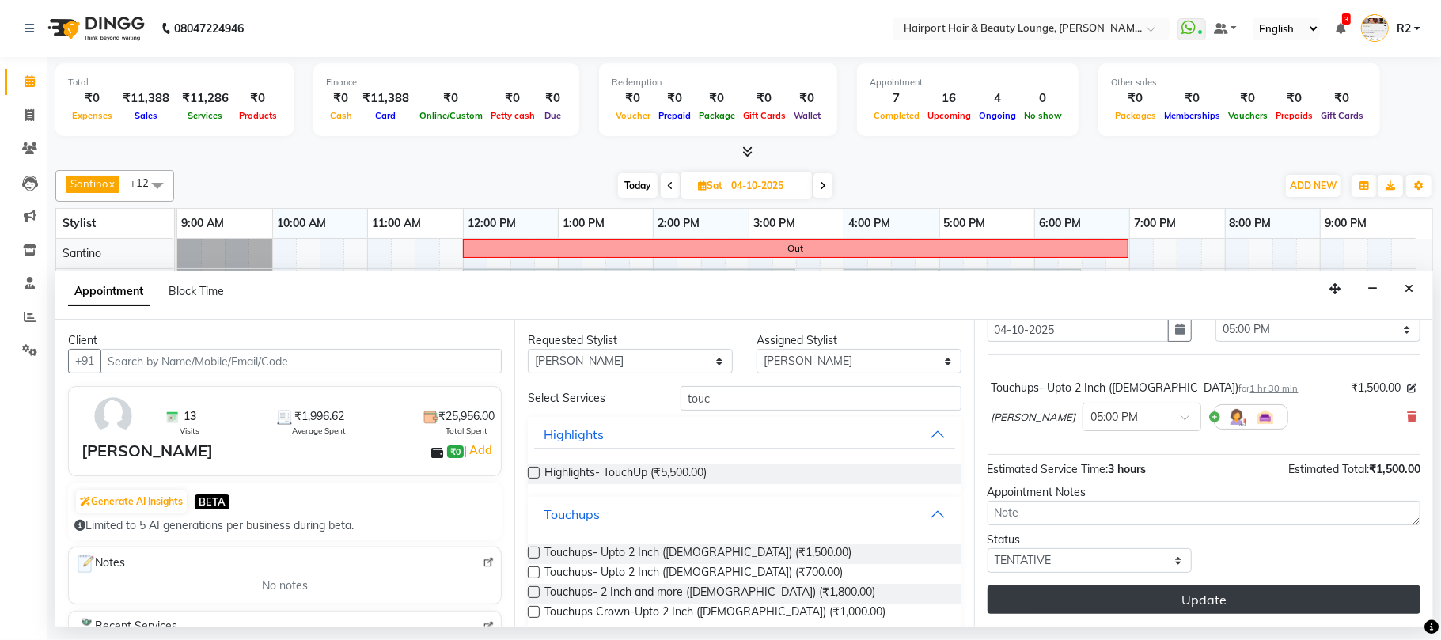
click at [1191, 604] on button "Update" at bounding box center [1203, 599] width 433 height 28
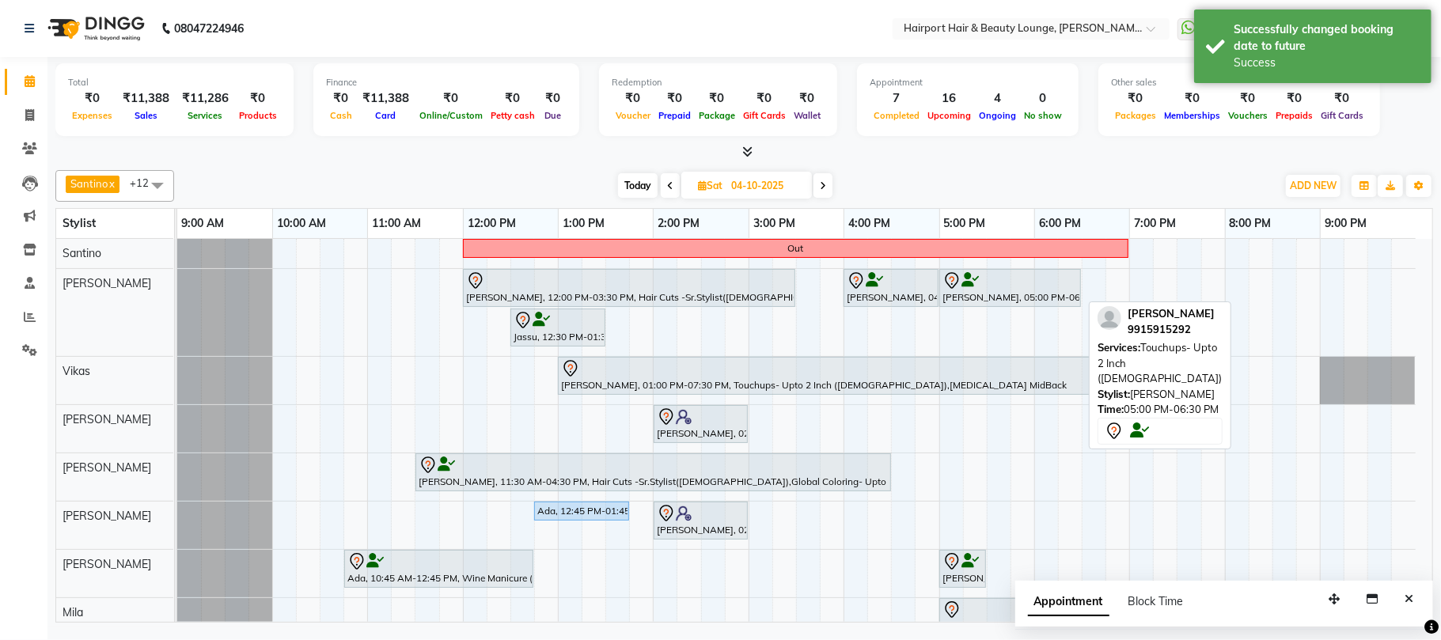
click at [1017, 282] on div at bounding box center [1009, 280] width 135 height 19
click at [1014, 295] on div "[PERSON_NAME], 05:00 PM-06:30 PM, Touchups- Upto 2 Inch ([DEMOGRAPHIC_DATA])" at bounding box center [1010, 287] width 138 height 33
select select "7"
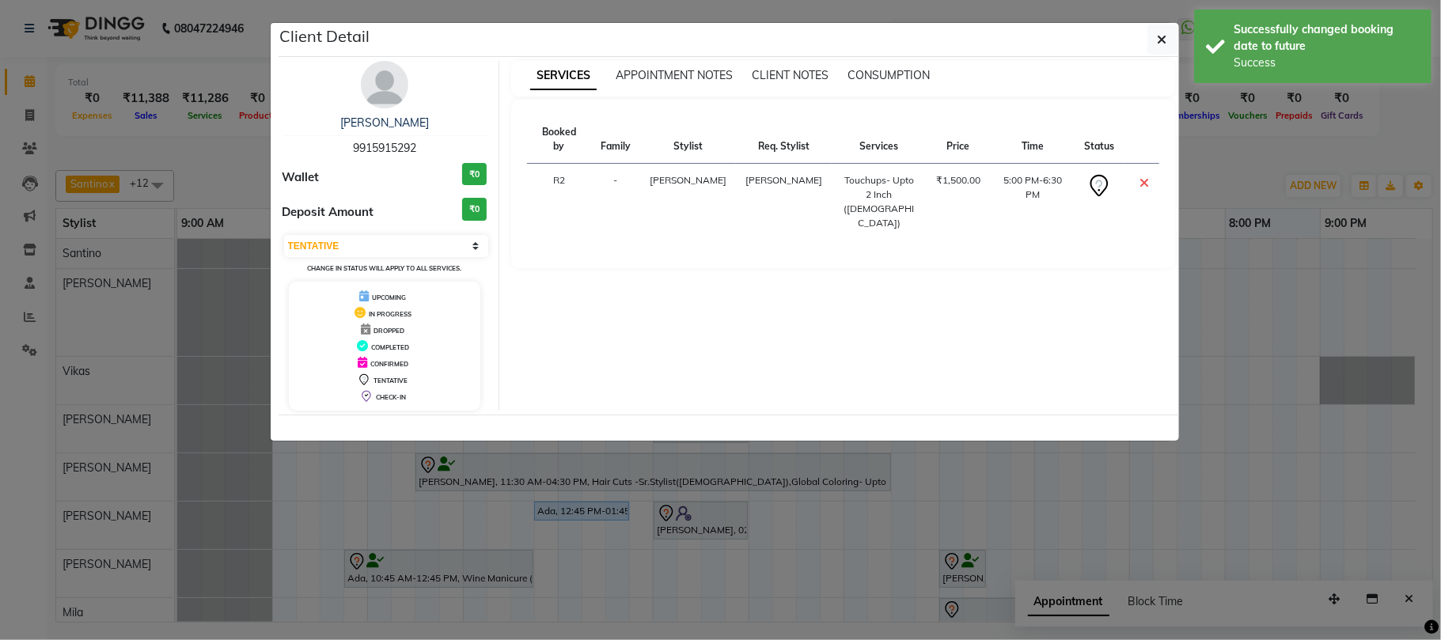
drag, startPoint x: 362, startPoint y: 92, endPoint x: 453, endPoint y: 323, distance: 248.0
click at [362, 90] on img at bounding box center [384, 84] width 47 height 47
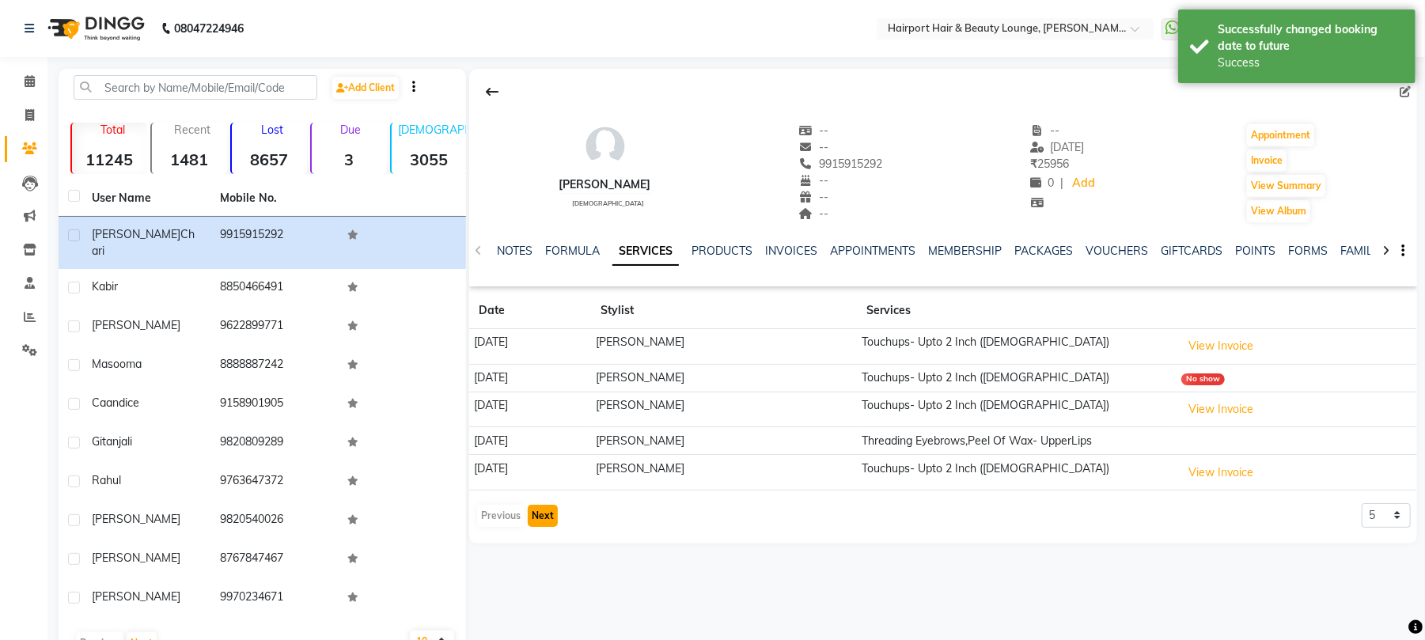
click at [552, 513] on button "Next" at bounding box center [543, 516] width 30 height 22
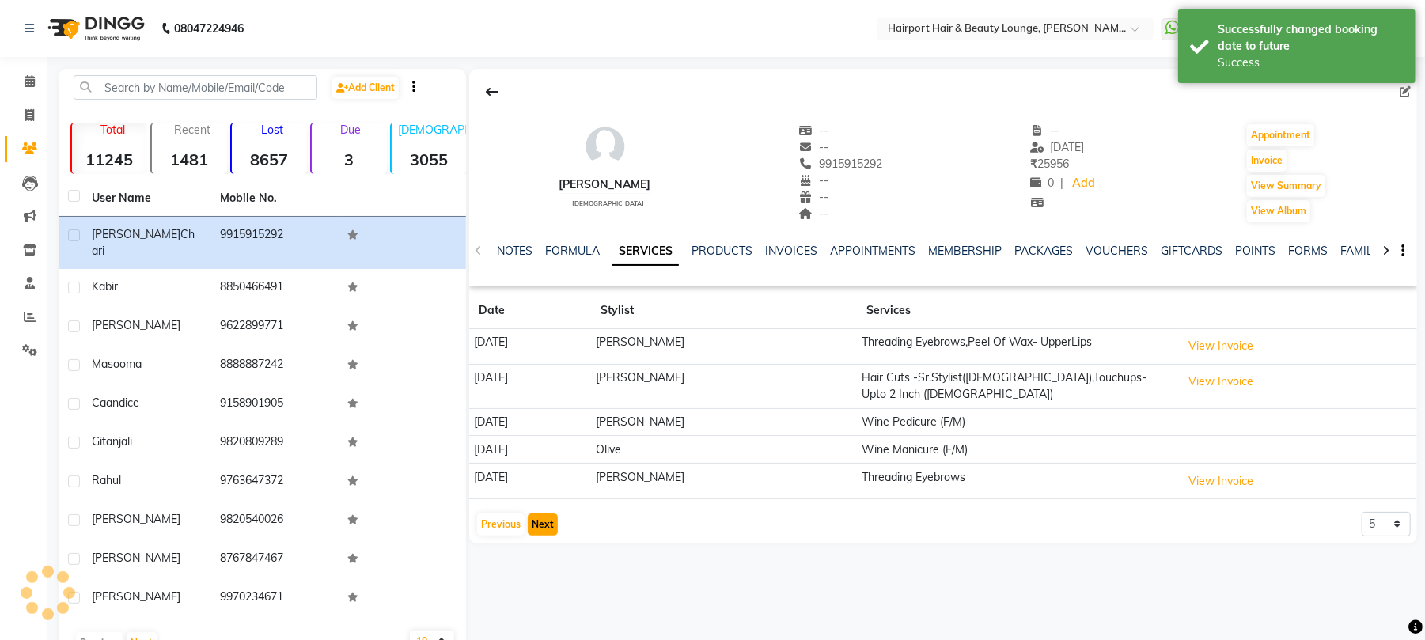
click at [552, 513] on button "Next" at bounding box center [543, 524] width 30 height 22
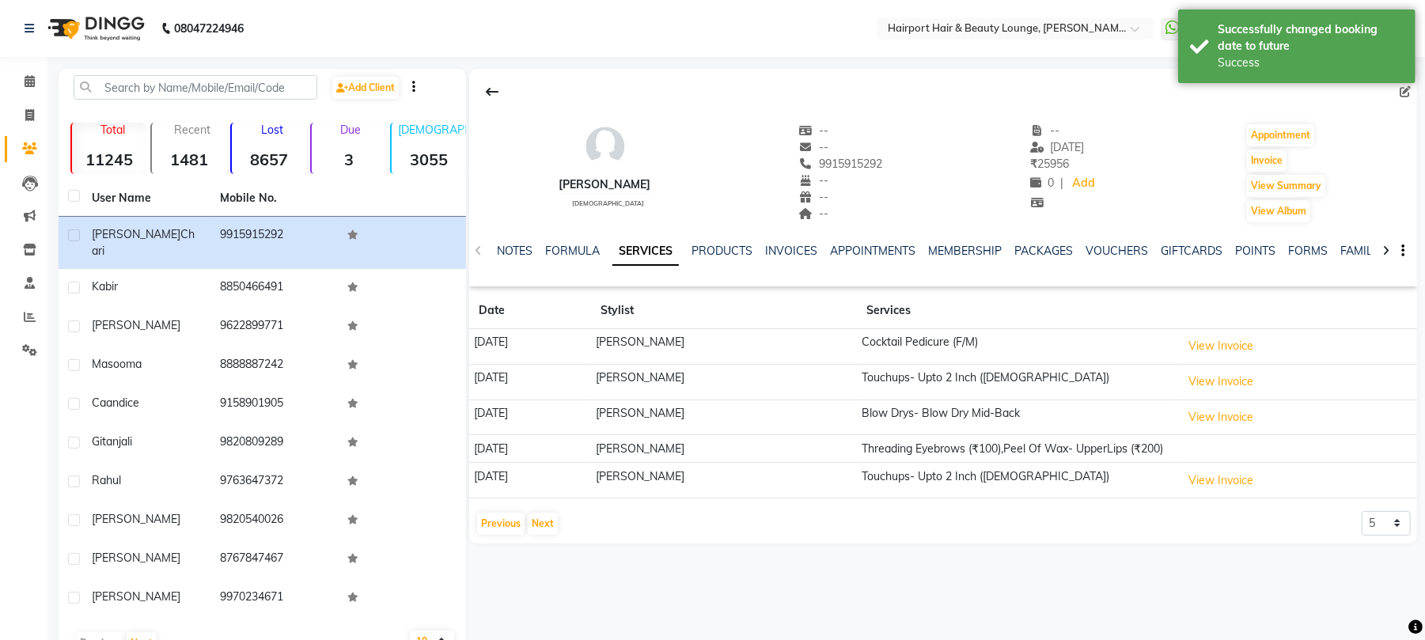
click at [544, 513] on app-client-history "Date Stylist Services [DATE] [PERSON_NAME] Cocktail Pedicure (F/M) View Invoice…" at bounding box center [943, 415] width 948 height 244
click at [532, 527] on button "Next" at bounding box center [543, 524] width 30 height 22
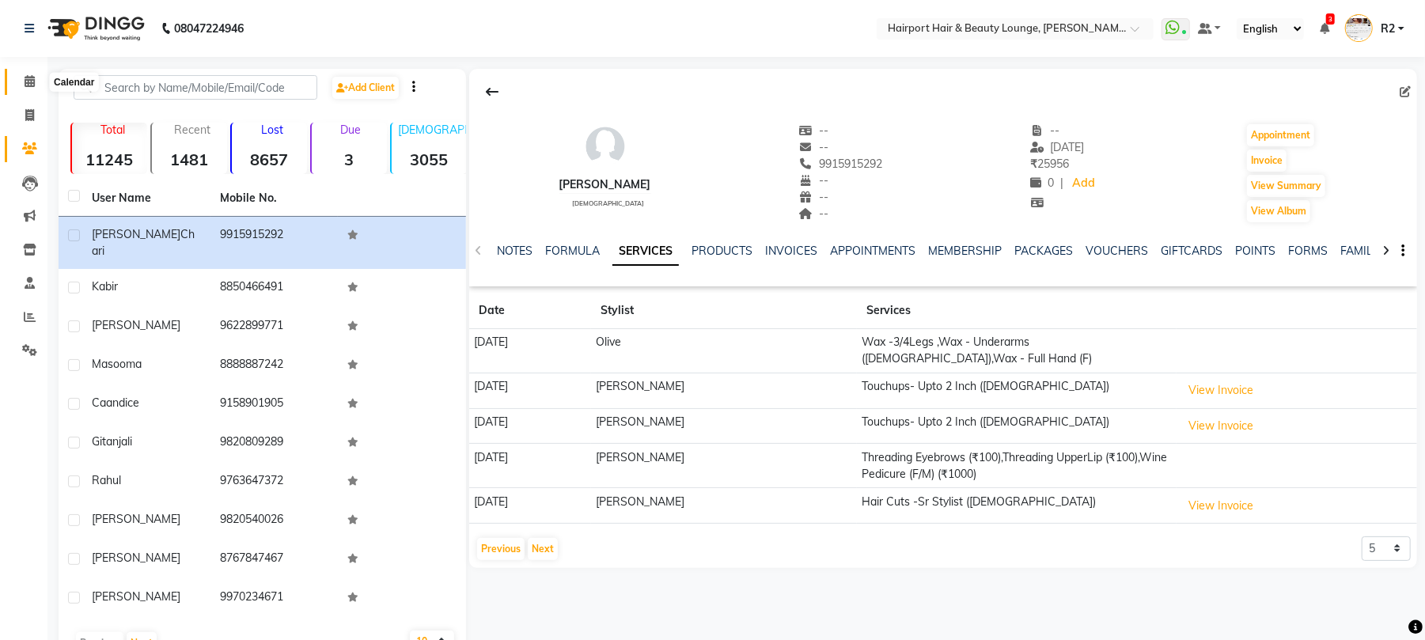
click at [40, 73] on span at bounding box center [30, 82] width 28 height 18
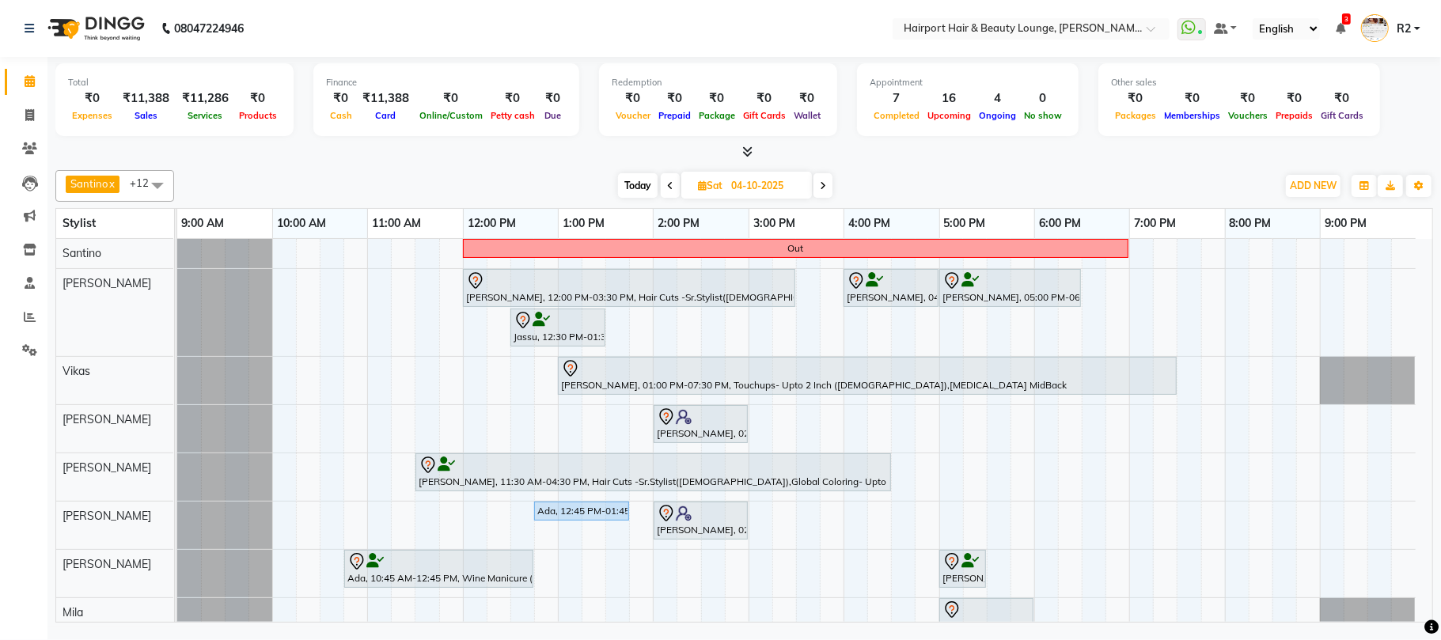
click at [646, 184] on span "Today" at bounding box center [638, 185] width 40 height 25
type input "03-10-2025"
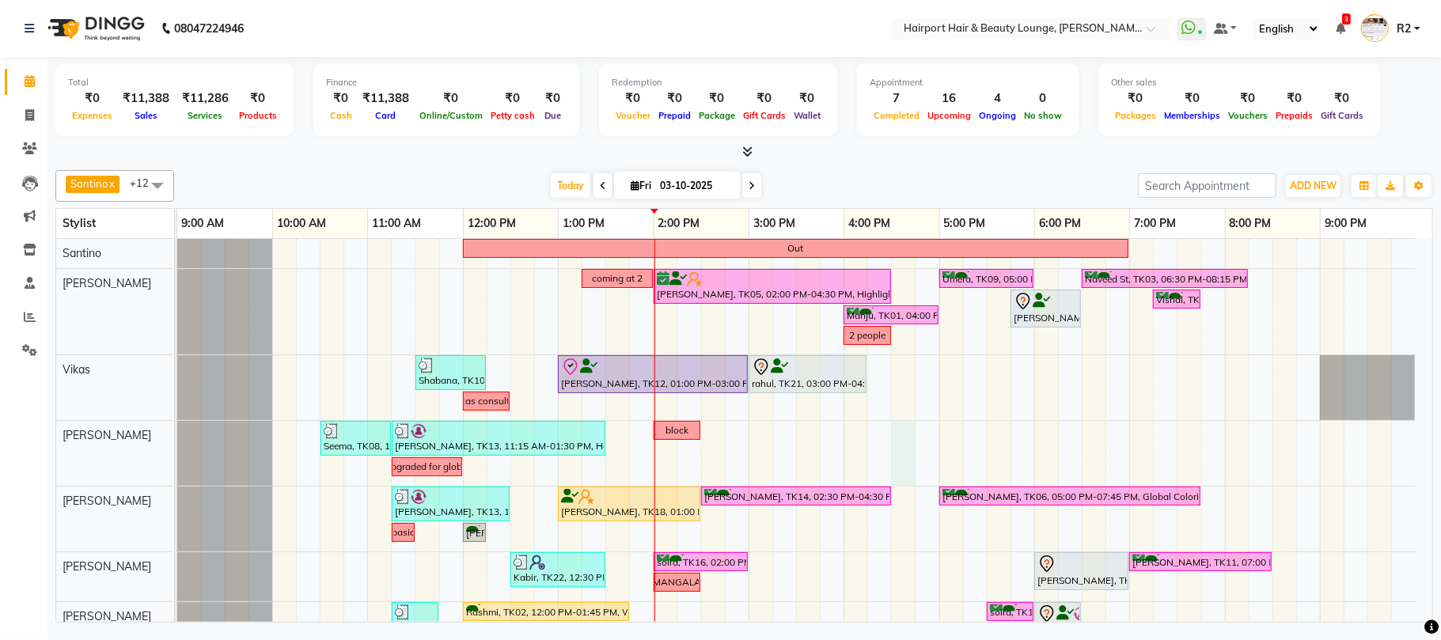
click at [903, 444] on div "Out coming at 2 [PERSON_NAME], TK05, 02:00 PM-04:30 PM, Highlights- Upto Mid Ba…" at bounding box center [804, 542] width 1255 height 606
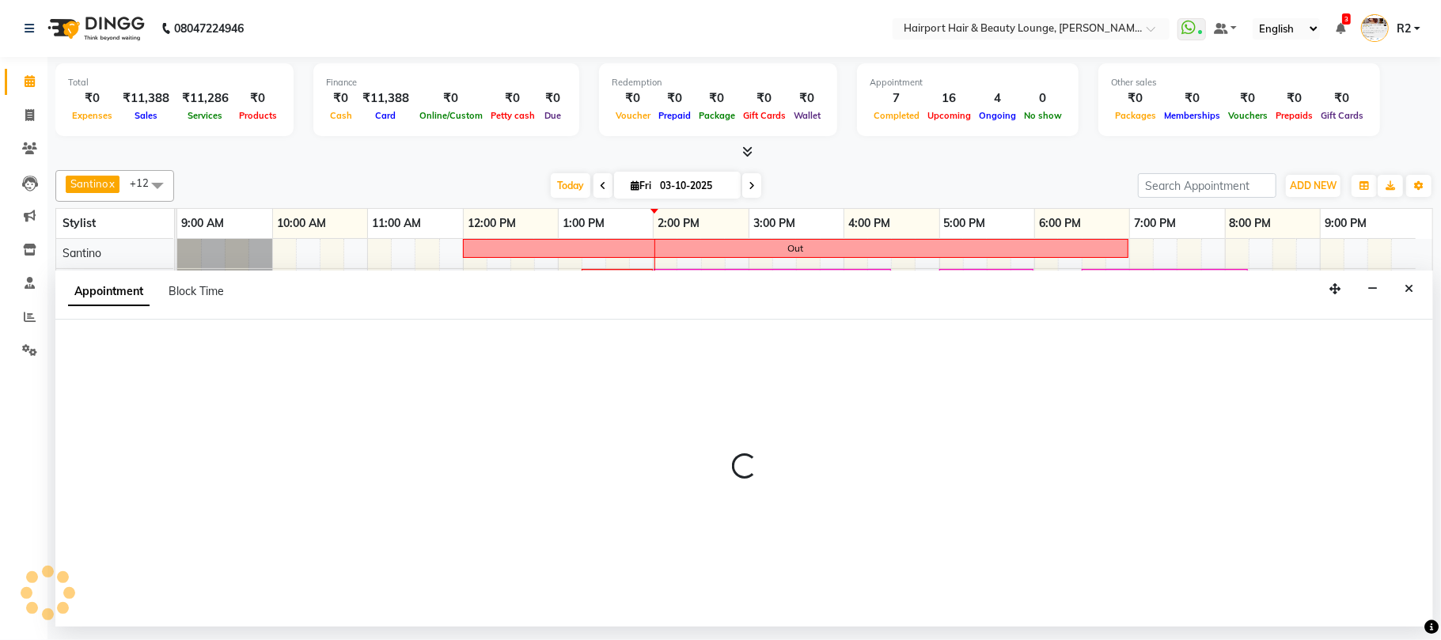
select select "13264"
select select "tentative"
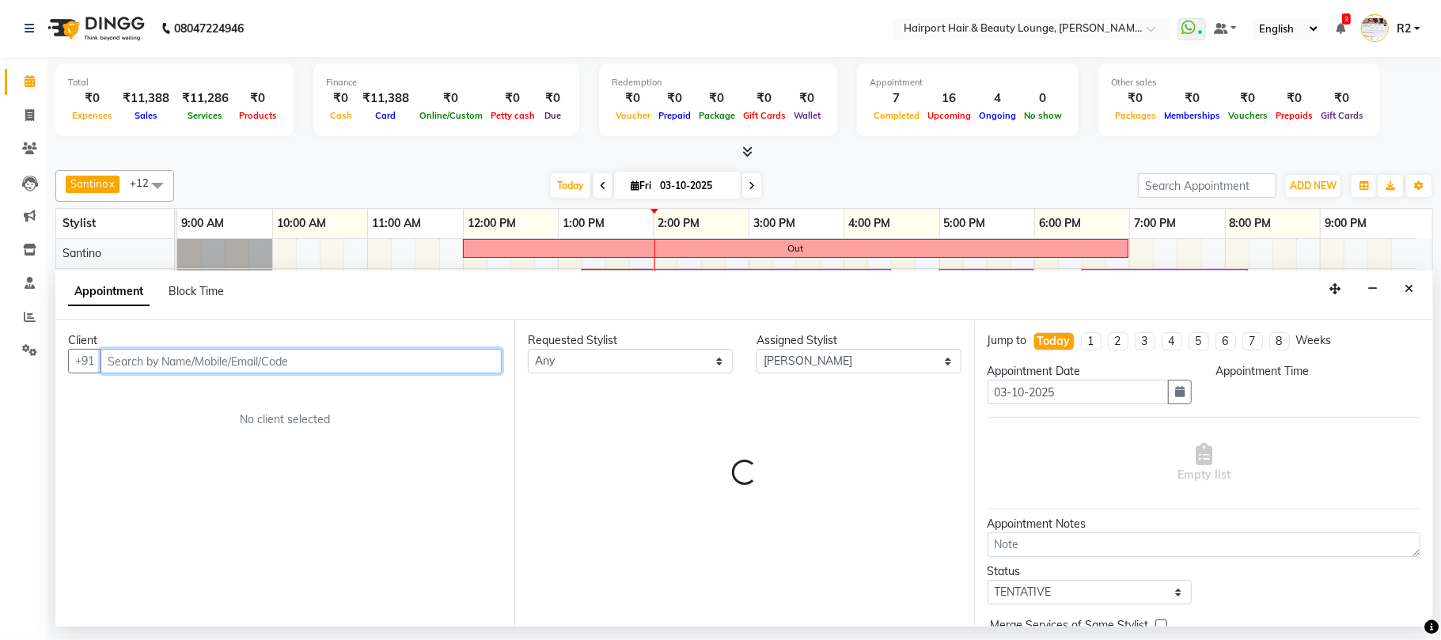
select select "990"
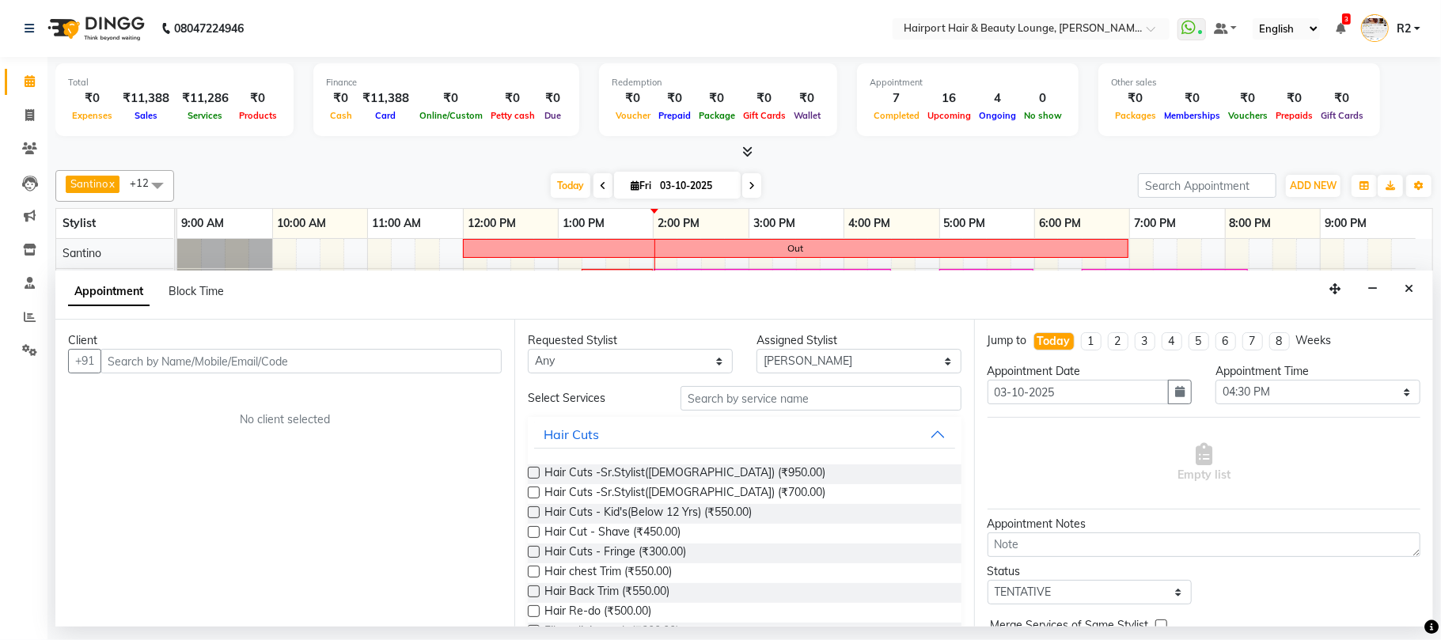
drag, startPoint x: 1416, startPoint y: 286, endPoint x: 1392, endPoint y: 295, distance: 25.6
click at [1418, 286] on button "Close" at bounding box center [1408, 289] width 23 height 25
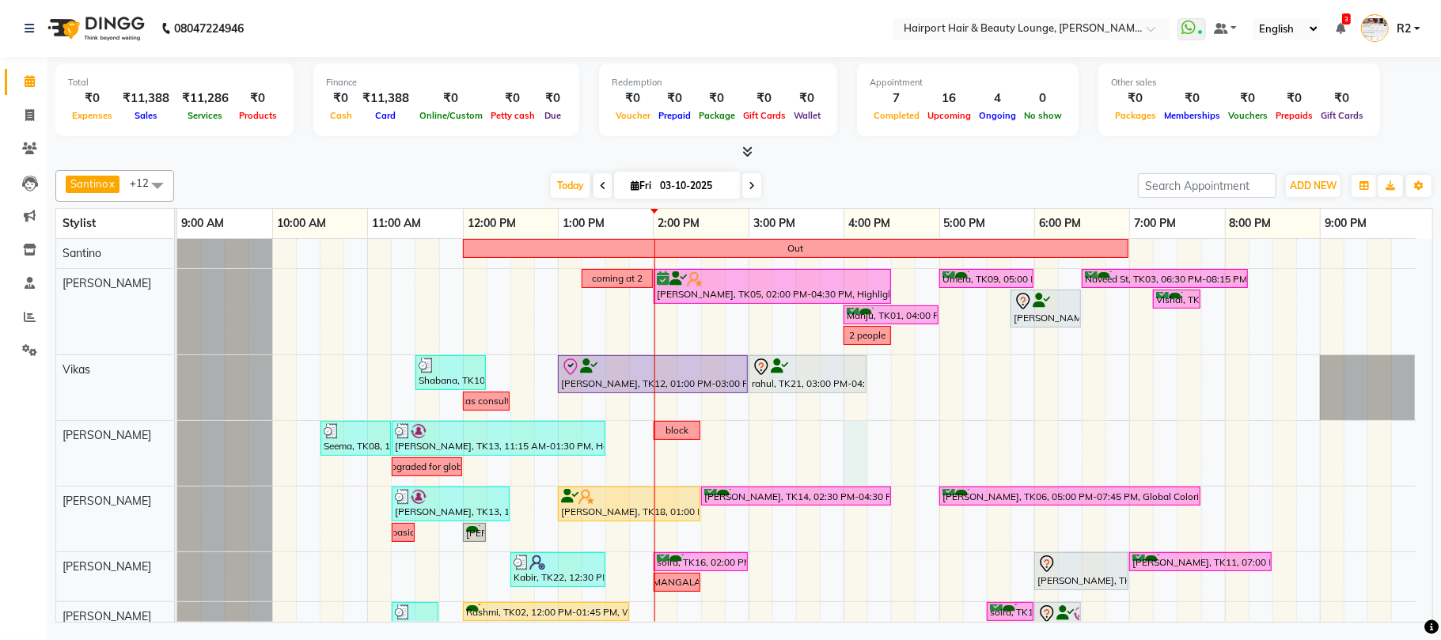
click at [854, 453] on div "Out coming at 2 [PERSON_NAME], TK05, 02:00 PM-04:30 PM, Highlights- Upto Mid Ba…" at bounding box center [804, 542] width 1255 height 606
select select "13264"
select select "960"
select select "tentative"
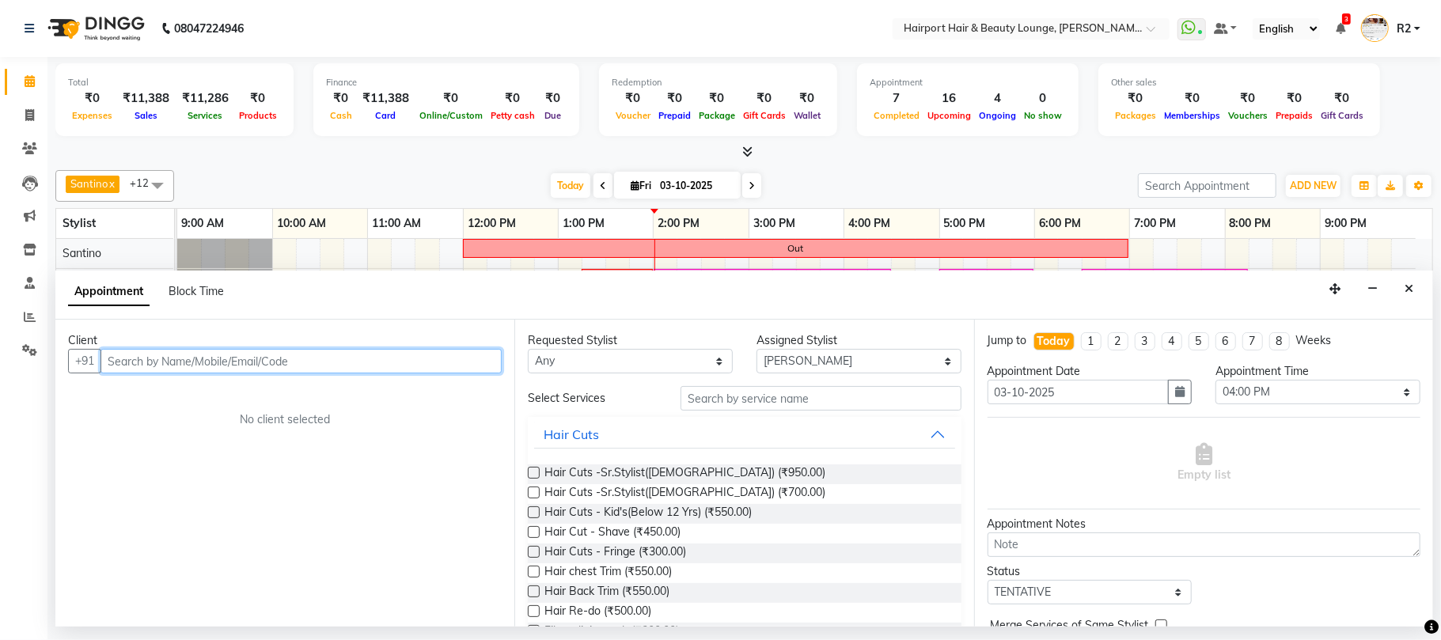
click at [191, 368] on input "text" at bounding box center [300, 361] width 401 height 25
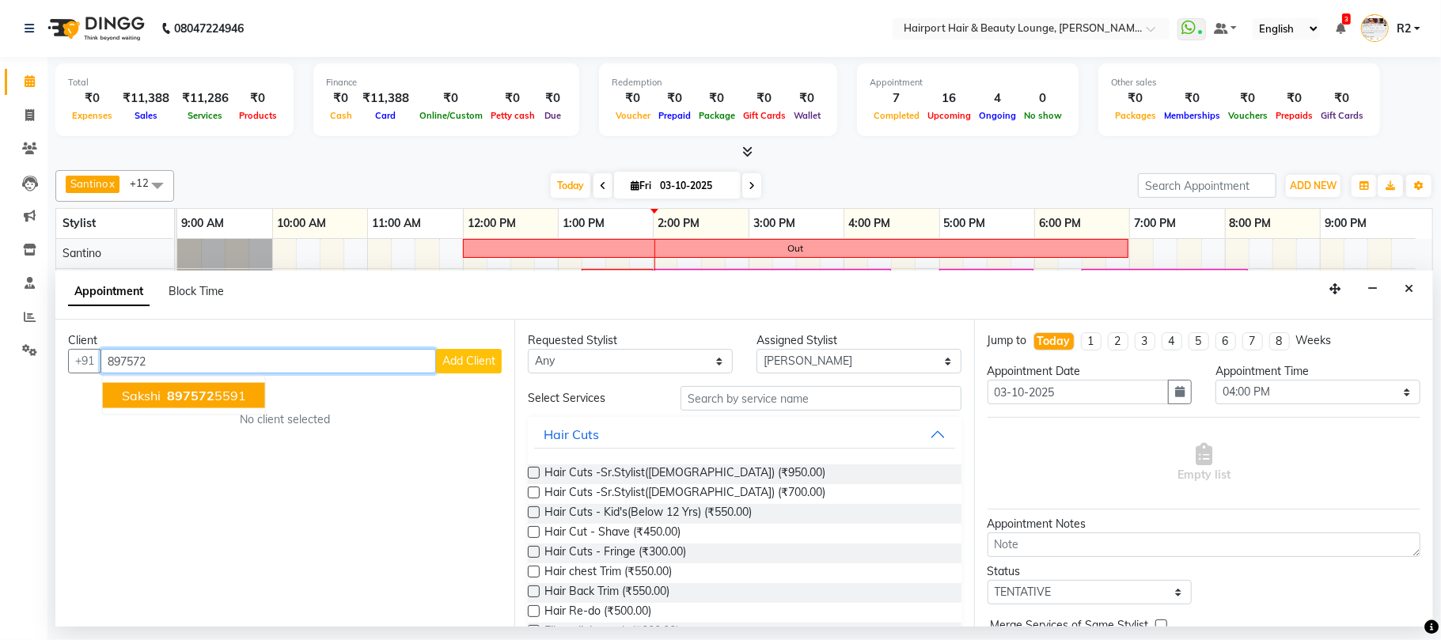
click at [210, 396] on span "897572" at bounding box center [190, 396] width 47 height 16
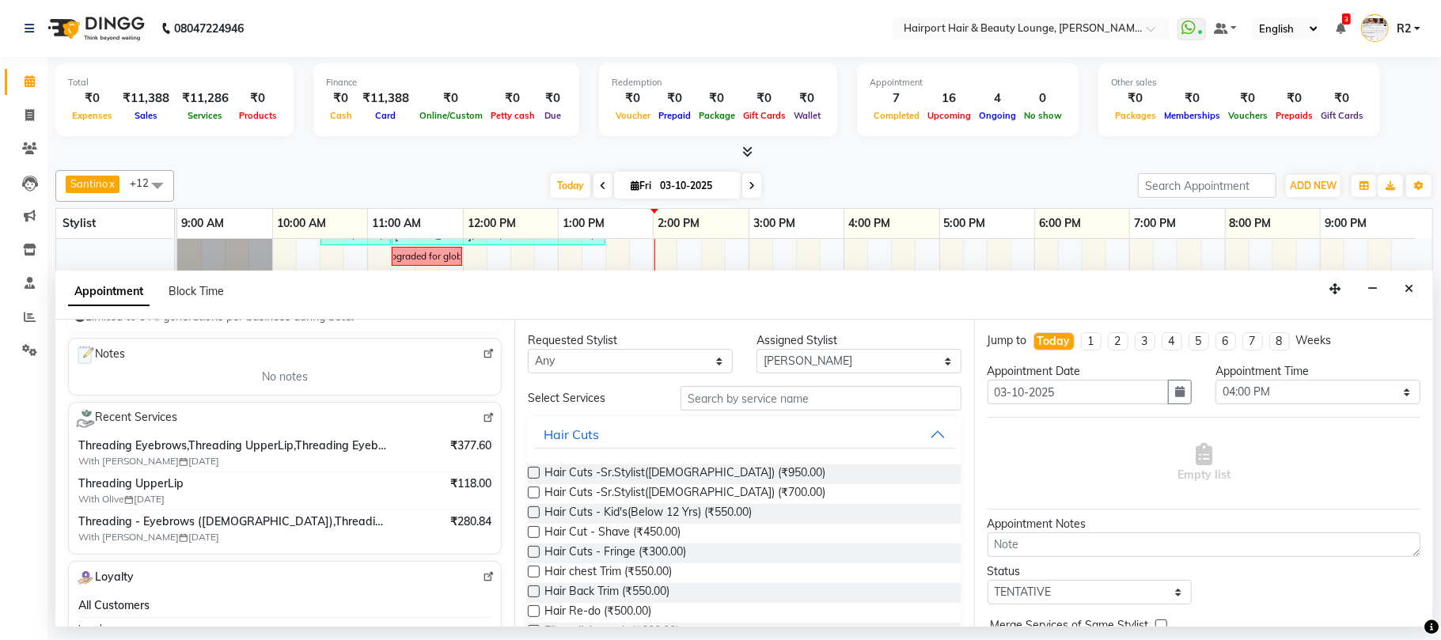
scroll to position [210, 0]
type input "8975725591"
click at [770, 397] on input "text" at bounding box center [820, 398] width 281 height 25
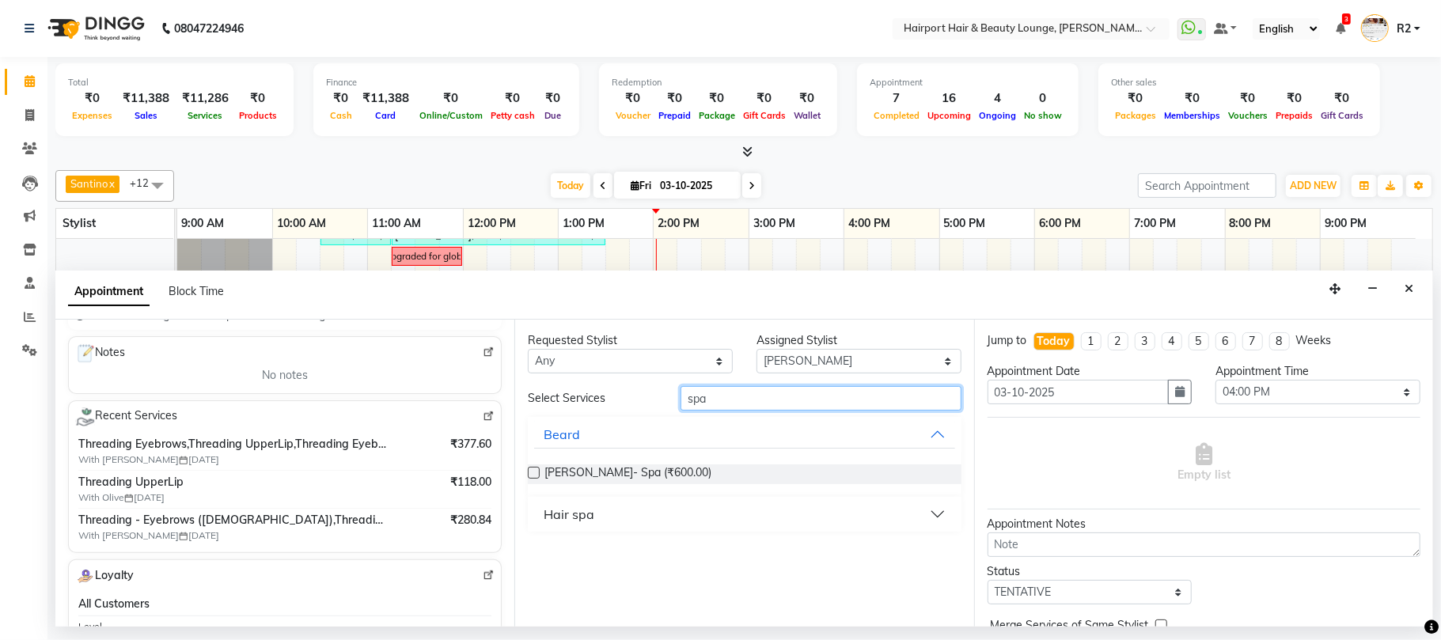
type input "spa"
click at [605, 517] on button "Hair spa" at bounding box center [744, 514] width 420 height 28
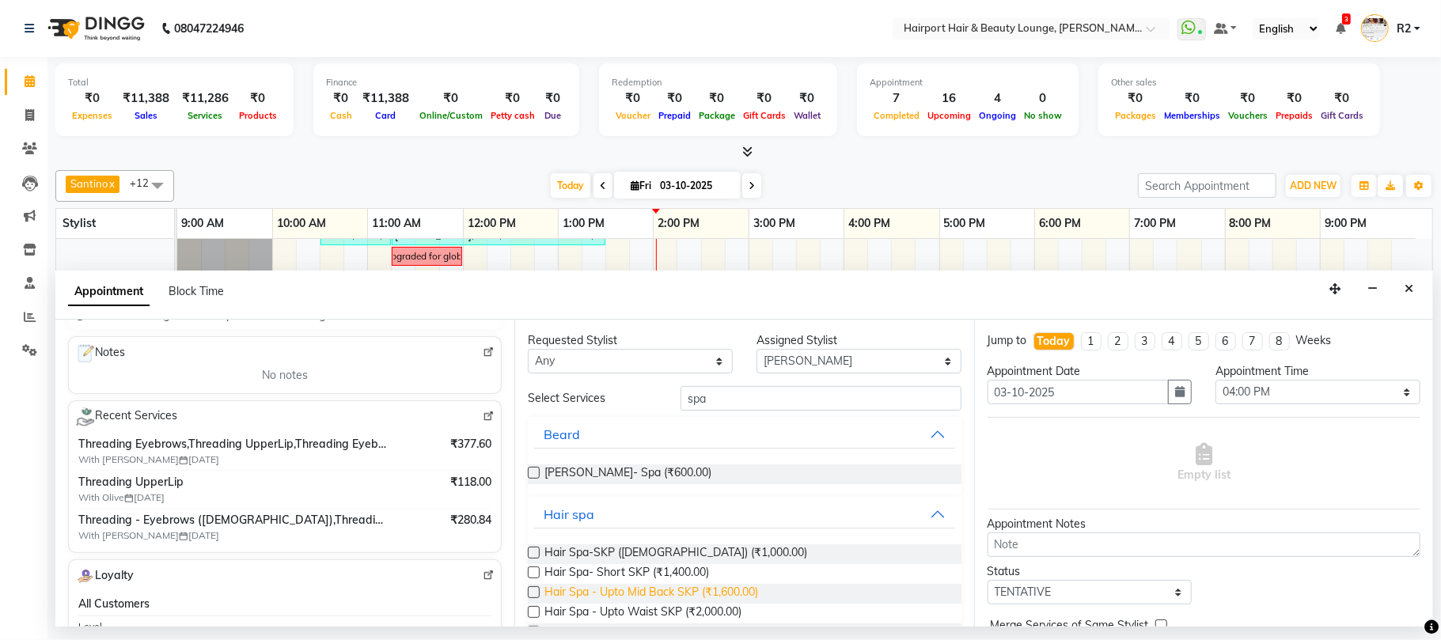
click at [608, 596] on span "Hair Spa - Upto Mid Back SKP (₹1,600.00)" at bounding box center [651, 594] width 214 height 20
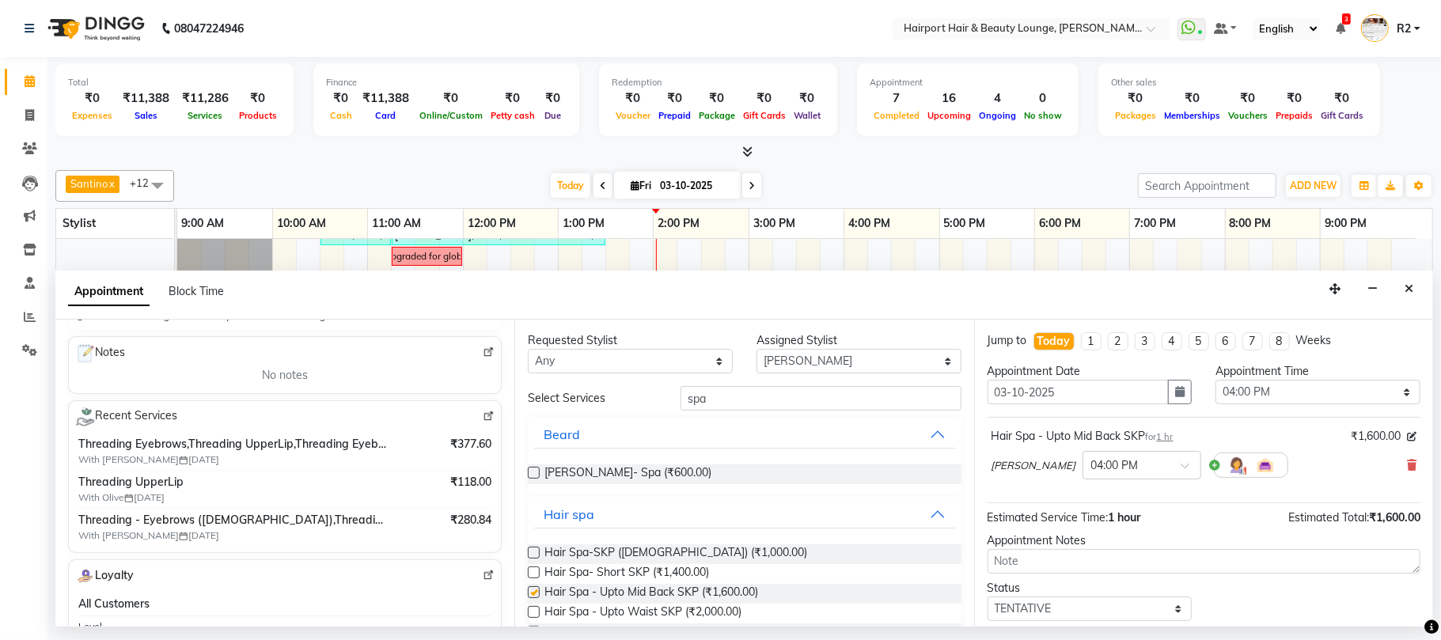
checkbox input "false"
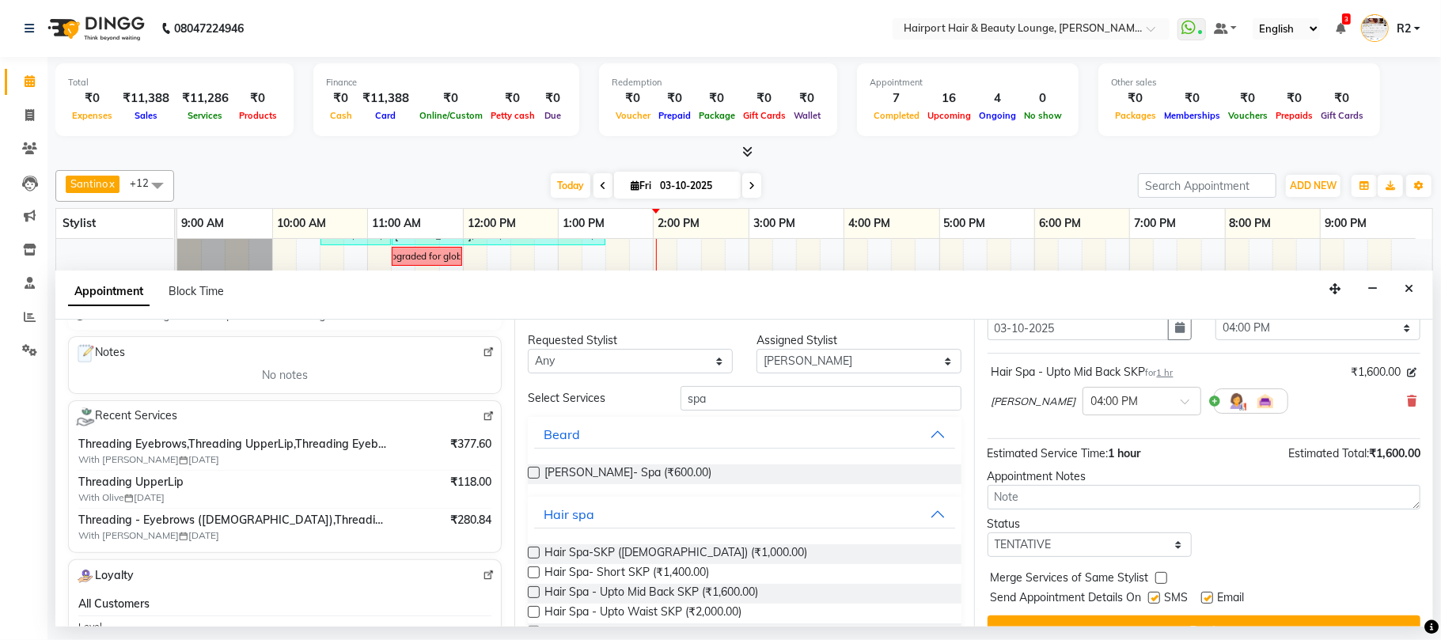
scroll to position [96, 0]
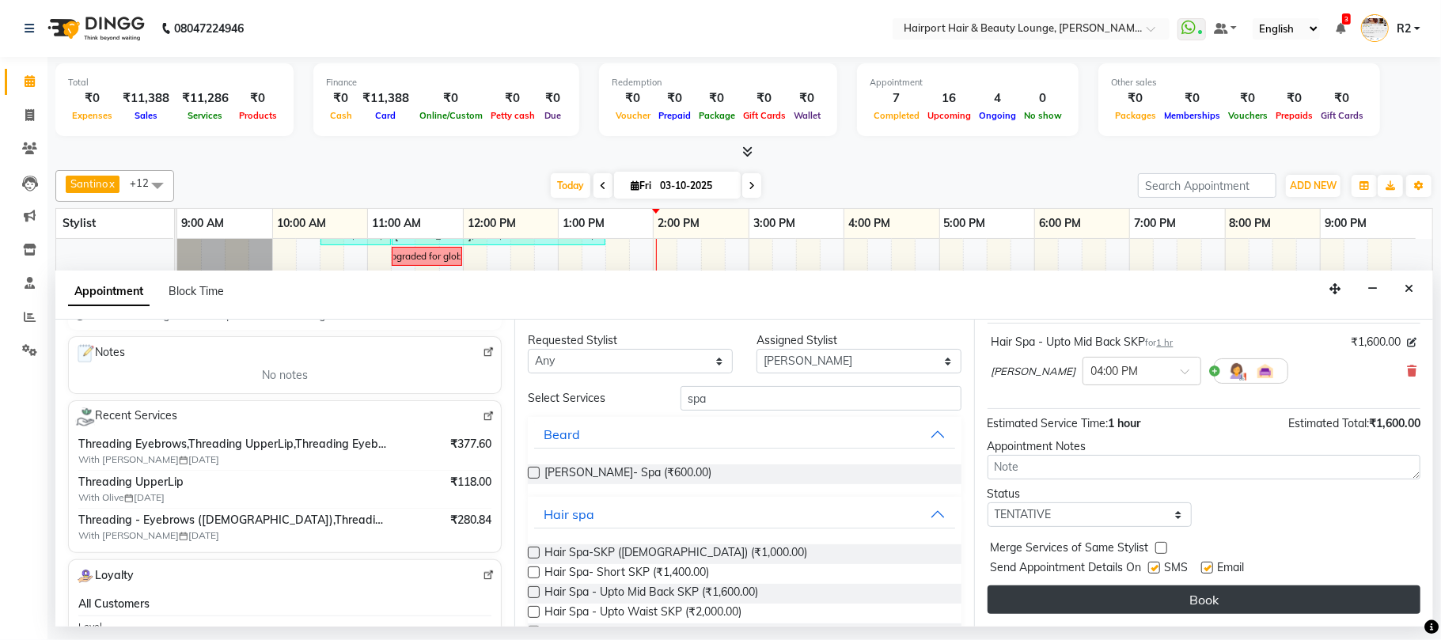
click at [1163, 604] on button "Book" at bounding box center [1203, 599] width 433 height 28
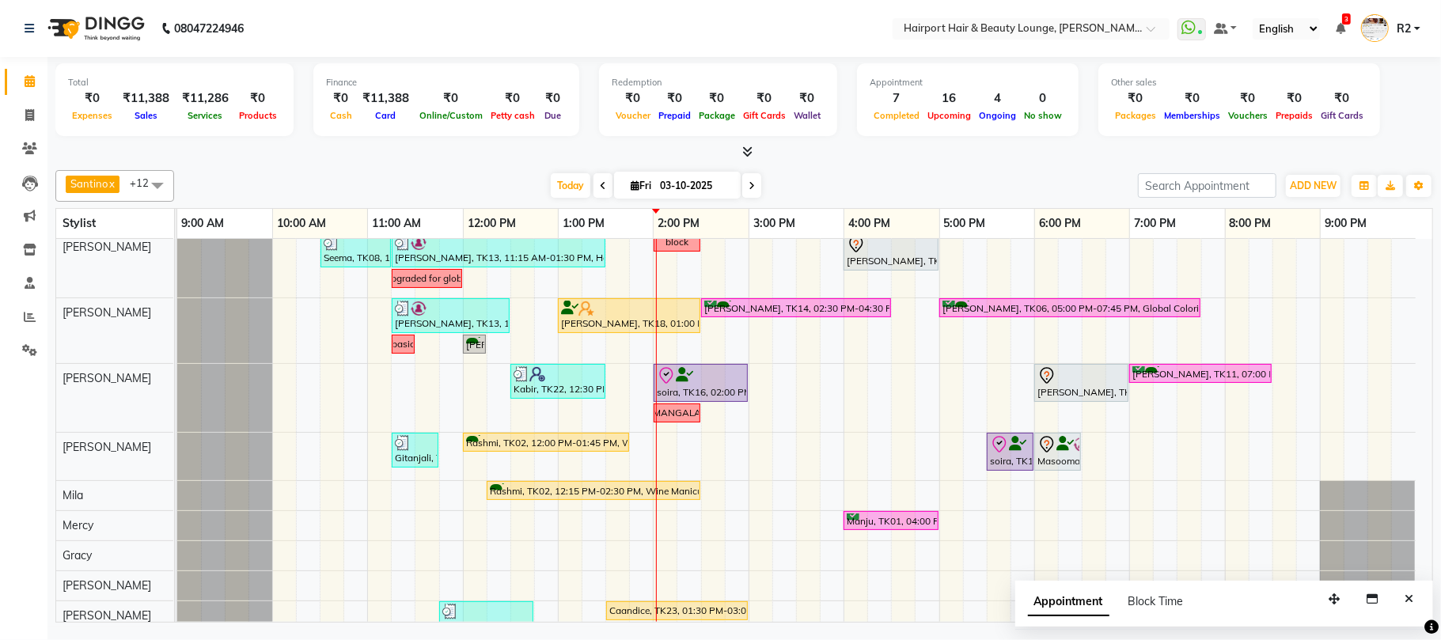
click at [353, 191] on div "[DATE] [DATE]" at bounding box center [656, 186] width 948 height 24
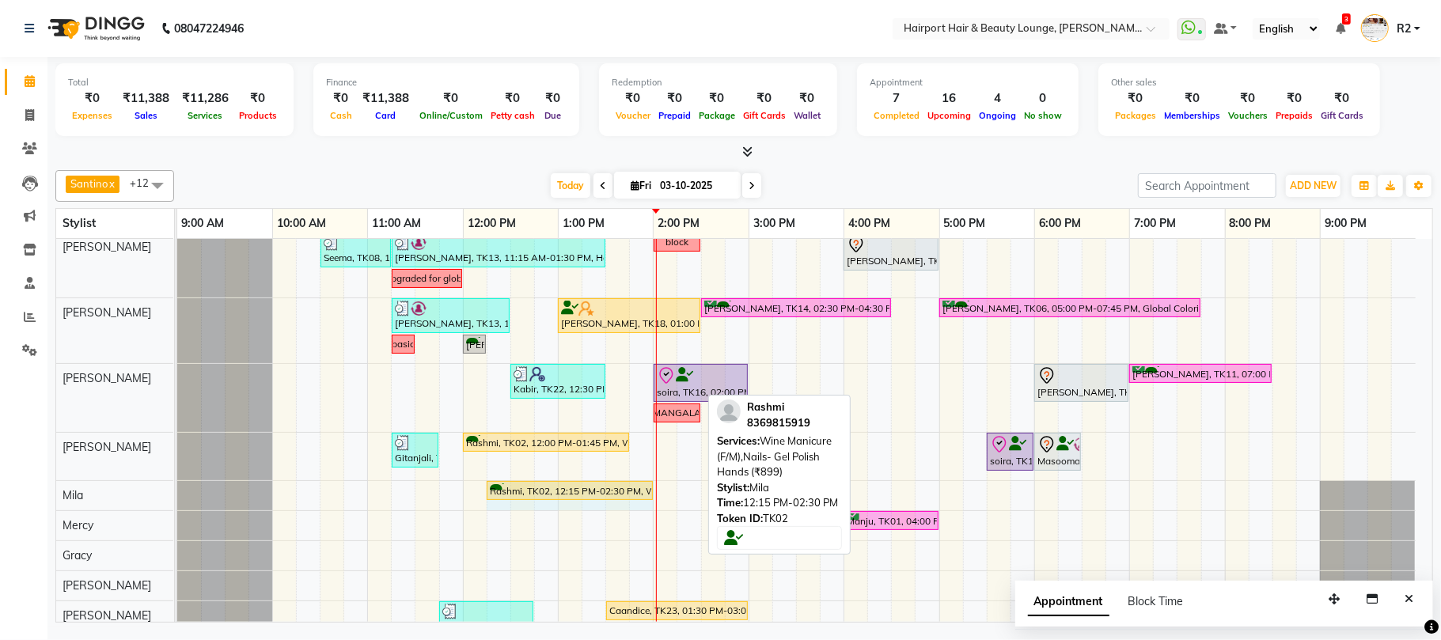
drag, startPoint x: 698, startPoint y: 494, endPoint x: 652, endPoint y: 507, distance: 47.8
click at [652, 507] on div "Rashmi, TK02, 12:15 PM-02:30 PM, Wine Manicure (F/M),Nails- Gel Polish Hands (₹…" at bounding box center [796, 495] width 1238 height 29
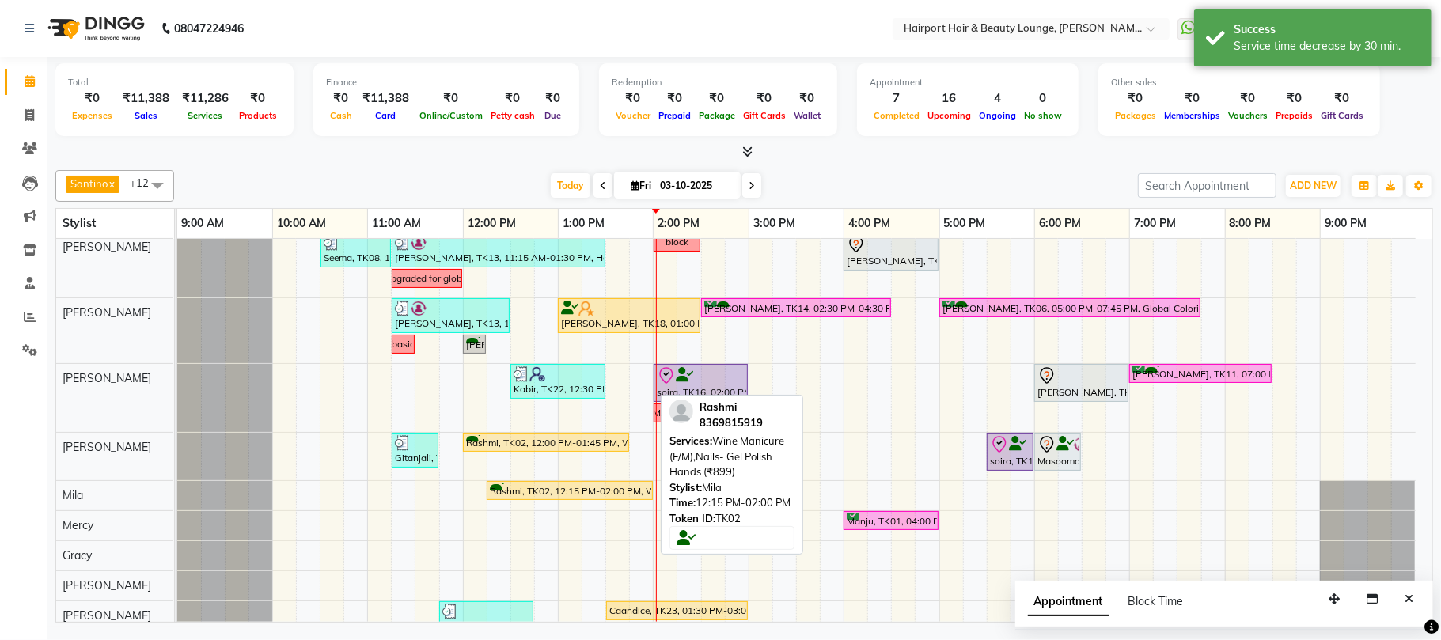
click at [551, 489] on div "Rashmi, TK02, 12:15 PM-02:00 PM, Wine Manicure (F/M),Nails- Gel Polish Hands (₹…" at bounding box center [569, 490] width 163 height 15
select select "1"
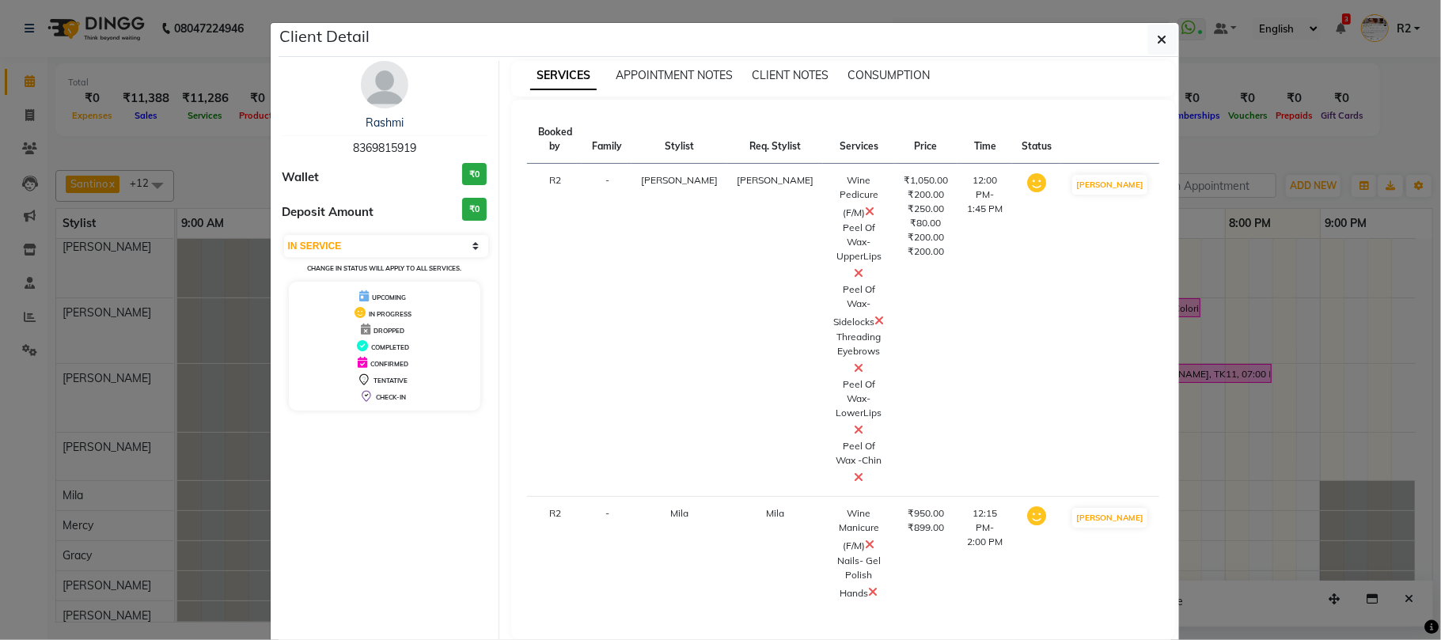
select select "service"
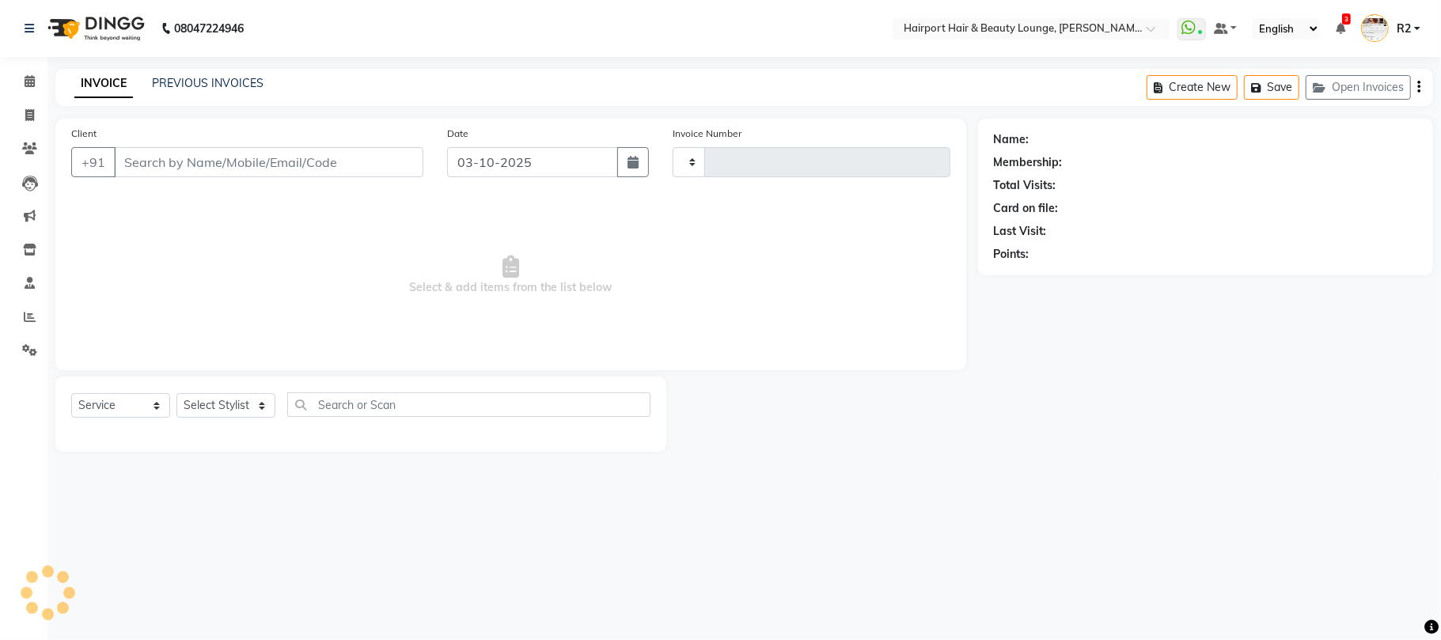
type input "5238"
select select "622"
type input "8369815919"
select select "87307"
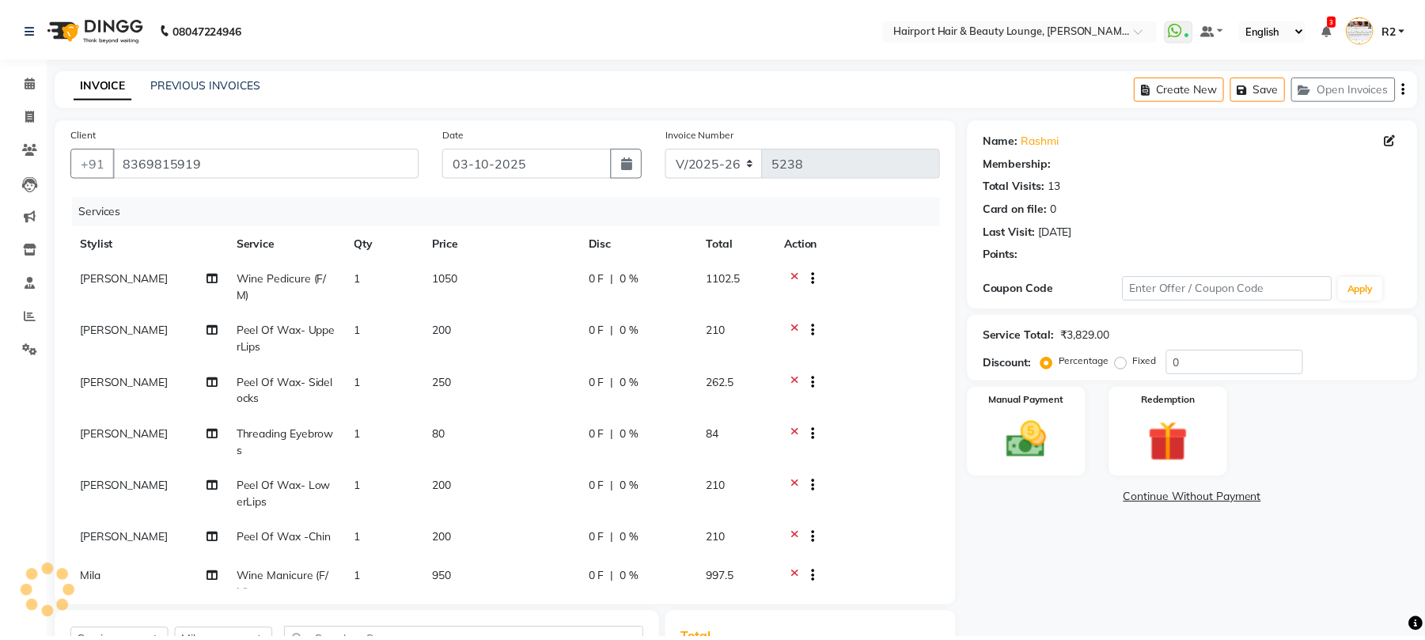
scroll to position [105, 0]
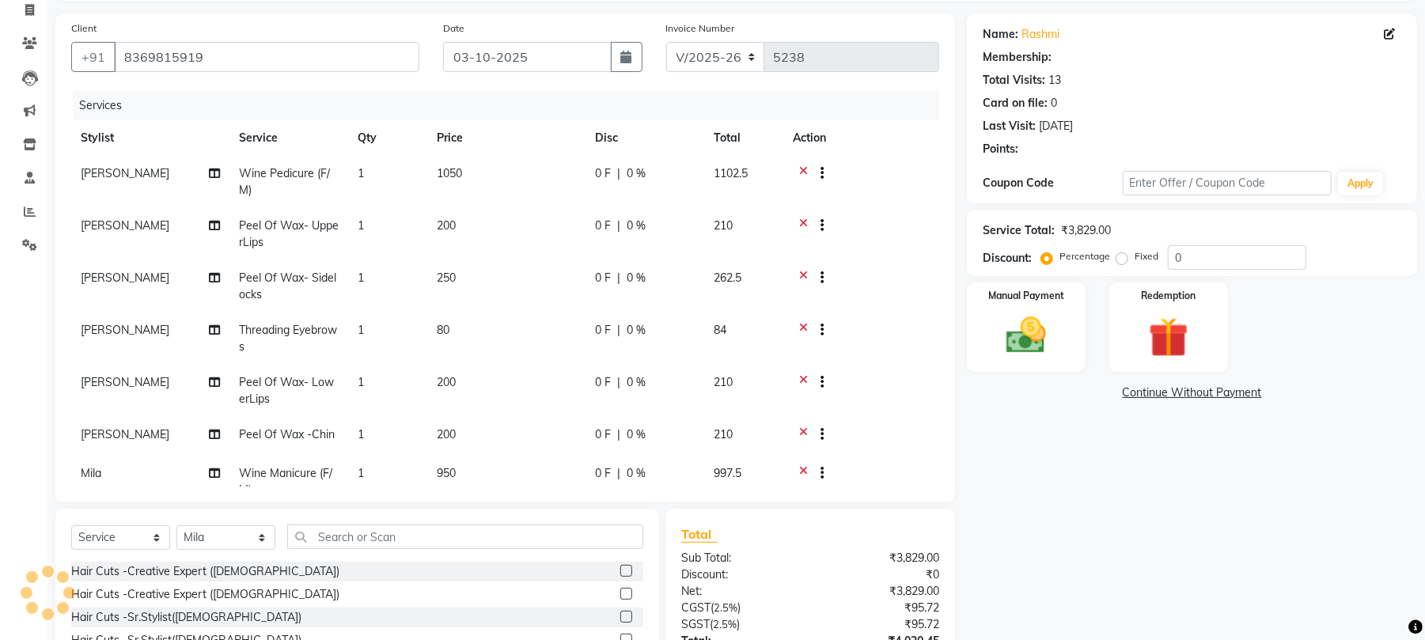
select select "1: Object"
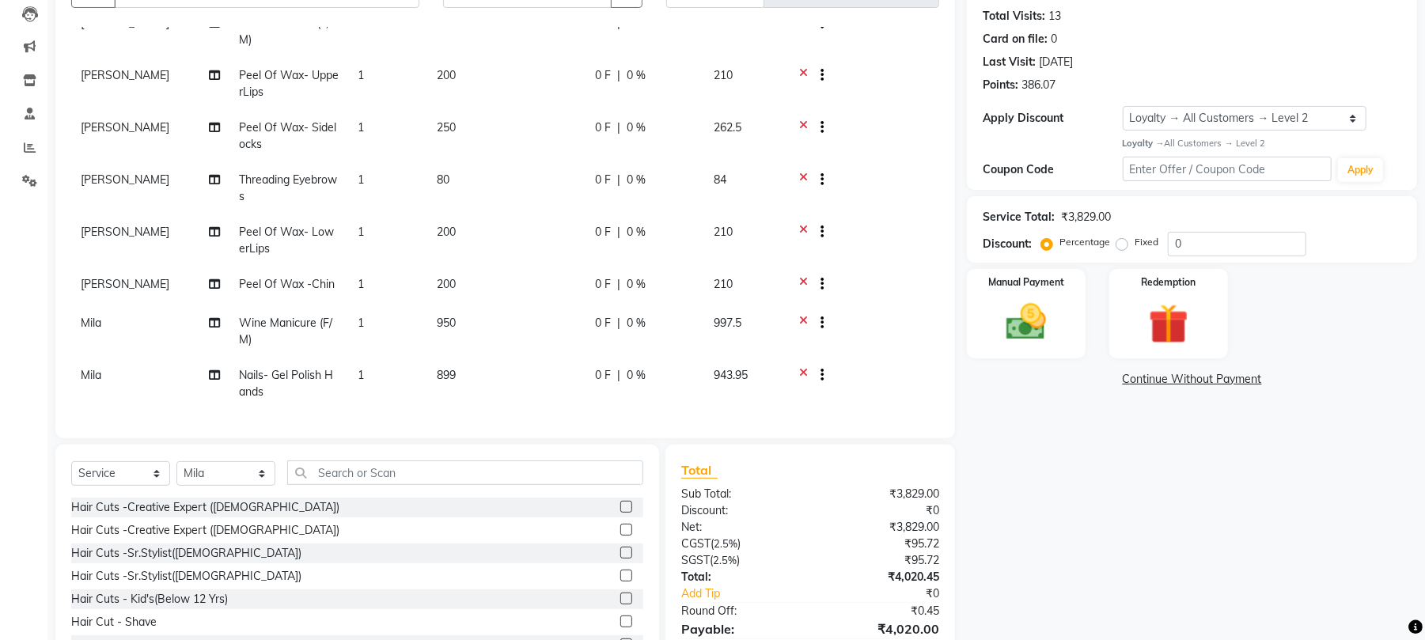
scroll to position [247, 0]
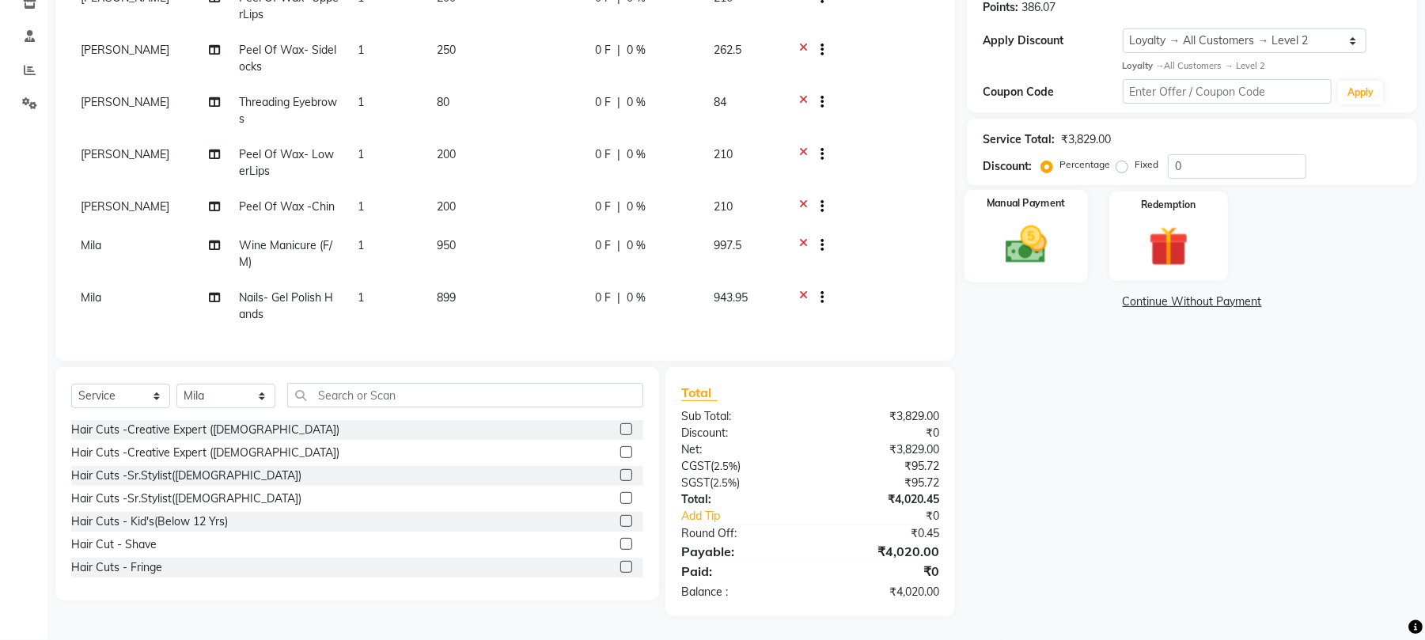
click at [1010, 247] on img at bounding box center [1026, 245] width 68 height 48
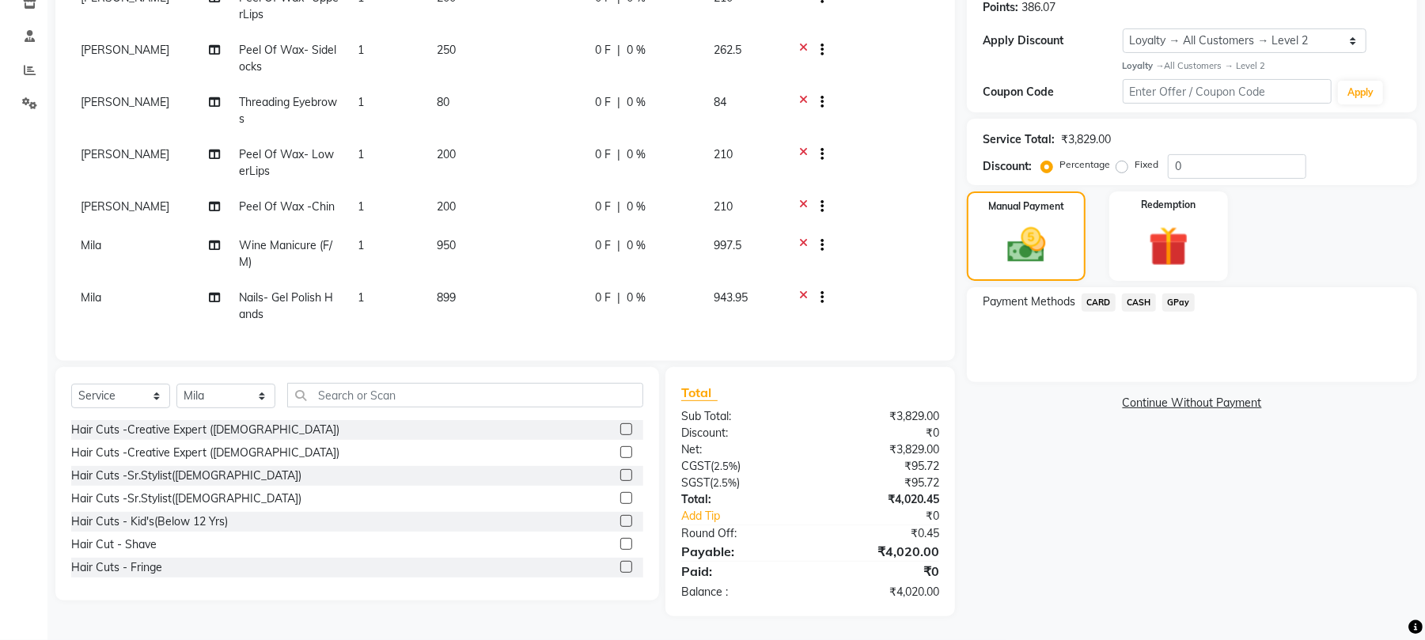
click at [1096, 301] on span "CARD" at bounding box center [1098, 302] width 34 height 18
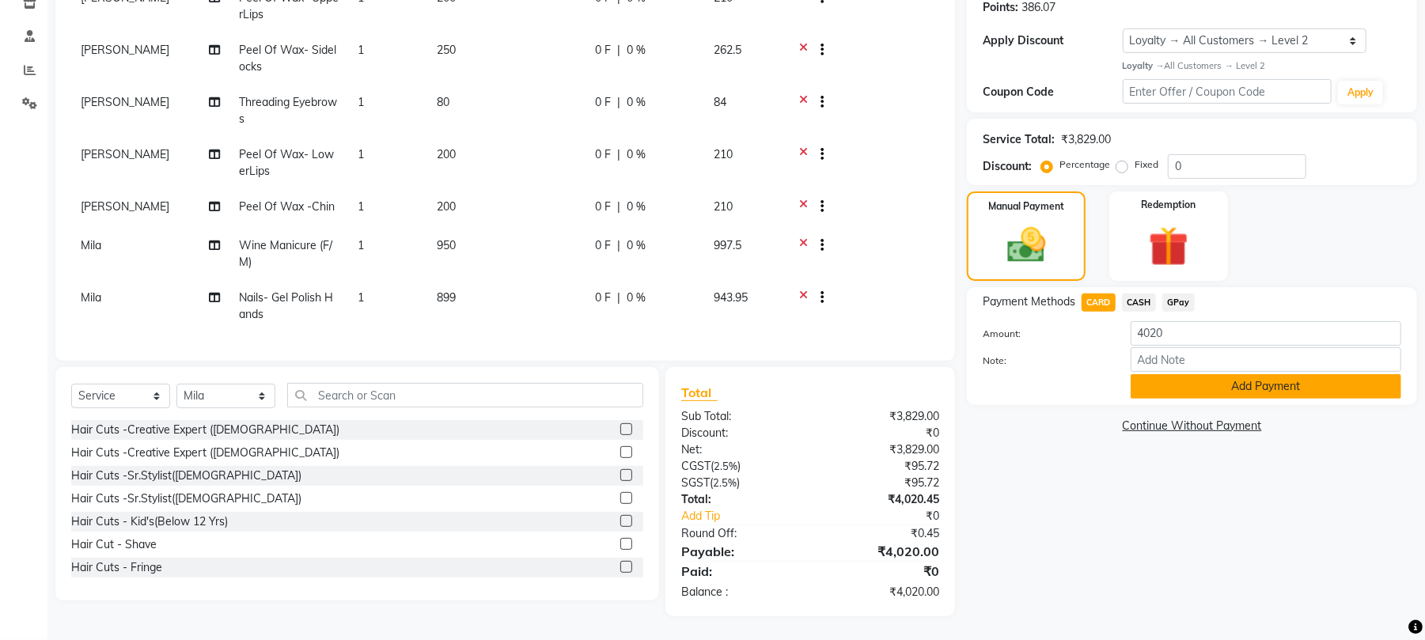
click at [1248, 396] on button "Add Payment" at bounding box center [1265, 386] width 271 height 25
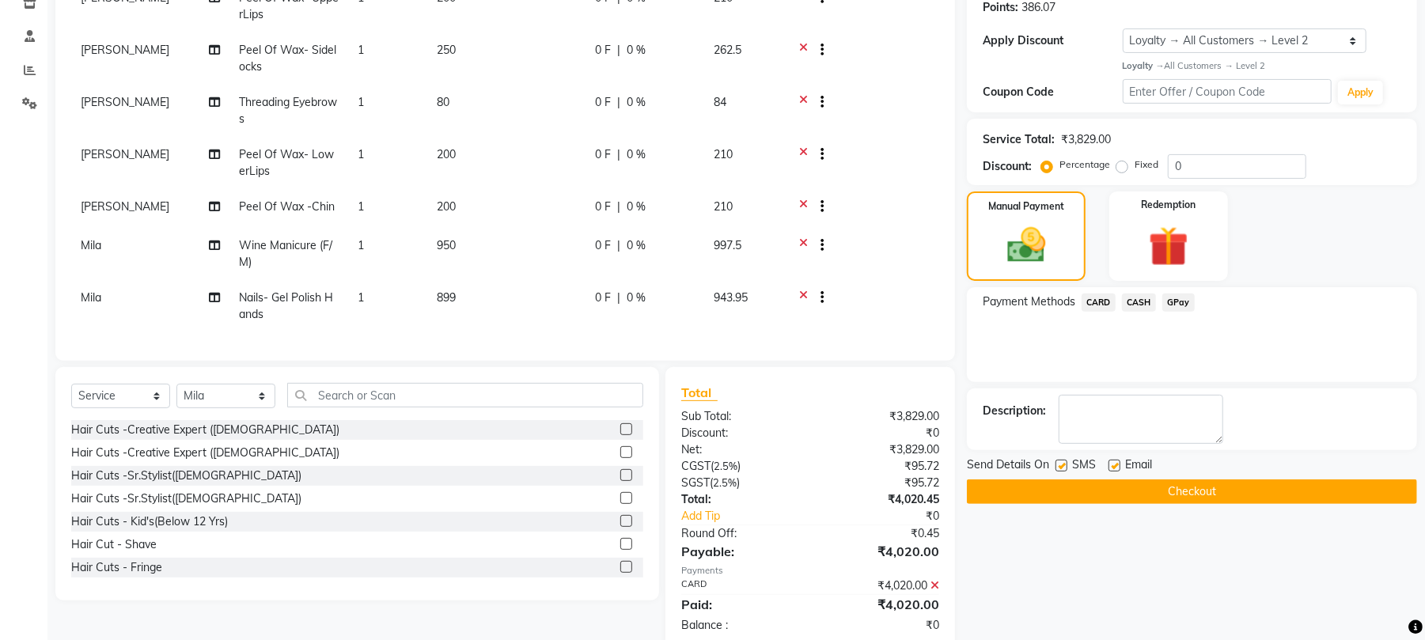
click at [1139, 495] on button "Checkout" at bounding box center [1192, 491] width 450 height 25
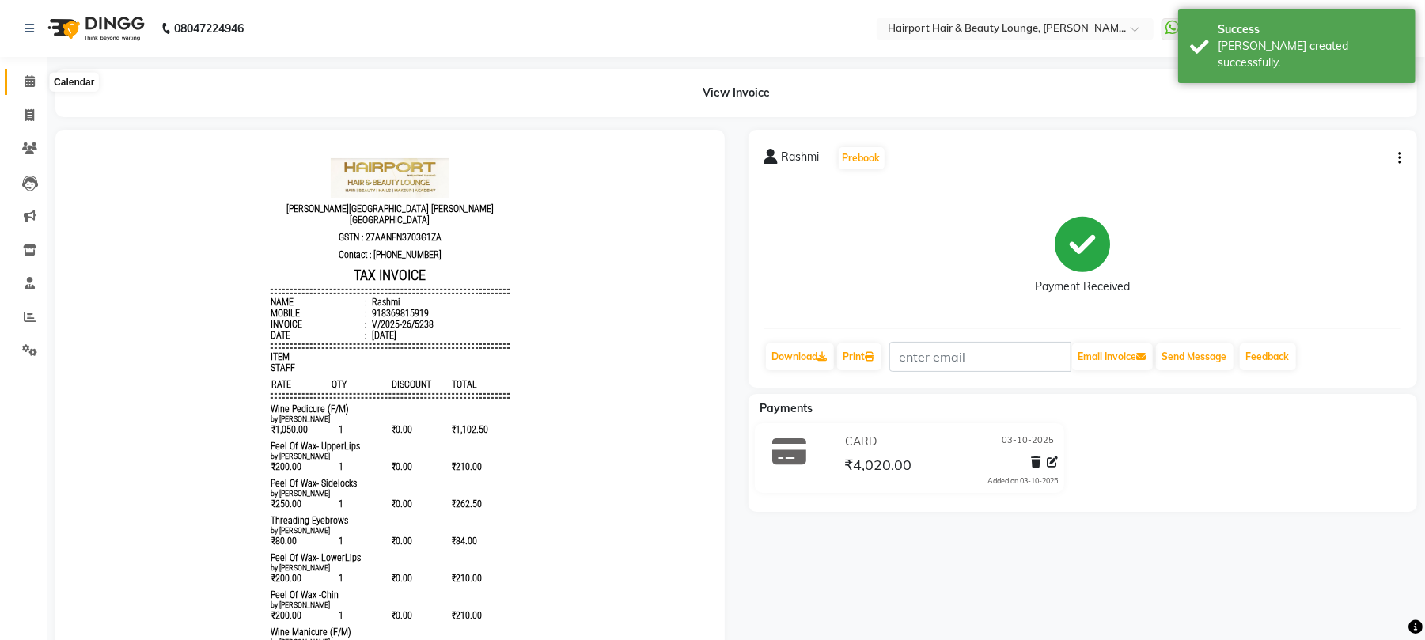
click at [29, 77] on icon at bounding box center [30, 81] width 10 height 12
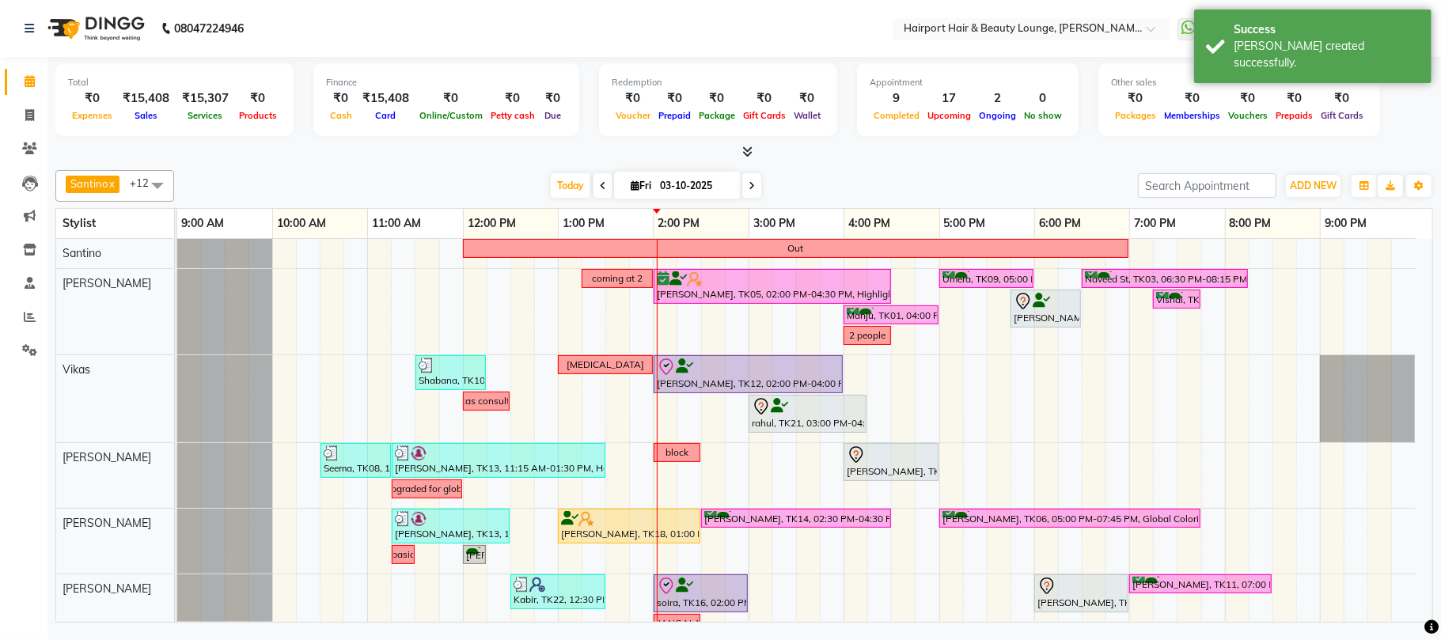
scroll to position [10, 0]
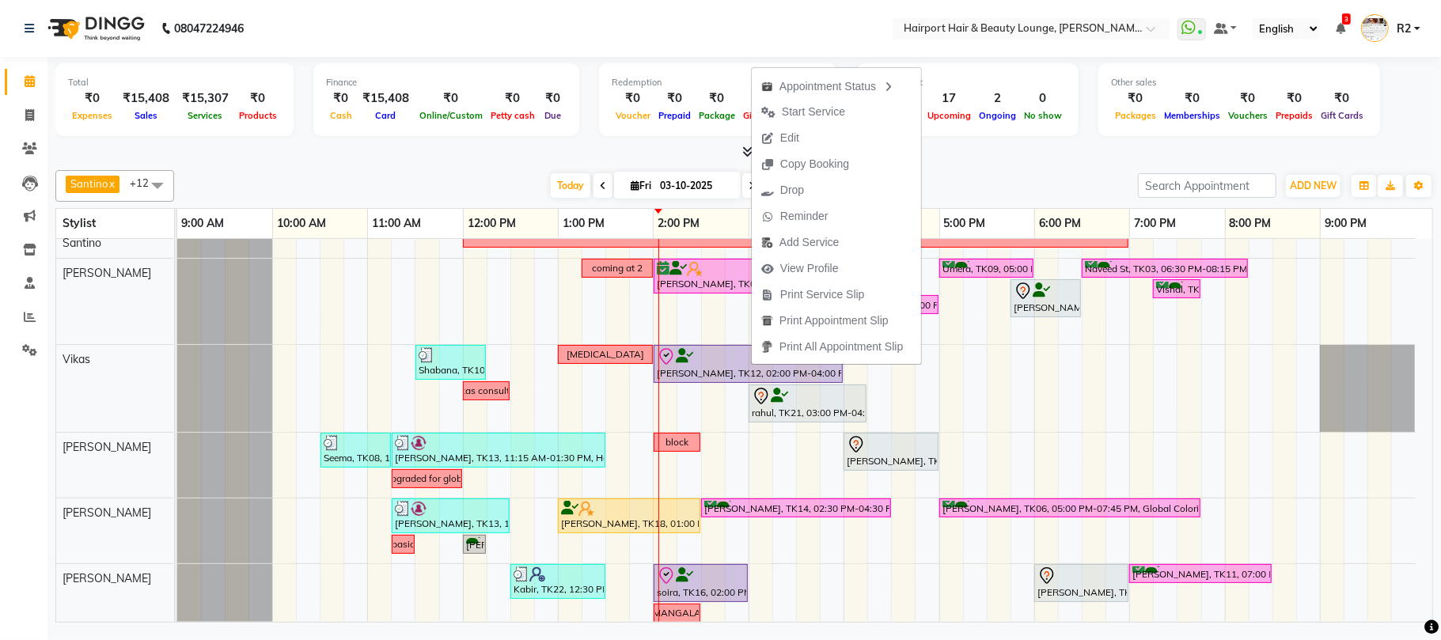
click at [399, 177] on div "[DATE] [DATE]" at bounding box center [656, 186] width 948 height 24
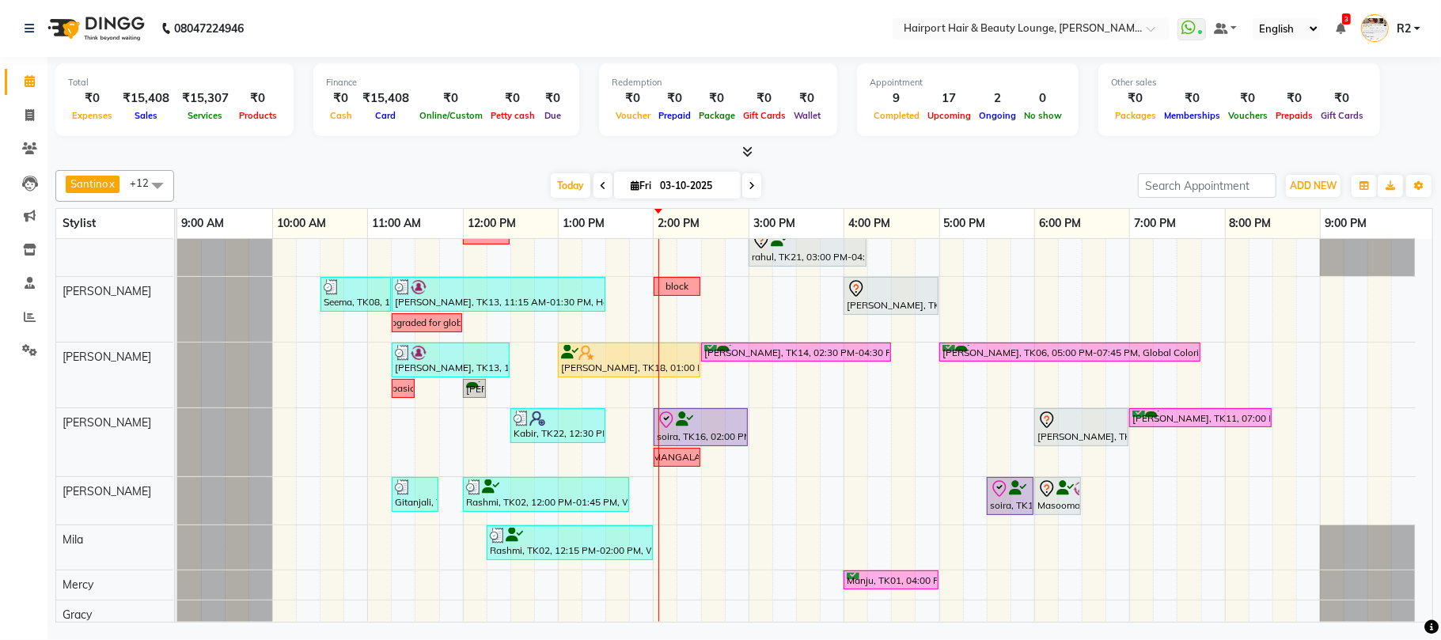
scroll to position [222, 0]
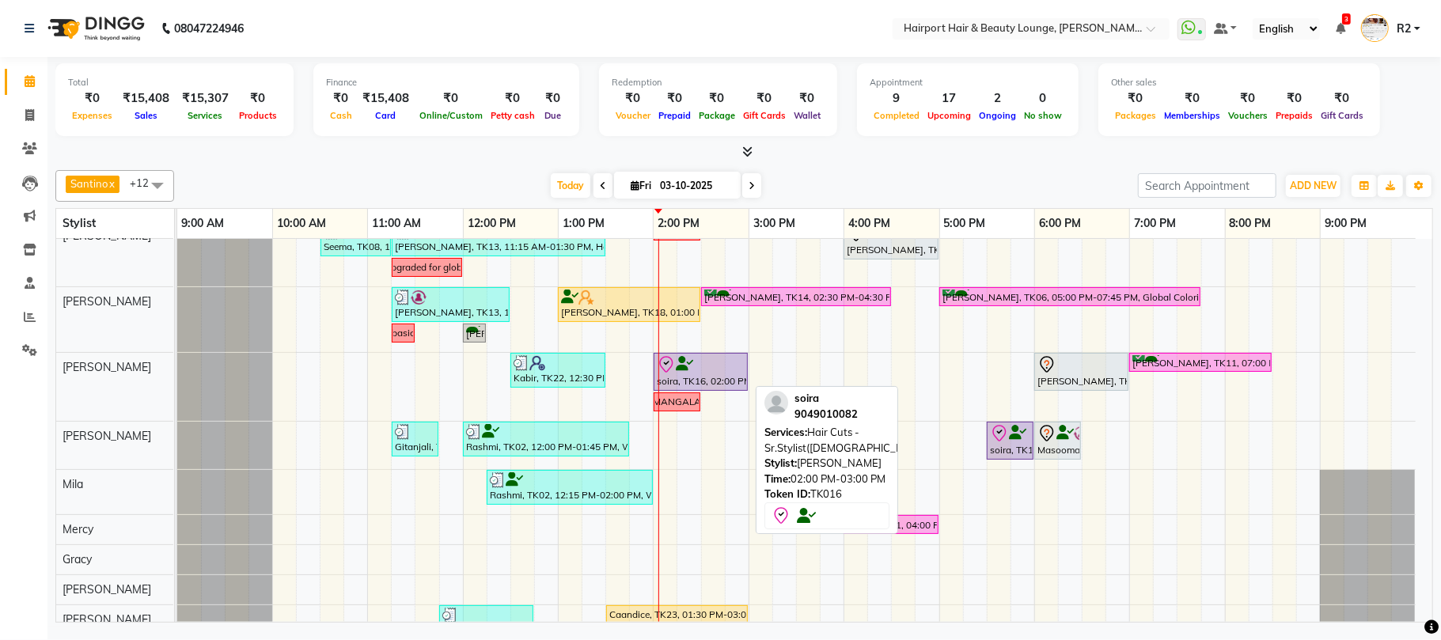
click at [702, 358] on div at bounding box center [701, 364] width 88 height 19
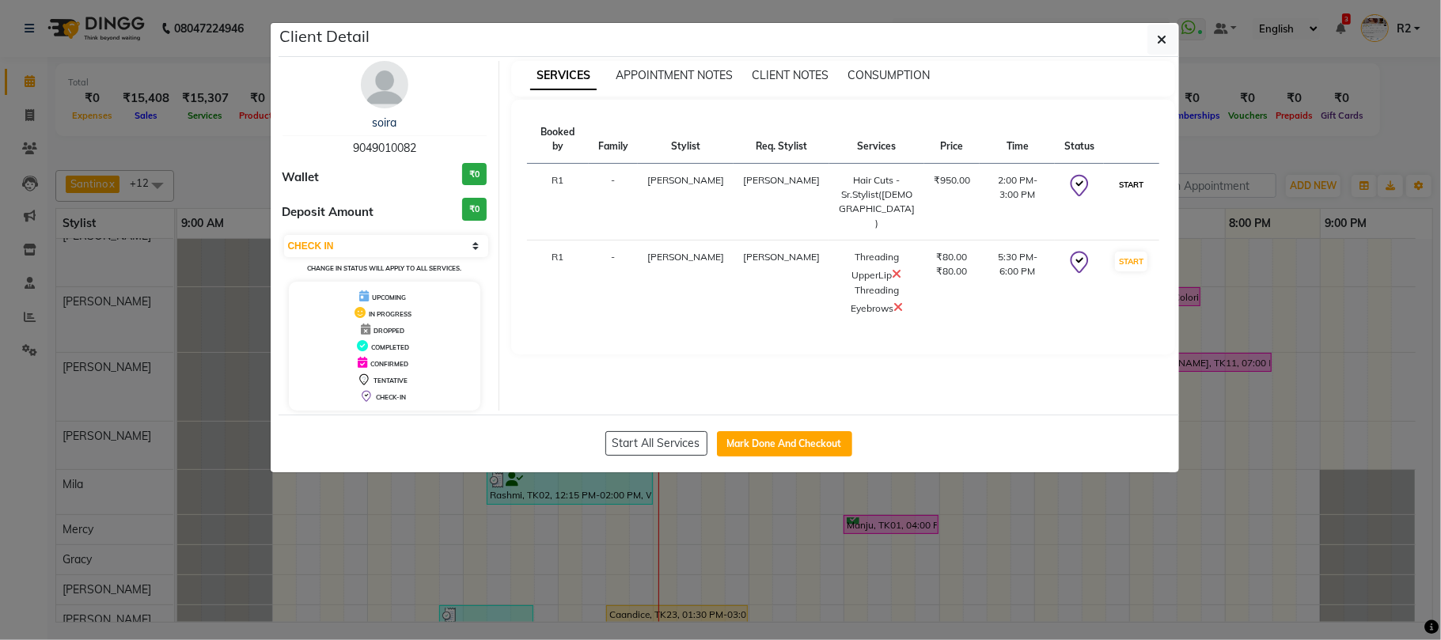
click at [1137, 175] on button "START" at bounding box center [1131, 185] width 32 height 20
select select "select"
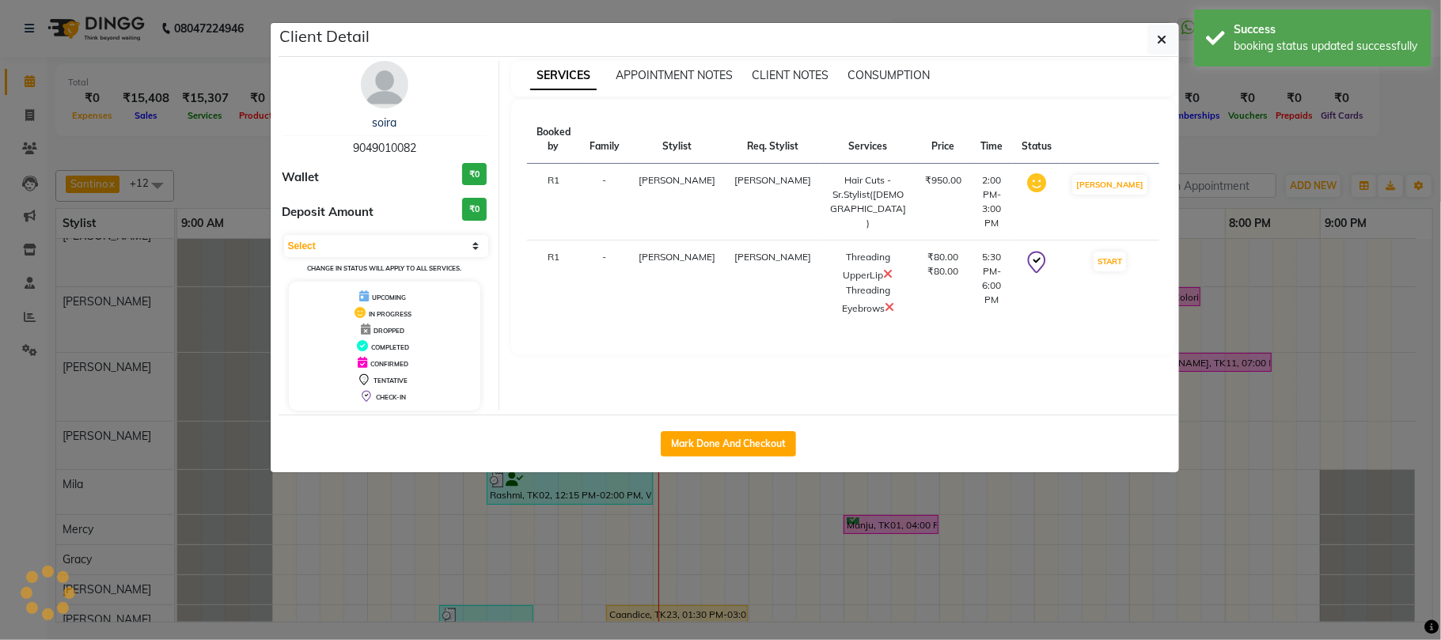
click at [1282, 127] on ngb-modal-window "Client Detail soira 9049010082 Wallet ₹0 Deposit Amount ₹0 Select IN SERVICE CO…" at bounding box center [720, 320] width 1441 height 640
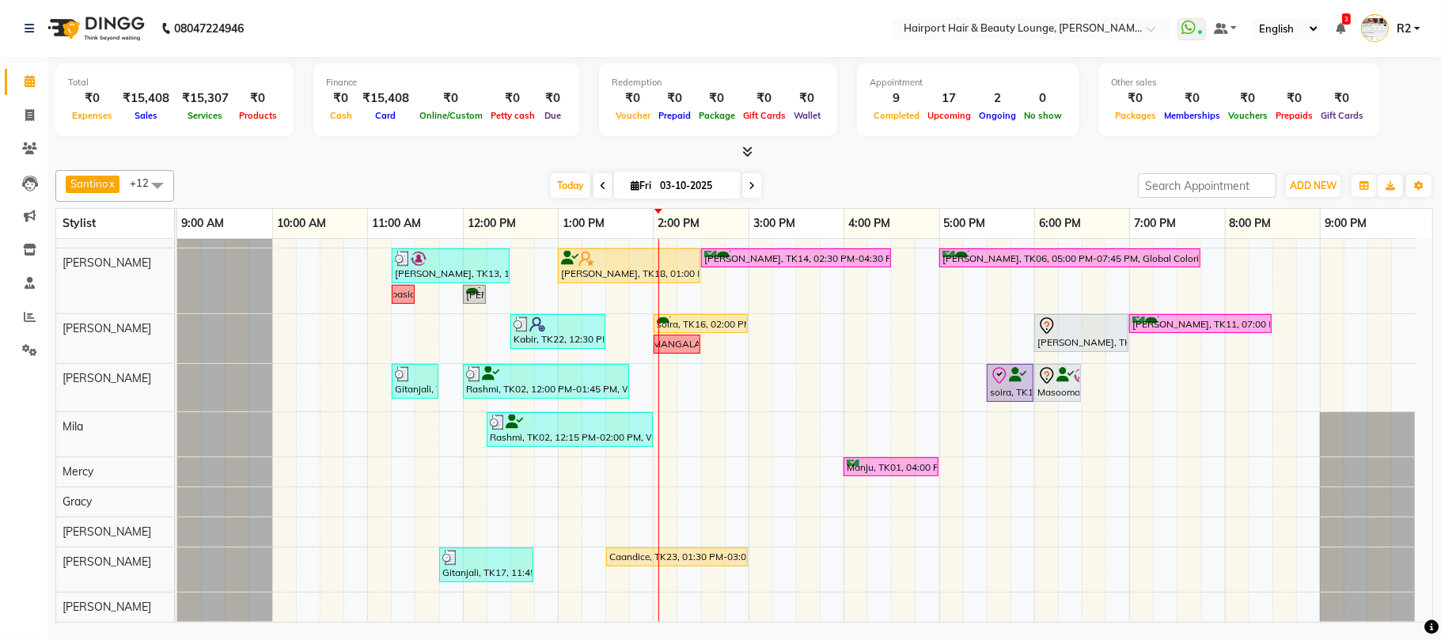
scroll to position [0, 0]
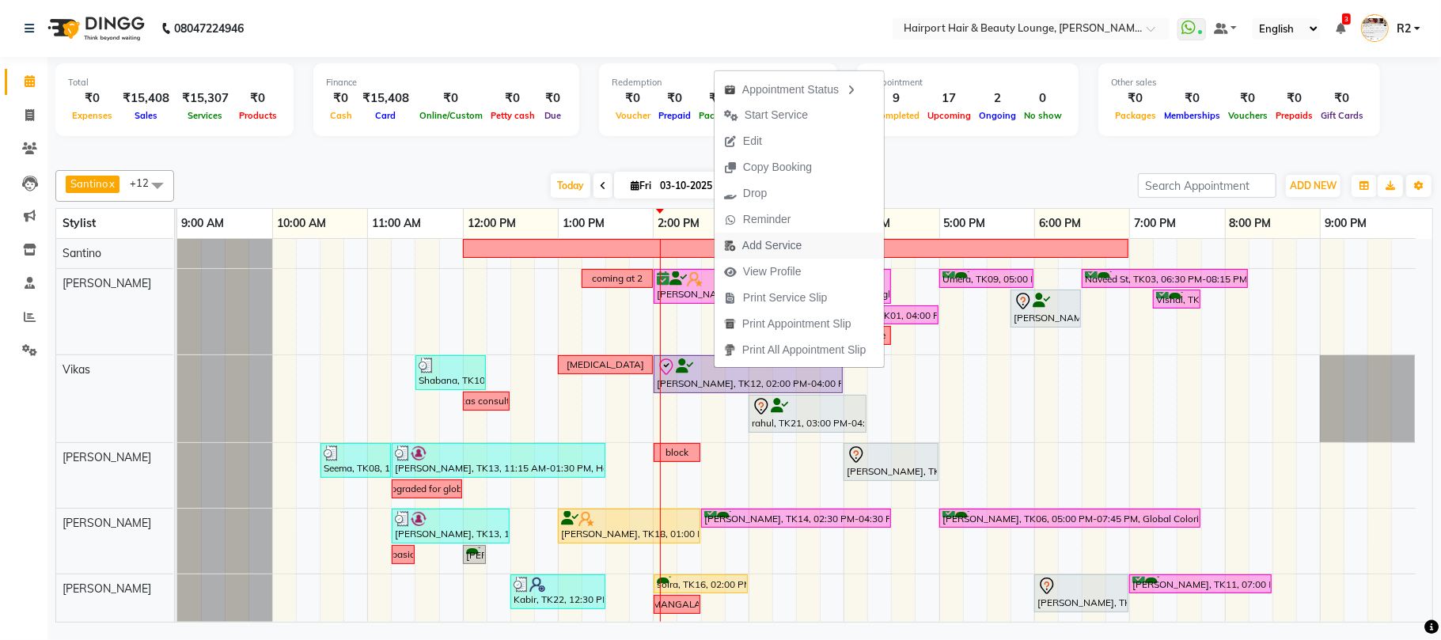
click at [761, 242] on span "Add Service" at bounding box center [771, 245] width 59 height 17
select select "70550"
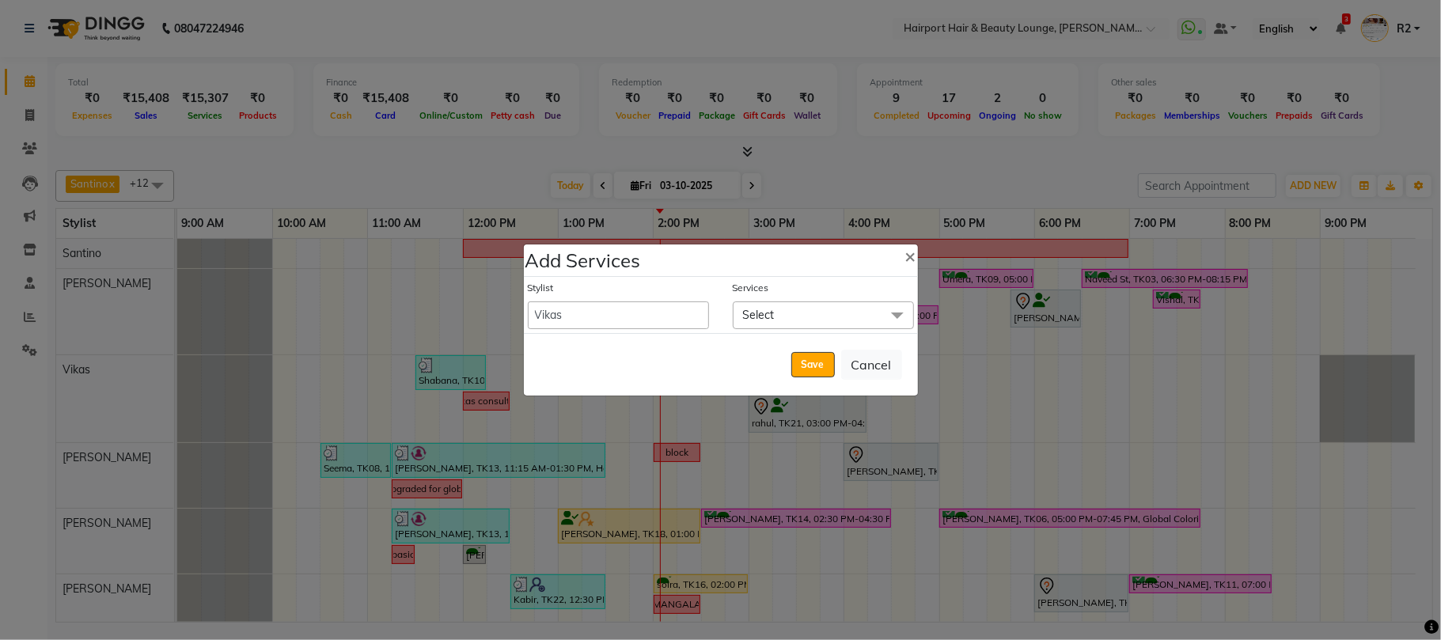
click at [779, 334] on div "Save Cancel" at bounding box center [721, 364] width 394 height 62
click at [782, 321] on span "Select" at bounding box center [823, 315] width 181 height 28
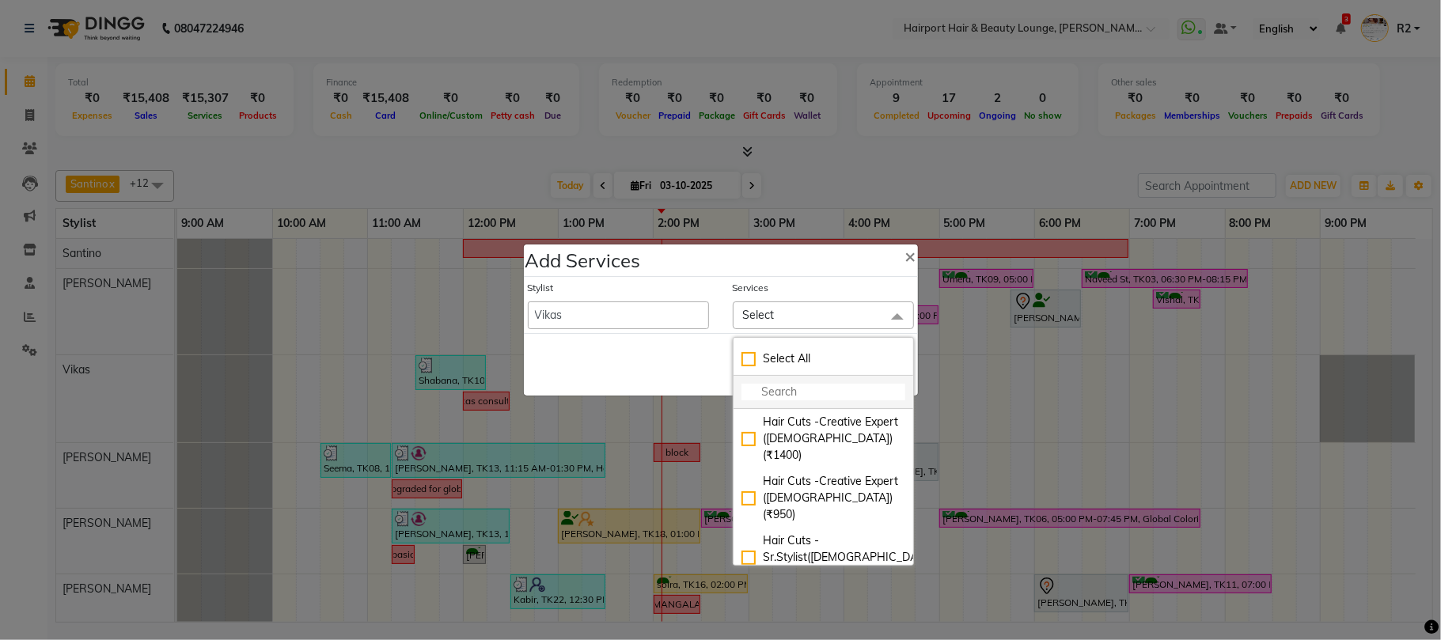
click at [778, 390] on input "multiselect-search" at bounding box center [823, 392] width 164 height 17
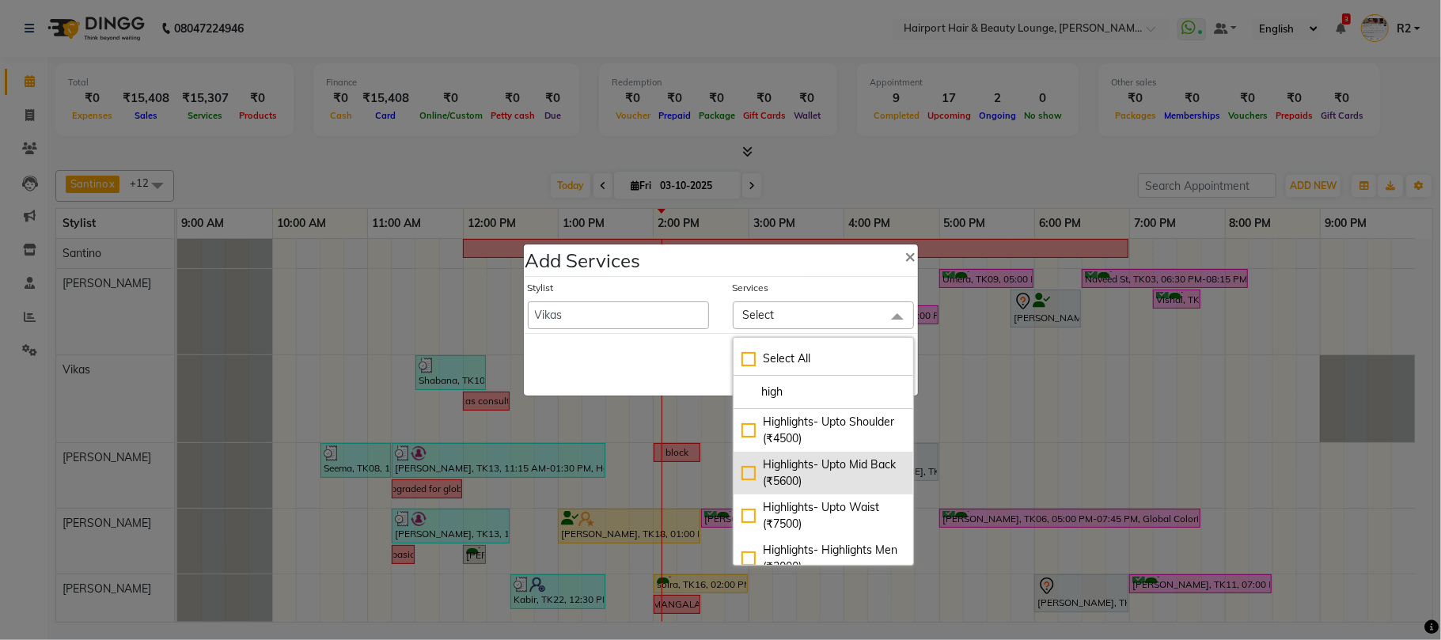
type input "high"
click at [780, 487] on div "Highlights- Upto Mid Back (₹5600)" at bounding box center [823, 472] width 164 height 33
checkbox input "true"
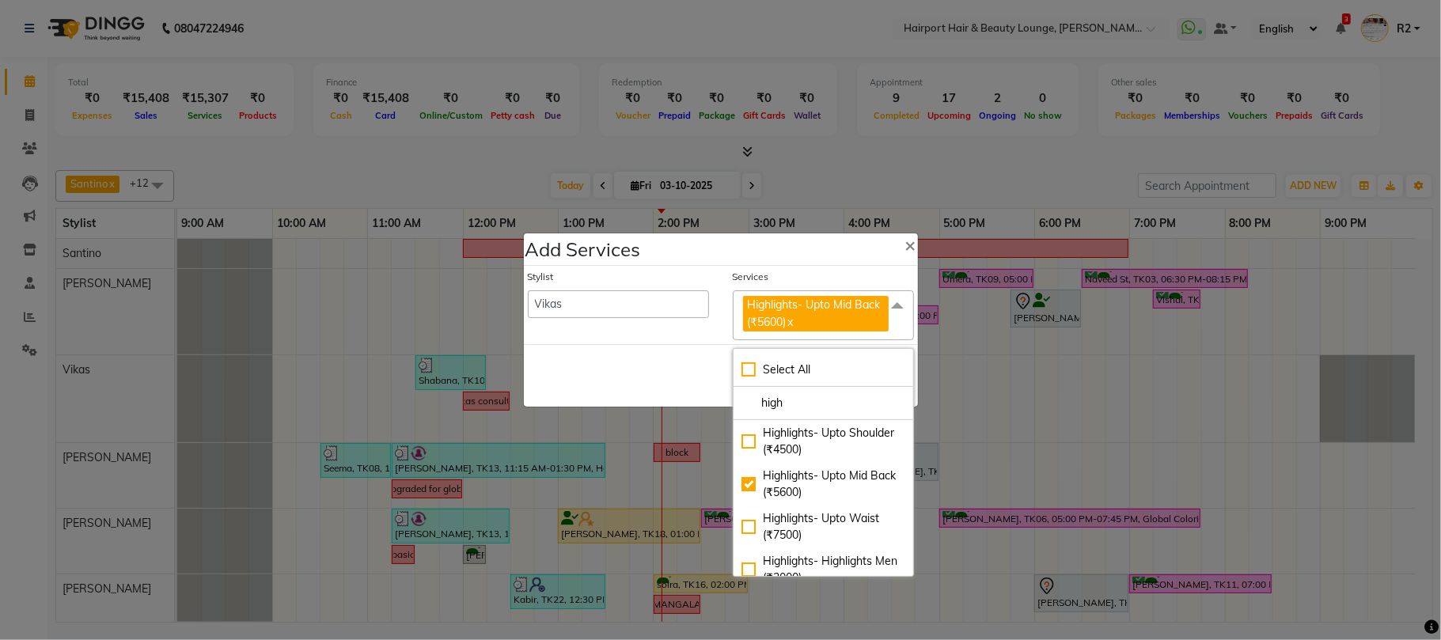
click at [691, 381] on div "Save Cancel" at bounding box center [721, 375] width 394 height 62
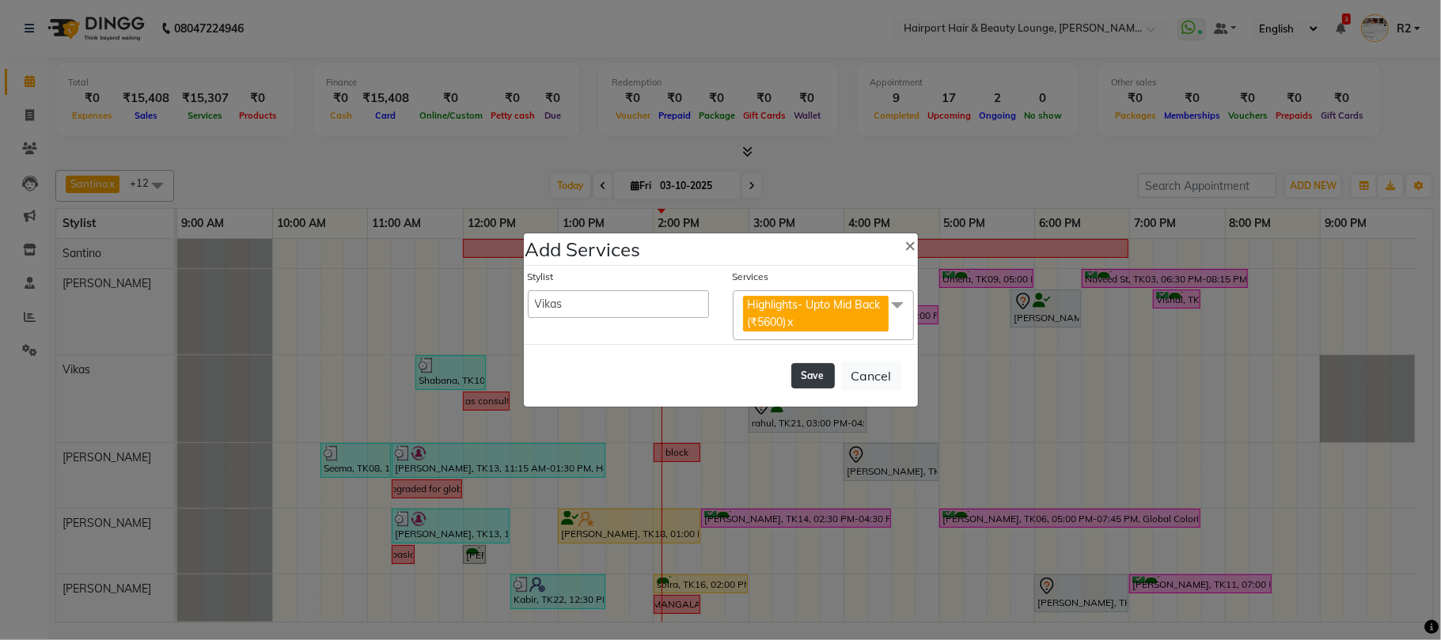
click at [810, 374] on button "Save" at bounding box center [813, 375] width 44 height 25
select select "7127"
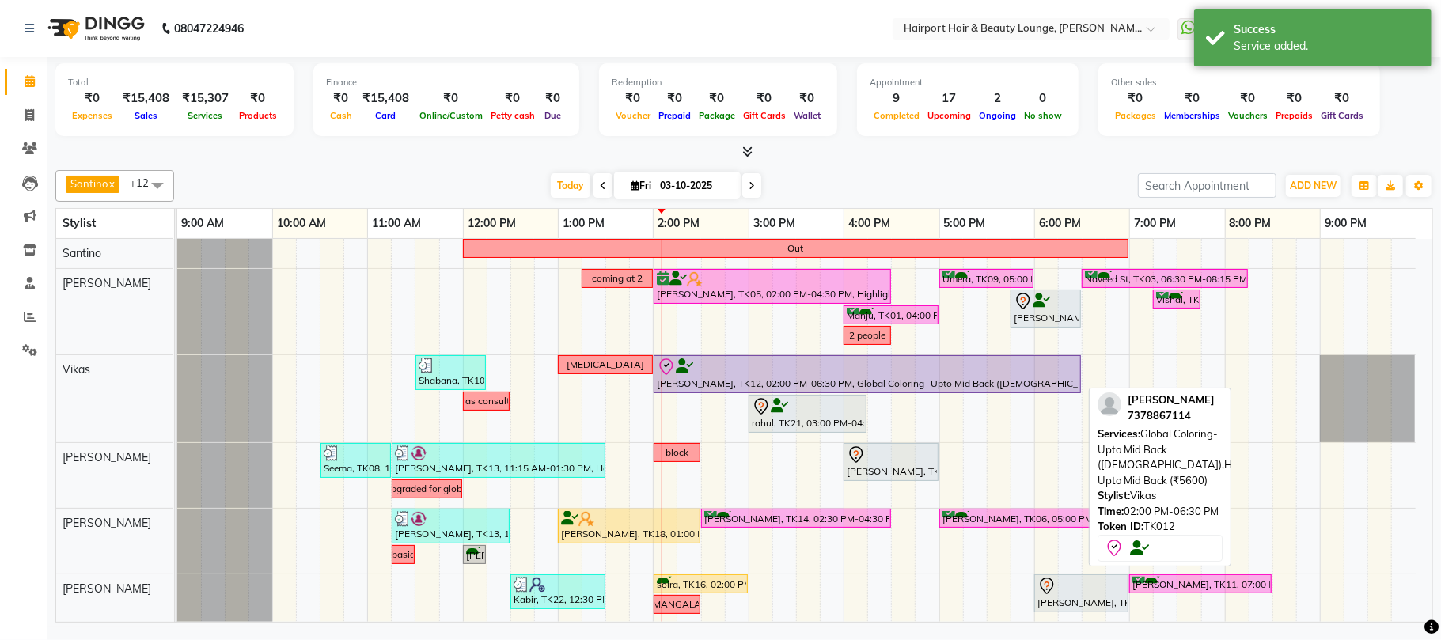
click at [960, 377] on div at bounding box center [867, 367] width 421 height 19
select select "8"
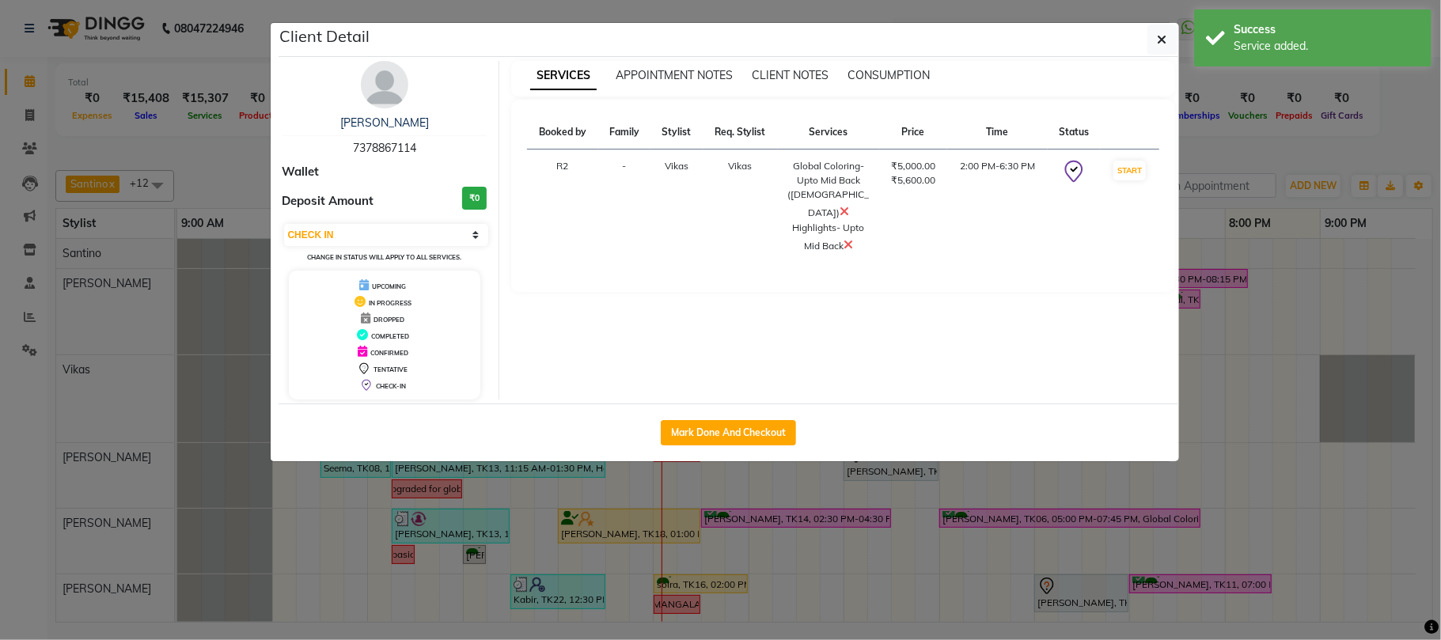
click at [848, 205] on icon at bounding box center [843, 211] width 9 height 13
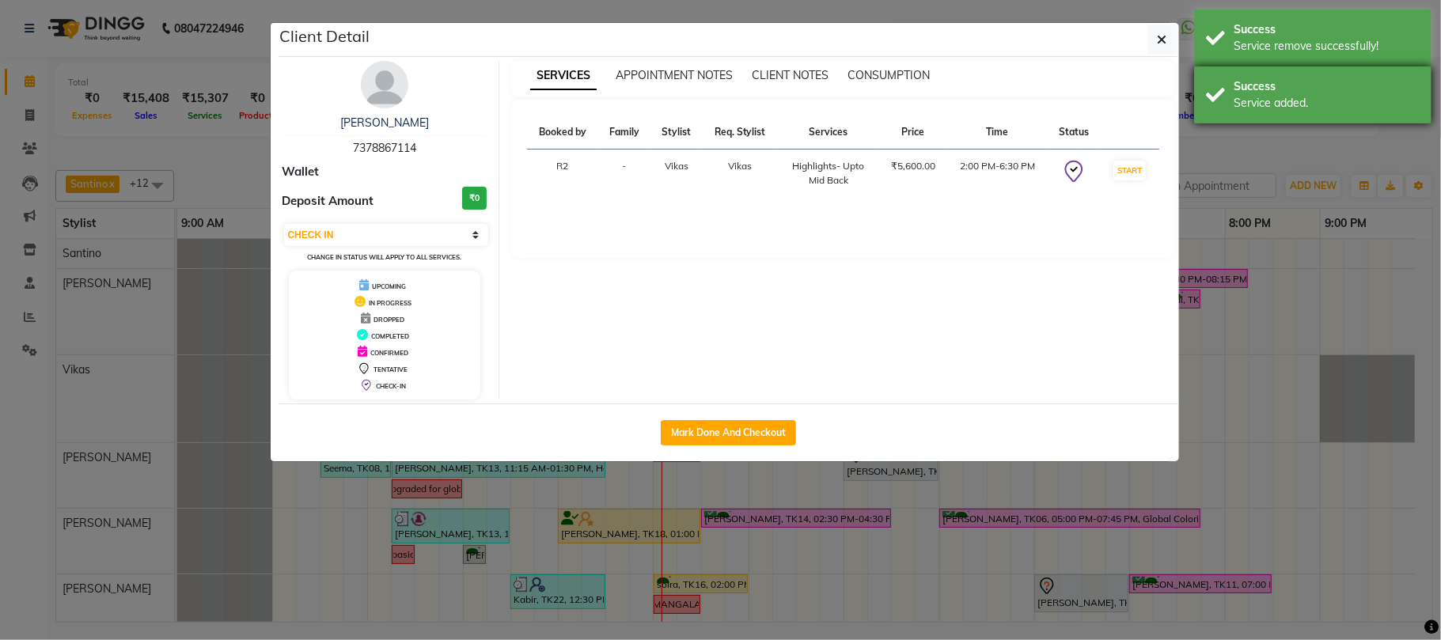
drag, startPoint x: 1305, startPoint y: 156, endPoint x: 1255, endPoint y: 71, distance: 98.2
click at [1301, 143] on ngb-modal-window "Client Detail [PERSON_NAME] 7378867114 Wallet Deposit Amount ₹0 Select IN SERVI…" at bounding box center [720, 320] width 1441 height 640
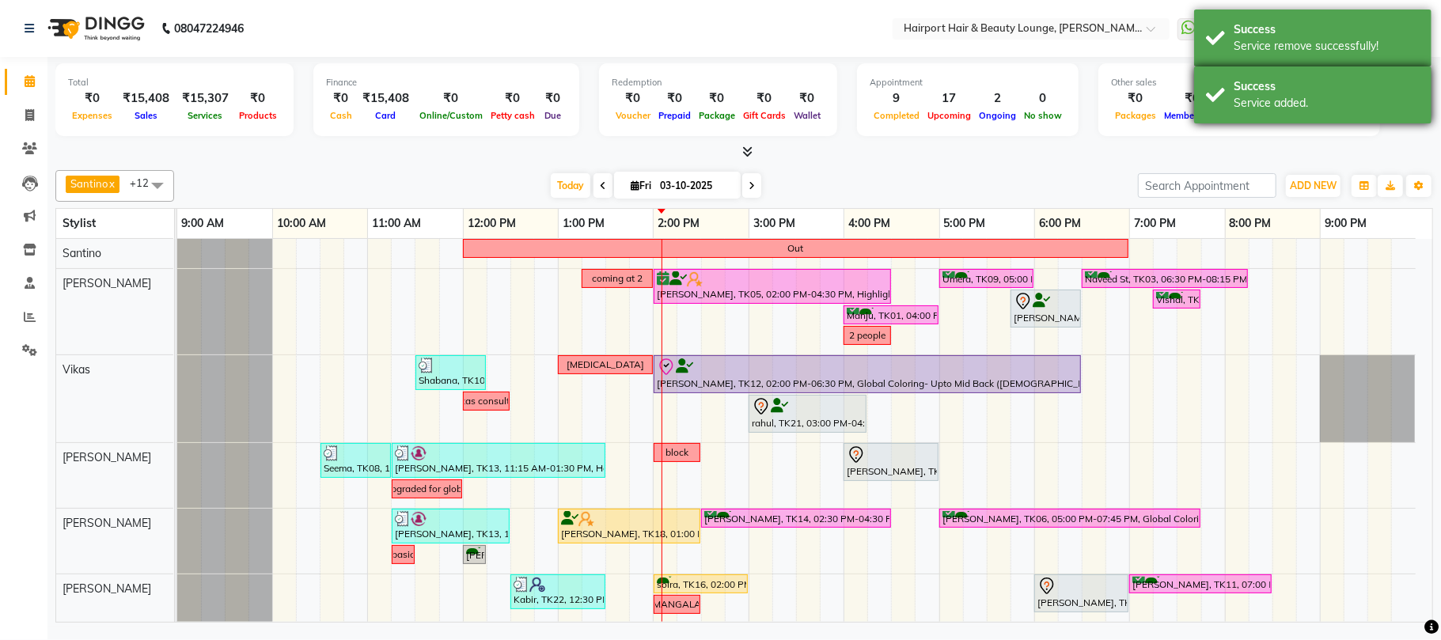
click at [1255, 71] on div "Success Service added." at bounding box center [1312, 94] width 237 height 57
click at [1267, 42] on div "Service remove successfully!" at bounding box center [1326, 46] width 186 height 17
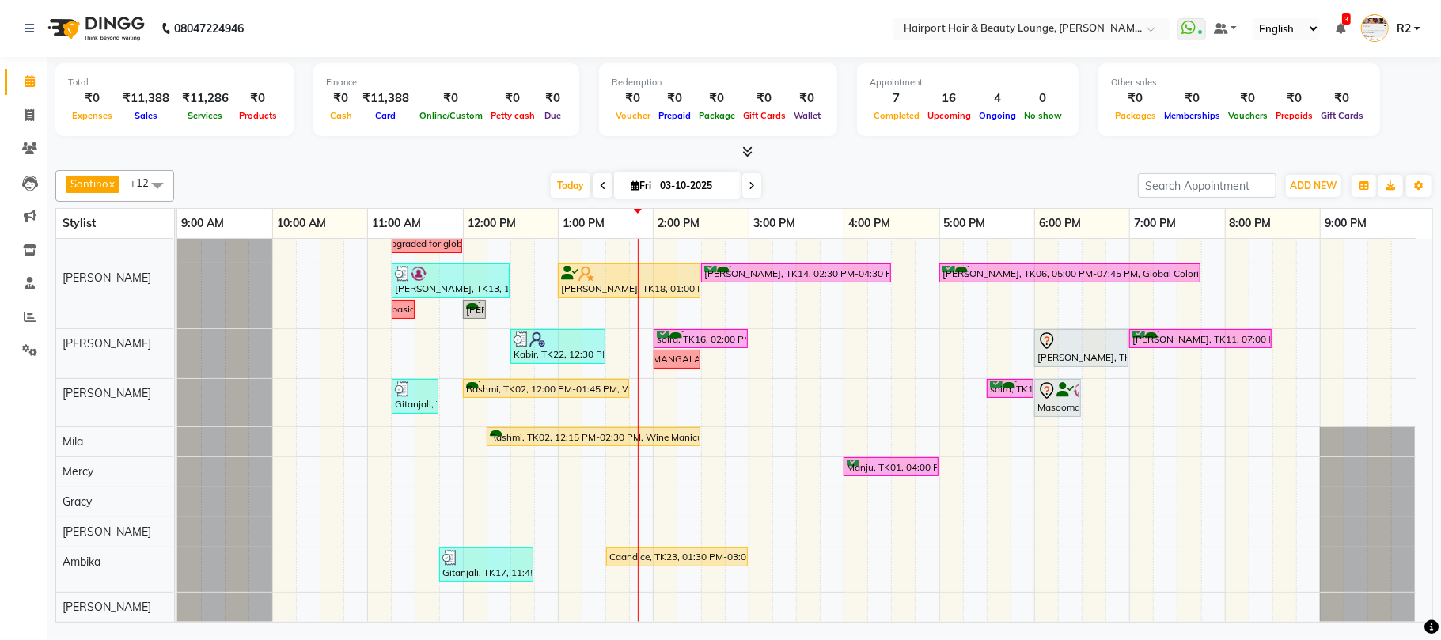
scroll to position [226, 0]
click at [892, 460] on div "Manju, TK01, 04:00 PM-05:00 PM, Wine Pedicure (F/M)" at bounding box center [891, 467] width 92 height 15
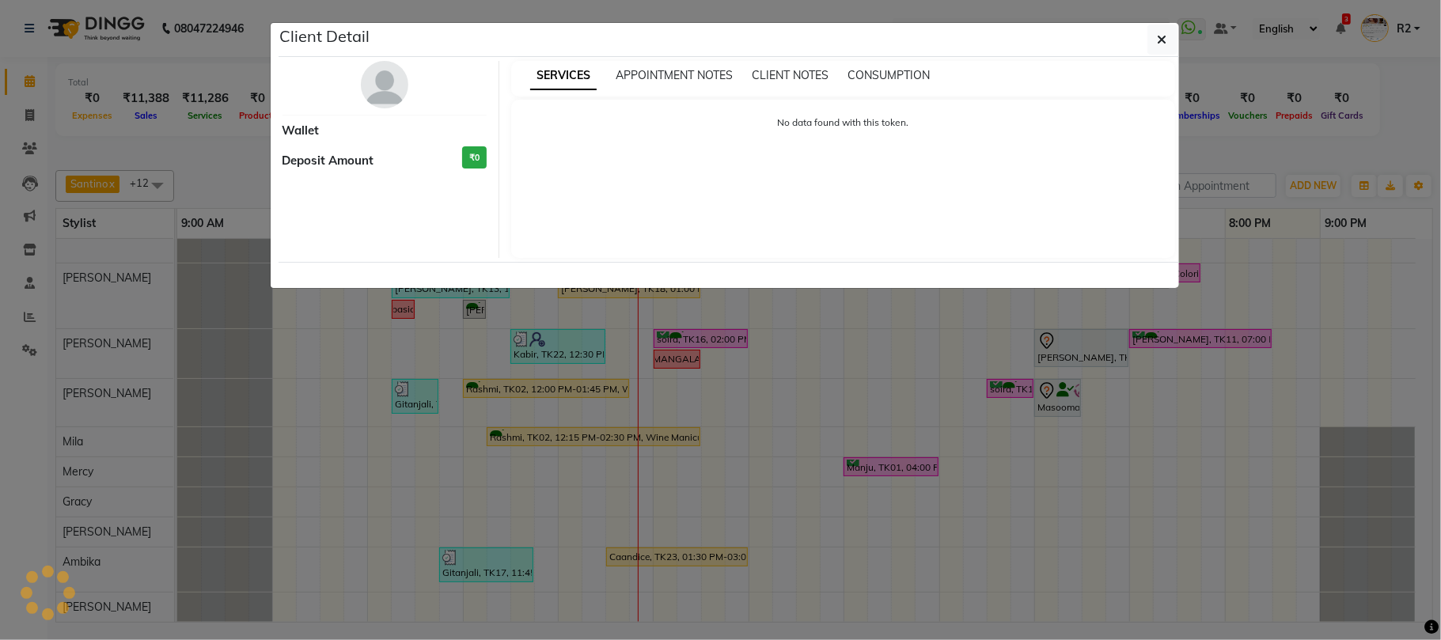
select select "6"
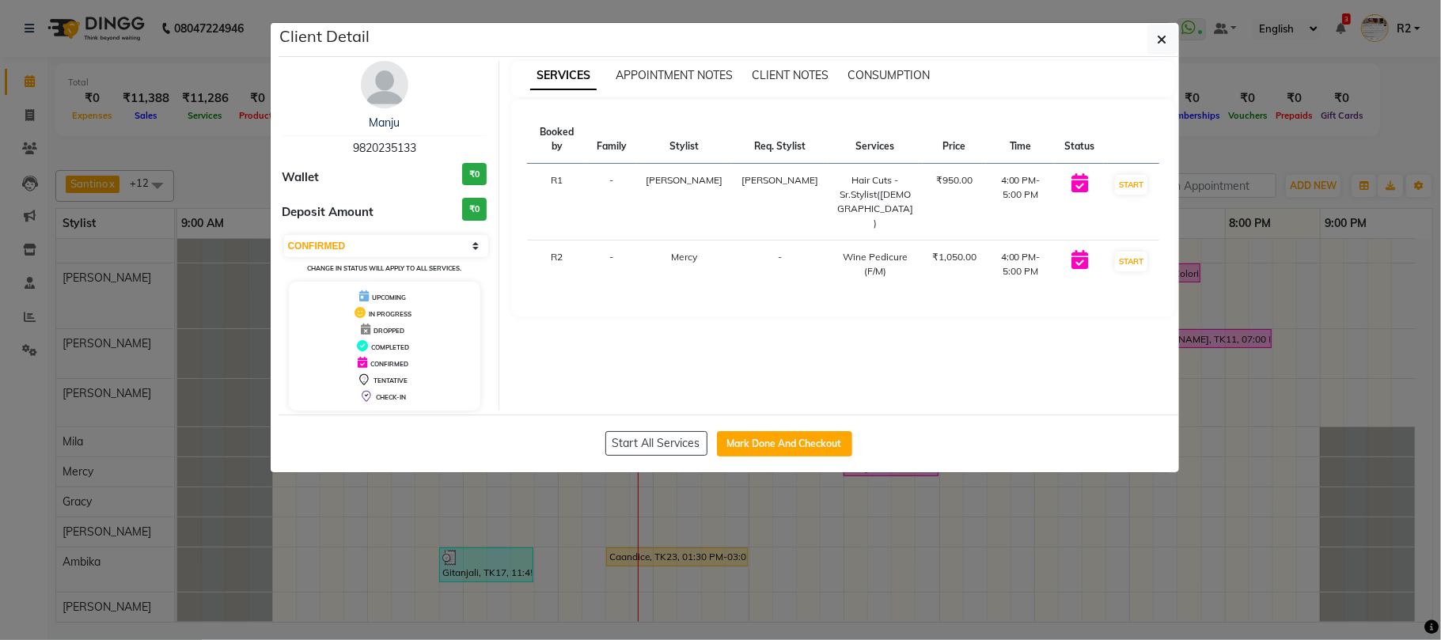
click at [861, 513] on ngb-modal-window "Client Detail Manju 9820235133 Wallet ₹0 Deposit Amount ₹0 Select IN SERVICE CO…" at bounding box center [720, 320] width 1441 height 640
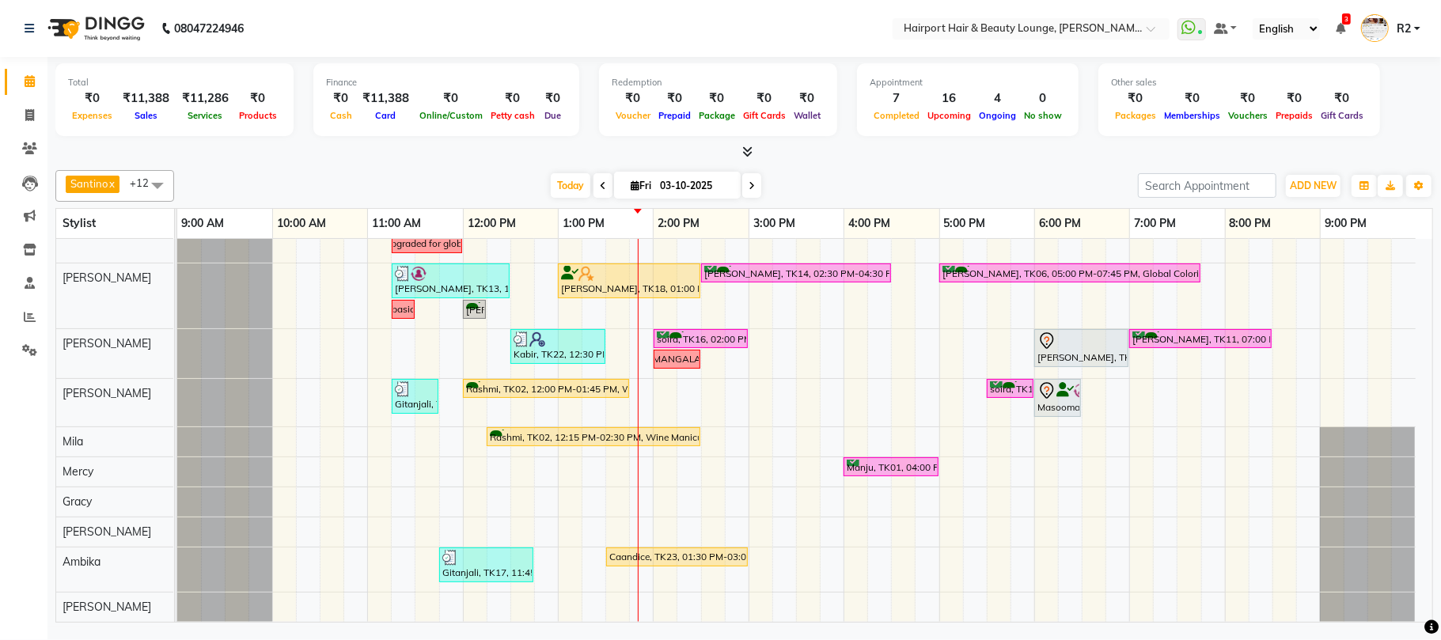
click at [377, 170] on div "[PERSON_NAME] x Vikas x [PERSON_NAME] x [PERSON_NAME] [PERSON_NAME] x Mila x Me…" at bounding box center [743, 186] width 1377 height 32
click at [630, 185] on icon at bounding box center [634, 185] width 9 height 10
select select "10"
select select "2025"
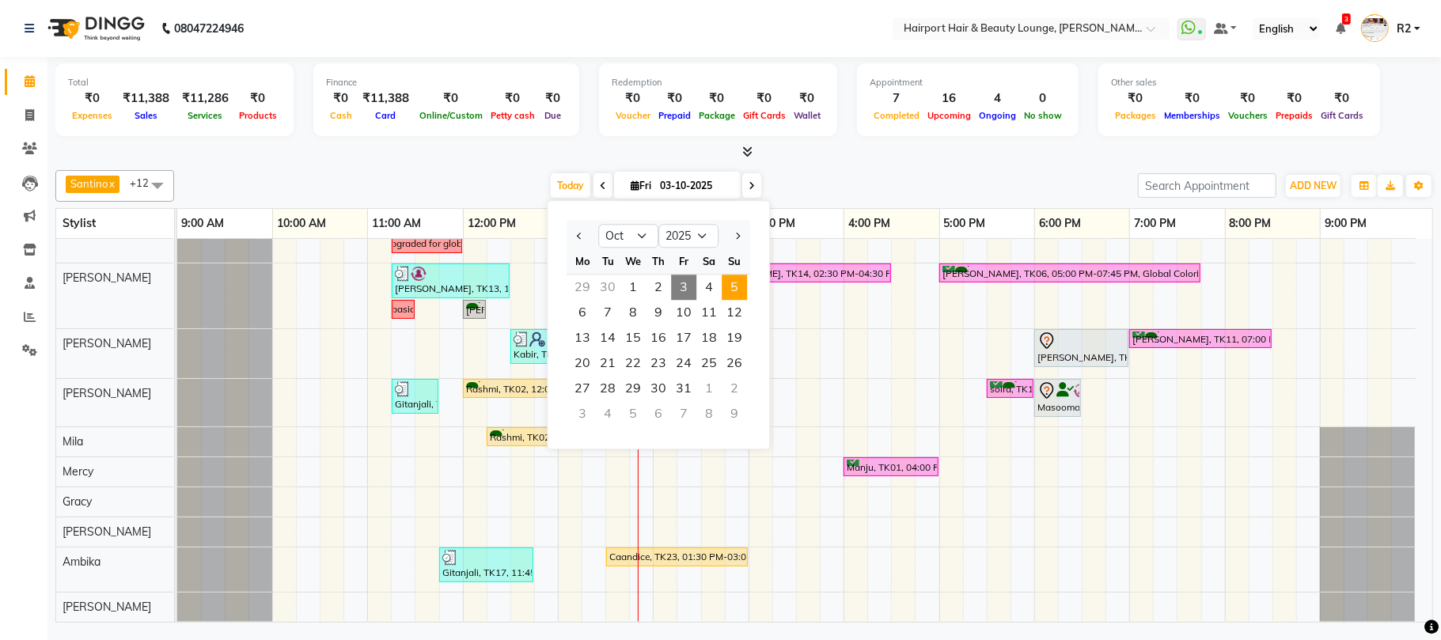
click at [733, 286] on span "5" at bounding box center [733, 287] width 25 height 25
type input "05-10-2025"
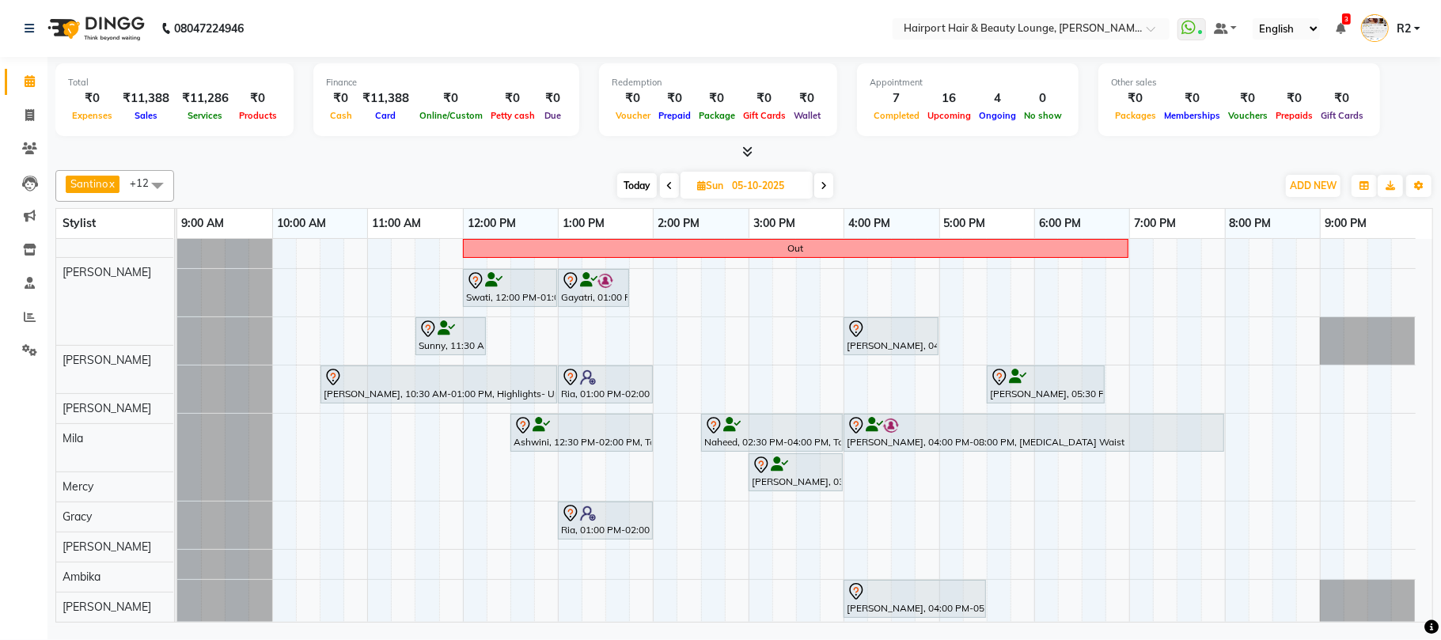
scroll to position [0, 0]
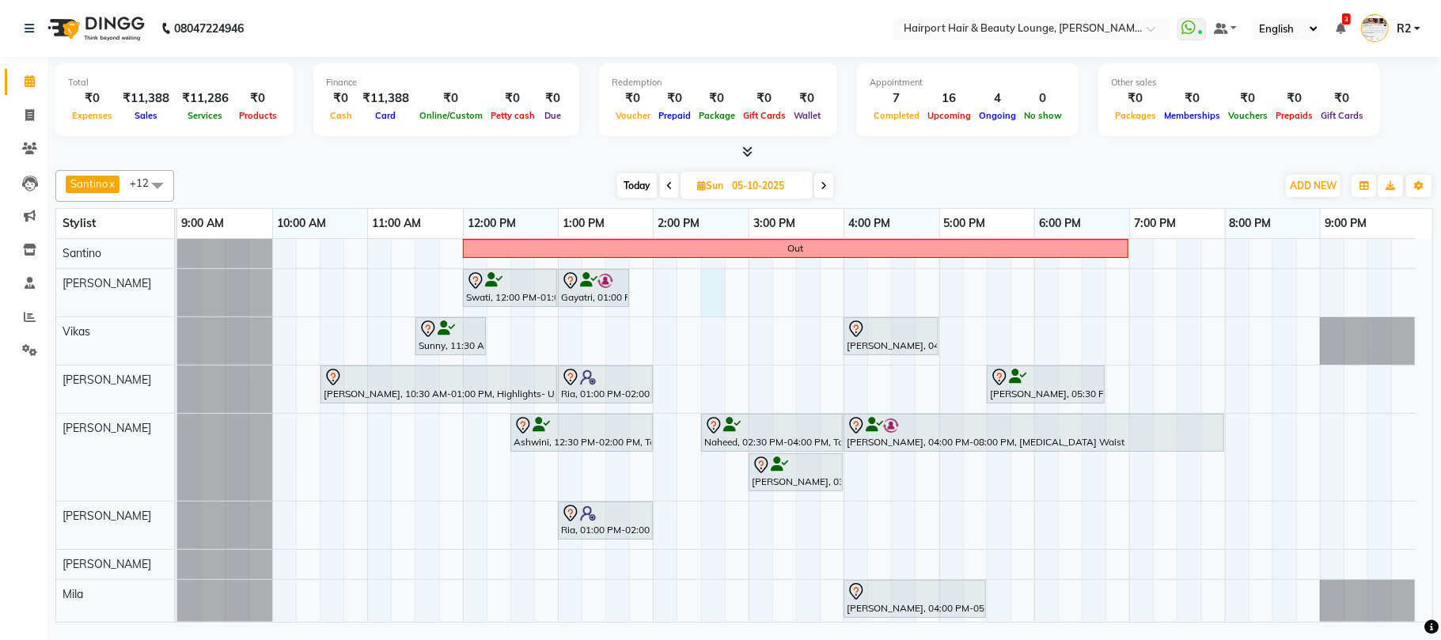
click at [707, 288] on div "Out Swati, 12:00 PM-01:00 PM, Hair Cuts -Sr.Stylist([DEMOGRAPHIC_DATA]) Gayatri…" at bounding box center [804, 508] width 1255 height 539
select select "9138"
select select "tentative"
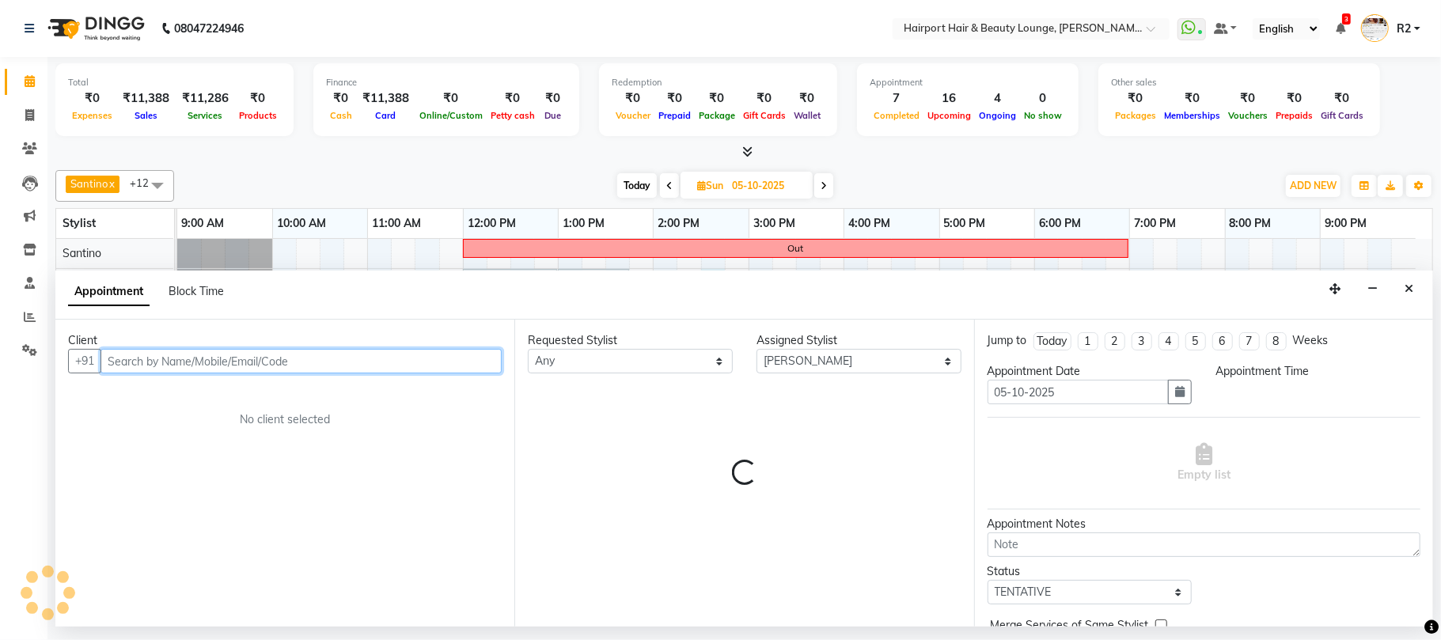
select select "870"
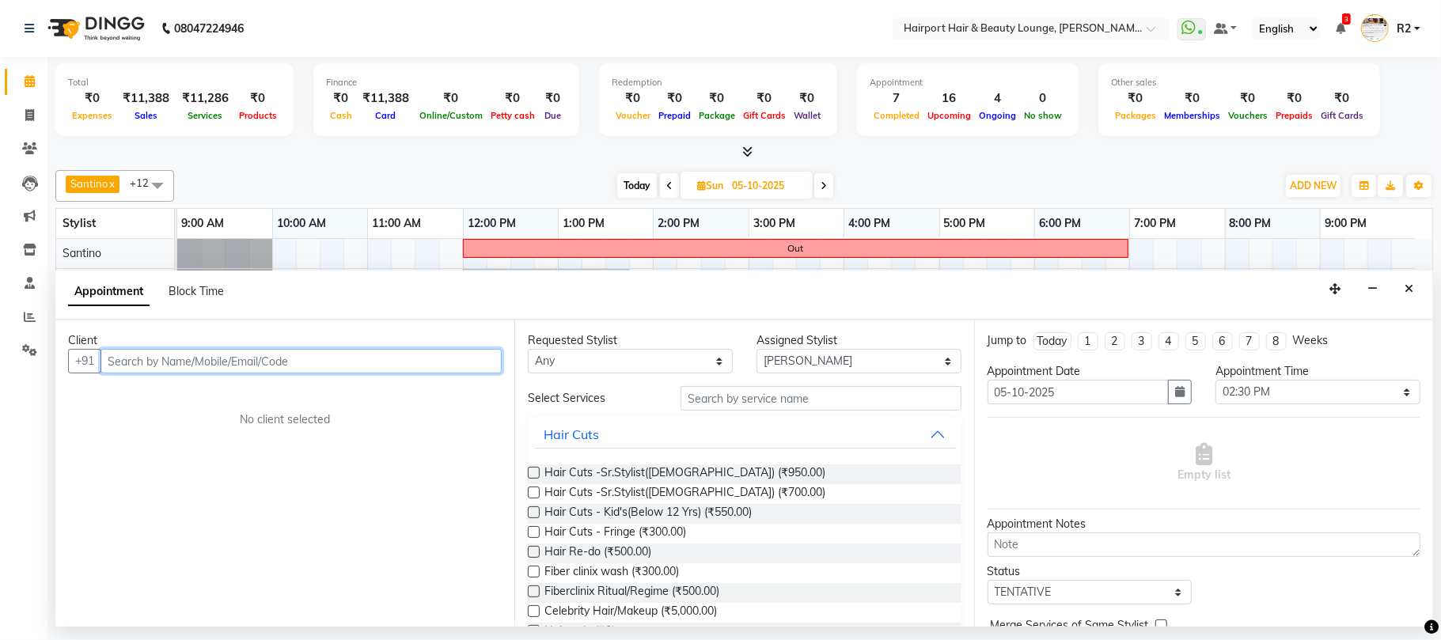
paste input "[PHONE_NUMBER]"
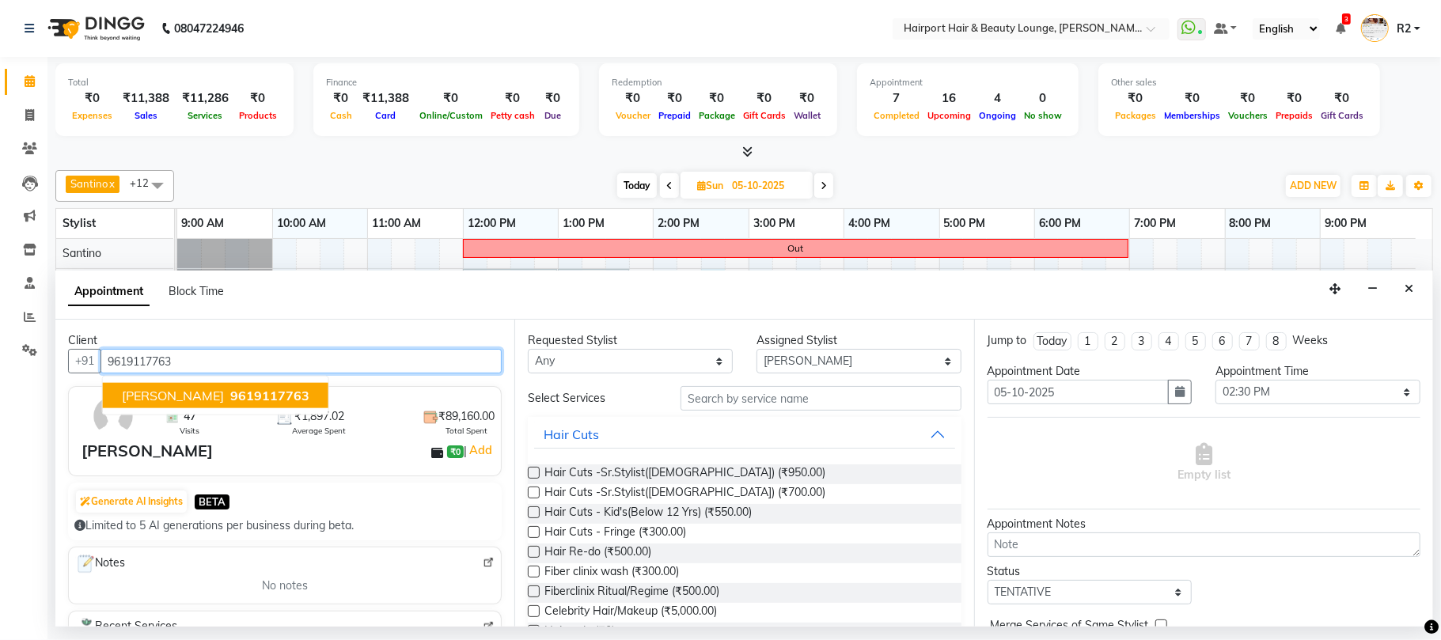
click at [272, 396] on span "9619117763" at bounding box center [269, 396] width 79 height 16
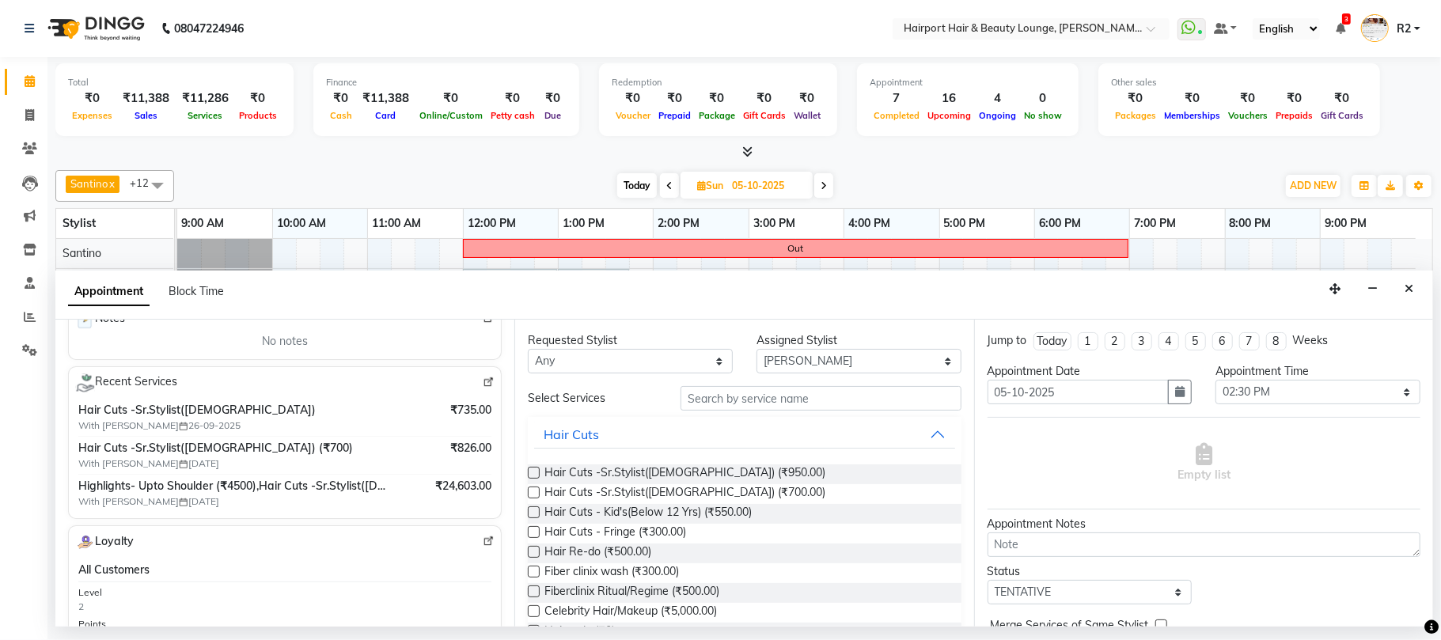
scroll to position [210, 0]
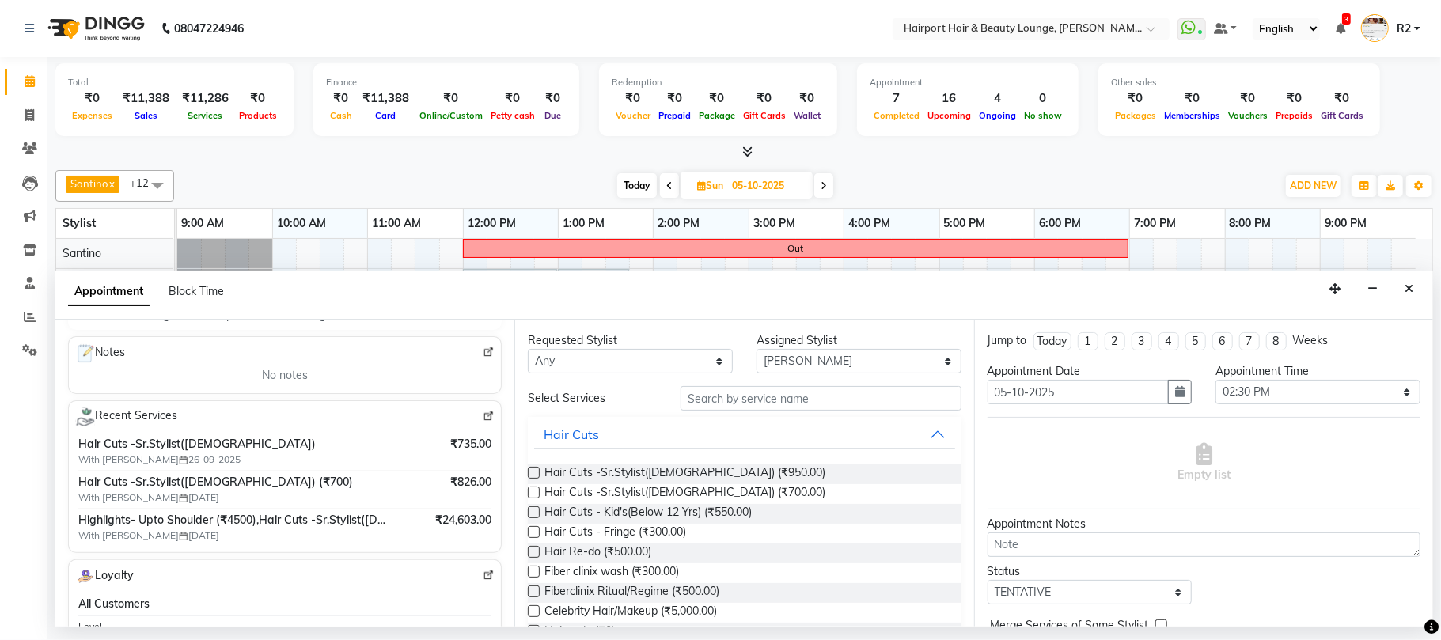
type input "9619117763"
click at [710, 351] on select "Any [PERSON_NAME] [PERSON_NAME] [PERSON_NAME] [PERSON_NAME] [PERSON_NAME] Mercy…" at bounding box center [630, 361] width 205 height 25
select select "9138"
click at [528, 350] on select "Any [PERSON_NAME] [PERSON_NAME] [PERSON_NAME] [PERSON_NAME] [PERSON_NAME] Mercy…" at bounding box center [630, 361] width 205 height 25
click at [630, 492] on span "Hair Cuts -Sr.Stylist([DEMOGRAPHIC_DATA]) (₹700.00)" at bounding box center [684, 494] width 281 height 20
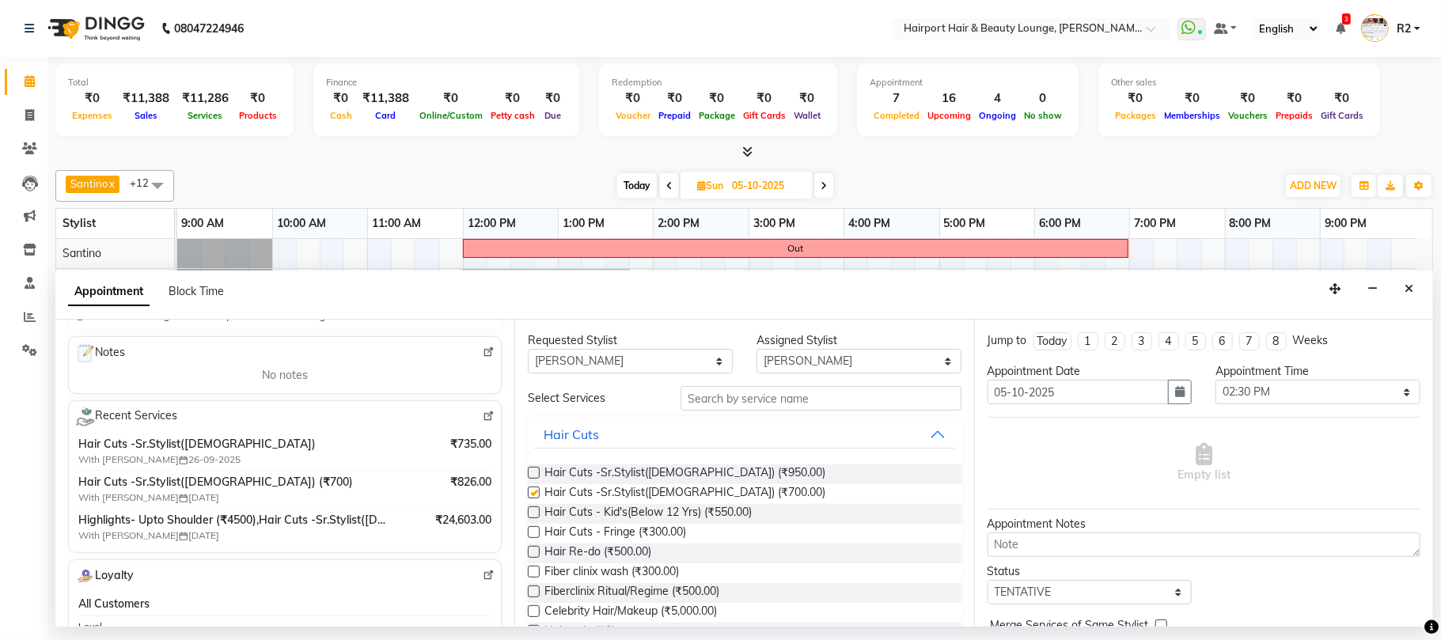
checkbox input "false"
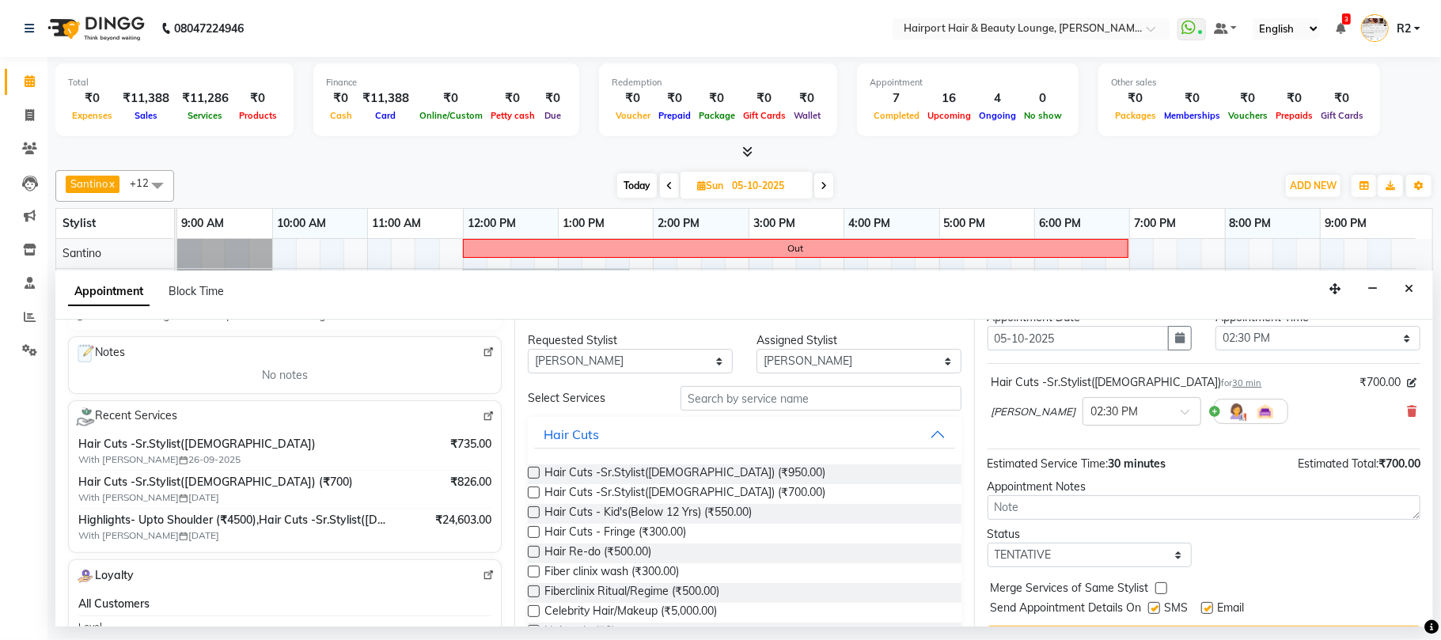
scroll to position [96, 0]
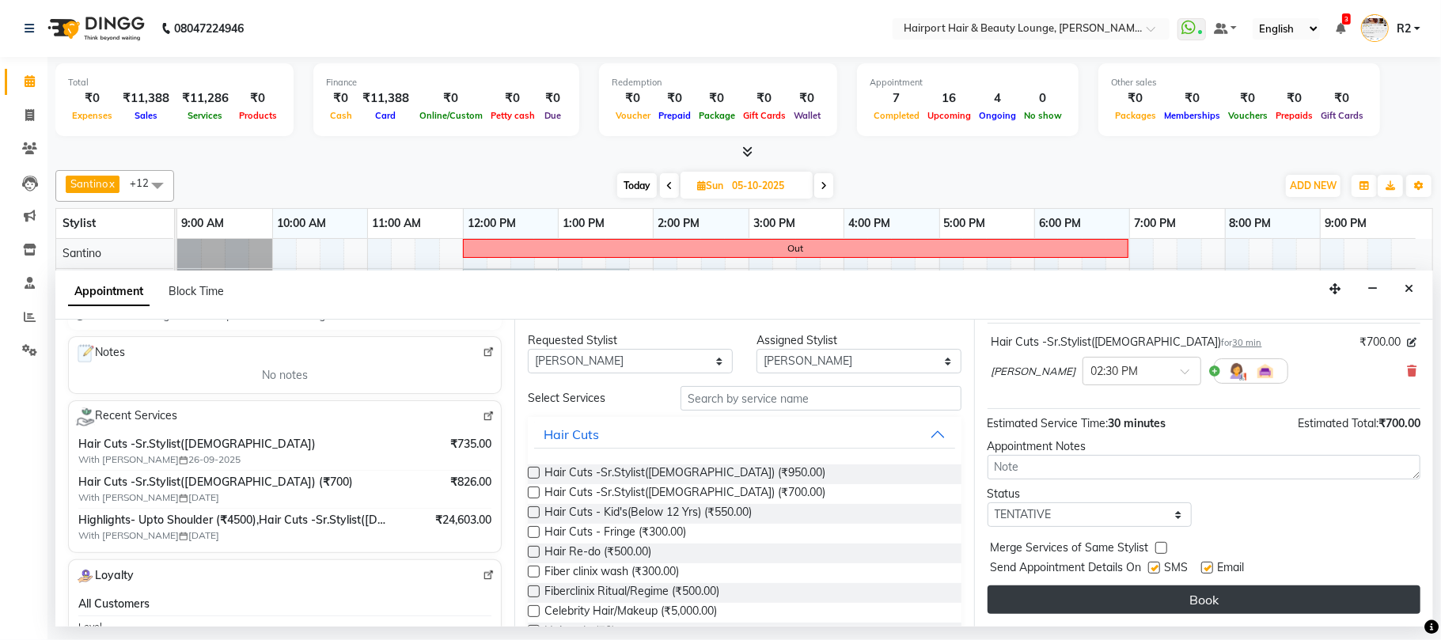
click at [1223, 604] on button "Book" at bounding box center [1203, 599] width 433 height 28
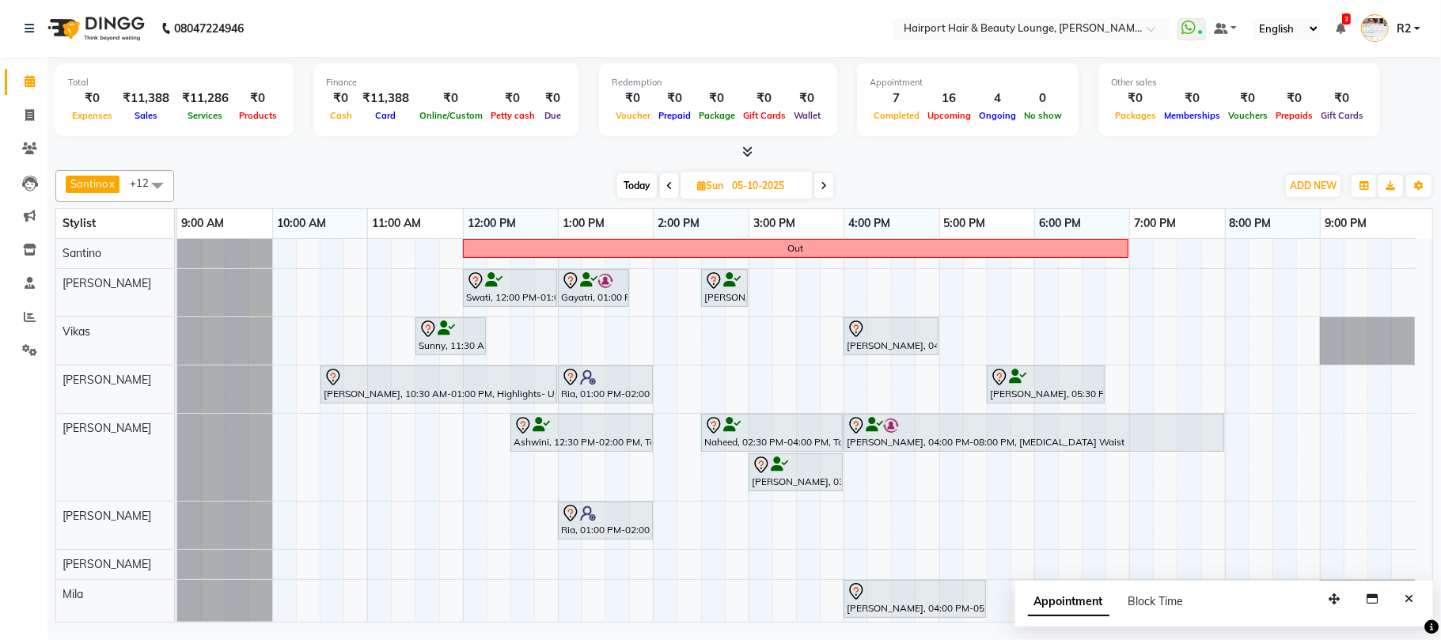
click at [372, 156] on div at bounding box center [743, 152] width 1377 height 17
click at [662, 184] on span at bounding box center [669, 185] width 19 height 25
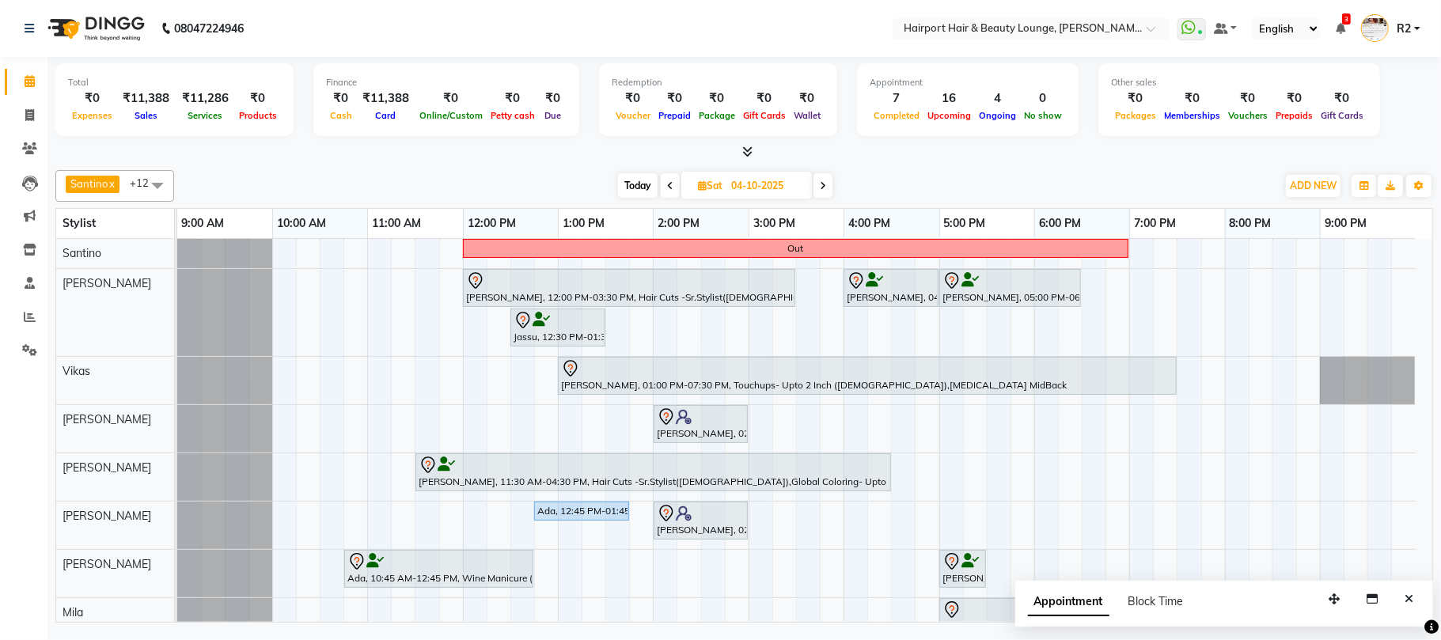
click at [636, 185] on span "Today" at bounding box center [638, 185] width 40 height 25
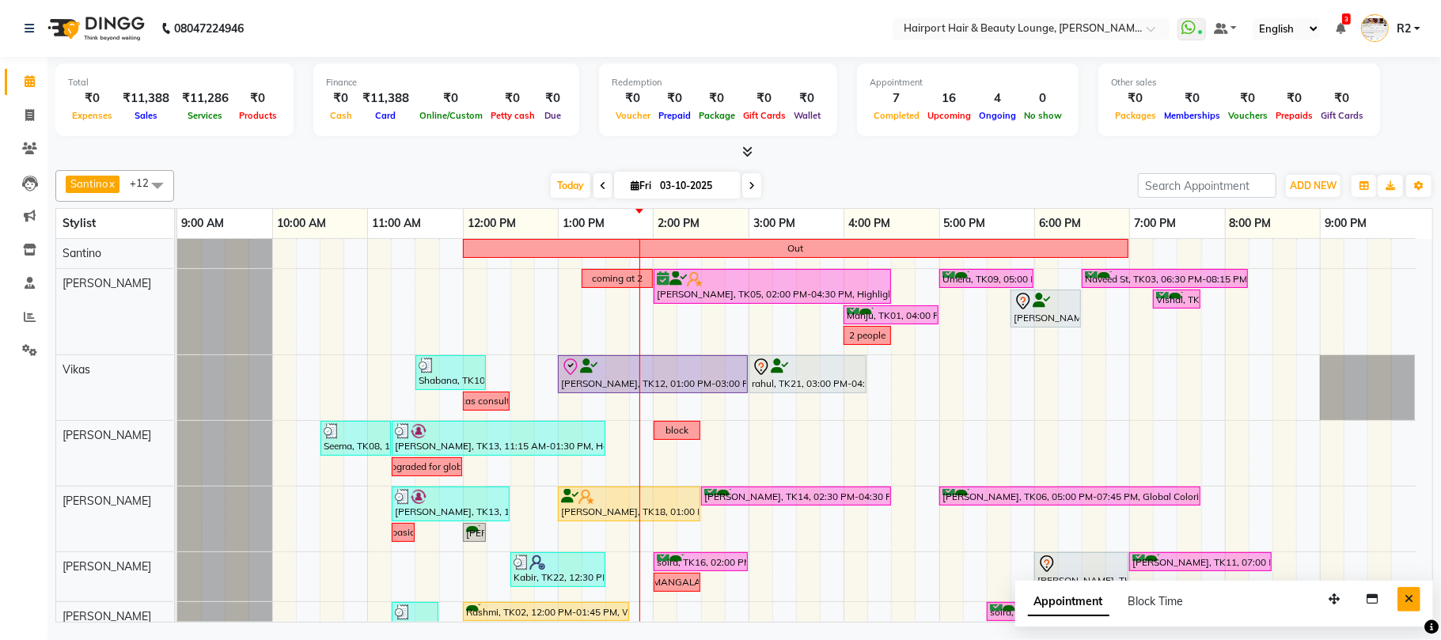
click at [1403, 602] on button "Close" at bounding box center [1408, 599] width 23 height 25
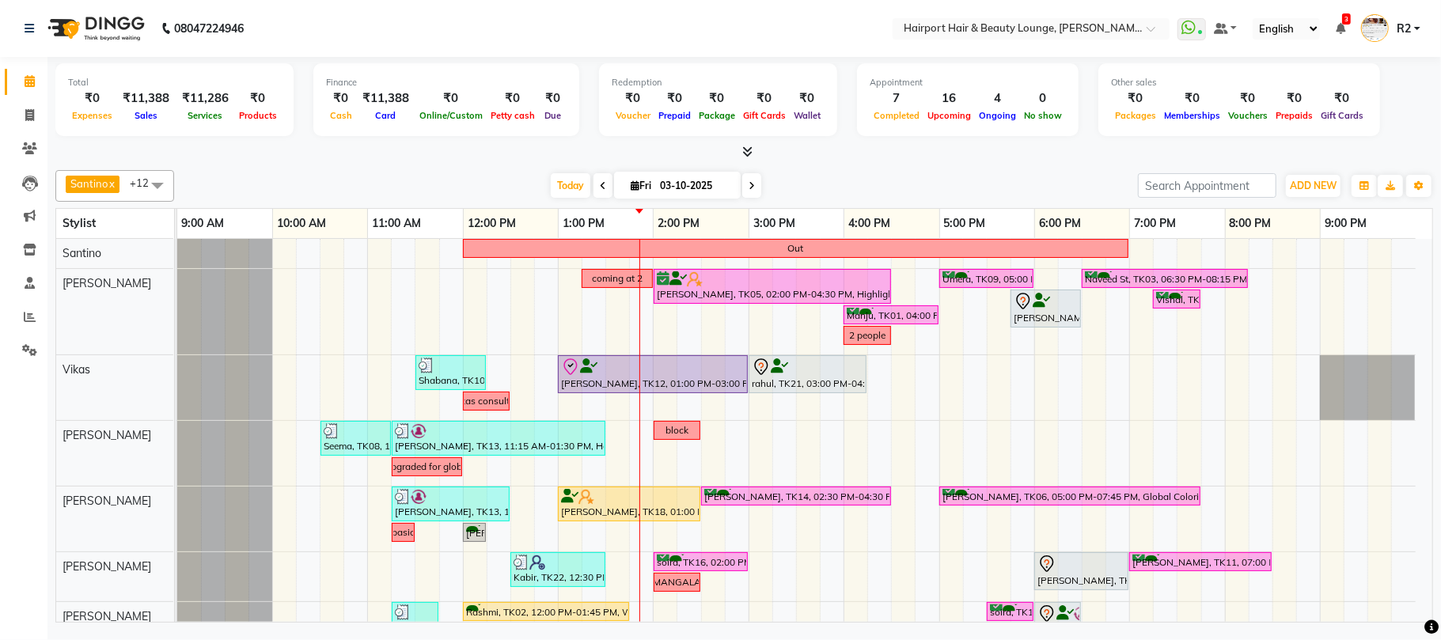
click at [748, 184] on icon at bounding box center [751, 185] width 6 height 9
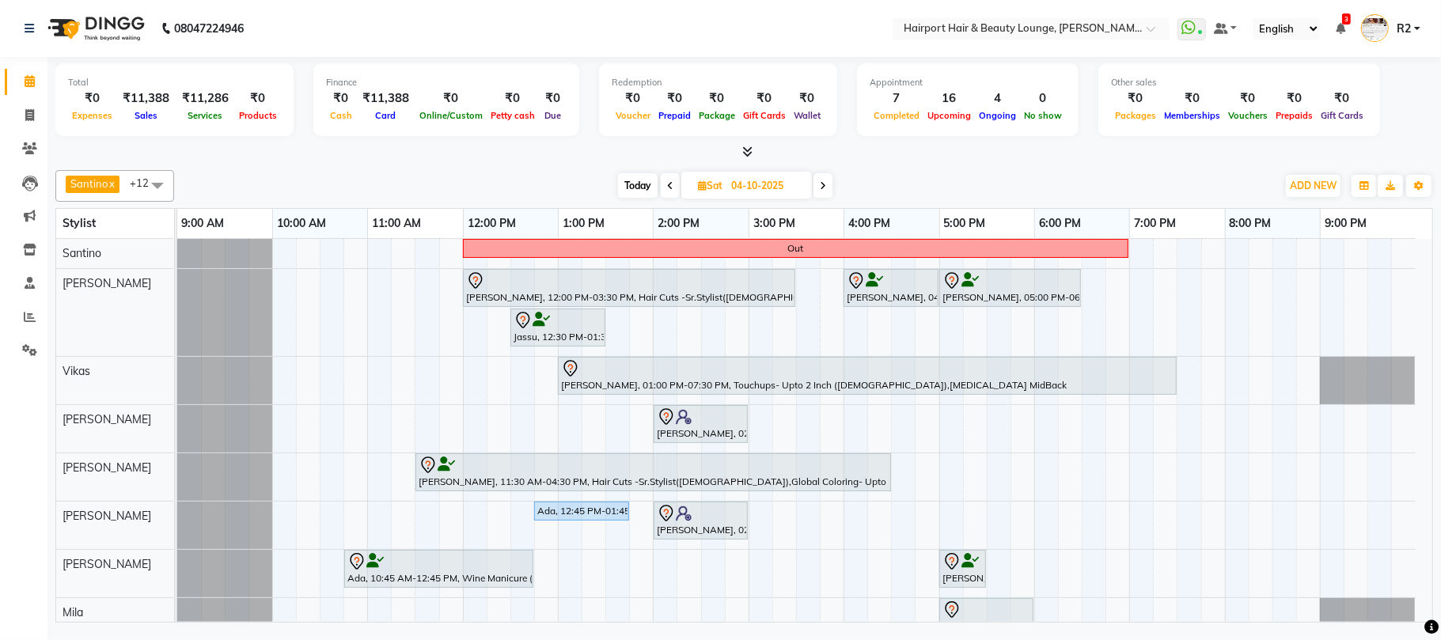
click at [633, 193] on span "Today" at bounding box center [638, 185] width 40 height 25
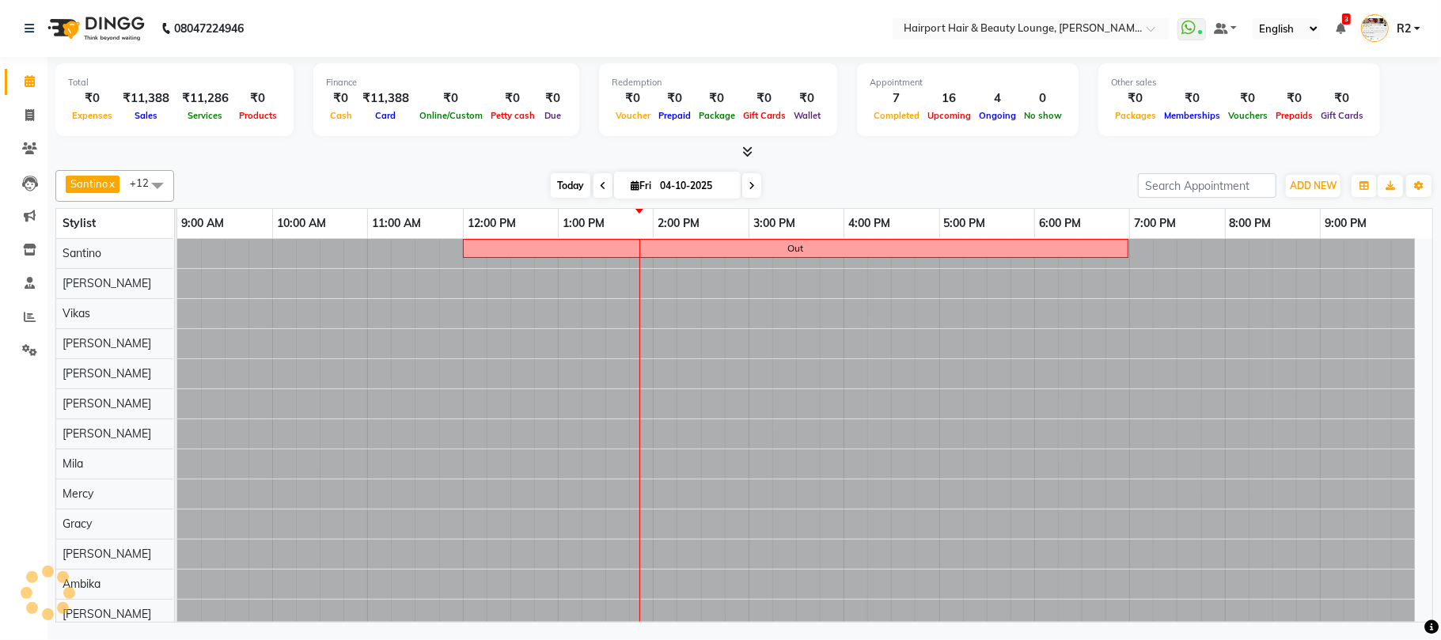
type input "03-10-2025"
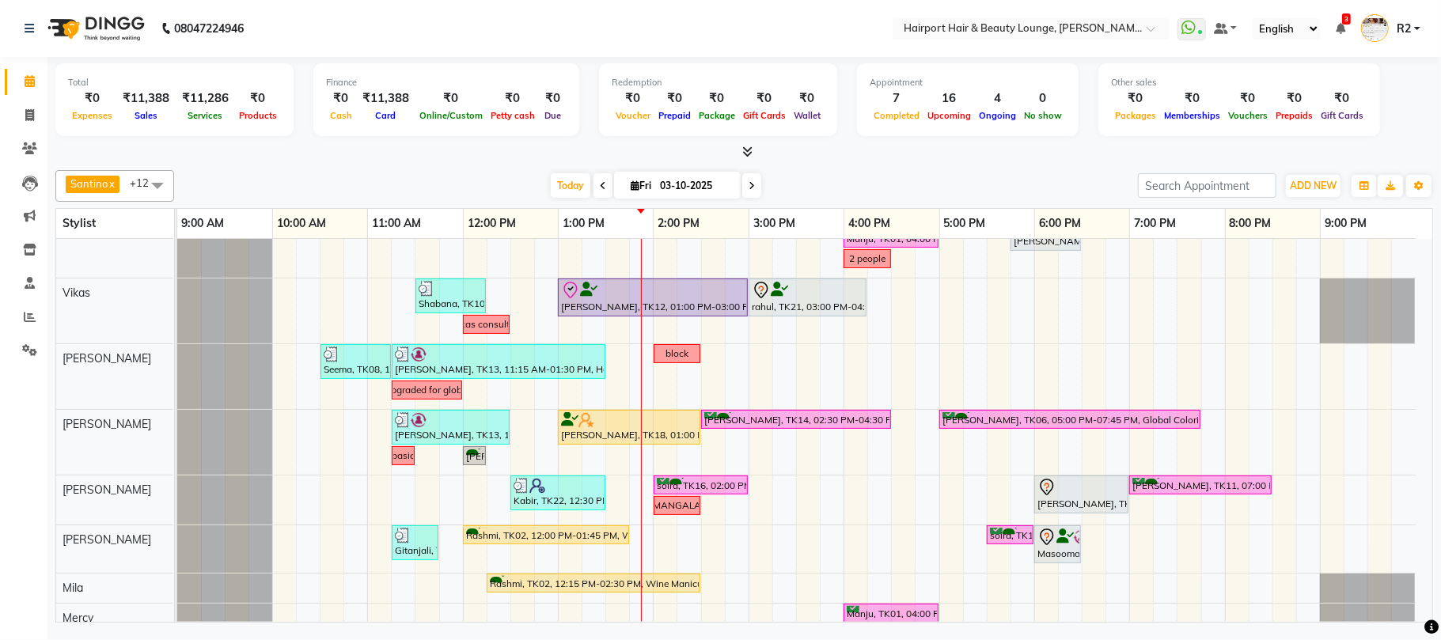
scroll to position [0, 0]
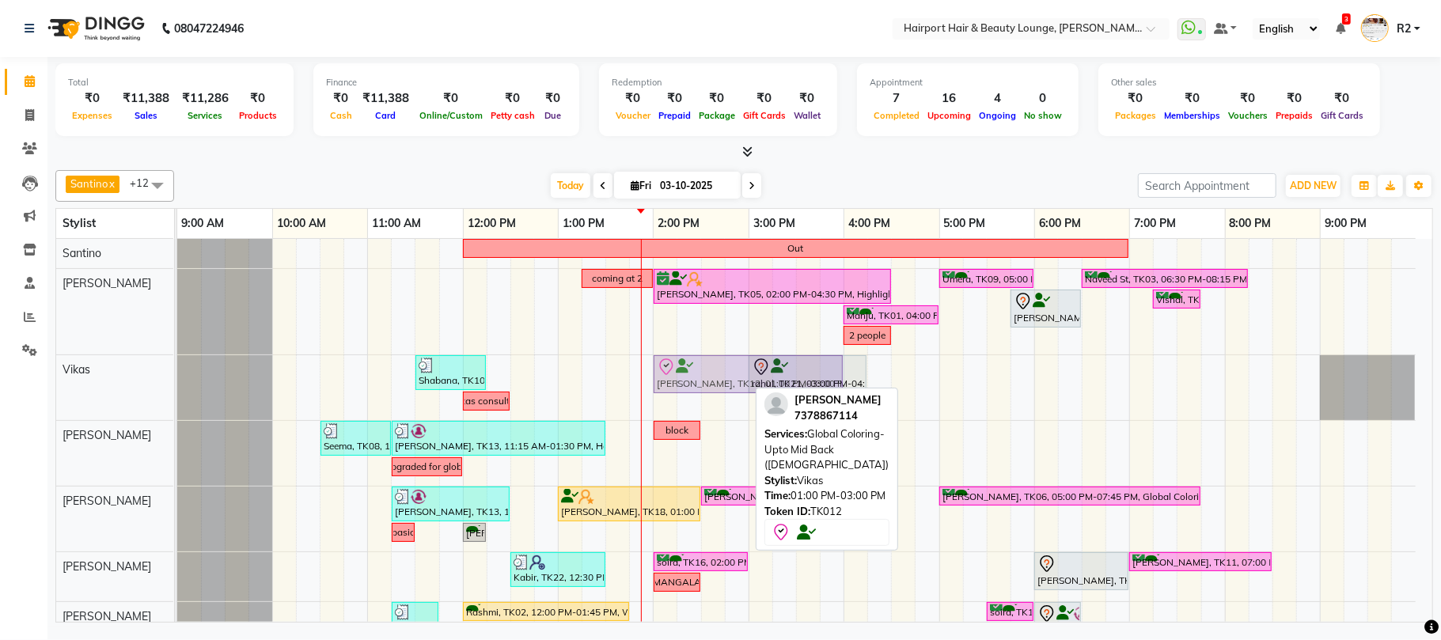
drag, startPoint x: 595, startPoint y: 377, endPoint x: 691, endPoint y: 373, distance: 96.6
click at [177, 373] on div "Shabana, TK10, 11:30 AM-12:15 PM, Hair Cuts -Sr.Stylist([DEMOGRAPHIC_DATA]) [PE…" at bounding box center [177, 387] width 0 height 65
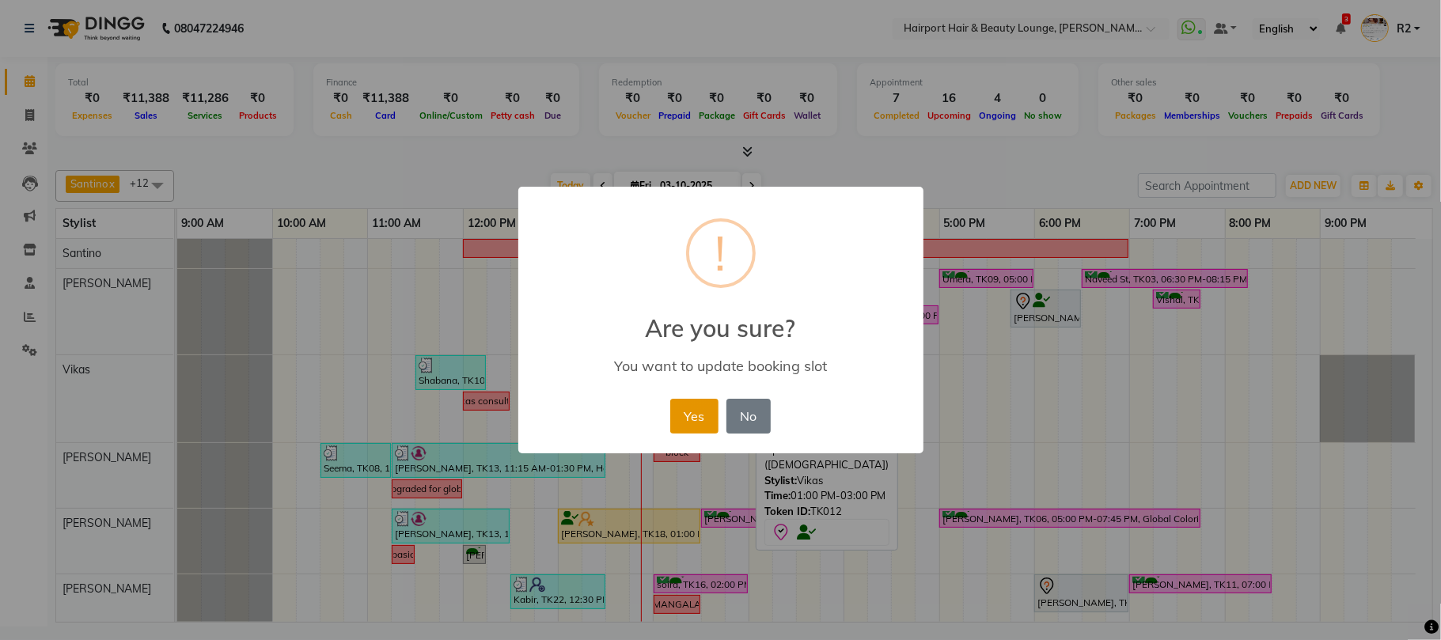
click at [674, 418] on button "Yes" at bounding box center [694, 416] width 48 height 35
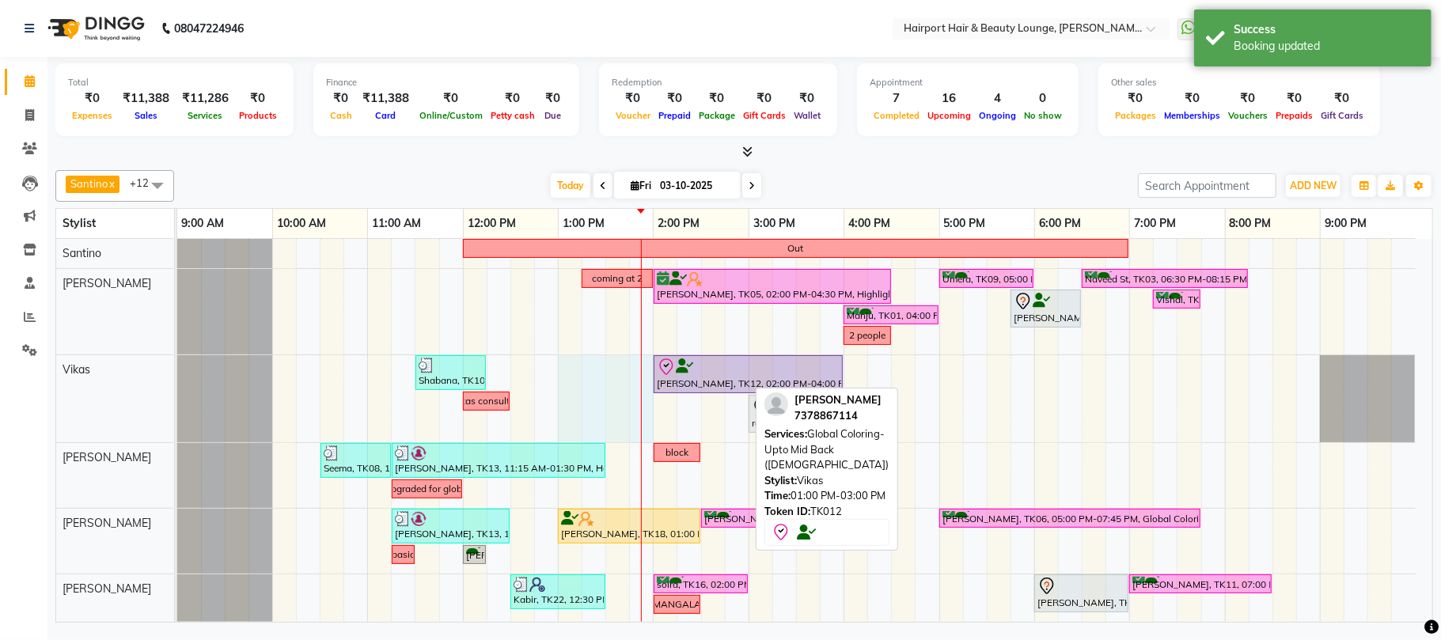
drag, startPoint x: 571, startPoint y: 372, endPoint x: 641, endPoint y: 373, distance: 69.6
click at [641, 373] on div "Out coming at 2 [PERSON_NAME], TK05, 02:00 PM-04:30 PM, Highlights- Upto Mid Ba…" at bounding box center [804, 553] width 1255 height 628
select select "70550"
select select "tentative"
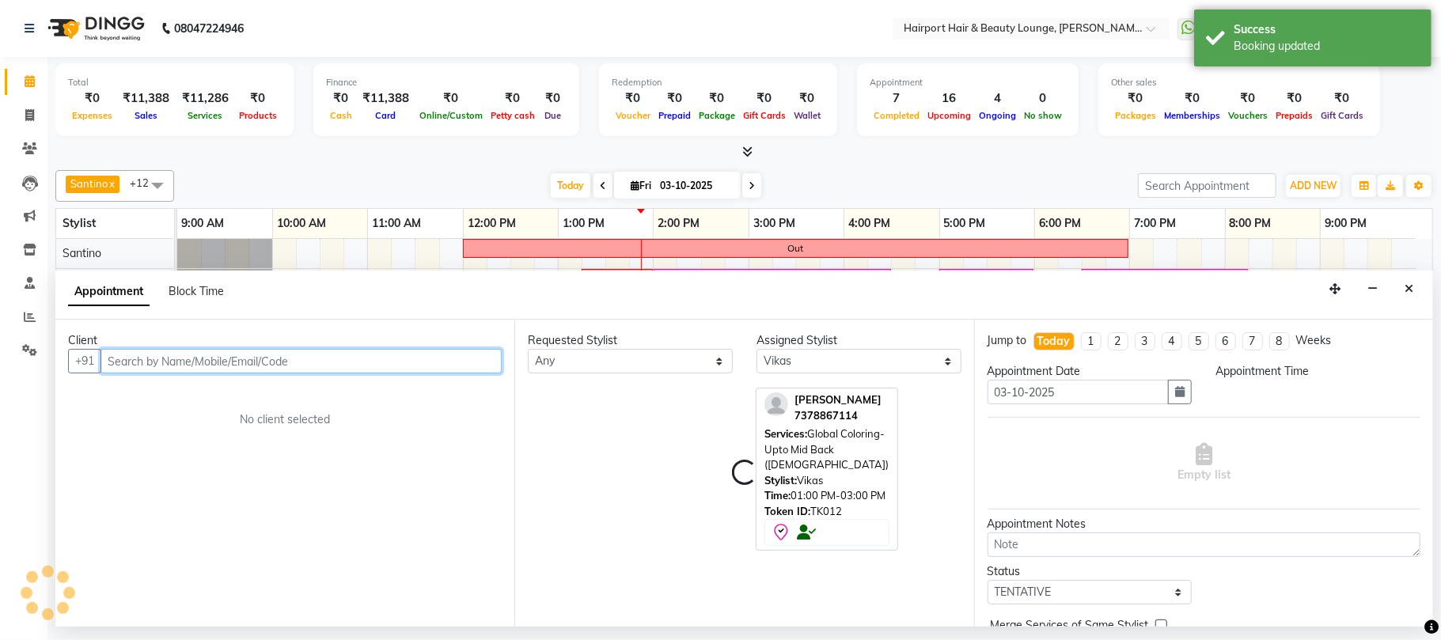
select select "780"
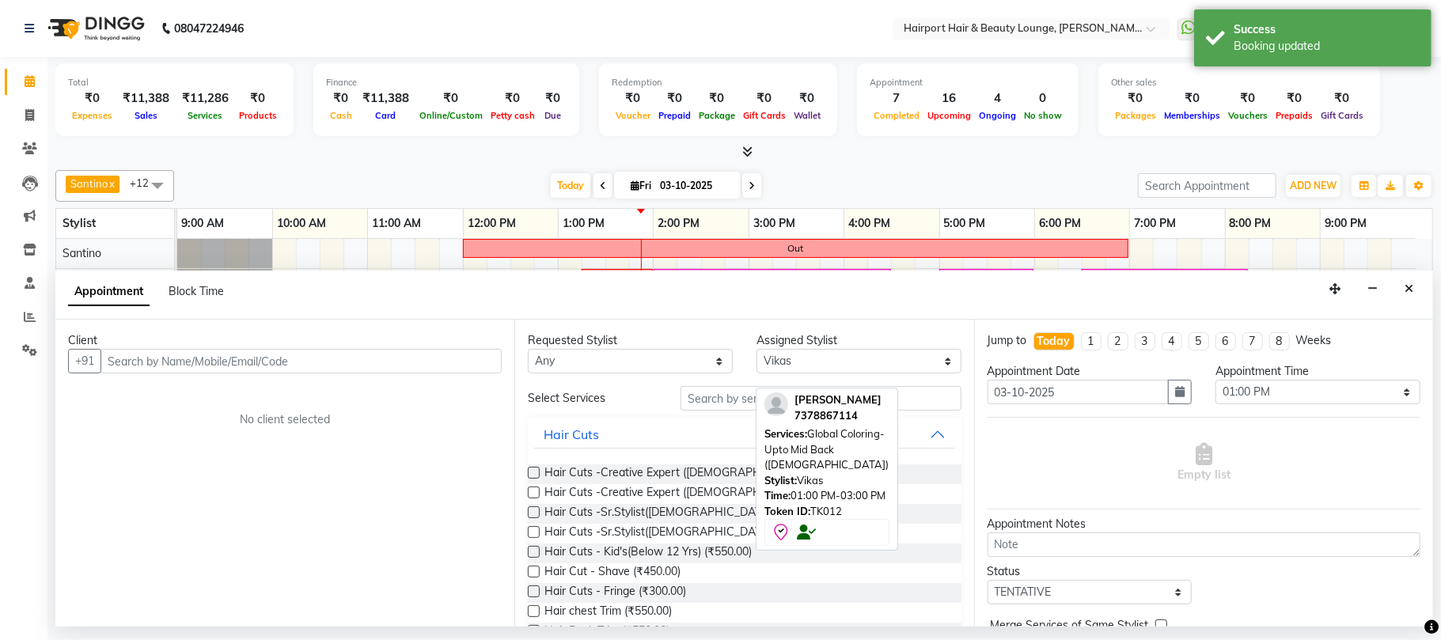
click at [229, 294] on div "Appointment Block Time" at bounding box center [155, 291] width 175 height 17
click at [206, 288] on span "Block Time" at bounding box center [196, 291] width 55 height 14
select select "70550"
select select "780"
select select "840"
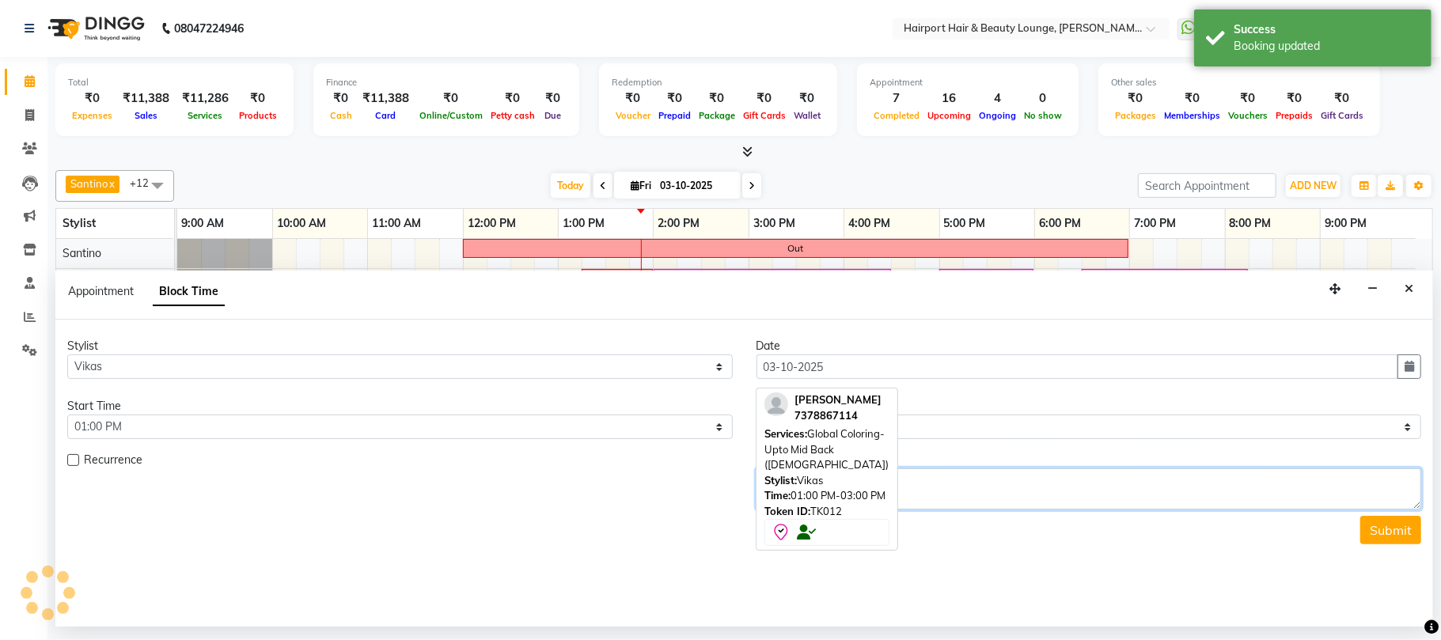
click at [1020, 506] on textarea at bounding box center [1088, 488] width 665 height 41
type textarea "Patchtet"
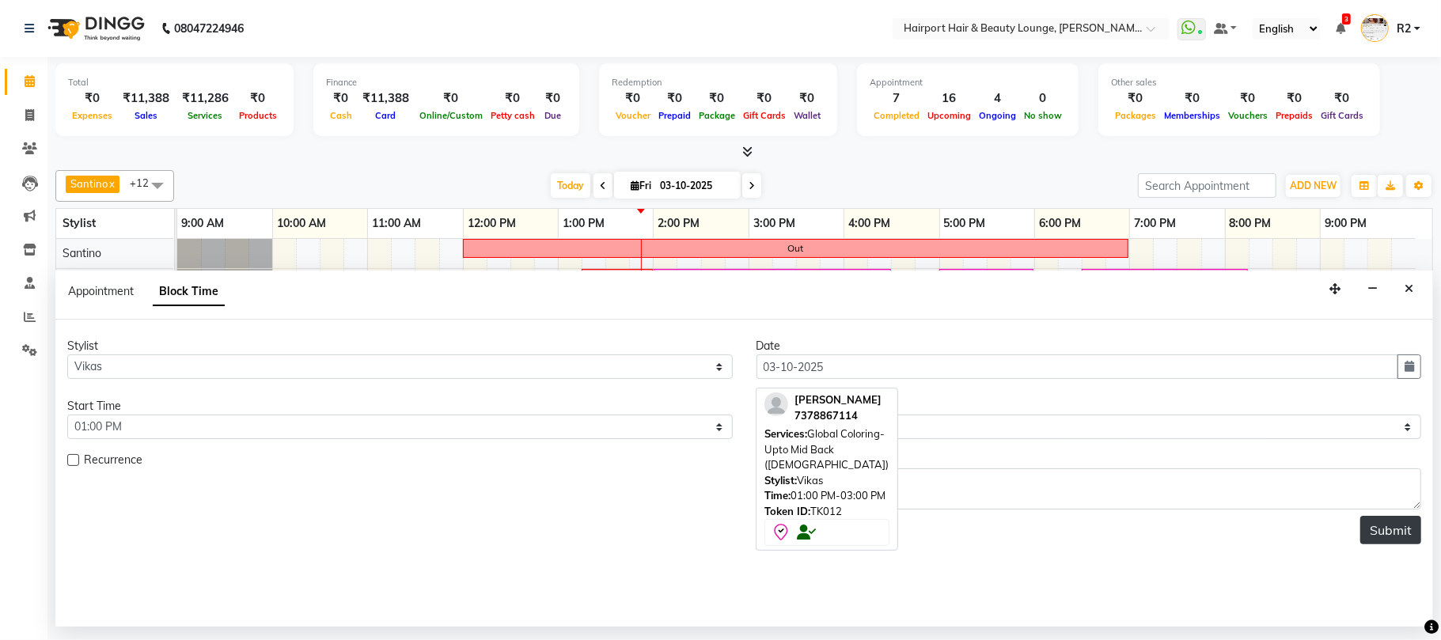
click at [1380, 544] on button "Submit" at bounding box center [1390, 530] width 61 height 28
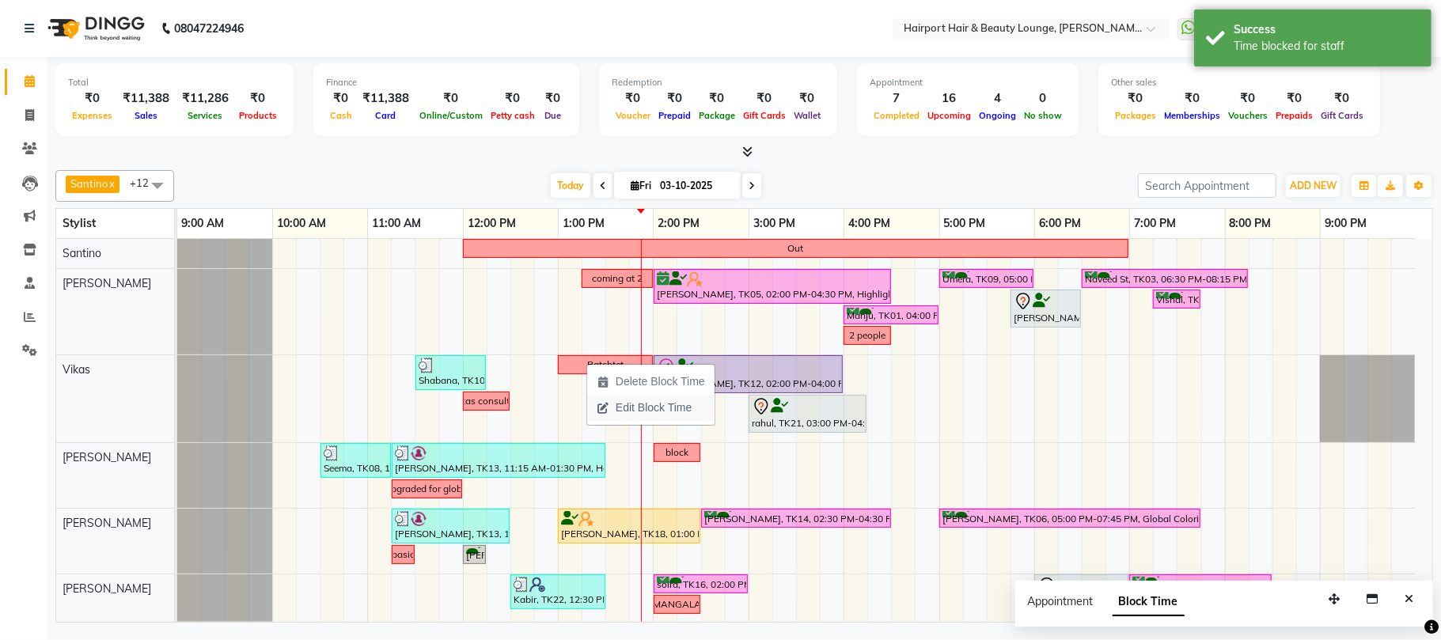
click at [612, 407] on span "Edit Block Time" at bounding box center [644, 408] width 114 height 26
select select "70550"
select select "780"
select select "840"
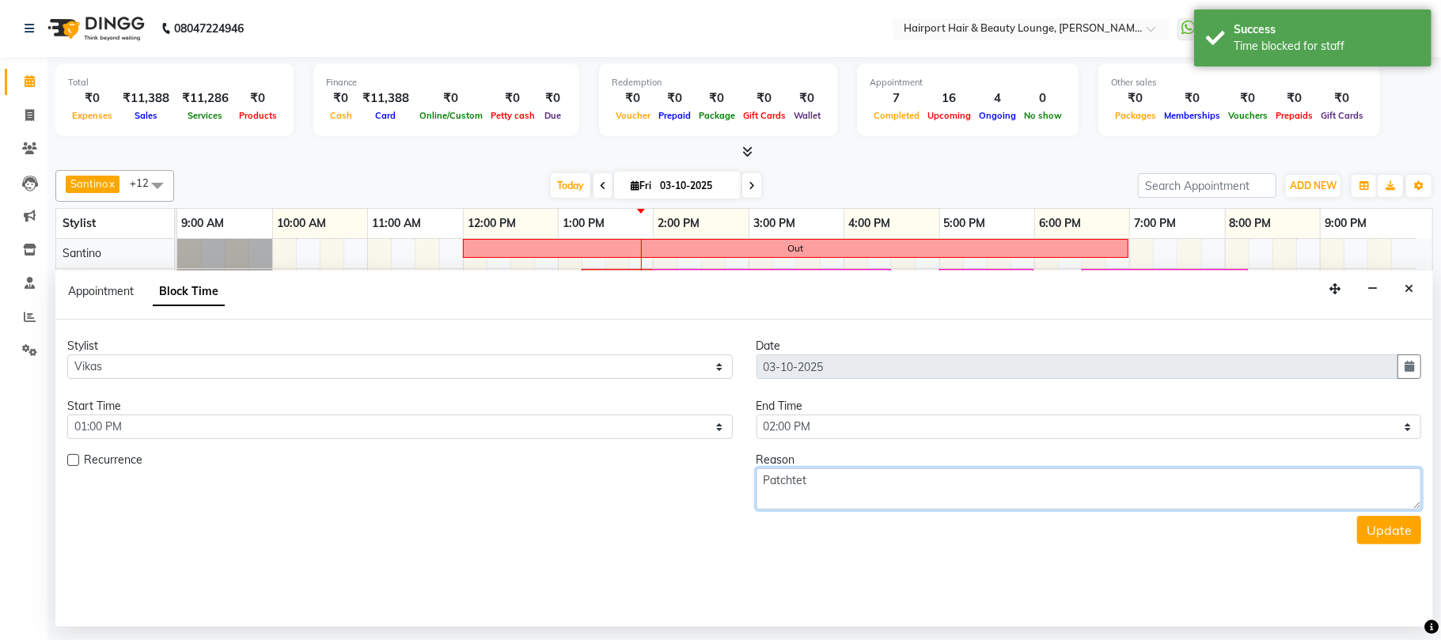
drag, startPoint x: 793, startPoint y: 481, endPoint x: 1397, endPoint y: 559, distance: 609.3
click at [794, 481] on textarea "Patchtet" at bounding box center [1088, 488] width 665 height 41
type textarea "[MEDICAL_DATA]"
click at [1386, 541] on button "Update" at bounding box center [1389, 530] width 64 height 28
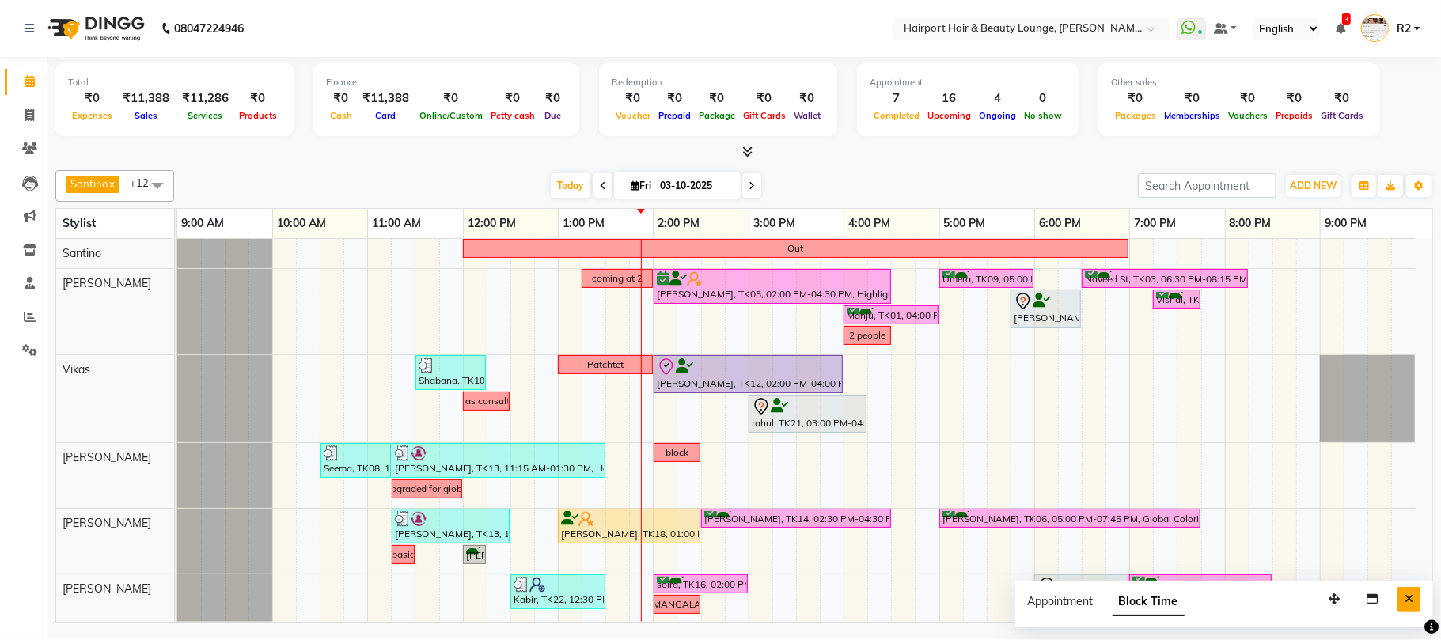
click at [1410, 603] on icon "Close" at bounding box center [1408, 598] width 9 height 11
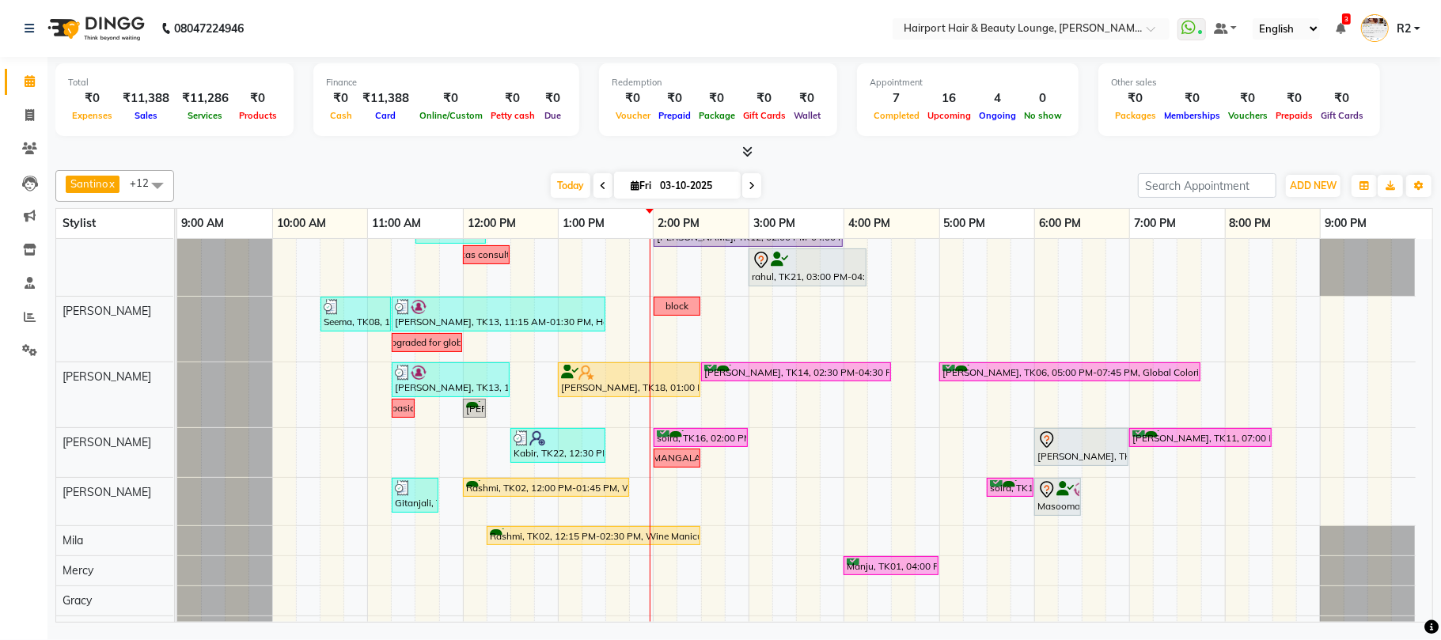
scroll to position [248, 0]
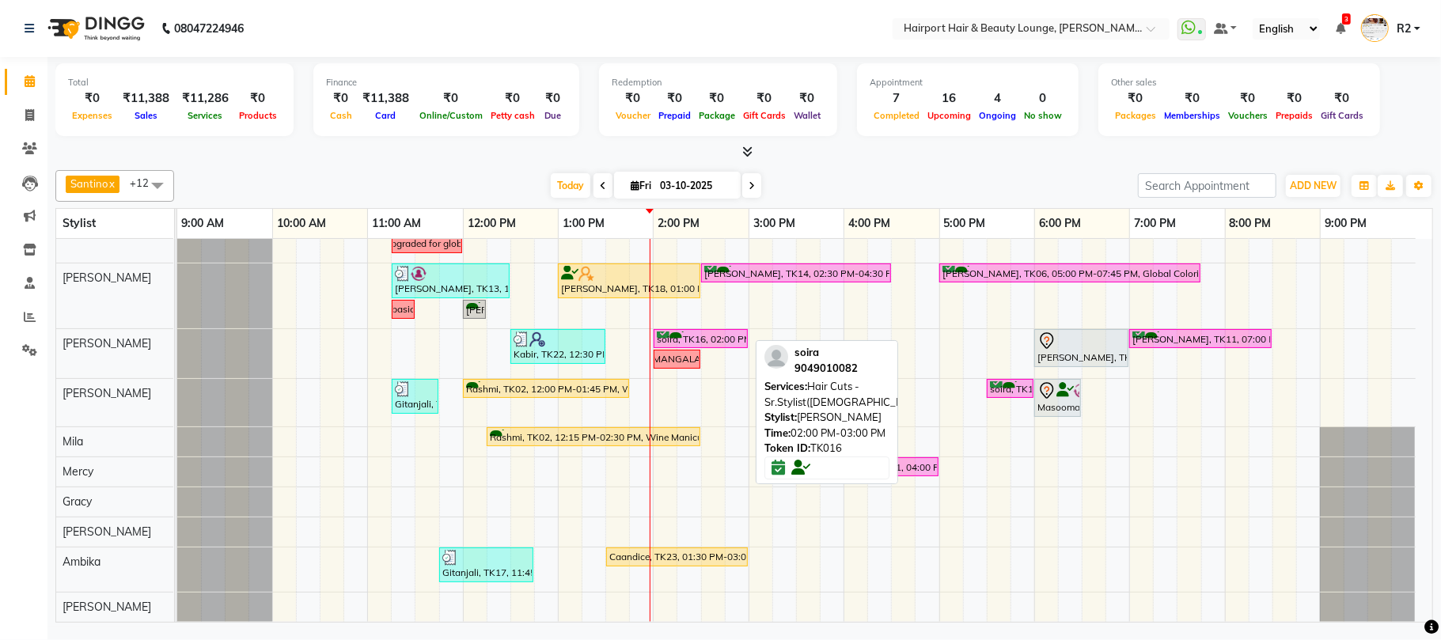
click at [675, 331] on div "soira, TK16, 02:00 PM-03:00 PM, Hair Cuts -Sr.Stylist([DEMOGRAPHIC_DATA])" at bounding box center [700, 338] width 91 height 15
click at [684, 339] on div "soira, TK16, 02:00 PM-03:00 PM, Hair Cuts -Sr.Stylist([DEMOGRAPHIC_DATA])" at bounding box center [700, 338] width 91 height 15
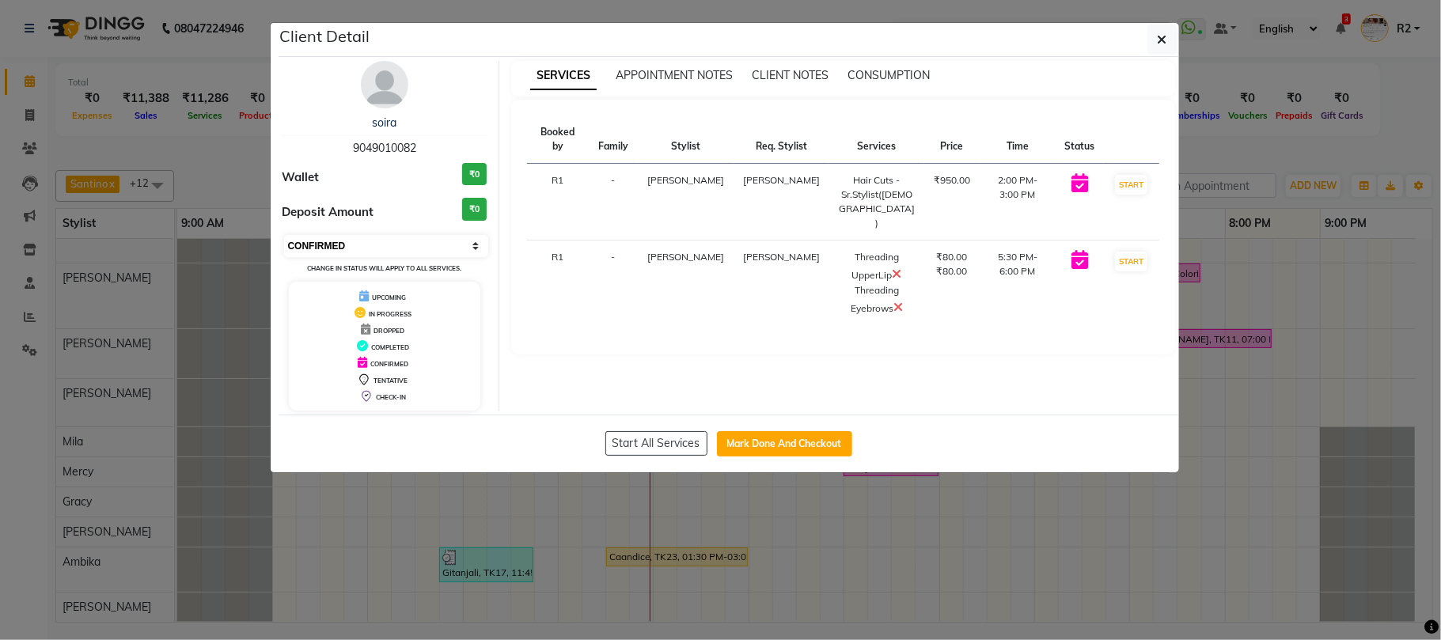
click at [392, 239] on select "Select IN SERVICE CONFIRMED TENTATIVE CHECK IN MARK DONE DROPPED UPCOMING" at bounding box center [386, 246] width 205 height 22
select select "8"
click at [284, 236] on select "Select IN SERVICE CONFIRMED TENTATIVE CHECK IN MARK DONE DROPPED UPCOMING" at bounding box center [386, 246] width 205 height 22
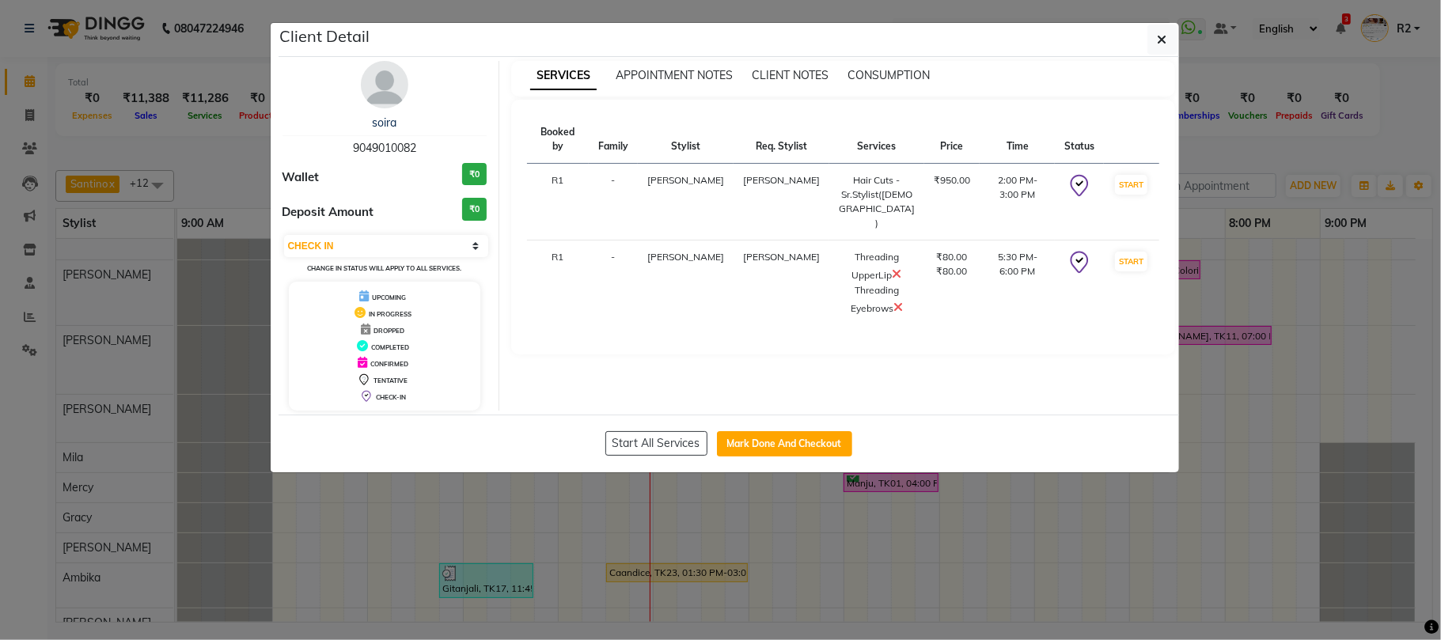
click at [187, 150] on ngb-modal-window "Client Detail soira 9049010082 Wallet ₹0 Deposit Amount ₹0 Select IN SERVICE CO…" at bounding box center [720, 320] width 1441 height 640
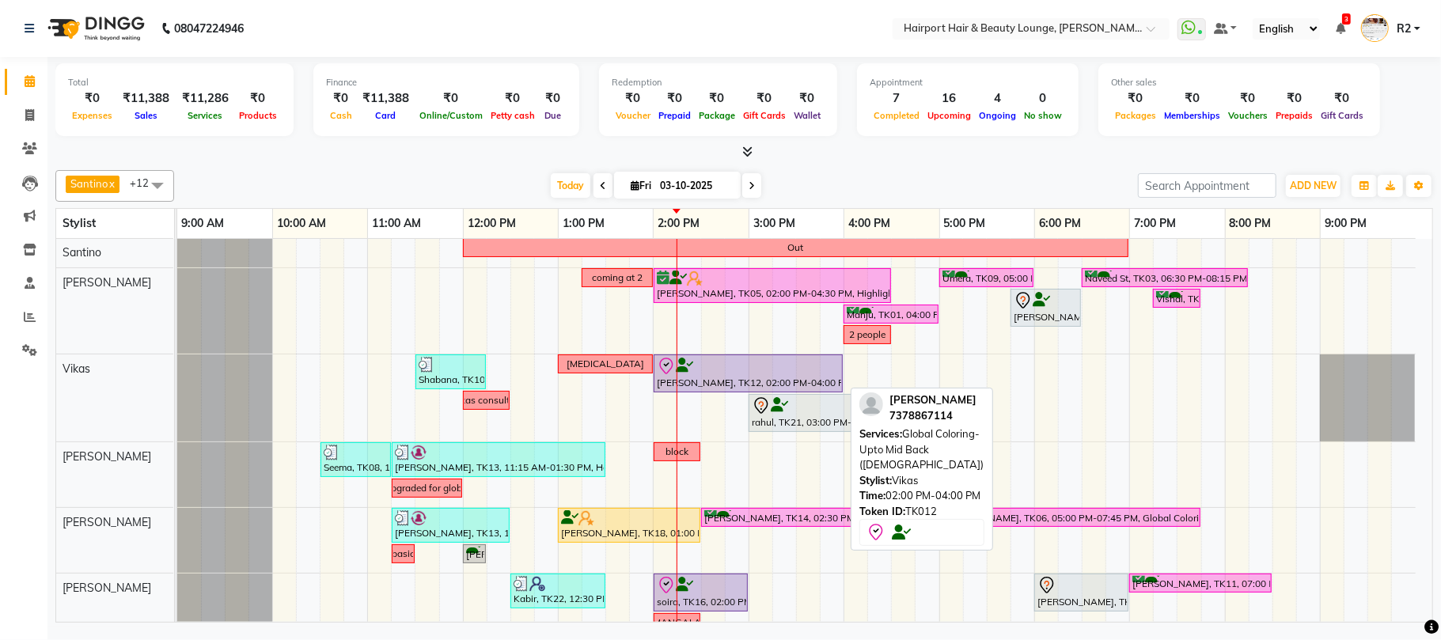
scroll to position [0, 0]
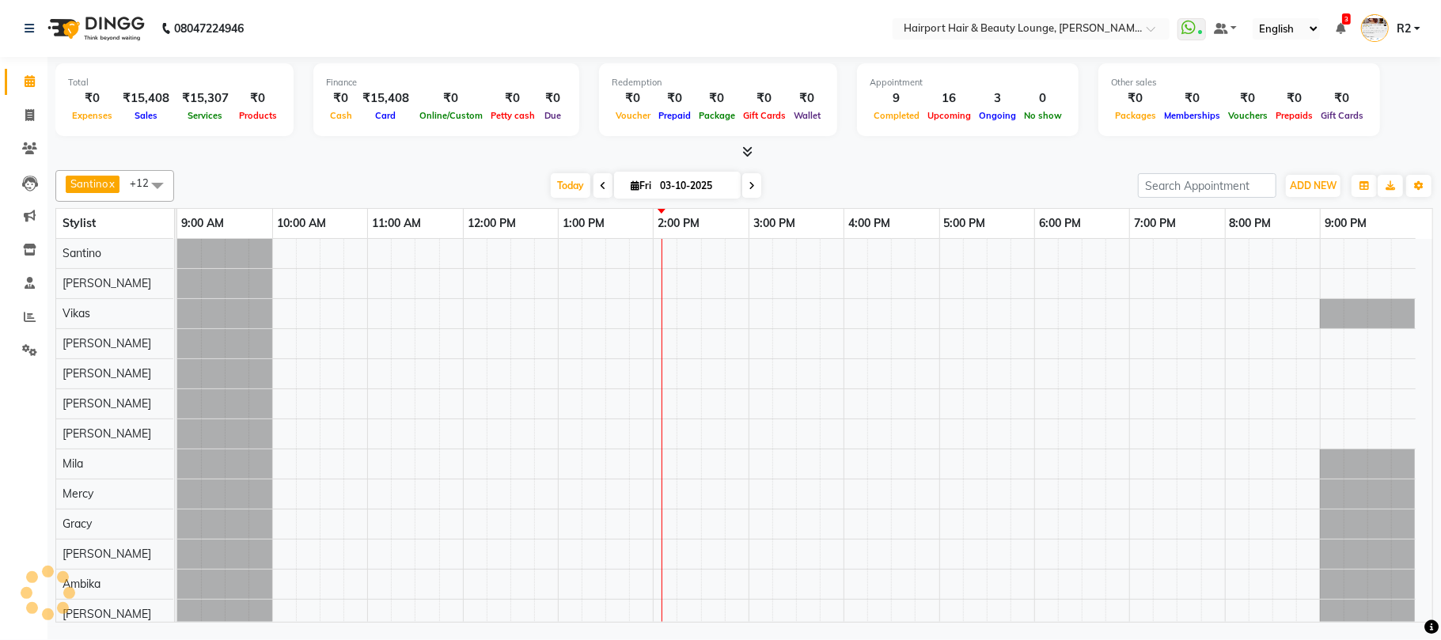
select select "en"
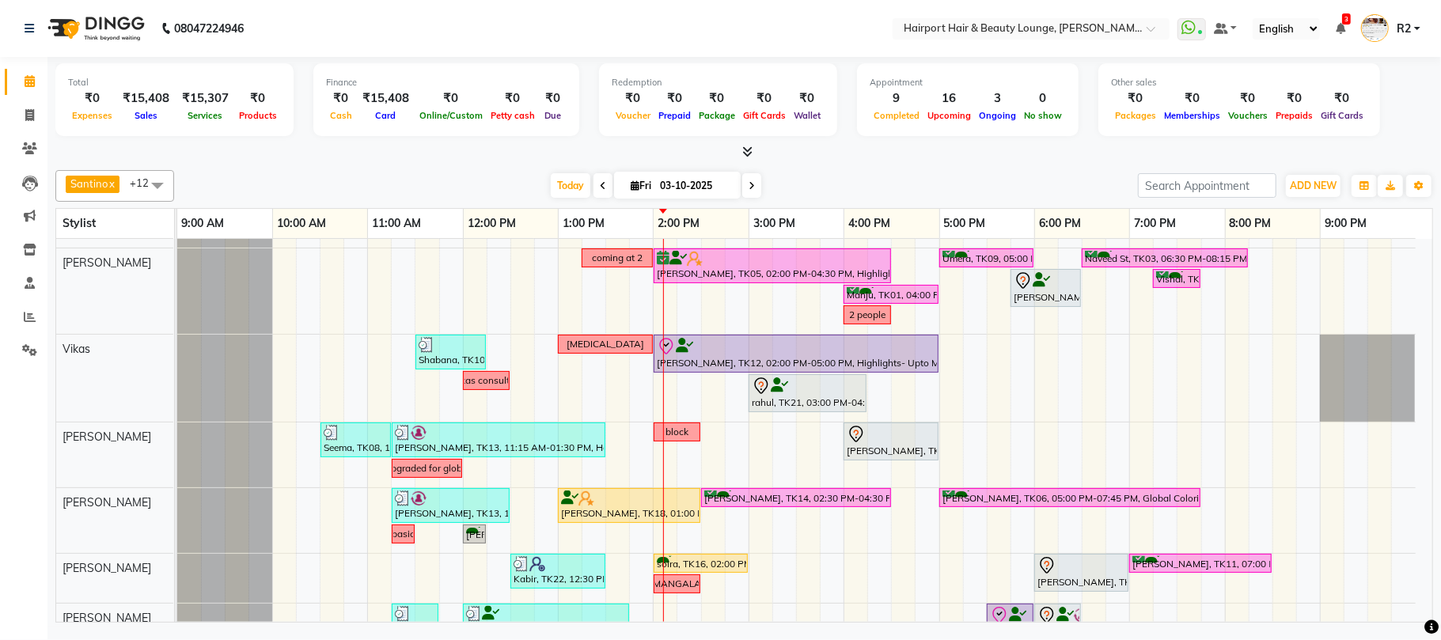
click at [748, 182] on icon at bounding box center [751, 185] width 6 height 9
type input "04-10-2025"
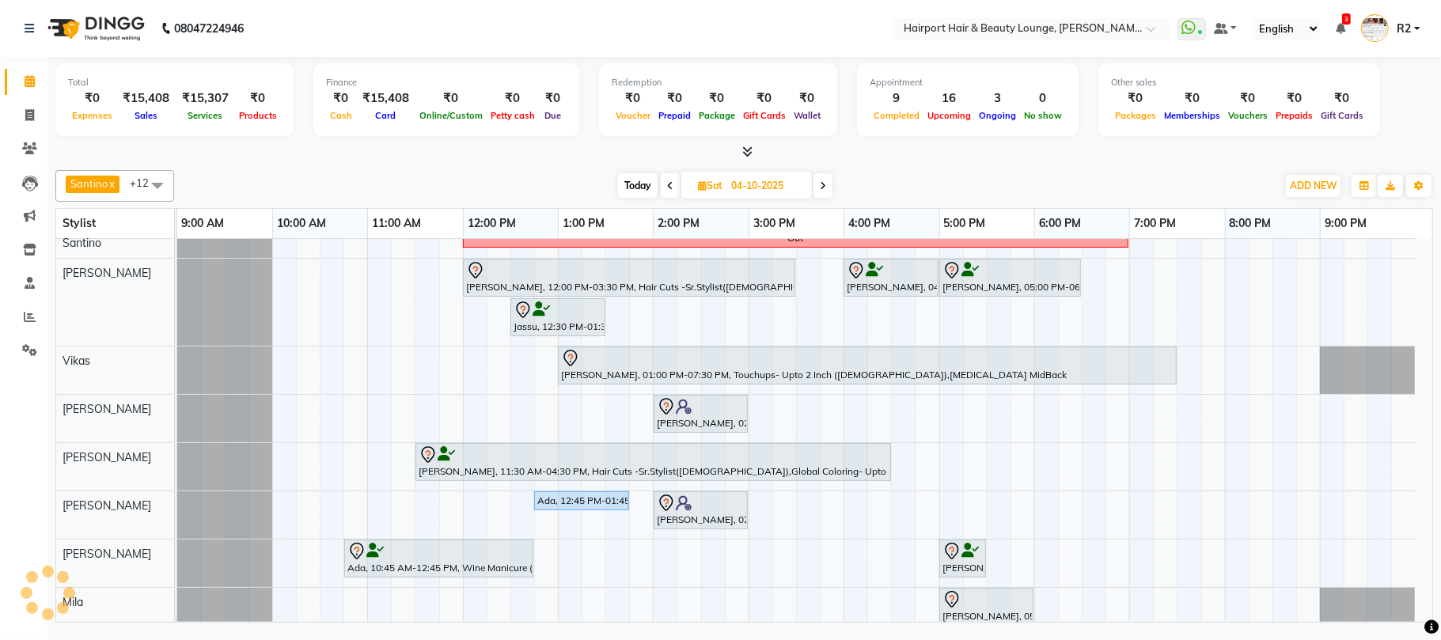
scroll to position [21, 0]
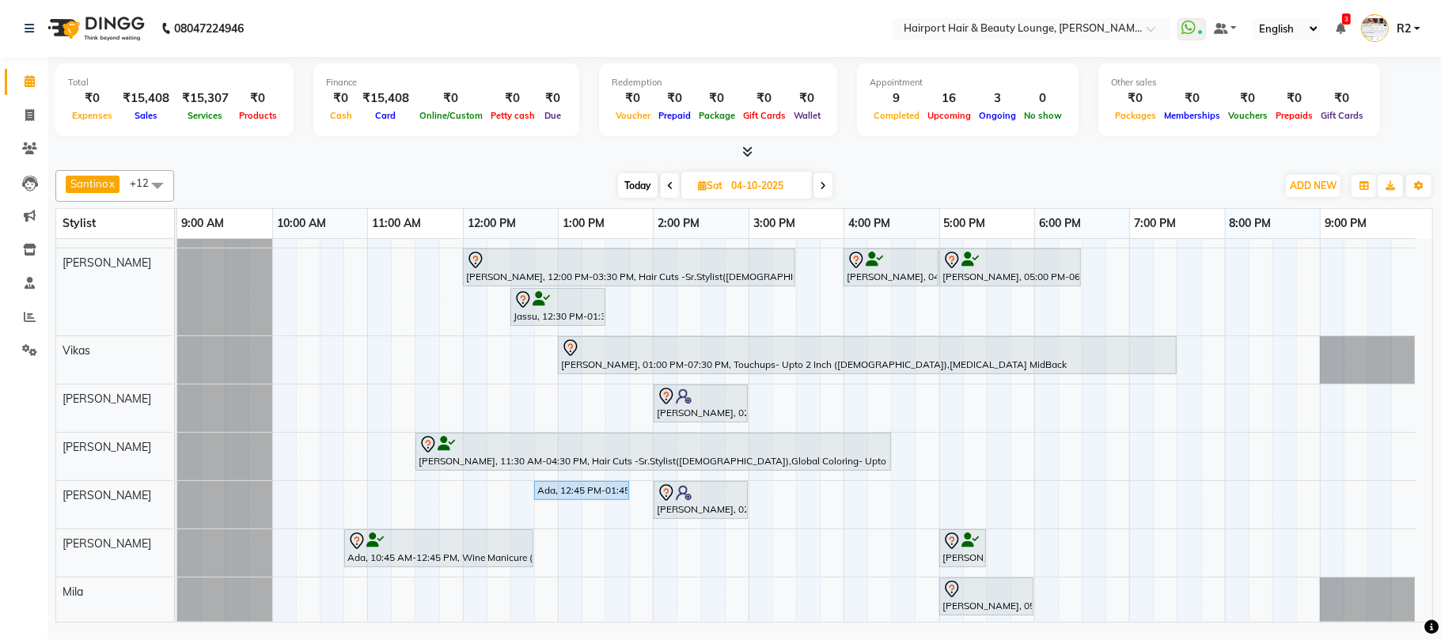
click at [701, 187] on icon at bounding box center [702, 185] width 9 height 10
select select "10"
select select "2025"
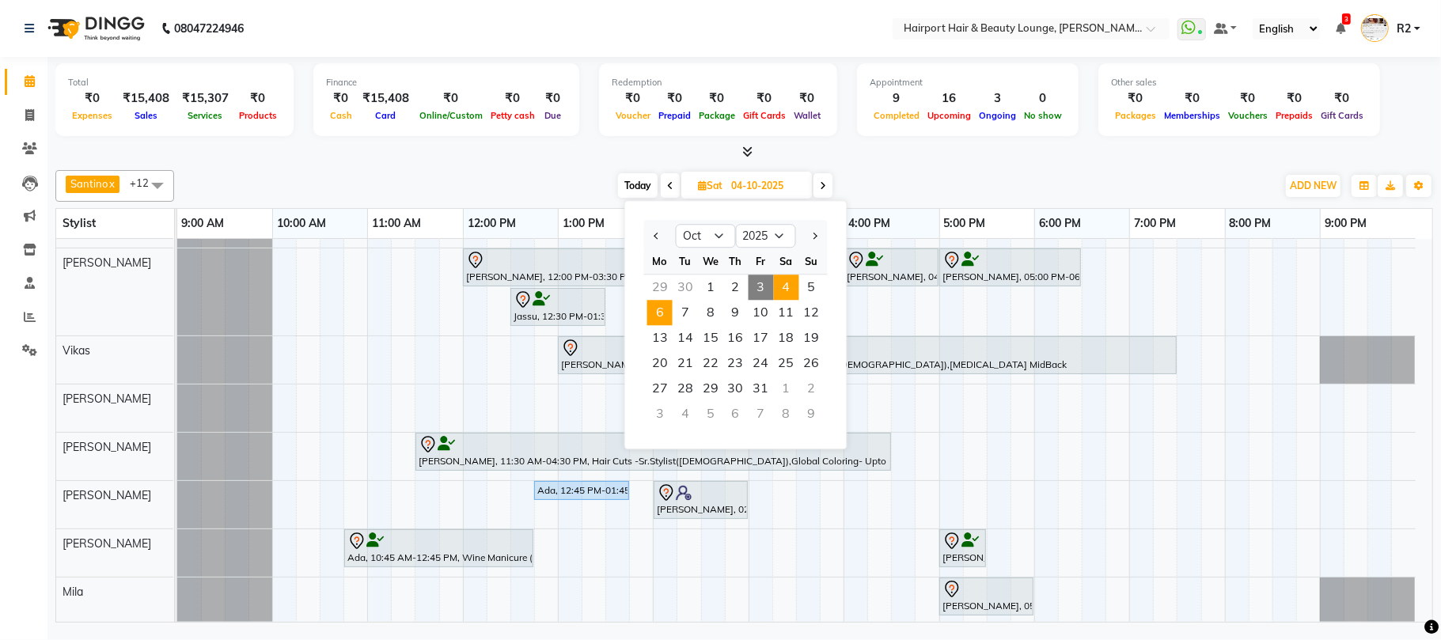
click at [661, 311] on span "6" at bounding box center [659, 312] width 25 height 25
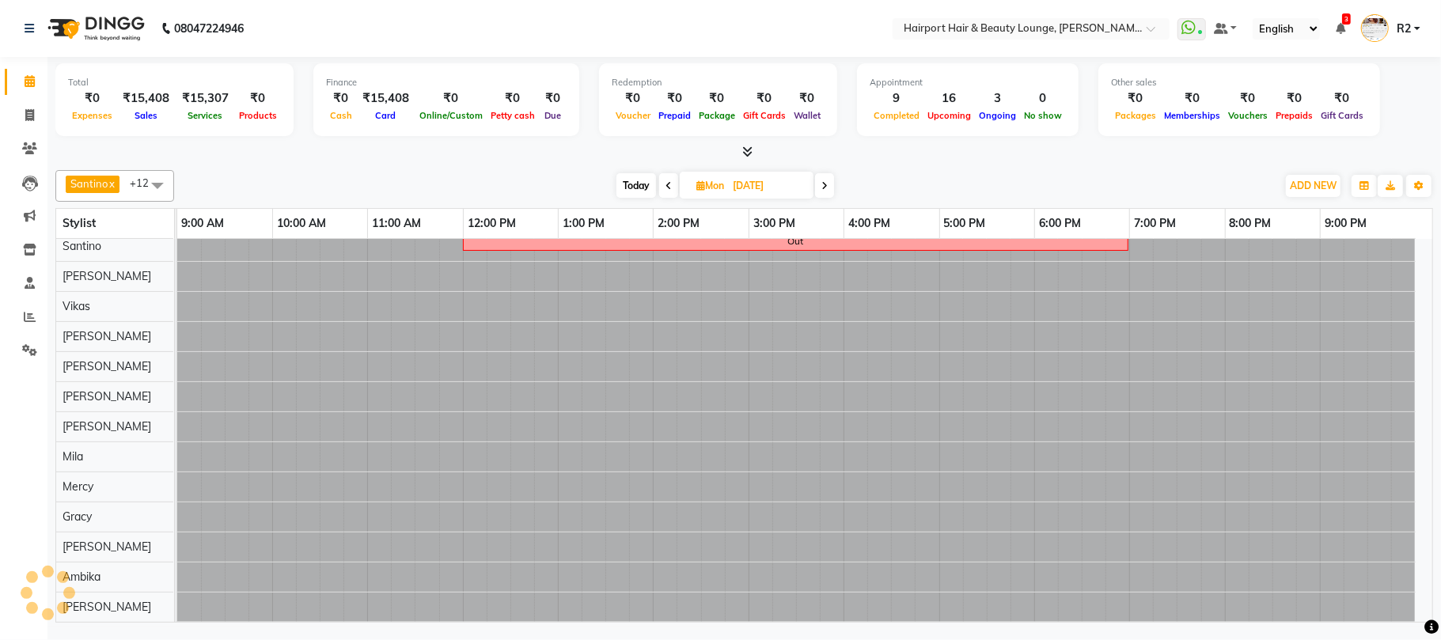
scroll to position [10, 0]
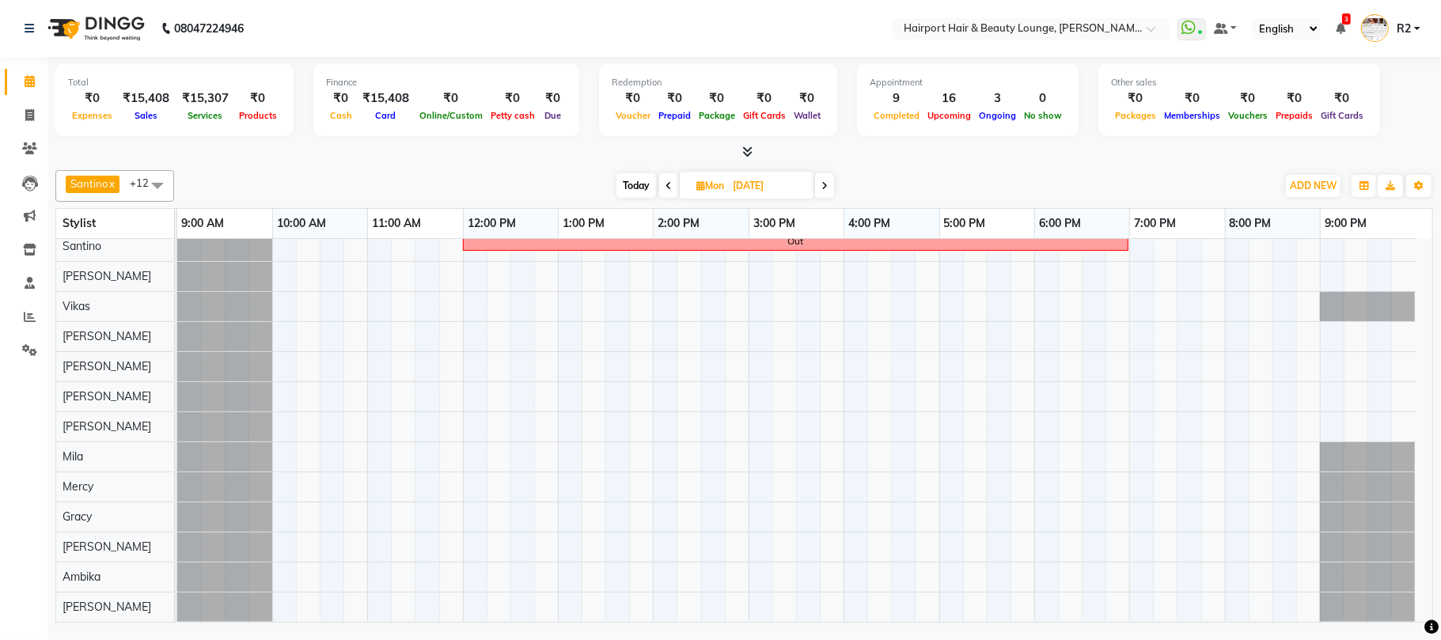
click at [821, 179] on span at bounding box center [824, 185] width 19 height 25
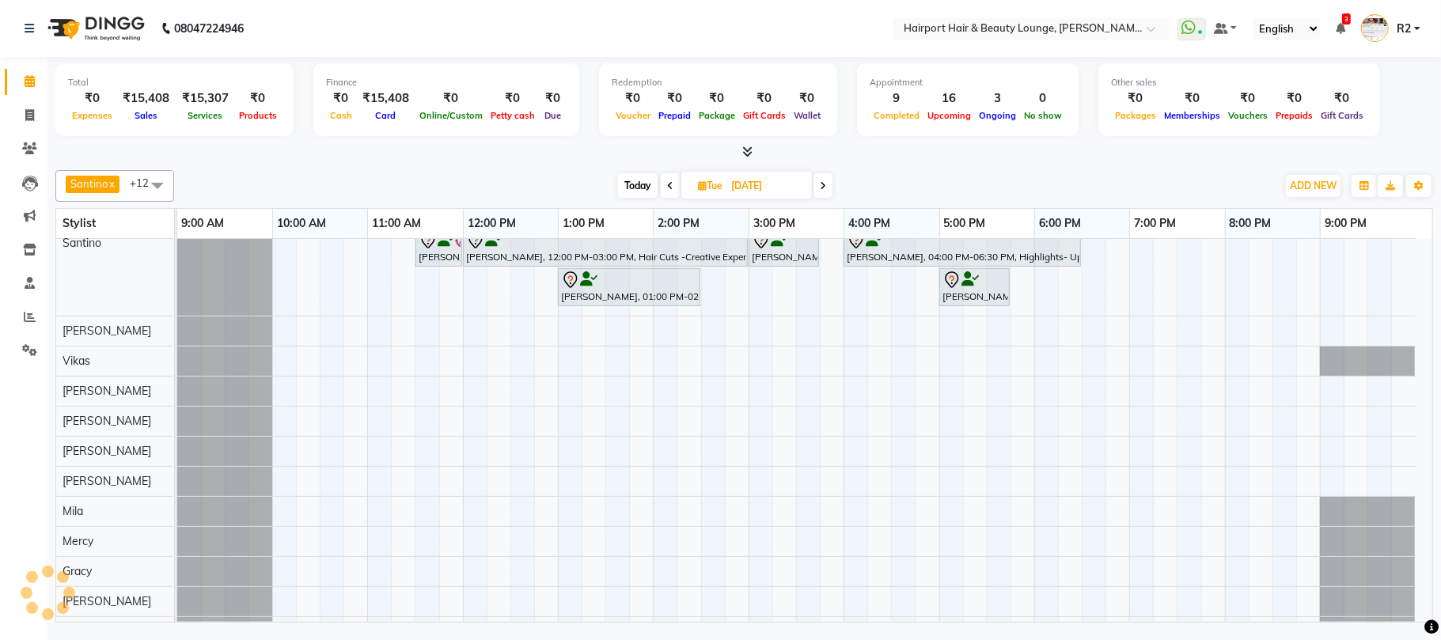
scroll to position [21, 0]
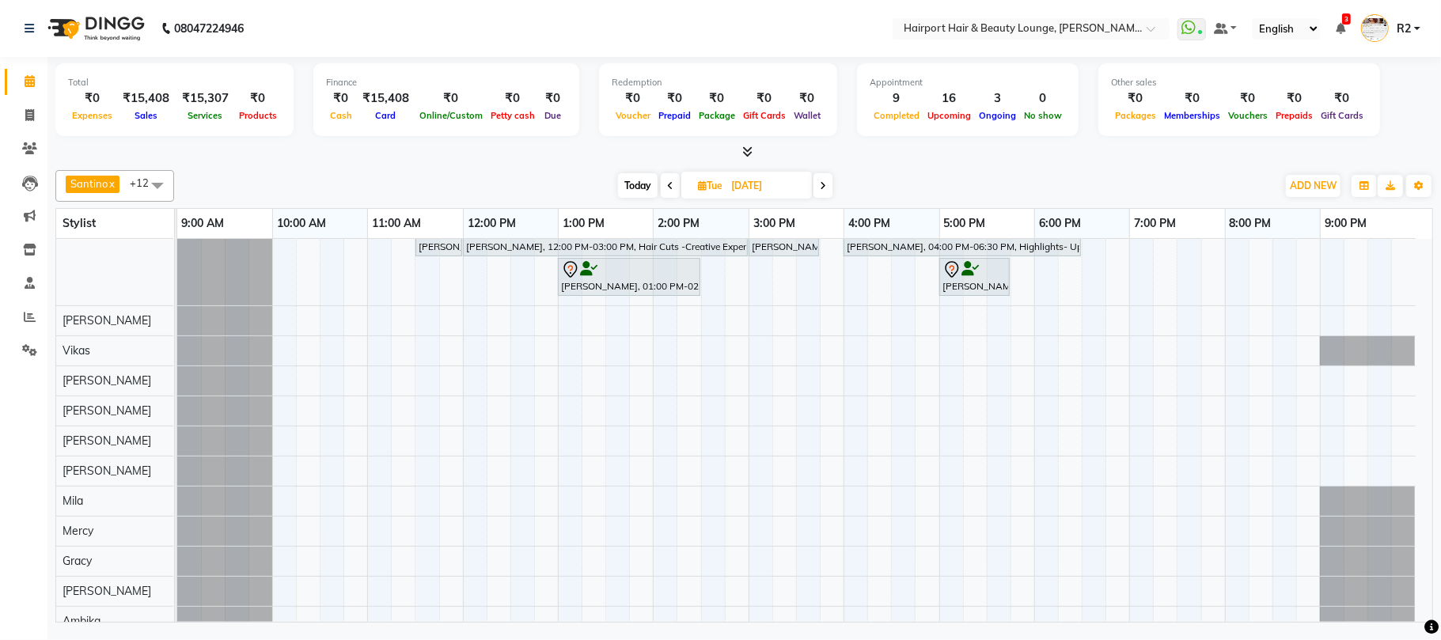
click at [644, 182] on span "Today" at bounding box center [638, 185] width 40 height 25
type input "03-10-2025"
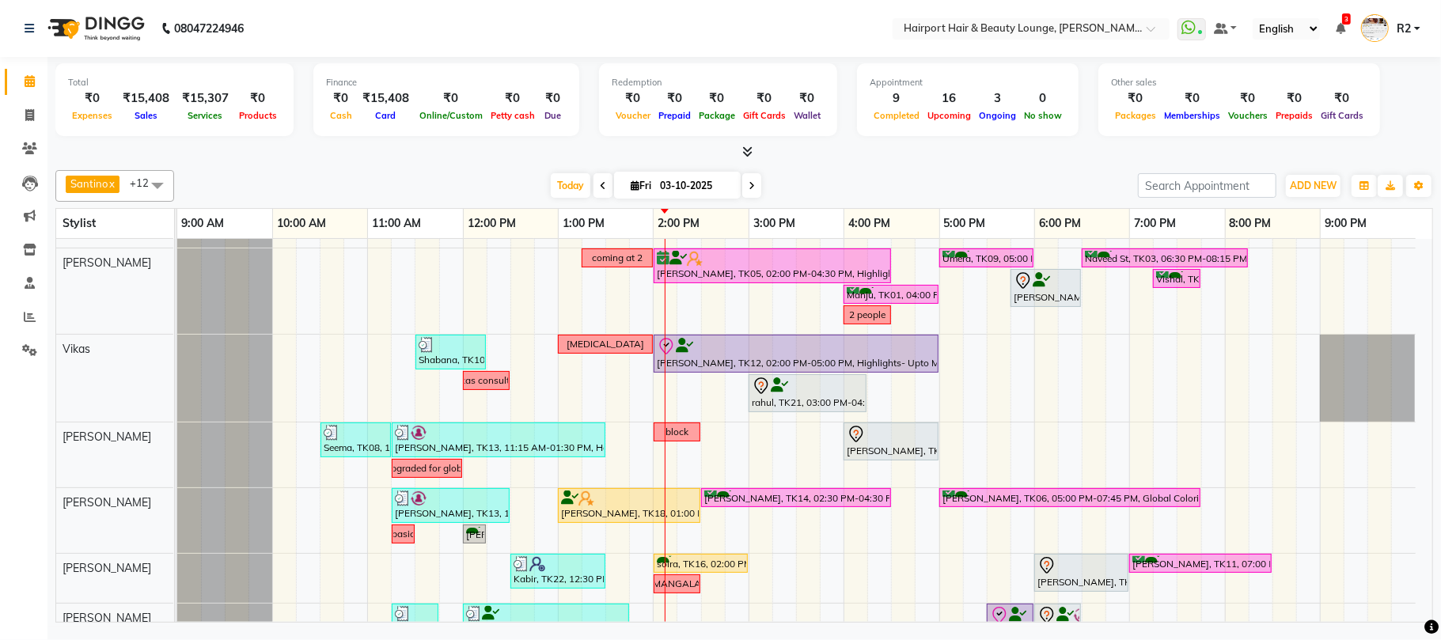
click at [630, 184] on icon at bounding box center [634, 185] width 9 height 10
select select "10"
select select "2025"
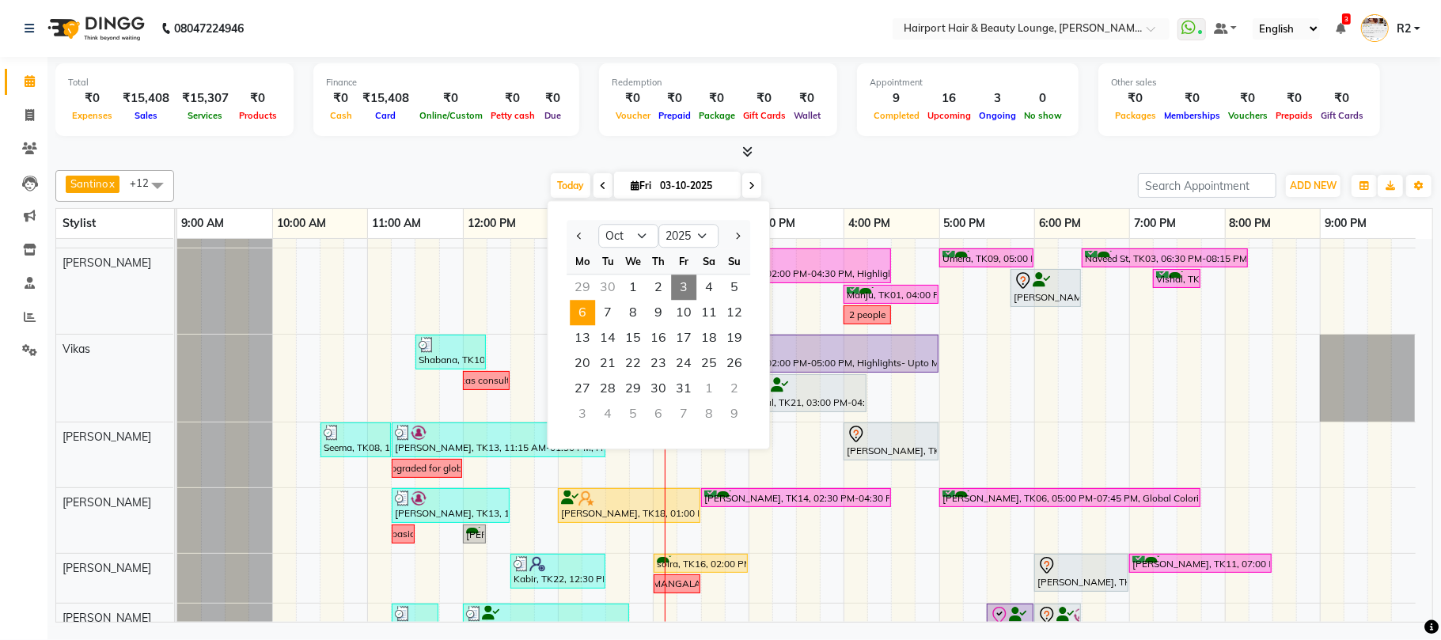
click at [589, 314] on span "6" at bounding box center [582, 312] width 25 height 25
type input "[DATE]"
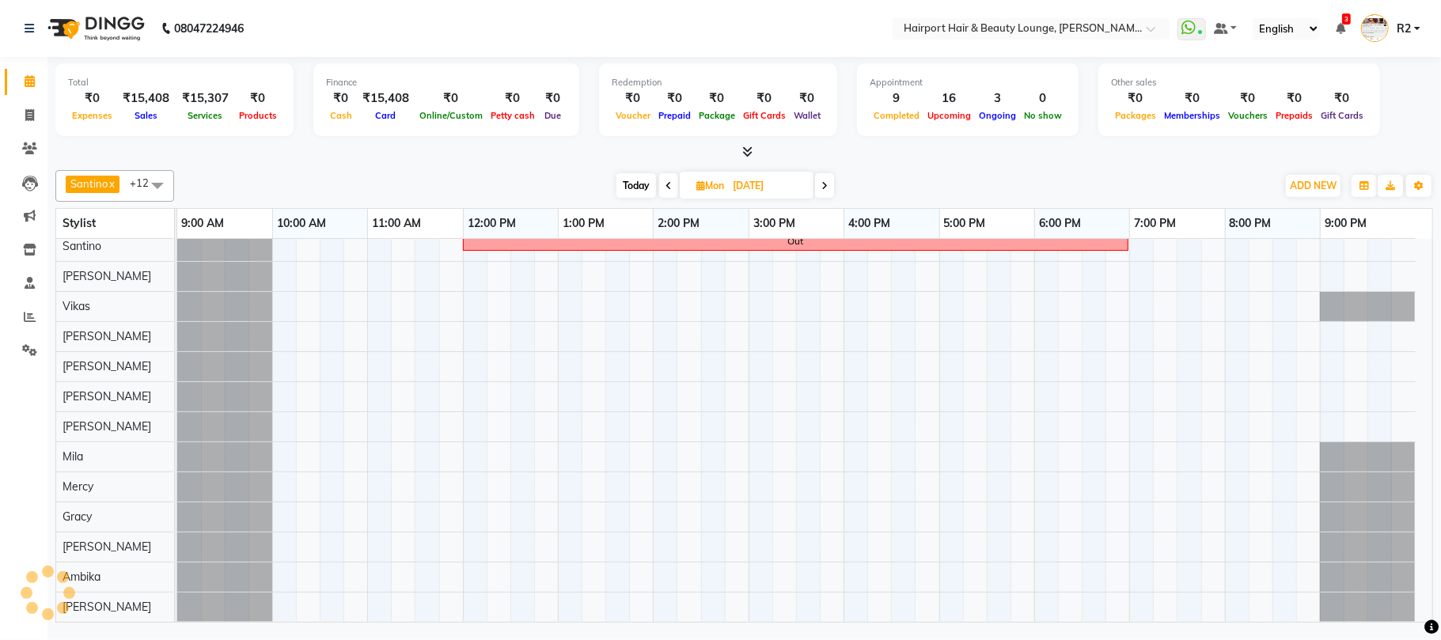
scroll to position [10, 0]
click at [668, 362] on div "Out" at bounding box center [804, 427] width 1255 height 390
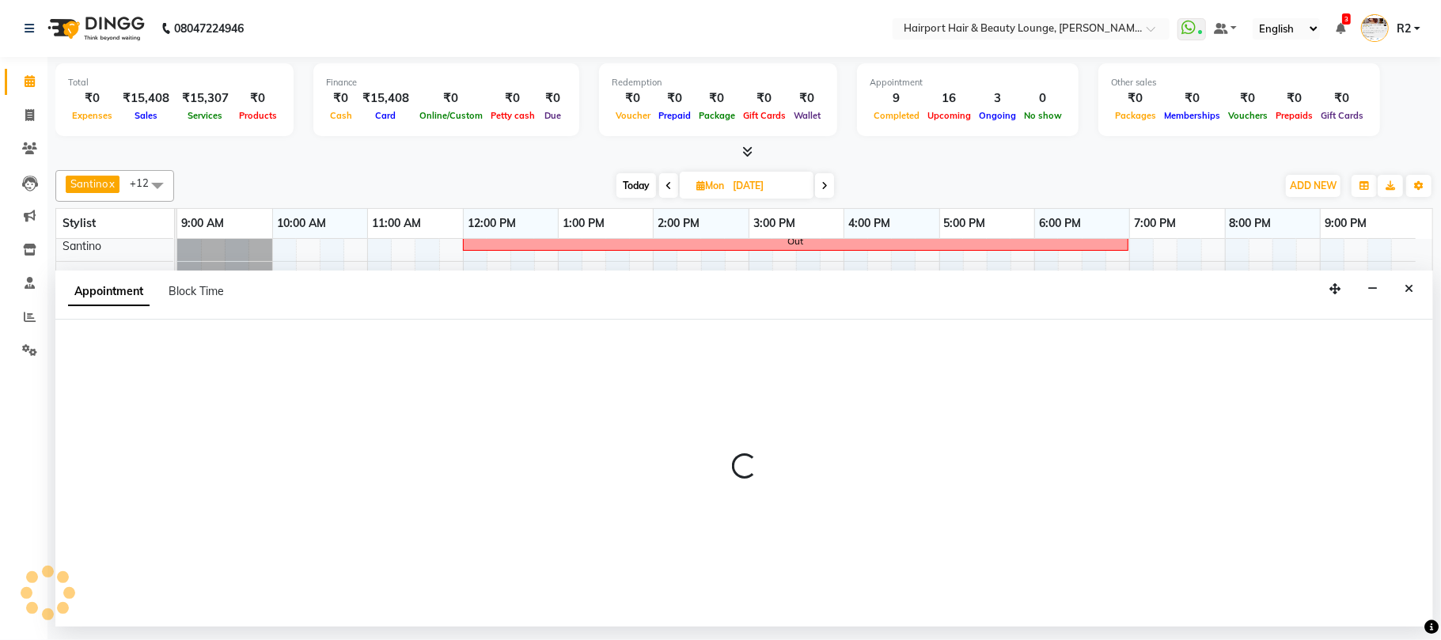
select select "12656"
select select "840"
select select "tentative"
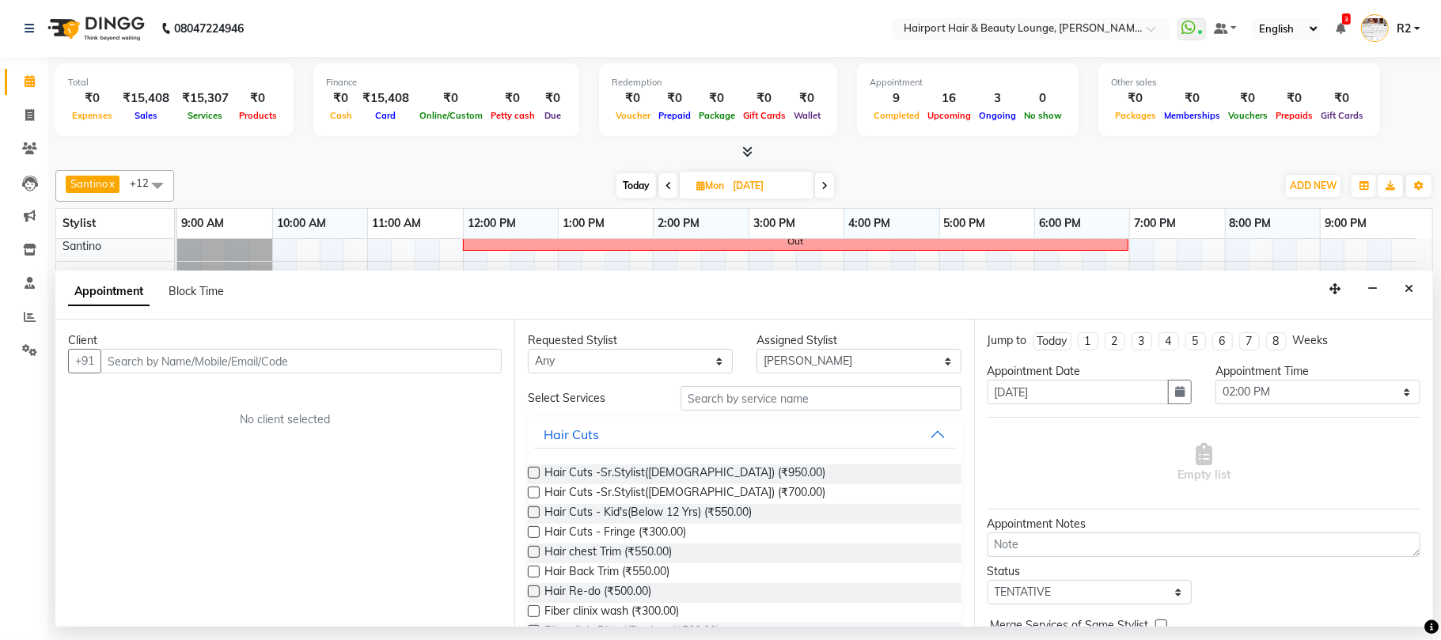
click at [182, 365] on input "text" at bounding box center [300, 361] width 401 height 25
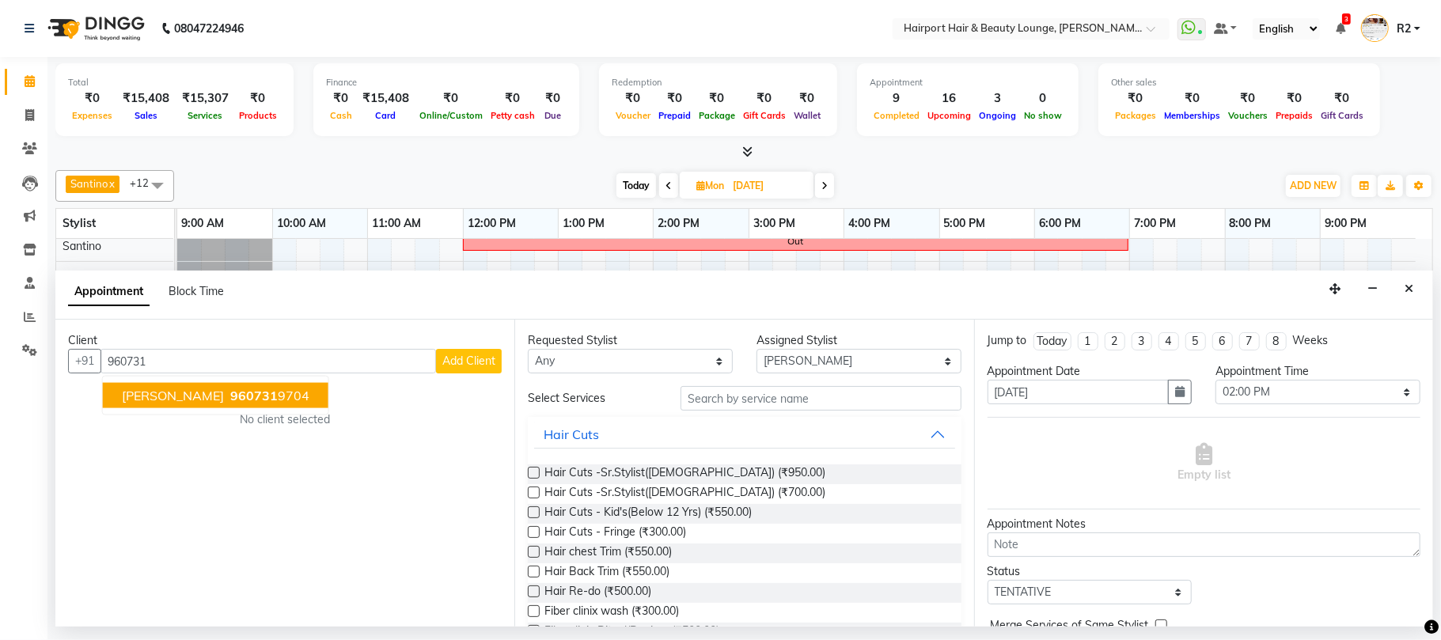
click at [227, 403] on ngb-highlight "960731 9704" at bounding box center [268, 396] width 82 height 16
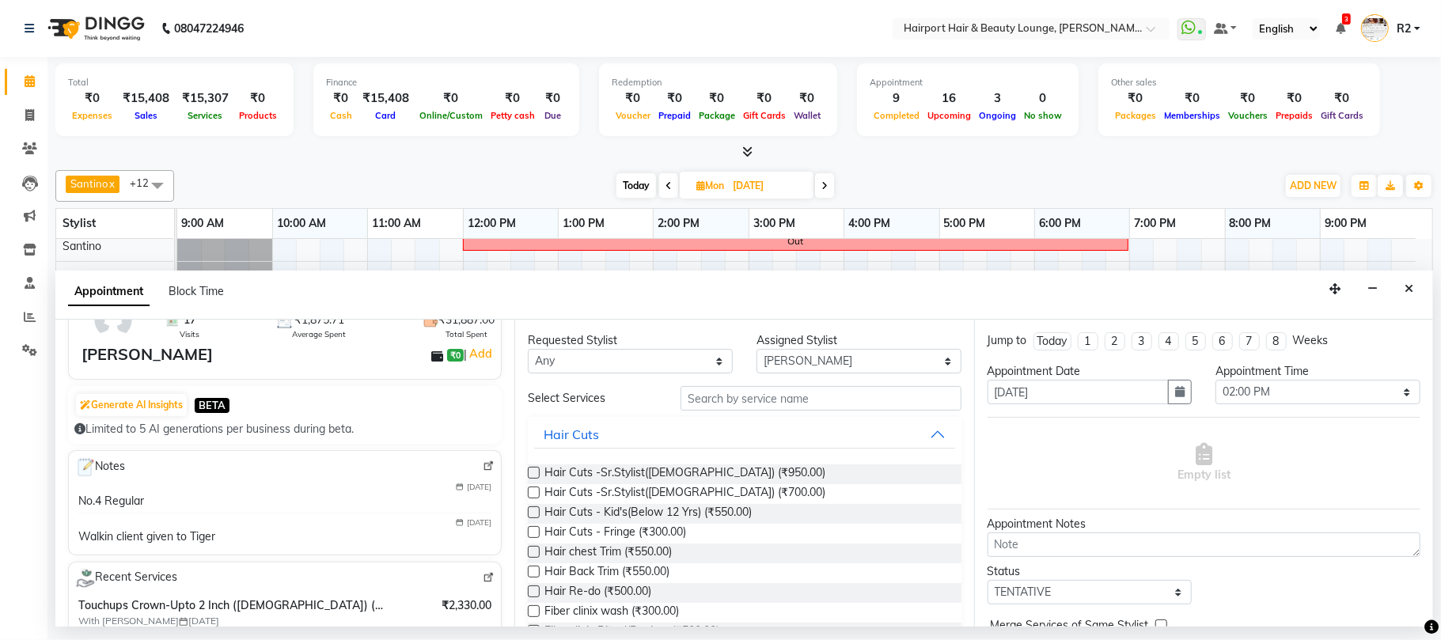
scroll to position [210, 0]
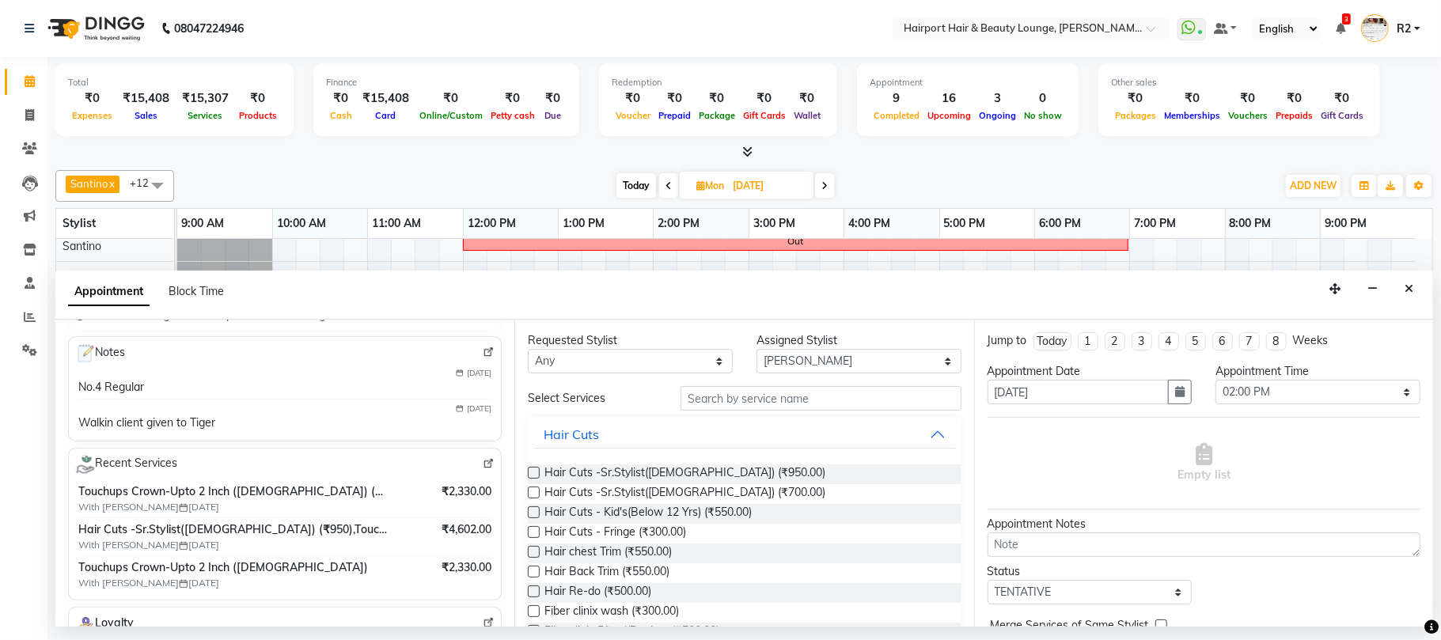
type input "9607319704"
click at [668, 362] on select "Any [PERSON_NAME] [PERSON_NAME] [PERSON_NAME] [PERSON_NAME] [PERSON_NAME] Mercy…" at bounding box center [630, 361] width 205 height 25
select select "12656"
click at [528, 350] on select "Any [PERSON_NAME] [PERSON_NAME] [PERSON_NAME] [PERSON_NAME] [PERSON_NAME] Mercy…" at bounding box center [630, 361] width 205 height 25
click at [775, 403] on input "text" at bounding box center [820, 398] width 281 height 25
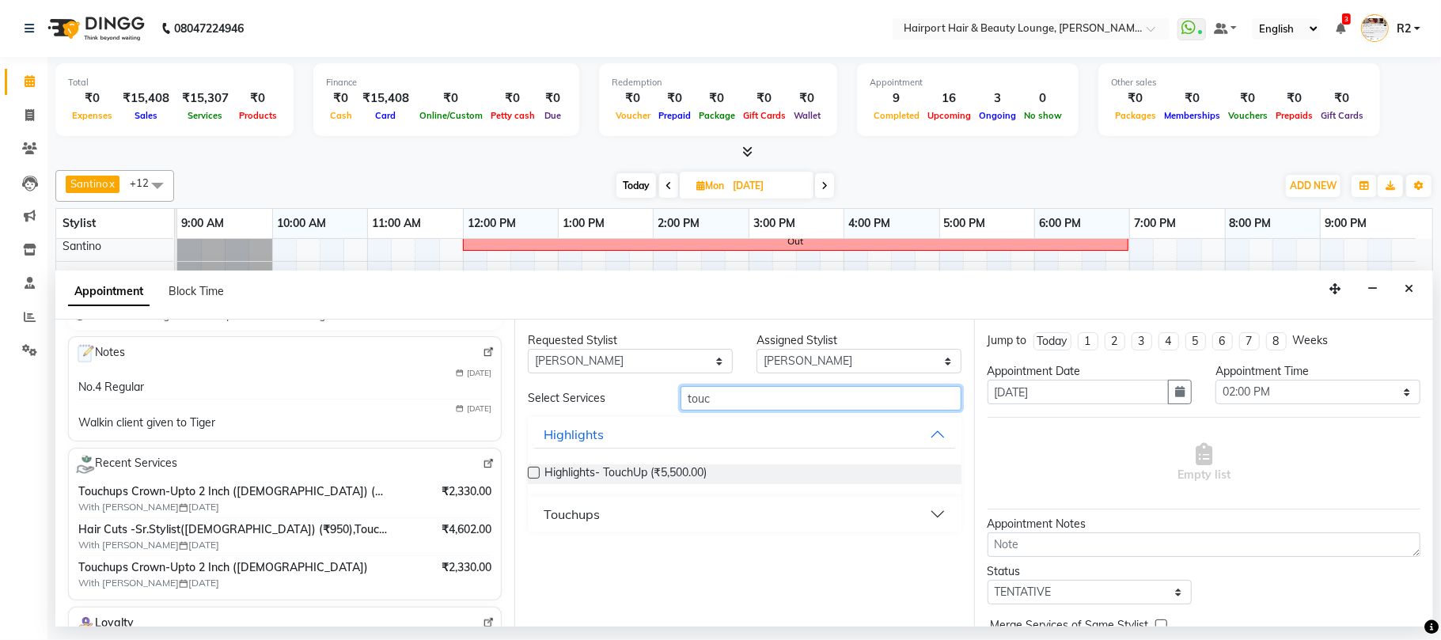
type input "touc"
click at [573, 513] on div "Touchups" at bounding box center [571, 514] width 56 height 19
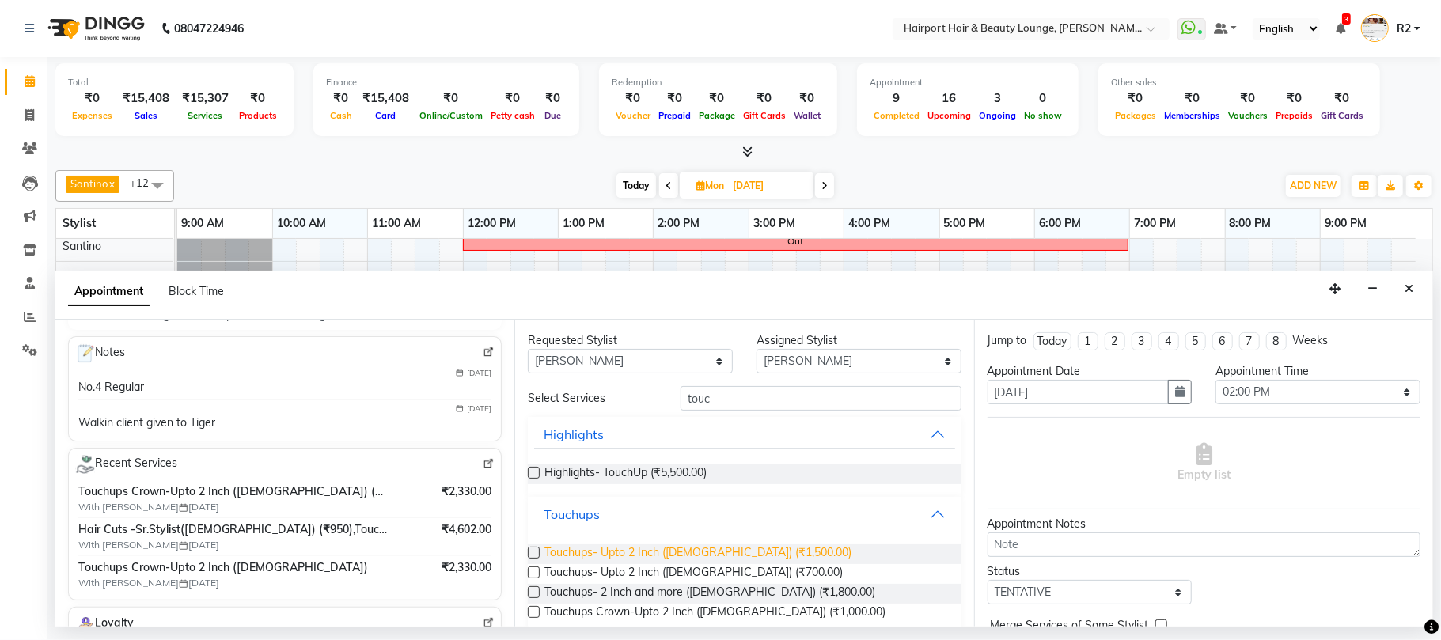
click at [615, 555] on span "Touchups- Upto 2 Inch ([DEMOGRAPHIC_DATA]) (₹1,500.00)" at bounding box center [697, 554] width 307 height 20
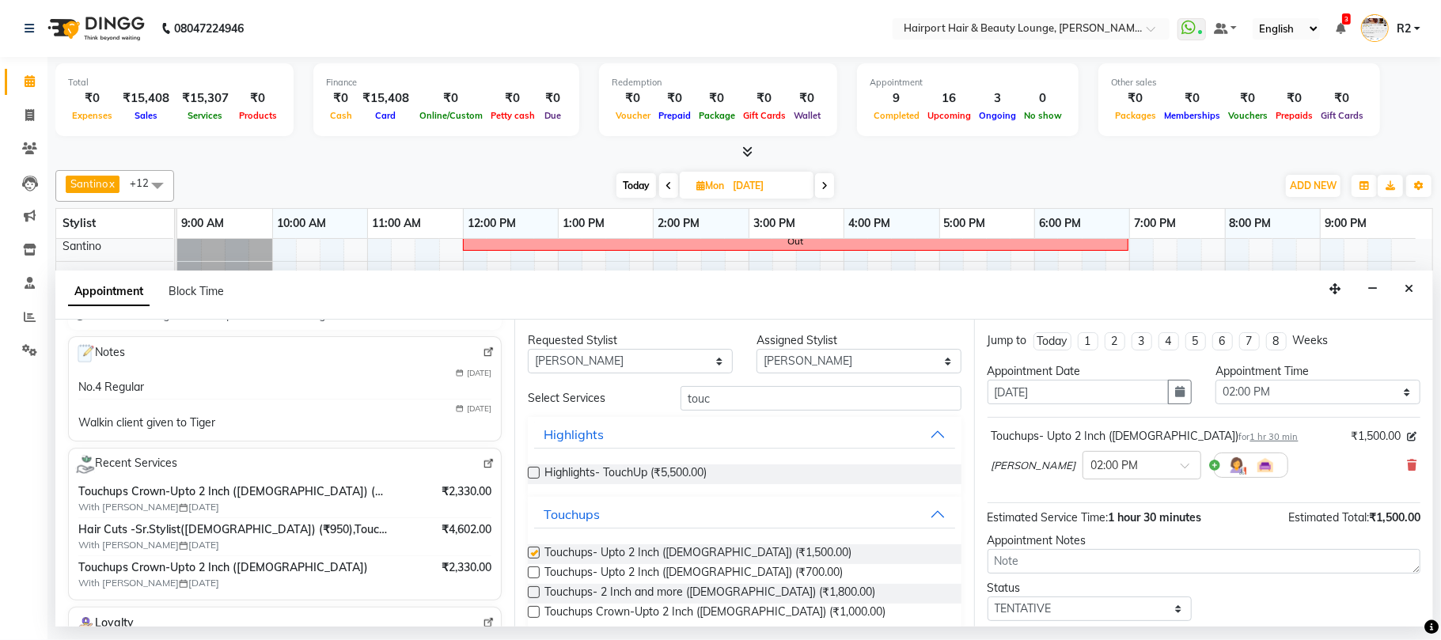
checkbox input "false"
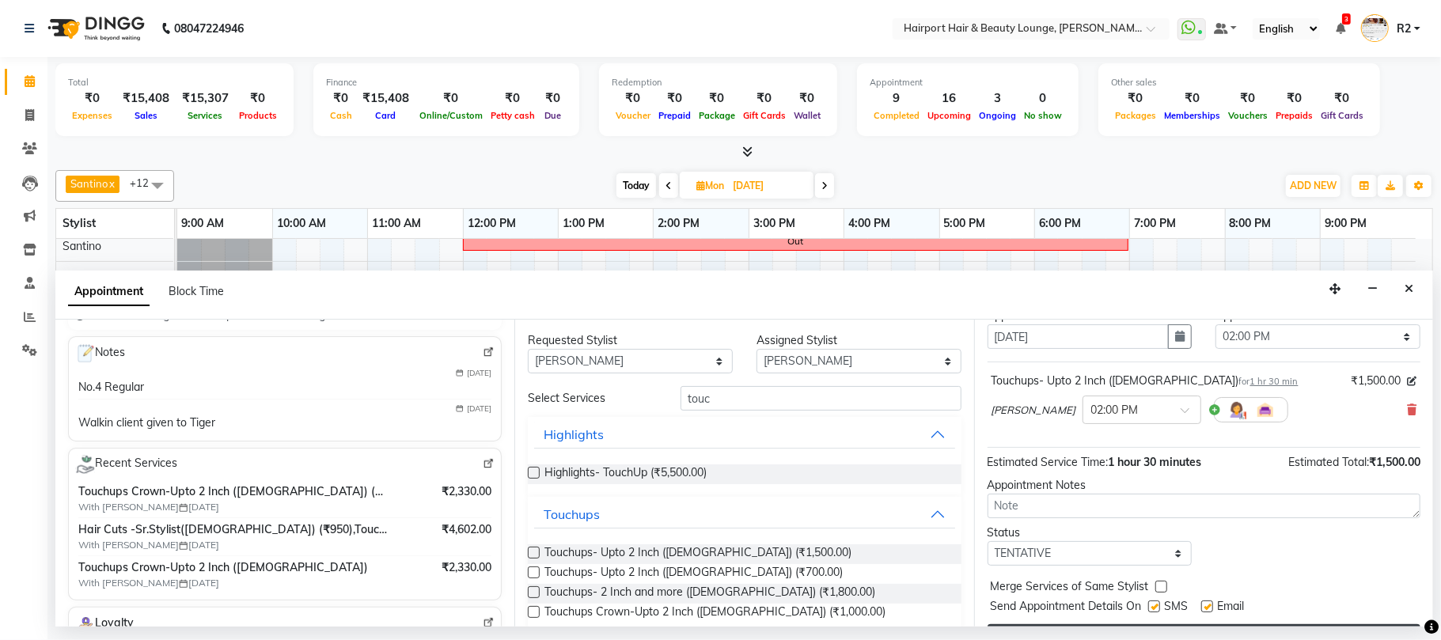
scroll to position [96, 0]
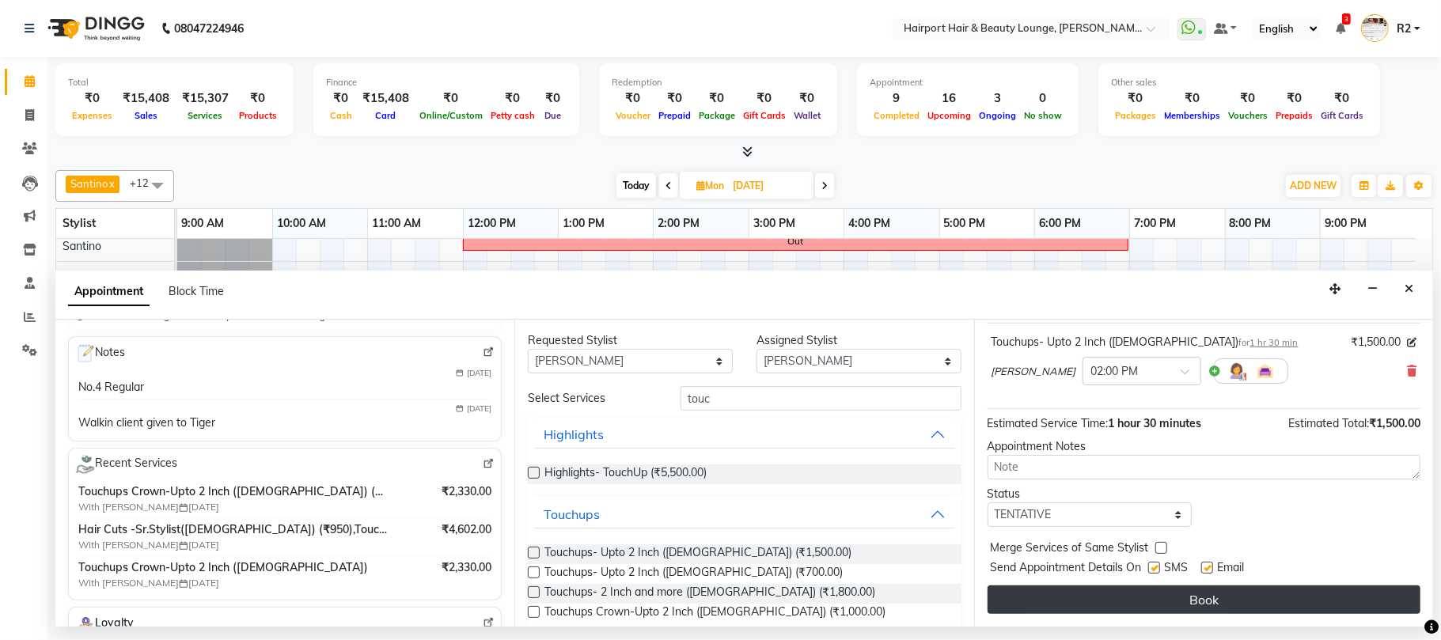
click at [1165, 602] on button "Book" at bounding box center [1203, 599] width 433 height 28
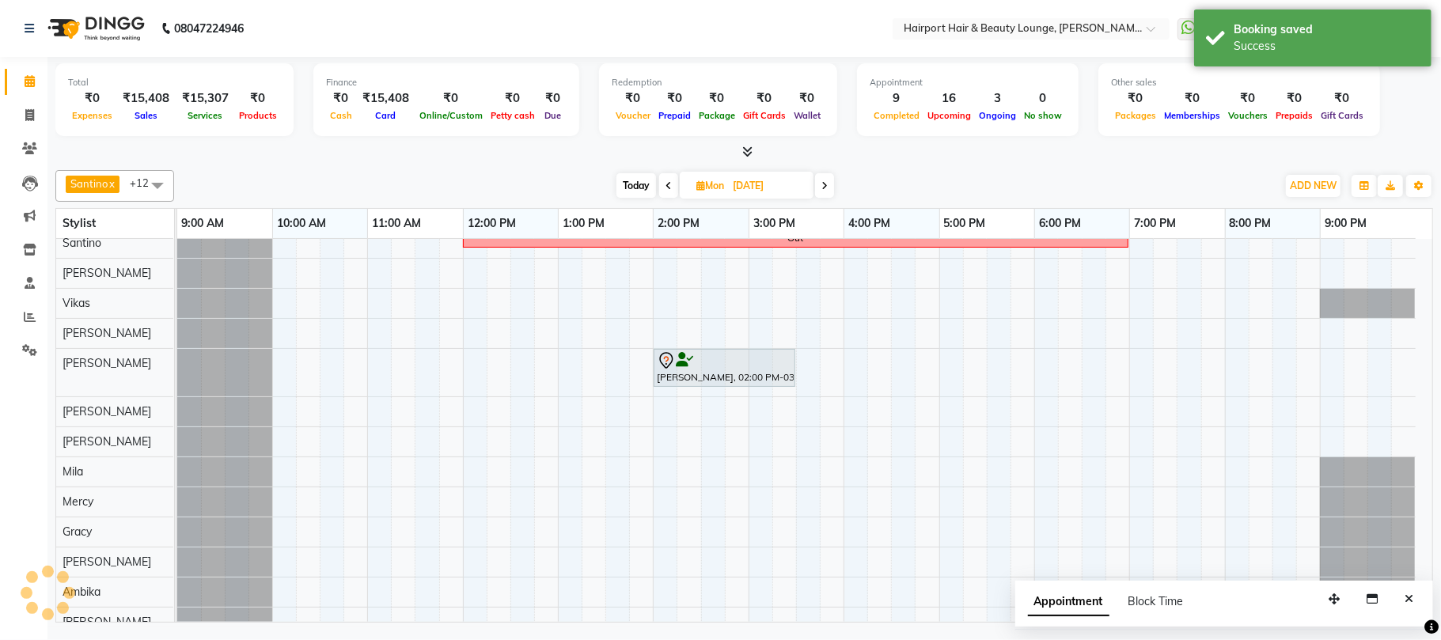
scroll to position [21, 0]
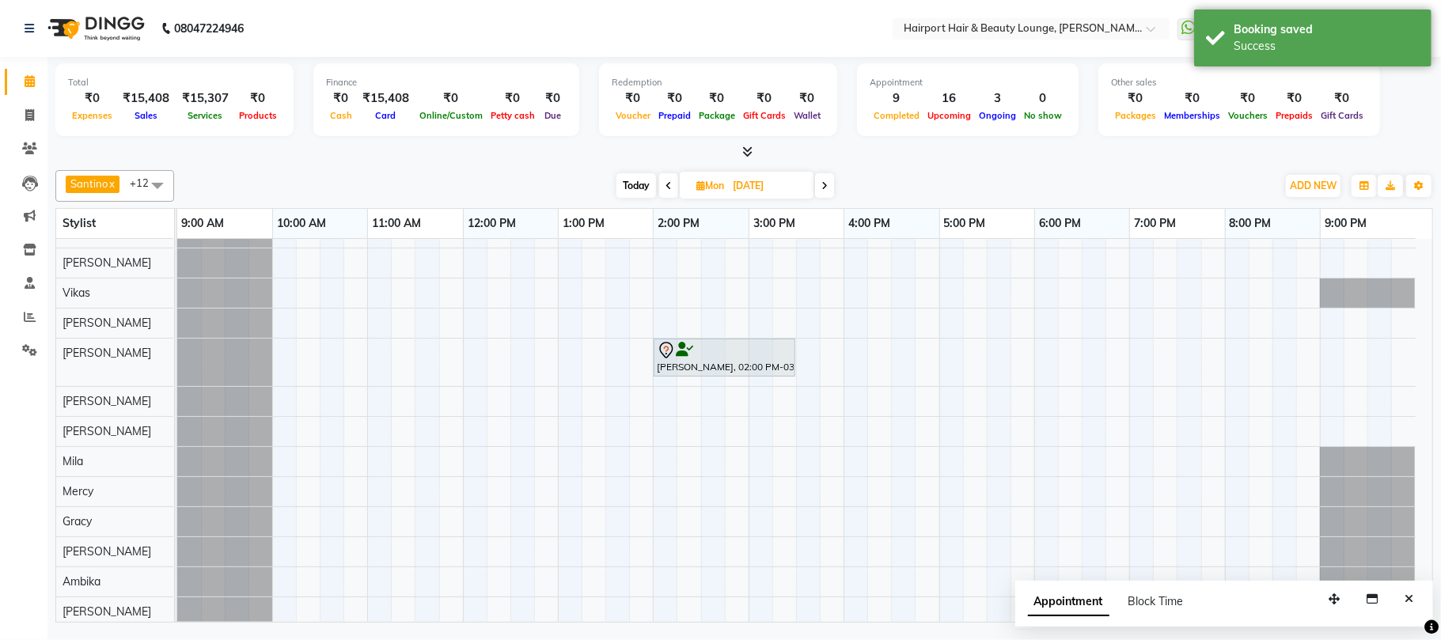
click at [627, 182] on span "Today" at bounding box center [636, 185] width 40 height 25
type input "03-10-2025"
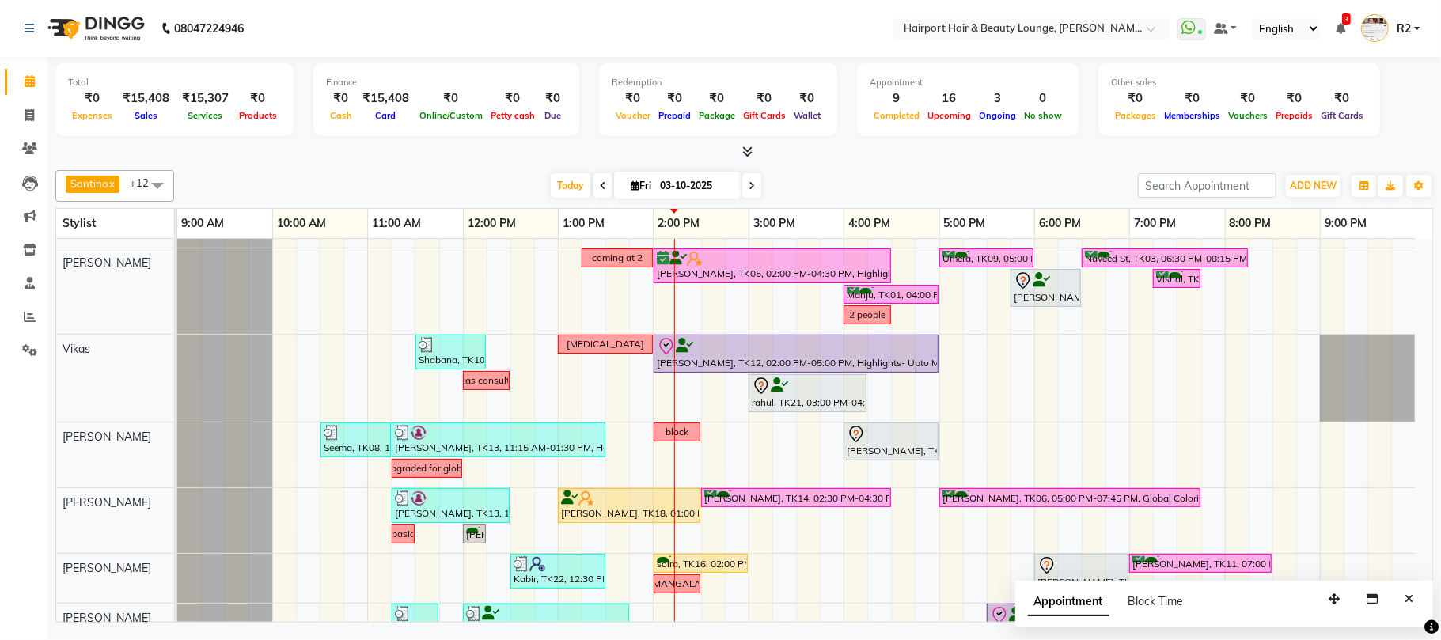
scroll to position [127, 0]
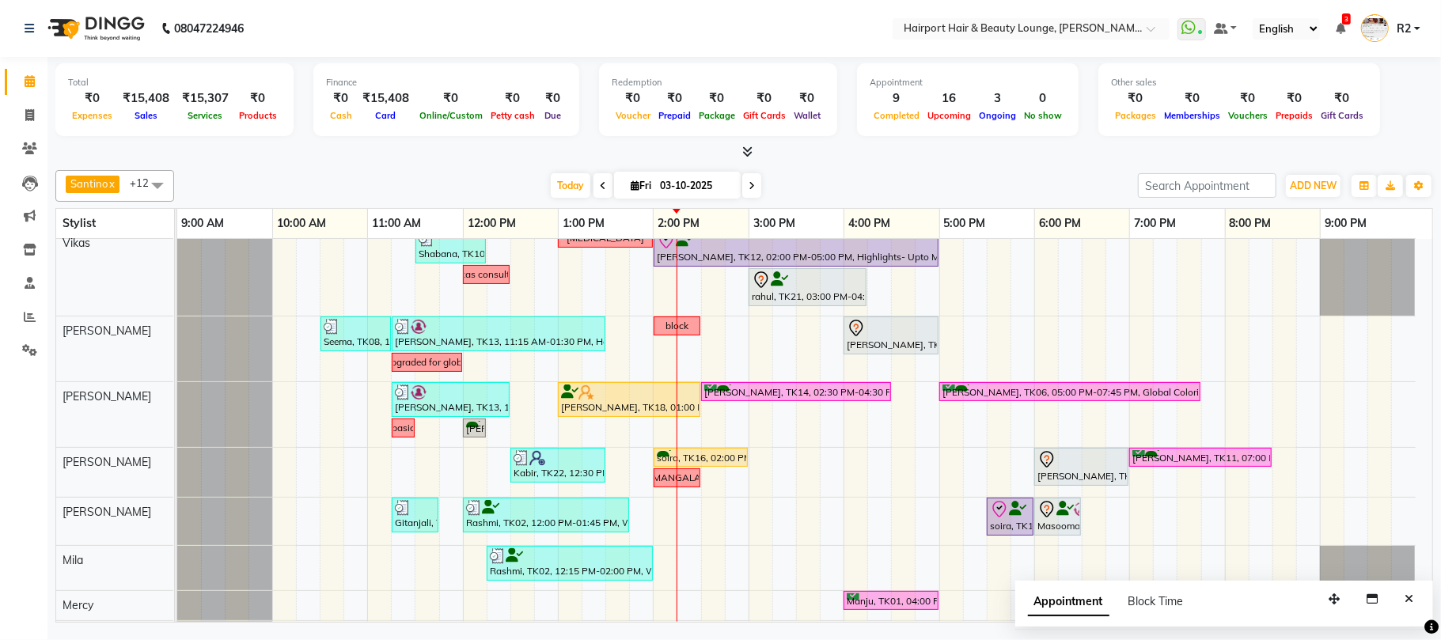
click at [687, 529] on div "Out coming at 2 [PERSON_NAME], TK05, 02:00 PM-04:30 PM, Highlights- Upto Mid Ba…" at bounding box center [804, 433] width 1255 height 643
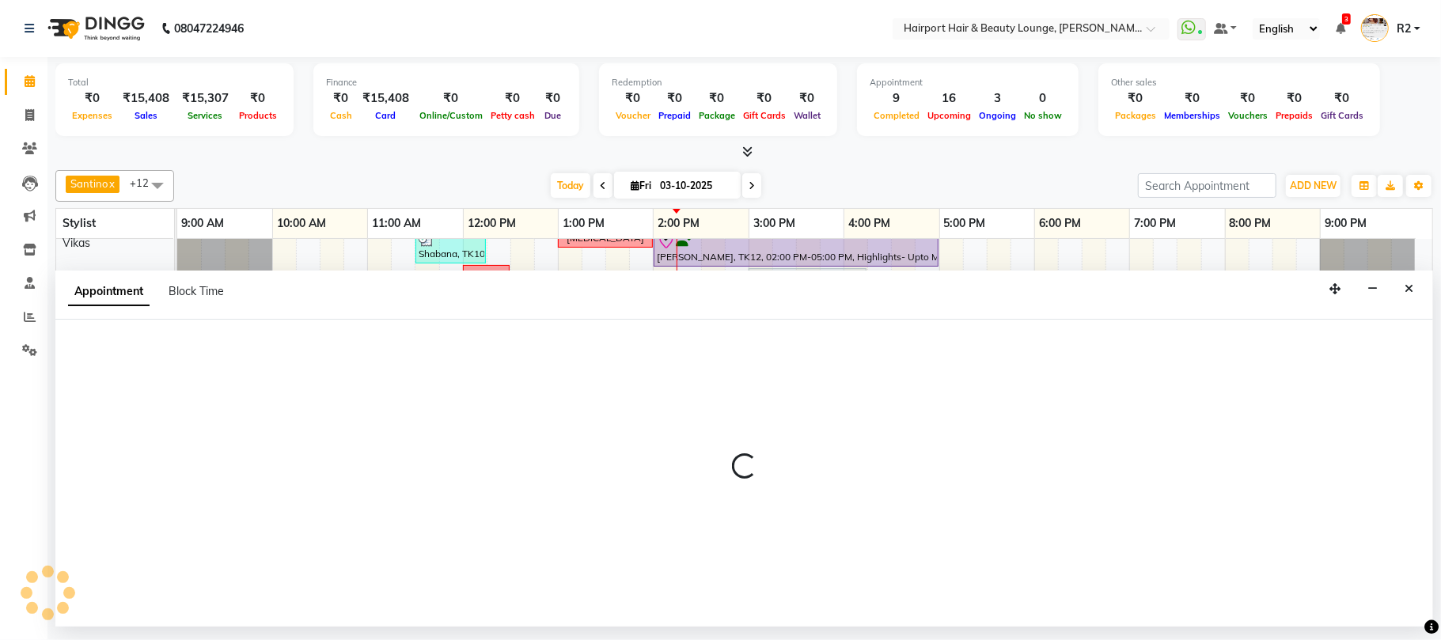
select select "14044"
select select "855"
select select "tentative"
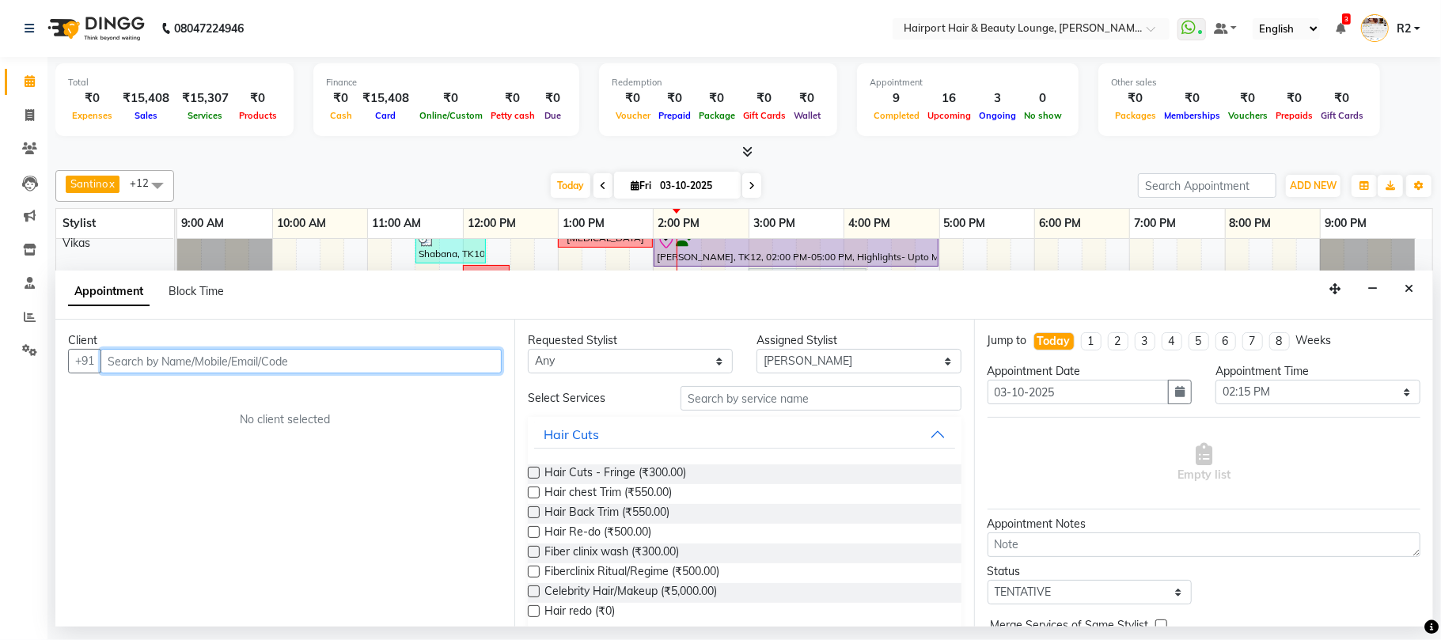
click at [163, 362] on input "text" at bounding box center [300, 361] width 401 height 25
type input "9908258858"
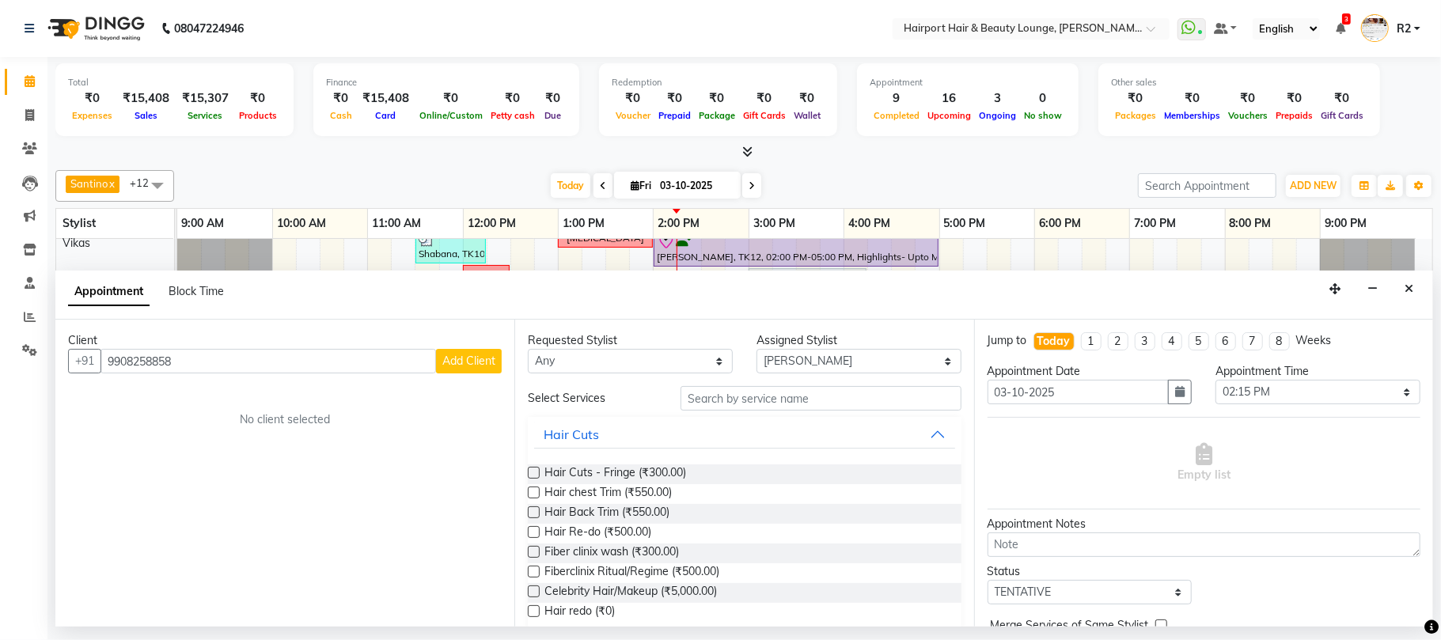
click at [472, 358] on span "Add Client" at bounding box center [468, 361] width 53 height 14
select select "22"
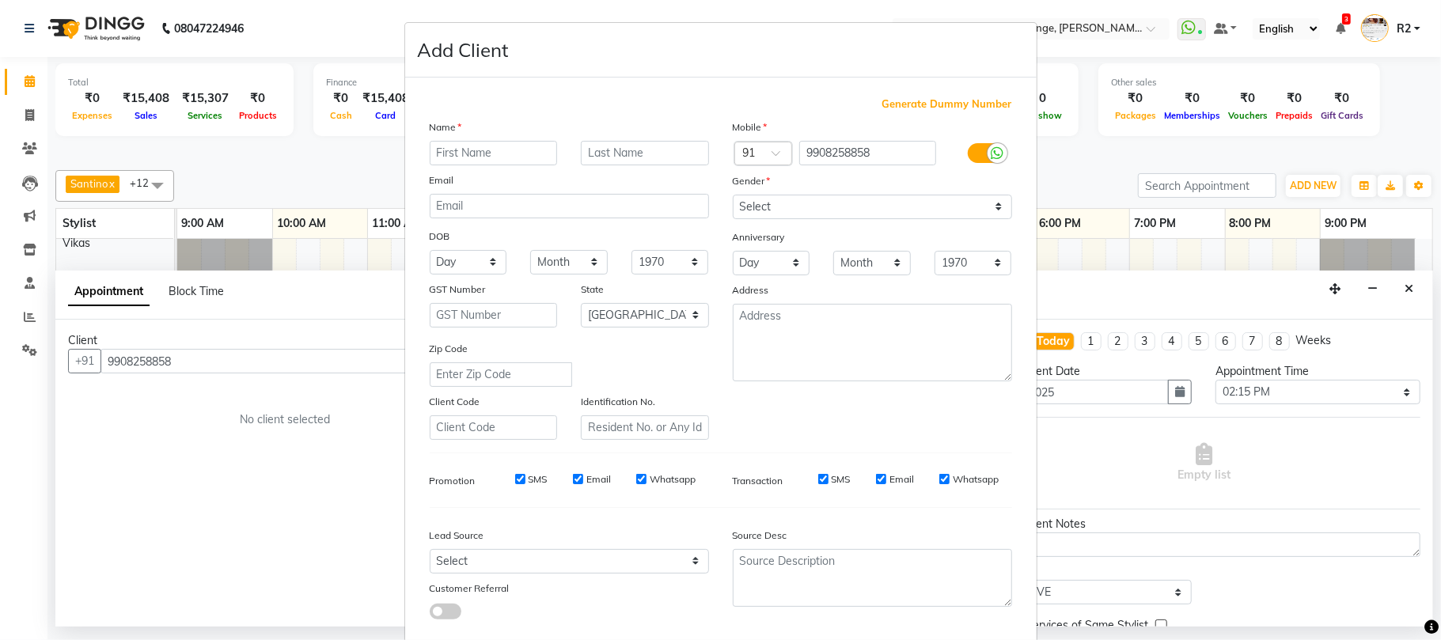
click at [482, 153] on input "text" at bounding box center [494, 153] width 128 height 25
type input "[PERSON_NAME]"
click at [620, 161] on input "text" at bounding box center [645, 153] width 128 height 25
click at [771, 200] on select "Select [DEMOGRAPHIC_DATA] [DEMOGRAPHIC_DATA] Other Prefer Not To Say" at bounding box center [872, 207] width 279 height 25
select select "[DEMOGRAPHIC_DATA]"
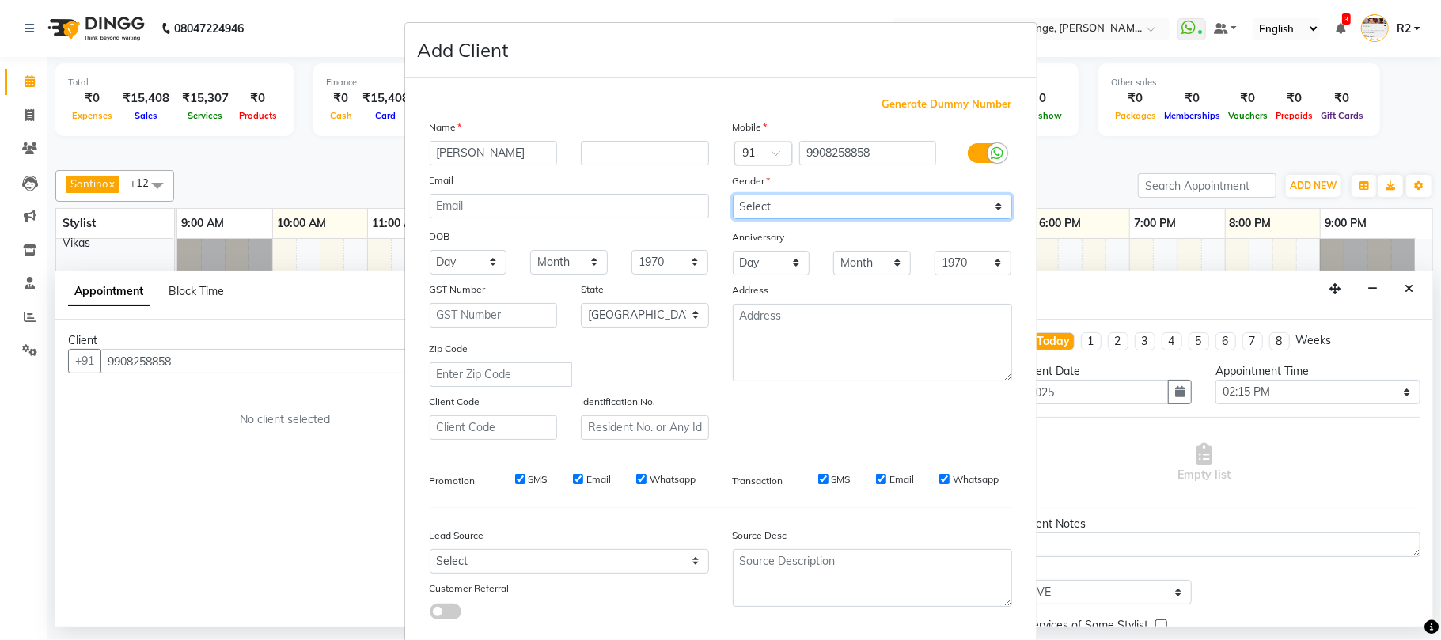
click at [733, 195] on select "Select [DEMOGRAPHIC_DATA] [DEMOGRAPHIC_DATA] Other Prefer Not To Say" at bounding box center [872, 207] width 279 height 25
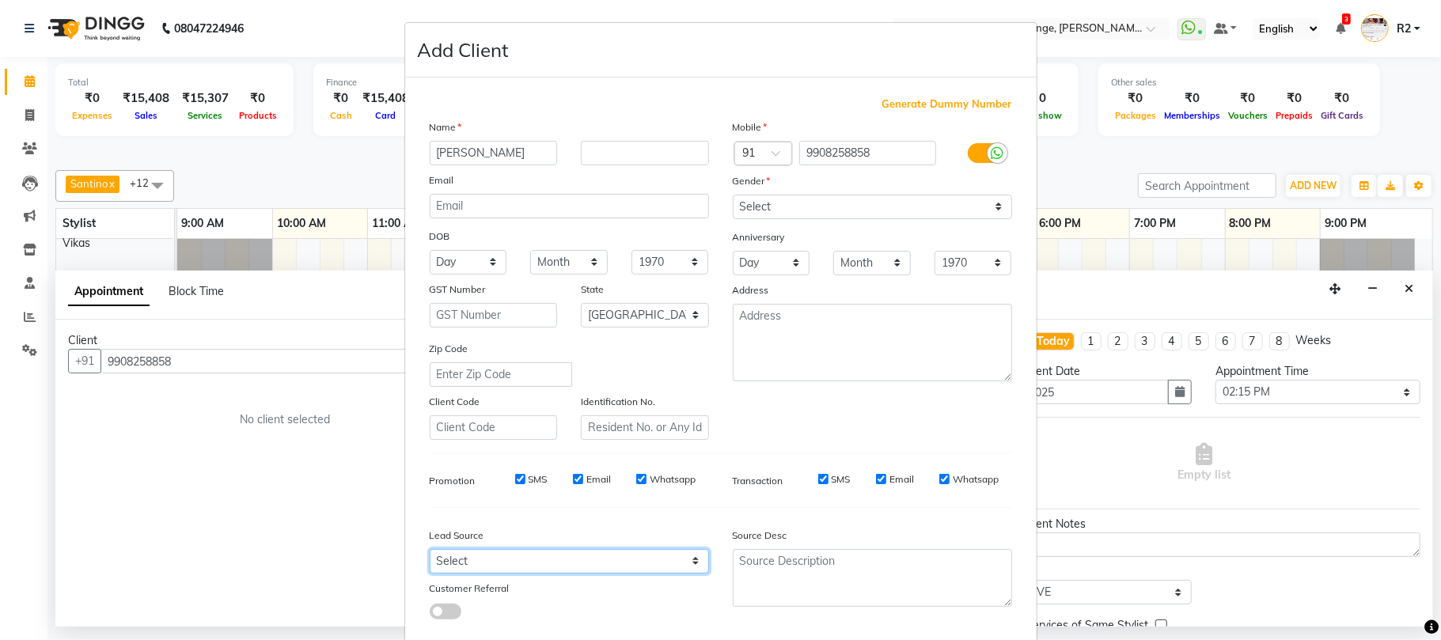
click at [668, 549] on select "Select Walk-in Referral Internet Friend Word of Mouth Advertisement Facebook Ju…" at bounding box center [569, 561] width 279 height 25
select select "10261"
click at [430, 549] on select "Select Walk-in Referral Internet Friend Word of Mouth Advertisement Facebook Ju…" at bounding box center [569, 561] width 279 height 25
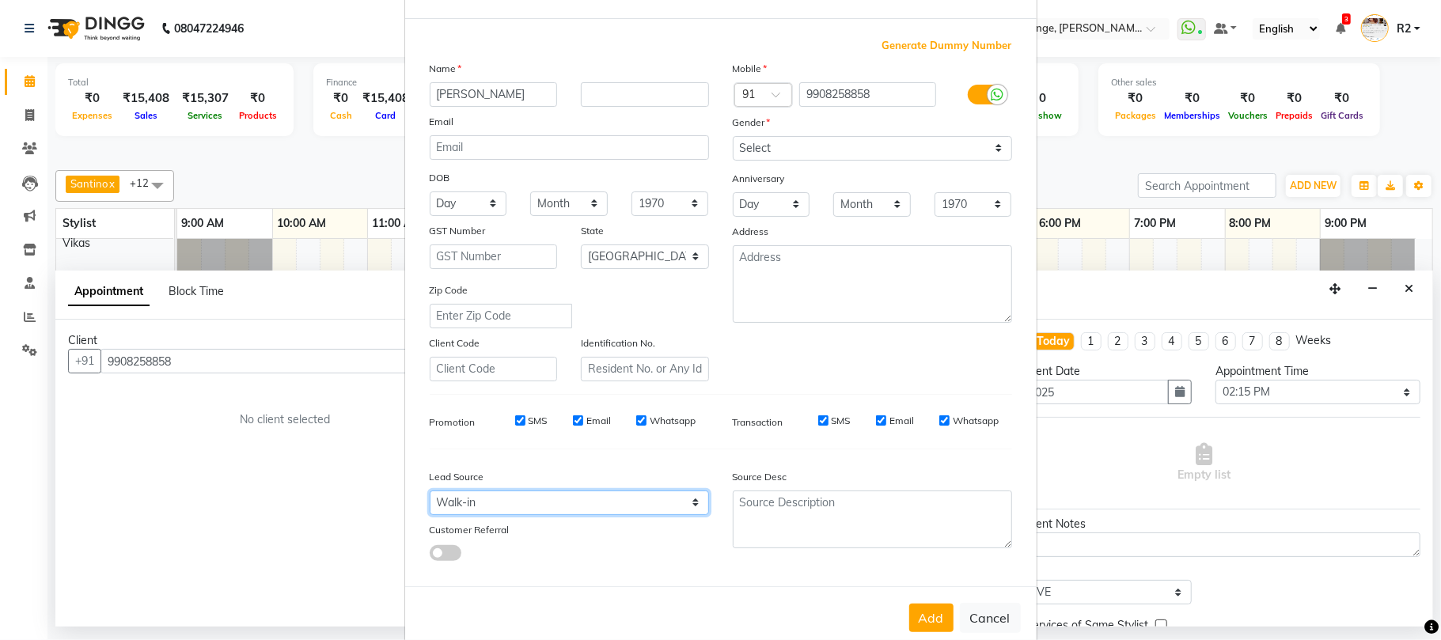
scroll to position [86, 0]
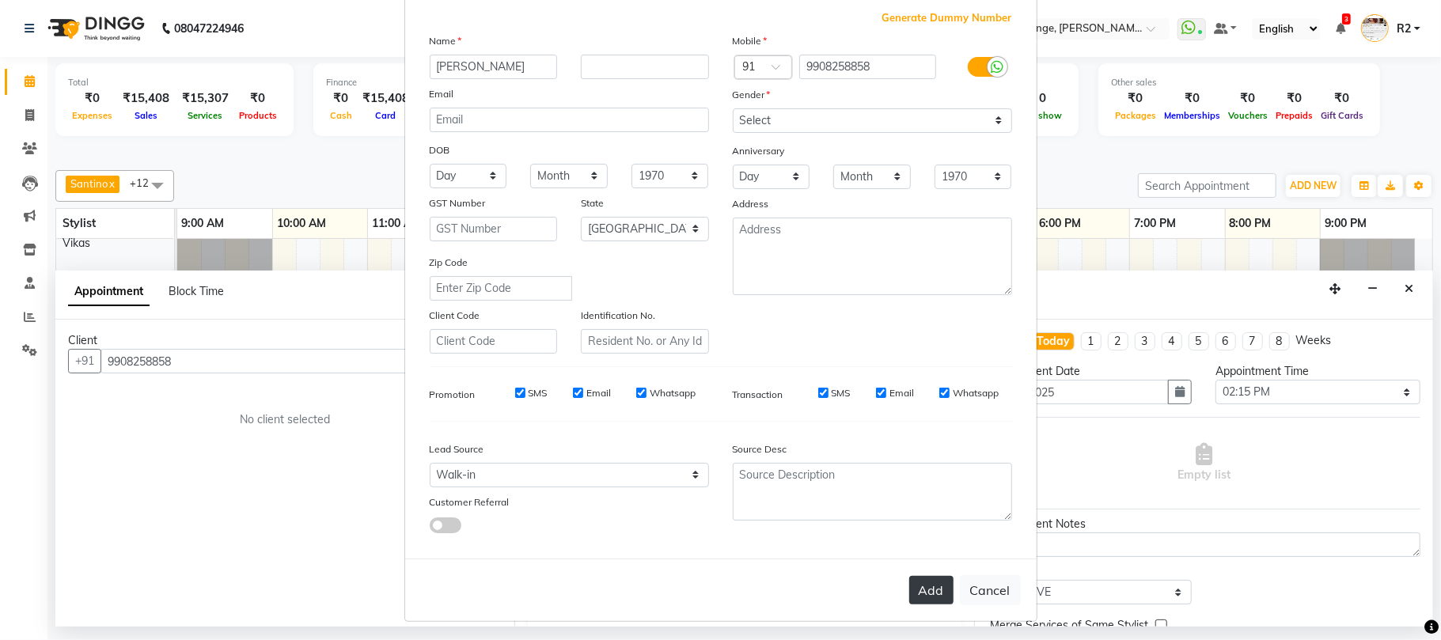
click at [918, 577] on button "Add" at bounding box center [931, 590] width 44 height 28
select select
select select "null"
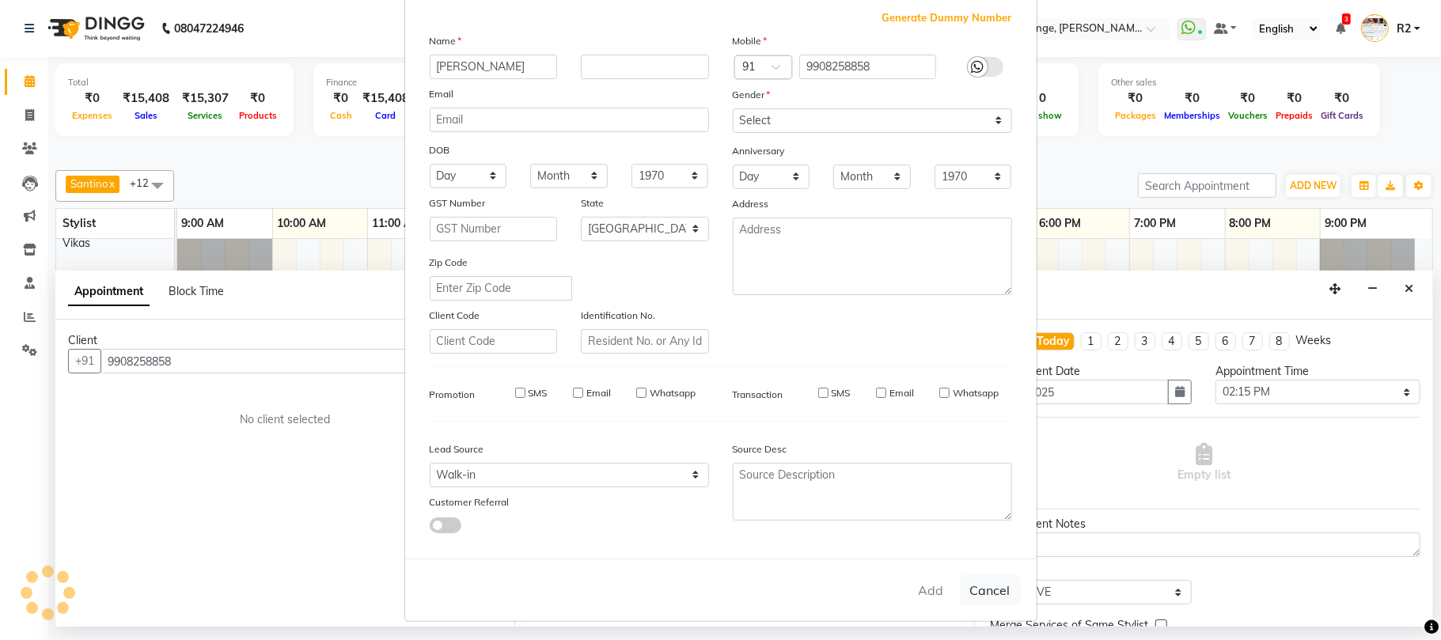
select select
checkbox input "false"
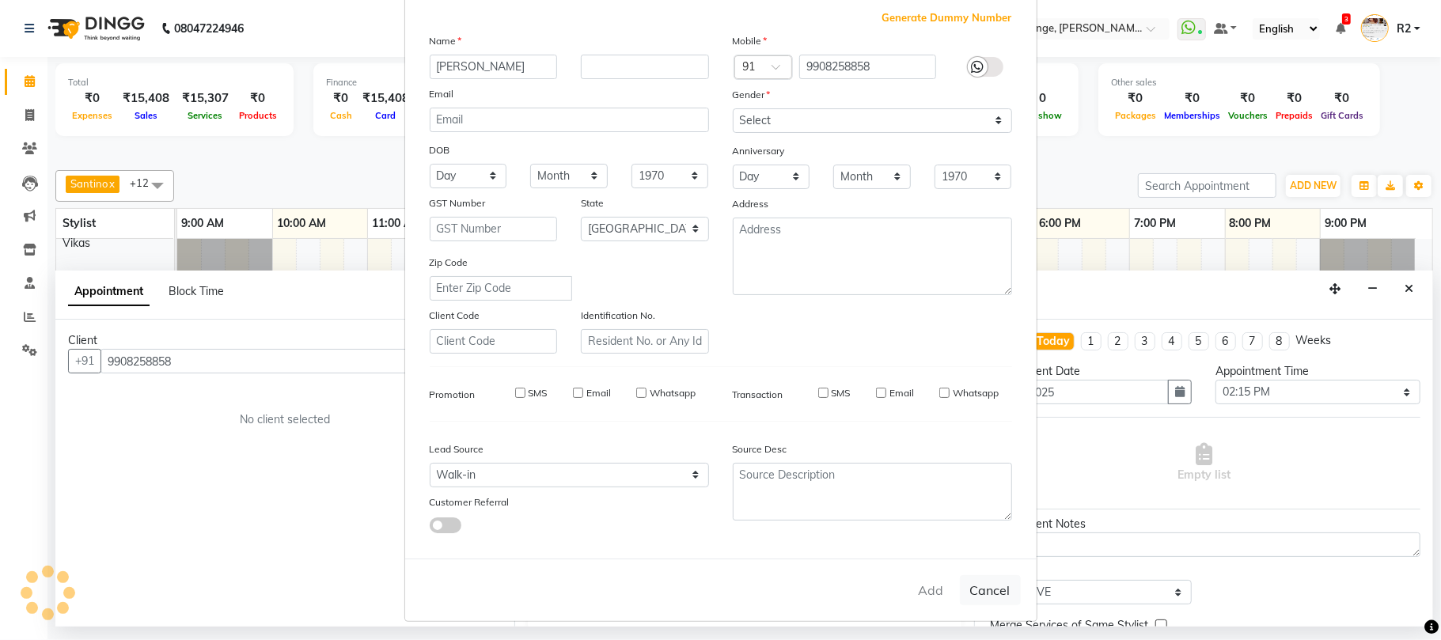
checkbox input "false"
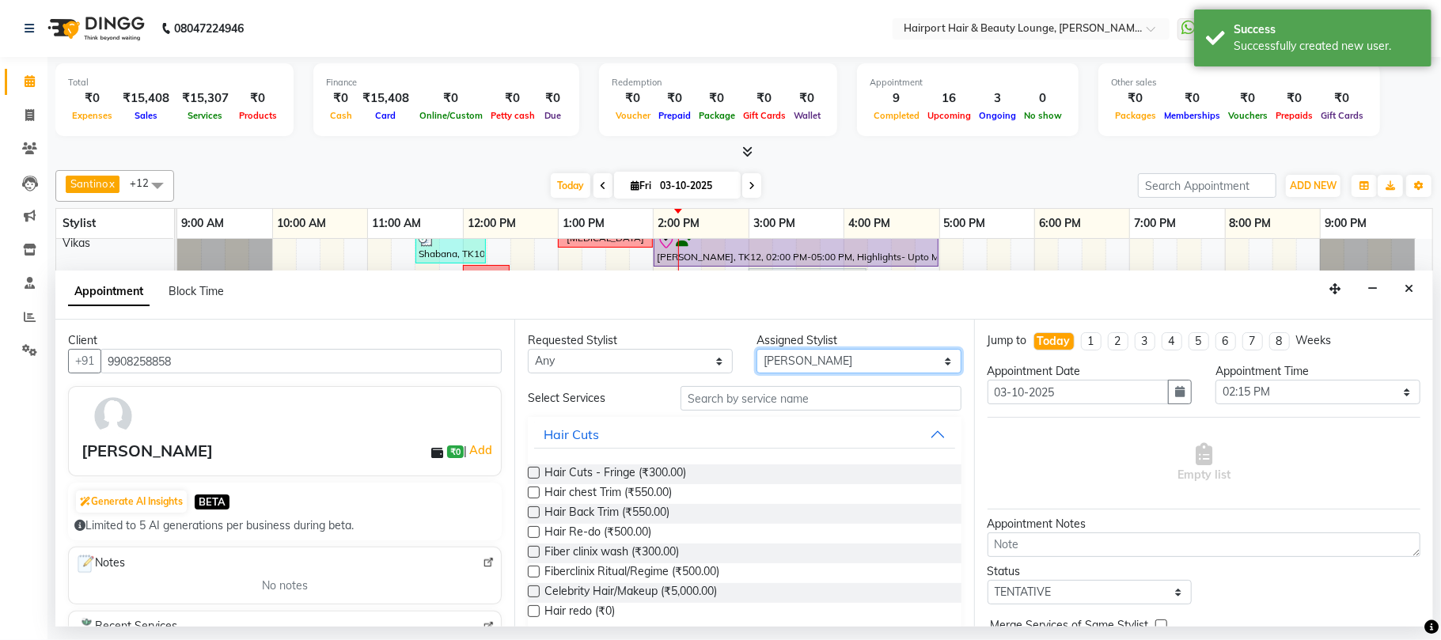
click at [767, 369] on select "Select [PERSON_NAME] [PERSON_NAME] [PERSON_NAME] [PERSON_NAME] [PERSON_NAME] Me…" at bounding box center [858, 361] width 205 height 25
select select "69783"
click at [756, 350] on select "Select [PERSON_NAME] [PERSON_NAME] [PERSON_NAME] [PERSON_NAME] [PERSON_NAME] Me…" at bounding box center [858, 361] width 205 height 25
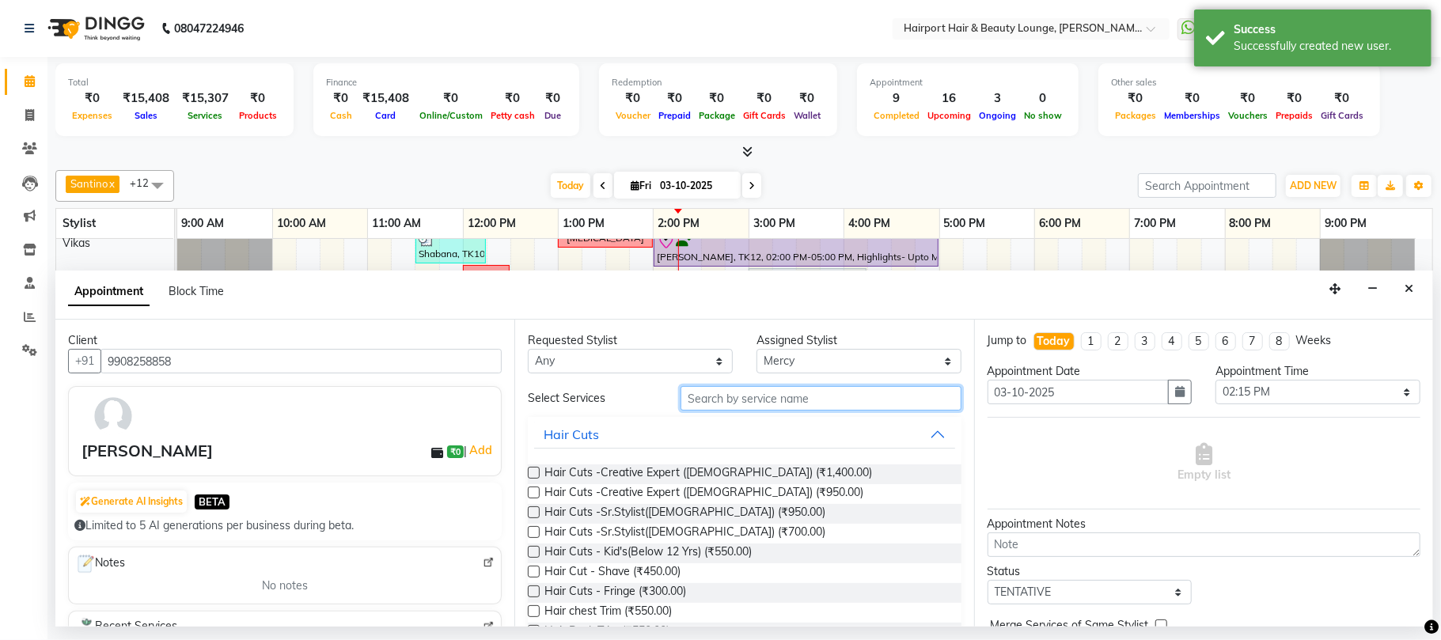
click at [734, 408] on input "text" at bounding box center [820, 398] width 281 height 25
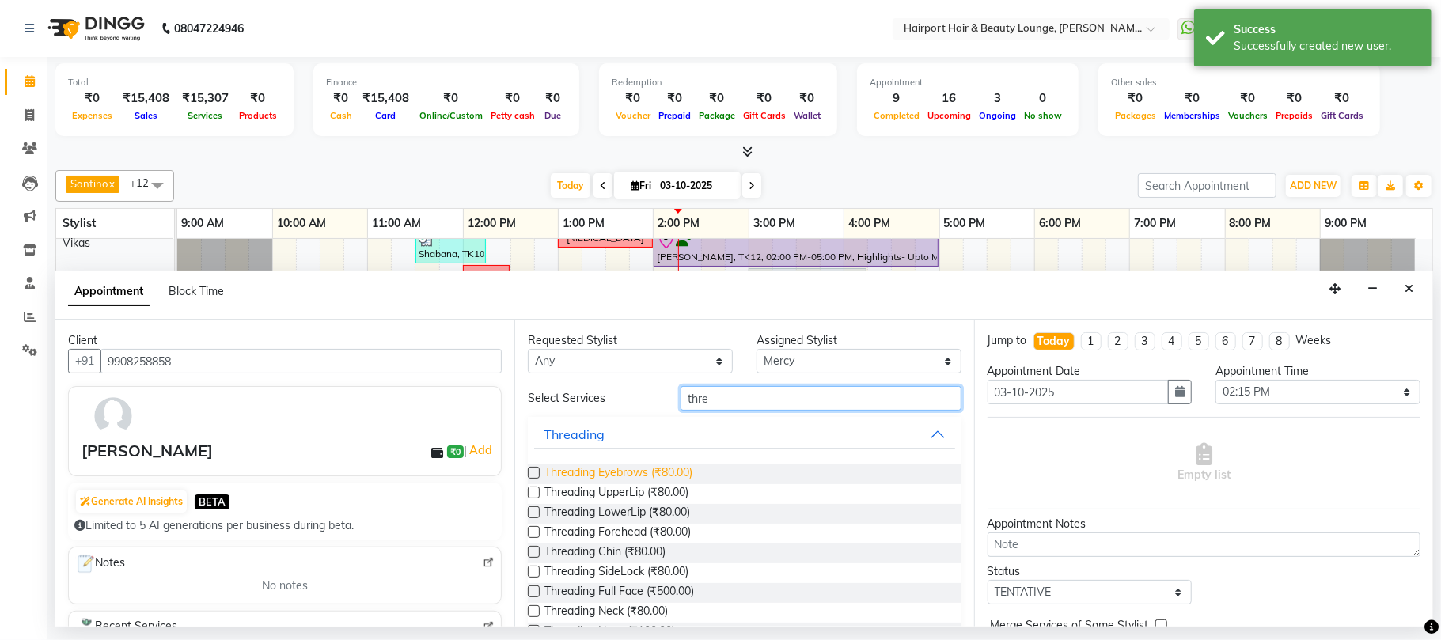
type input "thre"
click at [661, 473] on span "Threading Eyebrows (₹80.00)" at bounding box center [618, 474] width 148 height 20
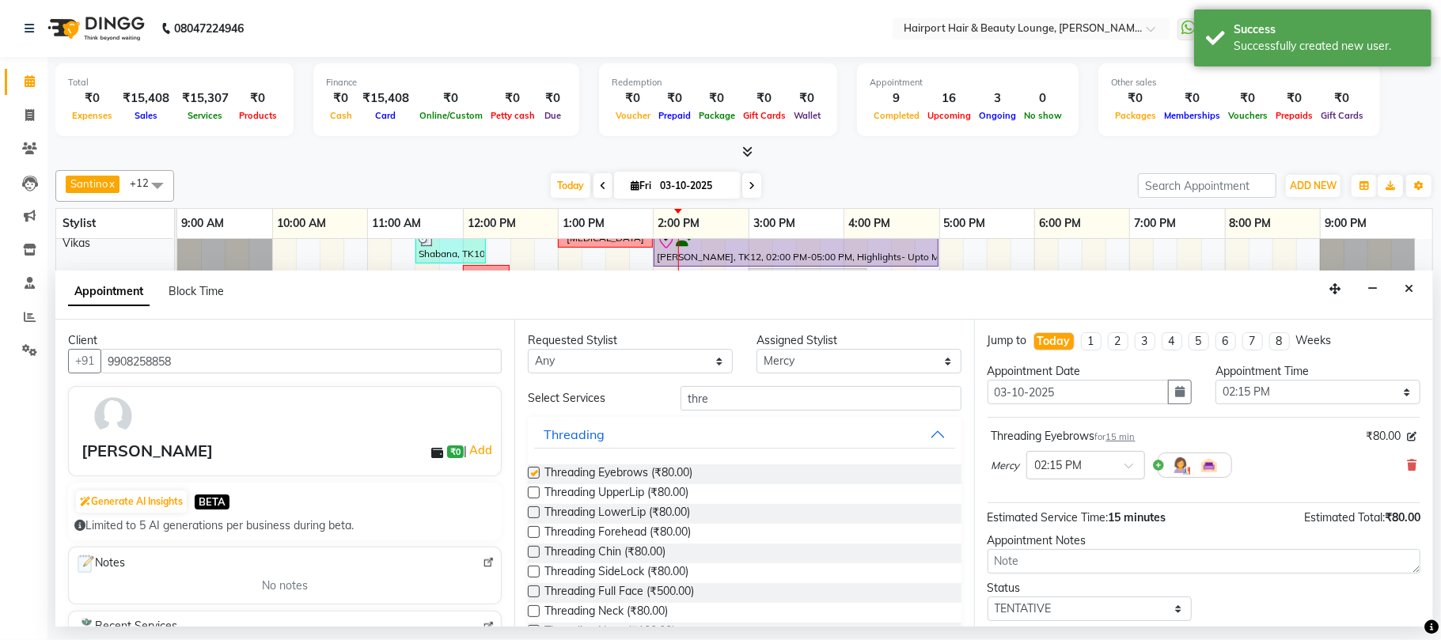
checkbox input "false"
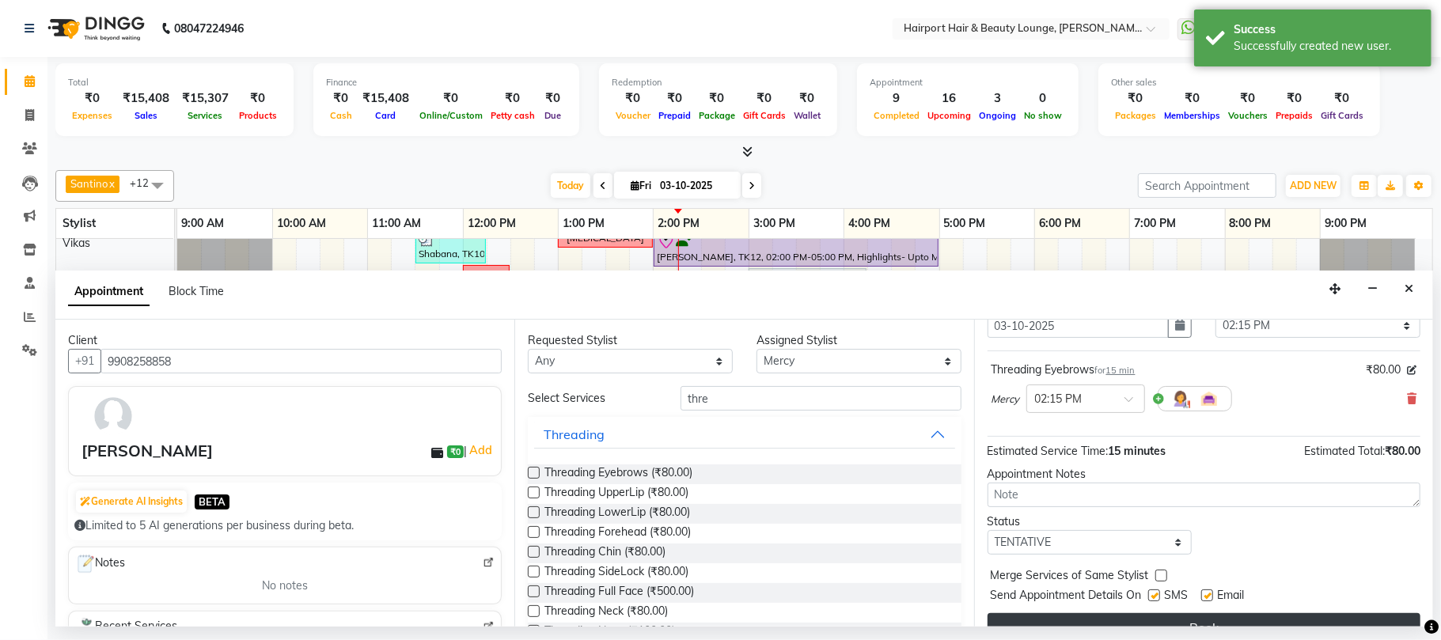
scroll to position [96, 0]
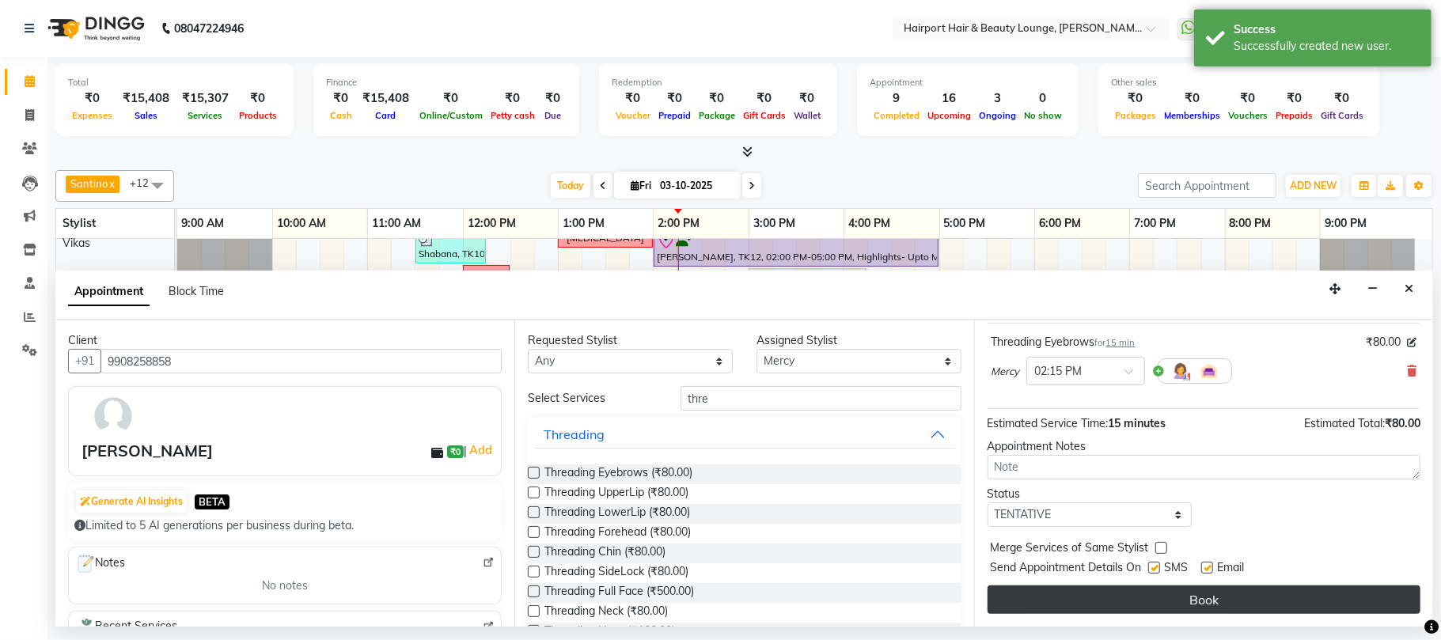
click at [1190, 590] on button "Book" at bounding box center [1203, 599] width 433 height 28
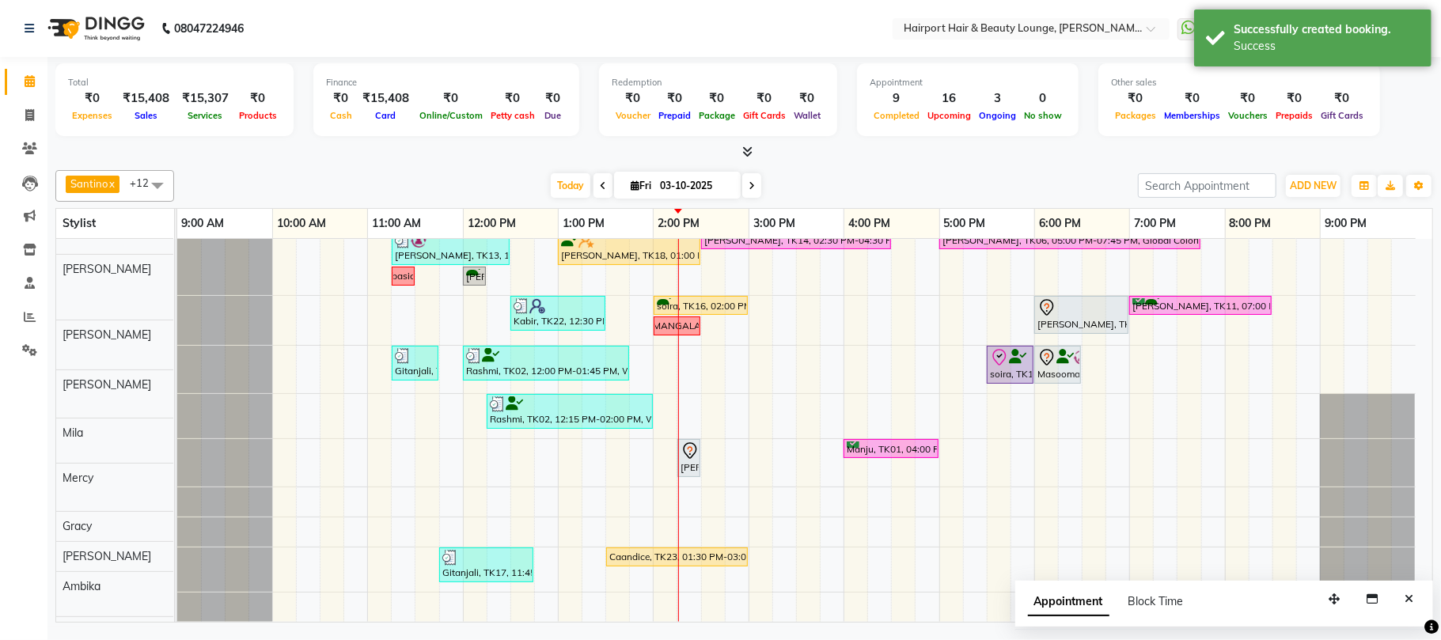
scroll to position [282, 0]
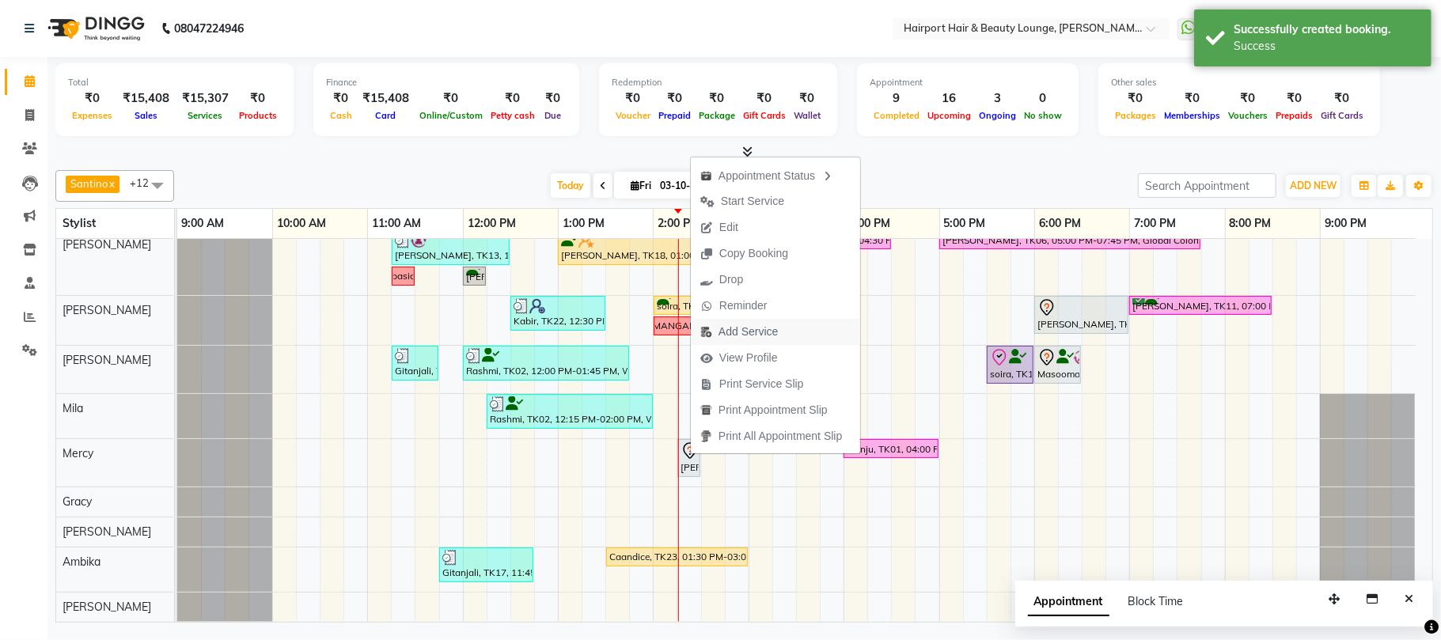
click at [744, 331] on span "Add Service" at bounding box center [747, 332] width 59 height 17
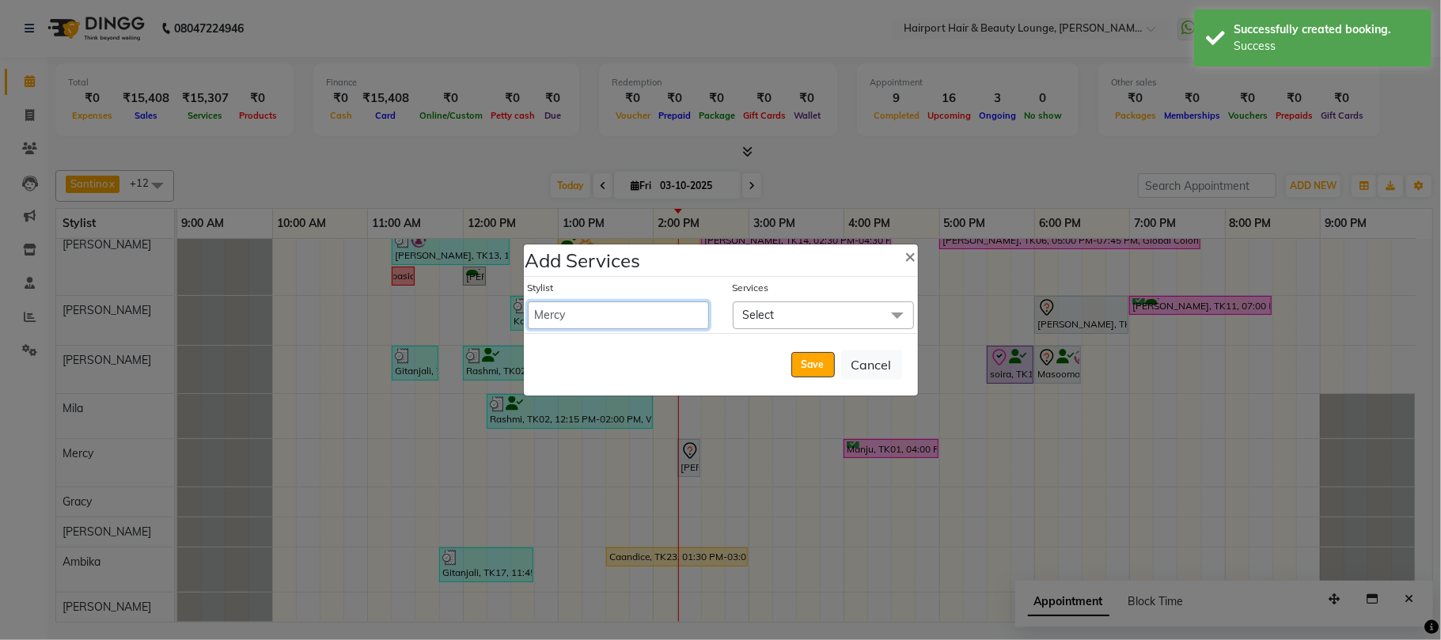
click at [615, 326] on select "8806278622 9822054562 Accounts IV [PERSON_NAME] 3 Alc Camp Office [PERSON_NAME]…" at bounding box center [618, 315] width 181 height 28
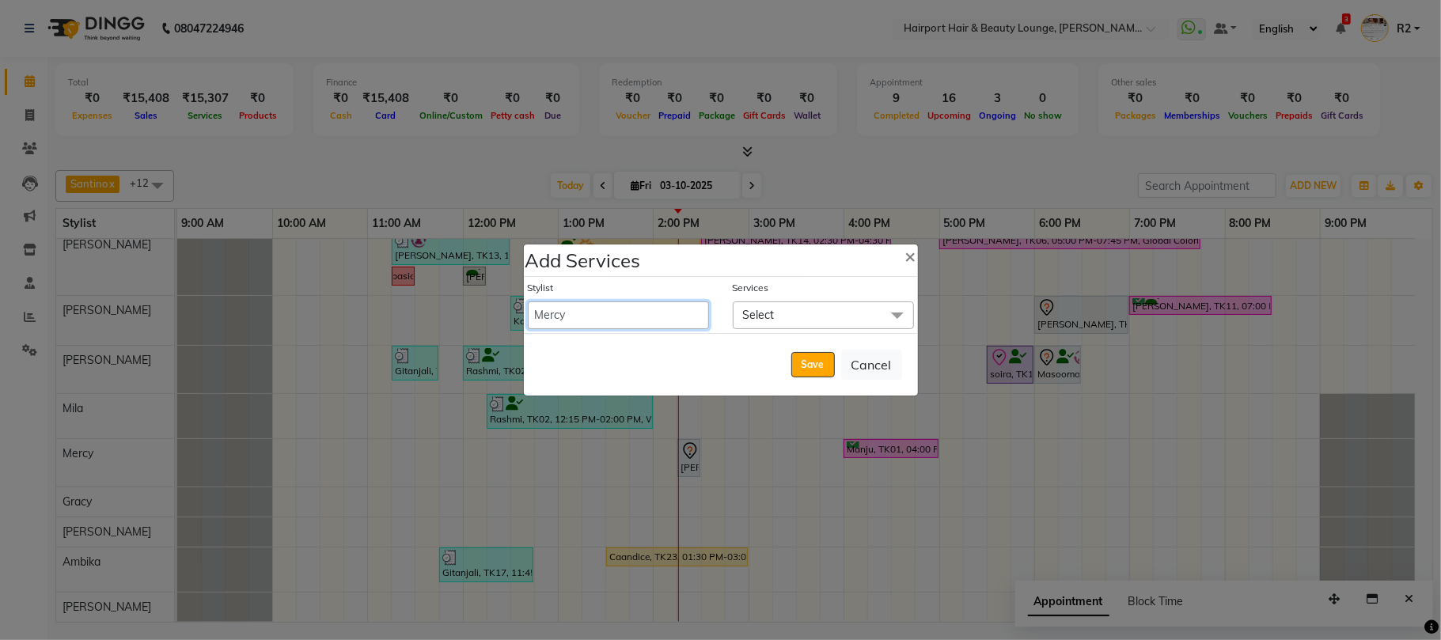
select select "13264"
click at [528, 301] on select "8806278622 9822054562 Accounts IV [PERSON_NAME] 3 Alc Camp Office [PERSON_NAME]…" at bounding box center [618, 315] width 181 height 28
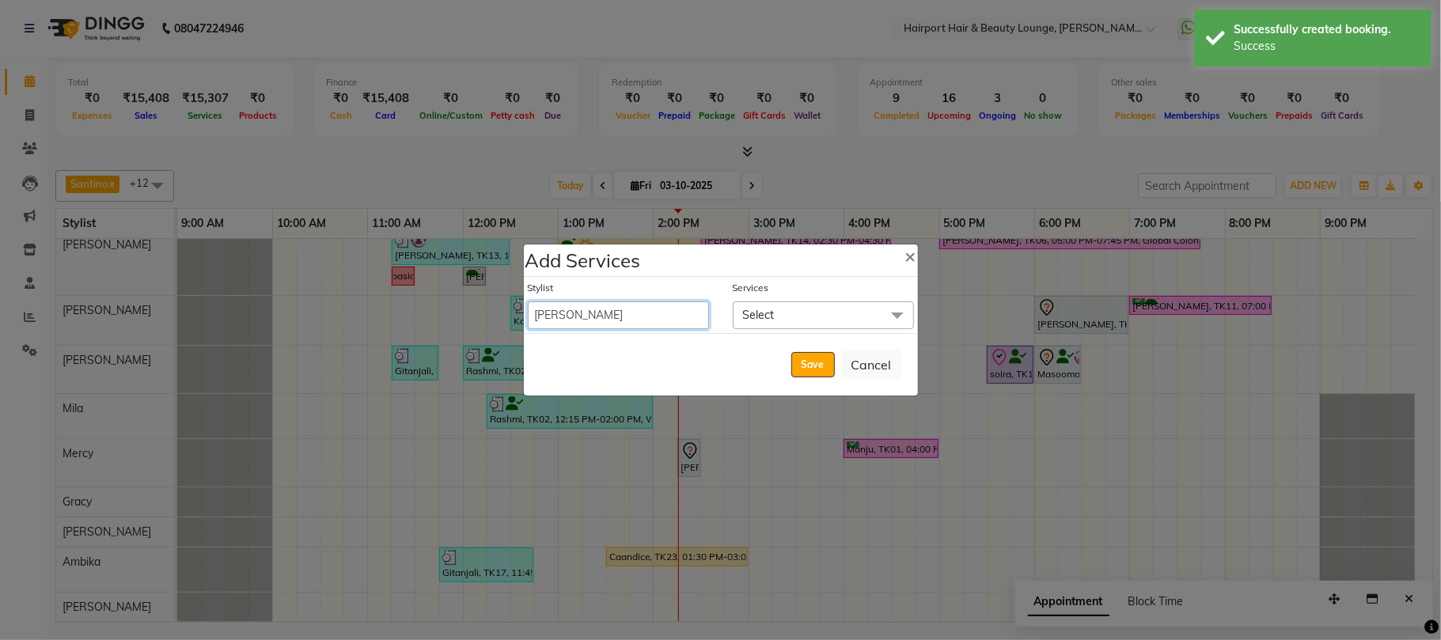
select select "870"
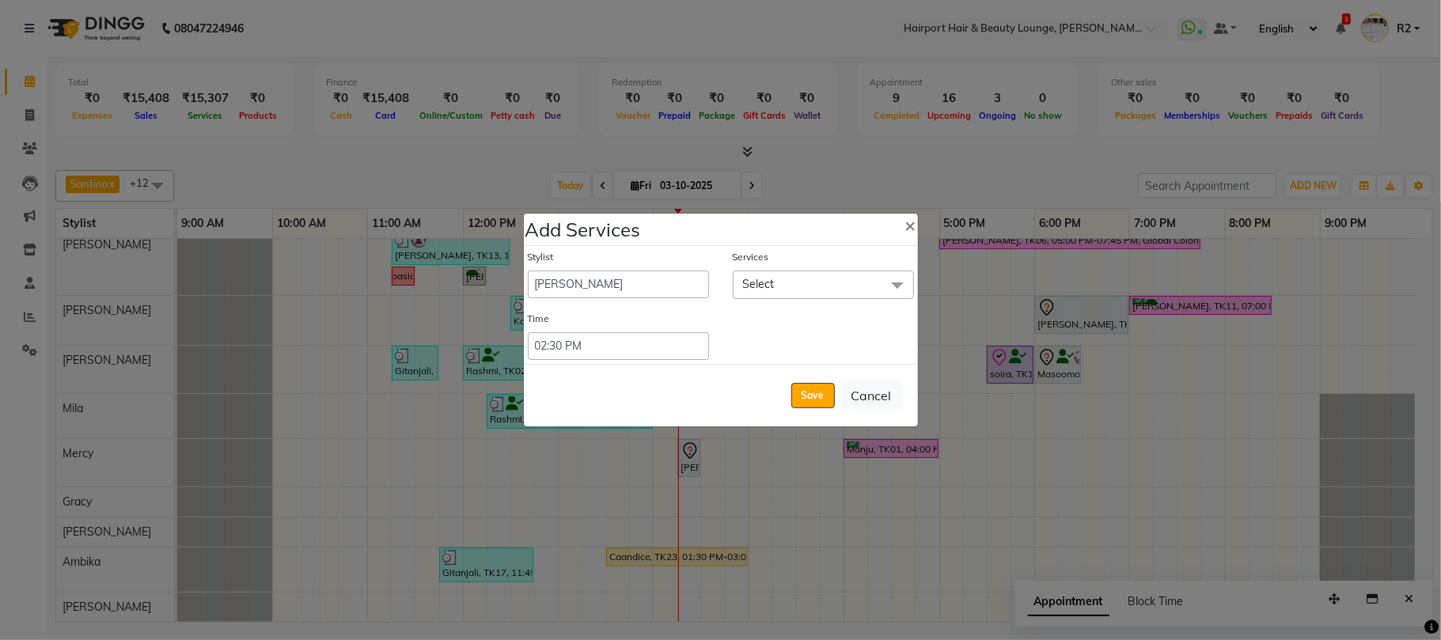
click at [801, 285] on span "Select" at bounding box center [823, 285] width 181 height 28
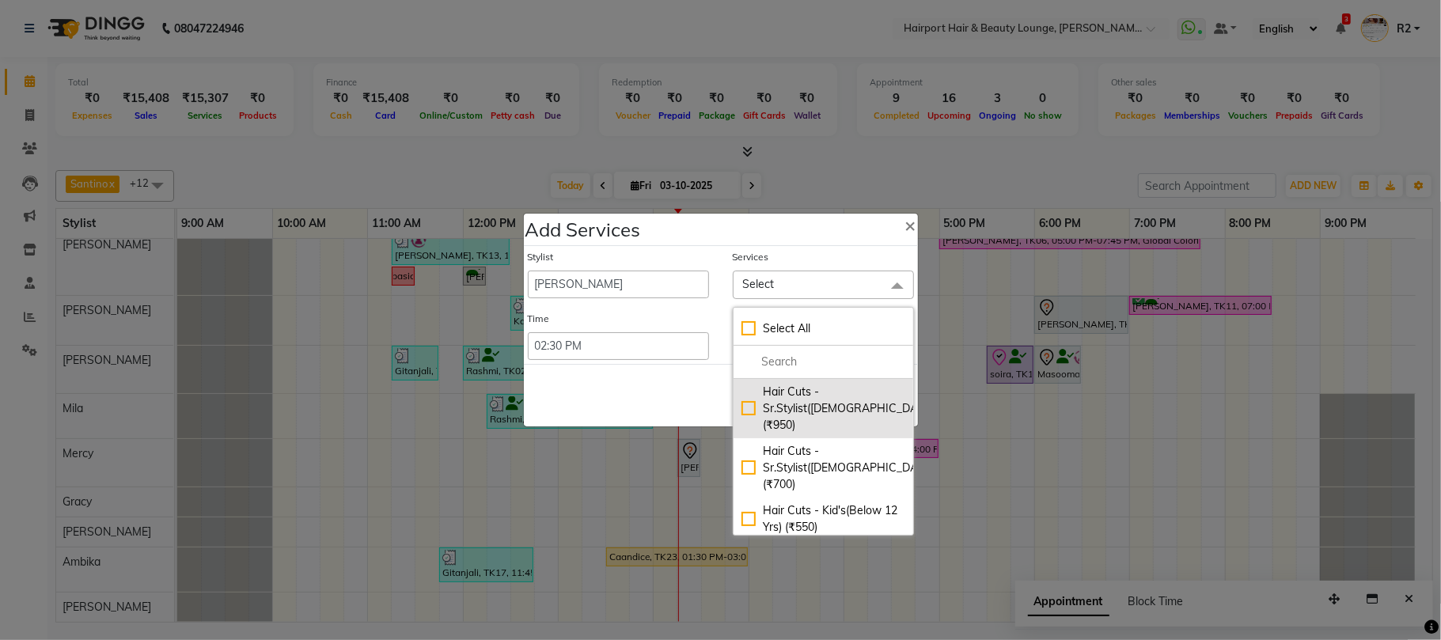
click at [757, 402] on div "Hair Cuts -Sr.Stylist([DEMOGRAPHIC_DATA]) (₹950)" at bounding box center [823, 409] width 164 height 50
checkbox input "true"
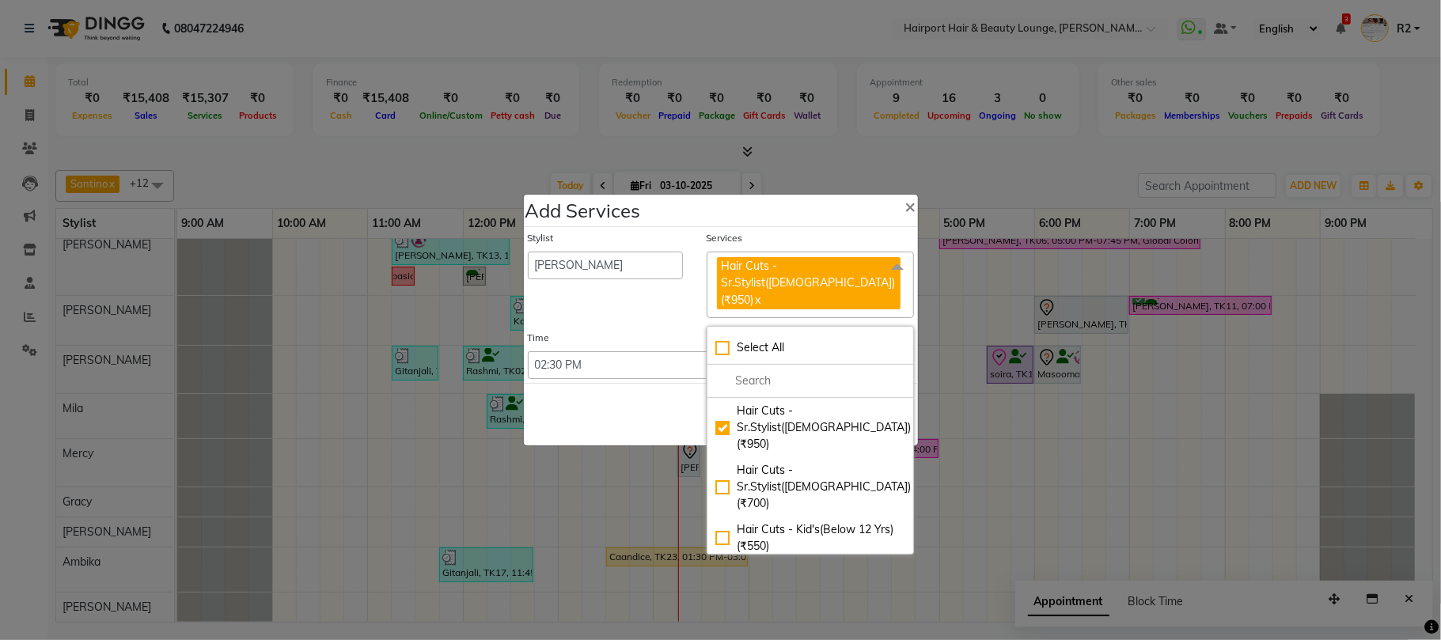
click at [668, 402] on div "Save Cancel" at bounding box center [721, 414] width 394 height 62
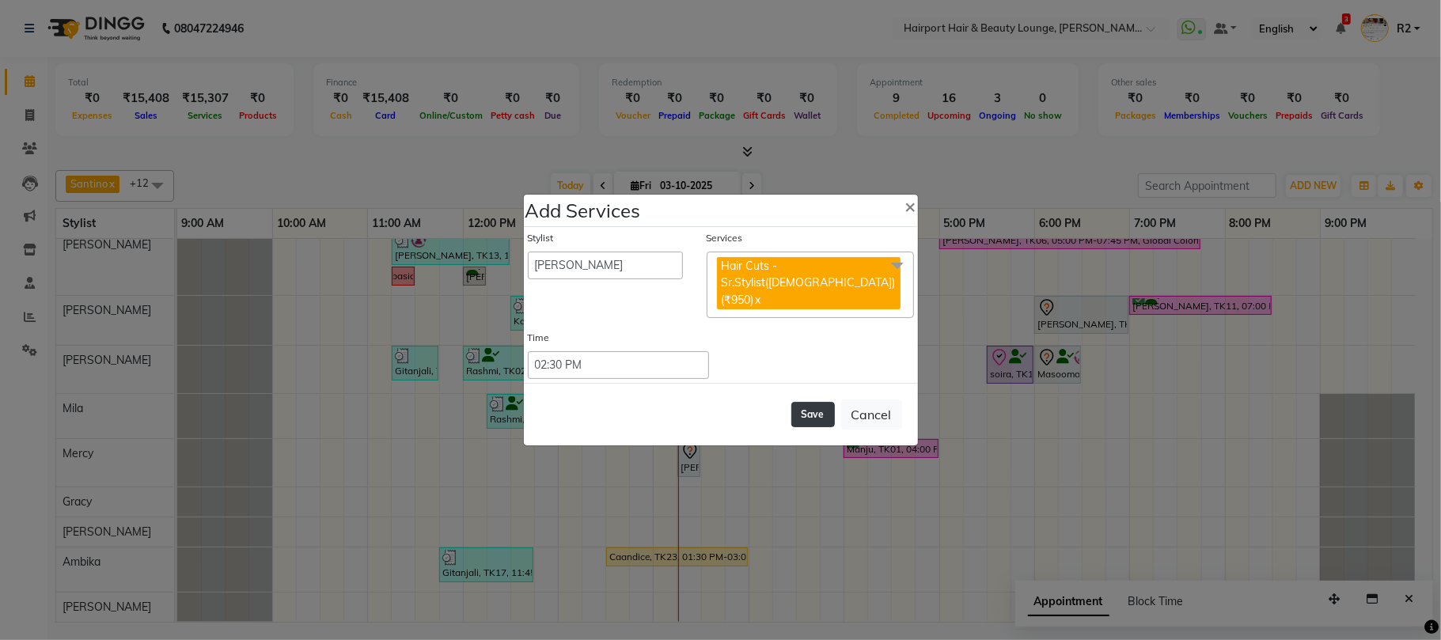
click at [798, 411] on button "Save" at bounding box center [813, 414] width 44 height 25
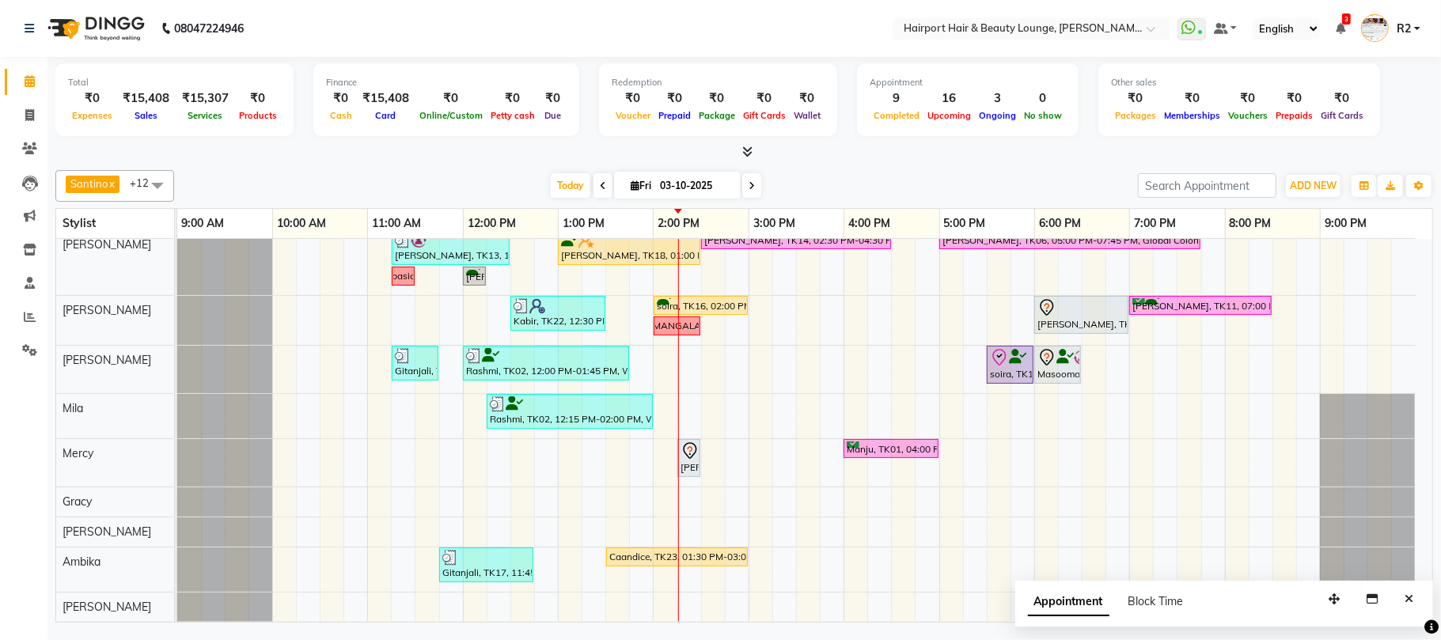
click at [367, 174] on div "[DATE] [DATE]" at bounding box center [656, 186] width 948 height 24
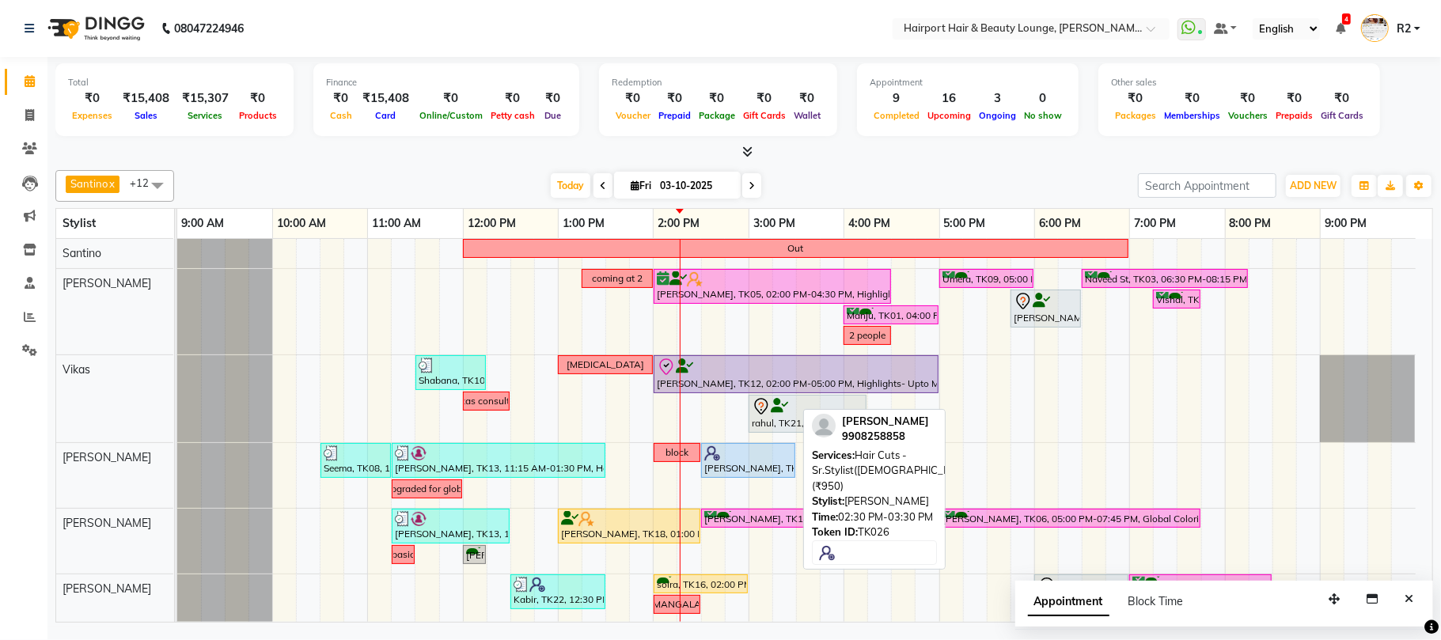
click at [752, 453] on div at bounding box center [748, 453] width 88 height 16
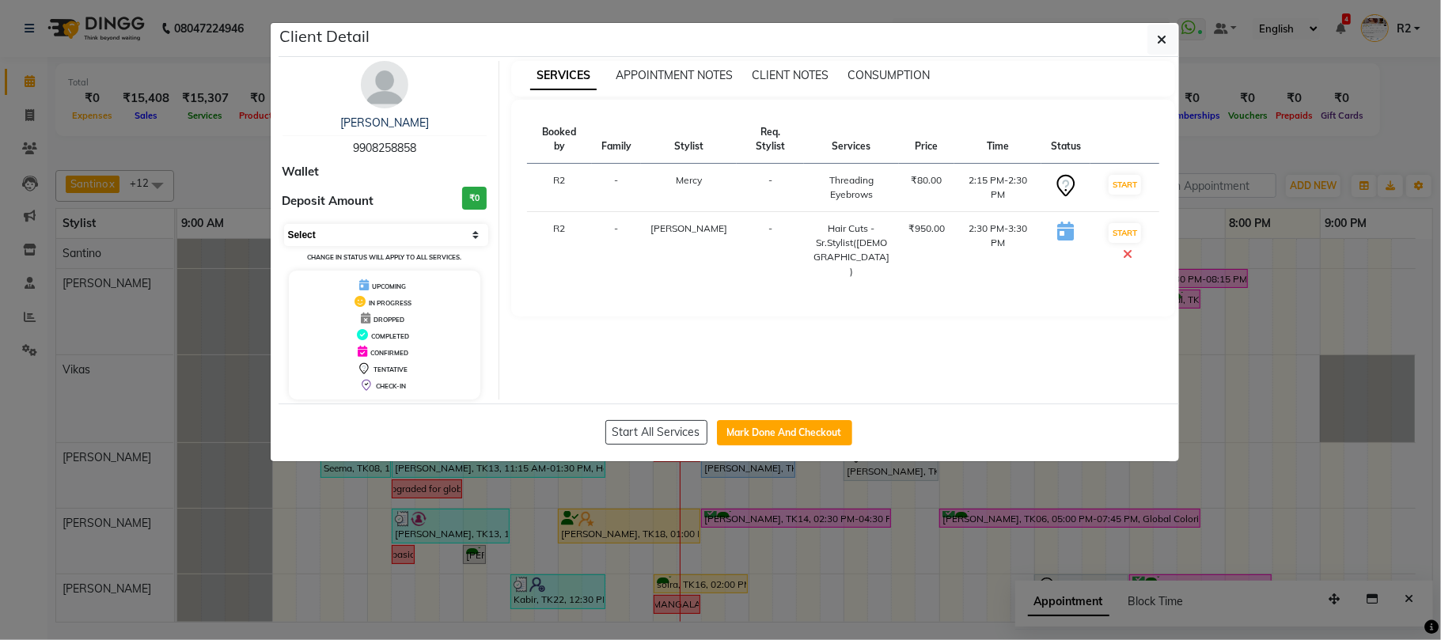
click at [386, 228] on select "Select IN SERVICE CONFIRMED TENTATIVE CHECK IN MARK DONE DROPPED UPCOMING" at bounding box center [386, 235] width 205 height 22
click at [284, 225] on select "Select IN SERVICE CONFIRMED TENTATIVE CHECK IN MARK DONE DROPPED UPCOMING" at bounding box center [386, 235] width 205 height 22
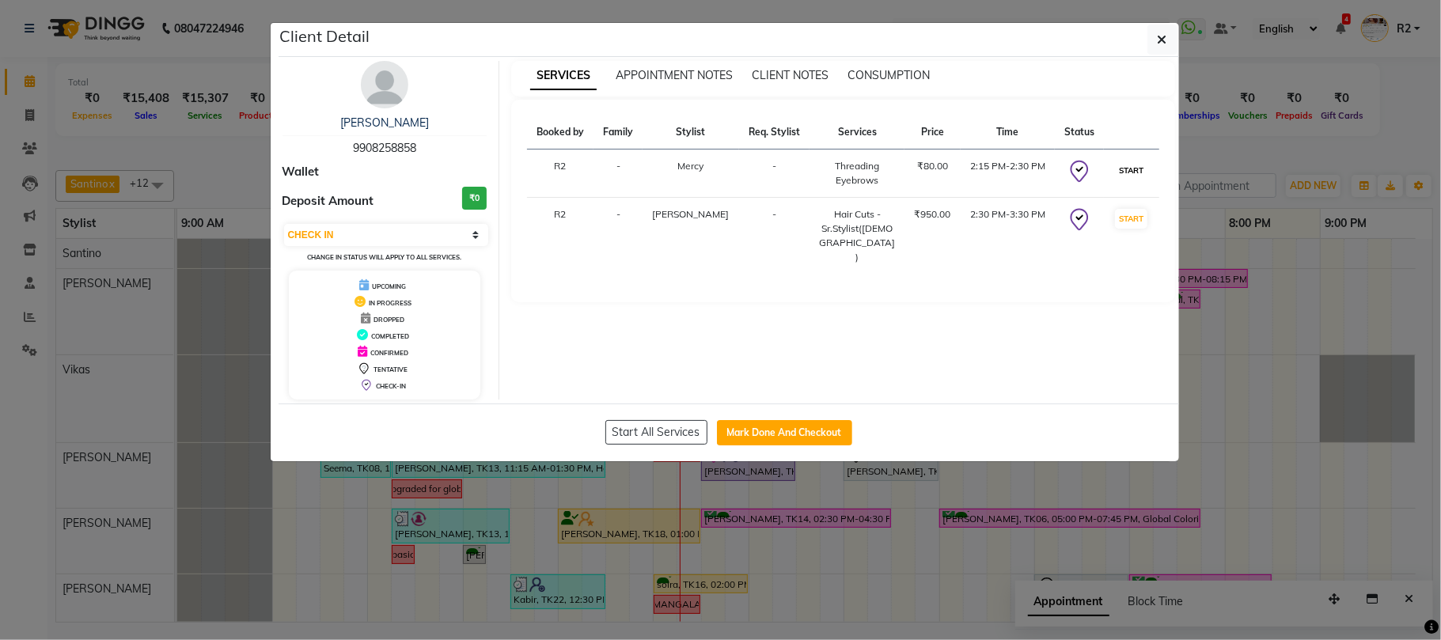
click at [1133, 177] on button "START" at bounding box center [1131, 171] width 32 height 20
select select "select"
click at [1301, 122] on ngb-modal-window "Client Detail [PERSON_NAME] 9908258858 Wallet Deposit Amount ₹0 Select IN SERVI…" at bounding box center [720, 320] width 1441 height 640
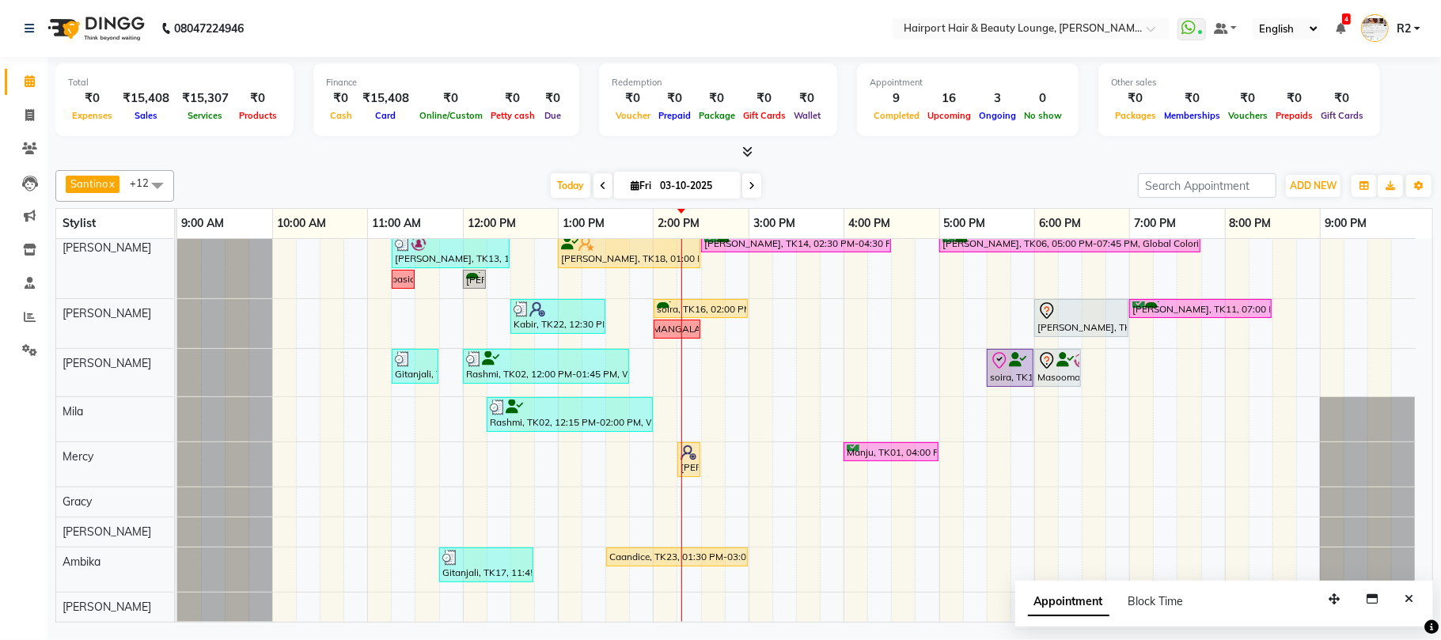
scroll to position [278, 0]
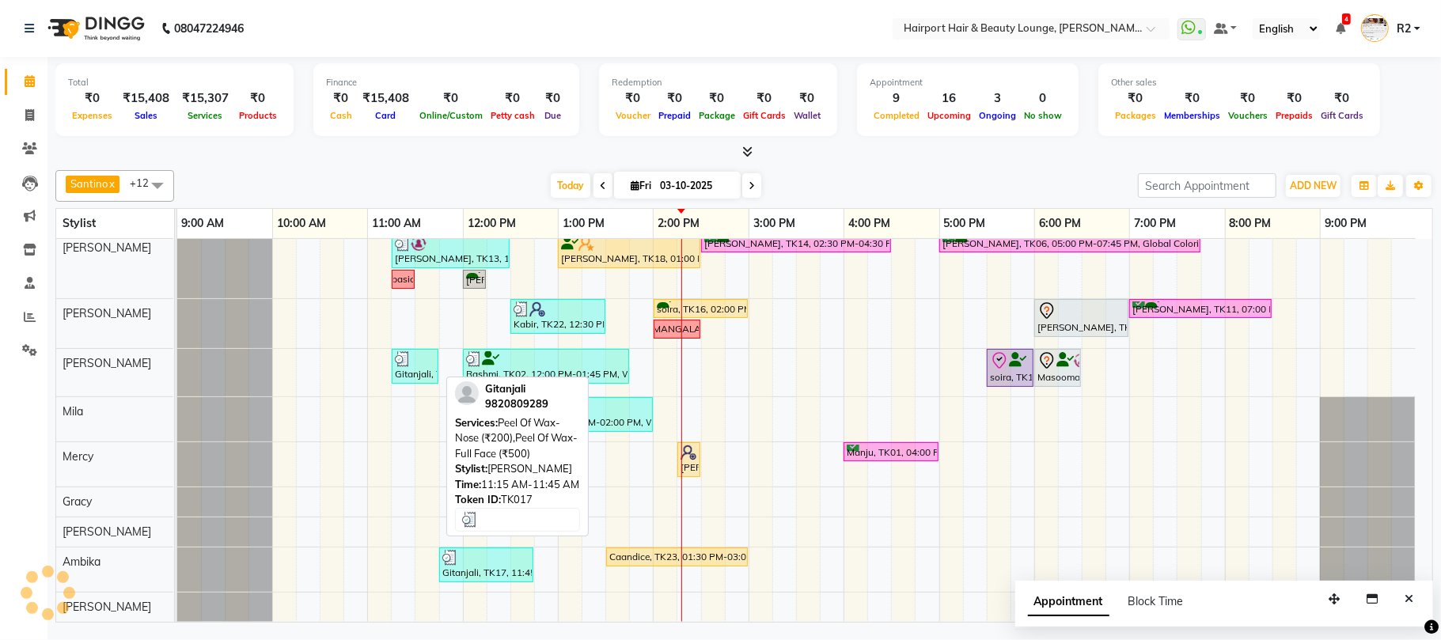
click at [396, 361] on img at bounding box center [403, 359] width 16 height 16
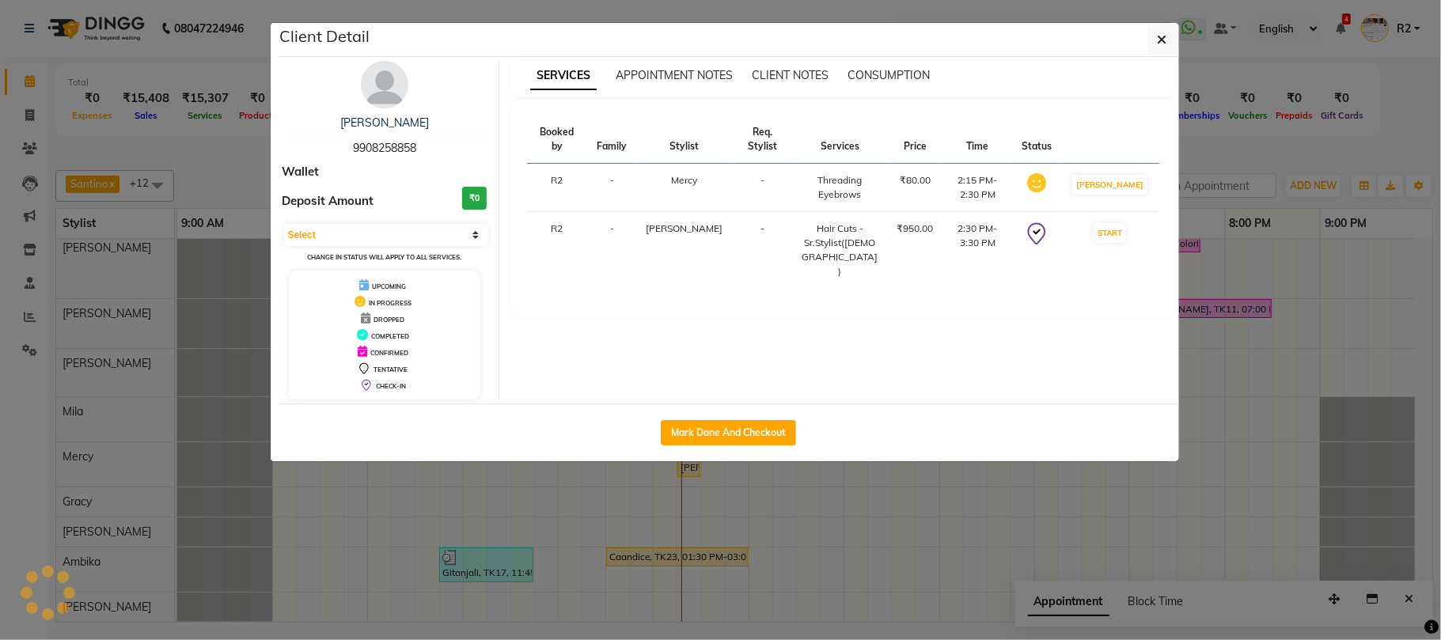
select select "3"
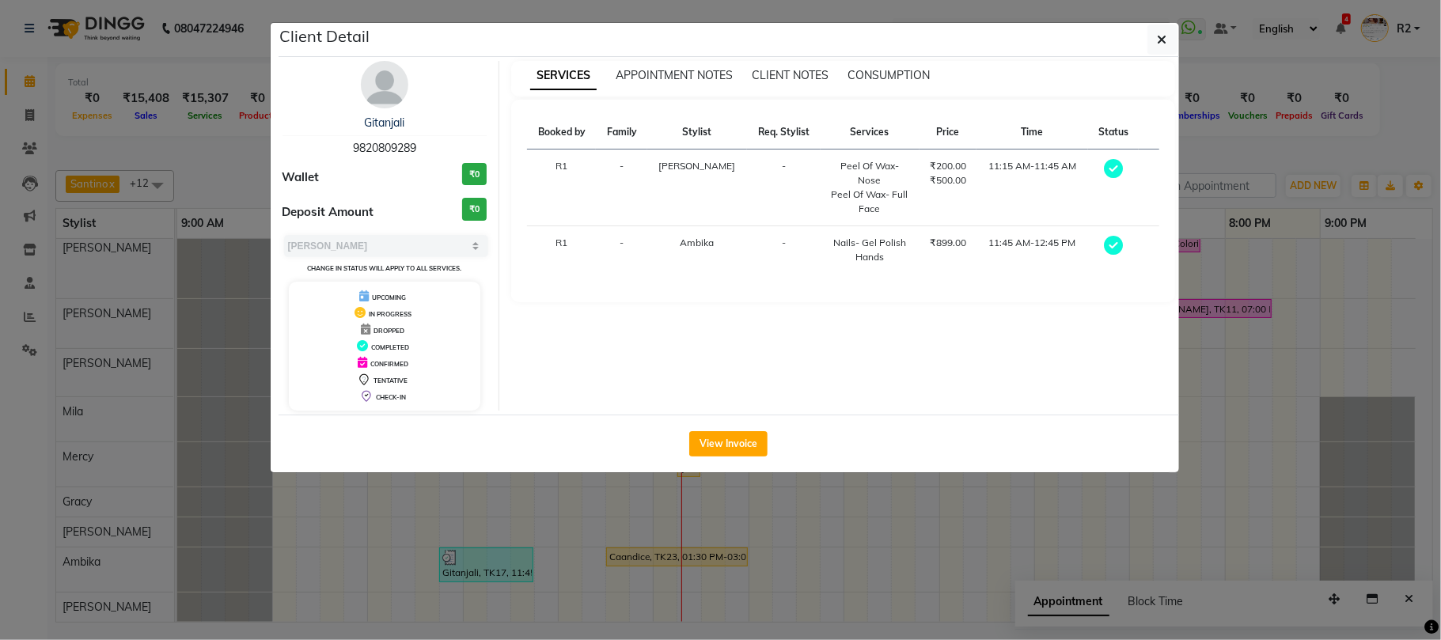
click at [551, 540] on ngb-modal-window "Client Detail Gitanjali 9820809289 Wallet ₹0 Deposit Amount ₹0 Select MARK DONE…" at bounding box center [720, 320] width 1441 height 640
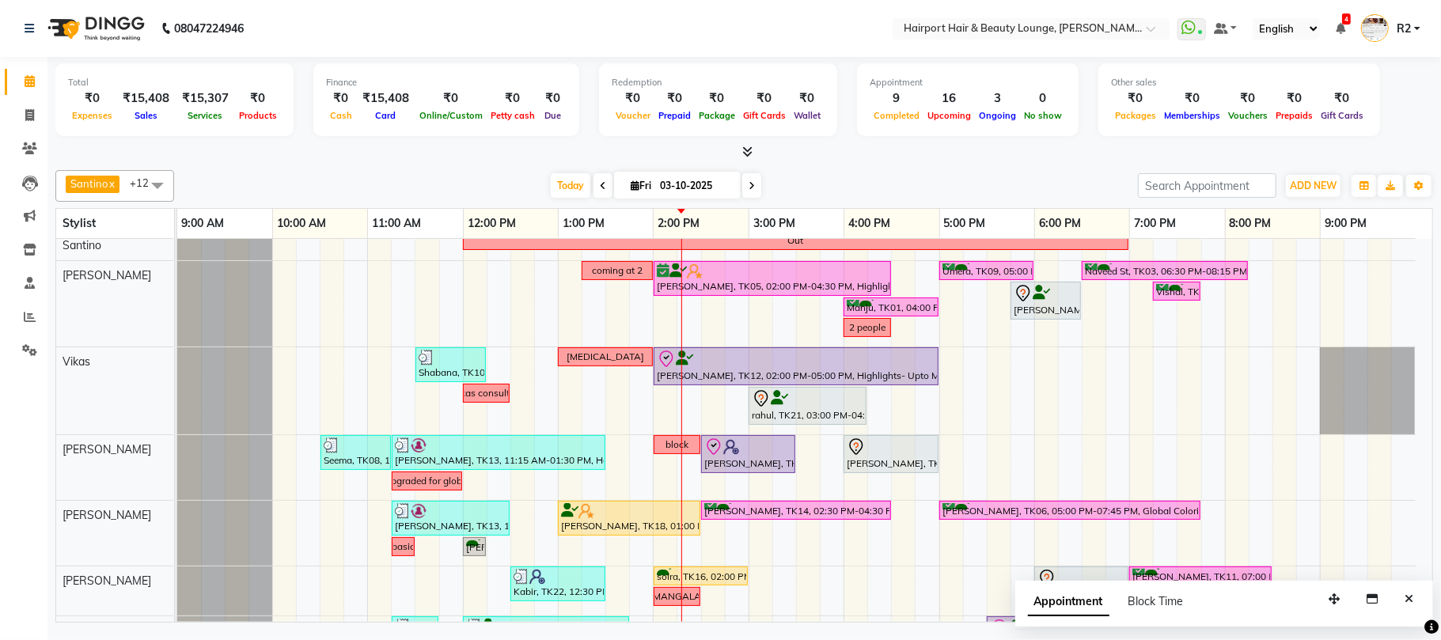
scroll to position [0, 0]
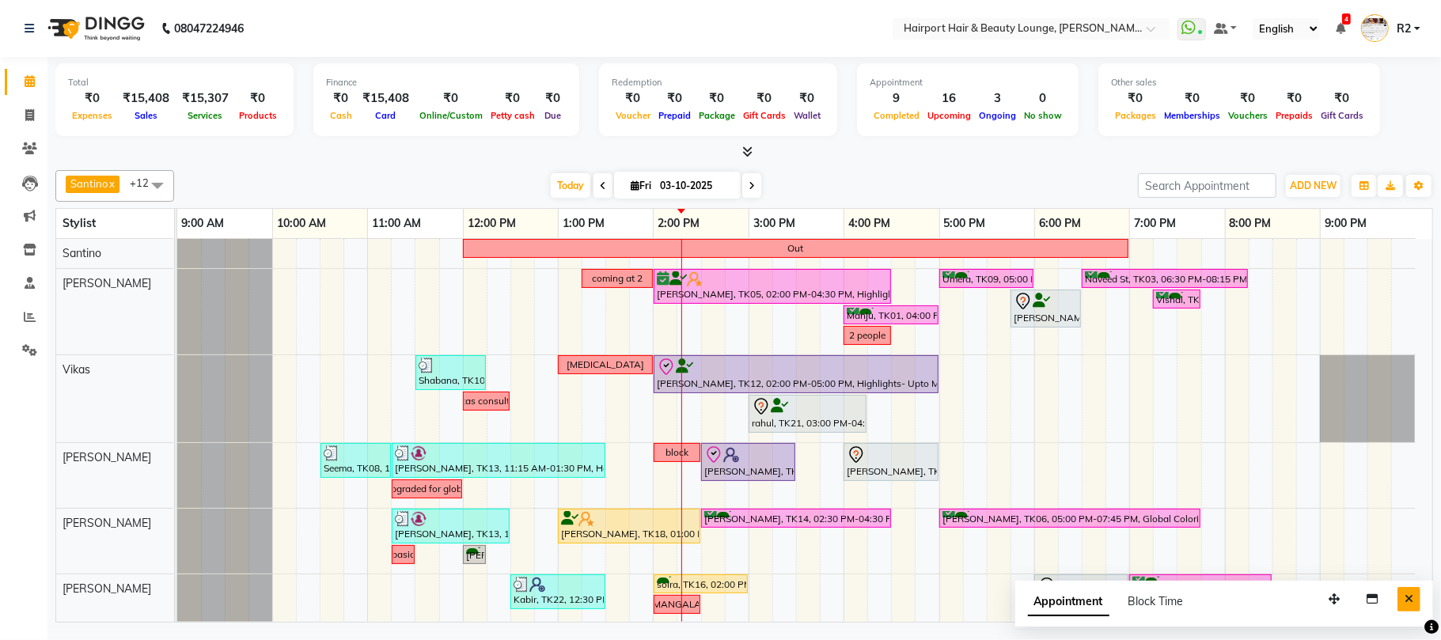
click at [1408, 596] on icon "Close" at bounding box center [1408, 598] width 9 height 11
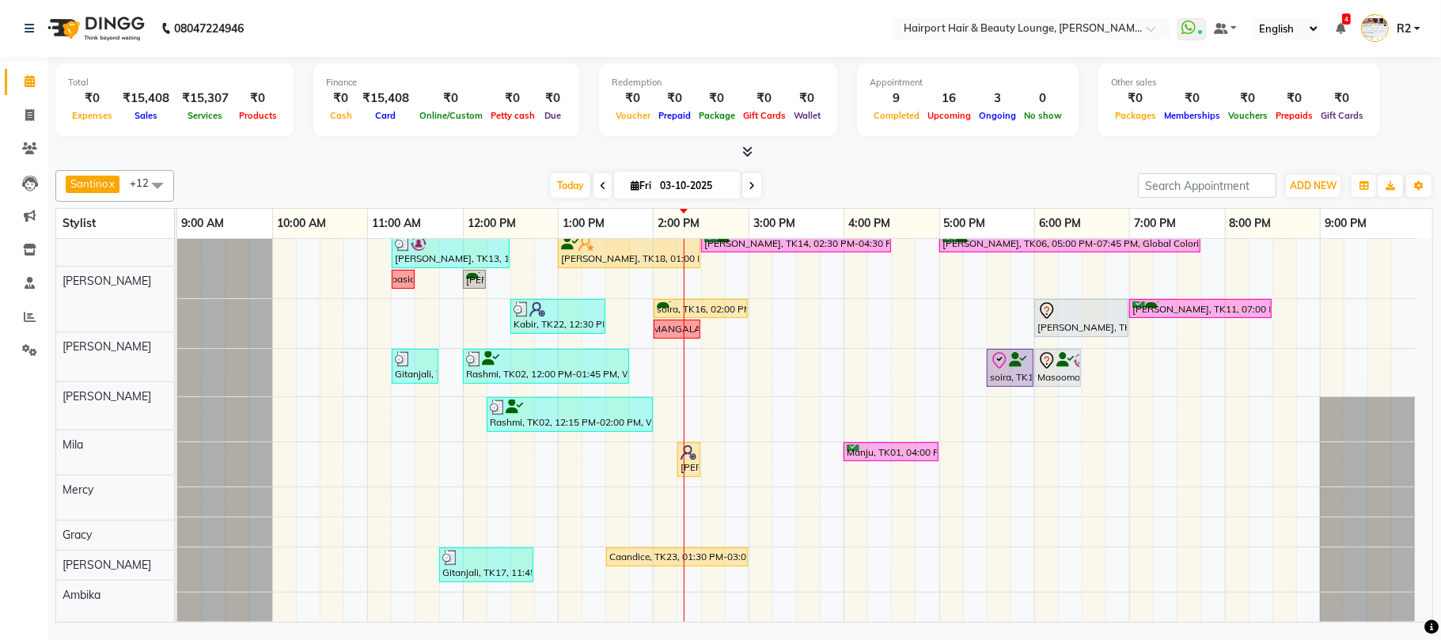
scroll to position [278, 0]
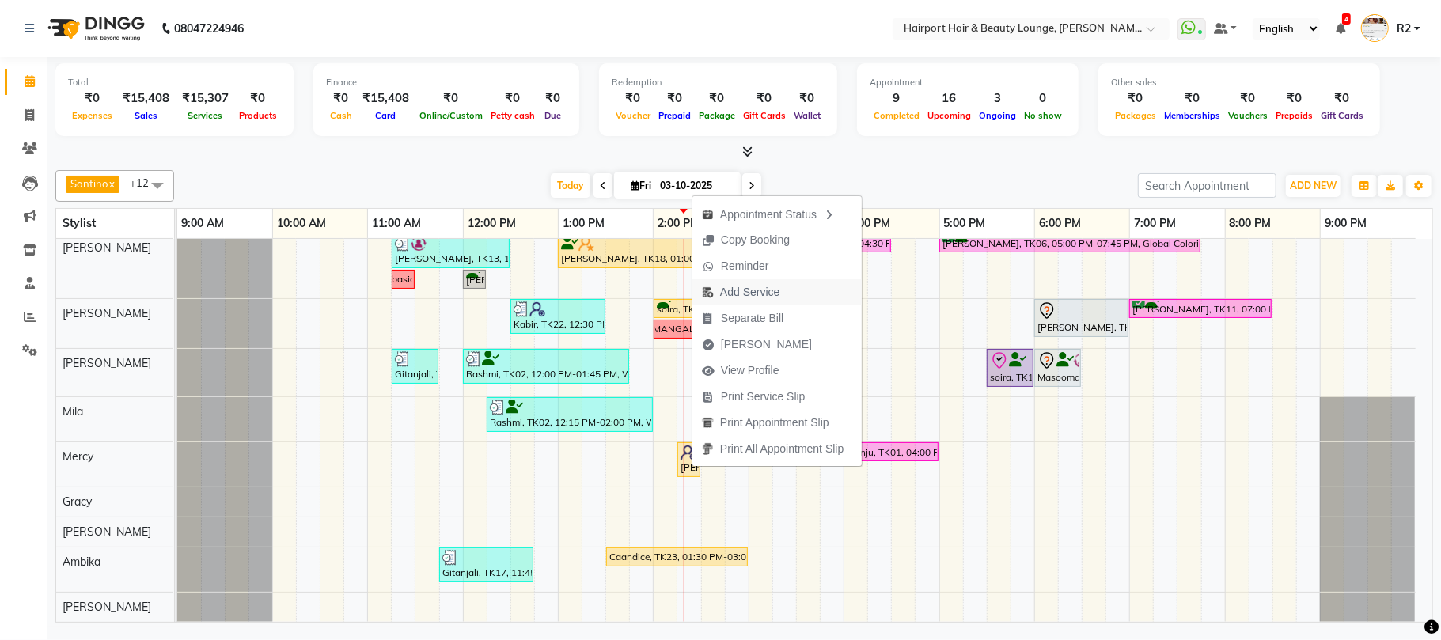
click at [748, 296] on span "Add Service" at bounding box center [749, 292] width 59 height 17
select select "69783"
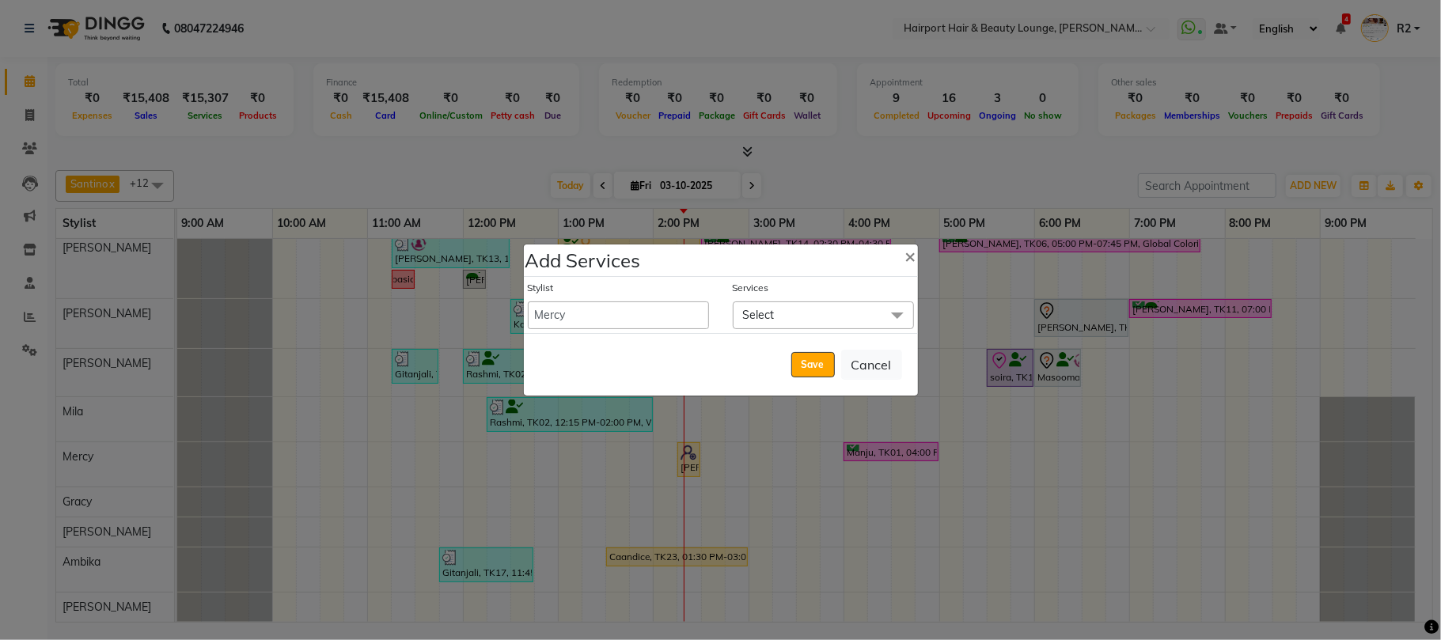
click at [785, 316] on span "Select" at bounding box center [823, 315] width 181 height 28
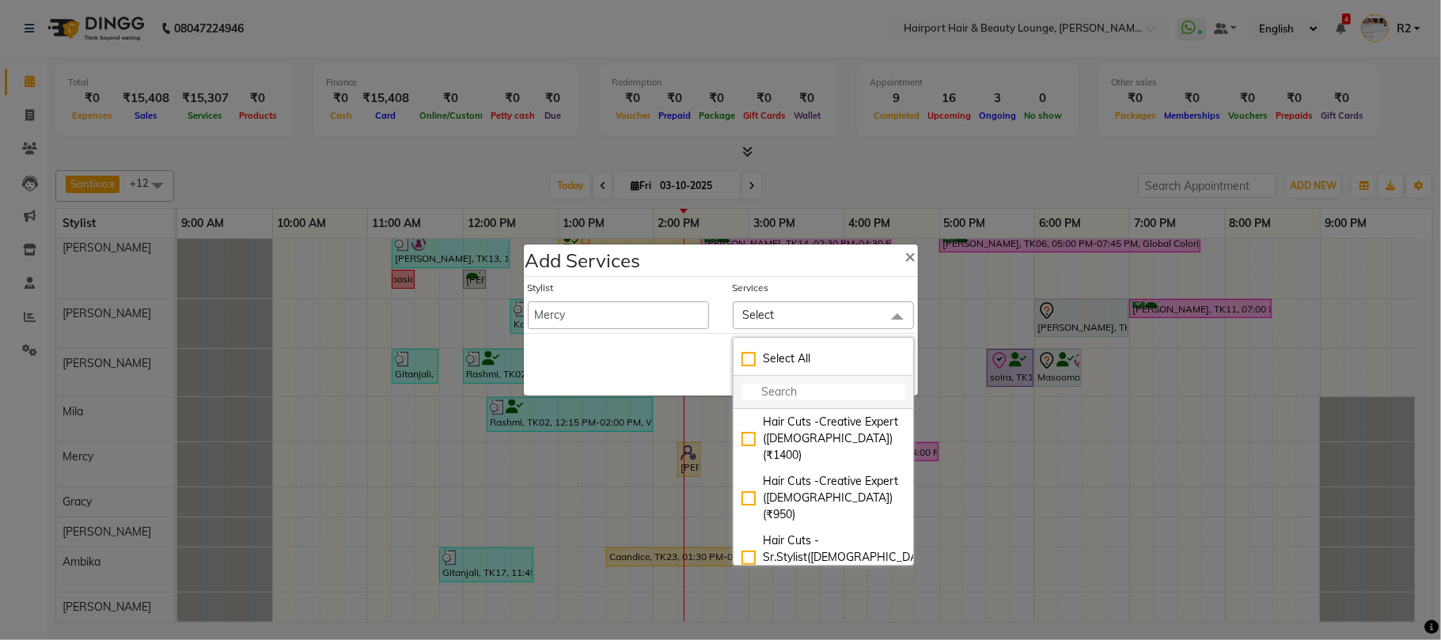
click at [750, 394] on input "multiselect-search" at bounding box center [823, 392] width 164 height 17
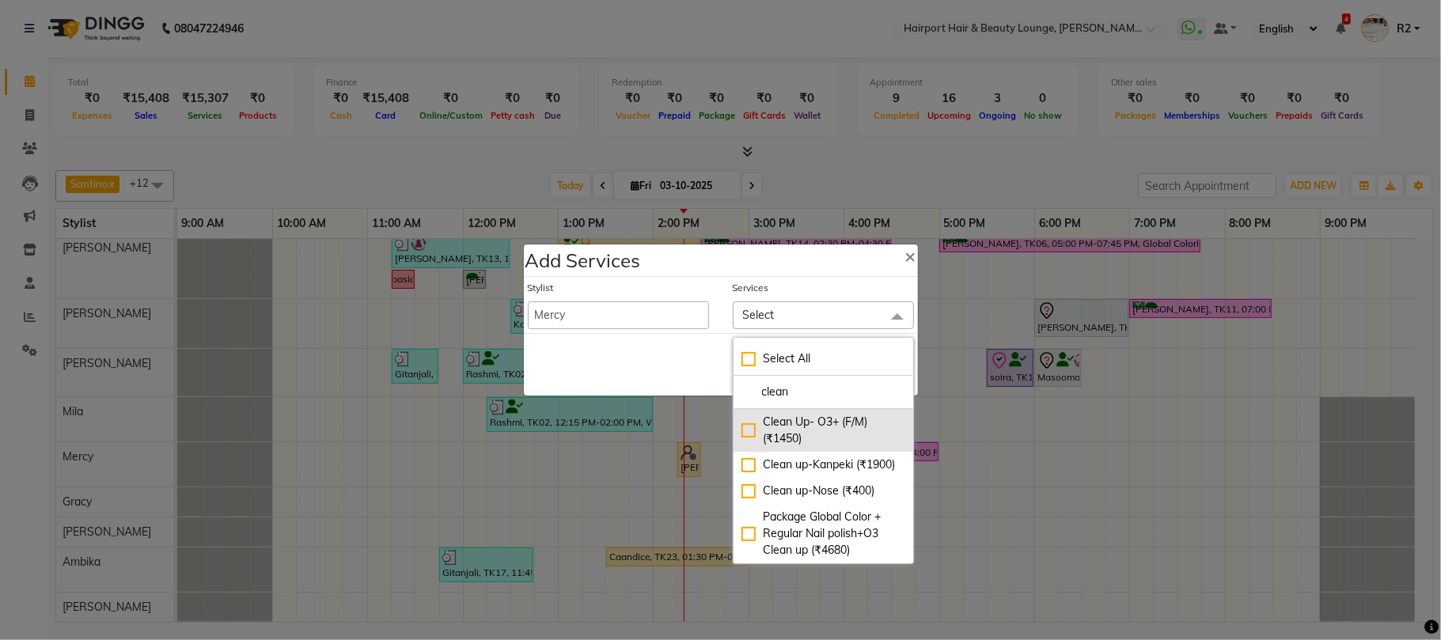
type input "clean"
click at [771, 431] on div "Clean Up- O3+ (F/M) (₹1450)" at bounding box center [823, 430] width 164 height 33
checkbox input "true"
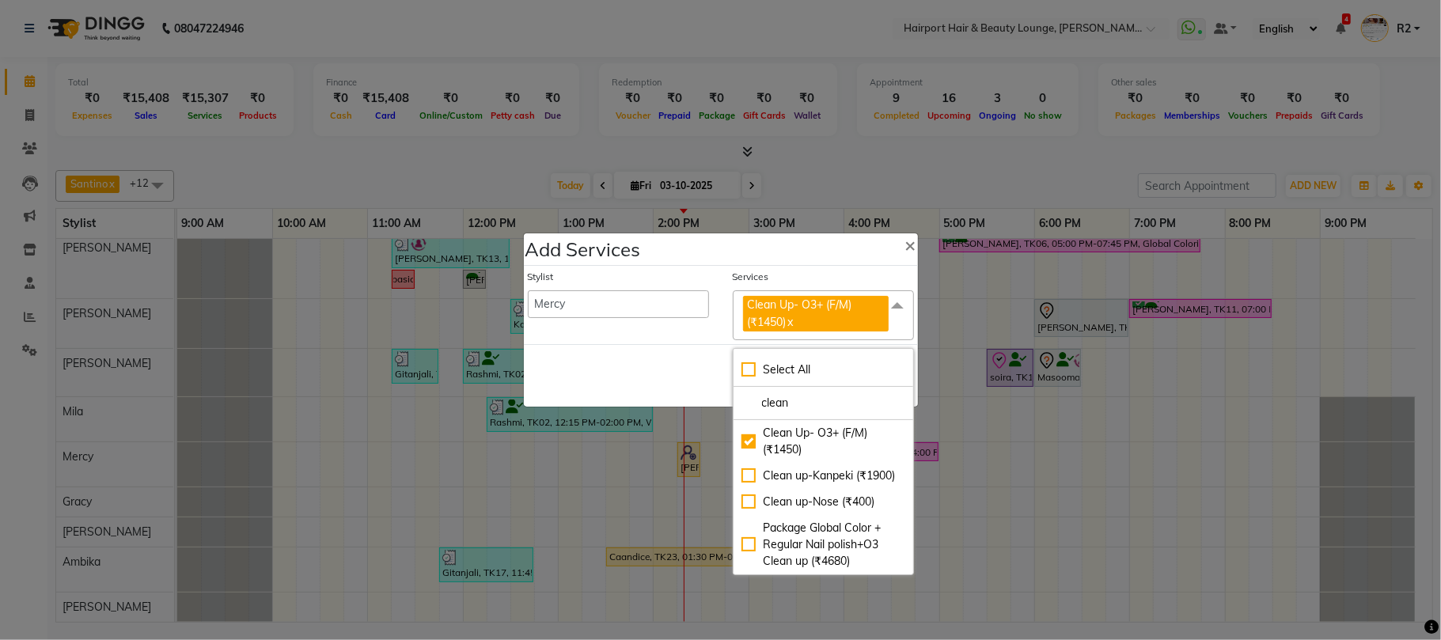
click at [706, 383] on div "Save Cancel" at bounding box center [721, 375] width 394 height 62
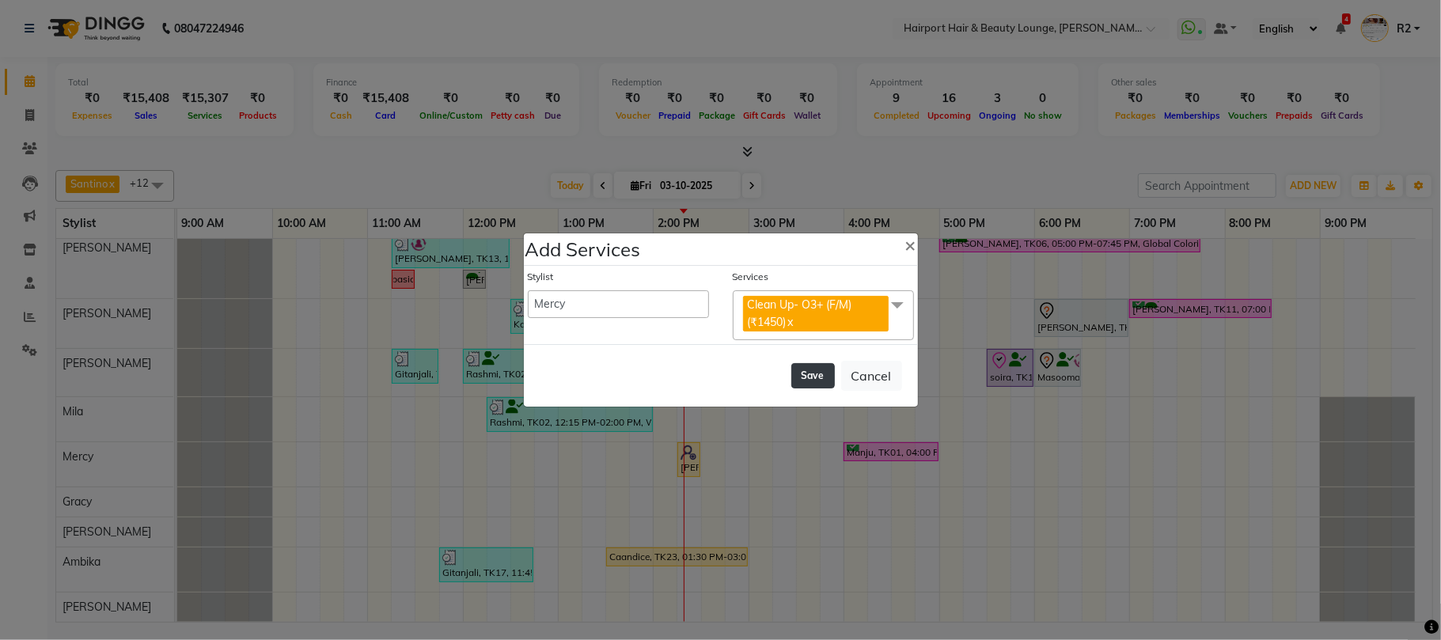
click at [808, 365] on button "Save" at bounding box center [813, 375] width 44 height 25
select select "7127"
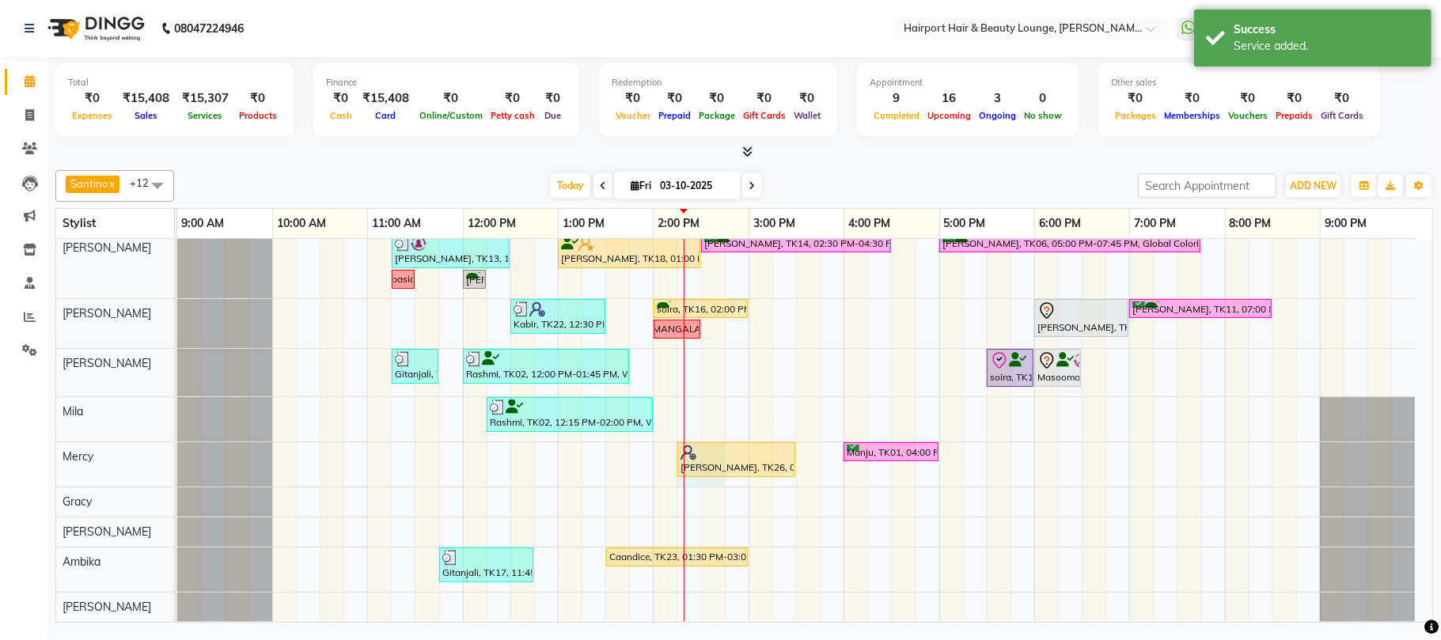
drag, startPoint x: 691, startPoint y: 484, endPoint x: 712, endPoint y: 481, distance: 20.8
click at [712, 481] on div "Out coming at 2 [PERSON_NAME], TK05, 02:00 PM-04:30 PM, Highlights- Upto Mid Ba…" at bounding box center [804, 293] width 1255 height 658
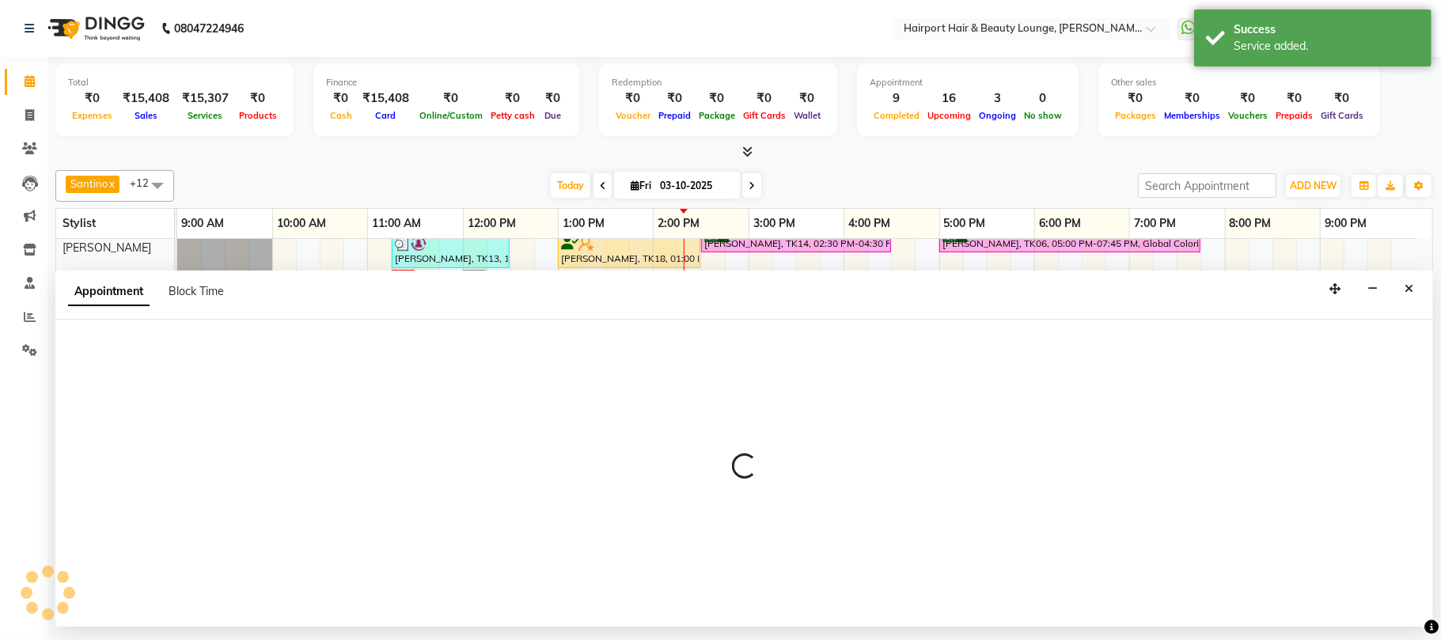
select select "69783"
select select "tentative"
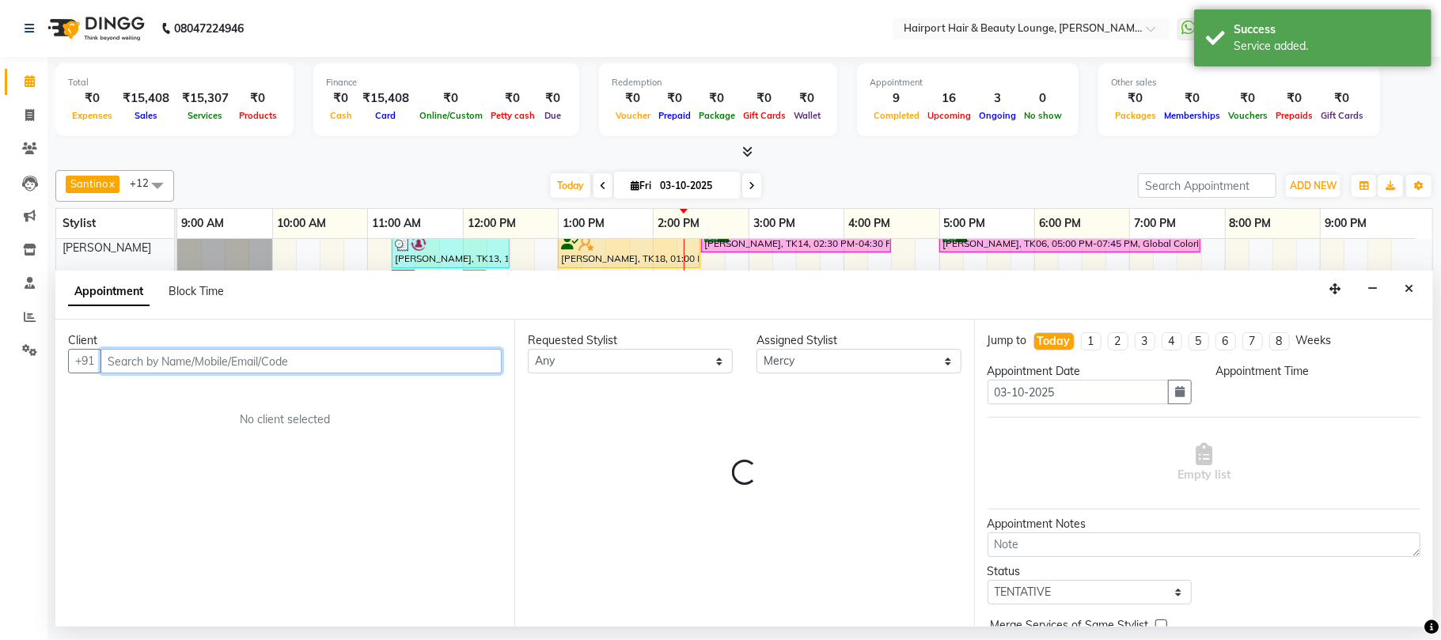
select select "855"
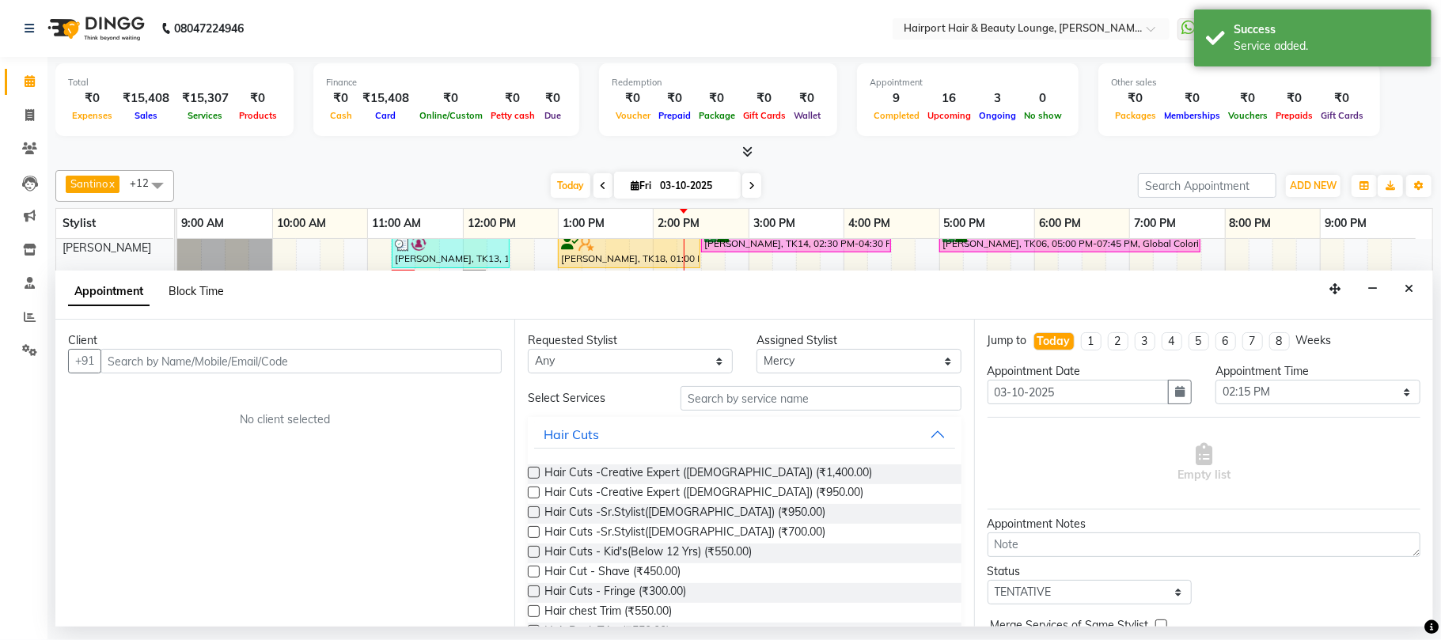
click at [187, 295] on span "Block Time" at bounding box center [196, 291] width 55 height 14
select select "69783"
select select "855"
select select "885"
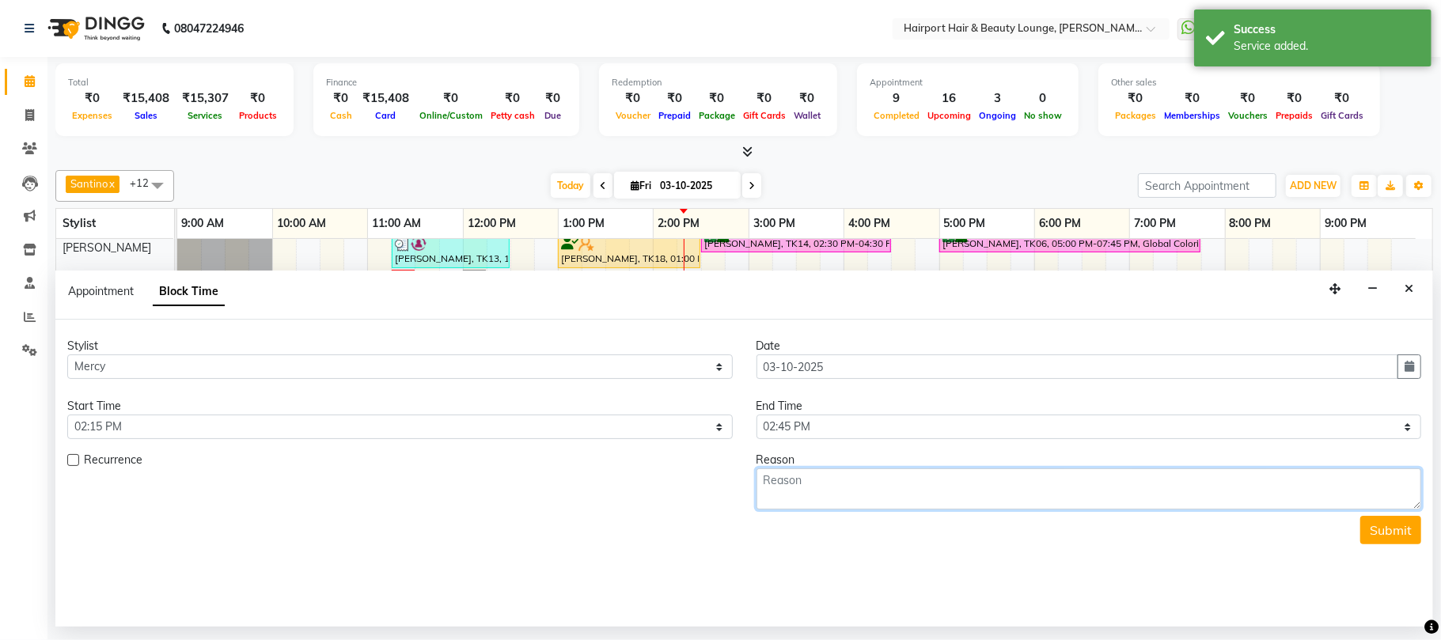
click at [862, 498] on textarea at bounding box center [1088, 488] width 665 height 41
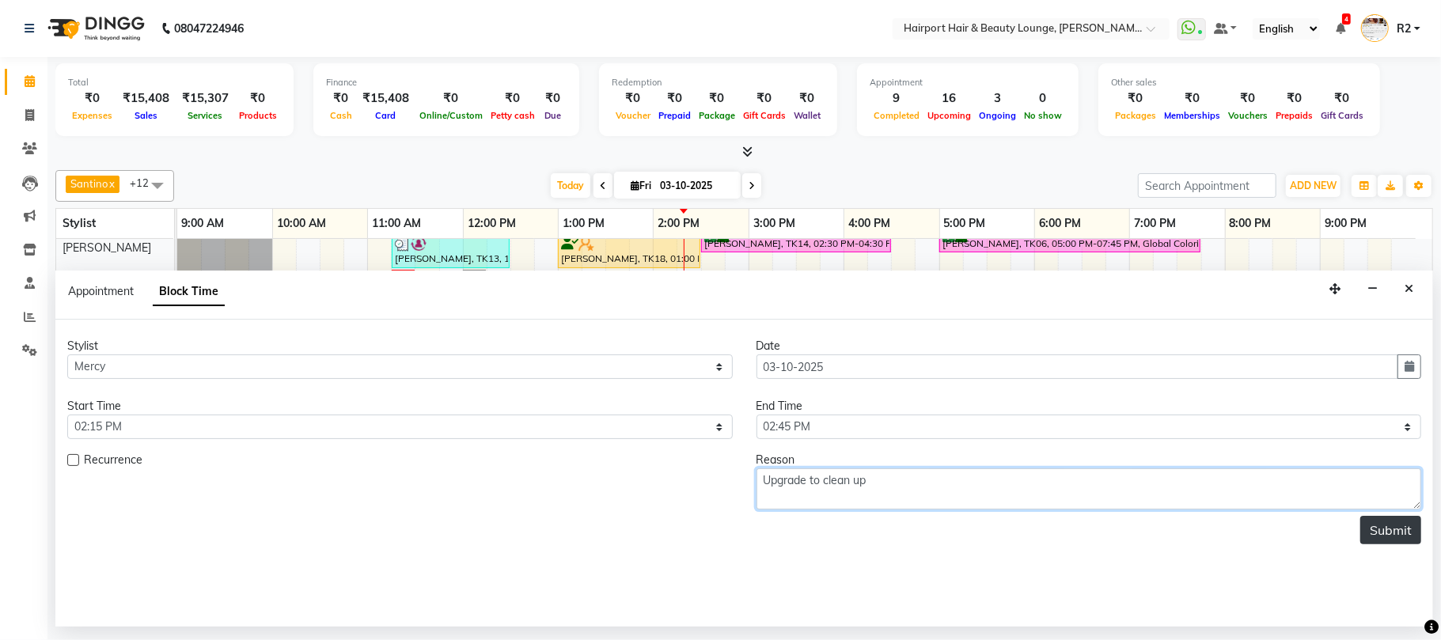
type textarea "Upgrade to clean up"
click at [1405, 528] on button "Submit" at bounding box center [1390, 530] width 61 height 28
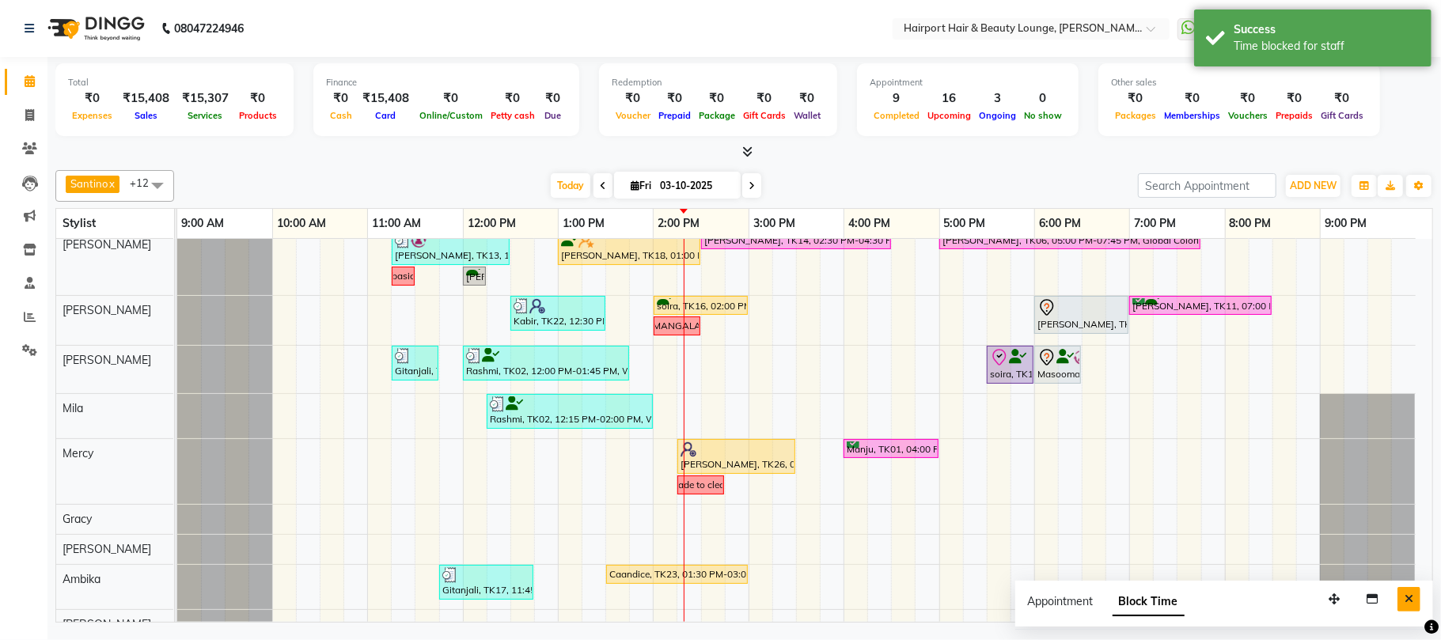
click at [1411, 602] on icon "Close" at bounding box center [1408, 598] width 9 height 11
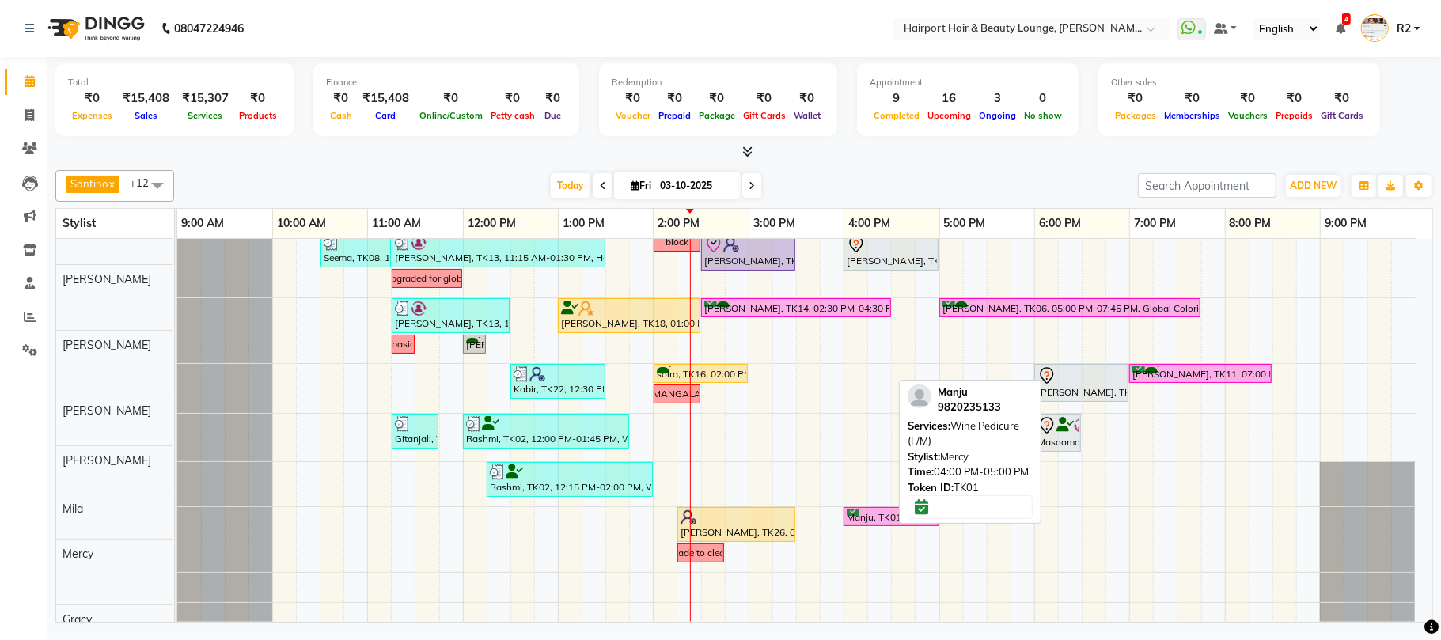
scroll to position [210, 0]
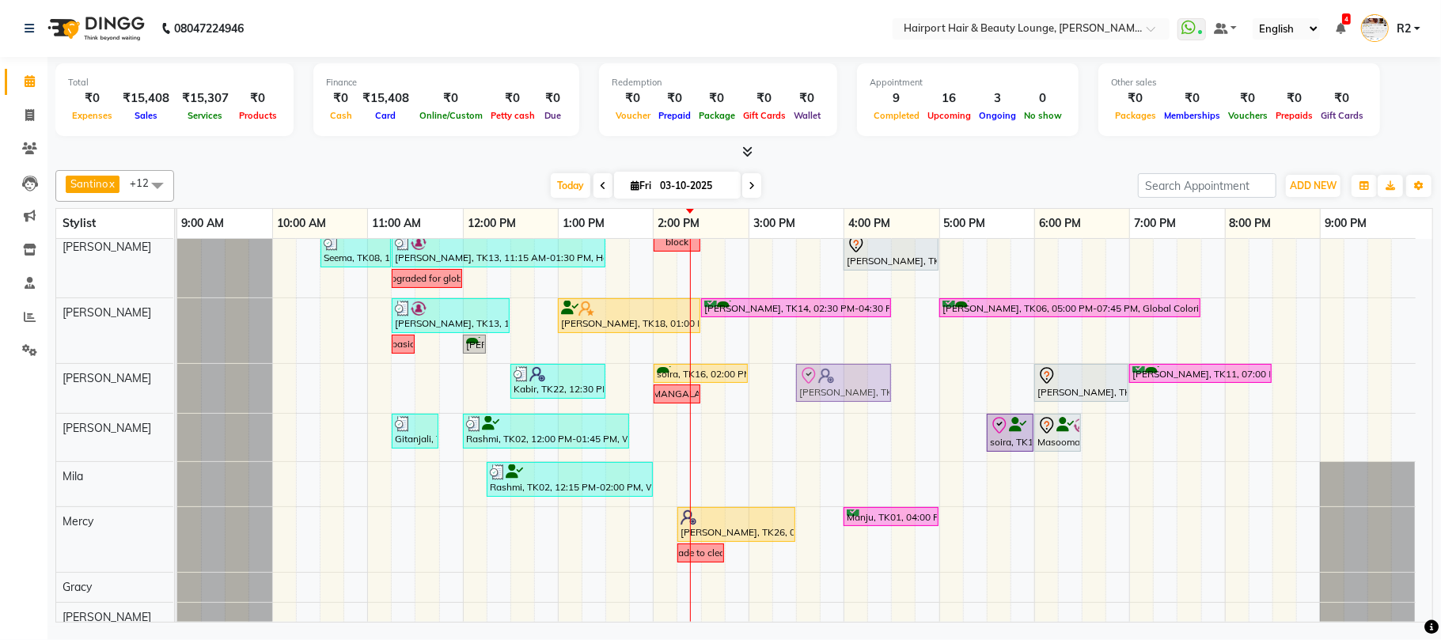
drag, startPoint x: 771, startPoint y: 267, endPoint x: 873, endPoint y: 405, distance: 172.5
click at [873, 405] on tbody "Out coming at 2 [PERSON_NAME], TK05, 02:00 PM-04:30 PM, Highlights- Upto Mid Ba…" at bounding box center [796, 367] width 1238 height 679
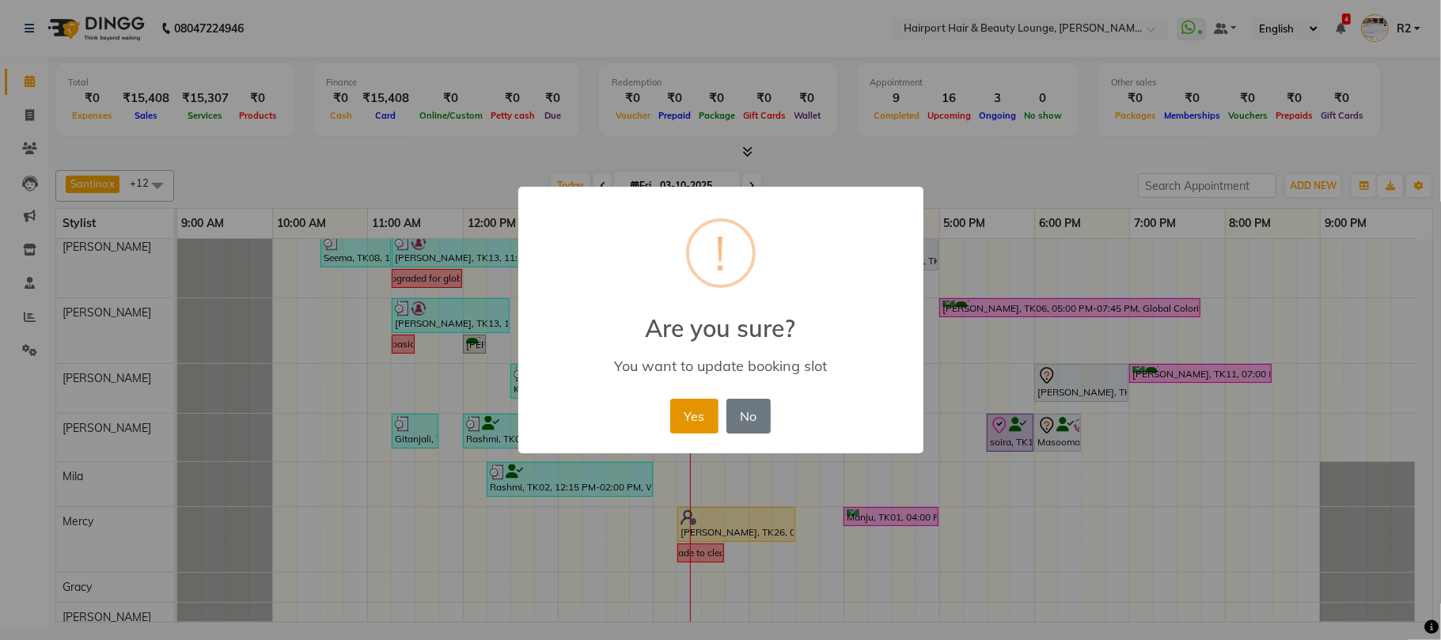
click at [695, 409] on button "Yes" at bounding box center [694, 416] width 48 height 35
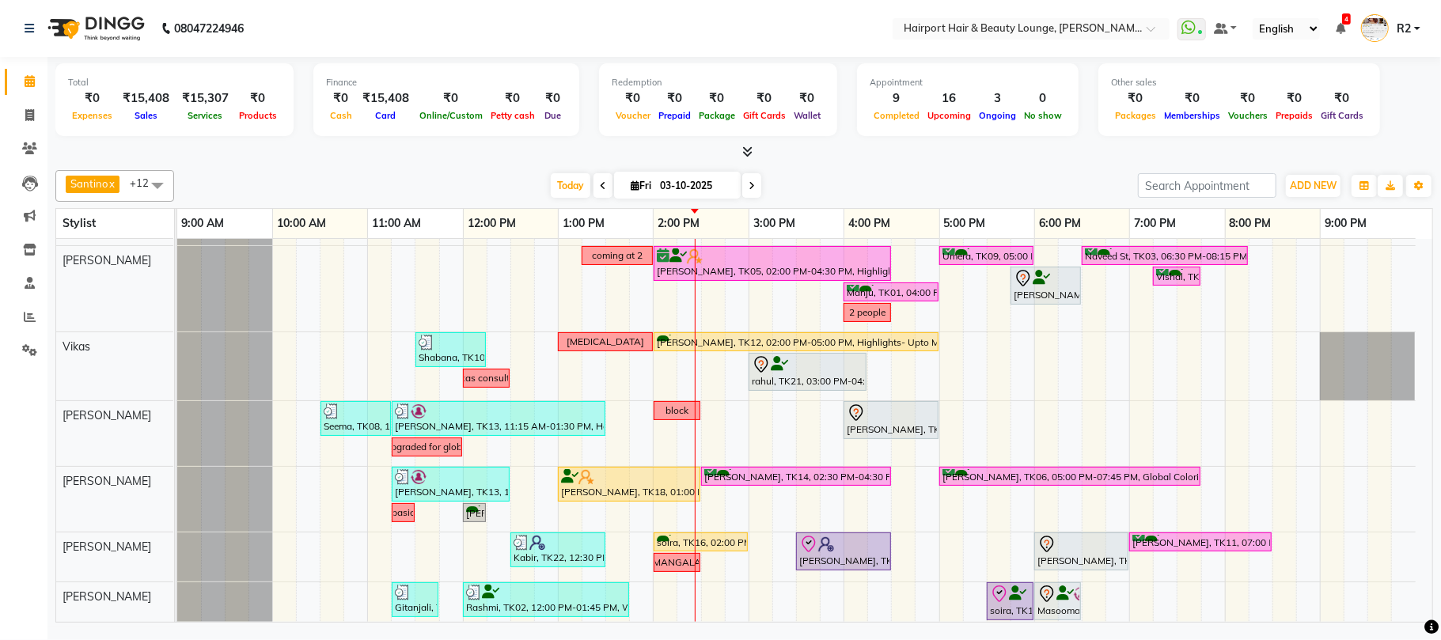
scroll to position [0, 0]
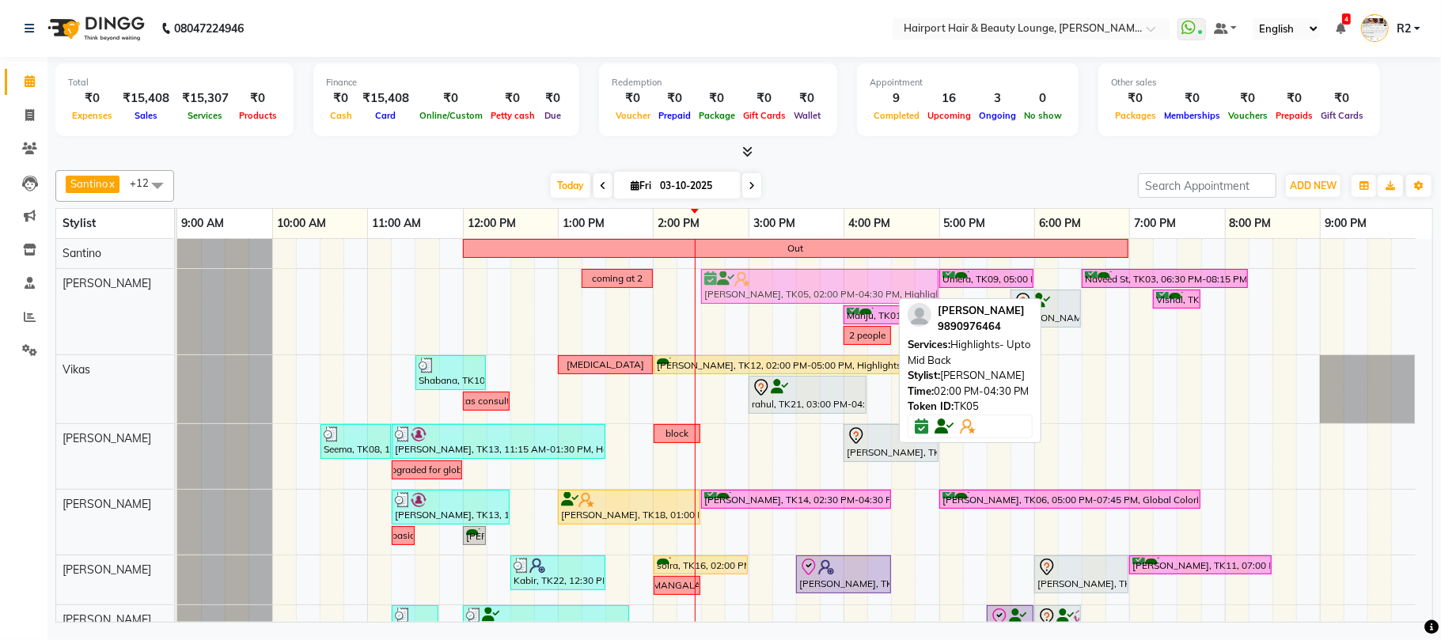
drag, startPoint x: 716, startPoint y: 283, endPoint x: 756, endPoint y: 289, distance: 40.7
click at [177, 289] on div "coming at 2 [PERSON_NAME], TK05, 02:00 PM-04:30 PM, Highlights- Upto Mid Back U…" at bounding box center [177, 311] width 0 height 85
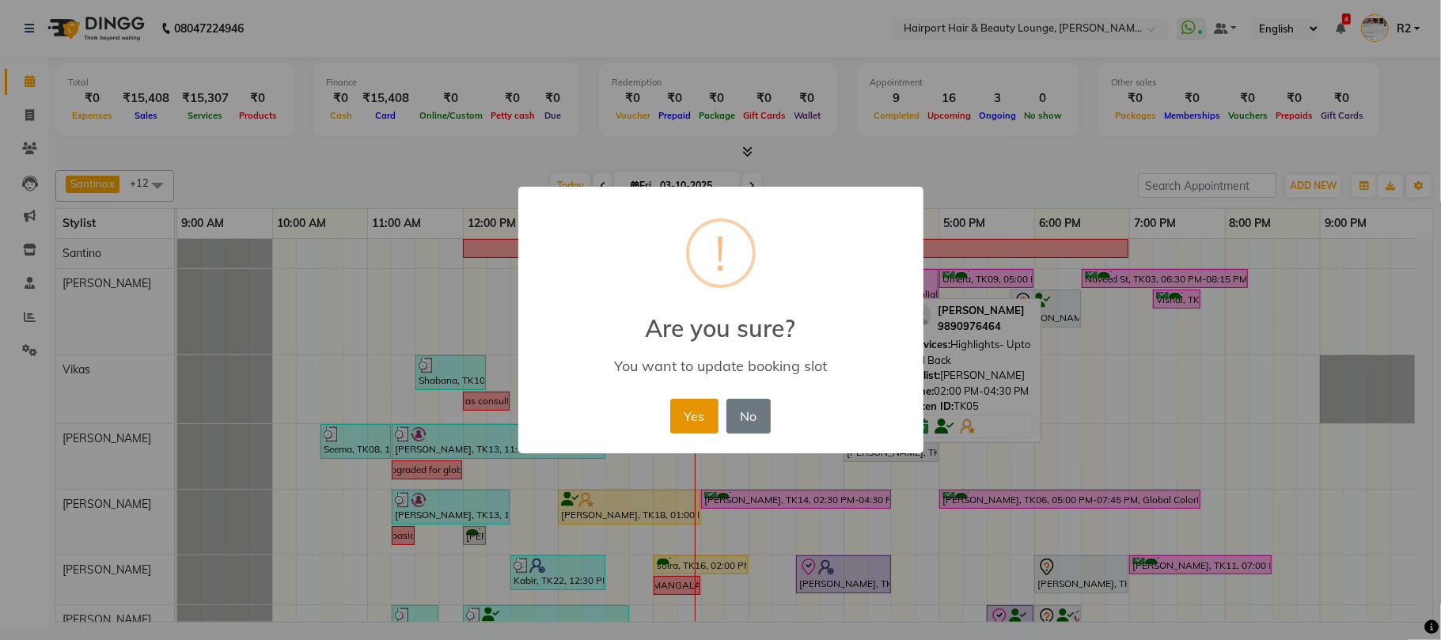
click at [699, 408] on button "Yes" at bounding box center [694, 416] width 48 height 35
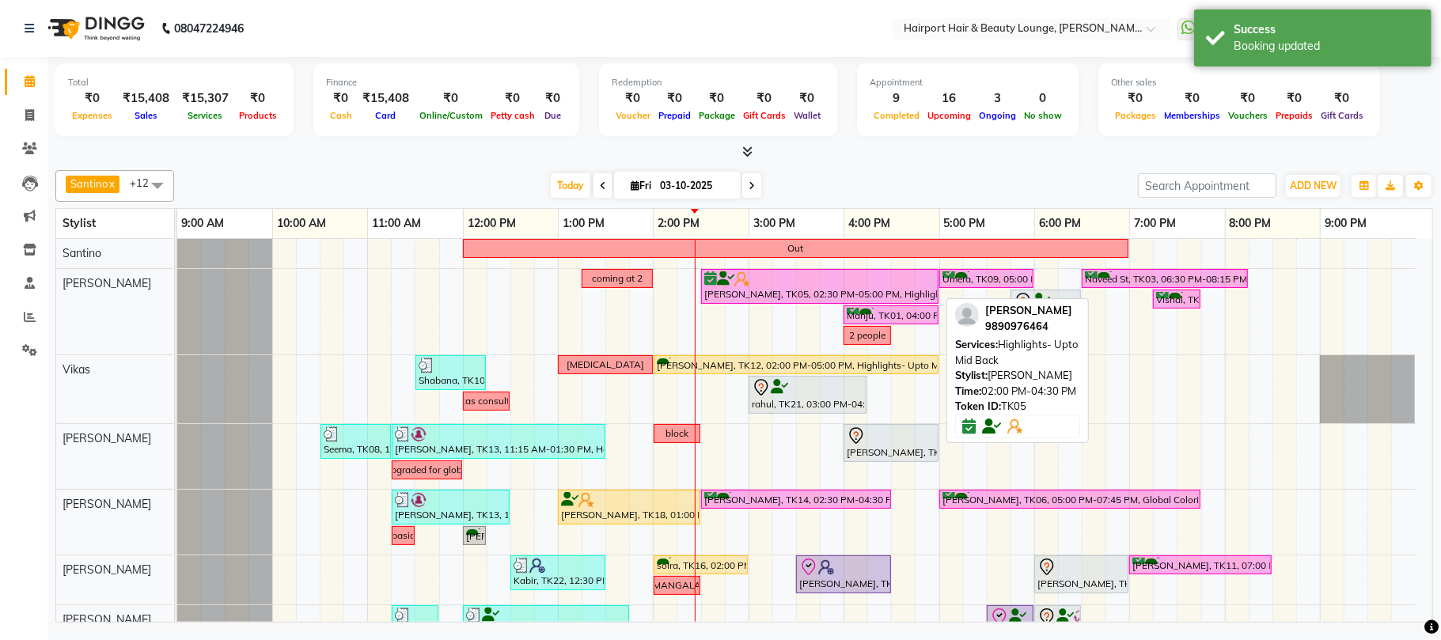
click at [796, 277] on div at bounding box center [819, 279] width 231 height 16
click at [786, 289] on div "[PERSON_NAME], TK05, 02:30 PM-05:00 PM, Highlights- Upto Mid Back" at bounding box center [819, 286] width 234 height 30
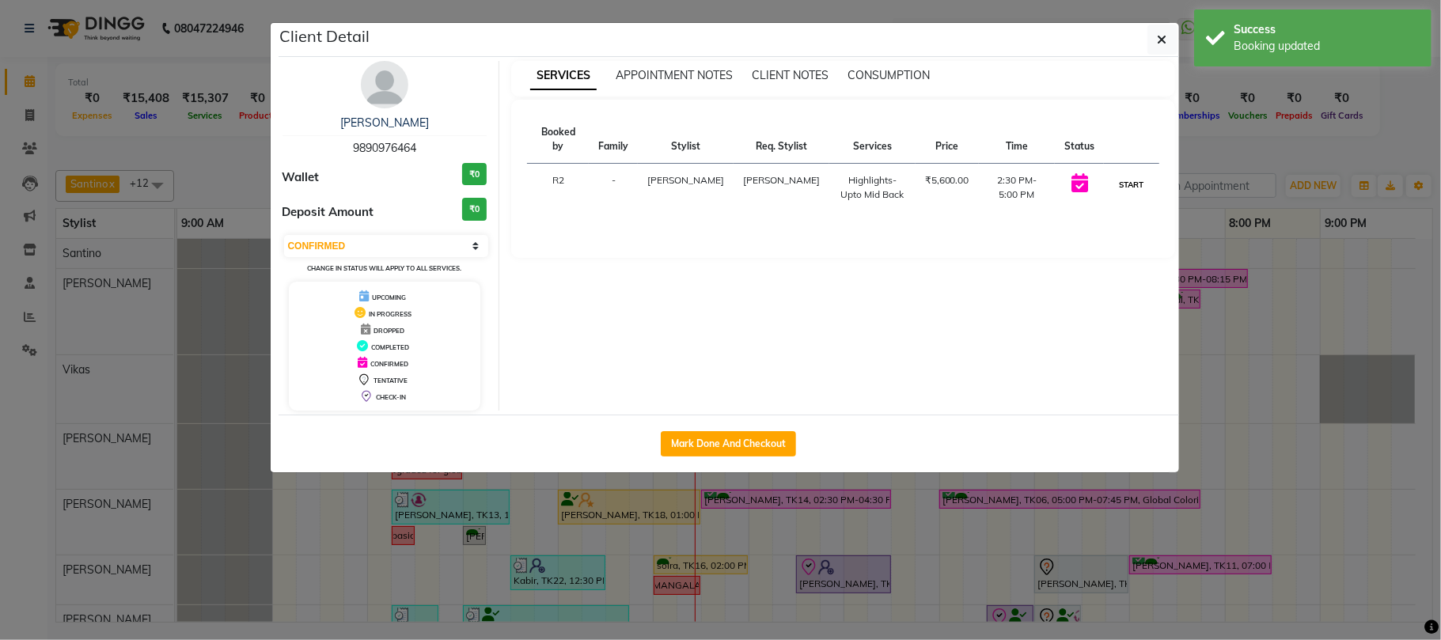
click at [1134, 175] on button "START" at bounding box center [1131, 185] width 32 height 20
select select "1"
click at [1367, 139] on ngb-modal-window "Client Detail [PERSON_NAME] 9890976464 Wallet ₹0 Deposit Amount ₹0 Select IN SE…" at bounding box center [720, 320] width 1441 height 640
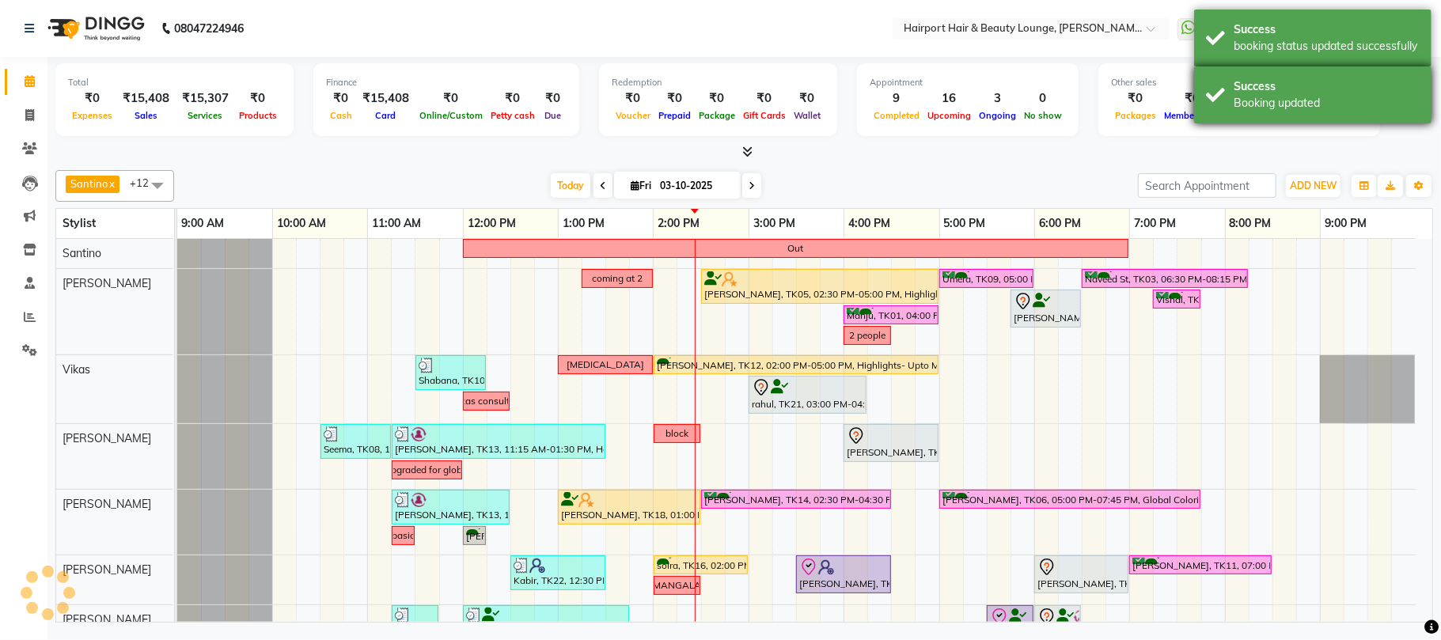
click at [1317, 96] on div "Booking updated" at bounding box center [1326, 103] width 186 height 17
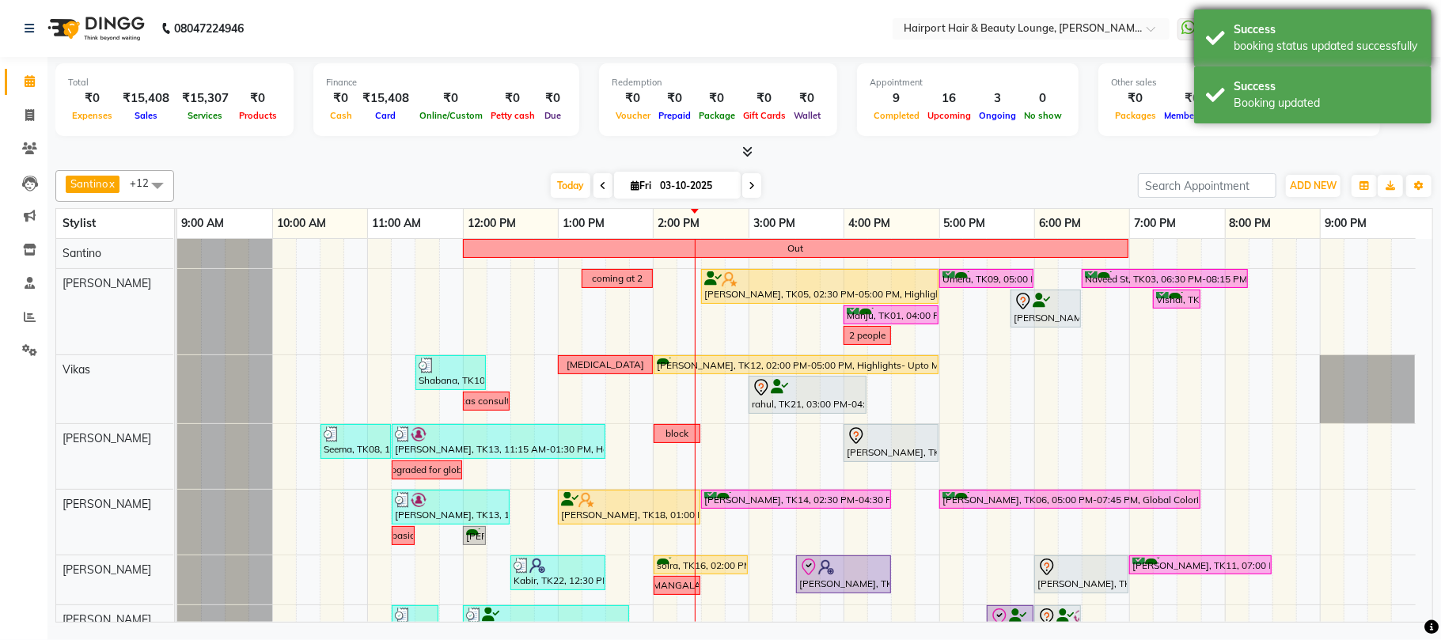
click at [1286, 39] on div "booking status updated successfully" at bounding box center [1326, 46] width 186 height 17
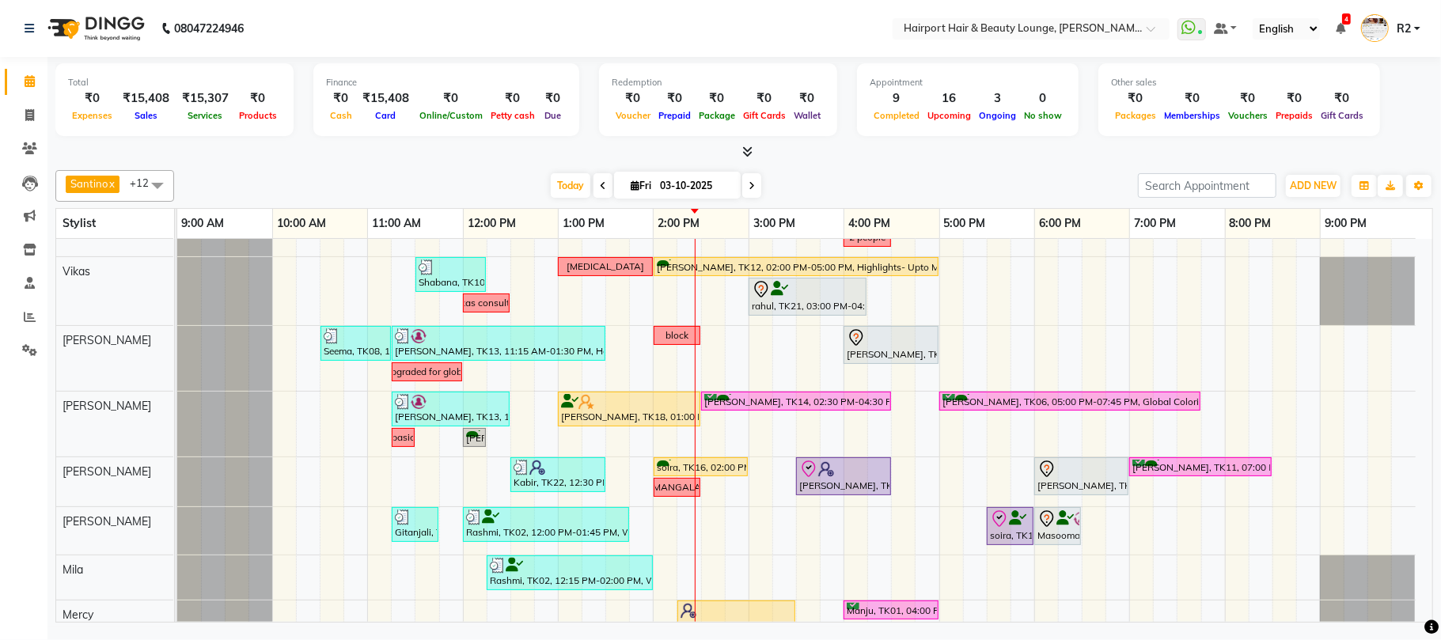
scroll to position [105, 0]
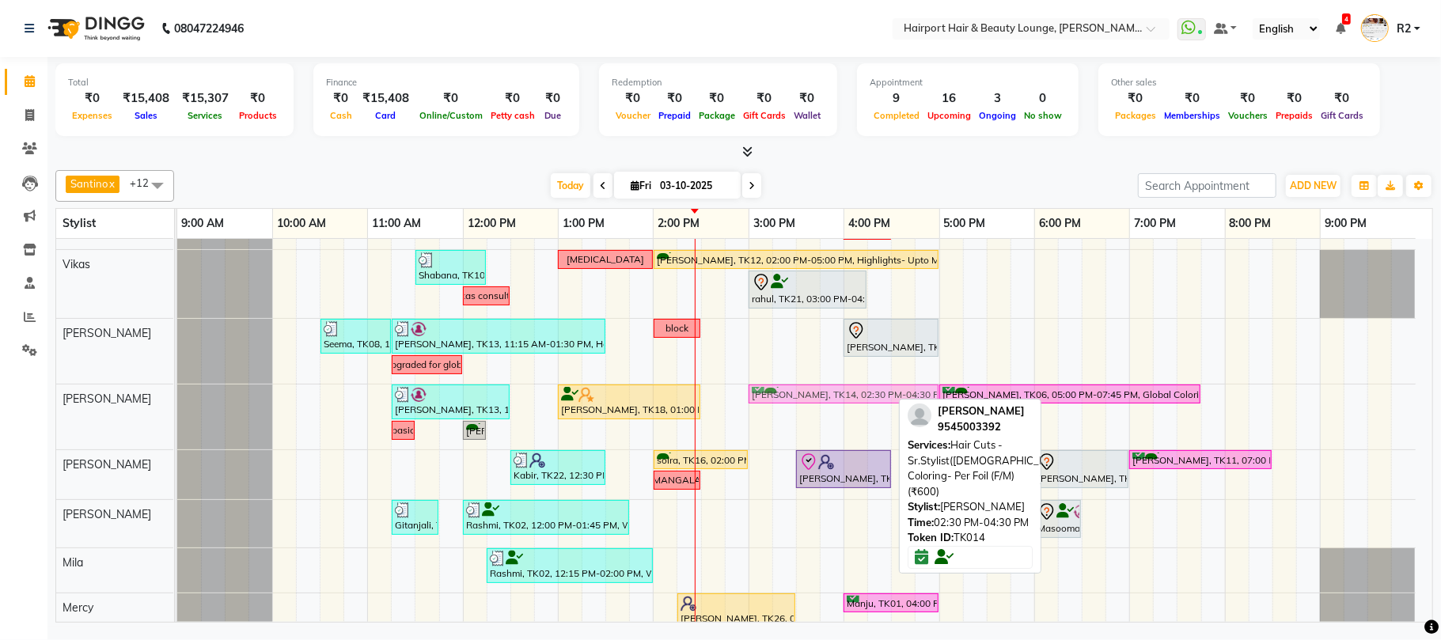
drag, startPoint x: 759, startPoint y: 389, endPoint x: 808, endPoint y: 394, distance: 49.3
click at [177, 394] on div "[PERSON_NAME], TK13, 11:15 AM-12:30 PM, Hair Spa - Upto Mid Back SKP (₹1600) [P…" at bounding box center [177, 416] width 0 height 65
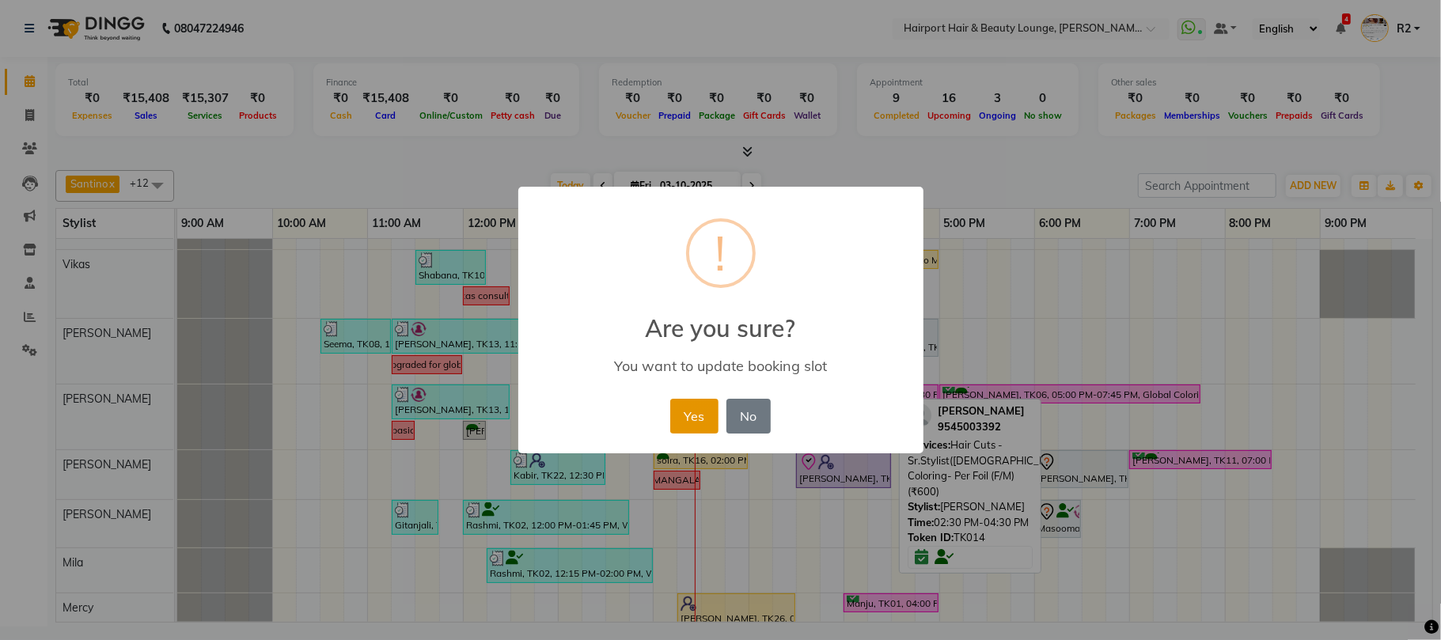
click at [697, 405] on button "Yes" at bounding box center [694, 416] width 48 height 35
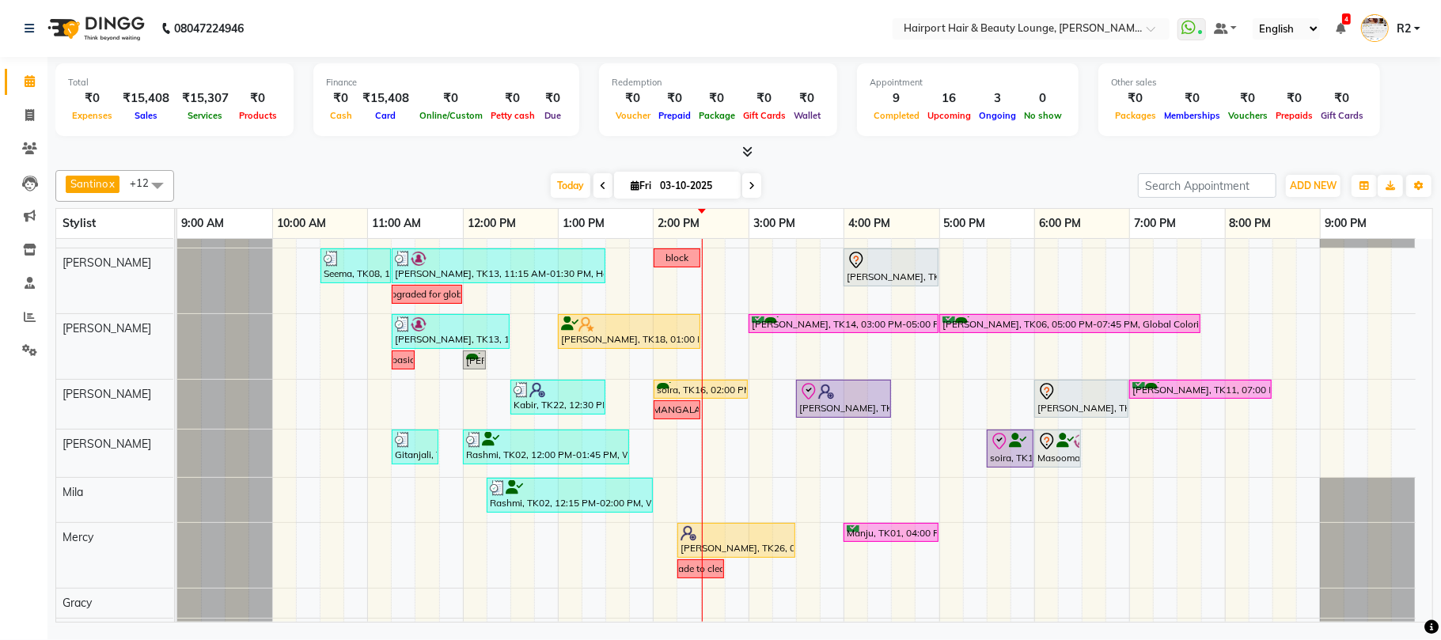
scroll to position [210, 0]
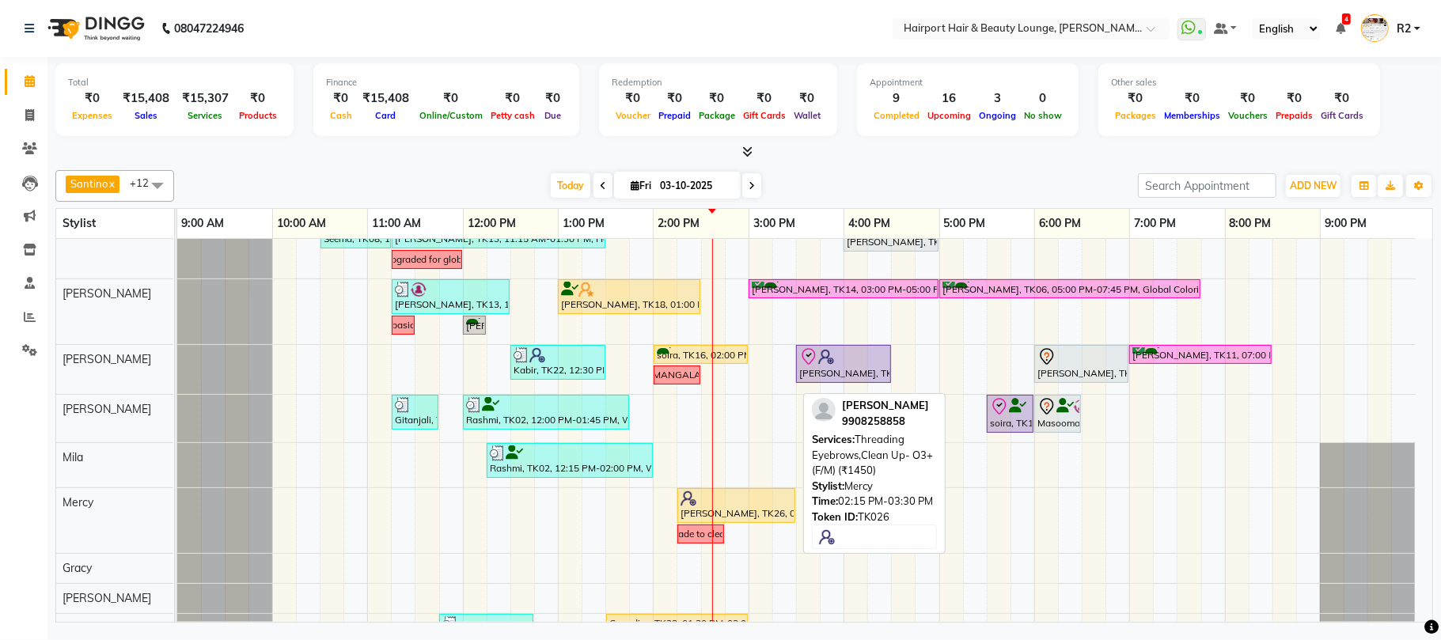
click at [731, 509] on div "[PERSON_NAME], TK26, 02:15 PM-03:30 PM, Threading Eyebrows,Clean Up- O3+ (F/M) …" at bounding box center [736, 505] width 115 height 30
click at [704, 506] on div at bounding box center [736, 498] width 112 height 16
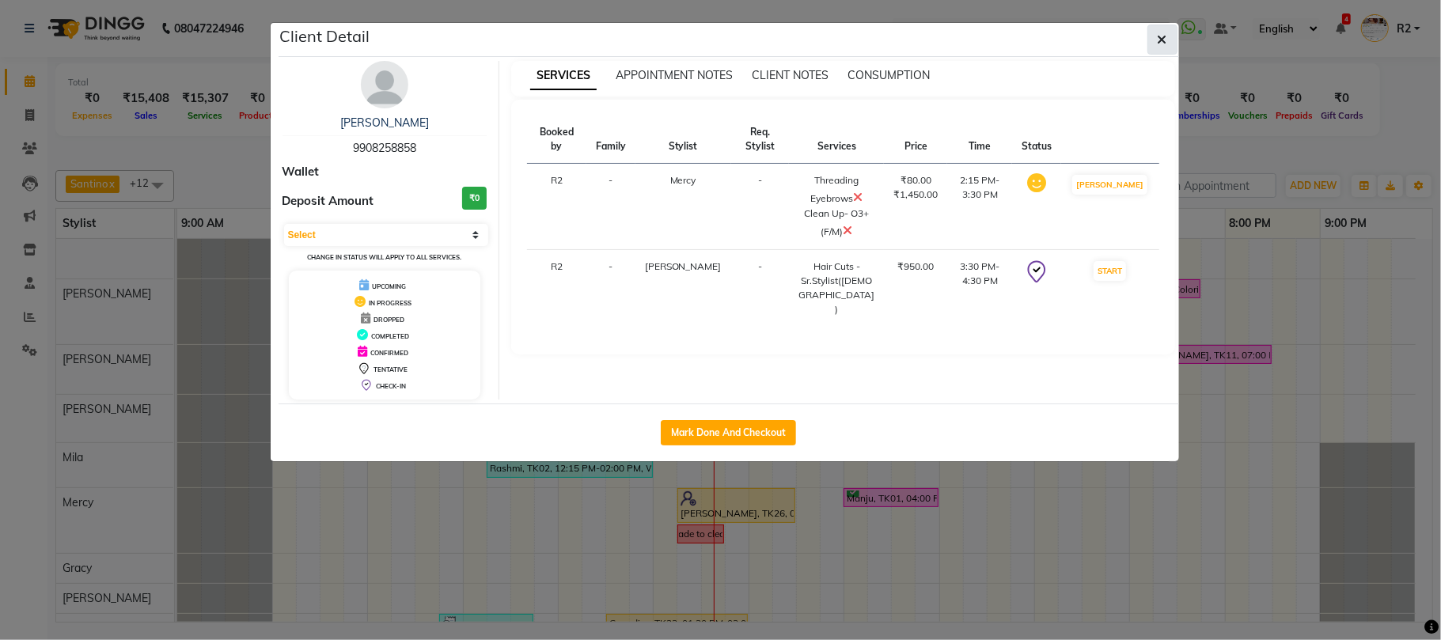
click at [1163, 54] on button "button" at bounding box center [1162, 40] width 30 height 30
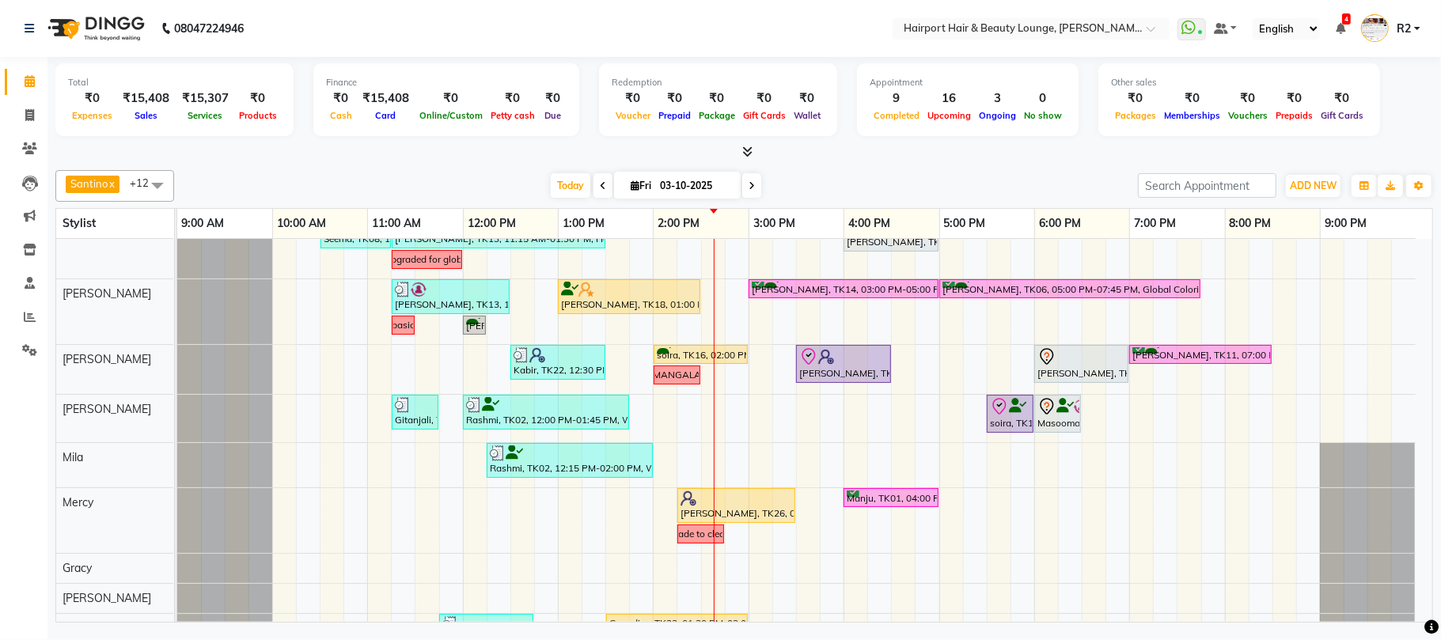
scroll to position [105, 0]
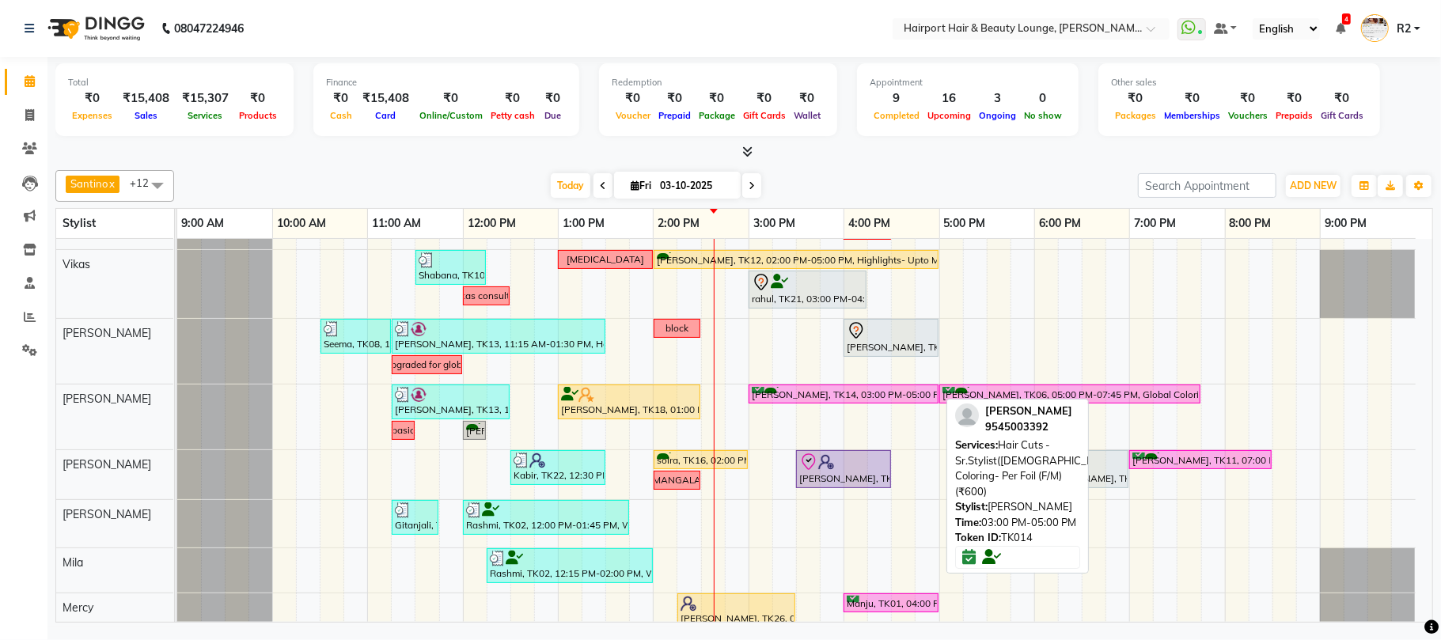
click at [794, 388] on link "[PERSON_NAME], TK14, 03:00 PM-05:00 PM, Hair Cuts -Sr.Stylist([DEMOGRAPHIC_DATA…" at bounding box center [843, 394] width 190 height 20
select select "6"
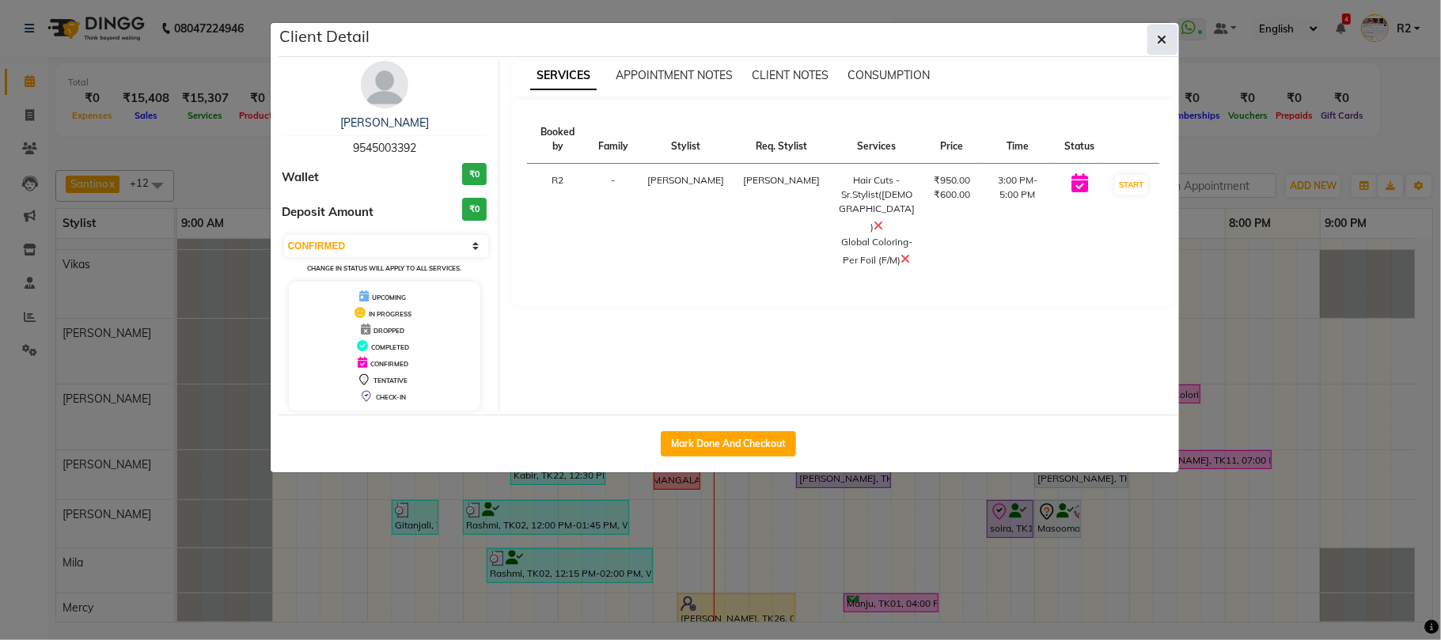
click at [1168, 45] on button "button" at bounding box center [1162, 40] width 30 height 30
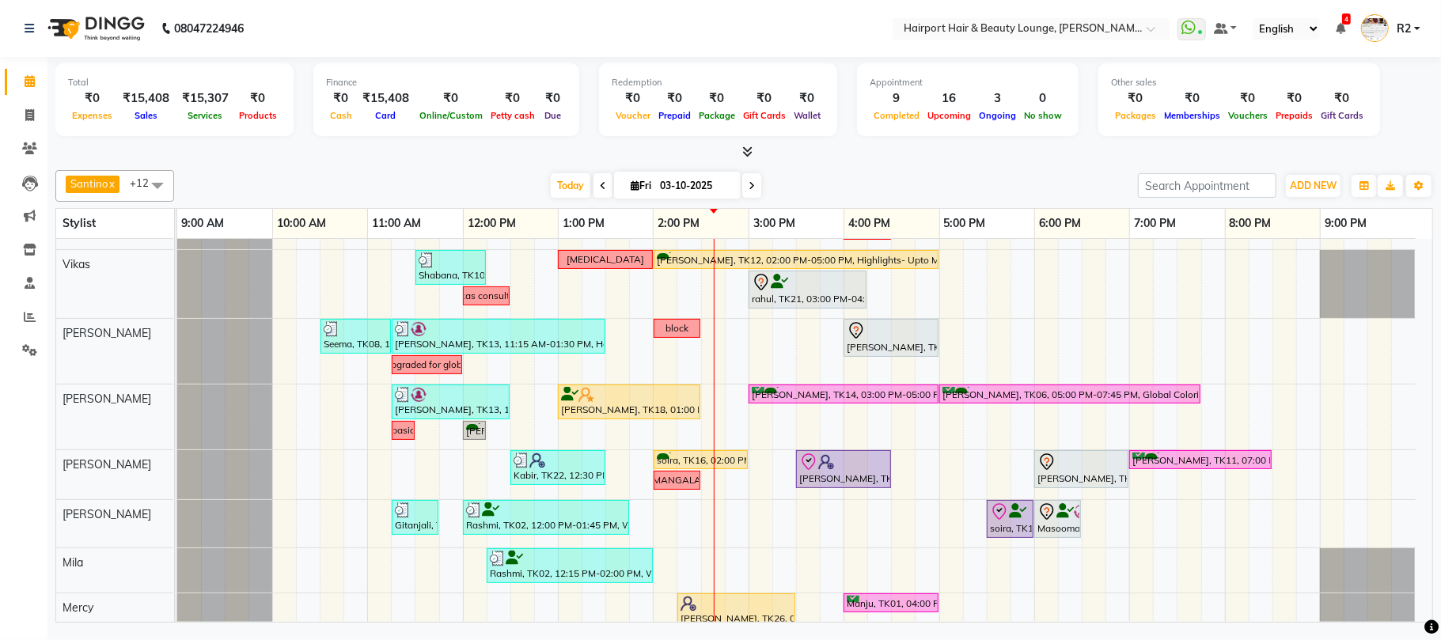
scroll to position [280, 0]
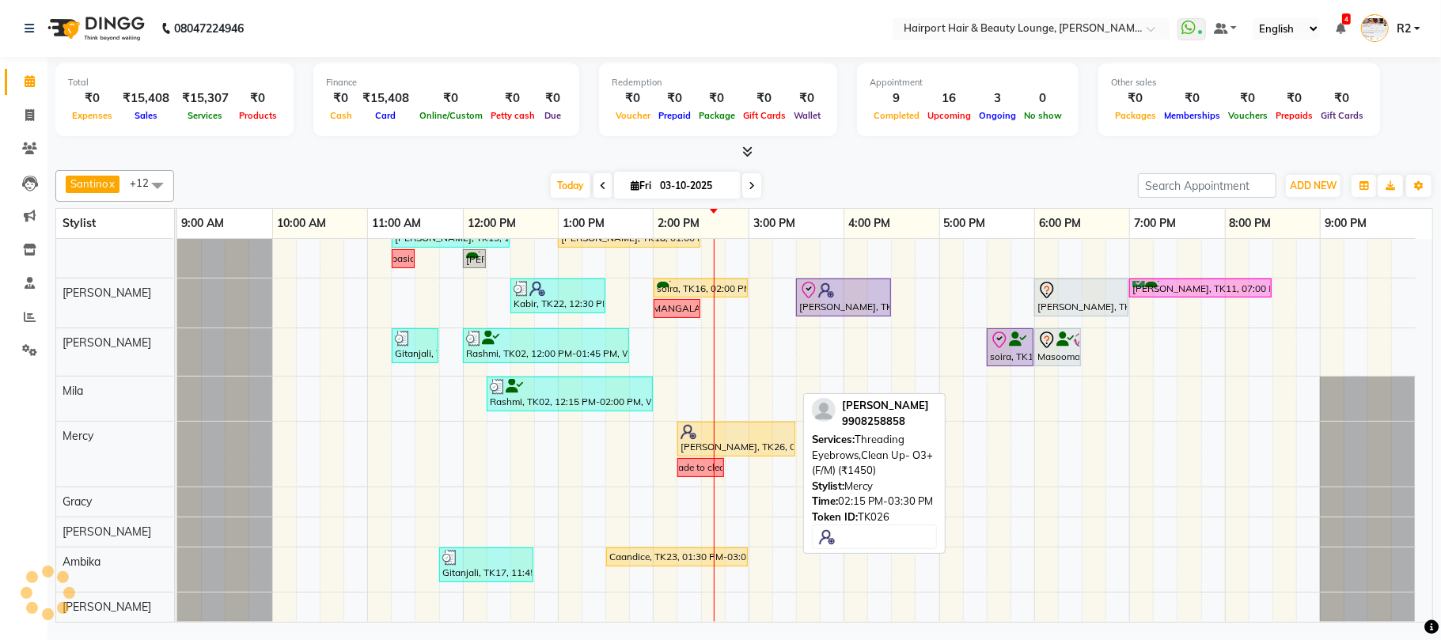
click at [703, 431] on div at bounding box center [736, 432] width 112 height 16
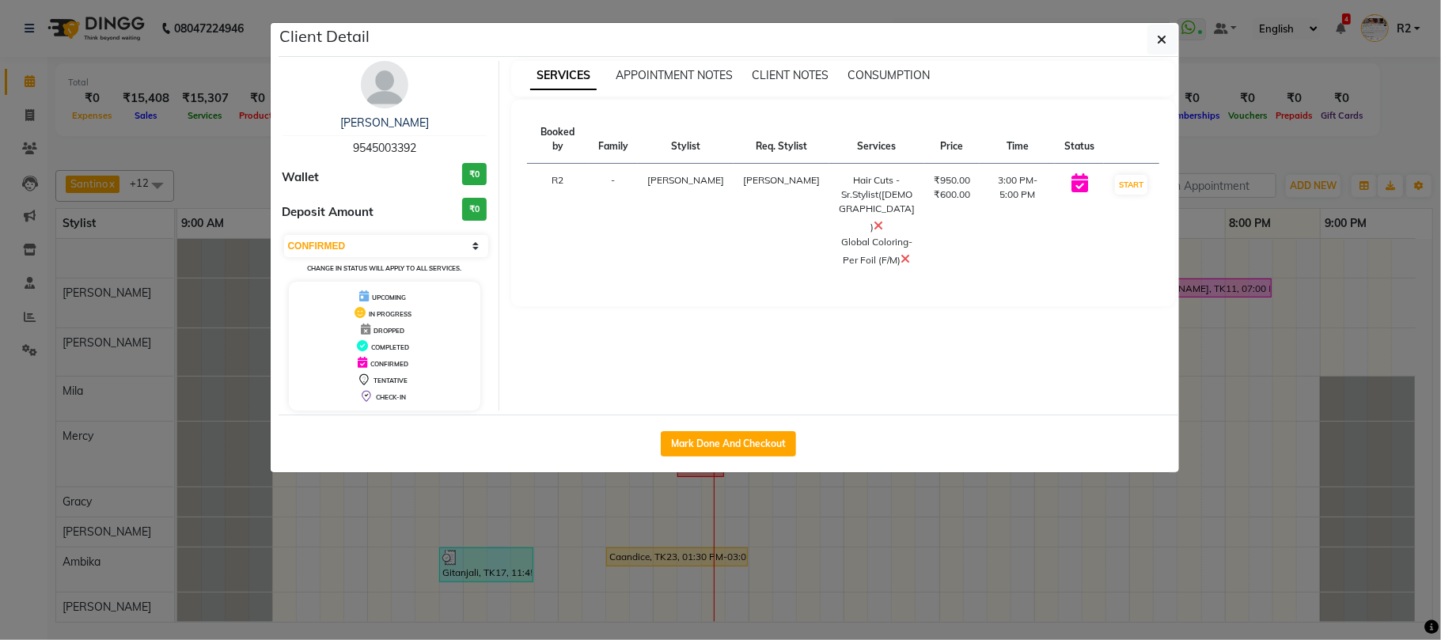
select select "select"
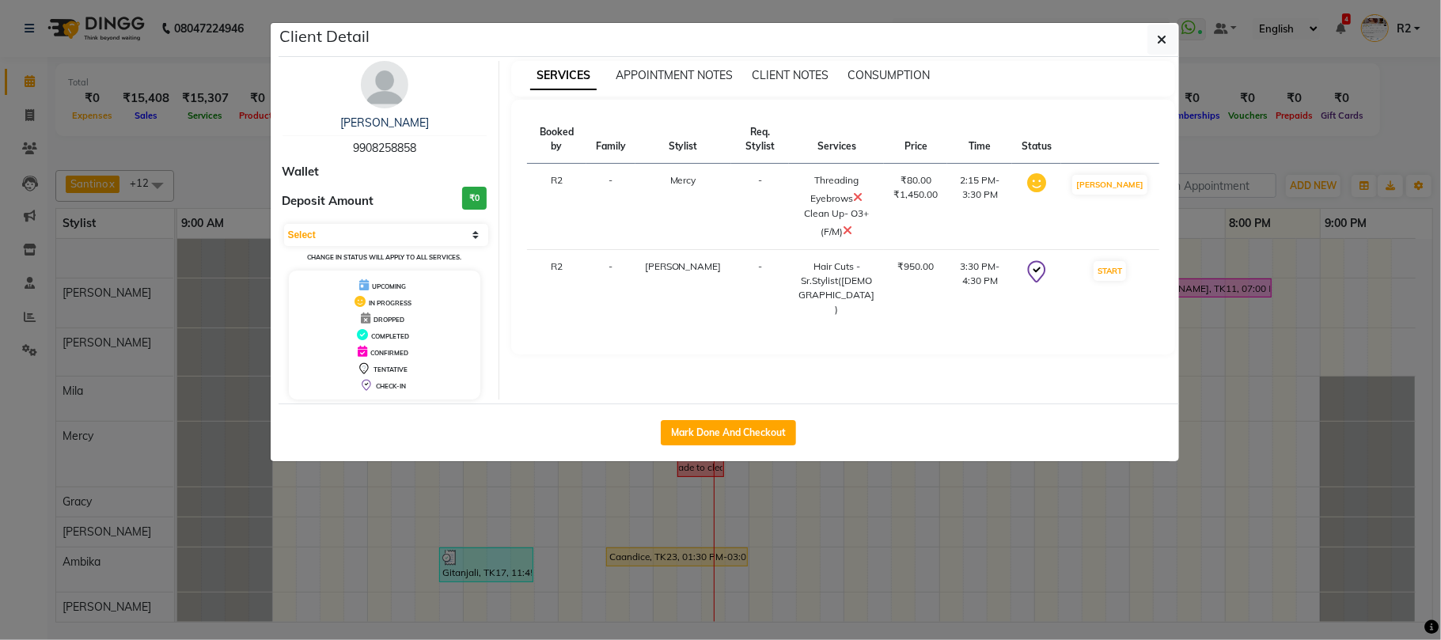
click at [767, 500] on ngb-modal-window "Client Detail [PERSON_NAME] 9908258858 Wallet Deposit Amount ₹0 Select IN SERVI…" at bounding box center [720, 320] width 1441 height 640
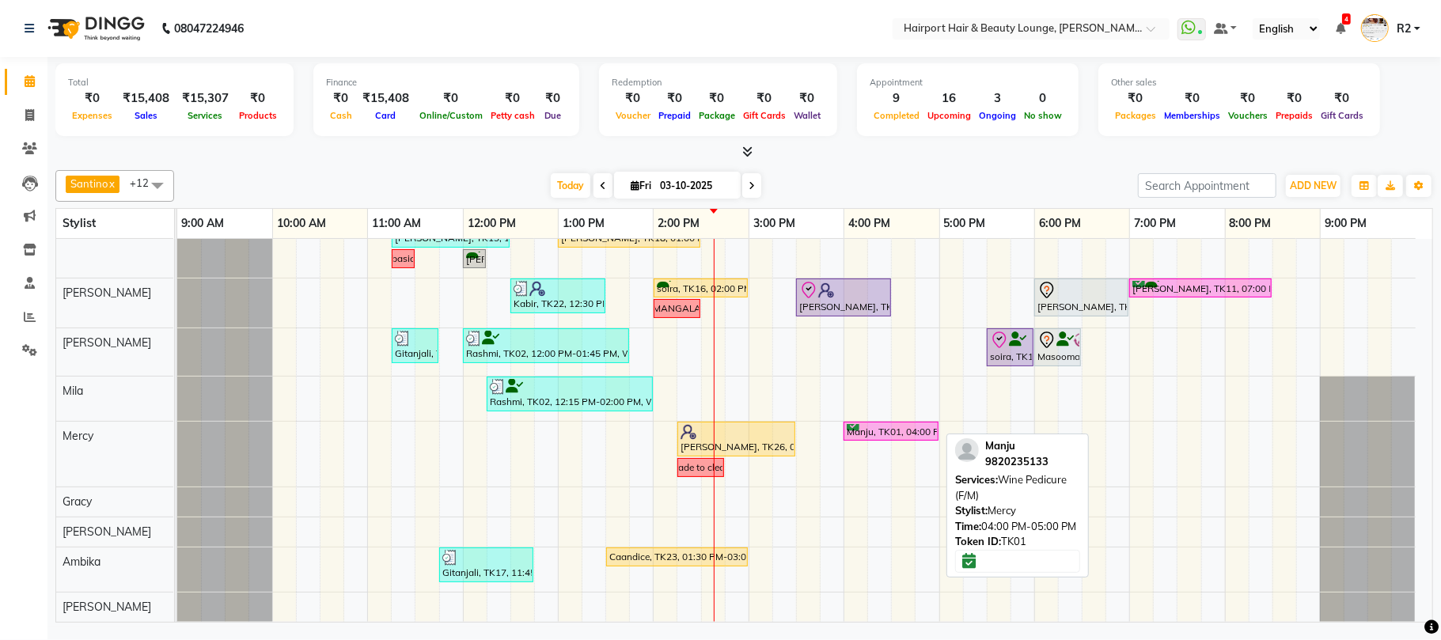
click at [874, 434] on div "Manju, TK01, 04:00 PM-05:00 PM, Wine Pedicure (F/M)" at bounding box center [891, 431] width 92 height 15
select select "6"
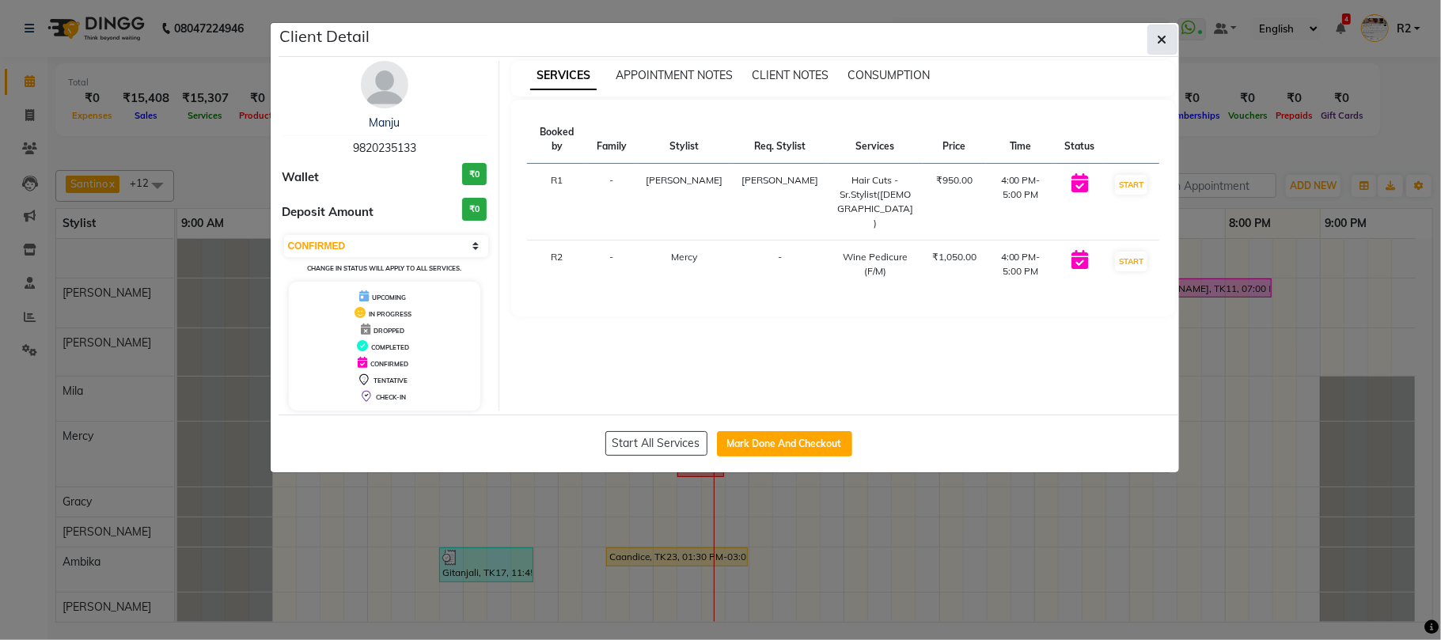
click at [1174, 36] on button "button" at bounding box center [1162, 40] width 30 height 30
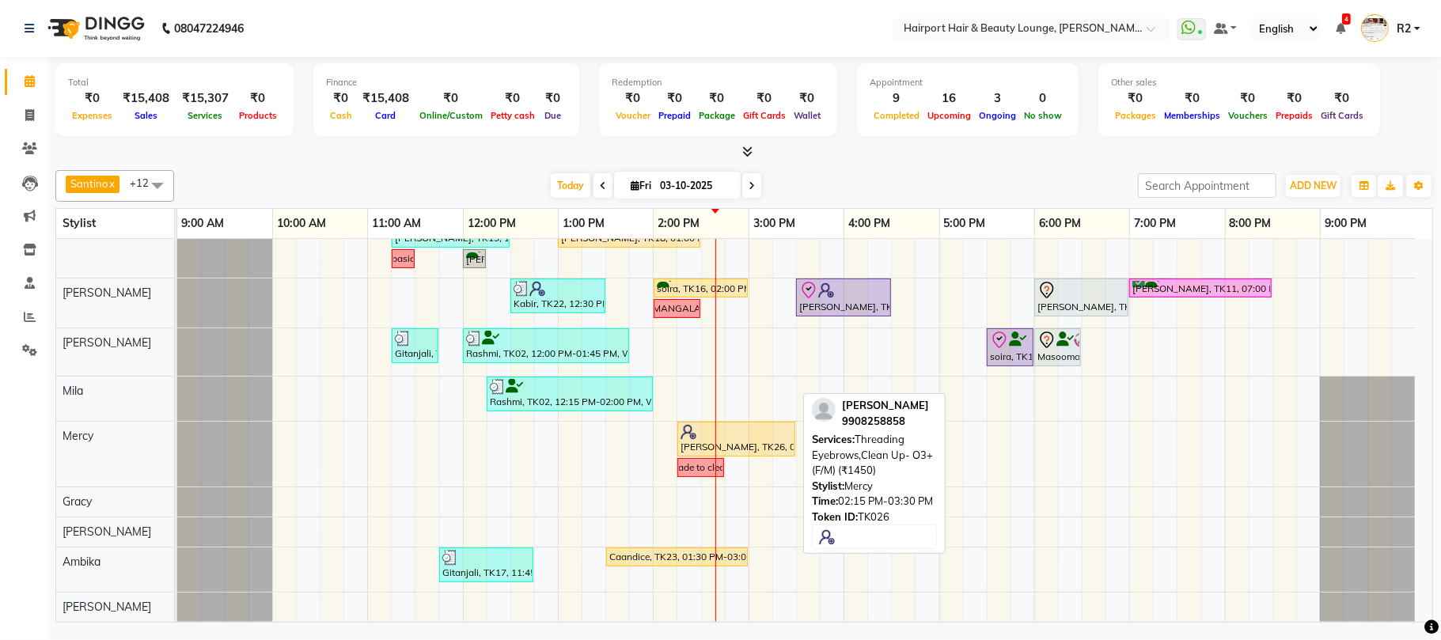
click at [748, 434] on div at bounding box center [736, 432] width 112 height 16
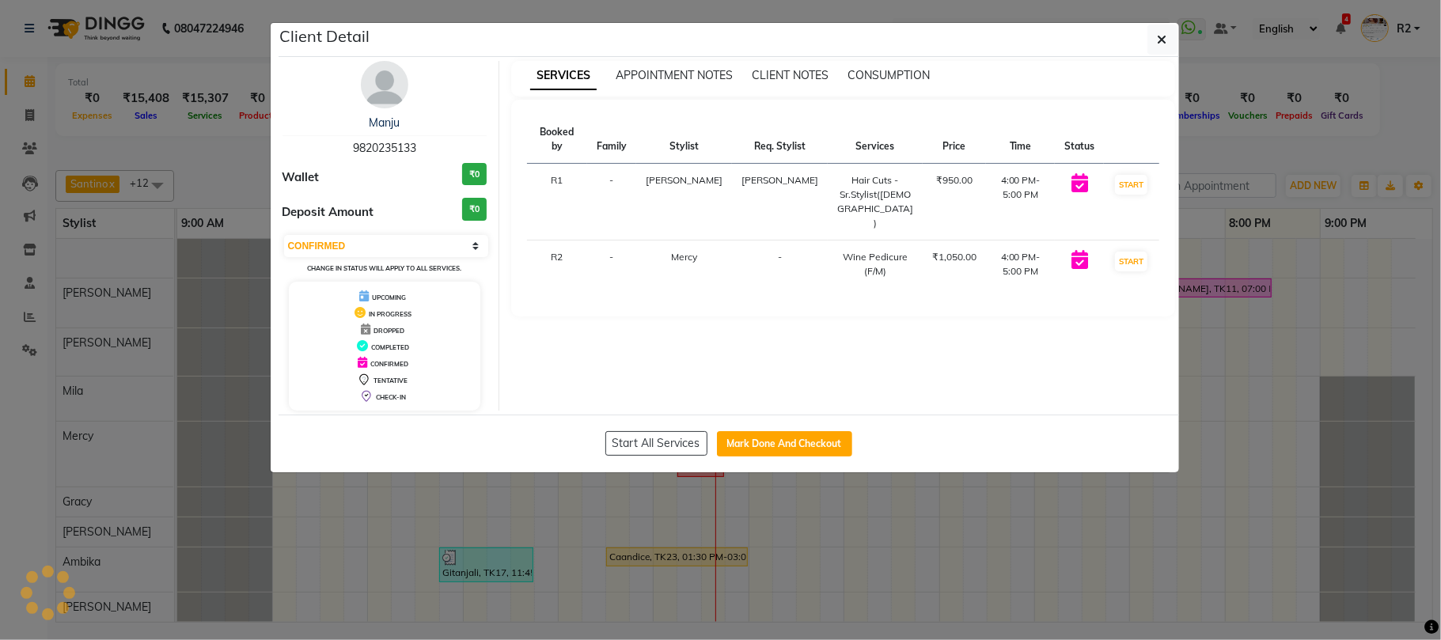
select select "select"
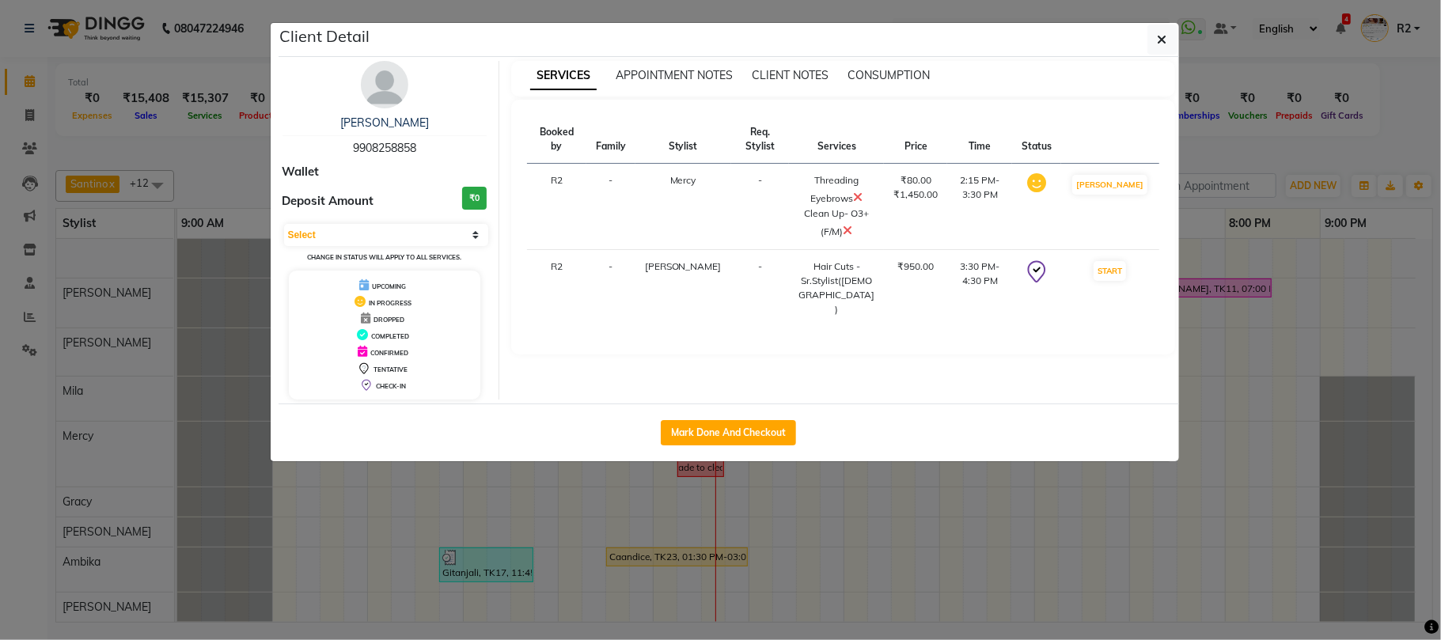
click at [390, 84] on img at bounding box center [384, 84] width 47 height 47
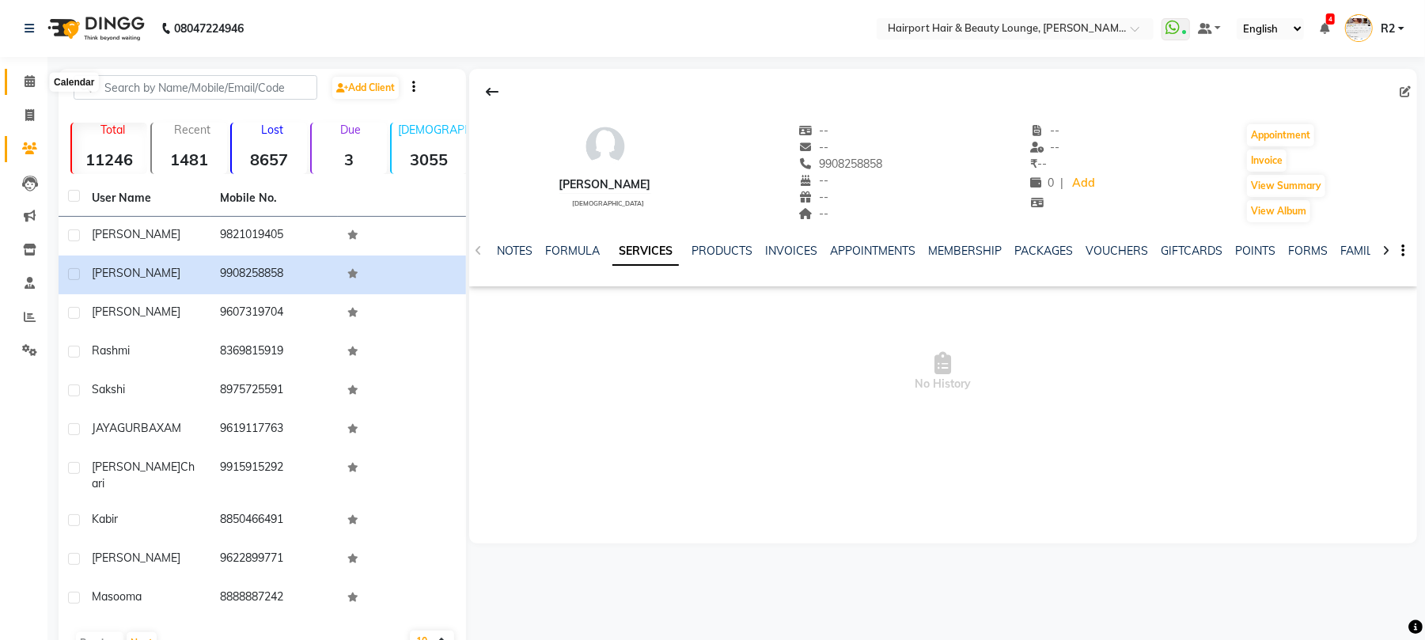
click at [20, 81] on span at bounding box center [30, 82] width 28 height 18
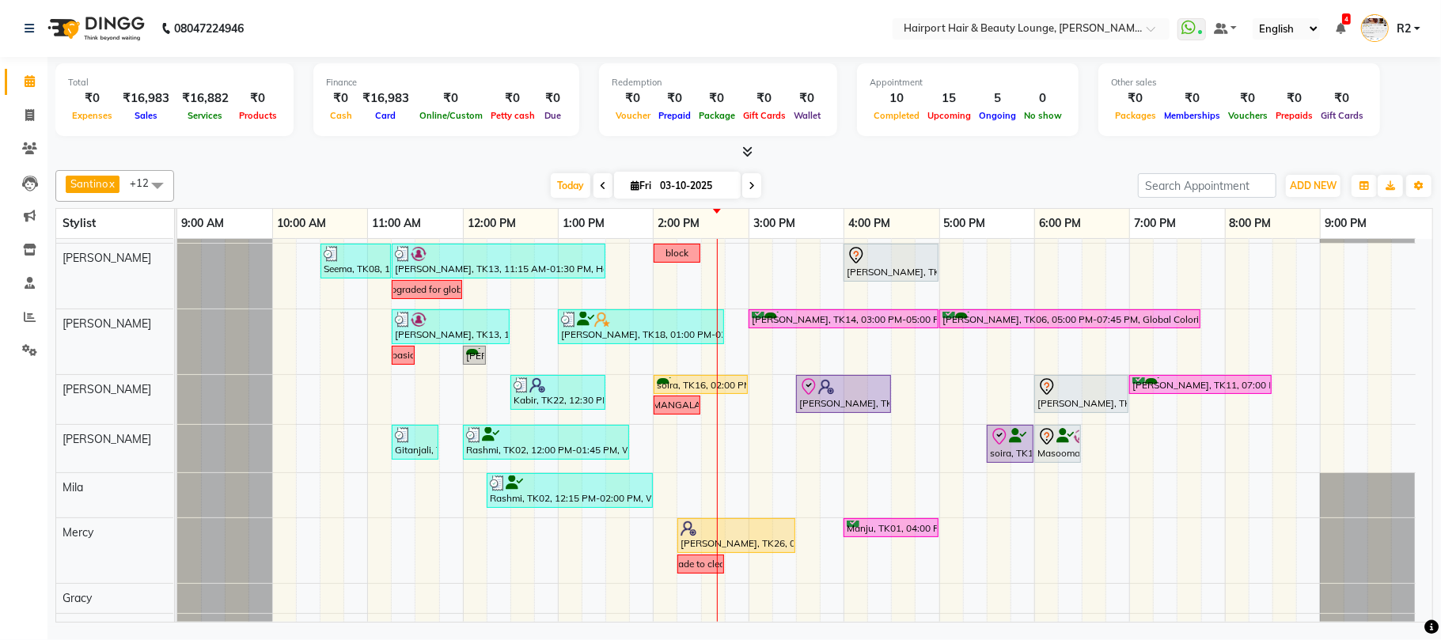
scroll to position [280, 0]
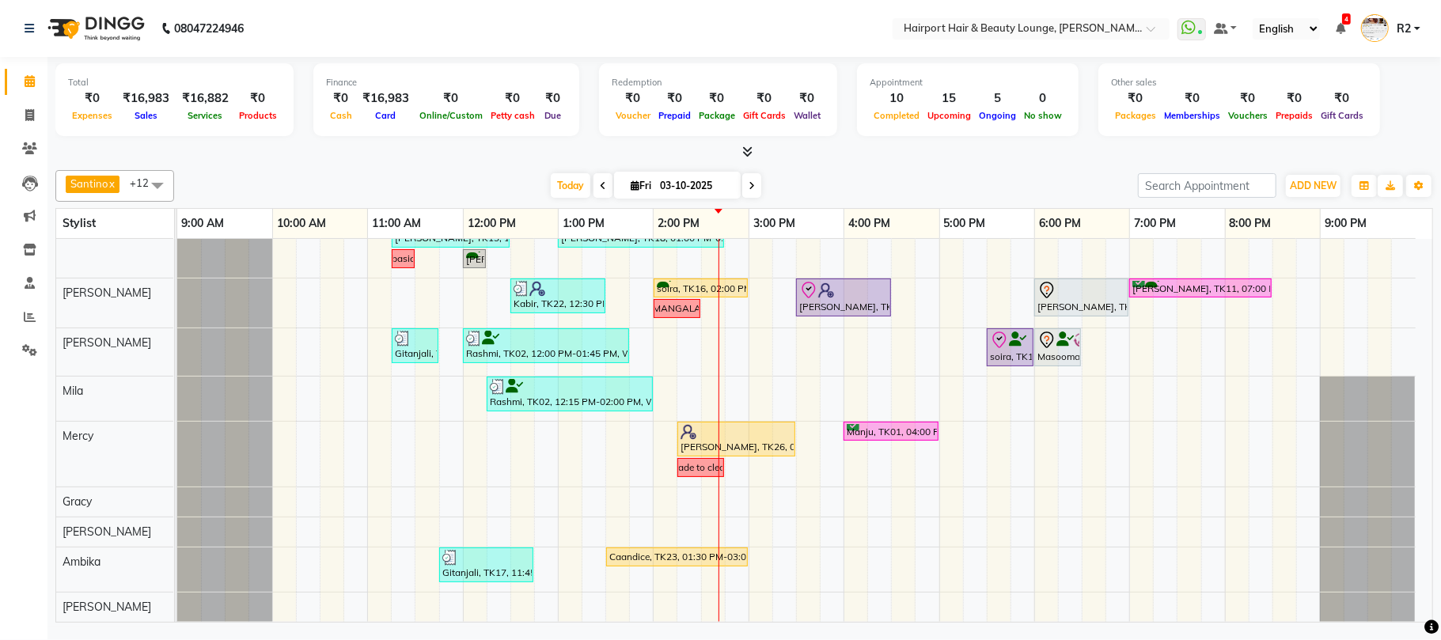
click at [748, 181] on icon at bounding box center [751, 185] width 6 height 9
type input "04-10-2025"
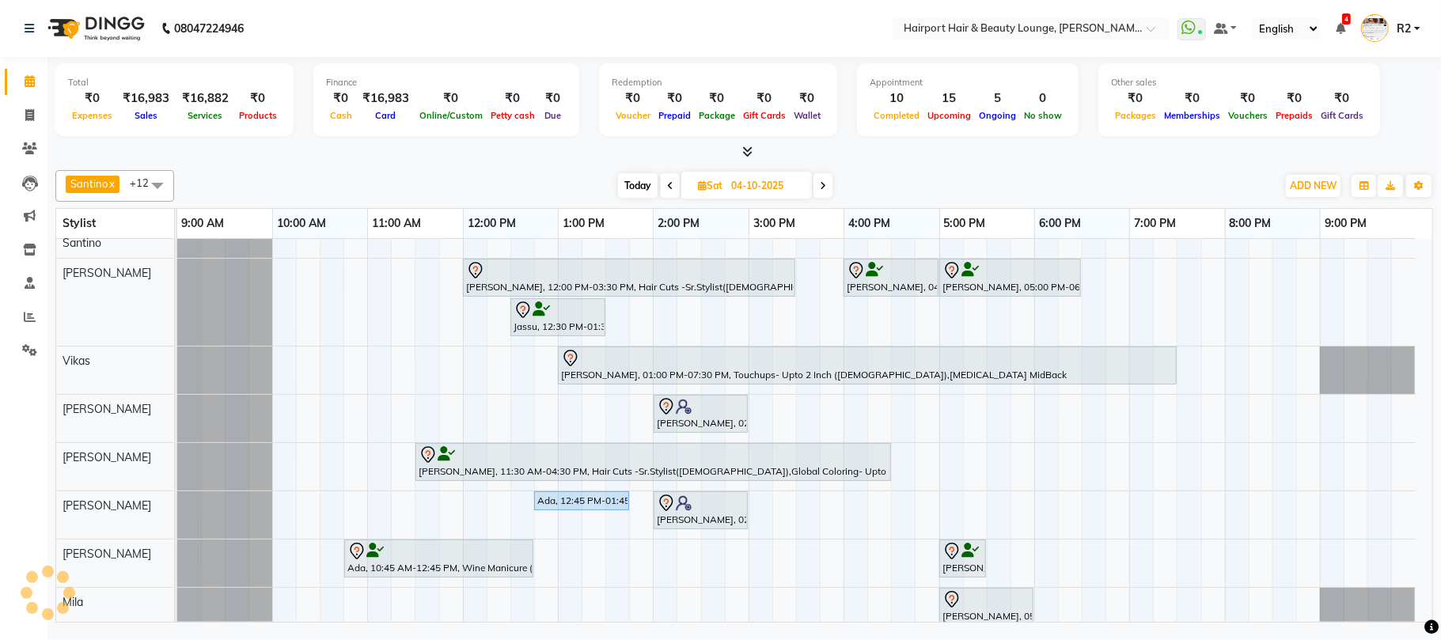
scroll to position [177, 0]
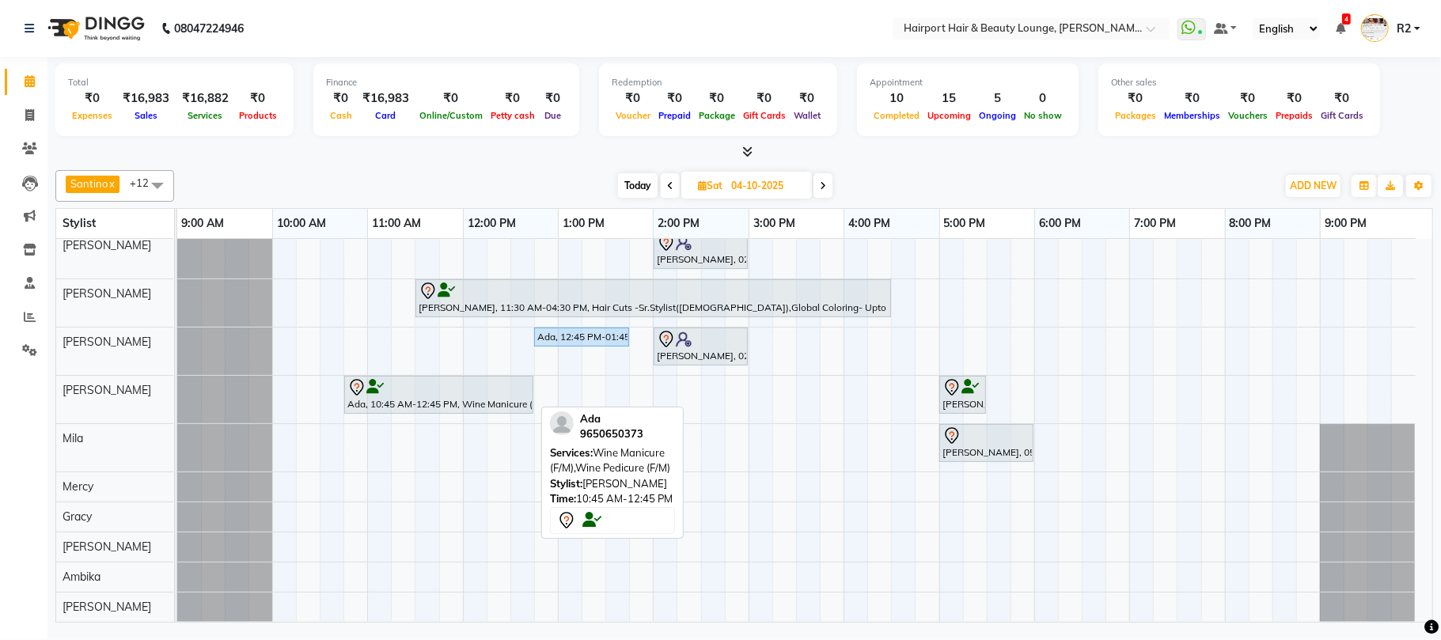
click at [348, 391] on icon at bounding box center [356, 387] width 19 height 19
select select "7"
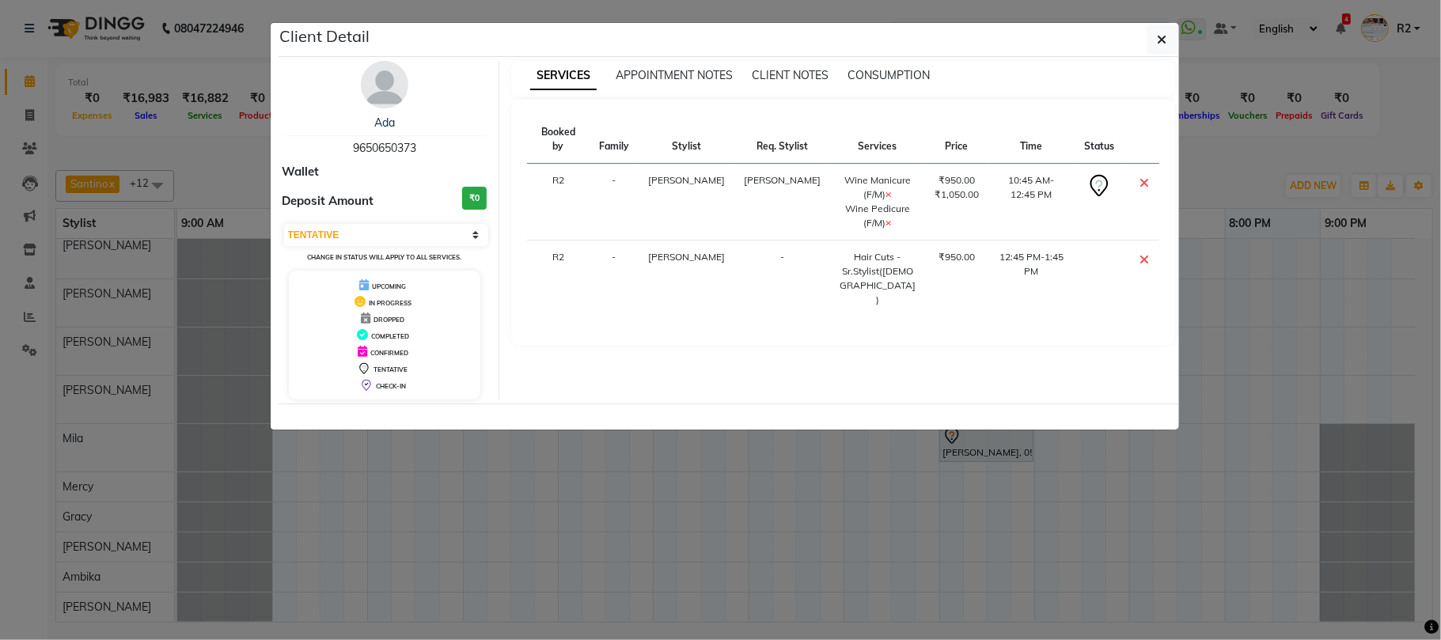
click at [388, 78] on img at bounding box center [384, 84] width 47 height 47
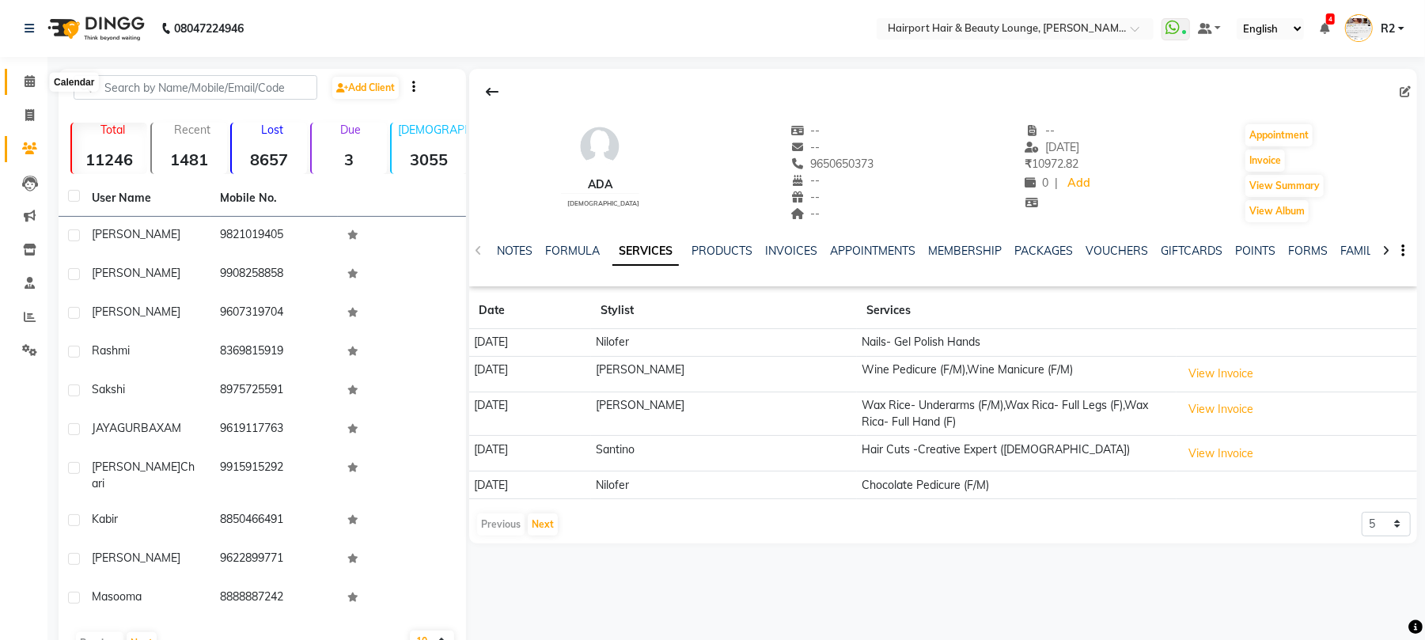
click at [27, 79] on icon at bounding box center [30, 81] width 10 height 12
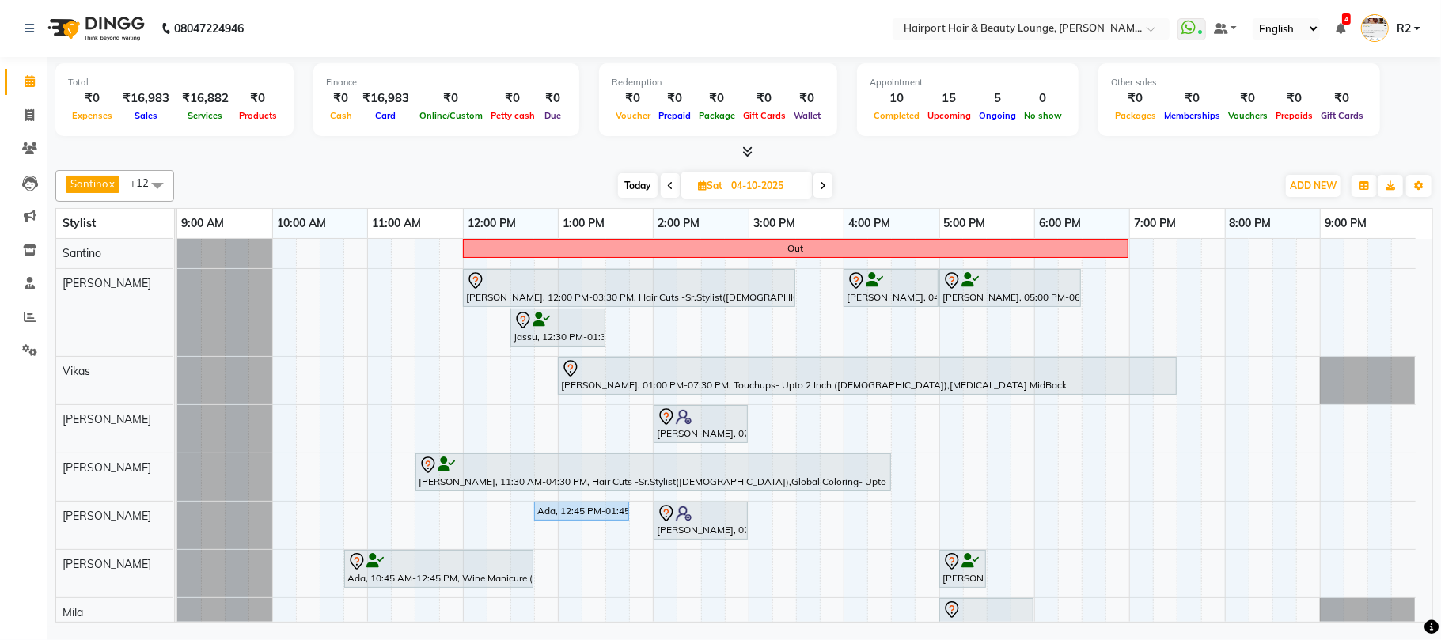
click at [634, 187] on span "Today" at bounding box center [638, 185] width 40 height 25
type input "03-10-2025"
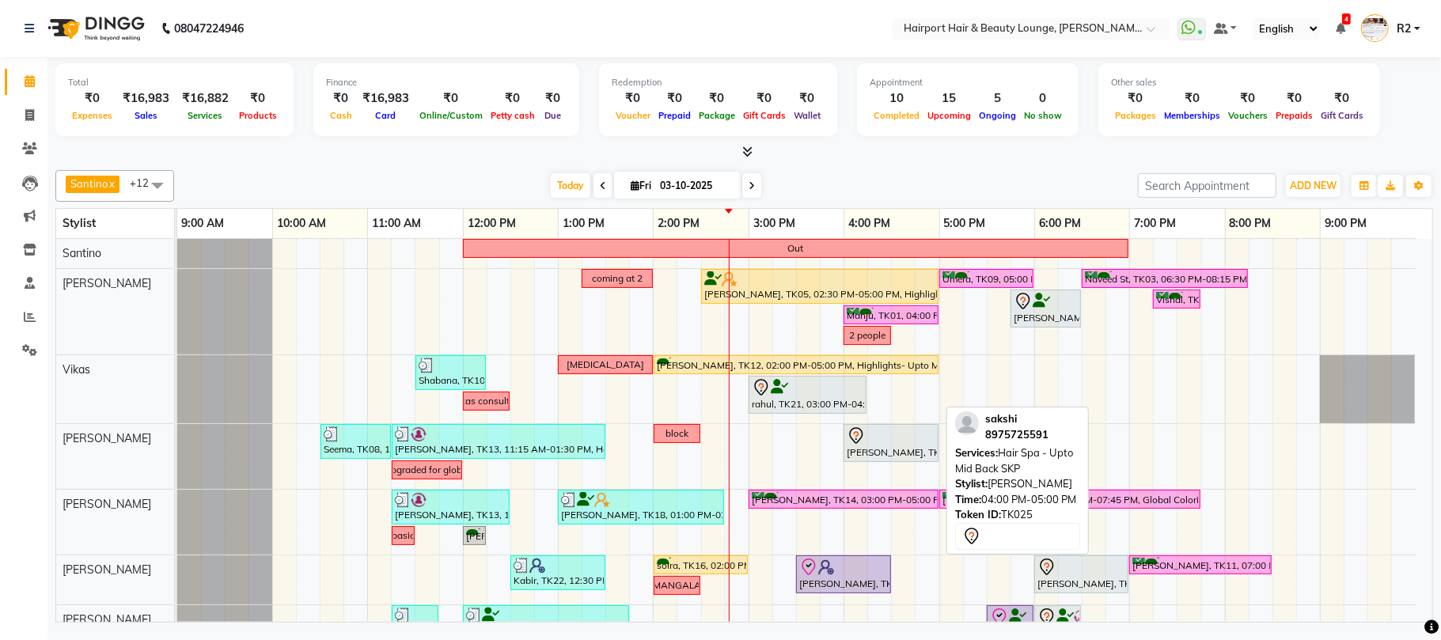
click at [891, 441] on div at bounding box center [890, 435] width 89 height 19
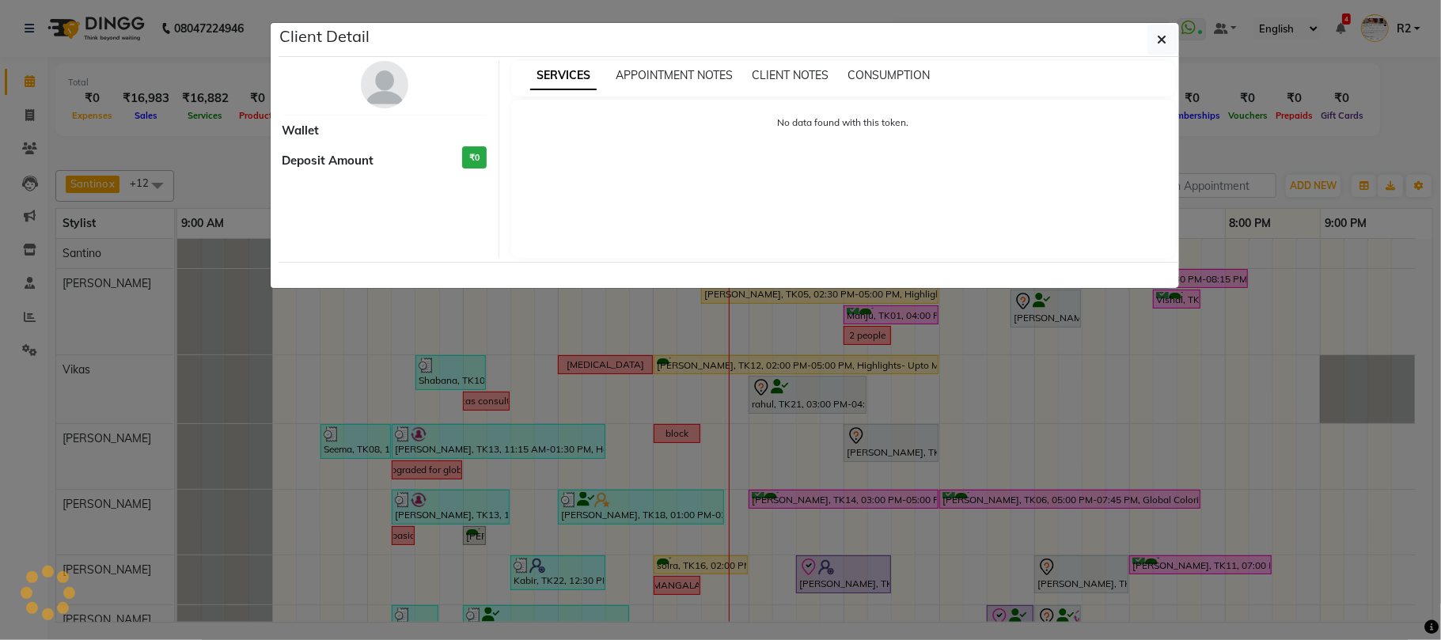
select select "7"
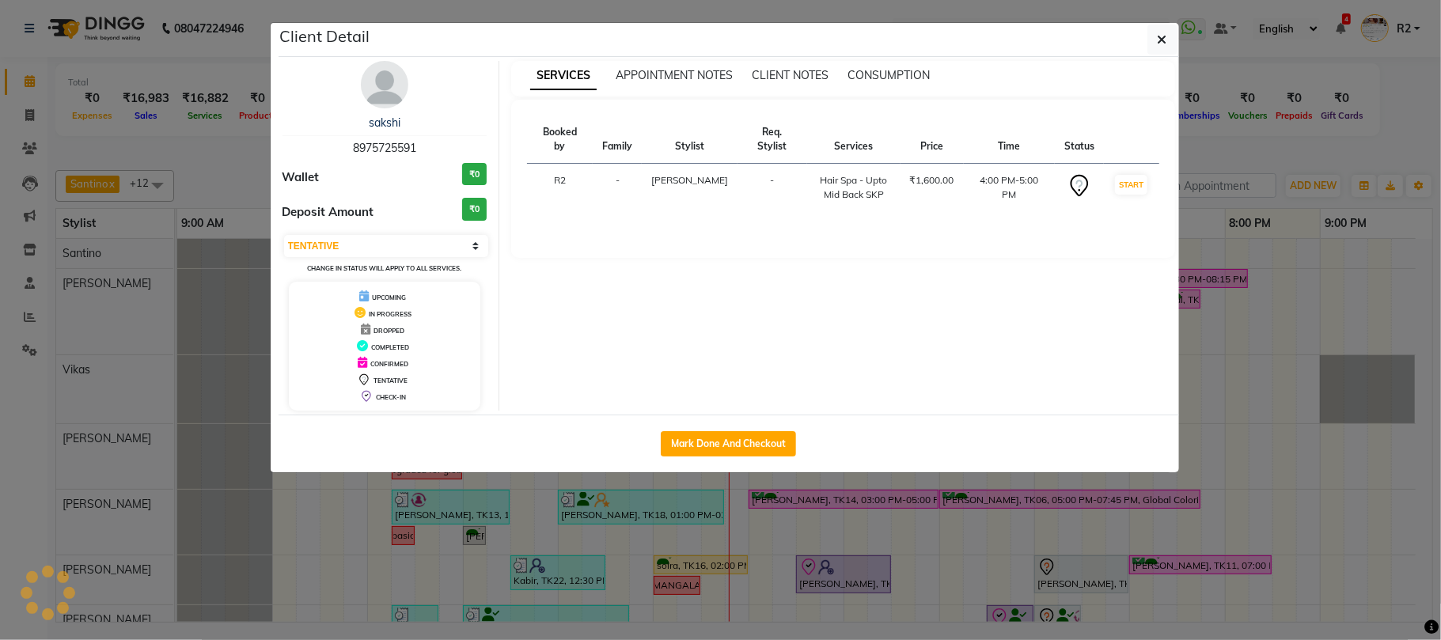
click at [949, 532] on ngb-modal-window "Client Detail [PERSON_NAME] 8975725591 Wallet ₹0 Deposit Amount ₹0 Select IN SE…" at bounding box center [720, 320] width 1441 height 640
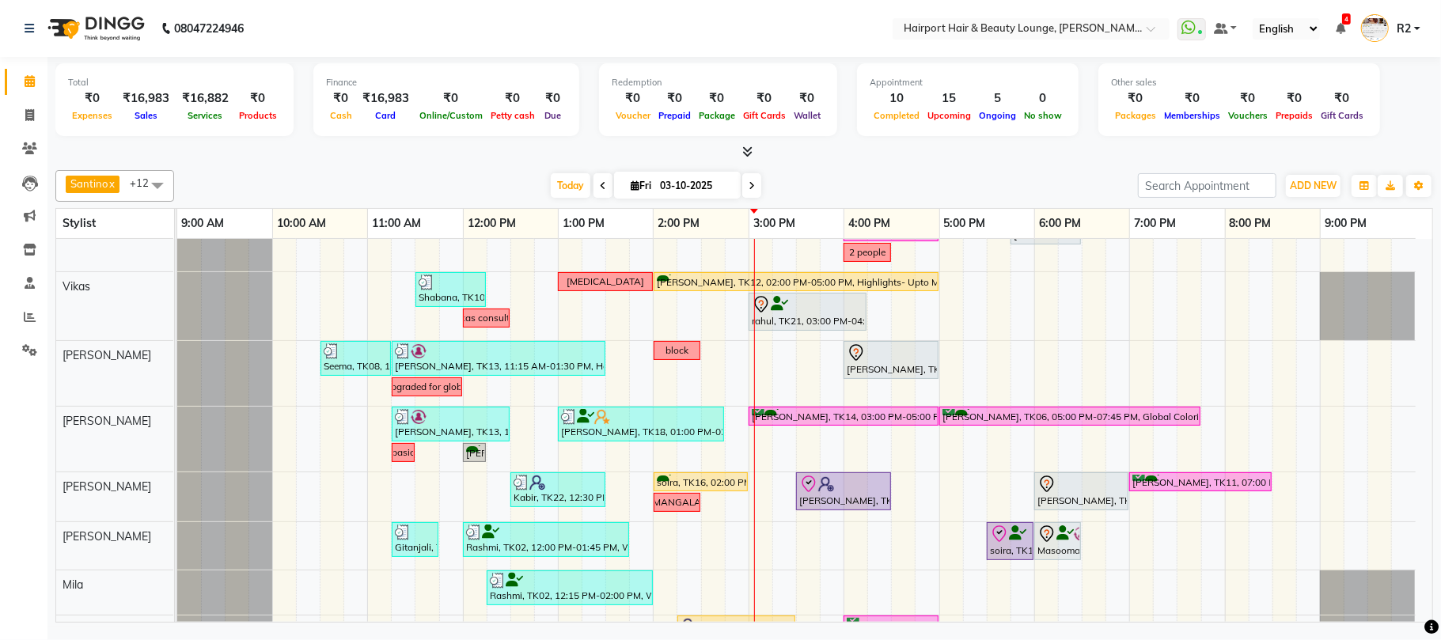
scroll to position [105, 0]
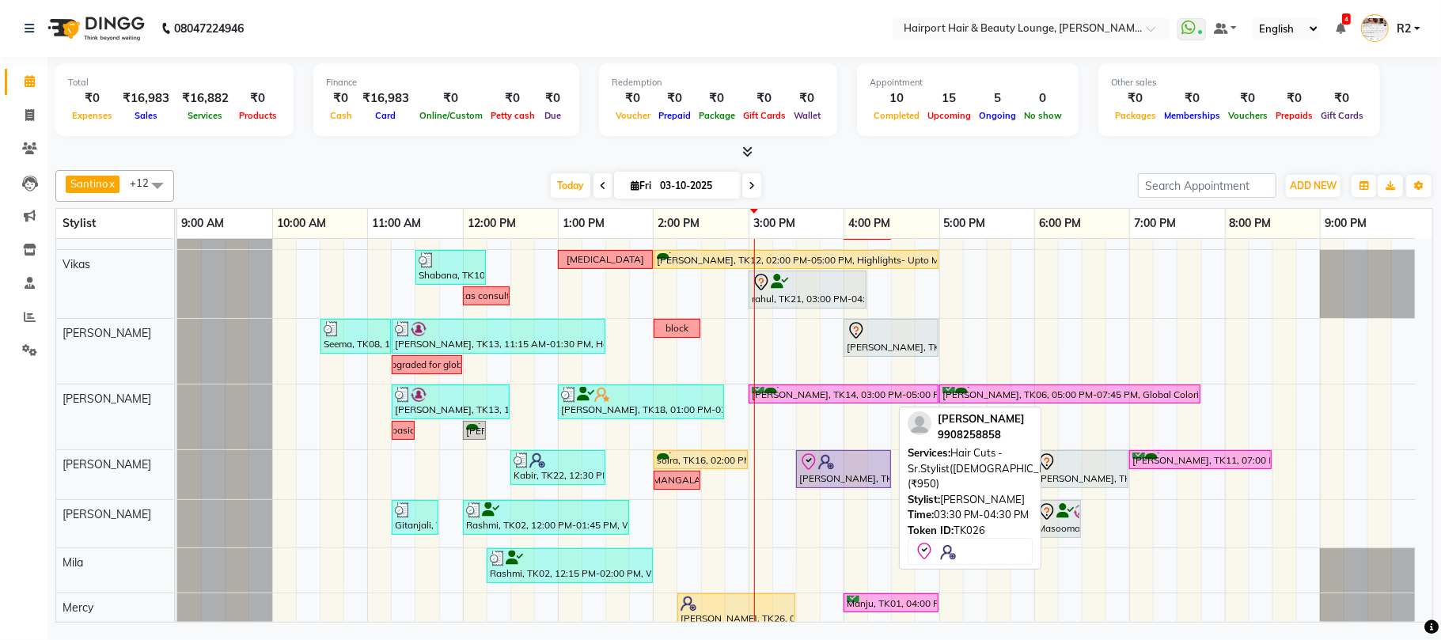
click at [827, 470] on img at bounding box center [826, 462] width 16 height 16
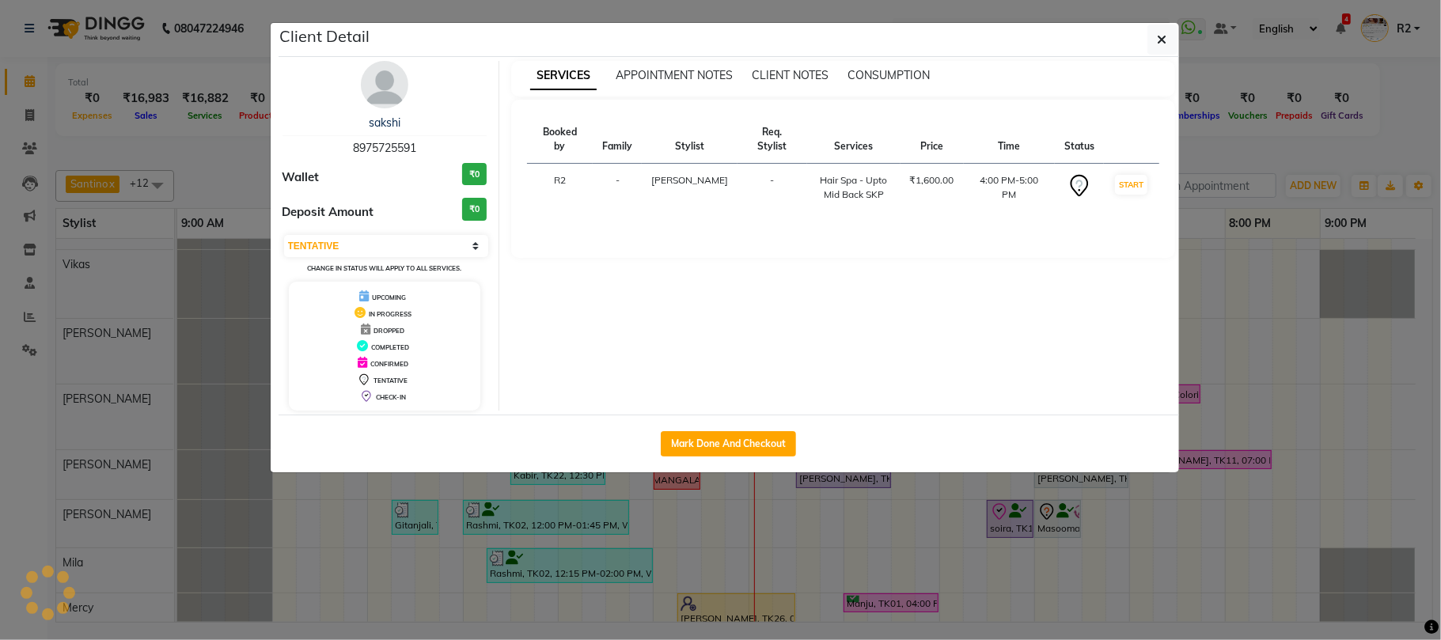
select select "select"
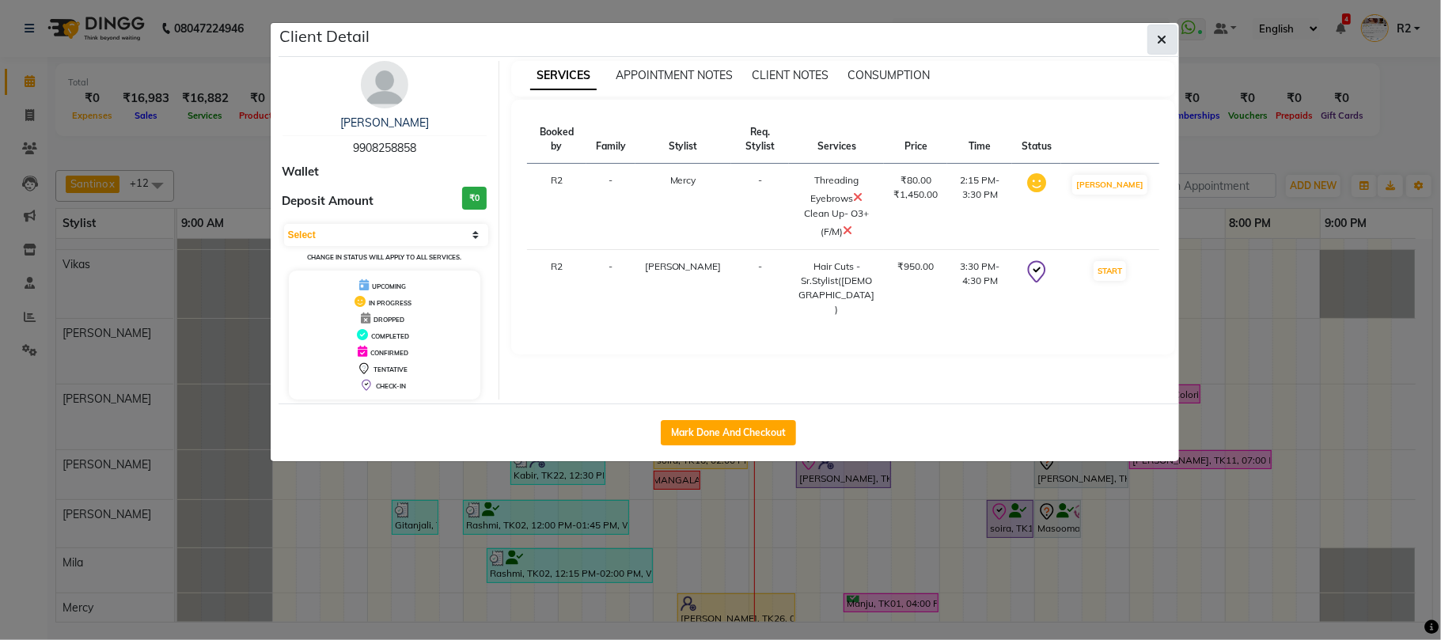
click at [1166, 32] on button "button" at bounding box center [1162, 40] width 30 height 30
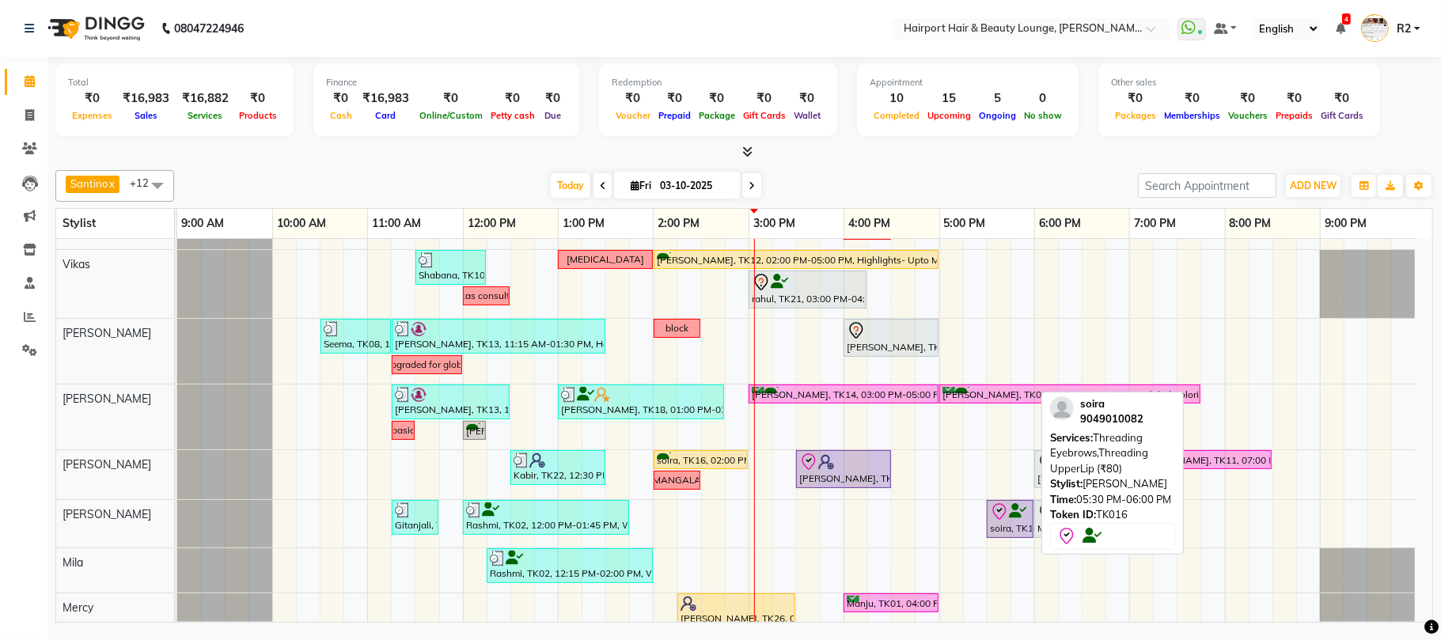
click at [1006, 524] on div "soira, TK16, 05:30 PM-06:00 PM, Threading Eyebrows,Threading UpperLip (₹80)" at bounding box center [1010, 518] width 44 height 33
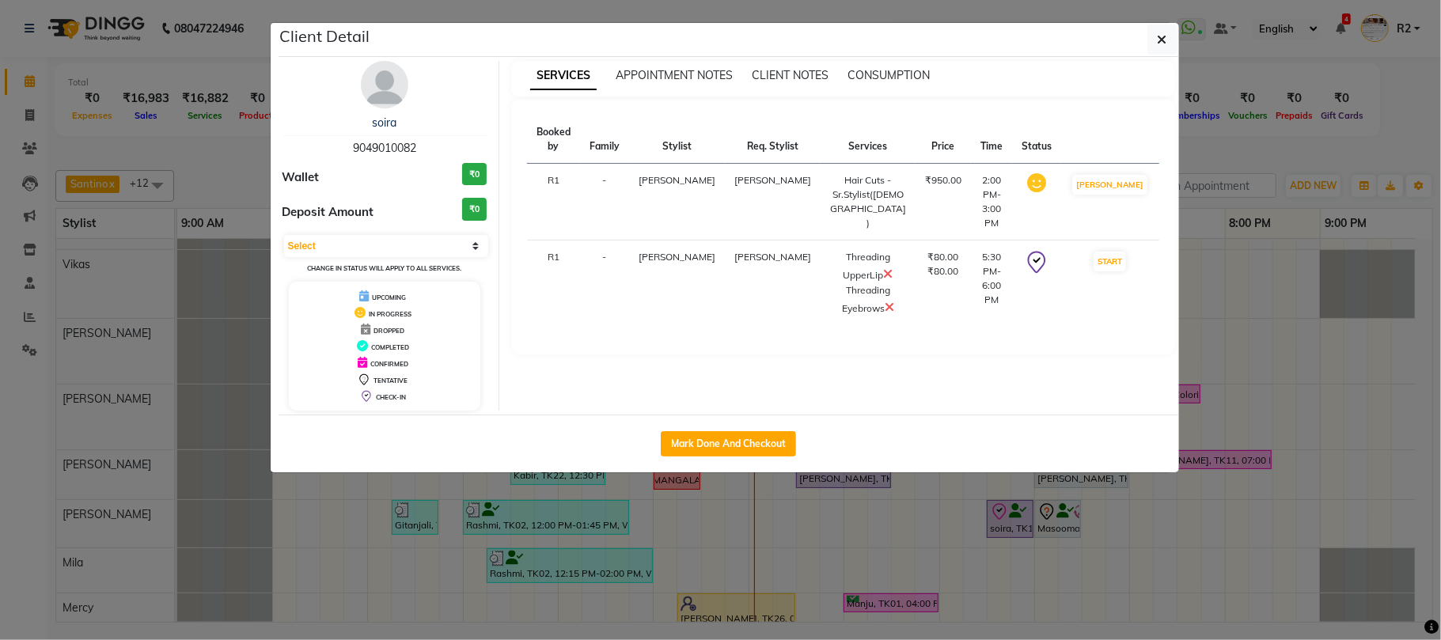
click at [1175, 22] on ngb-modal-window "Client Detail soira 9049010082 Wallet ₹0 Deposit Amount ₹0 Select IN SERVICE CO…" at bounding box center [720, 320] width 1441 height 640
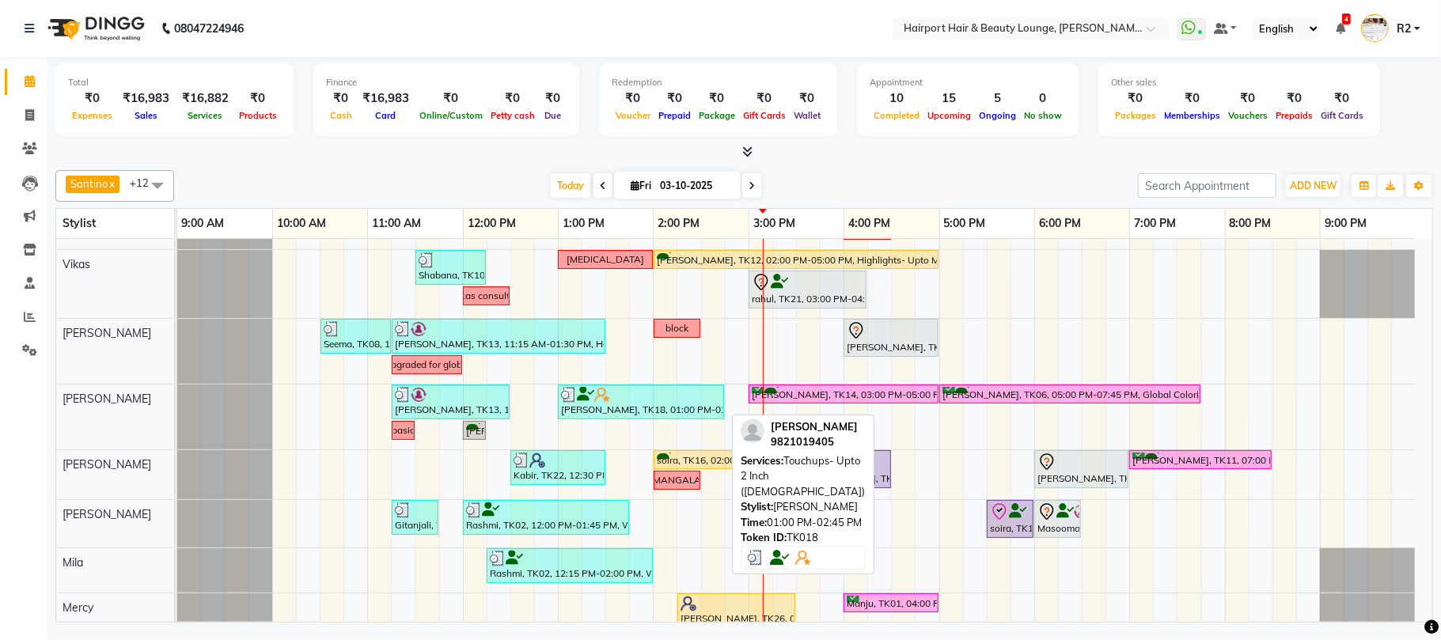
click at [641, 415] on div "[PERSON_NAME], TK18, 01:00 PM-02:45 PM, Touchups- Upto 2 Inch ([DEMOGRAPHIC_DAT…" at bounding box center [640, 402] width 163 height 30
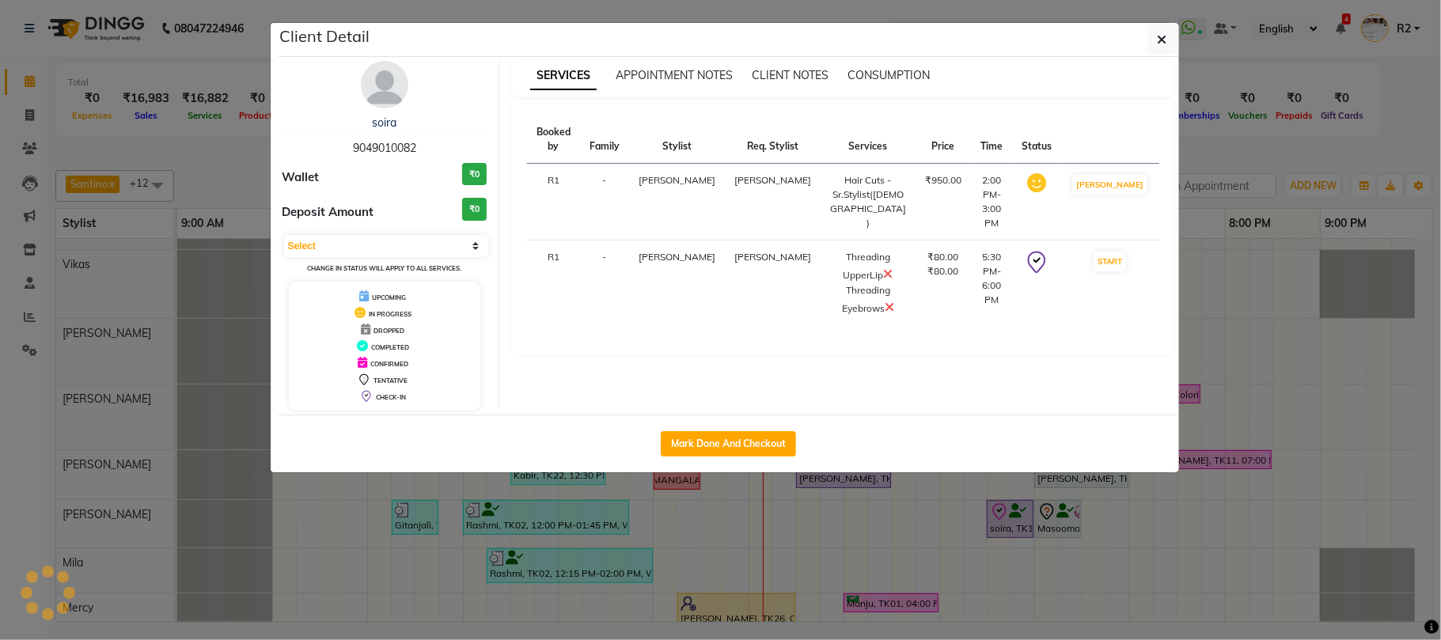
select select "3"
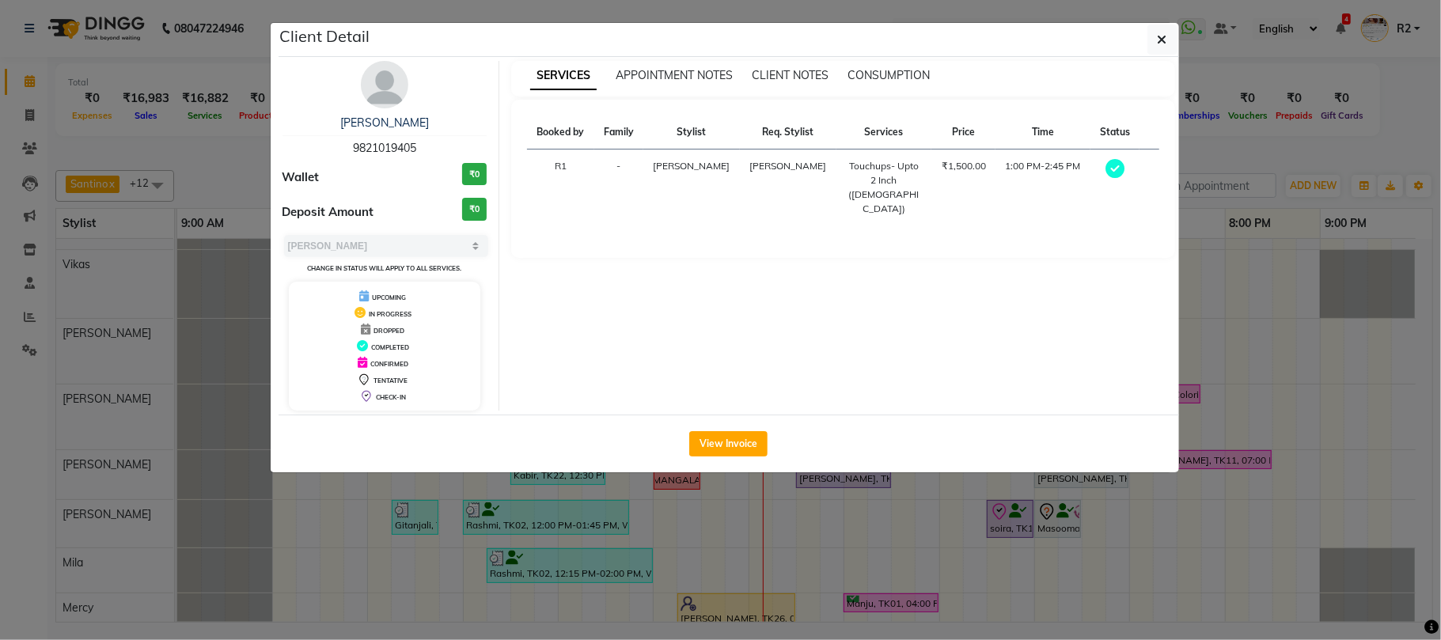
drag, startPoint x: 884, startPoint y: 546, endPoint x: 887, endPoint y: 528, distance: 17.6
click at [886, 536] on ngb-modal-window "Client Detail [PERSON_NAME] 9821019405 Wallet ₹0 Deposit Amount ₹0 Select MARK …" at bounding box center [720, 320] width 1441 height 640
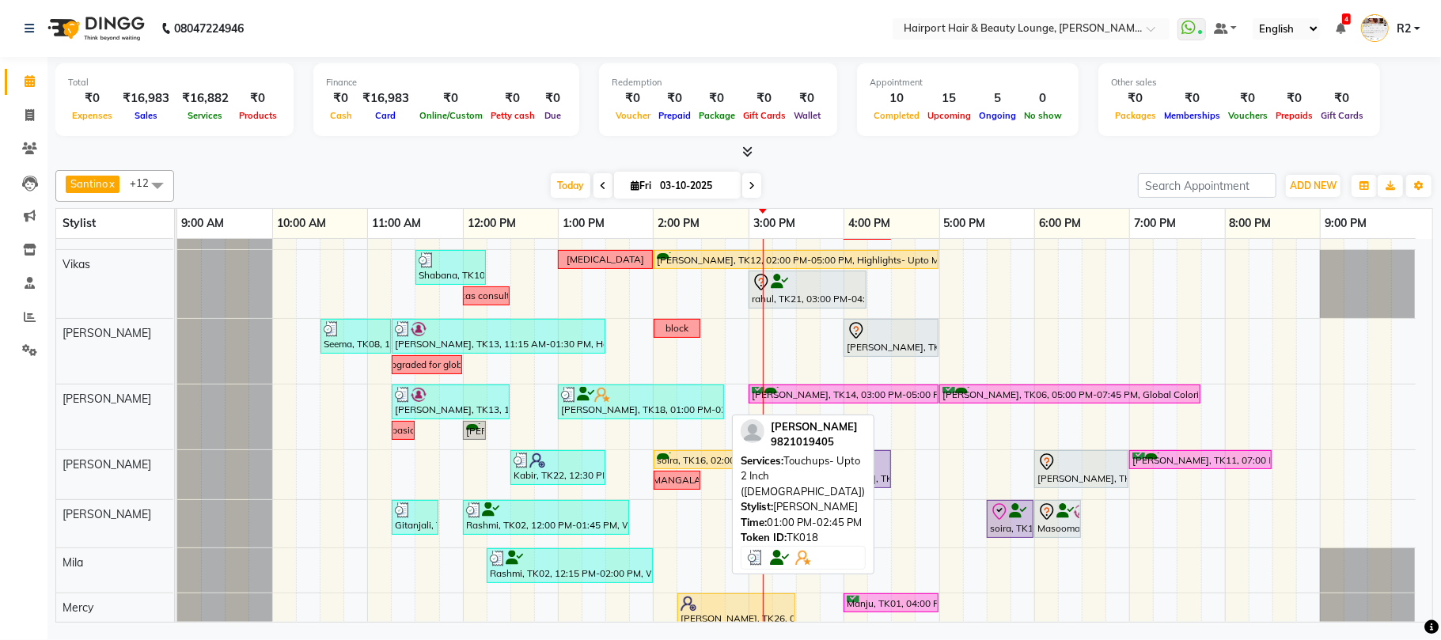
click at [672, 403] on div at bounding box center [641, 395] width 160 height 16
select select "3"
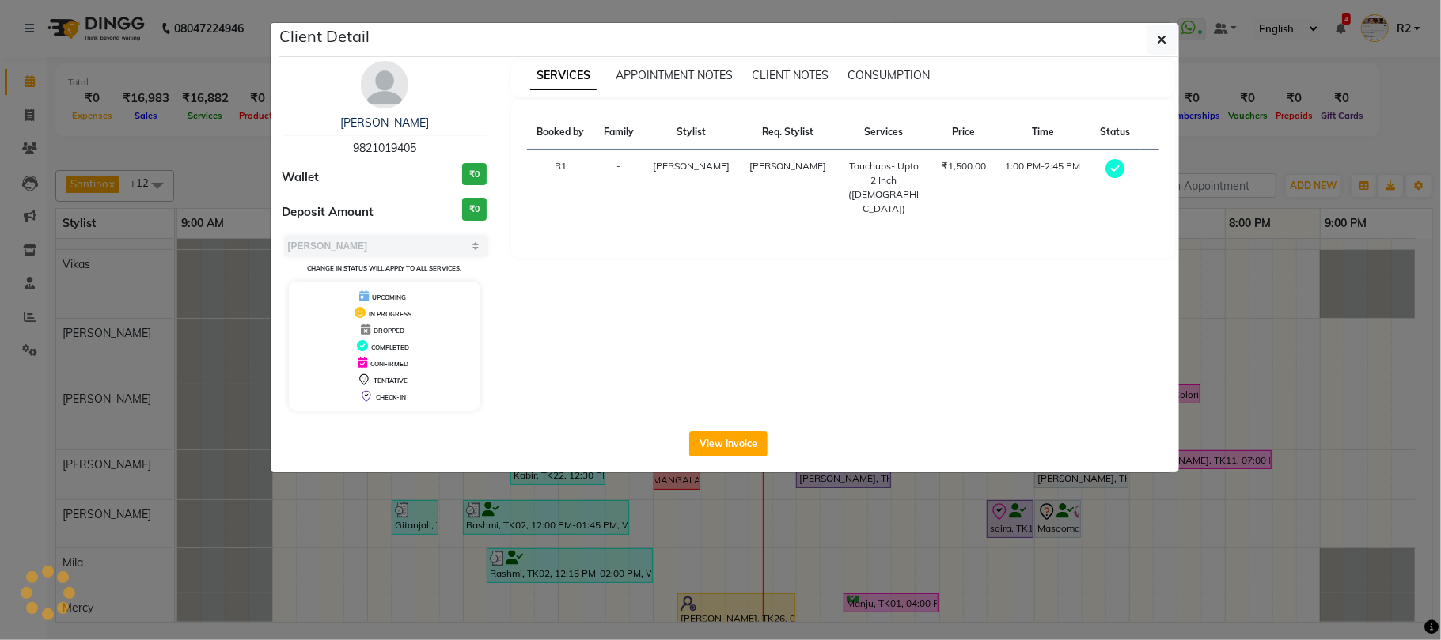
click at [808, 532] on ngb-modal-window "Client Detail [PERSON_NAME] 9821019405 Wallet ₹0 Deposit Amount ₹0 Select MARK …" at bounding box center [720, 320] width 1441 height 640
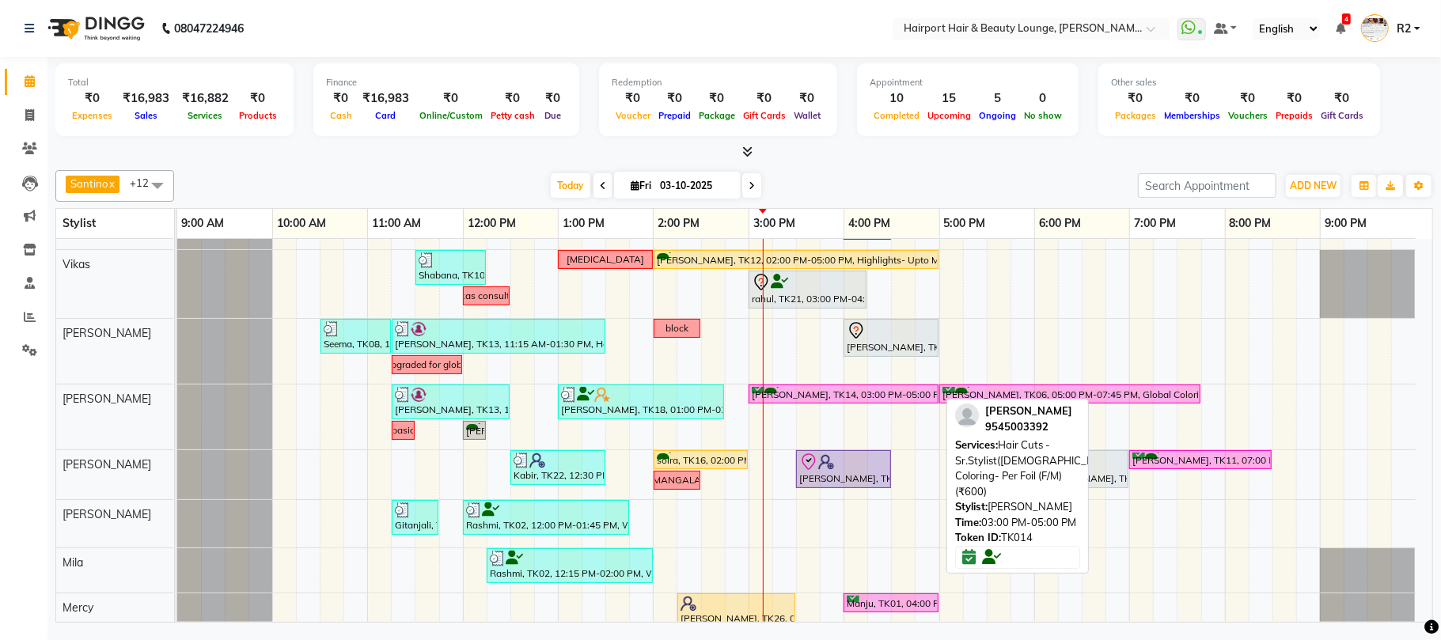
click at [801, 399] on div "[PERSON_NAME], TK14, 03:00 PM-05:00 PM, Hair Cuts -Sr.Stylist([DEMOGRAPHIC_DATA…" at bounding box center [843, 394] width 187 height 15
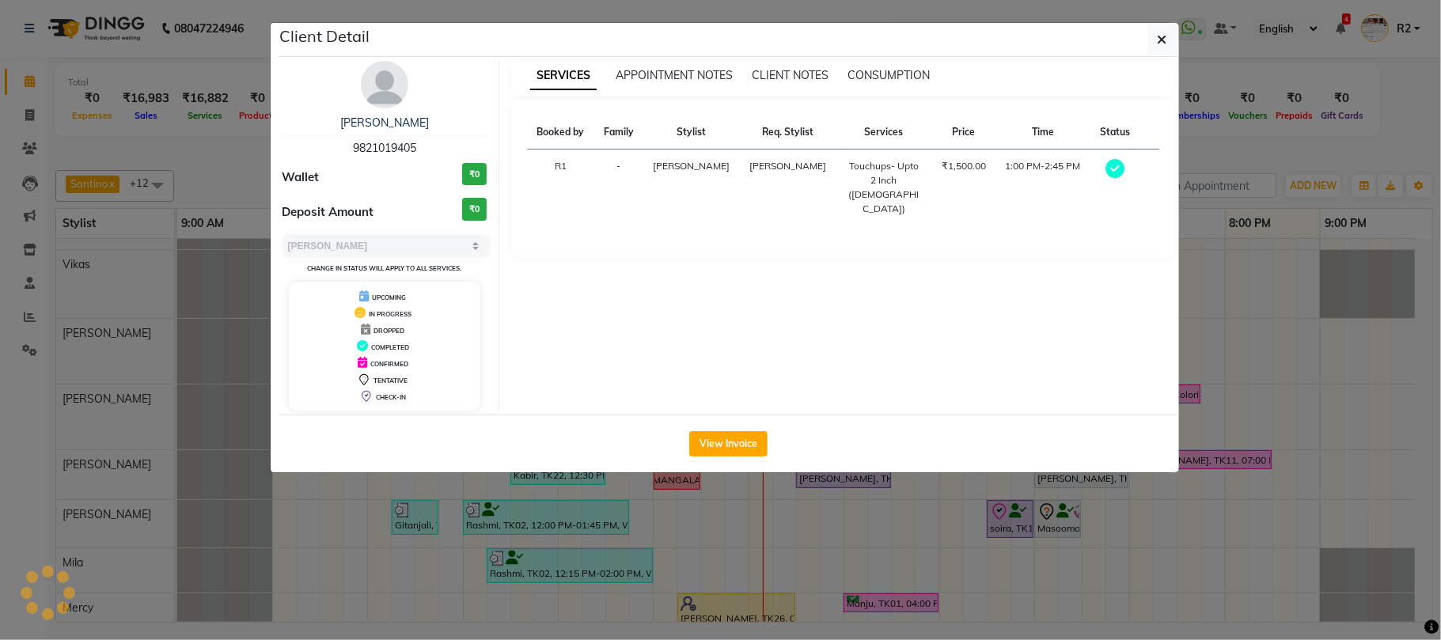
select select "8"
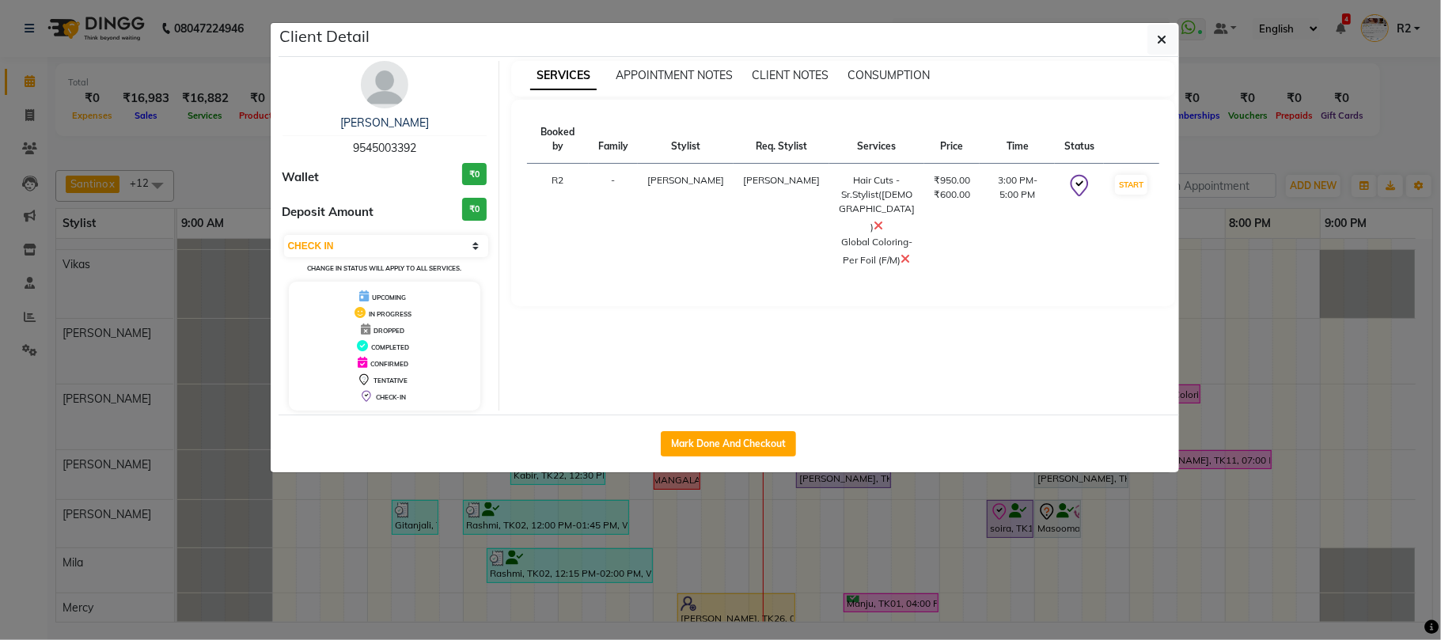
click at [856, 551] on ngb-modal-window "Client Detail [PERSON_NAME] 9545003392 Wallet ₹0 Deposit Amount ₹0 Select IN SE…" at bounding box center [720, 320] width 1441 height 640
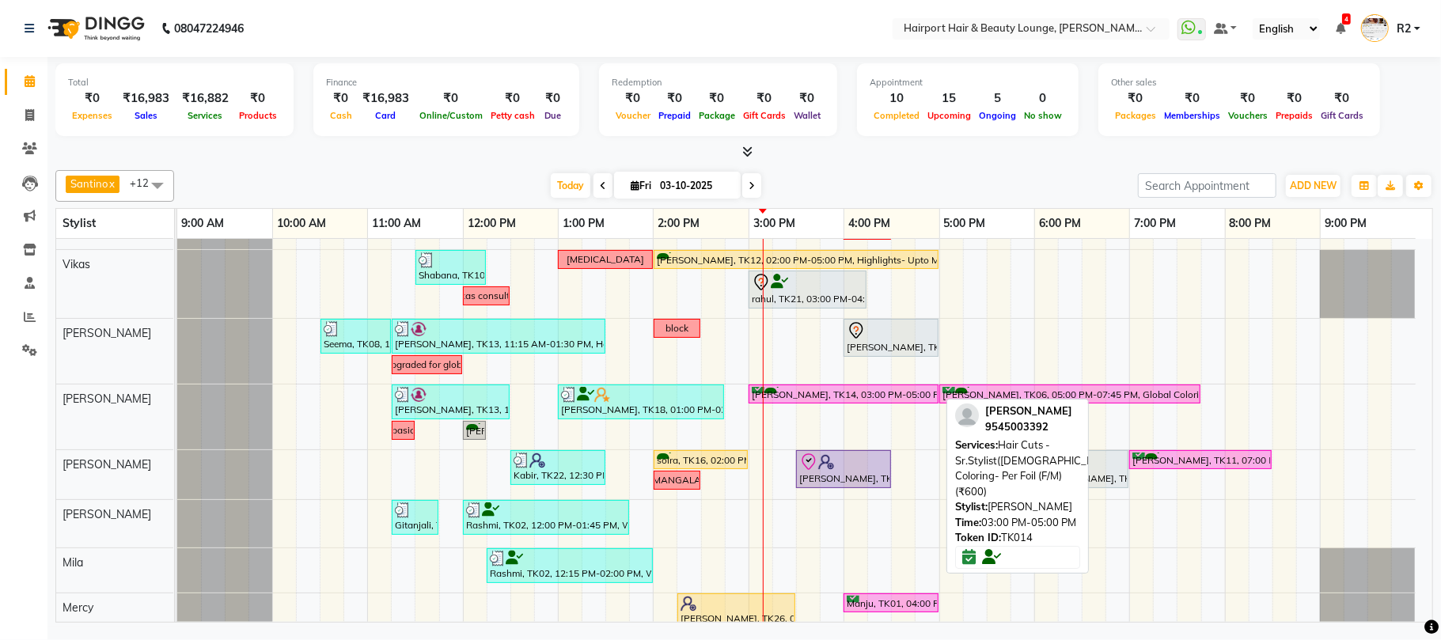
click at [877, 393] on div "[PERSON_NAME], TK14, 03:00 PM-05:00 PM, Hair Cuts -Sr.Stylist([DEMOGRAPHIC_DATA…" at bounding box center [843, 394] width 187 height 15
select select "8"
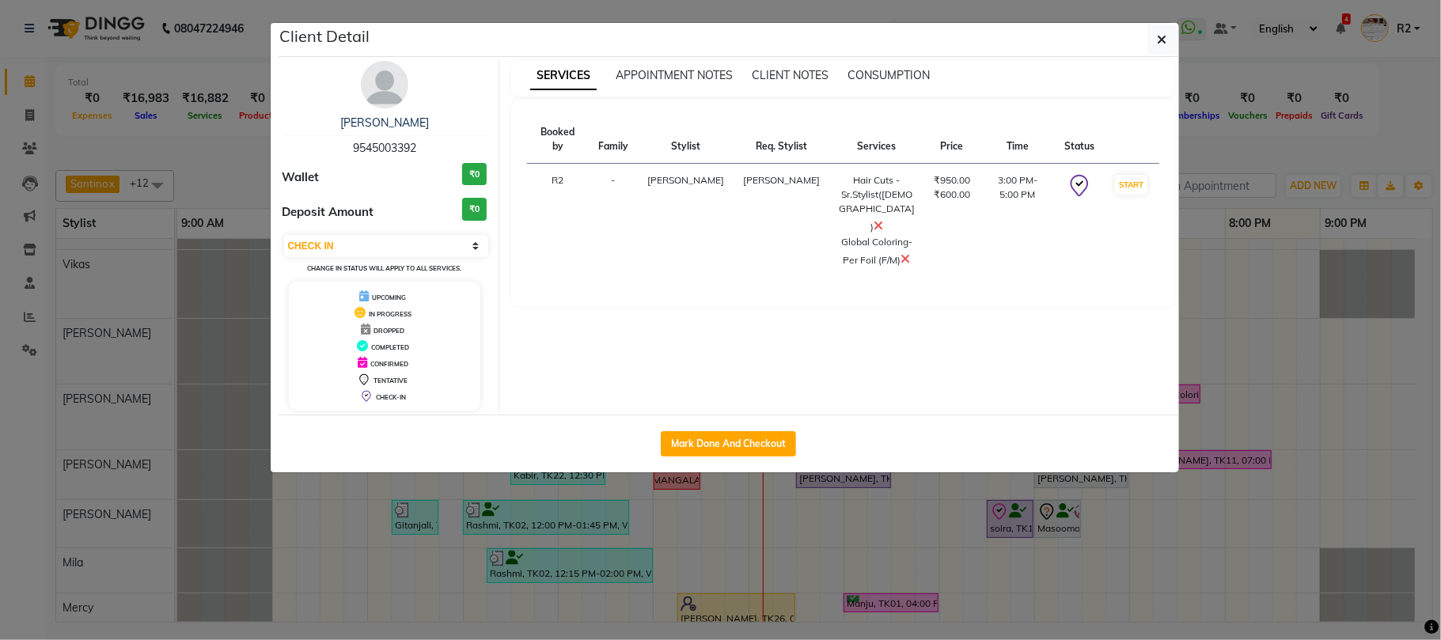
click at [908, 522] on ngb-modal-window "Client Detail [PERSON_NAME] 9545003392 Wallet ₹0 Deposit Amount ₹0 Select IN SE…" at bounding box center [720, 320] width 1441 height 640
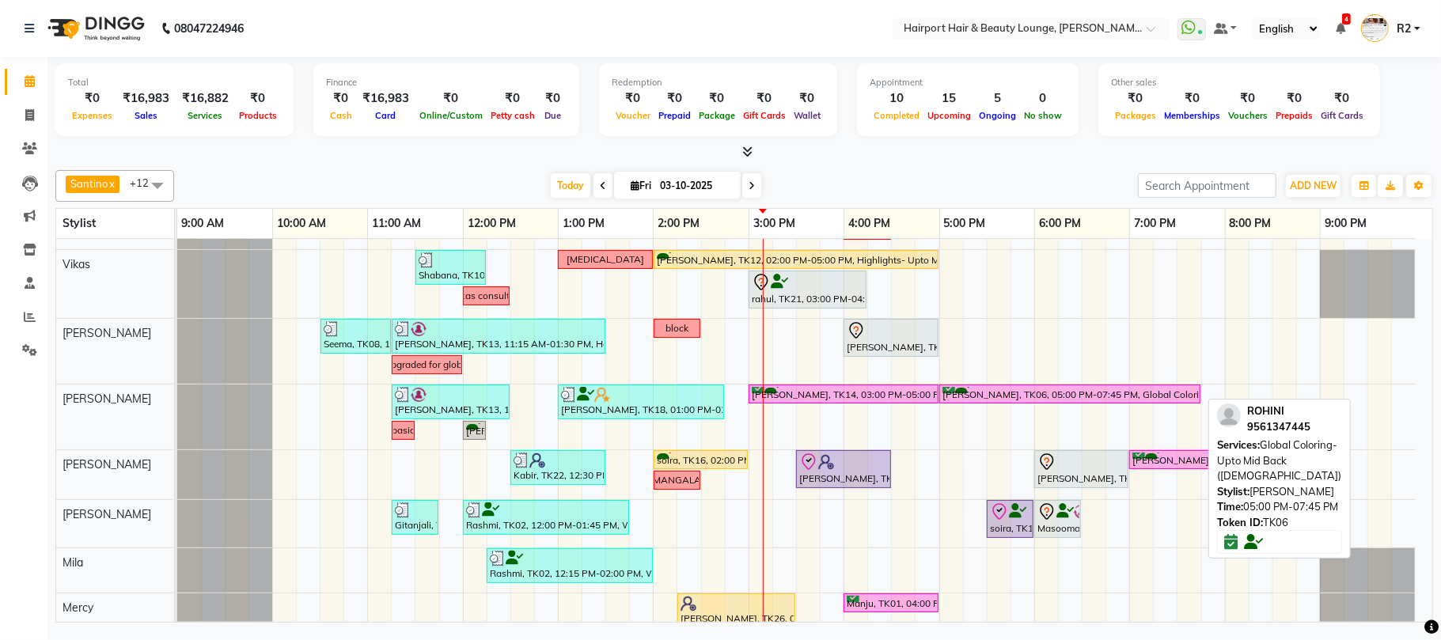
click at [1044, 399] on div "[PERSON_NAME], TK06, 05:00 PM-07:45 PM, Global Coloring- Upto Mid Back ([DEMOGR…" at bounding box center [1070, 394] width 258 height 15
select select "6"
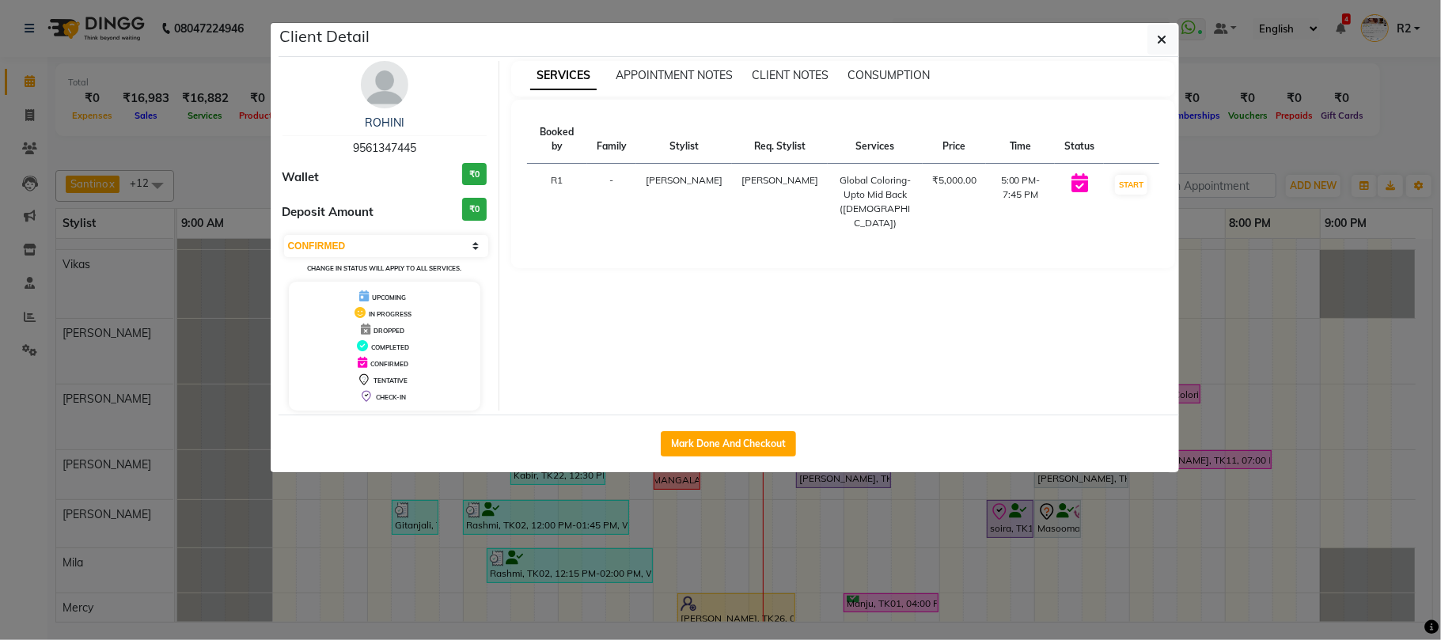
click at [1232, 371] on ngb-modal-window "Client Detail ROHINI 9561347445 Wallet ₹0 Deposit Amount ₹0 Select IN SERVICE C…" at bounding box center [720, 320] width 1441 height 640
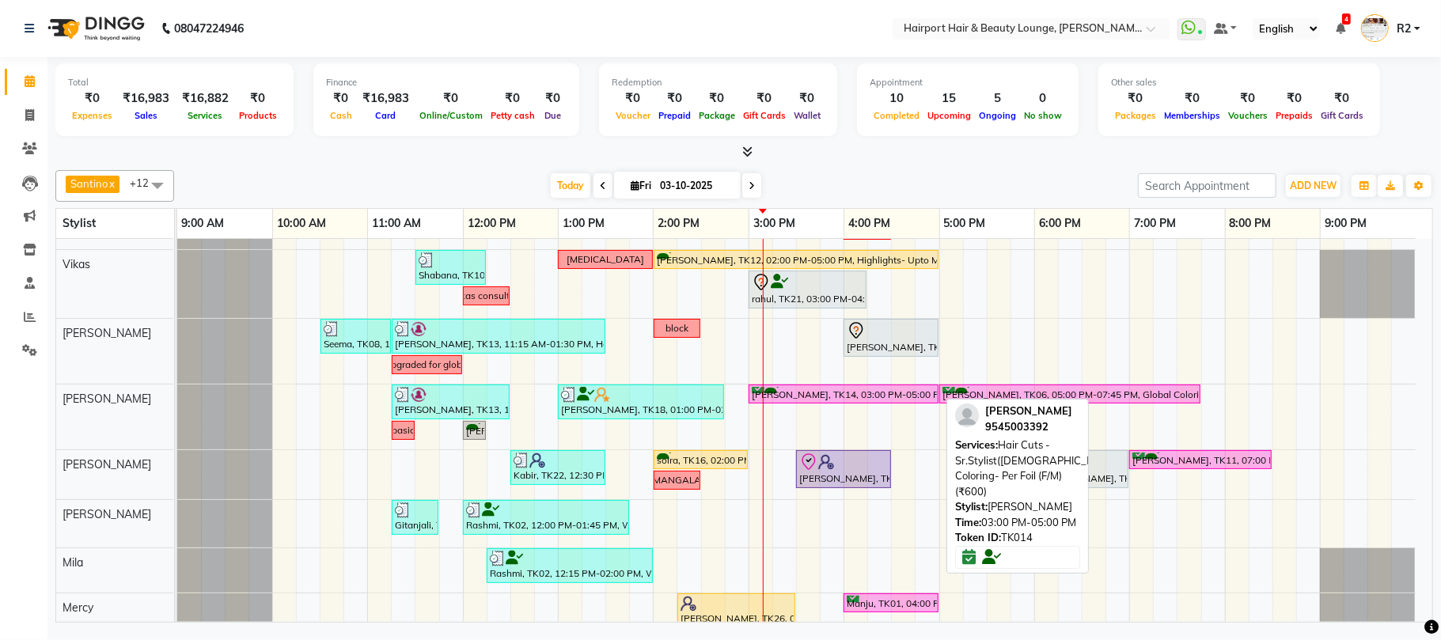
click at [886, 392] on div "[PERSON_NAME], TK14, 03:00 PM-05:00 PM, Hair Cuts -Sr.Stylist([DEMOGRAPHIC_DATA…" at bounding box center [843, 394] width 187 height 15
select select "8"
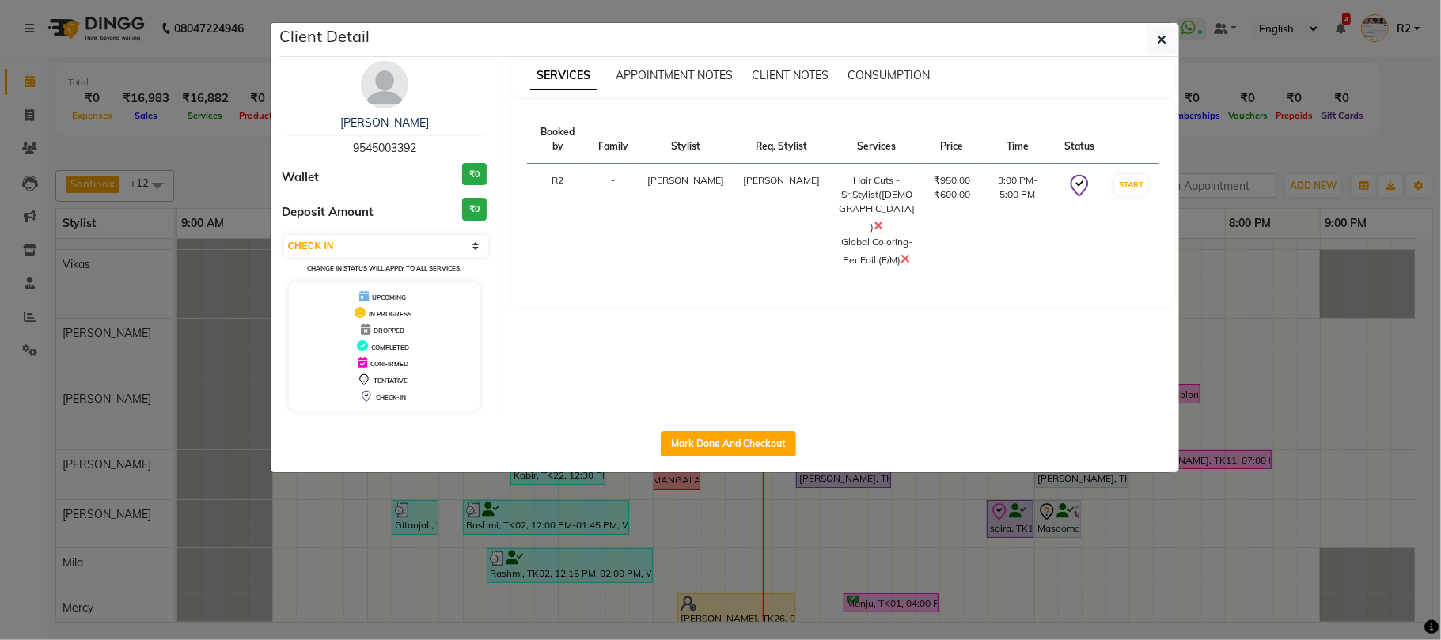
click at [821, 530] on ngb-modal-window "Client Detail [PERSON_NAME] 9545003392 Wallet ₹0 Deposit Amount ₹0 Select IN SE…" at bounding box center [720, 320] width 1441 height 640
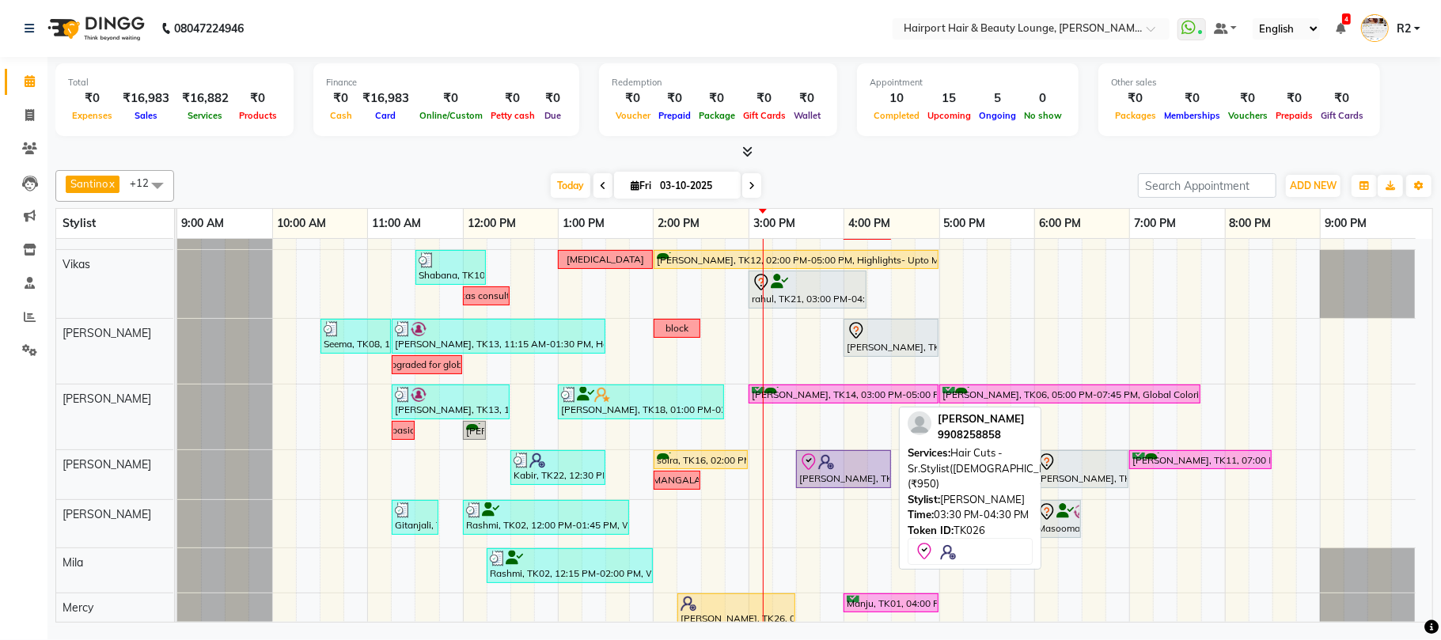
click at [818, 481] on div "[PERSON_NAME], TK26, 03:30 PM-04:30 PM, Hair Cuts -Sr.Stylist([DEMOGRAPHIC_DATA…" at bounding box center [843, 469] width 92 height 33
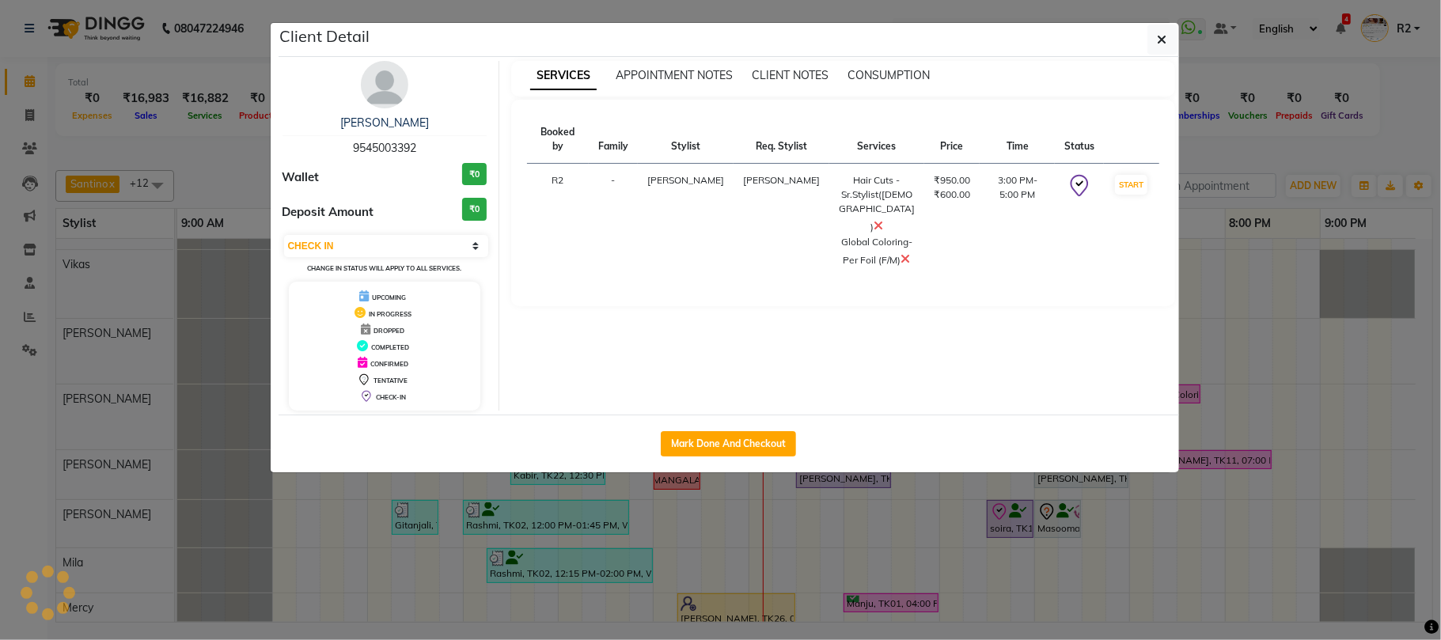
select select "select"
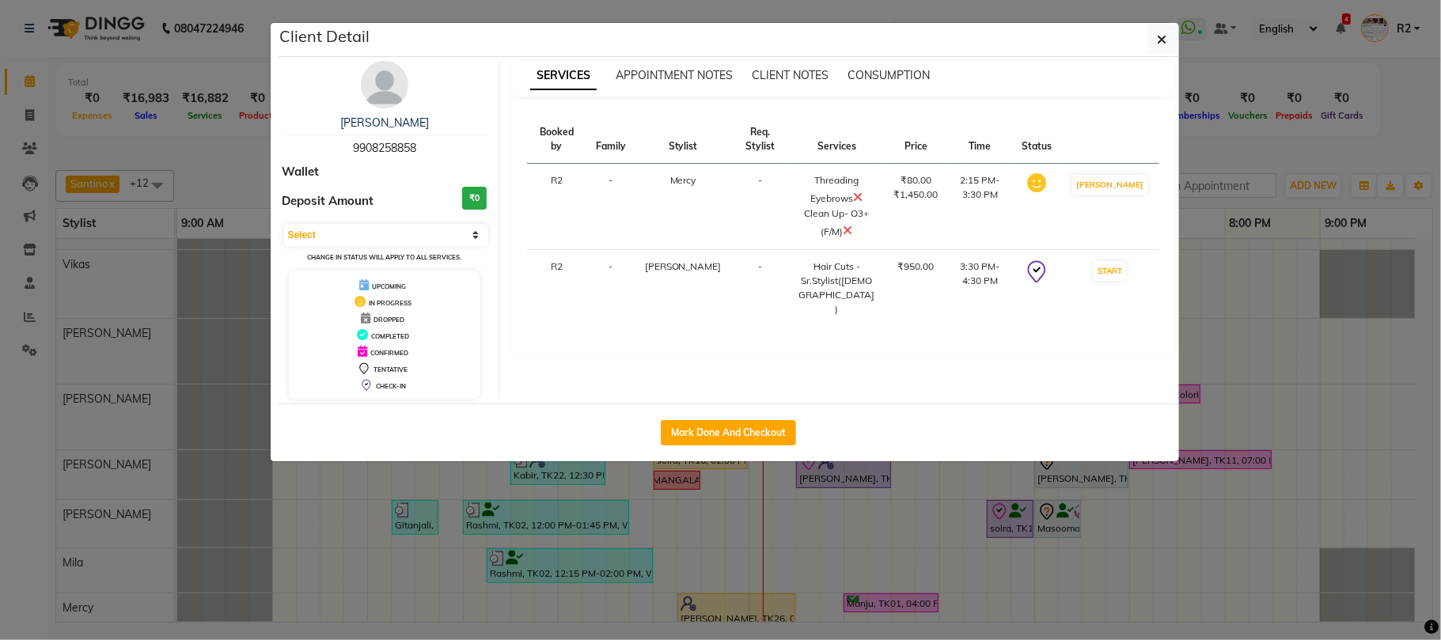
click at [962, 540] on ngb-modal-window "Client Detail [PERSON_NAME] 9908258858 Wallet Deposit Amount ₹0 Select IN SERVI…" at bounding box center [720, 320] width 1441 height 640
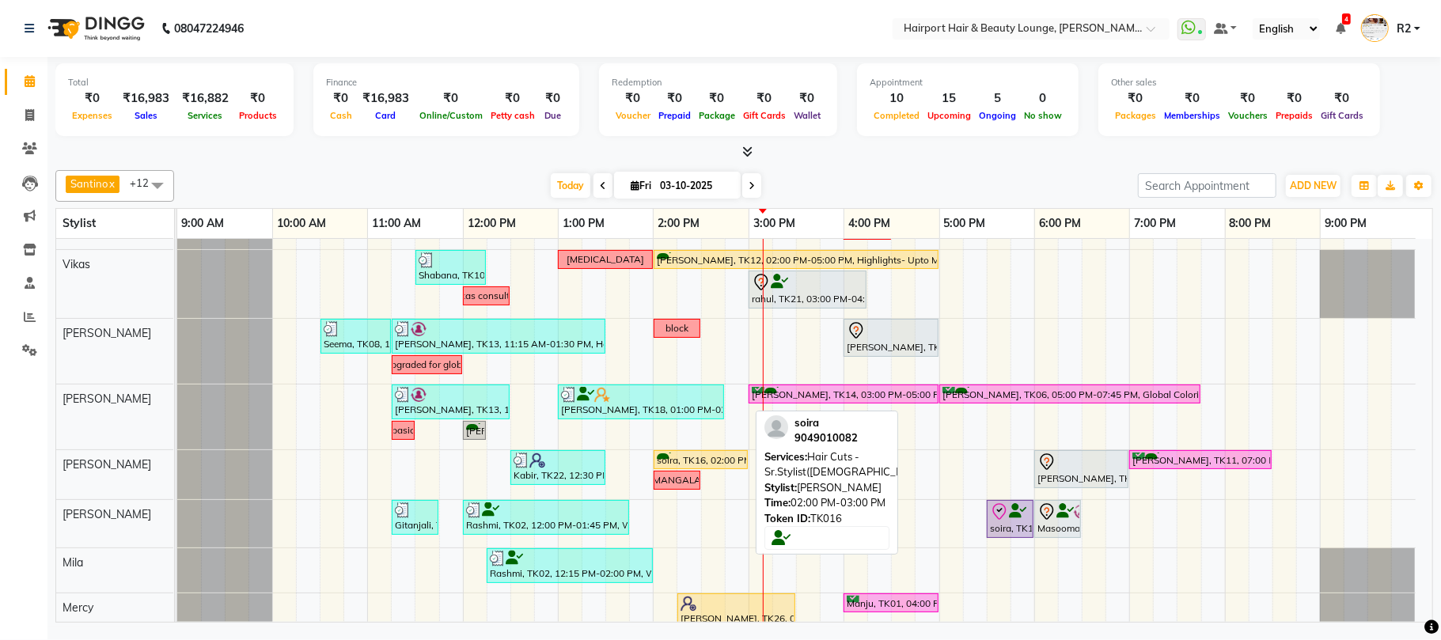
click at [703, 466] on div "soira, TK16, 02:00 PM-03:00 PM, Hair Cuts -Sr.Stylist([DEMOGRAPHIC_DATA])" at bounding box center [700, 460] width 91 height 15
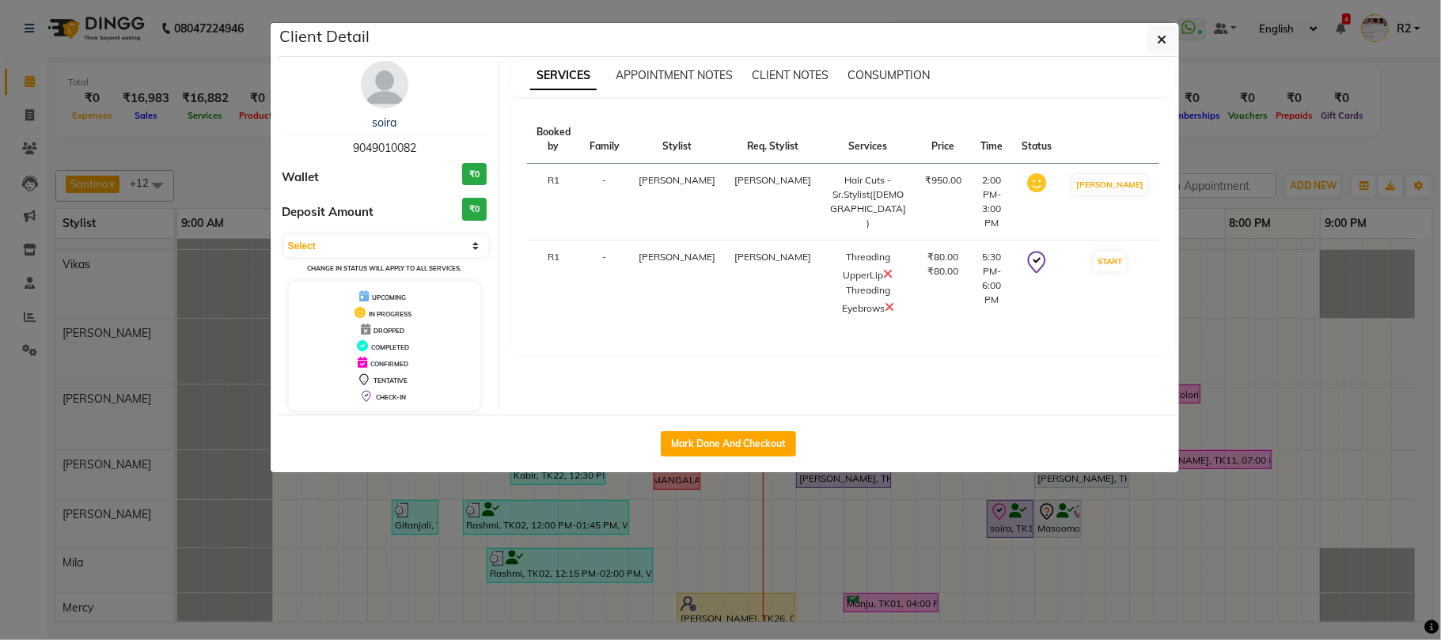
click at [735, 547] on ngb-modal-window "Client Detail soira 9049010082 Wallet ₹0 Deposit Amount ₹0 Select IN SERVICE CO…" at bounding box center [720, 320] width 1441 height 640
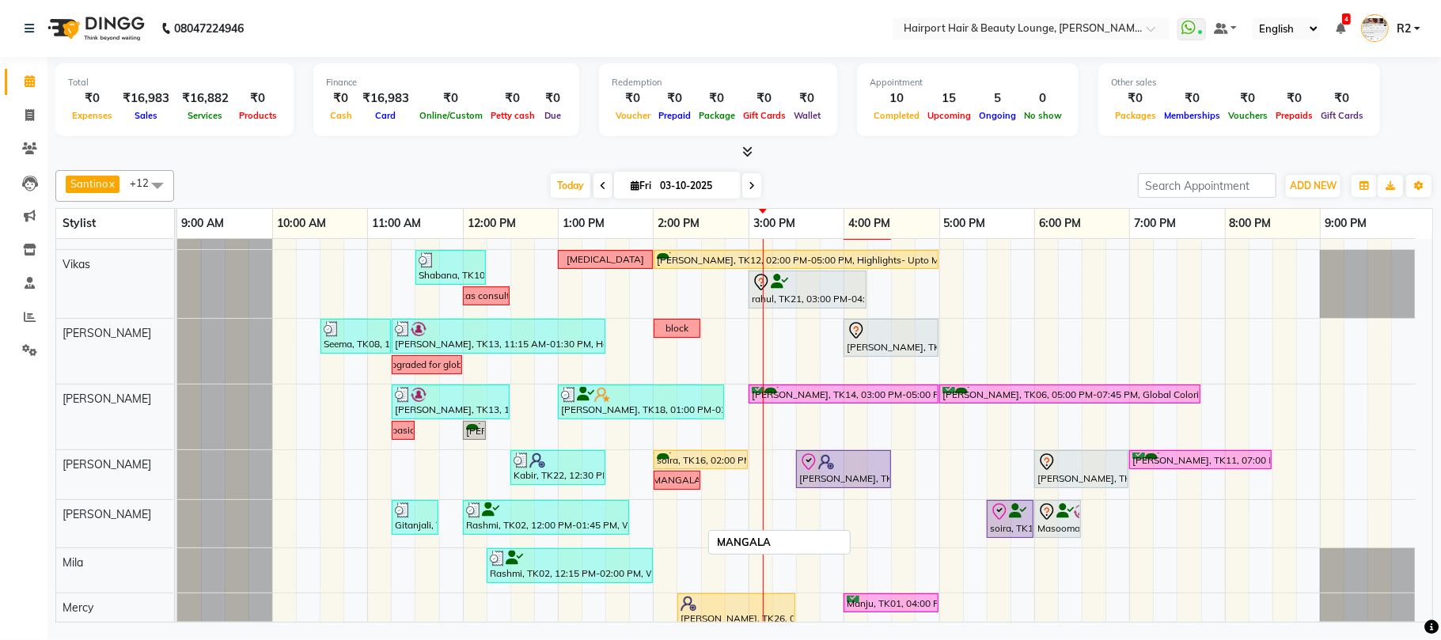
click at [669, 485] on div "MANGALA" at bounding box center [677, 480] width 48 height 14
click at [669, 479] on div "MANGALA" at bounding box center [677, 480] width 48 height 14
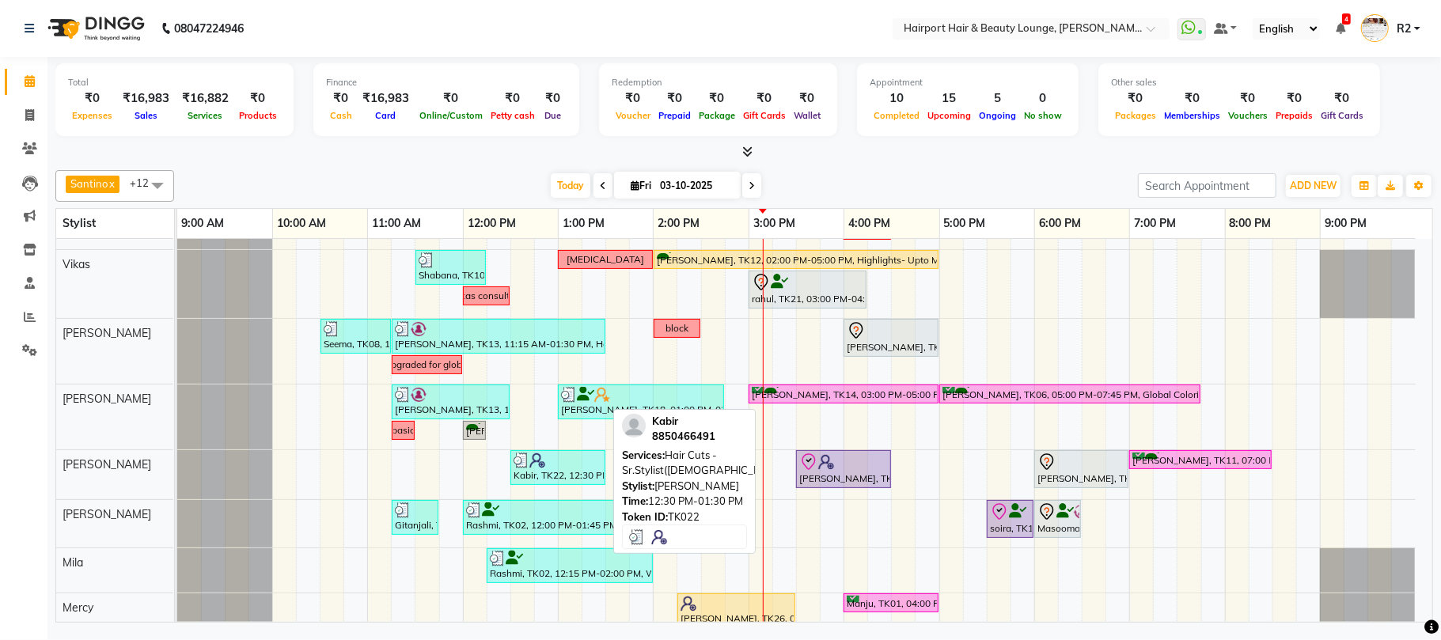
click at [564, 468] on div at bounding box center [557, 461] width 89 height 16
select select "3"
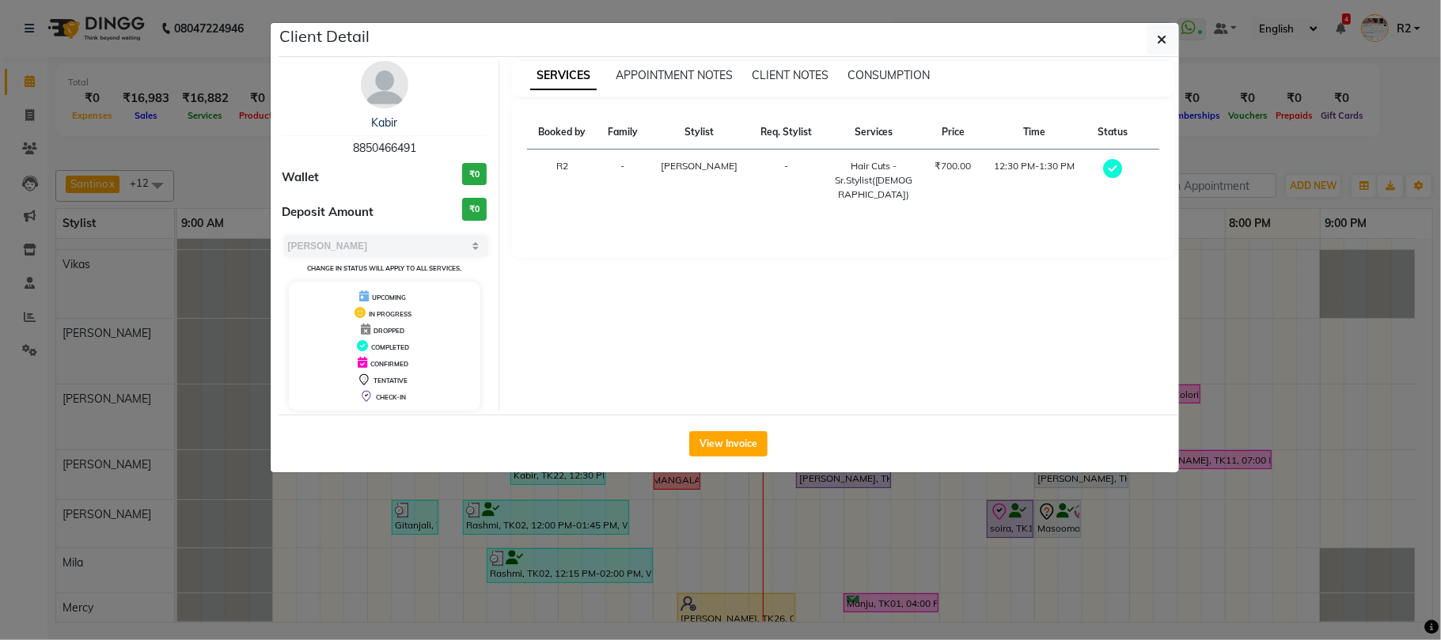
click at [782, 584] on ngb-modal-window "Client Detail Kabir 8850466491 Wallet ₹0 Deposit Amount ₹0 Select MARK DONE UPC…" at bounding box center [720, 320] width 1441 height 640
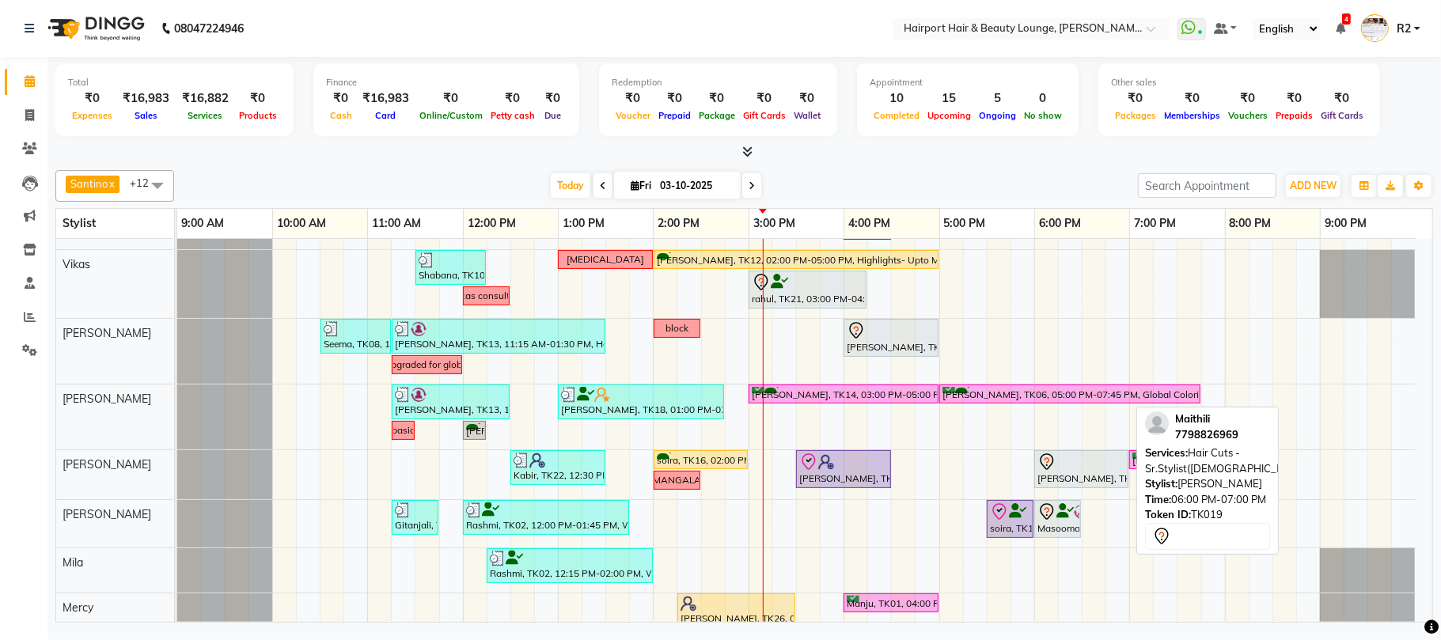
click at [1108, 473] on div "[PERSON_NAME], TK19, 06:00 PM-07:00 PM, Hair Cuts -Sr.Stylist([DEMOGRAPHIC_DATA…" at bounding box center [1081, 469] width 91 height 33
select select "7"
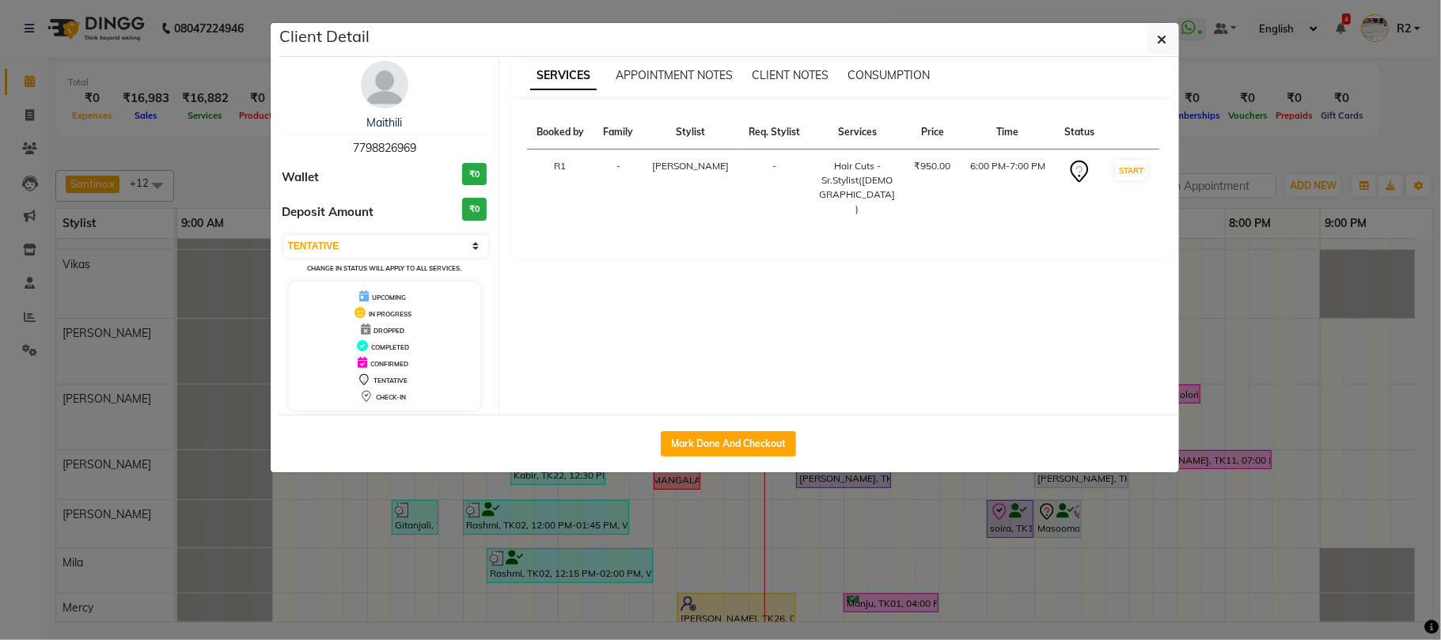
click at [1130, 536] on ngb-modal-window "Client Detail Maithili 7798826969 Wallet ₹0 Deposit Amount ₹0 Select IN SERVICE…" at bounding box center [720, 320] width 1441 height 640
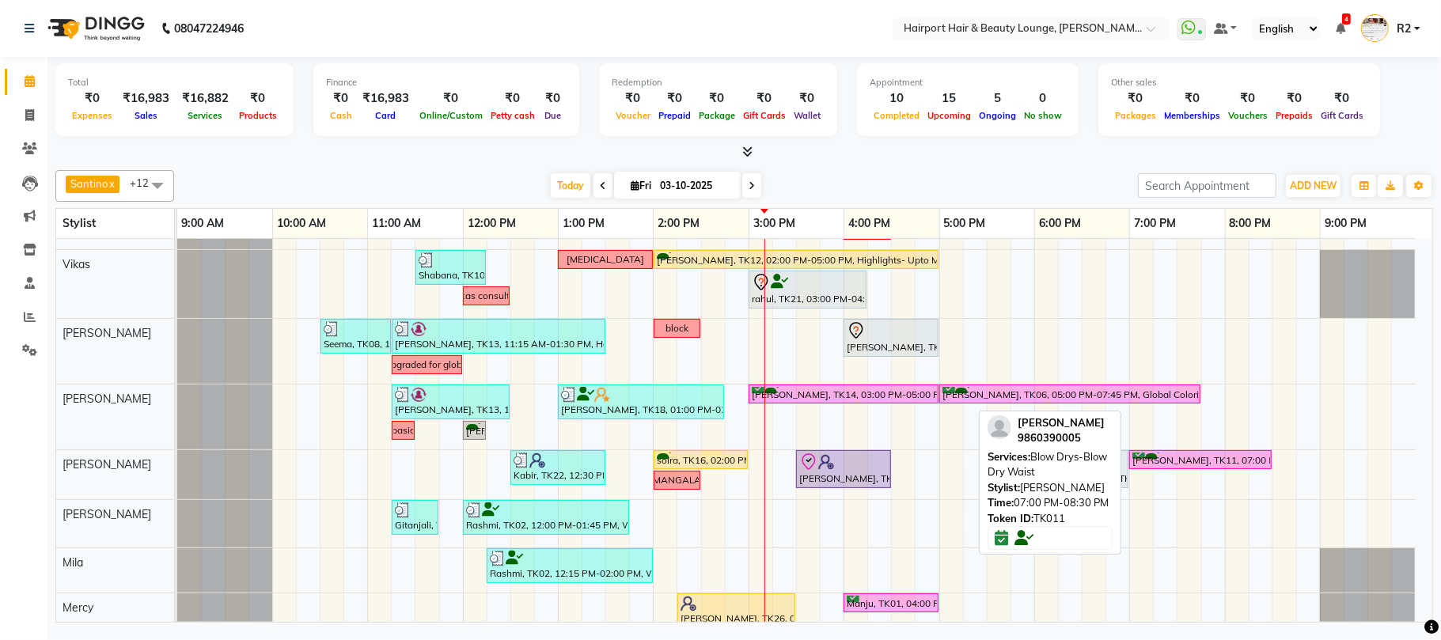
click at [1172, 460] on div "[PERSON_NAME], TK11, 07:00 PM-08:30 PM, Blow Drys-Blow Dry Waist" at bounding box center [1199, 460] width 139 height 15
select select "6"
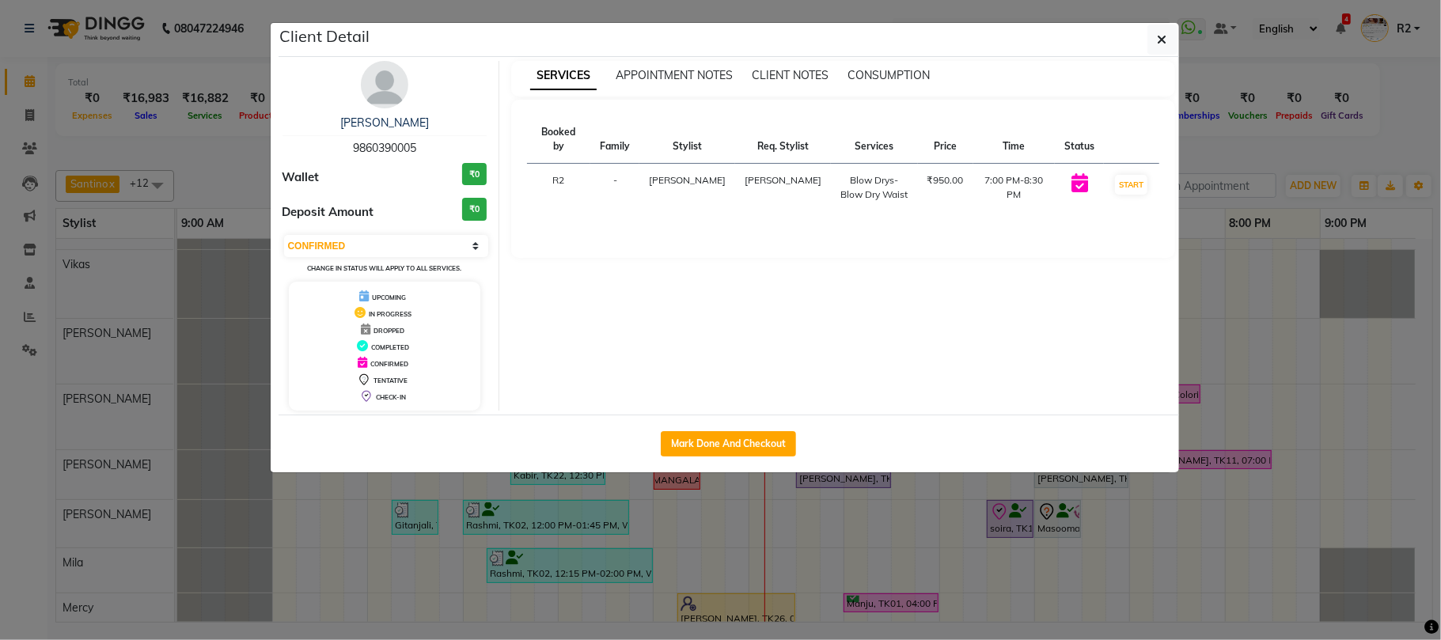
click at [1212, 523] on ngb-modal-window "Client Detail [PERSON_NAME] 9860390005 Wallet ₹0 Deposit Amount ₹0 Select IN SE…" at bounding box center [720, 320] width 1441 height 640
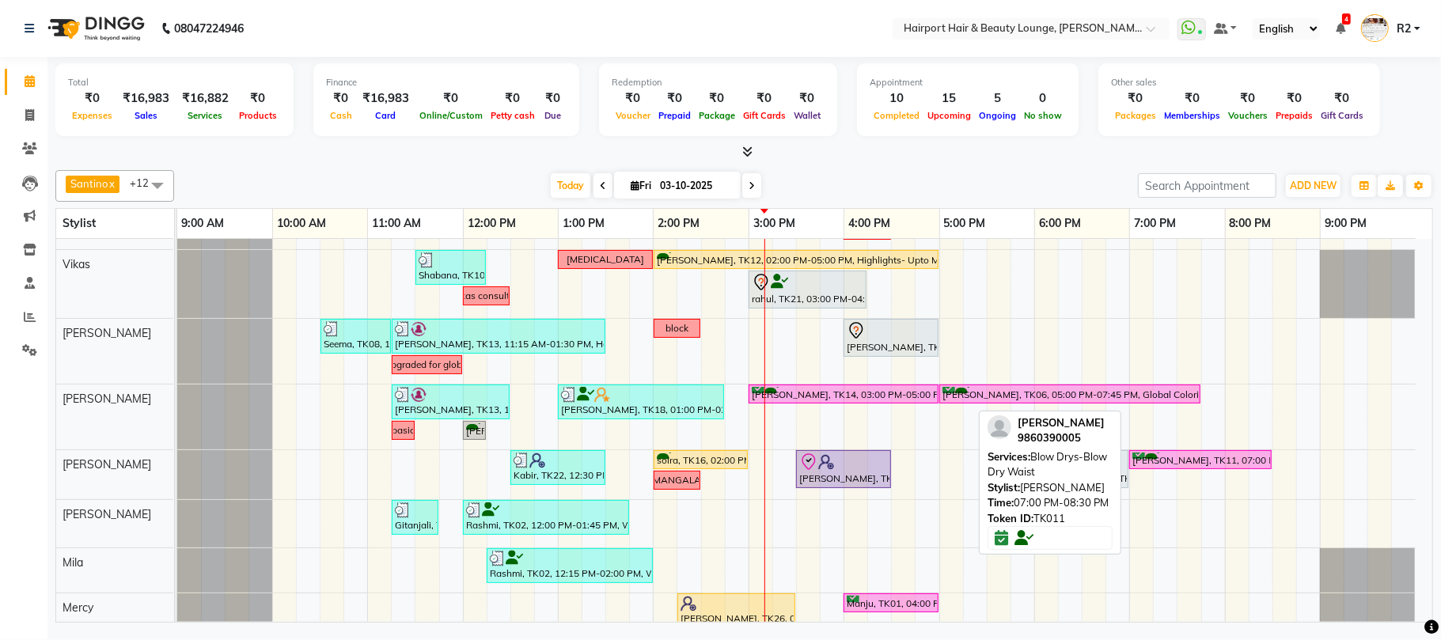
click at [1187, 460] on div "[PERSON_NAME], TK11, 07:00 PM-08:30 PM, Blow Drys-Blow Dry Waist" at bounding box center [1199, 460] width 139 height 15
select select "6"
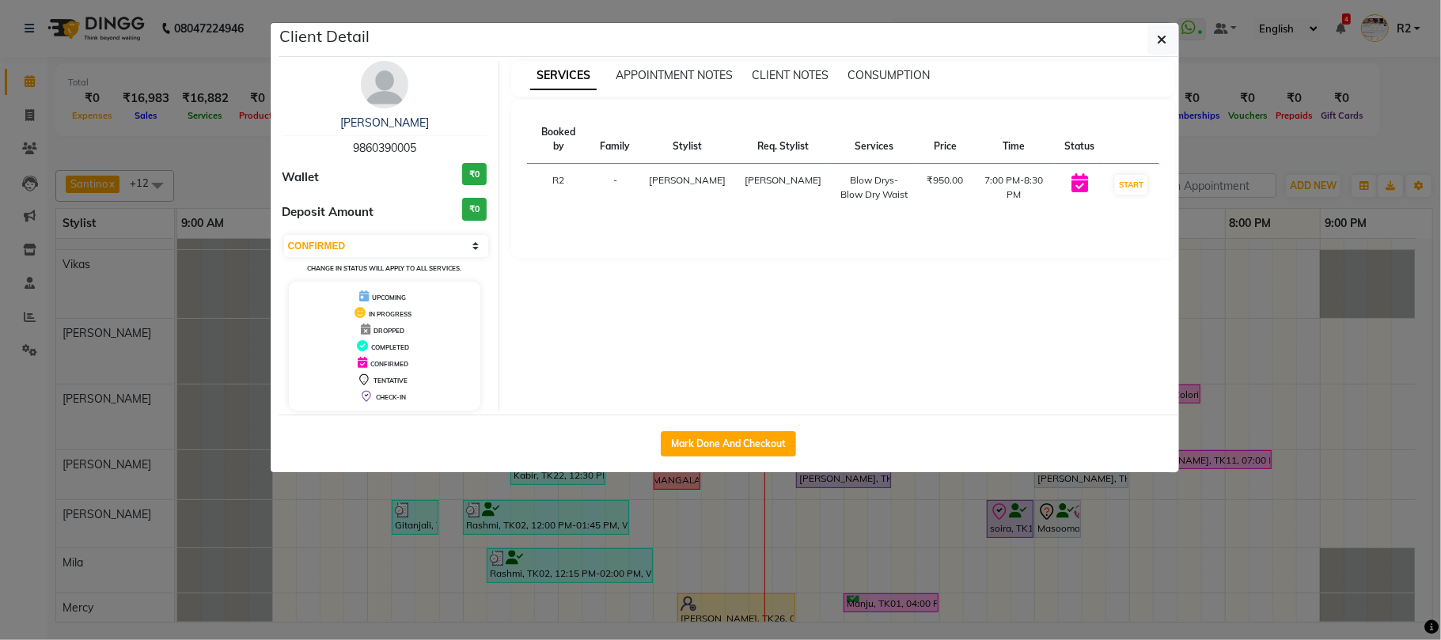
click at [1254, 523] on ngb-modal-window "Client Detail [PERSON_NAME] 9860390005 Wallet ₹0 Deposit Amount ₹0 Select IN SE…" at bounding box center [720, 320] width 1441 height 640
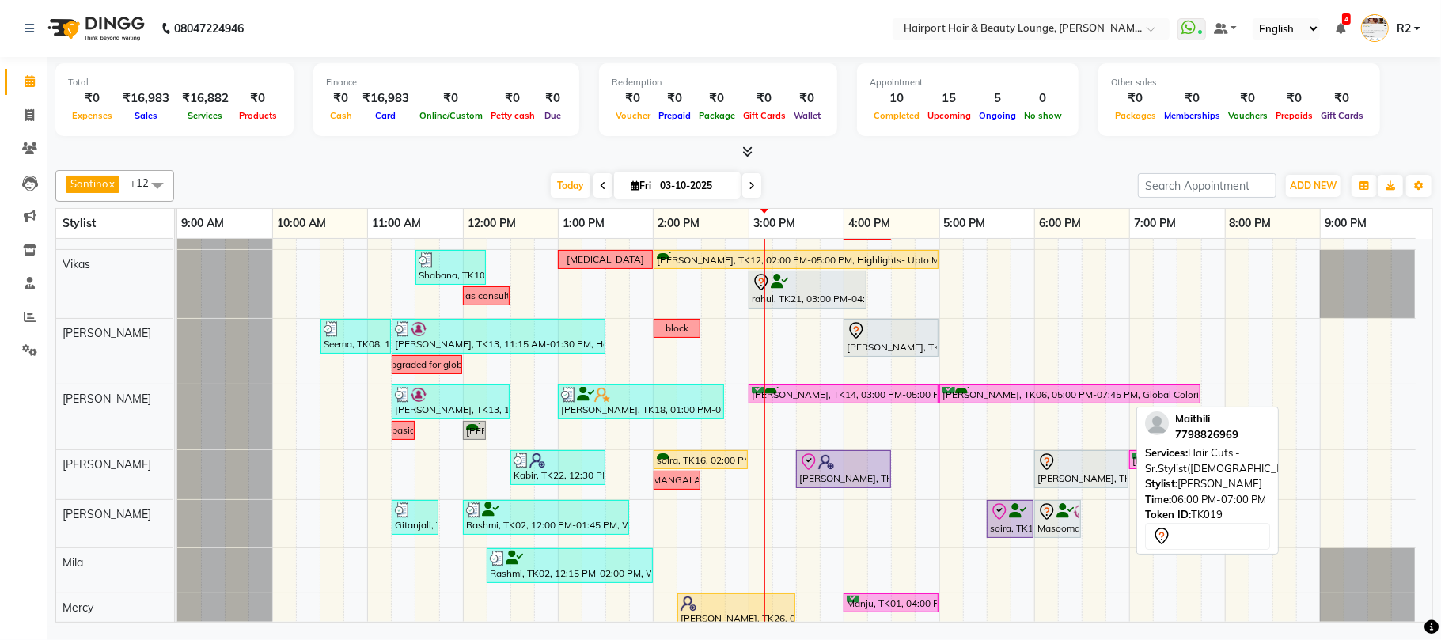
click at [1089, 468] on div at bounding box center [1081, 462] width 88 height 19
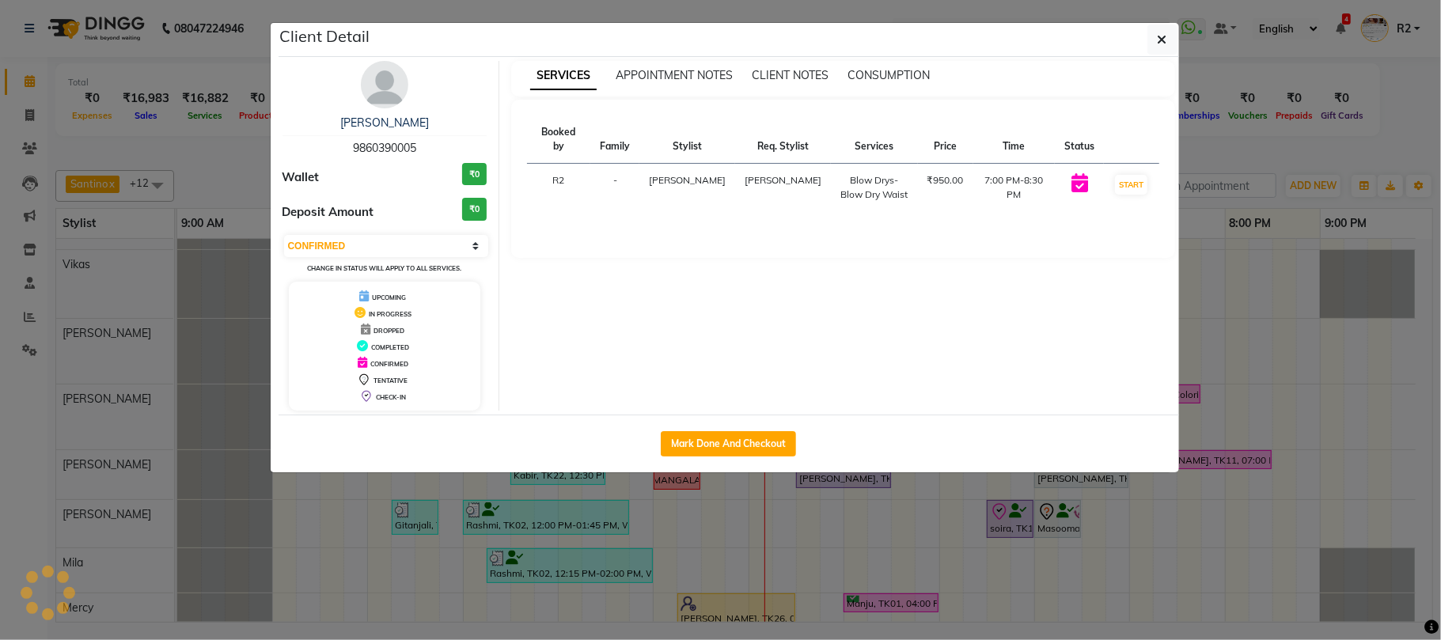
select select "7"
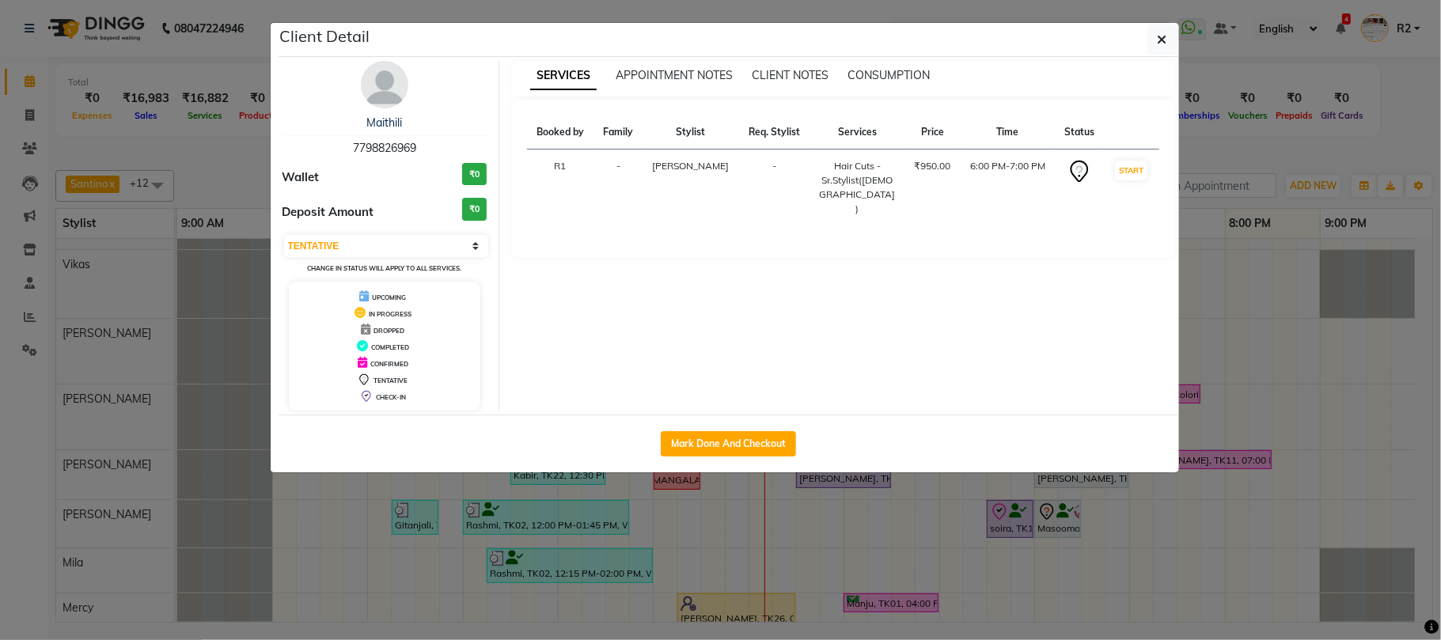
click at [1160, 541] on ngb-modal-window "Client Detail Maithili 7798826969 Wallet ₹0 Deposit Amount ₹0 Select IN SERVICE…" at bounding box center [720, 320] width 1441 height 640
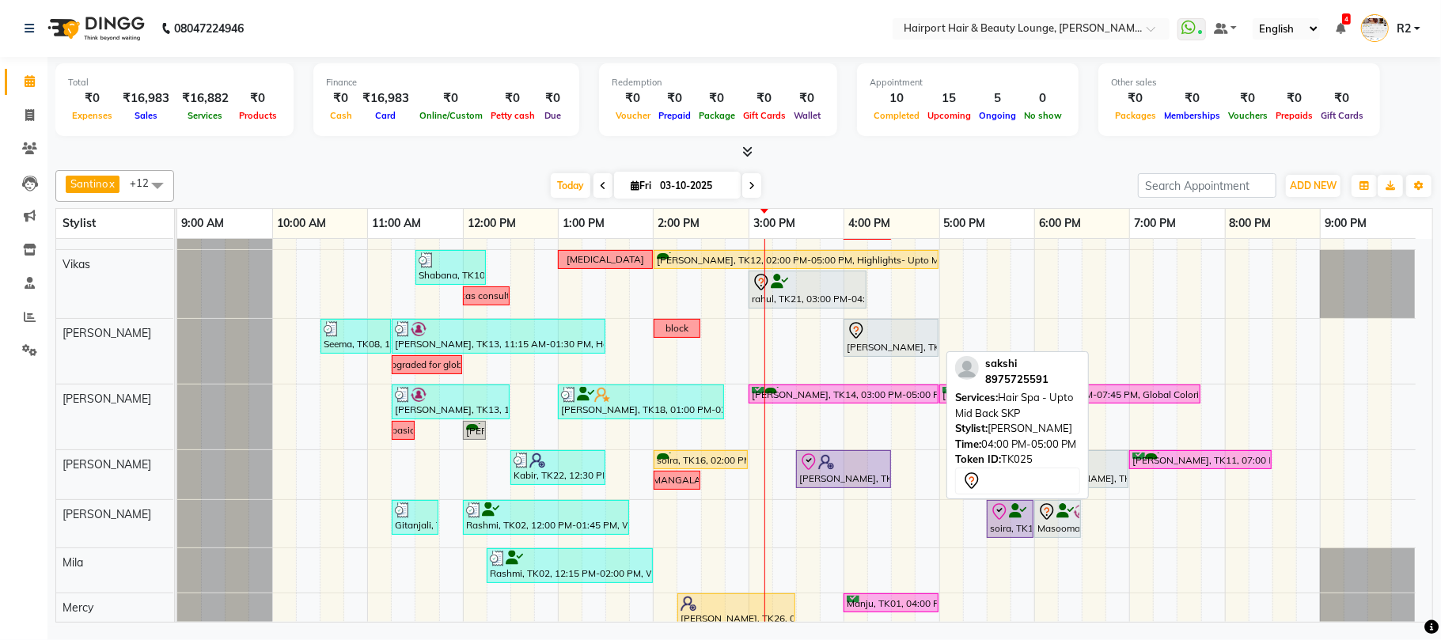
click at [892, 343] on div "[PERSON_NAME], TK25, 04:00 PM-05:00 PM, Hair Spa - Upto Mid Back SKP" at bounding box center [891, 337] width 92 height 33
select select "7"
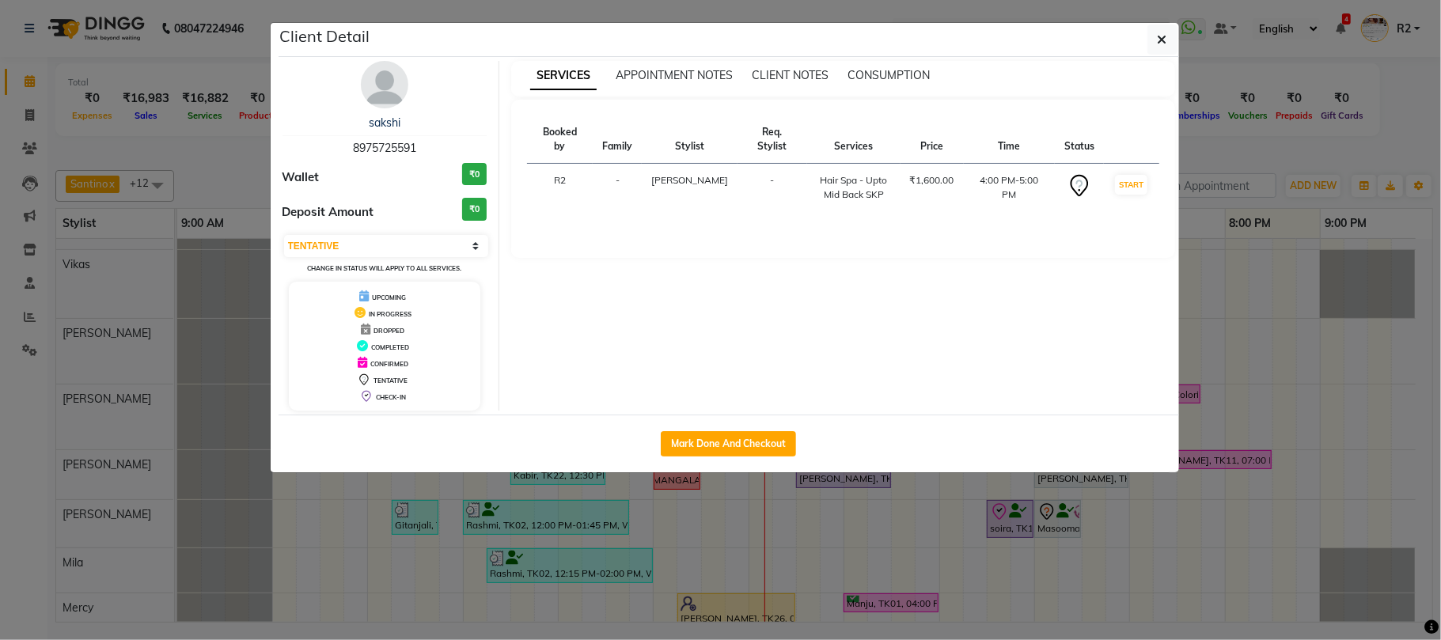
click at [1130, 529] on ngb-modal-window "Client Detail [PERSON_NAME] 8975725591 Wallet ₹0 Deposit Amount ₹0 Select IN SE…" at bounding box center [720, 320] width 1441 height 640
